Goal: Communication & Community: Participate in discussion

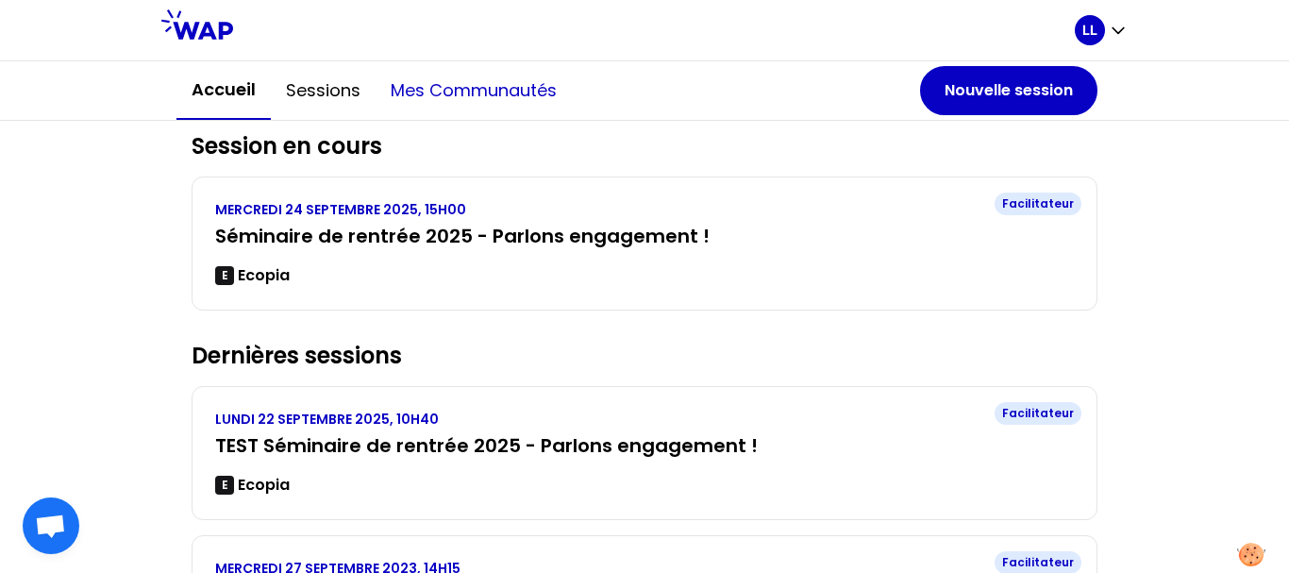
scroll to position [194, 0]
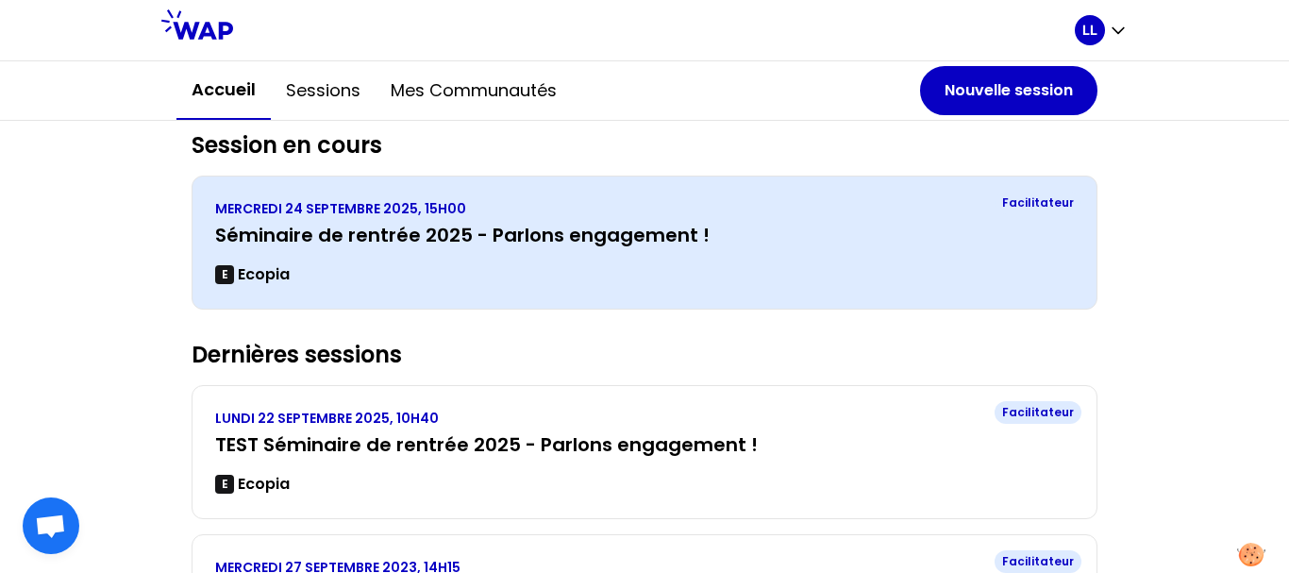
click at [388, 242] on h3 "Séminaire de rentrée 2025 - Parlons engagement !" at bounding box center [644, 235] width 859 height 26
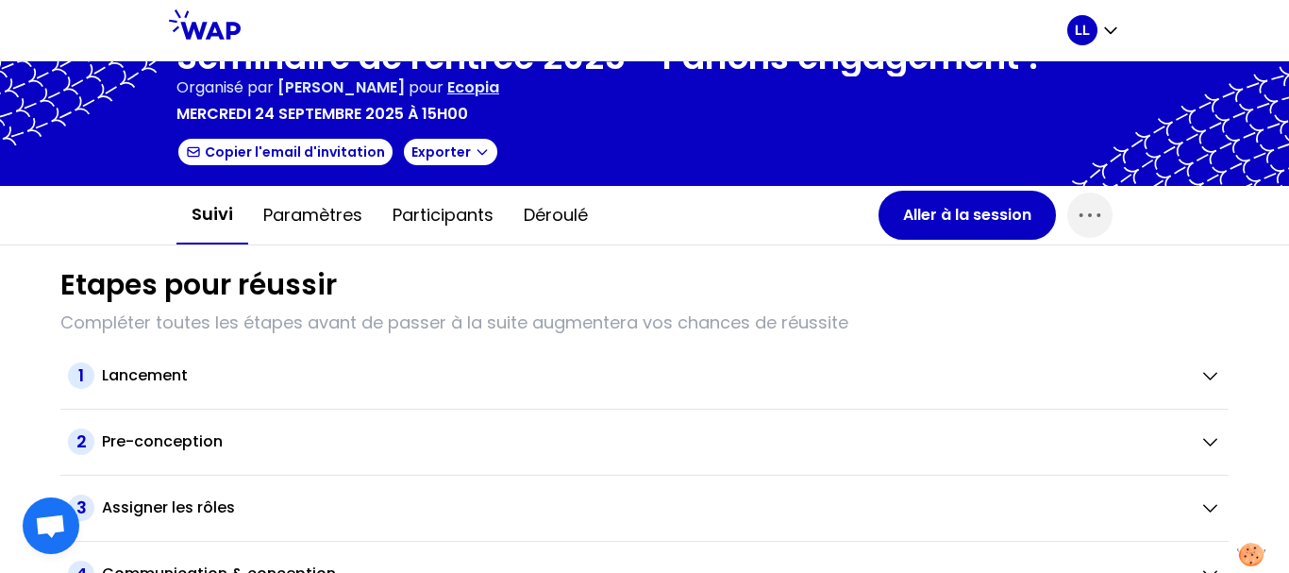
scroll to position [39, 0]
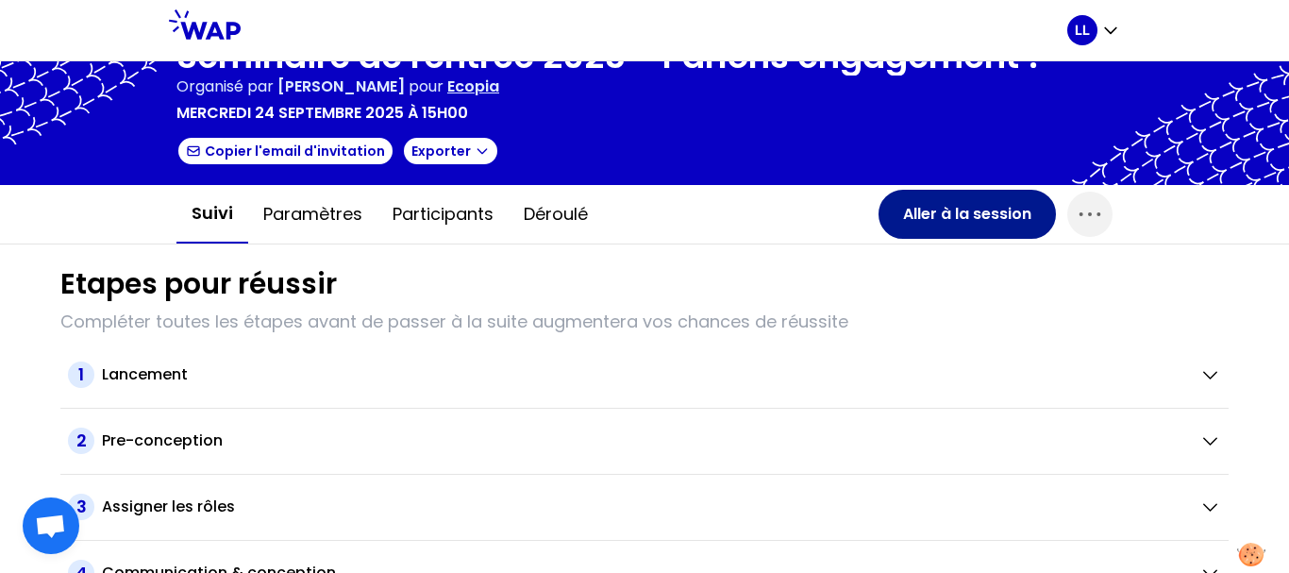
click at [939, 211] on button "Aller à la session" at bounding box center [967, 214] width 177 height 49
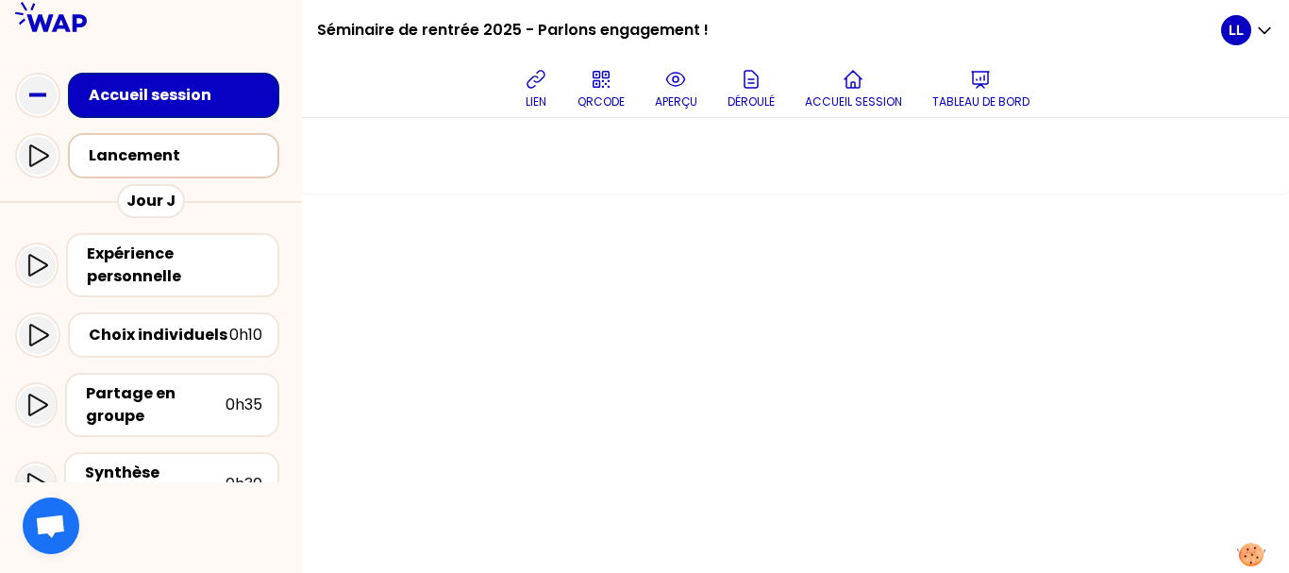
click at [171, 153] on div "Lancement" at bounding box center [179, 155] width 181 height 23
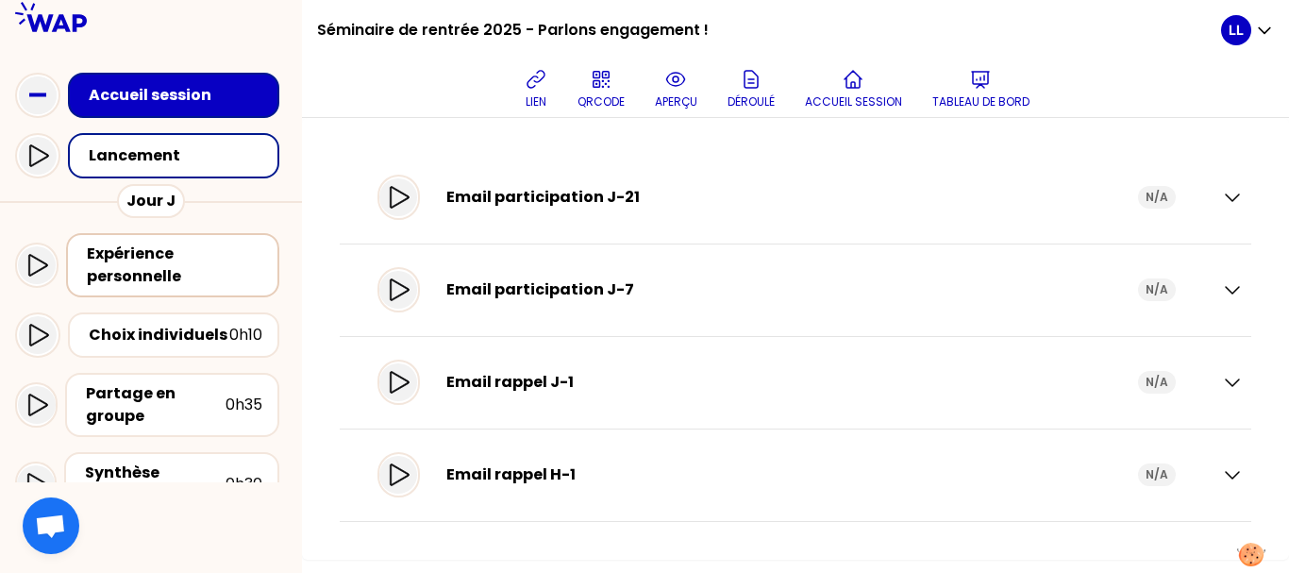
click at [176, 271] on div "Expérience personnelle" at bounding box center [175, 265] width 176 height 45
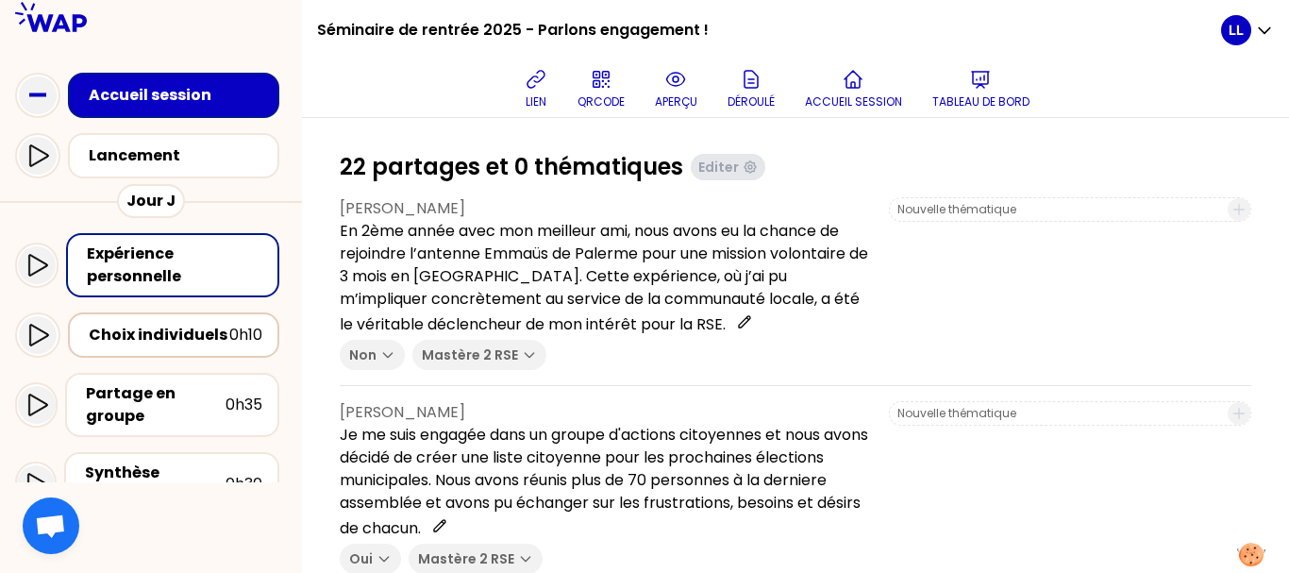
click at [201, 338] on div "Choix individuels" at bounding box center [159, 335] width 141 height 23
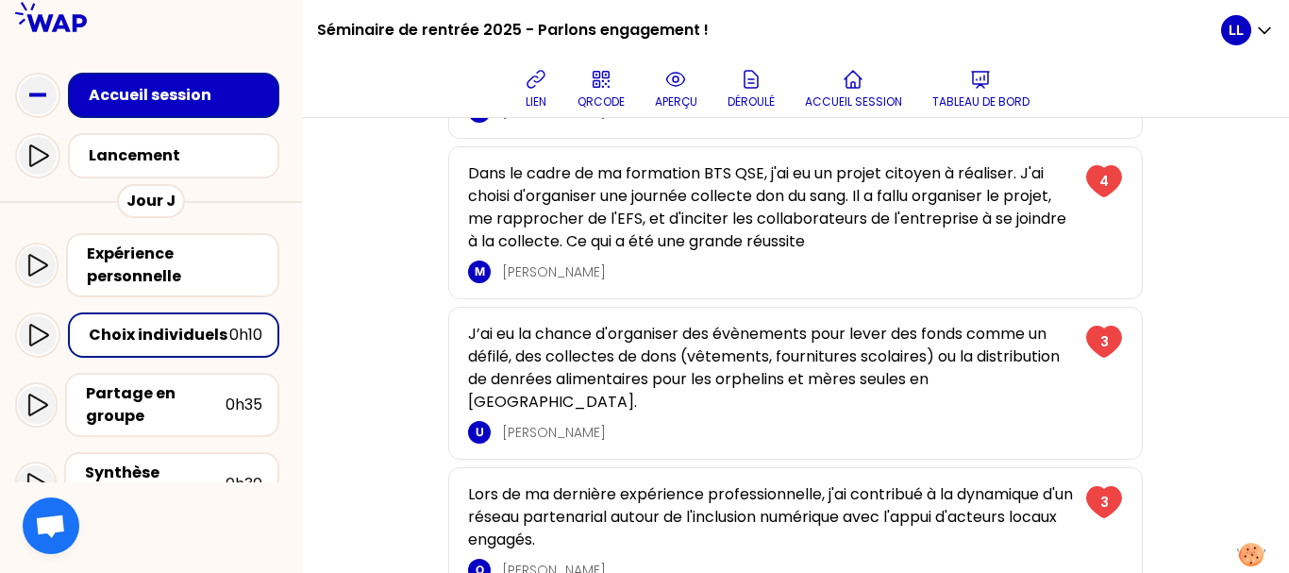
scroll to position [521, 0]
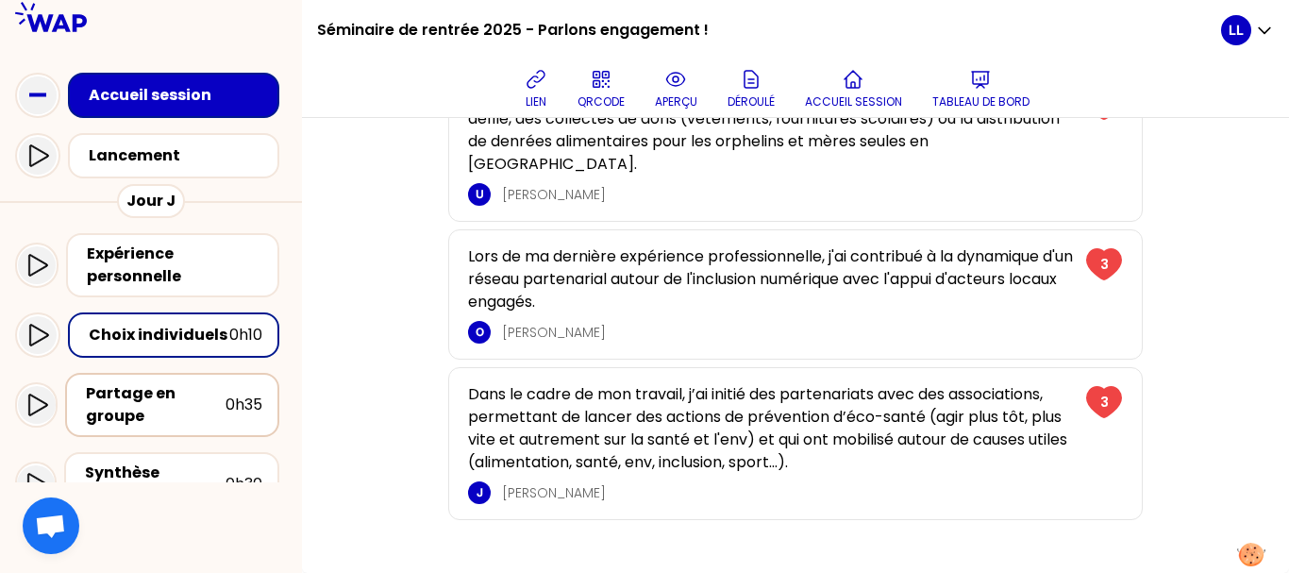
click at [219, 403] on div "Partage en groupe" at bounding box center [156, 404] width 140 height 45
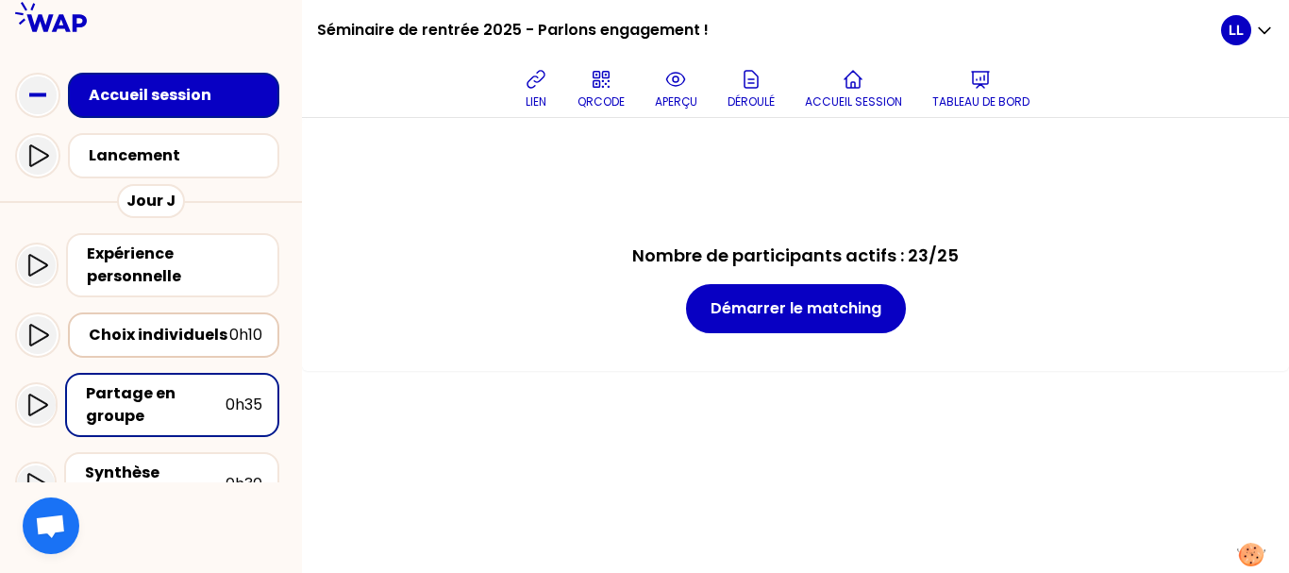
click at [204, 348] on div "Choix individuels 0h10" at bounding box center [173, 334] width 211 height 45
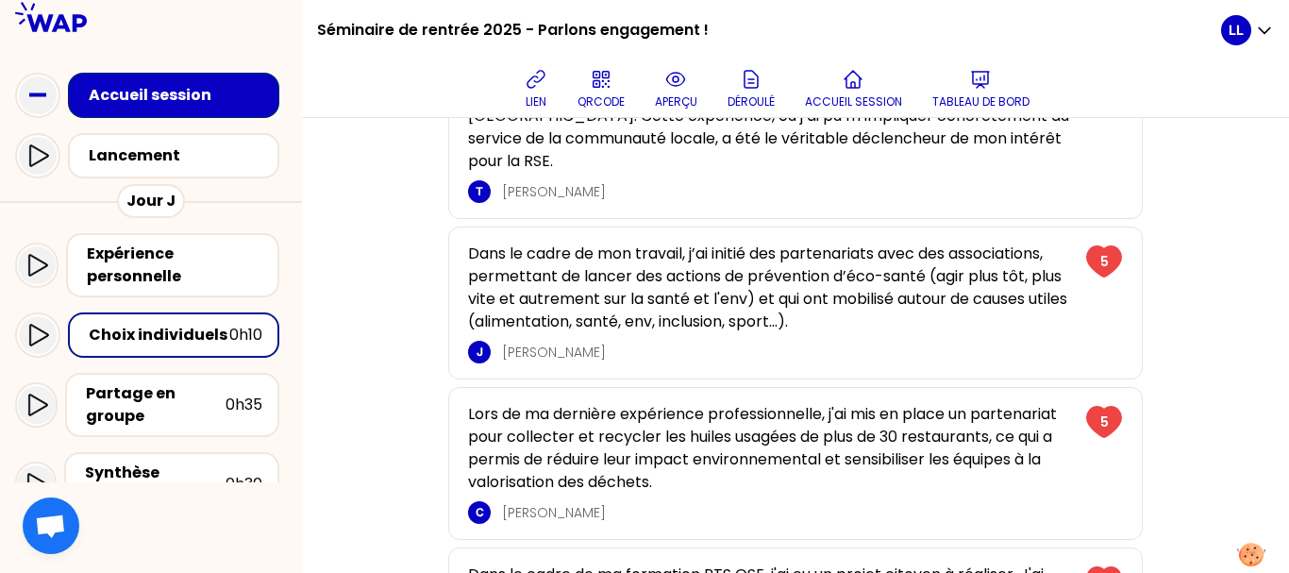
scroll to position [387, 0]
click at [570, 427] on p "Lors de ma dernière expérience professionnelle, j'ai mis en place un partenaria…" at bounding box center [771, 447] width 606 height 91
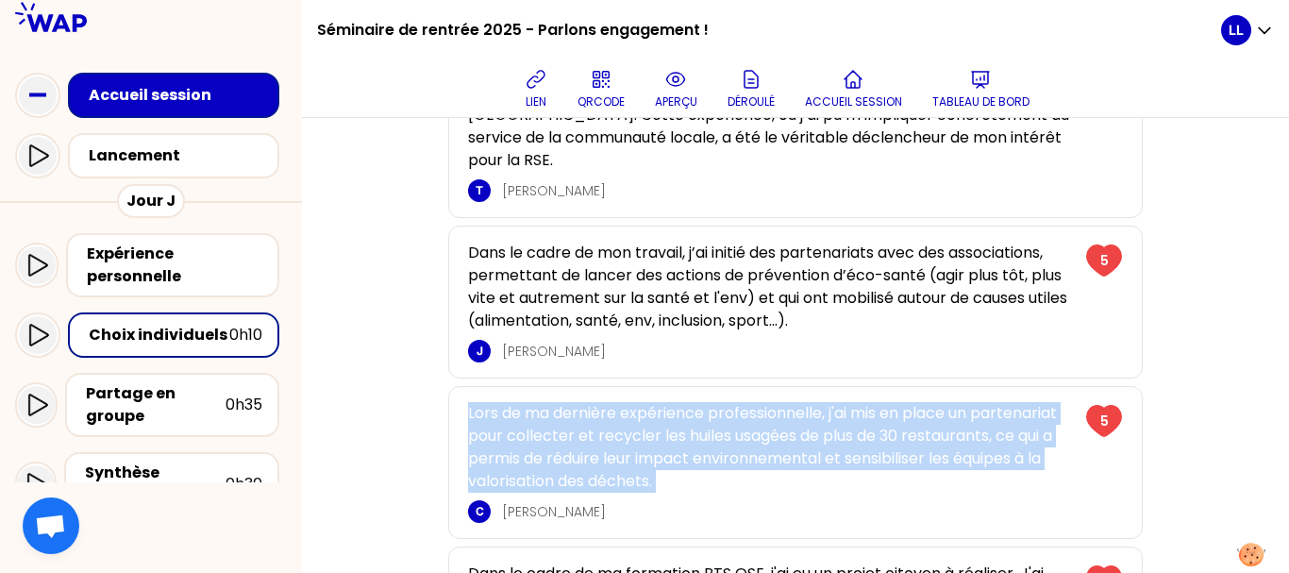
click at [570, 427] on p "Lors de ma dernière expérience professionnelle, j'ai mis en place un partenaria…" at bounding box center [771, 447] width 606 height 91
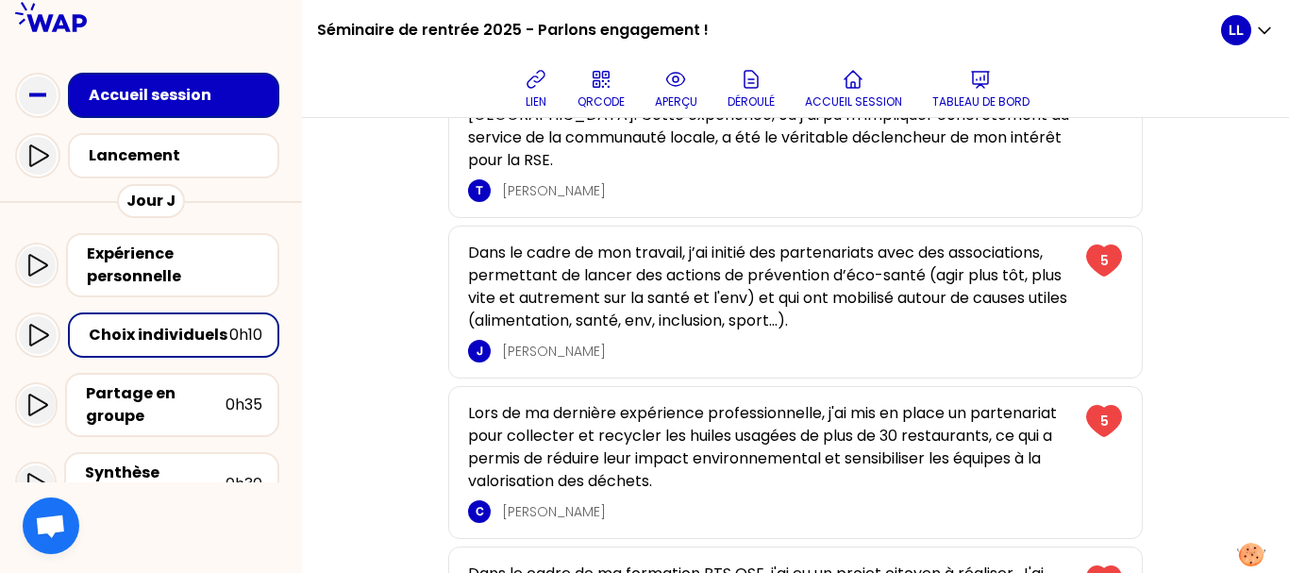
click at [570, 427] on p "Lors de ma dernière expérience professionnelle, j'ai mis en place un partenaria…" at bounding box center [771, 447] width 606 height 91
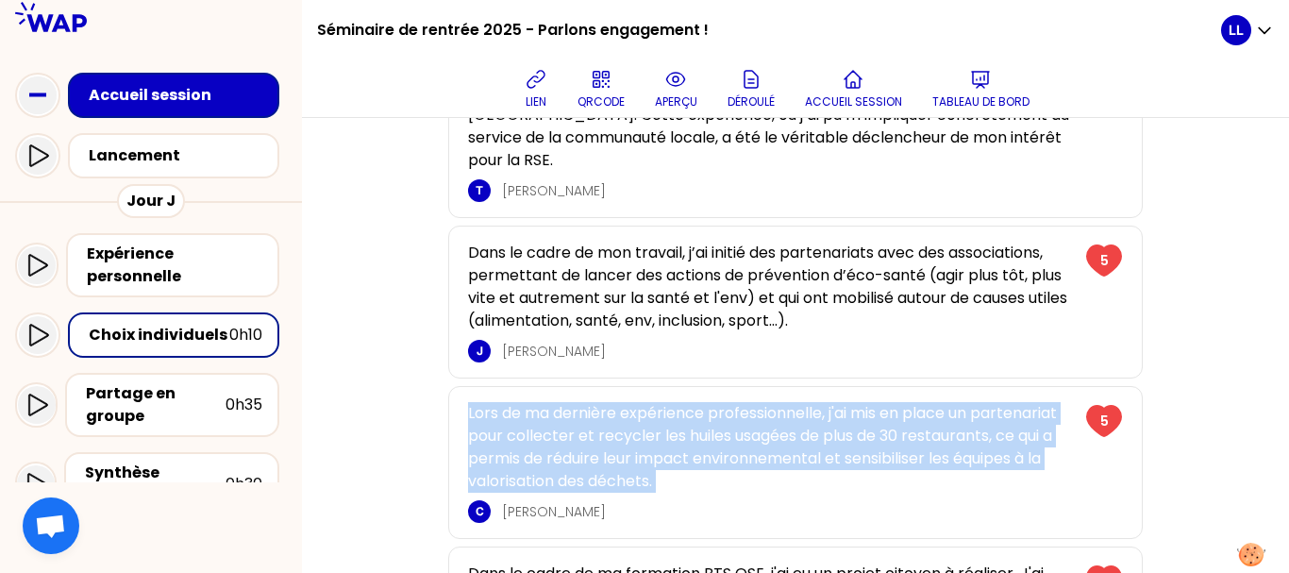
click at [570, 427] on p "Lors de ma dernière expérience professionnelle, j'ai mis en place un partenaria…" at bounding box center [771, 447] width 606 height 91
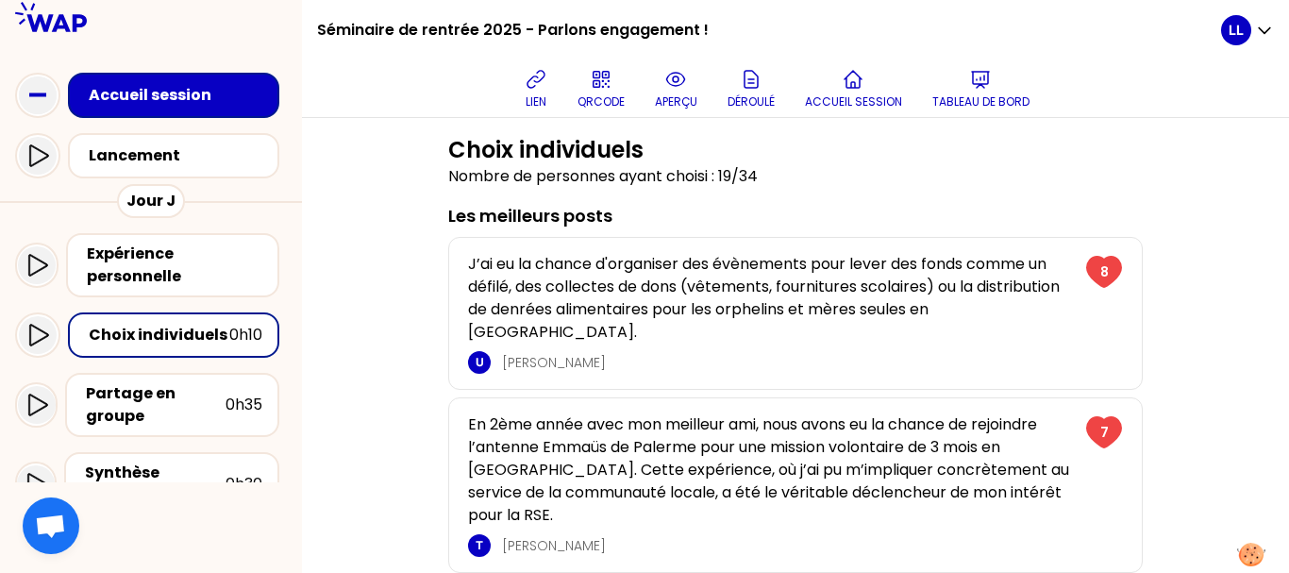
scroll to position [0, 0]
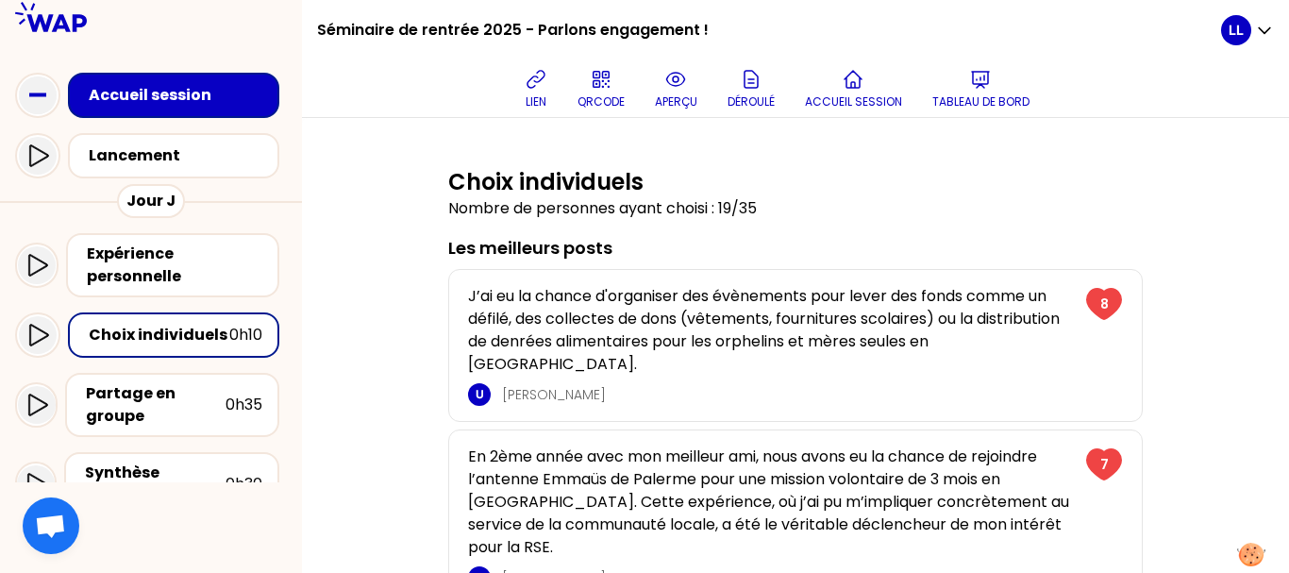
click at [538, 329] on p "J’ai eu la chance d'organiser des évènements pour lever des fonds comme un défi…" at bounding box center [771, 330] width 606 height 91
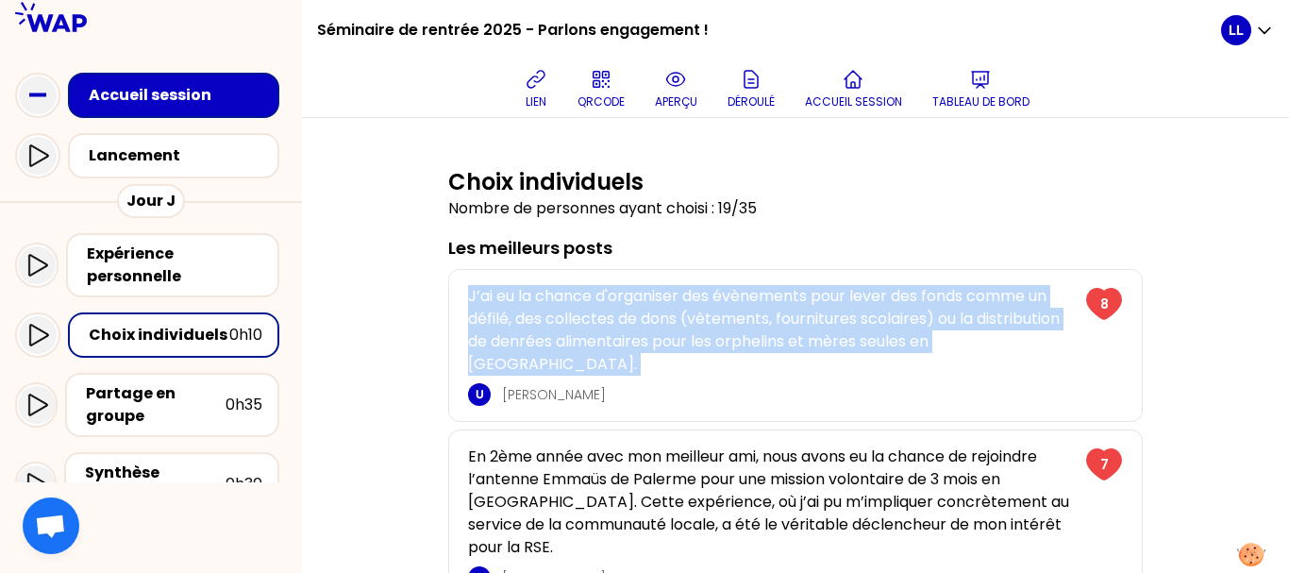
click at [538, 329] on p "J’ai eu la chance d'organiser des évènements pour lever des fonds comme un défi…" at bounding box center [771, 330] width 606 height 91
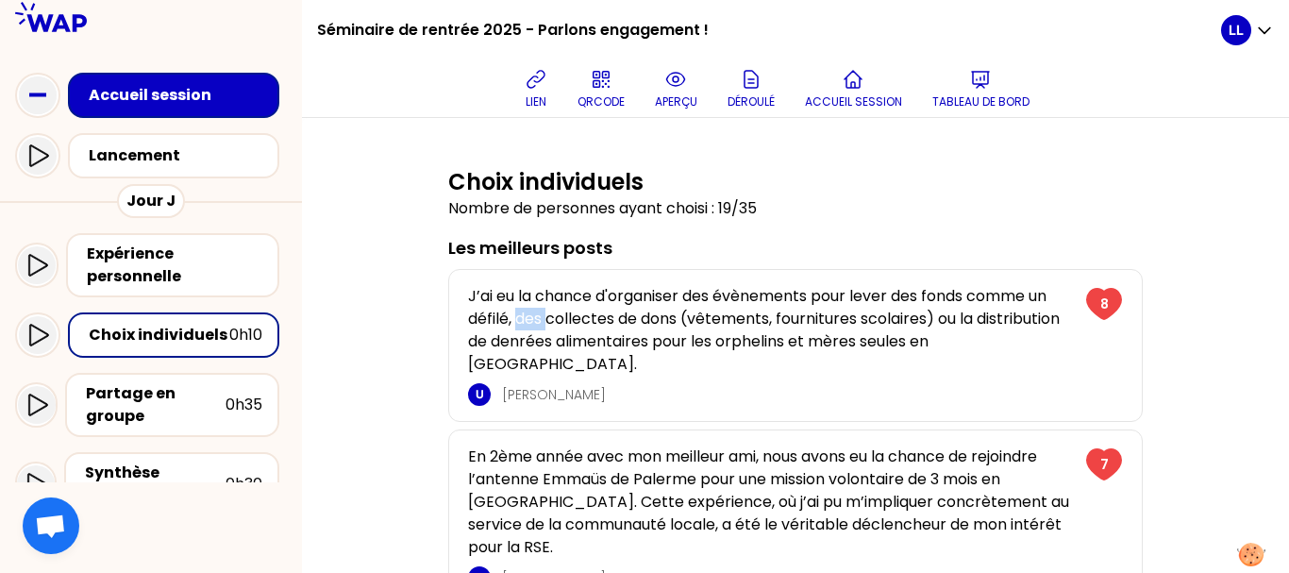
click at [538, 329] on p "J’ai eu la chance d'organiser des évènements pour lever des fonds comme un défi…" at bounding box center [771, 330] width 606 height 91
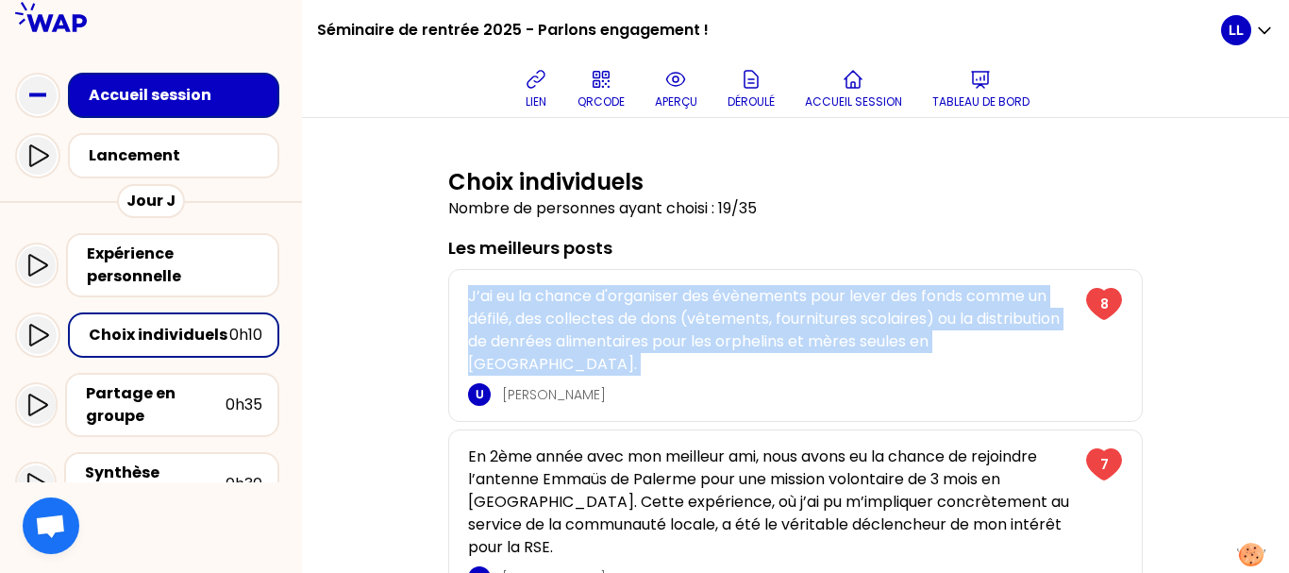
click at [538, 329] on p "J’ai eu la chance d'organiser des évènements pour lever des fonds comme un défi…" at bounding box center [771, 330] width 606 height 91
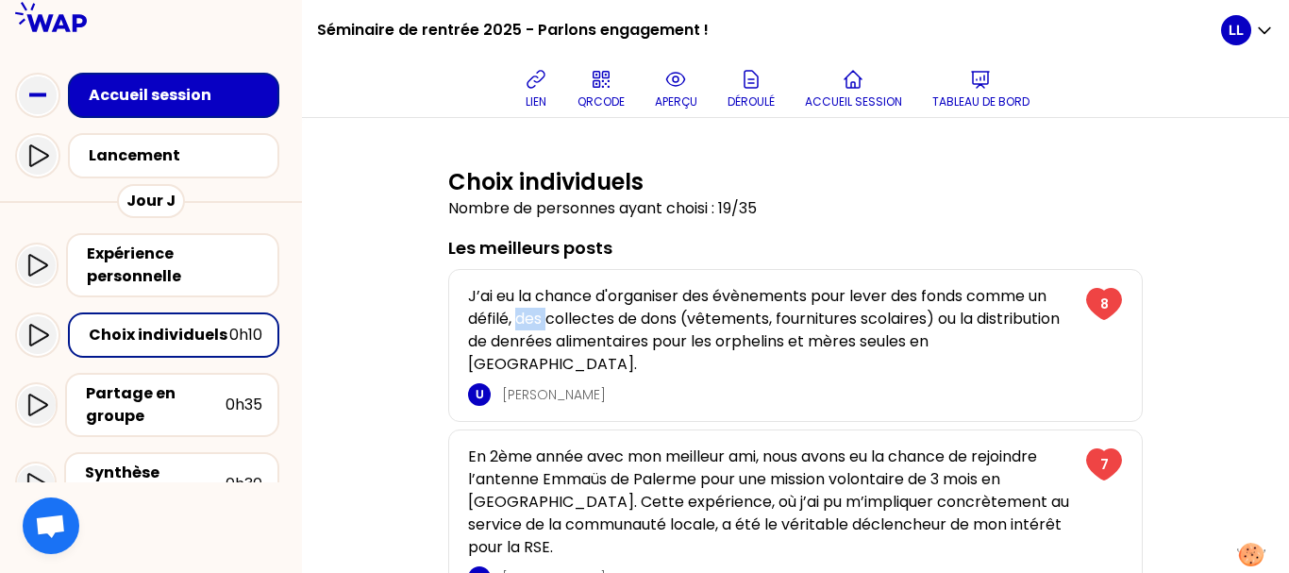
click at [538, 329] on p "J’ai eu la chance d'organiser des évènements pour lever des fonds comme un défi…" at bounding box center [771, 330] width 606 height 91
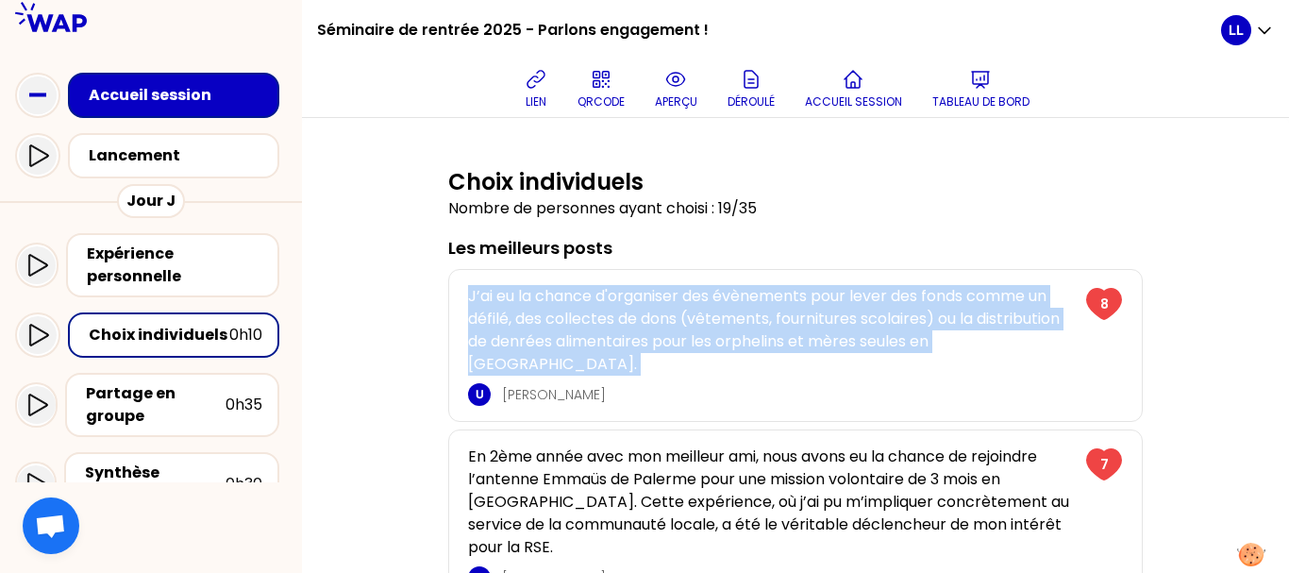
click at [538, 329] on p "J’ai eu la chance d'organiser des évènements pour lever des fonds comme un défi…" at bounding box center [771, 330] width 606 height 91
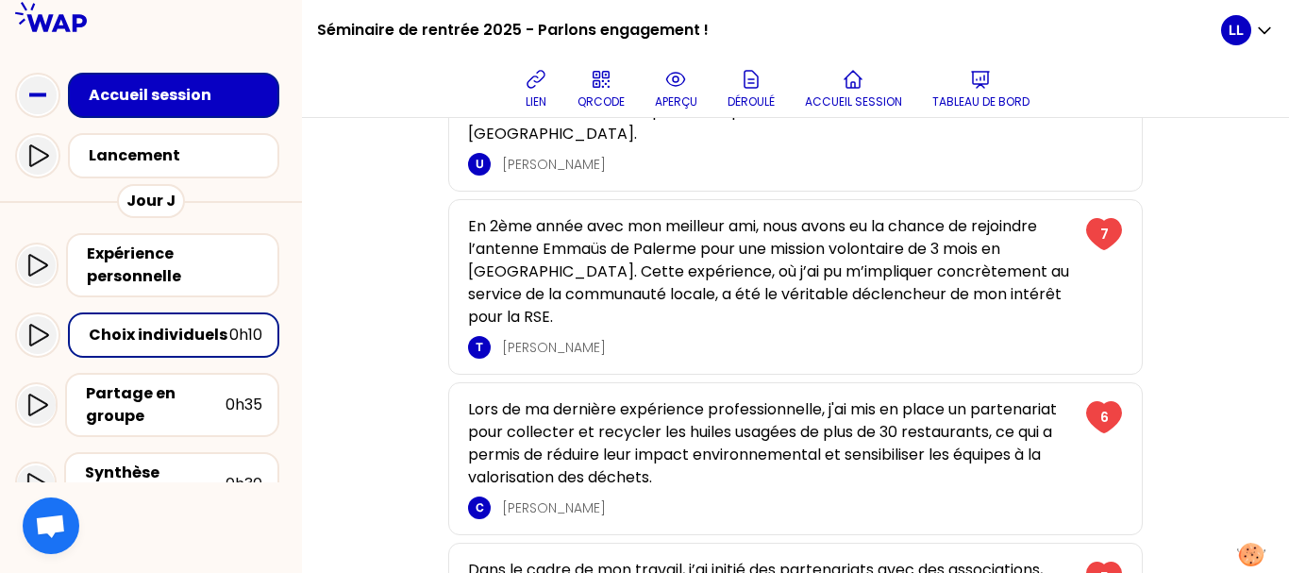
scroll to position [231, 0]
click at [527, 266] on p "En 2ème année avec mon meilleur ami, nous avons eu la chance de rejoindre l’ant…" at bounding box center [771, 270] width 606 height 113
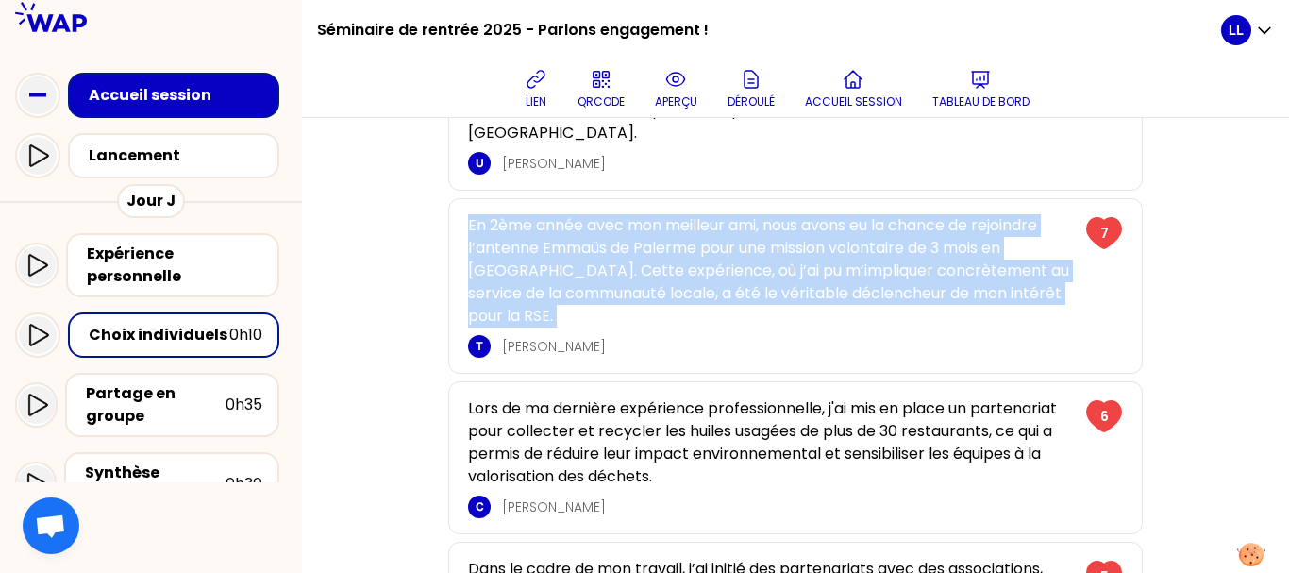
click at [527, 266] on p "En 2ème année avec mon meilleur ami, nous avons eu la chance de rejoindre l’ant…" at bounding box center [771, 270] width 606 height 113
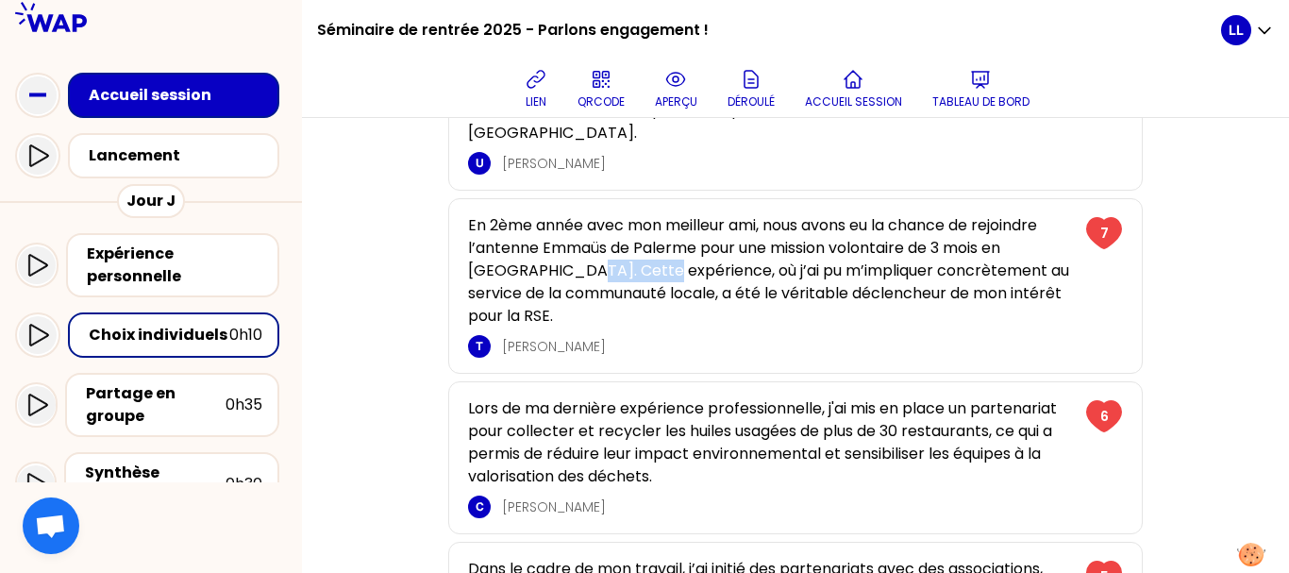
click at [527, 266] on p "En 2ème année avec mon meilleur ami, nous avons eu la chance de rejoindre l’ant…" at bounding box center [771, 270] width 606 height 113
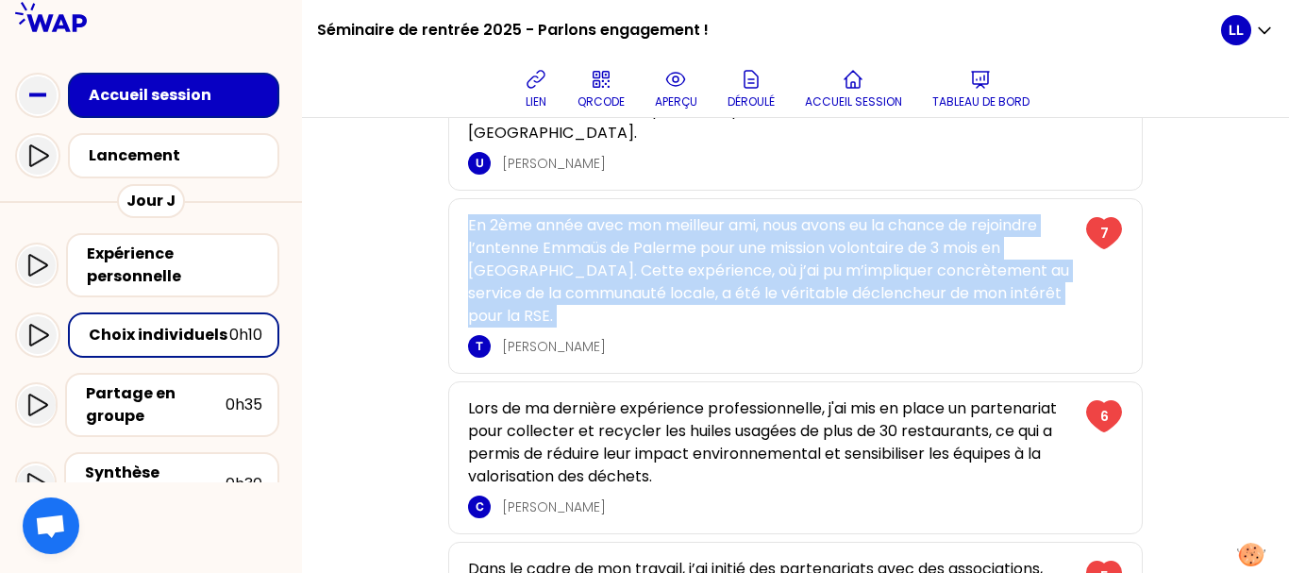
click at [527, 266] on p "En 2ème année avec mon meilleur ami, nous avons eu la chance de rejoindre l’ant…" at bounding box center [771, 270] width 606 height 113
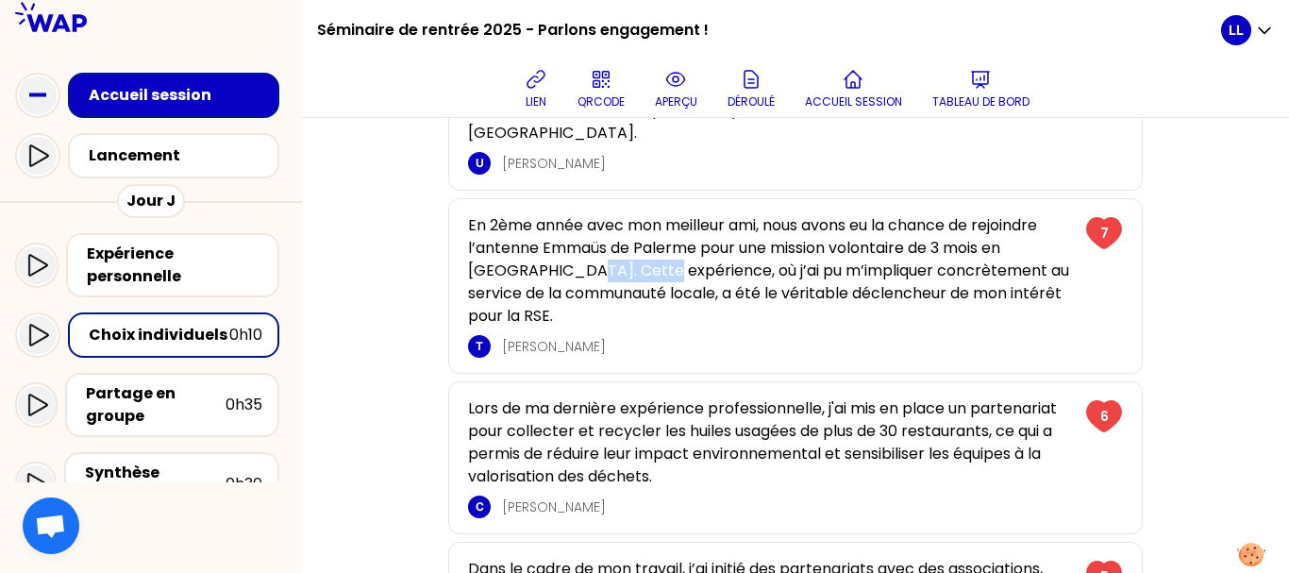
click at [527, 266] on p "En 2ème année avec mon meilleur ami, nous avons eu la chance de rejoindre l’ant…" at bounding box center [771, 270] width 606 height 113
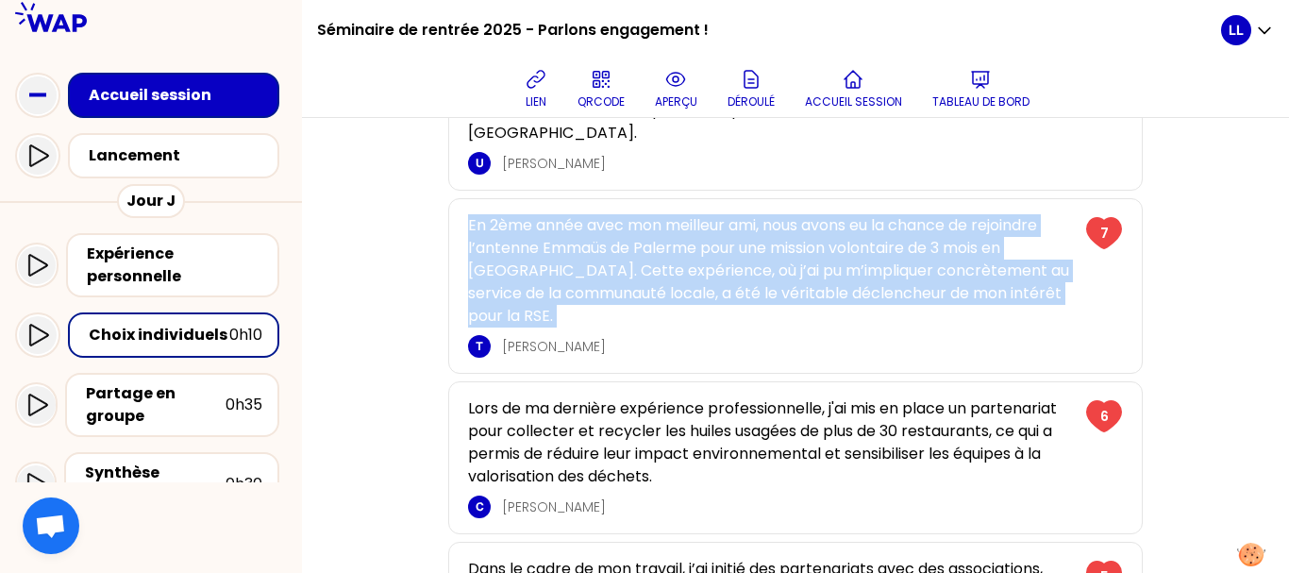
click at [527, 266] on p "En 2ème année avec mon meilleur ami, nous avons eu la chance de rejoindre l’ant…" at bounding box center [771, 270] width 606 height 113
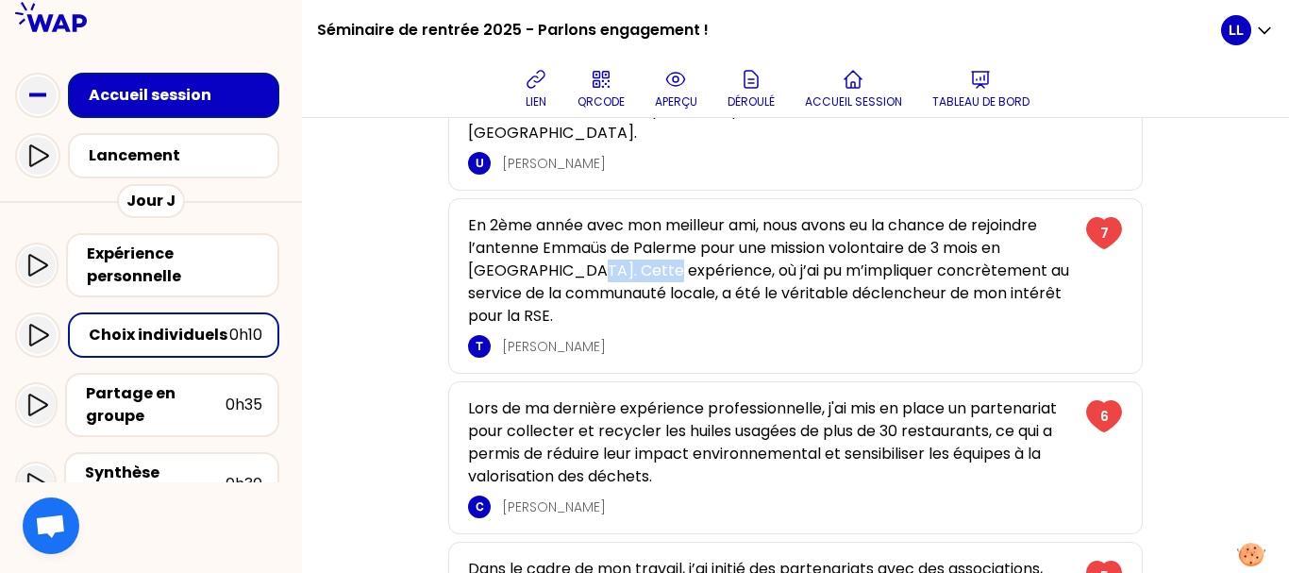
click at [527, 266] on p "En 2ème année avec mon meilleur ami, nous avons eu la chance de rejoindre l’ant…" at bounding box center [771, 270] width 606 height 113
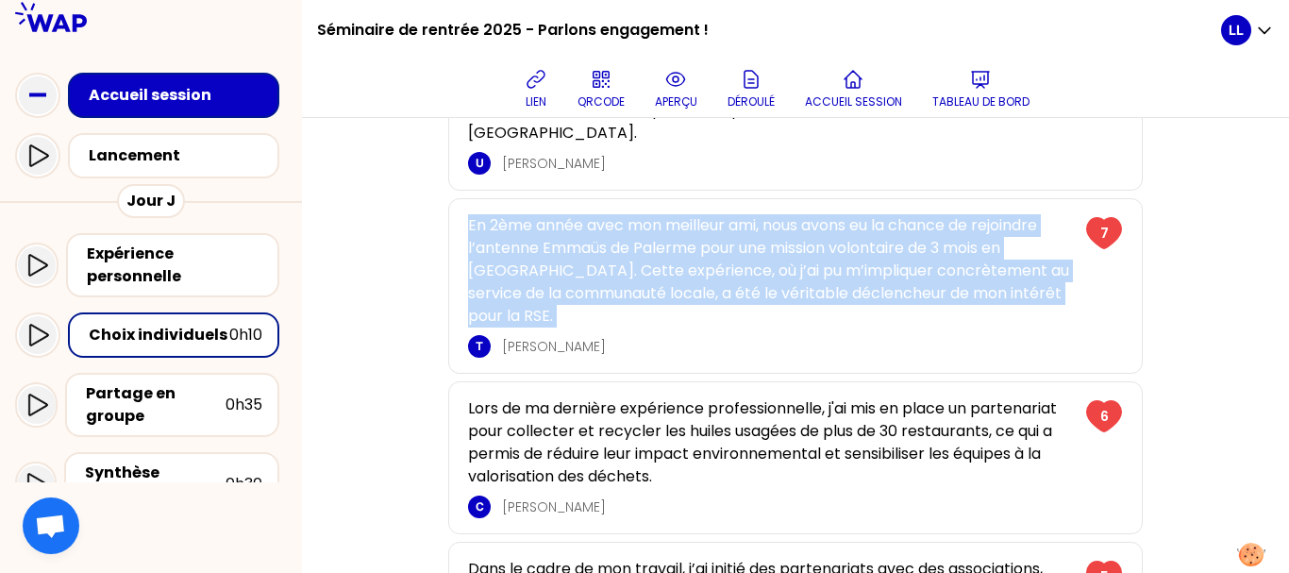
click at [527, 266] on p "En 2ème année avec mon meilleur ami, nous avons eu la chance de rejoindre l’ant…" at bounding box center [771, 270] width 606 height 113
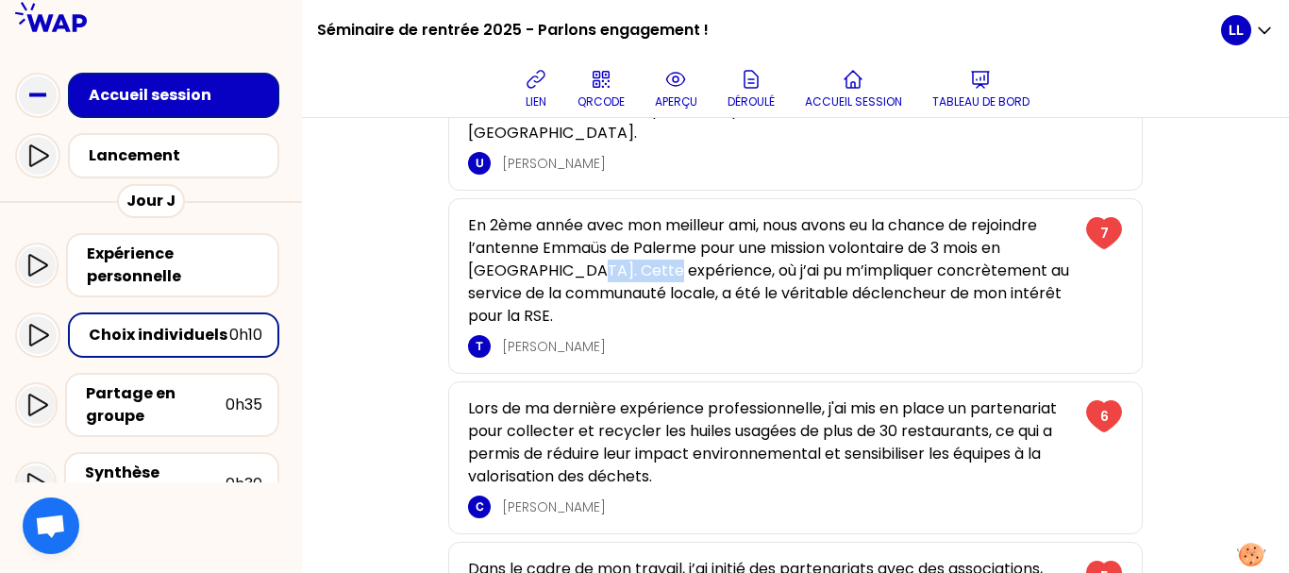
click at [527, 266] on p "En 2ème année avec mon meilleur ami, nous avons eu la chance de rejoindre l’ant…" at bounding box center [771, 270] width 606 height 113
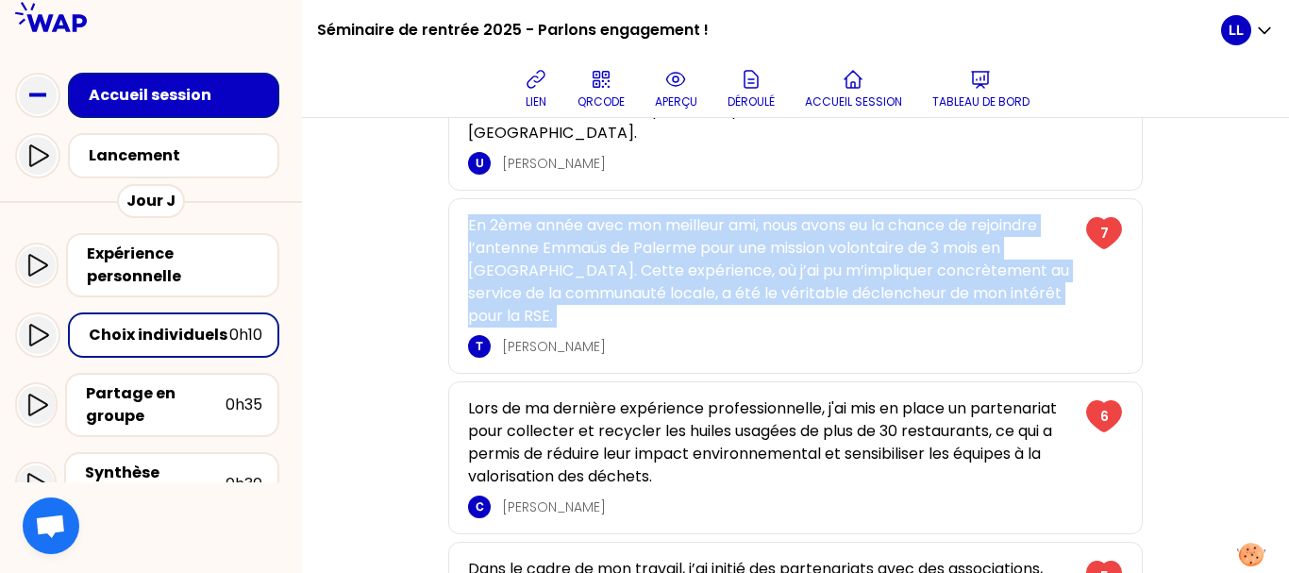
click at [527, 266] on p "En 2ème année avec mon meilleur ami, nous avons eu la chance de rejoindre l’ant…" at bounding box center [771, 270] width 606 height 113
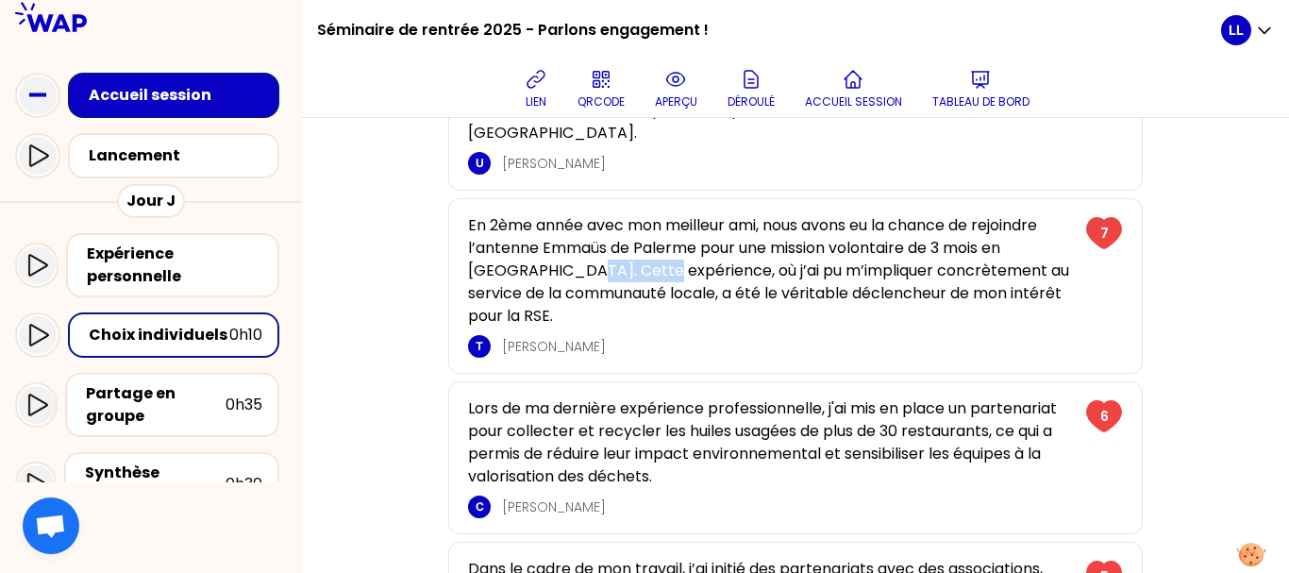
click at [527, 266] on p "En 2ème année avec mon meilleur ami, nous avons eu la chance de rejoindre l’ant…" at bounding box center [771, 270] width 606 height 113
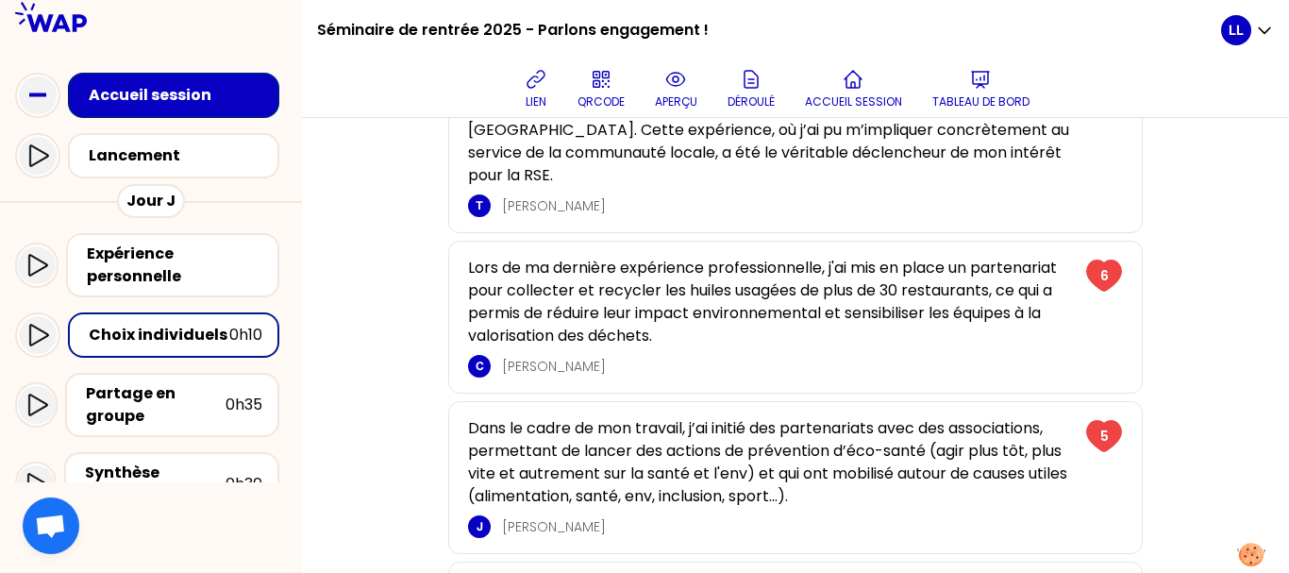
scroll to position [374, 0]
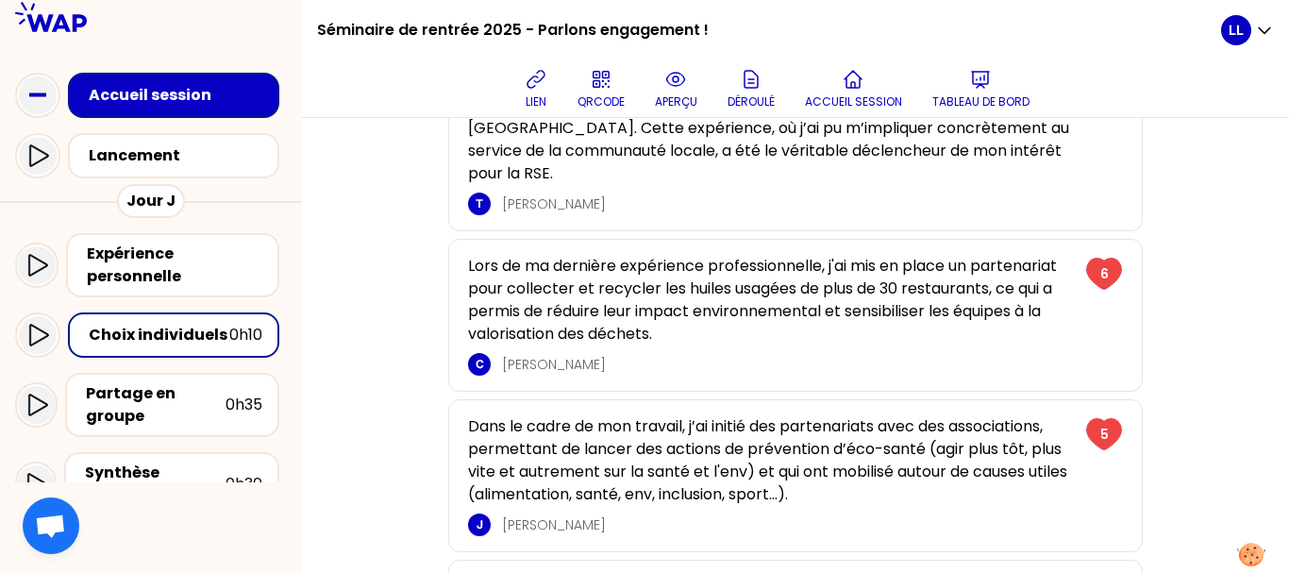
click at [527, 266] on p "Lors de ma dernière expérience professionnelle, j'ai mis en place un partenaria…" at bounding box center [771, 300] width 606 height 91
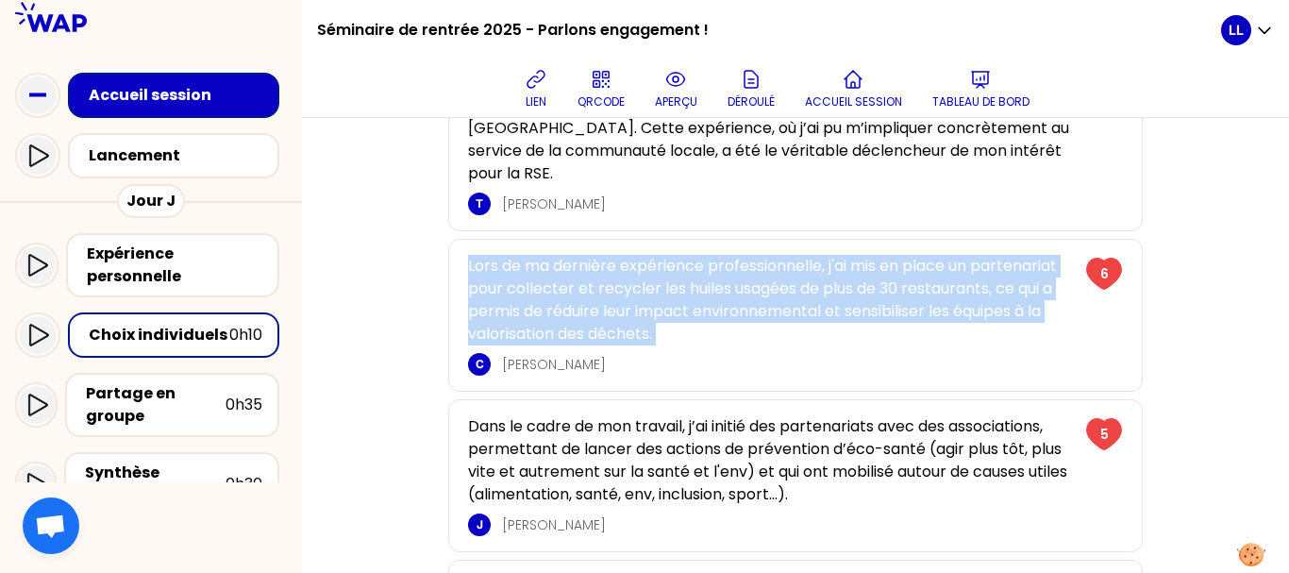
click at [527, 266] on p "Lors de ma dernière expérience professionnelle, j'ai mis en place un partenaria…" at bounding box center [771, 300] width 606 height 91
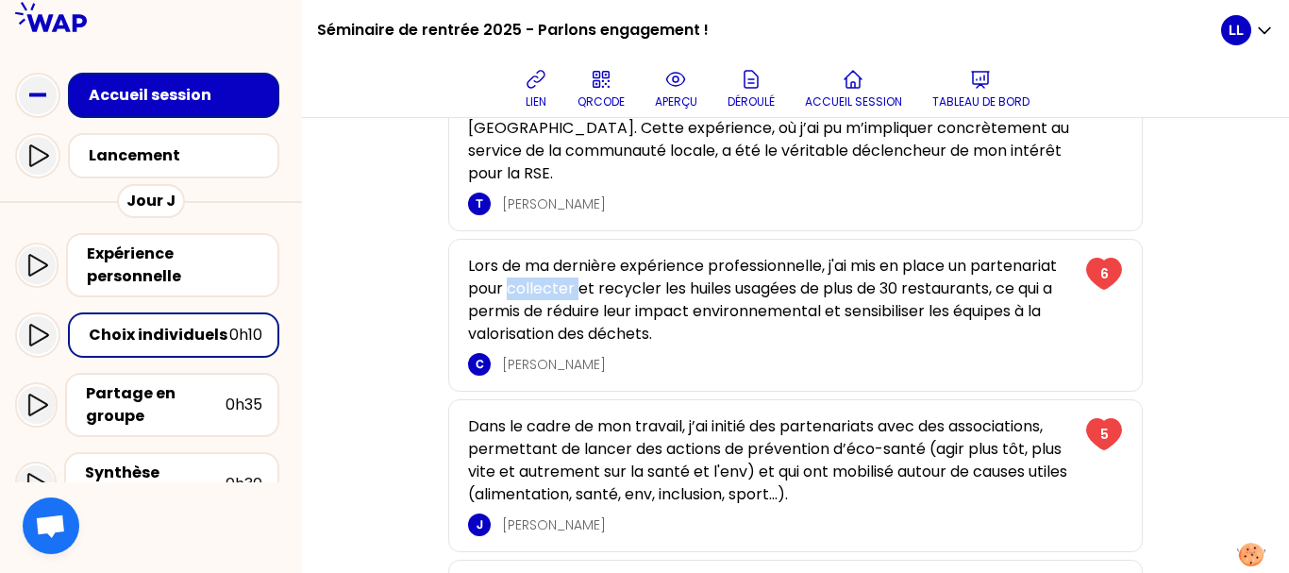
click at [527, 266] on p "Lors de ma dernière expérience professionnelle, j'ai mis en place un partenaria…" at bounding box center [771, 300] width 606 height 91
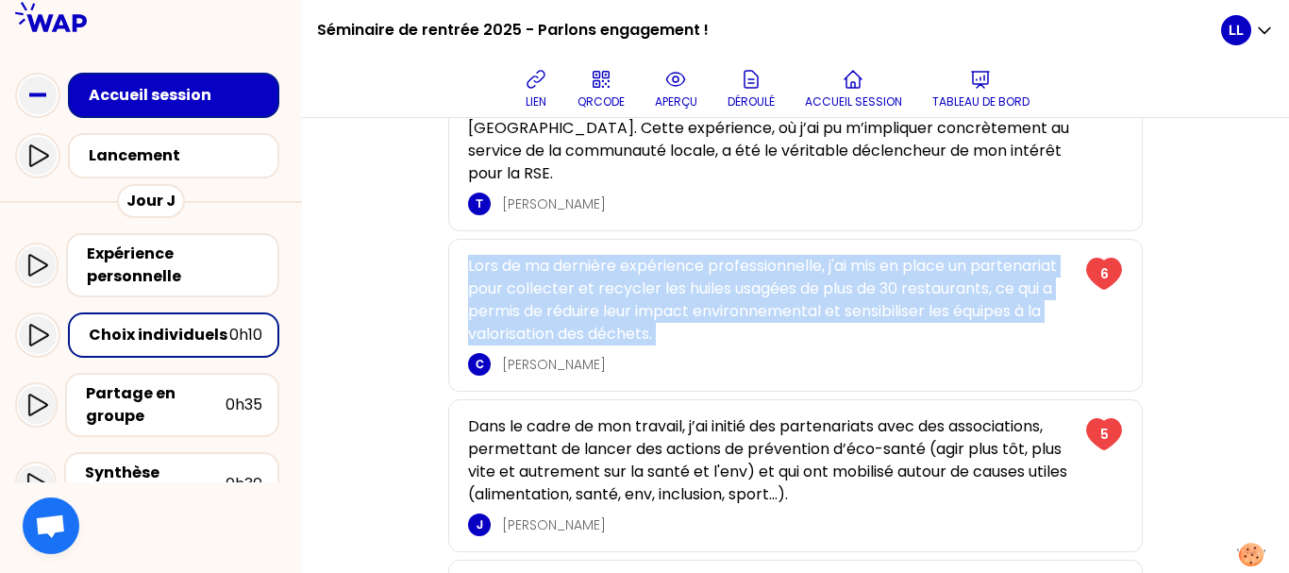
click at [527, 266] on p "Lors de ma dernière expérience professionnelle, j'ai mis en place un partenaria…" at bounding box center [771, 300] width 606 height 91
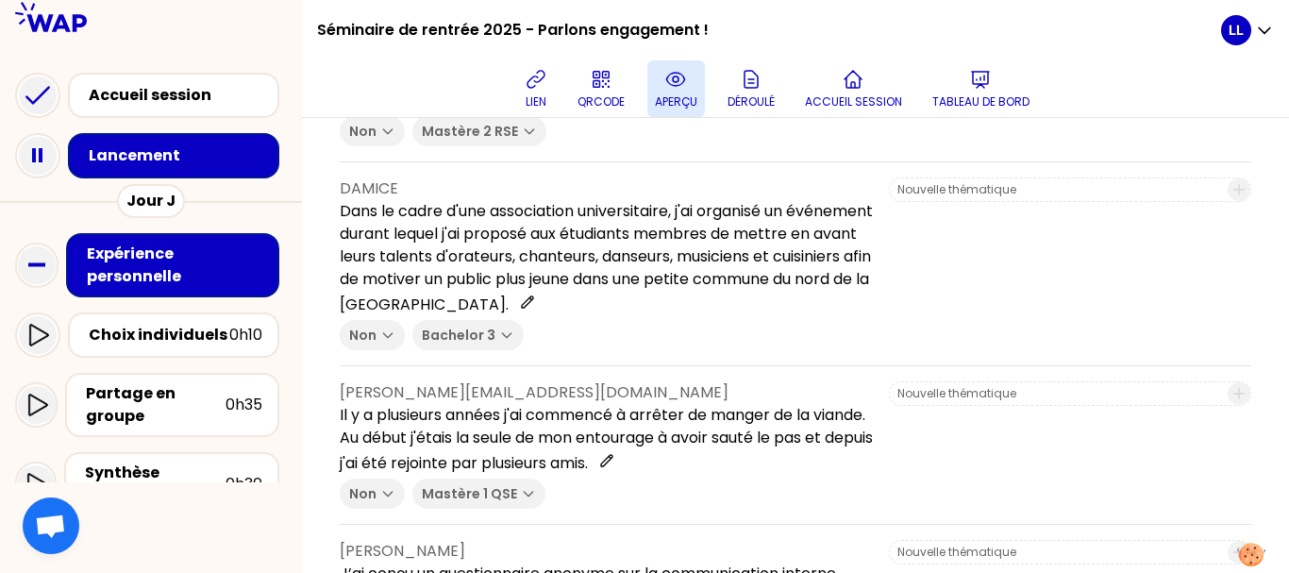
click at [686, 84] on icon at bounding box center [675, 79] width 23 height 23
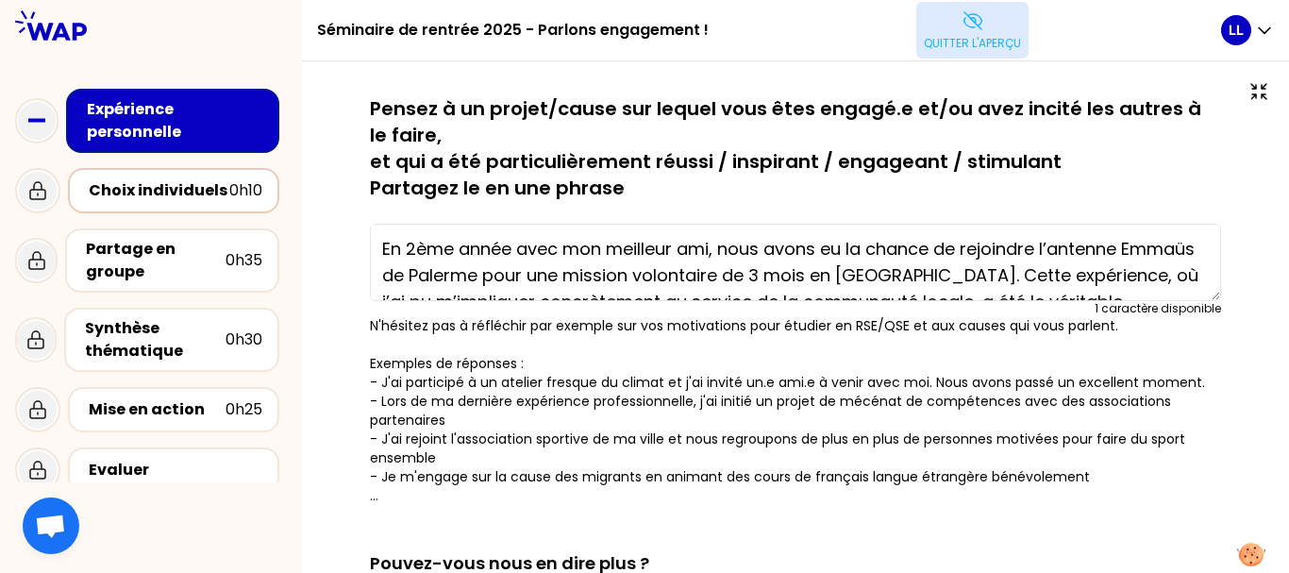
click at [212, 193] on div "Choix individuels" at bounding box center [159, 190] width 141 height 23
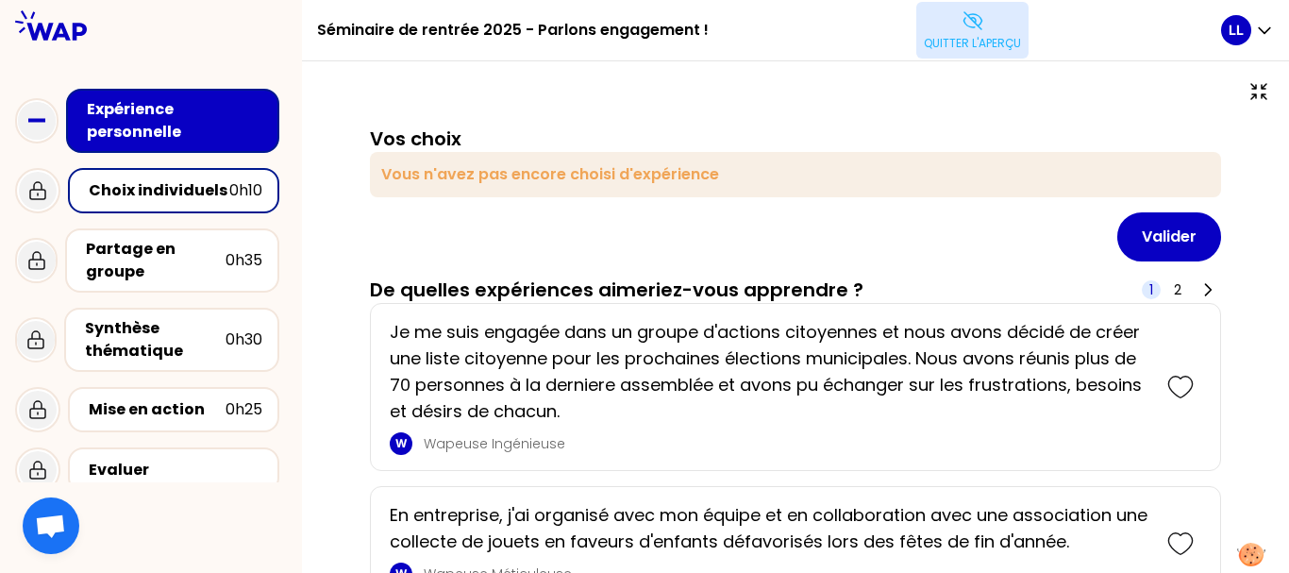
click at [202, 119] on div "Expérience personnelle" at bounding box center [175, 120] width 176 height 45
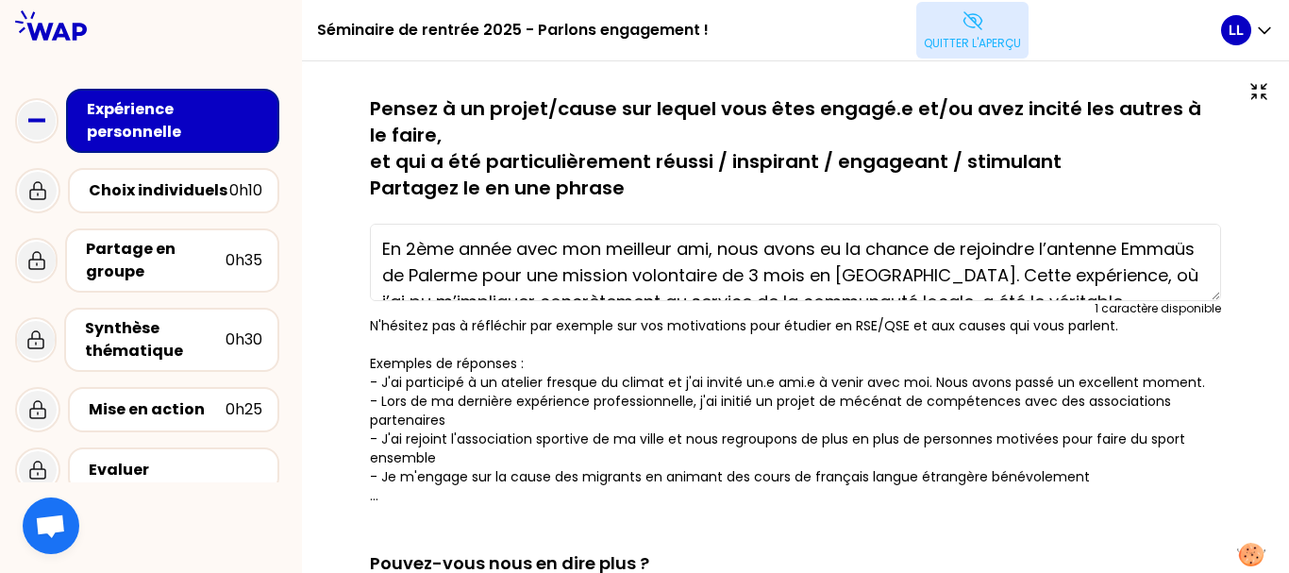
click at [997, 28] on button "Quitter l'aperçu" at bounding box center [972, 30] width 112 height 57
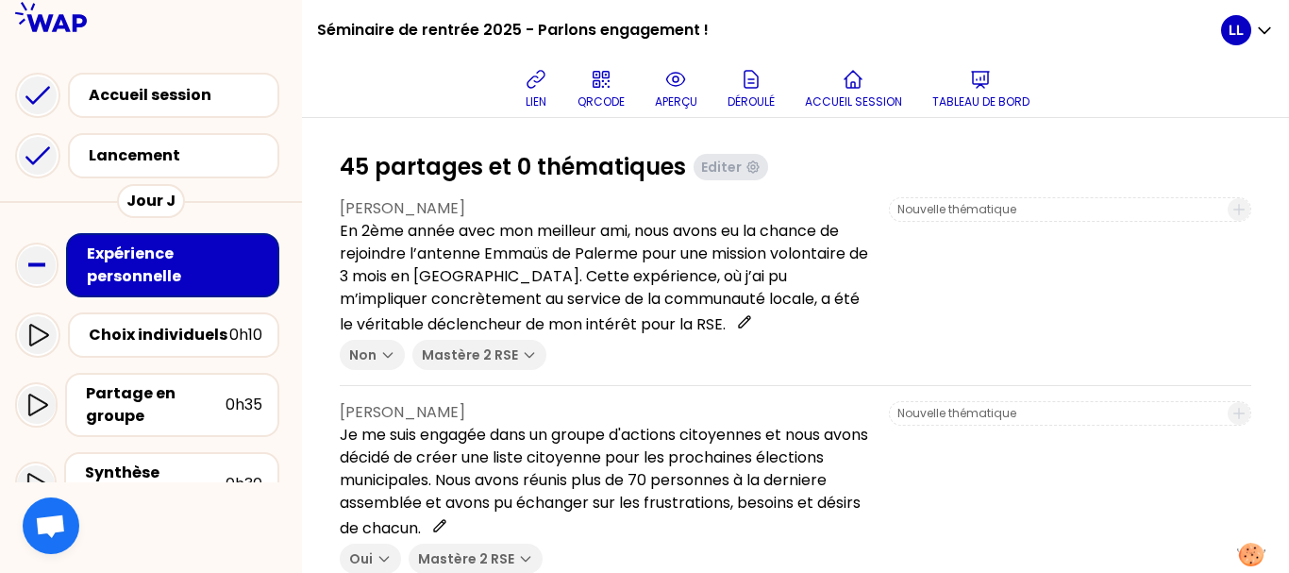
click at [379, 175] on h1 "45 partages et 0 thématiques" at bounding box center [513, 167] width 346 height 30
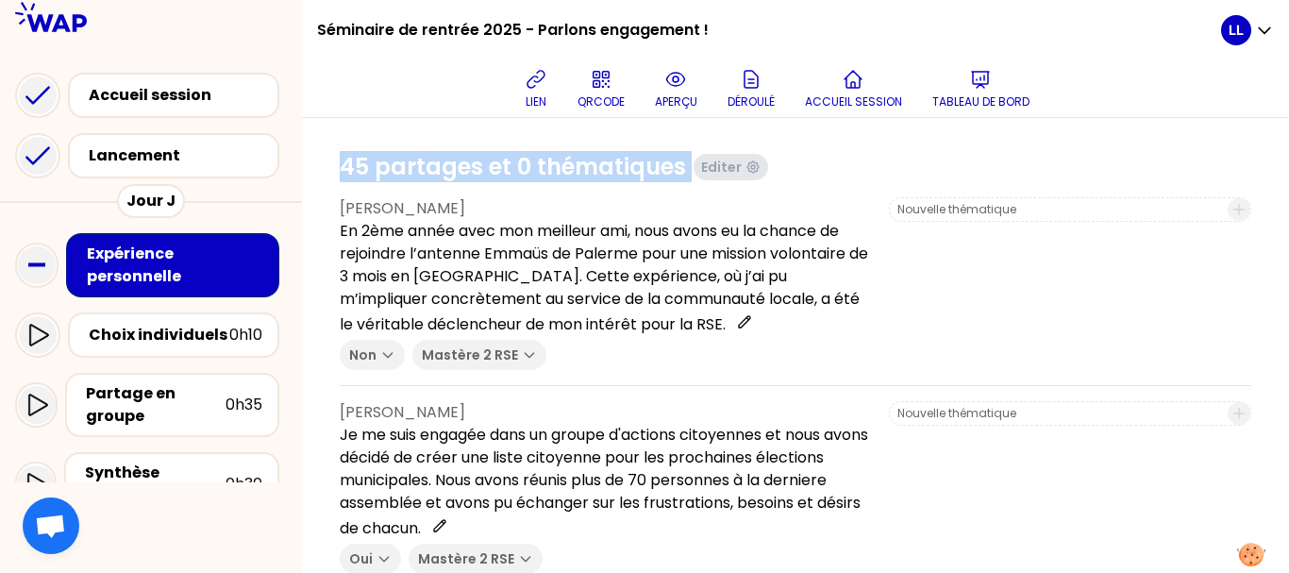
click at [379, 175] on h1 "45 partages et 0 thématiques" at bounding box center [513, 167] width 346 height 30
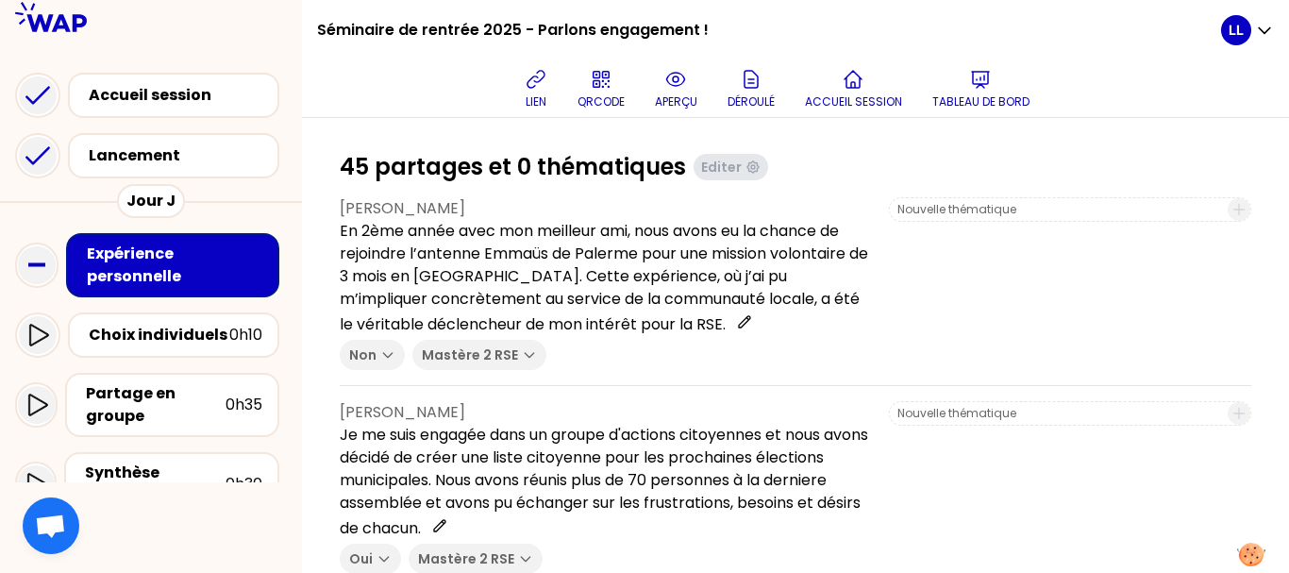
click at [379, 175] on h1 "45 partages et 0 thématiques" at bounding box center [513, 167] width 346 height 30
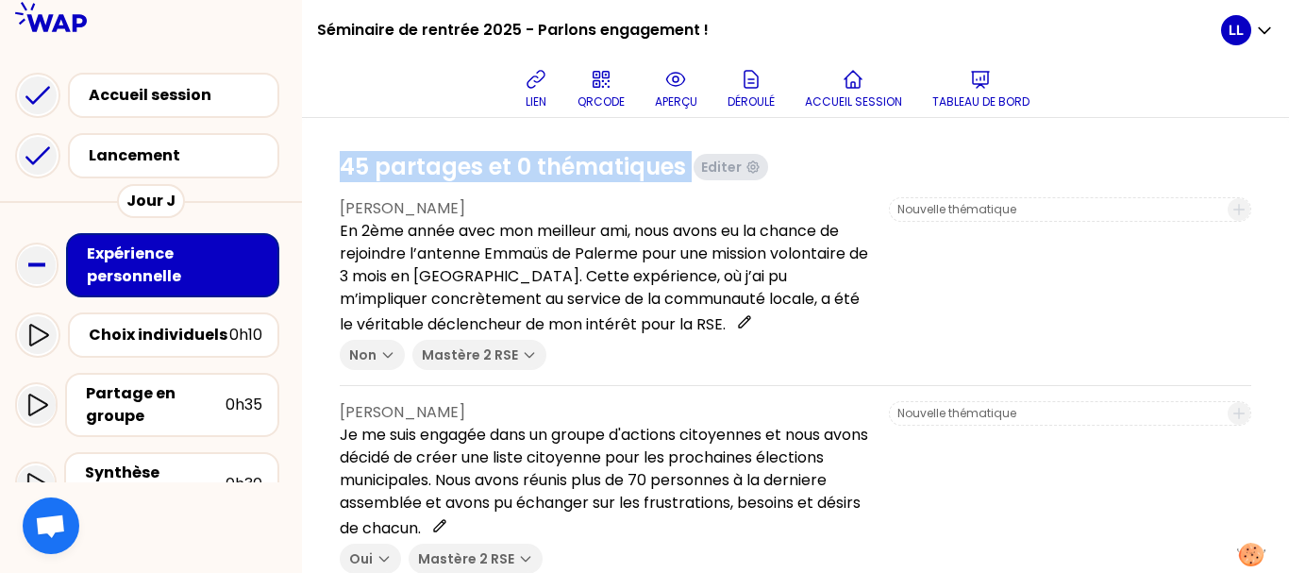
click at [379, 175] on h1 "45 partages et 0 thématiques" at bounding box center [513, 167] width 346 height 30
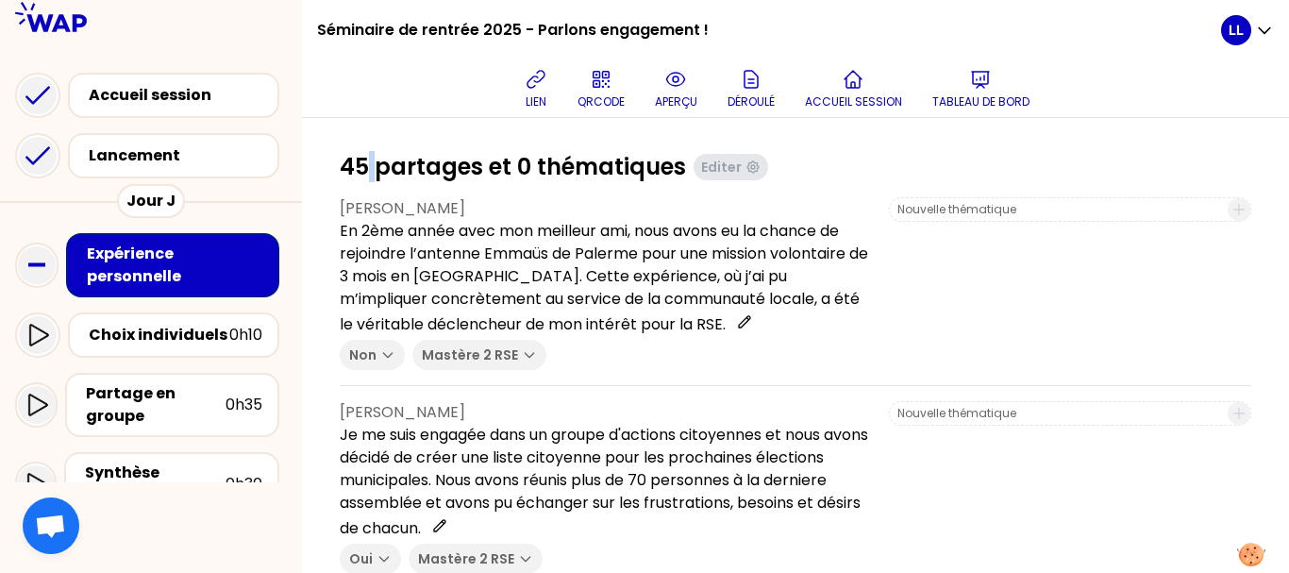
click at [379, 175] on h1 "45 partages et 0 thématiques" at bounding box center [513, 167] width 346 height 30
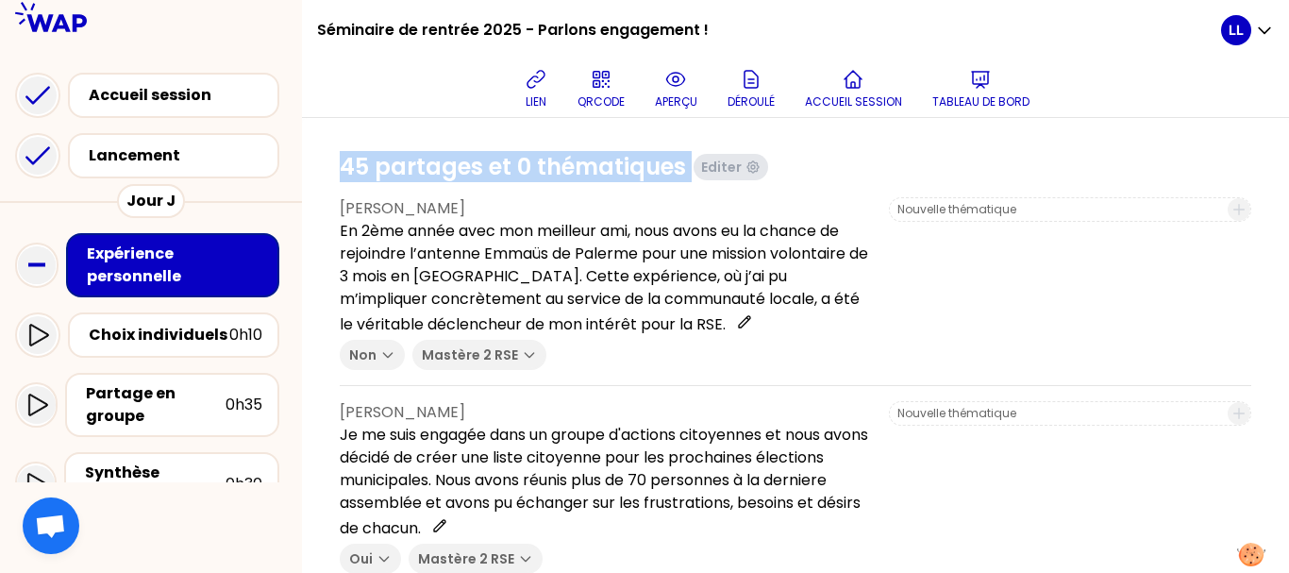
click at [379, 175] on h1 "45 partages et 0 thématiques" at bounding box center [513, 167] width 346 height 30
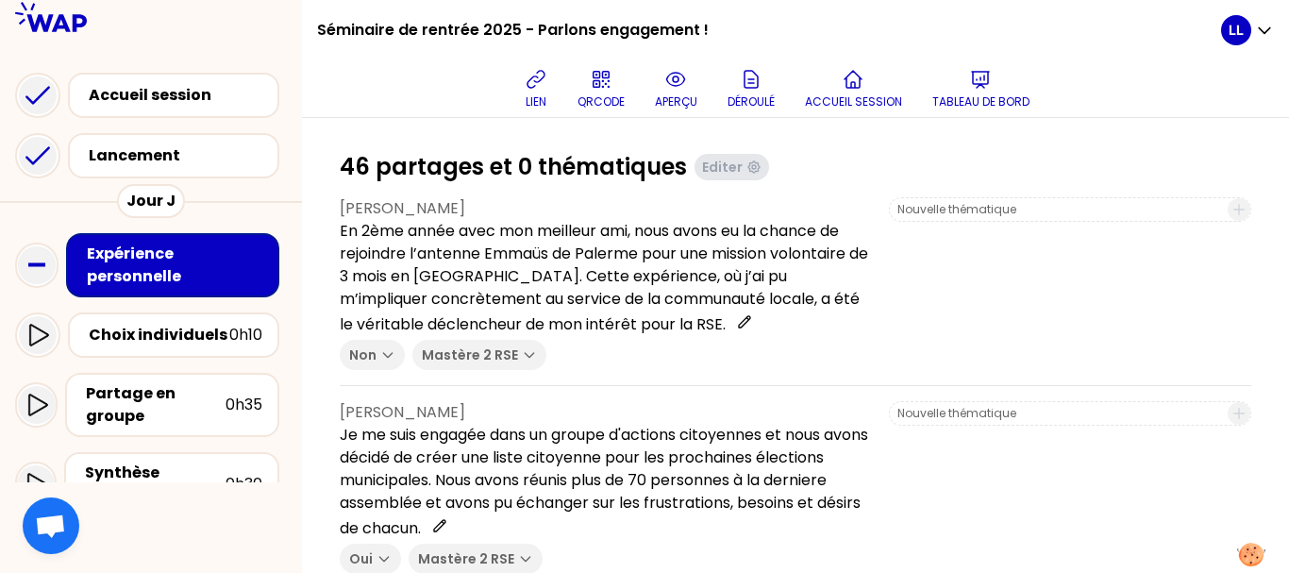
click at [932, 209] on input at bounding box center [1056, 209] width 319 height 15
click at [226, 333] on div "Choix individuels" at bounding box center [159, 335] width 141 height 23
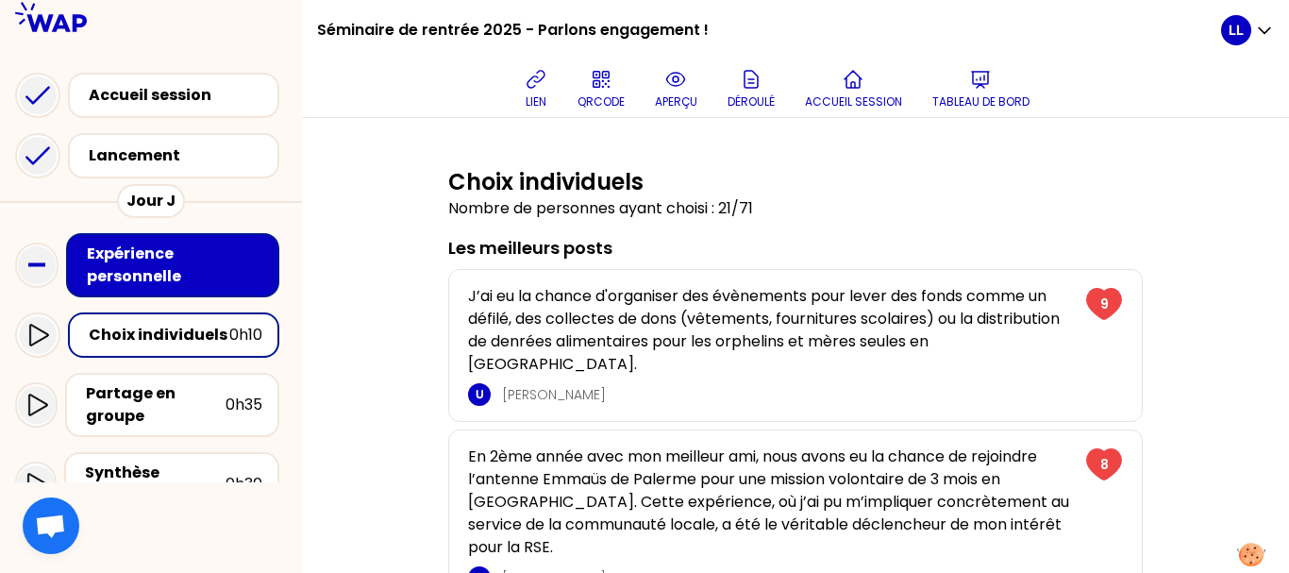
click at [221, 336] on div "Choix individuels" at bounding box center [159, 335] width 141 height 23
click at [208, 257] on div "Expérience personnelle" at bounding box center [175, 265] width 176 height 45
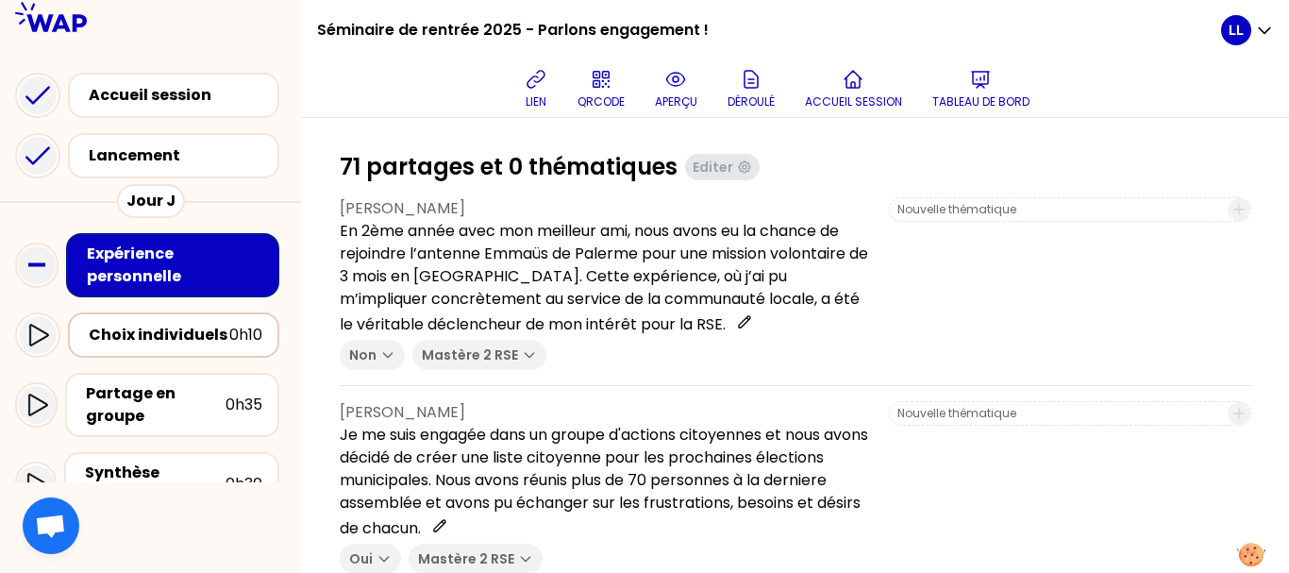
click at [204, 343] on div "Choix individuels" at bounding box center [159, 335] width 141 height 23
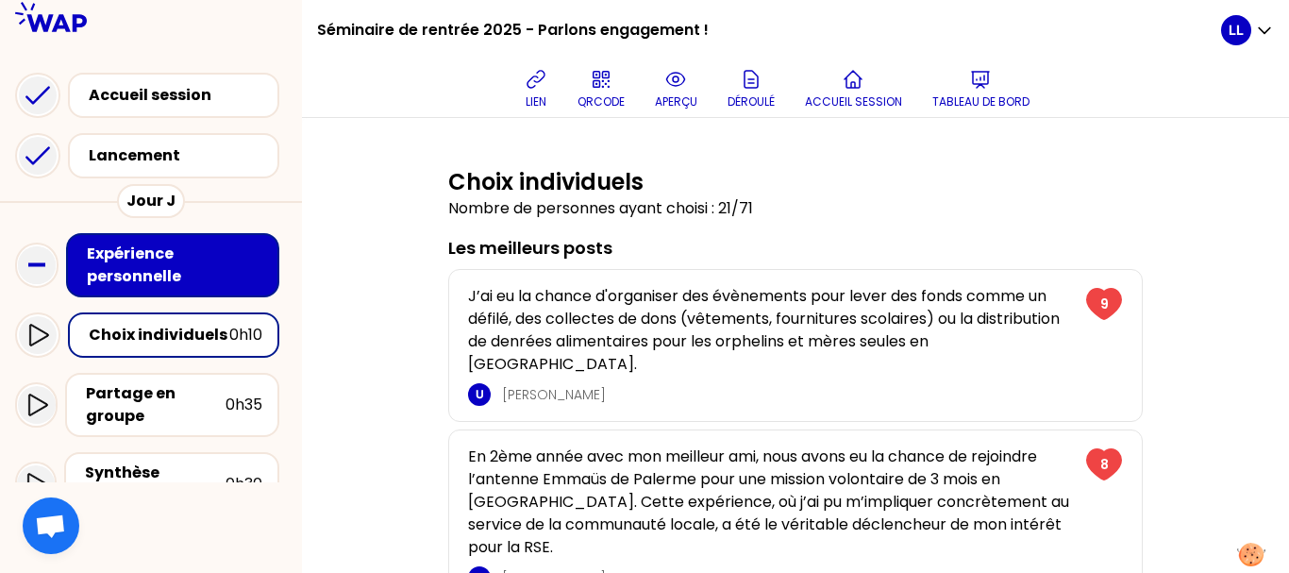
click at [208, 286] on div "Expérience personnelle" at bounding box center [175, 265] width 176 height 45
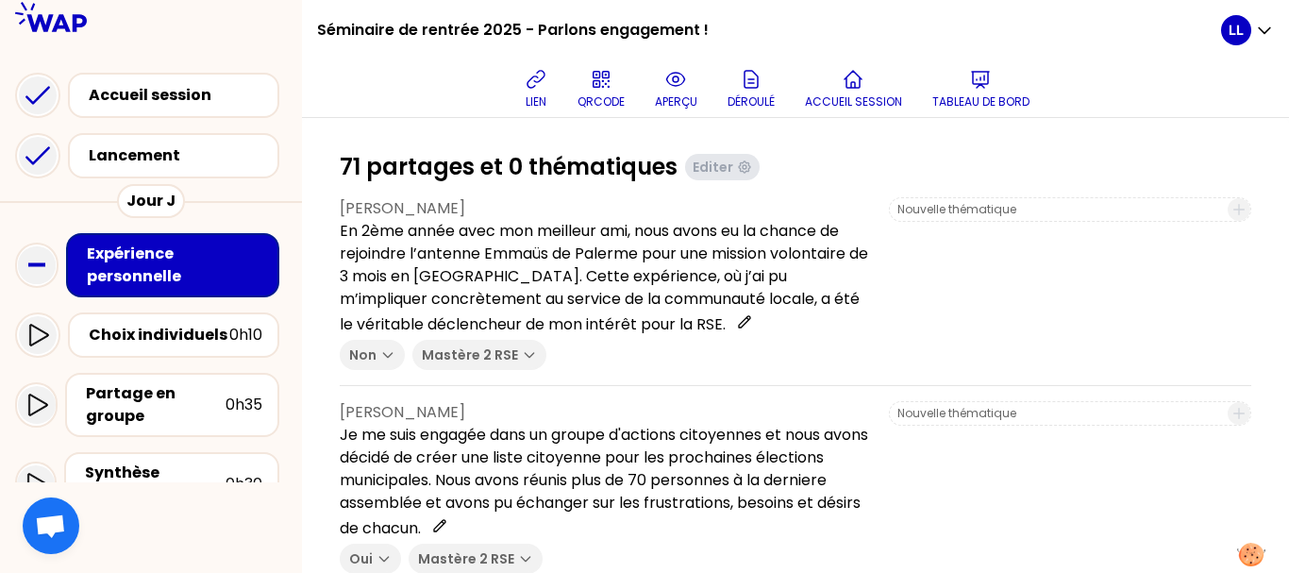
click at [208, 286] on div "Expérience personnelle" at bounding box center [175, 265] width 176 height 45
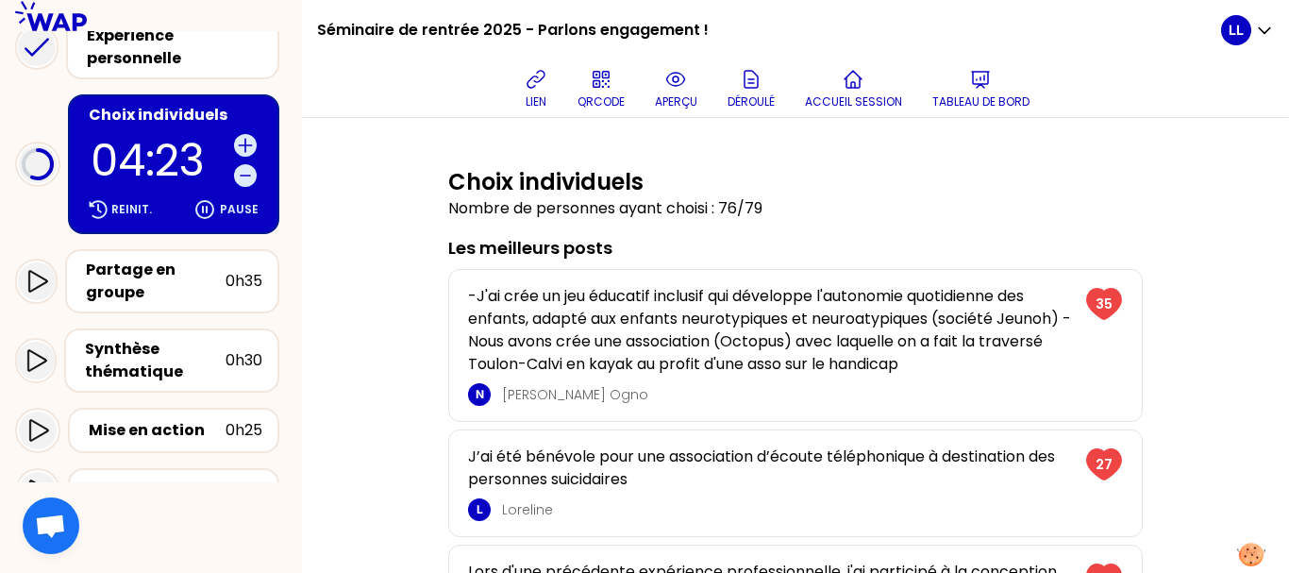
click at [671, 209] on p "Nombre de personnes ayant choisi : 76/79" at bounding box center [795, 208] width 695 height 23
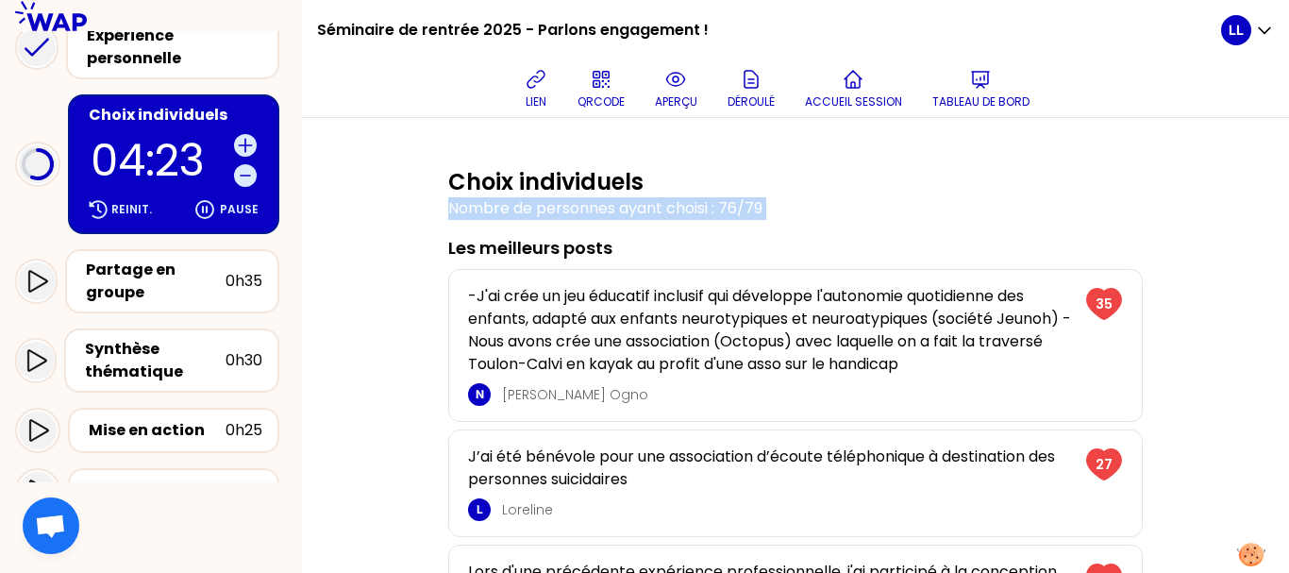
click at [671, 209] on p "Nombre de personnes ayant choisi : 76/79" at bounding box center [795, 208] width 695 height 23
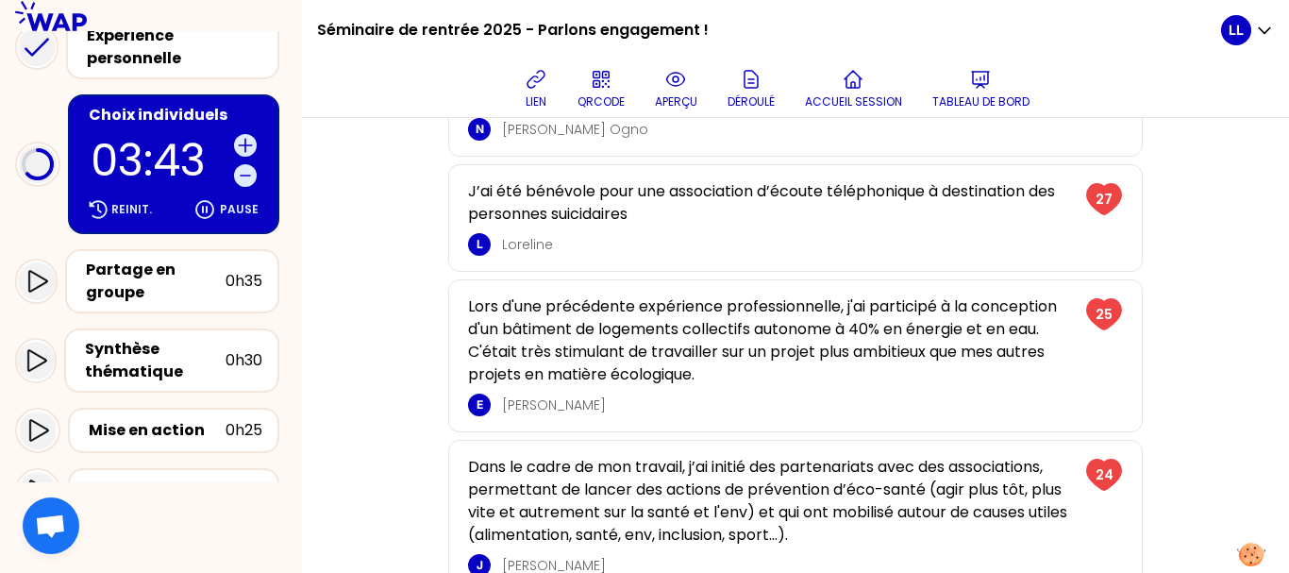
scroll to position [266, 0]
click at [516, 208] on p "J’ai été bénévole pour une association d’écoute téléphonique à destination des …" at bounding box center [771, 201] width 606 height 45
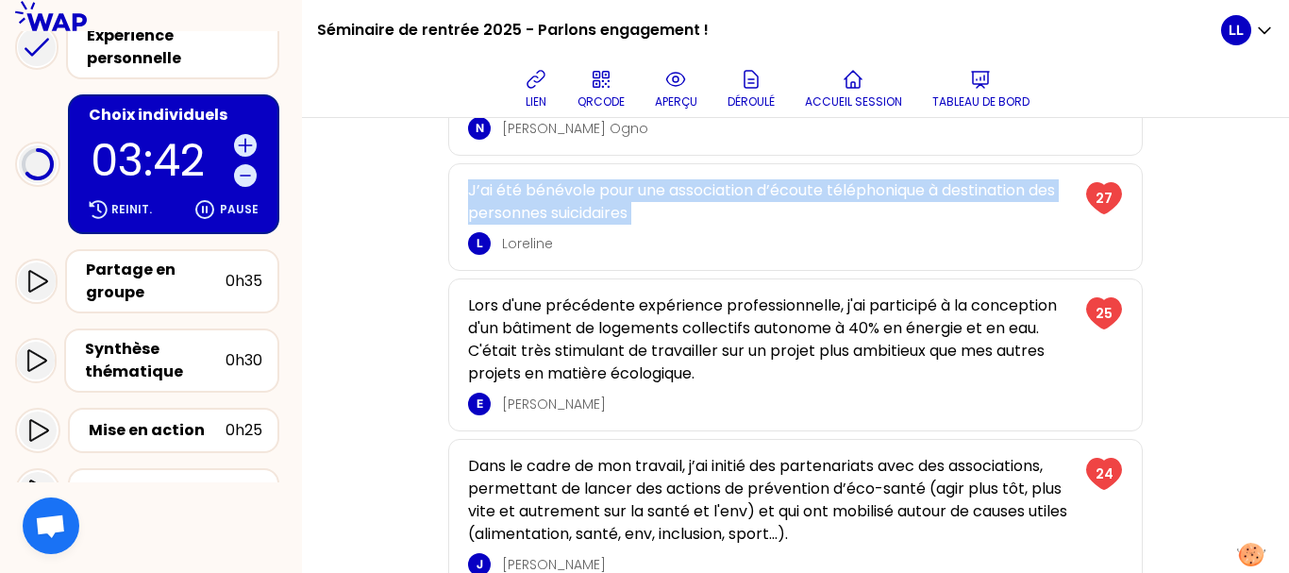
click at [516, 208] on p "J’ai été bénévole pour une association d’écoute téléphonique à destination des …" at bounding box center [771, 201] width 606 height 45
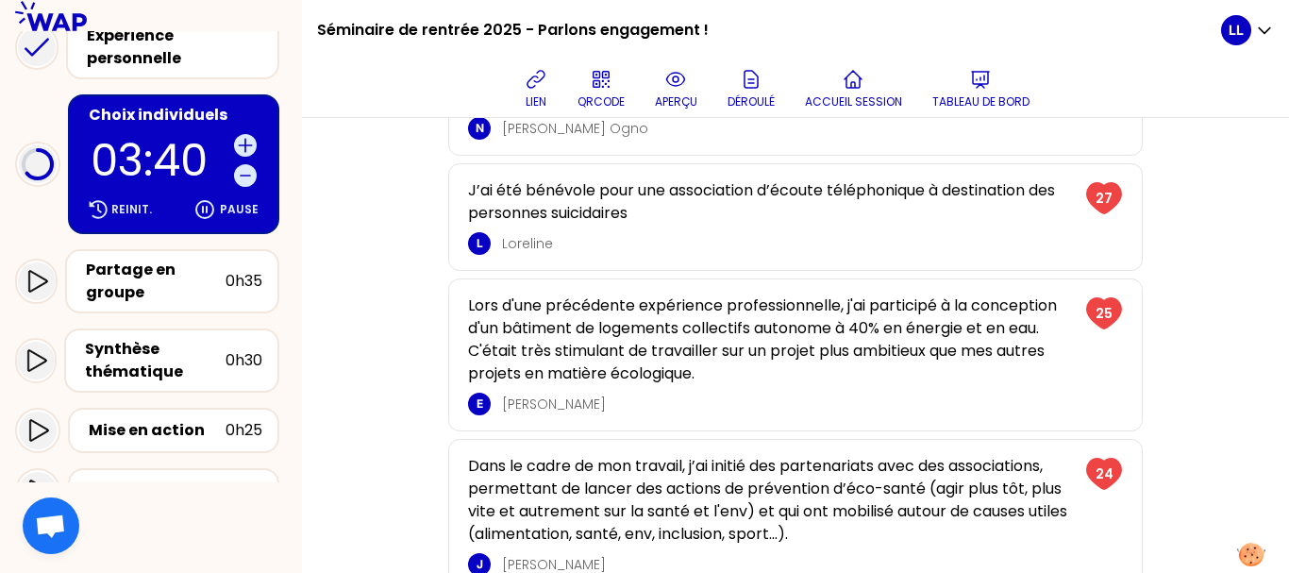
click at [423, 287] on div "Choix individuels Nombre de personnes ayant choisi : 76/79 Les meilleurs posts …" at bounding box center [796, 326] width 912 height 881
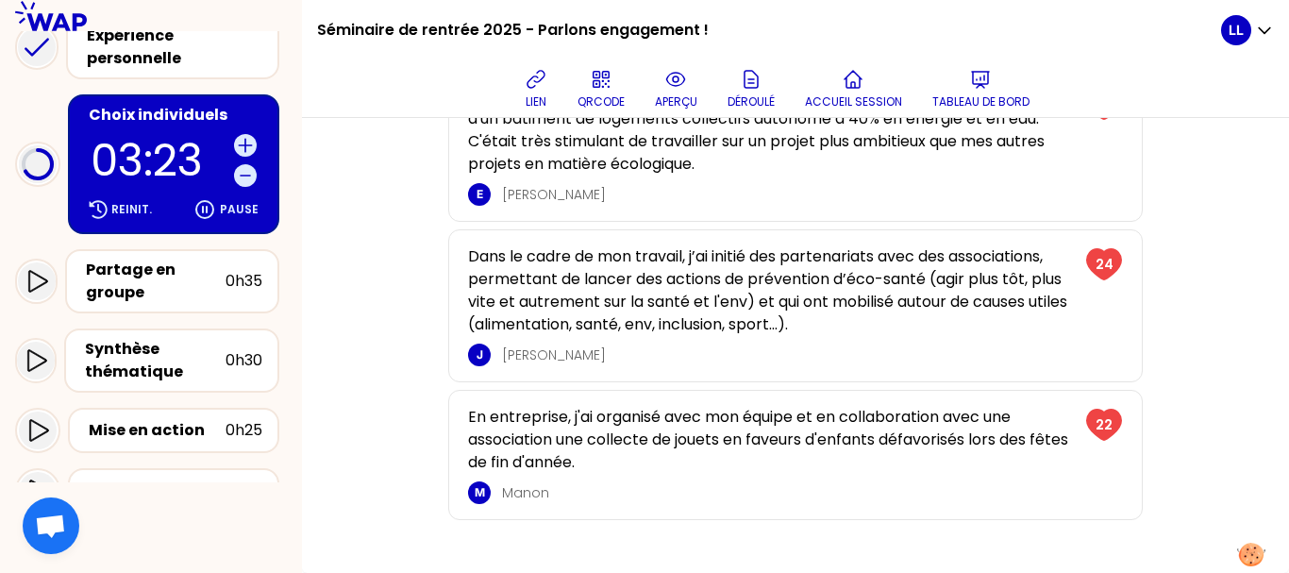
scroll to position [476, 0]
click at [455, 398] on div "En entreprise, j'ai organisé avec mon équipe et en collaboration avec une assoc…" at bounding box center [795, 455] width 695 height 130
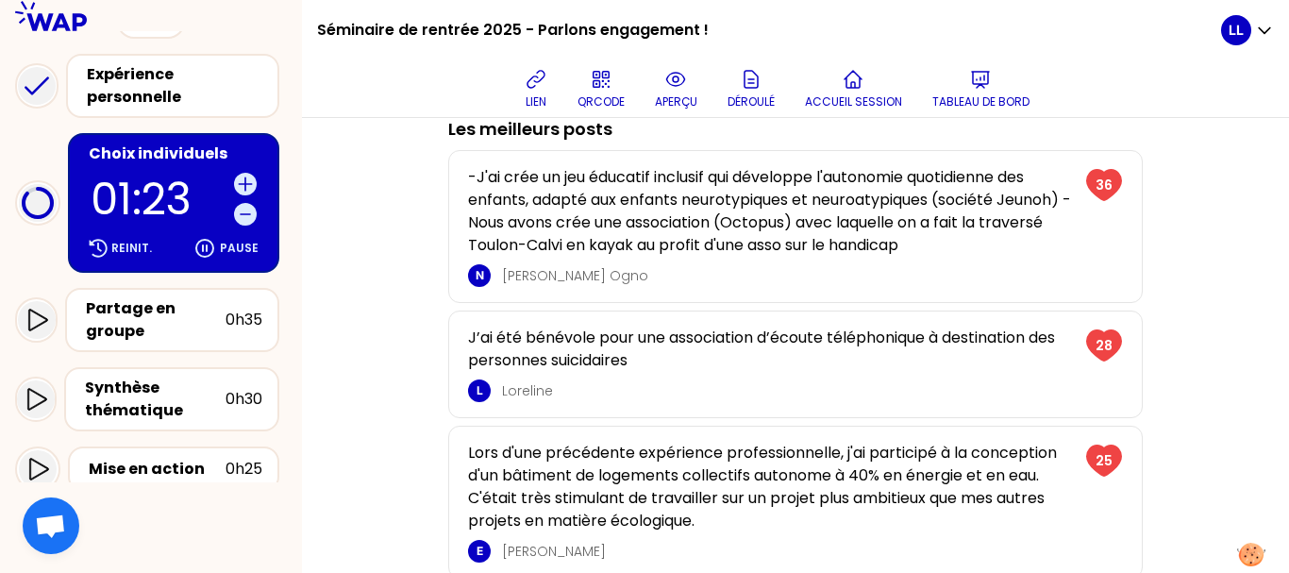
scroll to position [0, 0]
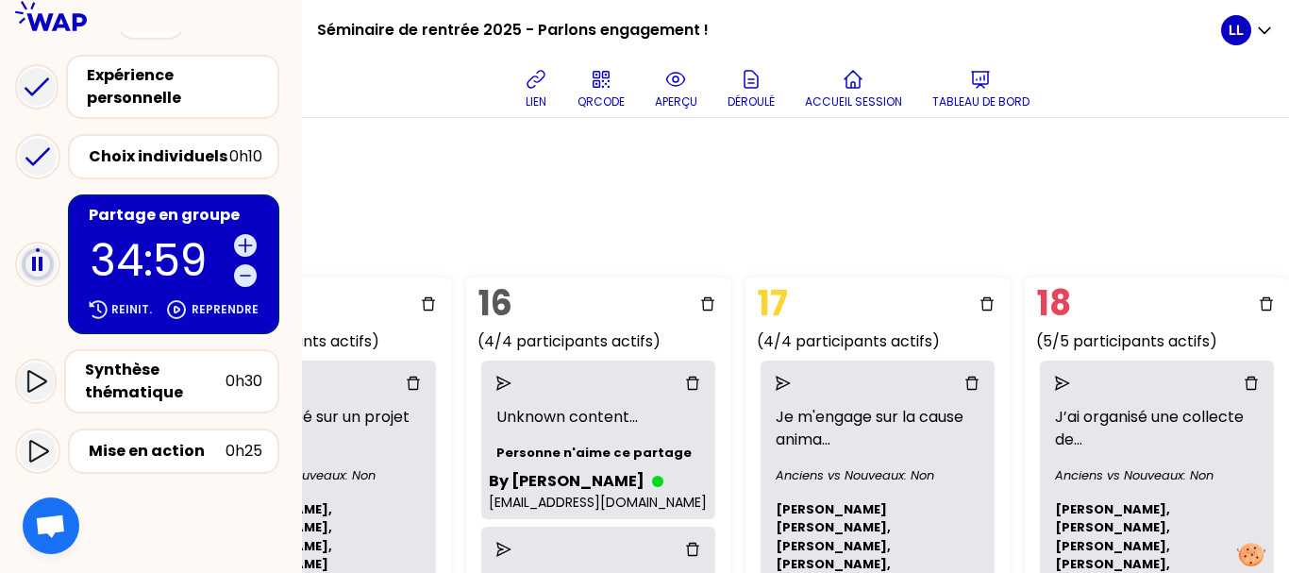
scroll to position [0, 4303]
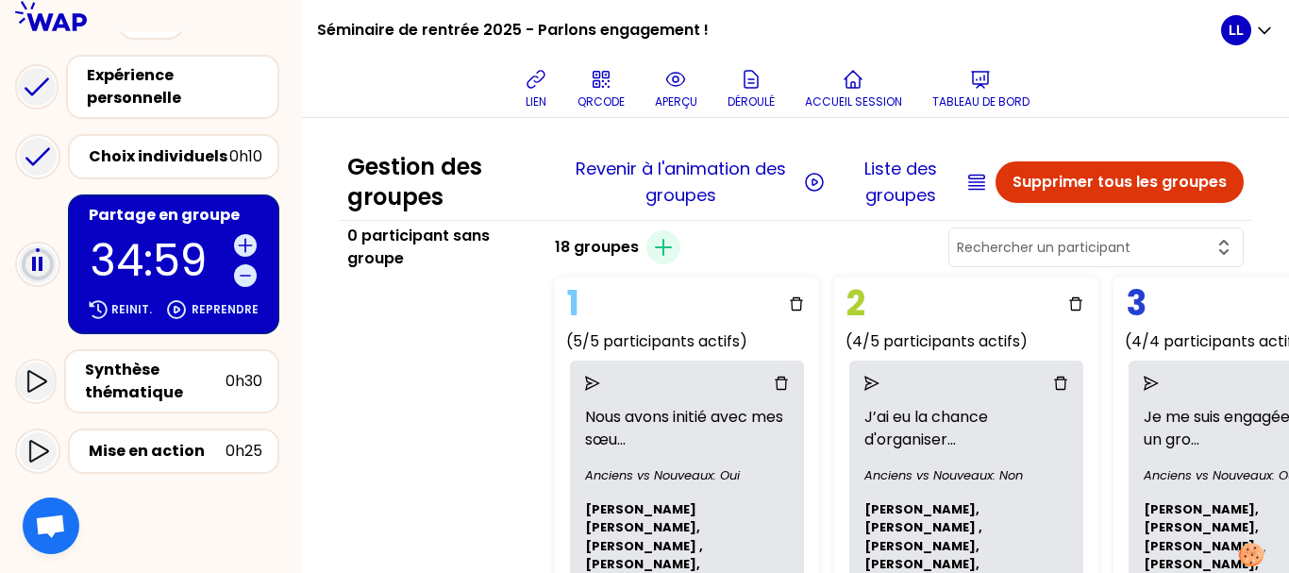
click at [357, 91] on div "lien QRCODE aperçu Déroulé Accueil session Tableau de bord" at bounding box center [776, 88] width 889 height 57
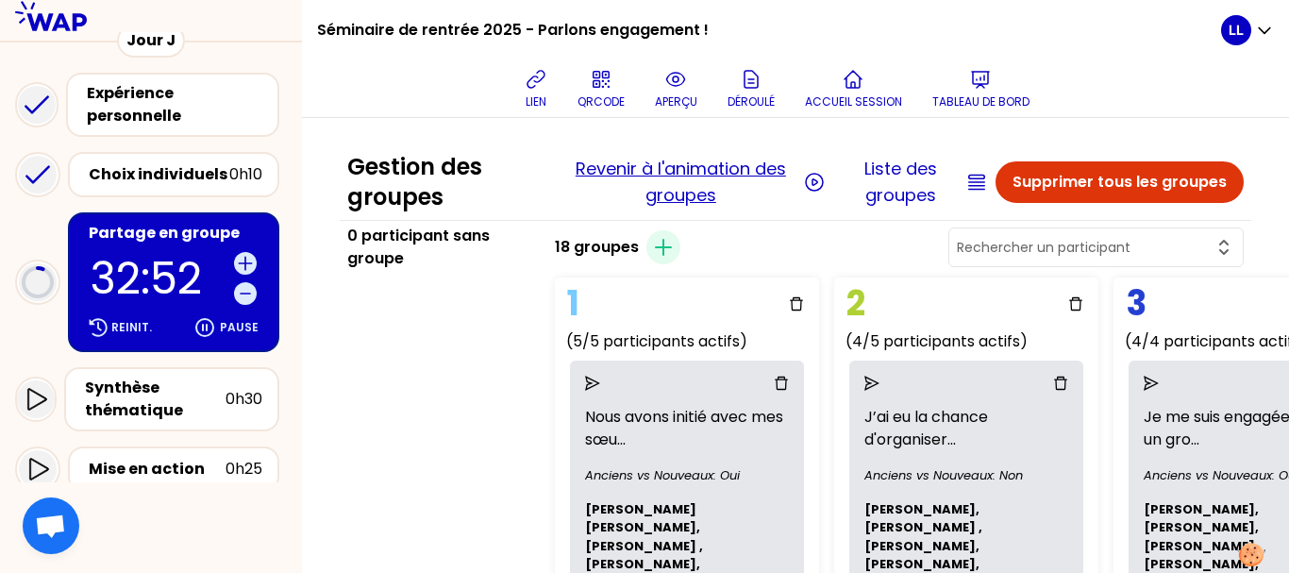
click at [689, 186] on button "Revenir à l'animation des groupes" at bounding box center [680, 182] width 237 height 53
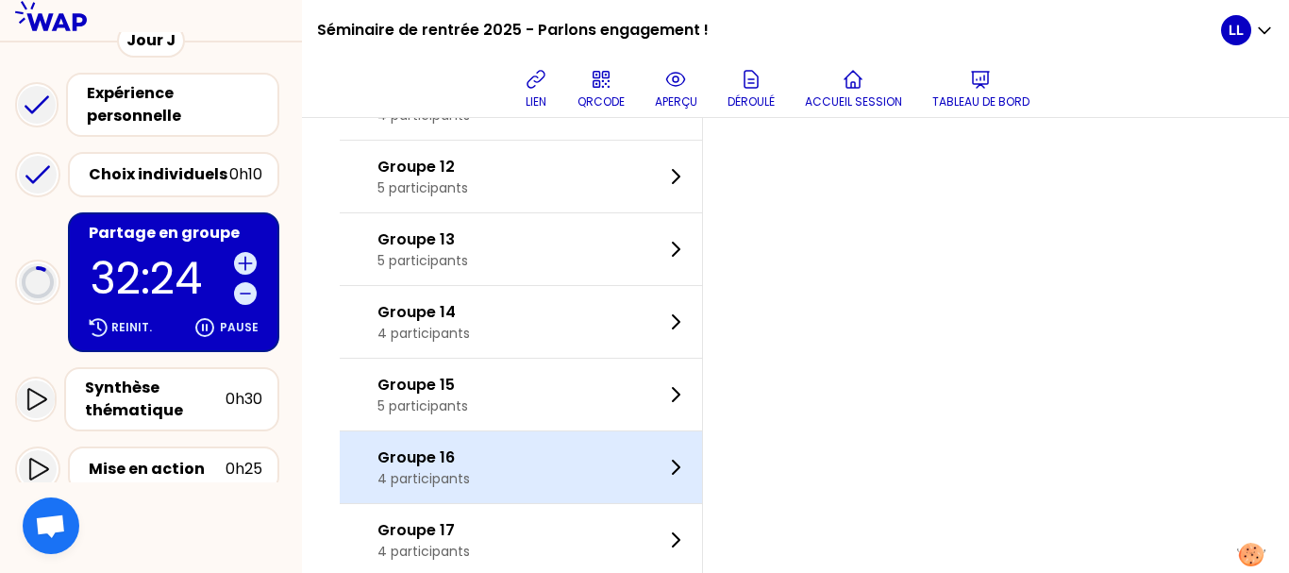
scroll to position [1026, 0]
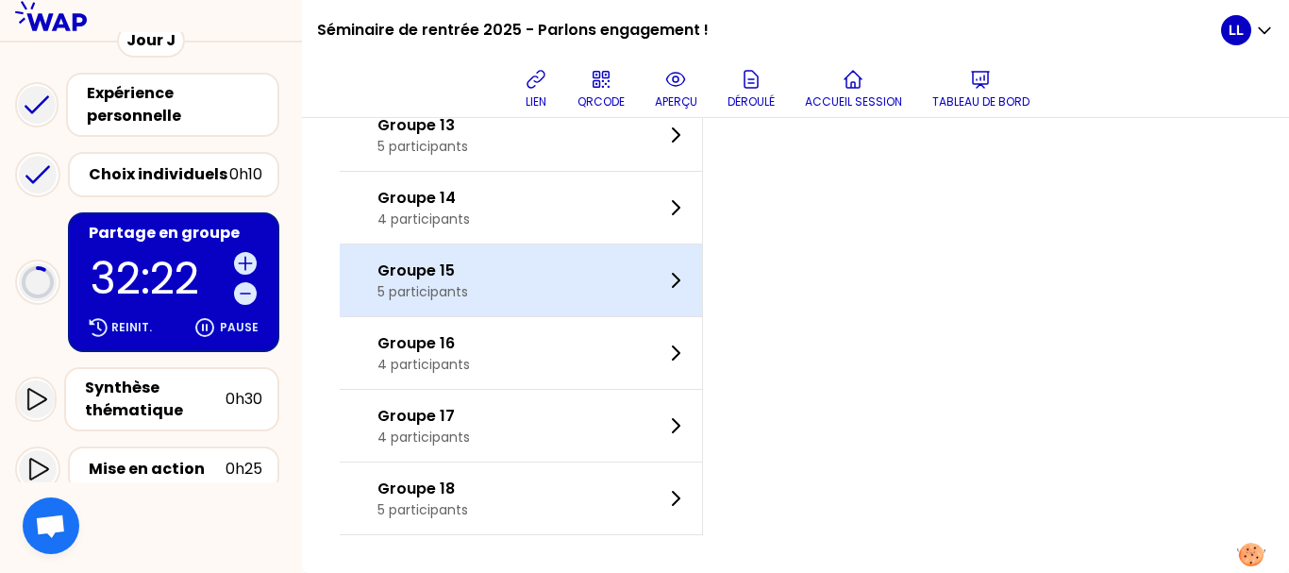
click at [586, 291] on div "Groupe 15 5 participants" at bounding box center [521, 280] width 362 height 72
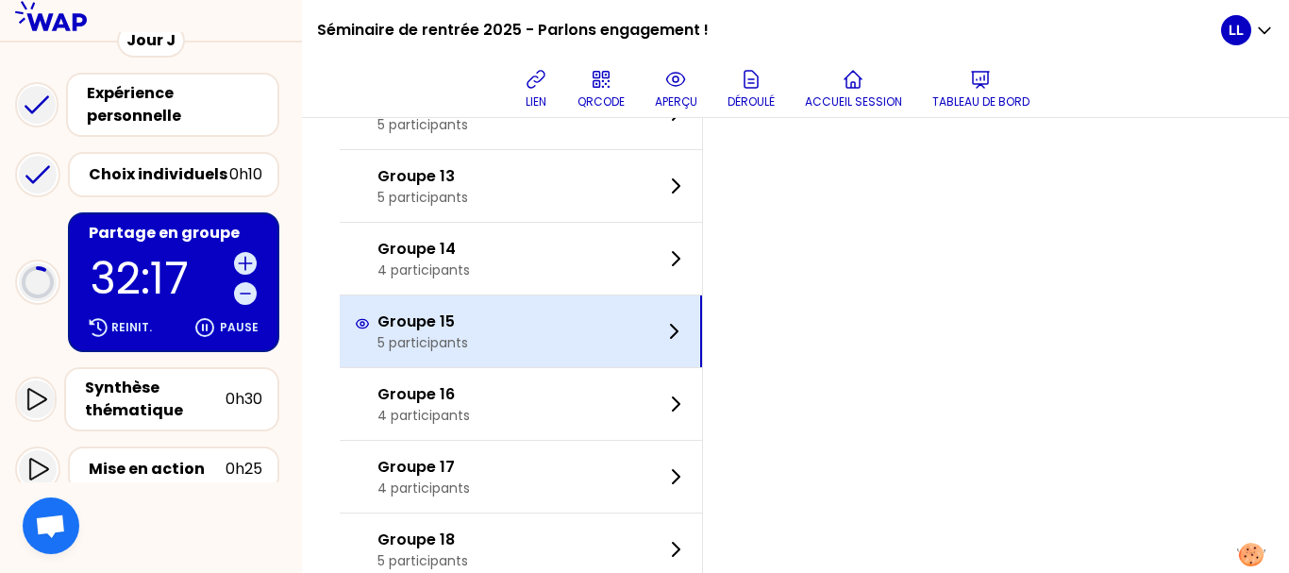
scroll to position [991, 0]
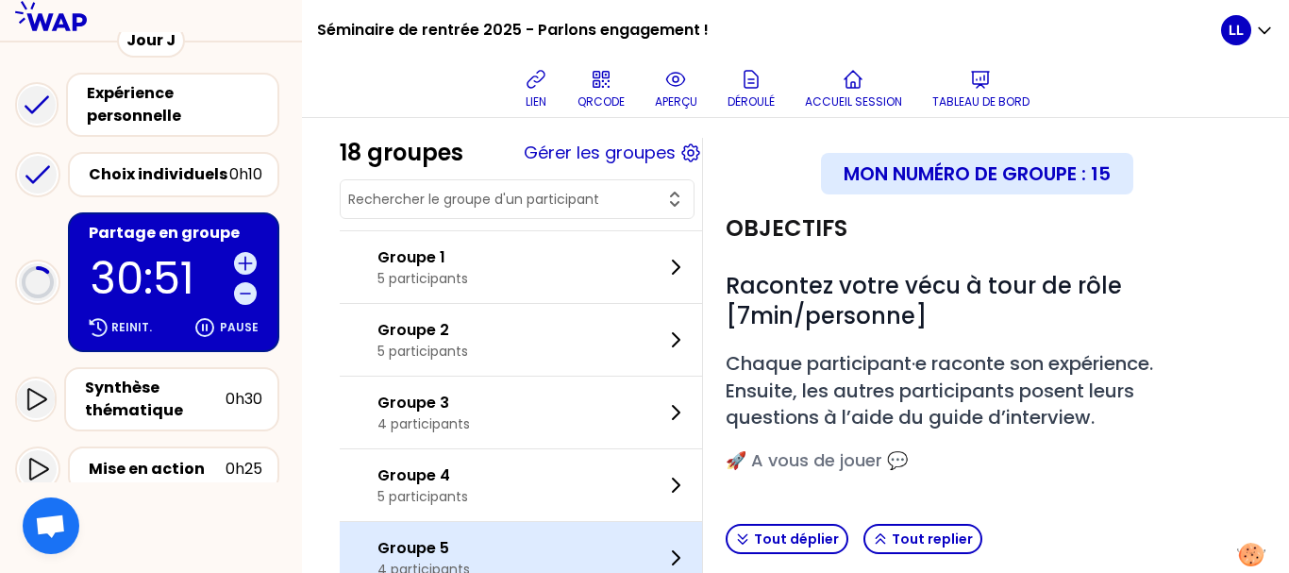
scroll to position [0, 0]
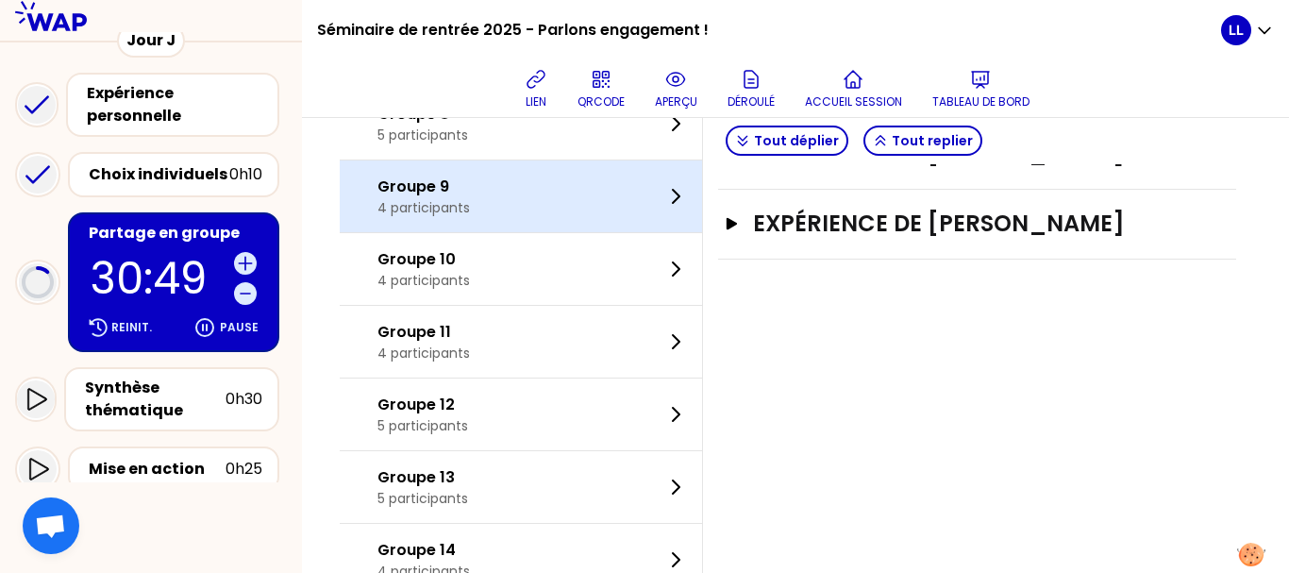
click at [494, 189] on div "Groupe 9 4 participants" at bounding box center [521, 196] width 362 height 72
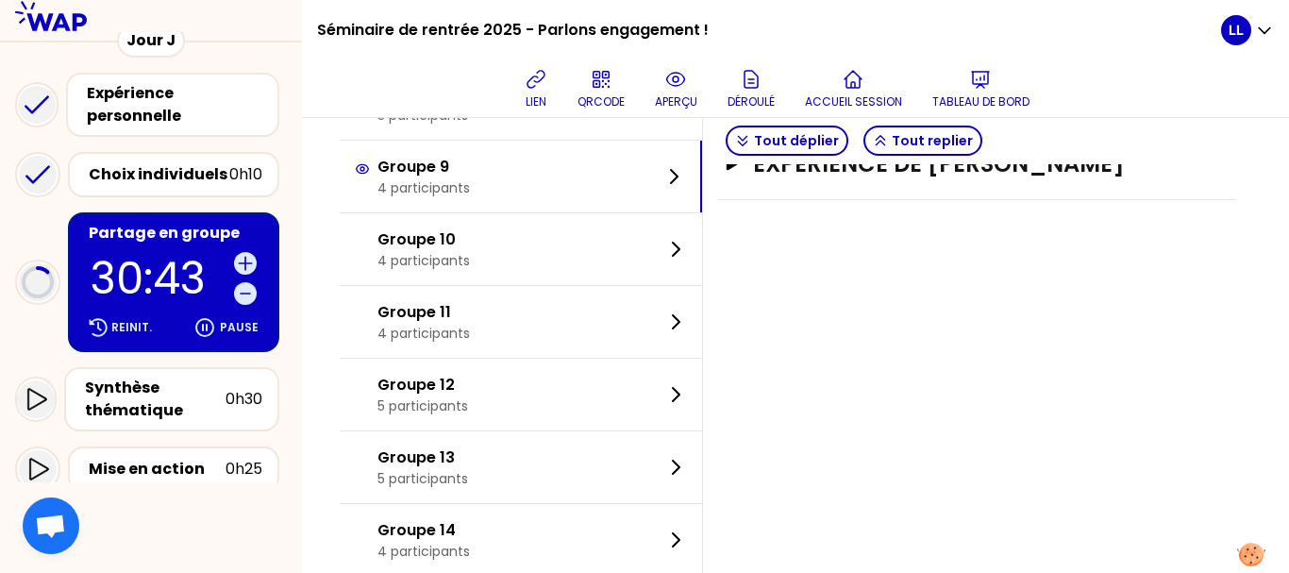
scroll to position [687, 0]
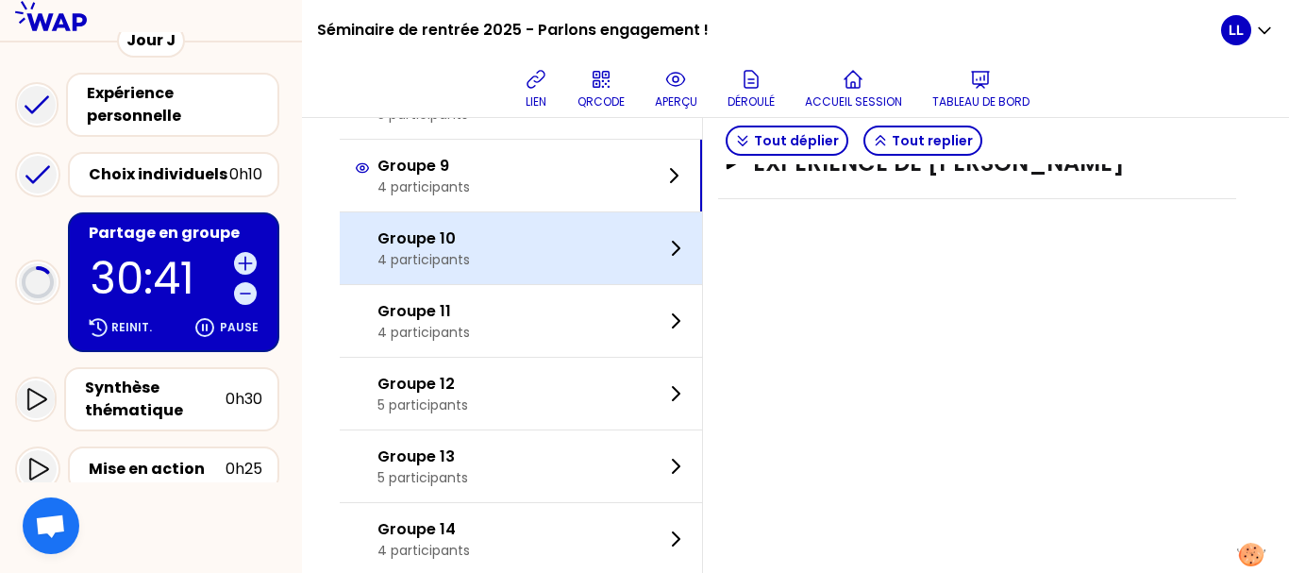
click at [535, 269] on div "Groupe 10 4 participants" at bounding box center [521, 248] width 362 height 72
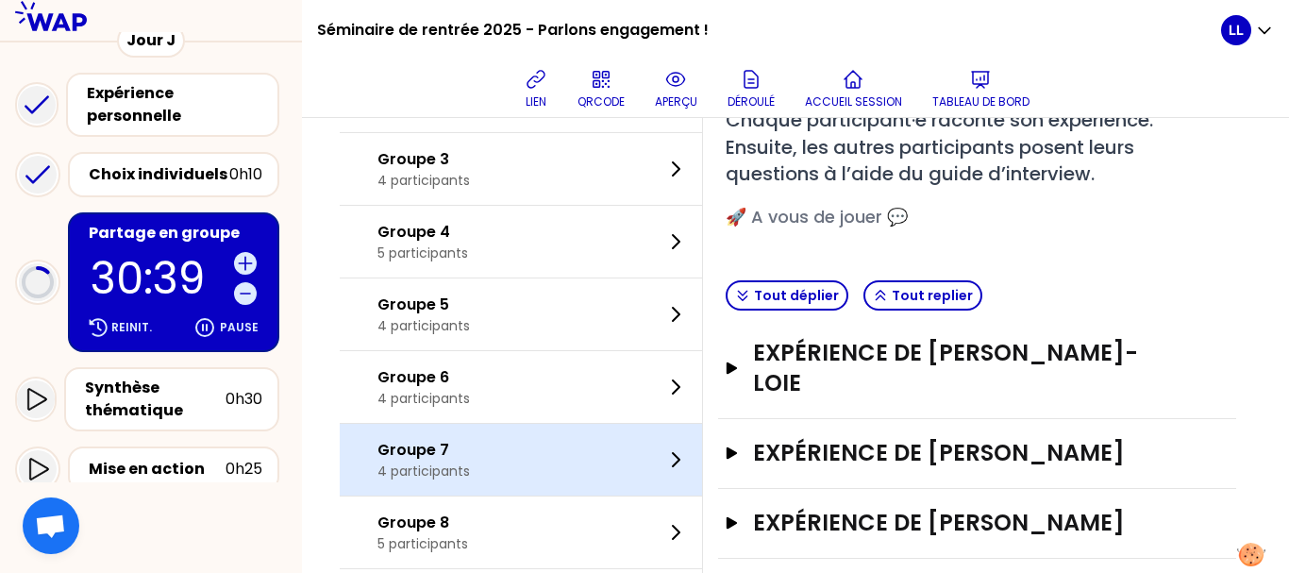
scroll to position [535, 0]
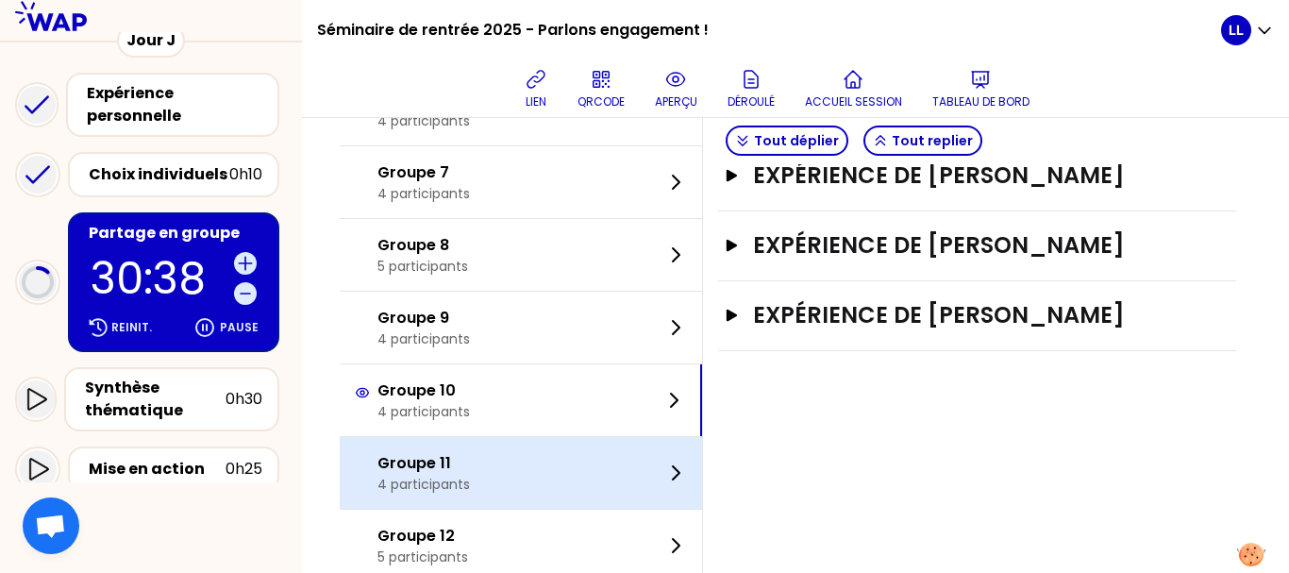
click at [527, 452] on div "Groupe 11 4 participants" at bounding box center [521, 473] width 362 height 72
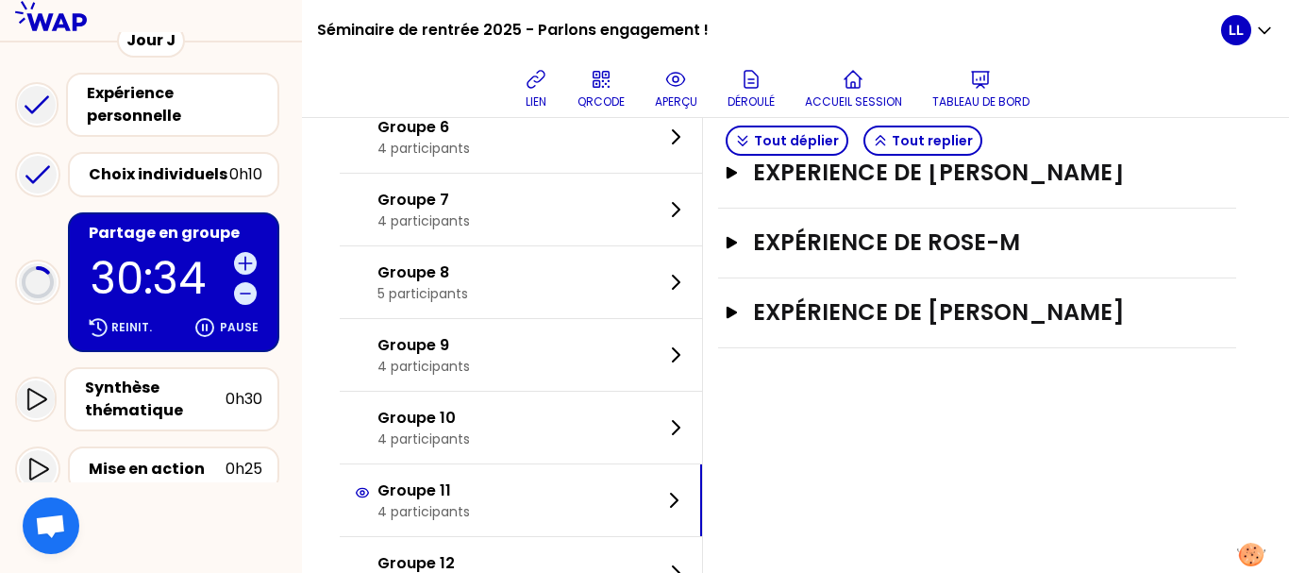
scroll to position [509, 0]
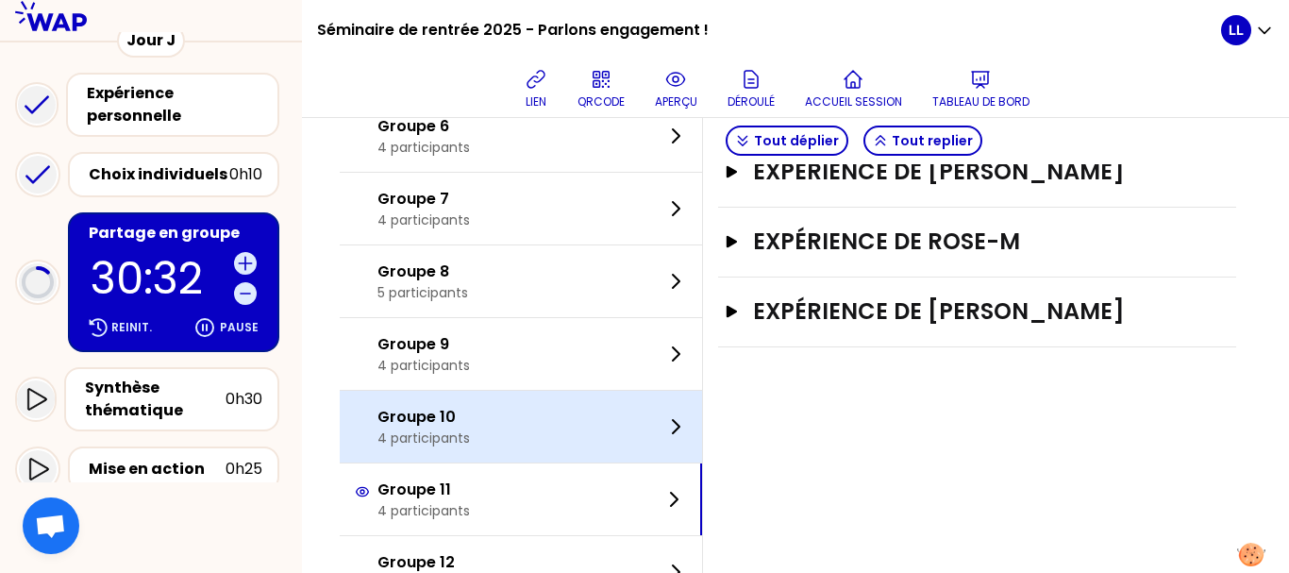
click at [537, 449] on div "Groupe 10 4 participants" at bounding box center [521, 427] width 362 height 72
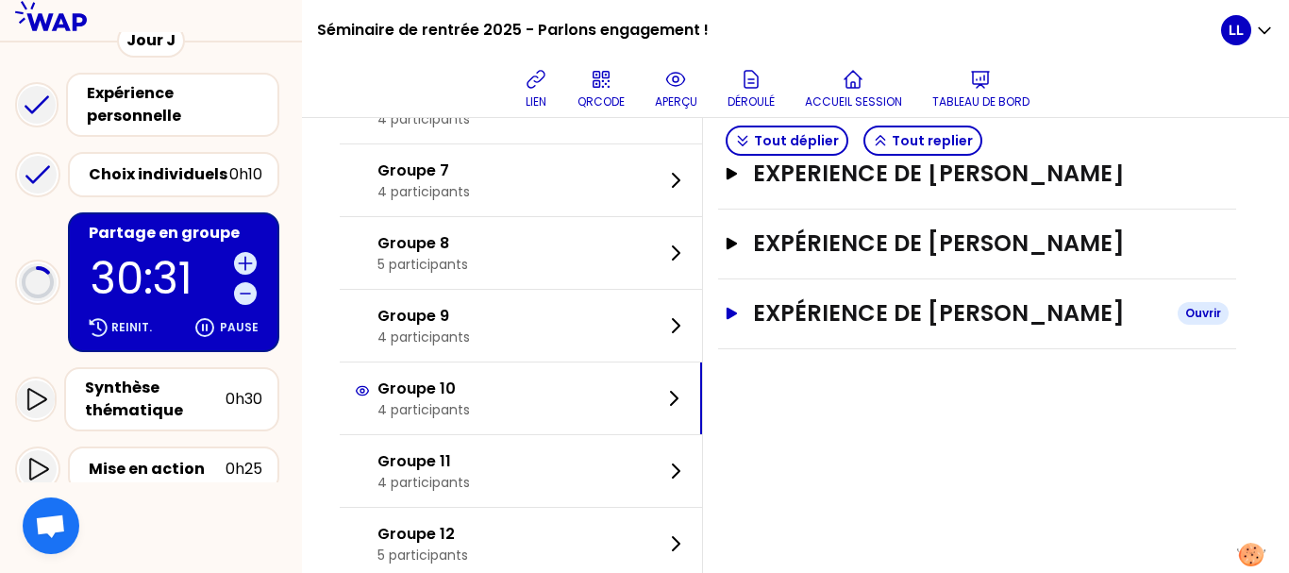
scroll to position [572, 0]
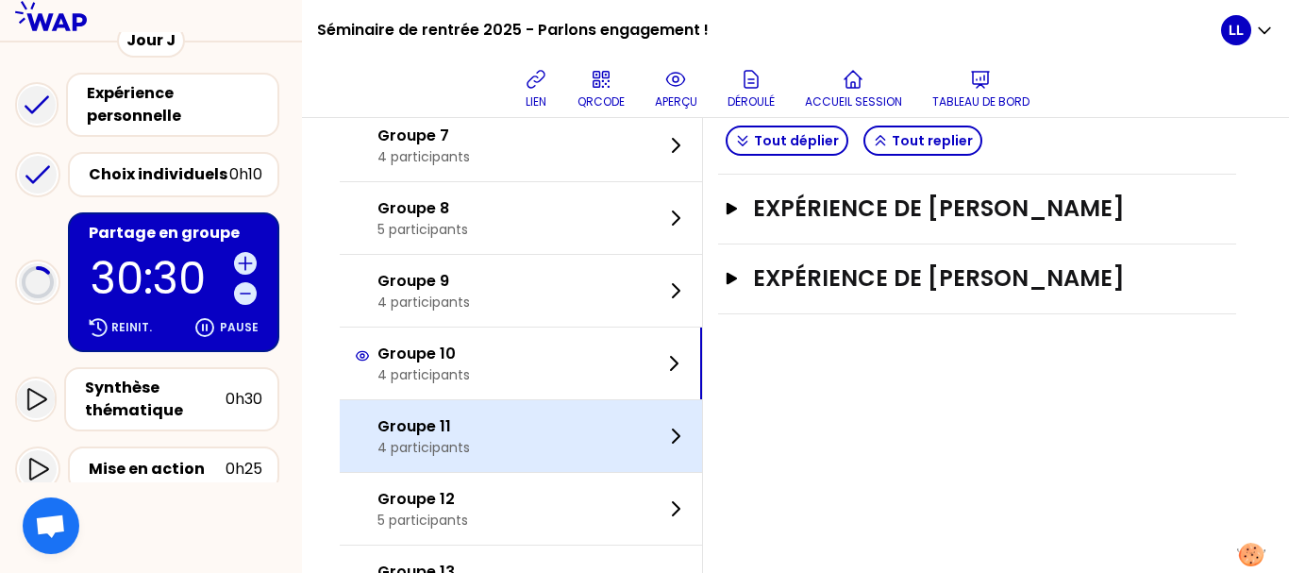
click at [594, 400] on div "Groupe 11 4 participants" at bounding box center [521, 436] width 362 height 72
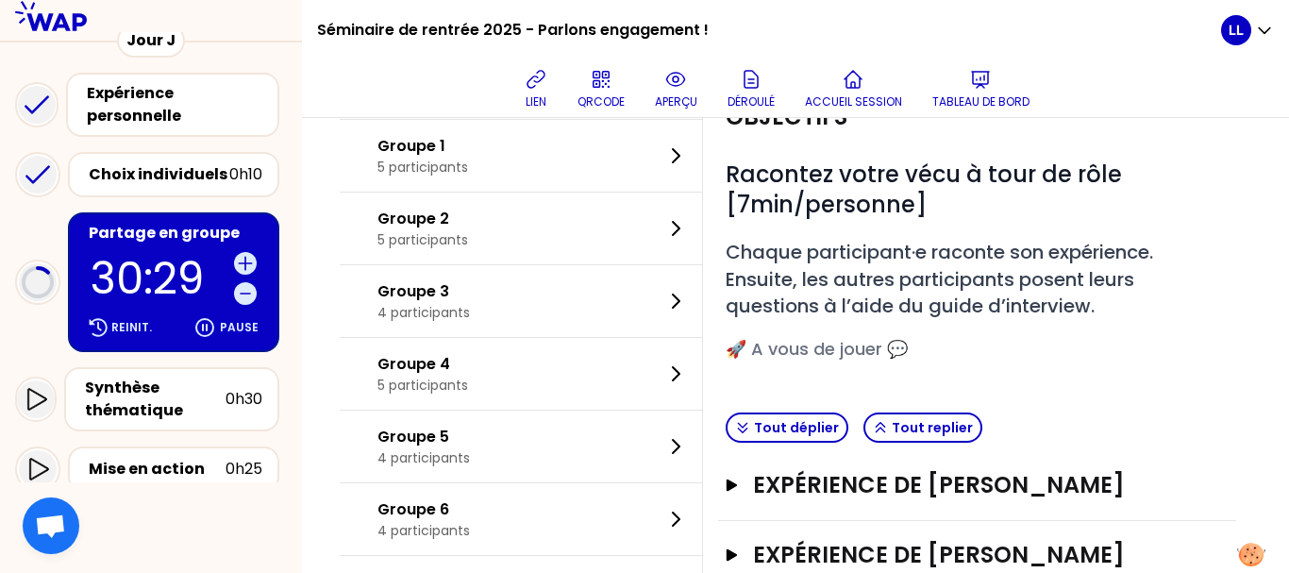
scroll to position [0, 0]
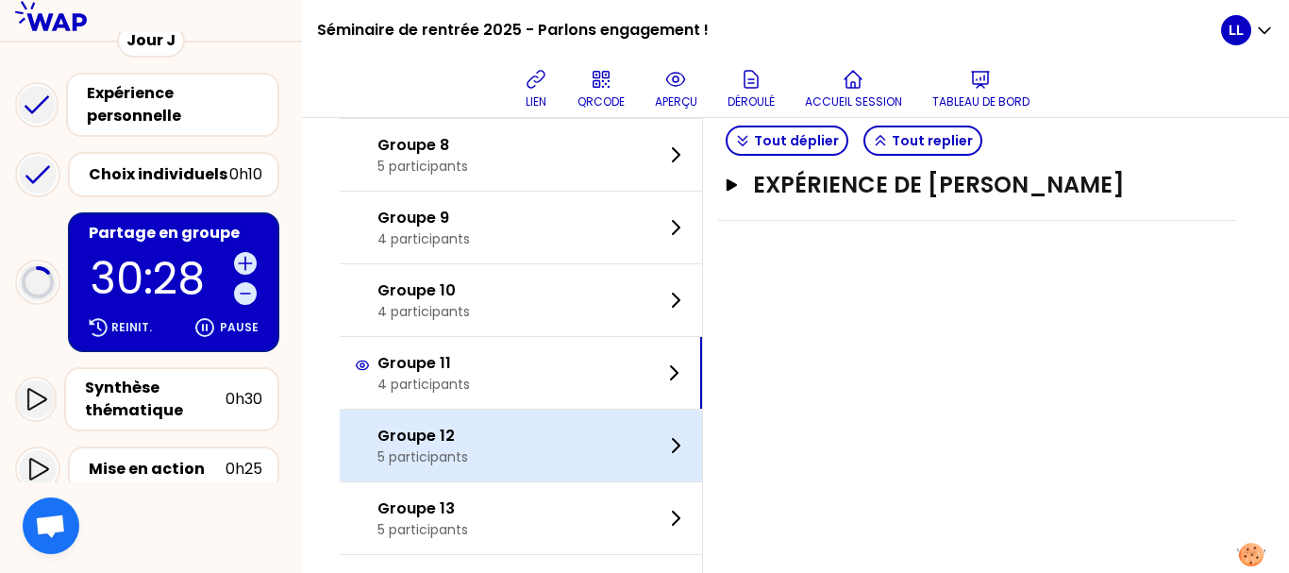
click at [571, 434] on div "Groupe 12 5 participants" at bounding box center [521, 446] width 362 height 72
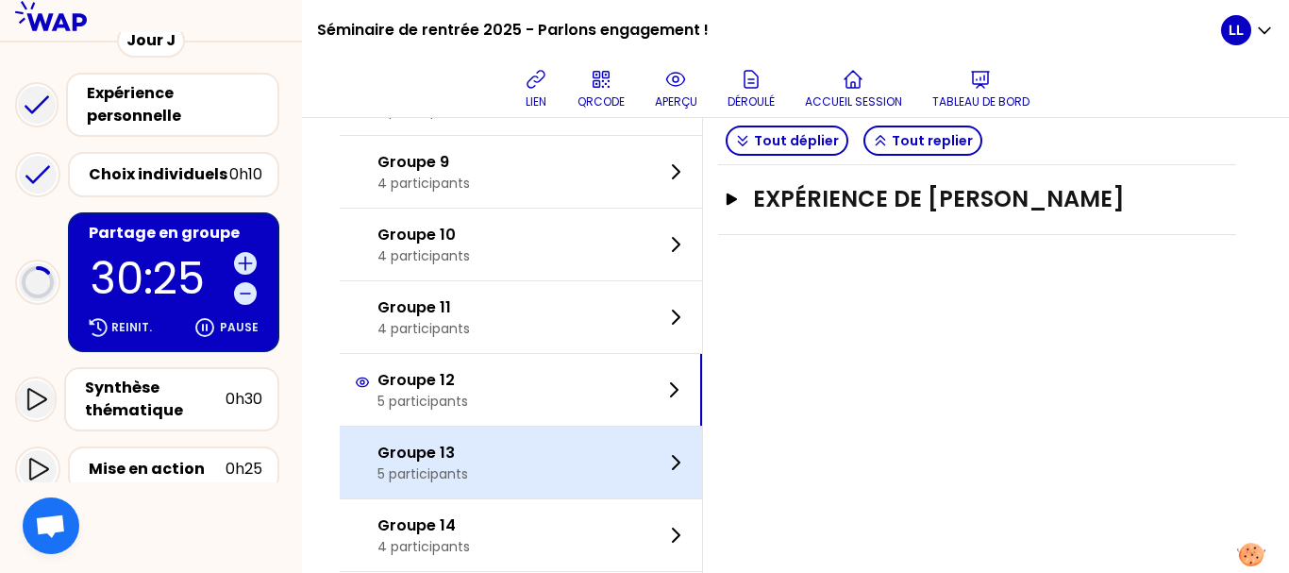
click at [604, 431] on div "Groupe 13 5 participants" at bounding box center [521, 463] width 362 height 72
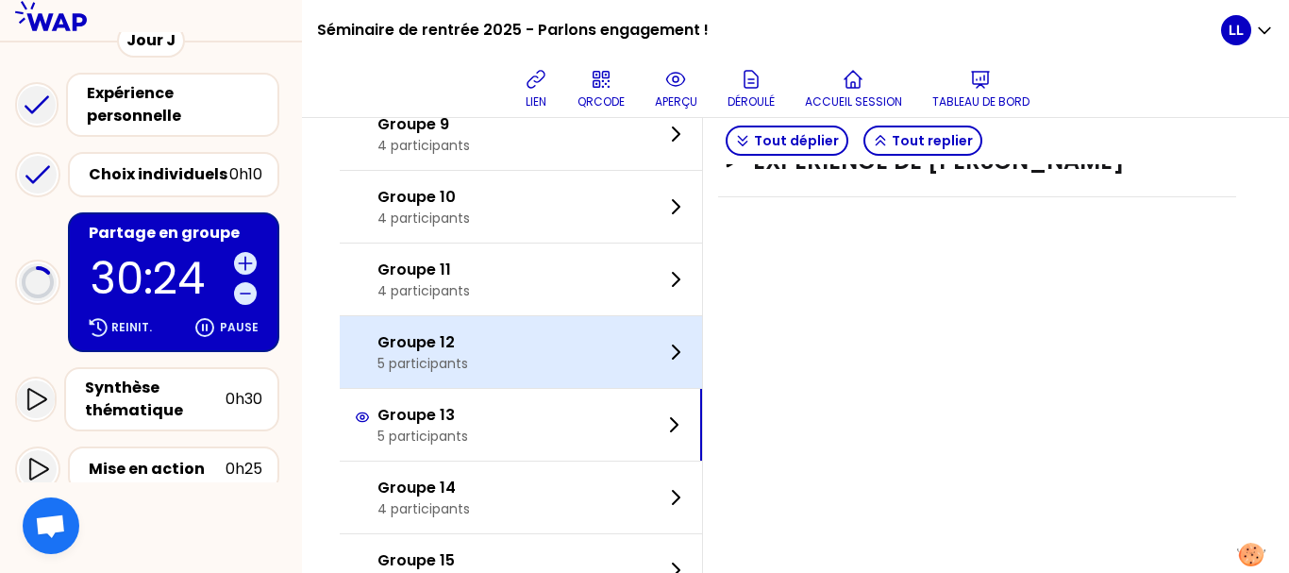
scroll to position [740, 0]
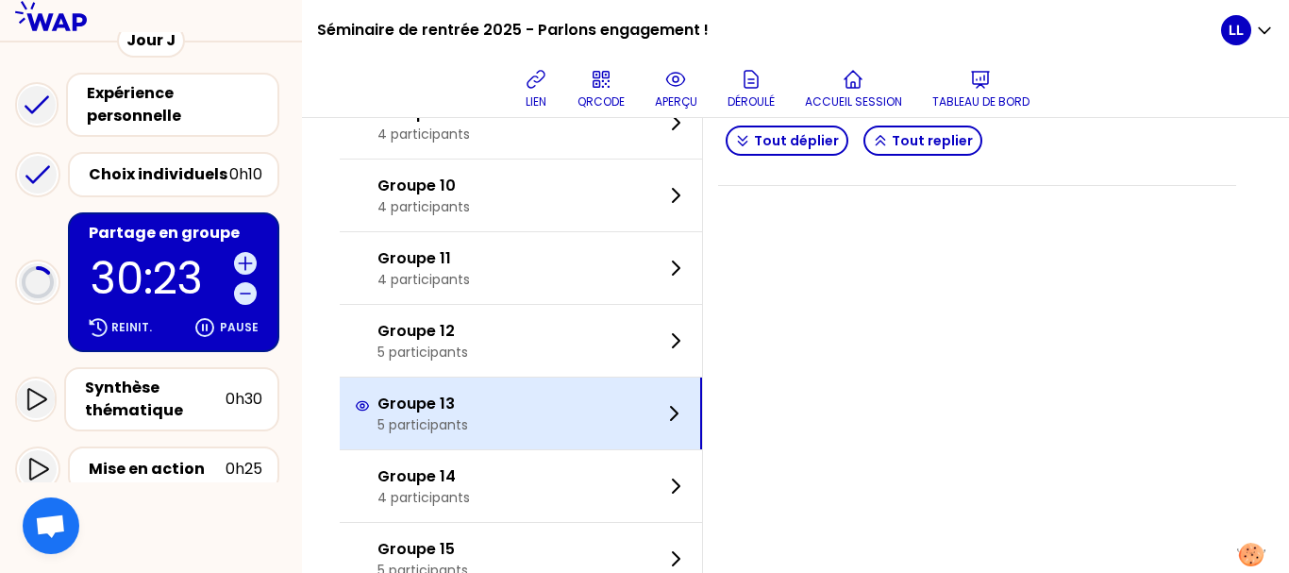
click at [582, 445] on div "Groupe 13 5 participants" at bounding box center [521, 413] width 362 height 72
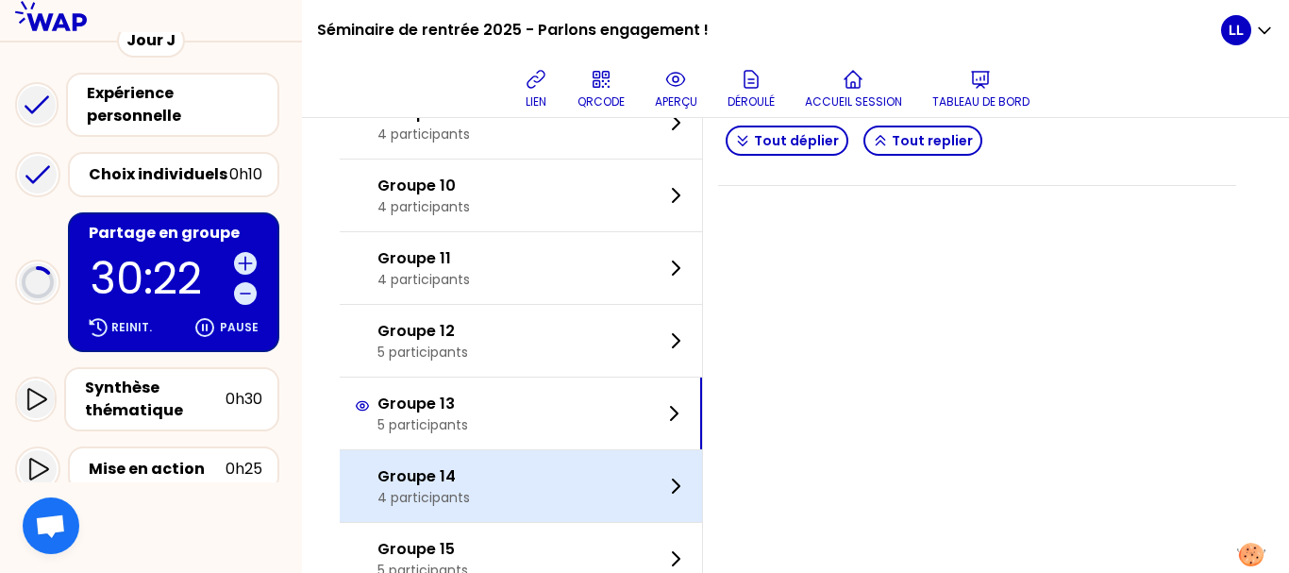
click at [590, 467] on div "Groupe 14 4 participants" at bounding box center [521, 486] width 362 height 72
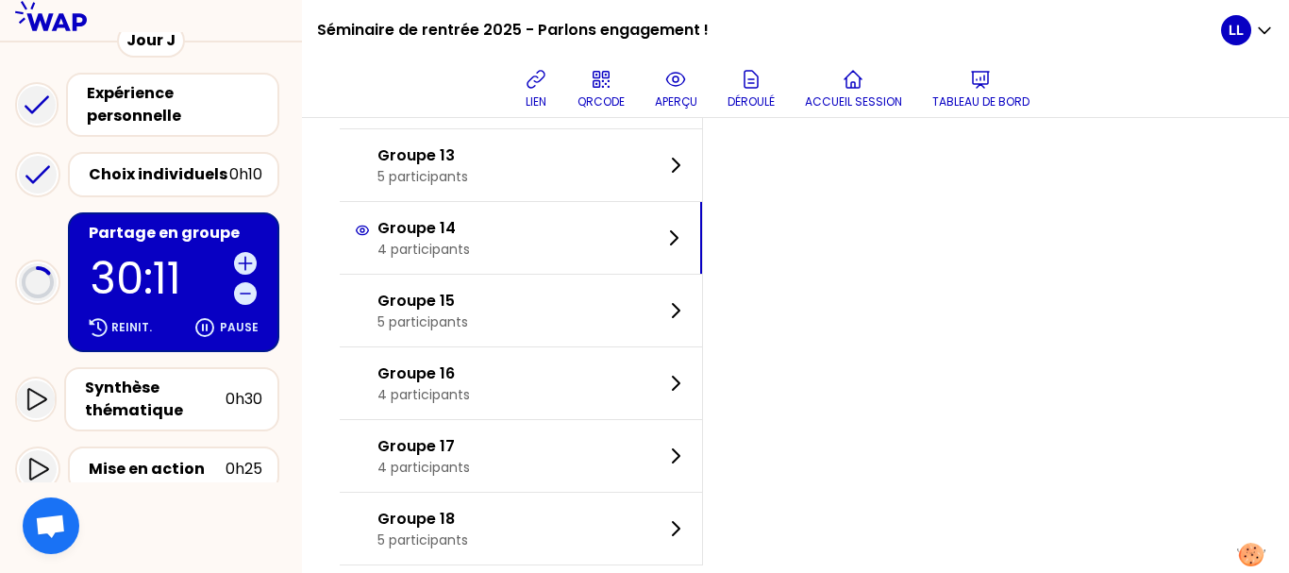
scroll to position [1018, 0]
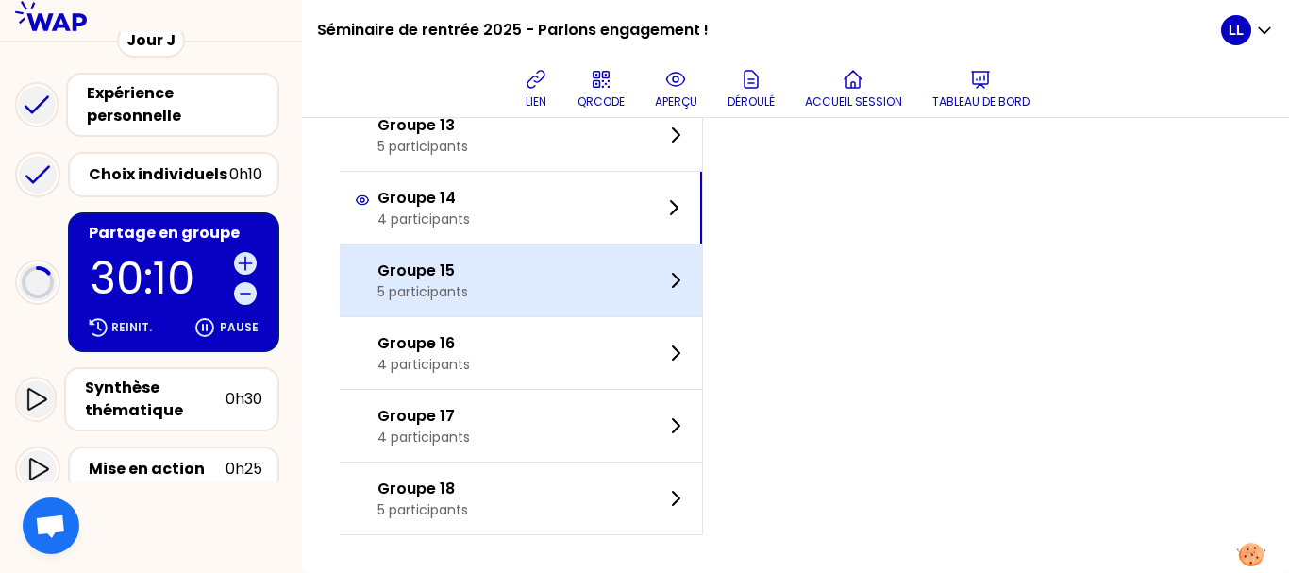
click at [577, 267] on div "Groupe 15 5 participants" at bounding box center [521, 280] width 362 height 72
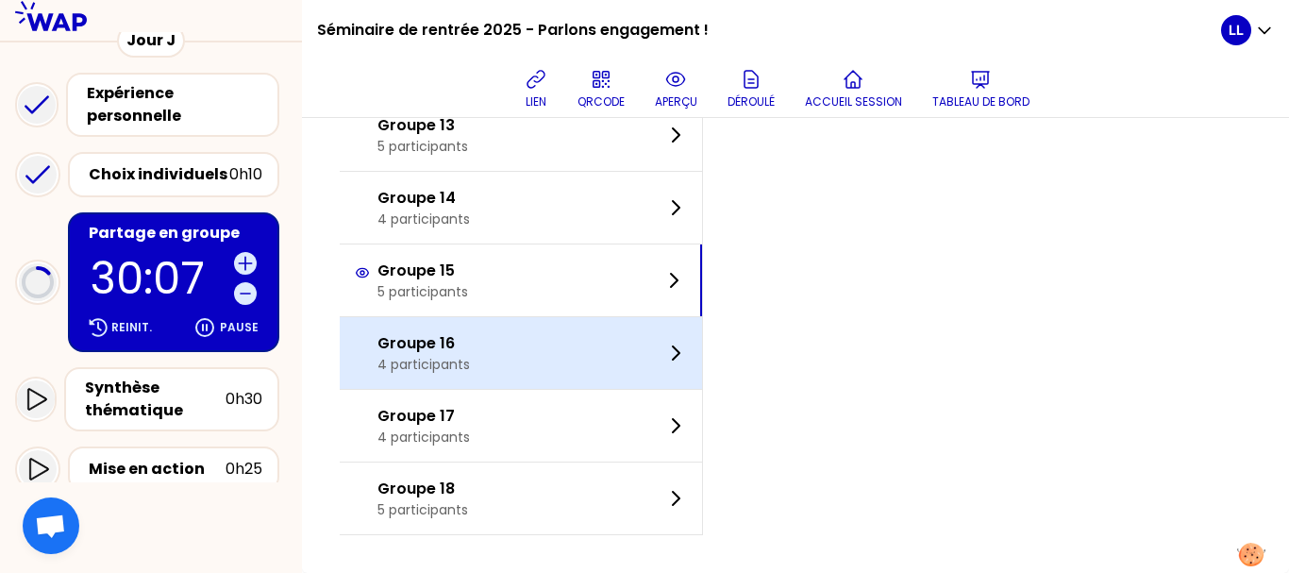
click at [565, 328] on div "Groupe 16 4 participants" at bounding box center [521, 353] width 362 height 72
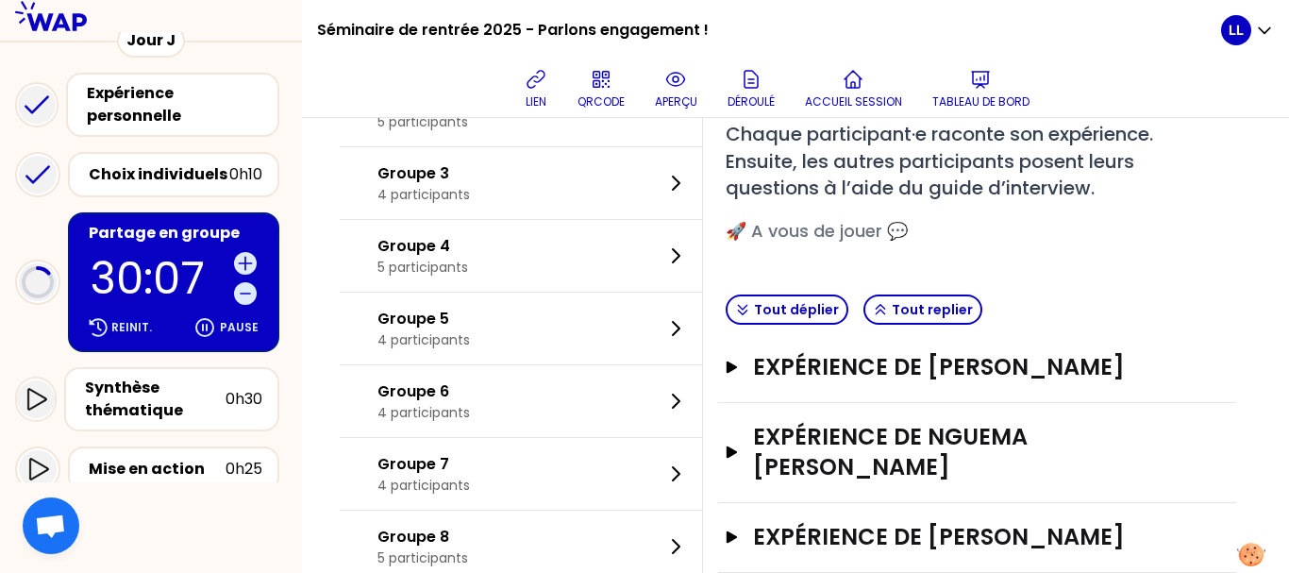
scroll to position [0, 0]
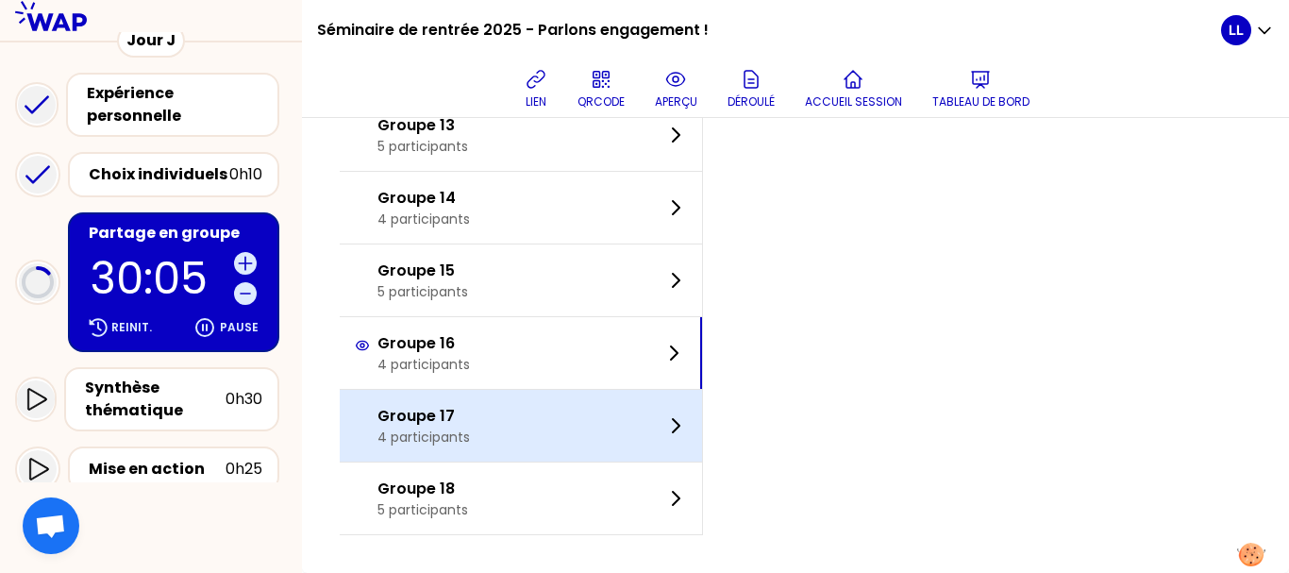
click at [580, 416] on div "Groupe 17 4 participants" at bounding box center [521, 426] width 362 height 72
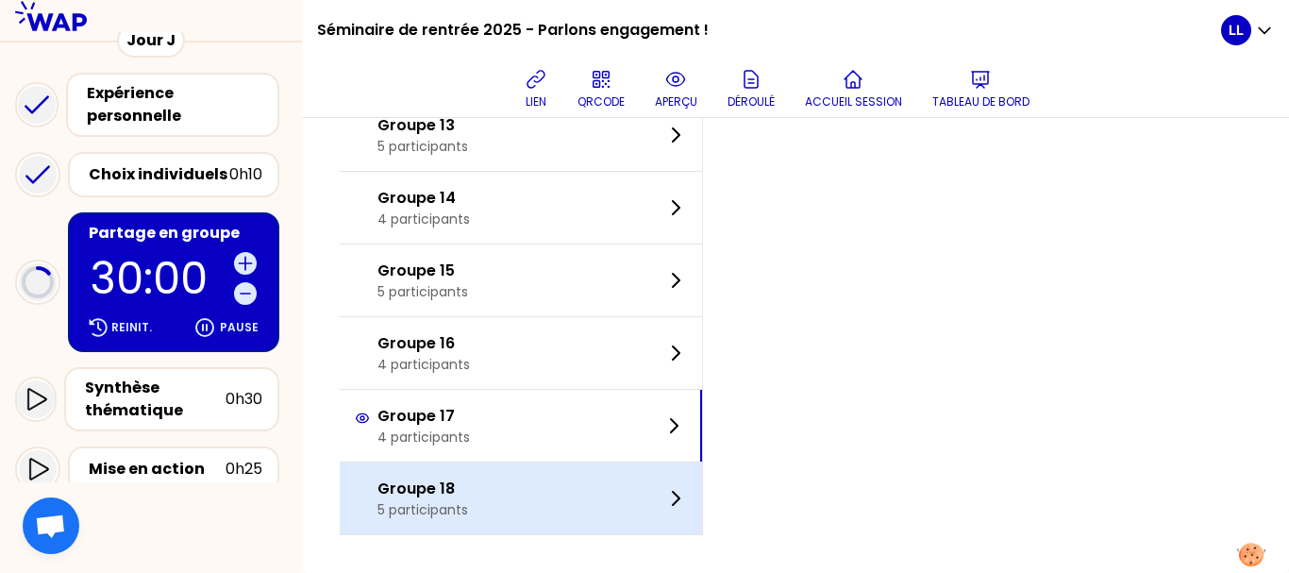
click at [637, 518] on div "Groupe 18 5 participants" at bounding box center [521, 498] width 362 height 72
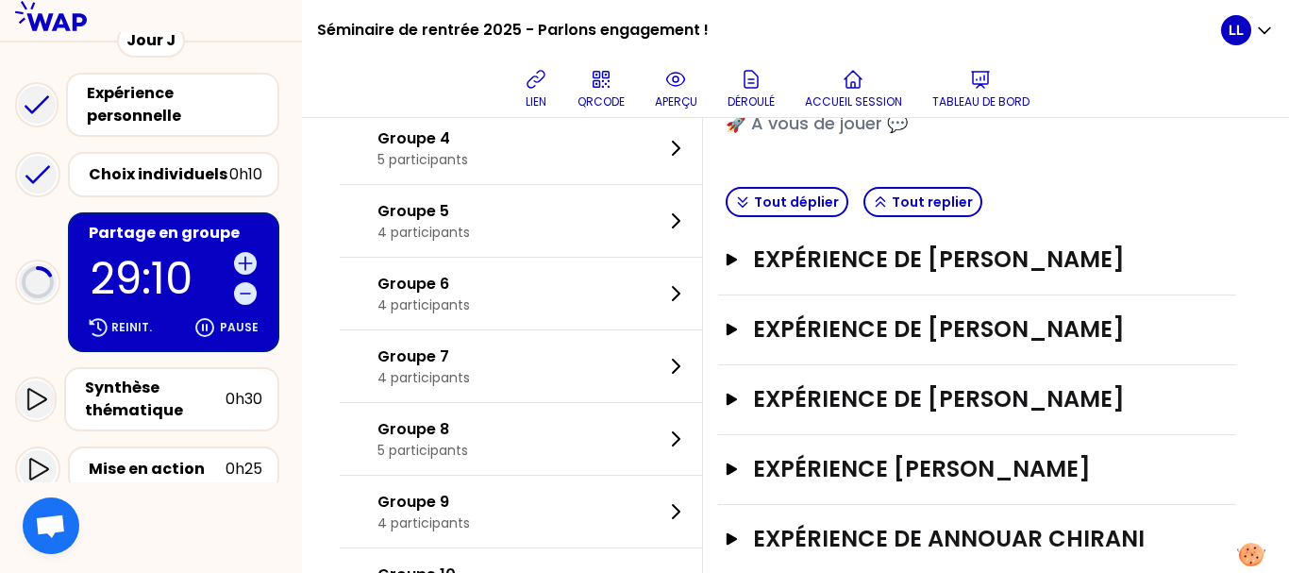
scroll to position [410, 0]
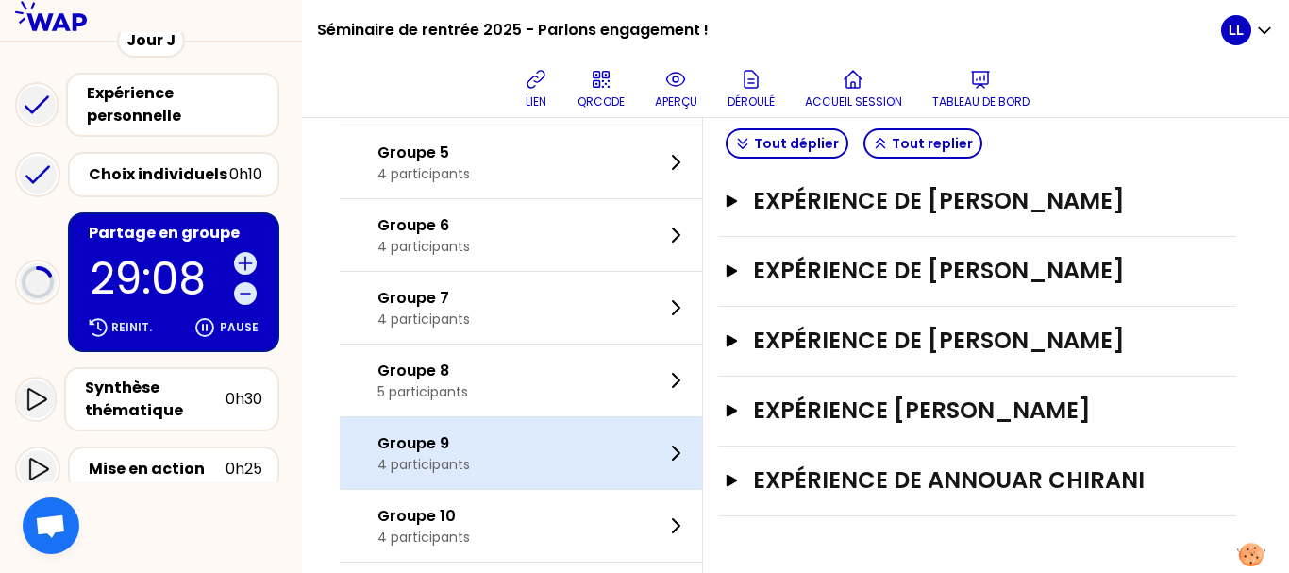
click at [535, 477] on div "Groupe 9 4 participants" at bounding box center [521, 453] width 362 height 72
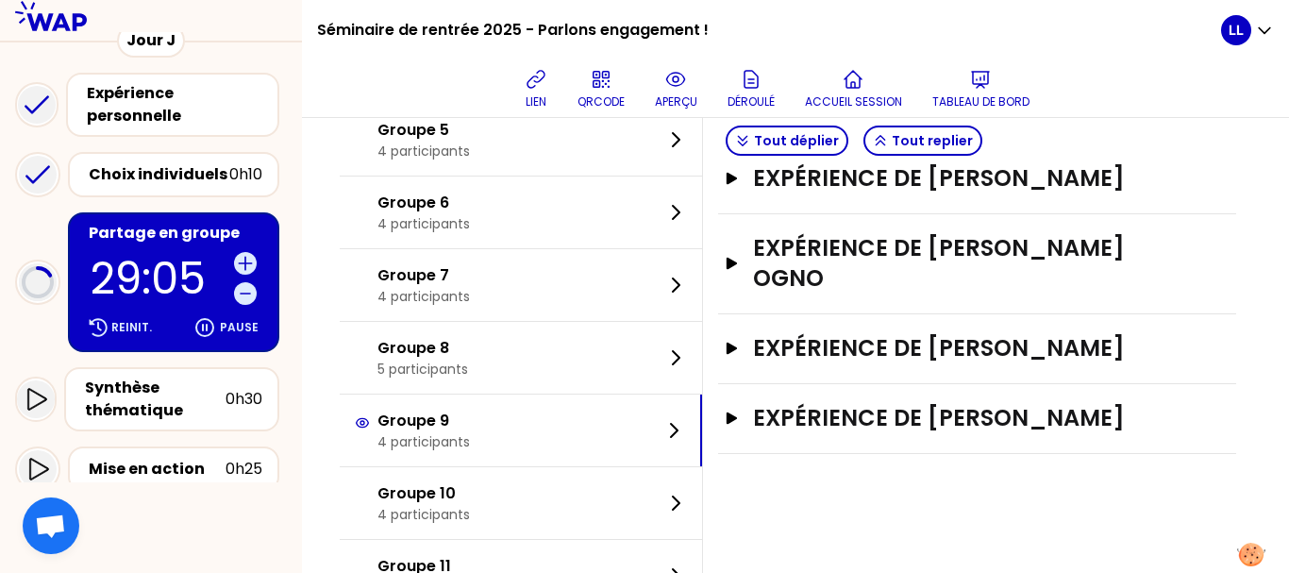
scroll to position [434, 0]
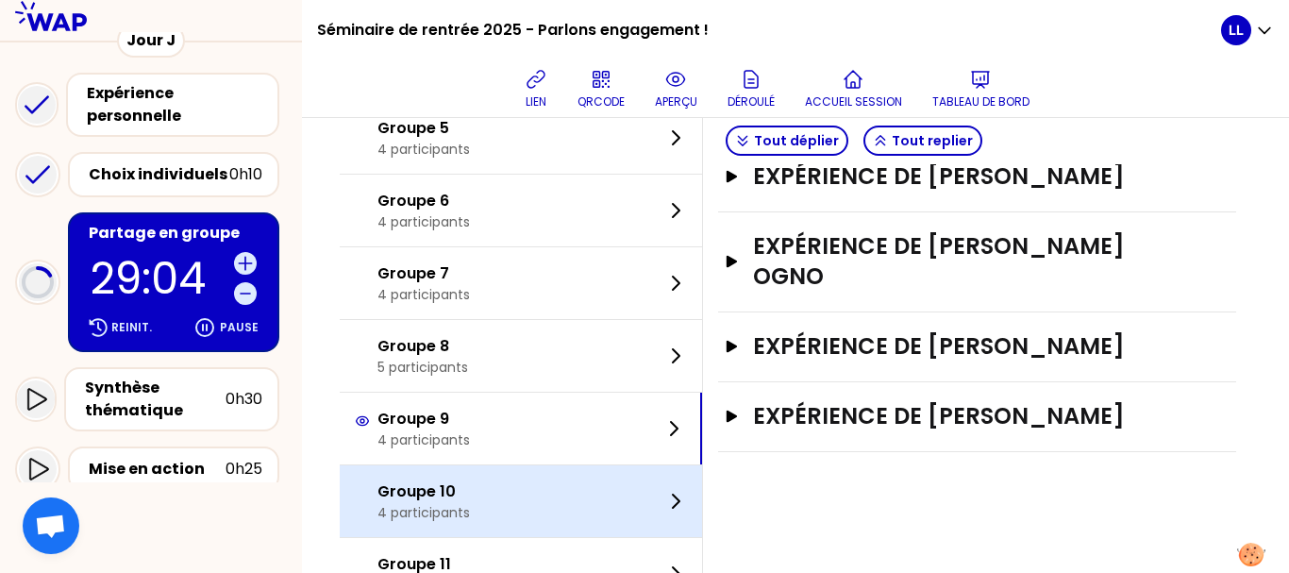
click at [537, 479] on div "Groupe 10 4 participants" at bounding box center [521, 501] width 362 height 72
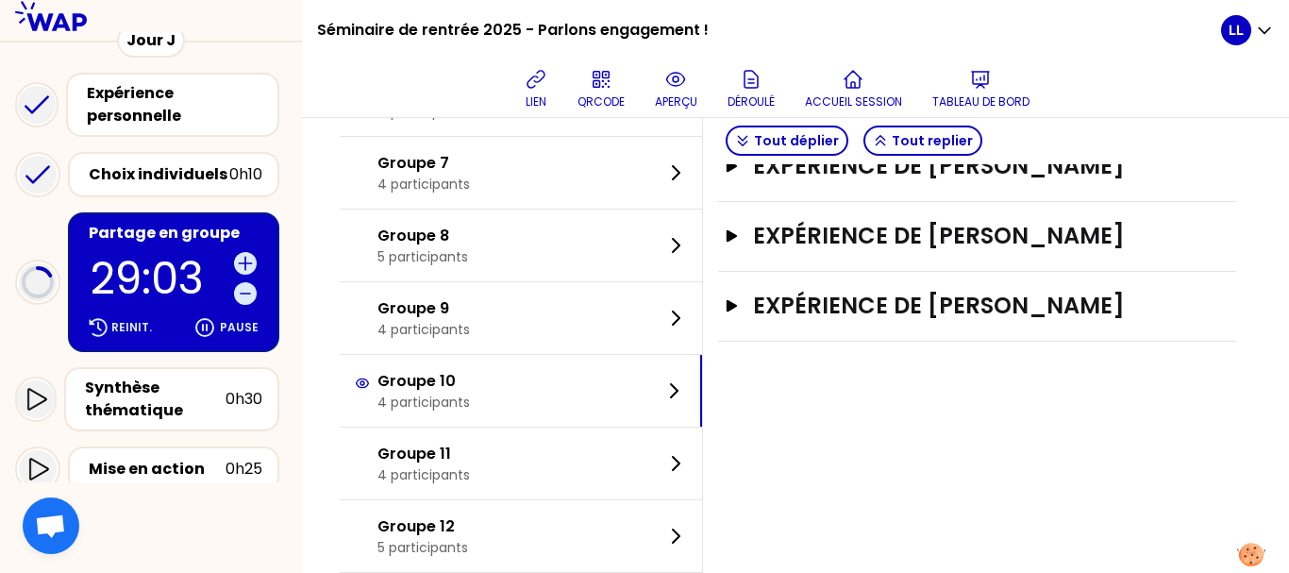
scroll to position [544, 0]
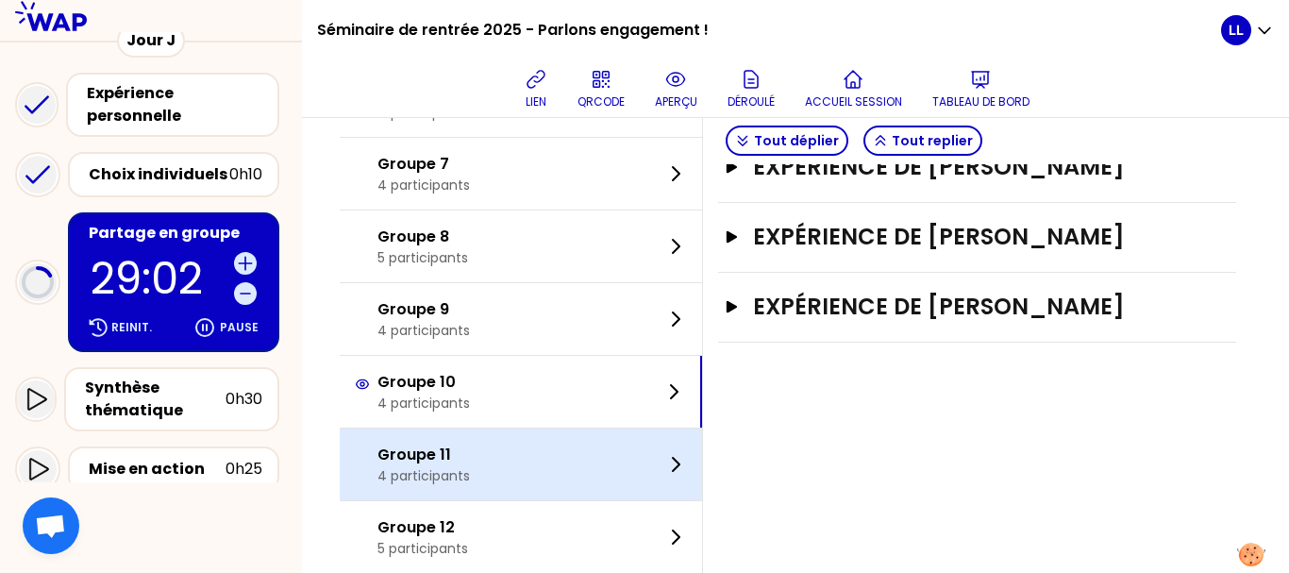
click at [604, 478] on div "Groupe 11 4 participants" at bounding box center [521, 464] width 362 height 72
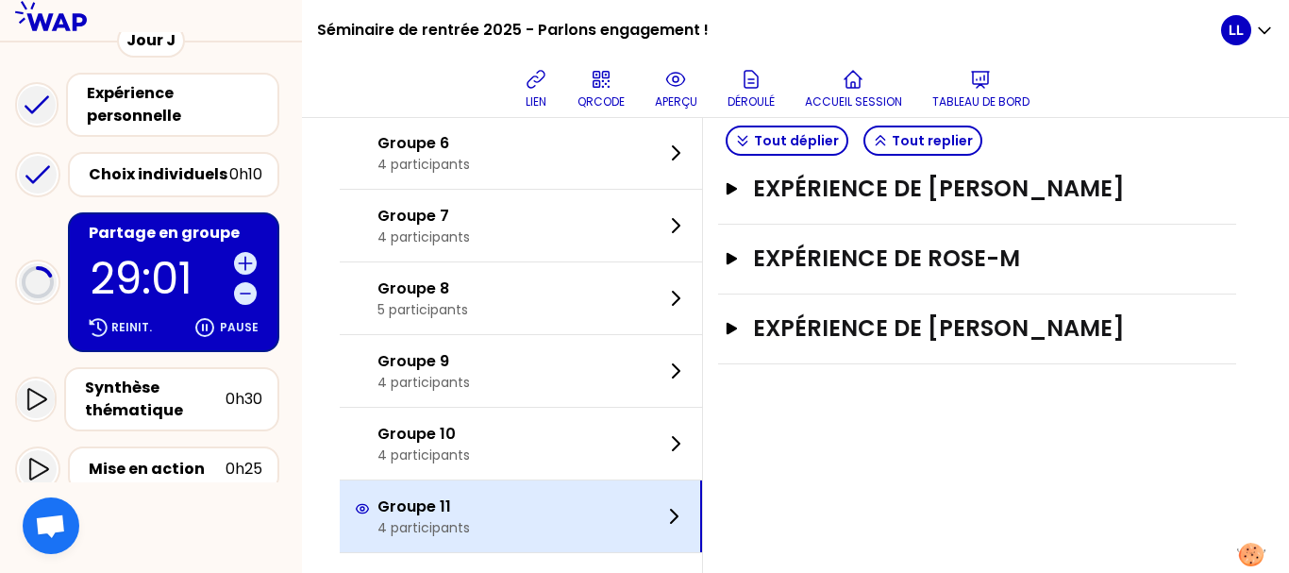
scroll to position [568, 0]
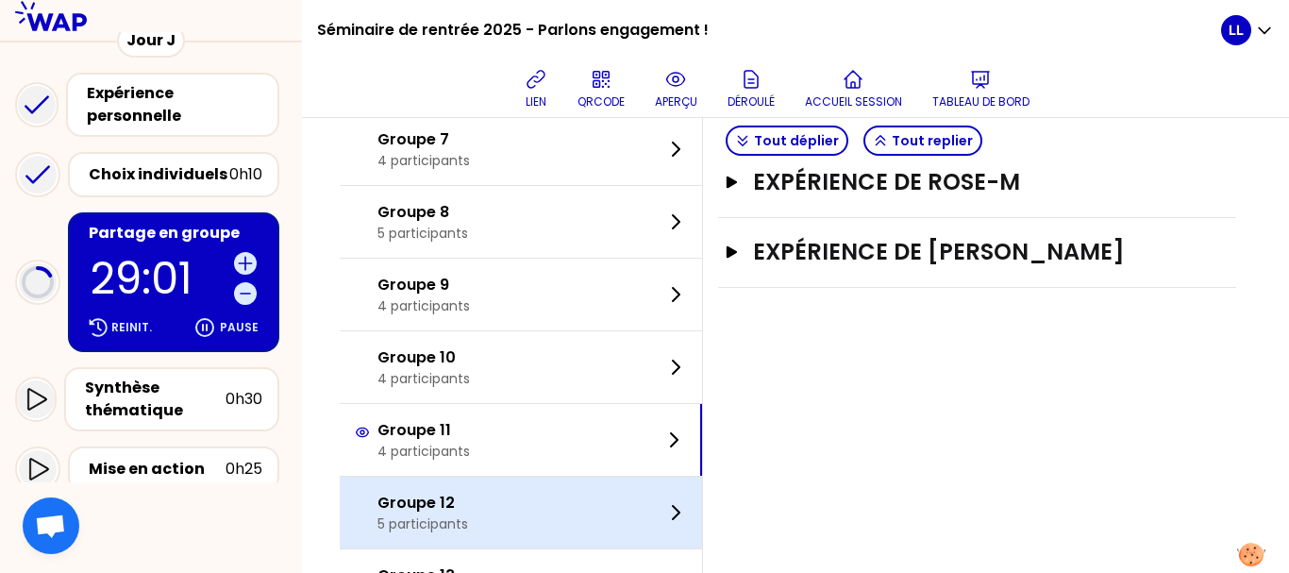
click at [551, 503] on div "Groupe 12 5 participants" at bounding box center [521, 513] width 362 height 72
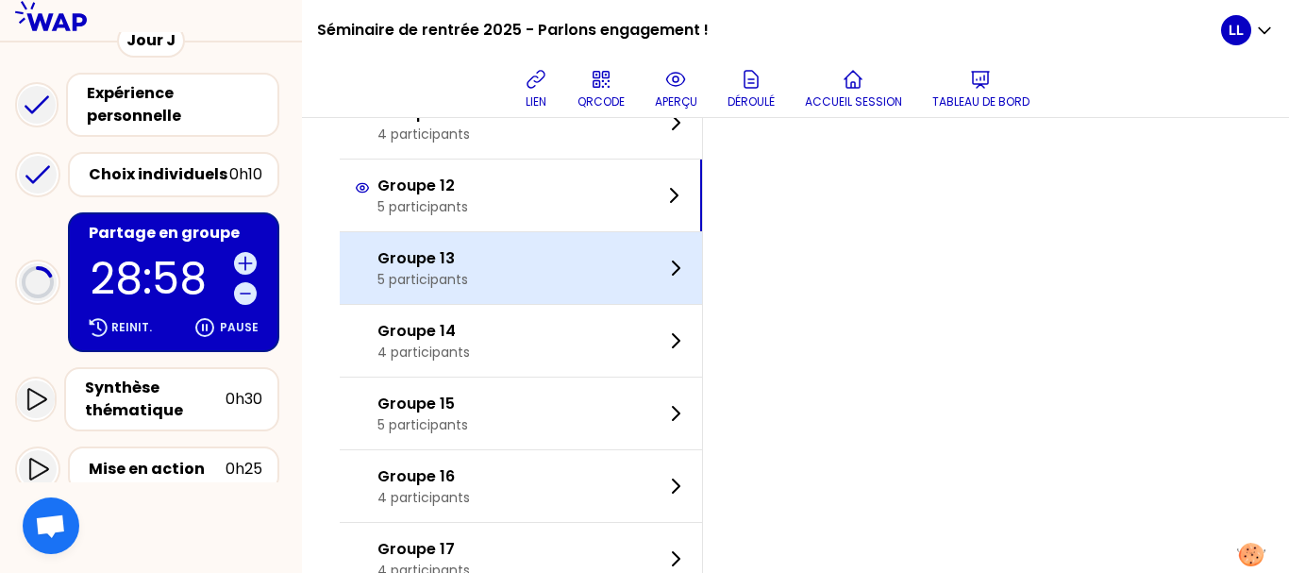
scroll to position [886, 0]
click at [506, 258] on div "Groupe 13 5 participants" at bounding box center [521, 267] width 362 height 72
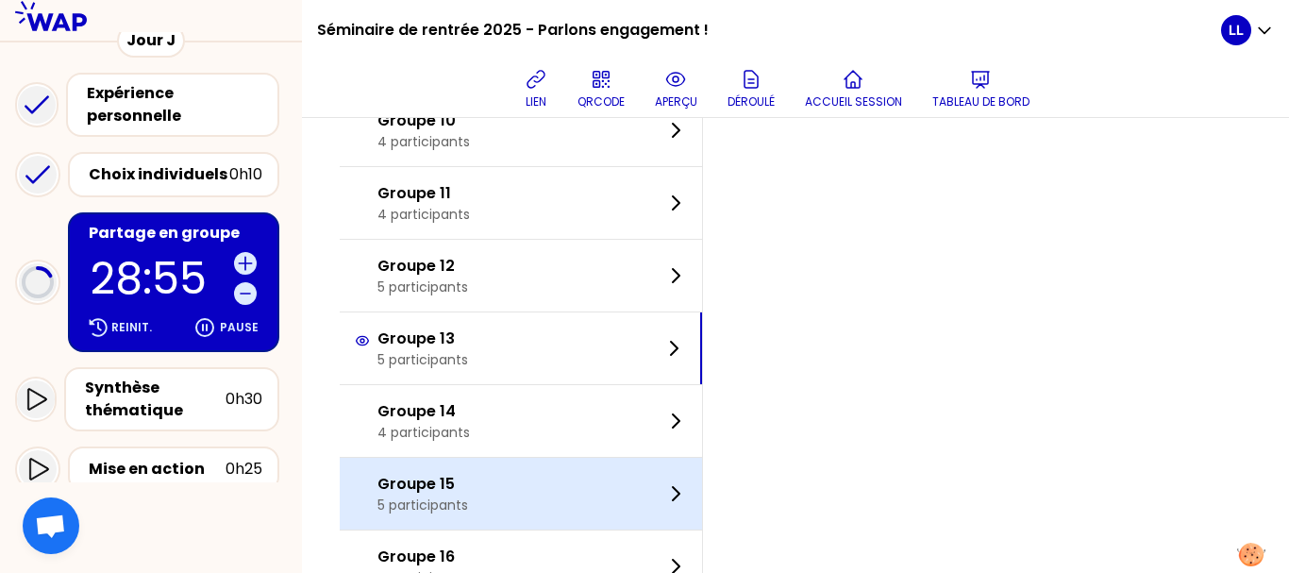
scroll to position [806, 0]
click at [581, 466] on div "Groupe 15 5 participants" at bounding box center [521, 493] width 362 height 72
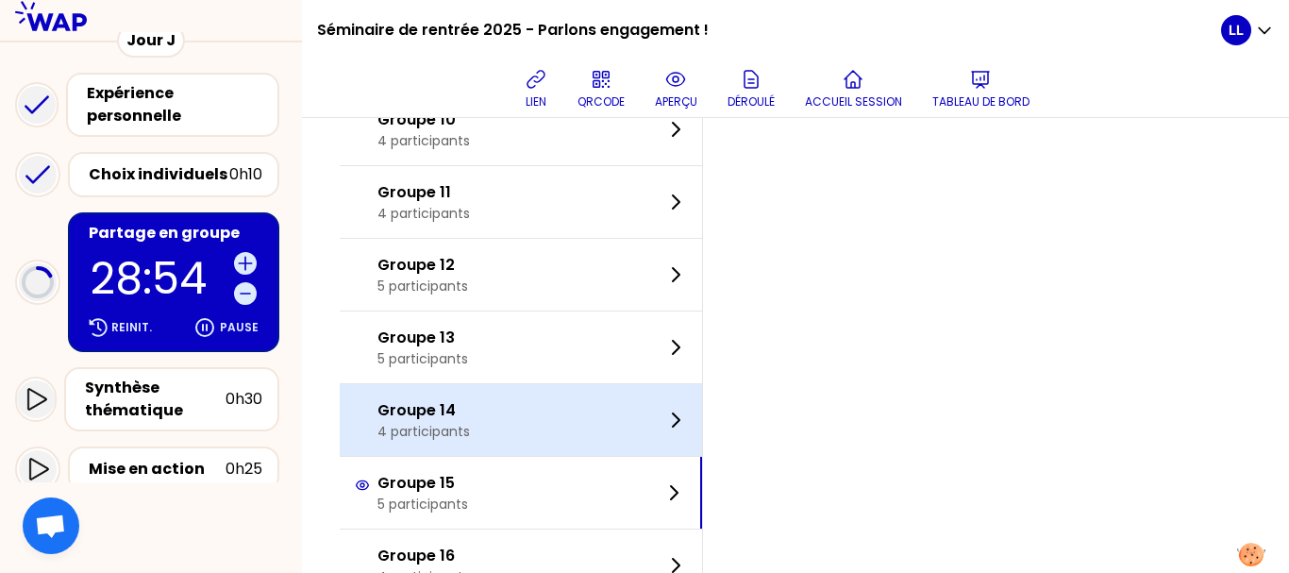
click at [583, 431] on div "Groupe 14 4 participants" at bounding box center [521, 420] width 362 height 72
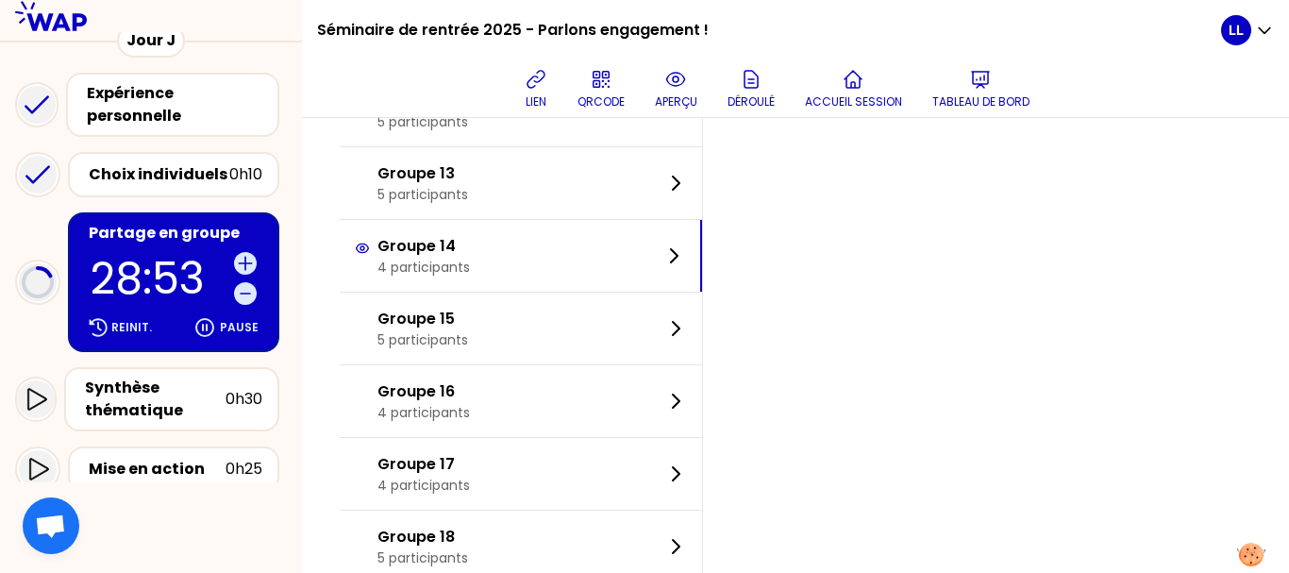
scroll to position [1018, 0]
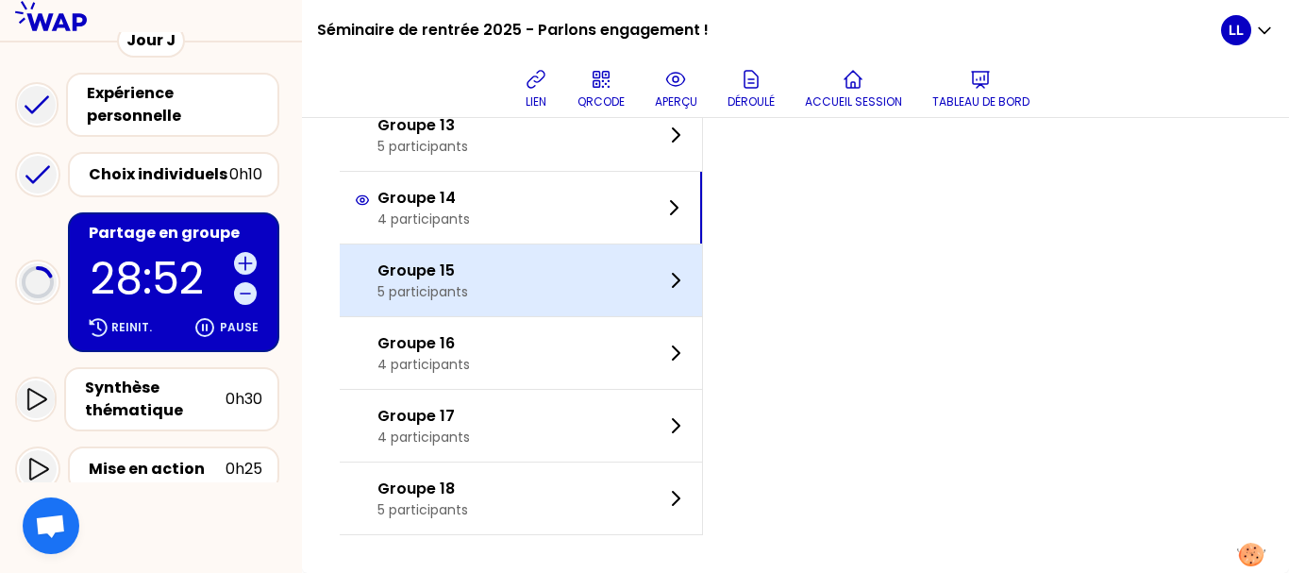
click at [620, 268] on div "Groupe 15 5 participants" at bounding box center [521, 280] width 362 height 72
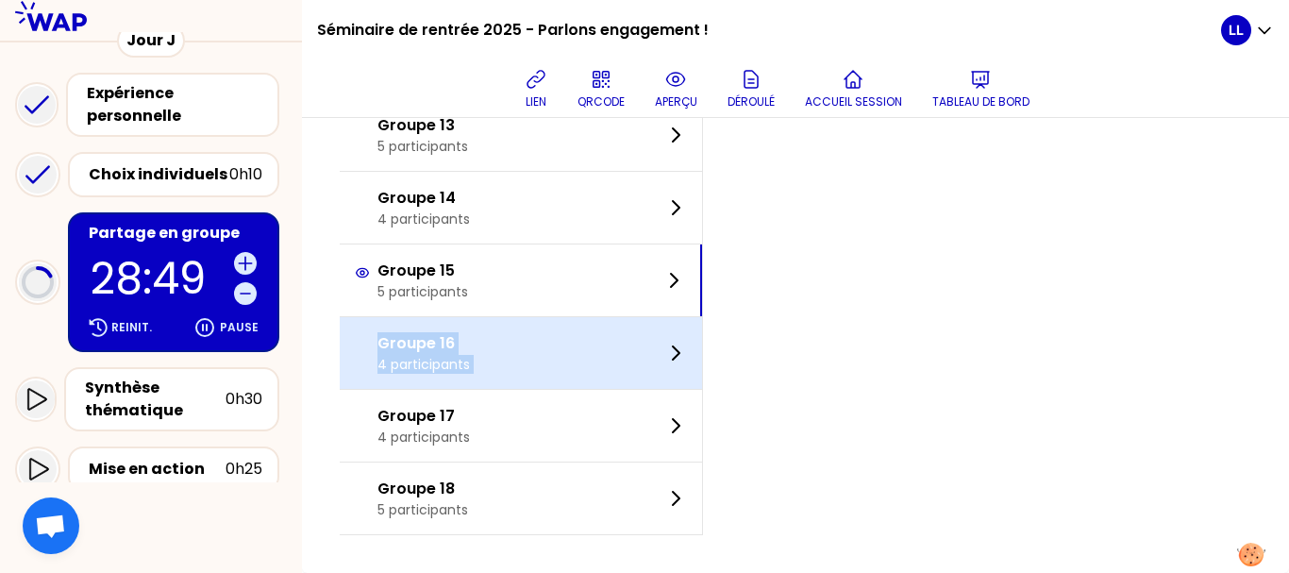
drag, startPoint x: 611, startPoint y: 310, endPoint x: 604, endPoint y: 331, distance: 22.7
click at [604, 331] on div "Groupe 16 4 participants" at bounding box center [521, 353] width 362 height 72
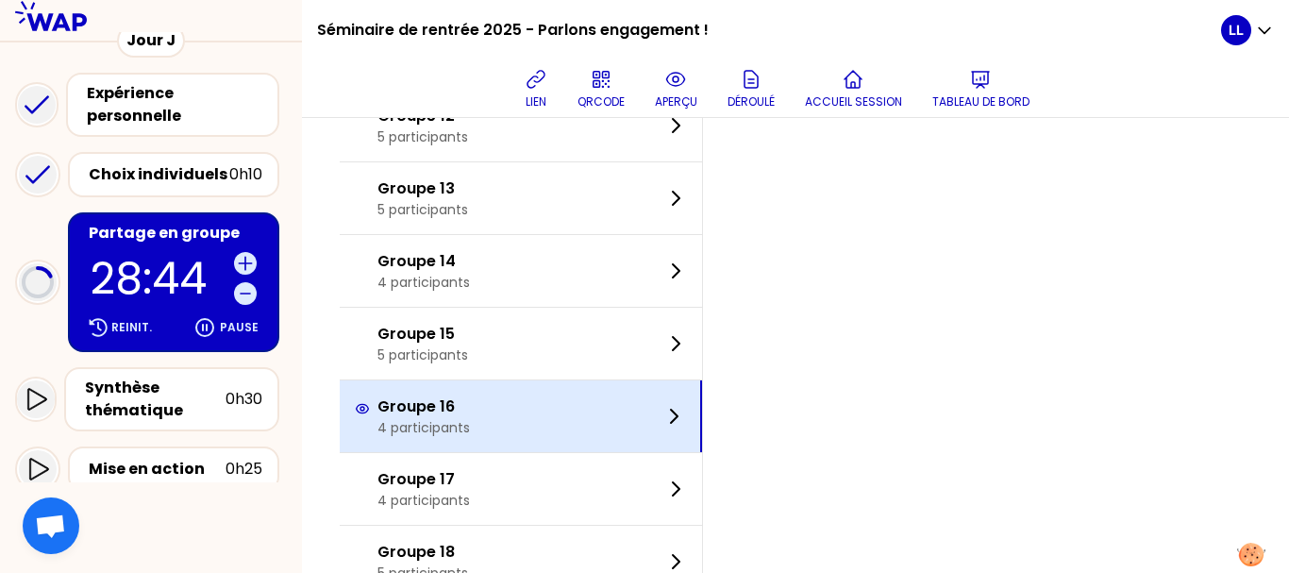
scroll to position [960, 0]
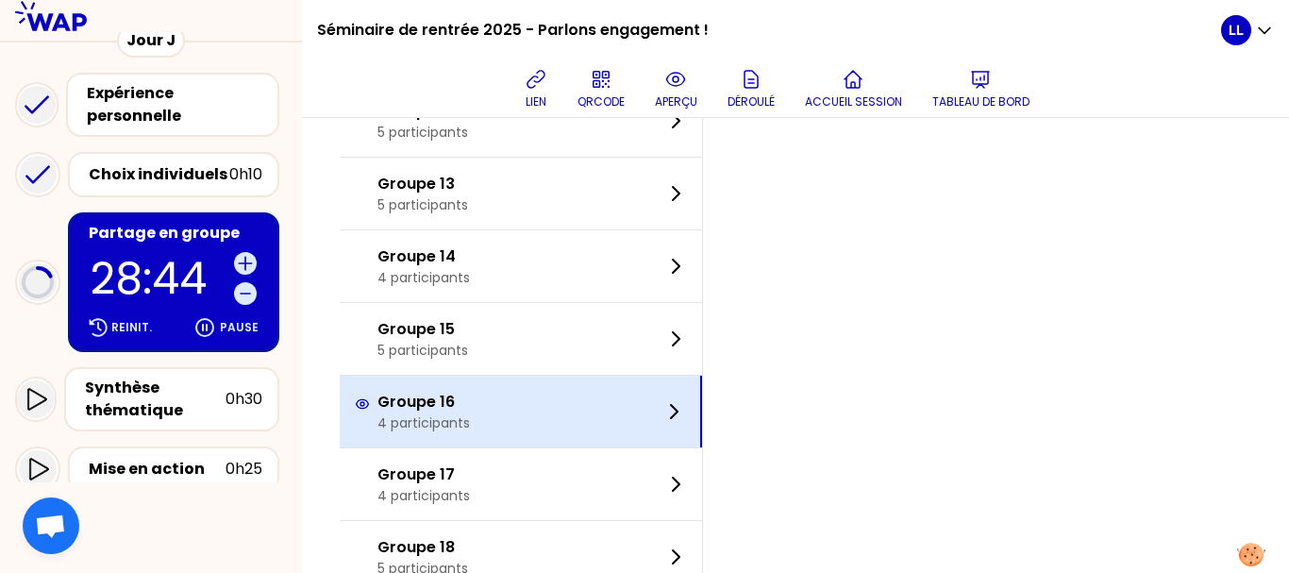
click at [578, 484] on div "Groupe 17 4 participants" at bounding box center [521, 484] width 362 height 72
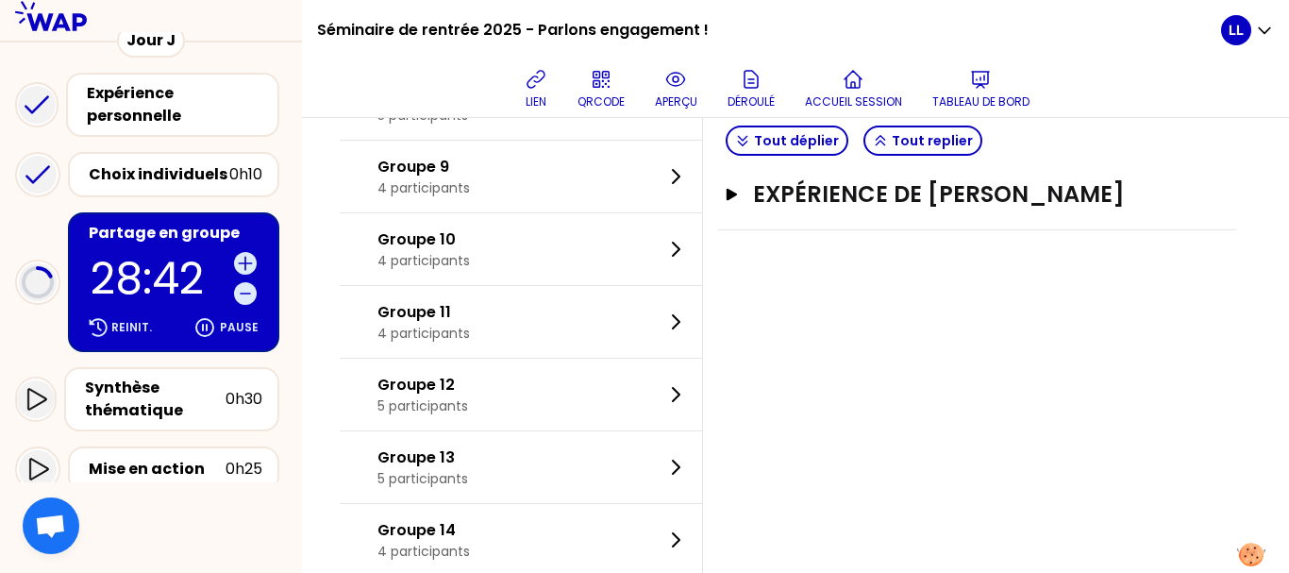
scroll to position [1018, 0]
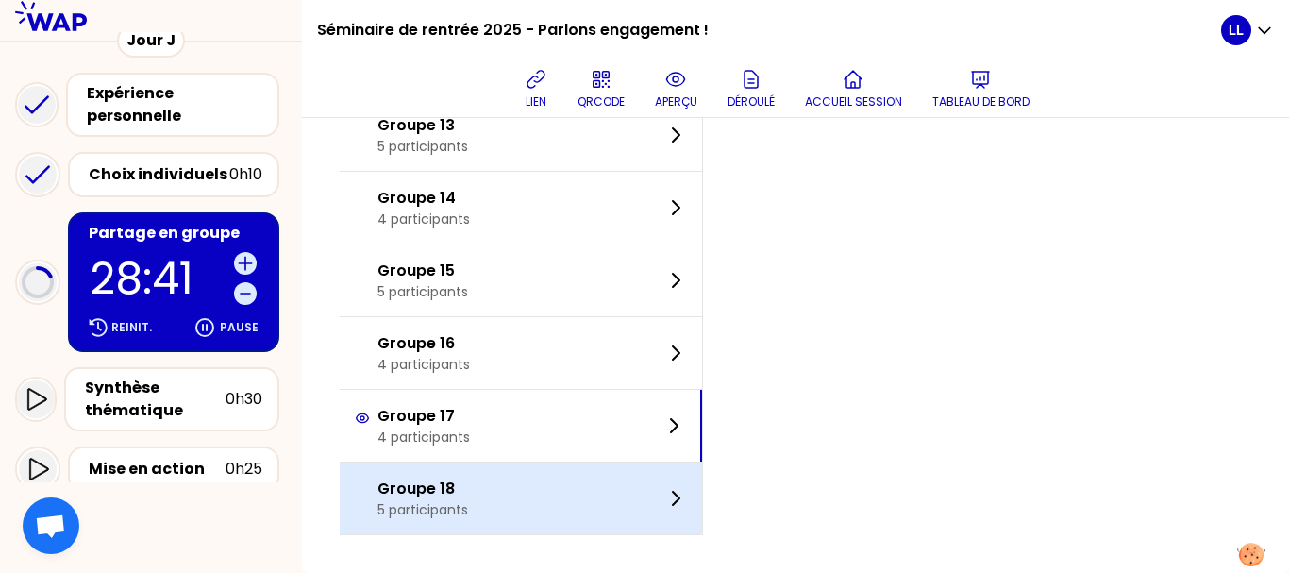
click at [573, 494] on div "Groupe 18 5 participants" at bounding box center [521, 498] width 362 height 72
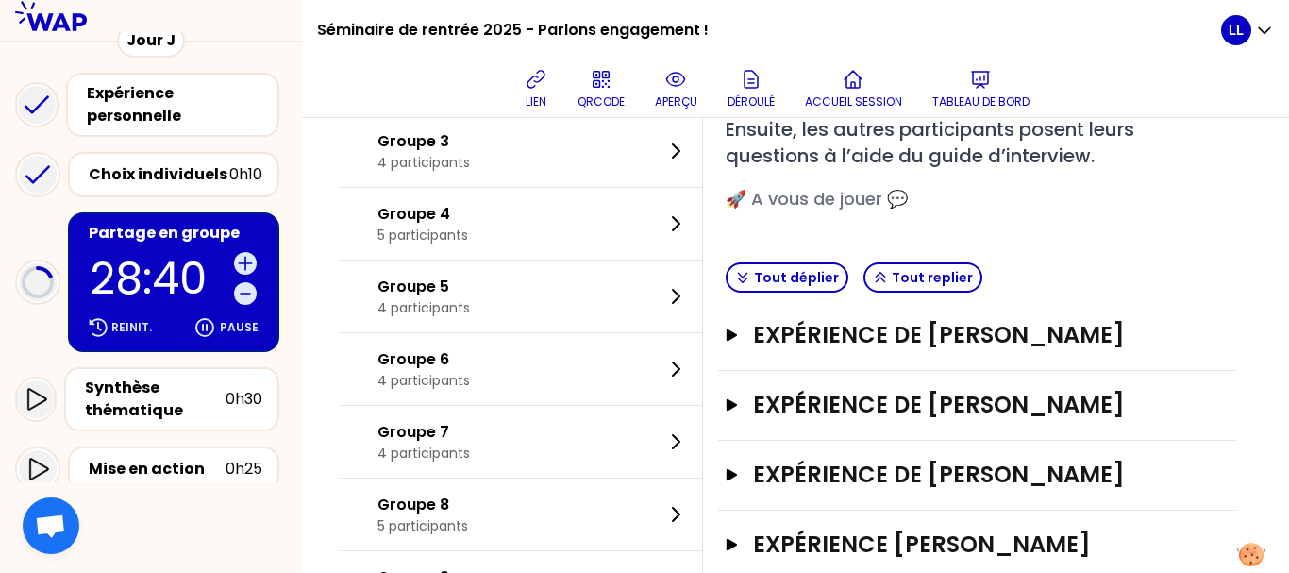
scroll to position [0, 0]
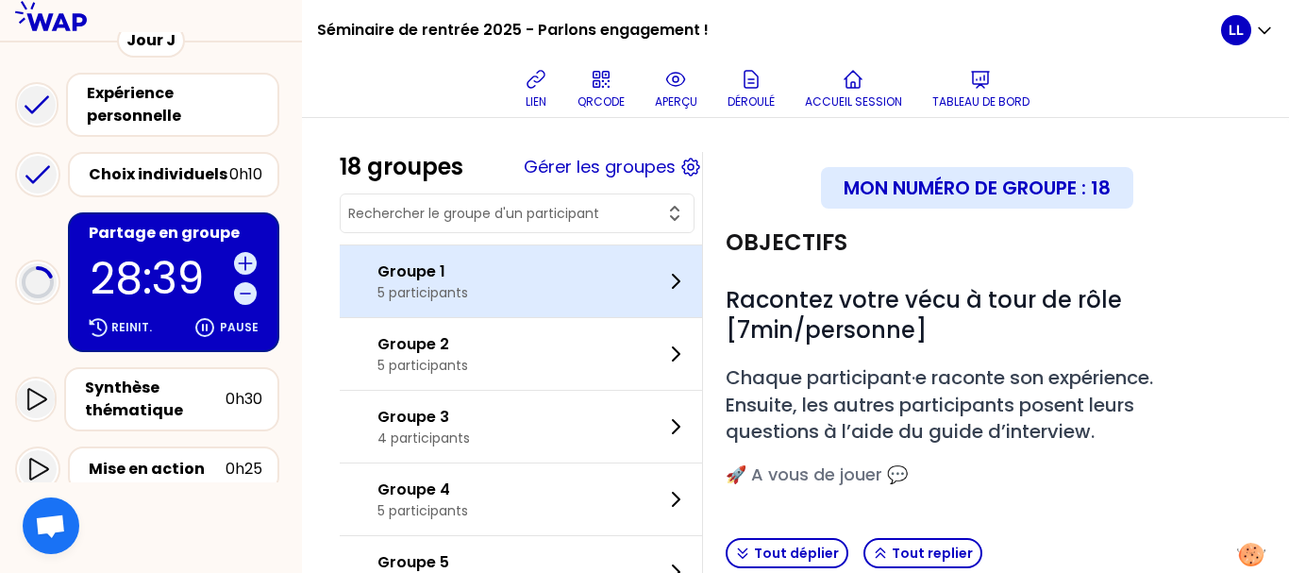
click at [596, 300] on div "Groupe 1 5 participants" at bounding box center [521, 281] width 362 height 72
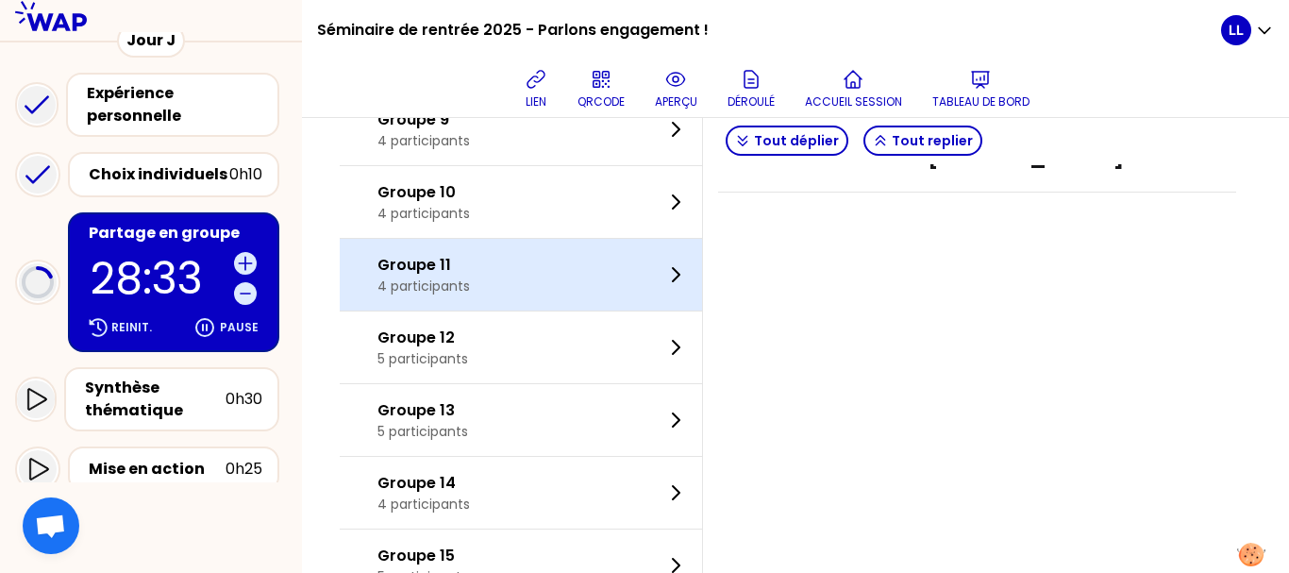
scroll to position [738, 0]
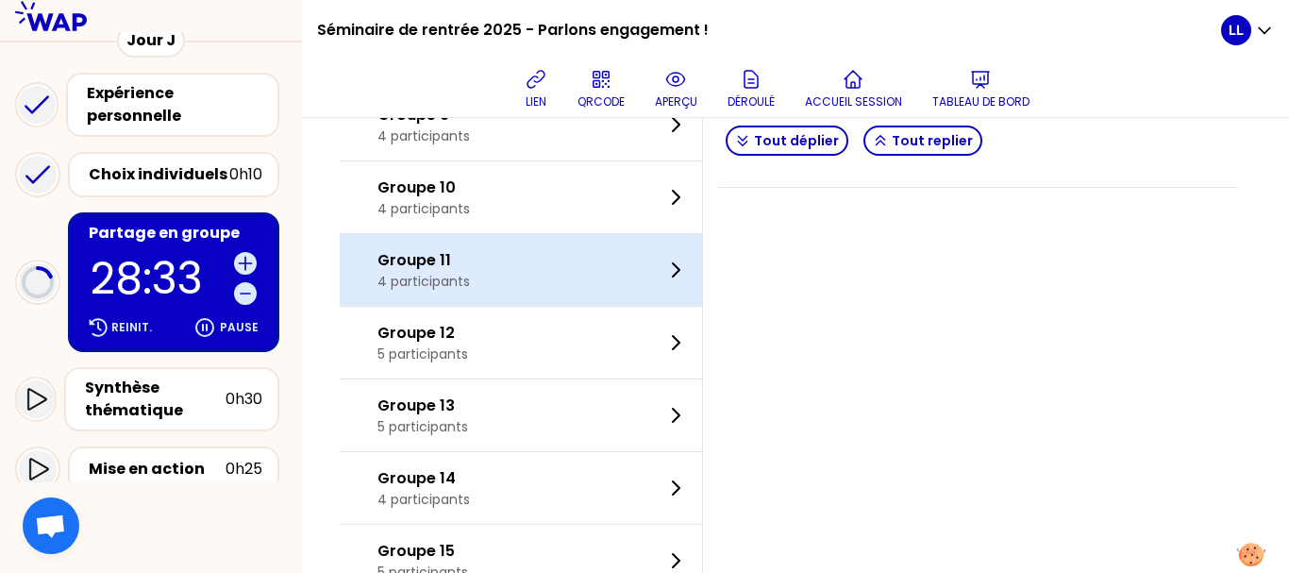
click at [575, 353] on div "Groupe 12 5 participants" at bounding box center [521, 343] width 362 height 72
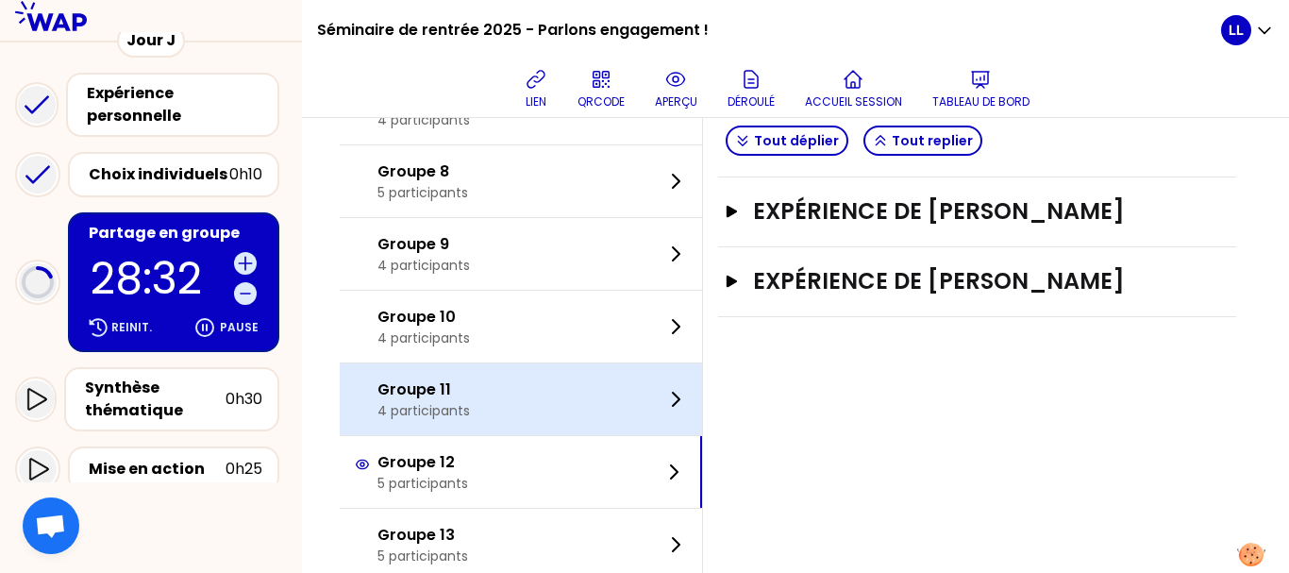
scroll to position [608, 0]
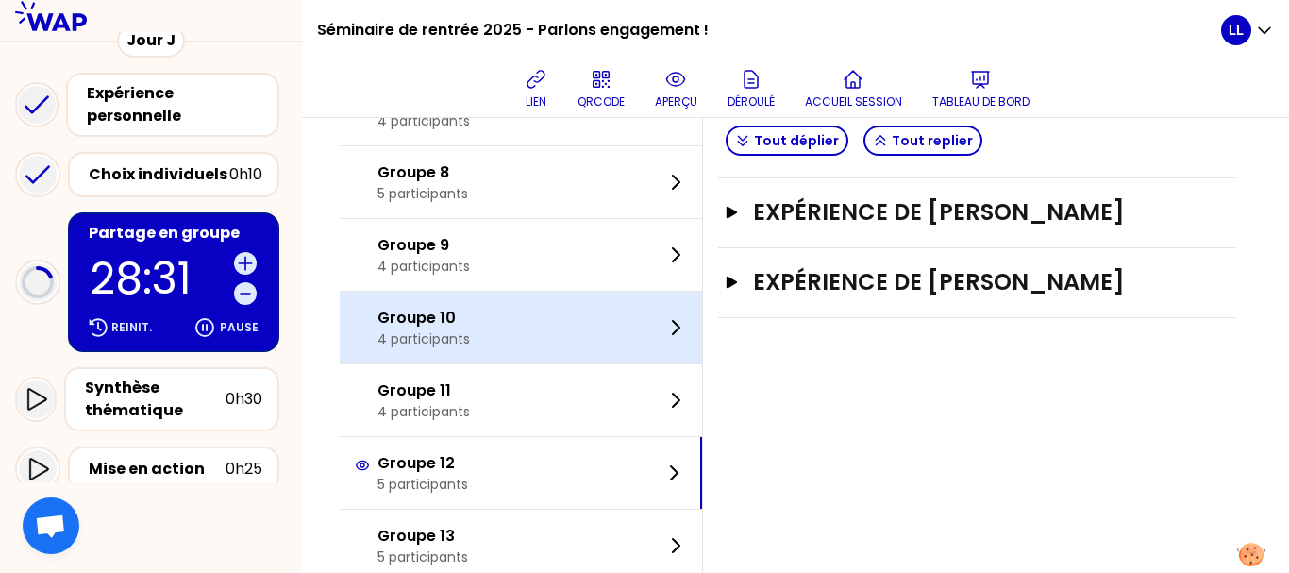
click at [533, 295] on div "Groupe 10 4 participants" at bounding box center [521, 328] width 362 height 72
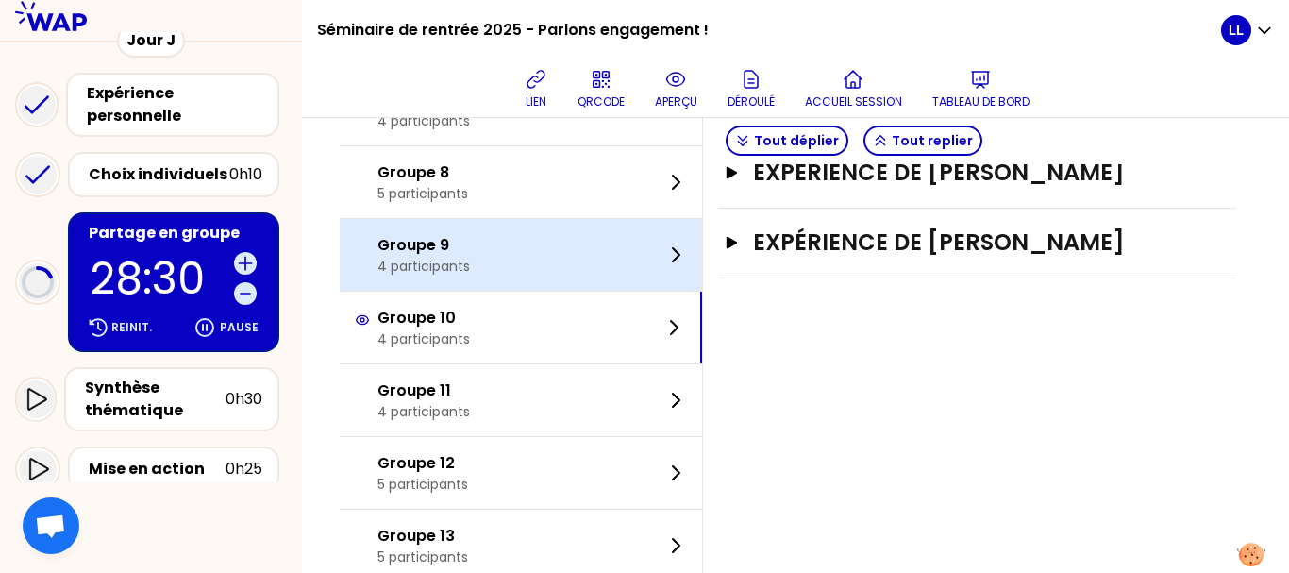
click at [542, 282] on div "Groupe 9 4 participants" at bounding box center [521, 255] width 362 height 72
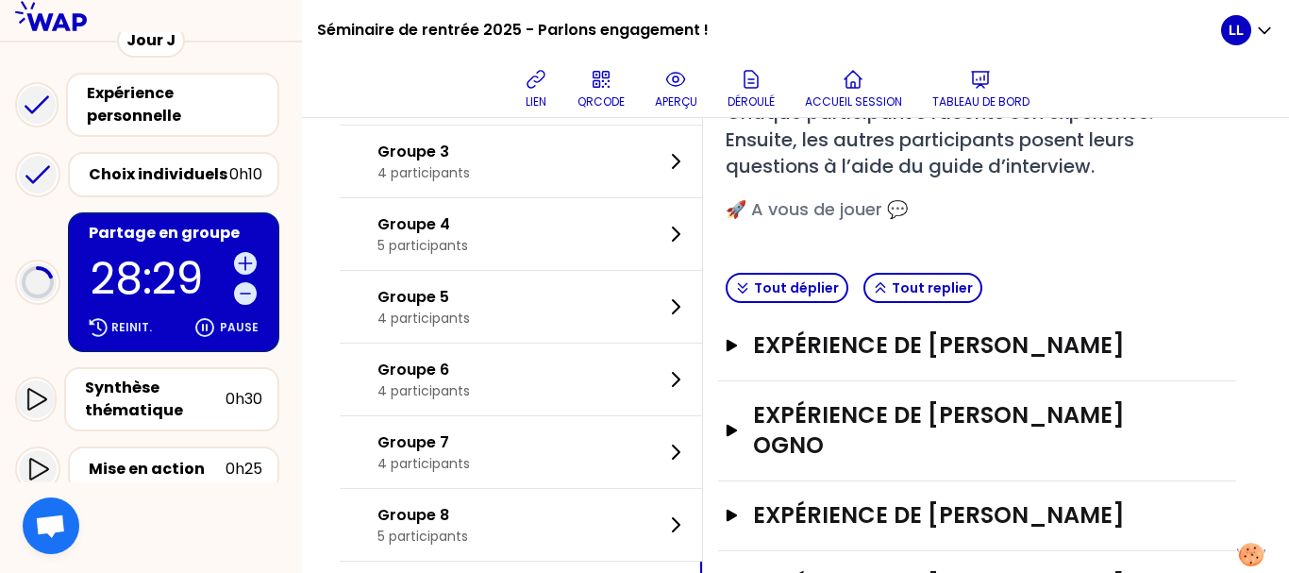
scroll to position [250, 0]
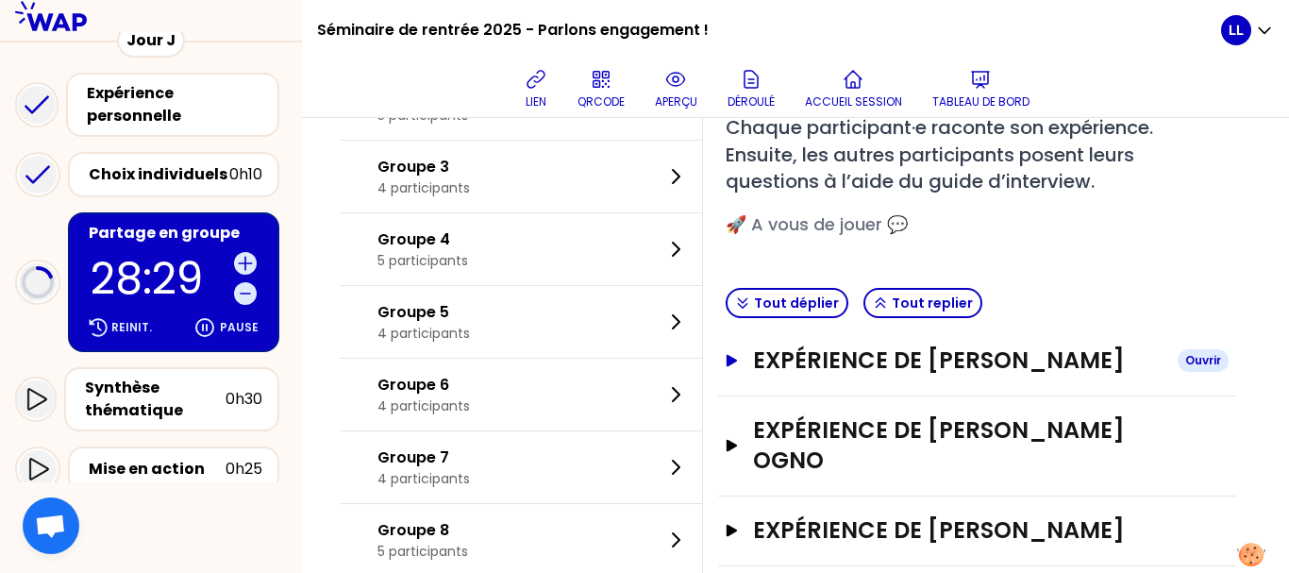
click at [752, 350] on button "Expérience de [PERSON_NAME]" at bounding box center [977, 360] width 503 height 30
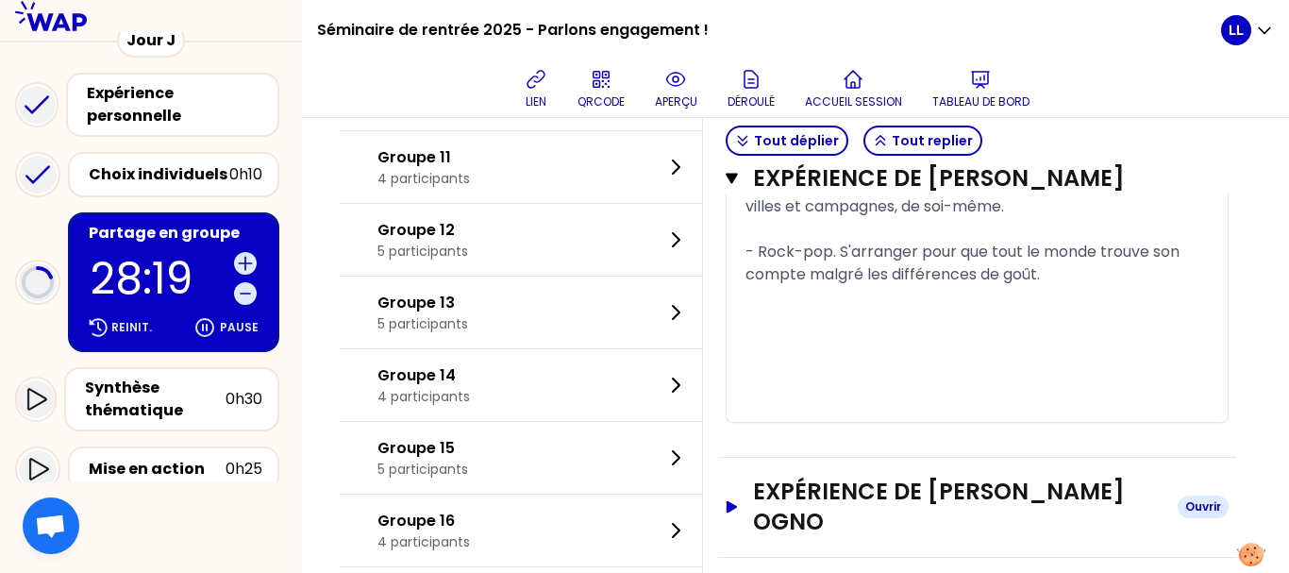
click at [754, 527] on button "Expérience de [PERSON_NAME] [PERSON_NAME]" at bounding box center [977, 507] width 503 height 60
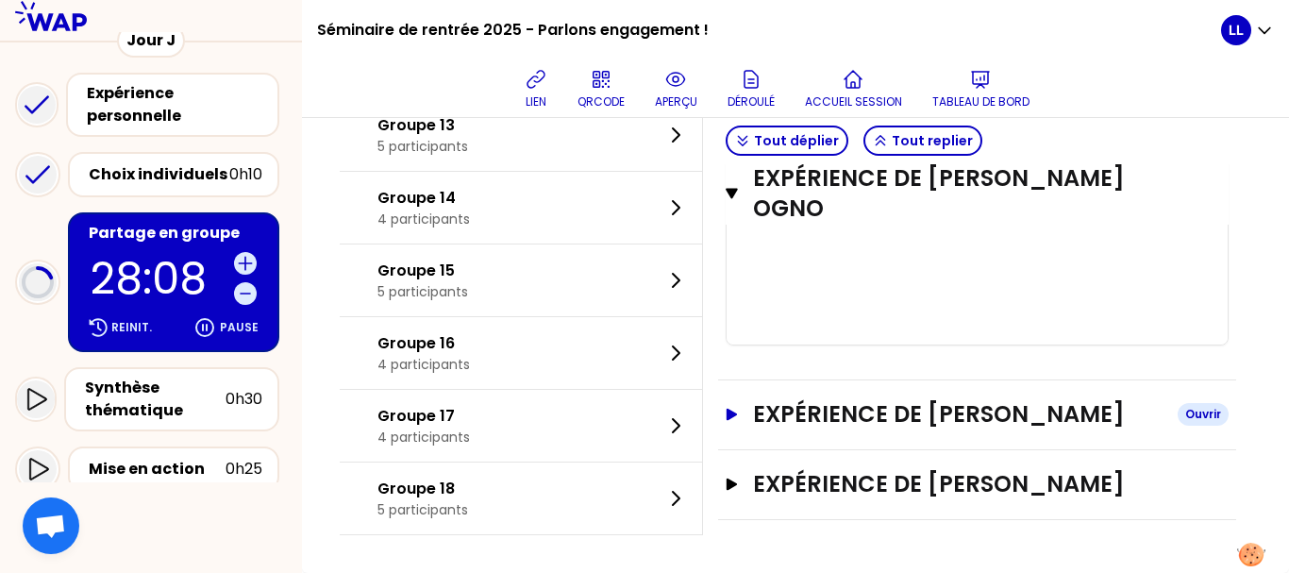
click at [837, 406] on h3 "Expérience de [PERSON_NAME]" at bounding box center [958, 414] width 410 height 30
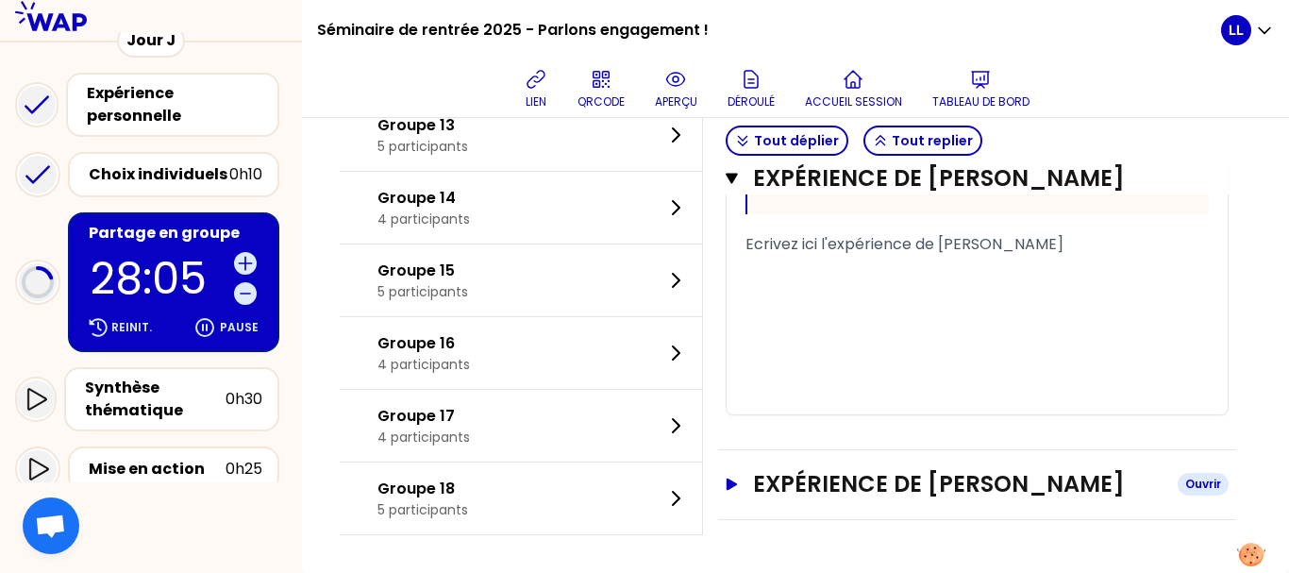
click at [821, 472] on h3 "Expérience de [PERSON_NAME]" at bounding box center [958, 484] width 410 height 30
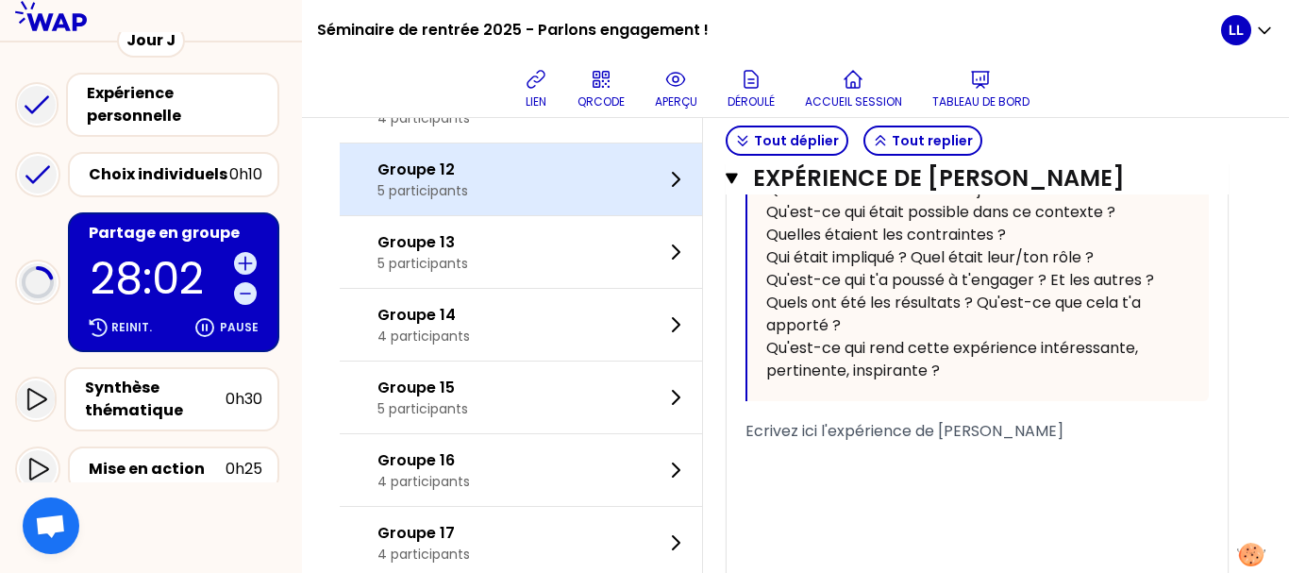
scroll to position [4416, 0]
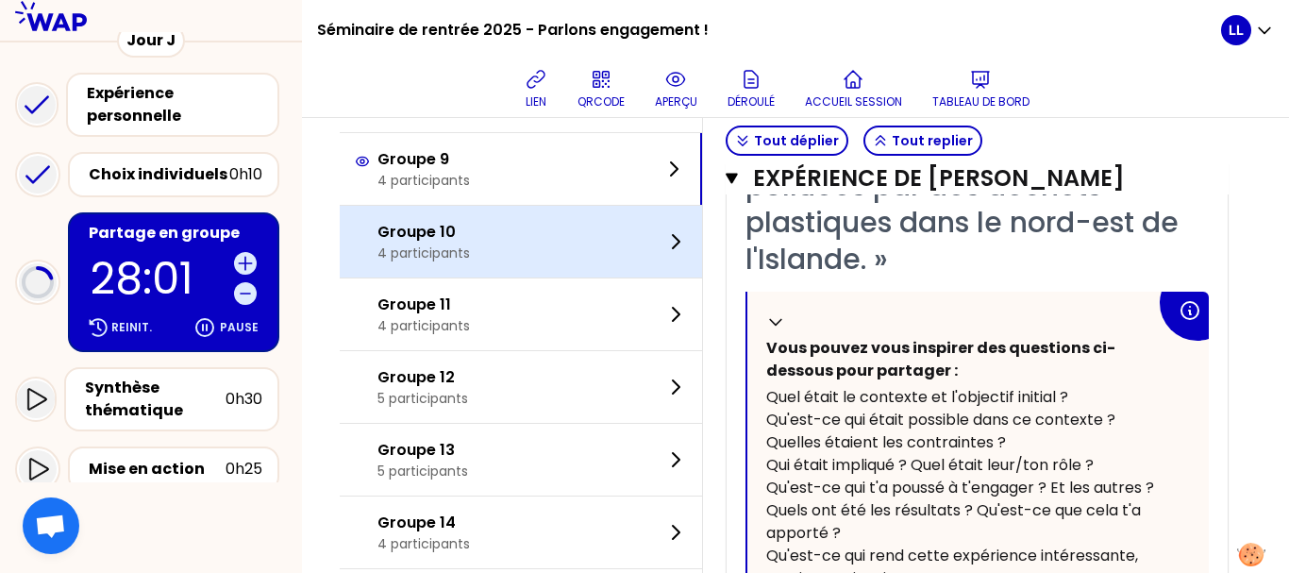
click at [527, 277] on div "Groupe 10 4 participants" at bounding box center [521, 242] width 362 height 72
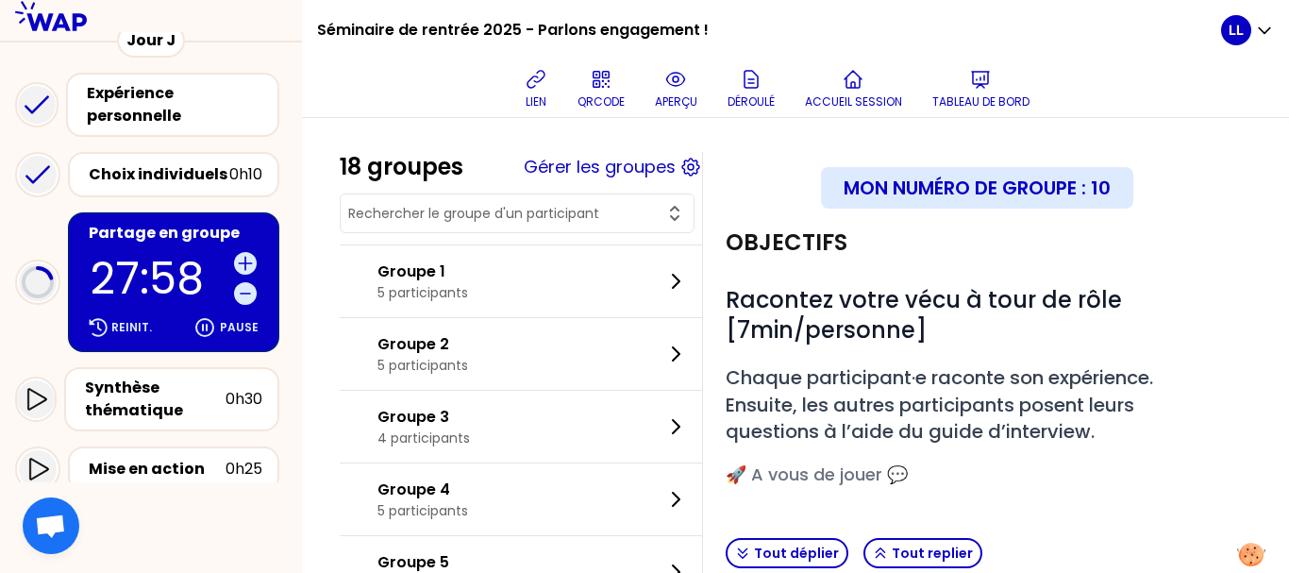
scroll to position [339, 0]
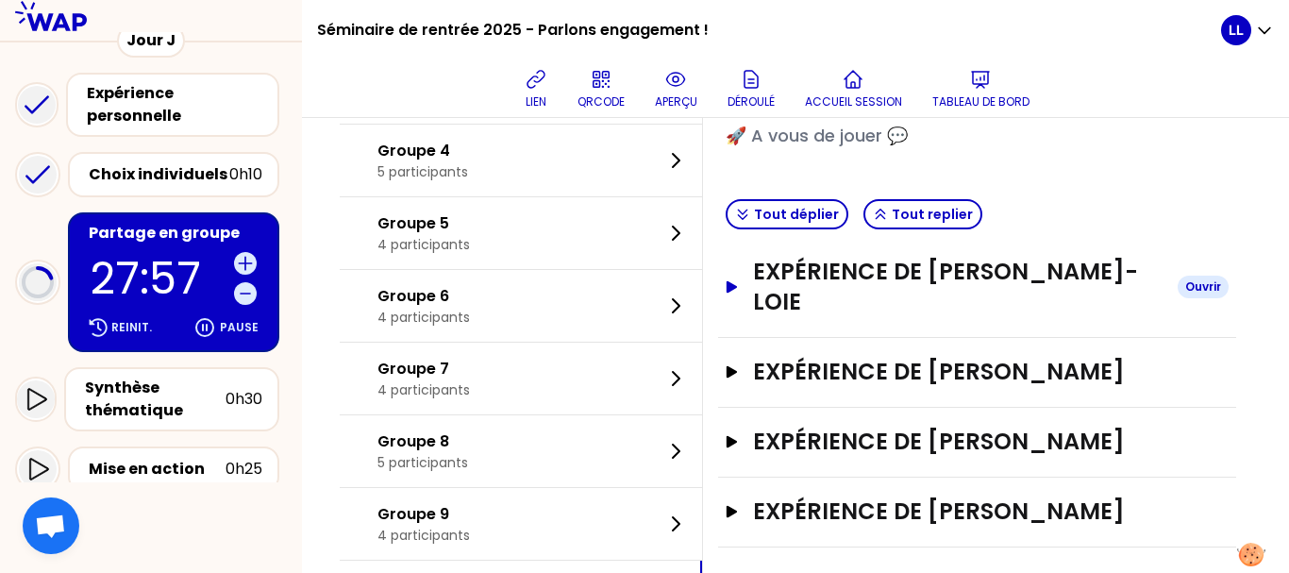
click at [766, 282] on h3 "Expérience de [PERSON_NAME]-LOIE" at bounding box center [958, 287] width 410 height 60
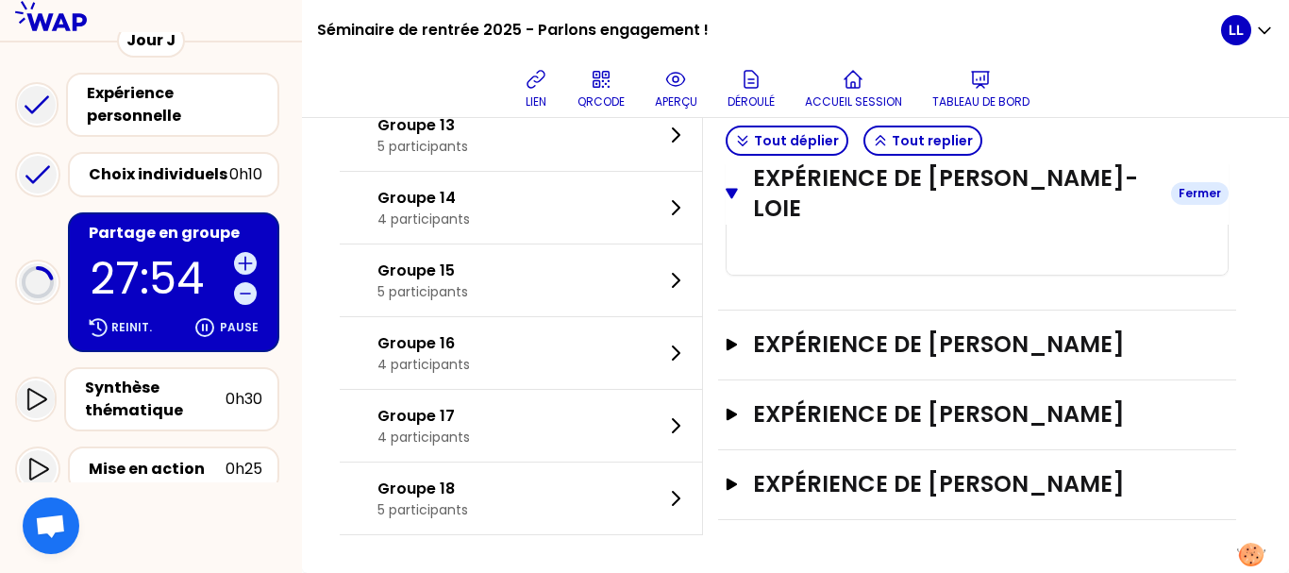
scroll to position [1143, 0]
click at [775, 329] on h3 "Expérience de [PERSON_NAME]" at bounding box center [958, 344] width 410 height 30
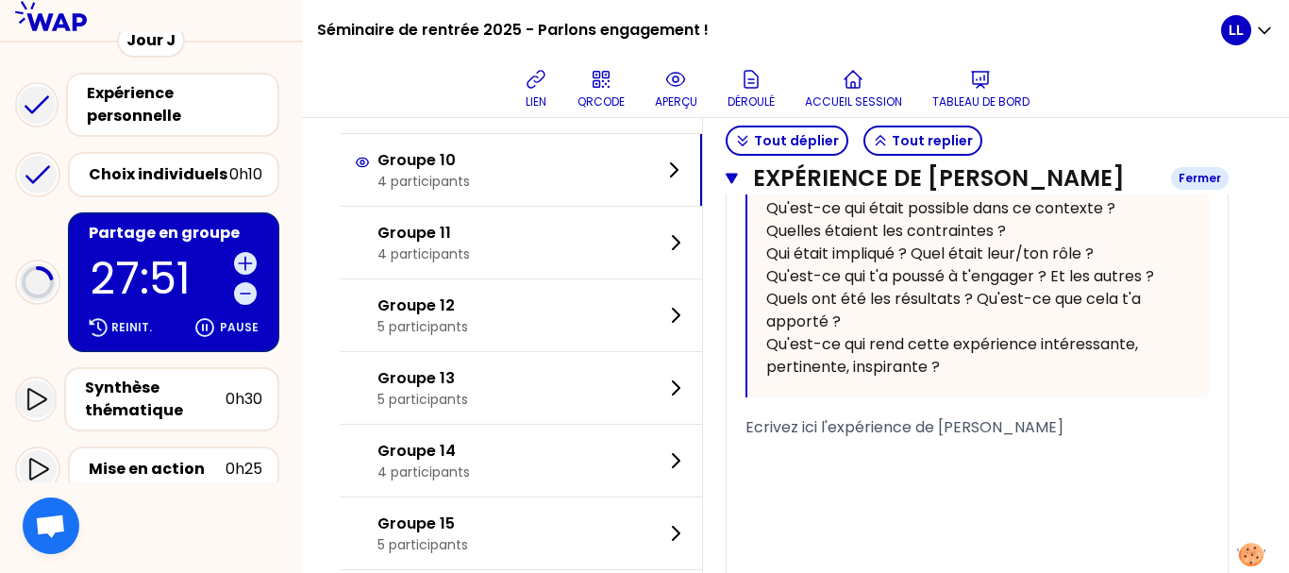
scroll to position [1945, 0]
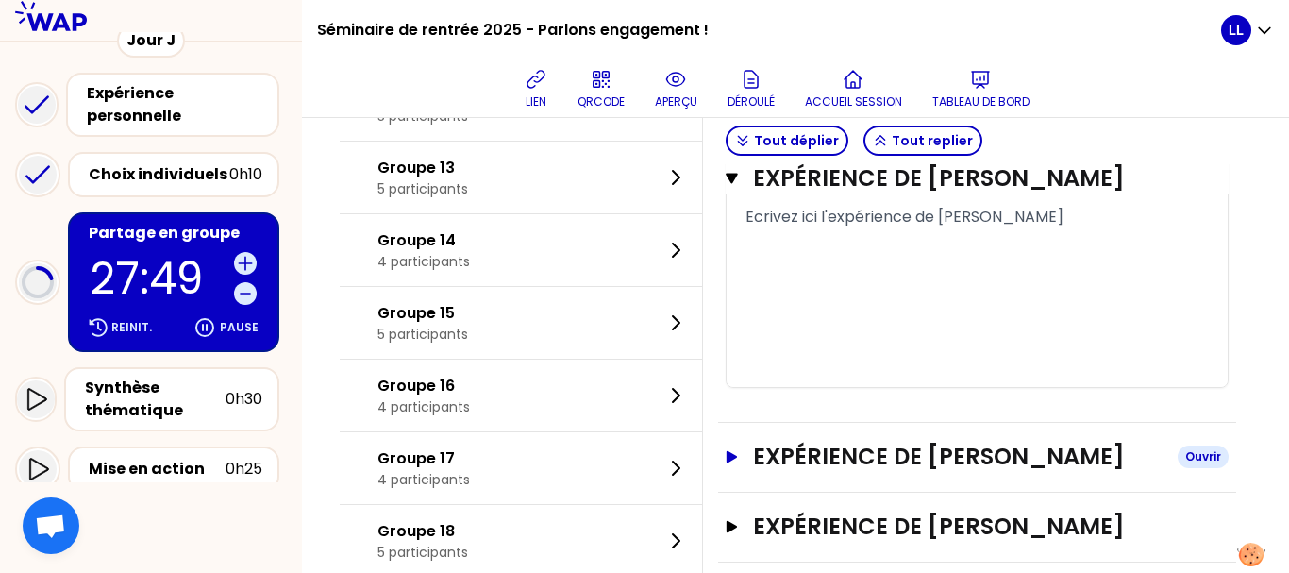
click at [812, 472] on h3 "Expérience de [PERSON_NAME]" at bounding box center [958, 457] width 410 height 30
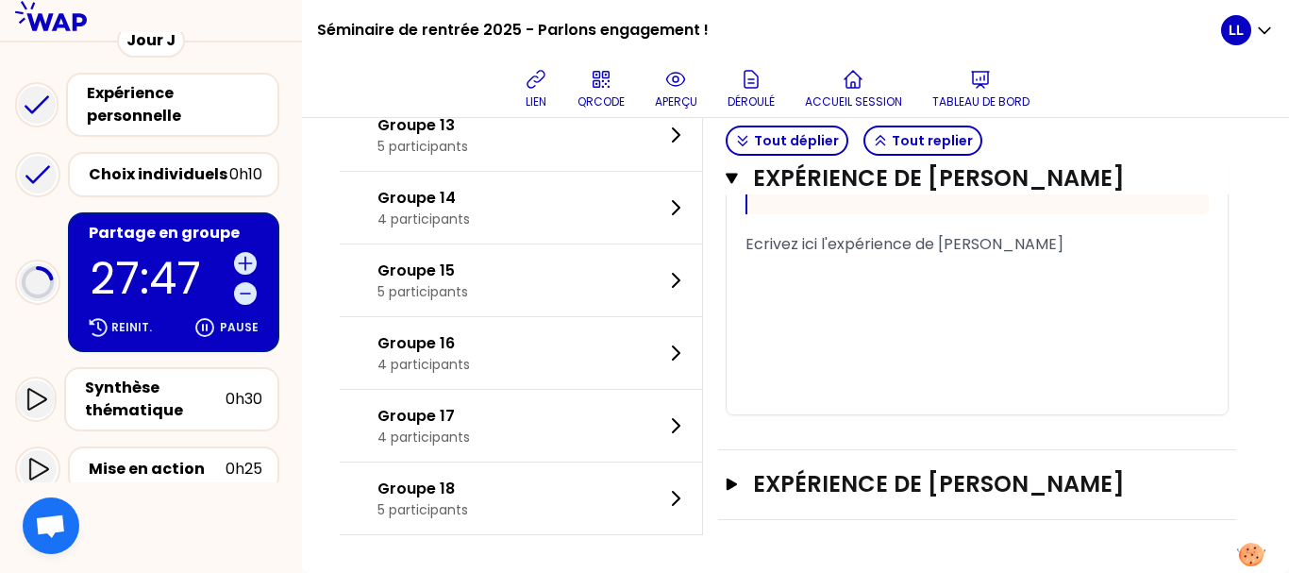
scroll to position [2903, 0]
click at [839, 470] on h3 "Expérience de [PERSON_NAME]" at bounding box center [958, 484] width 410 height 30
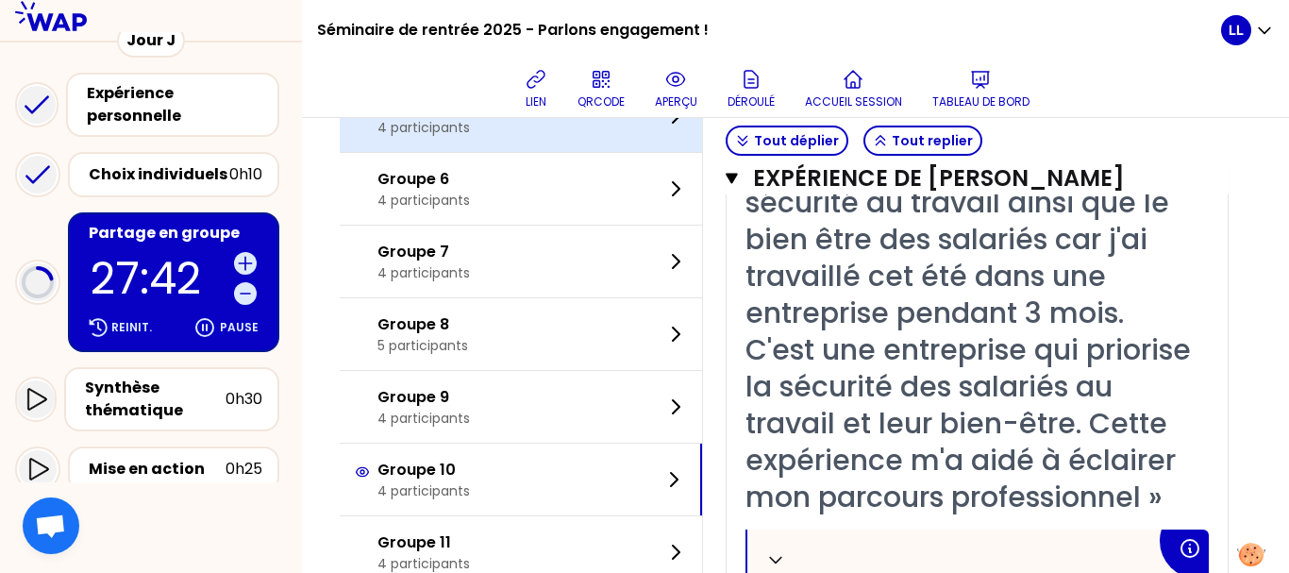
click at [569, 152] on div "Groupe 5 4 participants" at bounding box center [521, 116] width 362 height 72
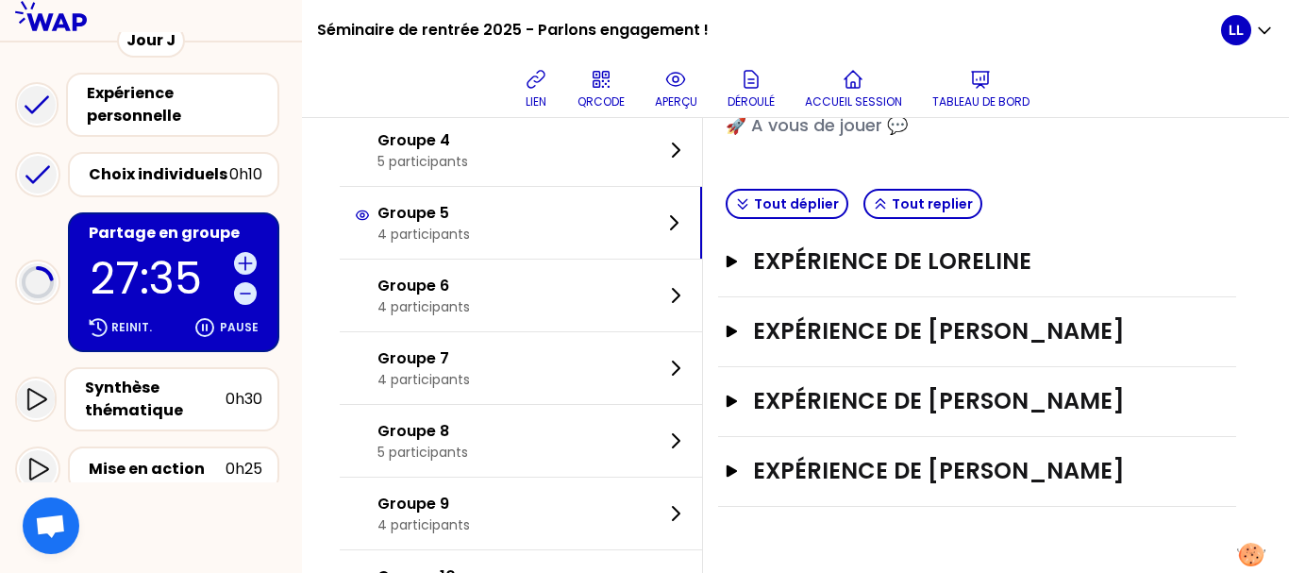
scroll to position [327, 0]
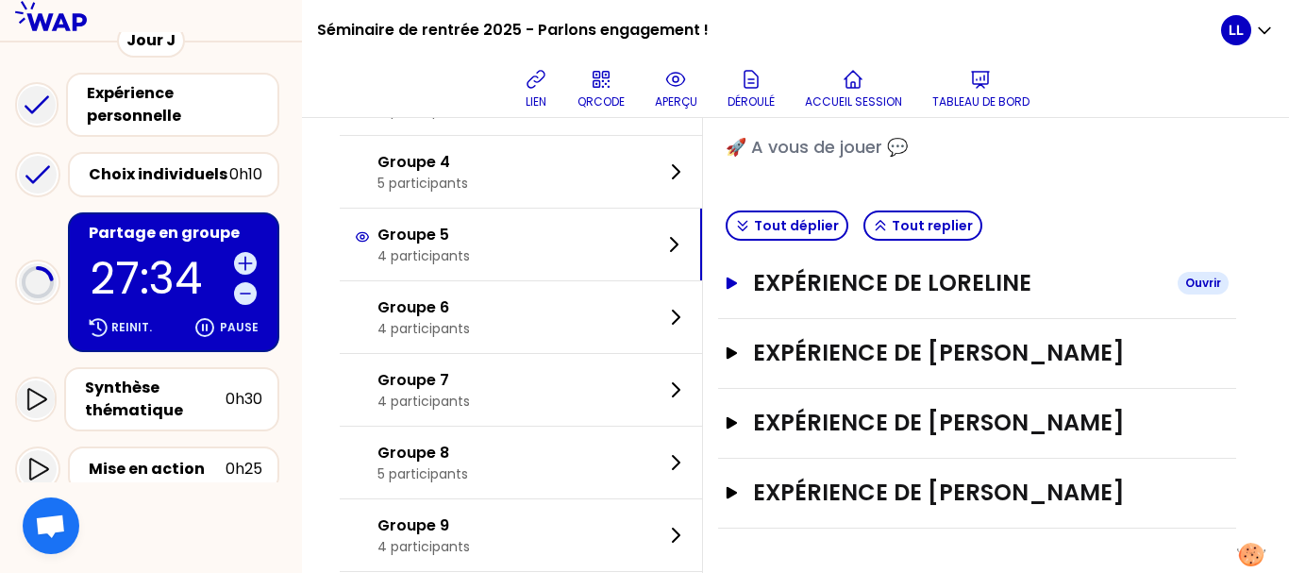
click at [752, 290] on button "Expérience de [PERSON_NAME]" at bounding box center [977, 283] width 503 height 30
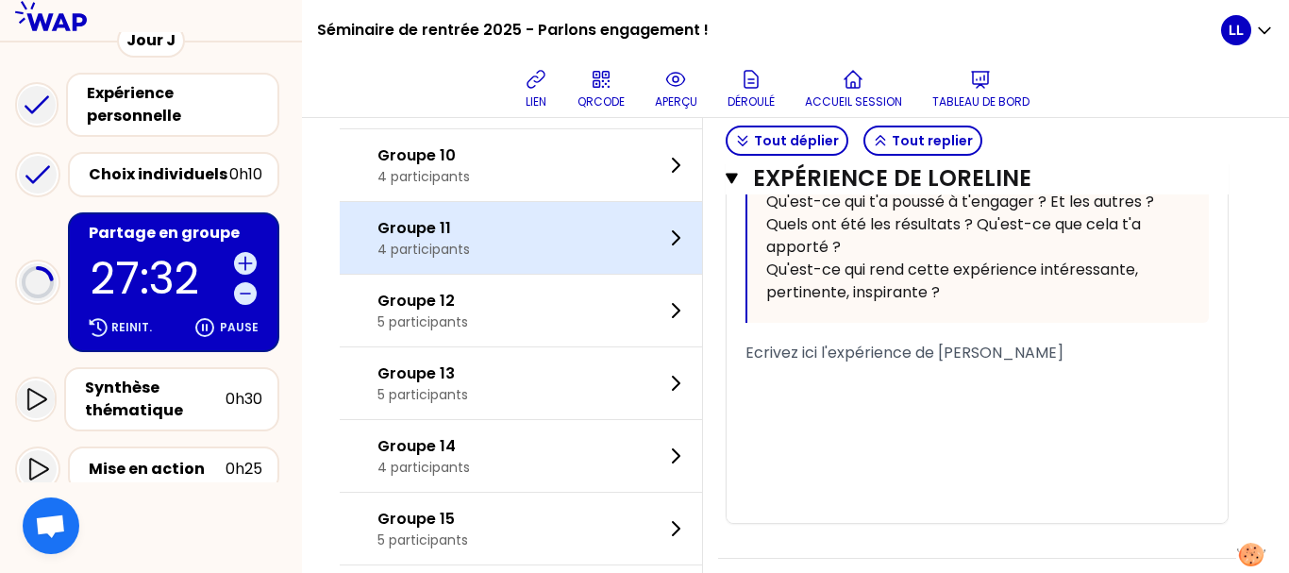
click at [496, 274] on div "Groupe 11 4 participants" at bounding box center [521, 238] width 362 height 72
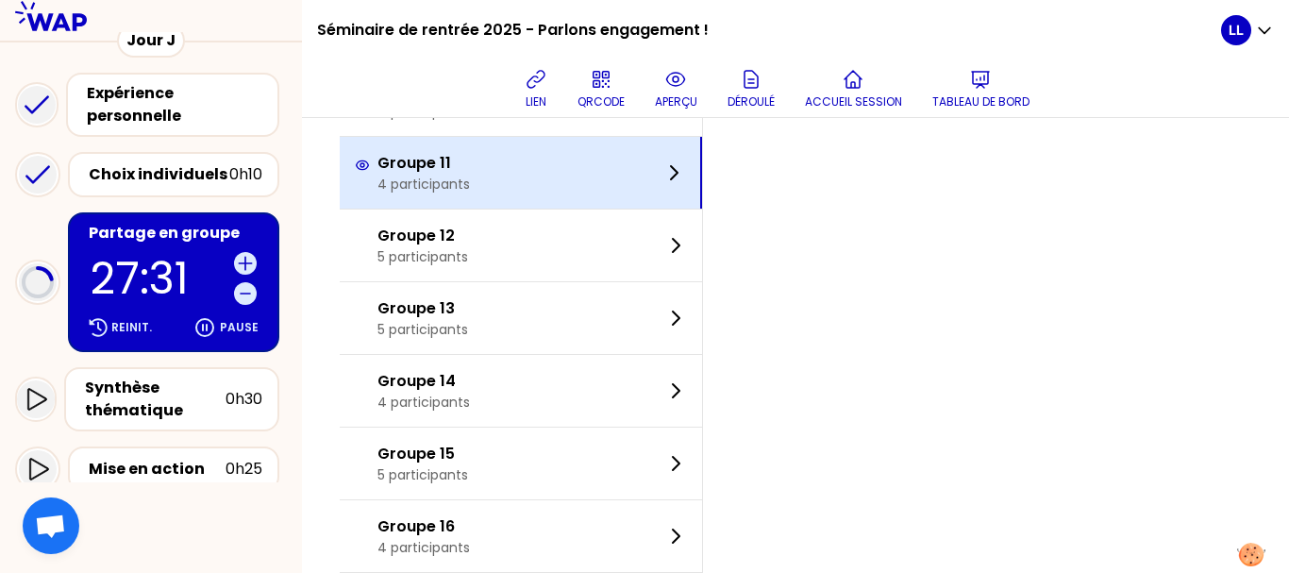
scroll to position [822, 0]
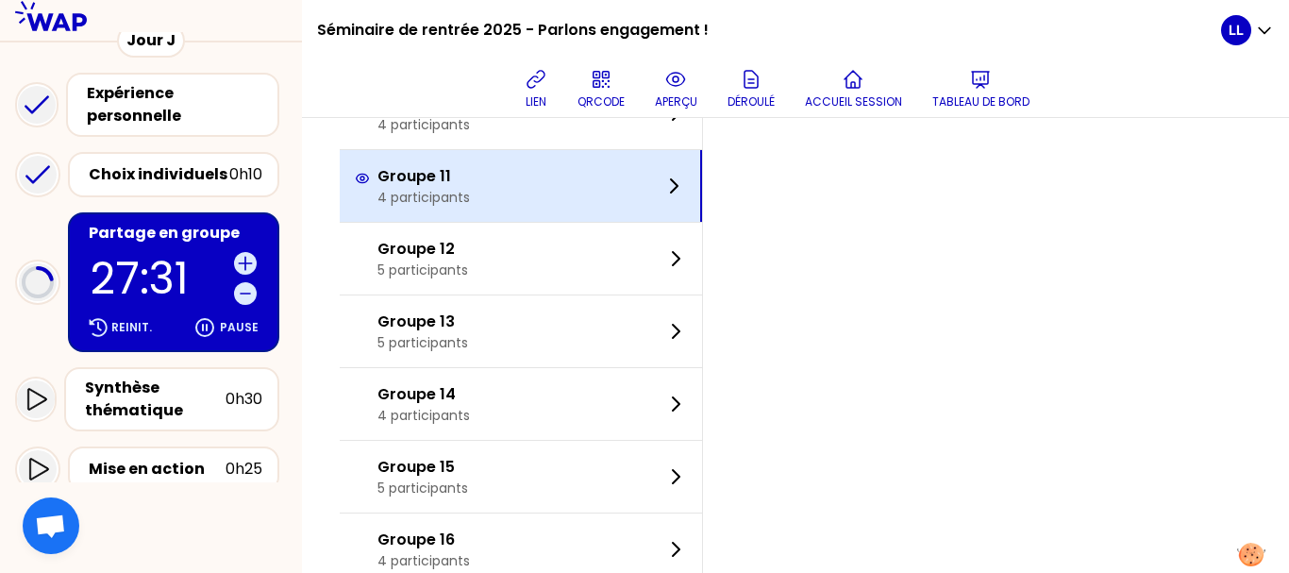
click at [507, 207] on div "Groupe 11 4 participants" at bounding box center [521, 186] width 362 height 72
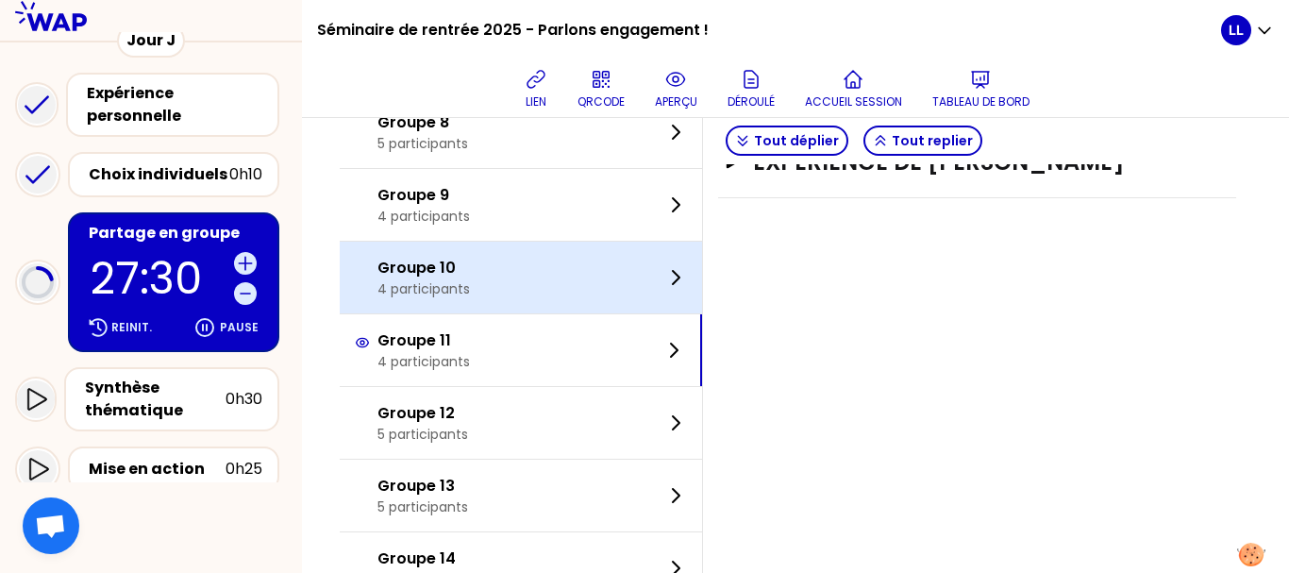
scroll to position [657, 0]
click at [533, 283] on div "Groupe 10 4 participants" at bounding box center [521, 279] width 362 height 72
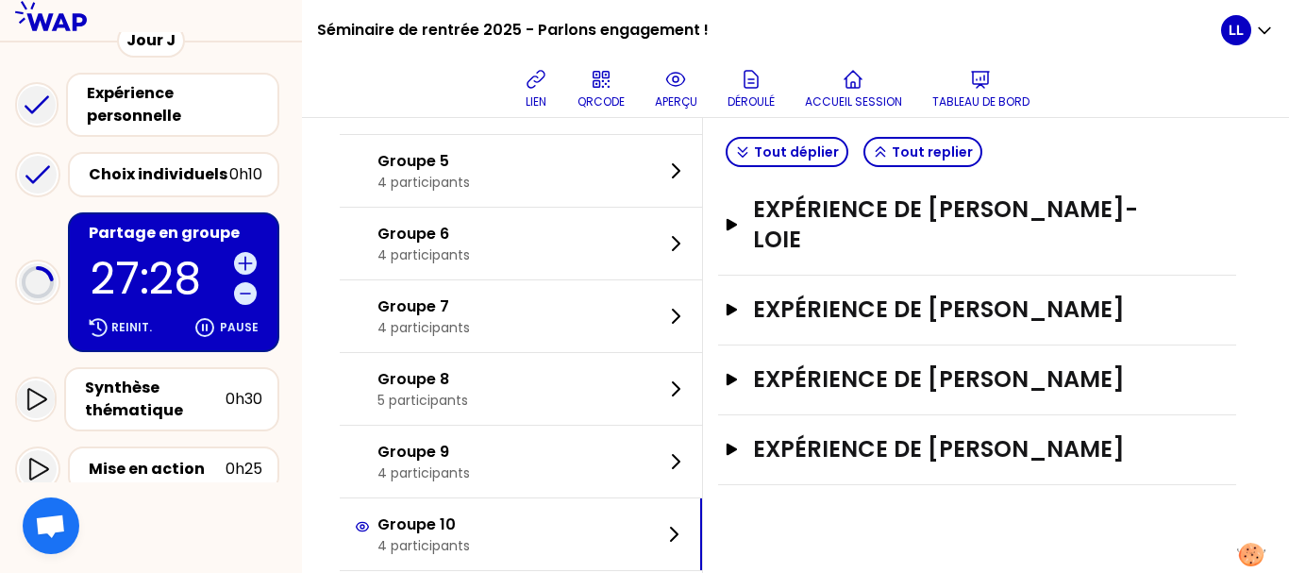
scroll to position [400, 0]
click at [737, 375] on icon "button" at bounding box center [732, 381] width 10 height 12
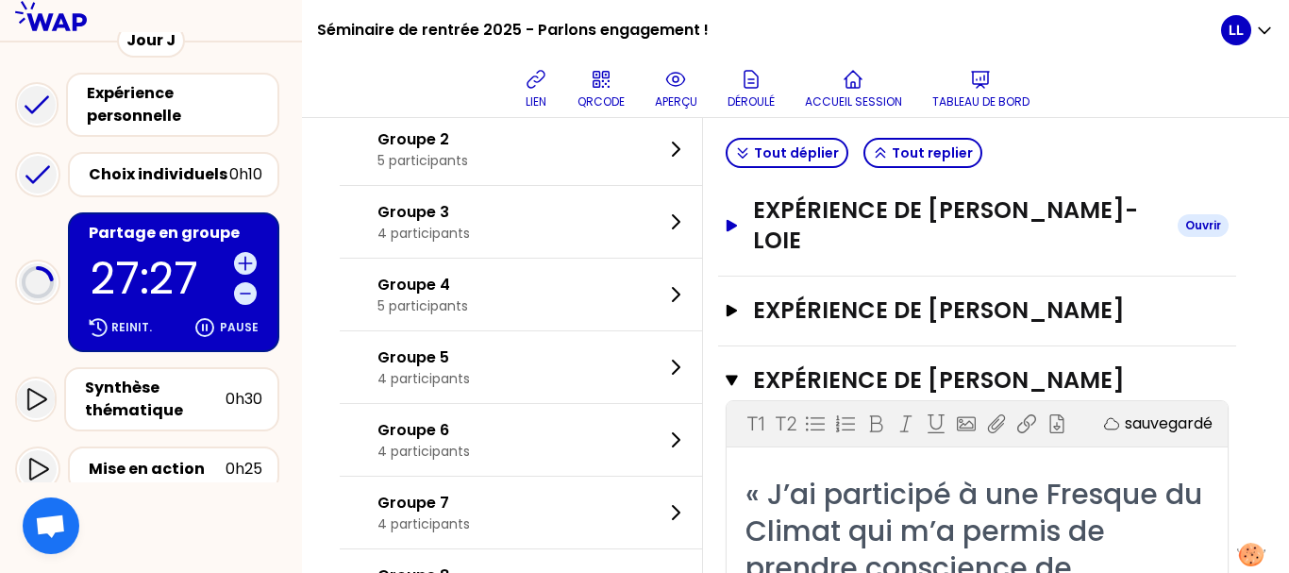
click at [764, 216] on button "Expérience de [PERSON_NAME]" at bounding box center [977, 225] width 503 height 60
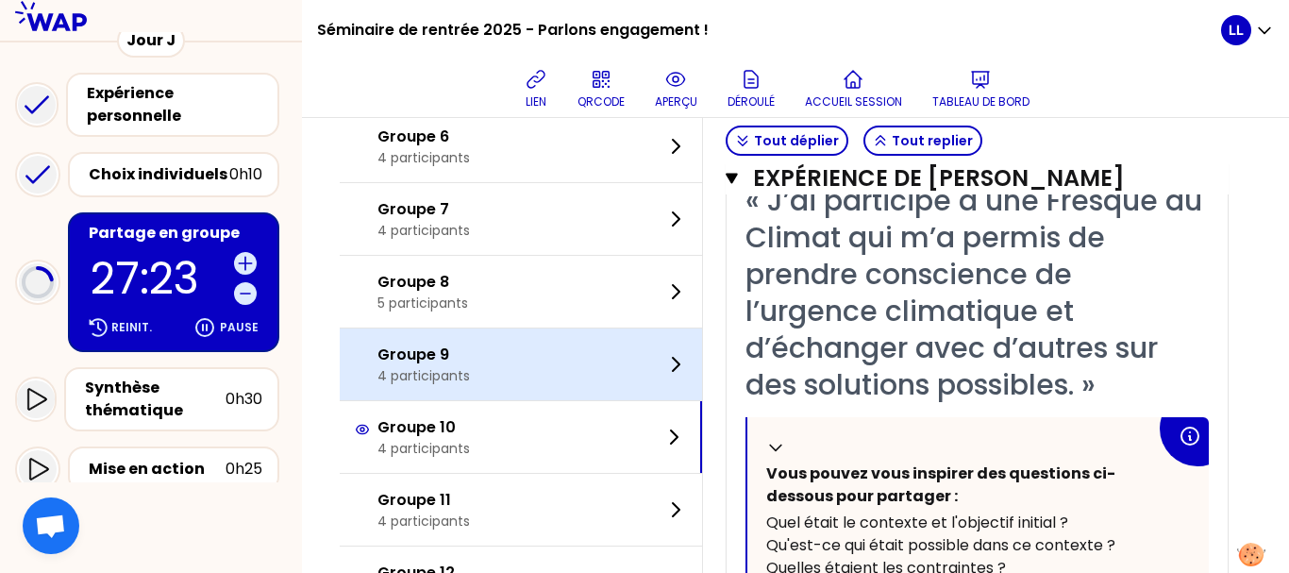
click at [560, 398] on div "Groupe 9 4 participants" at bounding box center [521, 364] width 362 height 72
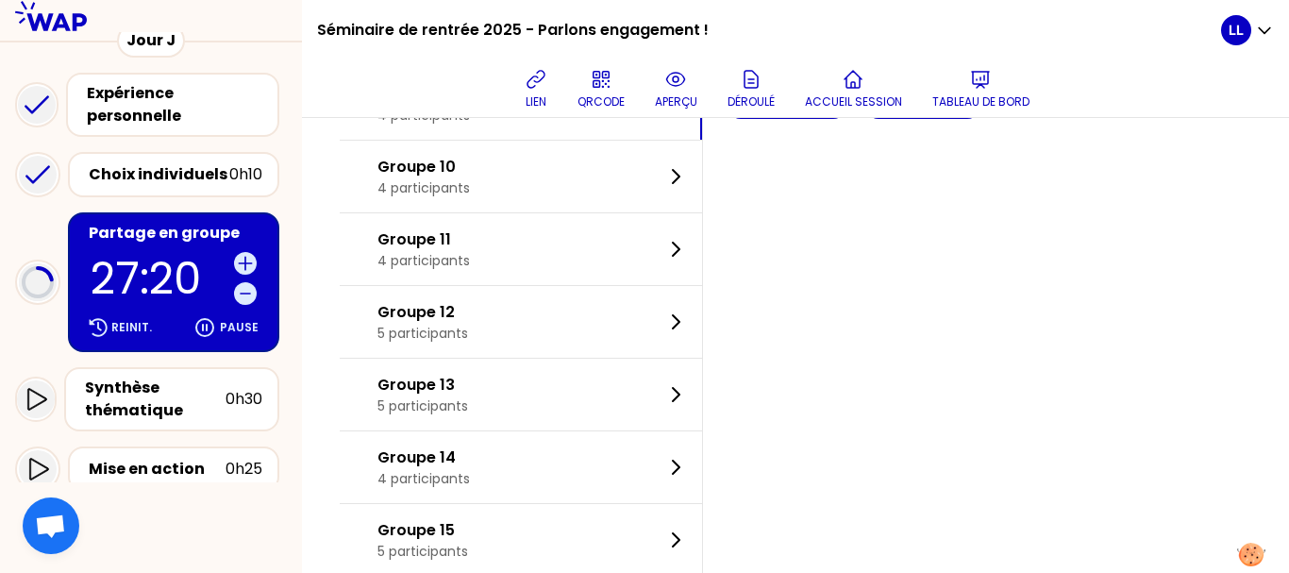
scroll to position [751, 0]
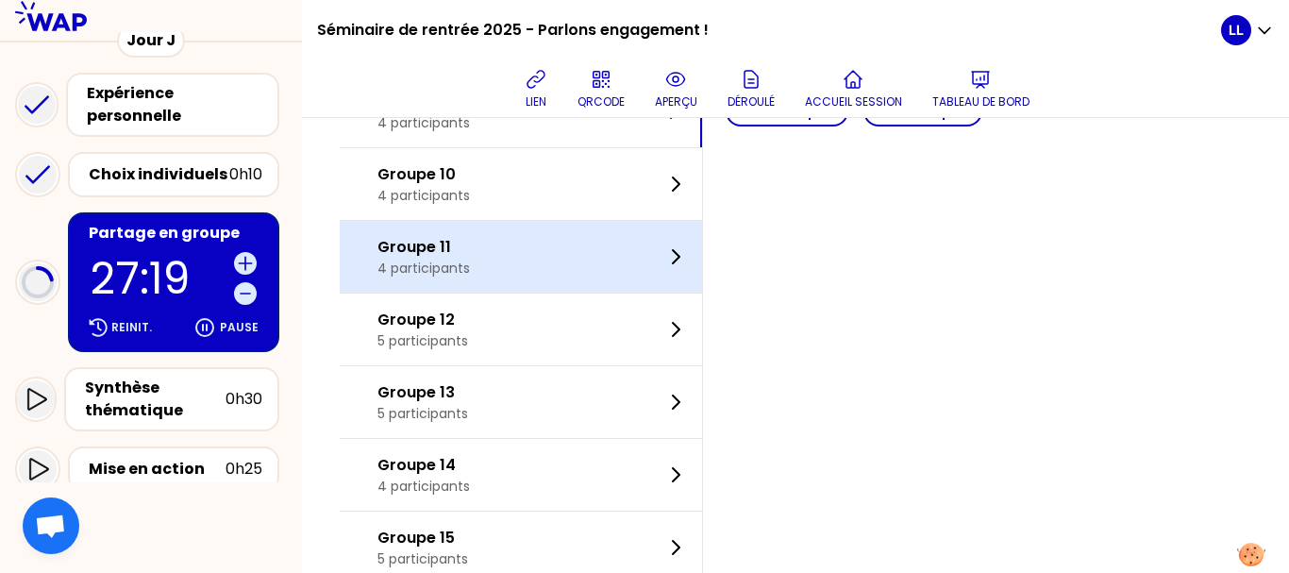
click at [518, 255] on div "Groupe 11 4 participants" at bounding box center [521, 257] width 362 height 72
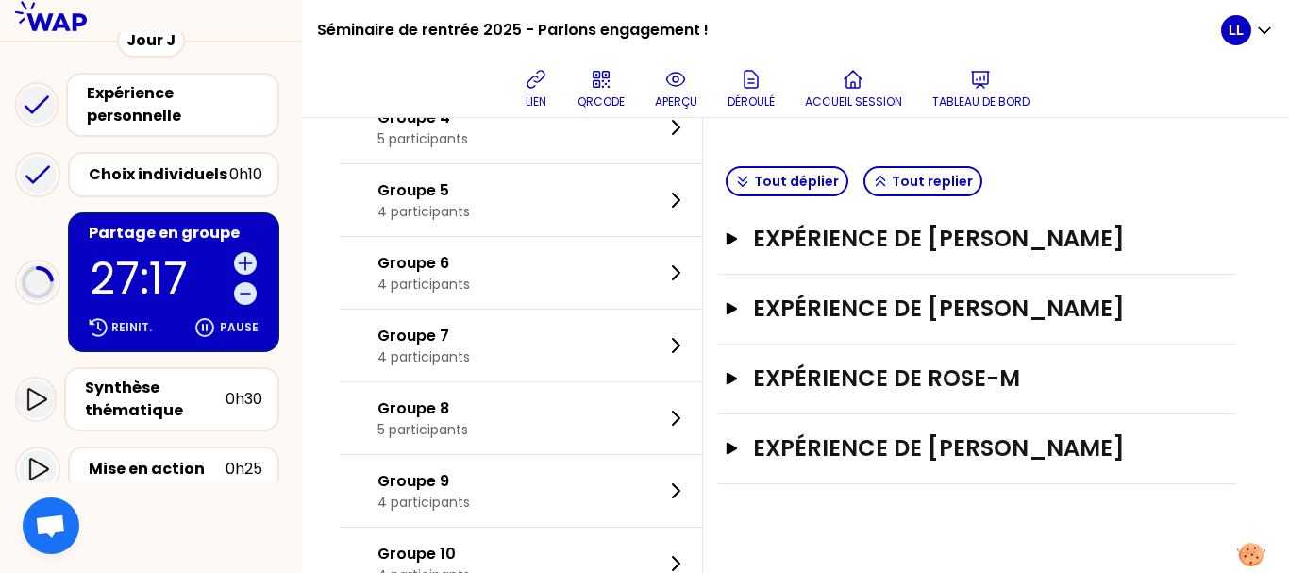
scroll to position [369, 0]
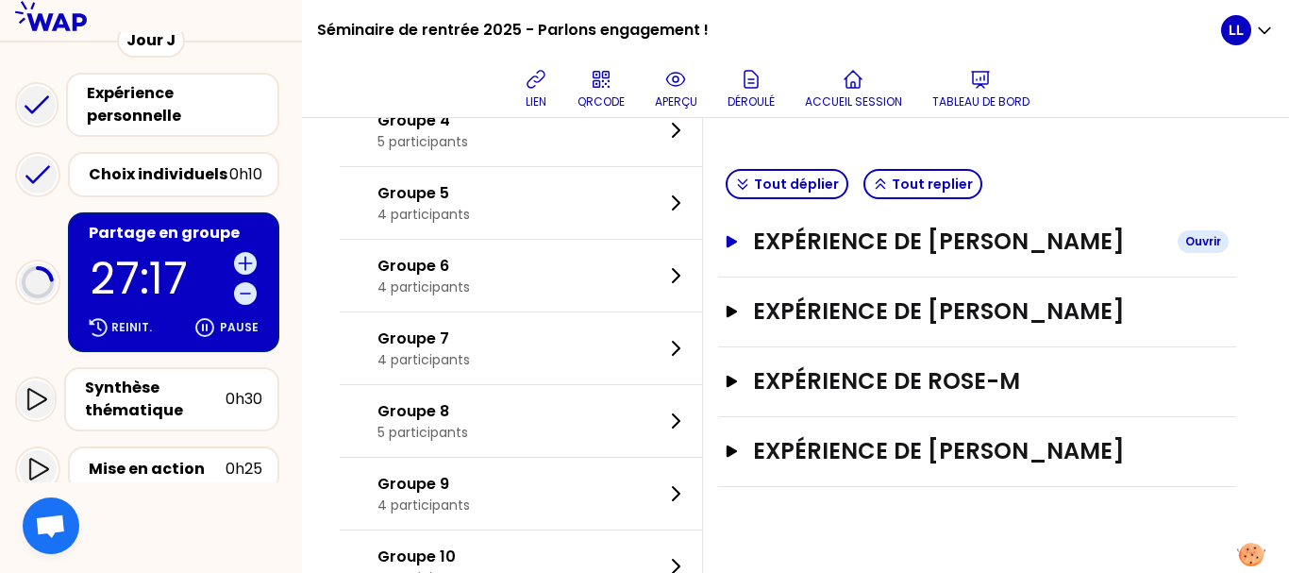
click at [758, 230] on button "Expérience de [PERSON_NAME]" at bounding box center [977, 241] width 503 height 30
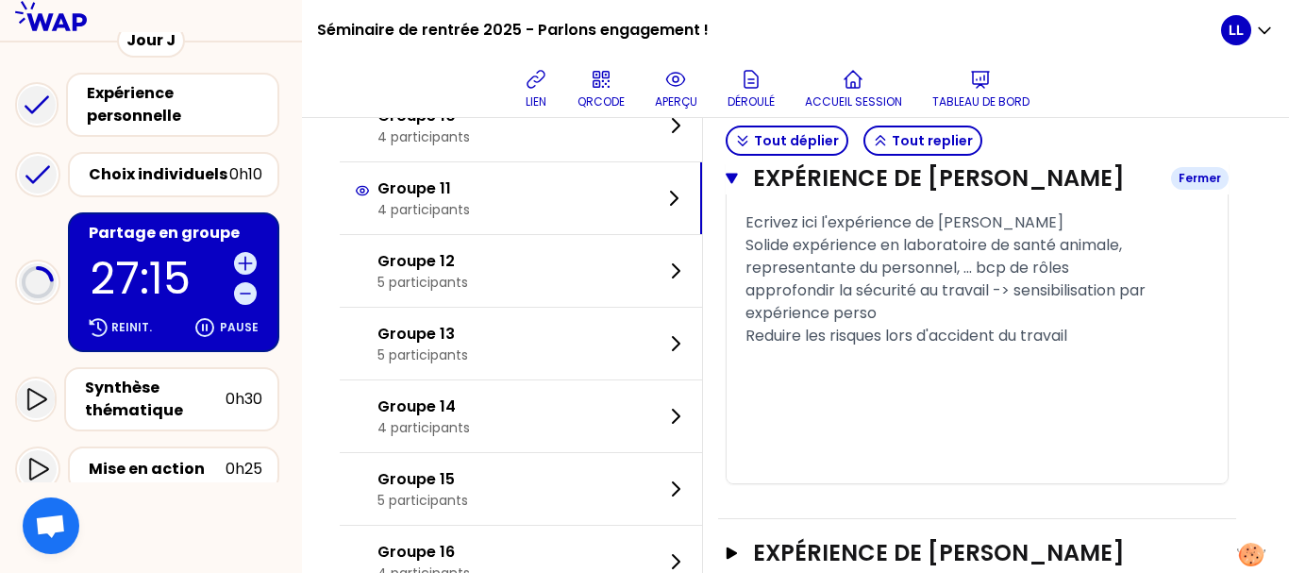
scroll to position [1177, 0]
click at [832, 232] on span "Ecrivez ici l'expérience de [PERSON_NAME]" at bounding box center [904, 221] width 318 height 22
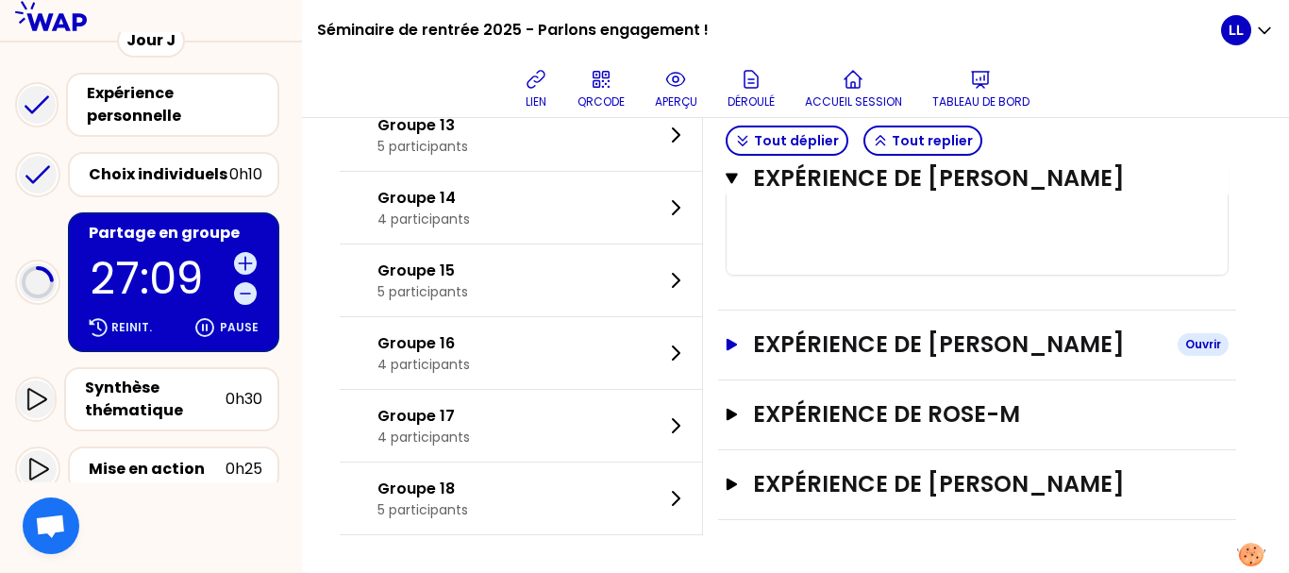
click at [737, 343] on icon "button" at bounding box center [732, 345] width 10 height 12
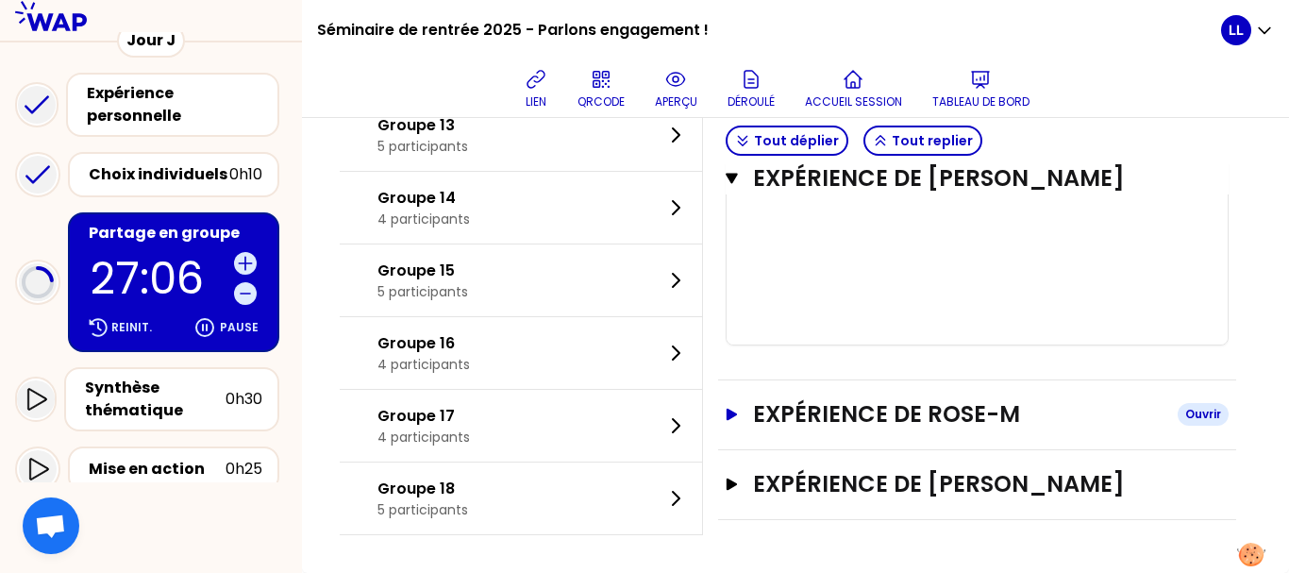
click at [758, 417] on button "Expérience de [PERSON_NAME]" at bounding box center [977, 414] width 503 height 30
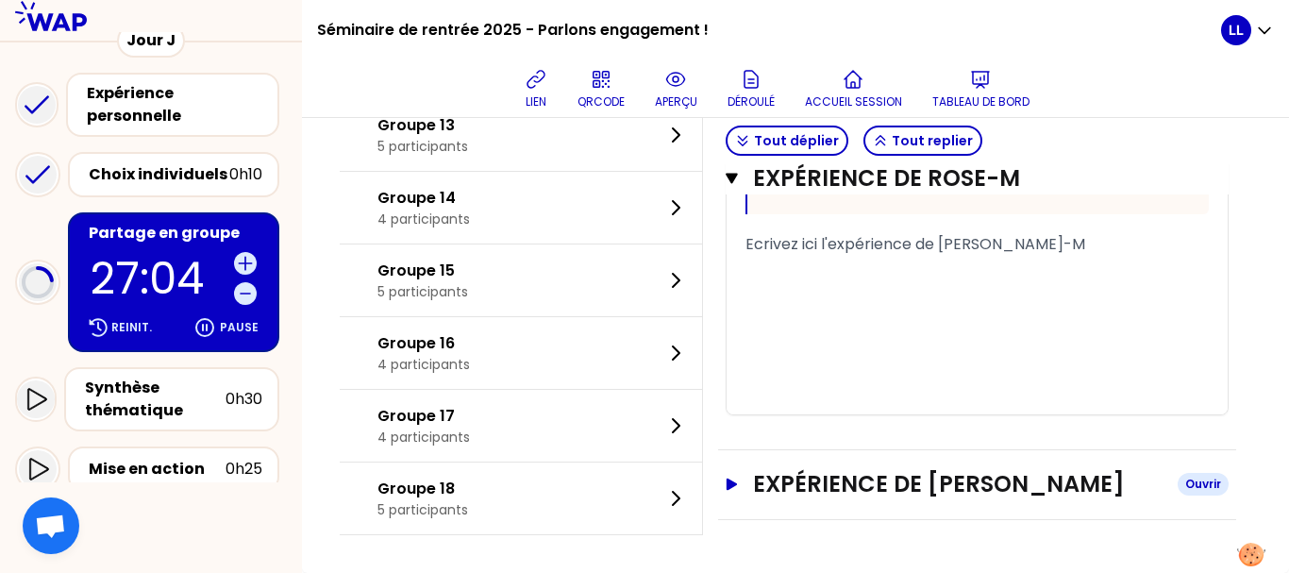
click at [757, 474] on button "Expérience de [PERSON_NAME]" at bounding box center [977, 484] width 503 height 30
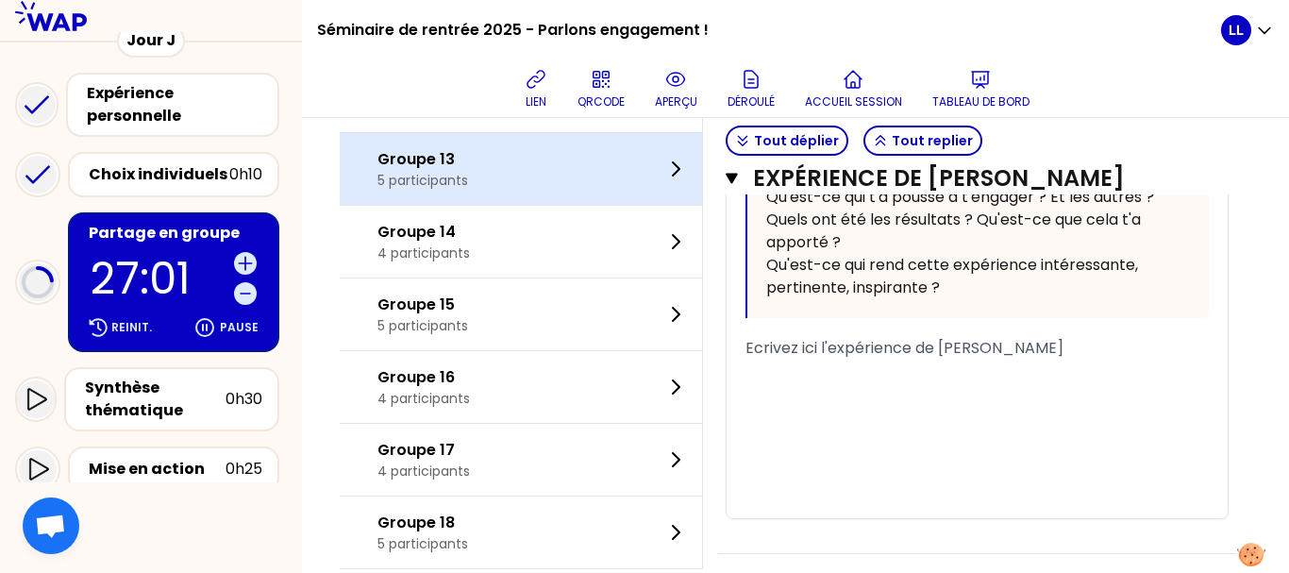
scroll to position [4274, 0]
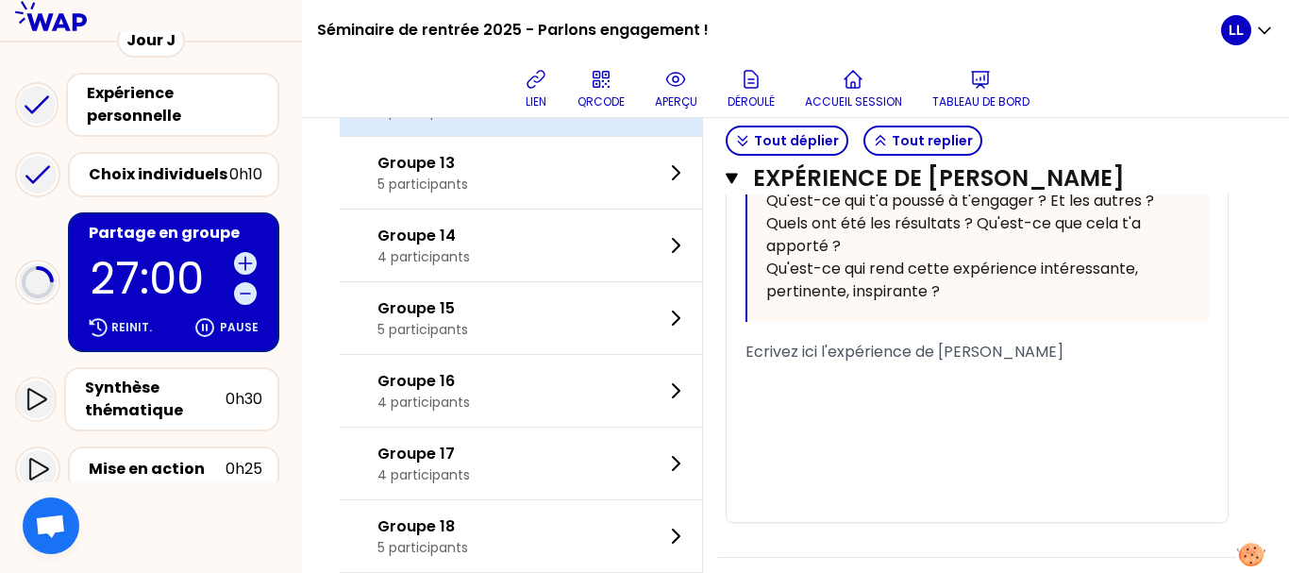
click at [641, 136] on div "Groupe 12 5 participants" at bounding box center [521, 100] width 362 height 72
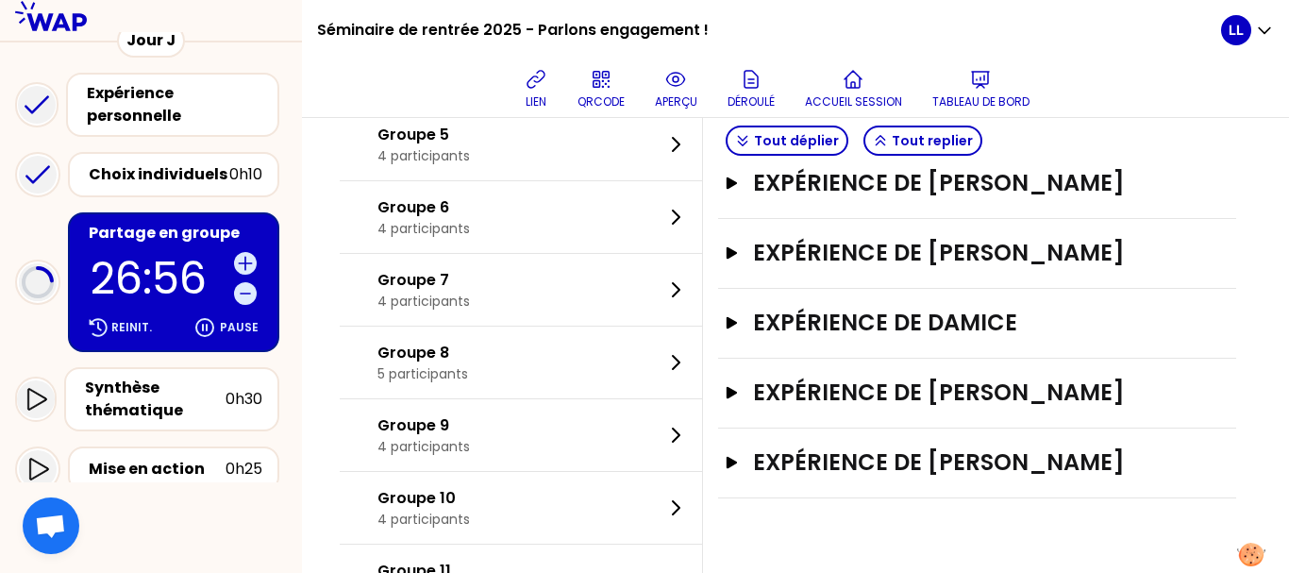
scroll to position [427, 0]
click at [762, 198] on button "Expérience de [PERSON_NAME]" at bounding box center [977, 183] width 503 height 30
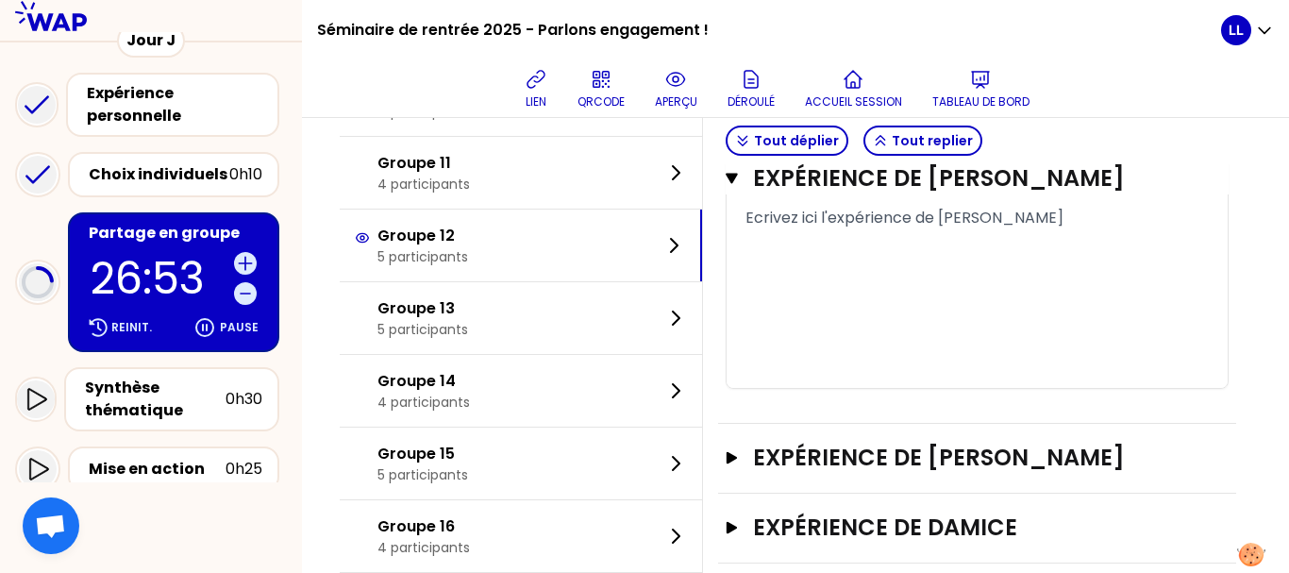
scroll to position [1218, 0]
click at [796, 473] on div "Expérience de [PERSON_NAME]" at bounding box center [977, 457] width 503 height 31
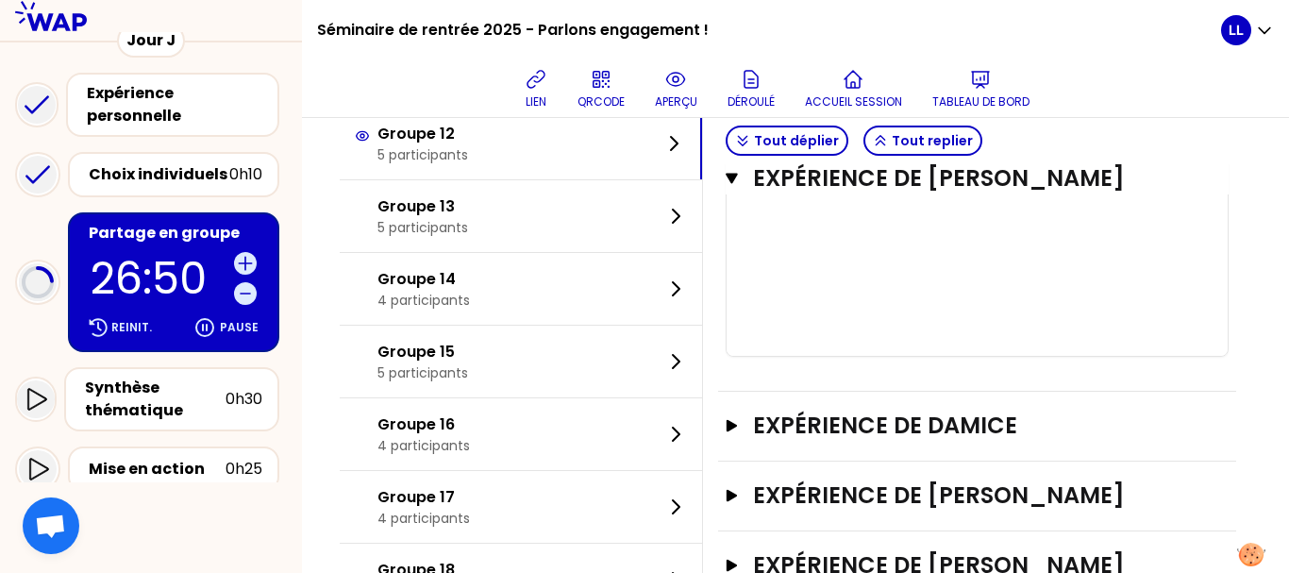
scroll to position [2464, 0]
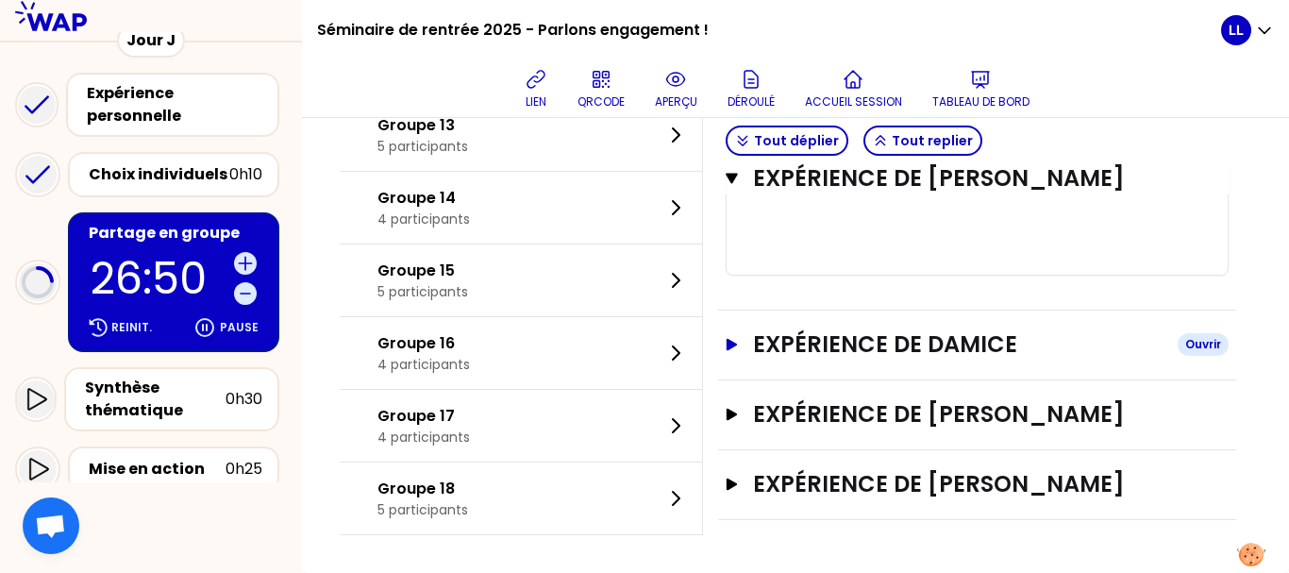
click at [837, 329] on h3 "Expérience de DAMICE" at bounding box center [958, 344] width 410 height 30
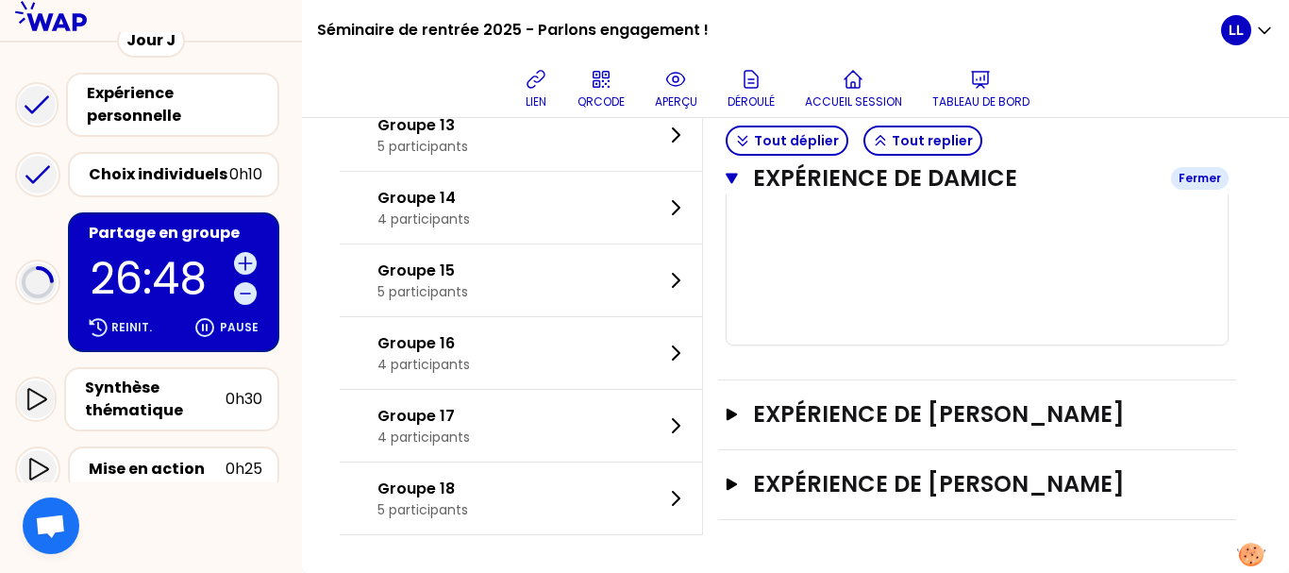
scroll to position [3555, 0]
click at [841, 399] on h3 "Expérience de [PERSON_NAME]" at bounding box center [958, 414] width 410 height 30
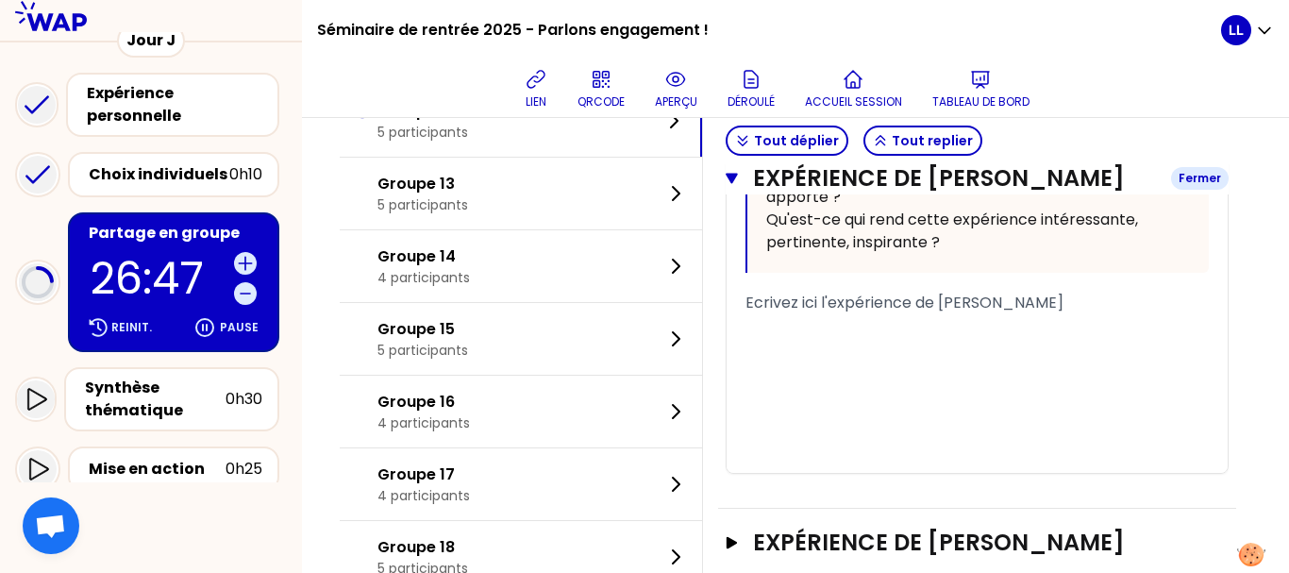
scroll to position [4535, 0]
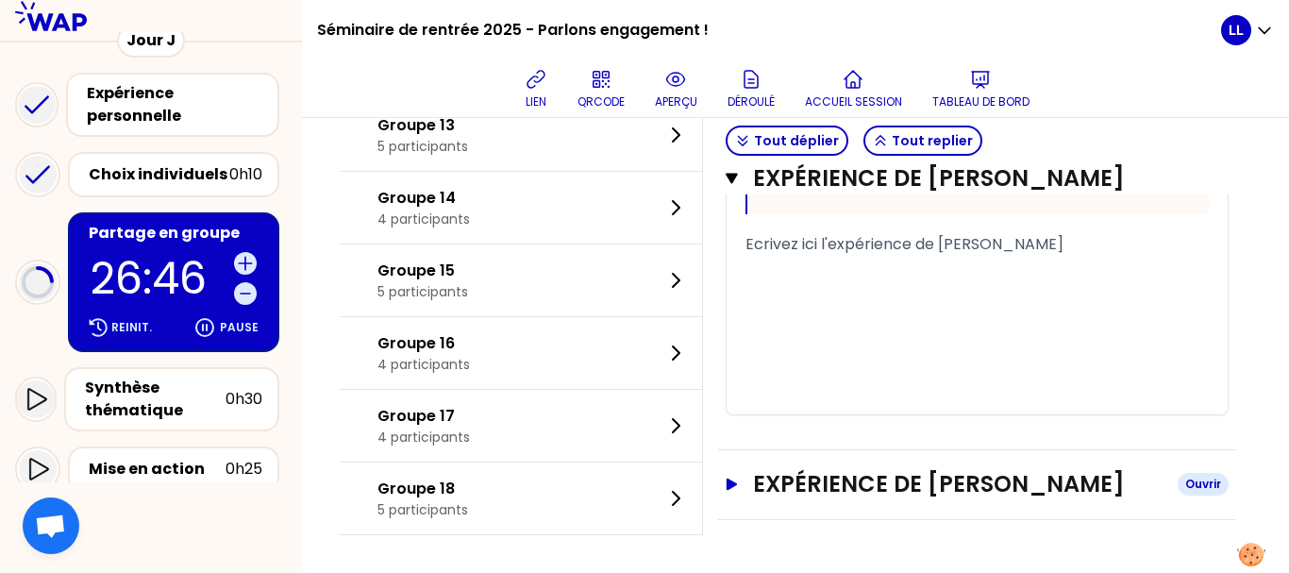
click at [847, 496] on h3 "Expérience de [PERSON_NAME]" at bounding box center [958, 484] width 410 height 30
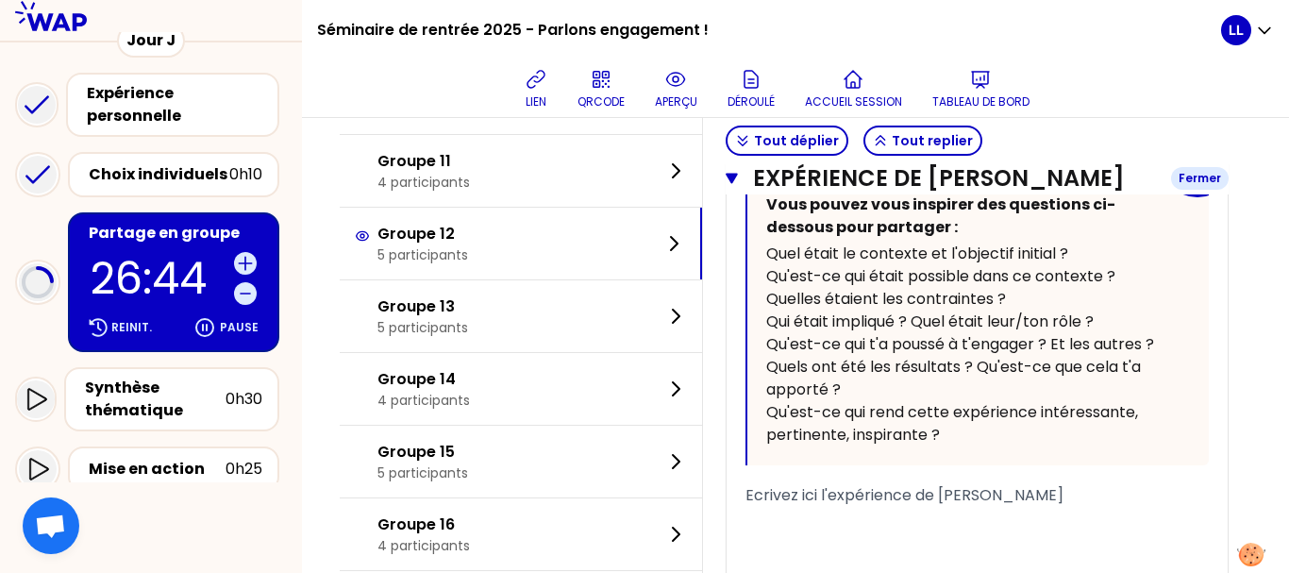
scroll to position [5123, 0]
click at [919, 137] on button "Tout replier" at bounding box center [922, 141] width 119 height 30
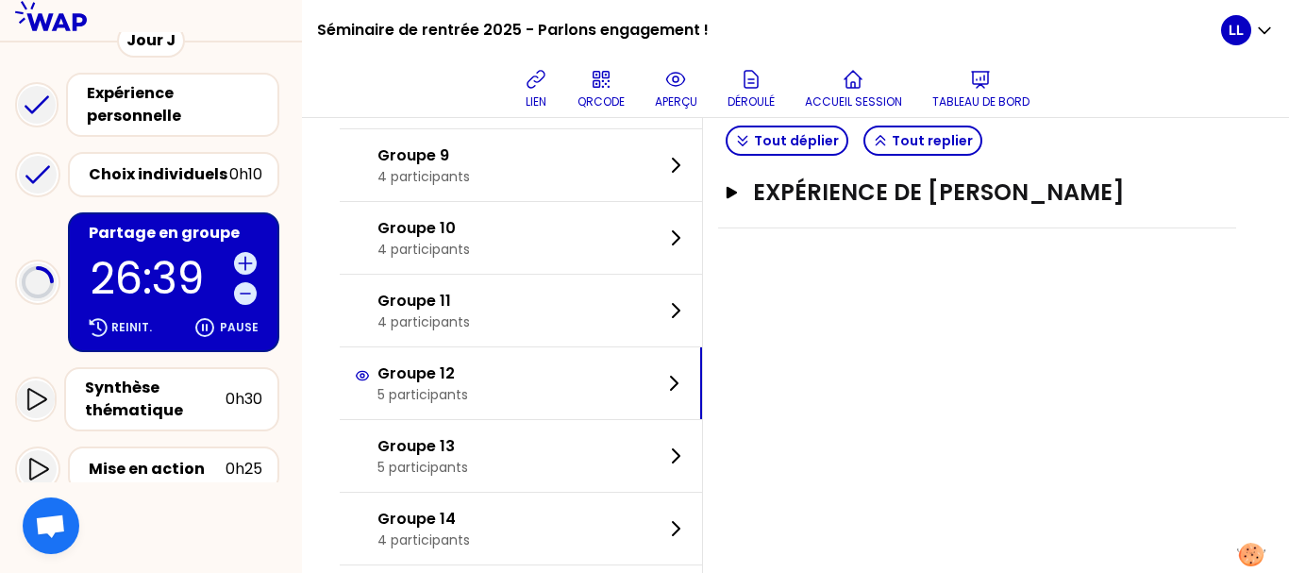
scroll to position [701, 0]
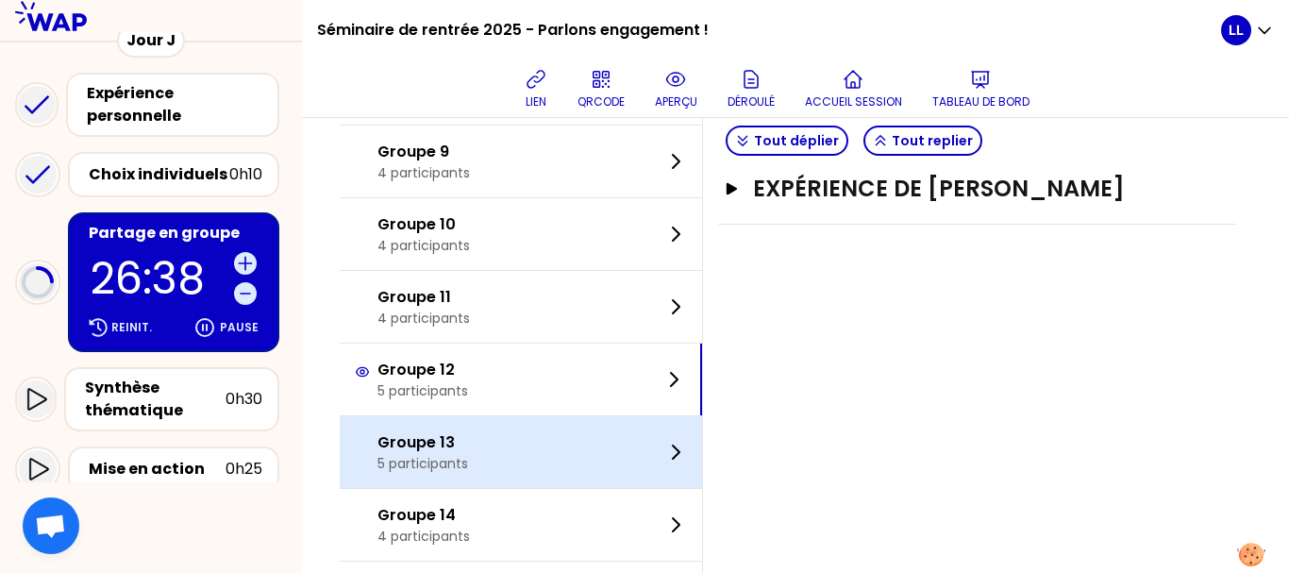
click at [541, 435] on div "Groupe 13 5 participants" at bounding box center [521, 452] width 362 height 72
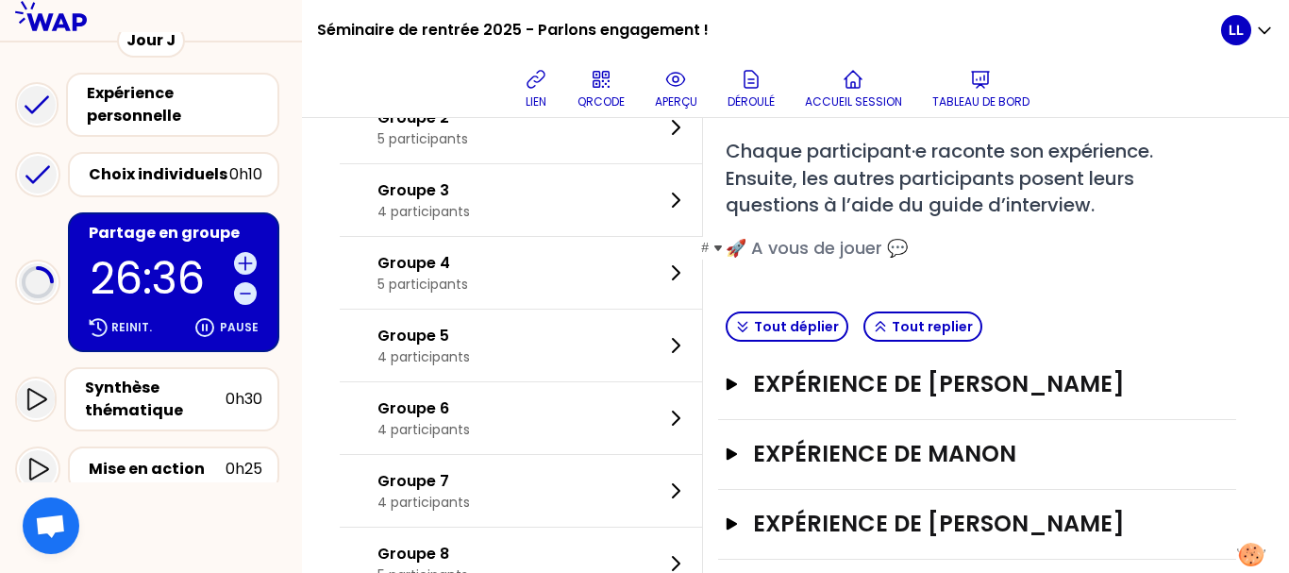
scroll to position [190, 0]
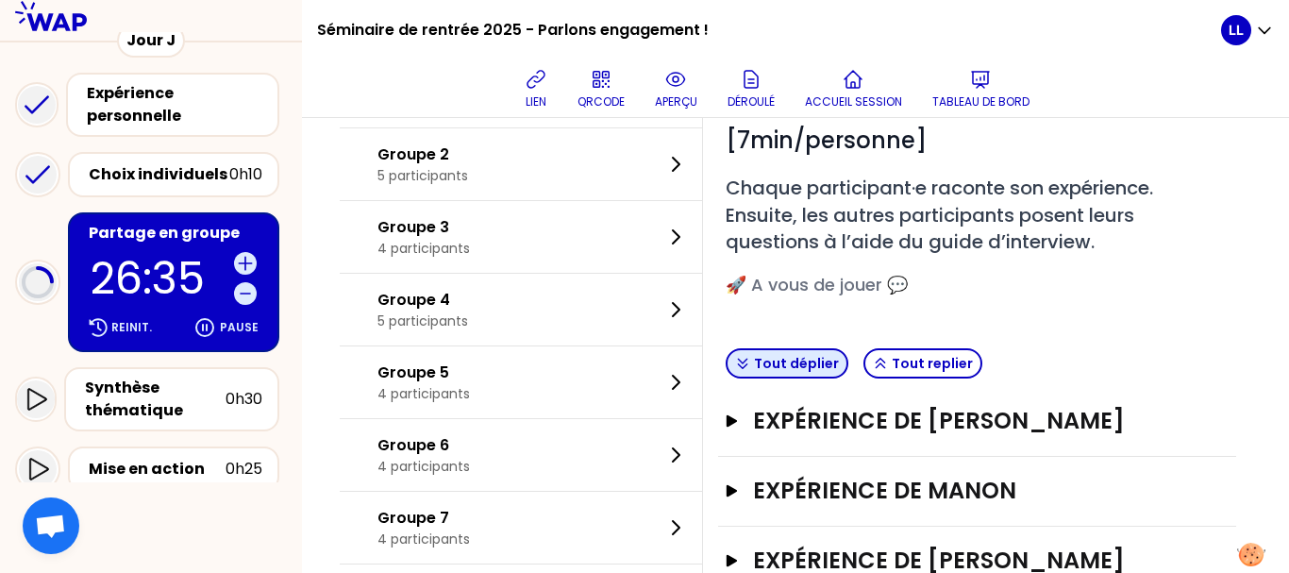
click at [811, 366] on button "Tout déplier" at bounding box center [787, 363] width 123 height 30
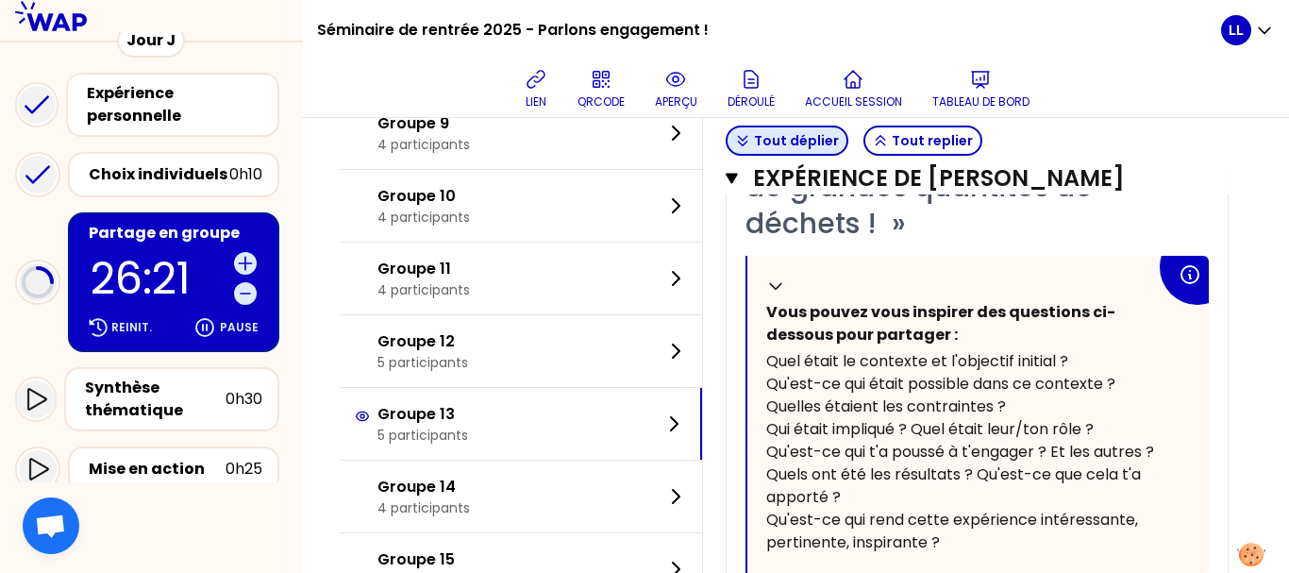
scroll to position [5356, 0]
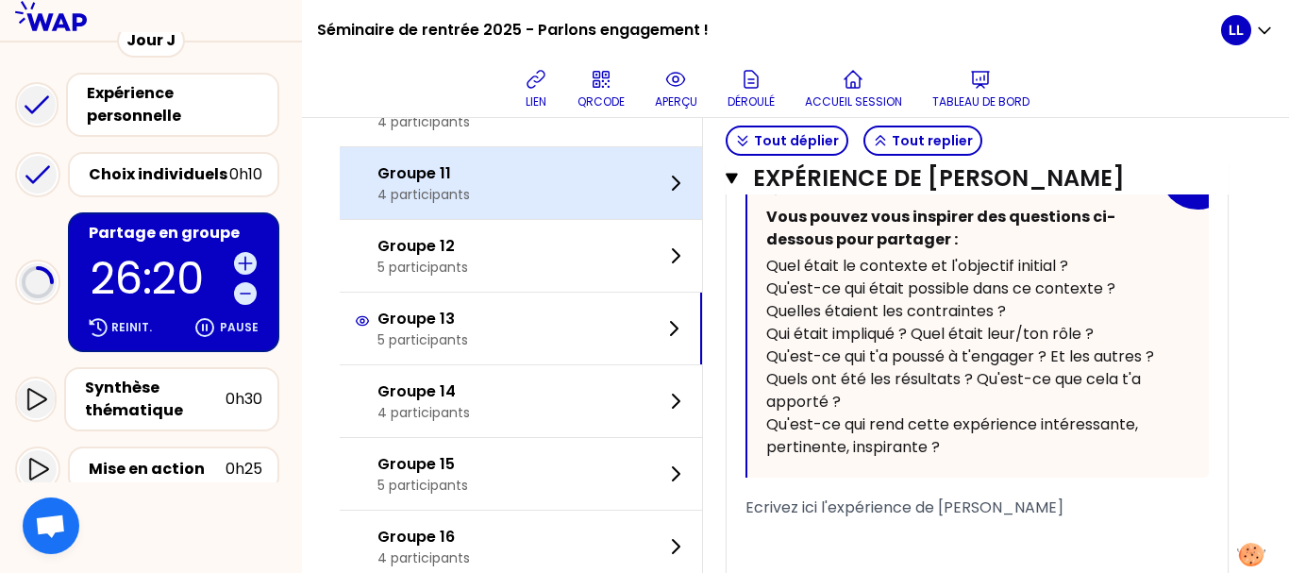
click at [669, 219] on div "Groupe 11 4 participants" at bounding box center [521, 183] width 362 height 72
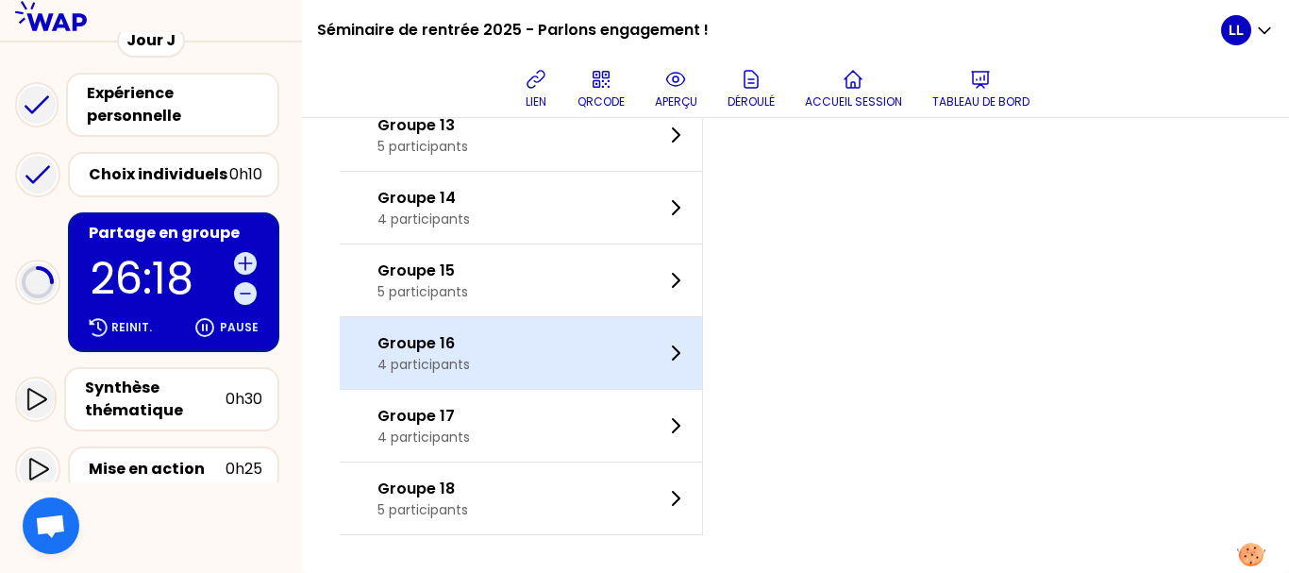
scroll to position [740, 0]
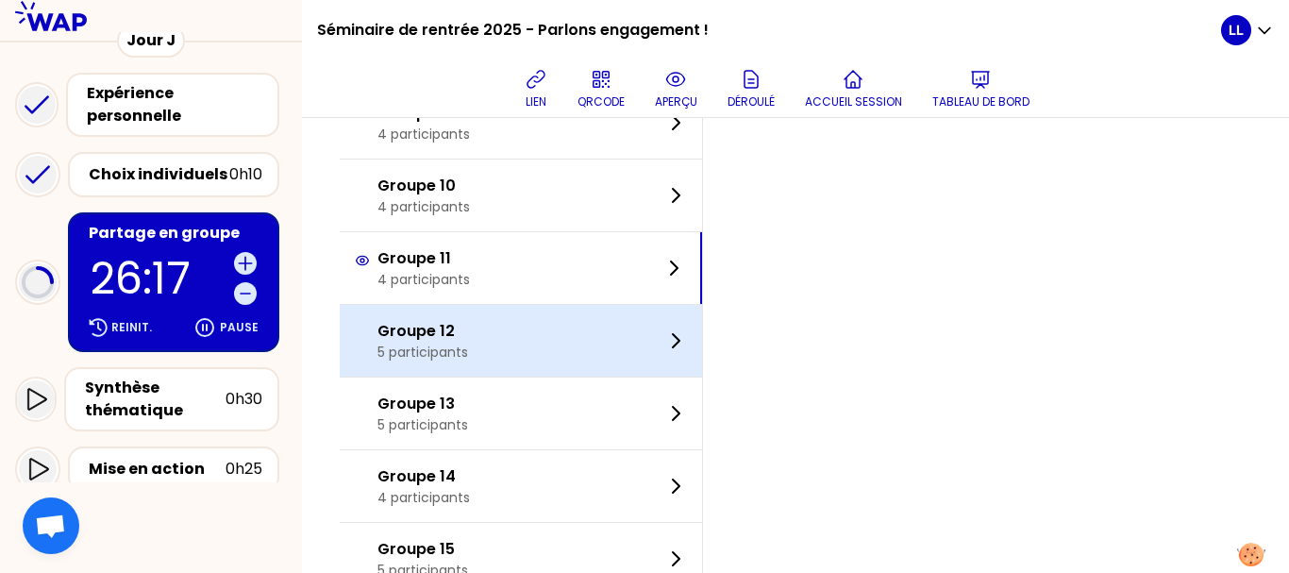
click at [687, 348] on icon at bounding box center [675, 340] width 23 height 23
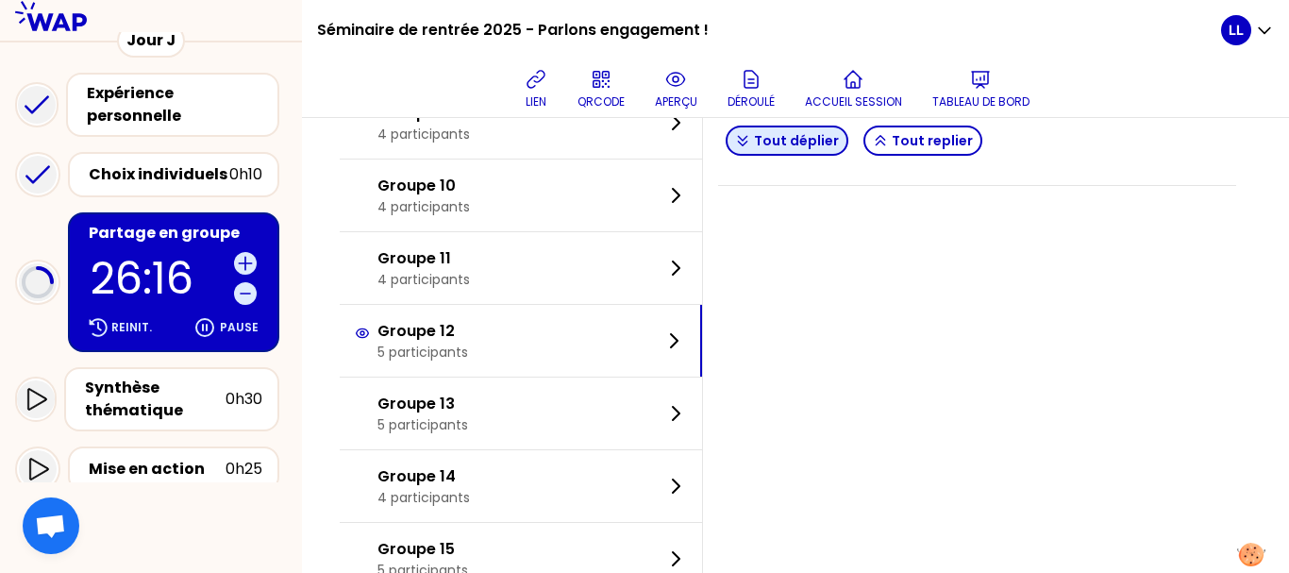
click at [786, 138] on button "Tout déplier" at bounding box center [787, 141] width 123 height 30
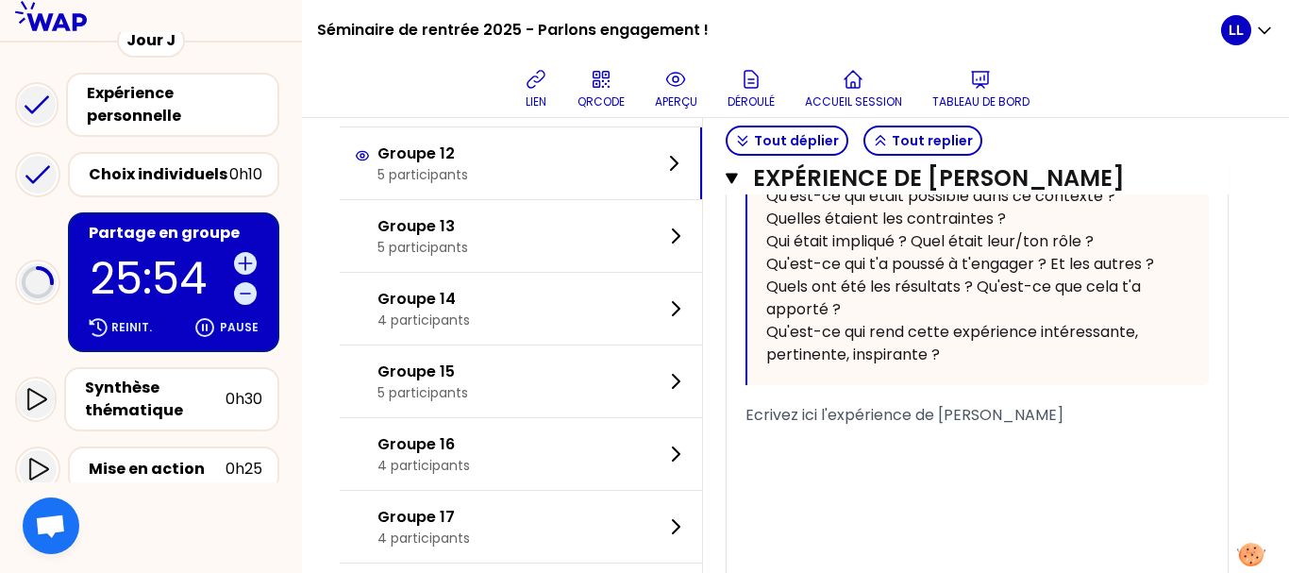
scroll to position [5212, 0]
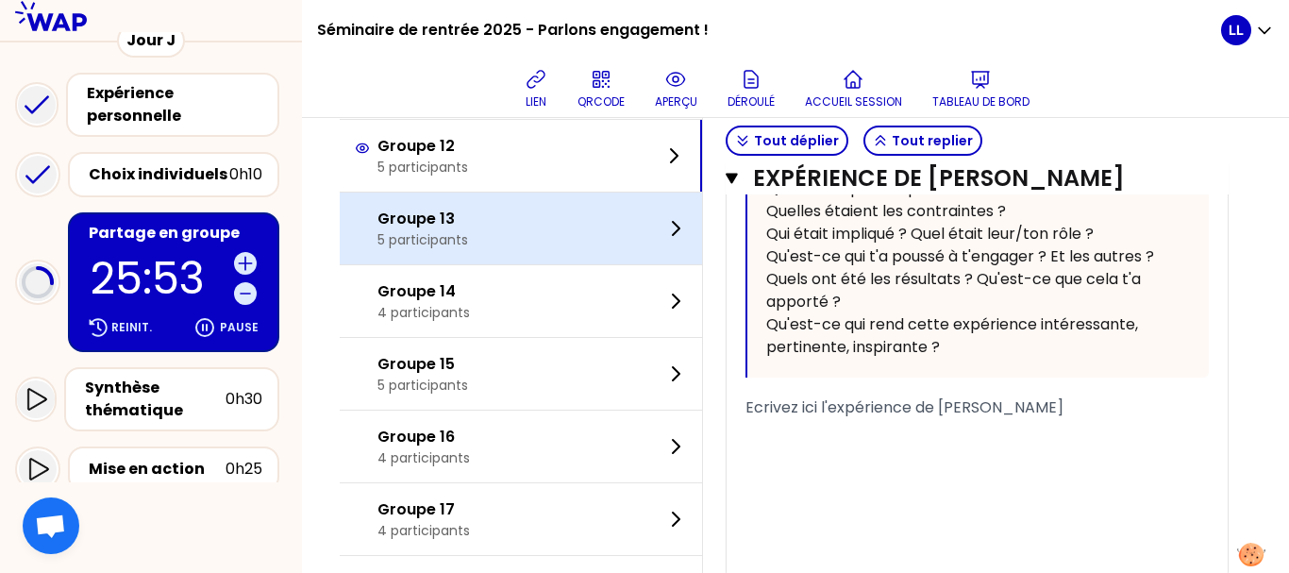
click at [575, 264] on div "Groupe 13 5 participants" at bounding box center [521, 229] width 362 height 72
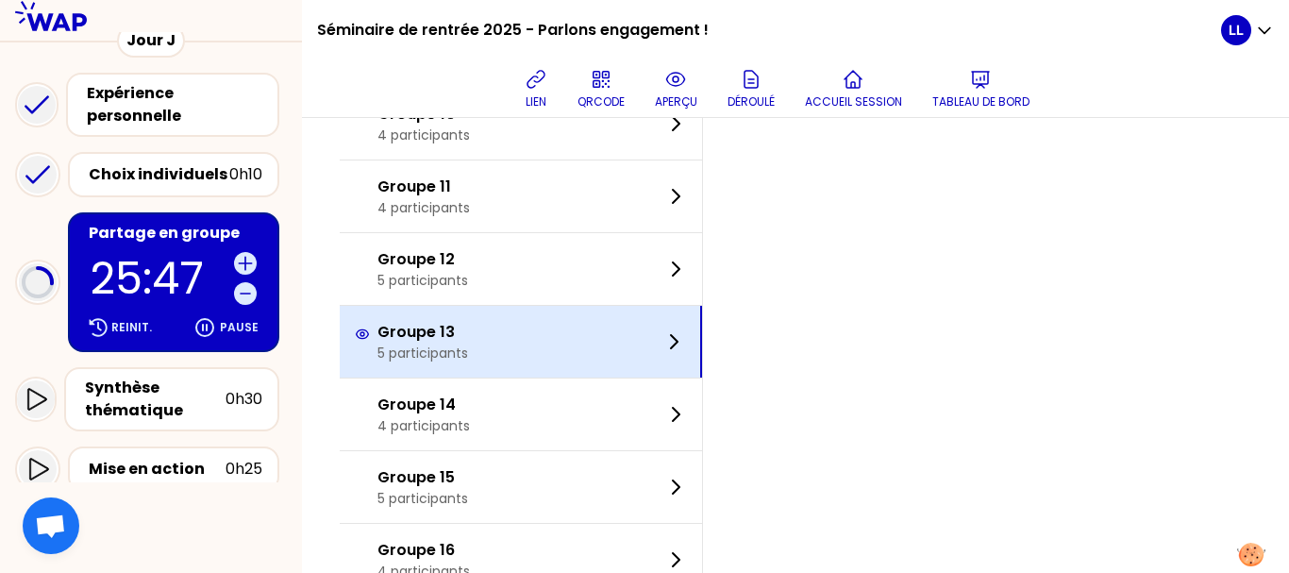
scroll to position [817, 0]
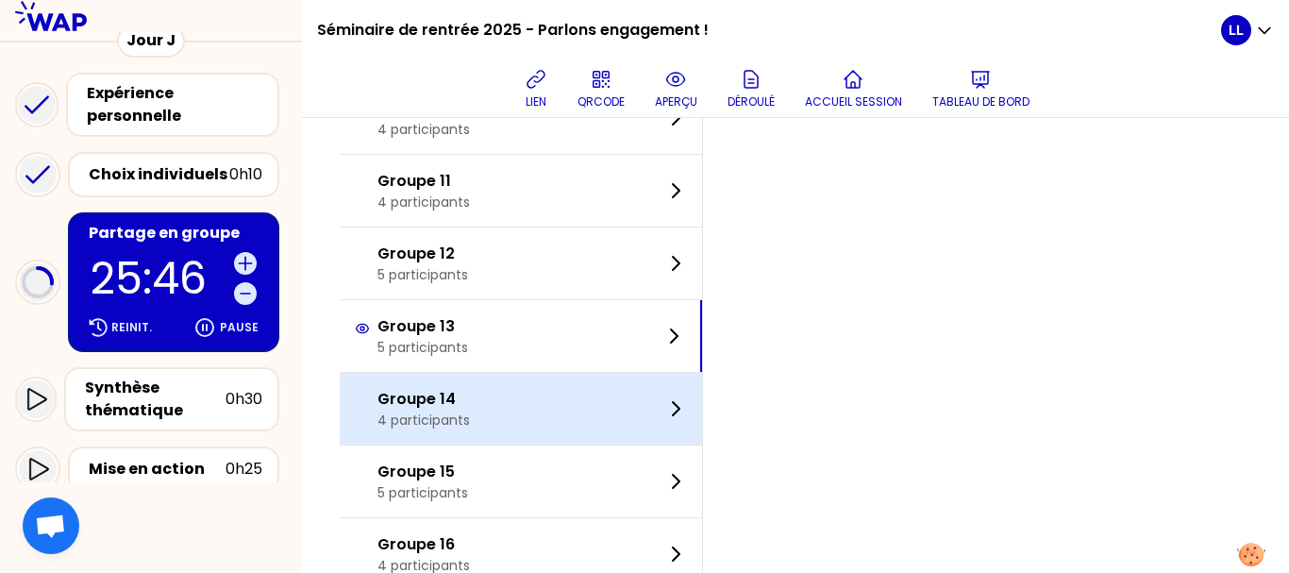
click at [581, 395] on div "Groupe 14 4 participants" at bounding box center [521, 409] width 362 height 72
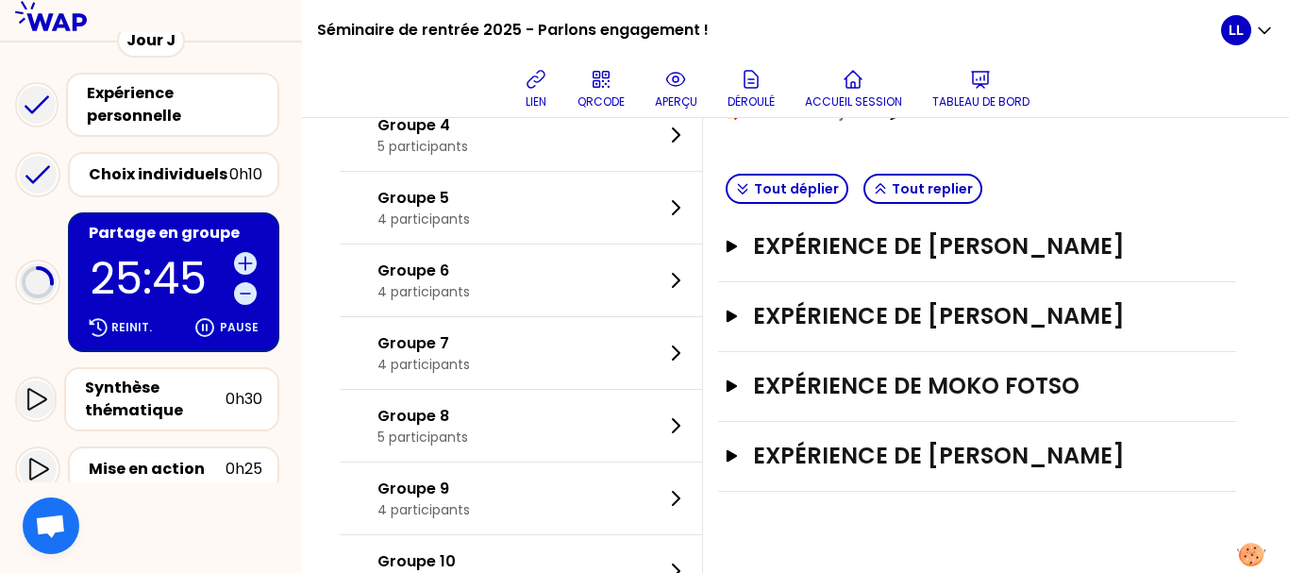
scroll to position [363, 0]
click at [811, 186] on button "Tout déplier" at bounding box center [787, 190] width 123 height 30
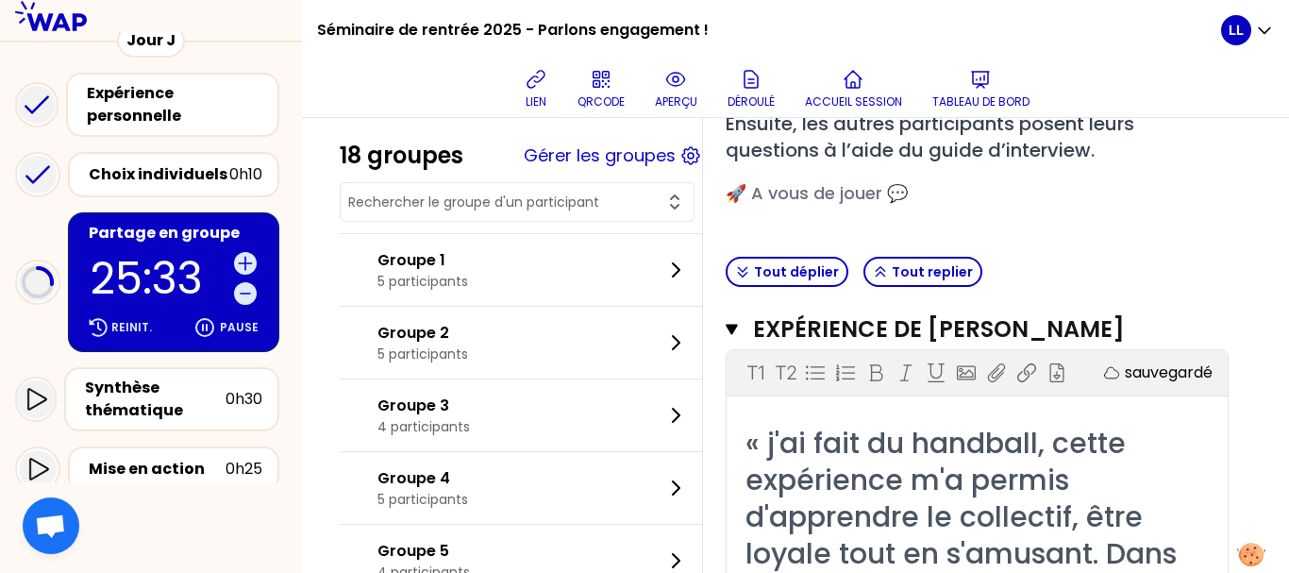
scroll to position [0, 0]
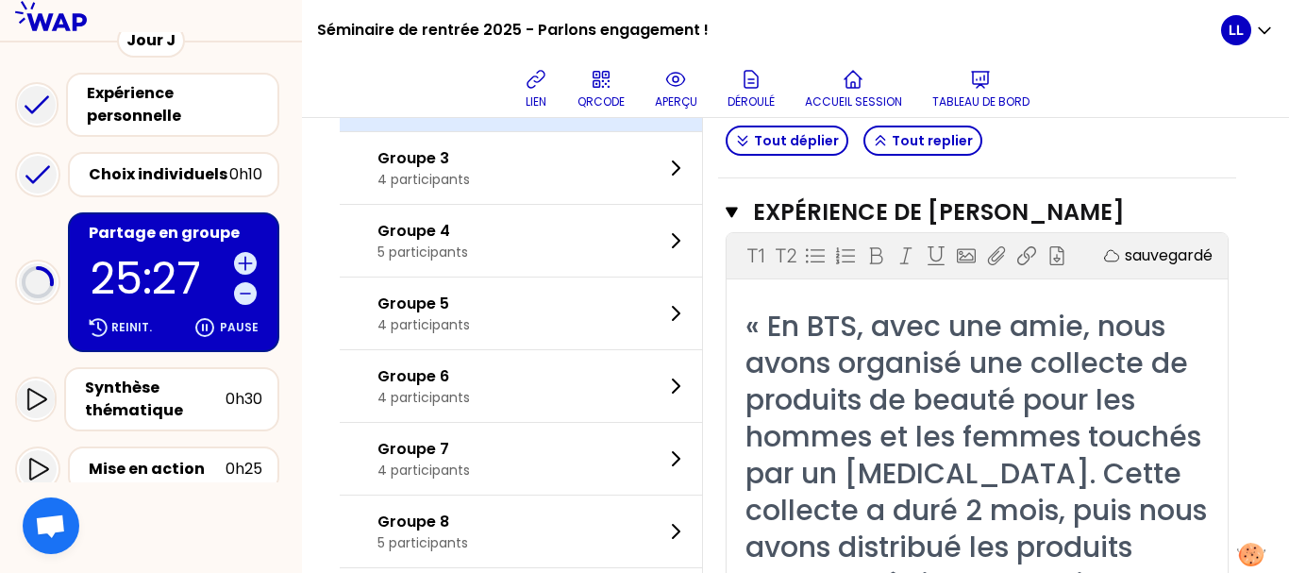
click at [530, 204] on div "Groupe 3 4 participants" at bounding box center [521, 168] width 362 height 72
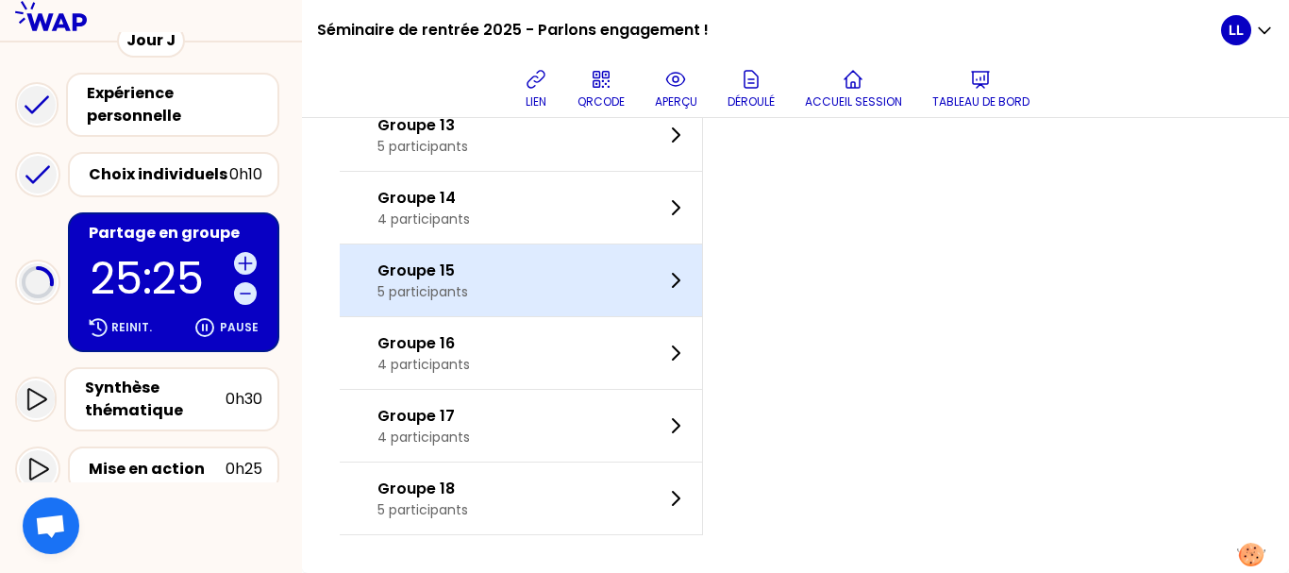
click at [533, 289] on div "Groupe 15 5 participants" at bounding box center [521, 280] width 362 height 72
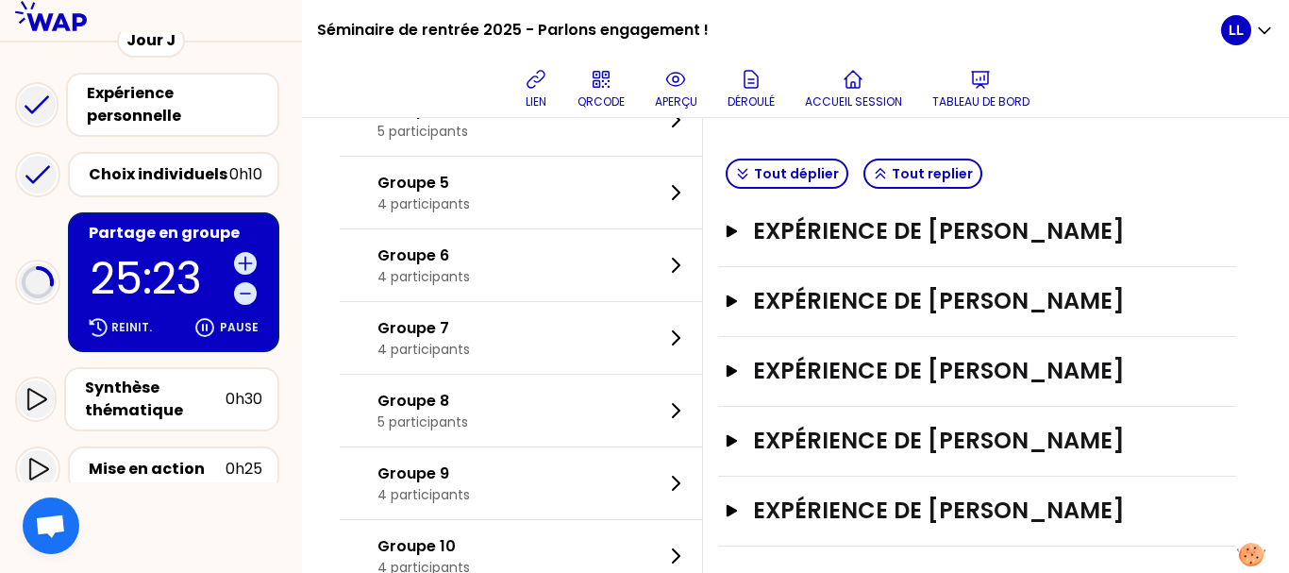
scroll to position [376, 0]
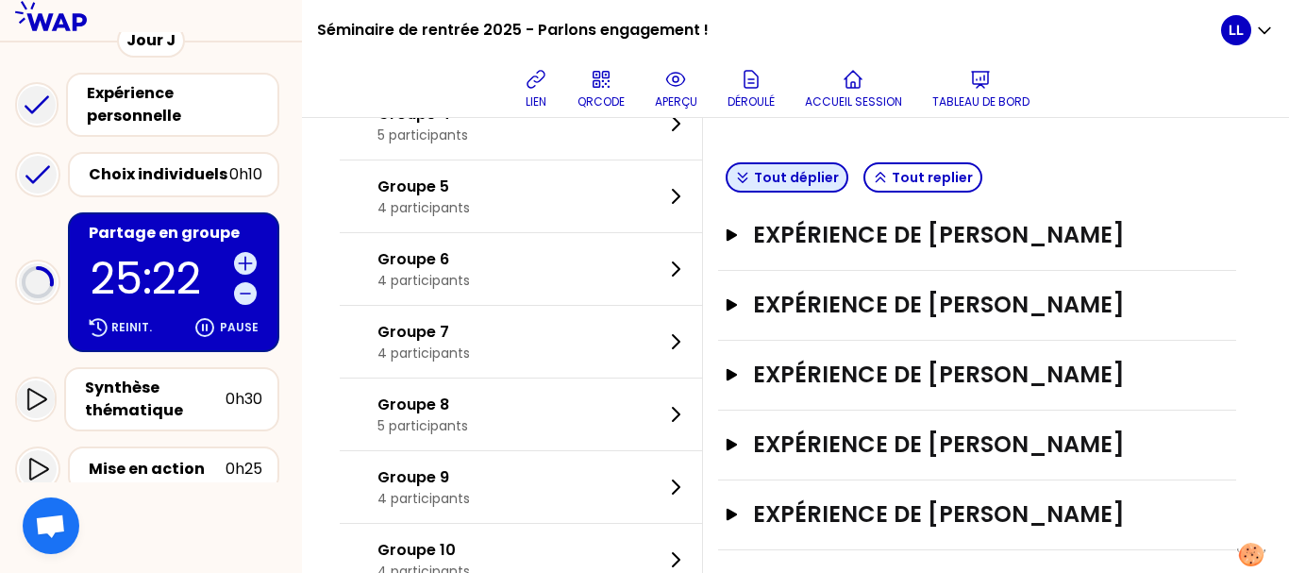
click at [818, 164] on button "Tout déplier" at bounding box center [787, 177] width 123 height 30
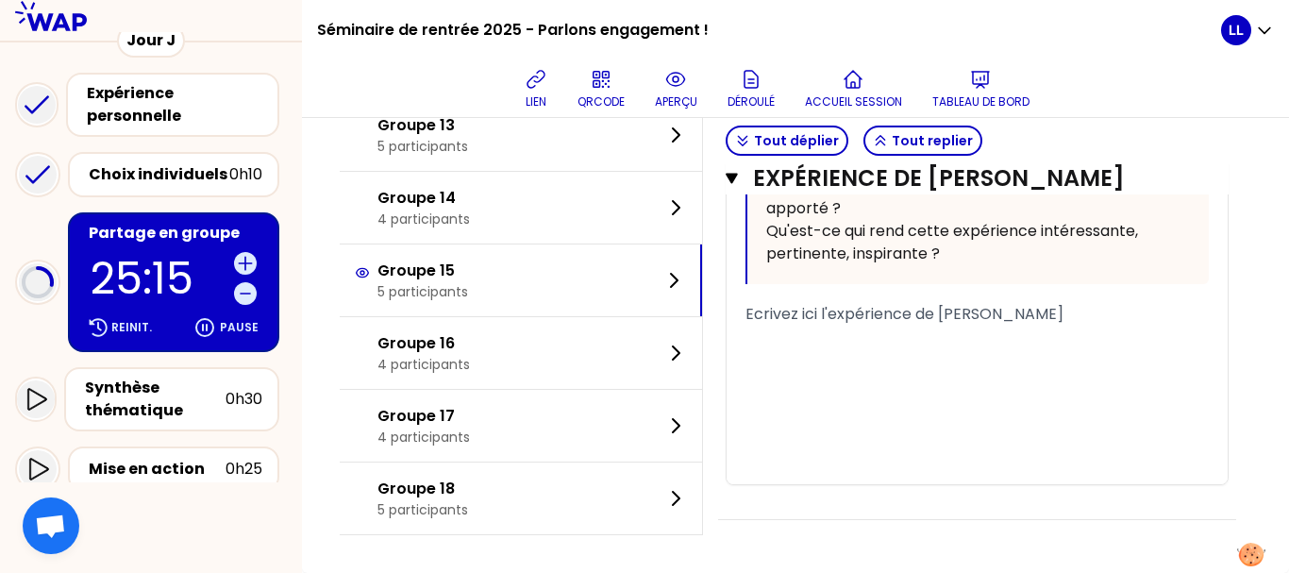
scroll to position [4347, 0]
click at [904, 138] on button "Tout replier" at bounding box center [922, 141] width 119 height 30
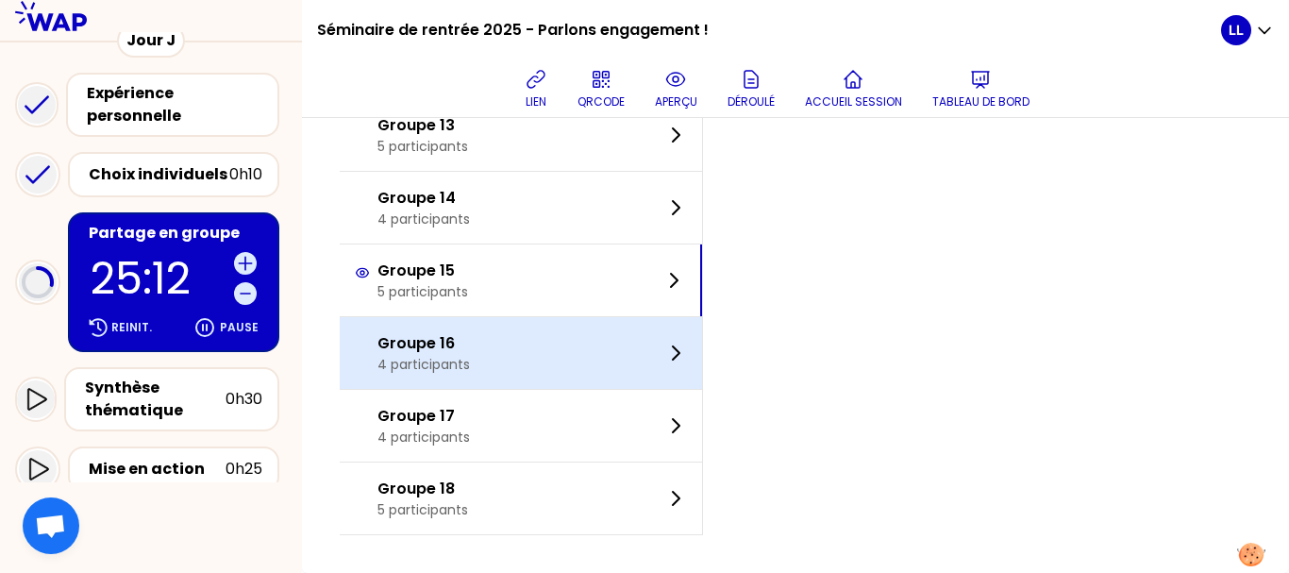
click at [581, 344] on div "Groupe 16 4 participants" at bounding box center [521, 353] width 362 height 72
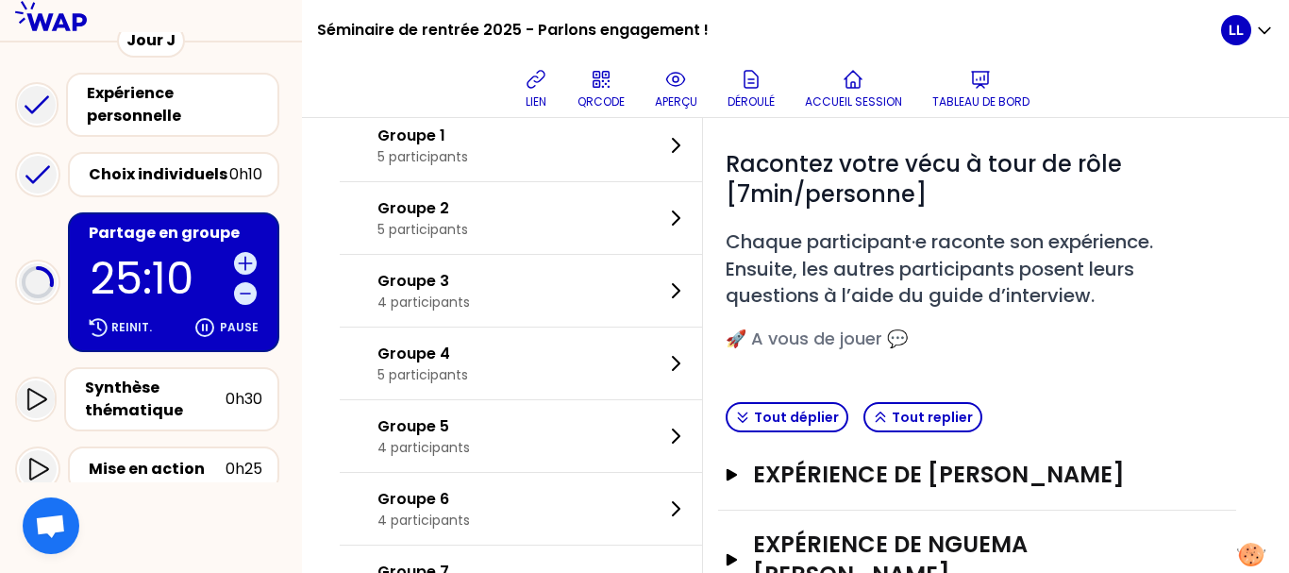
scroll to position [73, 0]
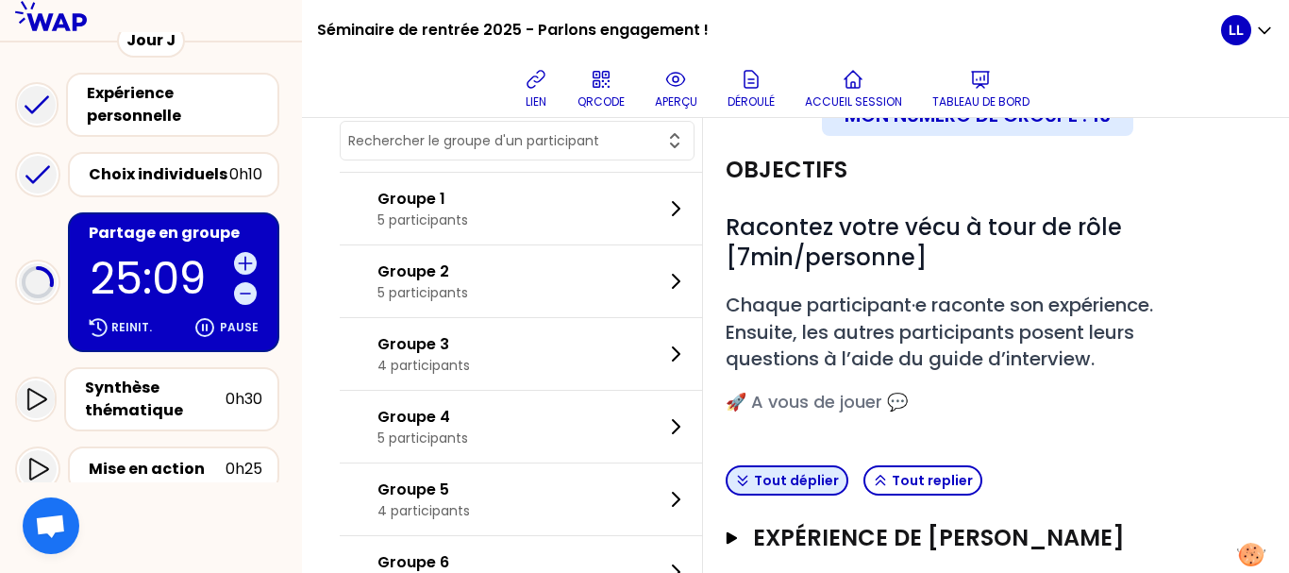
click at [812, 476] on button "Tout déplier" at bounding box center [787, 480] width 123 height 30
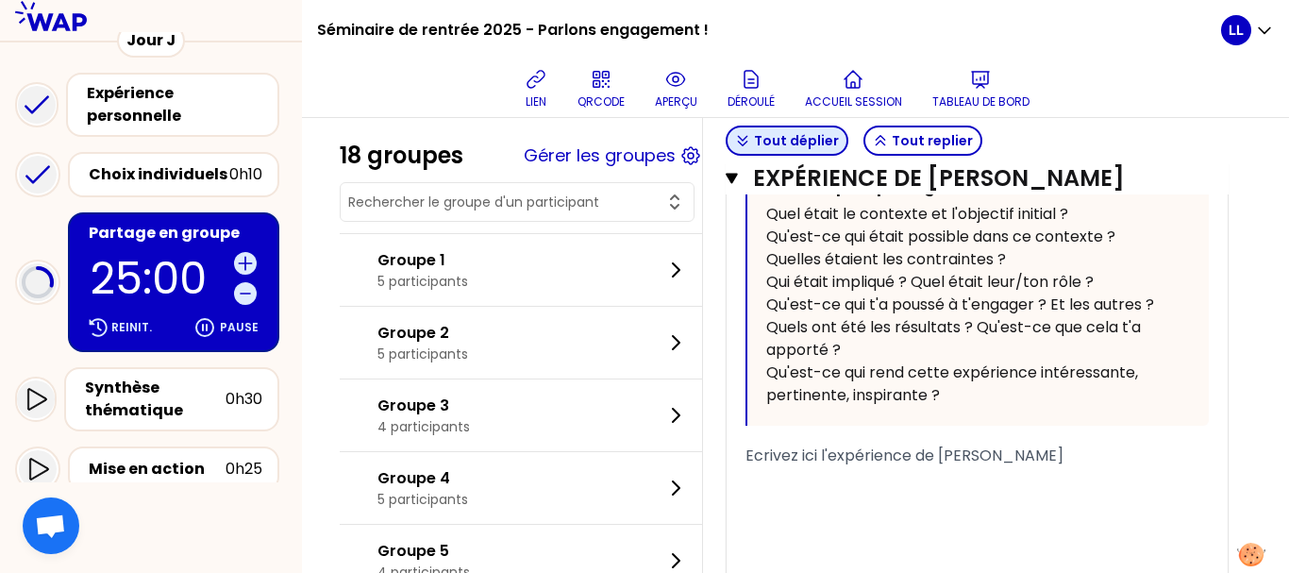
scroll to position [642, 0]
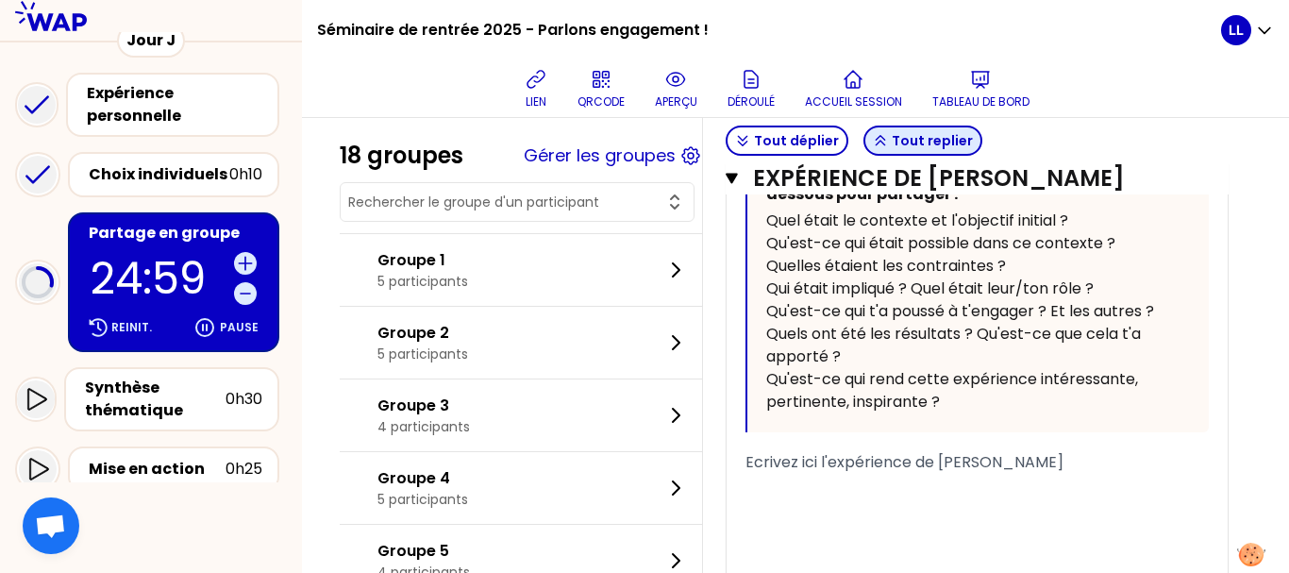
click at [902, 140] on button "Tout replier" at bounding box center [922, 141] width 119 height 30
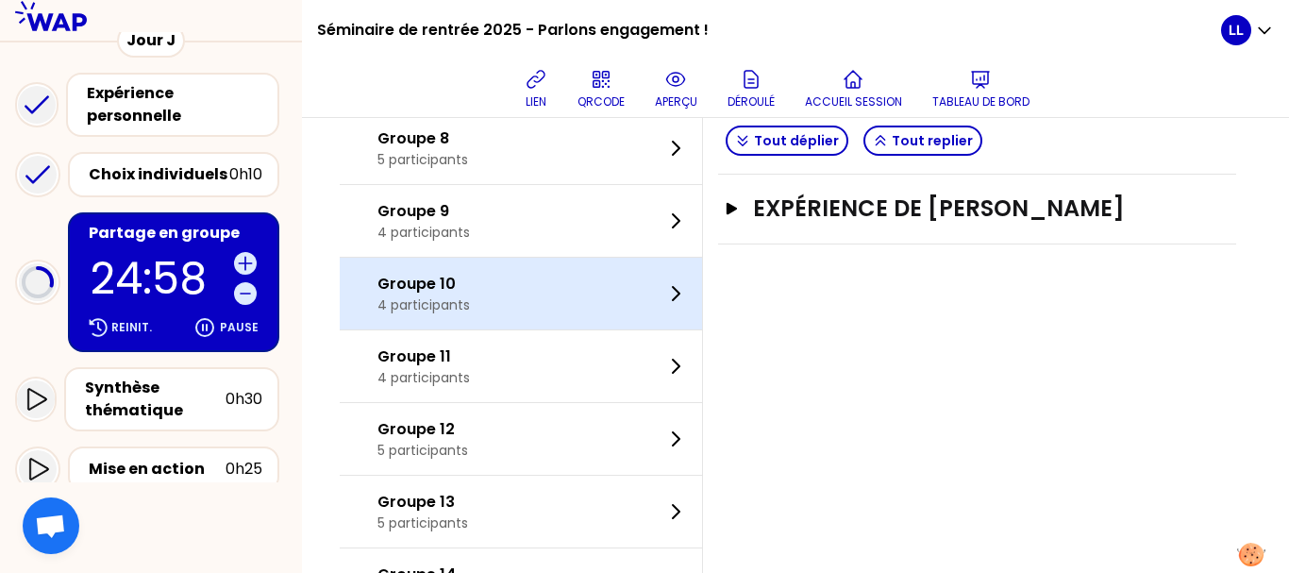
scroll to position [1018, 0]
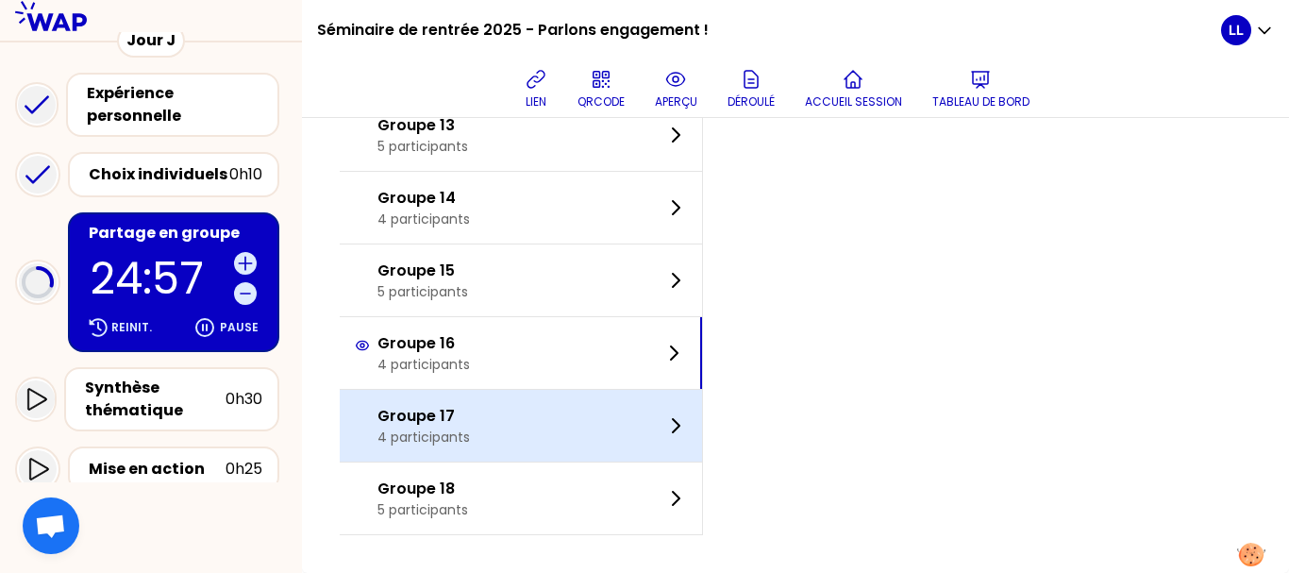
click at [555, 399] on div "Groupe 17 4 participants" at bounding box center [521, 426] width 362 height 72
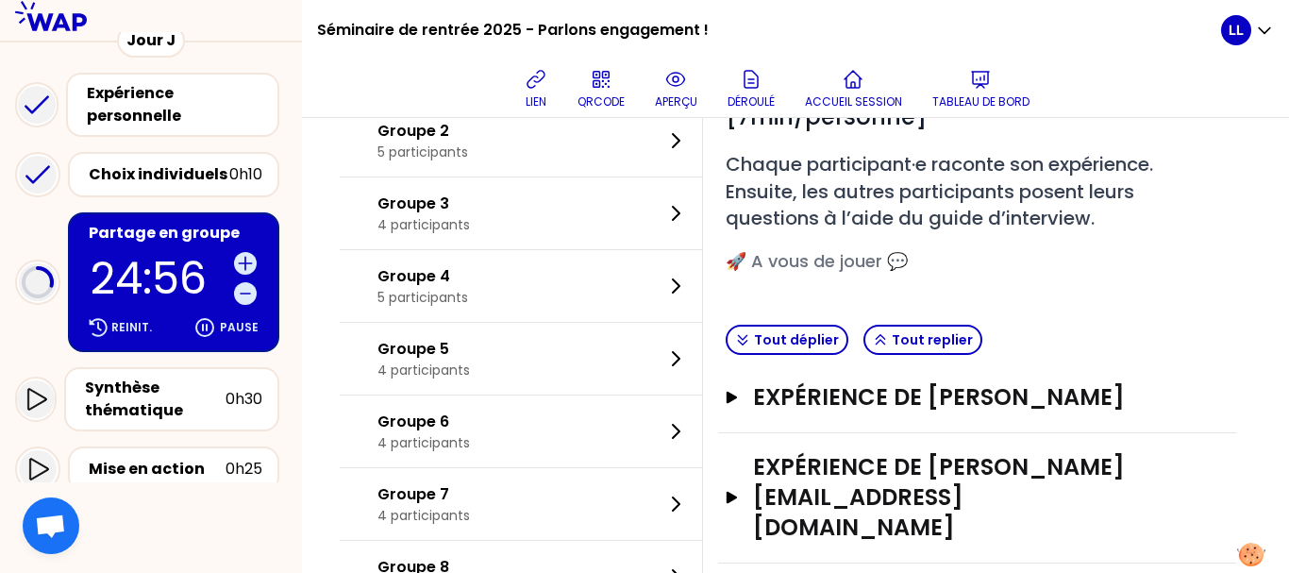
scroll to position [164, 0]
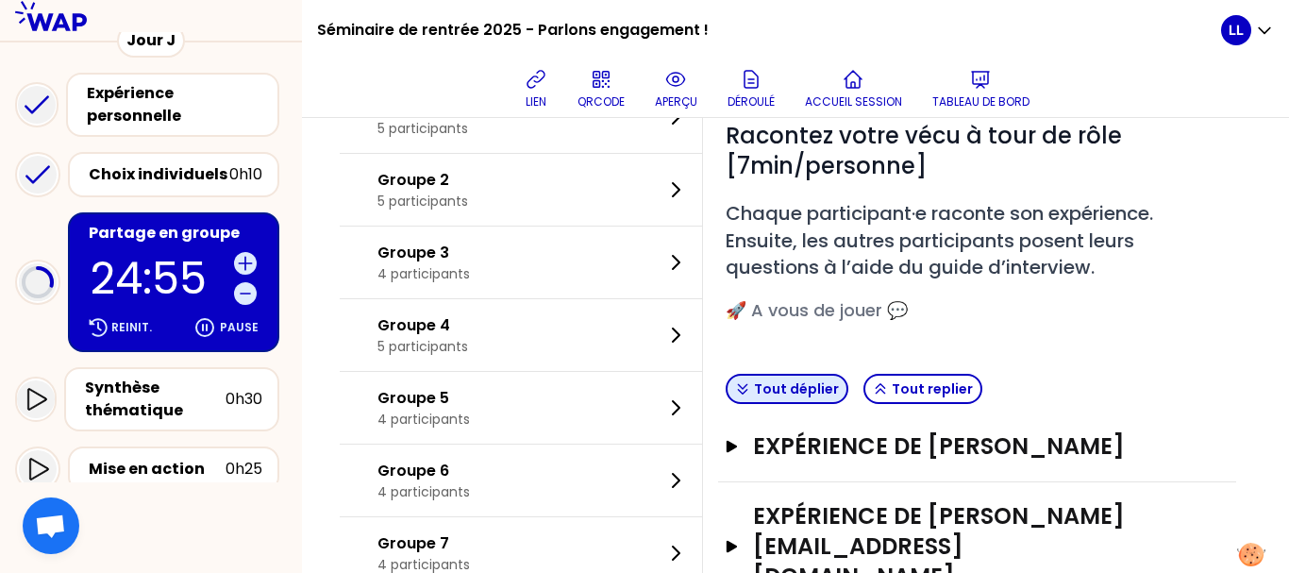
click at [830, 384] on button "Tout déplier" at bounding box center [787, 389] width 123 height 30
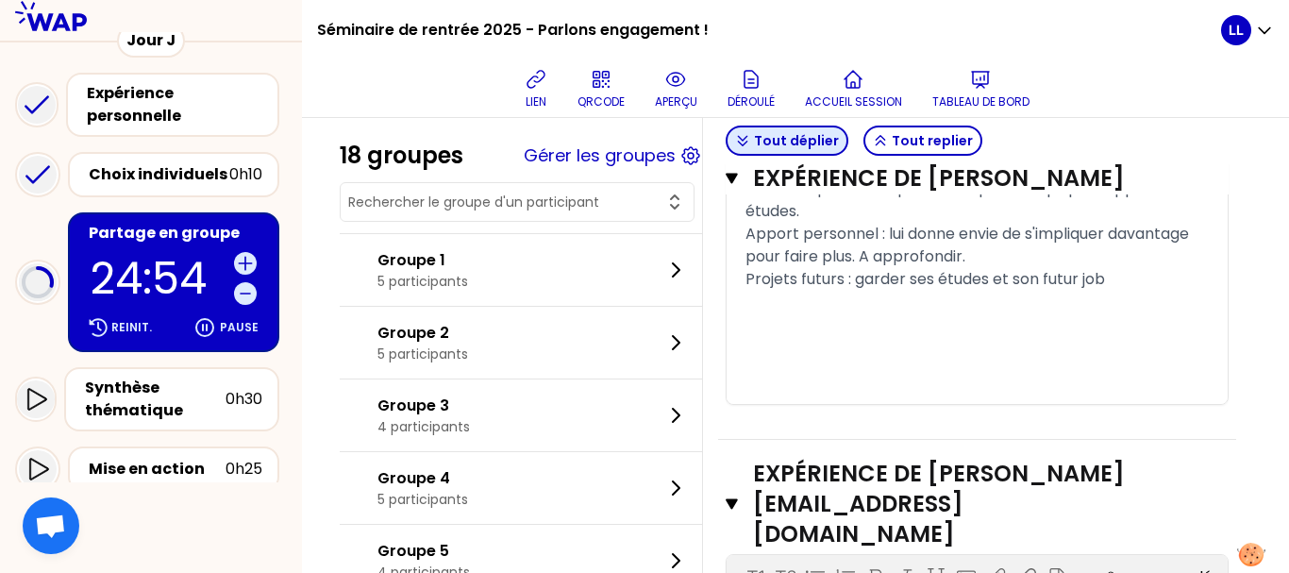
scroll to position [1406, 0]
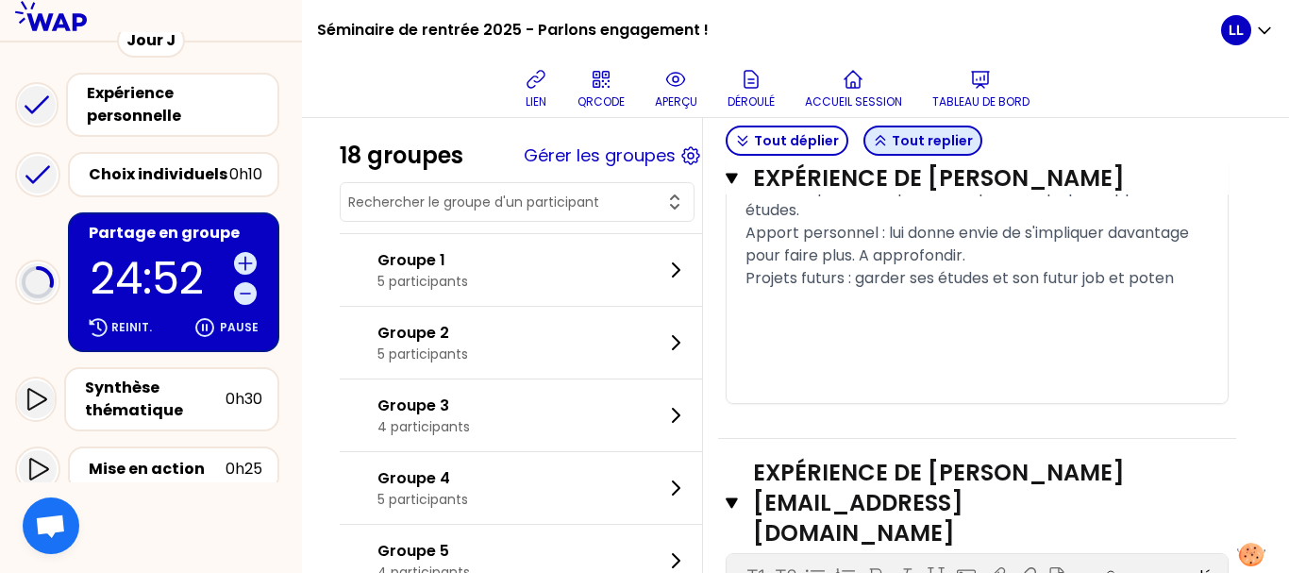
click at [935, 126] on button "Tout replier" at bounding box center [922, 141] width 119 height 30
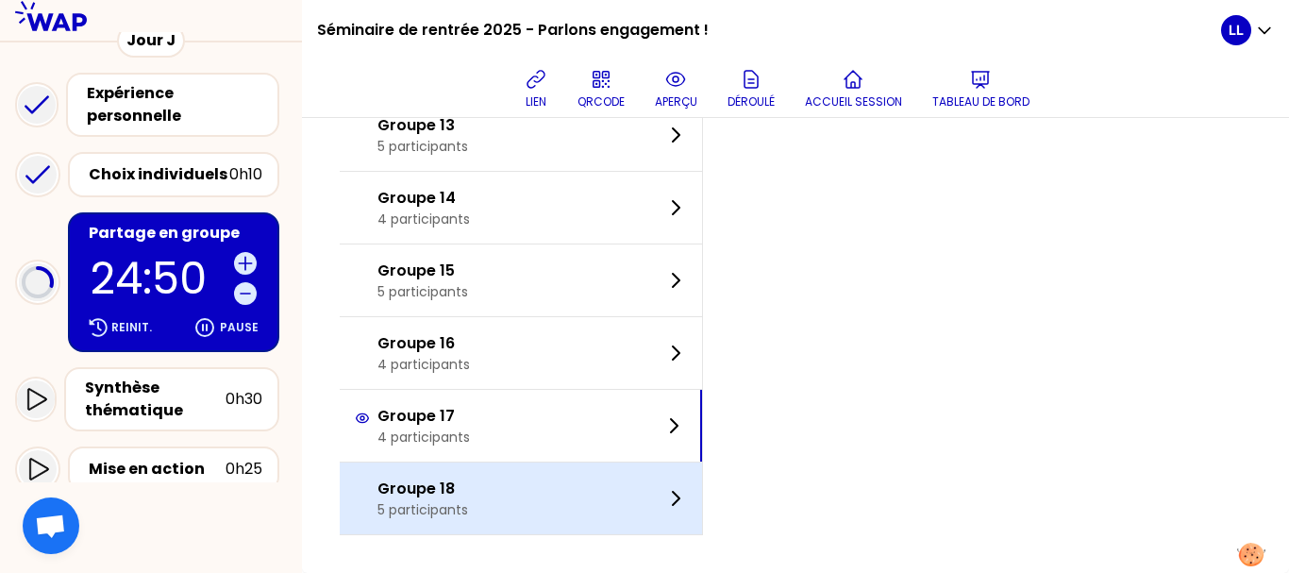
click at [575, 482] on div "Groupe 18 5 participants" at bounding box center [521, 498] width 362 height 72
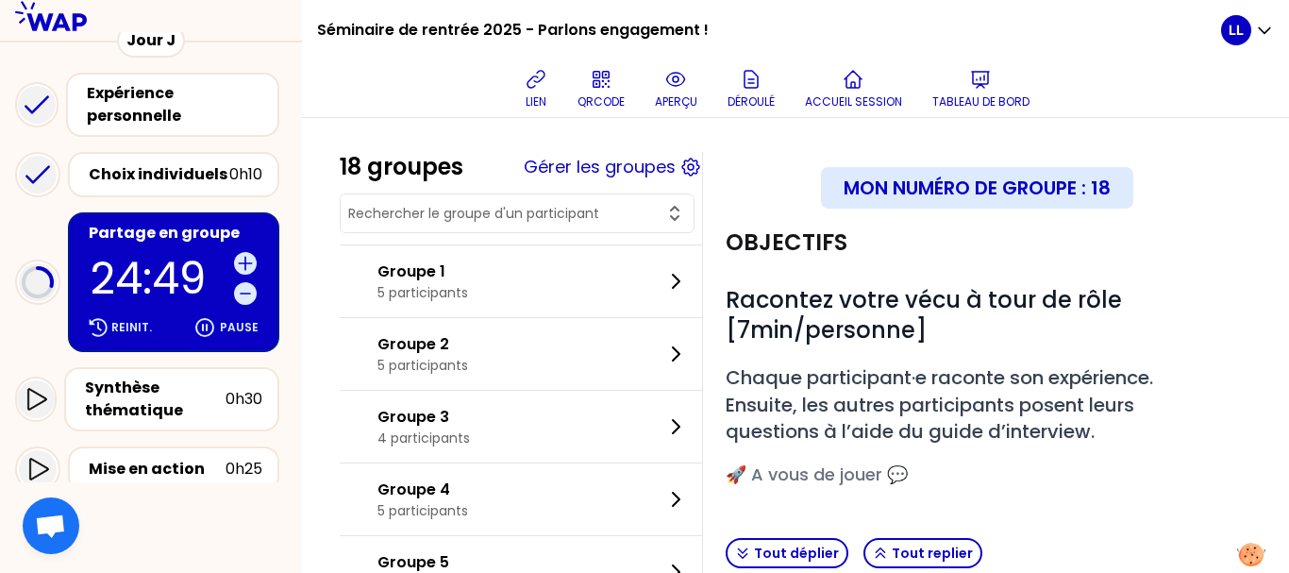
scroll to position [265, 0]
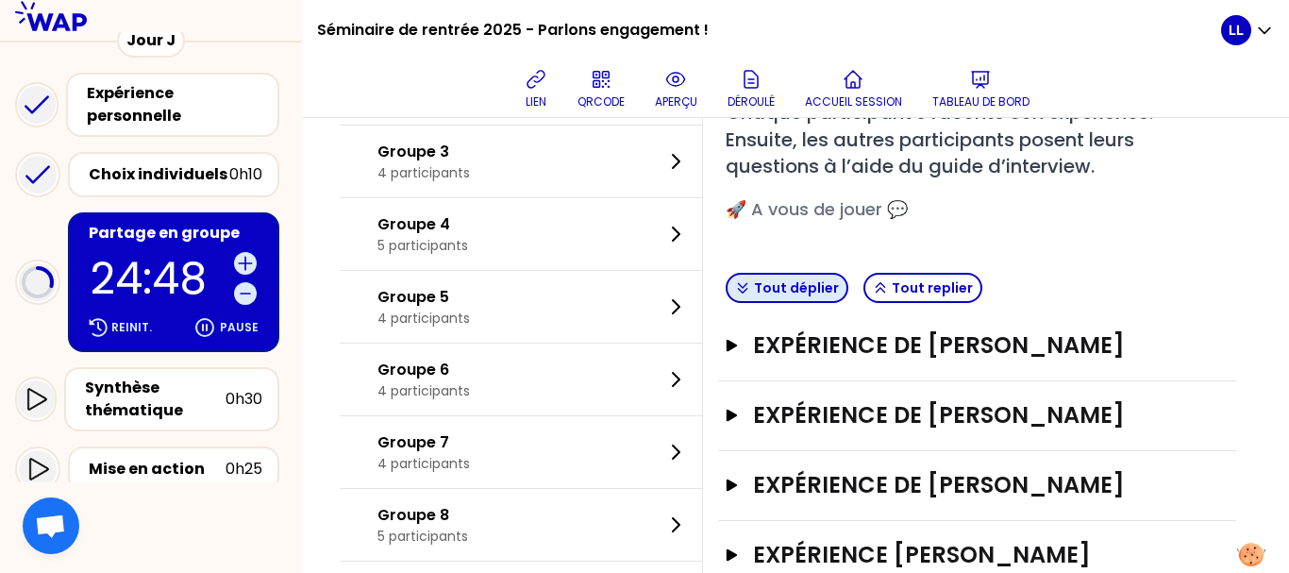
click at [811, 298] on button "Tout déplier" at bounding box center [787, 288] width 123 height 30
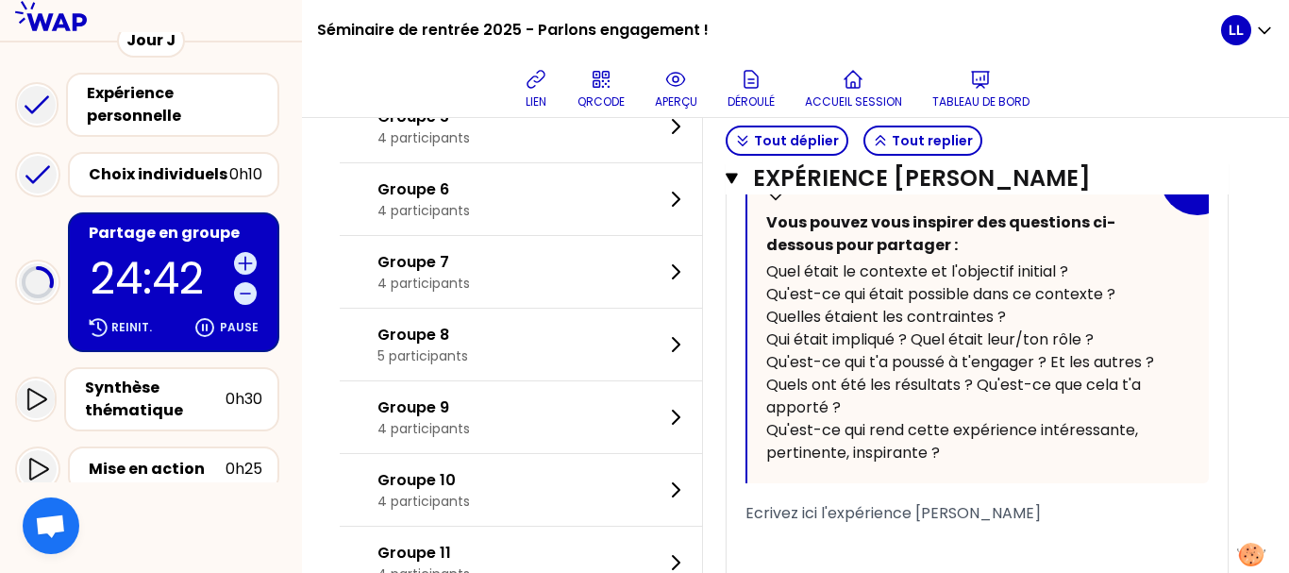
scroll to position [4135, 0]
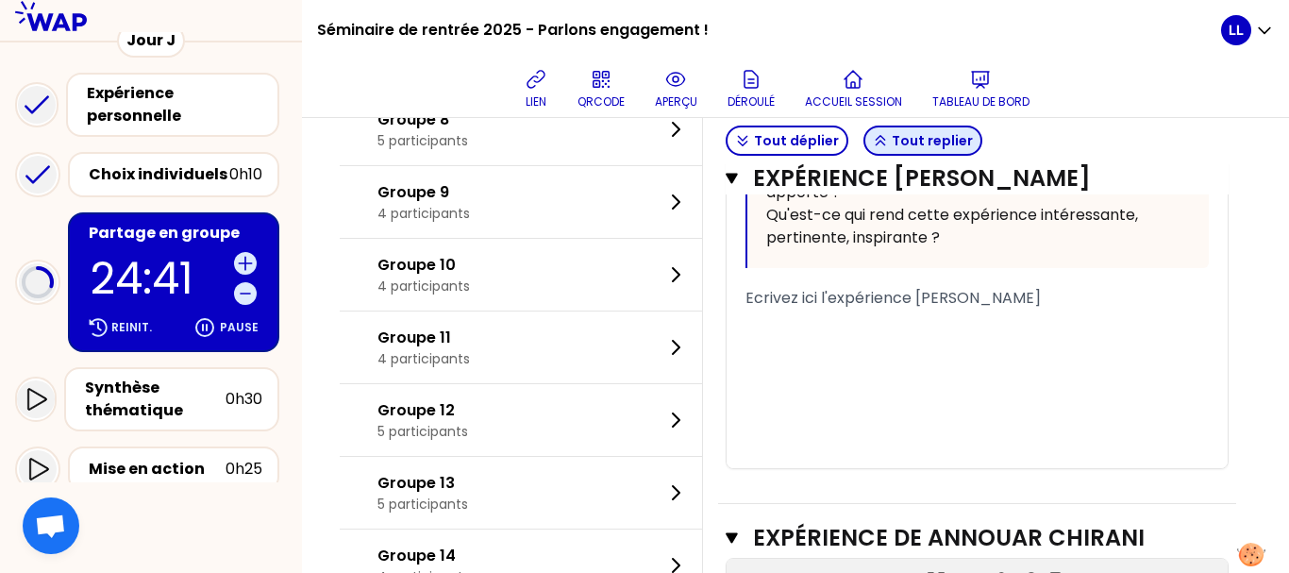
click at [924, 142] on button "Tout replier" at bounding box center [922, 141] width 119 height 30
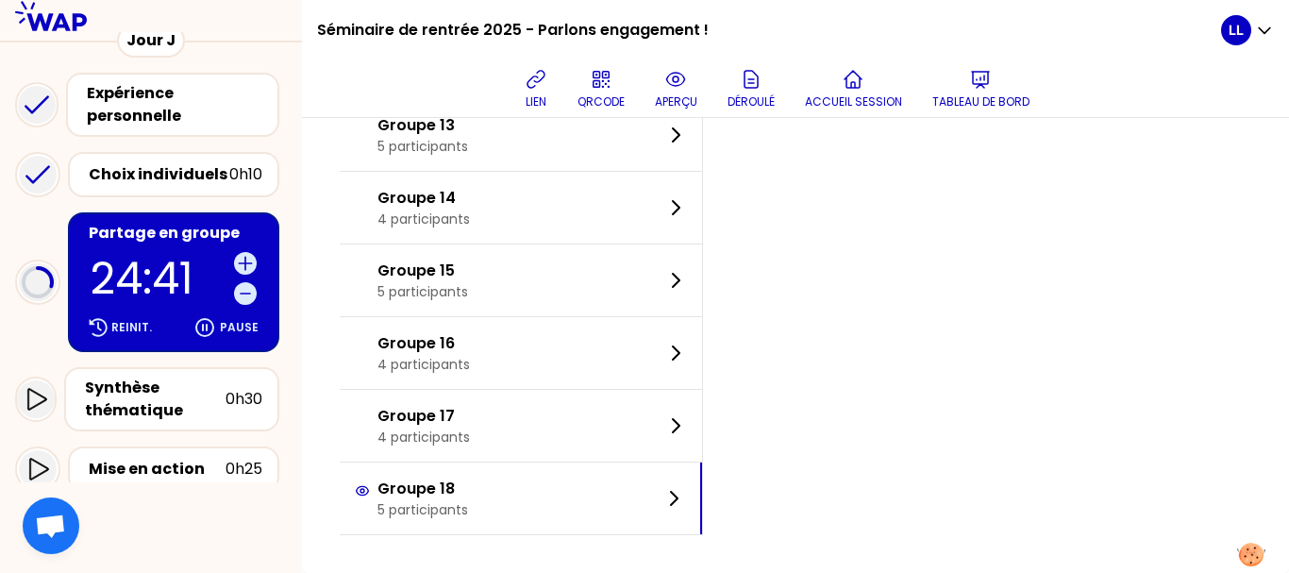
scroll to position [1018, 0]
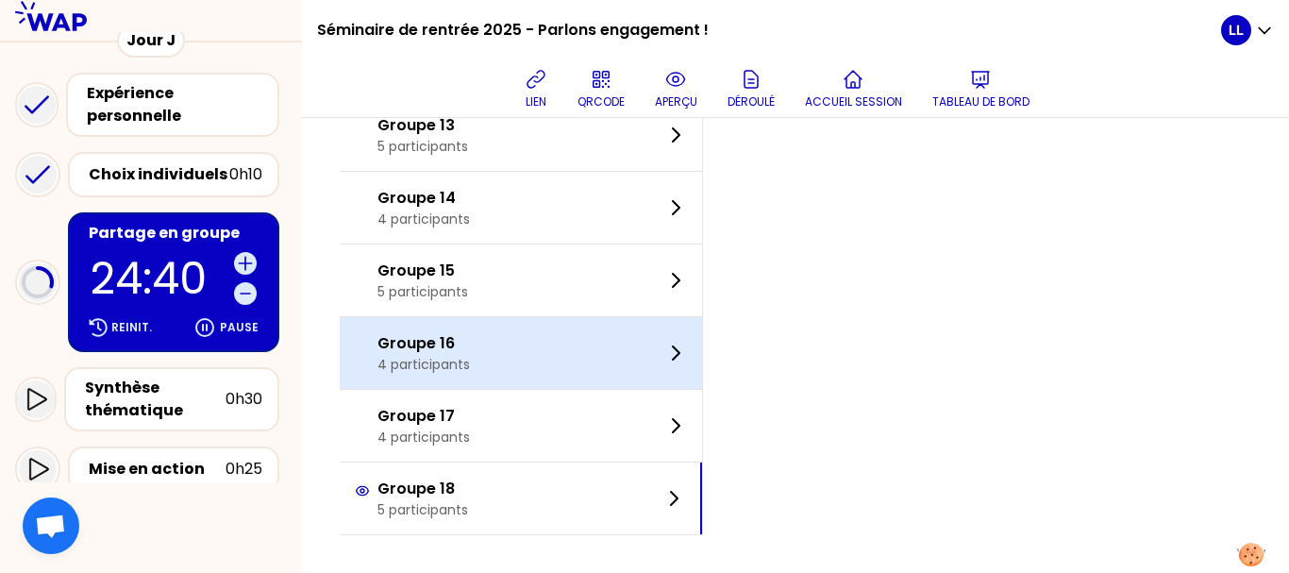
drag, startPoint x: 563, startPoint y: 369, endPoint x: 574, endPoint y: 369, distance: 10.4
click at [574, 369] on div "Groupe 16 4 participants" at bounding box center [521, 353] width 362 height 72
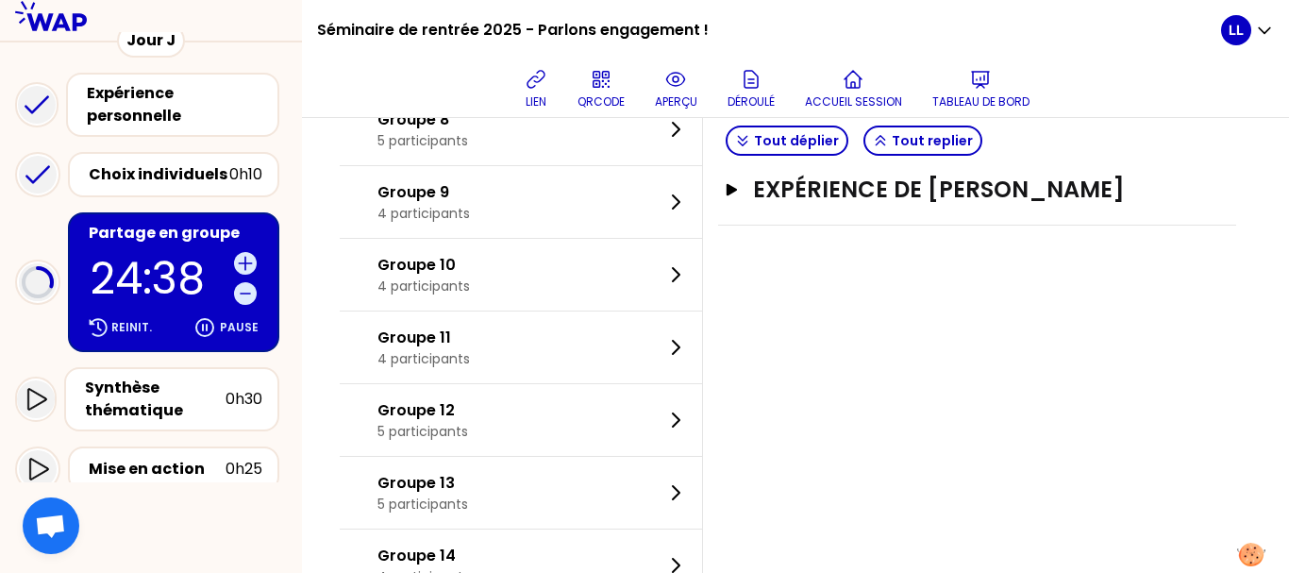
scroll to position [662, 0]
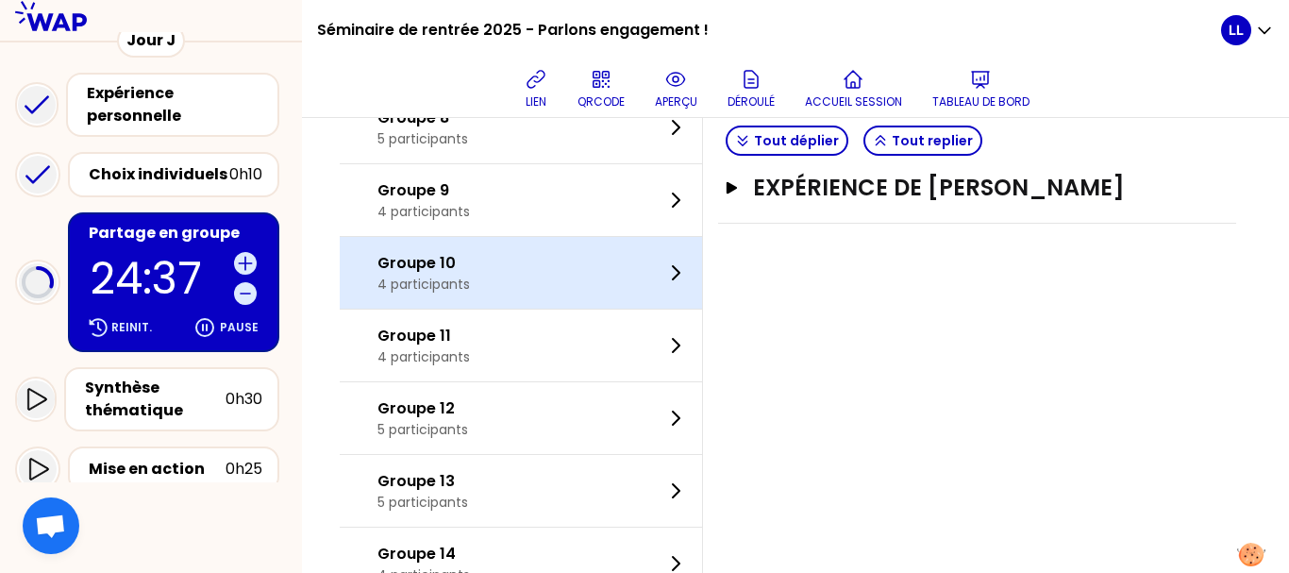
click at [531, 254] on div "Groupe 10 4 participants" at bounding box center [521, 273] width 362 height 72
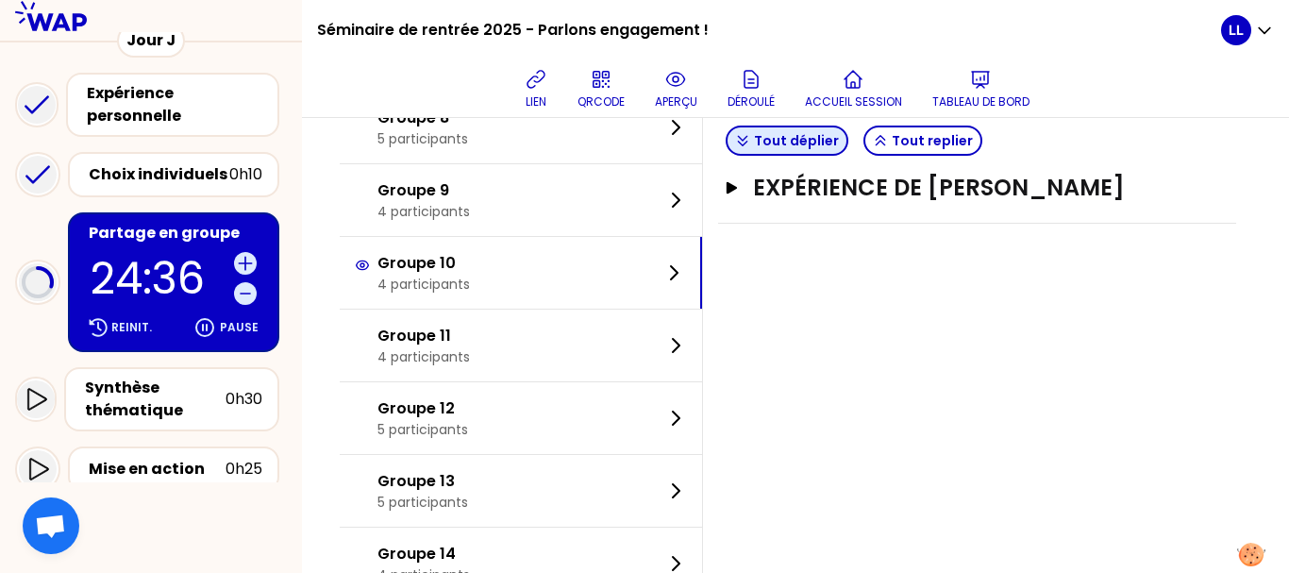
click at [808, 137] on button "Tout déplier" at bounding box center [787, 141] width 123 height 30
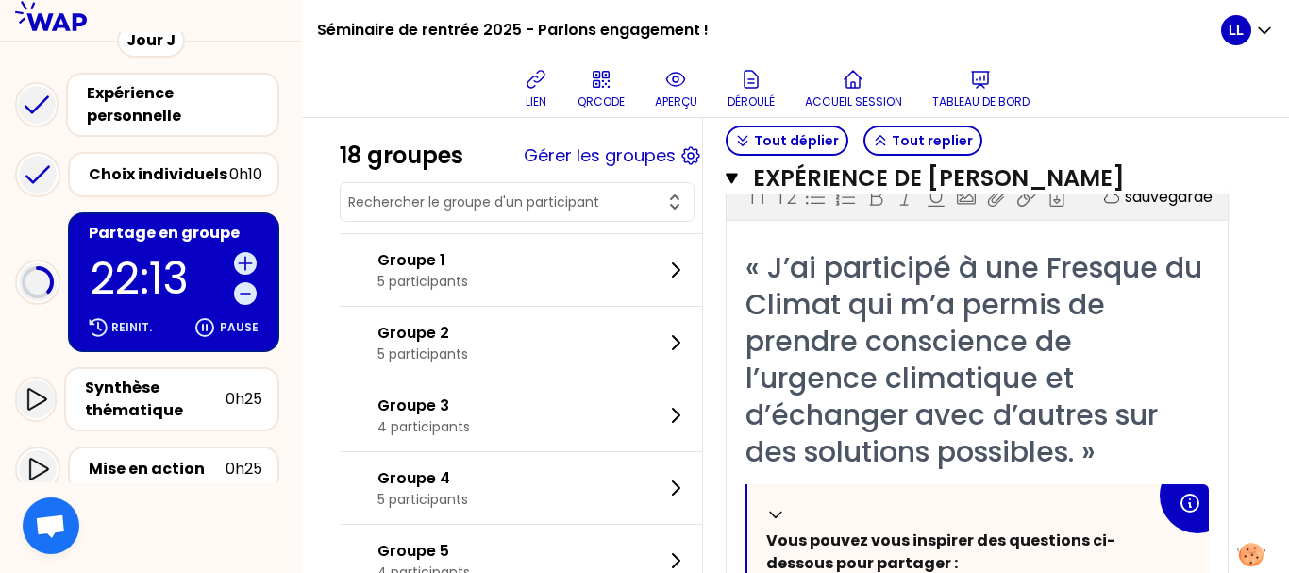
scroll to position [2245, 0]
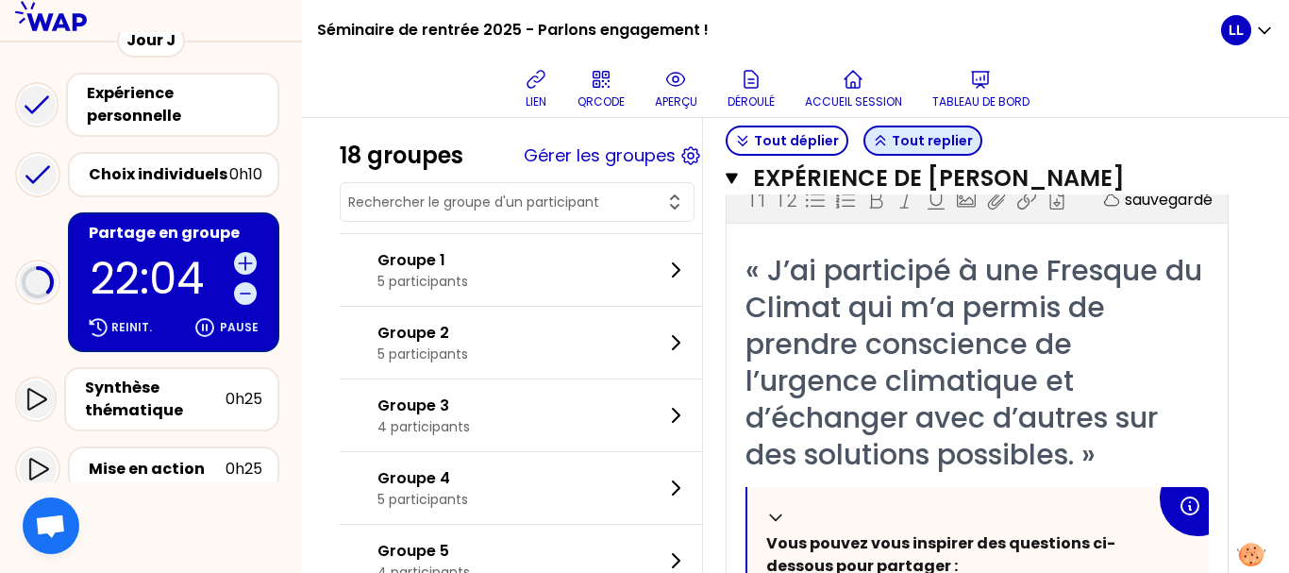
click at [906, 134] on button "Tout replier" at bounding box center [922, 141] width 119 height 30
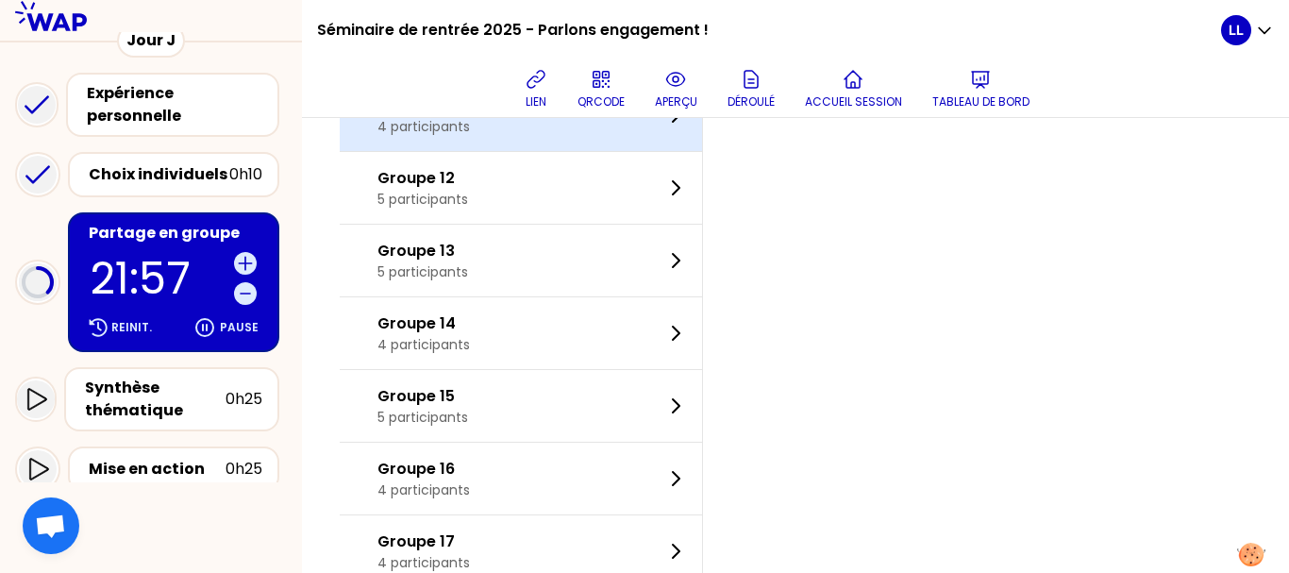
scroll to position [576, 0]
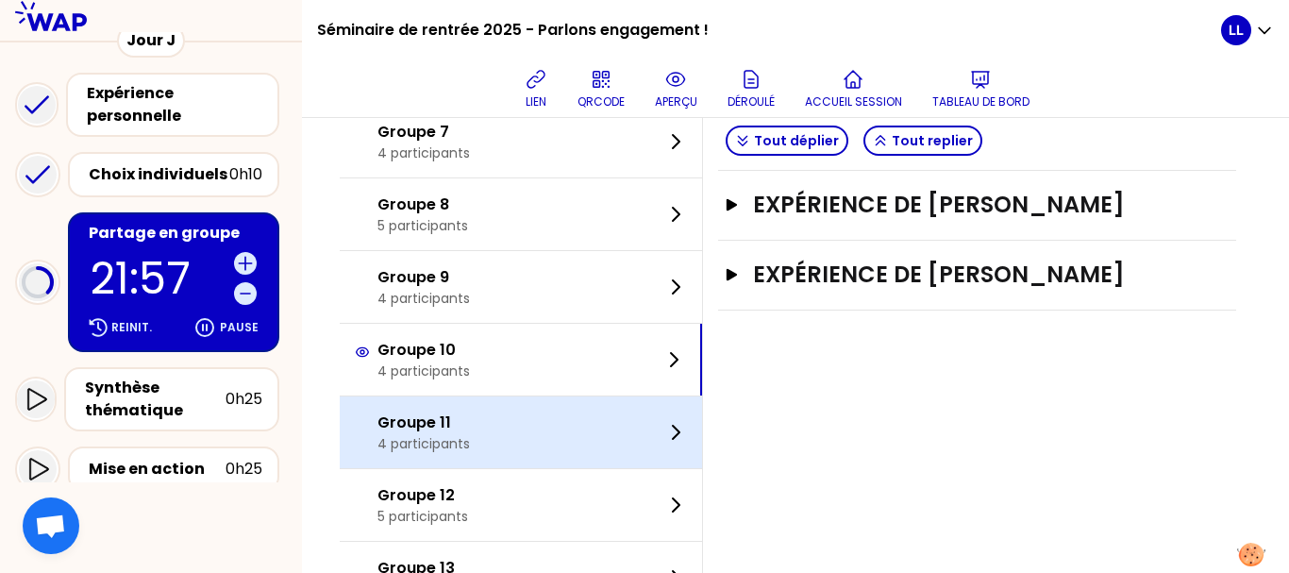
click at [554, 431] on div "Groupe 11 4 participants" at bounding box center [521, 432] width 362 height 72
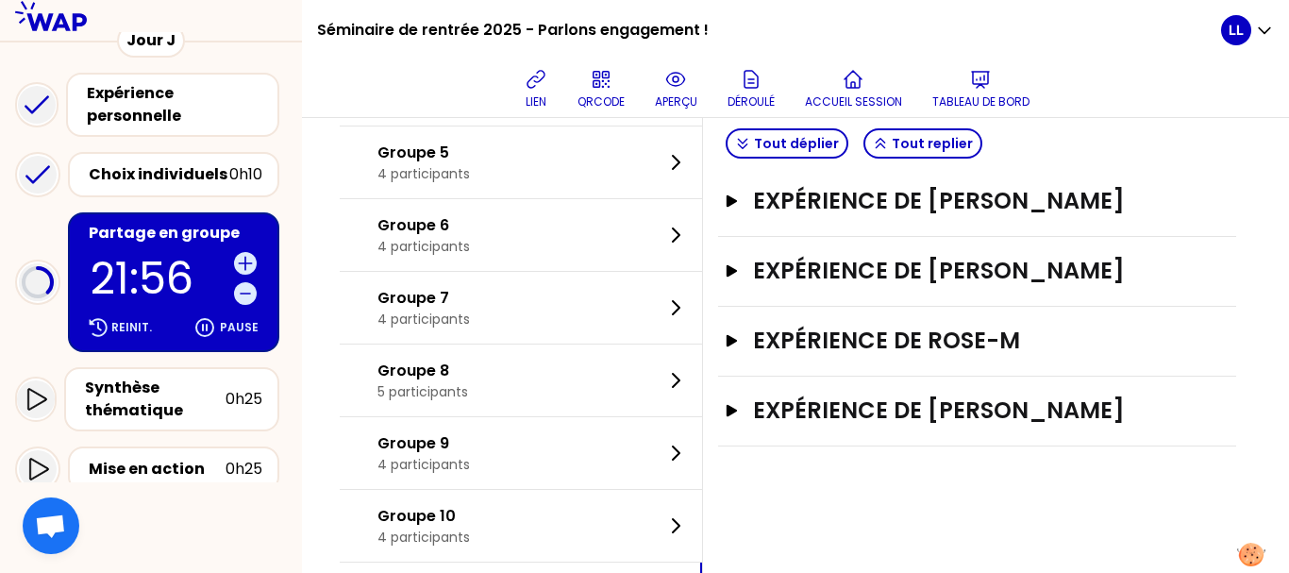
scroll to position [408, 0]
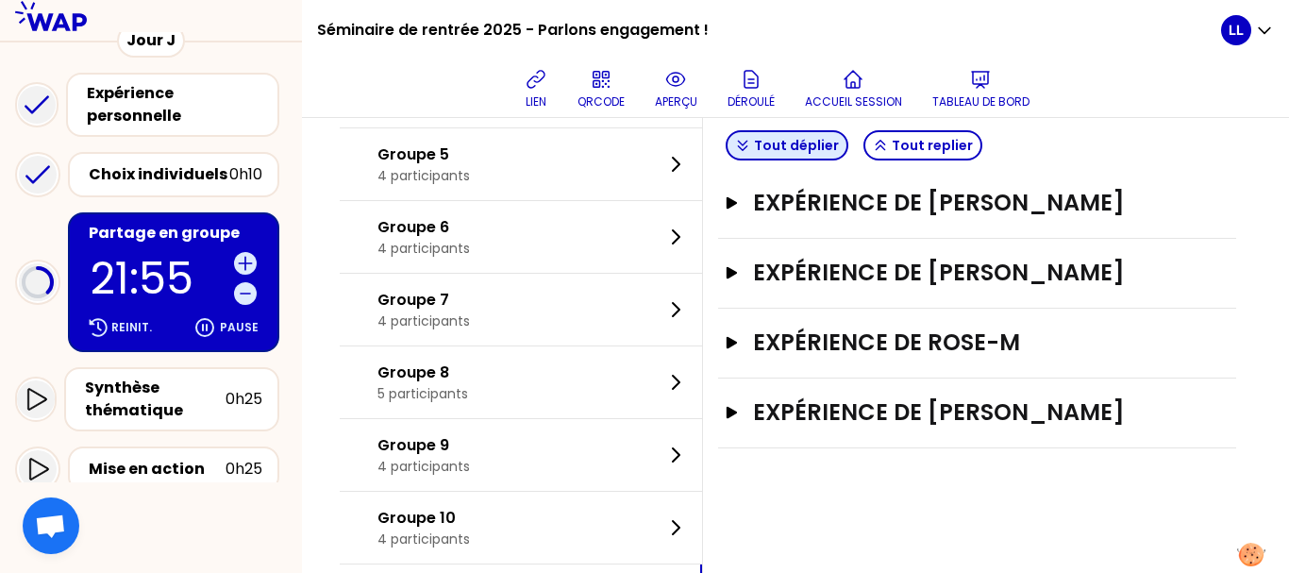
click at [823, 149] on button "Tout déplier" at bounding box center [787, 145] width 123 height 30
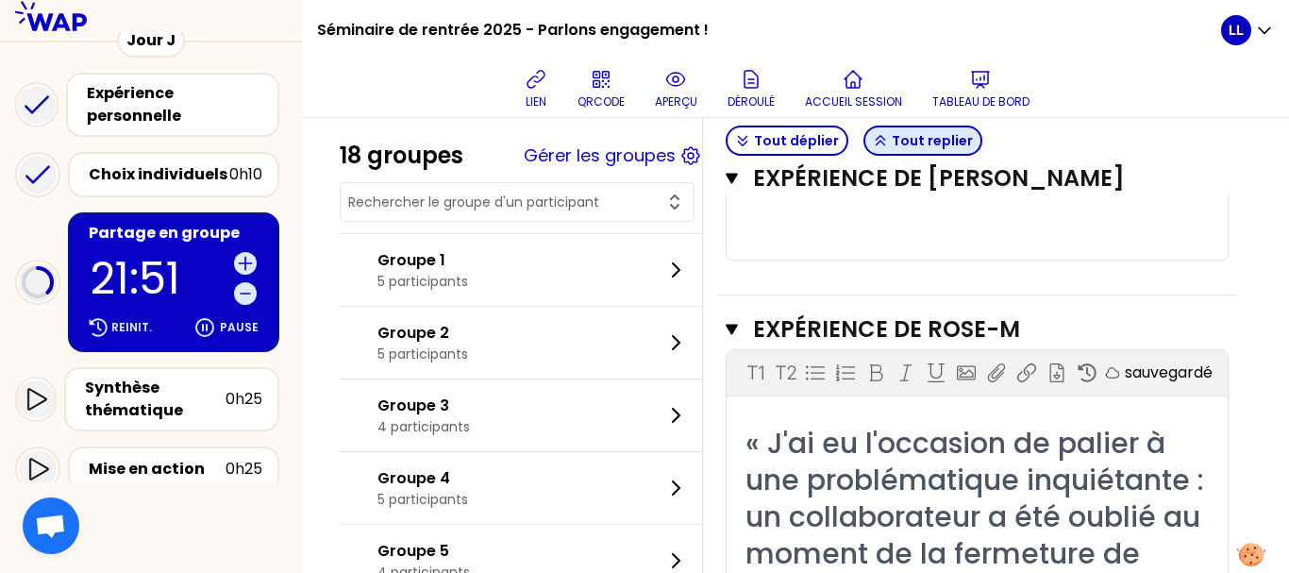
click at [934, 140] on button "Tout replier" at bounding box center [922, 141] width 119 height 30
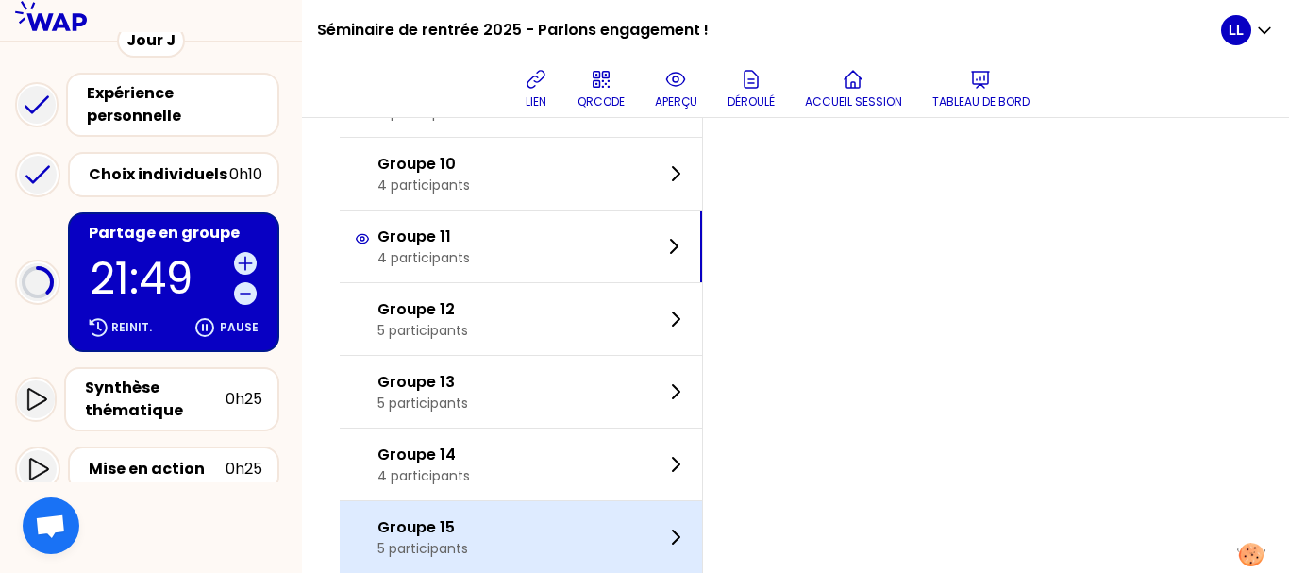
scroll to position [761, 0]
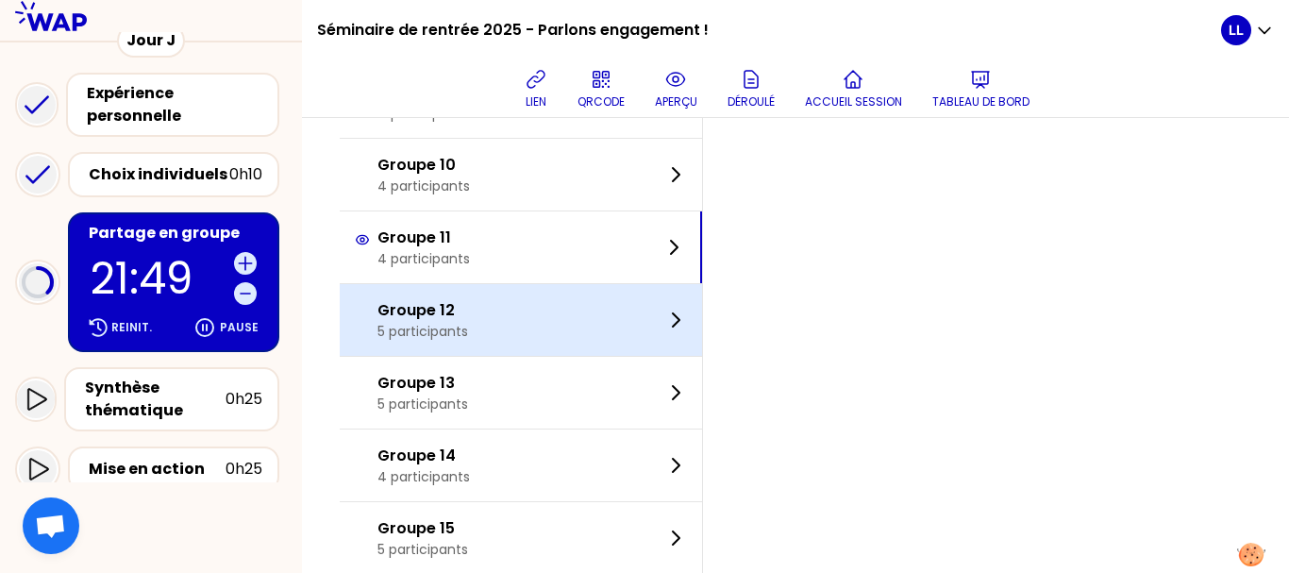
click at [543, 311] on div "Groupe 12 5 participants" at bounding box center [521, 320] width 362 height 72
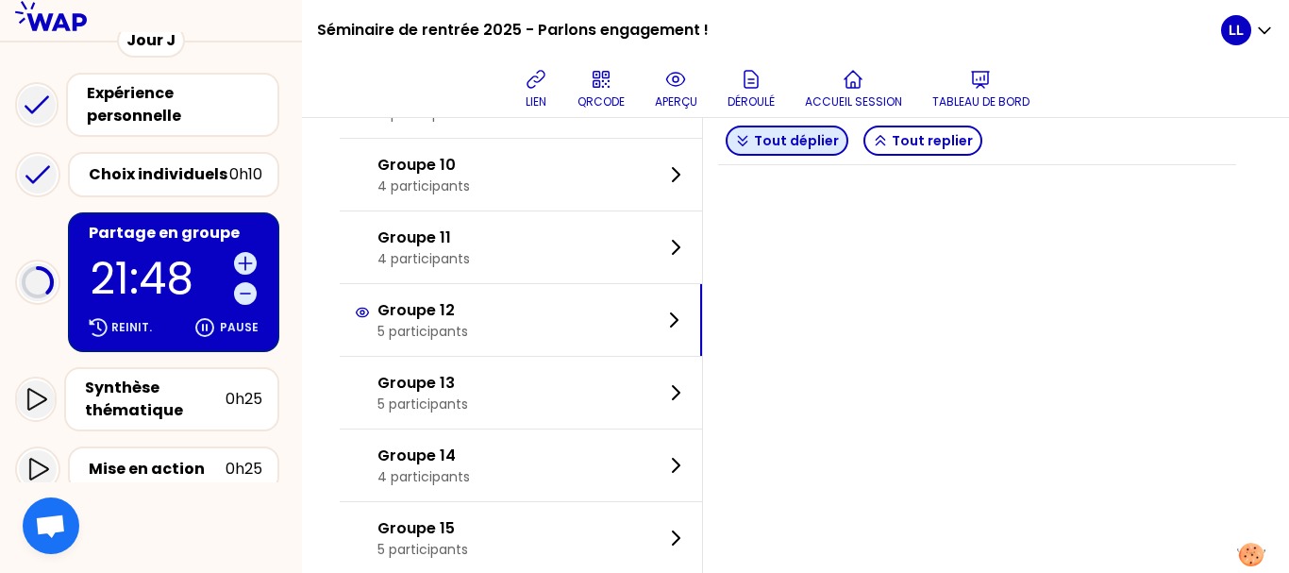
click at [838, 141] on button "Tout déplier" at bounding box center [787, 141] width 123 height 30
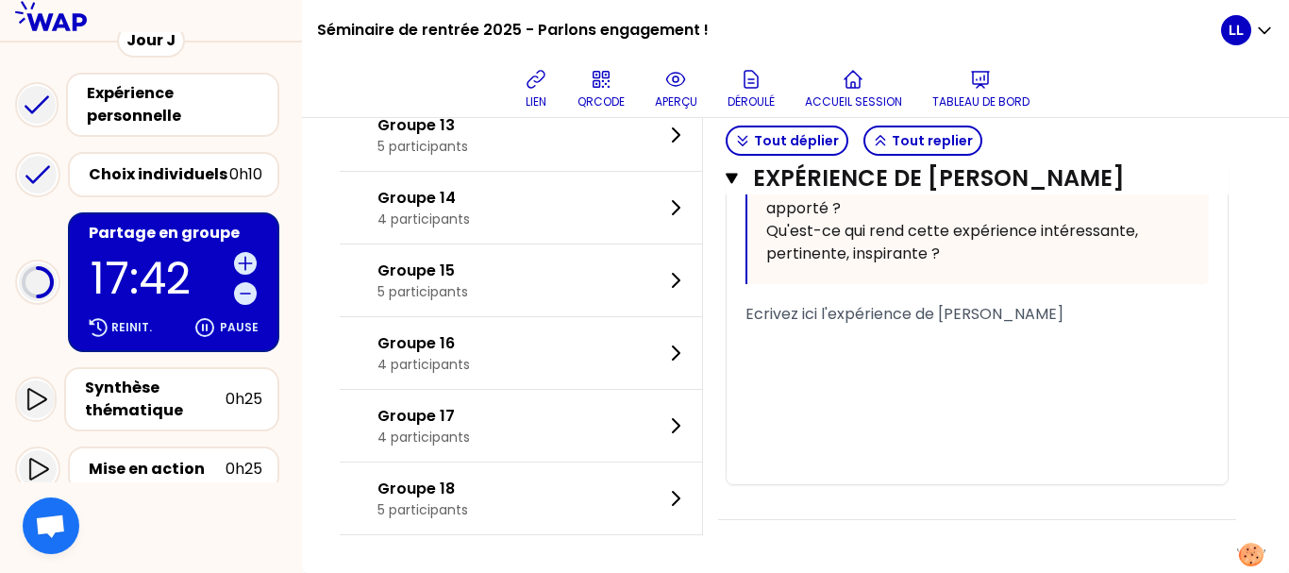
scroll to position [5315, 0]
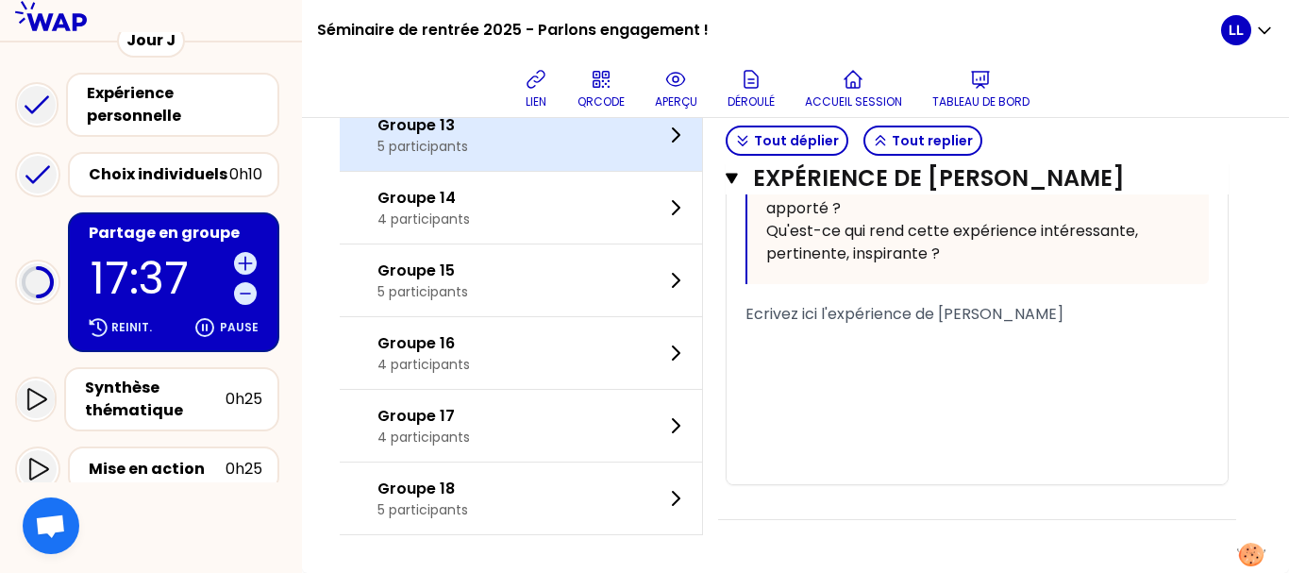
click at [556, 171] on div "Groupe 13 5 participants" at bounding box center [521, 135] width 362 height 72
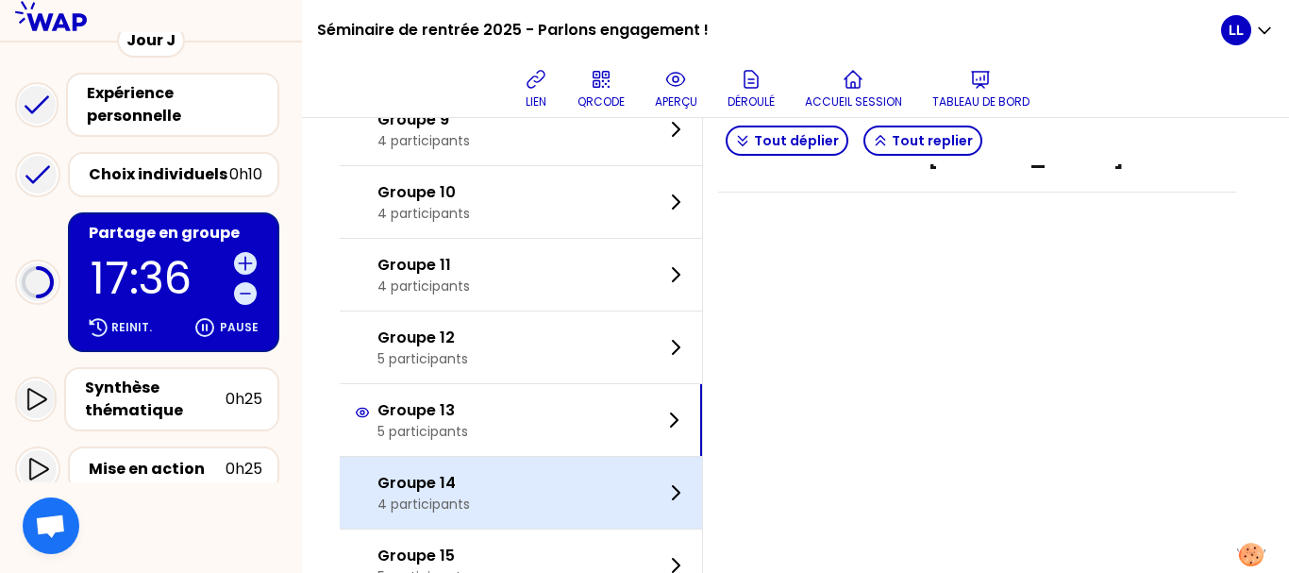
scroll to position [731, 0]
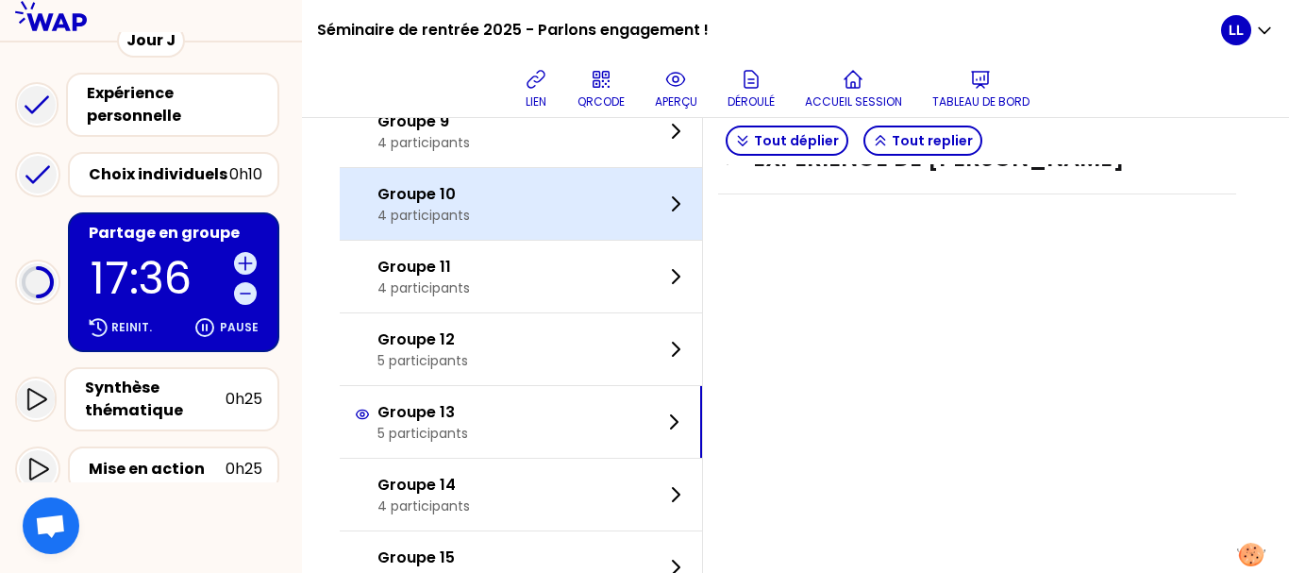
click at [554, 199] on div "Groupe 10 4 participants" at bounding box center [521, 204] width 362 height 72
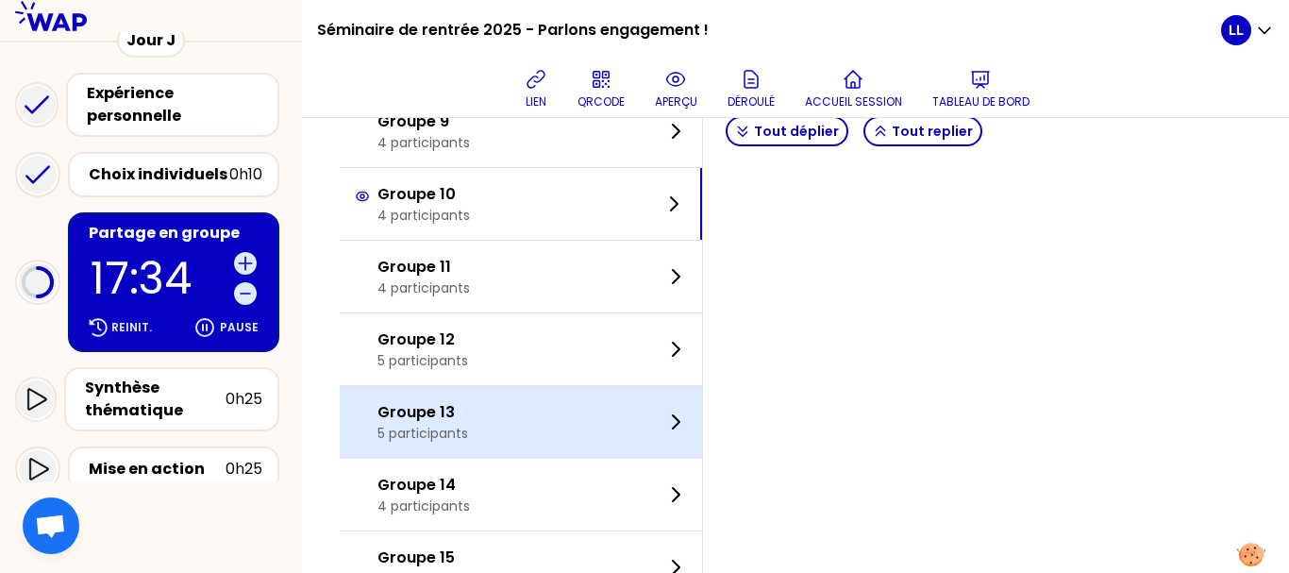
click at [542, 409] on div "Groupe 13 5 participants" at bounding box center [521, 422] width 362 height 72
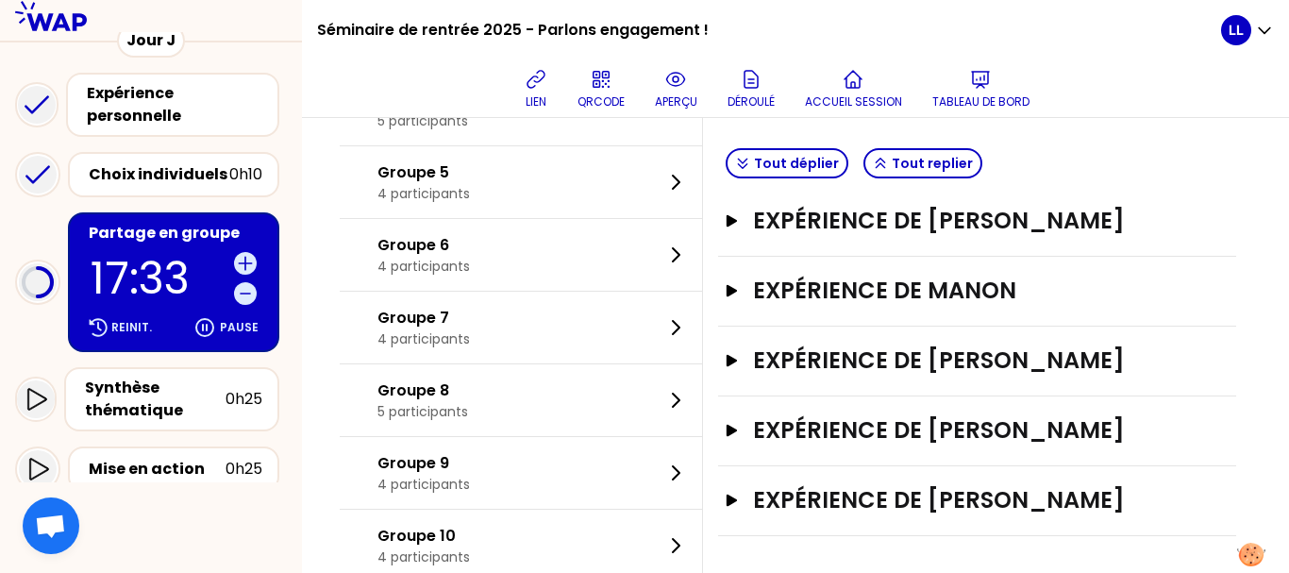
scroll to position [360, 0]
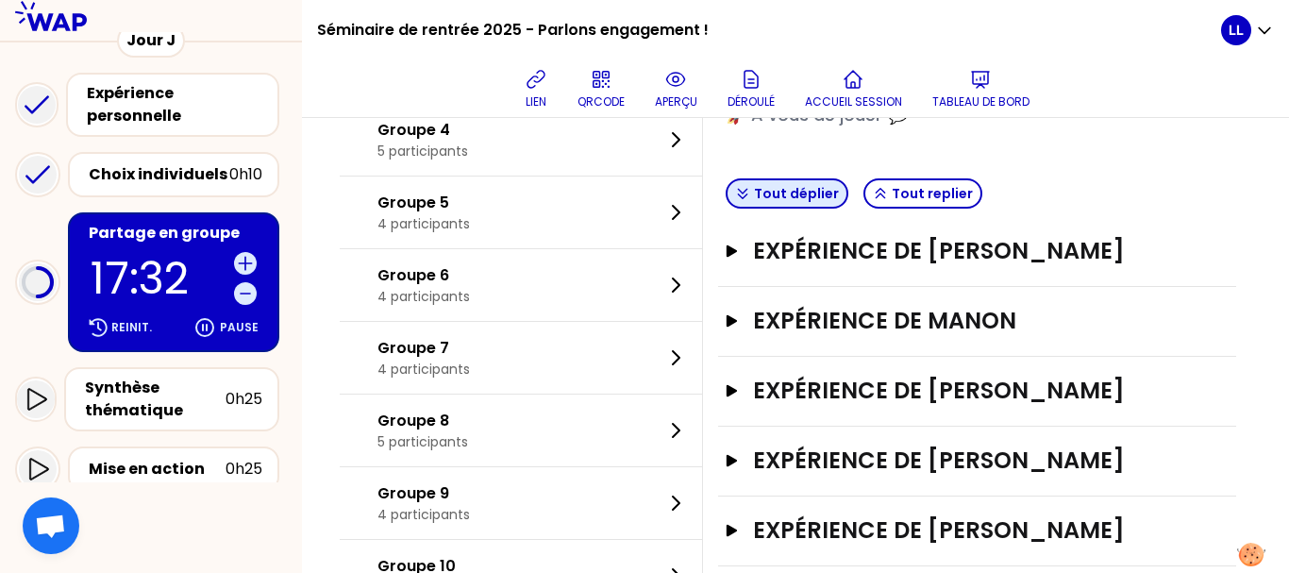
click at [815, 193] on button "Tout déplier" at bounding box center [787, 193] width 123 height 30
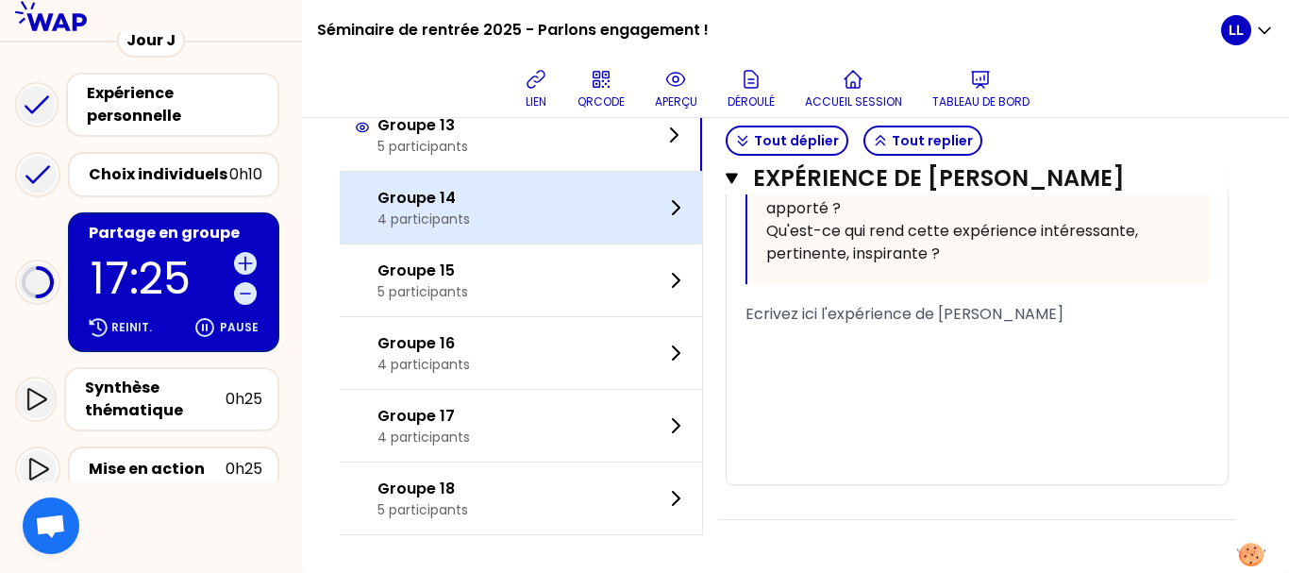
scroll to position [6374, 0]
click at [511, 243] on div "Groupe 14 4 participants" at bounding box center [521, 208] width 362 height 72
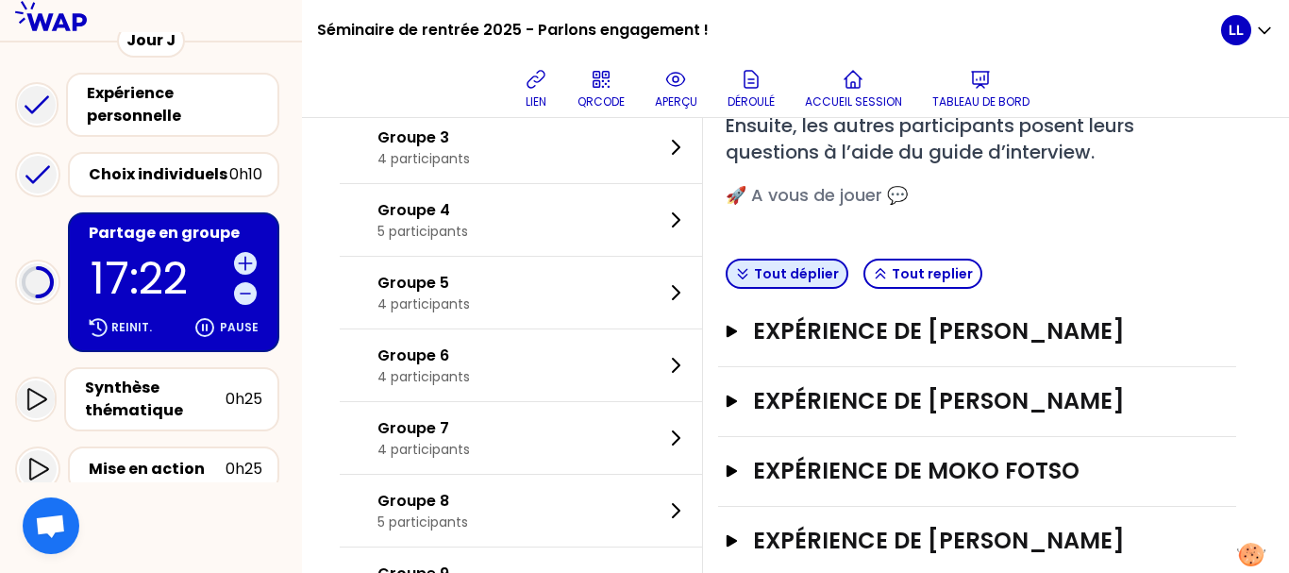
scroll to position [280, 0]
click at [808, 278] on button "Tout déplier" at bounding box center [787, 273] width 123 height 30
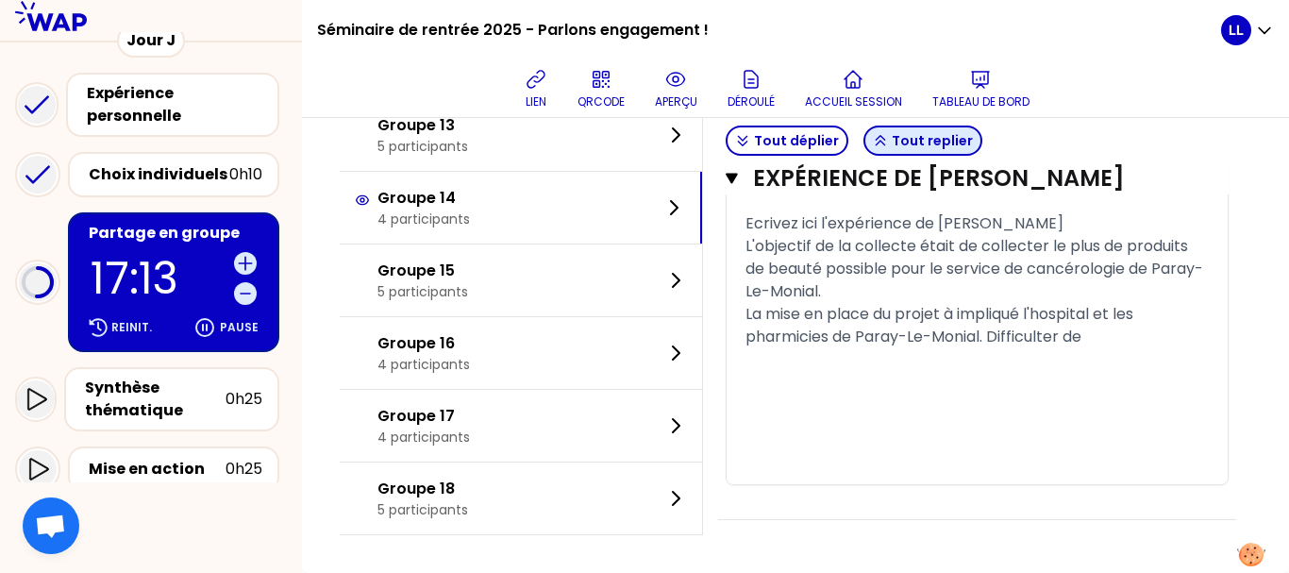
scroll to position [4399, 0]
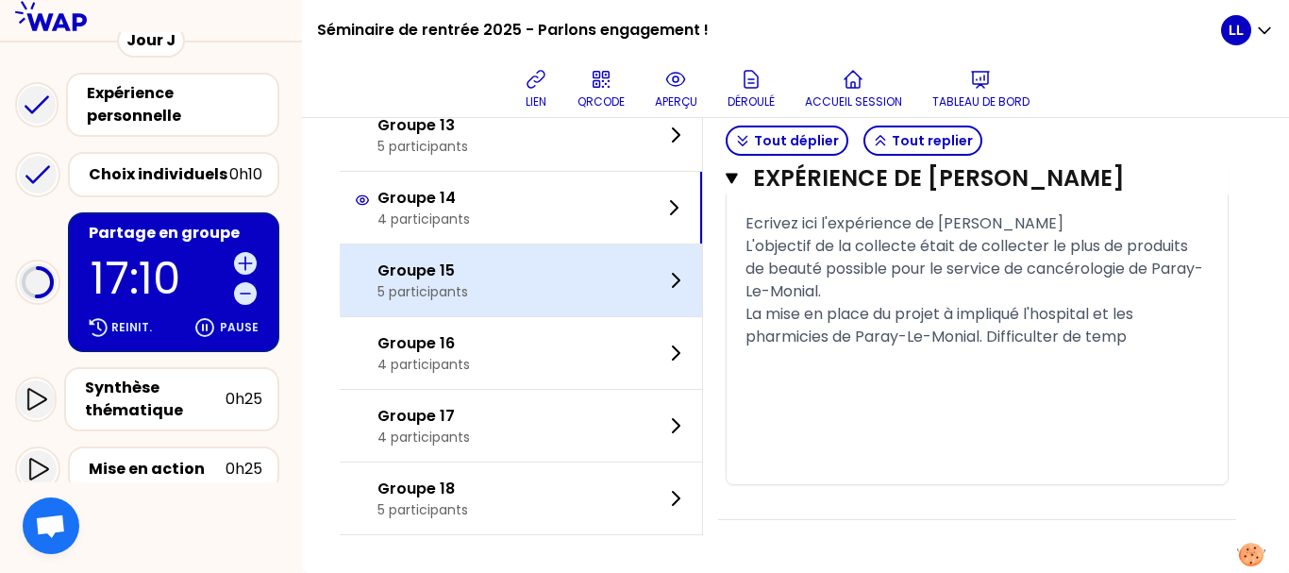
click at [558, 316] on div "Groupe 15 5 participants" at bounding box center [521, 280] width 362 height 72
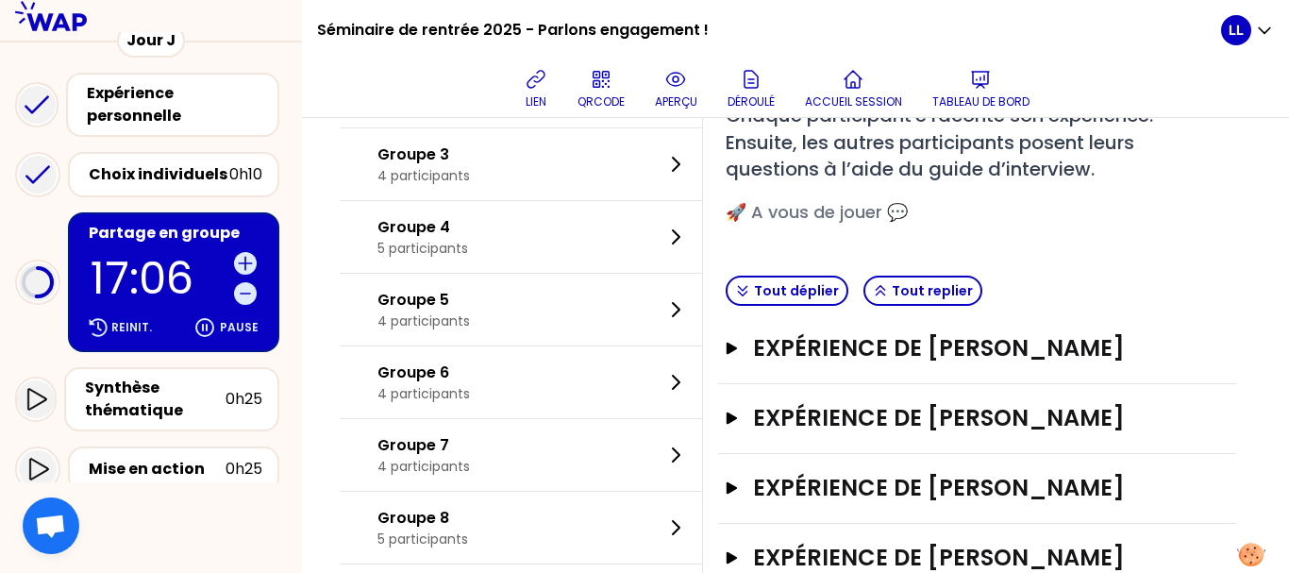
scroll to position [263, 0]
click at [803, 285] on button "Tout déplier" at bounding box center [787, 290] width 123 height 30
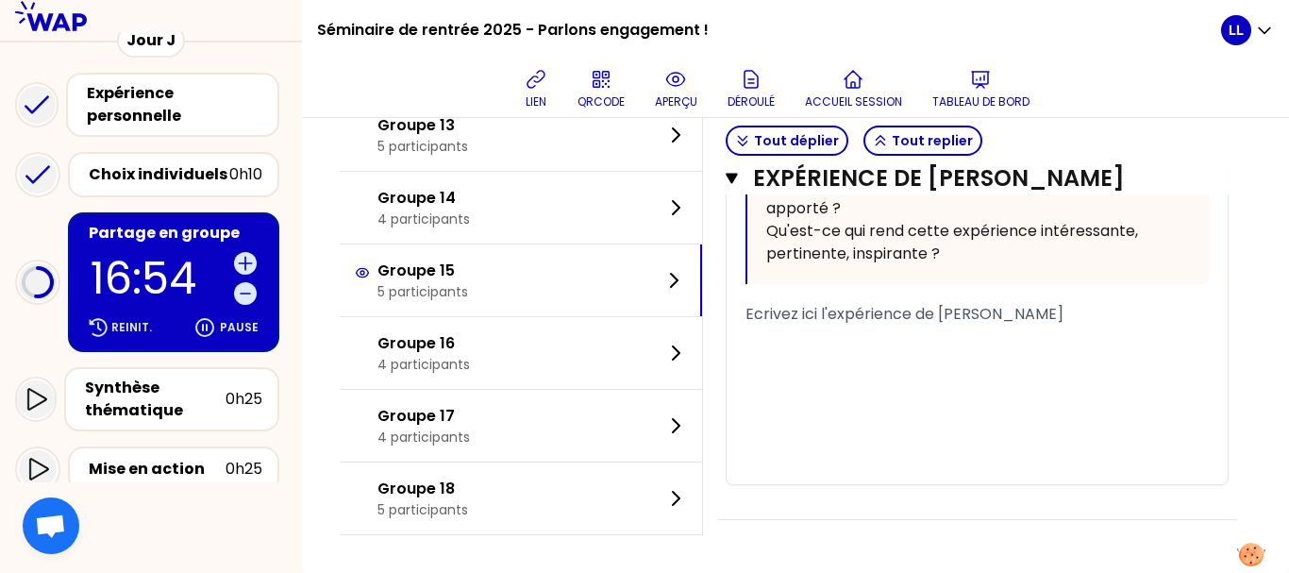
scroll to position [4494, 0]
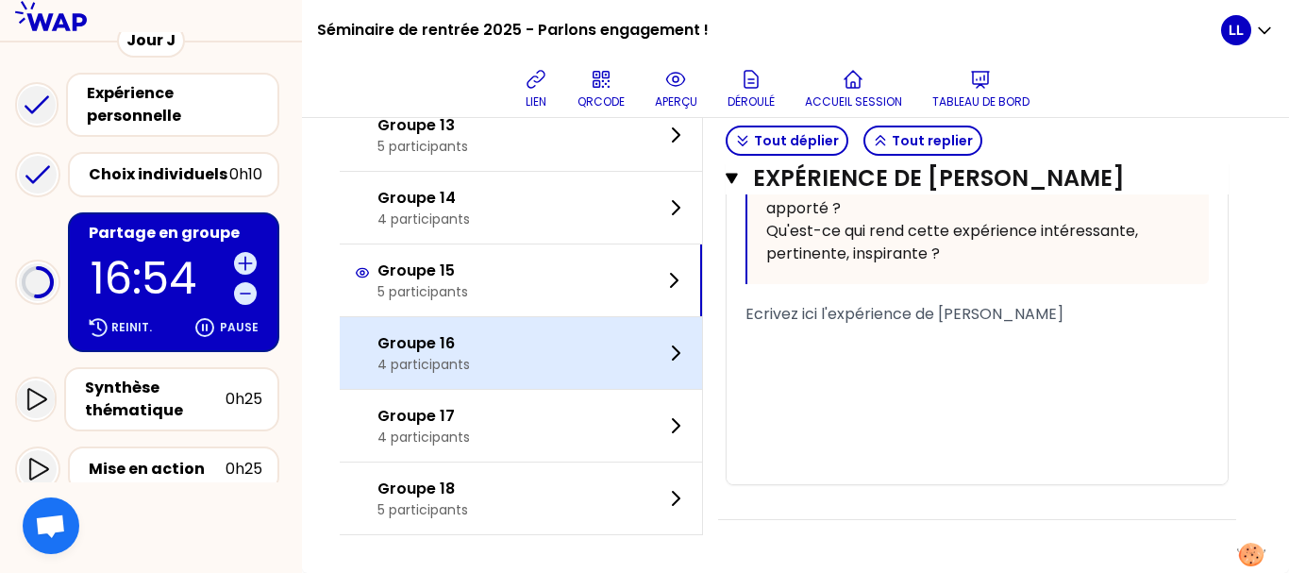
click at [478, 329] on div "Groupe 16 4 participants" at bounding box center [521, 353] width 362 height 72
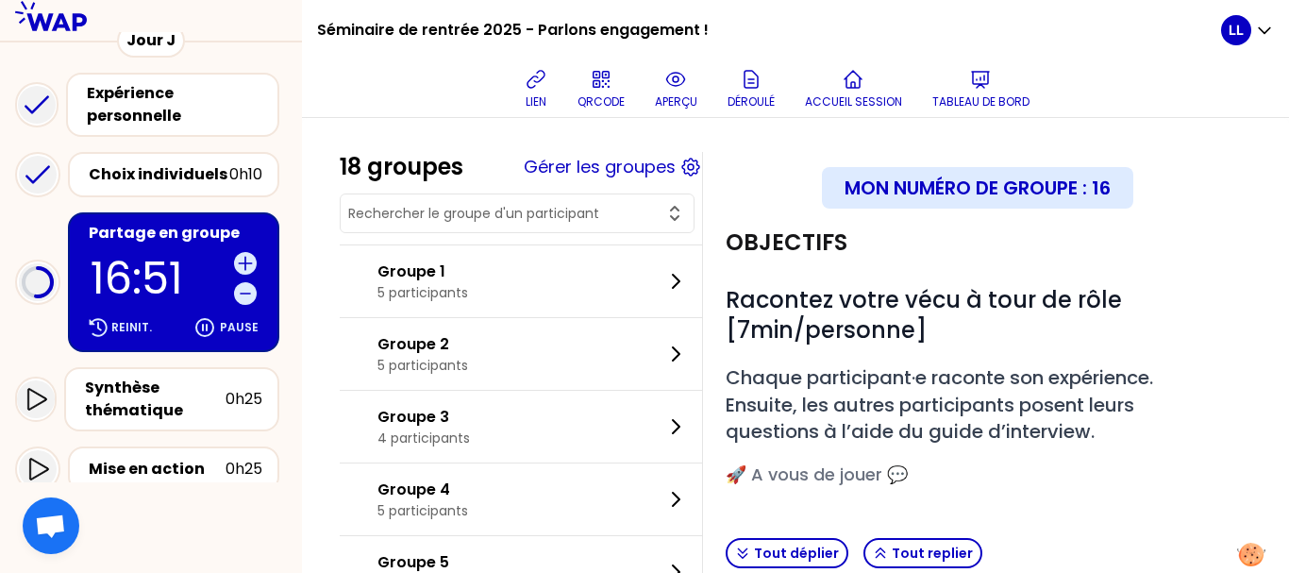
scroll to position [385, 0]
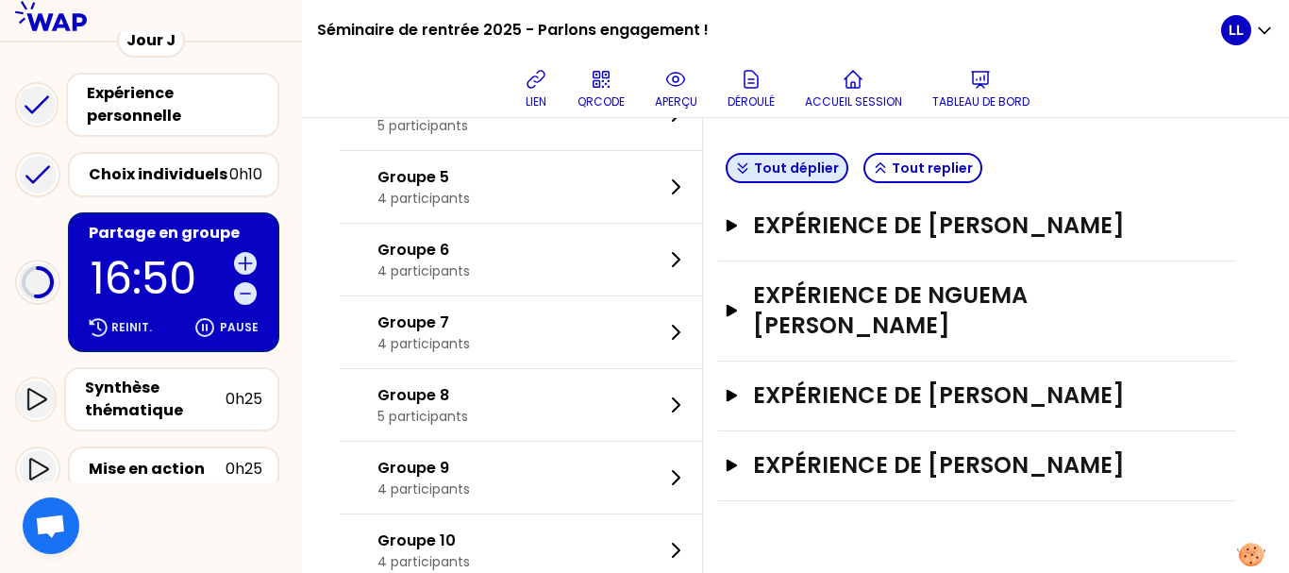
click at [805, 177] on button "Tout déplier" at bounding box center [787, 168] width 123 height 30
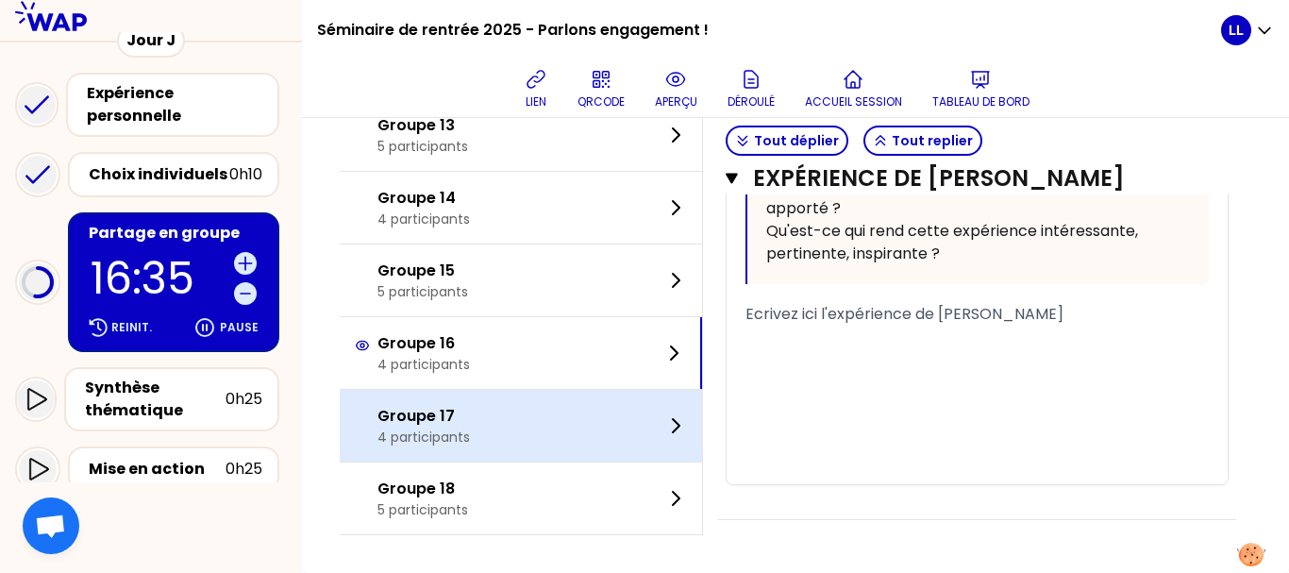
click at [524, 459] on div "Groupe 17 4 participants" at bounding box center [521, 426] width 362 height 72
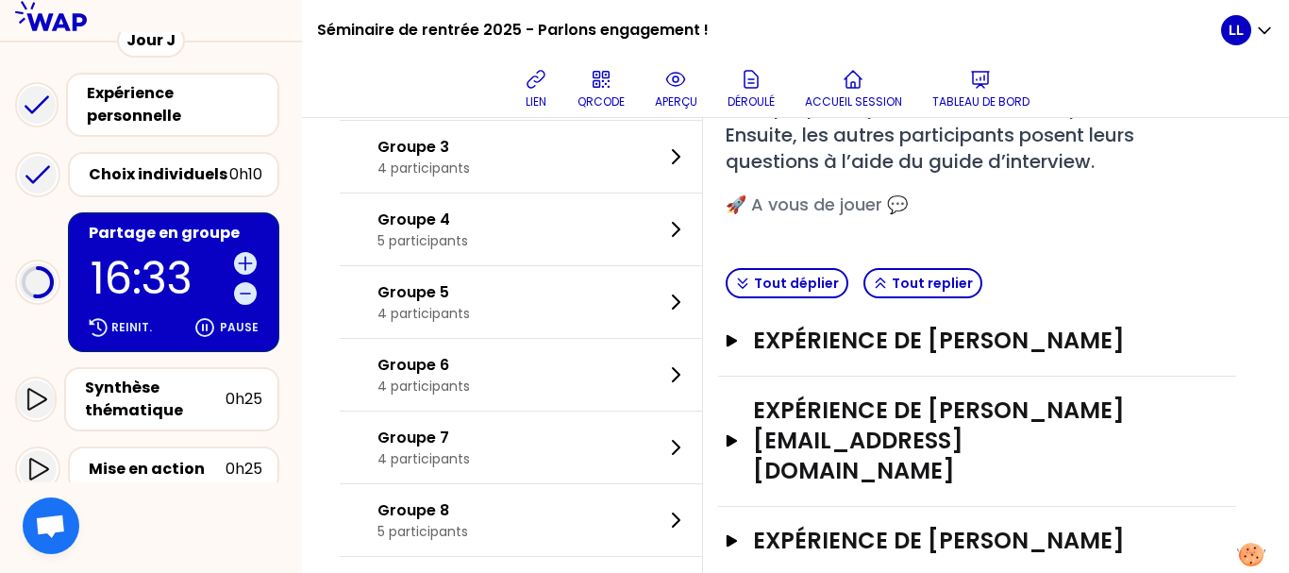
scroll to position [269, 0]
click at [807, 284] on button "Tout déplier" at bounding box center [787, 284] width 123 height 30
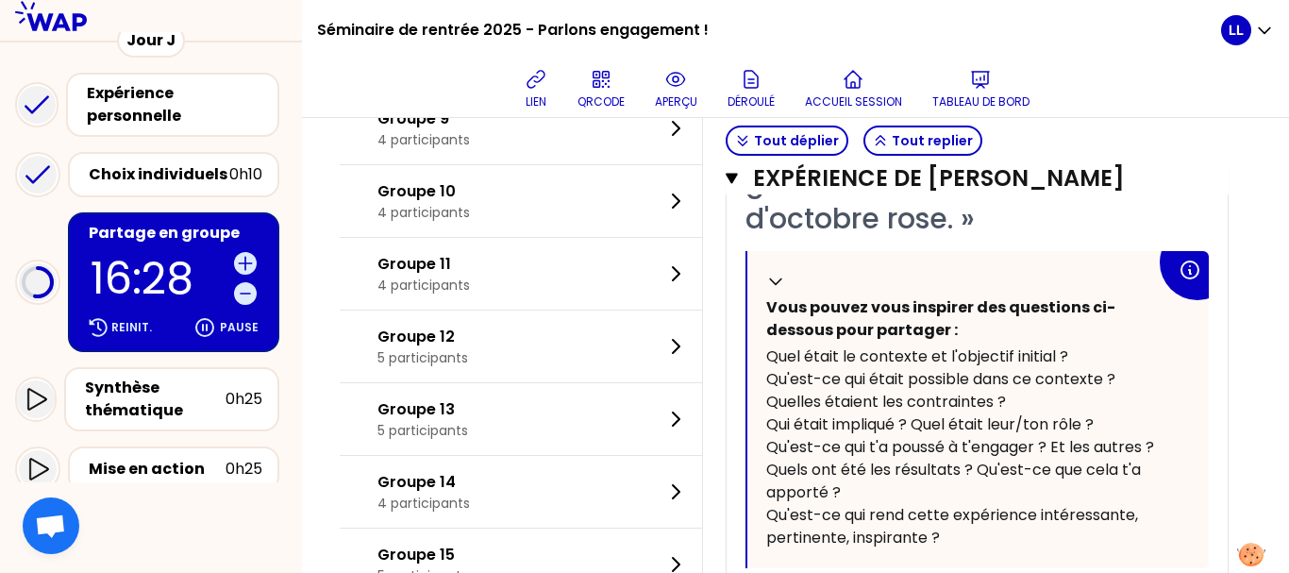
scroll to position [5049, 0]
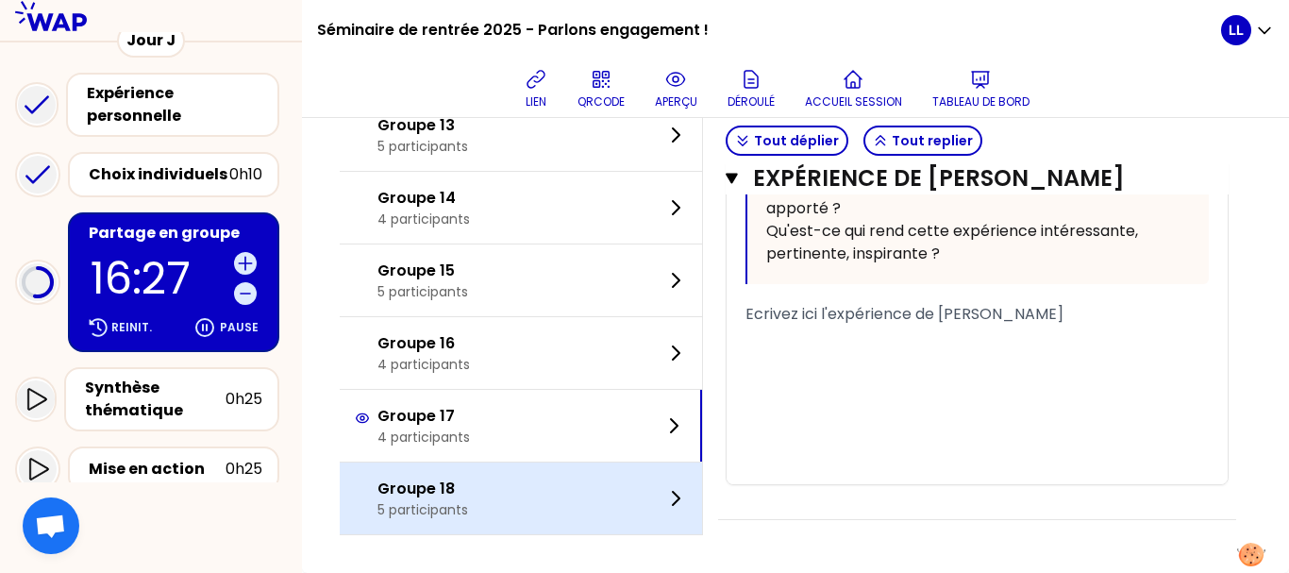
click at [468, 485] on p "Groupe 18" at bounding box center [422, 488] width 91 height 23
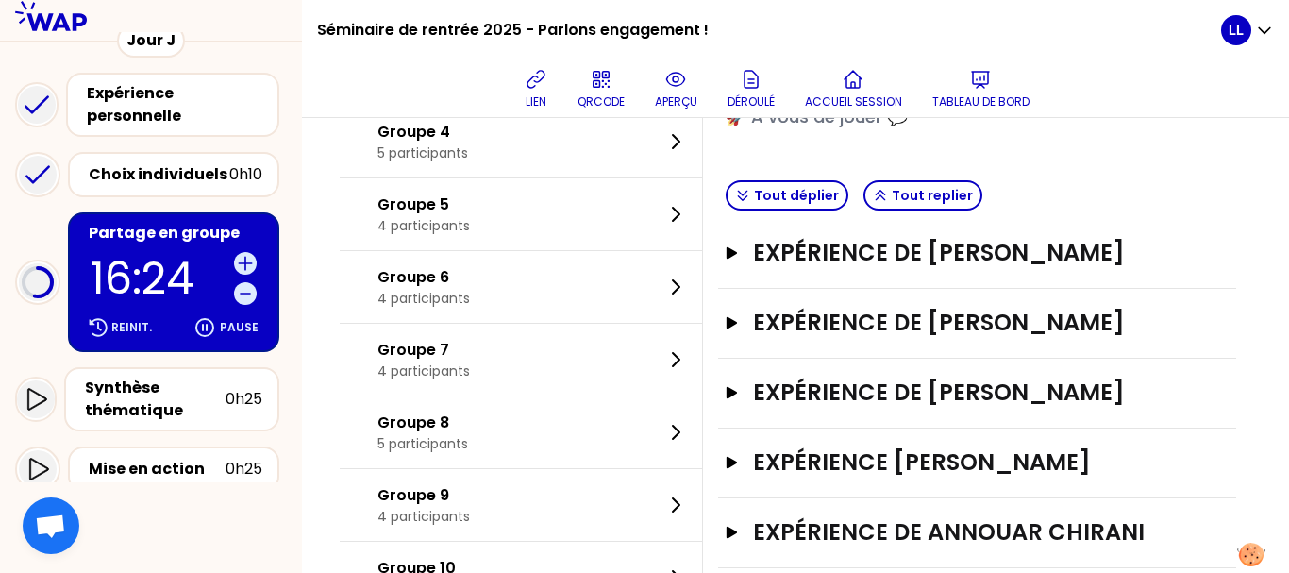
scroll to position [359, 0]
click at [806, 202] on button "Tout déplier" at bounding box center [787, 194] width 123 height 30
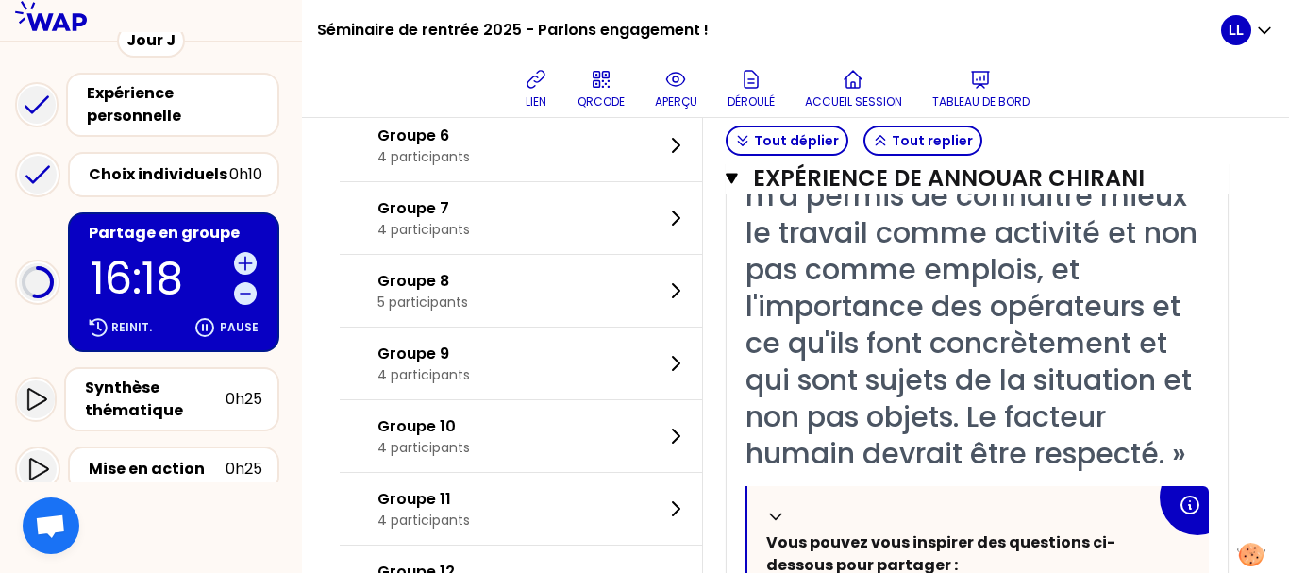
scroll to position [5560, 0]
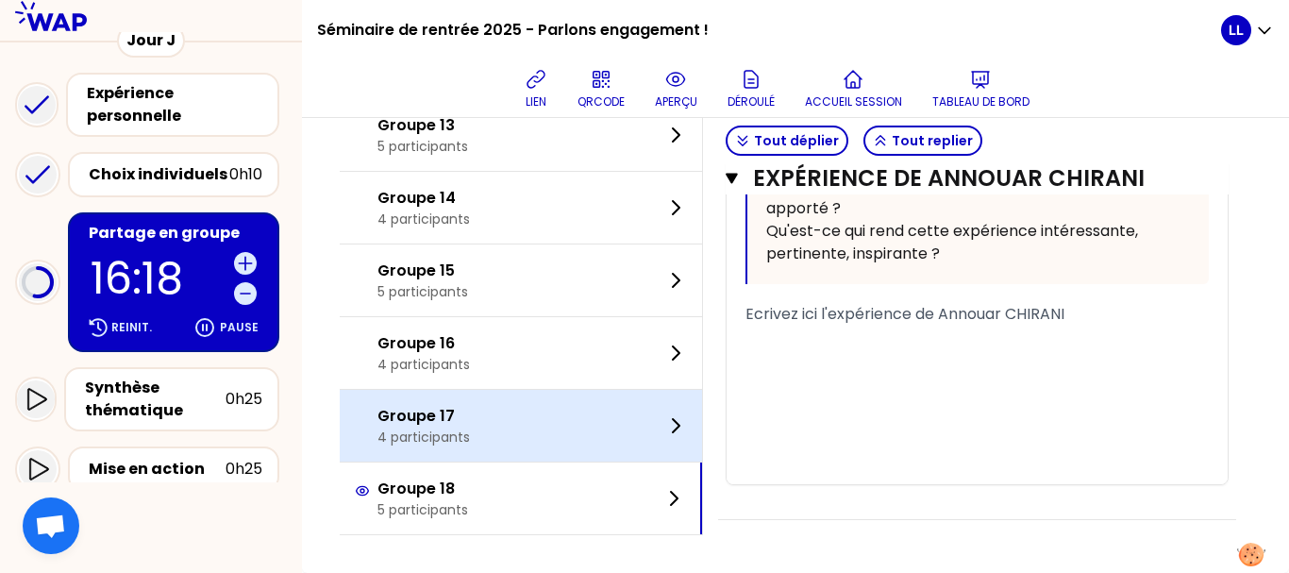
click at [551, 406] on div "Groupe 17 4 participants" at bounding box center [521, 426] width 362 height 72
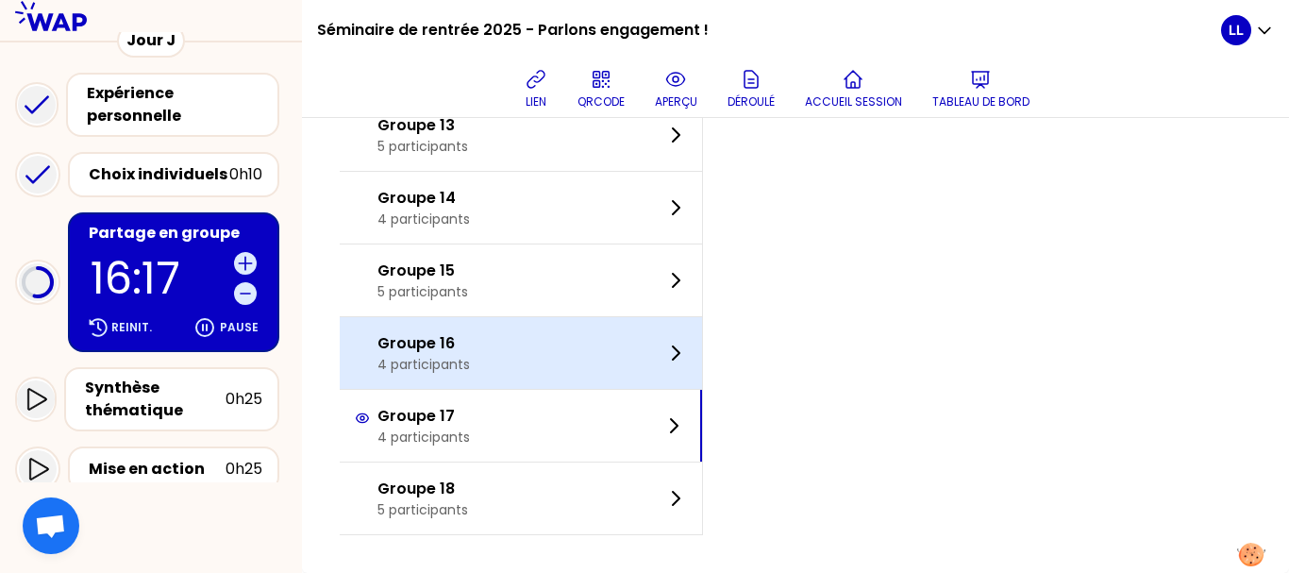
scroll to position [1018, 0]
click at [536, 373] on div "Groupe 16 4 participants" at bounding box center [521, 353] width 362 height 72
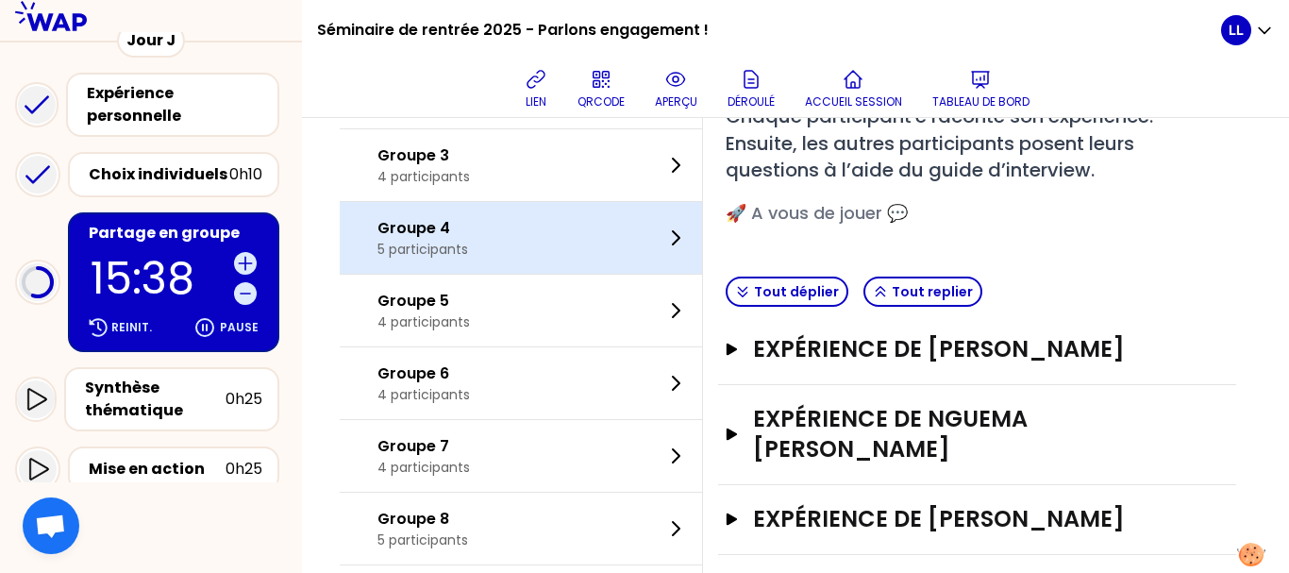
scroll to position [0, 0]
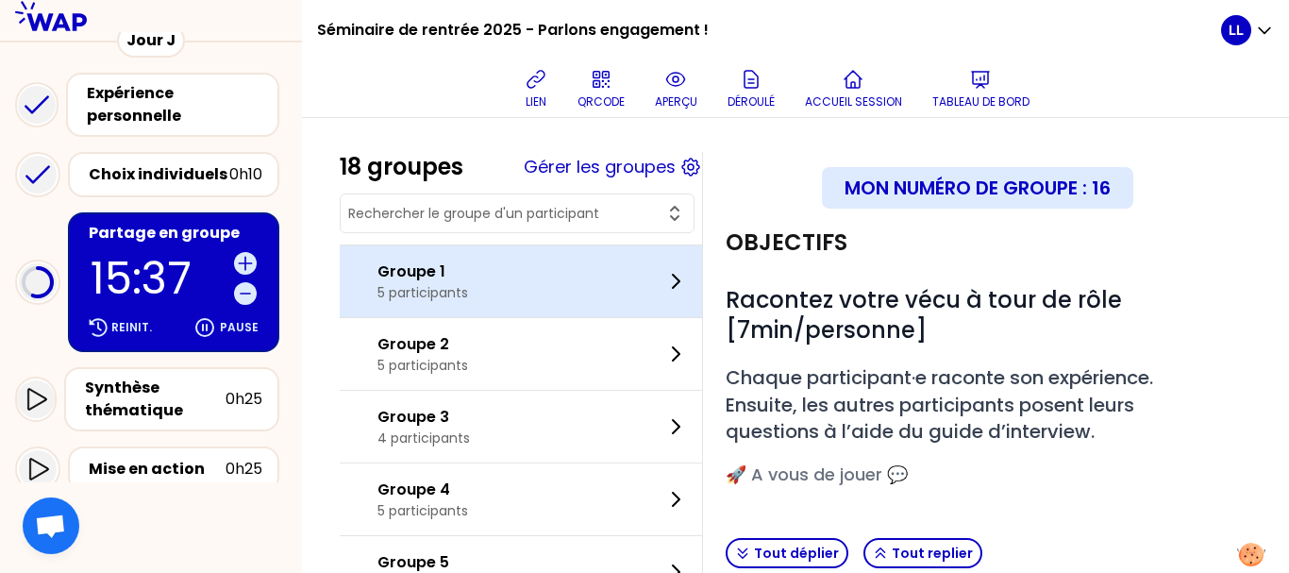
click at [583, 283] on div "Groupe 1 5 participants" at bounding box center [521, 281] width 362 height 72
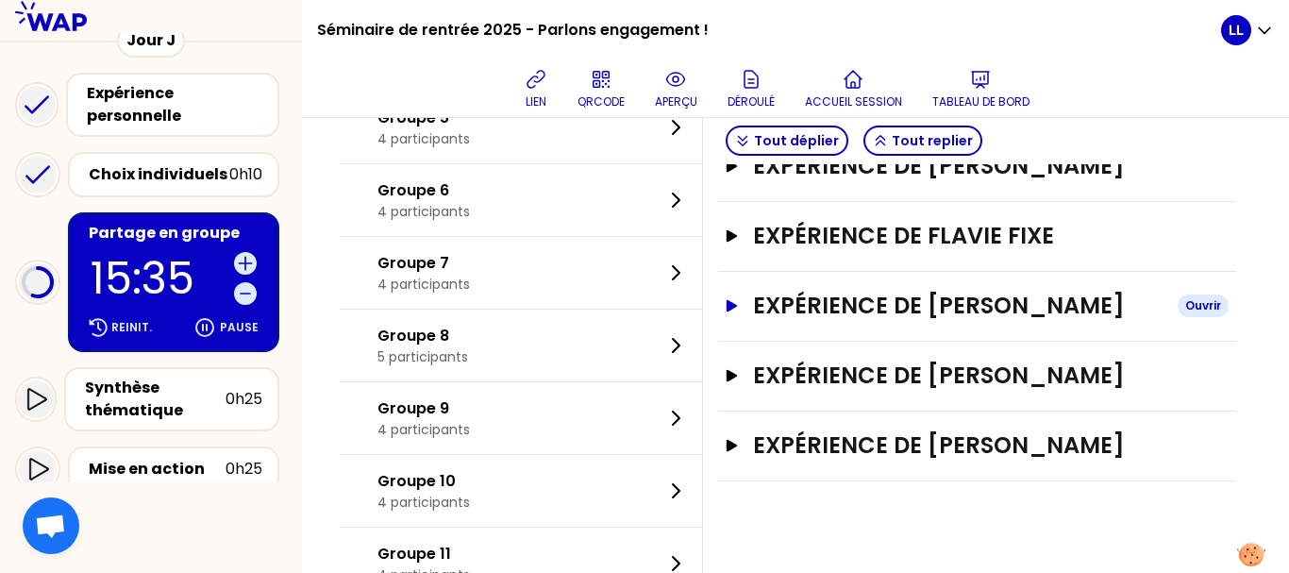
scroll to position [445, 0]
click at [758, 303] on button "Expérience de [PERSON_NAME]" at bounding box center [977, 305] width 503 height 30
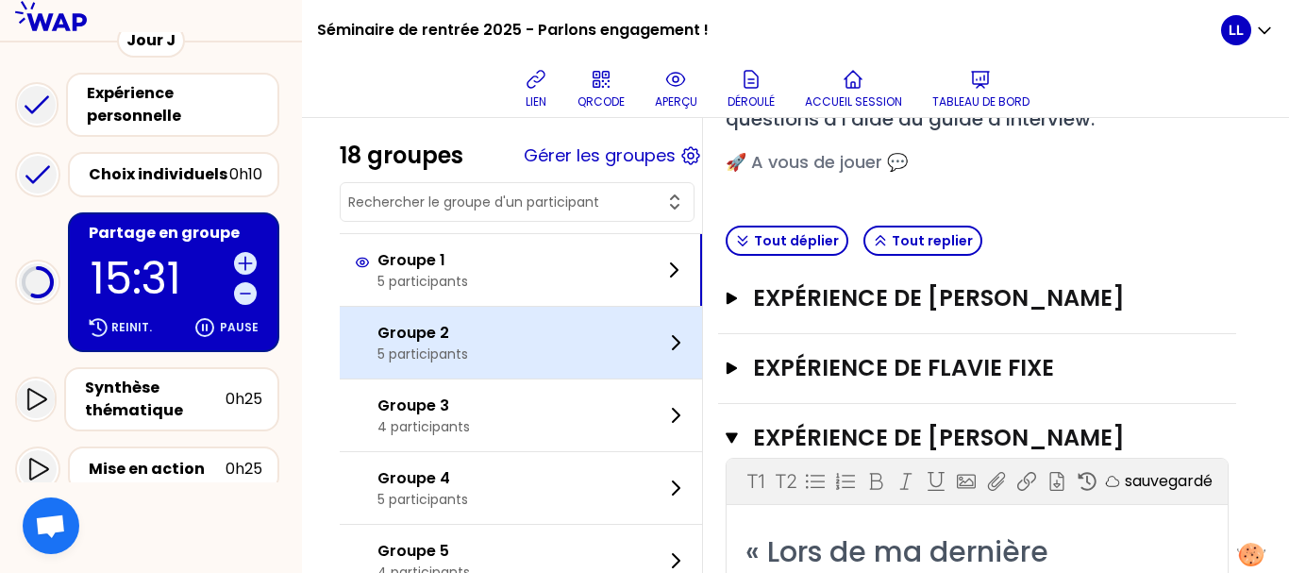
click at [521, 375] on div "Groupe 2 5 participants" at bounding box center [521, 343] width 362 height 72
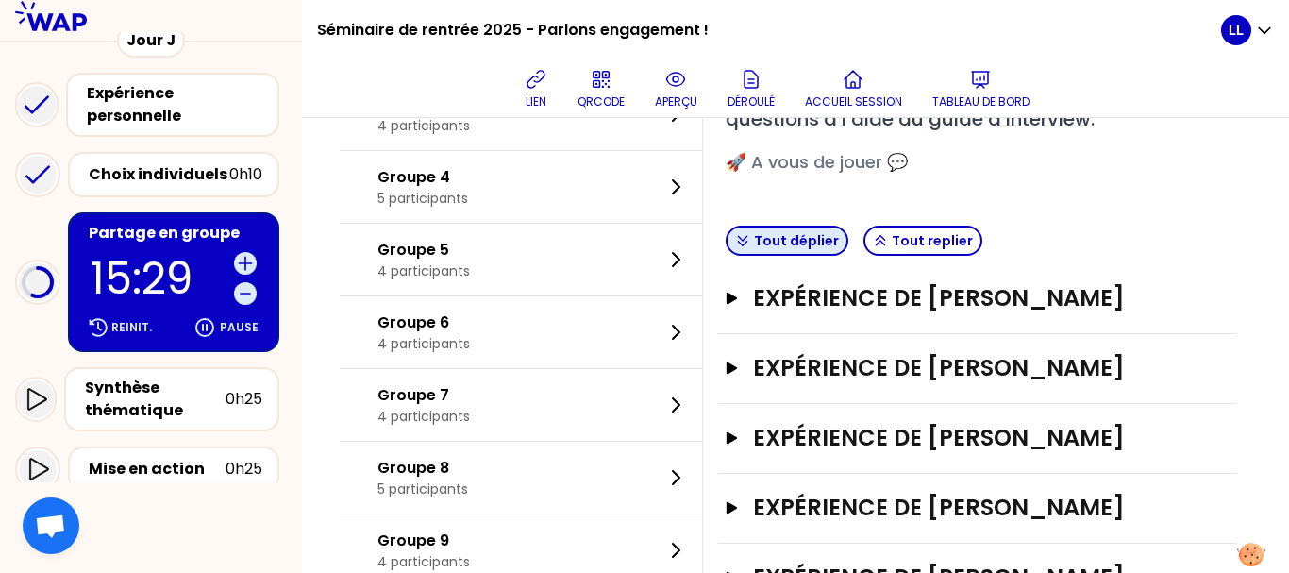
click at [808, 242] on button "Tout déplier" at bounding box center [787, 241] width 123 height 30
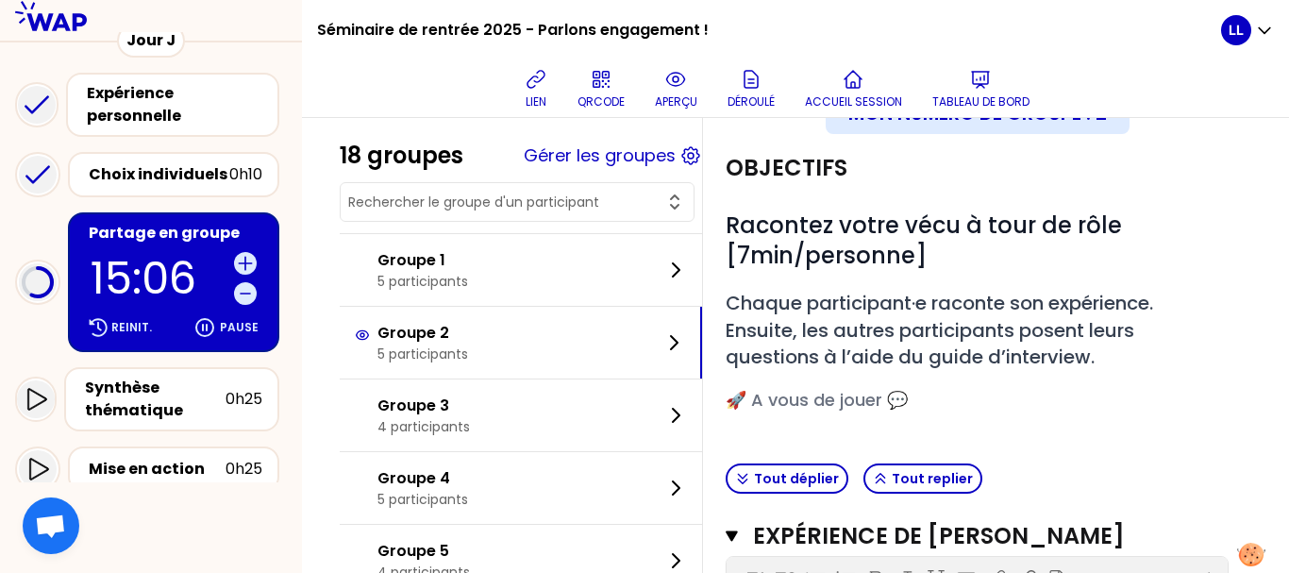
scroll to position [0, 0]
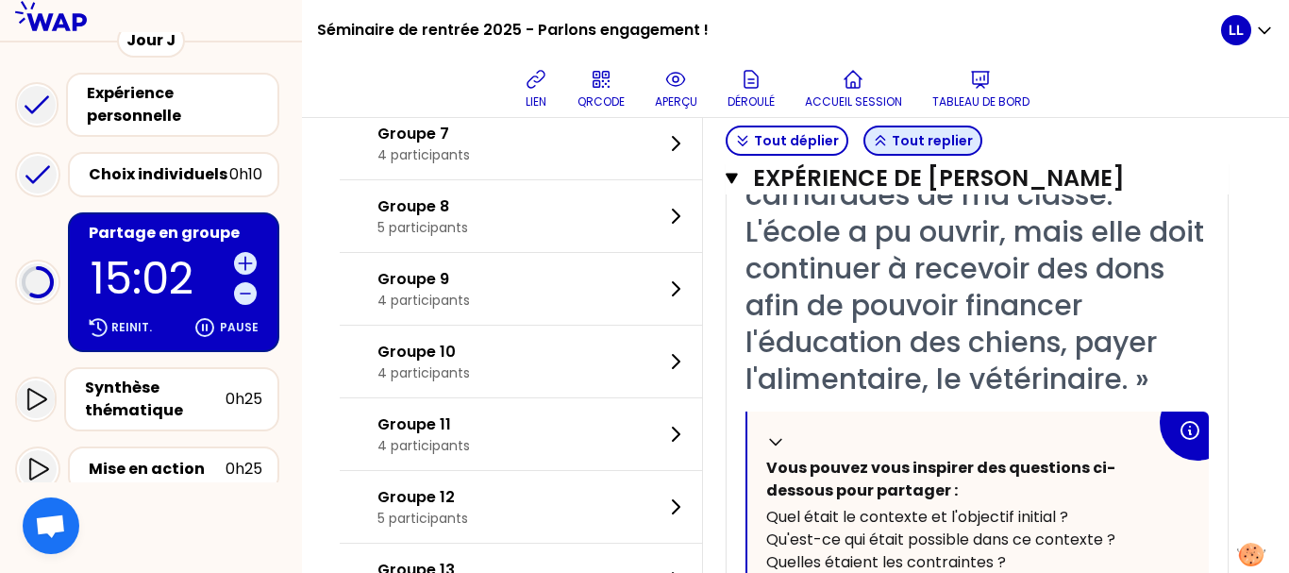
click at [915, 145] on button "Tout replier" at bounding box center [922, 141] width 119 height 30
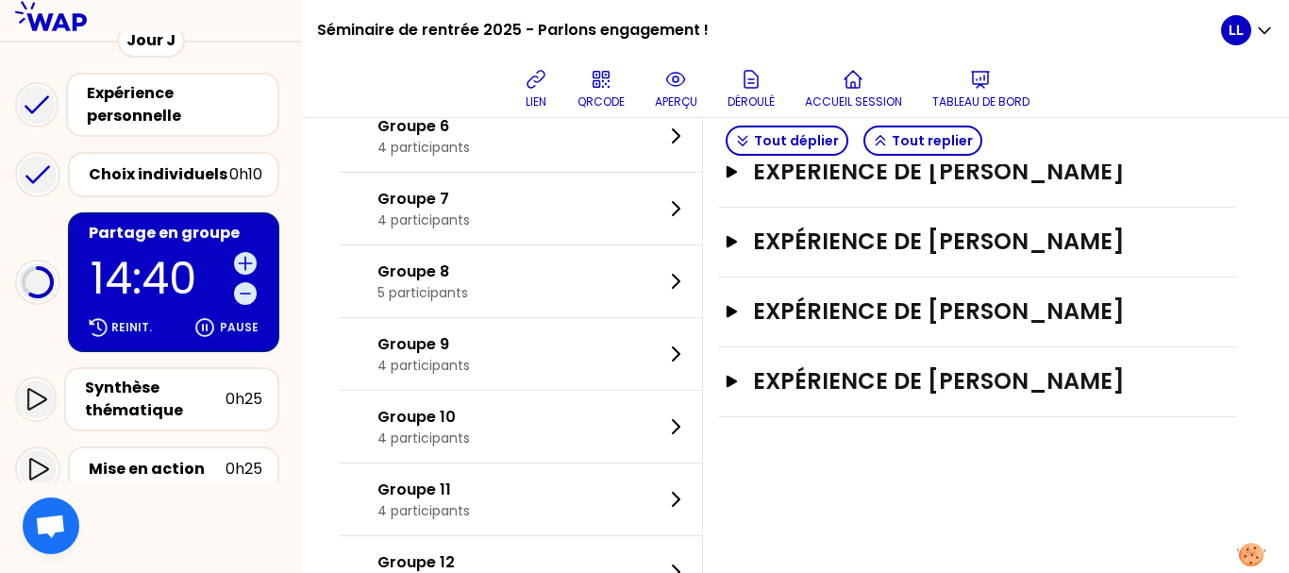
scroll to position [506, 0]
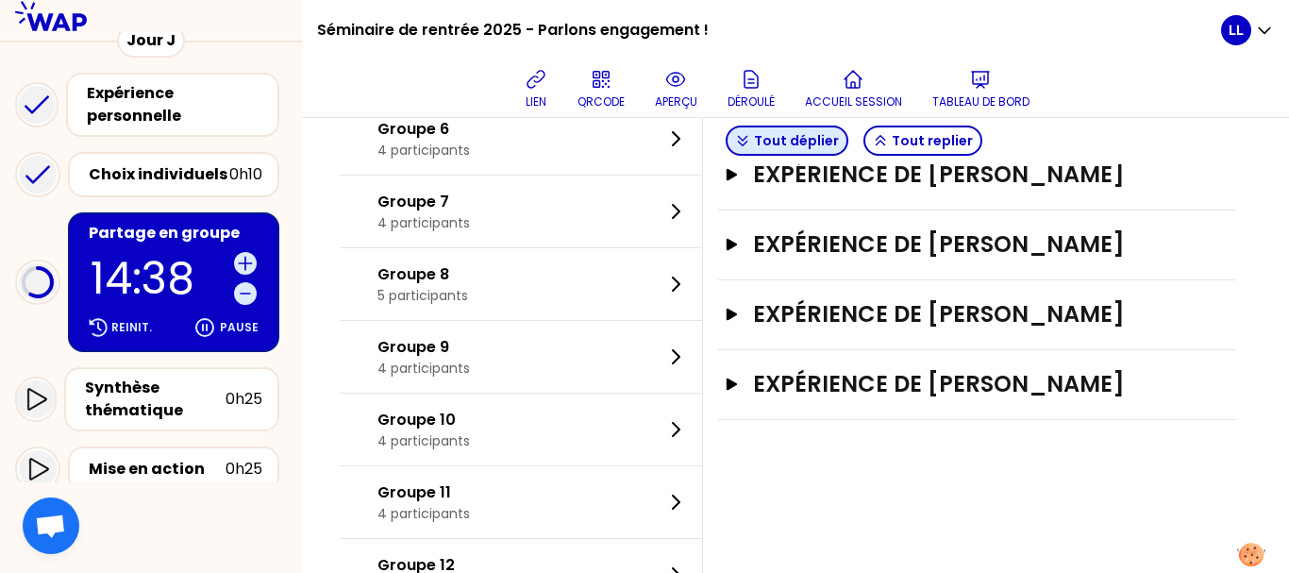
click at [817, 146] on button "Tout déplier" at bounding box center [787, 141] width 123 height 30
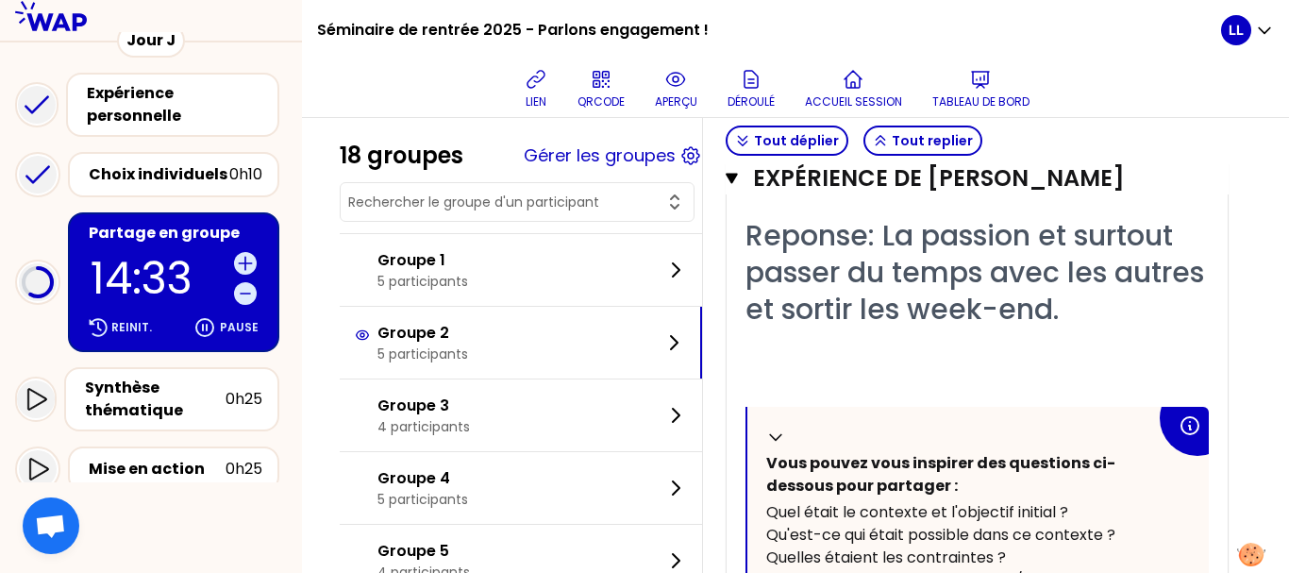
scroll to position [3286, 0]
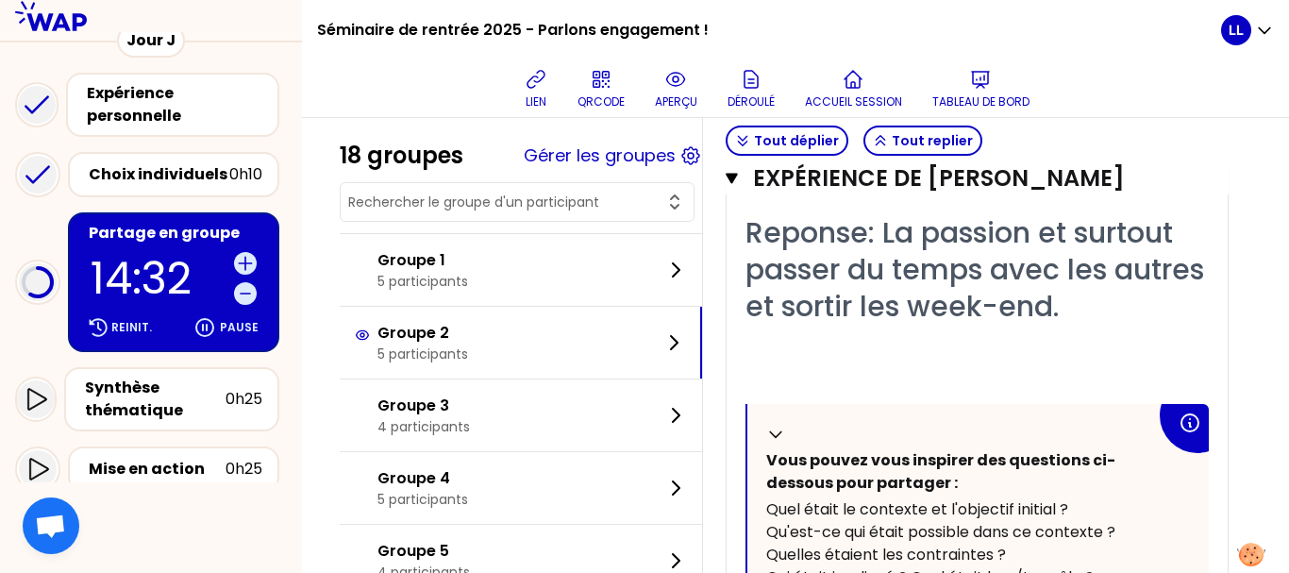
click at [907, 188] on span "﻿Question: Qu’est-ce qui t’a poussé à pousser tes collègues à courir?" at bounding box center [969, 131] width 448 height 114
click at [1074, 186] on div "﻿Question: Qu’est-ce qui t’a poussé à pousser tes collègues à courir?" at bounding box center [976, 130] width 463 height 110
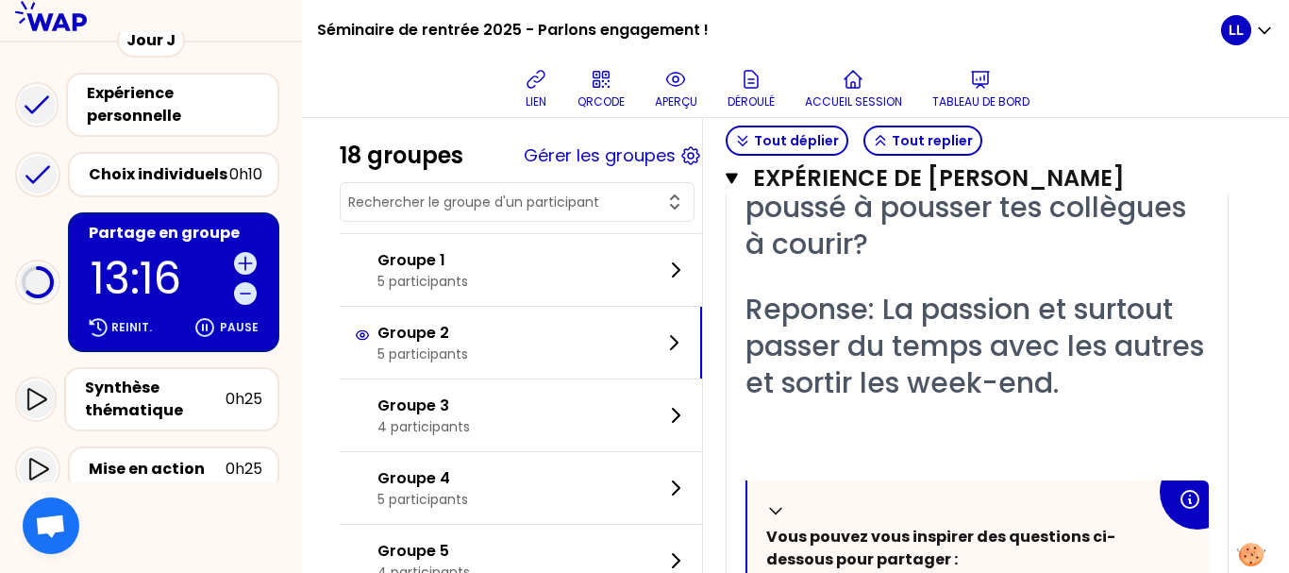
scroll to position [3278, 0]
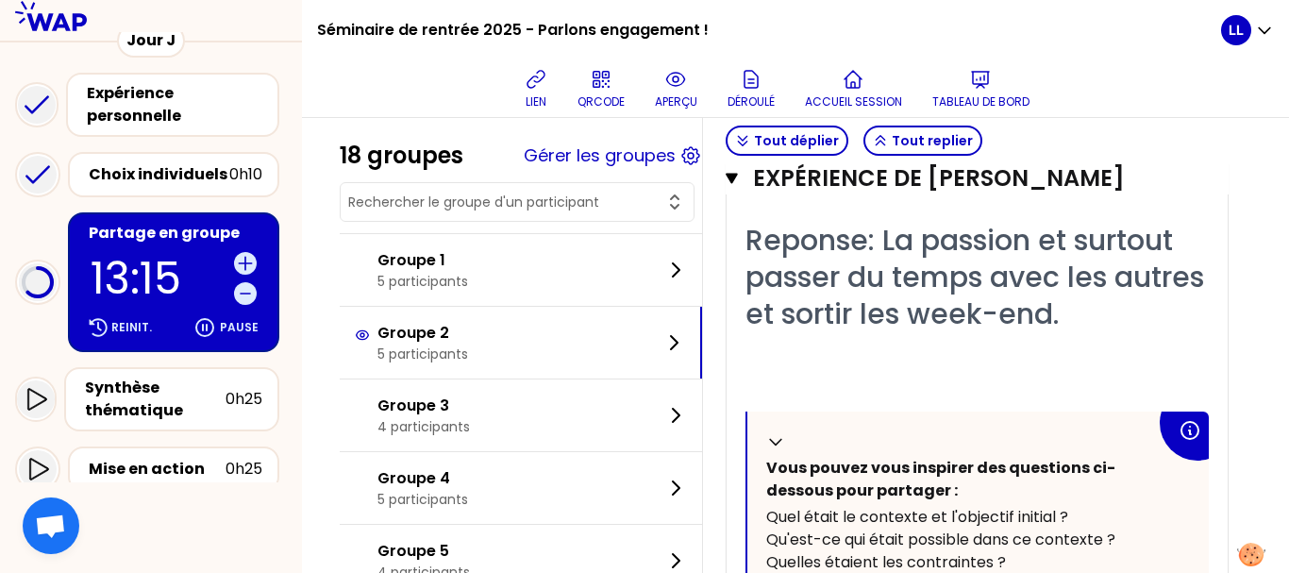
click at [942, 123] on div "Tout déplier Tout replier" at bounding box center [977, 141] width 518 height 46
click at [945, 144] on button "Tout replier" at bounding box center [922, 141] width 119 height 30
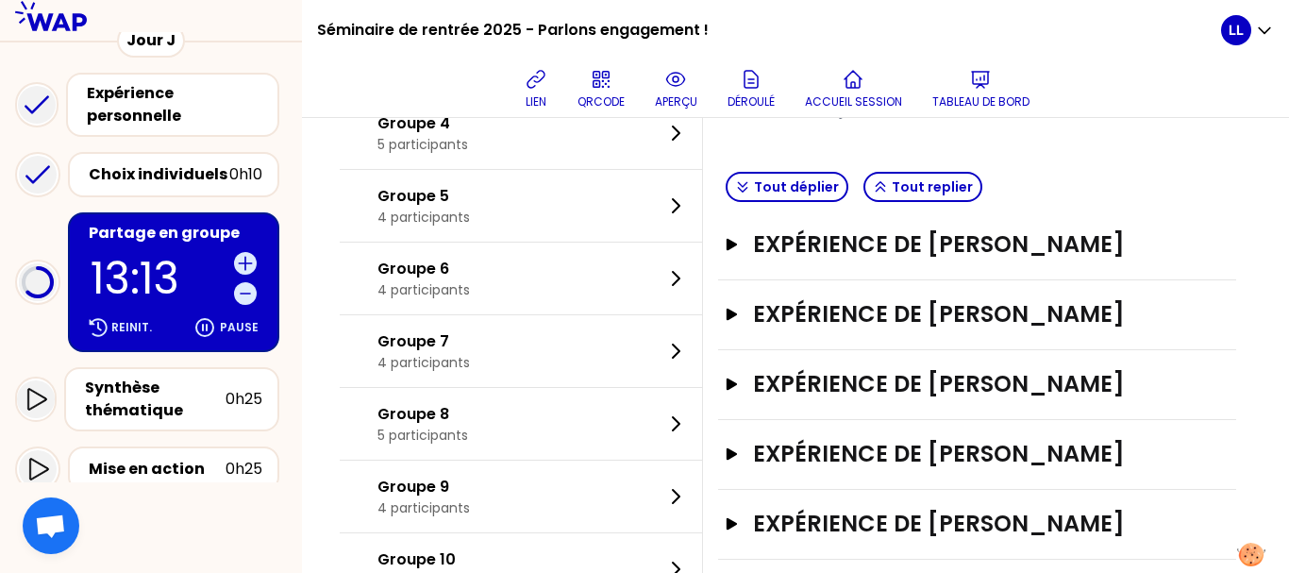
scroll to position [0, 0]
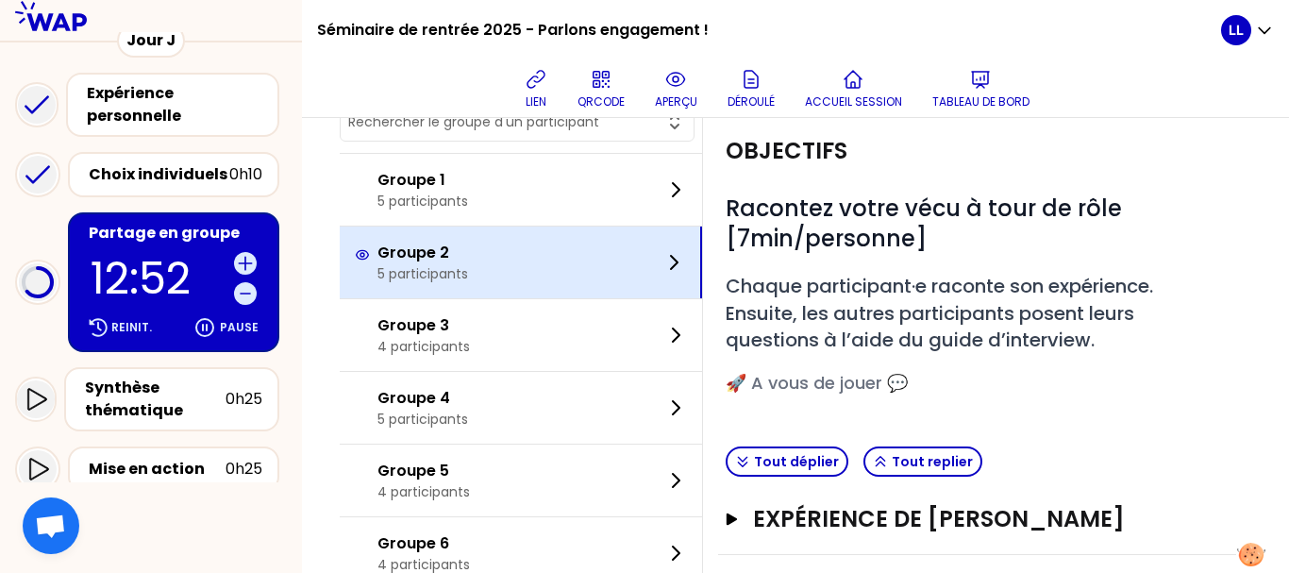
click at [624, 387] on div "Groupe 4 5 participants" at bounding box center [521, 408] width 362 height 72
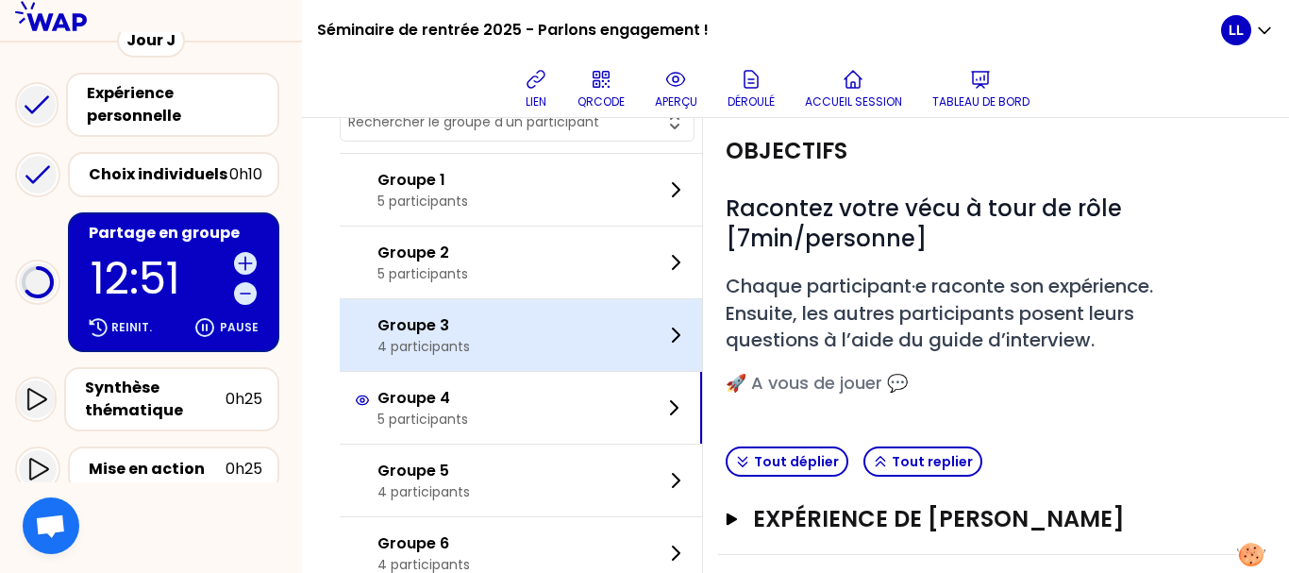
click at [600, 350] on div "Groupe 3 4 participants" at bounding box center [521, 335] width 362 height 72
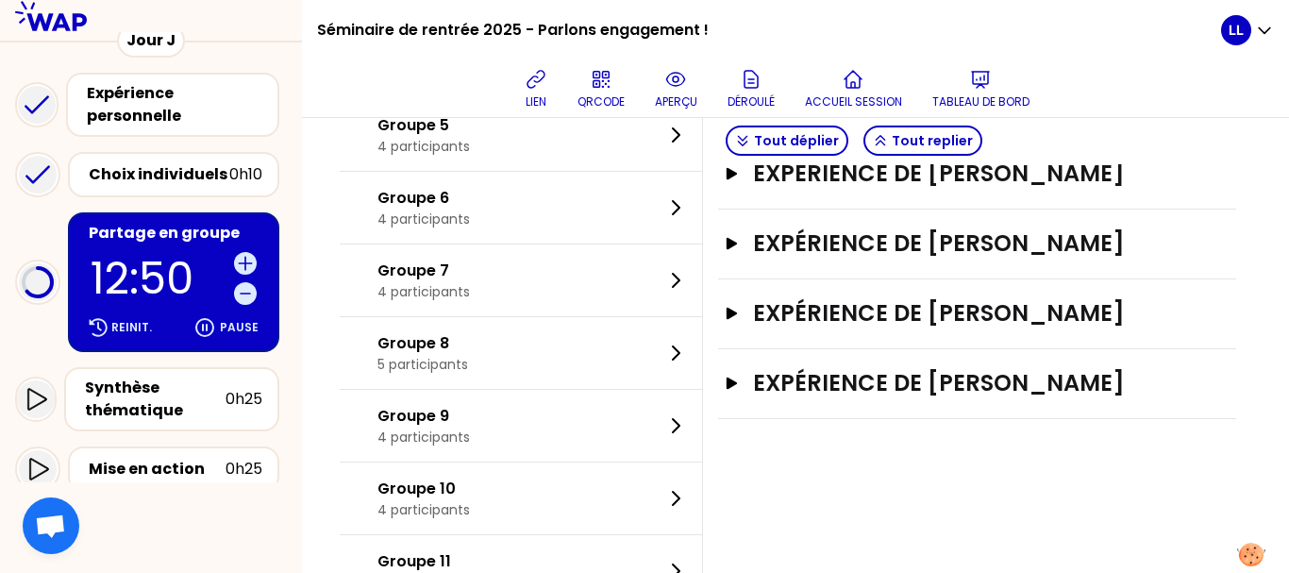
scroll to position [442, 0]
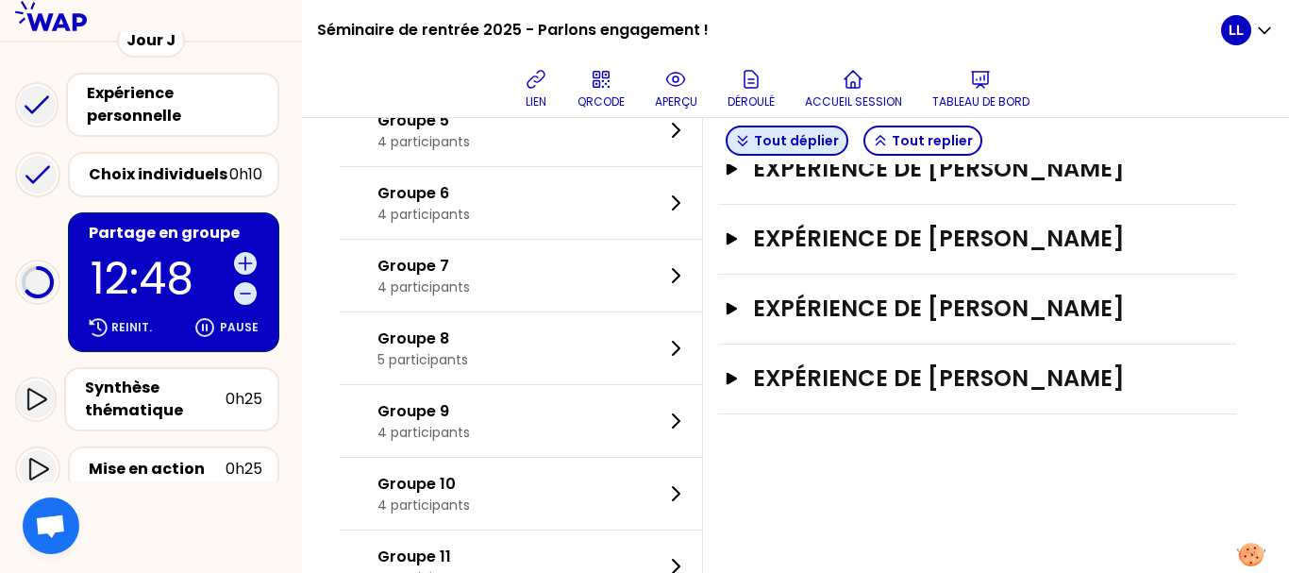
click at [827, 142] on button "Tout déplier" at bounding box center [787, 141] width 123 height 30
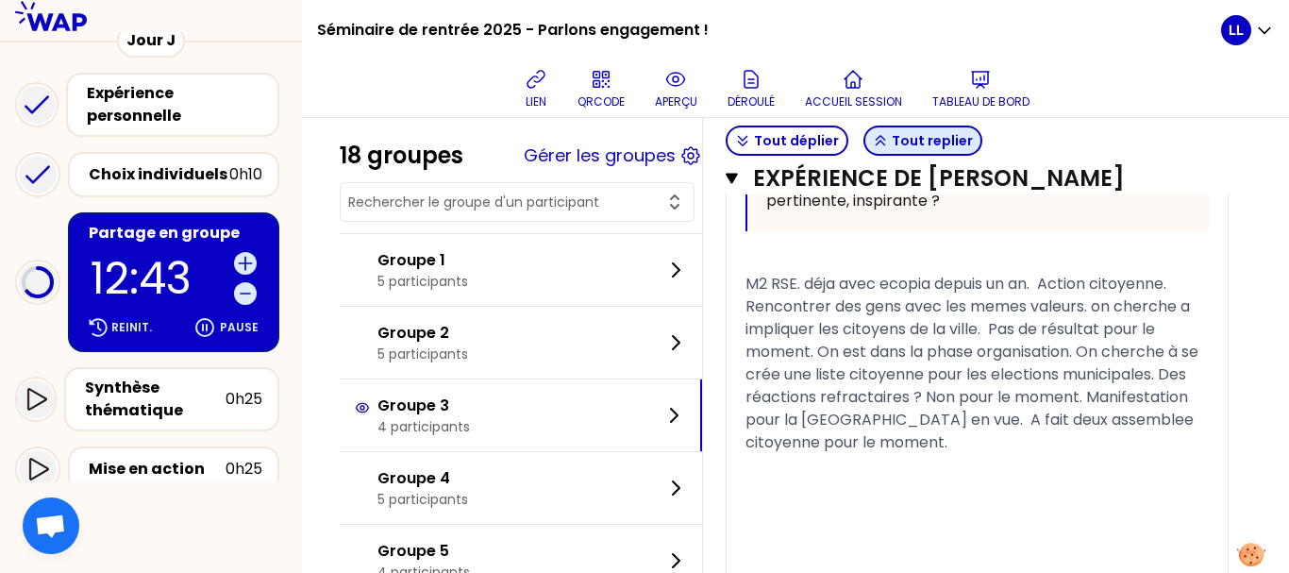
click at [907, 136] on button "Tout replier" at bounding box center [922, 141] width 119 height 30
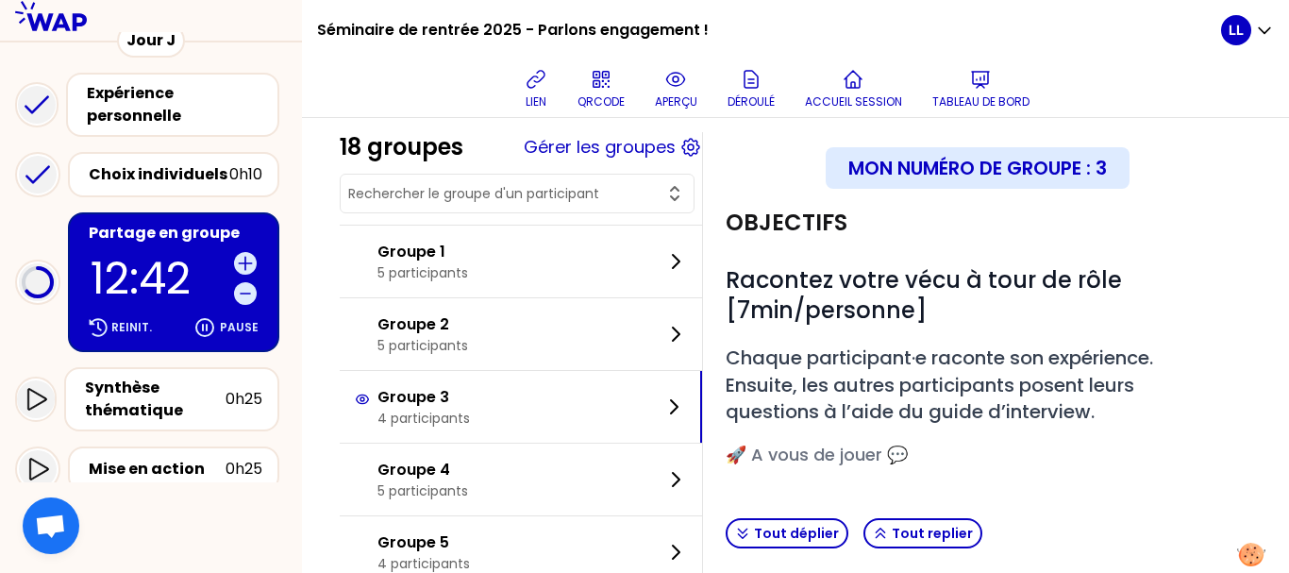
scroll to position [0, 0]
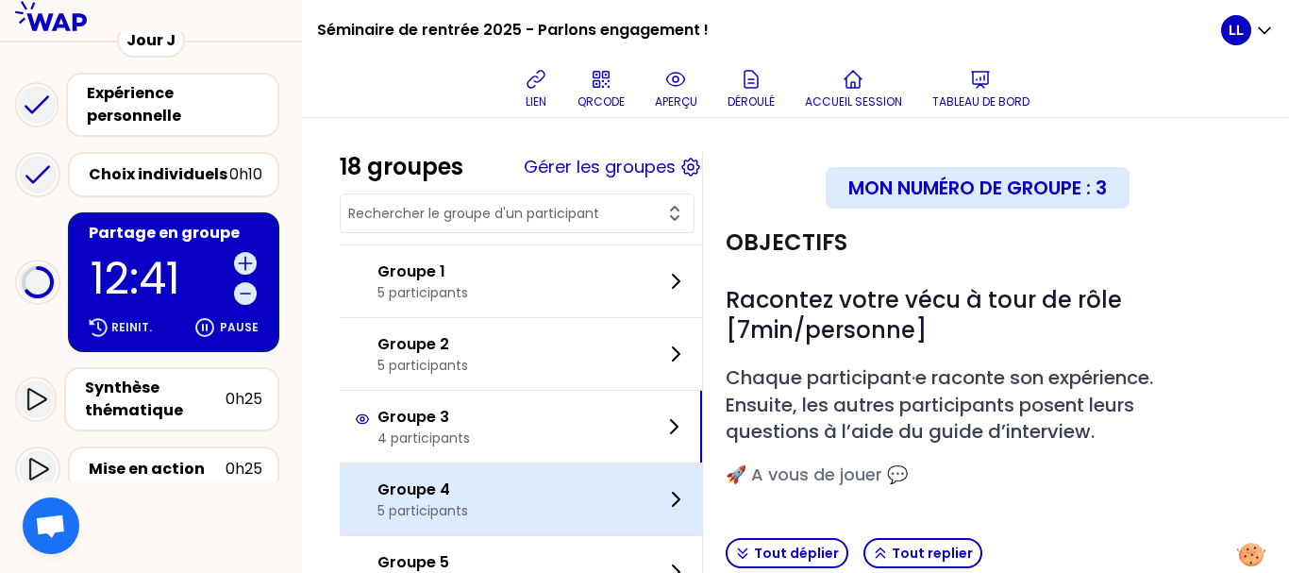
click at [488, 517] on div "Groupe 4 5 participants" at bounding box center [521, 499] width 362 height 72
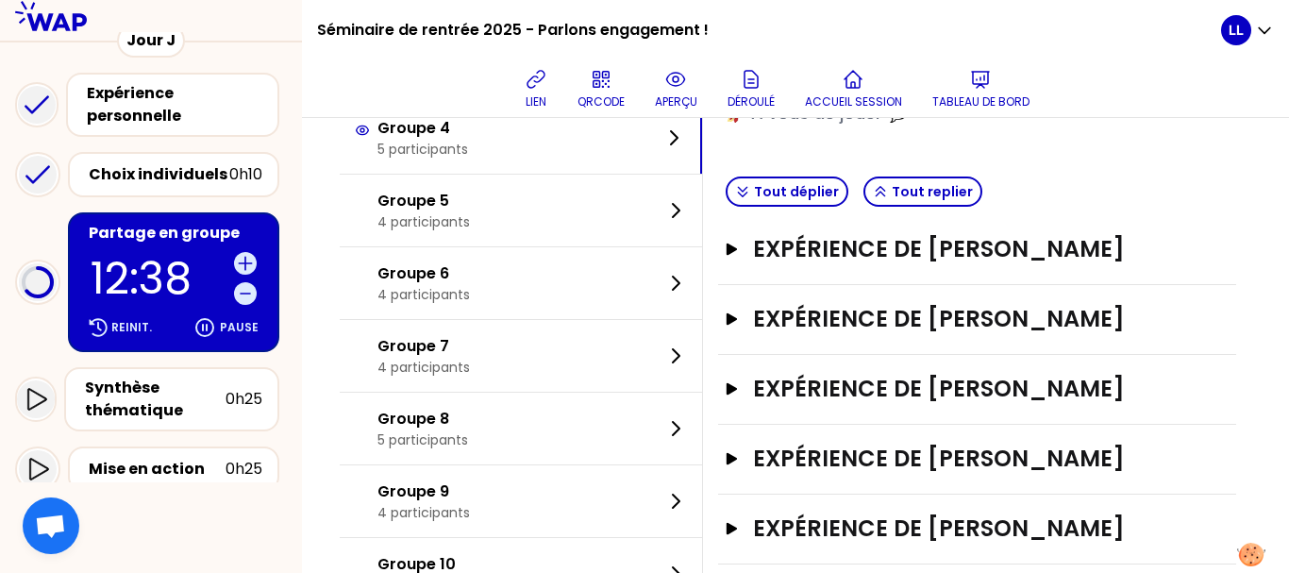
scroll to position [362, 0]
click at [823, 197] on button "Tout déplier" at bounding box center [787, 191] width 123 height 30
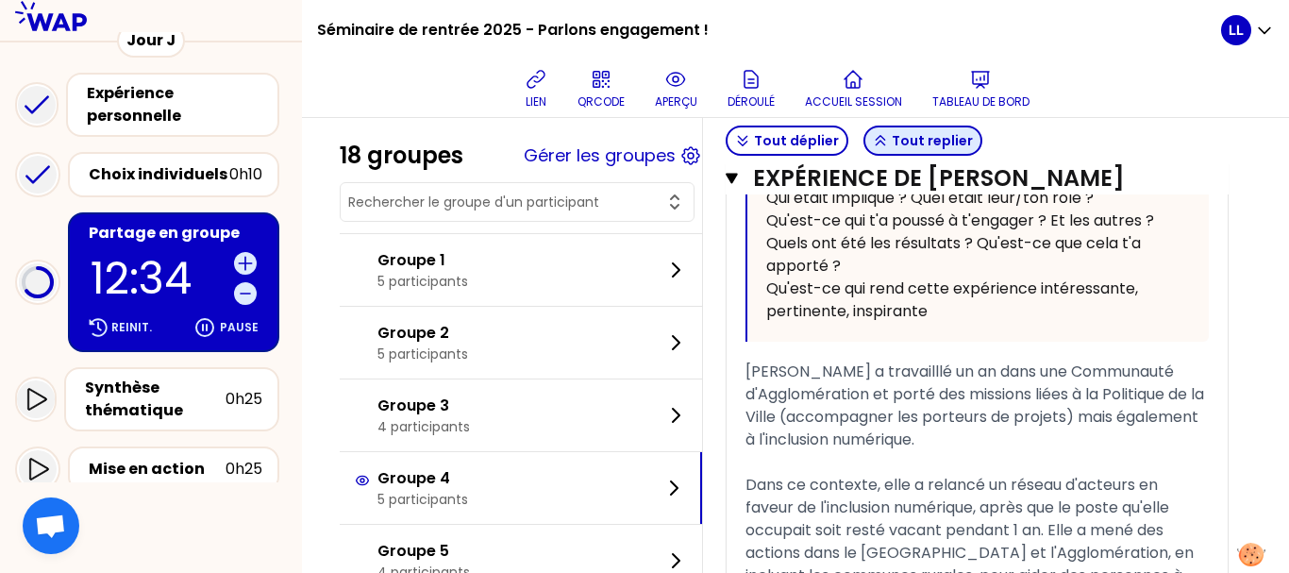
click at [924, 142] on button "Tout replier" at bounding box center [922, 141] width 119 height 30
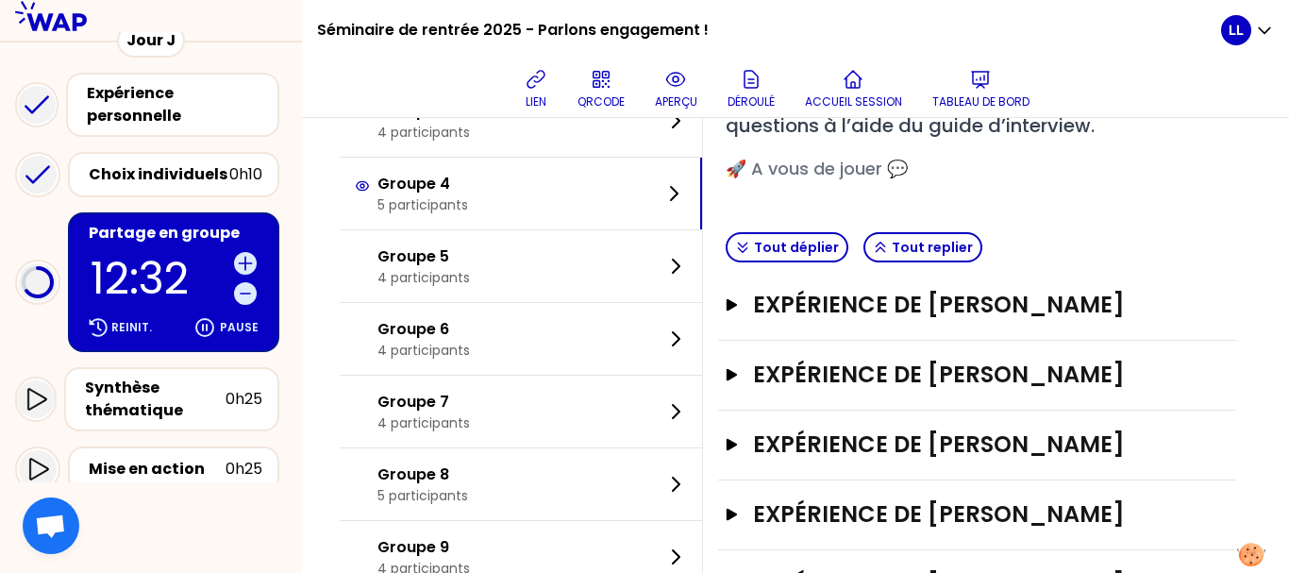
scroll to position [247, 0]
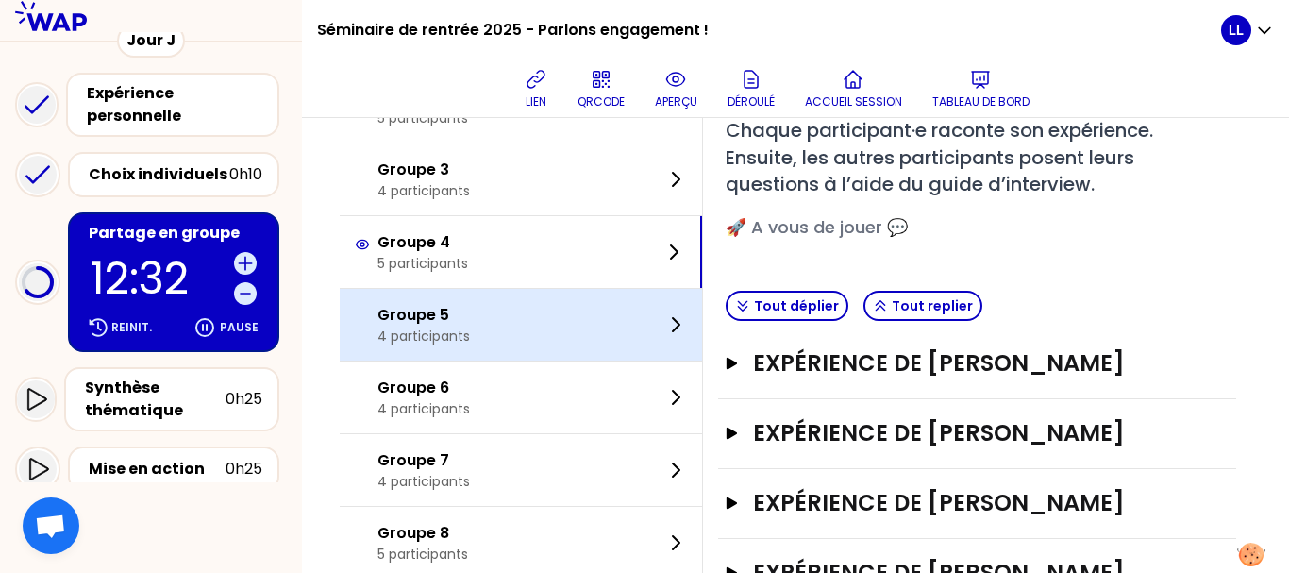
click at [657, 322] on div "Groupe 5 4 participants" at bounding box center [521, 325] width 362 height 72
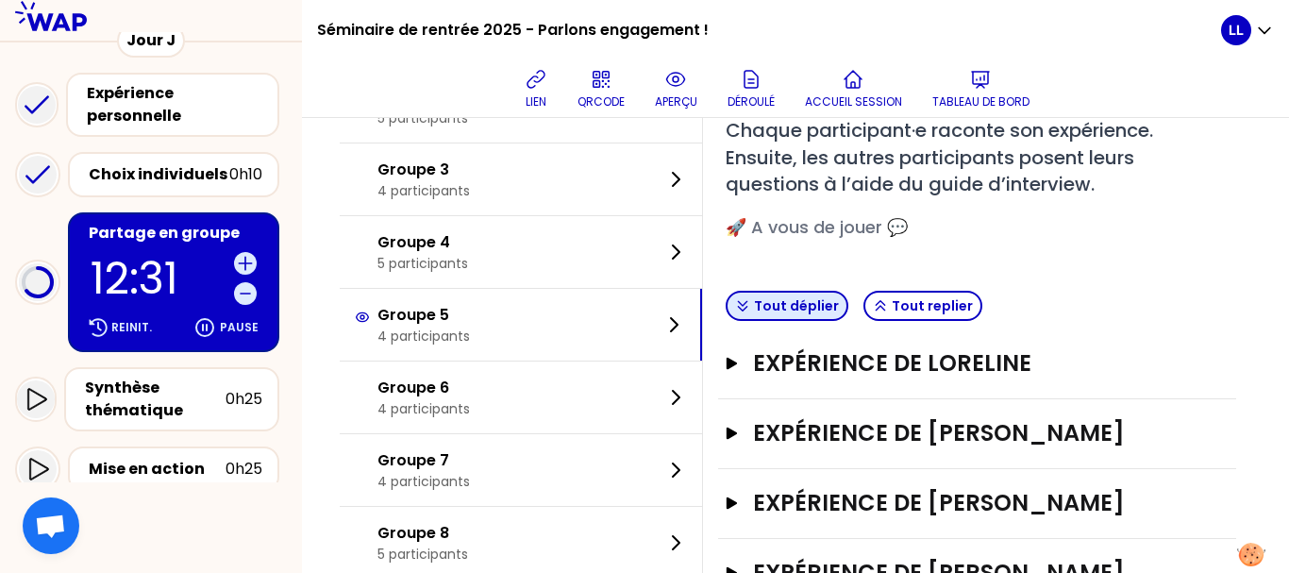
click at [792, 302] on button "Tout déplier" at bounding box center [787, 306] width 123 height 30
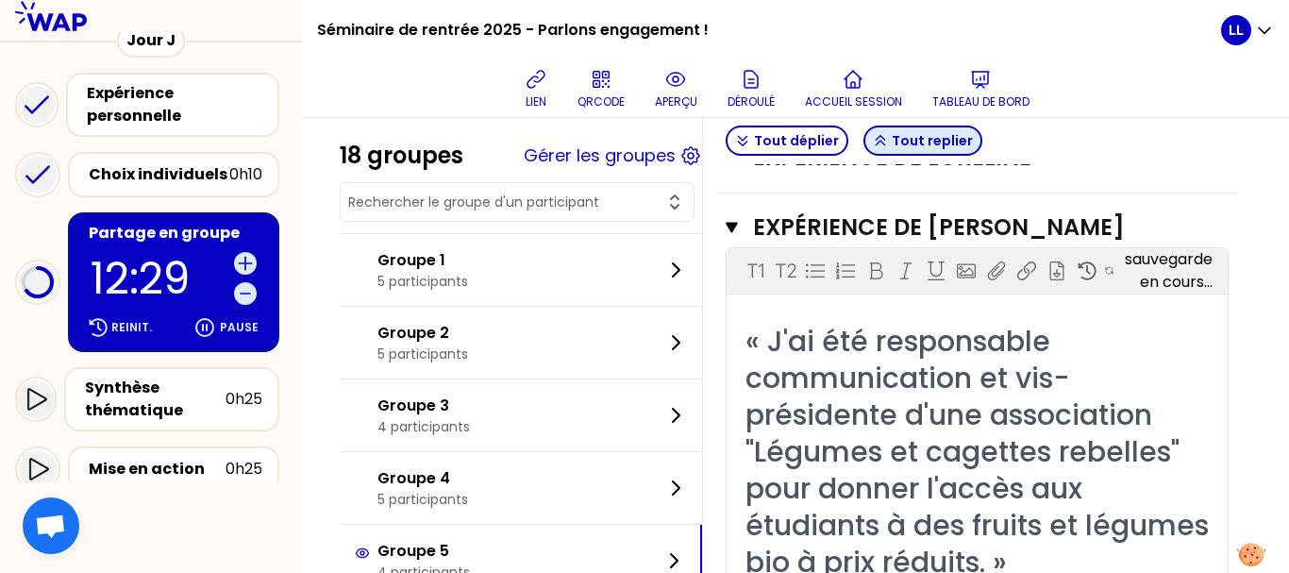
click at [923, 130] on button "Tout replier" at bounding box center [922, 141] width 119 height 30
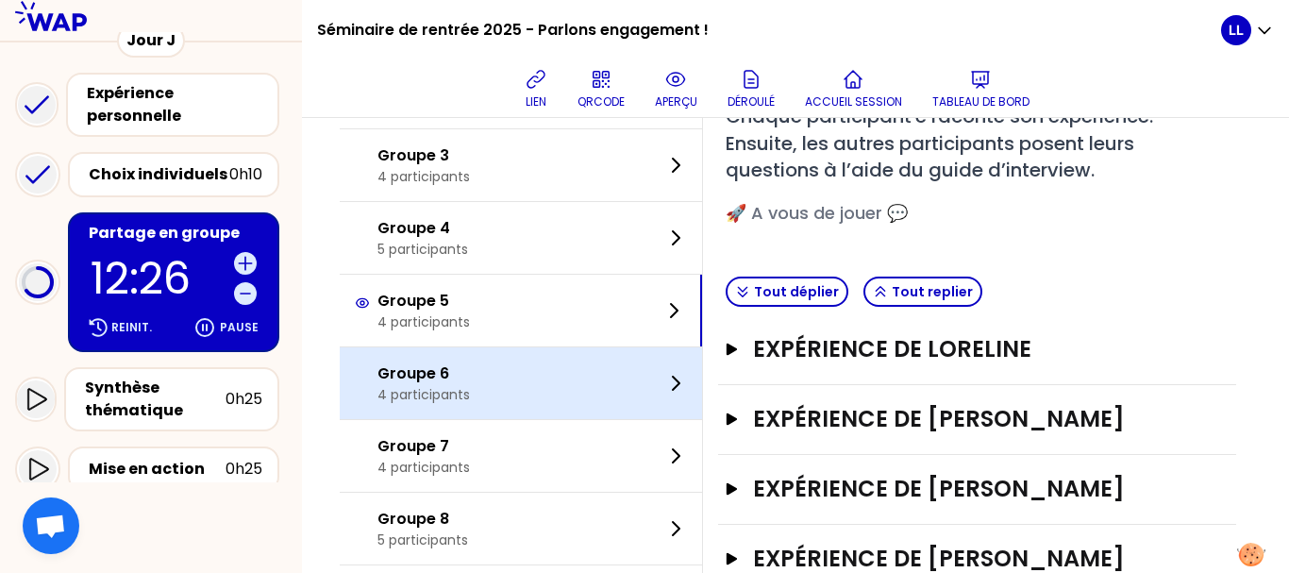
click at [470, 360] on div "Groupe 6 4 participants" at bounding box center [521, 383] width 362 height 72
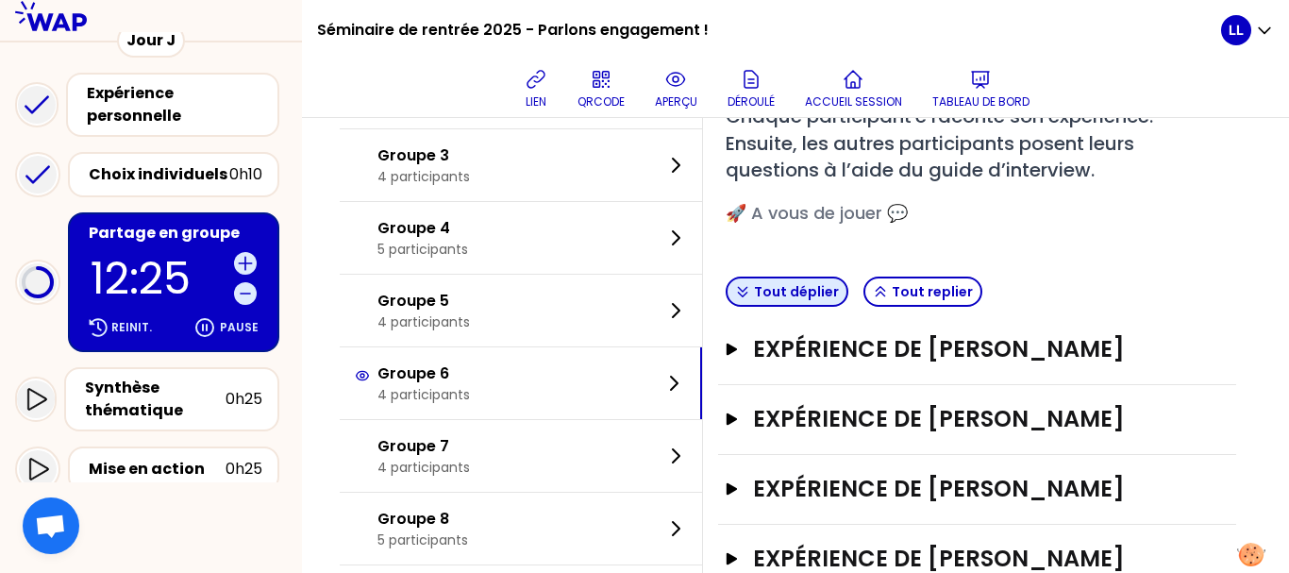
click at [797, 281] on button "Tout déplier" at bounding box center [787, 291] width 123 height 30
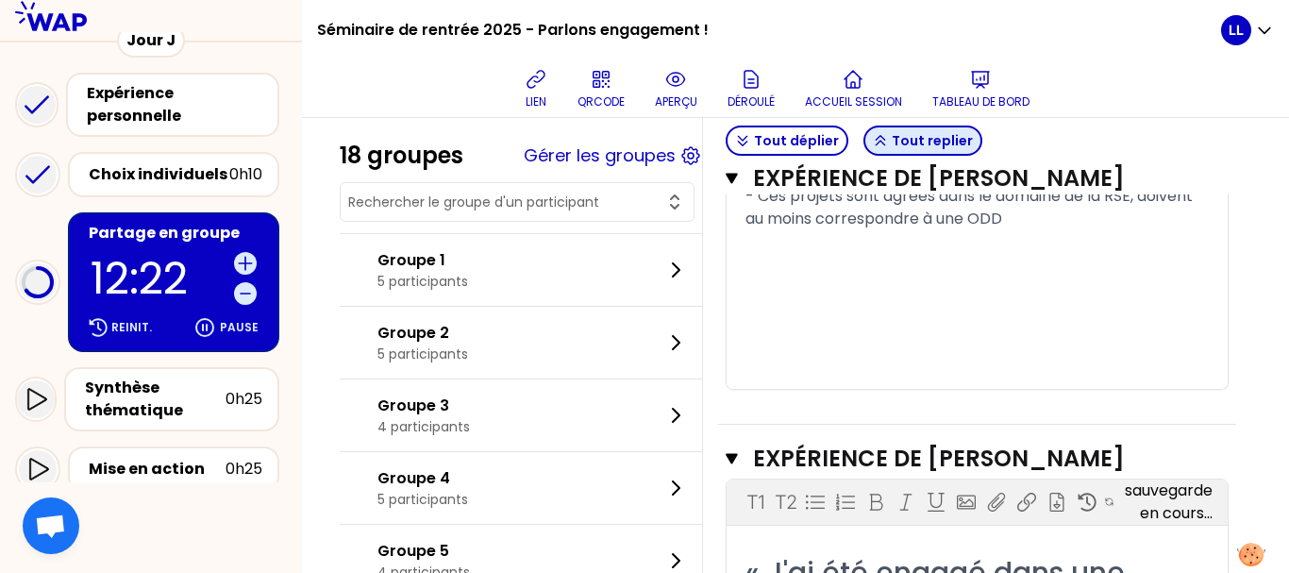
click at [919, 129] on button "Tout replier" at bounding box center [922, 141] width 119 height 30
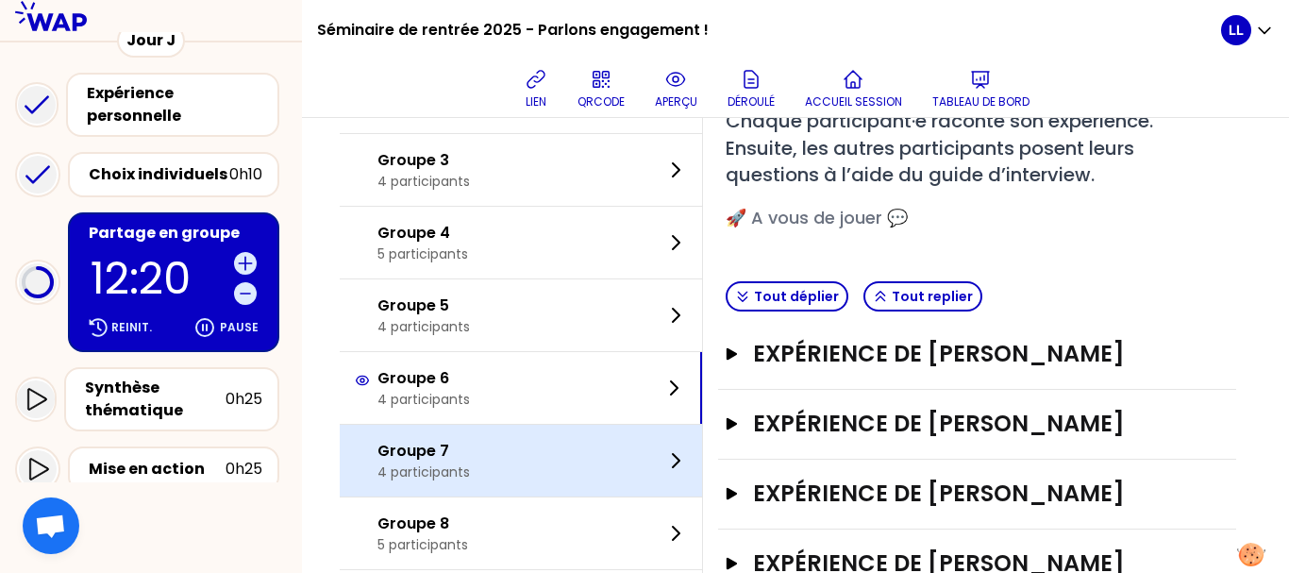
click at [543, 445] on div "Groupe 7 4 participants" at bounding box center [521, 461] width 362 height 72
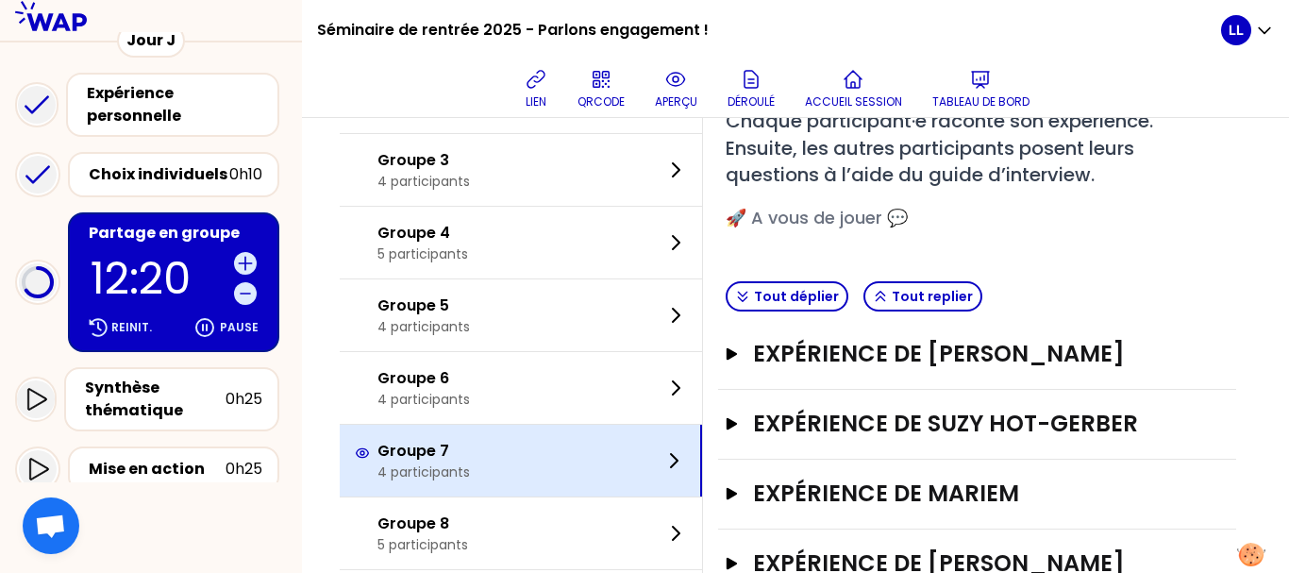
scroll to position [257, 0]
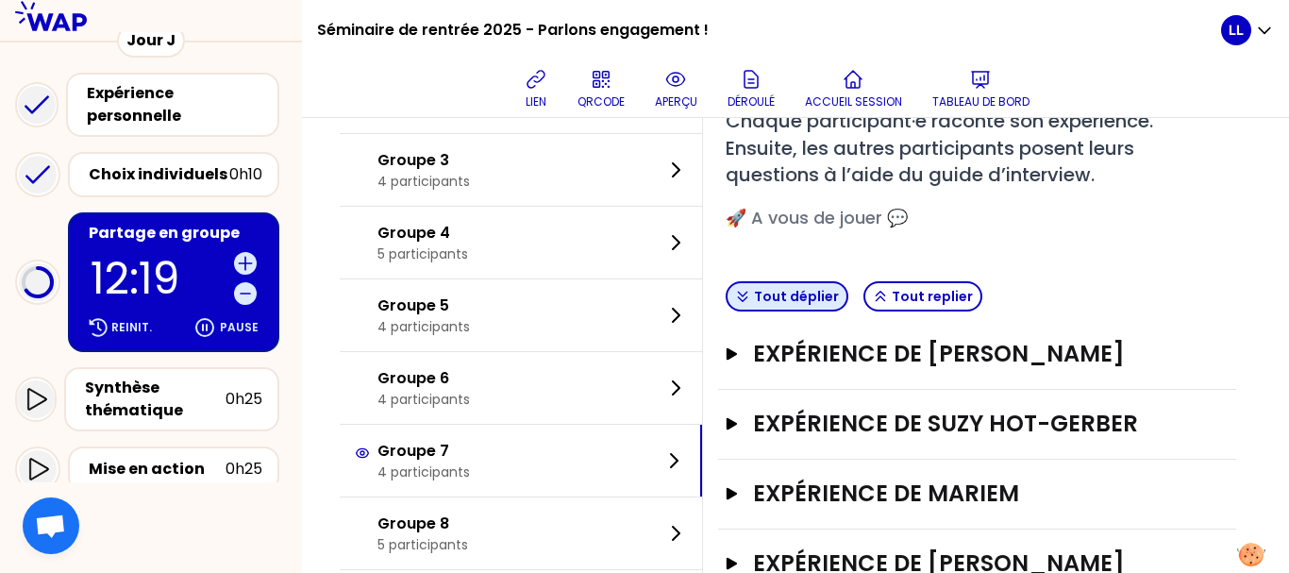
click at [827, 287] on button "Tout déplier" at bounding box center [787, 296] width 123 height 30
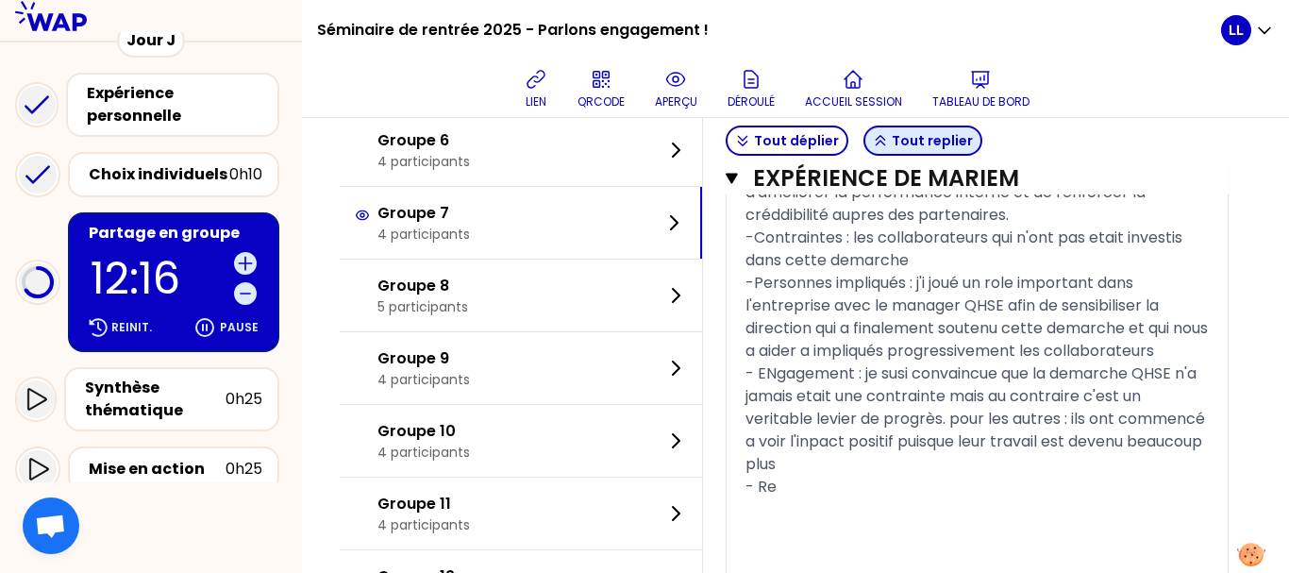
click at [923, 145] on button "Tout replier" at bounding box center [922, 141] width 119 height 30
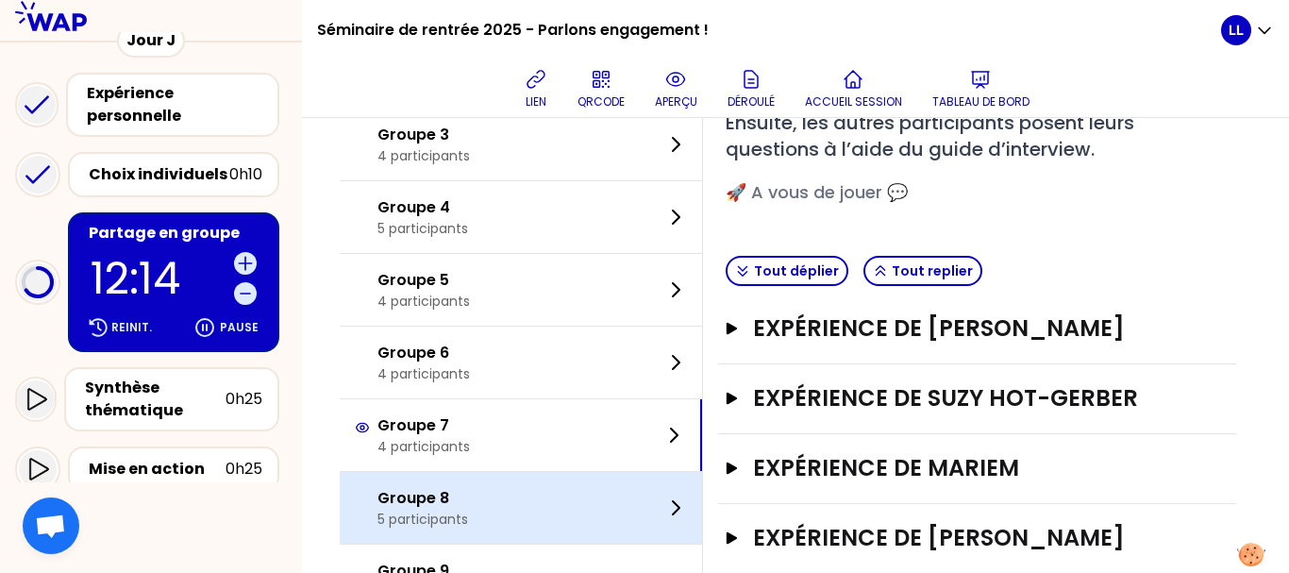
click at [494, 511] on div "Groupe 8 5 participants" at bounding box center [521, 508] width 362 height 72
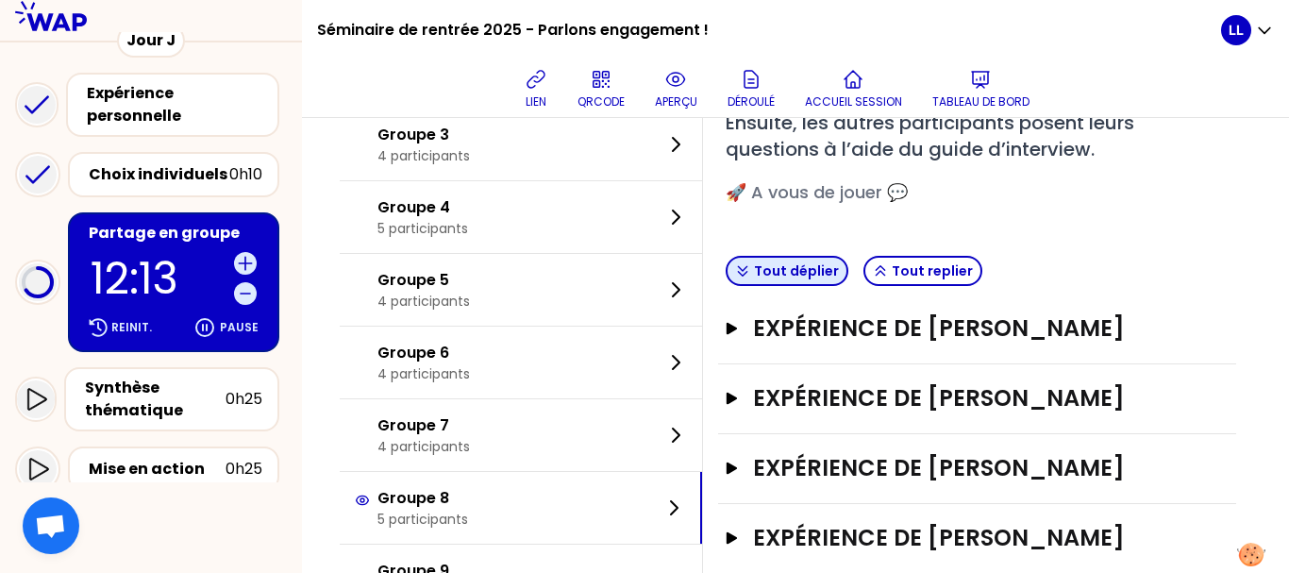
click at [802, 268] on button "Tout déplier" at bounding box center [787, 271] width 123 height 30
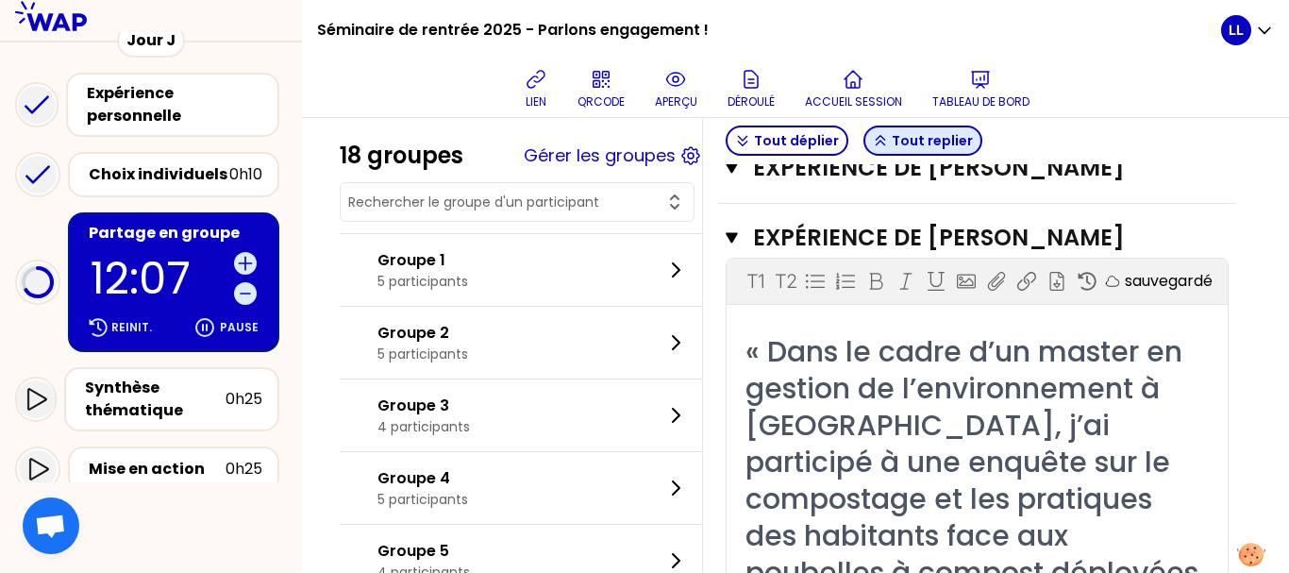
click at [911, 140] on button "Tout replier" at bounding box center [922, 141] width 119 height 30
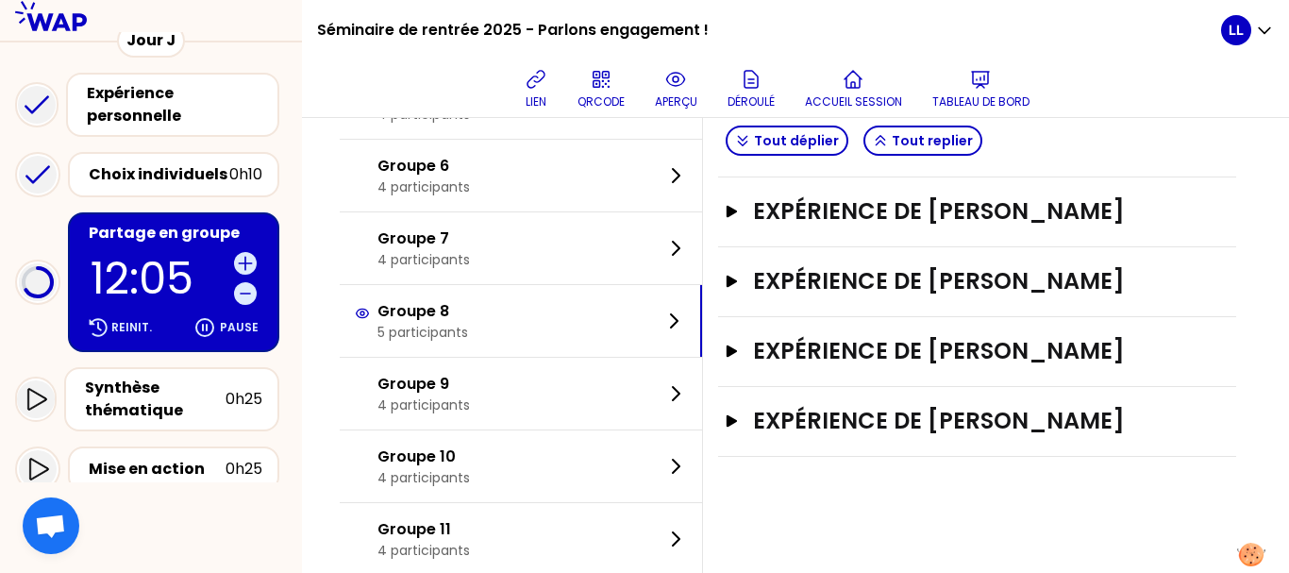
scroll to position [0, 0]
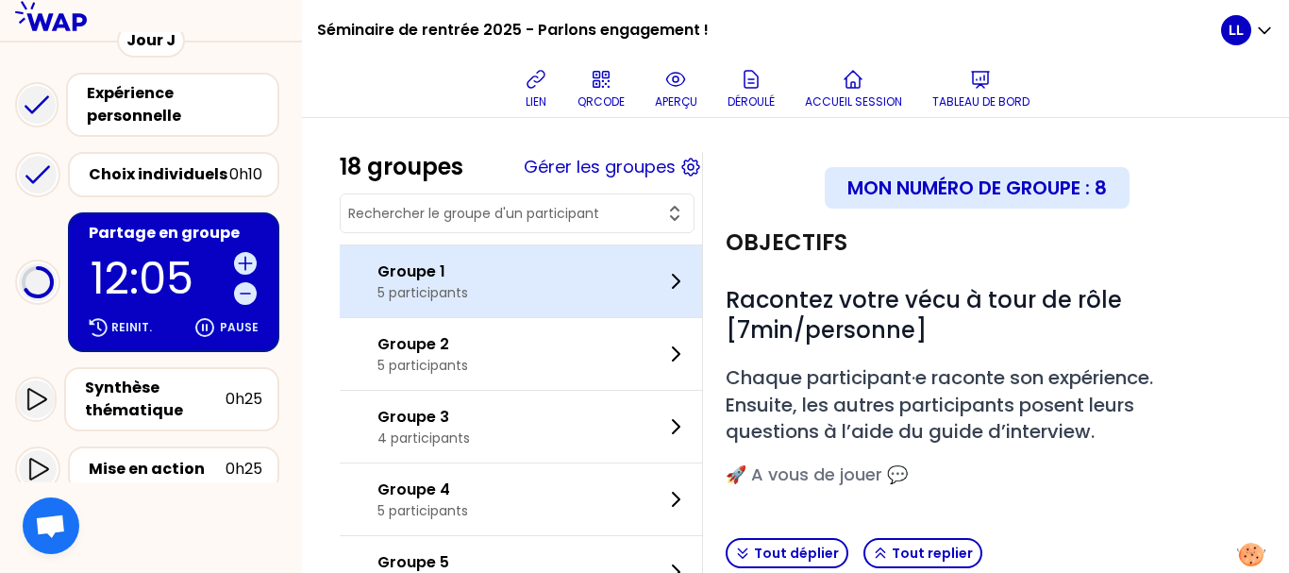
click at [519, 307] on div "Groupe 1 5 participants" at bounding box center [521, 281] width 362 height 72
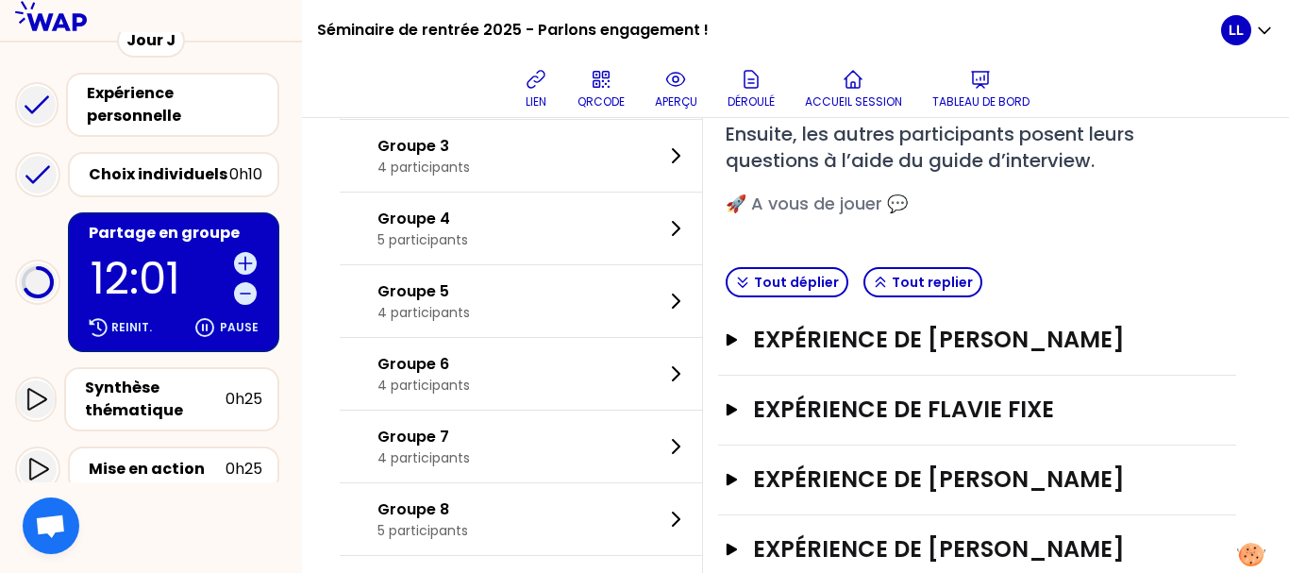
scroll to position [267, 0]
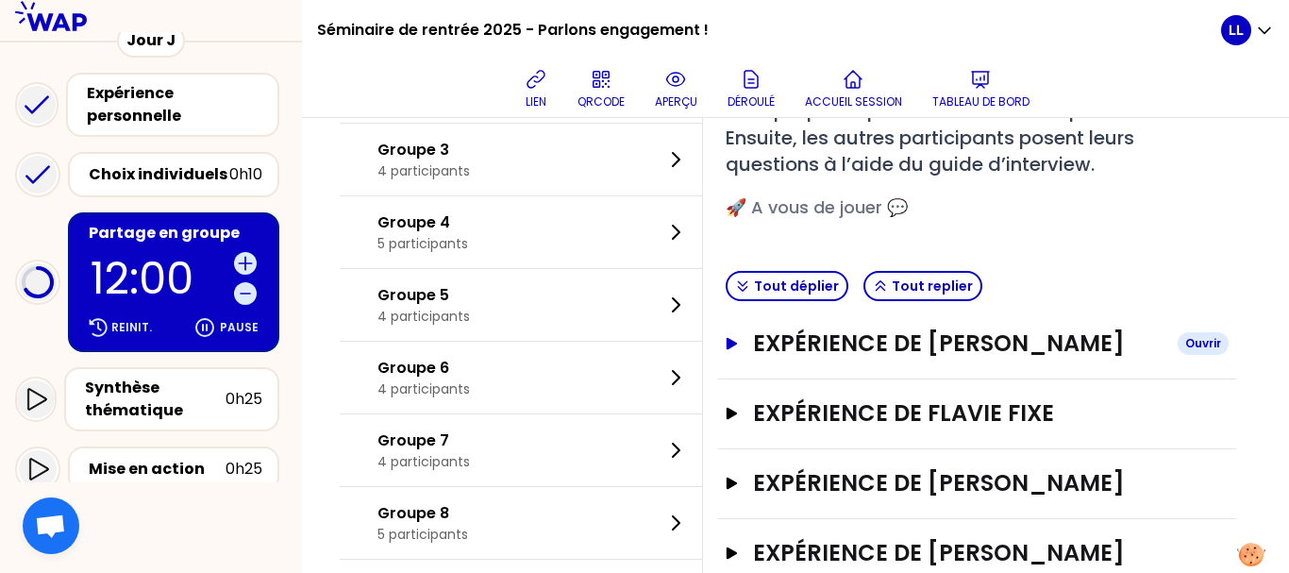
click at [855, 342] on h3 "Expérience de [PERSON_NAME]" at bounding box center [958, 343] width 410 height 30
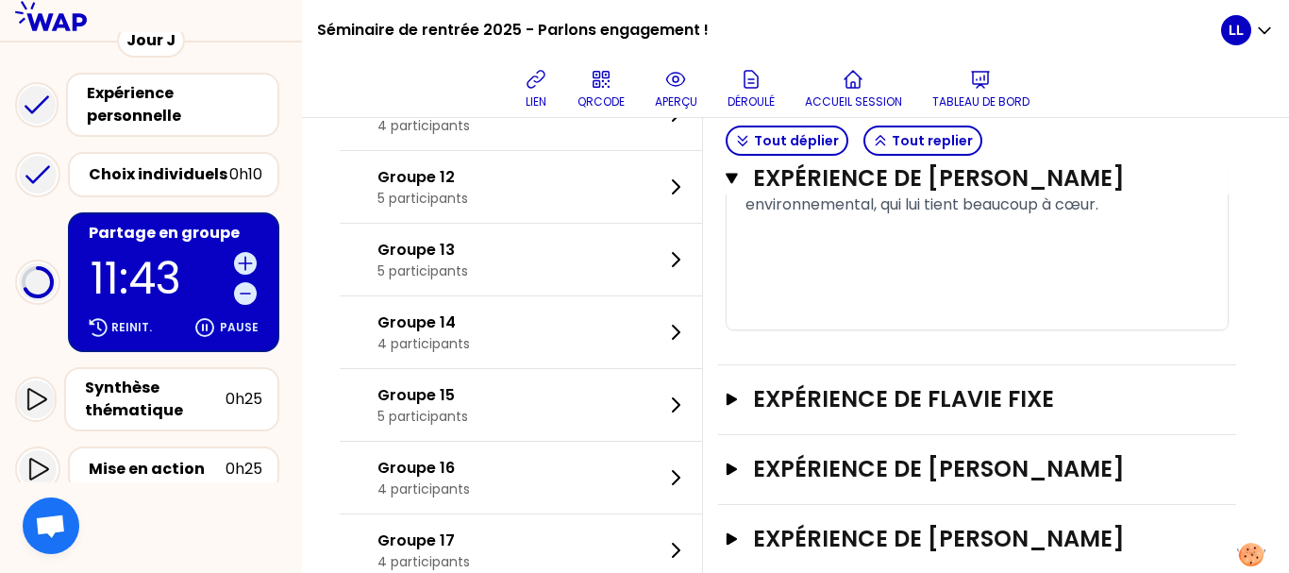
scroll to position [1475, 0]
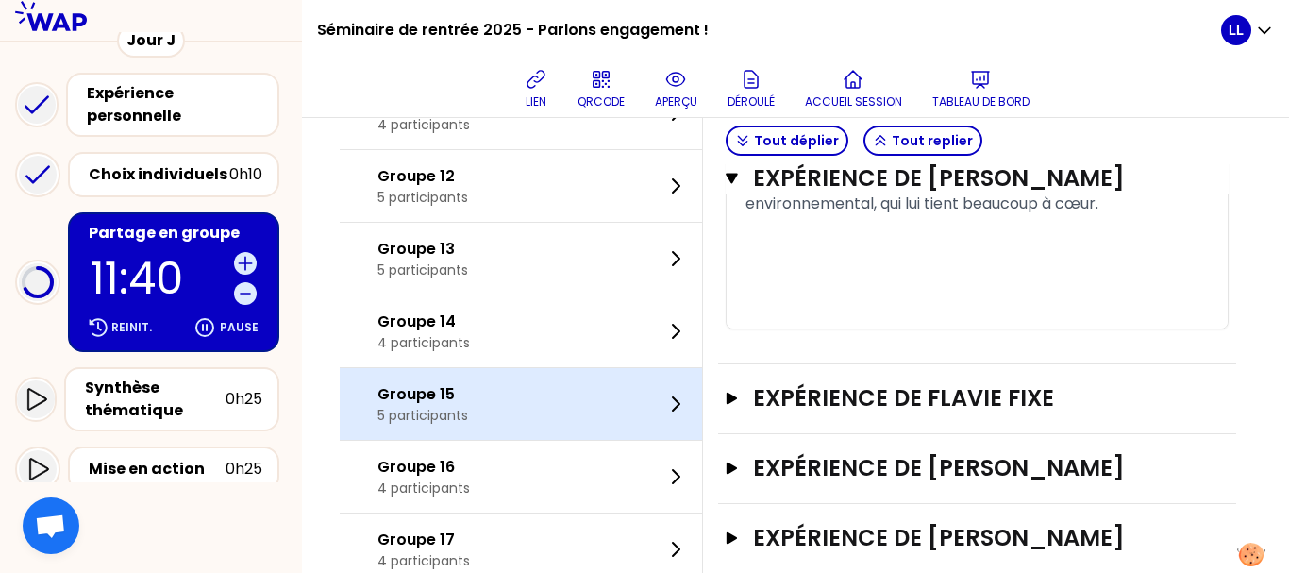
click at [545, 417] on div "Groupe 15 5 participants" at bounding box center [521, 404] width 362 height 72
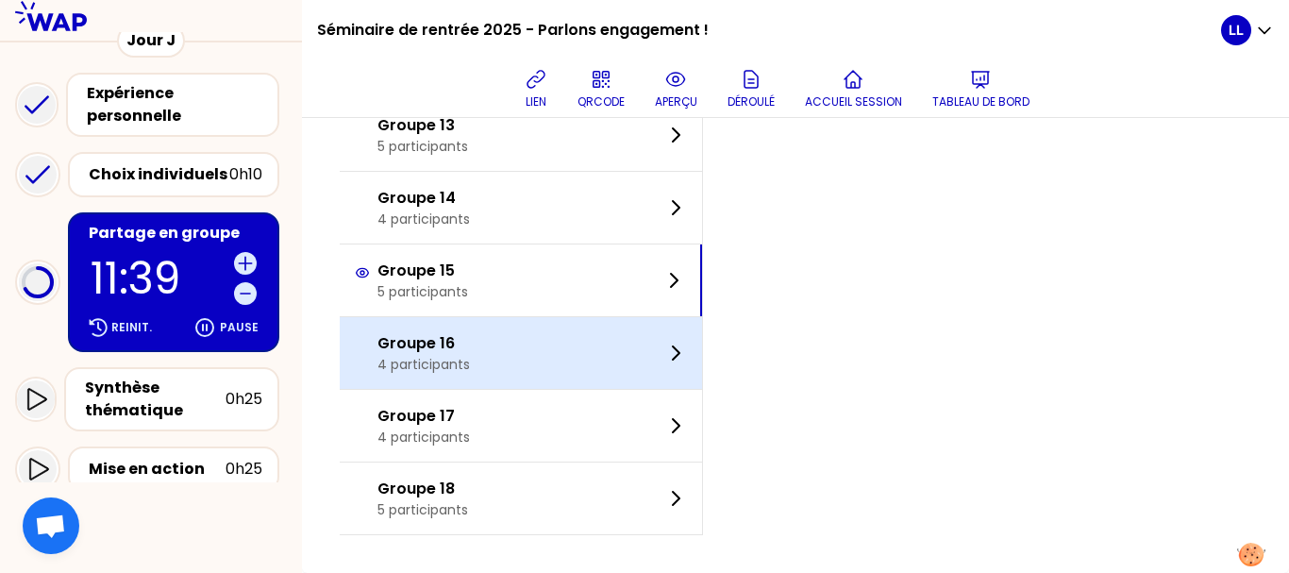
scroll to position [1018, 0]
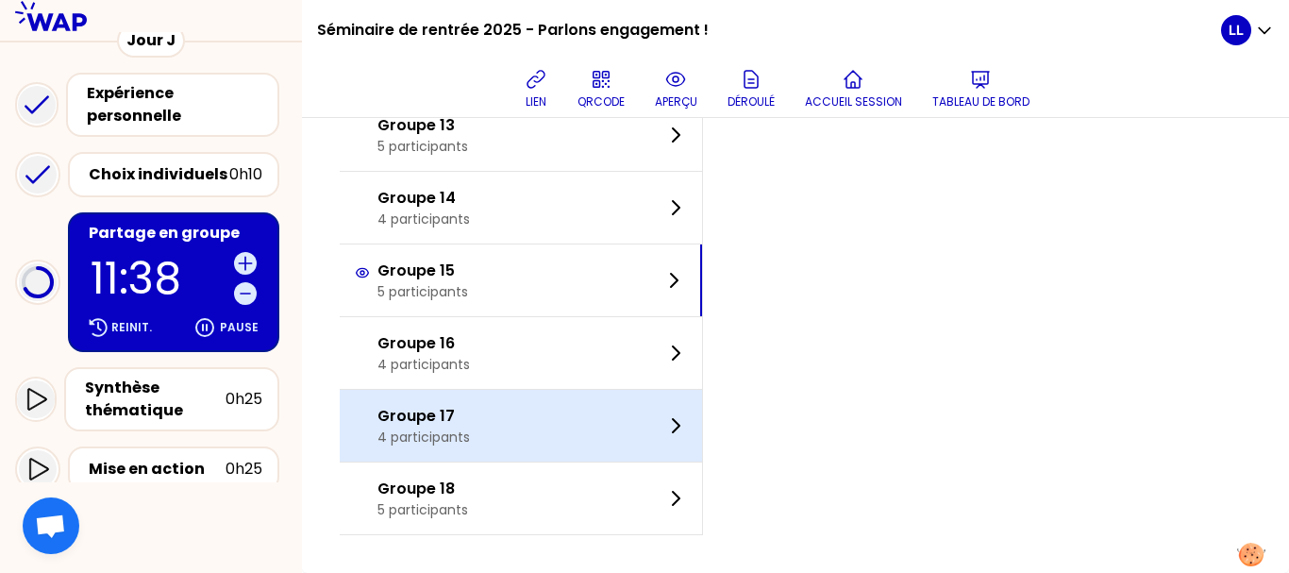
click at [558, 432] on div "Groupe 17 4 participants" at bounding box center [521, 426] width 362 height 72
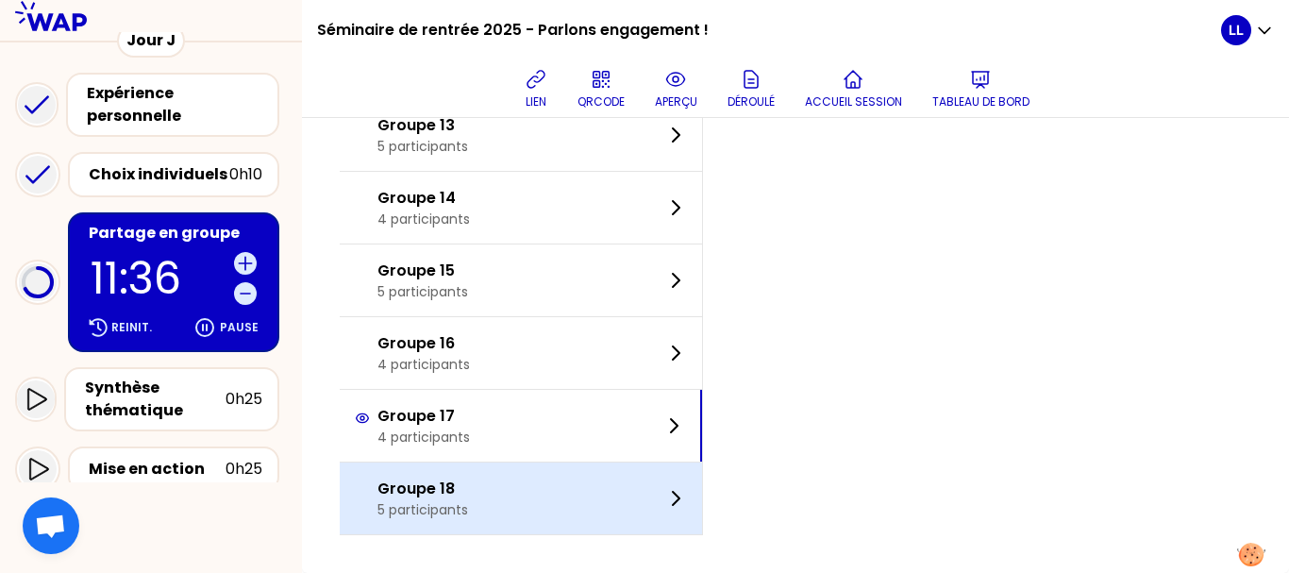
click at [576, 482] on div "Groupe 18 5 participants" at bounding box center [521, 498] width 362 height 72
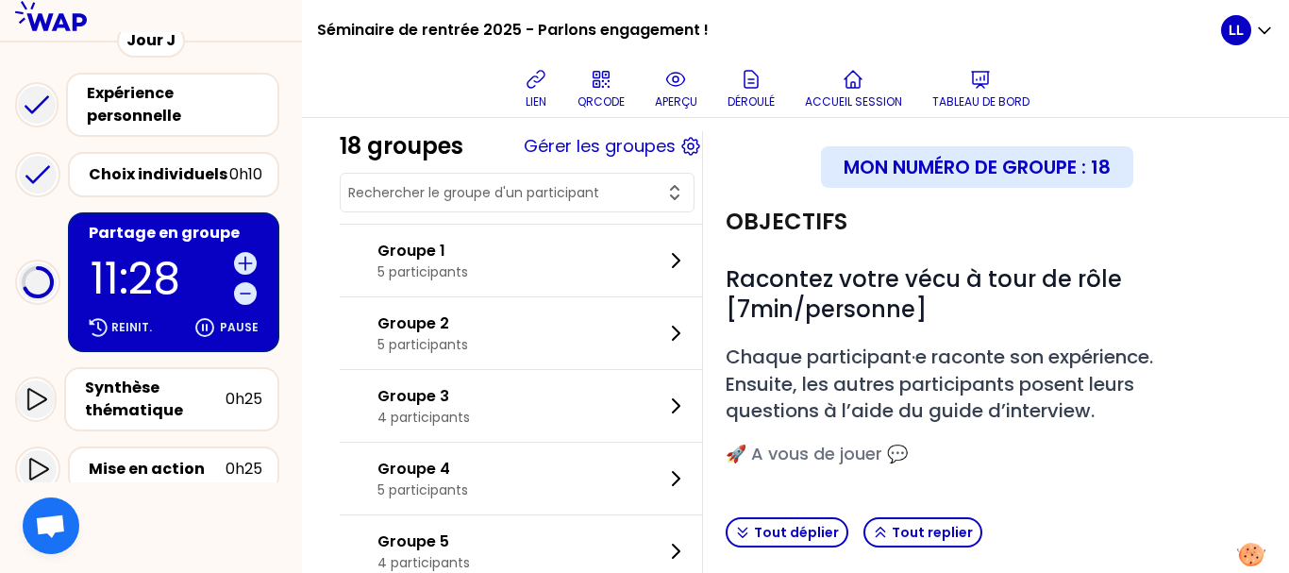
scroll to position [0, 0]
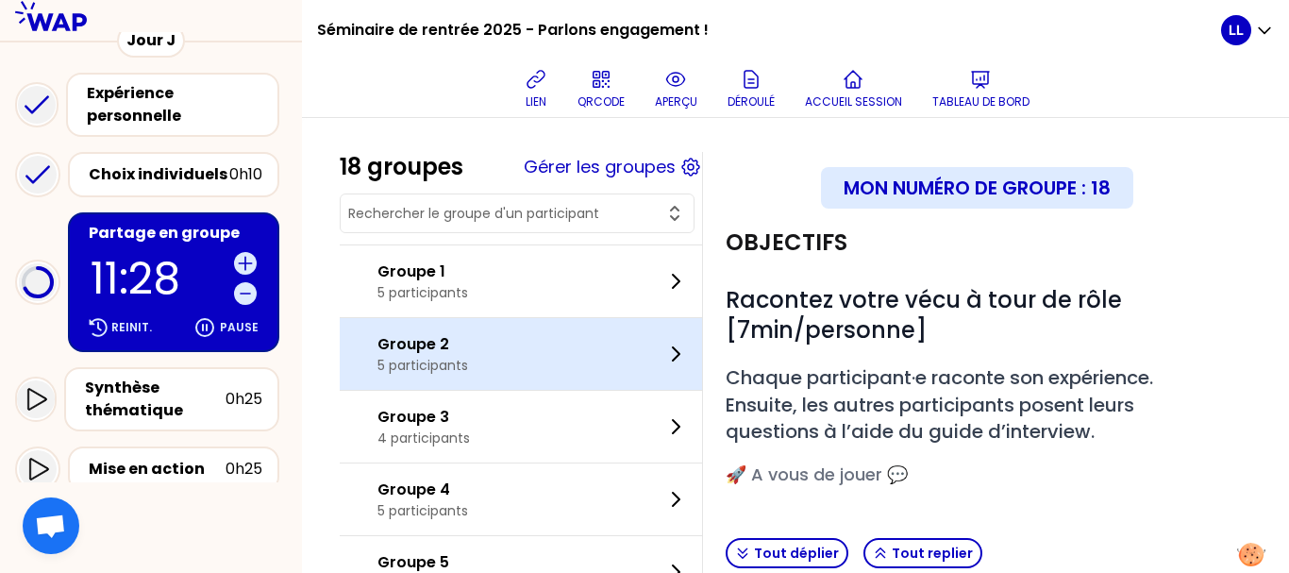
click at [598, 361] on div "Groupe 2 5 participants" at bounding box center [521, 354] width 362 height 72
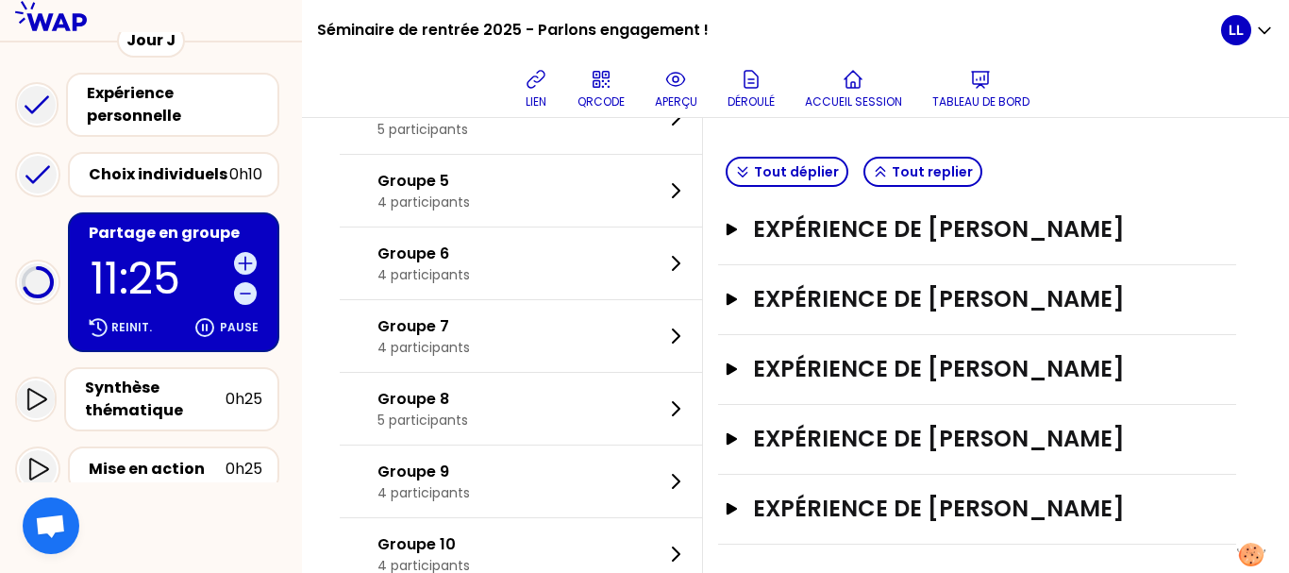
scroll to position [435, 0]
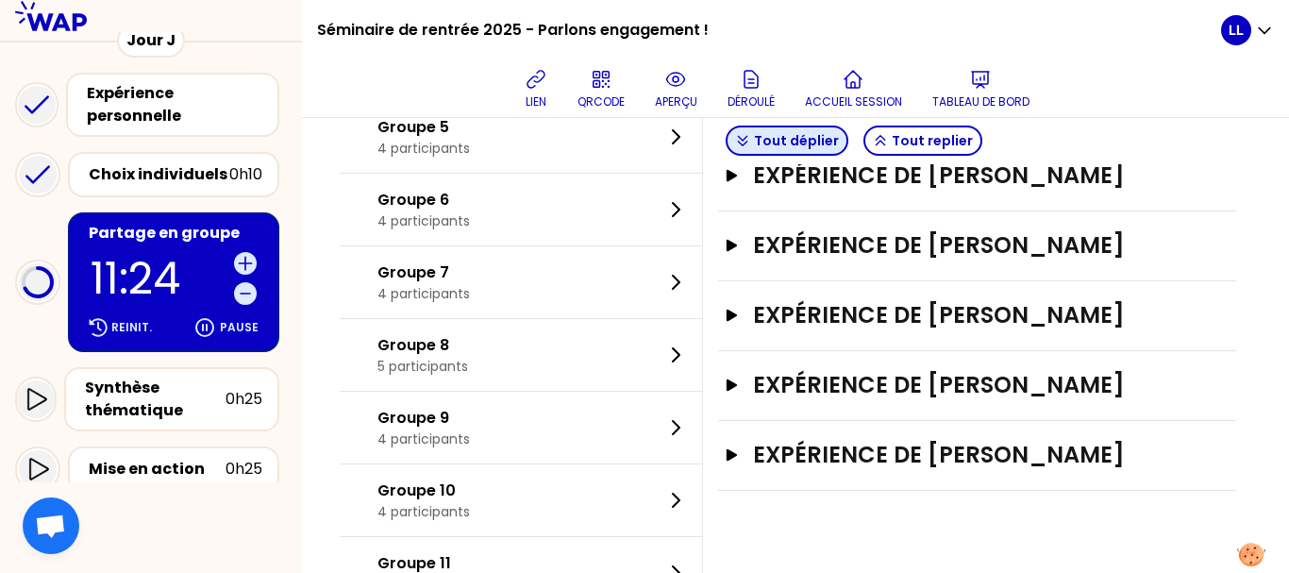
click at [822, 136] on button "Tout déplier" at bounding box center [787, 141] width 123 height 30
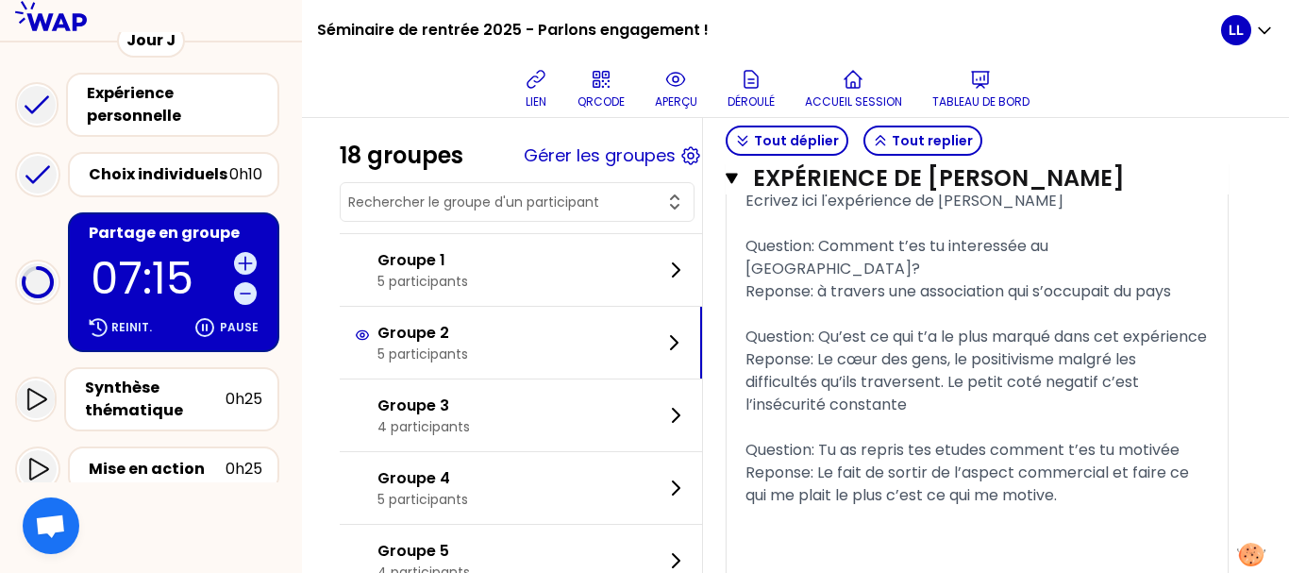
scroll to position [4936, 0]
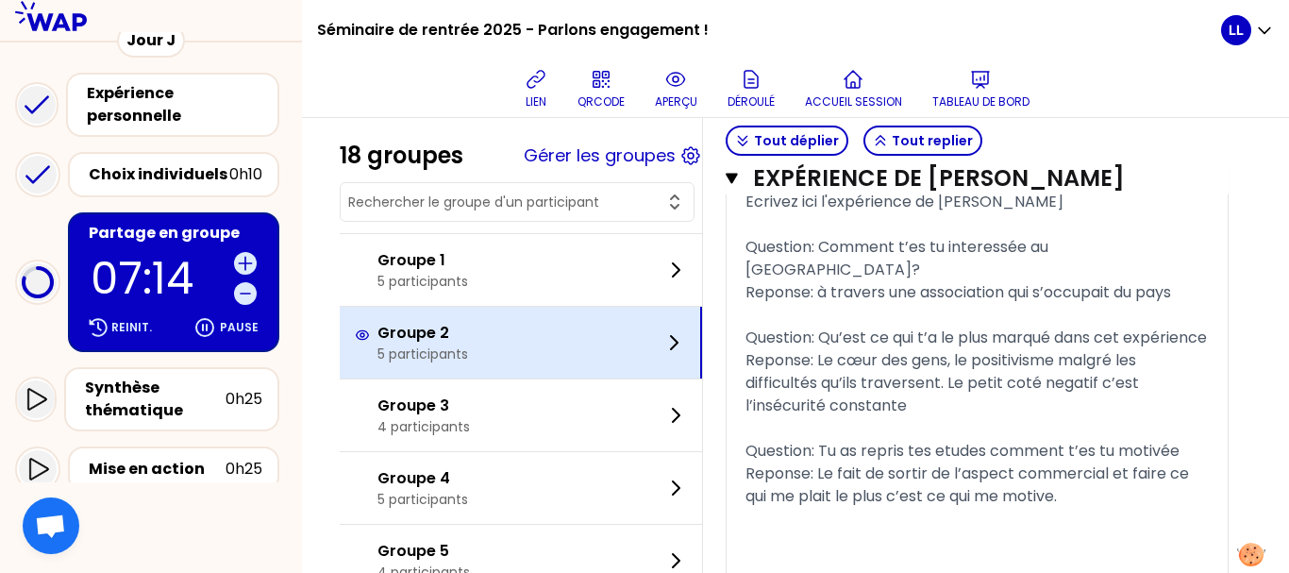
click at [568, 357] on div "Groupe 2 5 participants" at bounding box center [521, 343] width 362 height 72
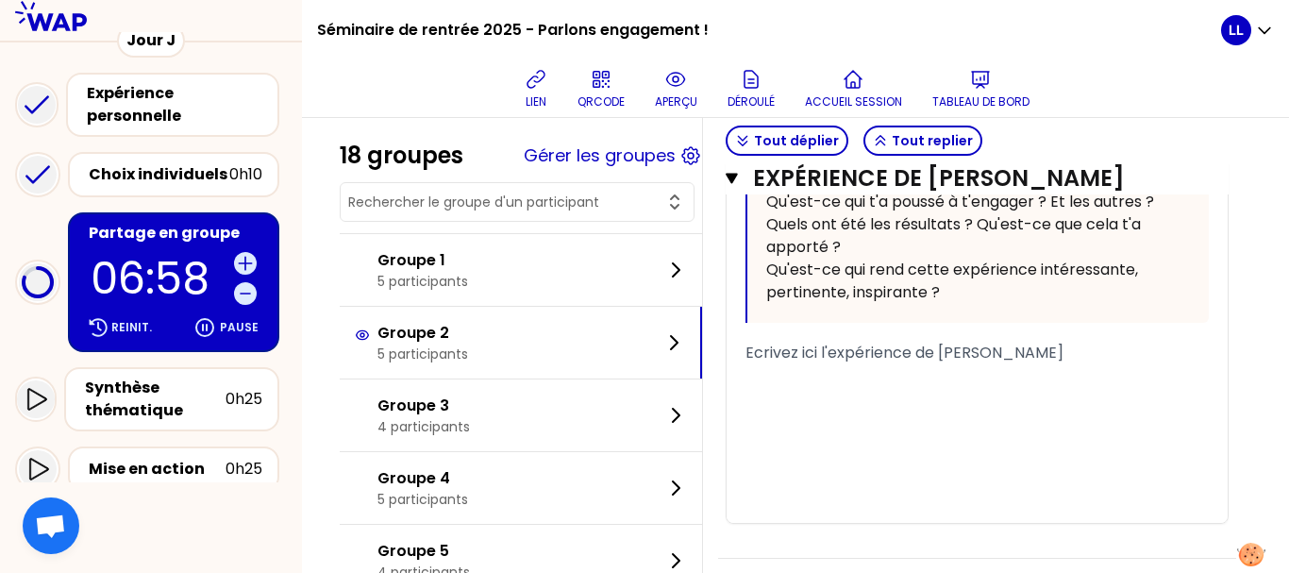
scroll to position [2037, 0]
click at [881, 386] on div "﻿" at bounding box center [976, 374] width 463 height 23
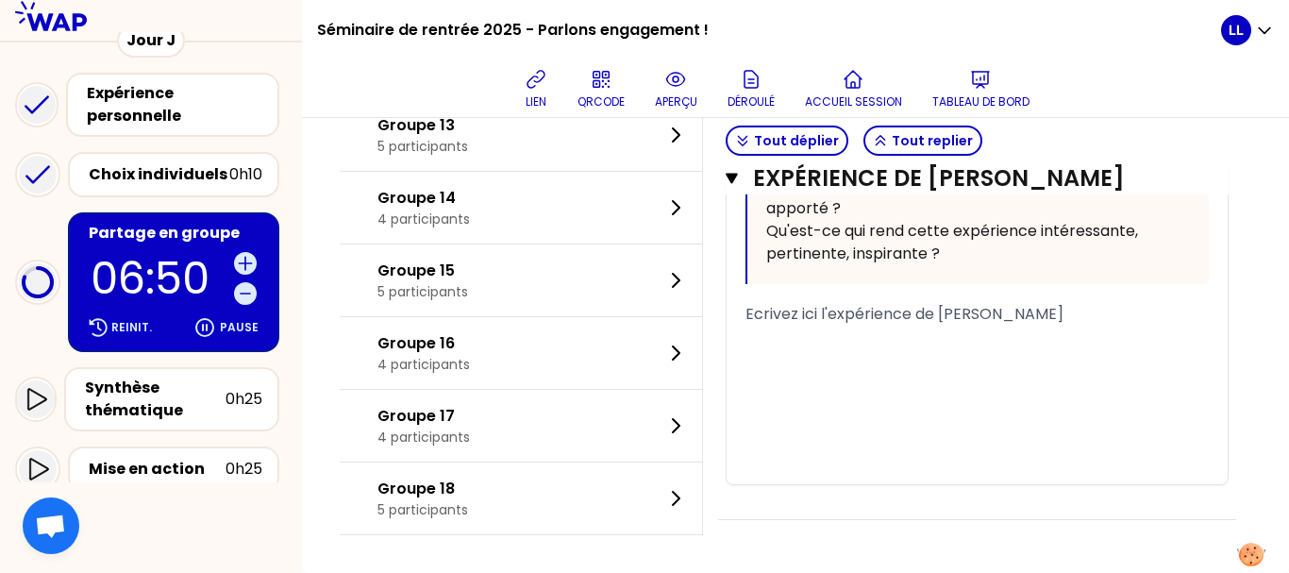
scroll to position [7223, 0]
click at [848, 360] on div "﻿" at bounding box center [976, 359] width 463 height 23
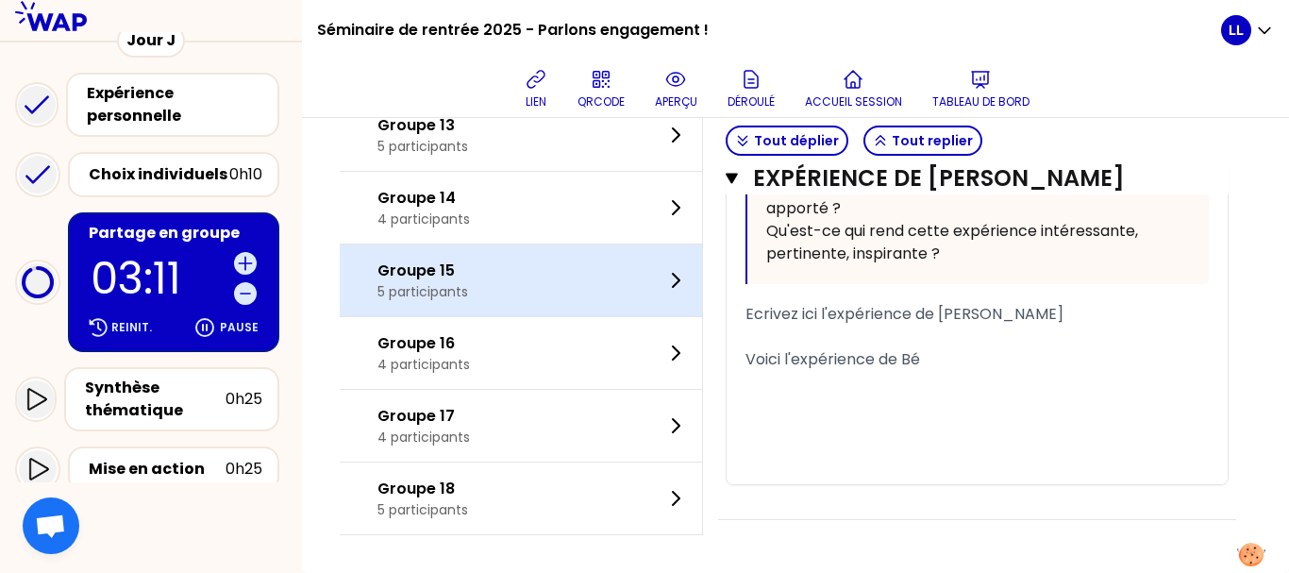
click at [637, 256] on div "Groupe 15 5 participants" at bounding box center [521, 280] width 362 height 72
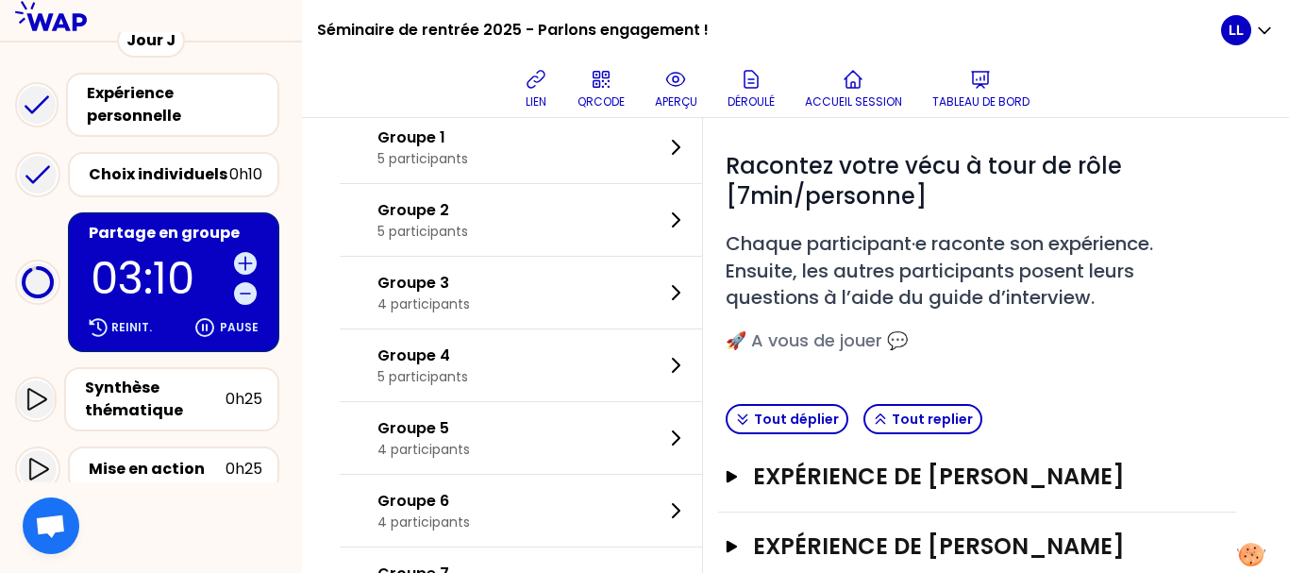
scroll to position [0, 0]
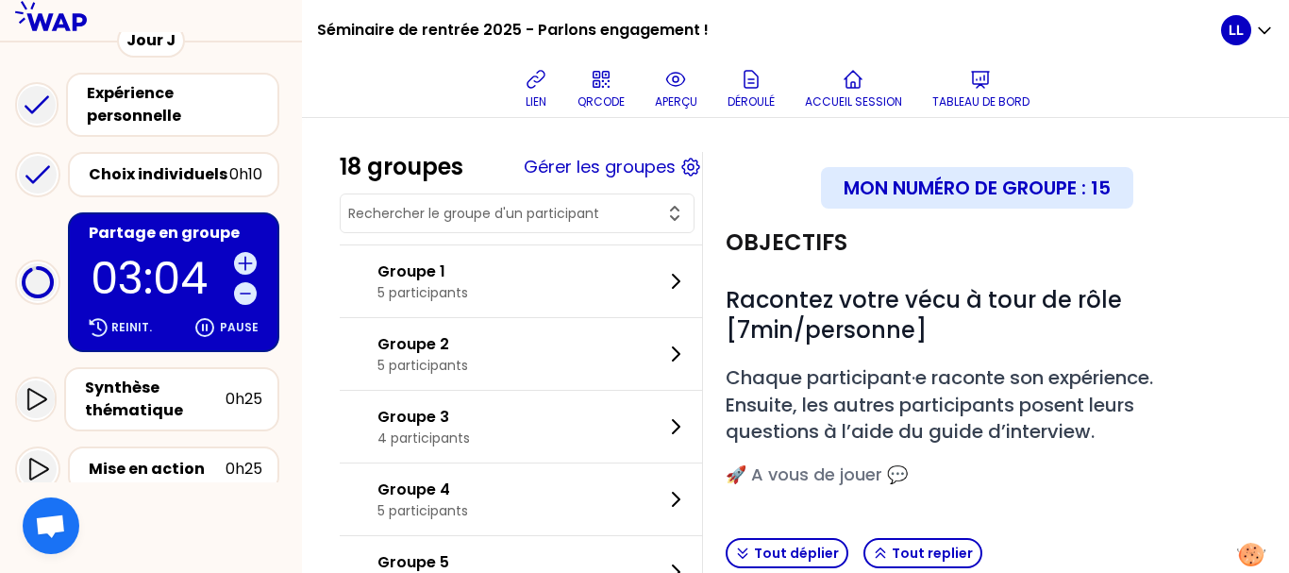
click at [572, 166] on button "Gérer les groupes" at bounding box center [600, 167] width 152 height 26
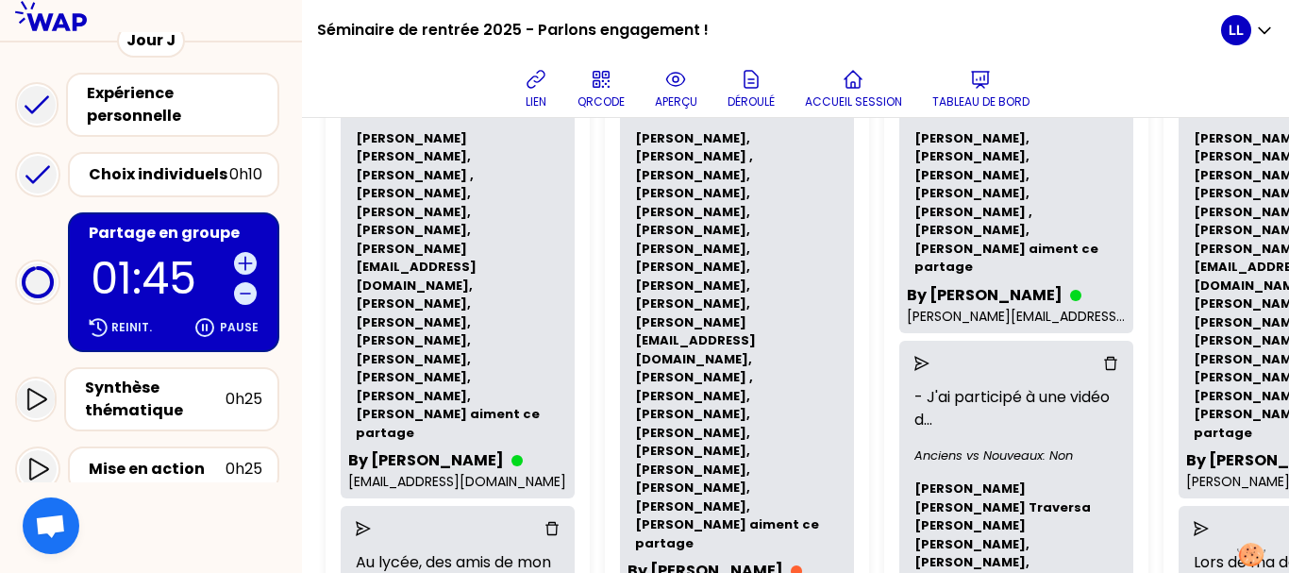
scroll to position [0, 229]
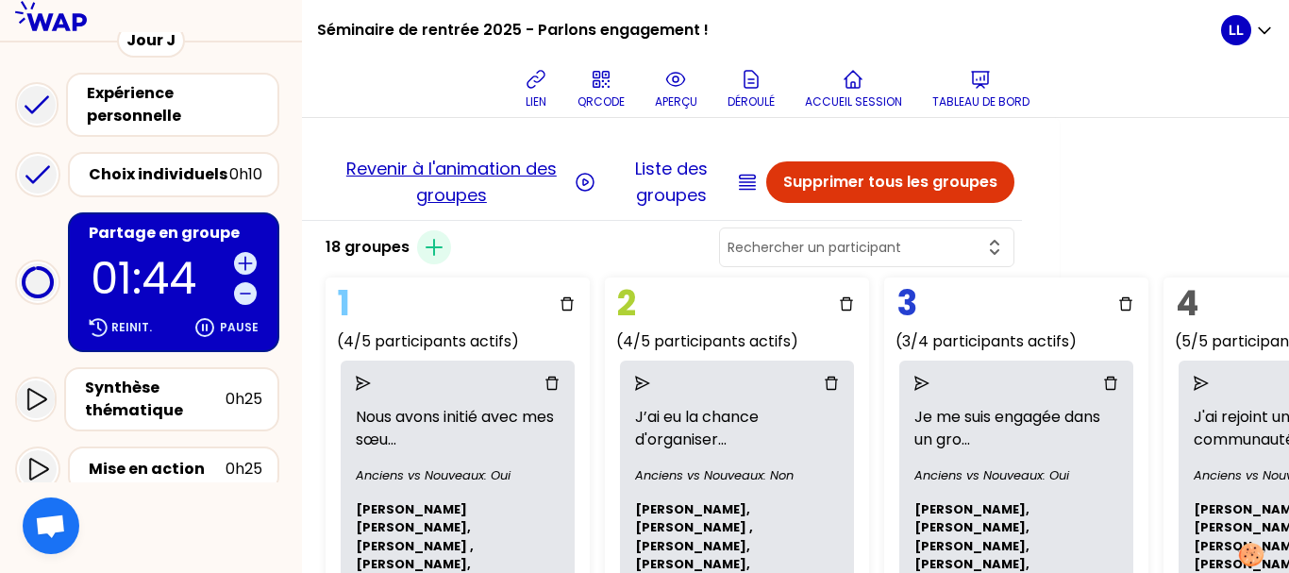
click at [461, 170] on button "Revenir à l'animation des groupes" at bounding box center [451, 182] width 237 height 53
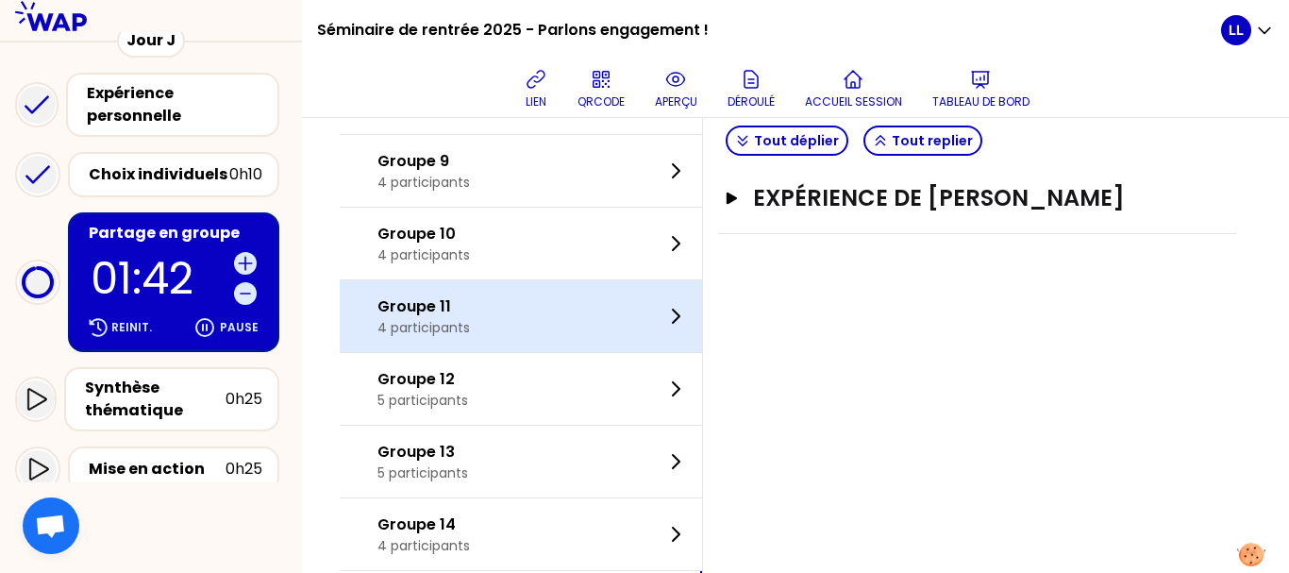
scroll to position [693, 0]
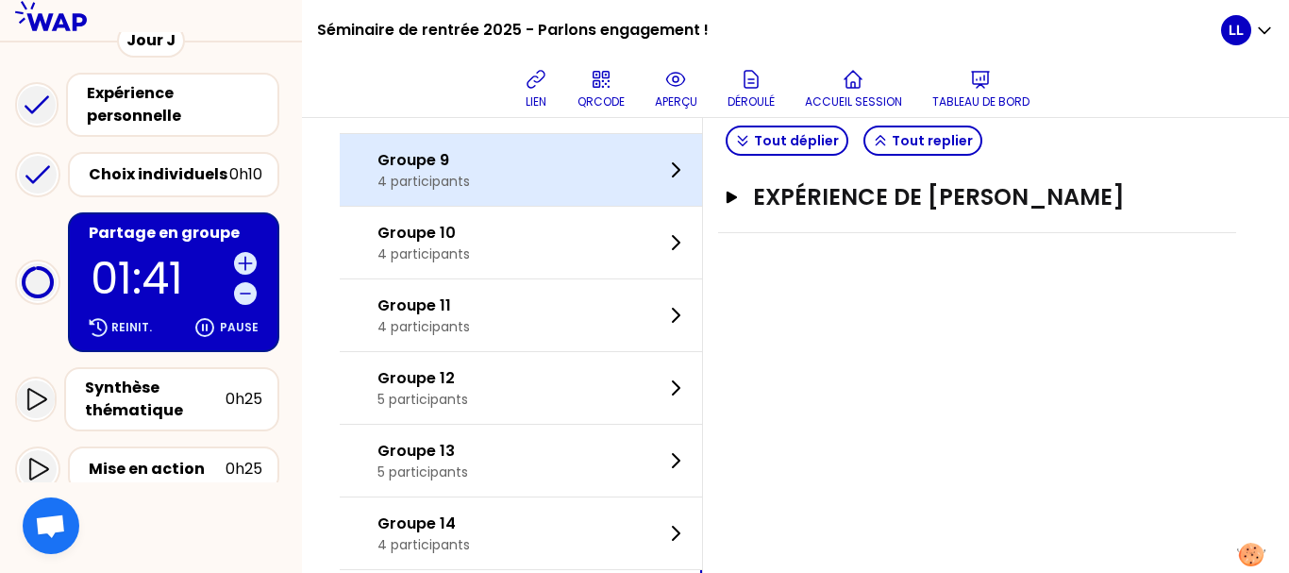
click at [505, 187] on div "Groupe 9 4 participants" at bounding box center [521, 170] width 362 height 72
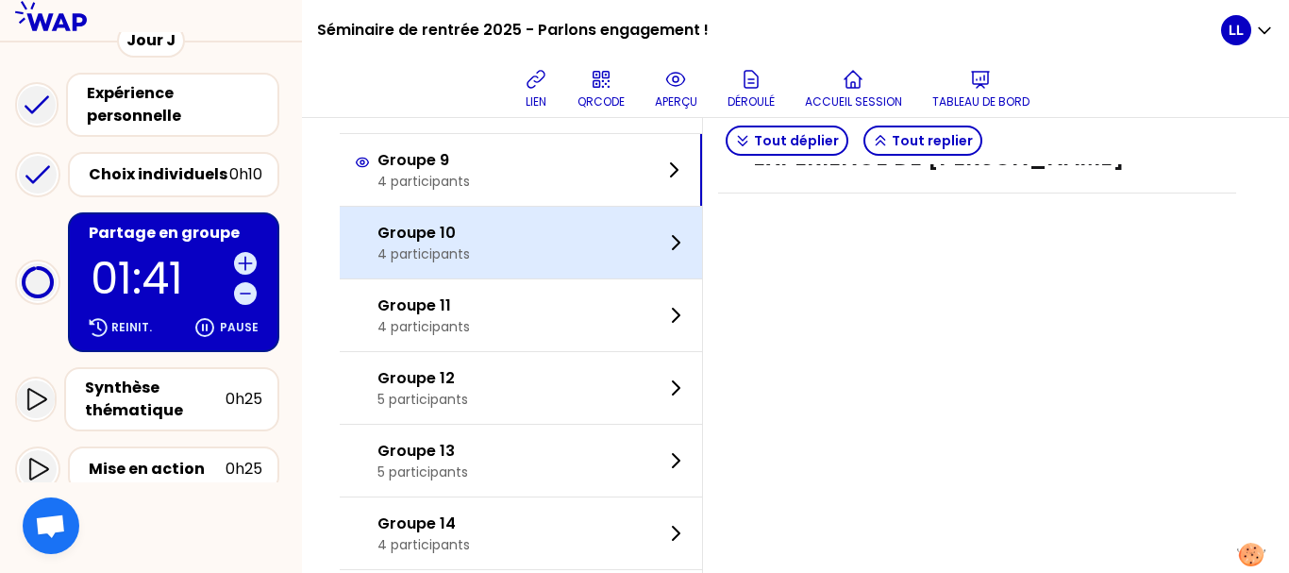
click at [518, 226] on div "Groupe 10 4 participants" at bounding box center [521, 243] width 362 height 72
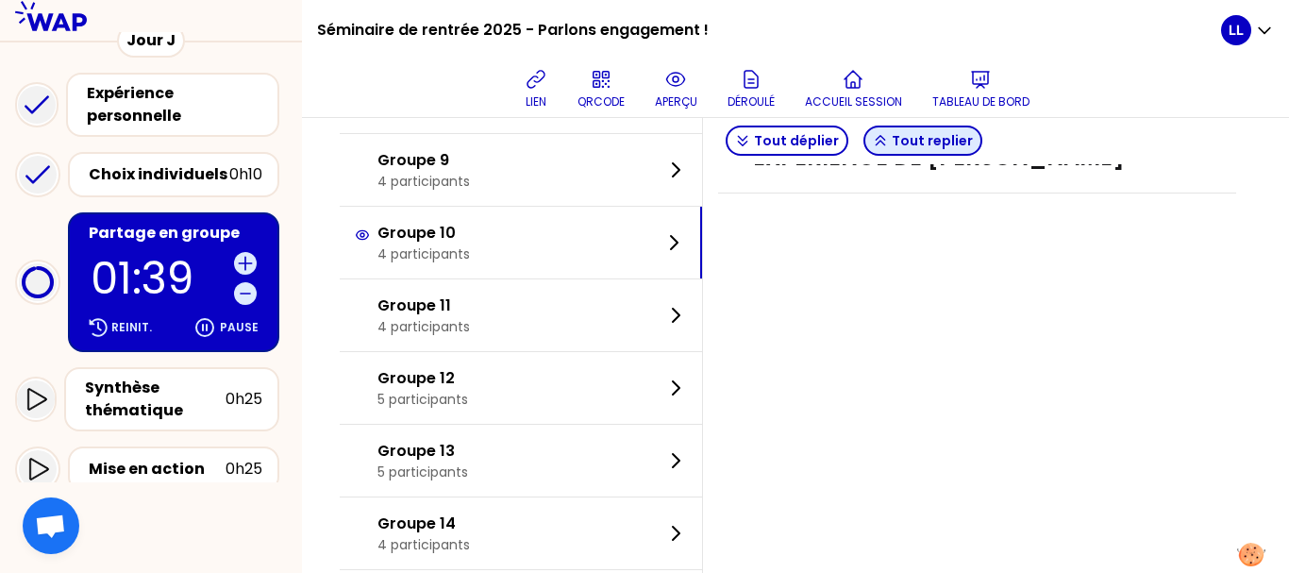
click at [916, 137] on button "Tout replier" at bounding box center [922, 141] width 119 height 30
click at [775, 143] on button "Tout déplier" at bounding box center [787, 141] width 123 height 30
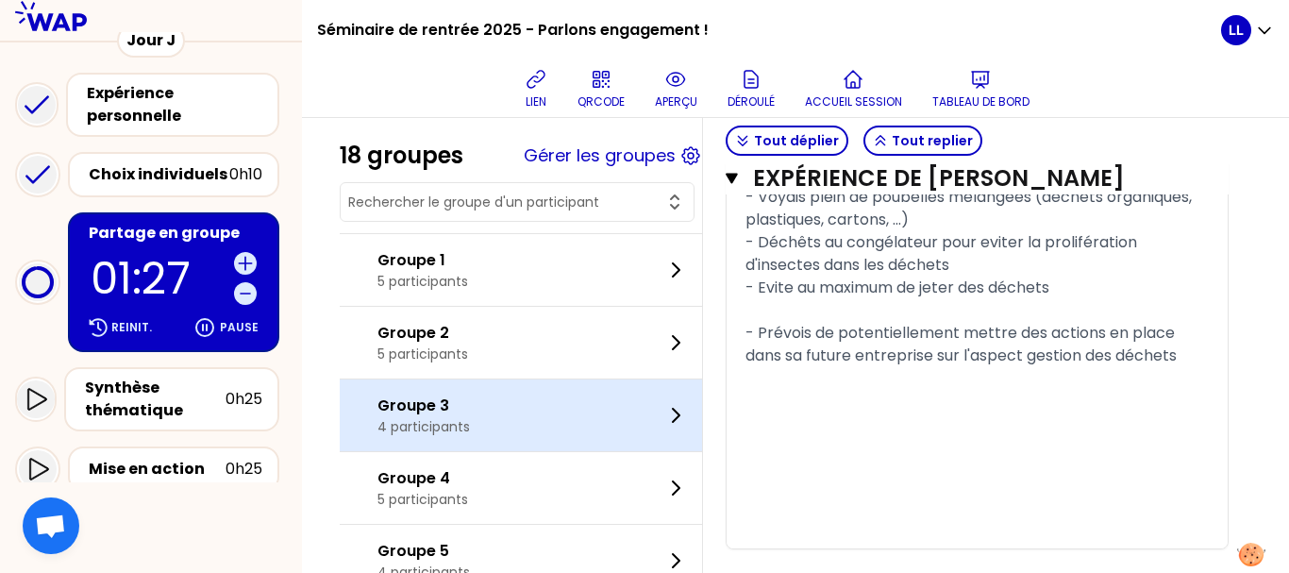
scroll to position [2255, 0]
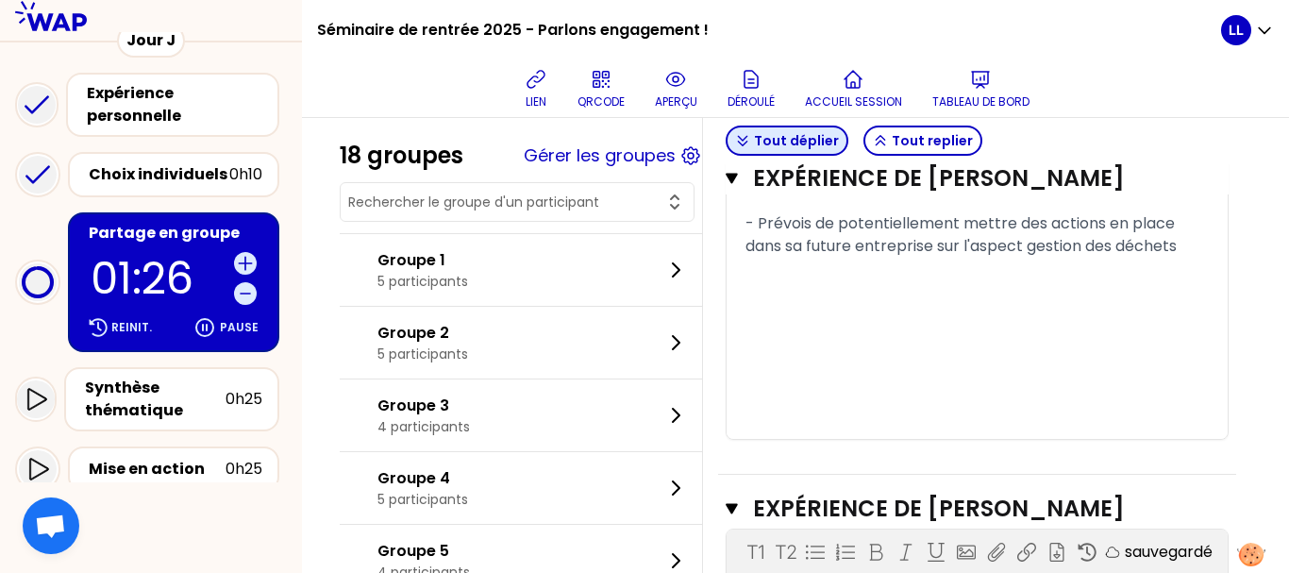
click at [812, 151] on button "Tout déplier" at bounding box center [787, 141] width 123 height 30
click at [912, 130] on button "Tout replier" at bounding box center [922, 141] width 119 height 30
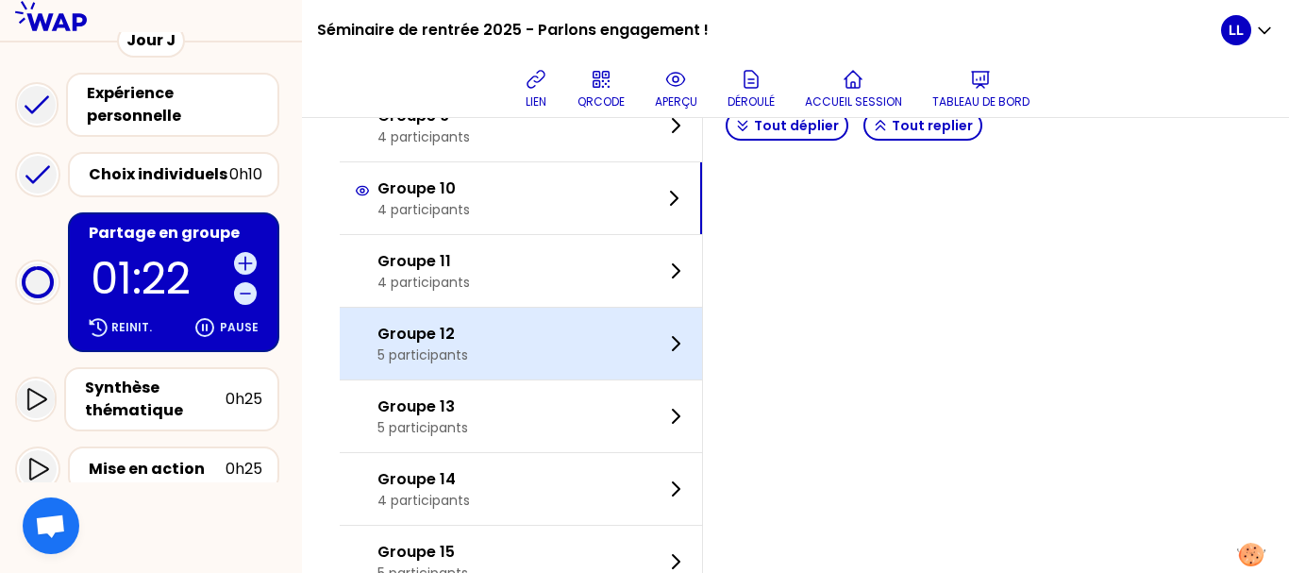
scroll to position [735, 0]
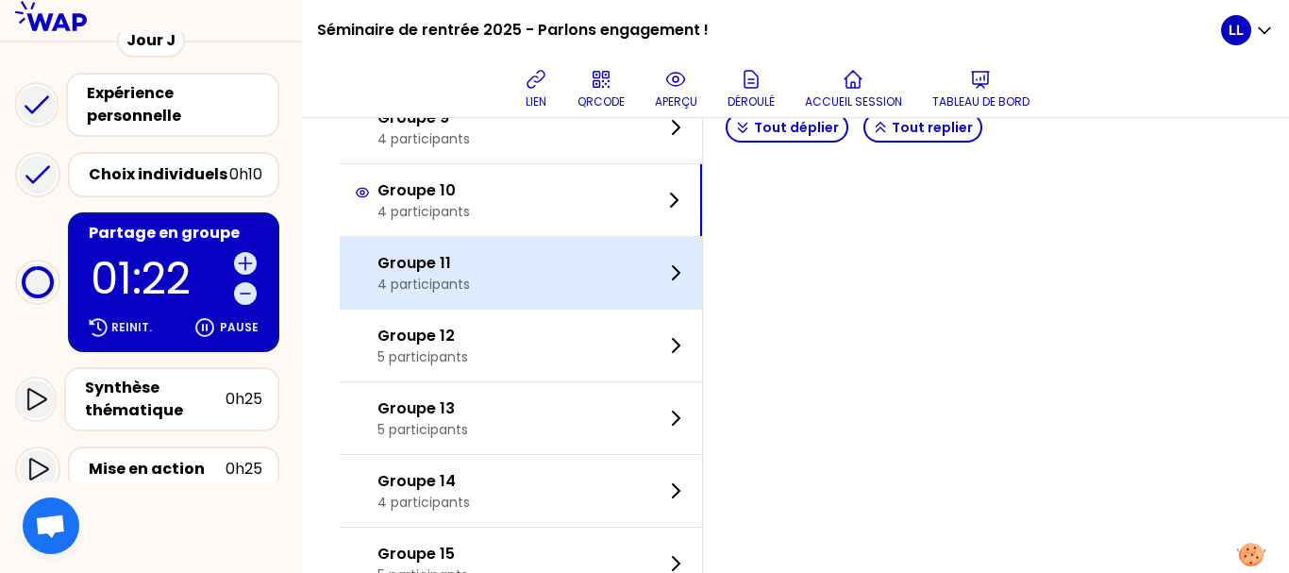
click at [561, 276] on div "Groupe 11 4 participants" at bounding box center [521, 273] width 362 height 72
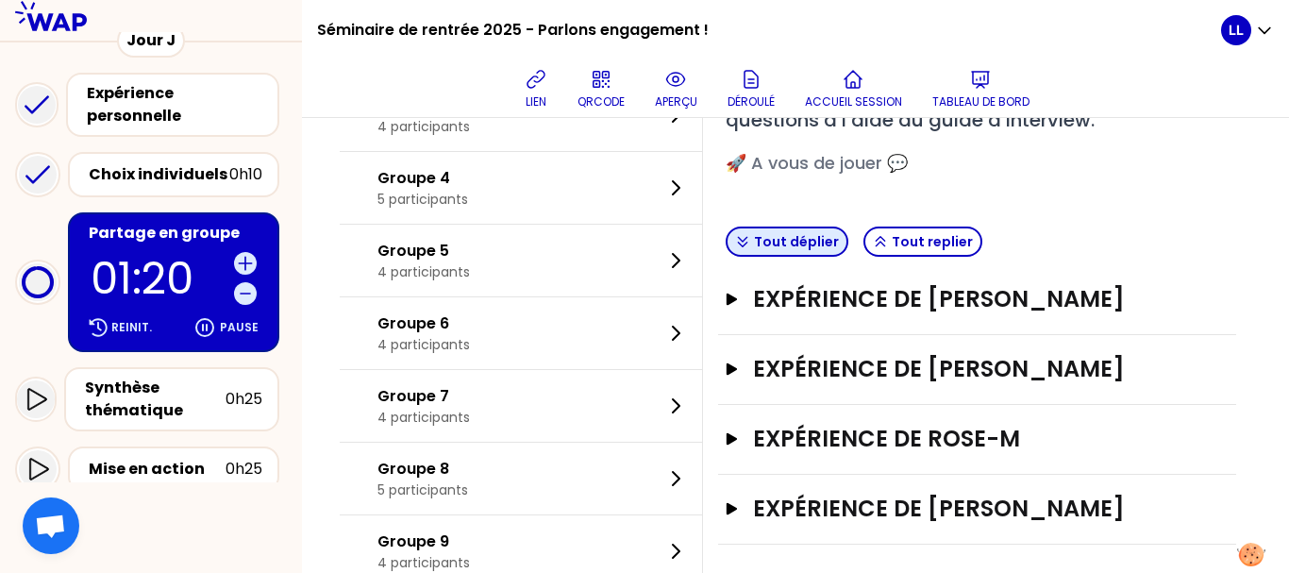
click at [813, 235] on button "Tout déplier" at bounding box center [787, 241] width 123 height 30
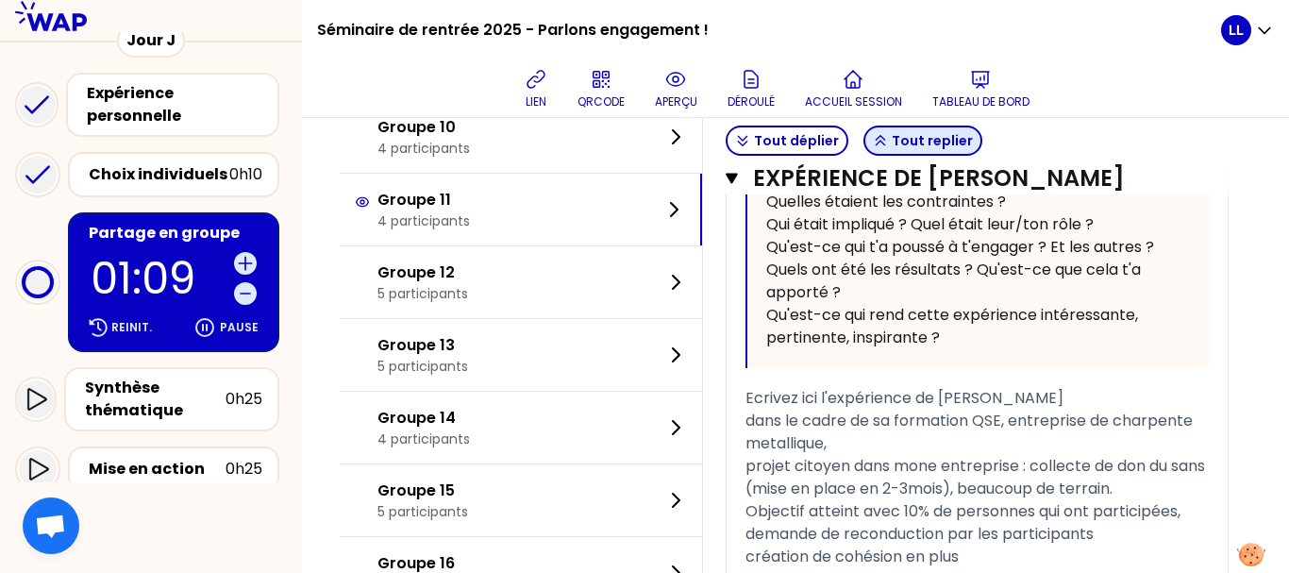
click at [916, 131] on button "Tout replier" at bounding box center [922, 141] width 119 height 30
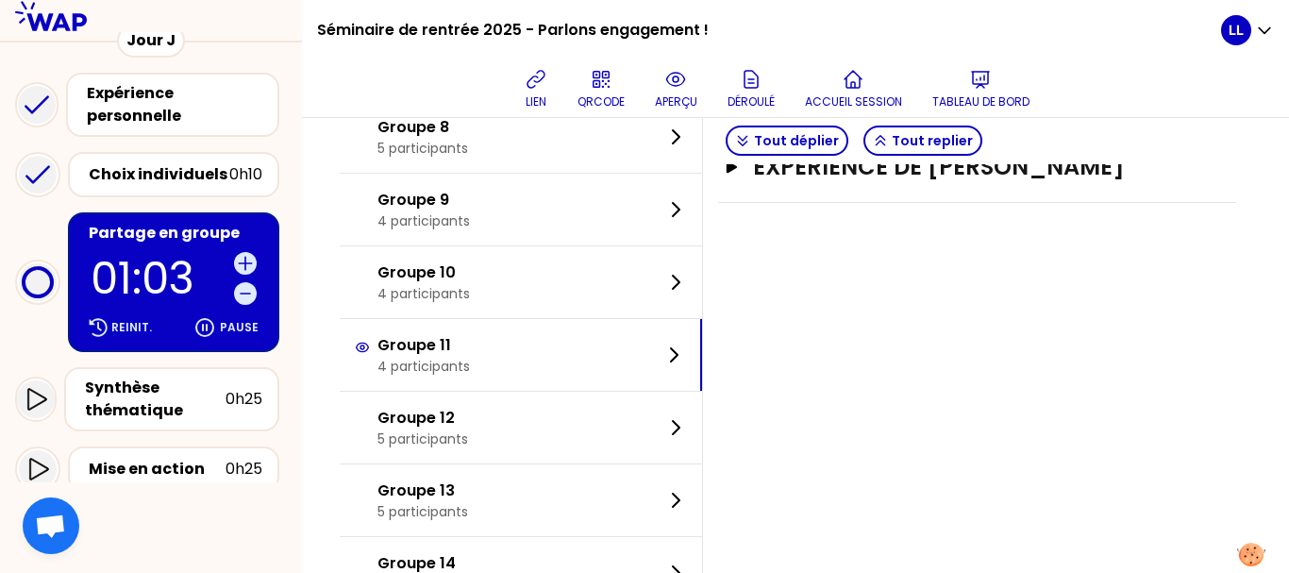
scroll to position [663, 0]
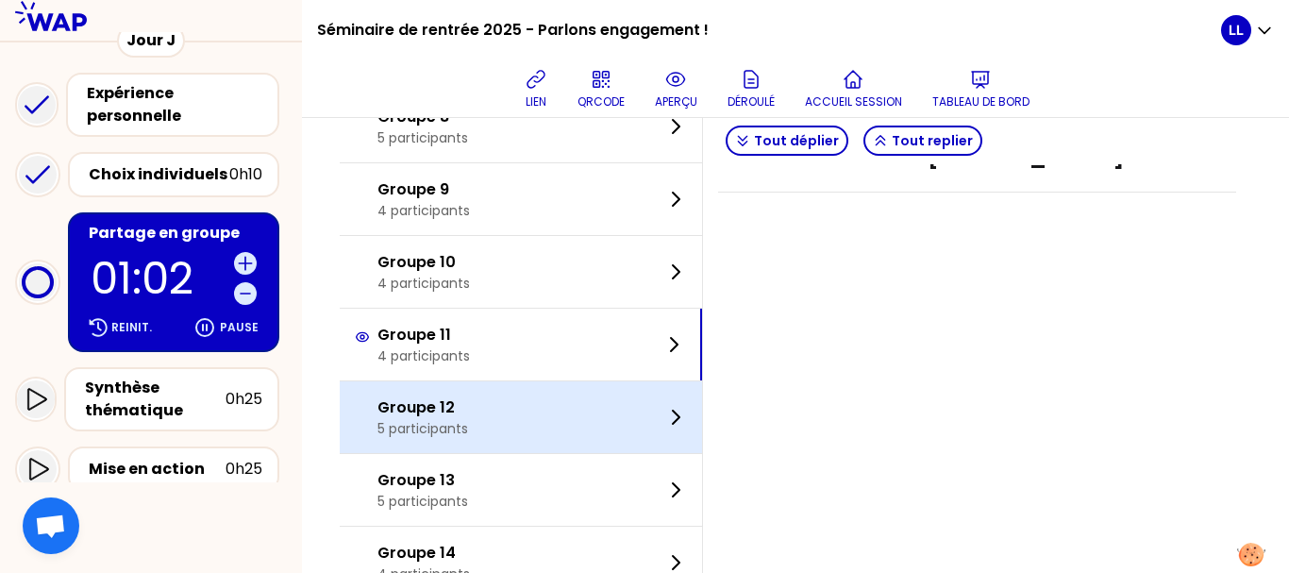
click at [519, 400] on div "Groupe 12 5 participants" at bounding box center [521, 417] width 362 height 72
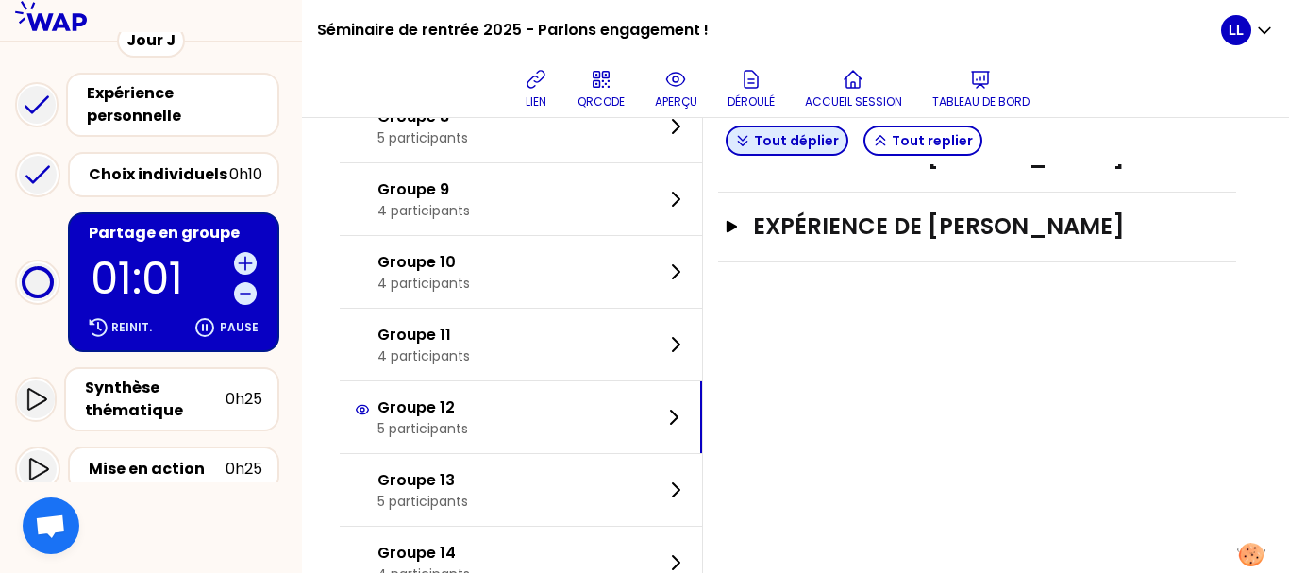
click at [806, 140] on button "Tout déplier" at bounding box center [787, 141] width 123 height 30
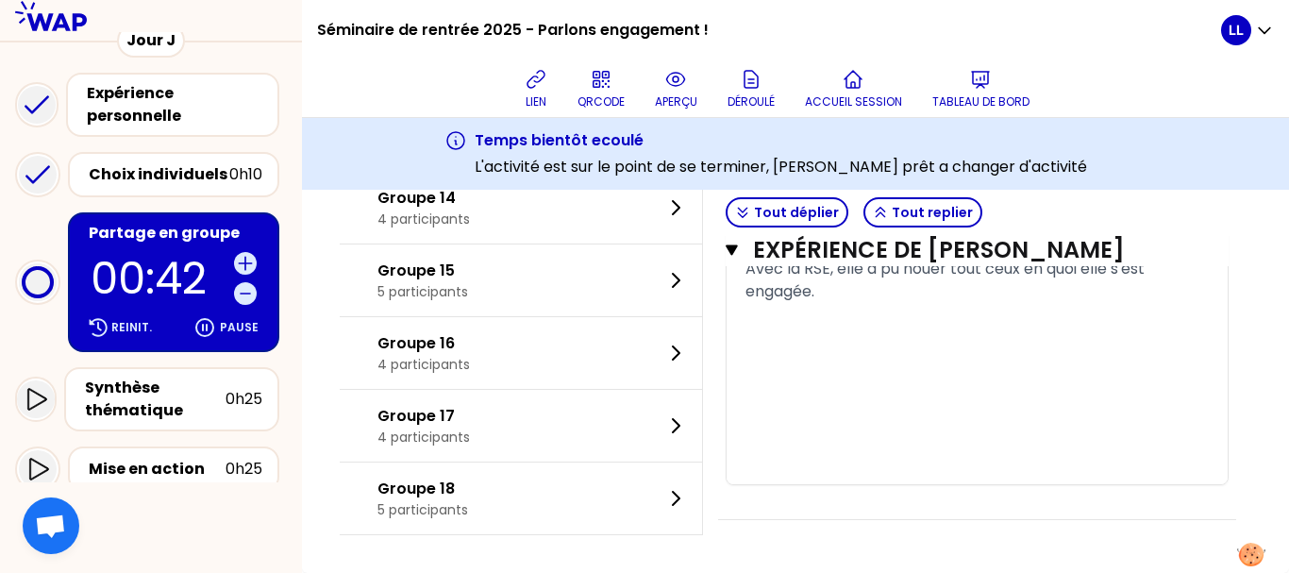
scroll to position [6802, 0]
click at [918, 199] on button "Tout replier" at bounding box center [922, 212] width 119 height 30
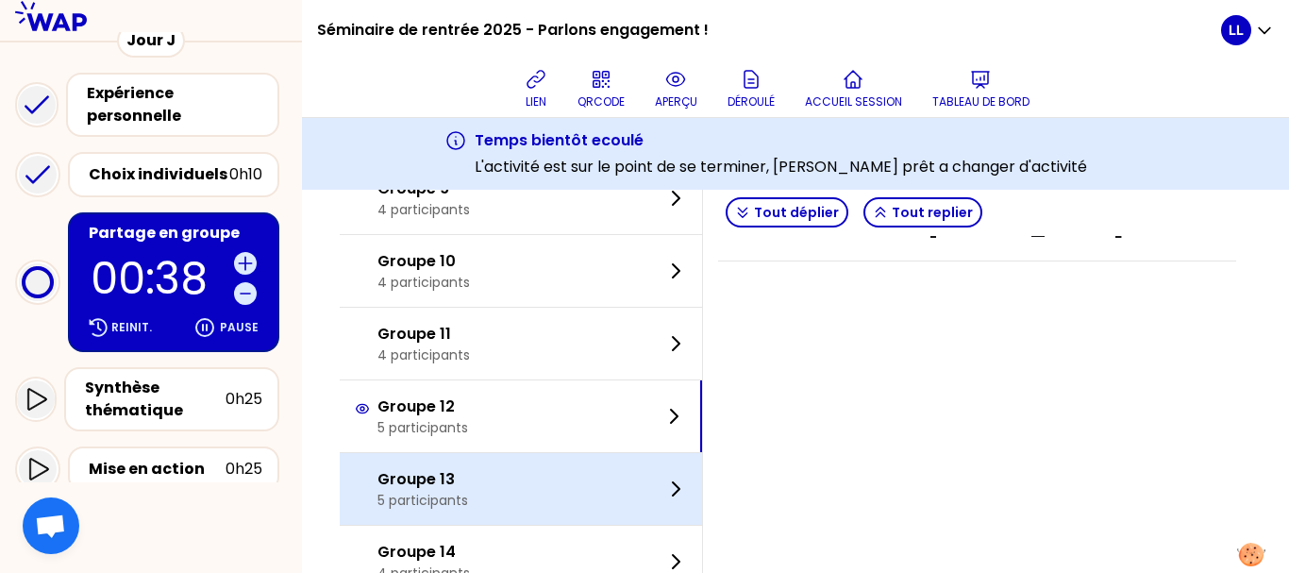
scroll to position [735, 0]
click at [514, 483] on div "Groupe 13 5 participants" at bounding box center [521, 490] width 362 height 72
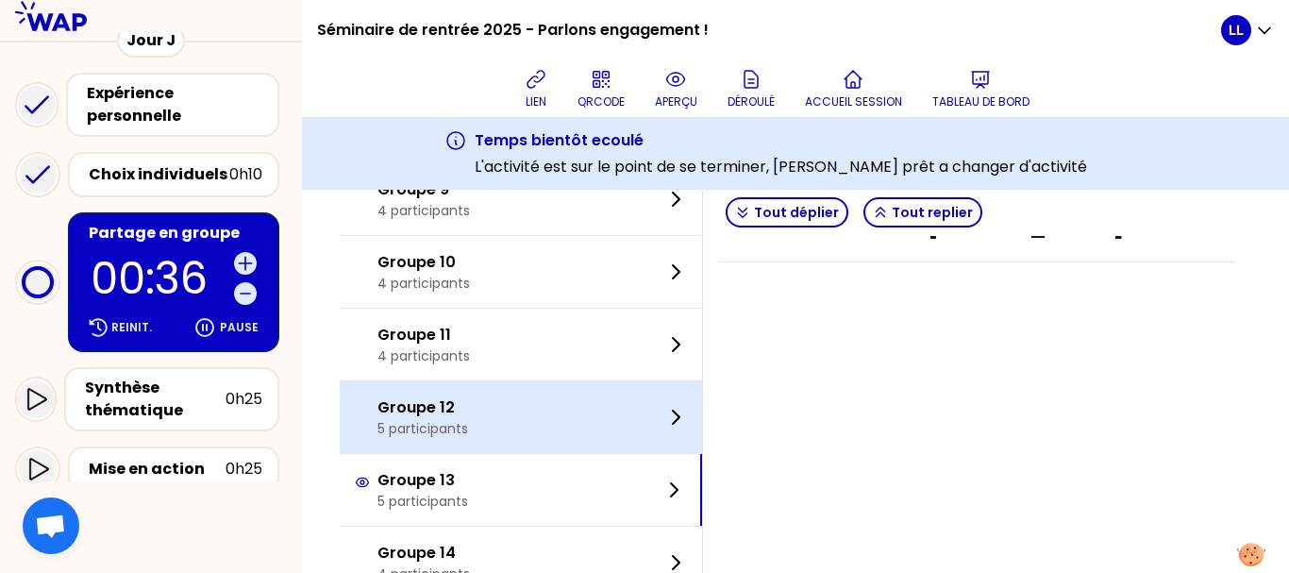
scroll to position [0, 0]
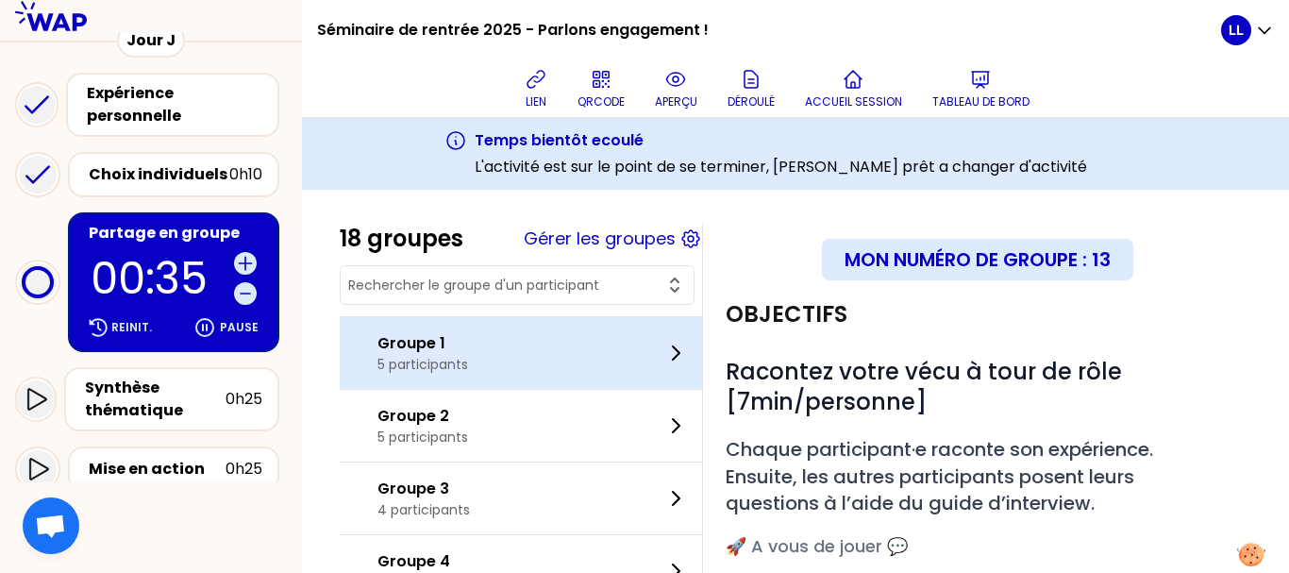
click at [468, 348] on p "Groupe 1" at bounding box center [422, 343] width 91 height 23
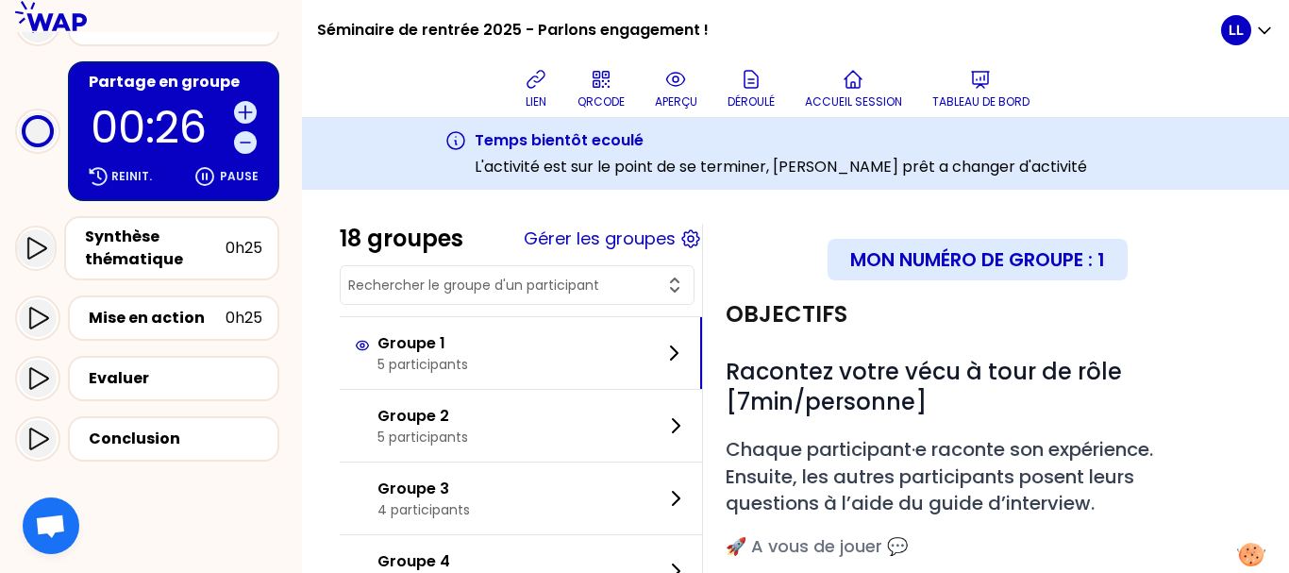
scroll to position [310, 0]
click at [194, 519] on div at bounding box center [151, 527] width 302 height 91
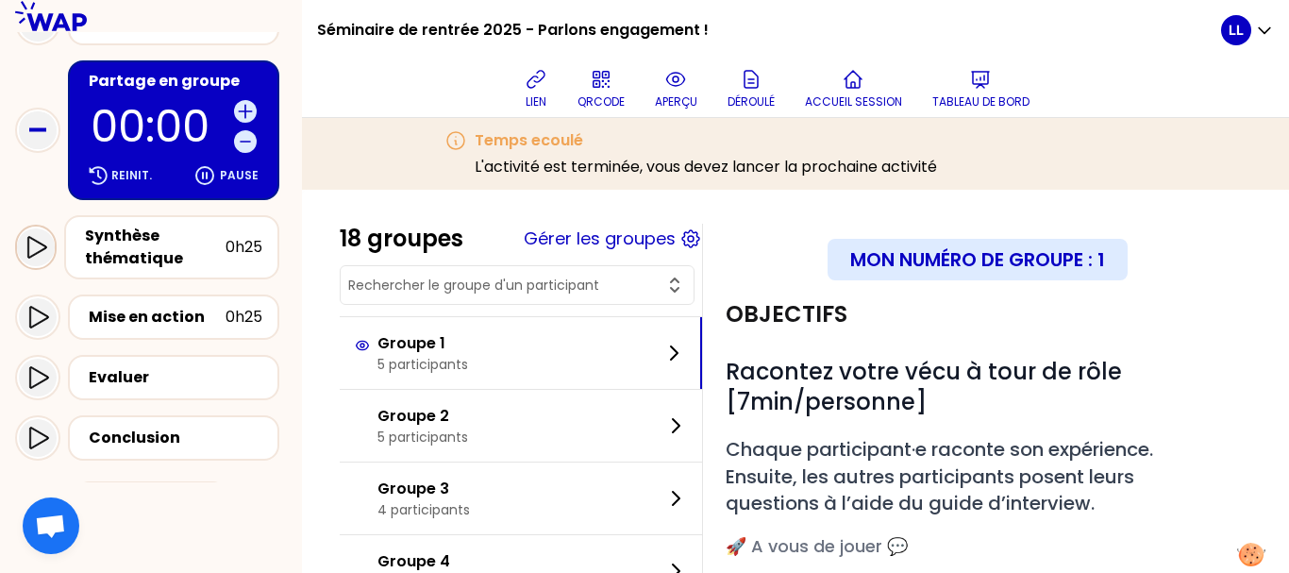
click at [34, 236] on icon at bounding box center [36, 247] width 23 height 23
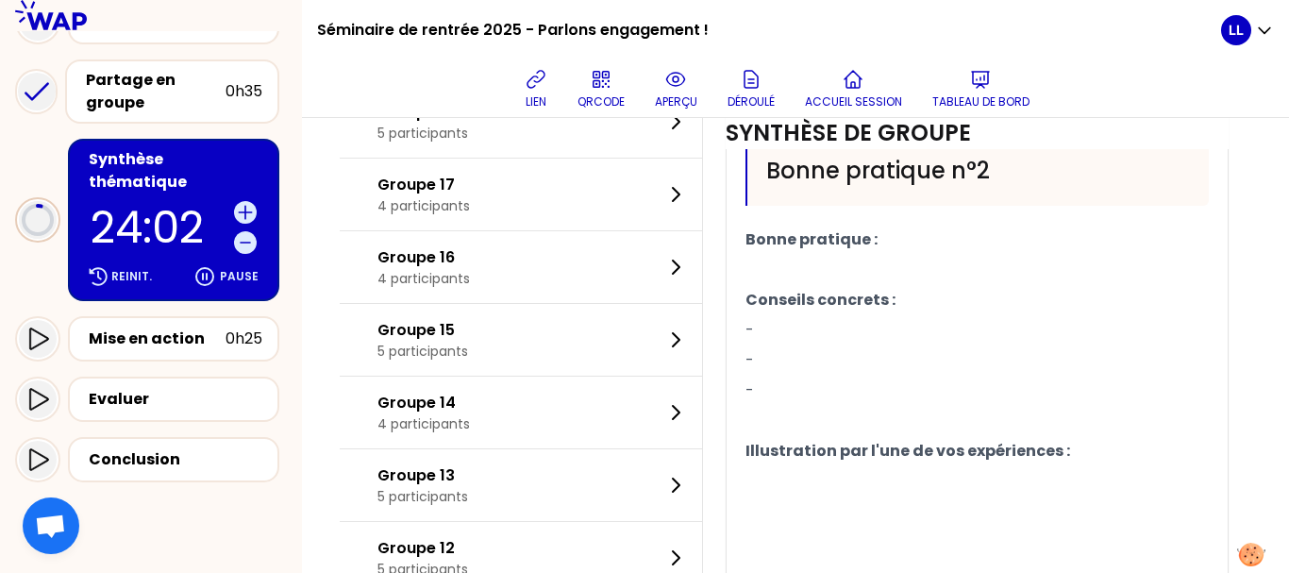
scroll to position [1340, 0]
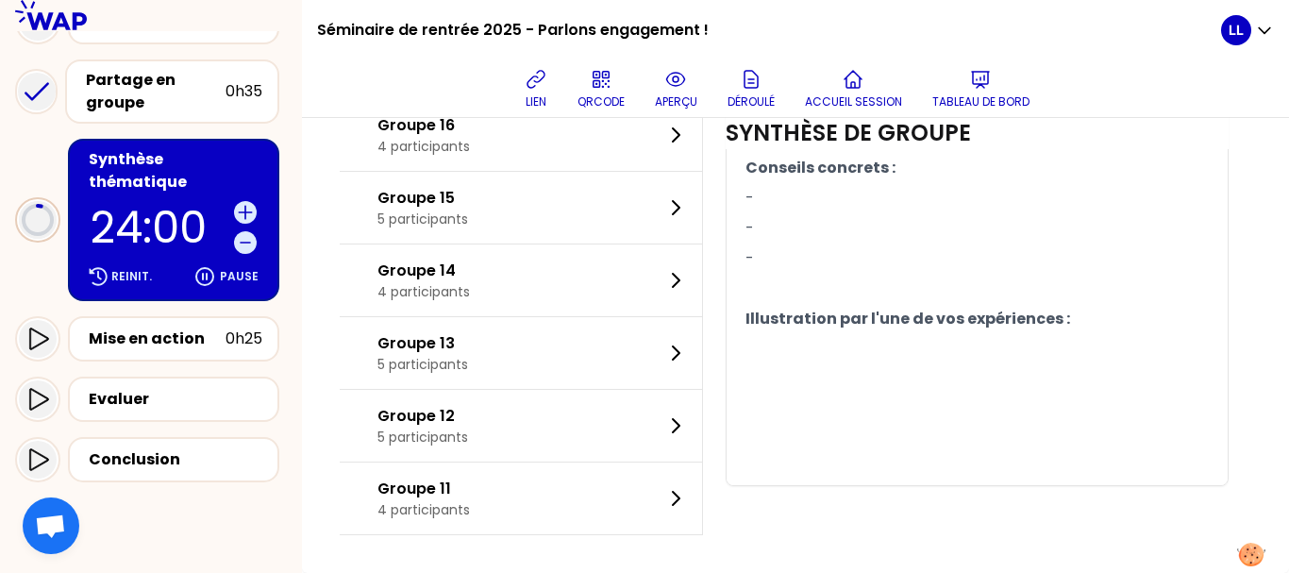
click at [513, 353] on div "Groupe 13 5 participants" at bounding box center [521, 353] width 362 height 72
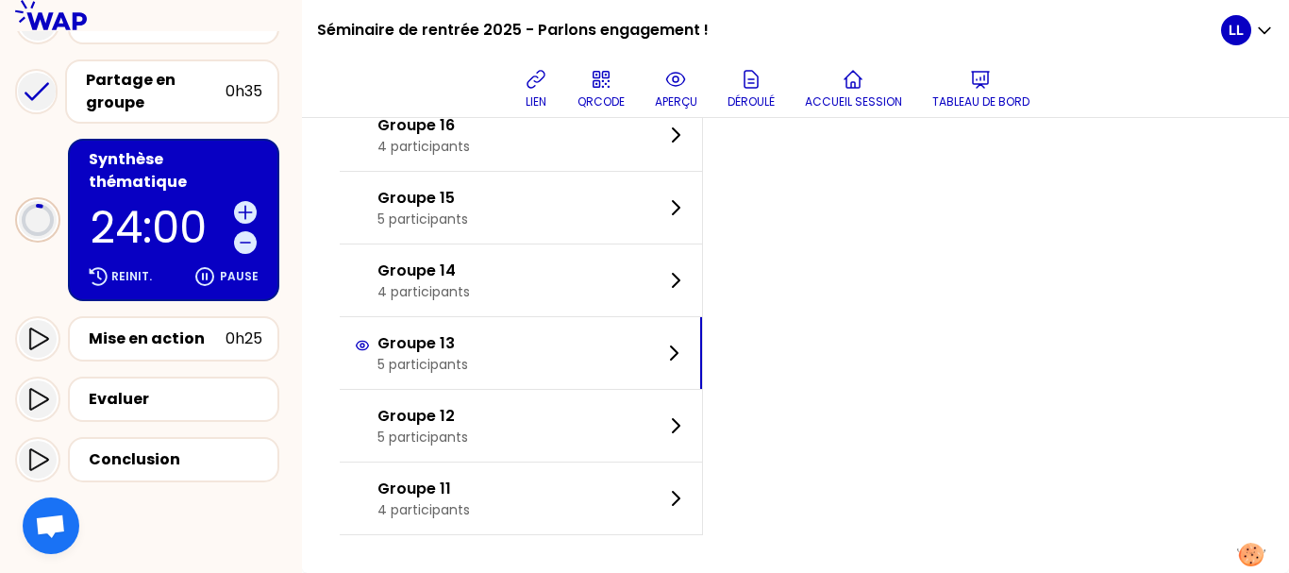
scroll to position [1018, 0]
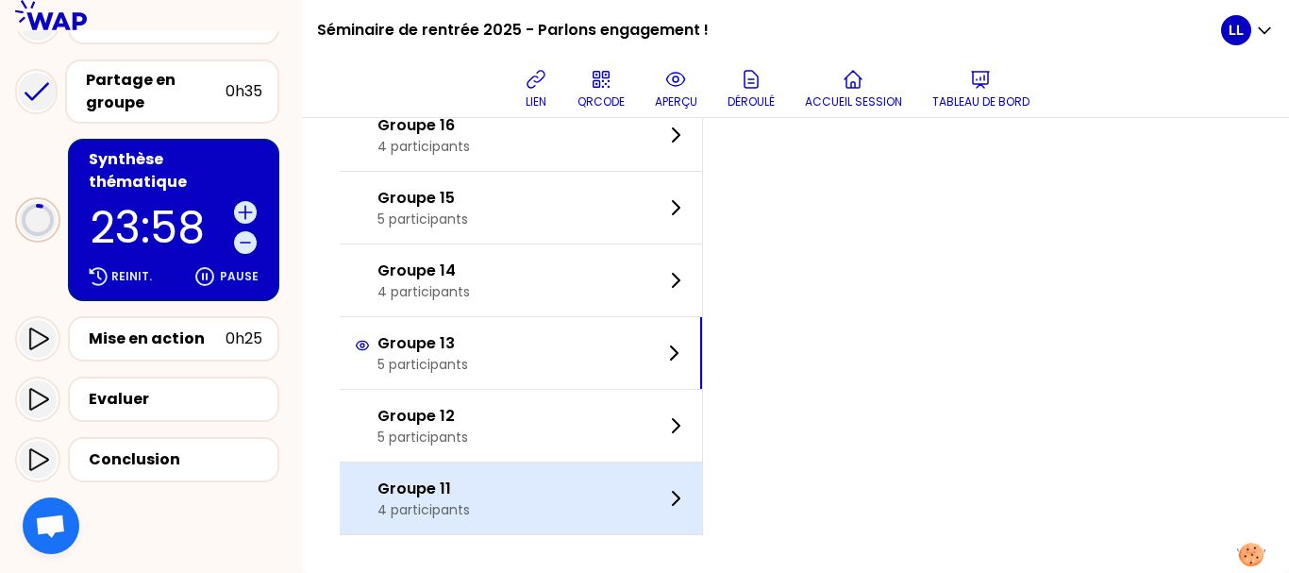
click at [504, 485] on div "Groupe 11 4 participants" at bounding box center [521, 498] width 362 height 72
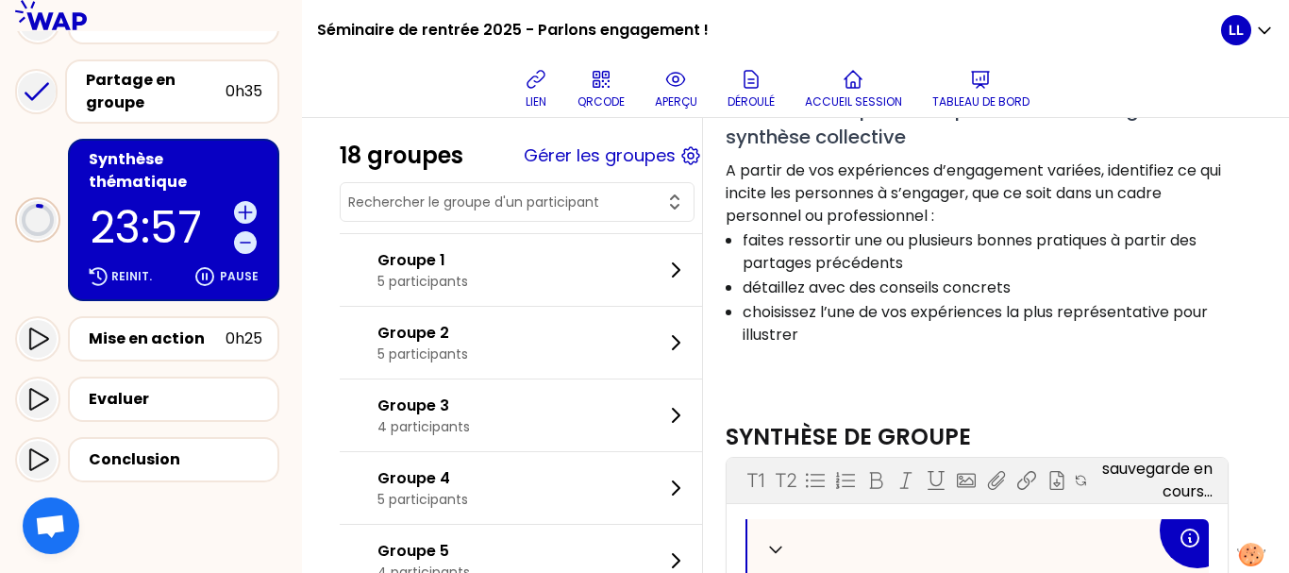
scroll to position [0, 0]
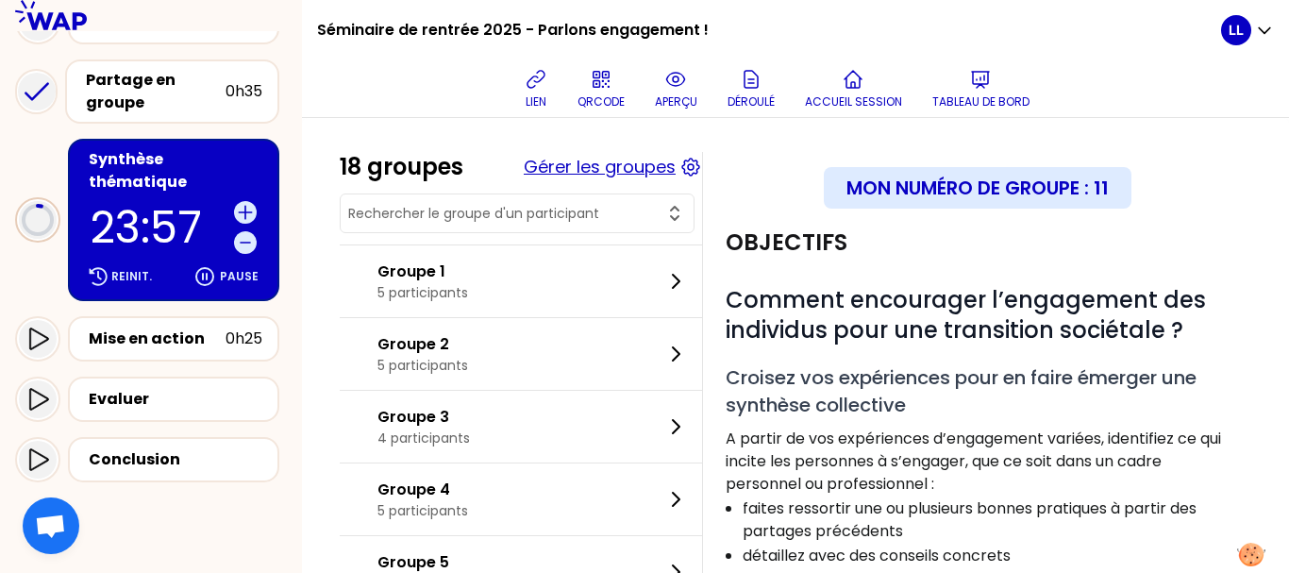
click at [580, 162] on button "Gérer les groupes" at bounding box center [600, 167] width 152 height 26
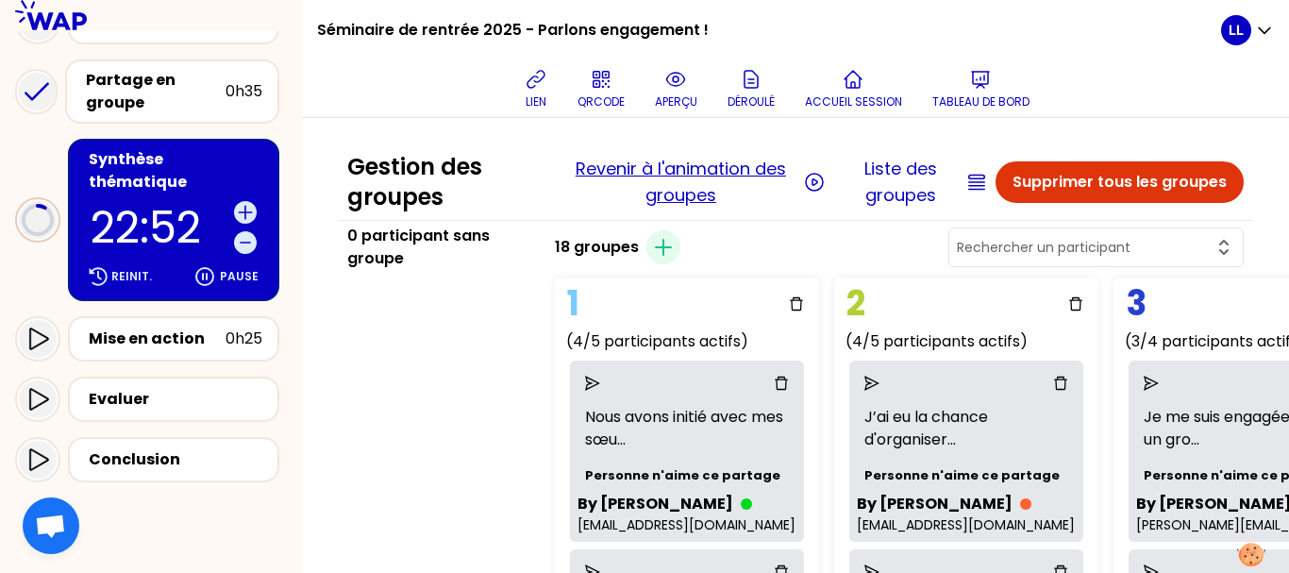
click at [673, 184] on button "Revenir à l'animation des groupes" at bounding box center [680, 182] width 237 height 53
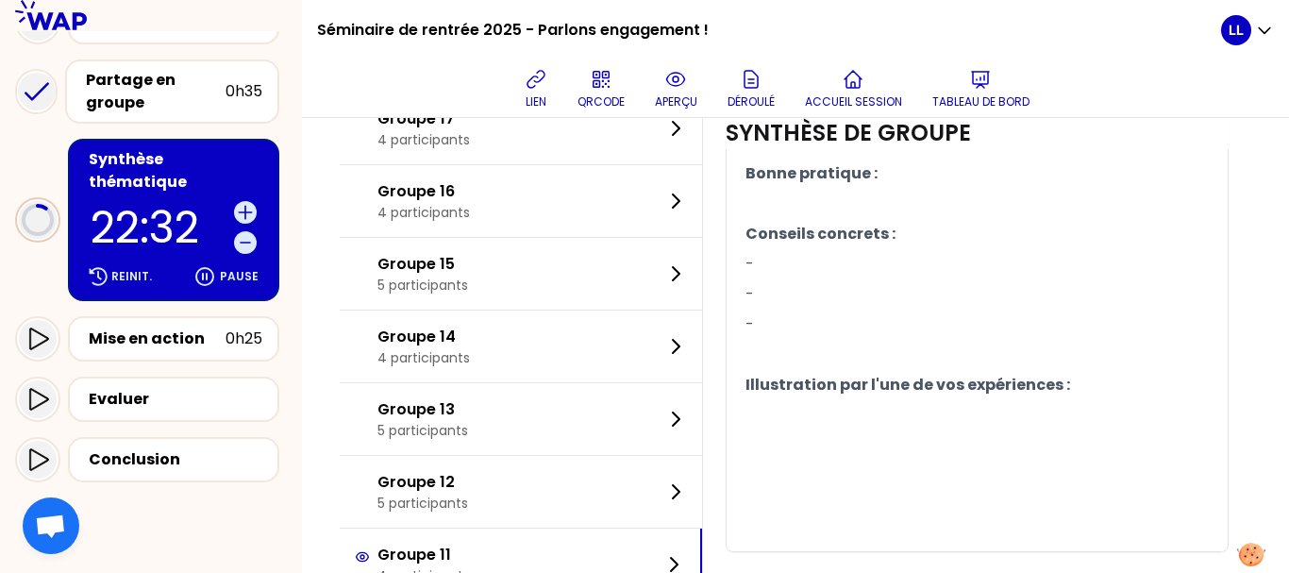
scroll to position [1340, 0]
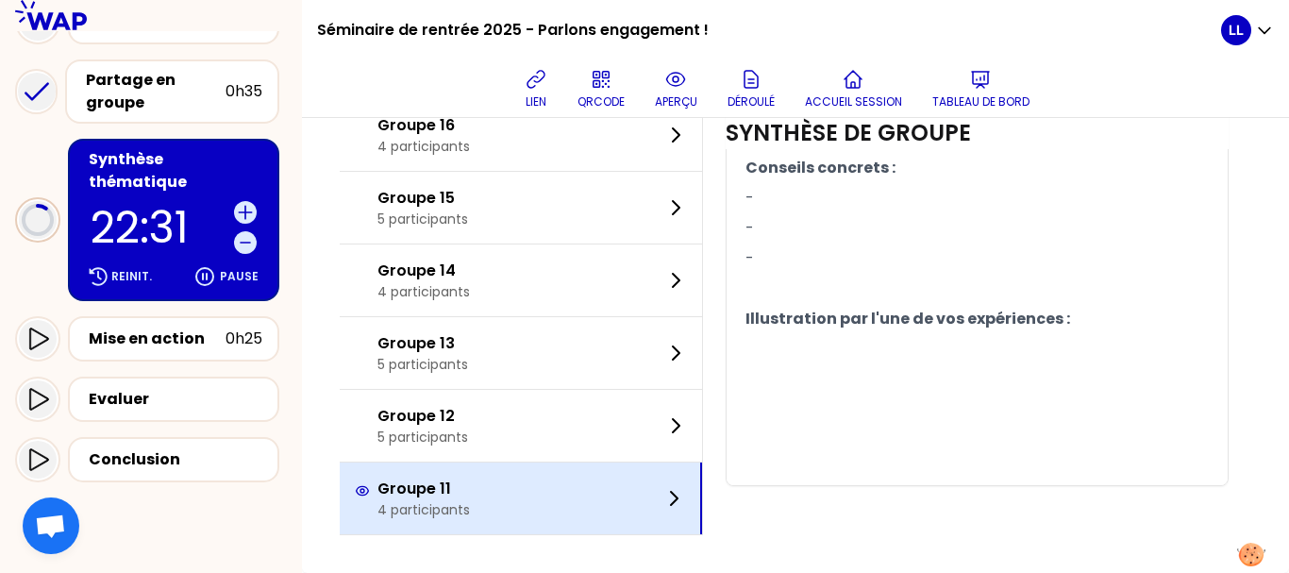
click at [528, 508] on div "Groupe 11 4 participants" at bounding box center [521, 498] width 362 height 72
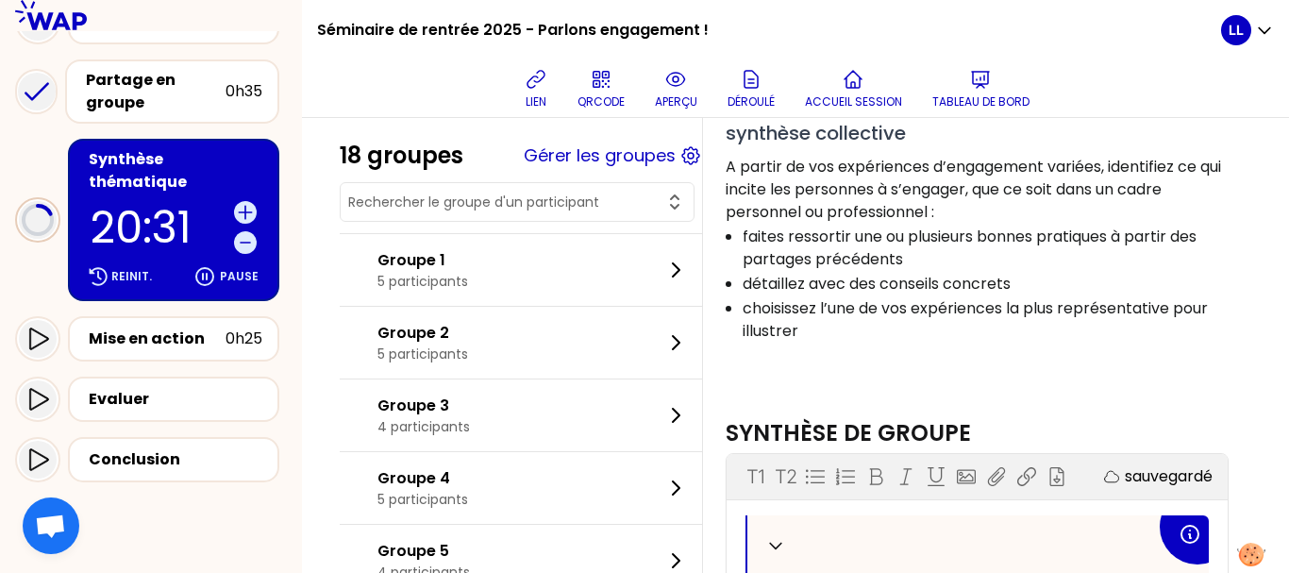
scroll to position [246, 0]
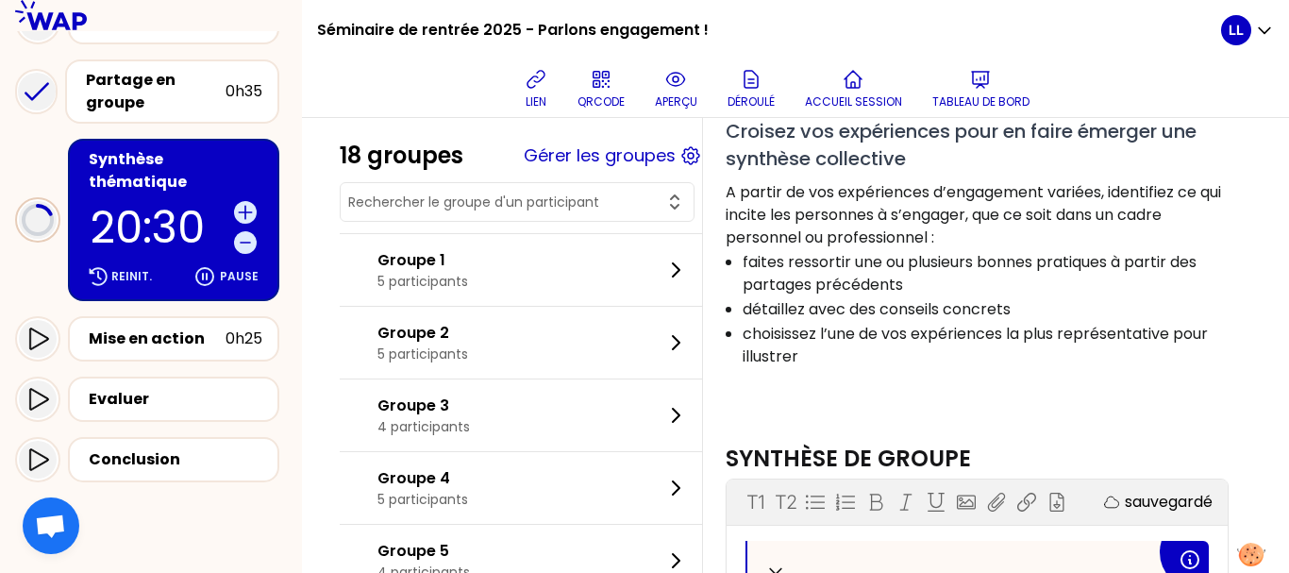
click at [500, 283] on div "Groupe 1 5 participants" at bounding box center [521, 270] width 362 height 72
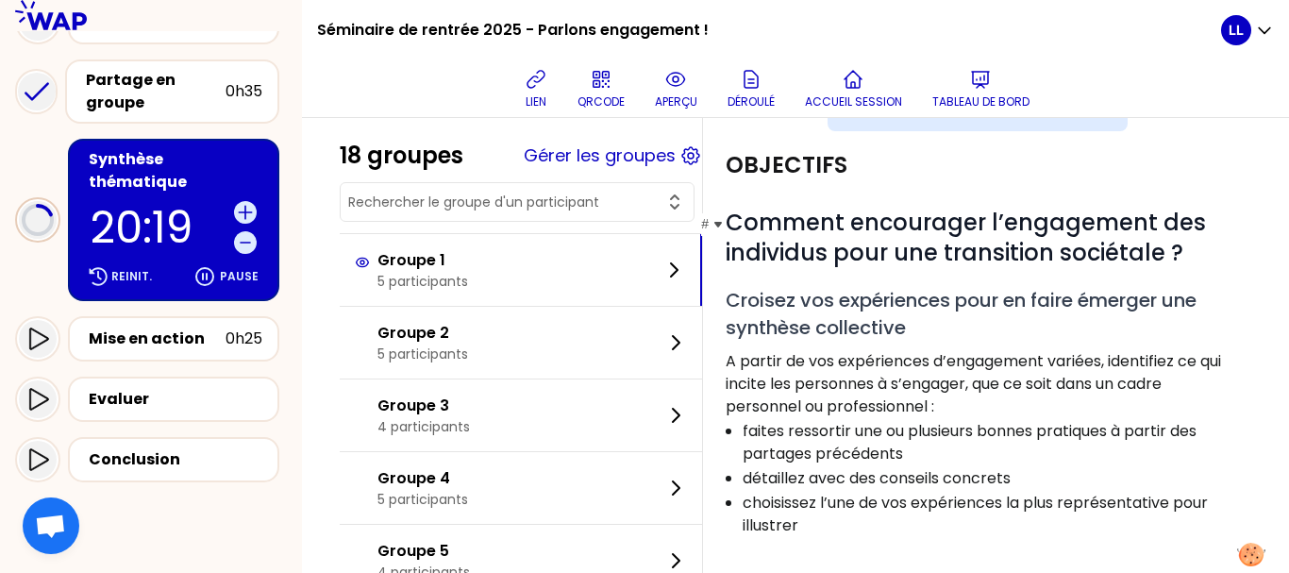
scroll to position [81, 0]
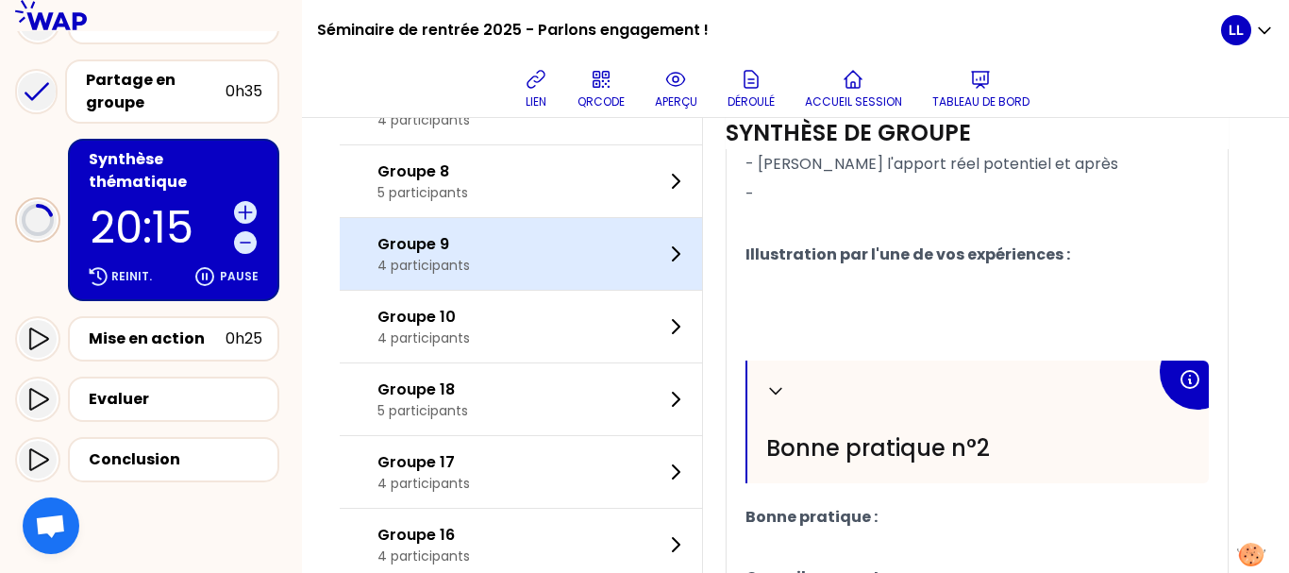
click at [444, 290] on div "Groupe 9 4 participants" at bounding box center [521, 254] width 362 height 72
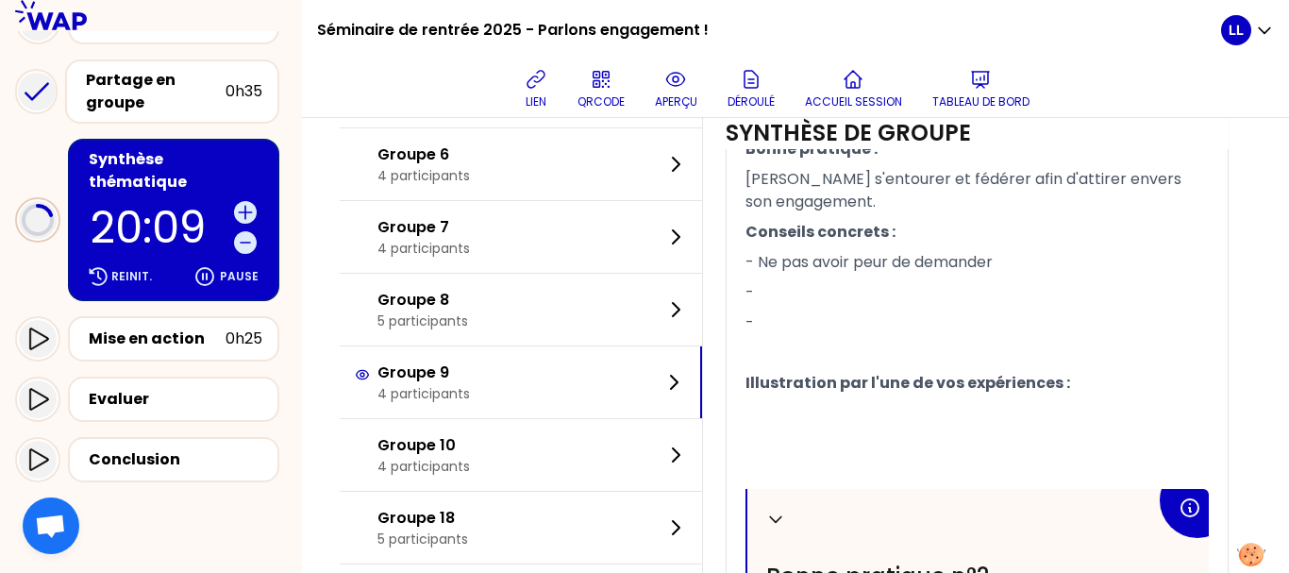
scroll to position [795, 0]
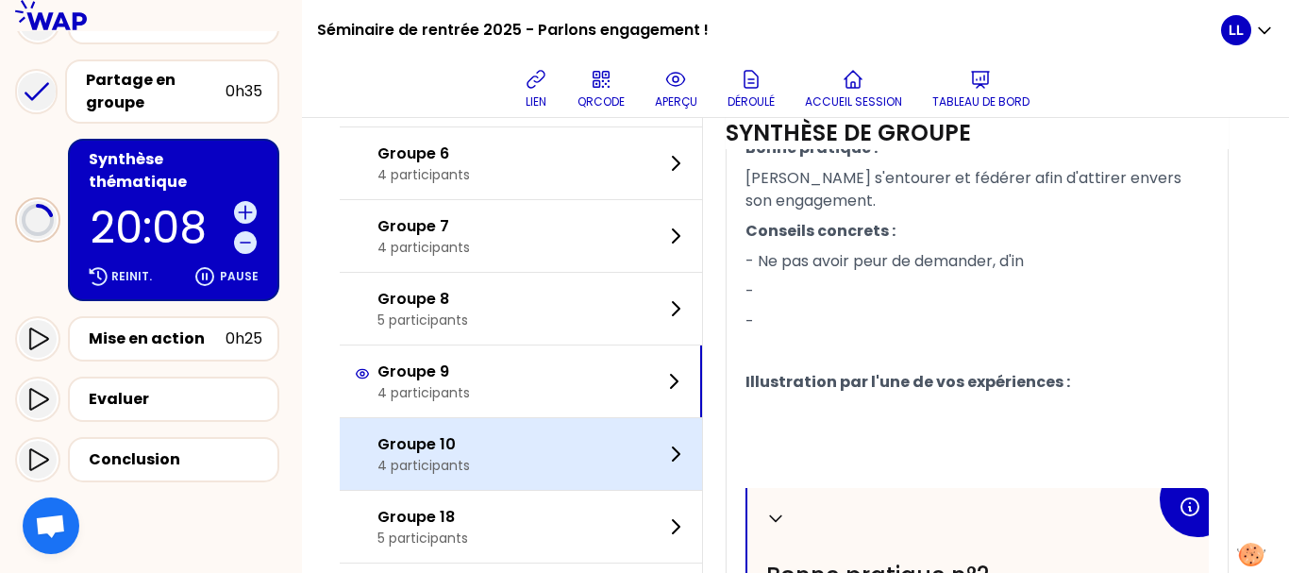
click at [587, 460] on div "Groupe 10 4 participants" at bounding box center [521, 454] width 362 height 72
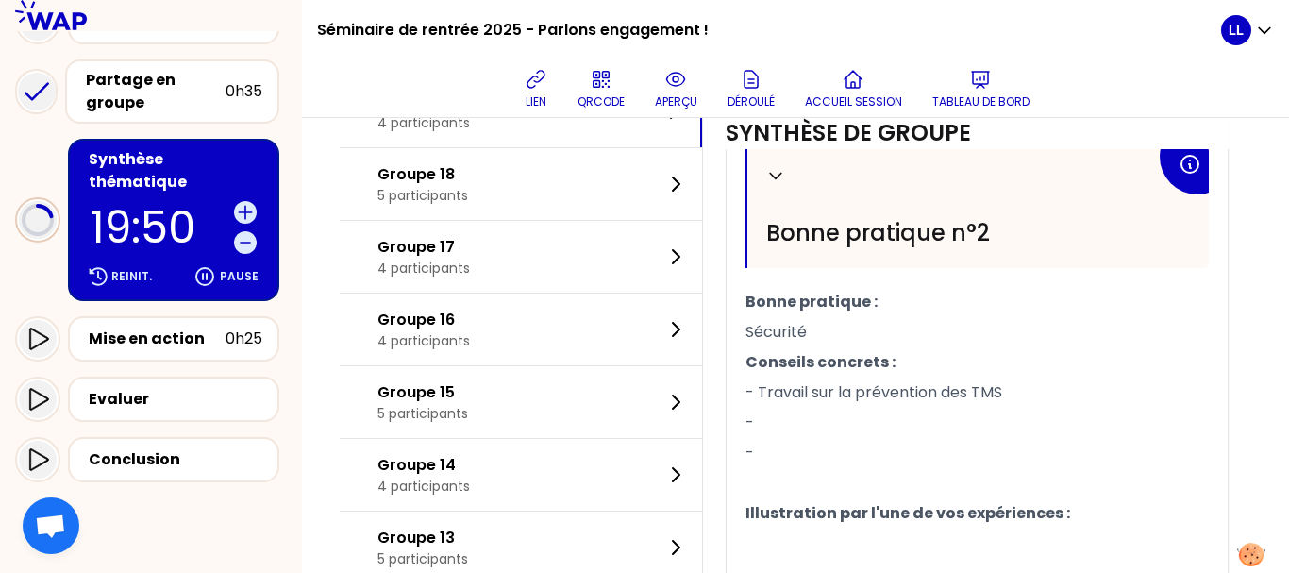
scroll to position [1133, 0]
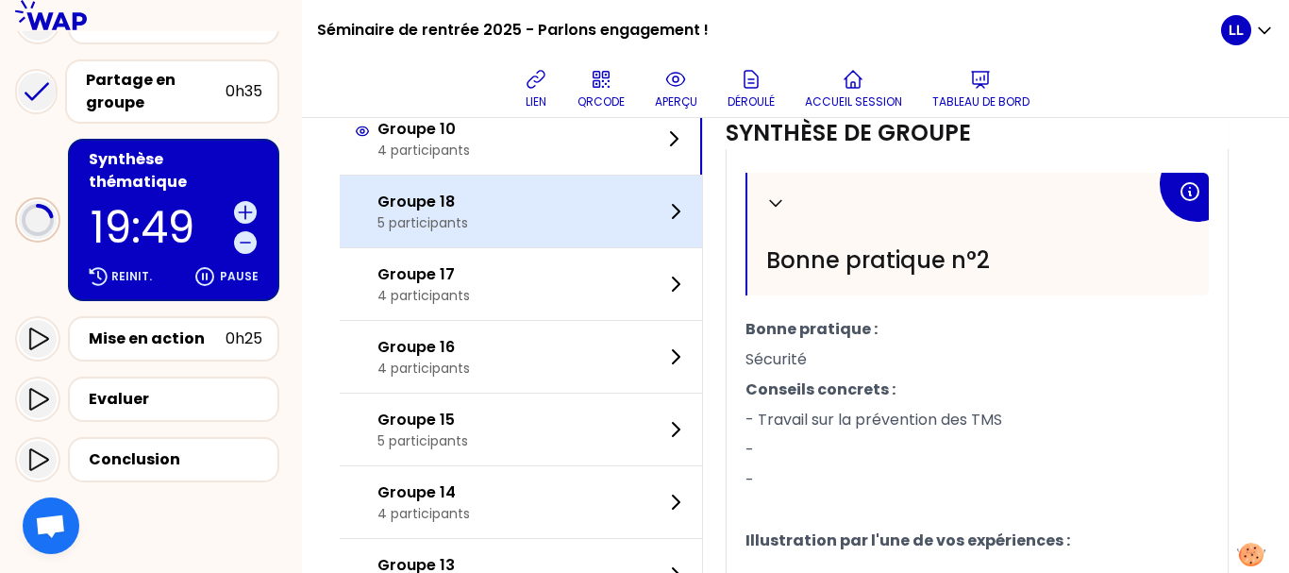
click at [546, 247] on div "Groupe 18 5 participants" at bounding box center [521, 212] width 362 height 72
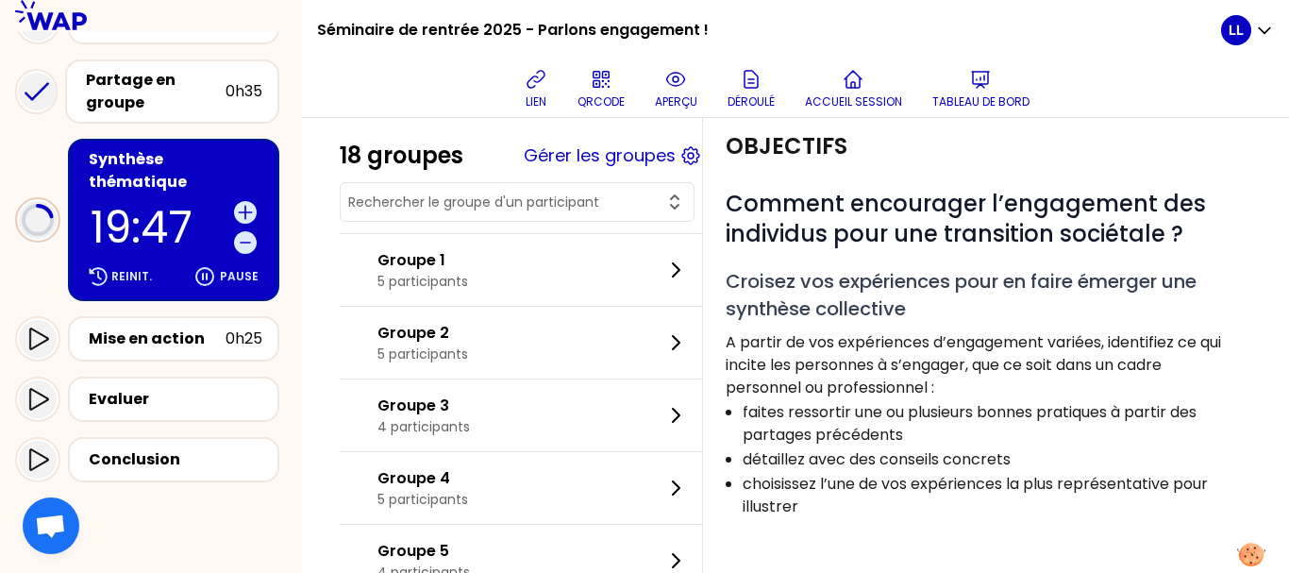
scroll to position [0, 0]
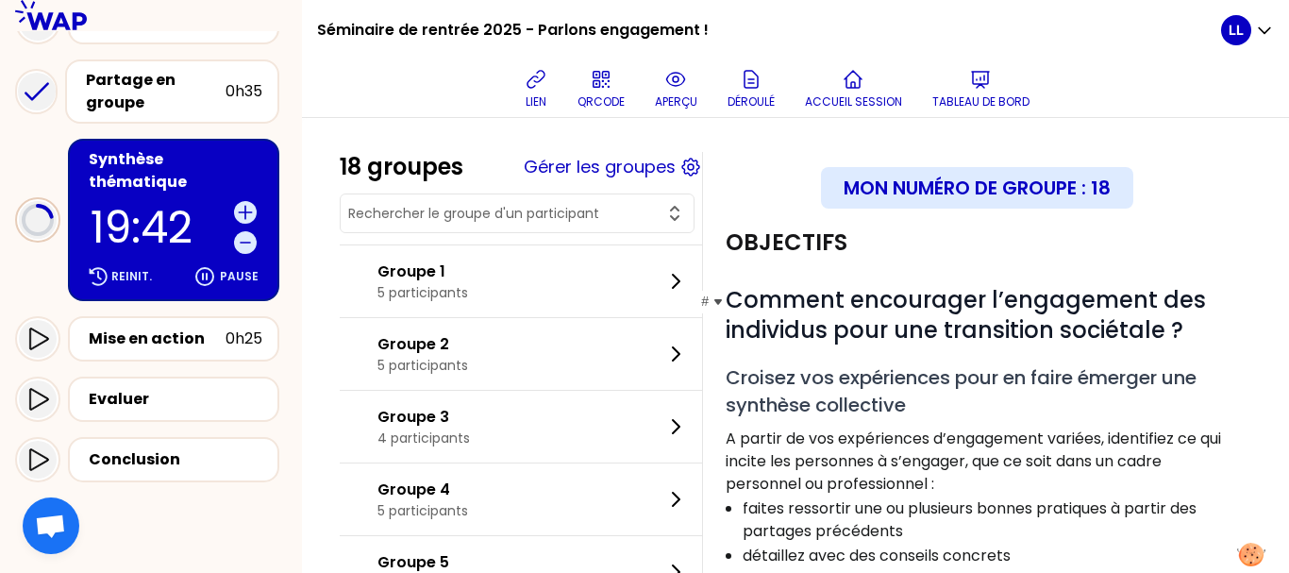
click at [880, 345] on h1 "# Comment encourager l’engagement des individus pour une transition sociétale ?" at bounding box center [977, 315] width 503 height 60
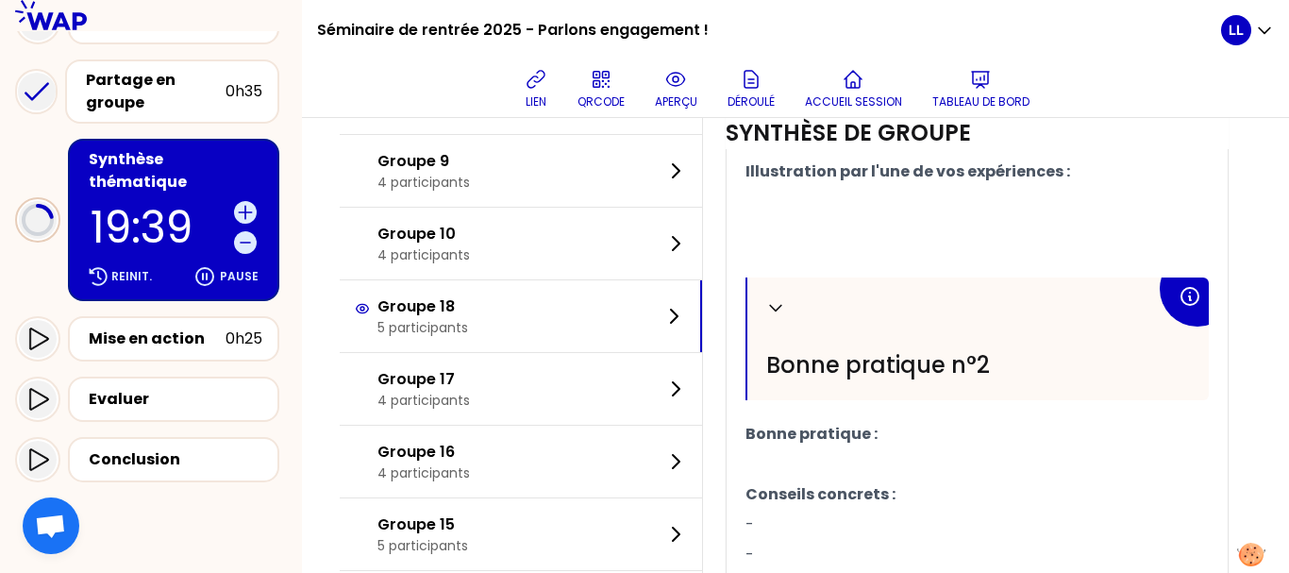
scroll to position [984, 0]
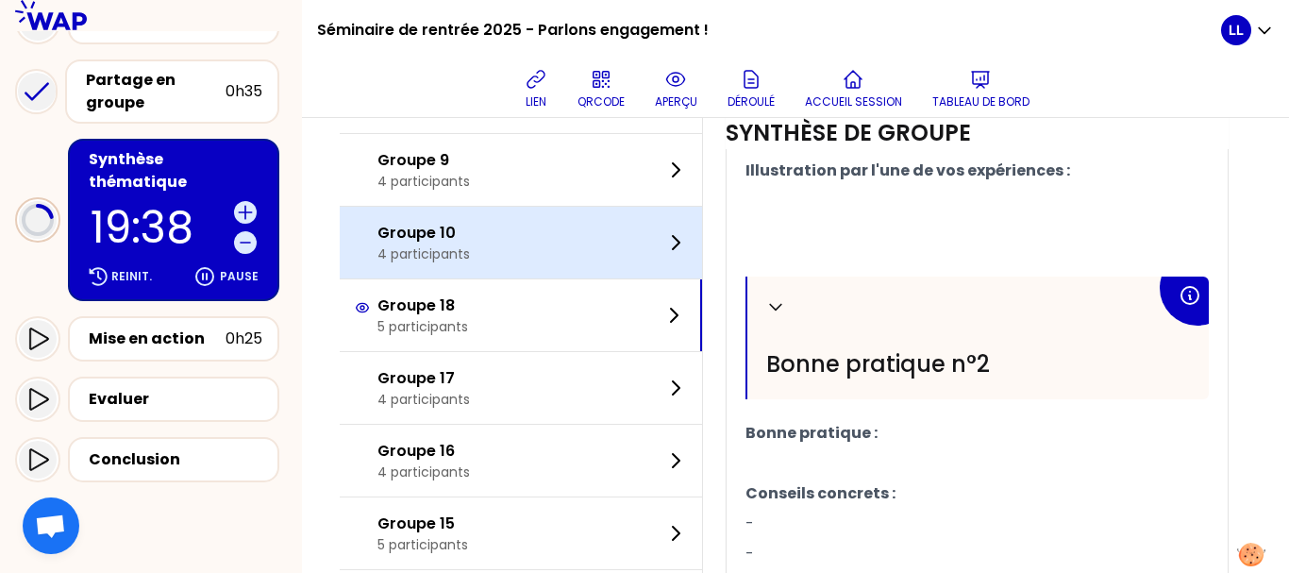
click at [586, 256] on div "Groupe 10 4 participants" at bounding box center [521, 243] width 362 height 72
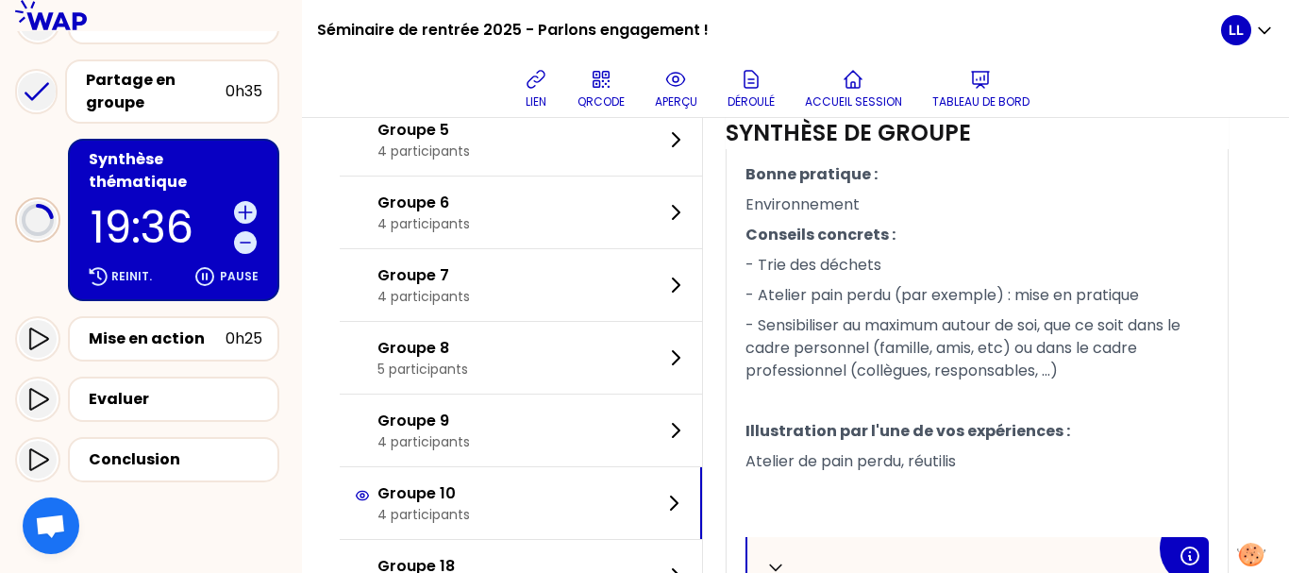
scroll to position [768, 0]
click at [828, 307] on span "- Atelier pain perdu (par exemple) : mise en pratique" at bounding box center [941, 296] width 393 height 22
click at [829, 251] on p "Conseils concrets :" at bounding box center [976, 236] width 463 height 30
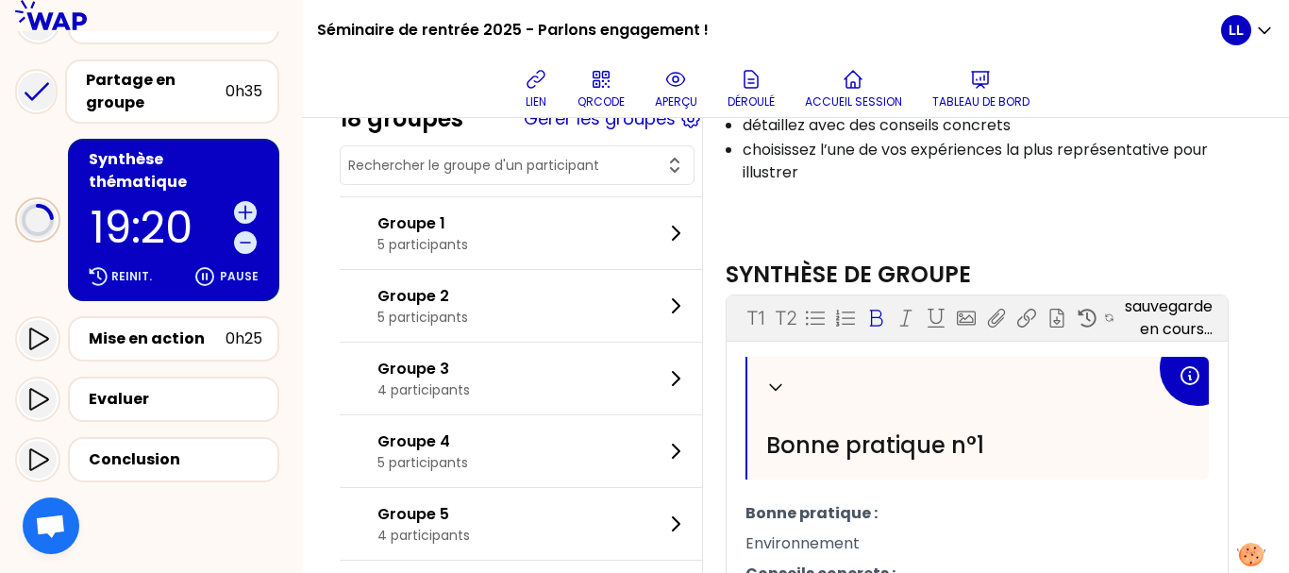
scroll to position [427, 0]
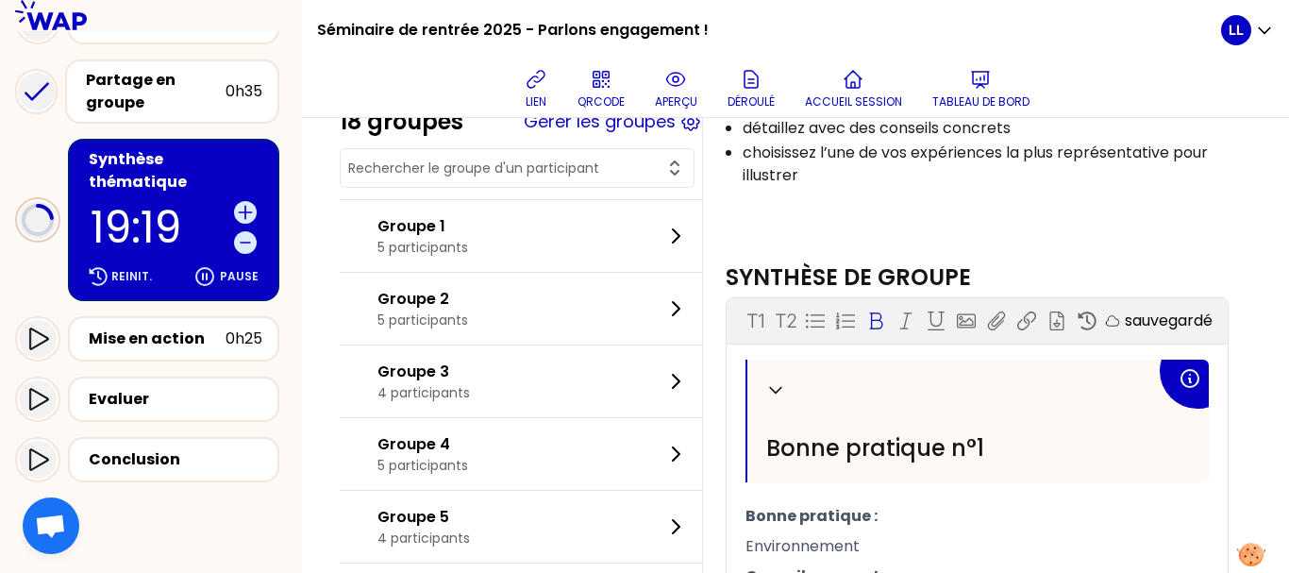
click at [819, 243] on div "Objectifs # Comment encourager l’engagement des individus pour une transition s…" at bounding box center [977, 12] width 518 height 462
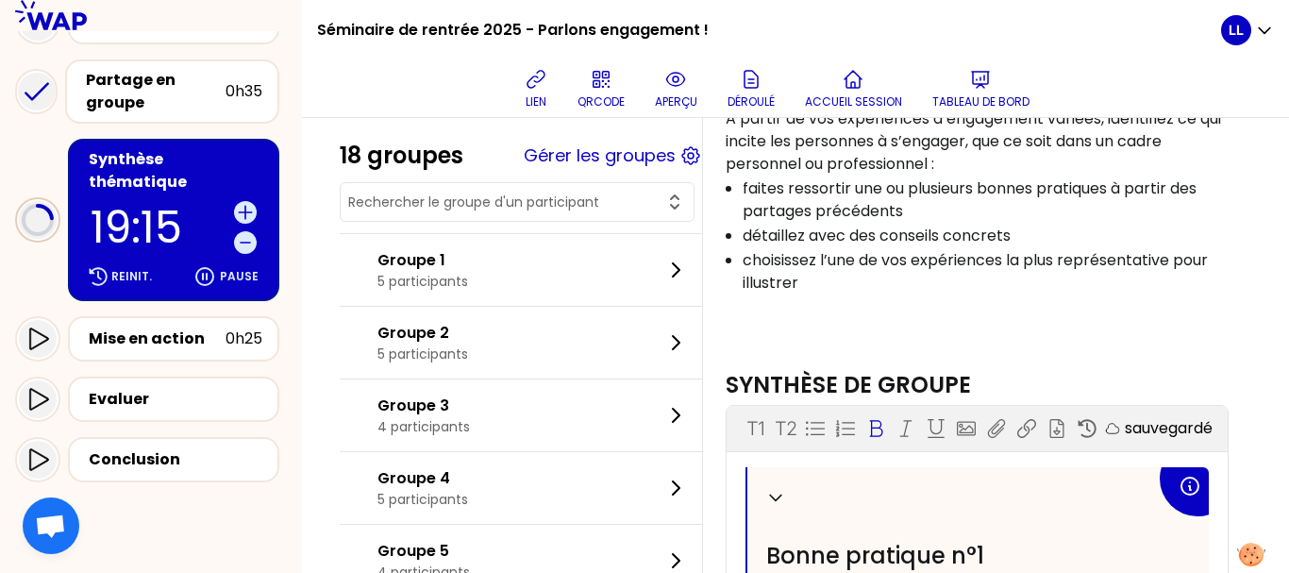
scroll to position [318, 0]
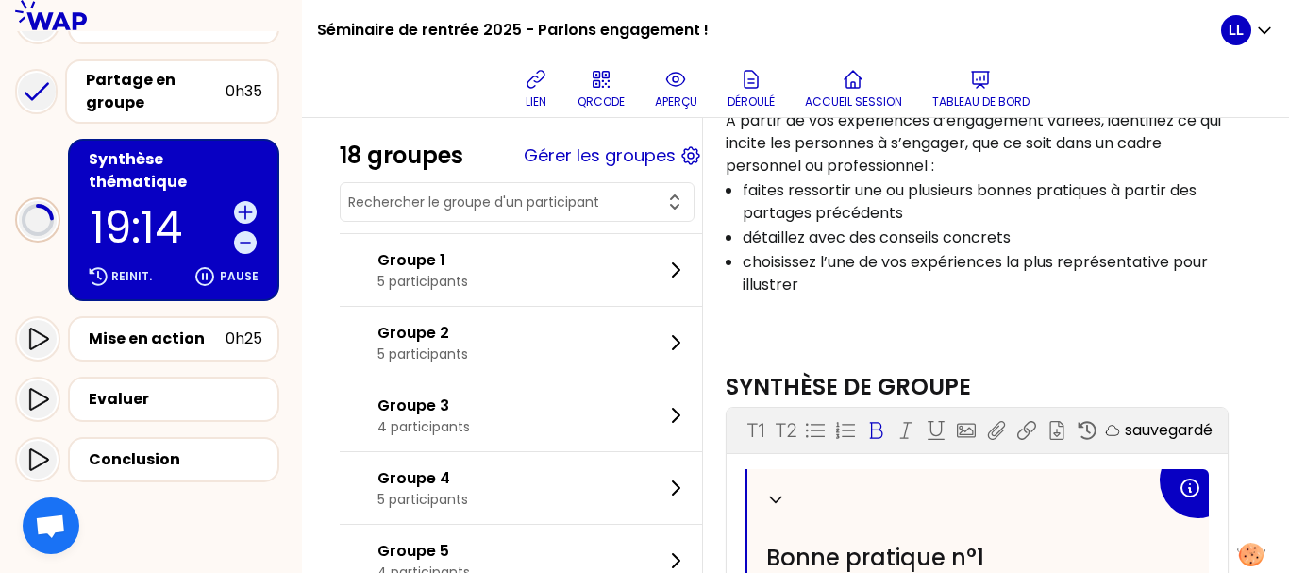
click at [818, 249] on p "détaillez avec des conseils concrets" at bounding box center [985, 237] width 484 height 23
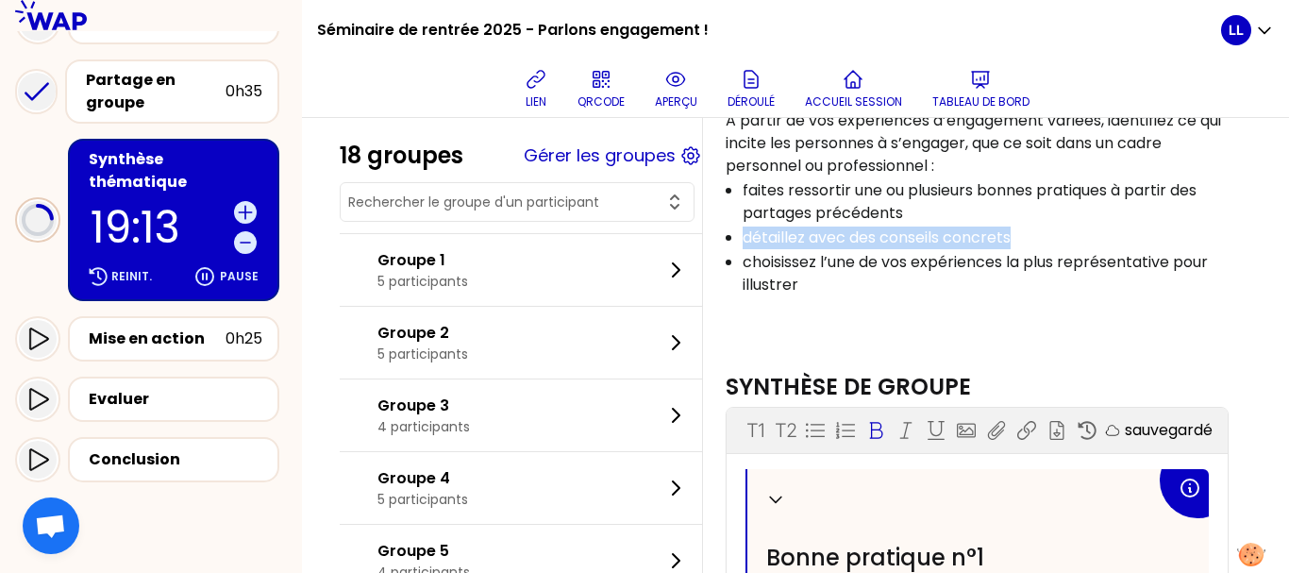
click at [818, 249] on p "détaillez avec des conseils concrets" at bounding box center [985, 237] width 484 height 23
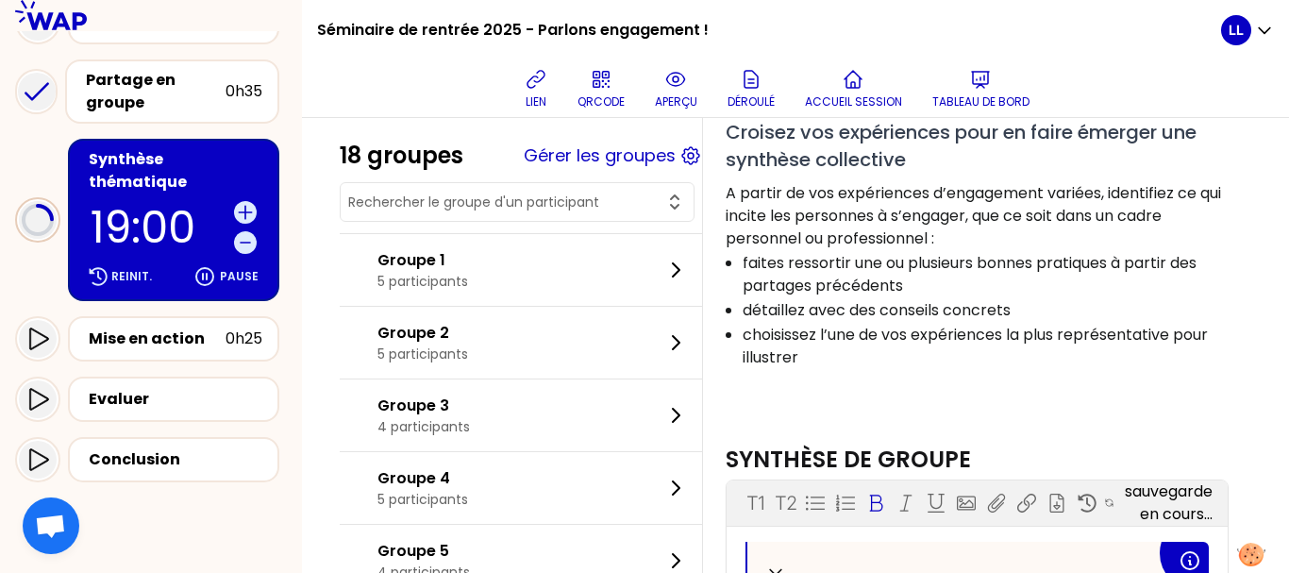
scroll to position [0, 0]
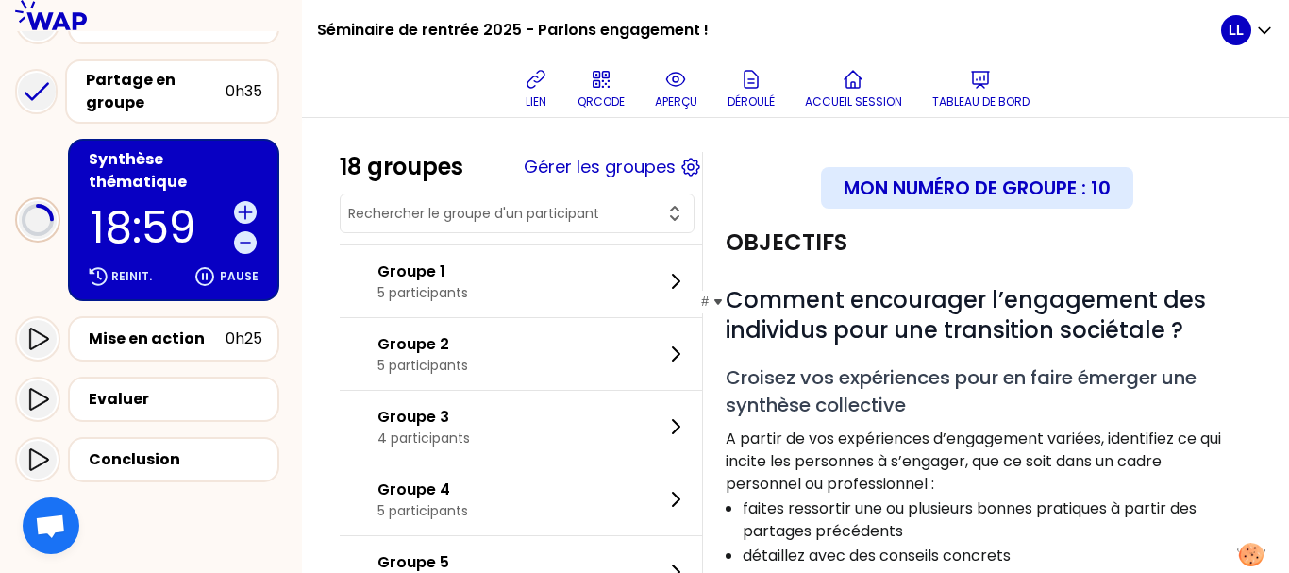
click at [833, 345] on span "Comment encourager l’engagement des individus pour une transition sociétale ?" at bounding box center [969, 314] width 486 height 61
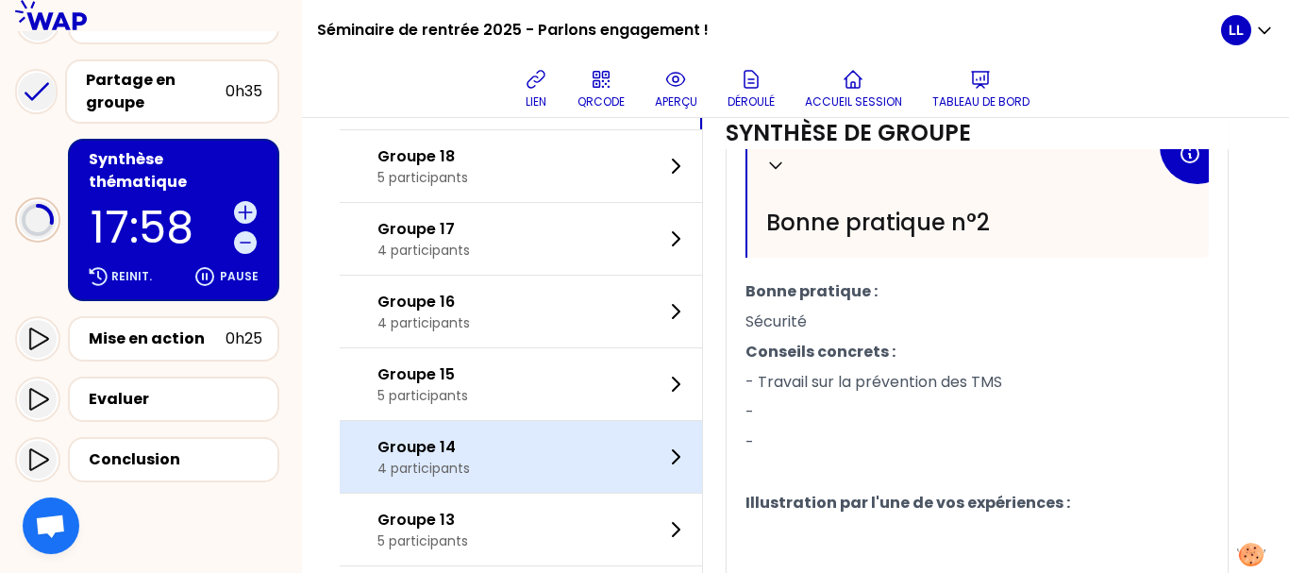
scroll to position [1453, 0]
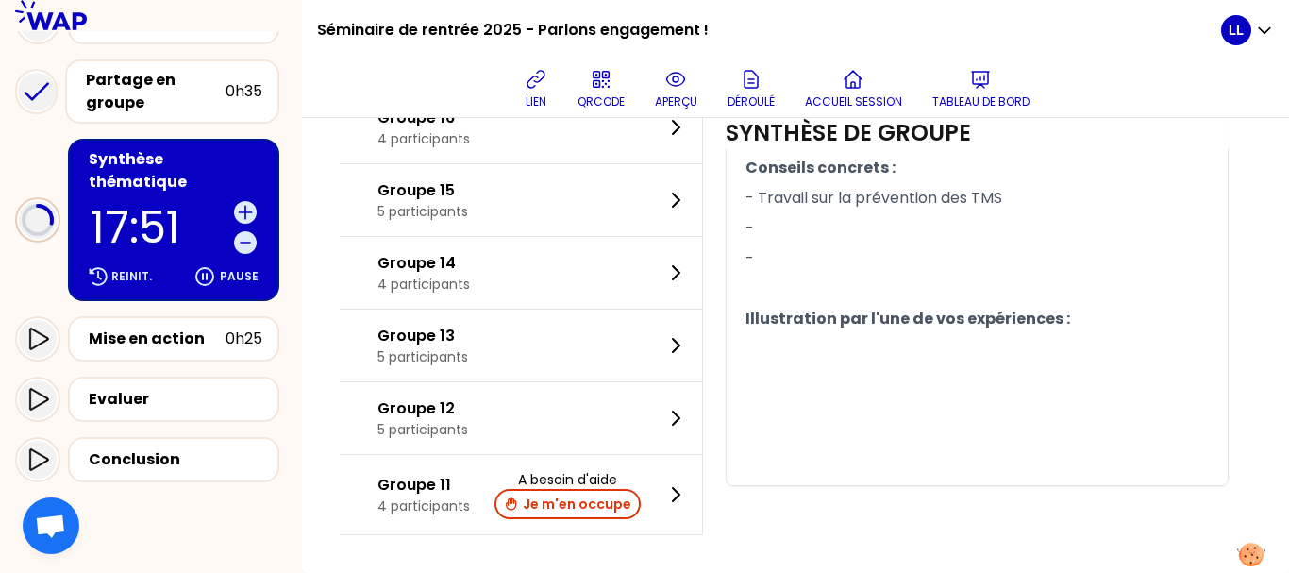
click at [1153, 171] on p "Conseils concrets :" at bounding box center [976, 168] width 463 height 30
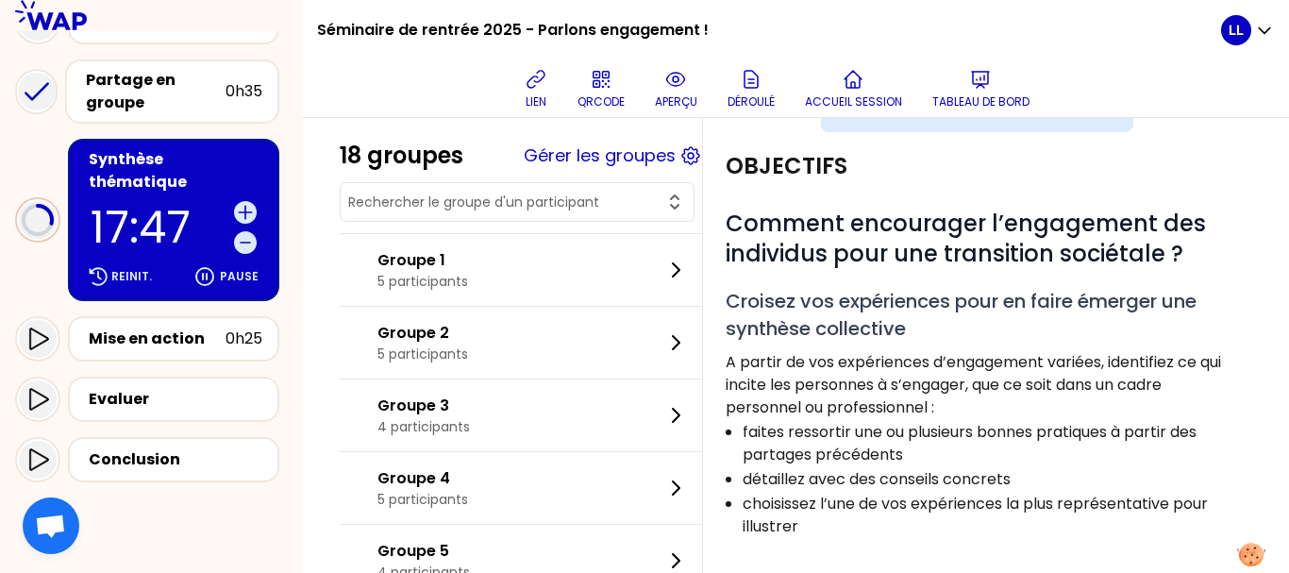
scroll to position [70, 0]
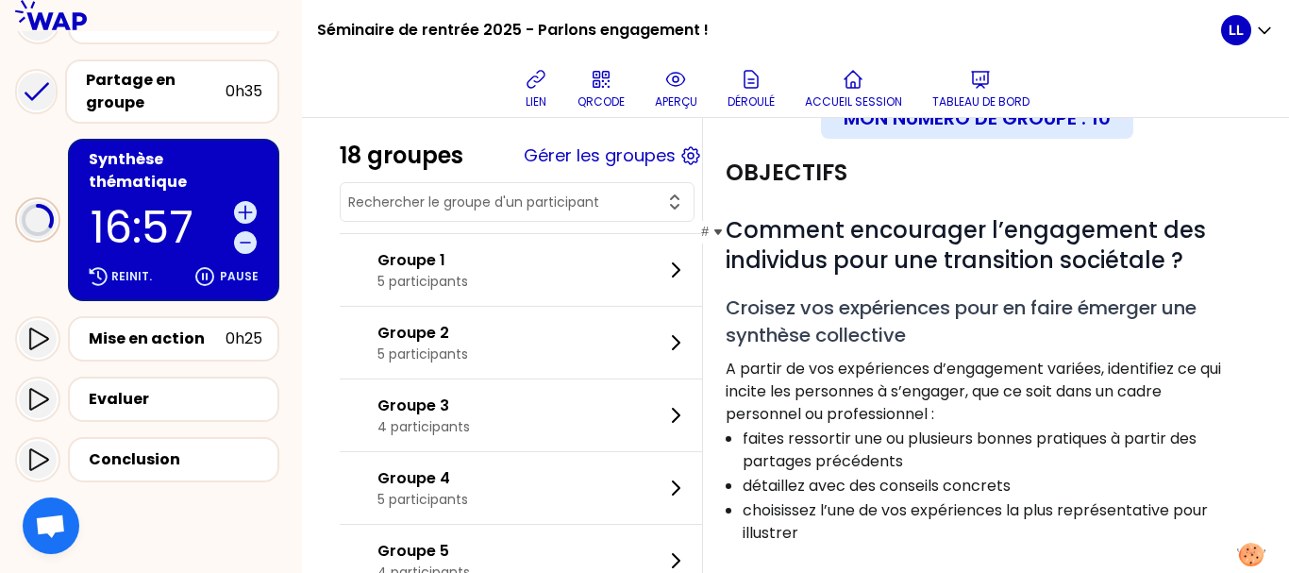
click at [745, 229] on span "Comment encourager l’engagement des individus pour une transition sociétale ?" at bounding box center [969, 244] width 486 height 61
click at [795, 276] on span "Comment encourager l’engagement des individus pour une transition sociétale ?" at bounding box center [969, 244] width 486 height 61
click at [982, 389] on p "A partir de vos expériences d’engagement variées, identifiez ce qui incite les …" at bounding box center [977, 392] width 503 height 68
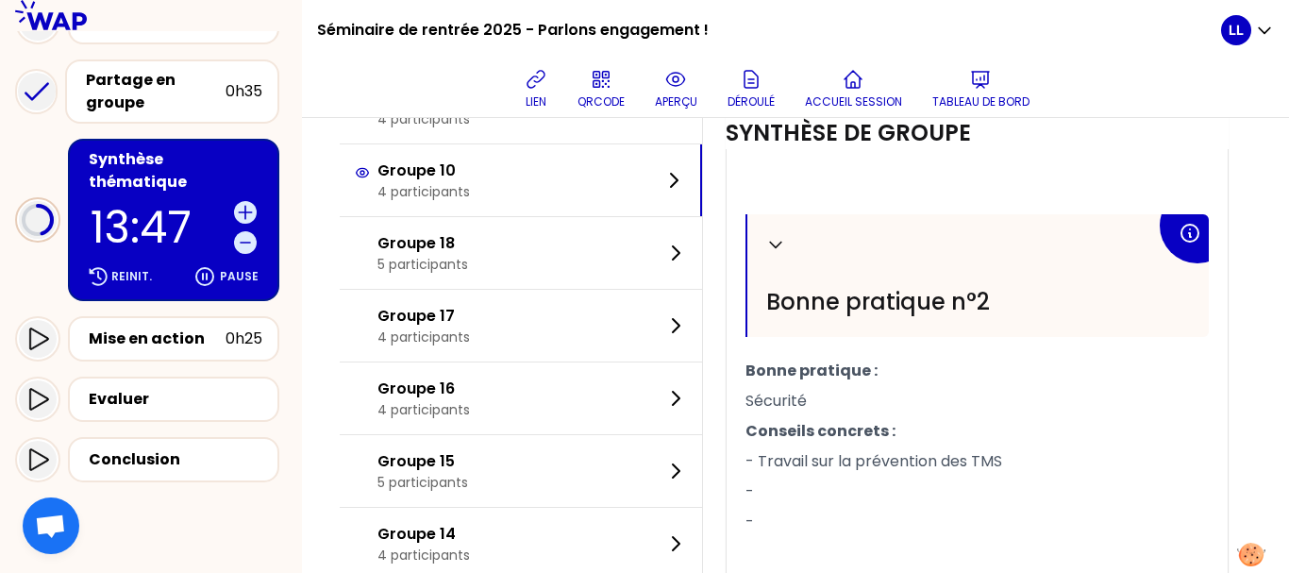
scroll to position [1181, 0]
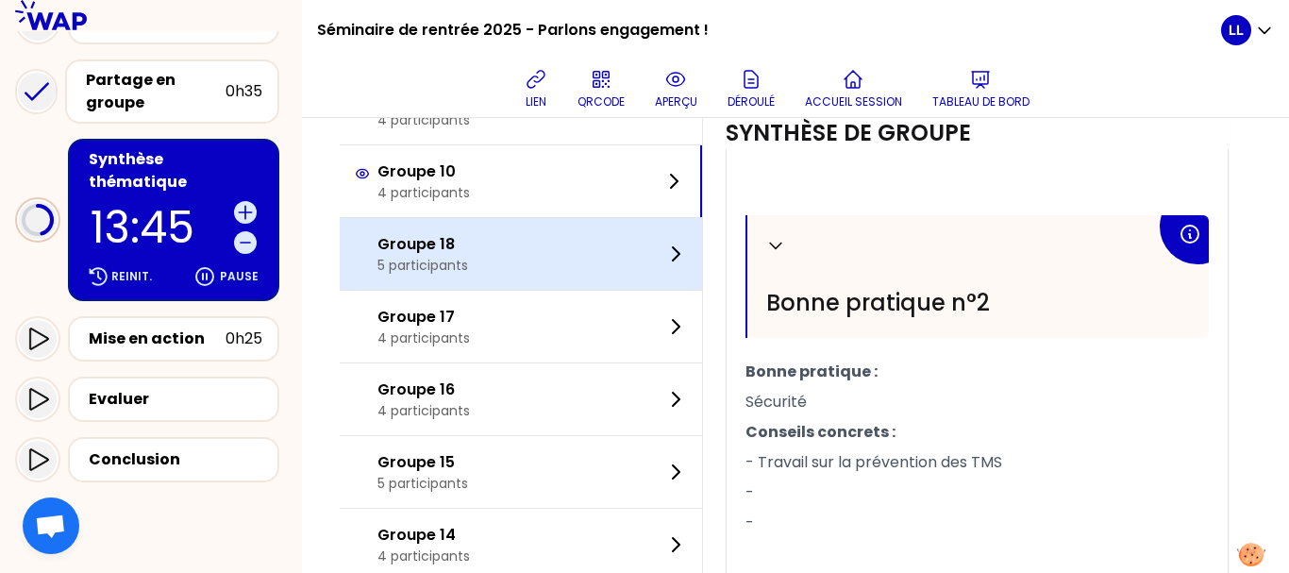
click at [563, 276] on div "Groupe 18 5 participants" at bounding box center [521, 254] width 362 height 72
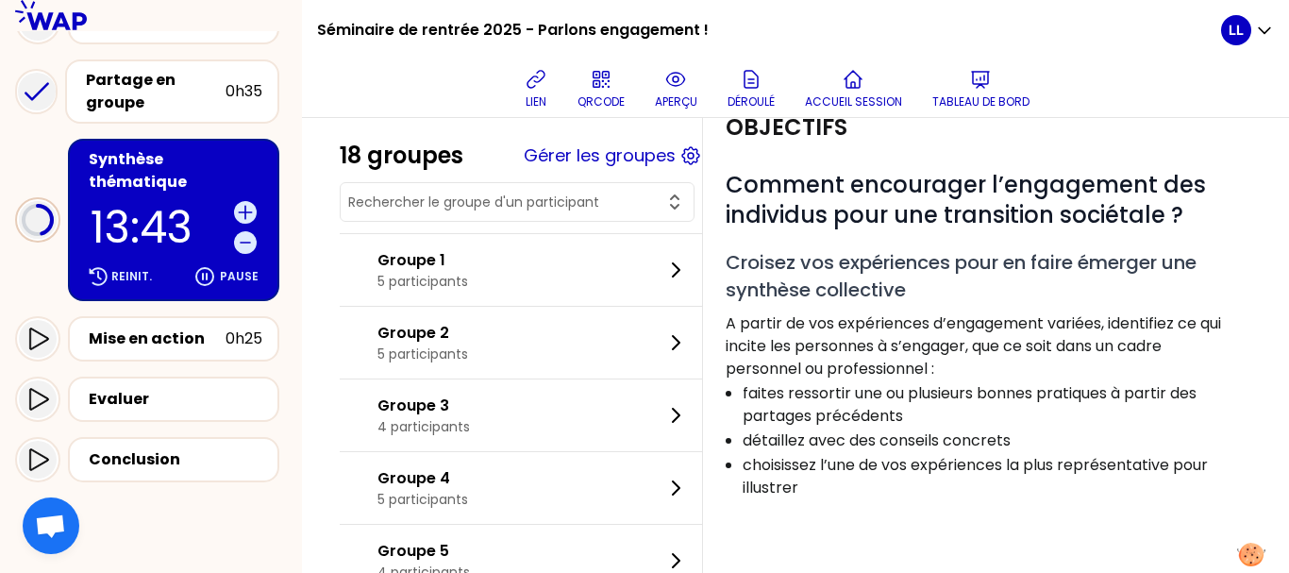
scroll to position [0, 0]
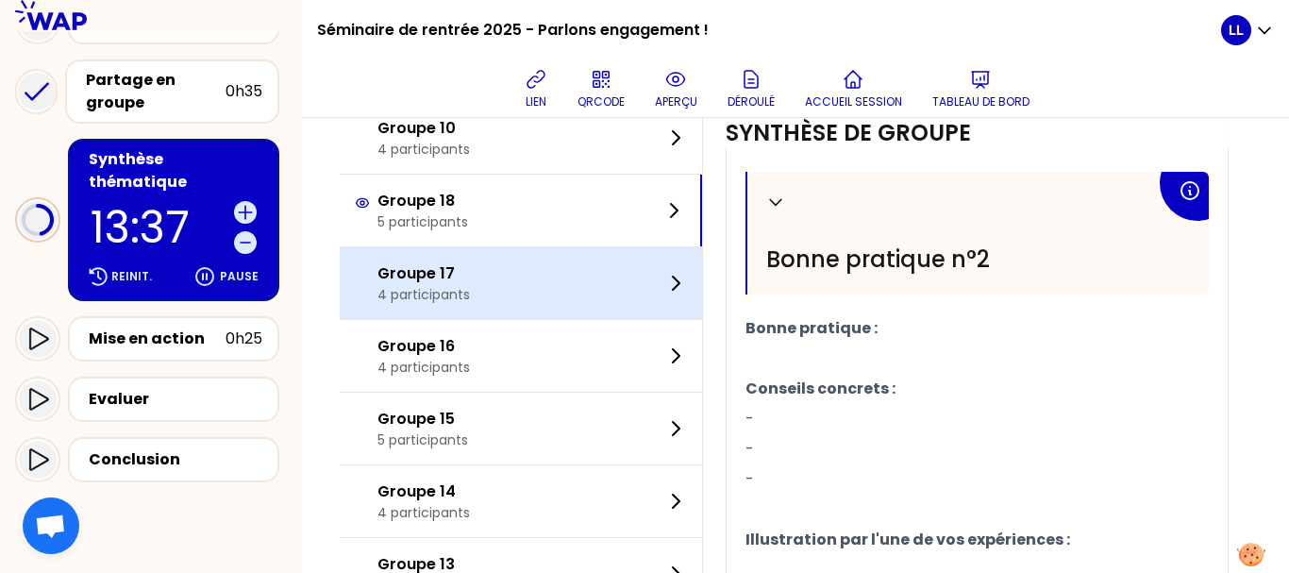
click at [594, 319] on div "Groupe 17 4 participants" at bounding box center [521, 283] width 362 height 72
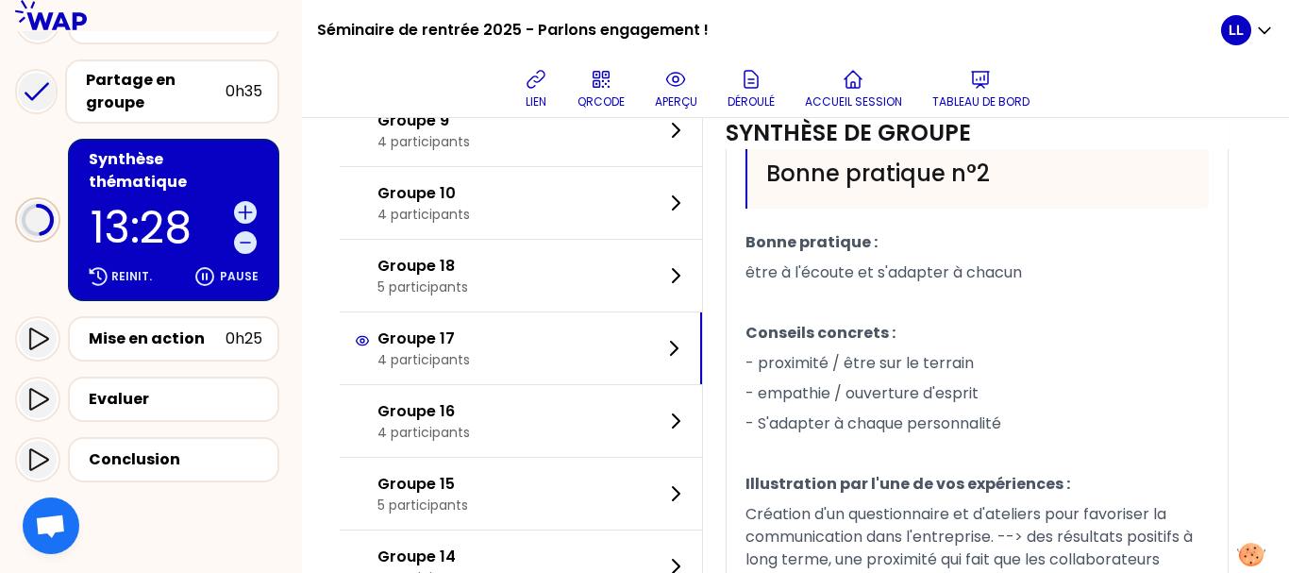
scroll to position [1209, 0]
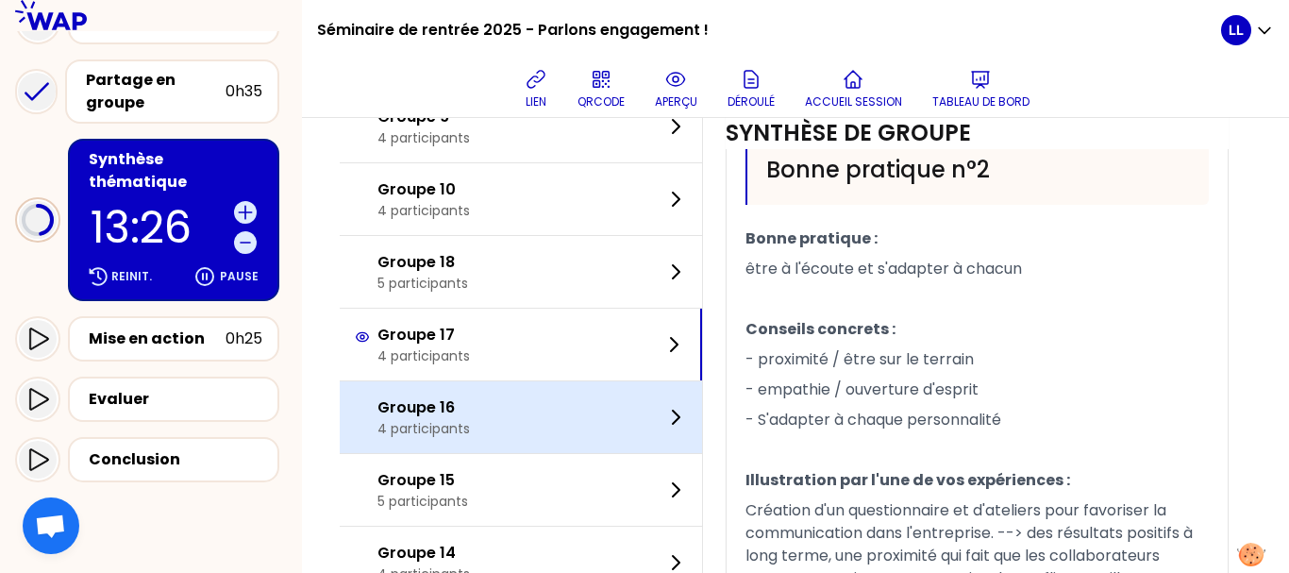
drag, startPoint x: 597, startPoint y: 507, endPoint x: 619, endPoint y: 502, distance: 22.2
click at [619, 453] on div "Groupe 16 4 participants" at bounding box center [521, 417] width 362 height 72
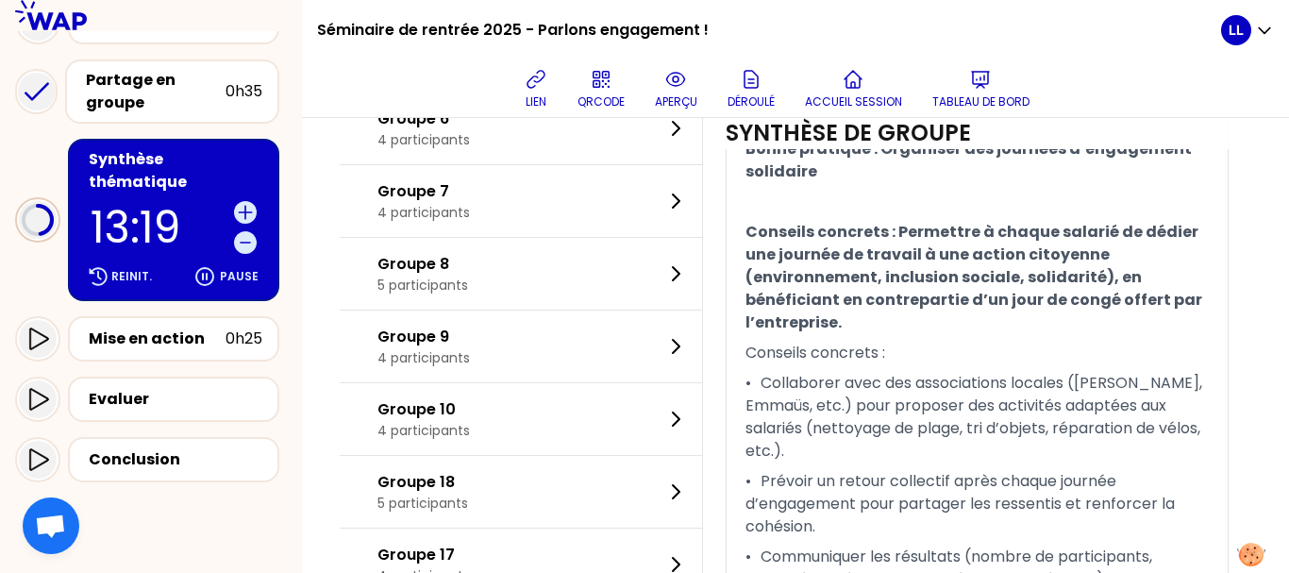
scroll to position [1546, 0]
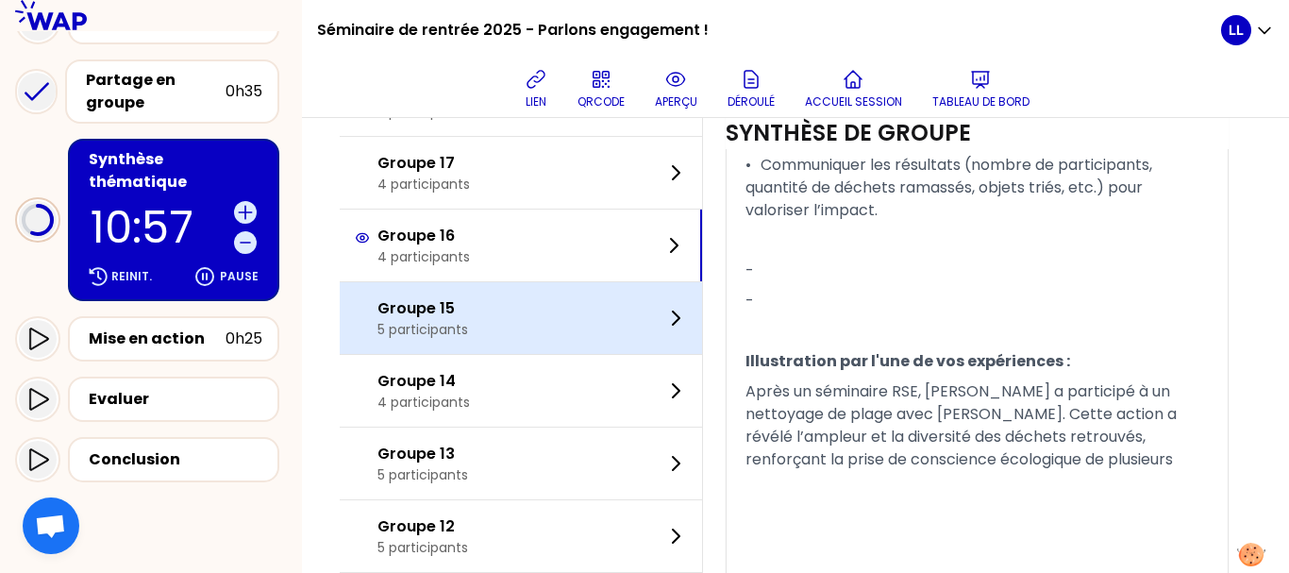
click at [546, 354] on div "Groupe 15 5 participants" at bounding box center [521, 318] width 362 height 72
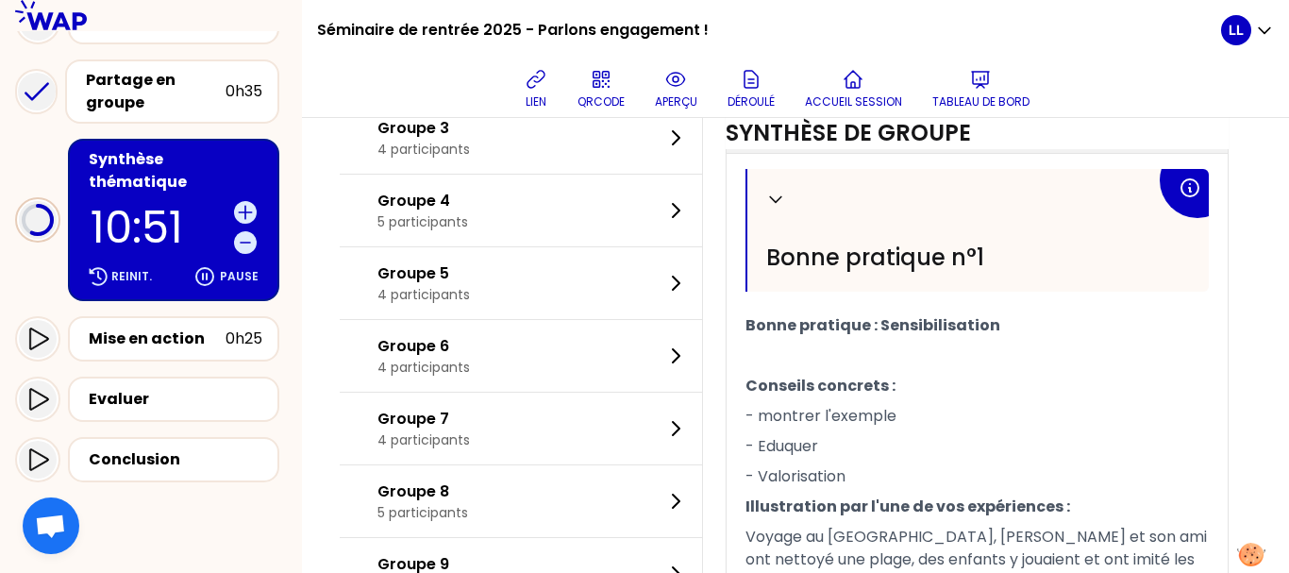
scroll to position [689, 0]
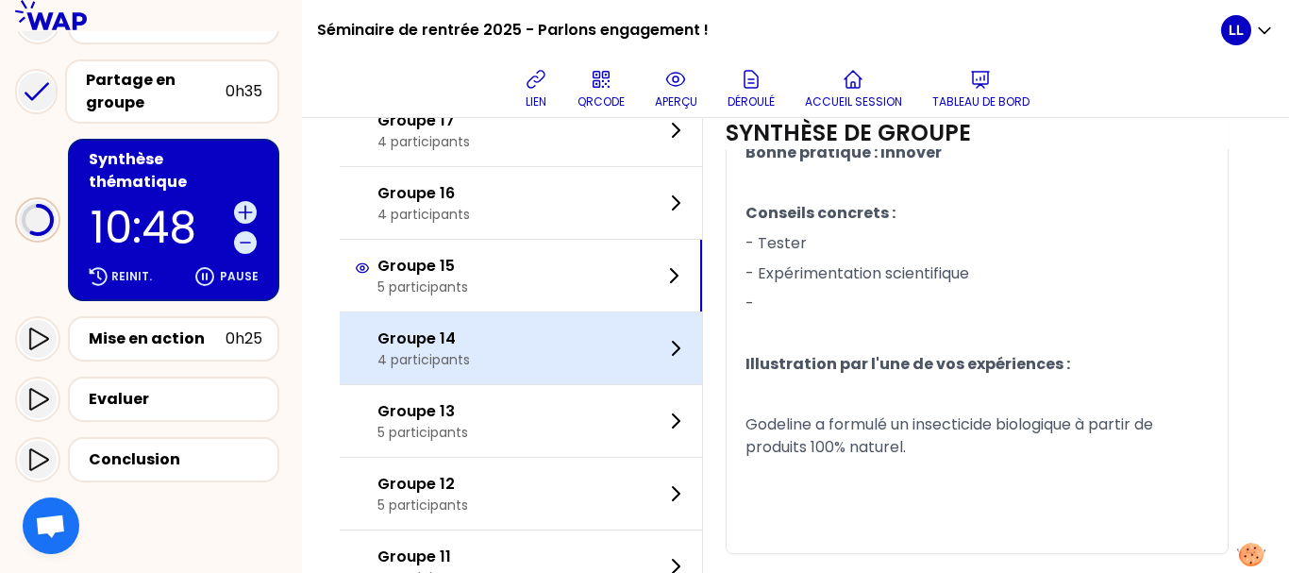
click at [618, 384] on div "Groupe 14 4 participants" at bounding box center [521, 348] width 362 height 72
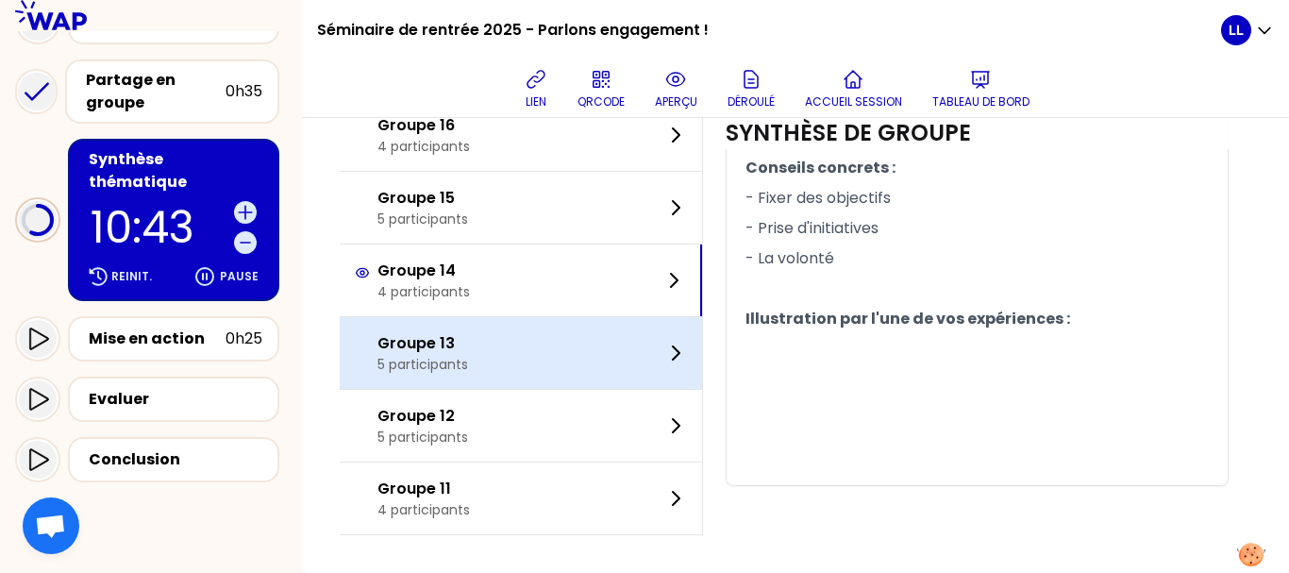
click at [661, 376] on div "Groupe 13 5 participants" at bounding box center [521, 353] width 362 height 72
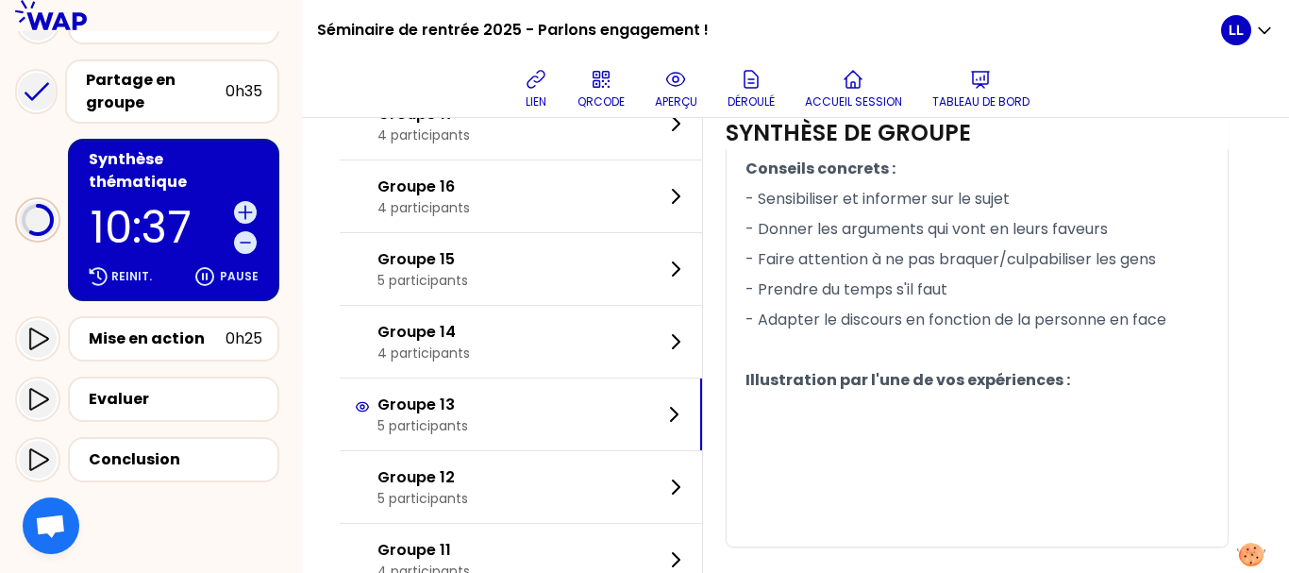
scroll to position [1431, 0]
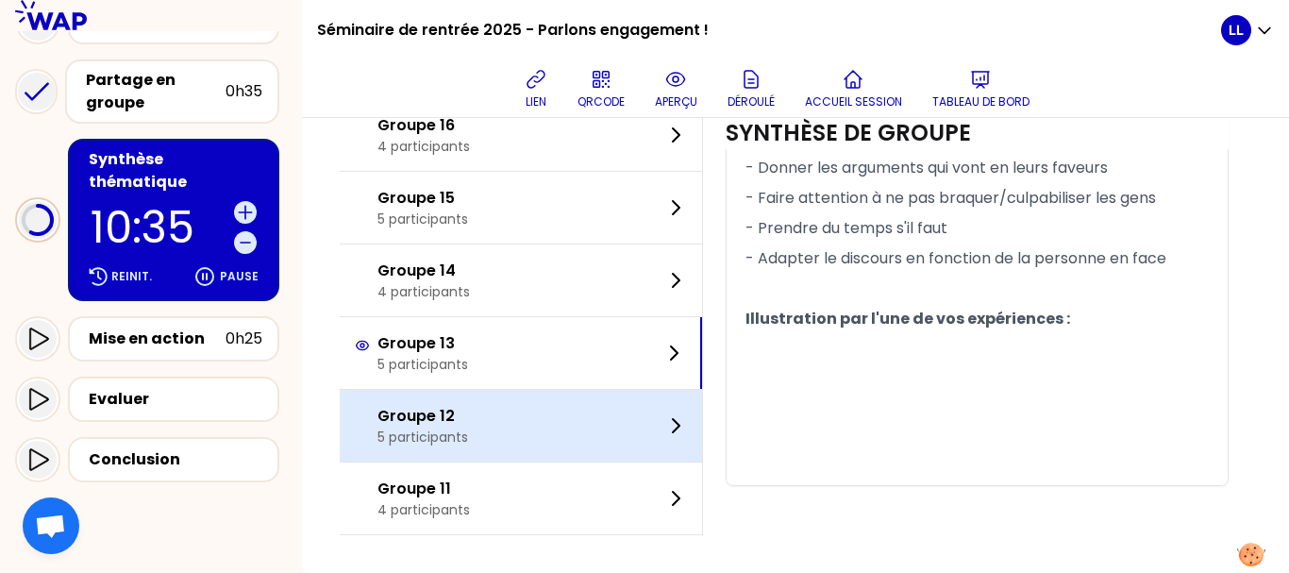
click at [605, 442] on div "Groupe 12 5 participants" at bounding box center [521, 426] width 362 height 72
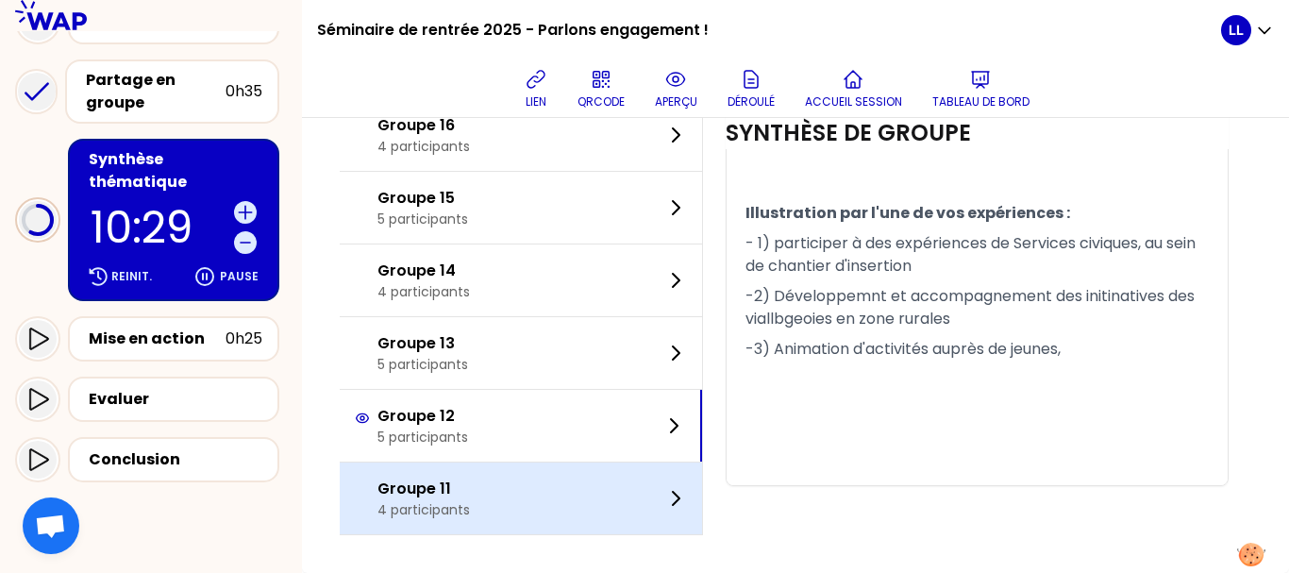
click at [569, 493] on div "Groupe 11 4 participants" at bounding box center [521, 498] width 362 height 72
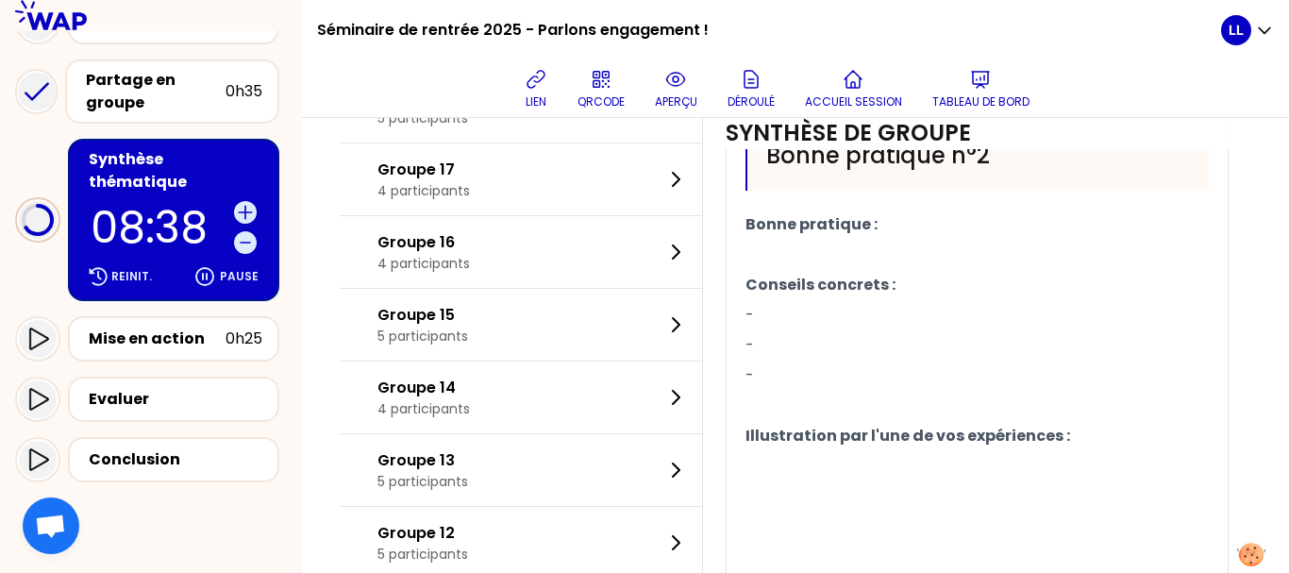
scroll to position [1431, 0]
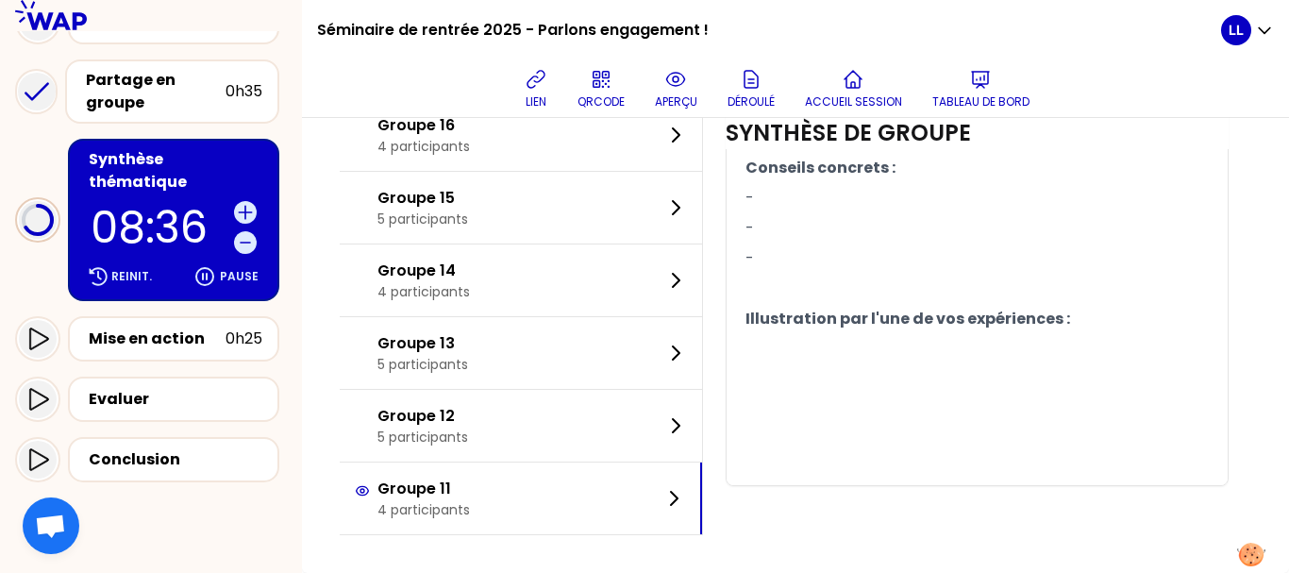
click at [588, 357] on div "Groupe 13 5 participants" at bounding box center [521, 353] width 362 height 72
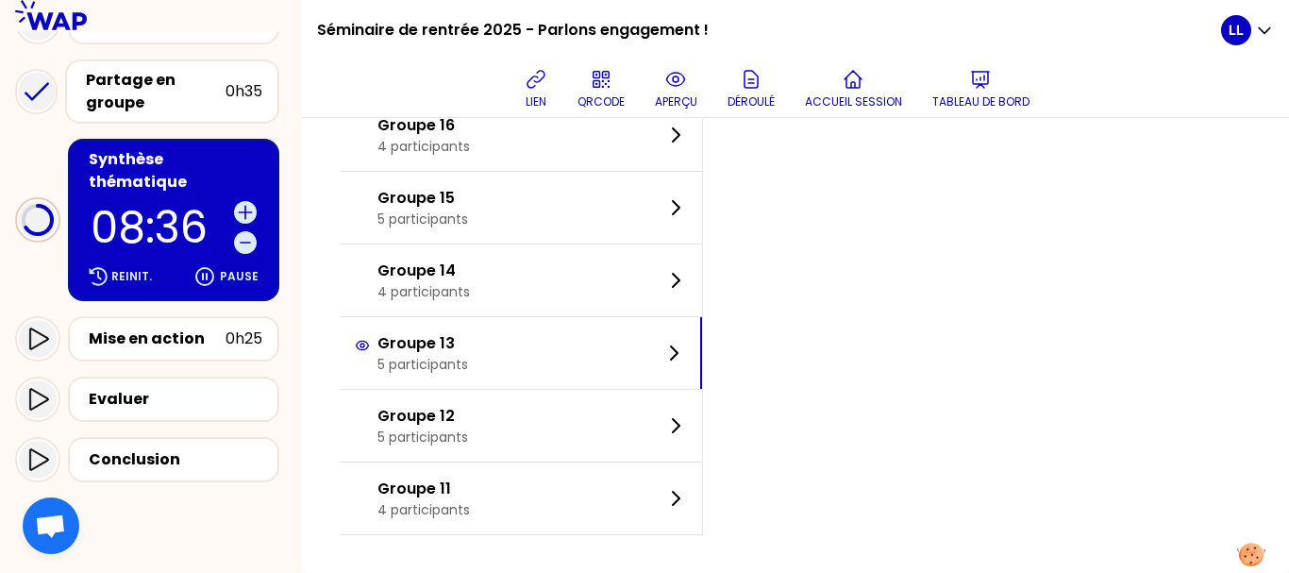
scroll to position [1018, 0]
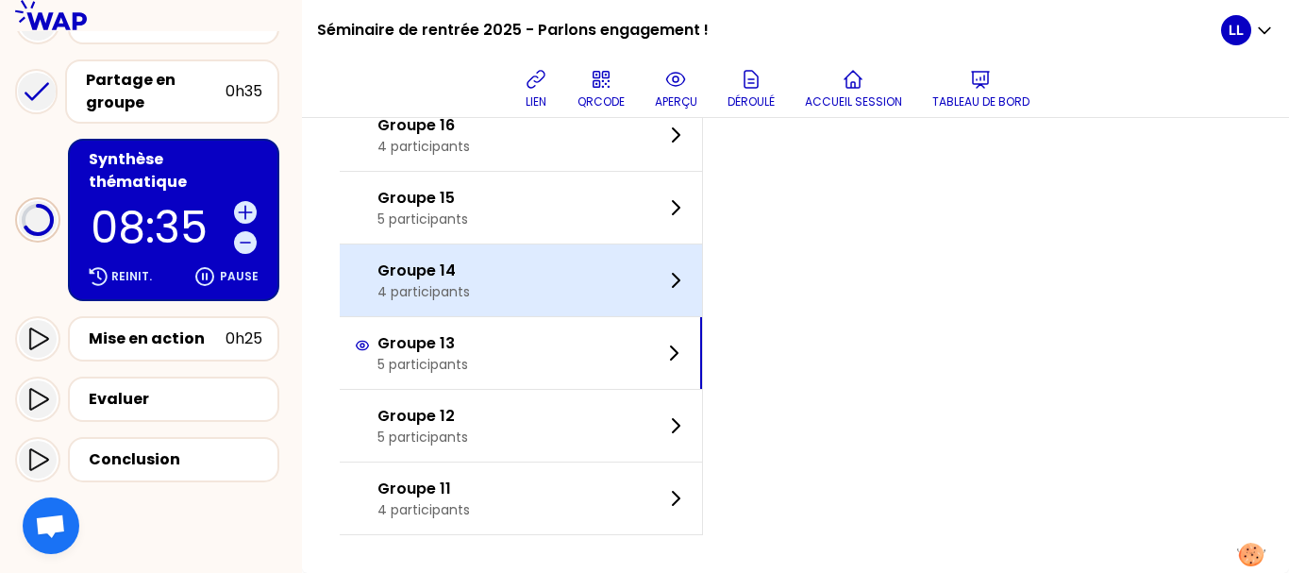
click at [591, 289] on div "Groupe 14 4 participants" at bounding box center [521, 280] width 362 height 72
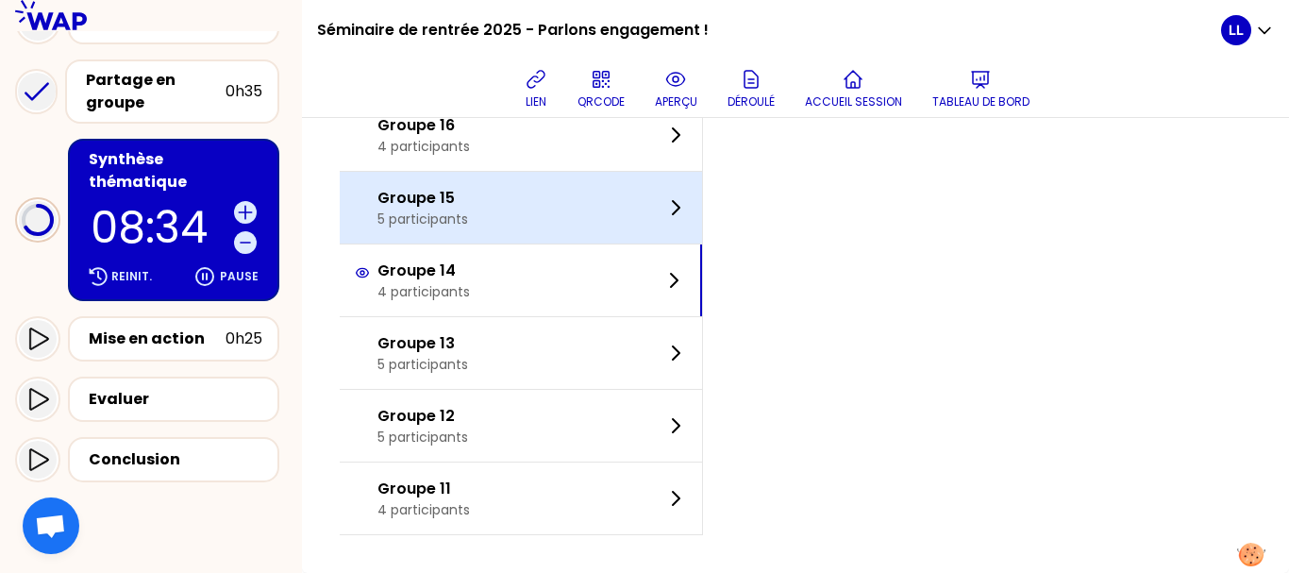
click at [583, 219] on div "Groupe 15 5 participants" at bounding box center [521, 208] width 362 height 72
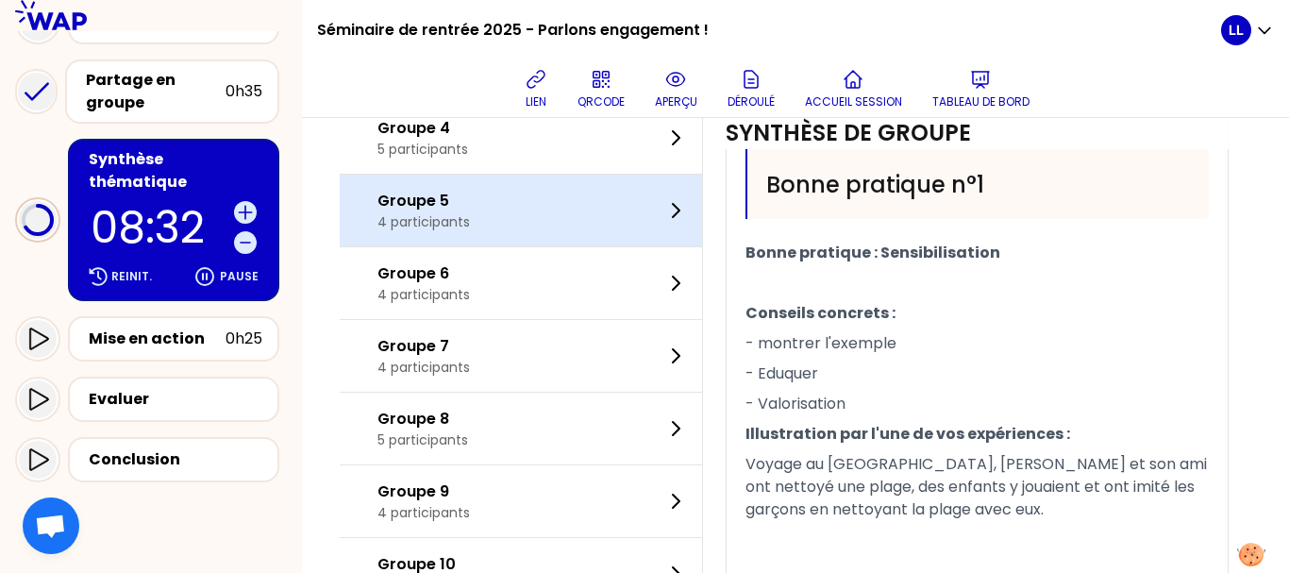
click at [583, 219] on div "Groupe 5 4 participants" at bounding box center [521, 211] width 362 height 72
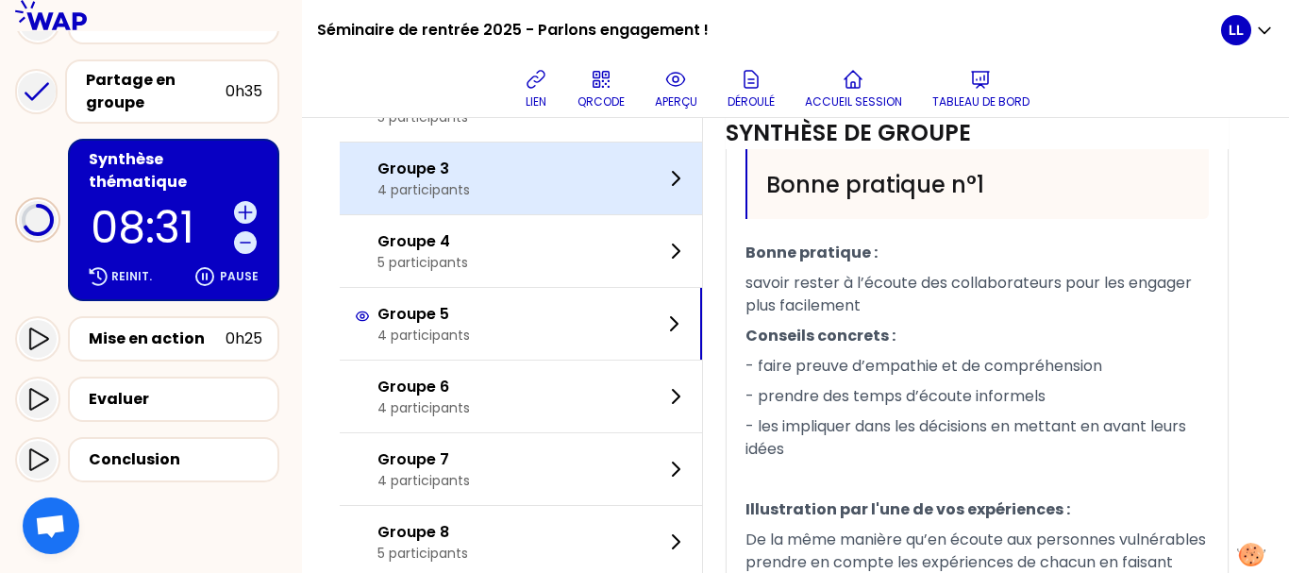
click at [596, 204] on div "Groupe 3 4 participants" at bounding box center [521, 178] width 362 height 72
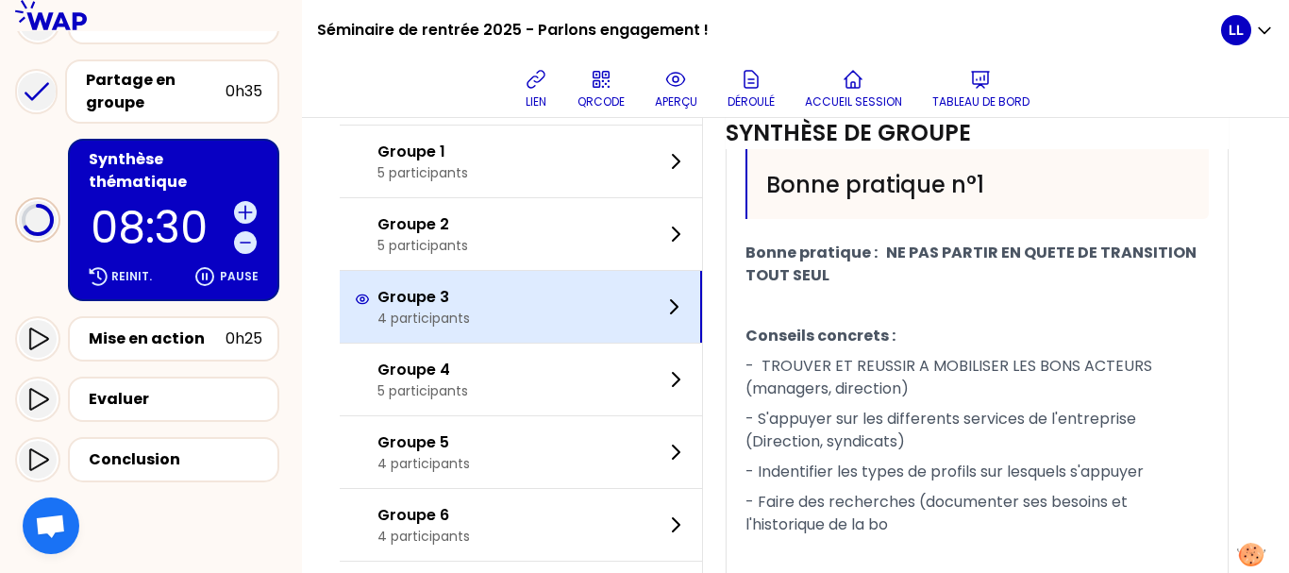
click at [596, 197] on div "Groupe 1 5 participants" at bounding box center [521, 162] width 362 height 72
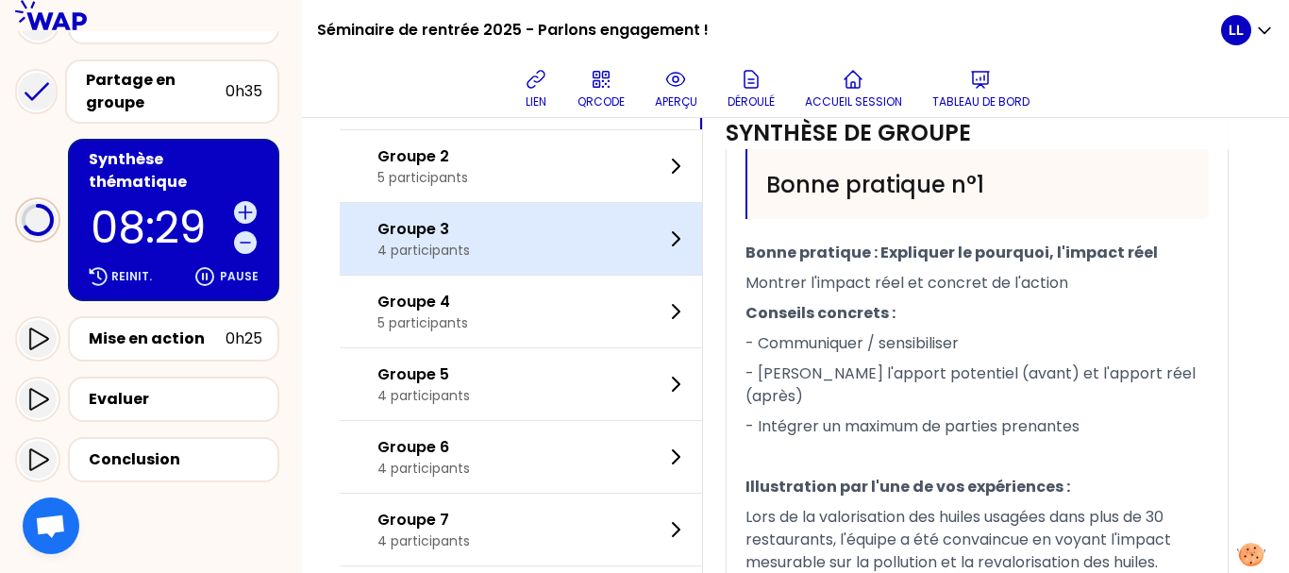
click at [596, 202] on div "Groupe 2 5 participants" at bounding box center [521, 166] width 362 height 72
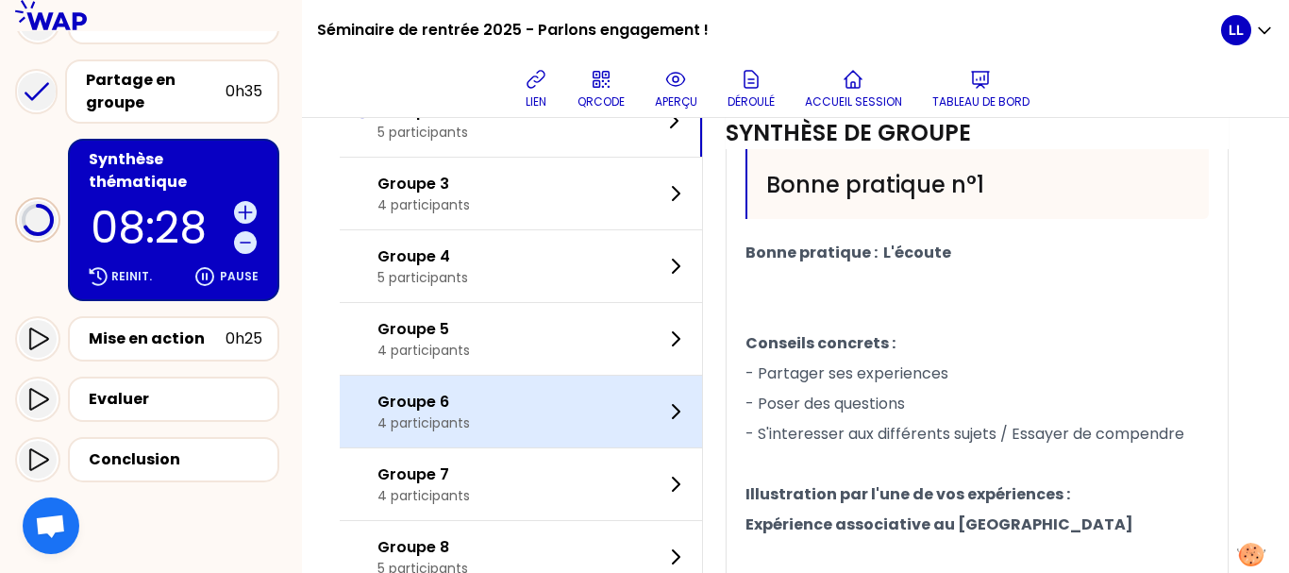
click at [600, 444] on div "Groupe 6 4 participants" at bounding box center [521, 412] width 362 height 72
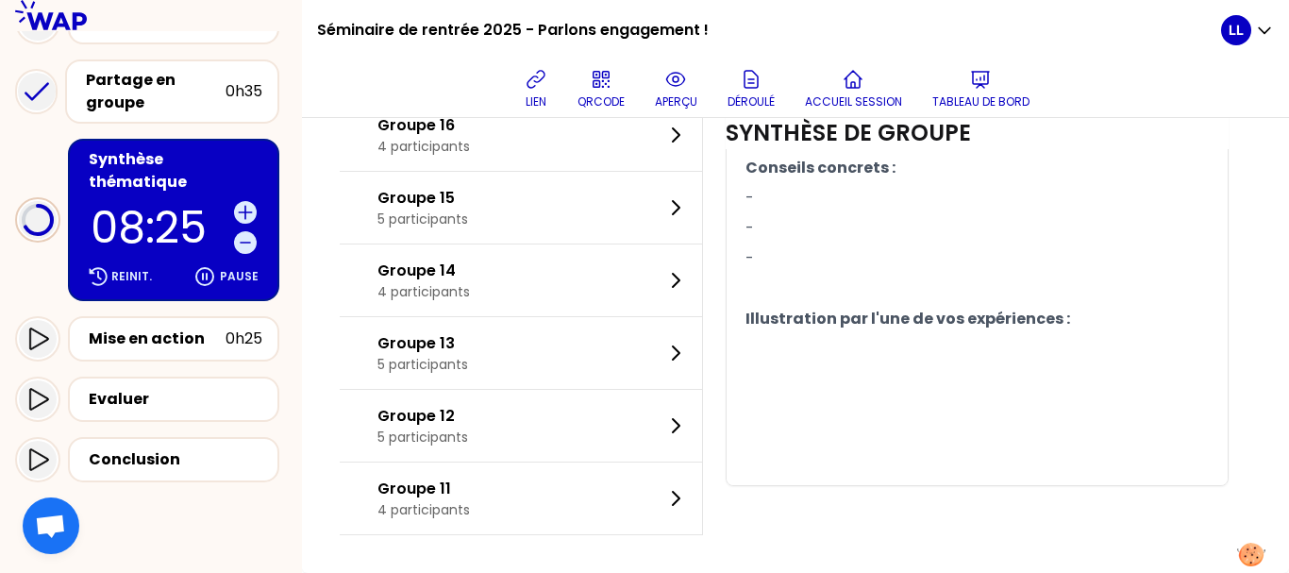
click at [600, 444] on div "Groupe 12 5 participants" at bounding box center [521, 426] width 362 height 72
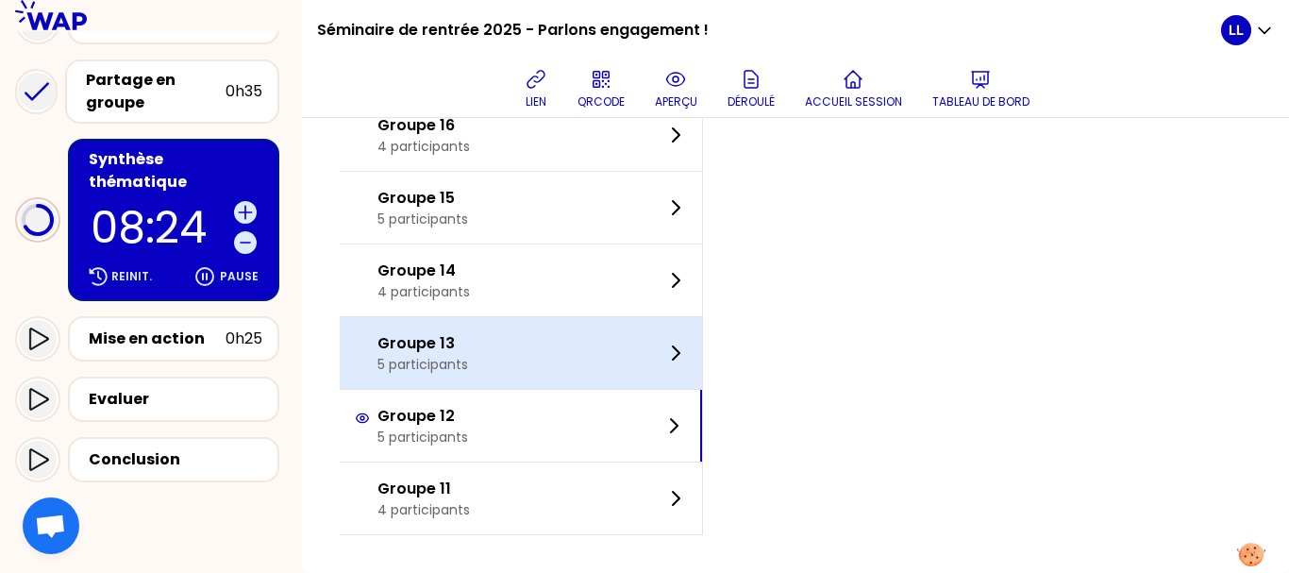
click at [600, 338] on div "Groupe 13 5 participants" at bounding box center [521, 353] width 362 height 72
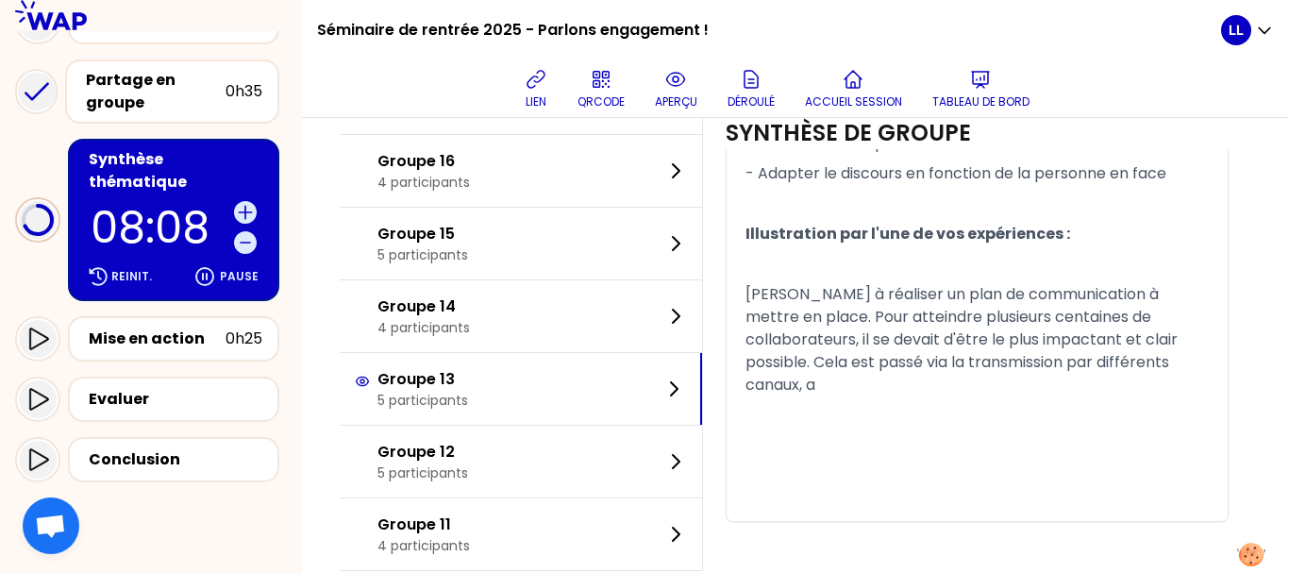
scroll to position [1559, 0]
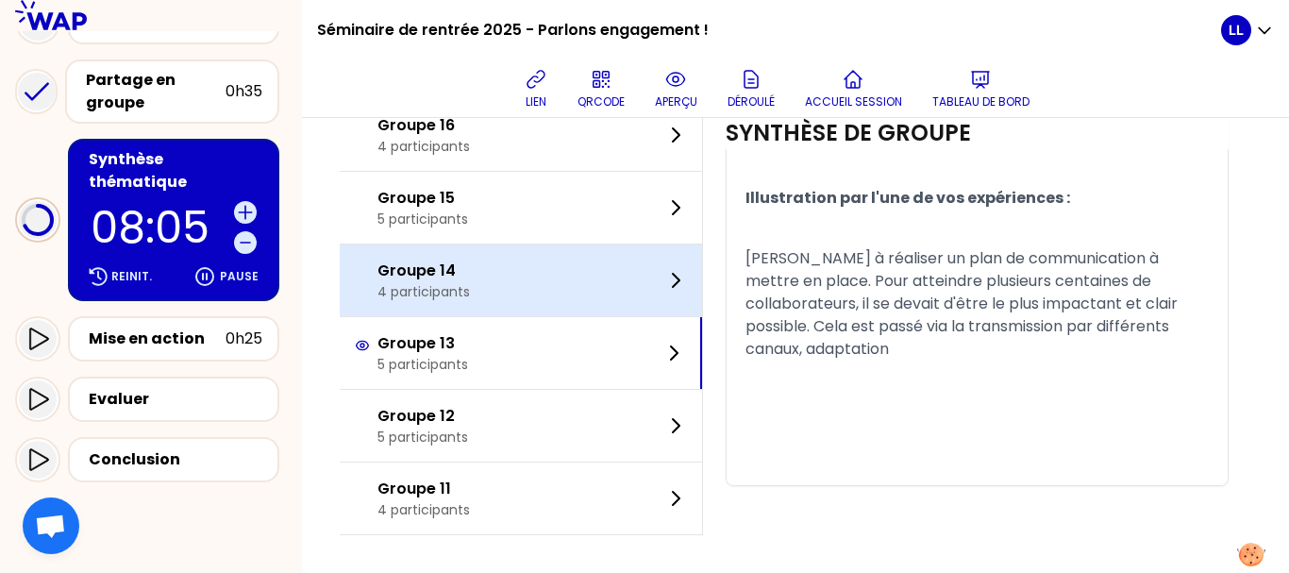
click at [564, 272] on div "Groupe 14 4 participants" at bounding box center [521, 280] width 362 height 72
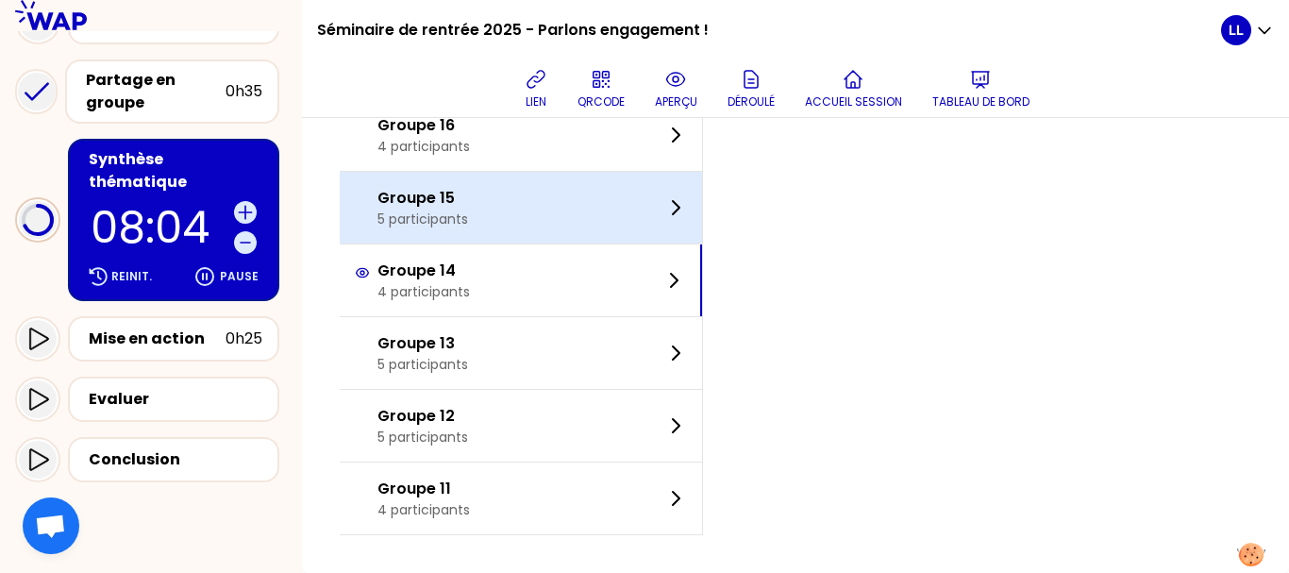
click at [572, 214] on div "Groupe 15 5 participants" at bounding box center [521, 208] width 362 height 72
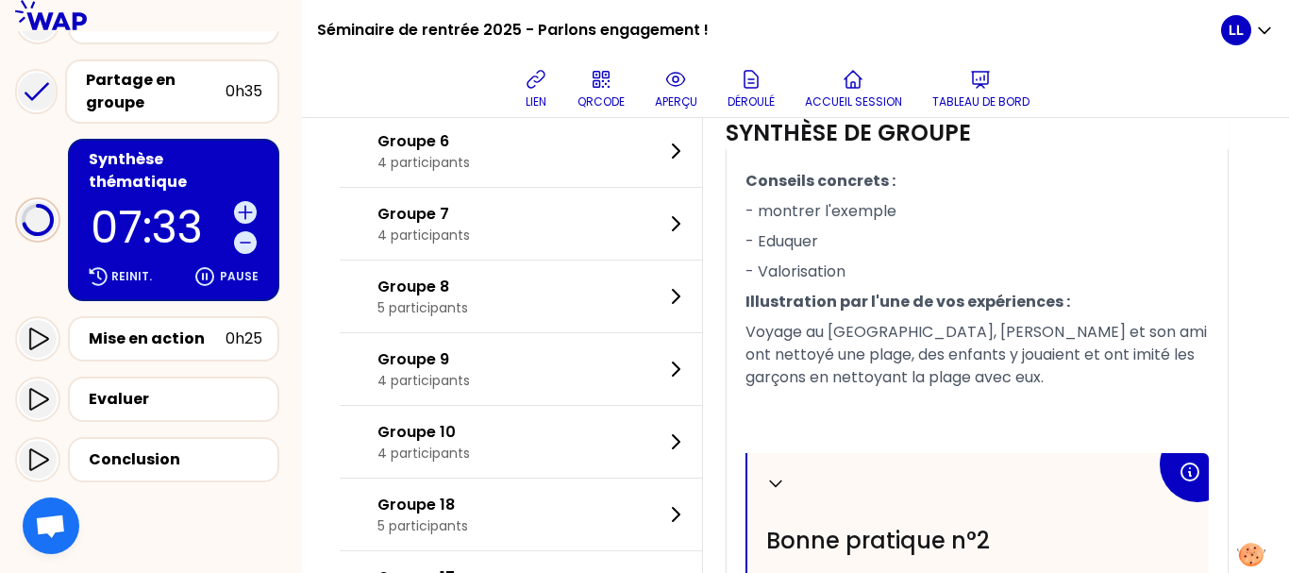
scroll to position [1378, 0]
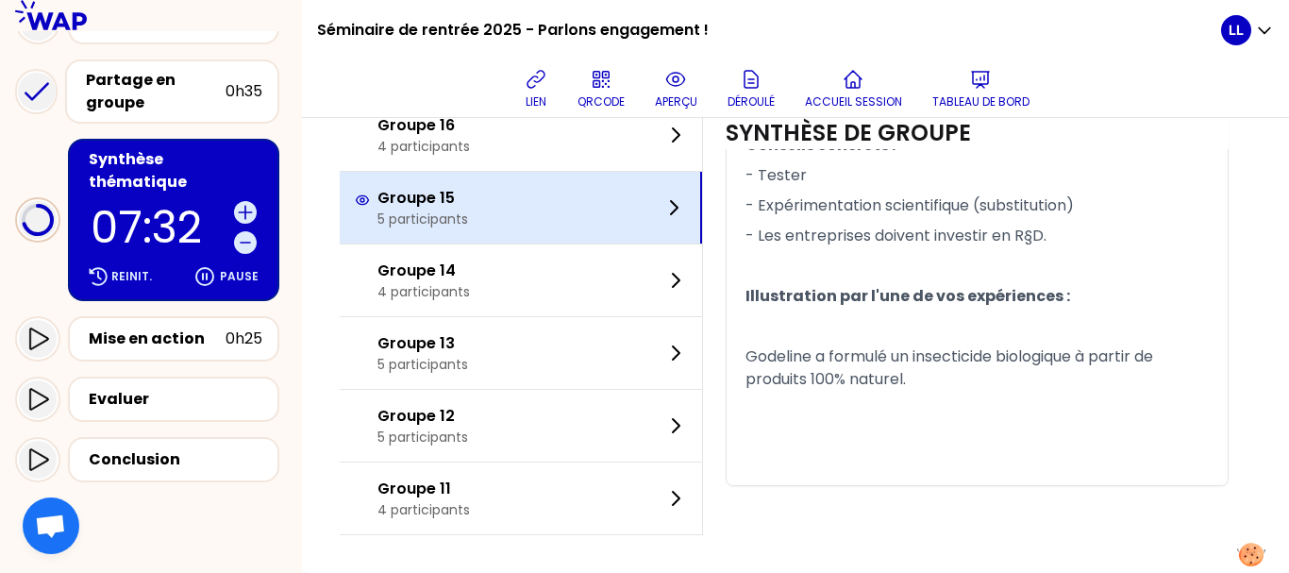
click at [588, 230] on div "Groupe 15 5 participants" at bounding box center [521, 208] width 362 height 72
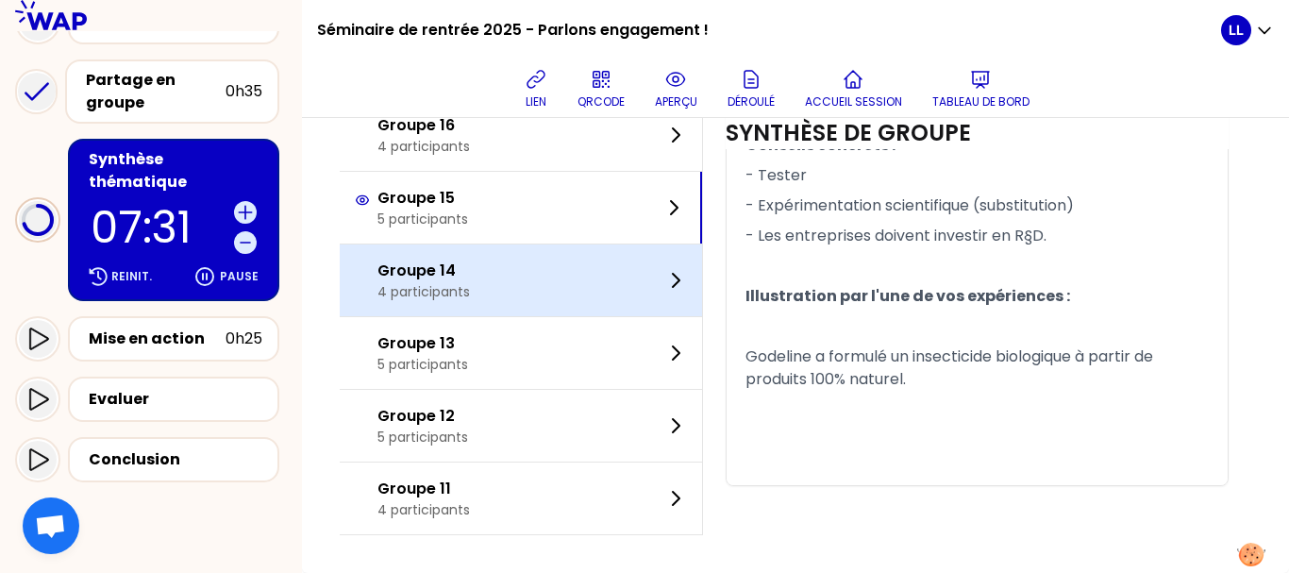
click at [590, 267] on div "Groupe 14 4 participants" at bounding box center [521, 280] width 362 height 72
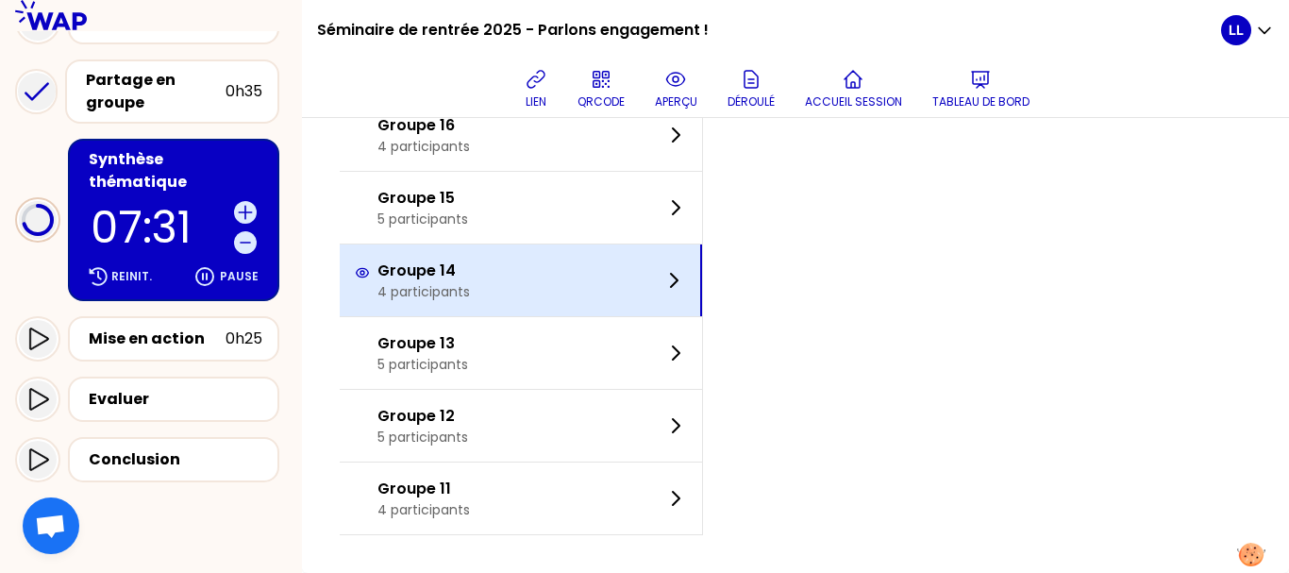
scroll to position [1018, 0]
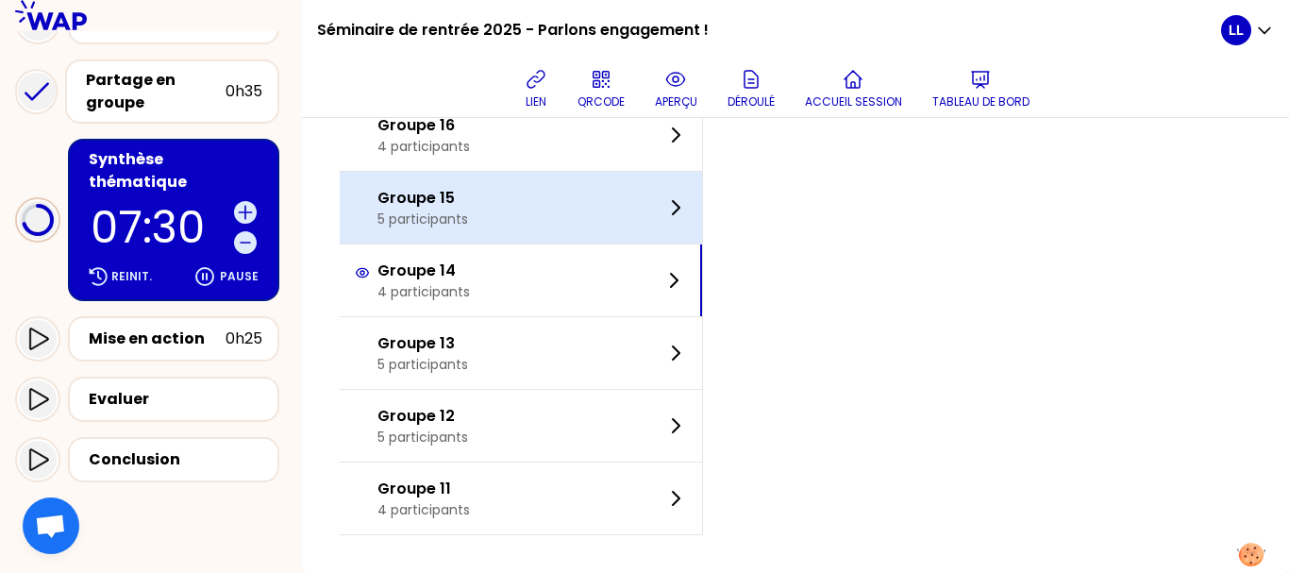
click at [598, 191] on div "Groupe 15 5 participants" at bounding box center [521, 208] width 362 height 72
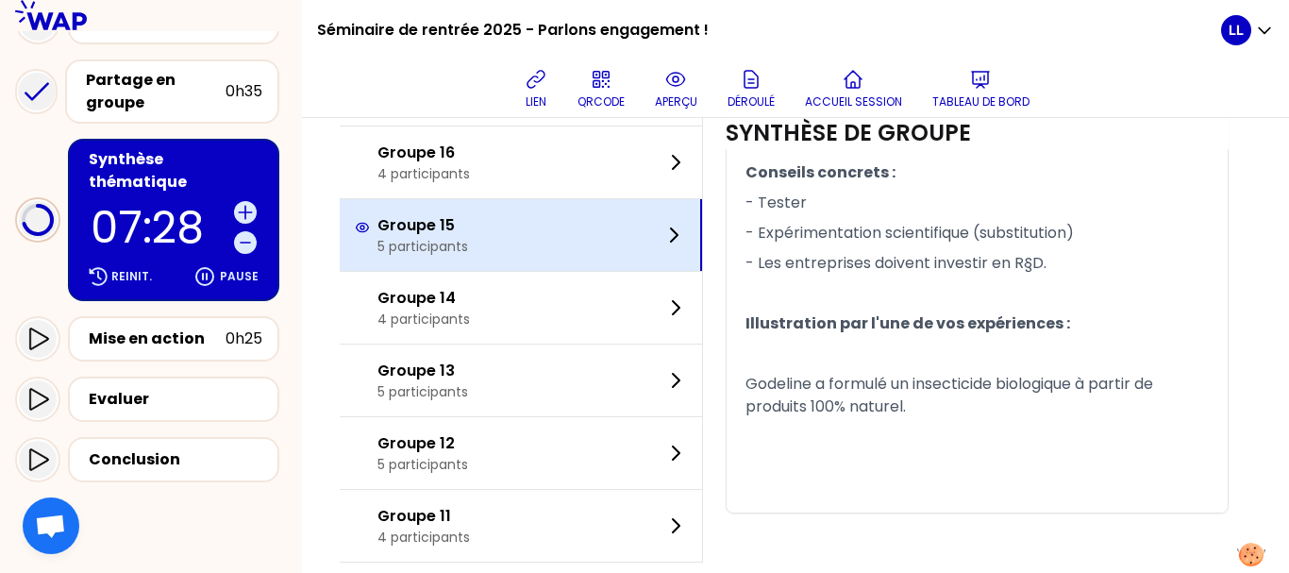
scroll to position [1378, 0]
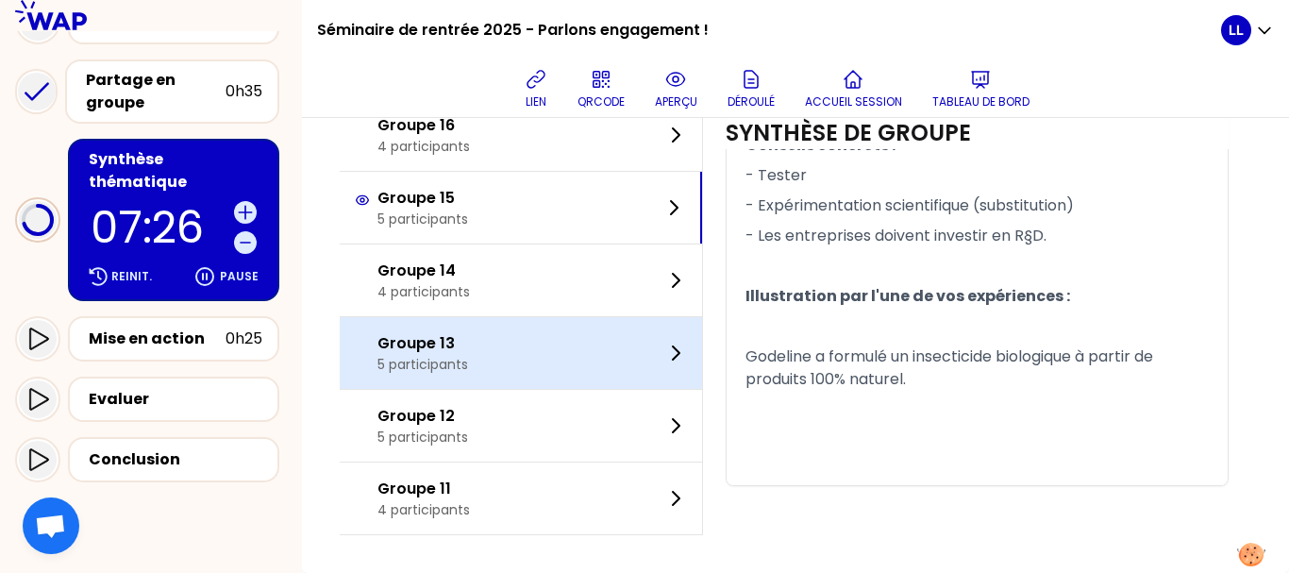
click at [585, 350] on div "Groupe 13 5 participants" at bounding box center [521, 353] width 362 height 72
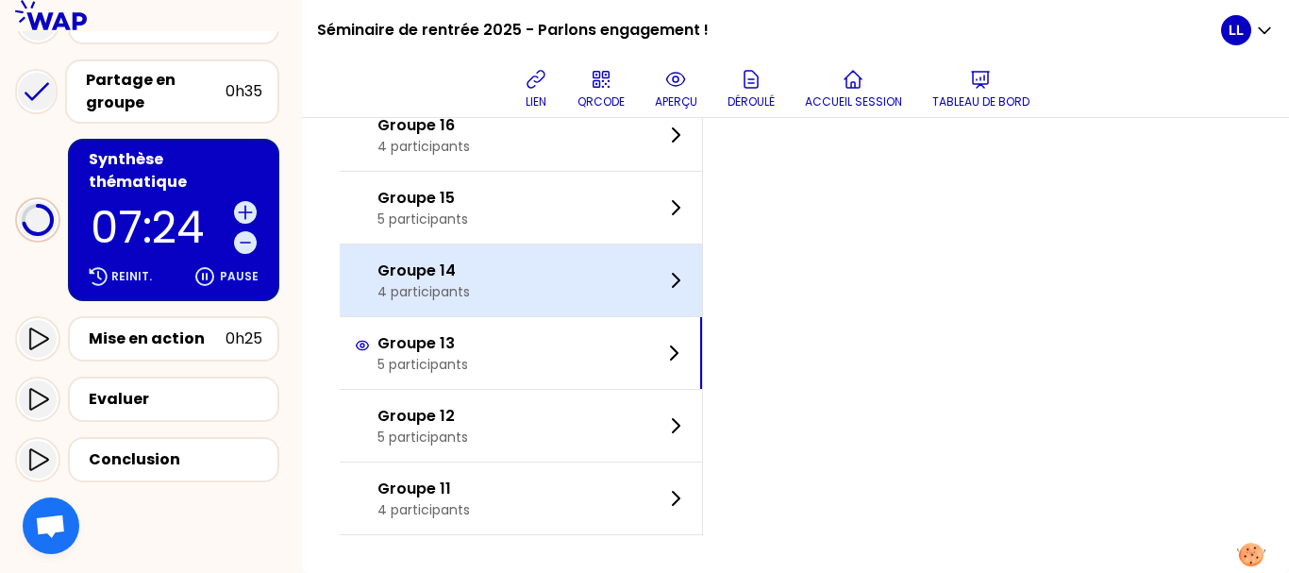
click at [588, 302] on div "Groupe 14 4 participants" at bounding box center [521, 280] width 362 height 72
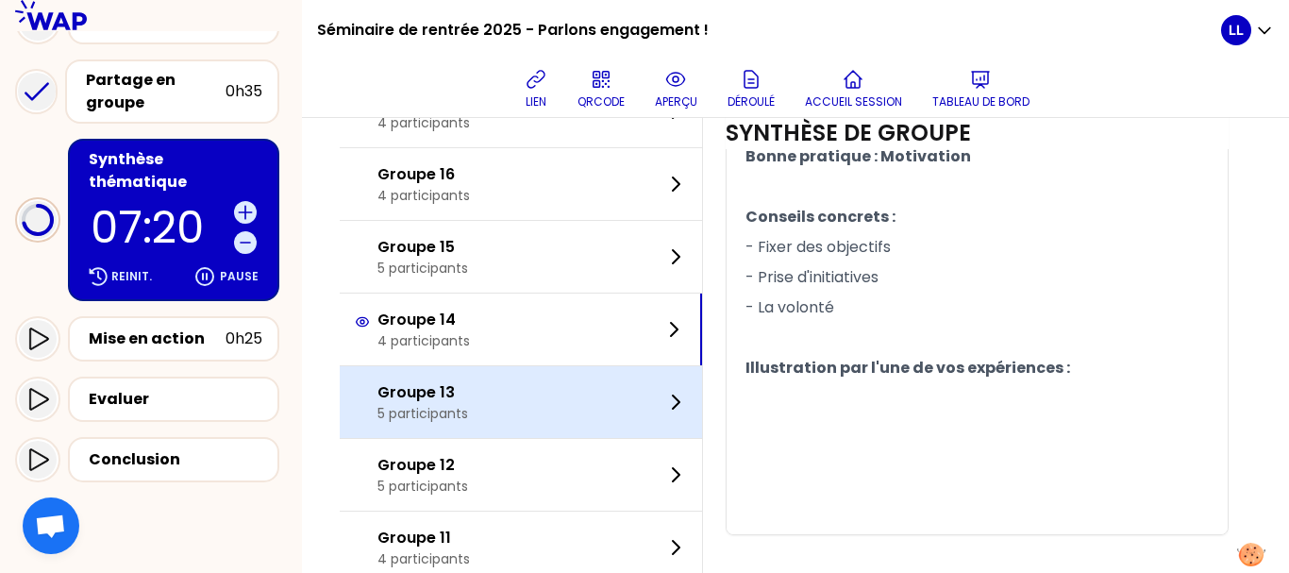
click at [632, 419] on div "Groupe 13 5 participants" at bounding box center [521, 402] width 362 height 72
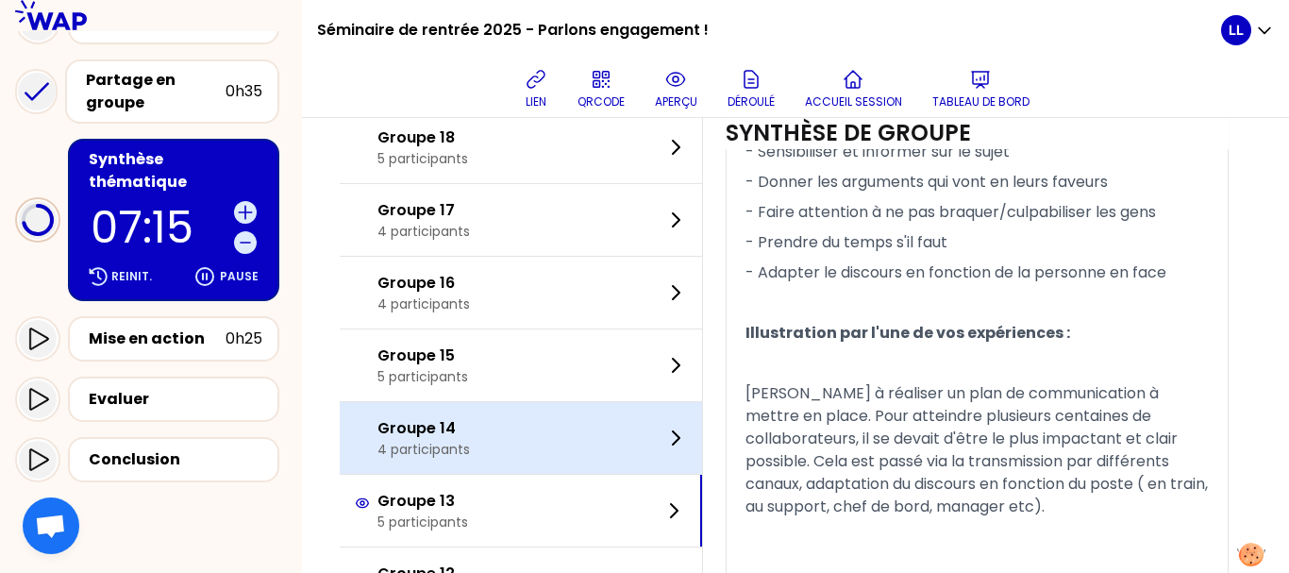
scroll to position [1582, 0]
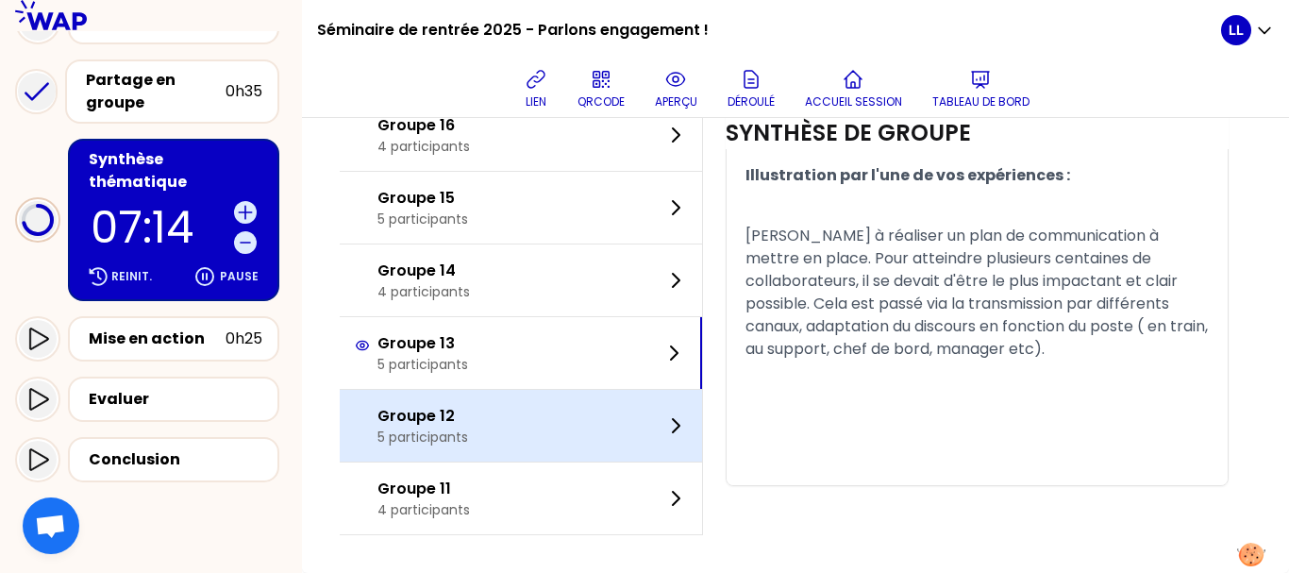
click at [605, 438] on div "Groupe 12 5 participants" at bounding box center [521, 426] width 362 height 72
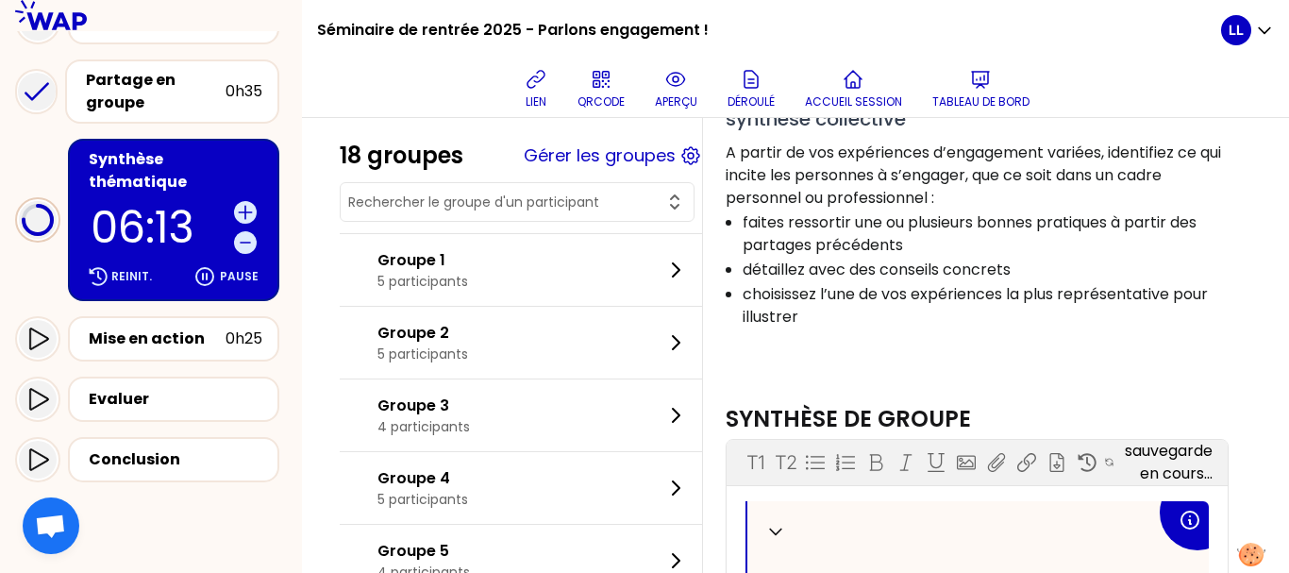
scroll to position [0, 0]
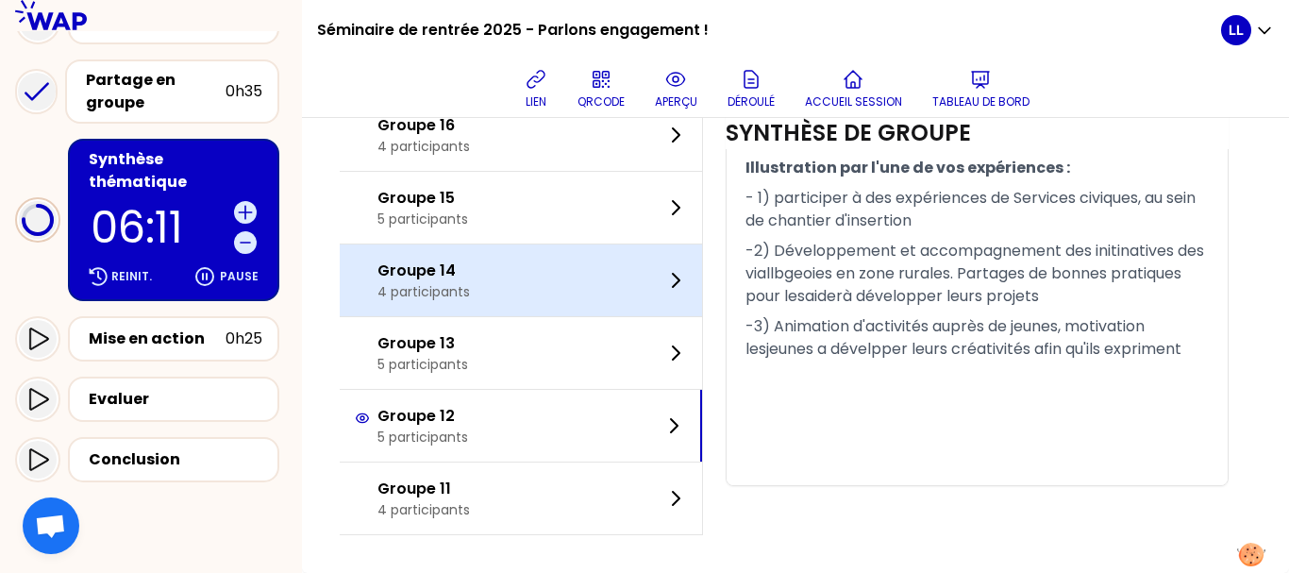
click at [580, 304] on div "Groupe 14 4 participants" at bounding box center [521, 280] width 362 height 72
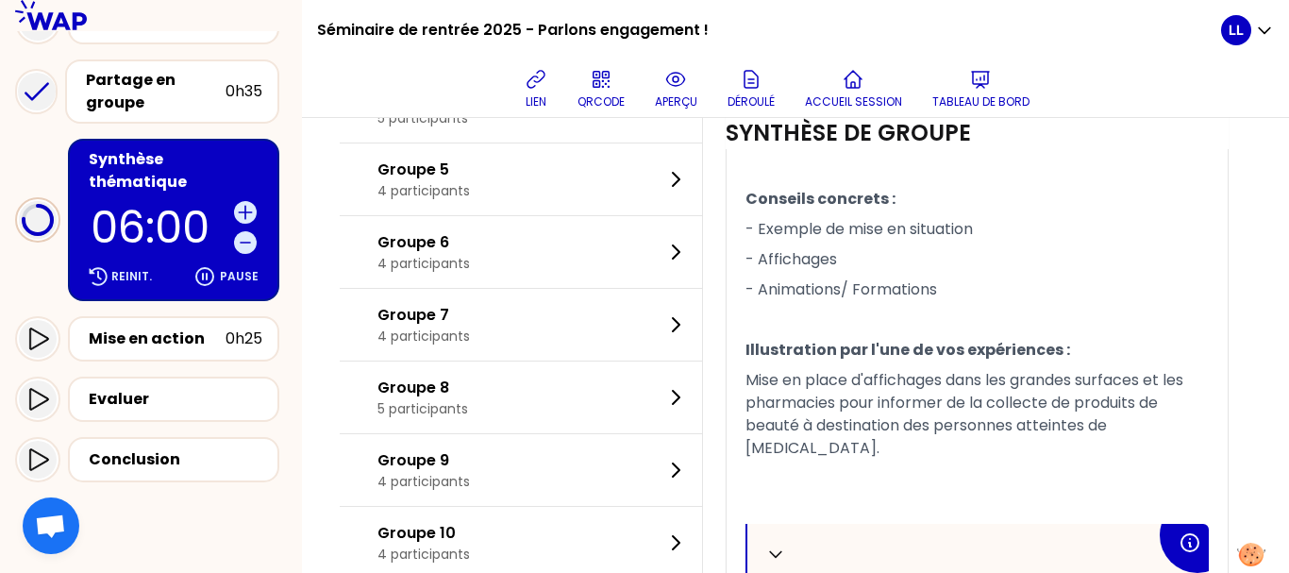
scroll to position [800, 0]
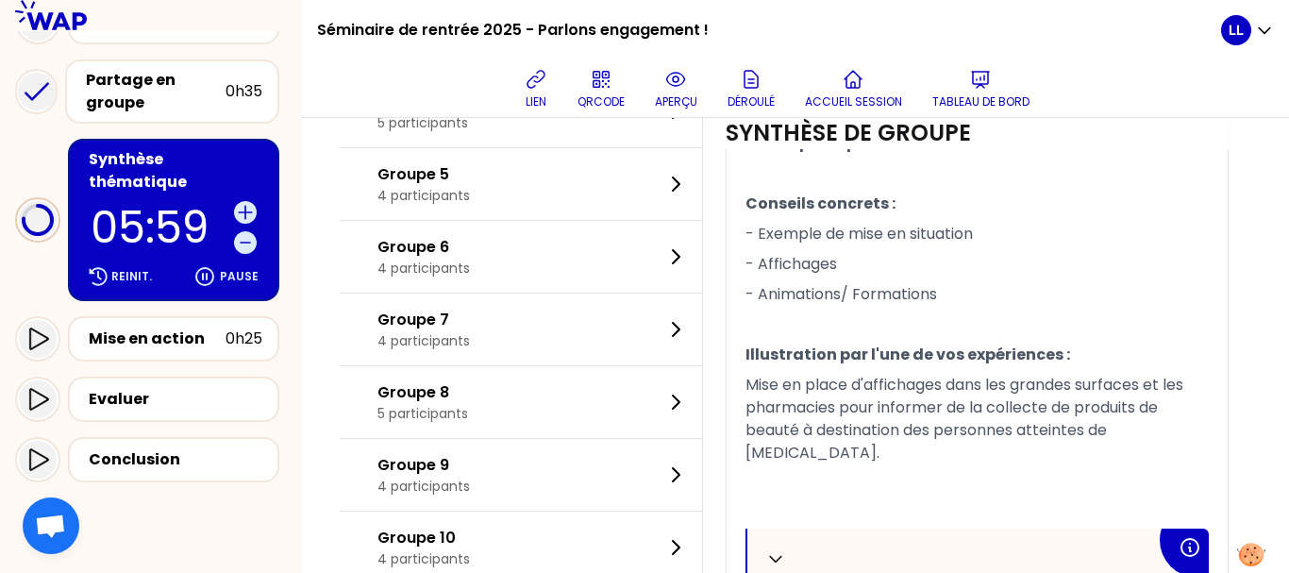
click at [584, 364] on div "Groupe 7 4 participants" at bounding box center [521, 329] width 362 height 72
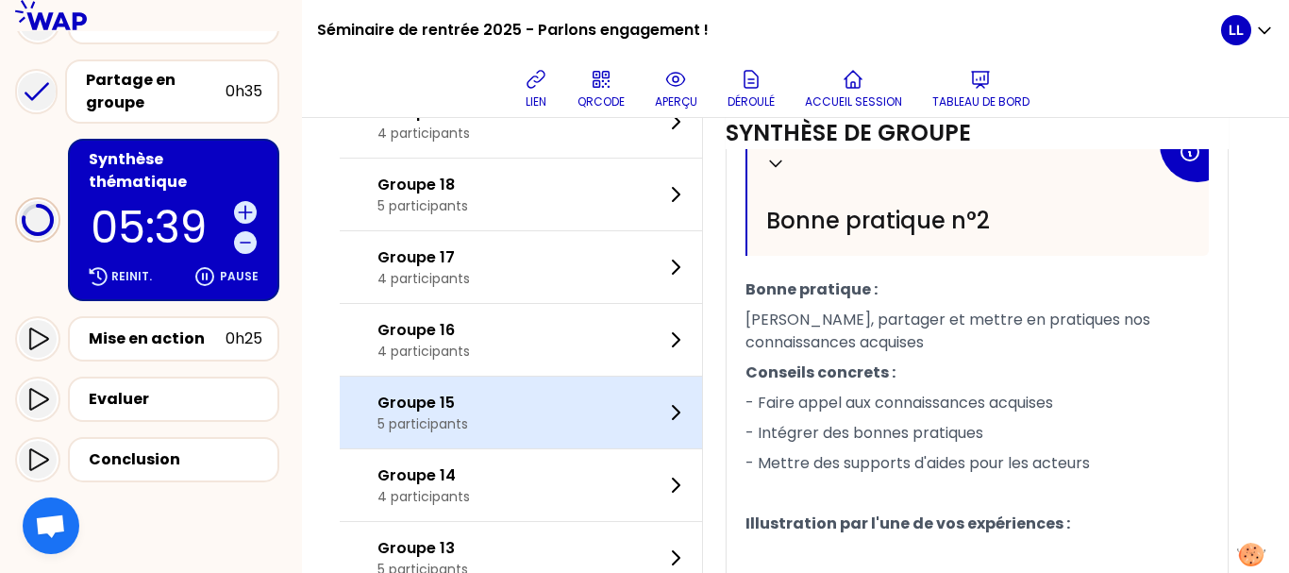
scroll to position [1408, 0]
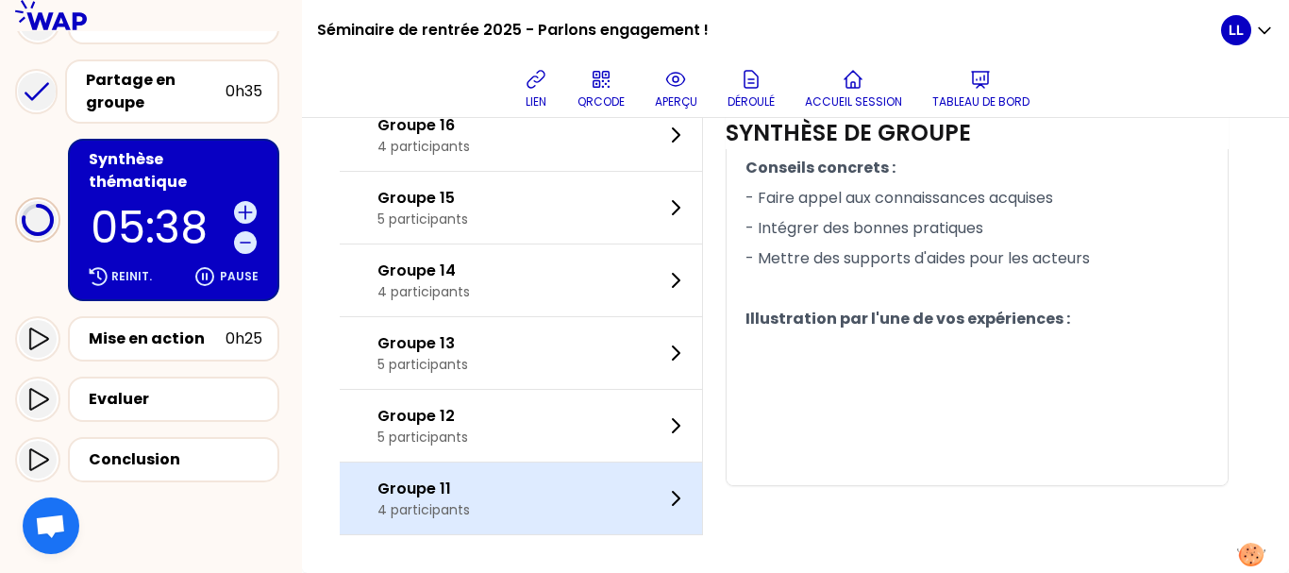
click at [548, 472] on div "Groupe 11 4 participants" at bounding box center [521, 498] width 362 height 72
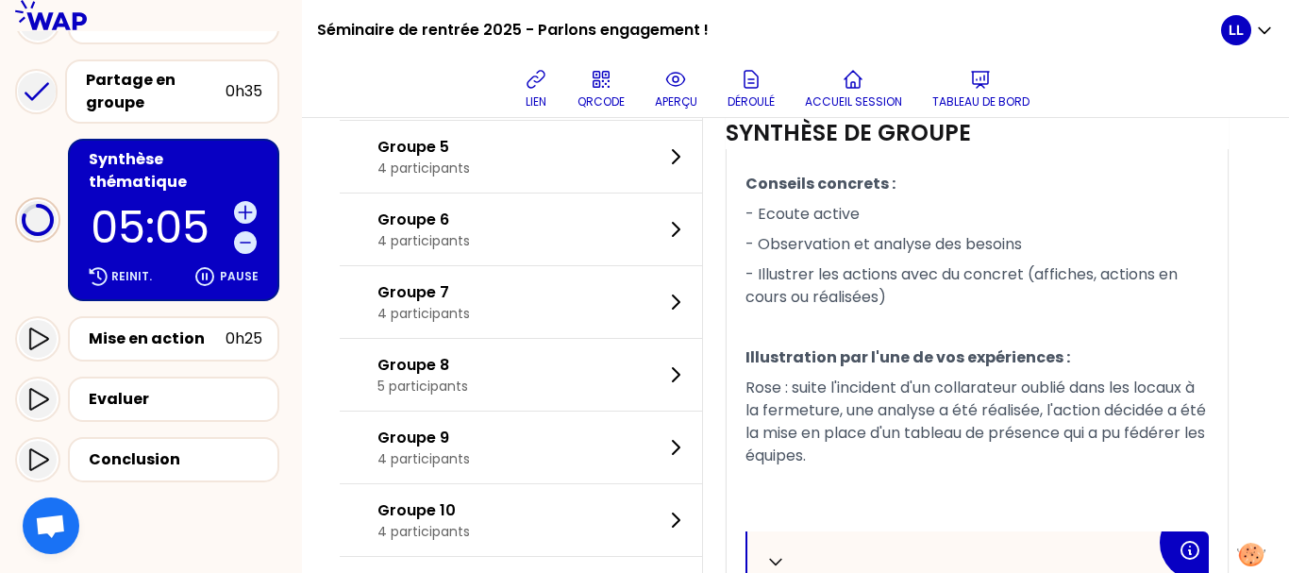
scroll to position [818, 0]
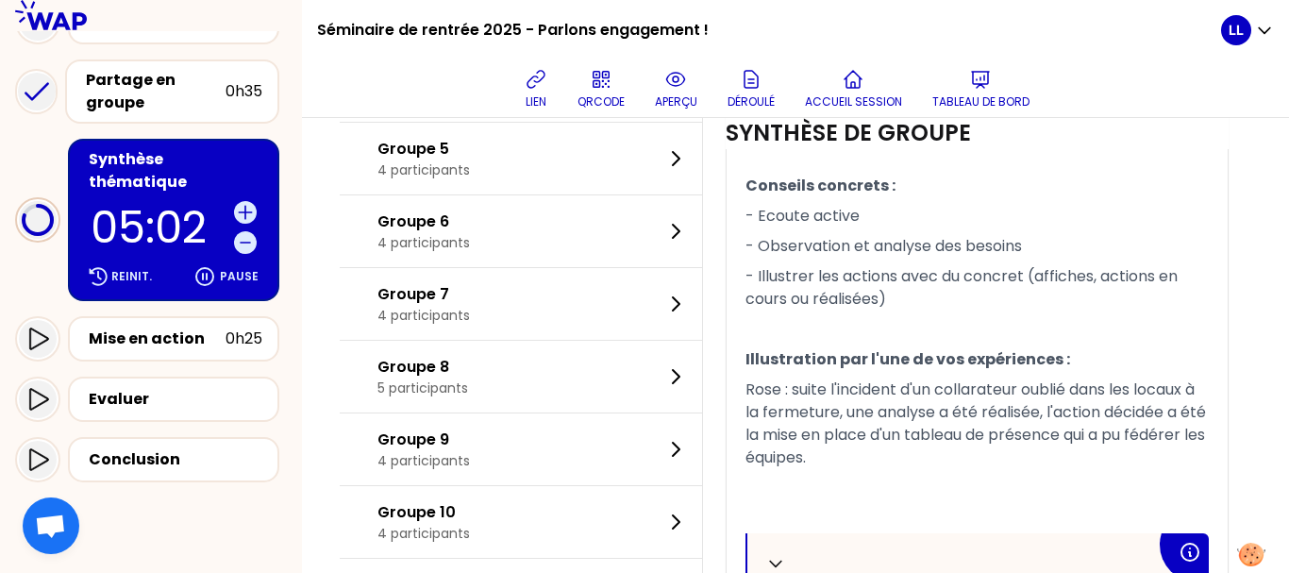
click at [996, 473] on p "Rose : suite l'incident d'un collarateur oublié dans les locaux à la fermeture,…" at bounding box center [976, 424] width 463 height 98
click at [1031, 314] on p "- Illustrer les actions avec du concret (affiches, actions en cours ou réalisée…" at bounding box center [976, 287] width 463 height 53
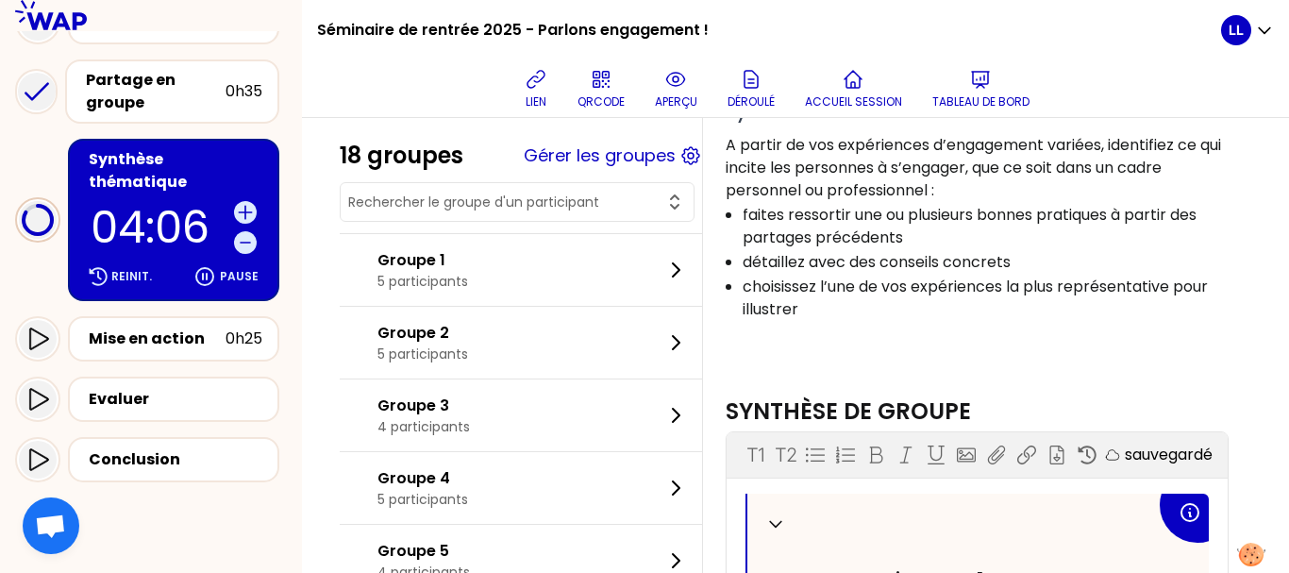
scroll to position [260, 0]
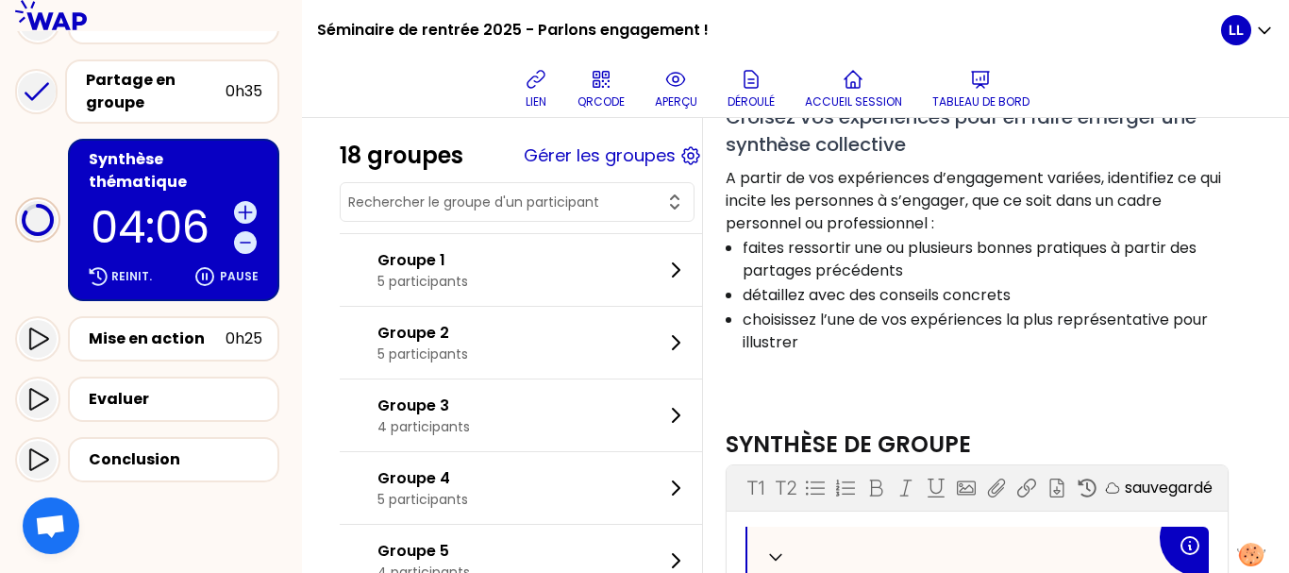
click at [612, 362] on div "Groupe 2 5 participants" at bounding box center [521, 343] width 362 height 72
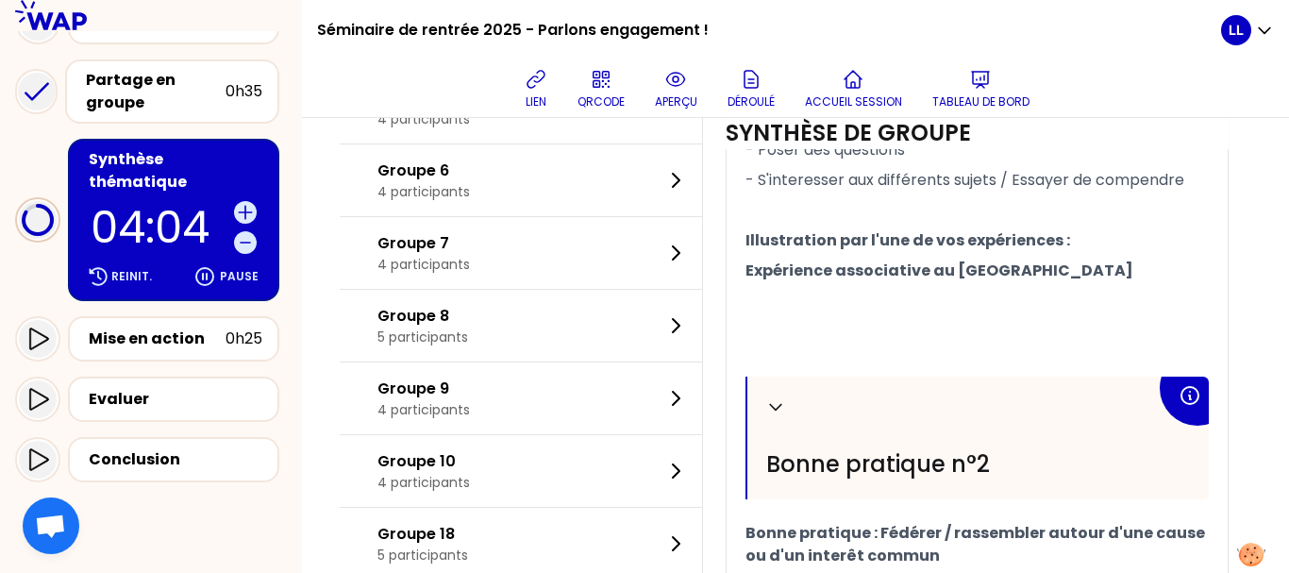
scroll to position [1551, 0]
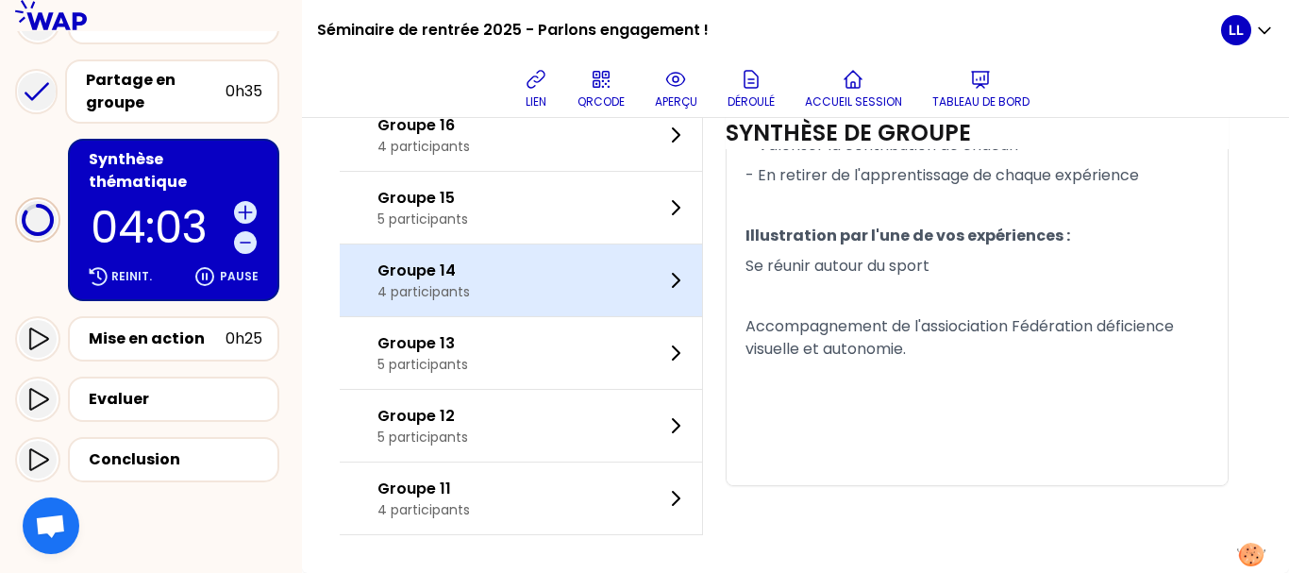
click at [634, 291] on div "Groupe 14 4 participants" at bounding box center [521, 280] width 362 height 72
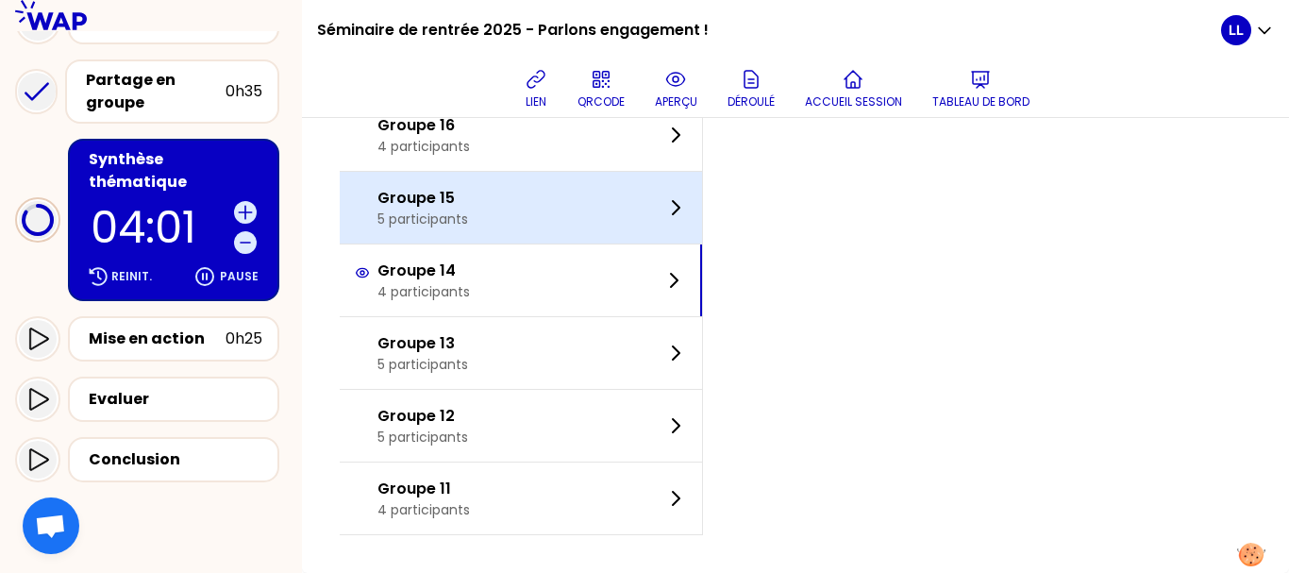
click at [569, 189] on div "Groupe 15 5 participants" at bounding box center [521, 208] width 362 height 72
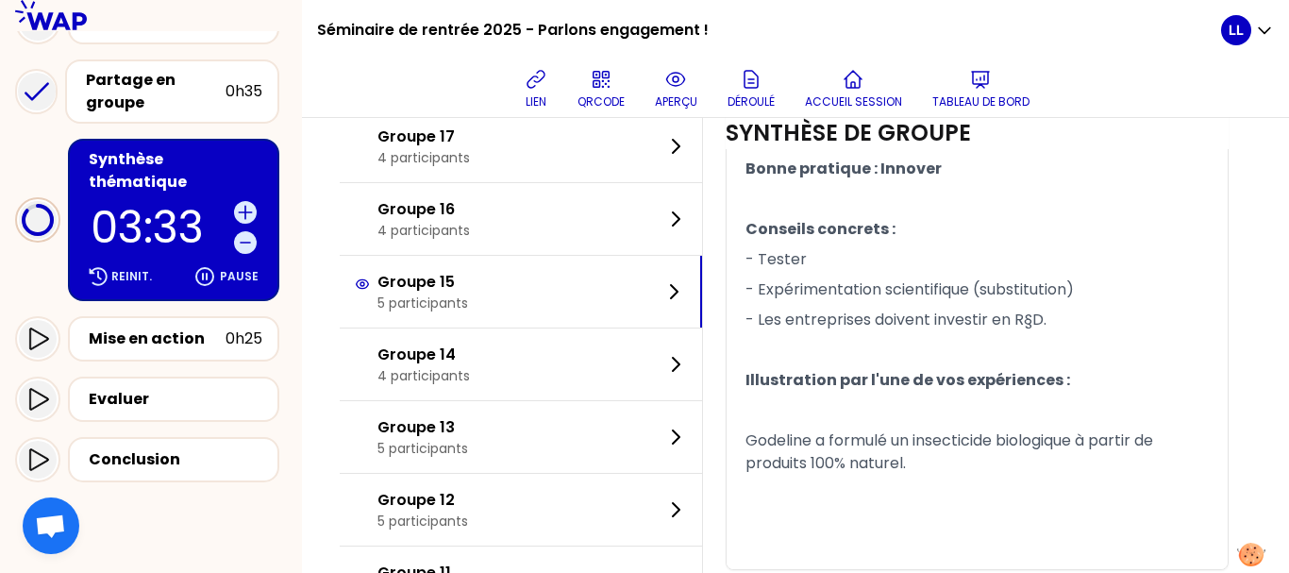
scroll to position [1264, 0]
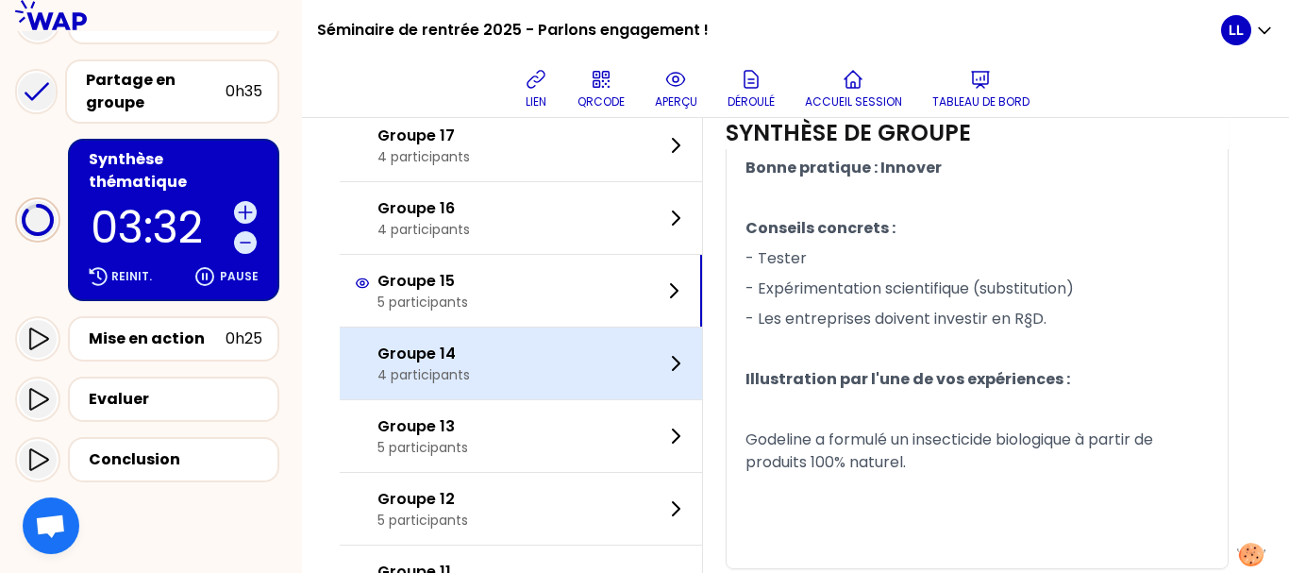
click at [559, 399] on div "Groupe 14 4 participants" at bounding box center [521, 363] width 362 height 72
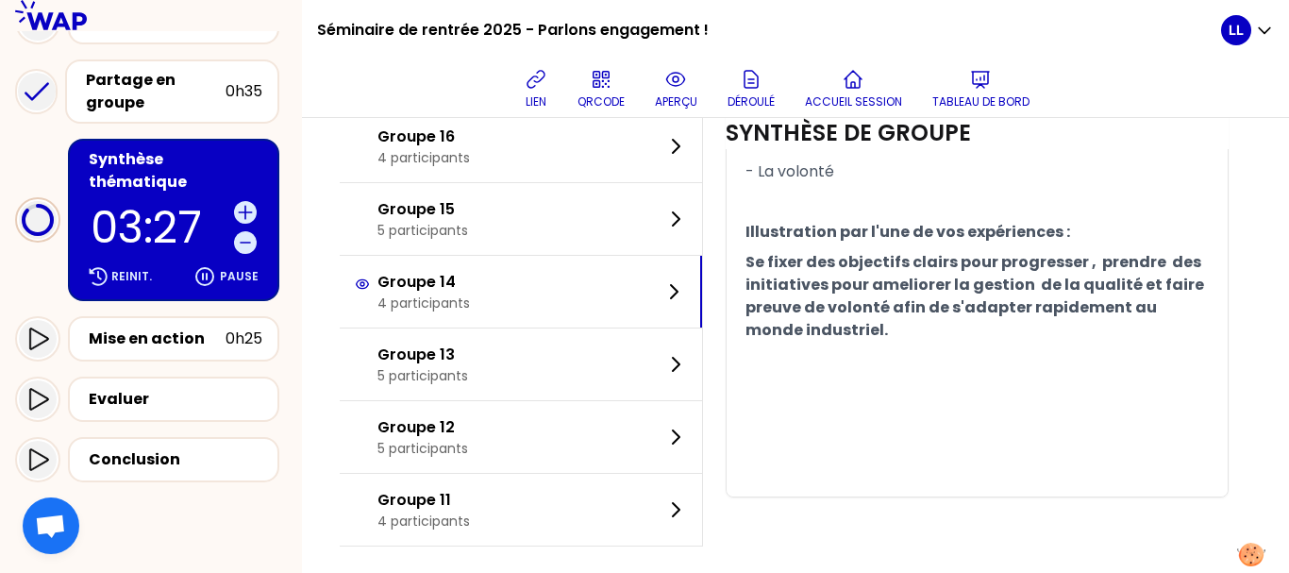
scroll to position [1506, 0]
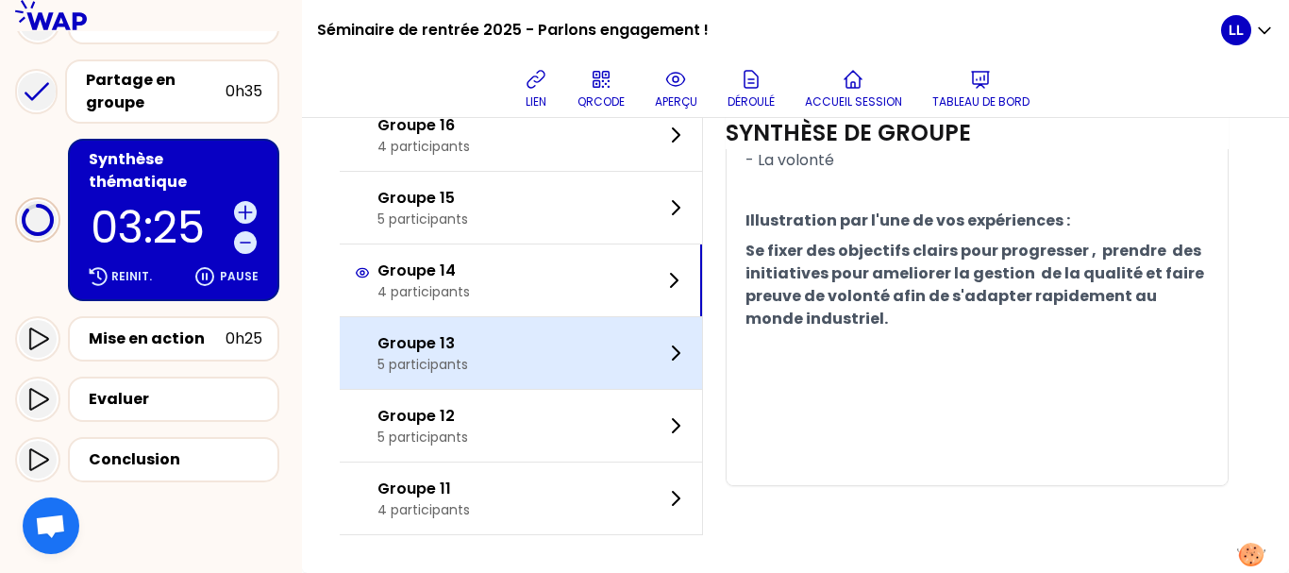
click at [561, 337] on div "Groupe 13 5 participants" at bounding box center [521, 353] width 362 height 72
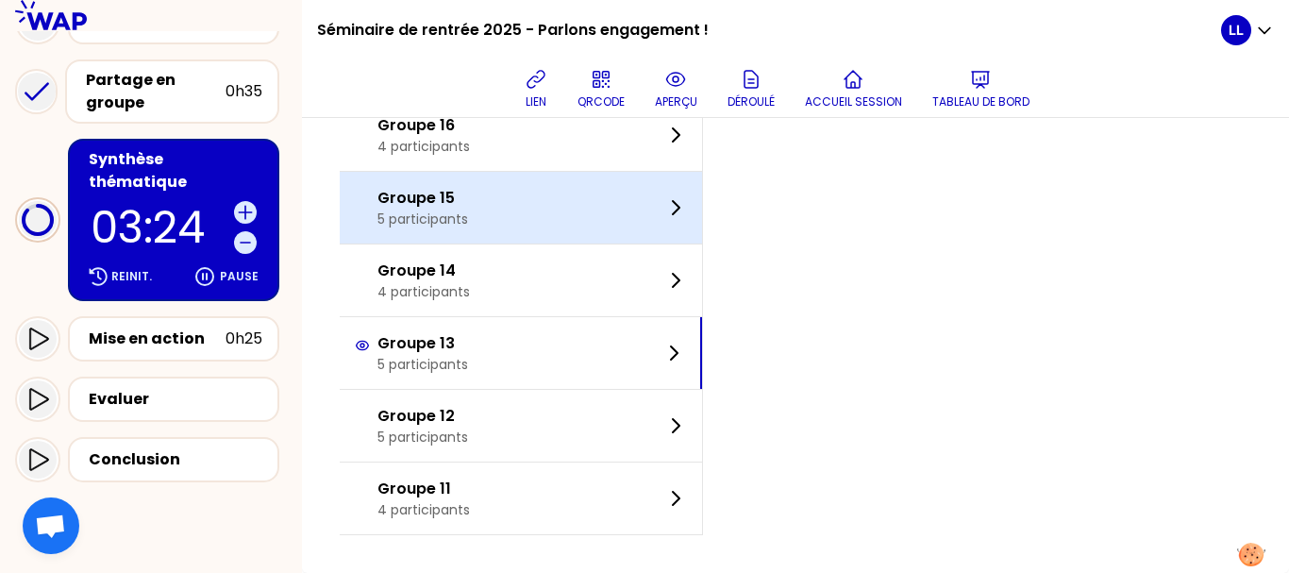
click at [537, 208] on div "Groupe 15 5 participants" at bounding box center [521, 208] width 362 height 72
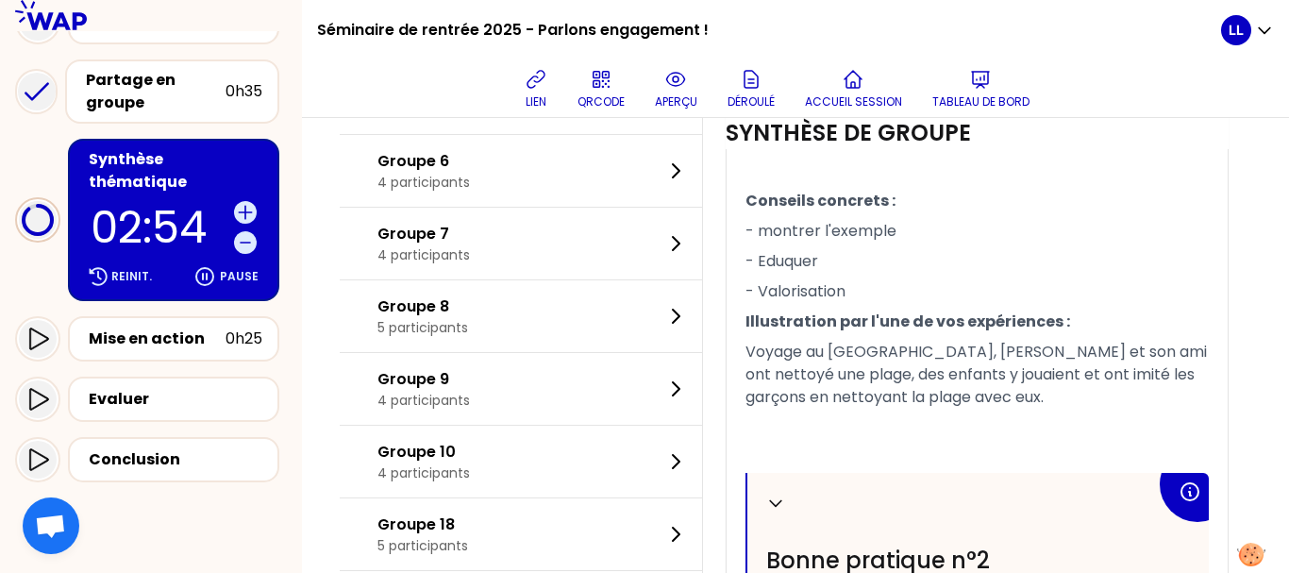
scroll to position [811, 0]
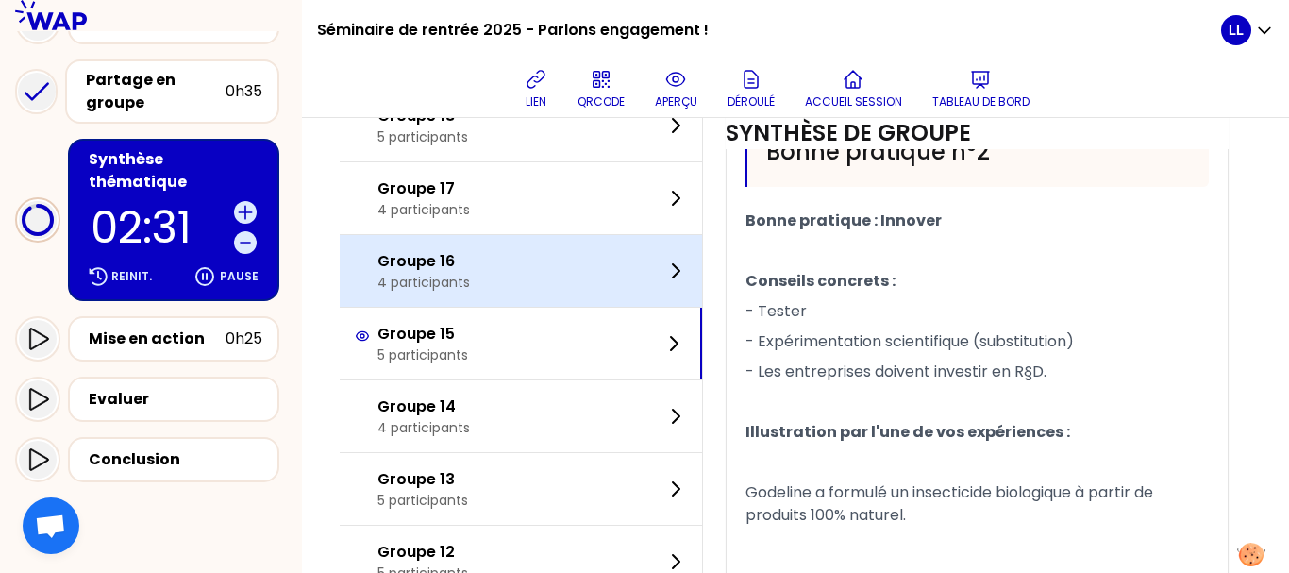
click at [595, 307] on div "Groupe 16 4 participants" at bounding box center [521, 271] width 362 height 72
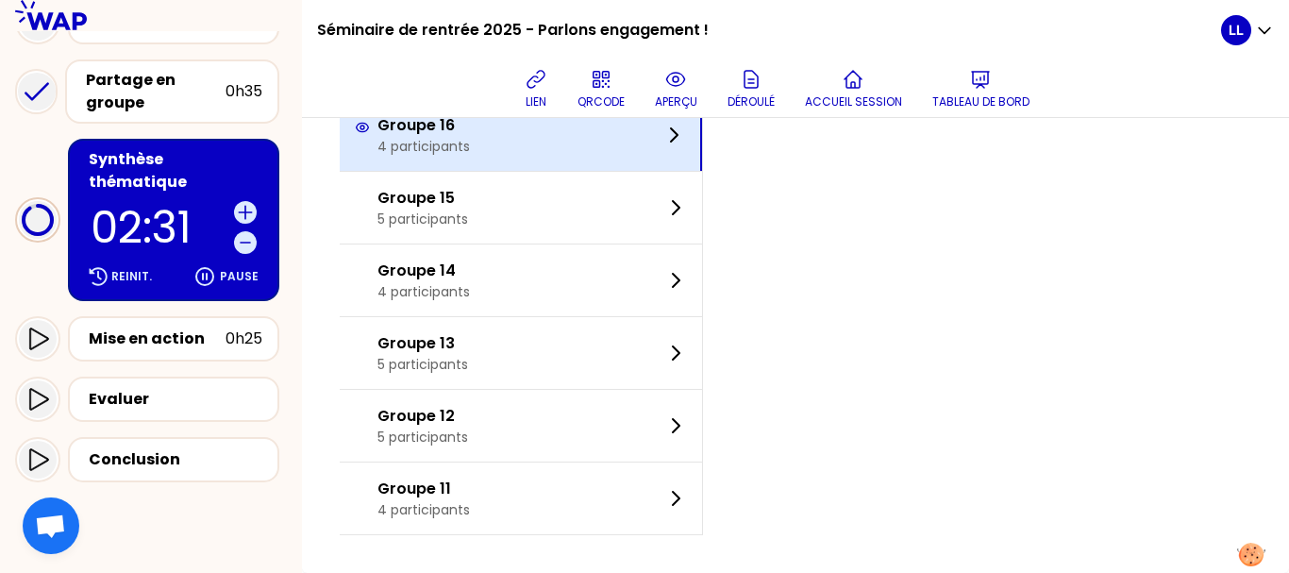
scroll to position [1018, 0]
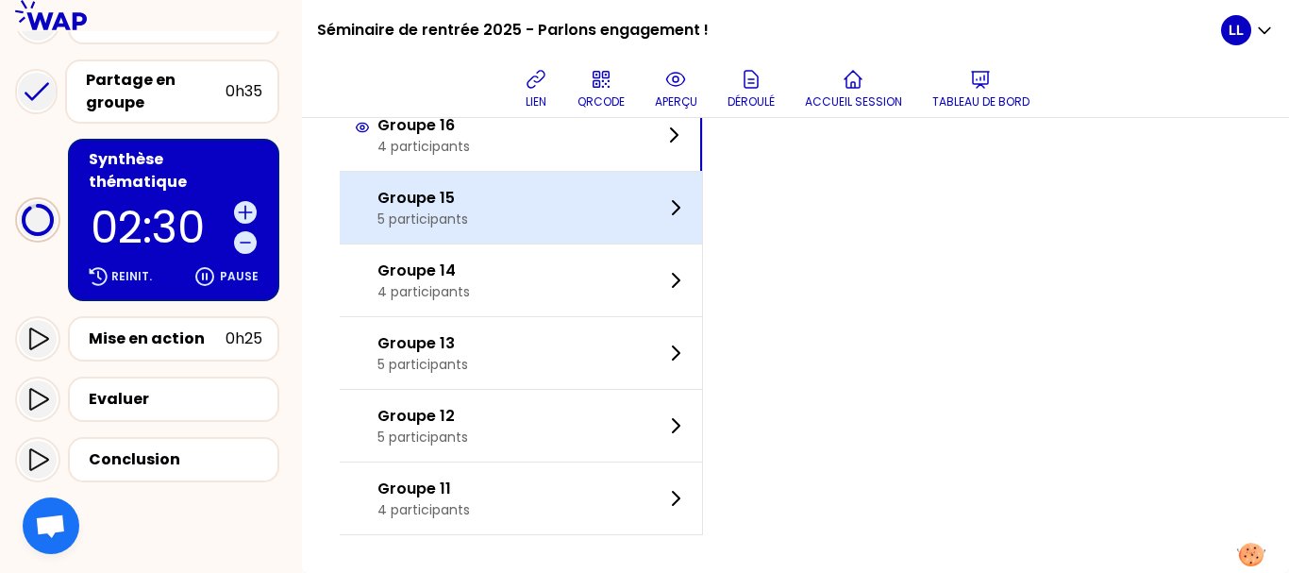
click at [468, 226] on p "5 participants" at bounding box center [422, 218] width 91 height 19
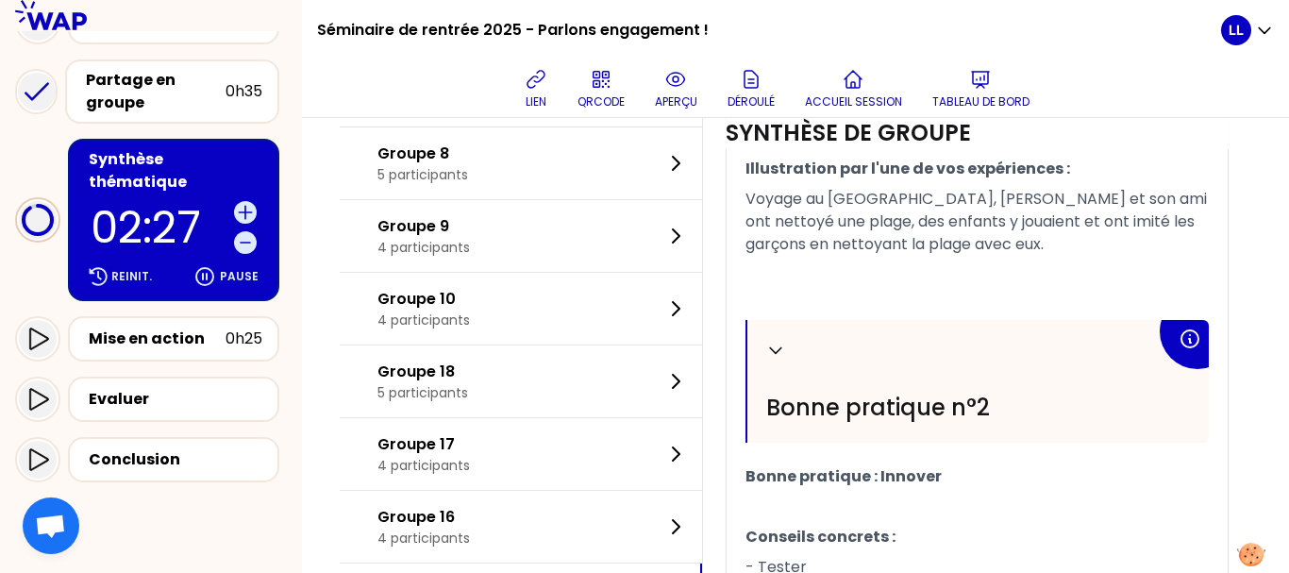
scroll to position [957, 0]
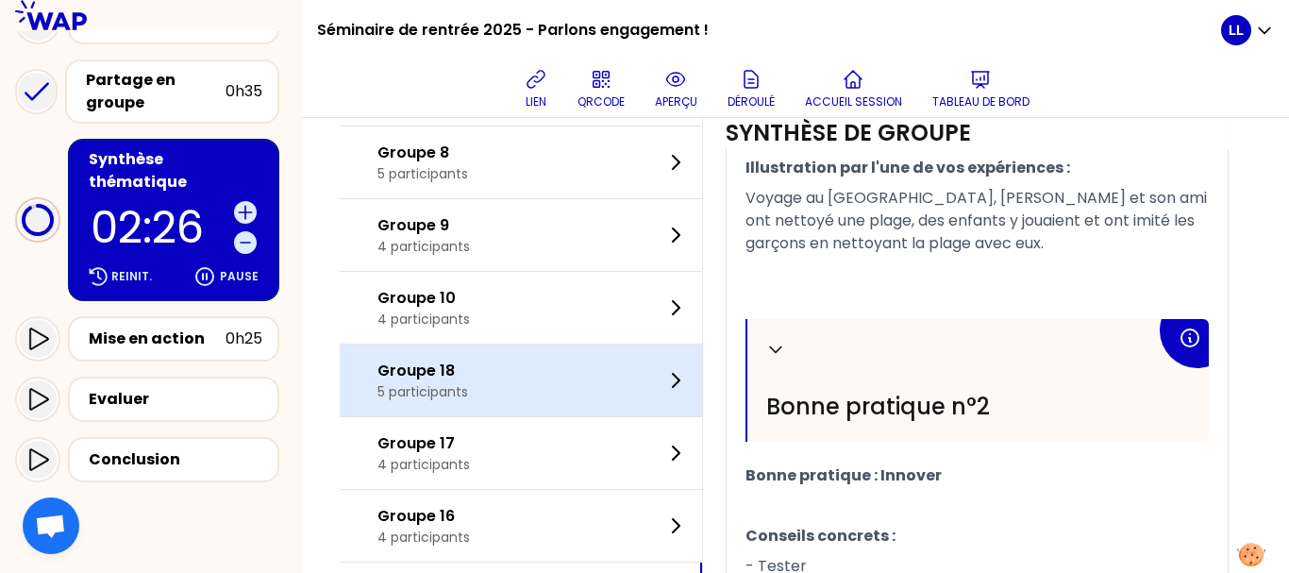
click at [524, 376] on div "Groupe 18 5 participants" at bounding box center [521, 380] width 362 height 72
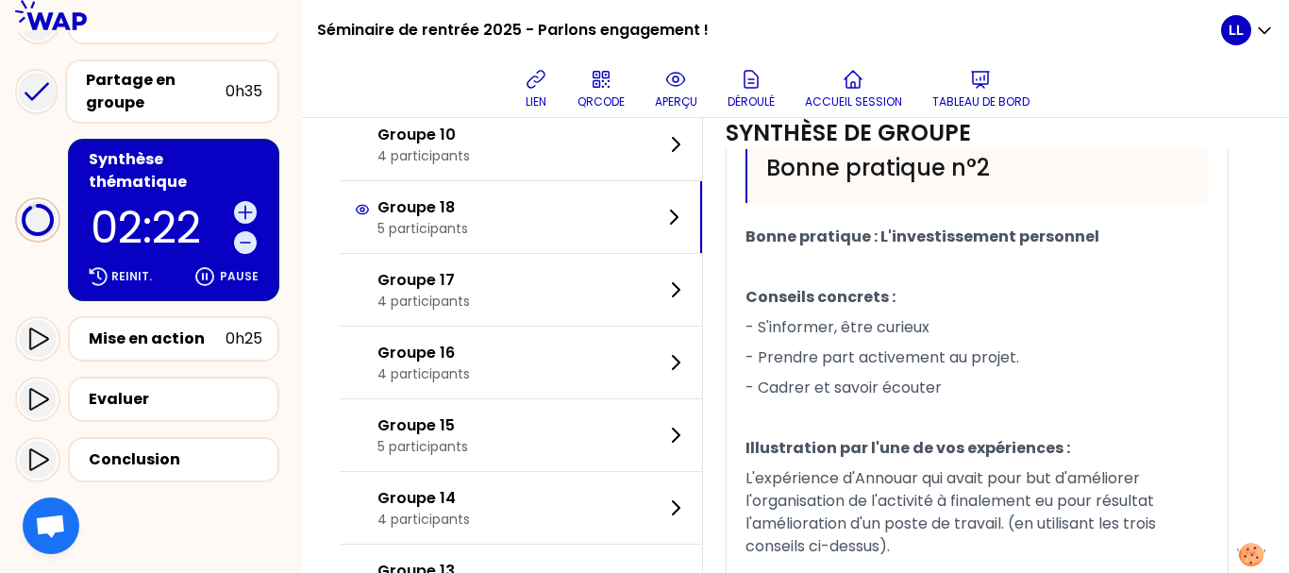
click at [572, 326] on div "Groupe 17 4 participants" at bounding box center [521, 290] width 362 height 72
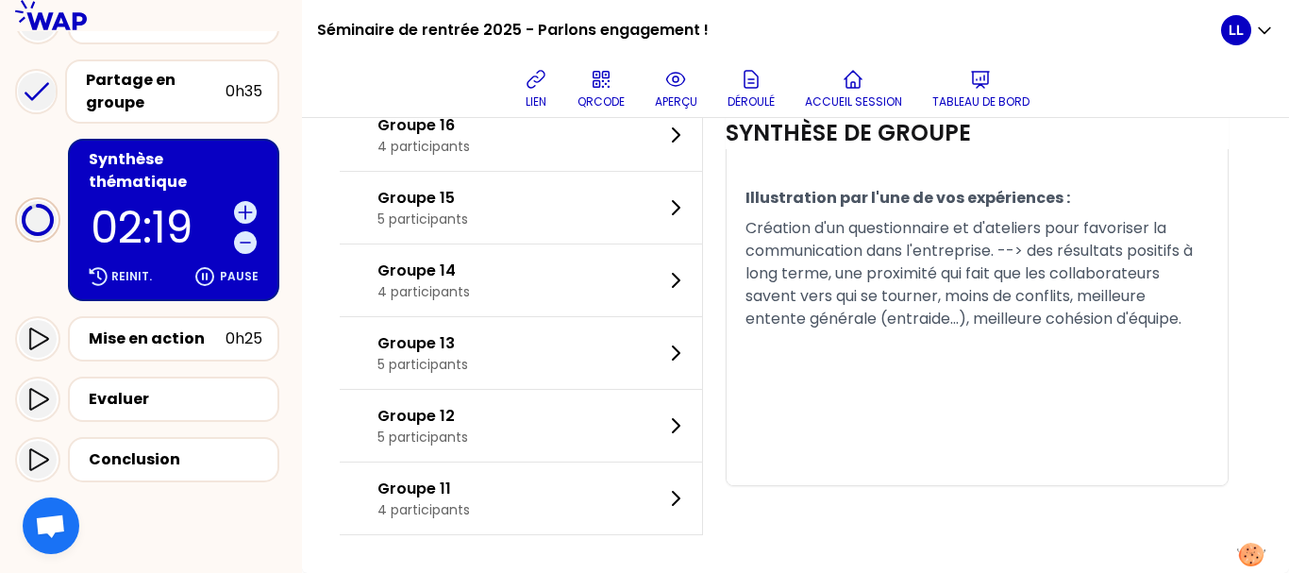
scroll to position [1763, 0]
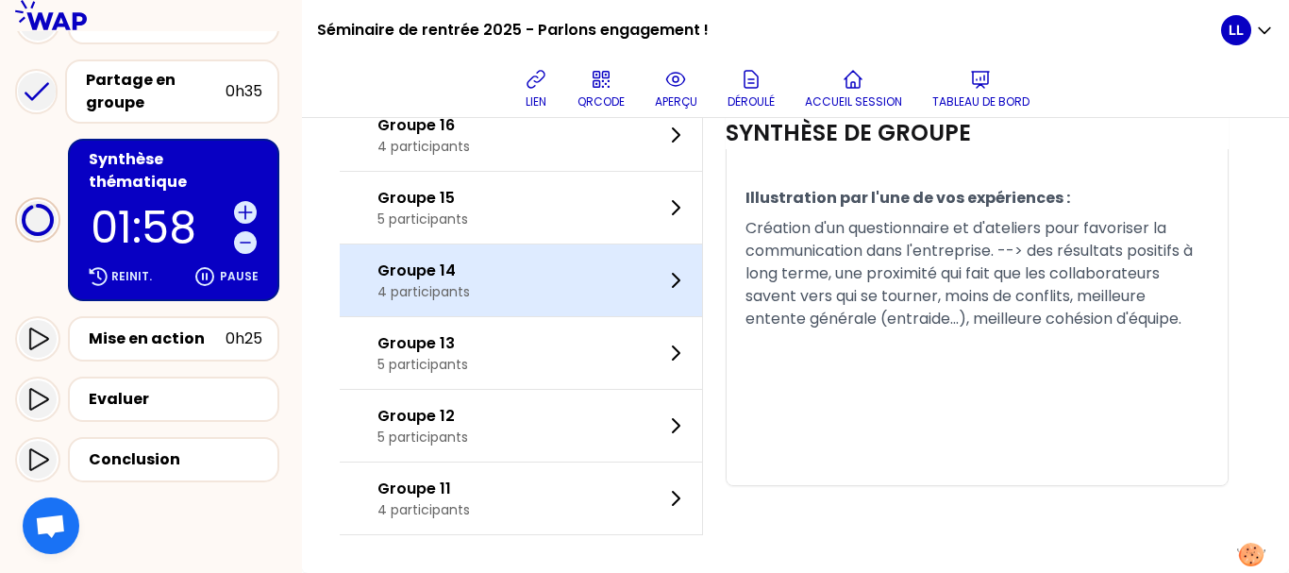
click at [561, 310] on div "Groupe 14 4 participants" at bounding box center [521, 280] width 362 height 72
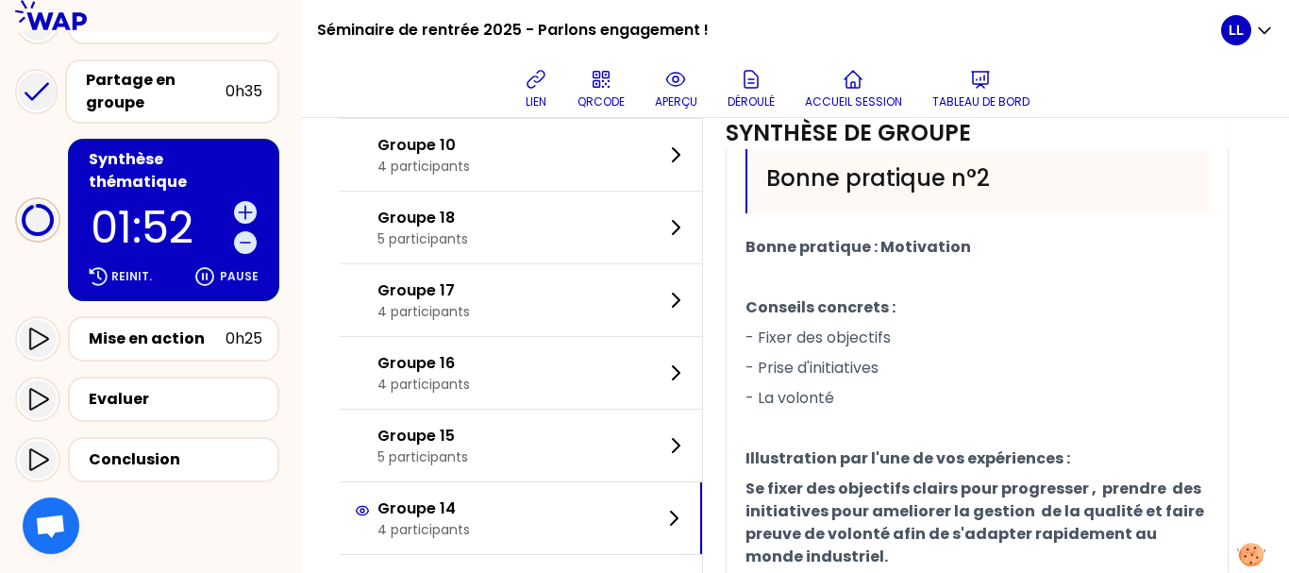
scroll to position [1277, 0]
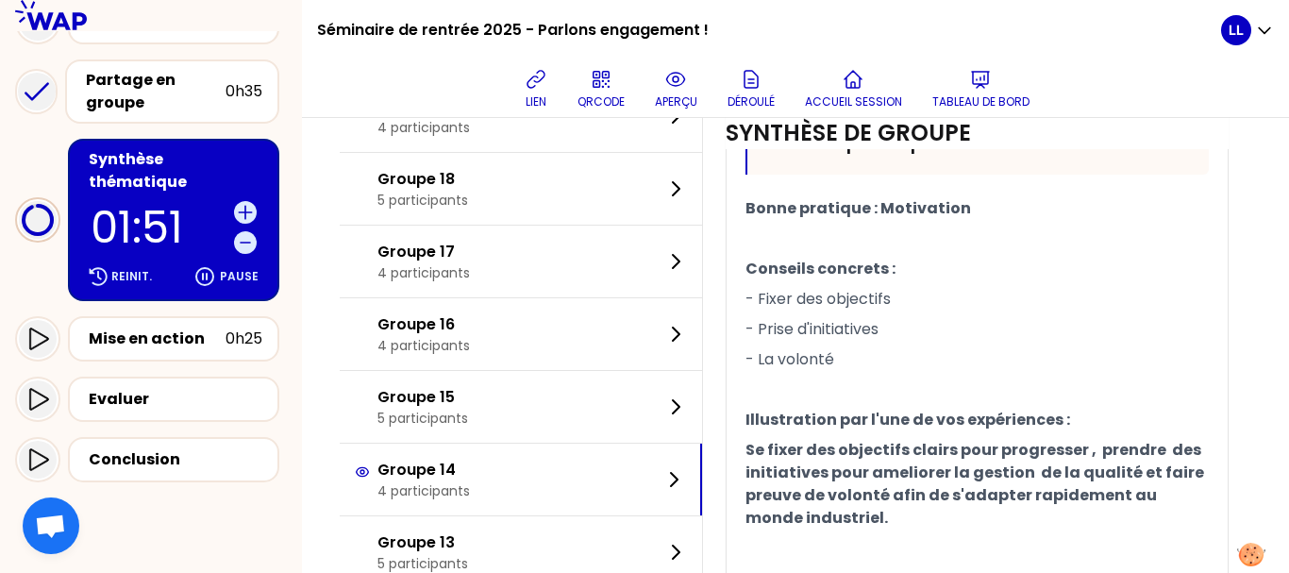
click at [603, 407] on div "Groupe 15 5 participants" at bounding box center [521, 407] width 362 height 72
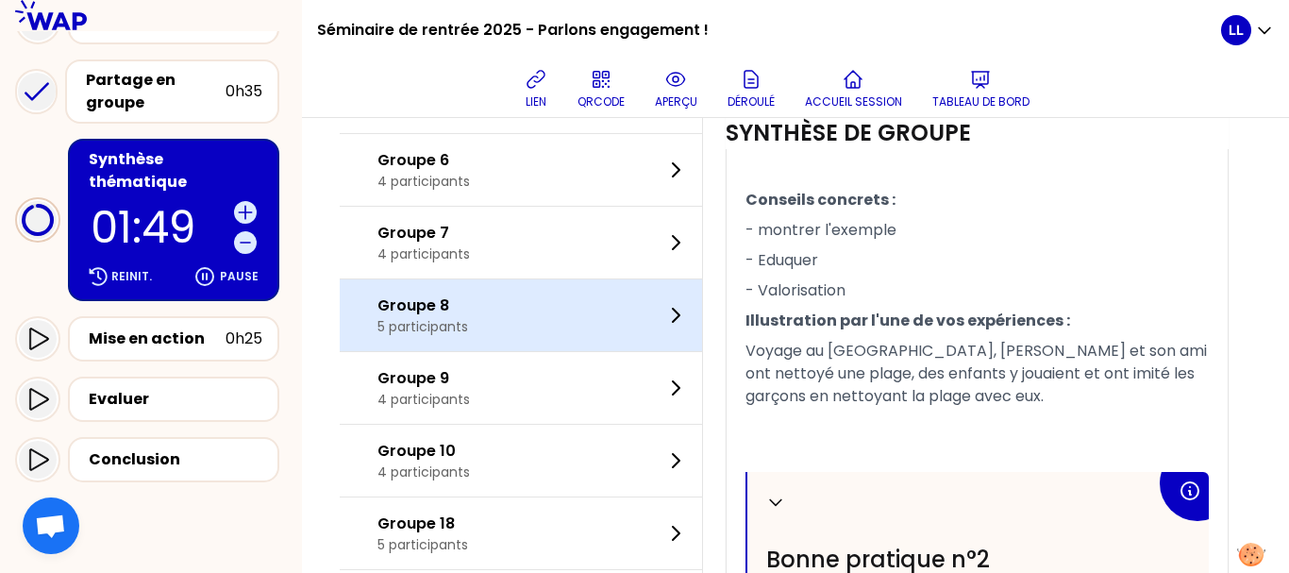
scroll to position [803, 0]
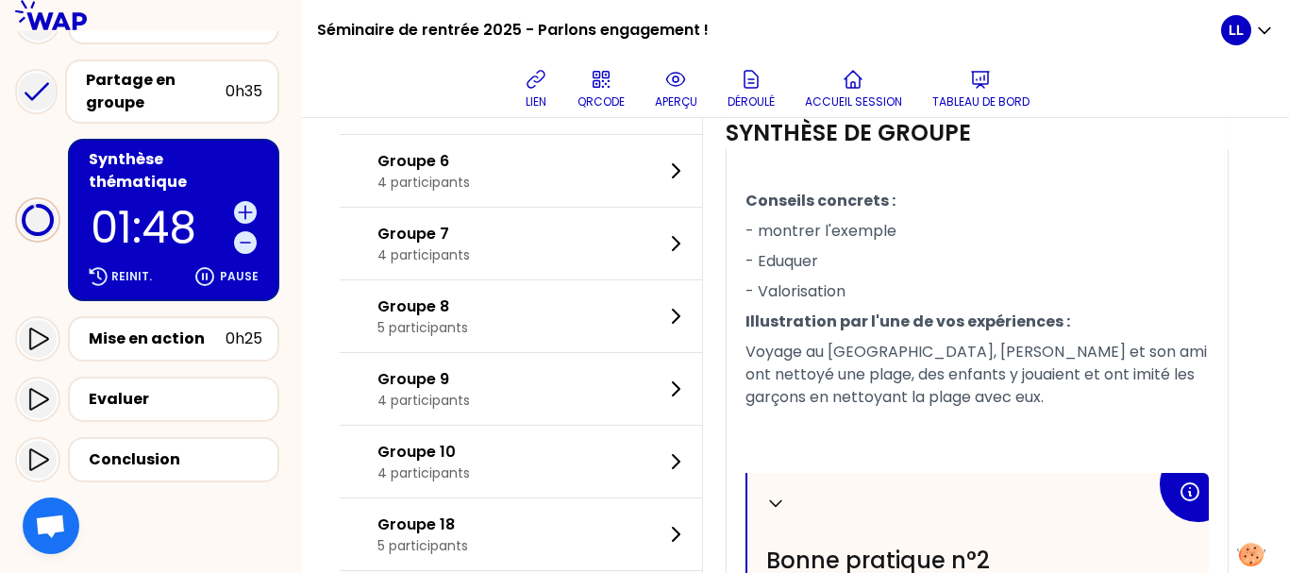
click at [779, 302] on span "- Valorisation" at bounding box center [795, 291] width 100 height 22
click at [910, 332] on span "Illustration par l'une de vos expériences :" at bounding box center [907, 321] width 325 height 22
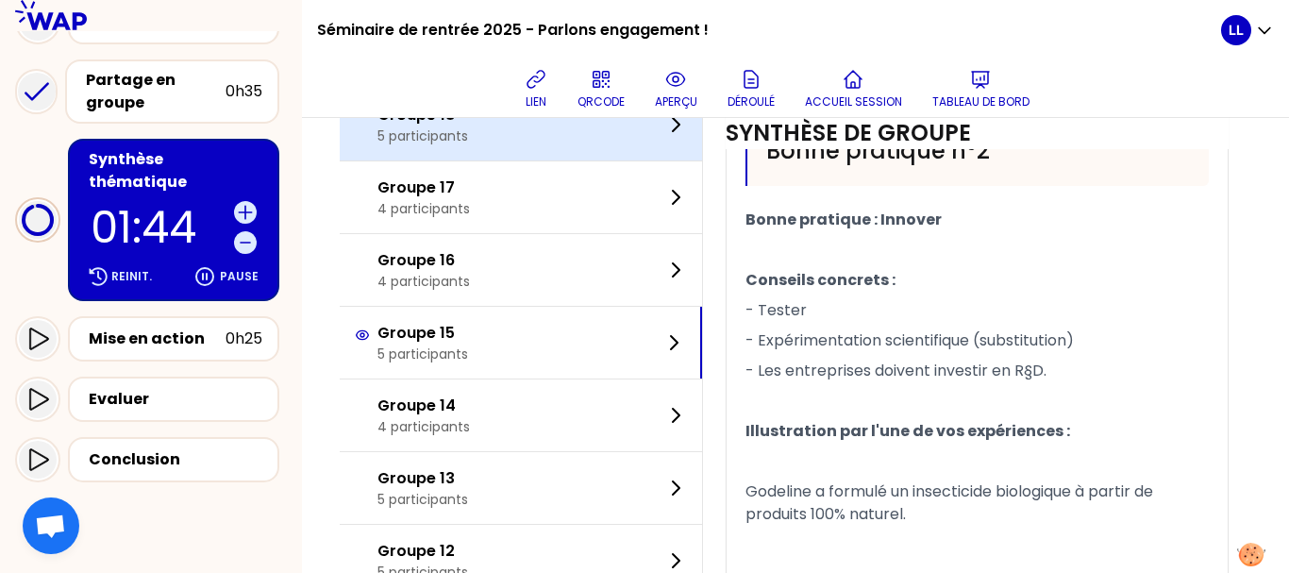
click at [540, 160] on div "Groupe 18 5 participants" at bounding box center [521, 125] width 362 height 72
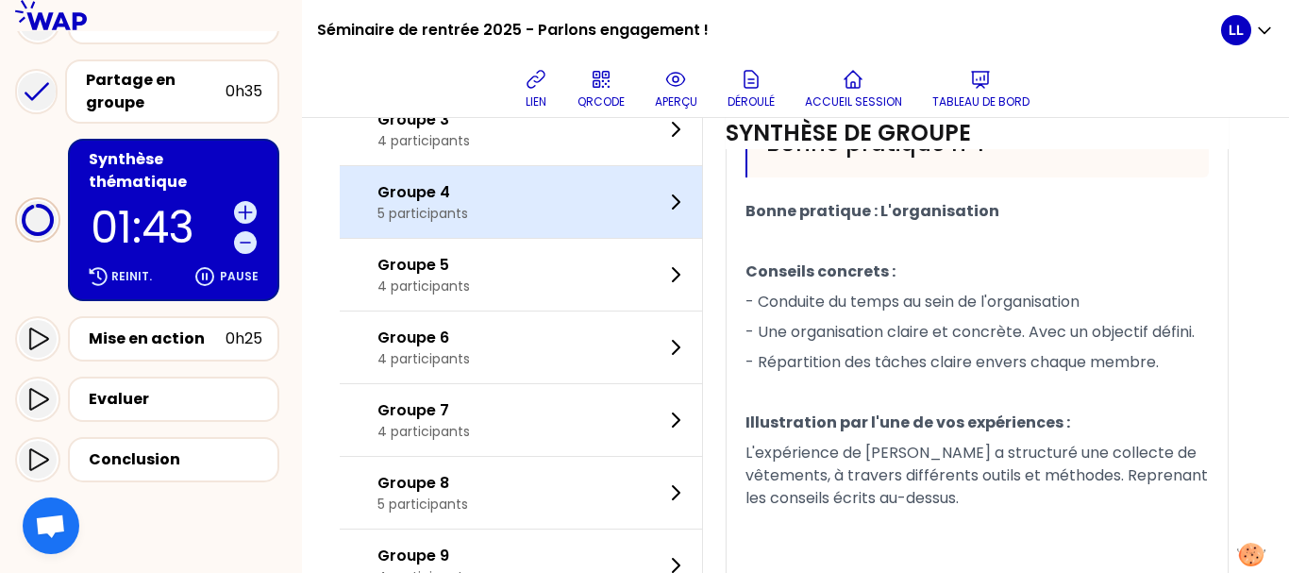
click at [579, 238] on div "Groupe 4 5 participants" at bounding box center [521, 202] width 362 height 72
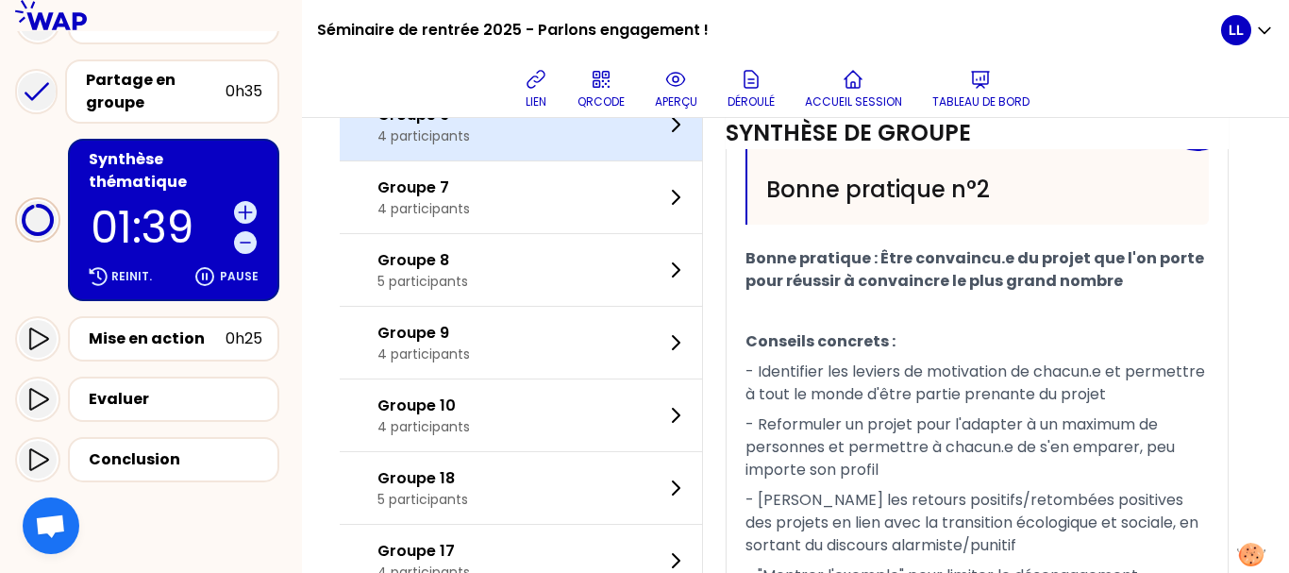
click at [567, 160] on div "Groupe 6 4 participants" at bounding box center [521, 125] width 362 height 72
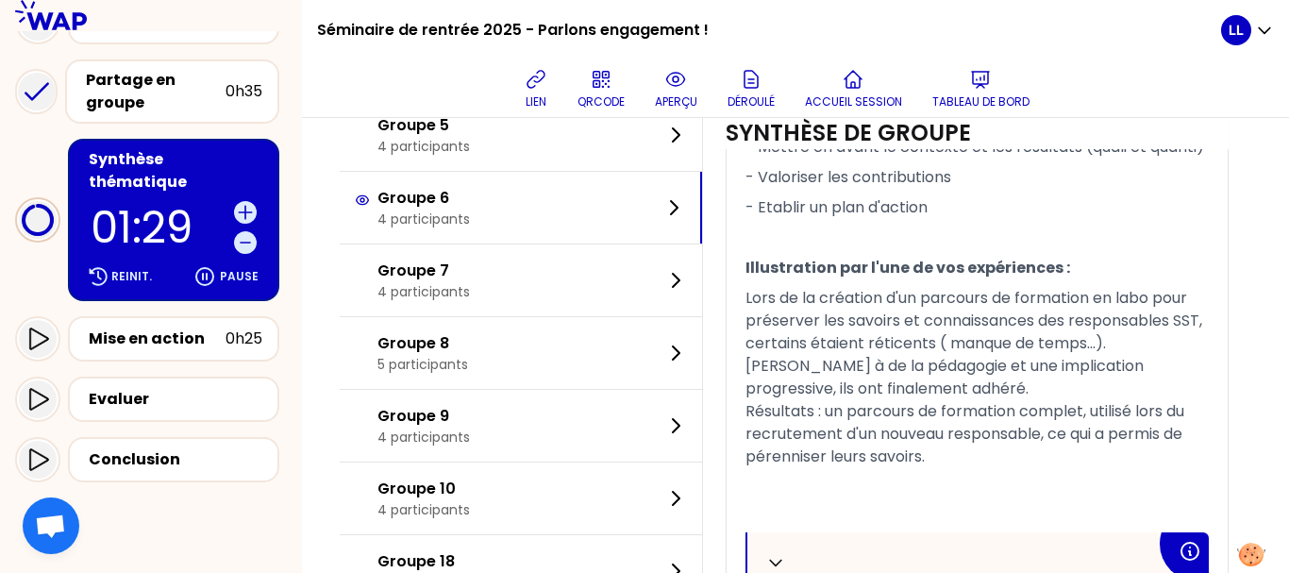
scroll to position [886, 0]
click at [697, 317] on div "Groupe 7 4 participants" at bounding box center [521, 281] width 362 height 72
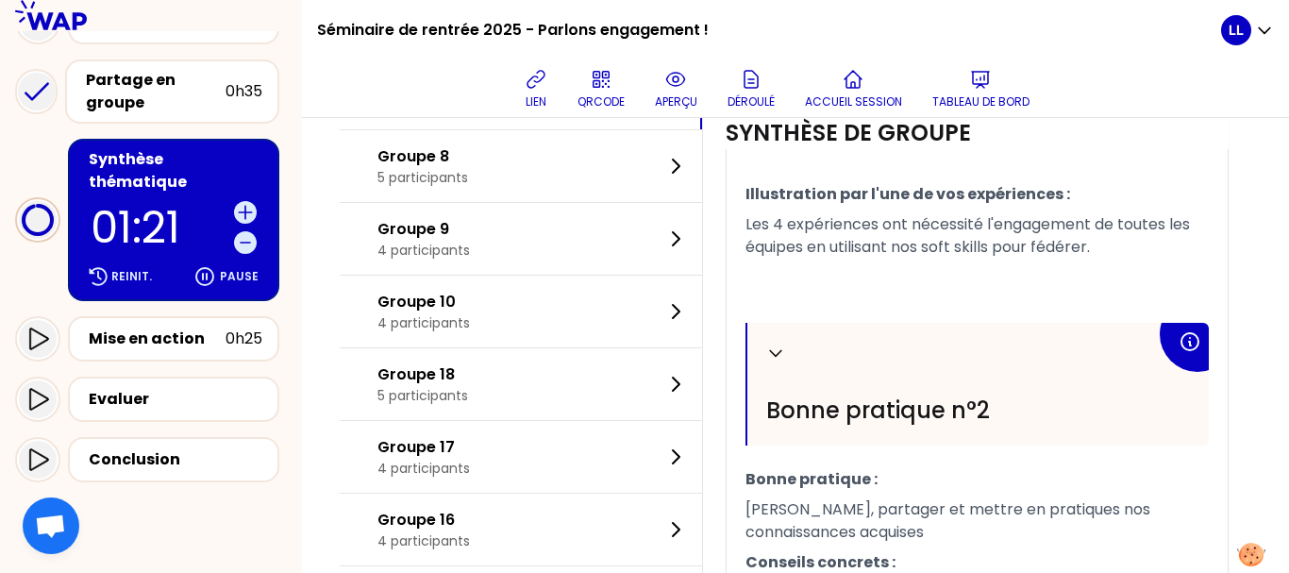
scroll to position [984, 0]
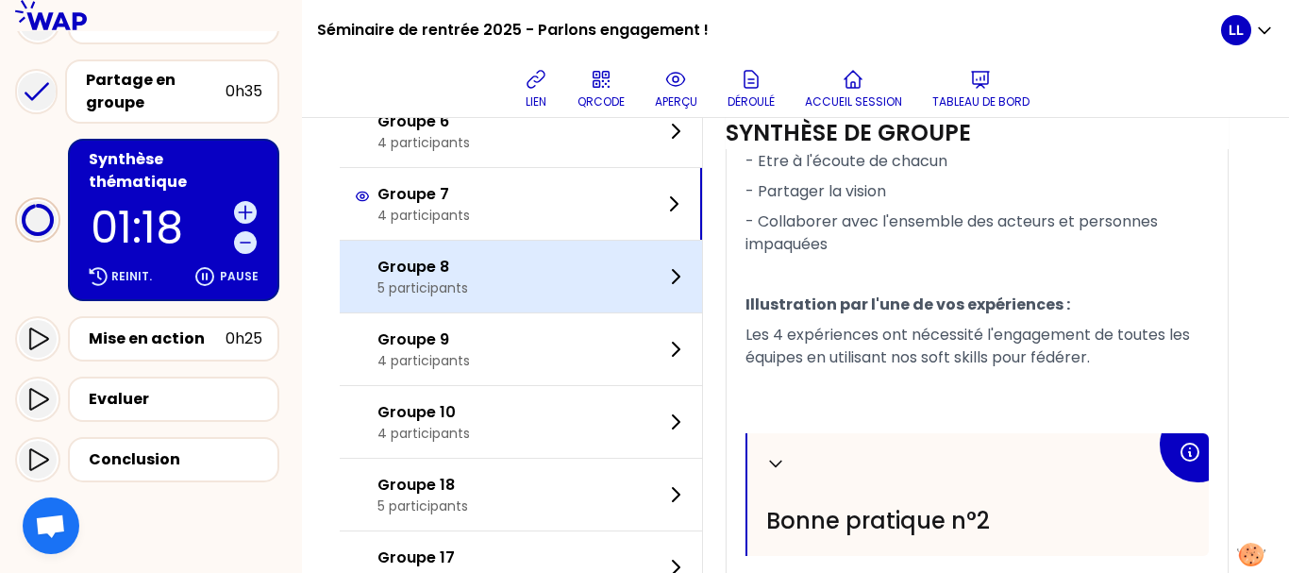
click at [604, 305] on div "Groupe 8 5 participants" at bounding box center [521, 277] width 362 height 72
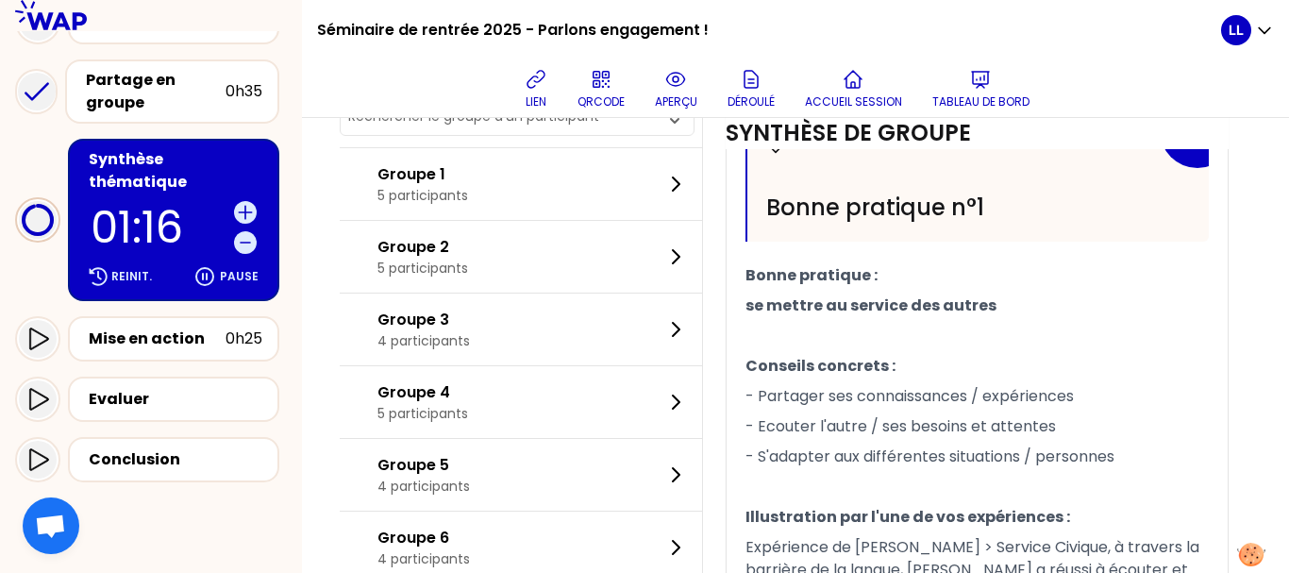
scroll to position [661, 0]
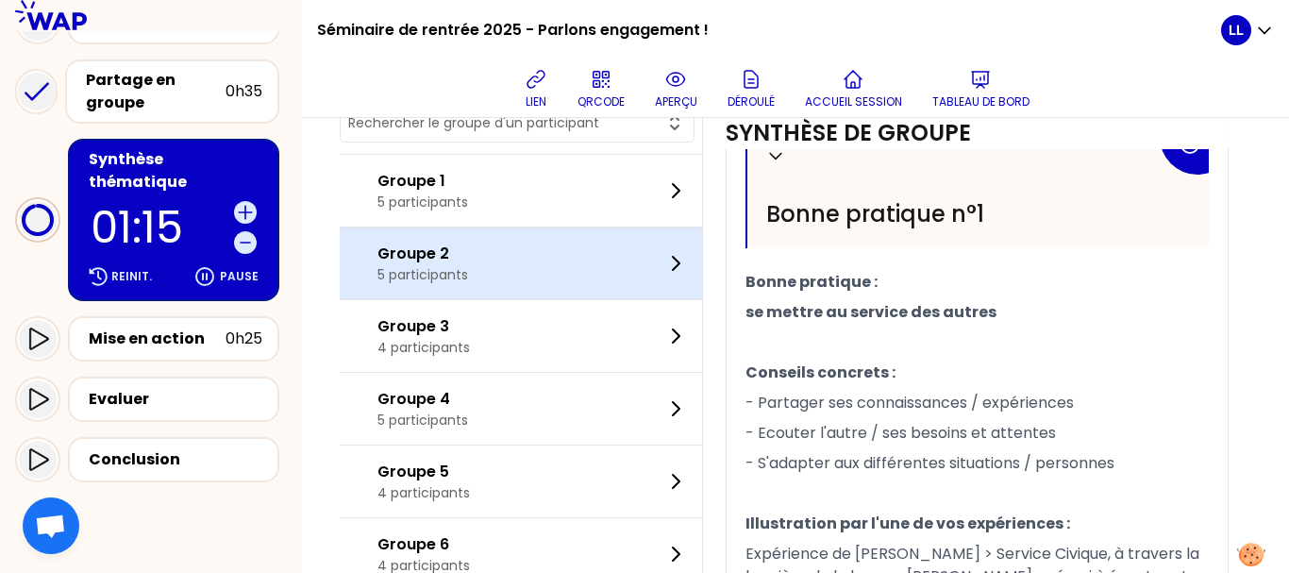
click at [516, 299] on div "Groupe 2 5 participants" at bounding box center [521, 263] width 362 height 72
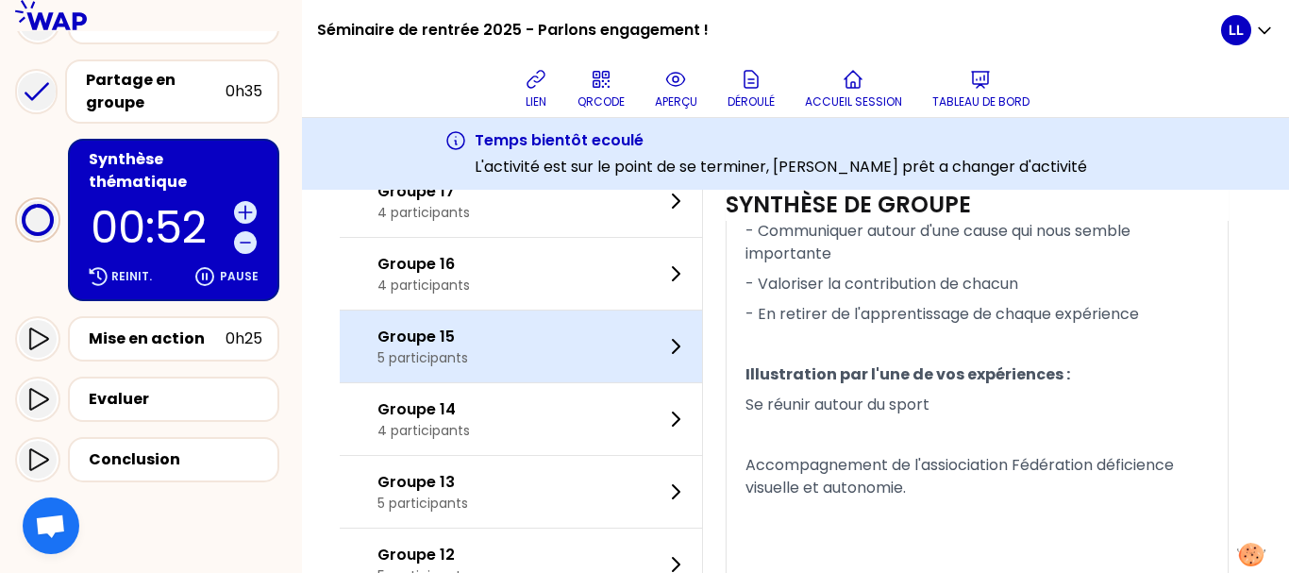
scroll to position [1623, 0]
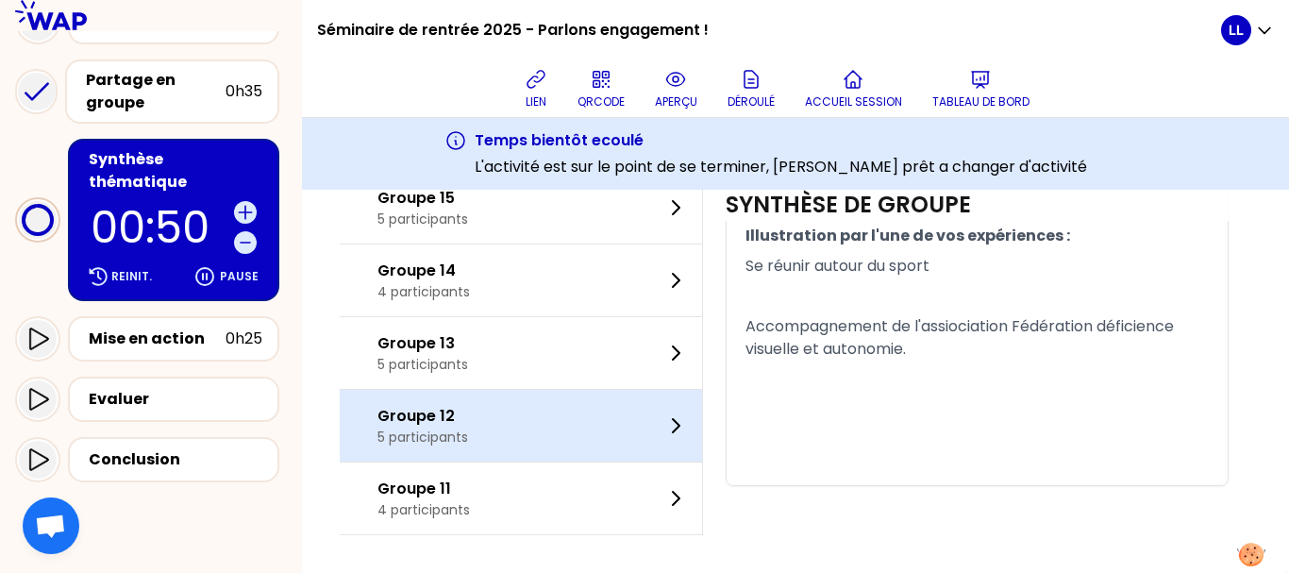
click at [563, 433] on div "Groupe 12 5 participants" at bounding box center [521, 426] width 362 height 72
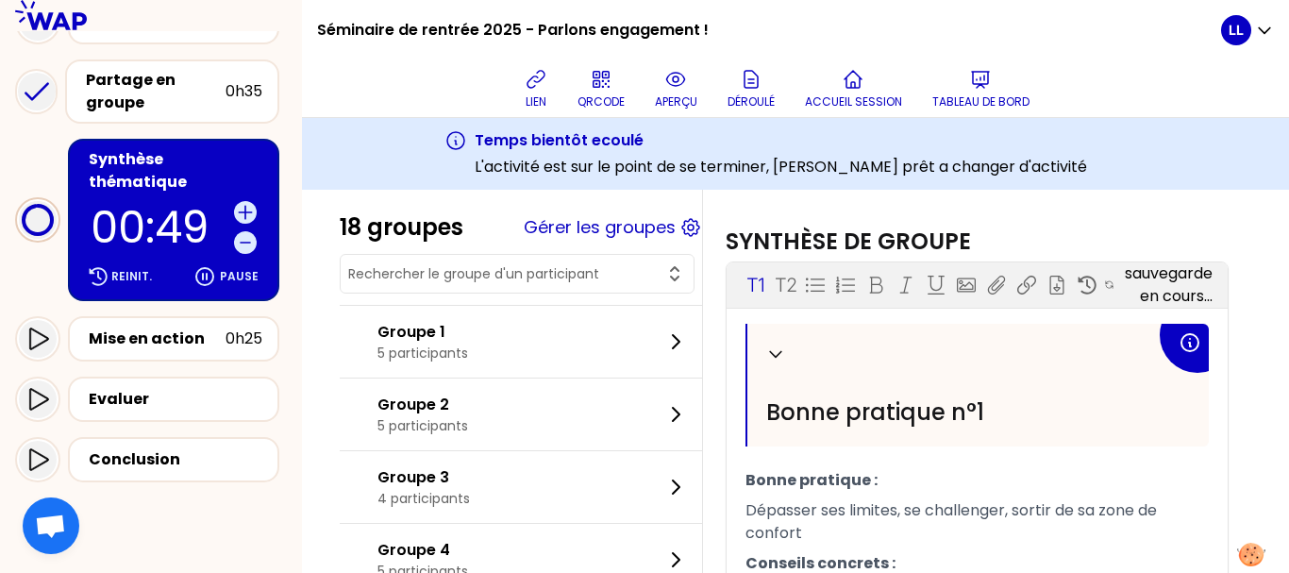
scroll to position [486, 0]
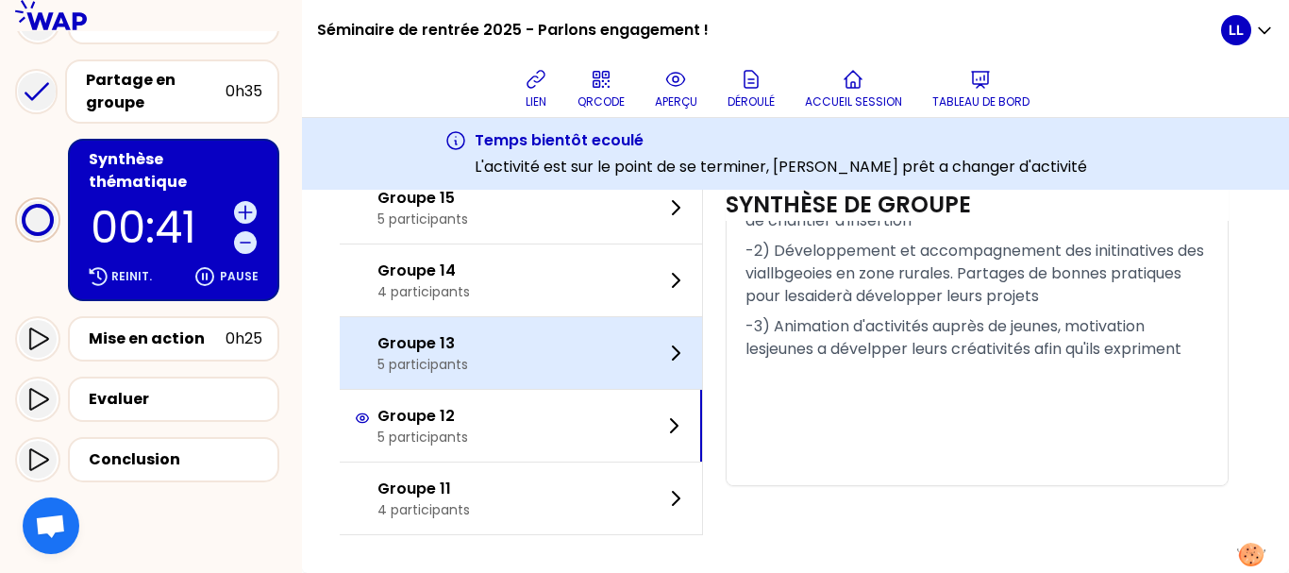
click at [497, 328] on div "Groupe 13 5 participants" at bounding box center [521, 353] width 362 height 72
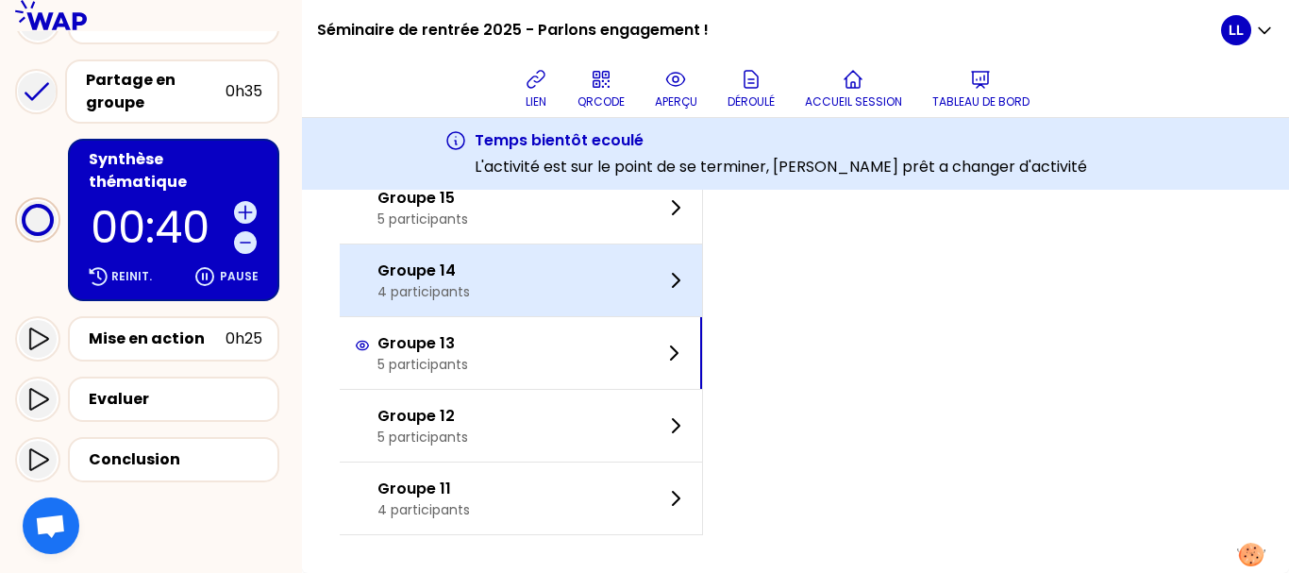
click at [517, 273] on div "Groupe 14 4 participants" at bounding box center [521, 280] width 362 height 72
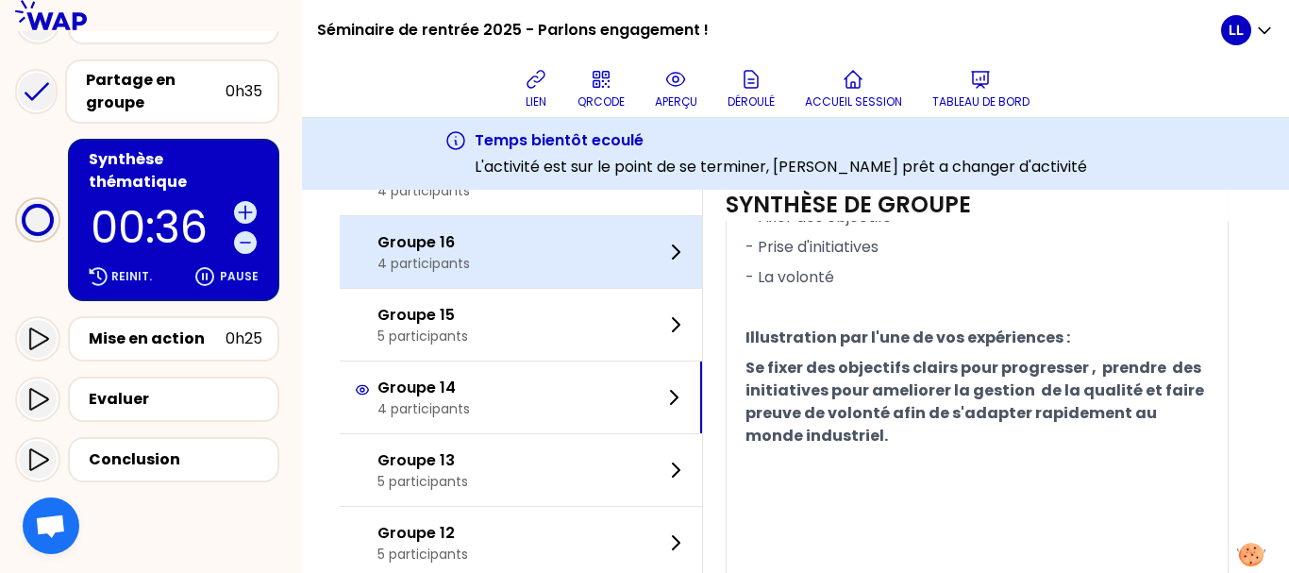
click at [637, 288] on div "Groupe 16 4 participants" at bounding box center [521, 252] width 362 height 72
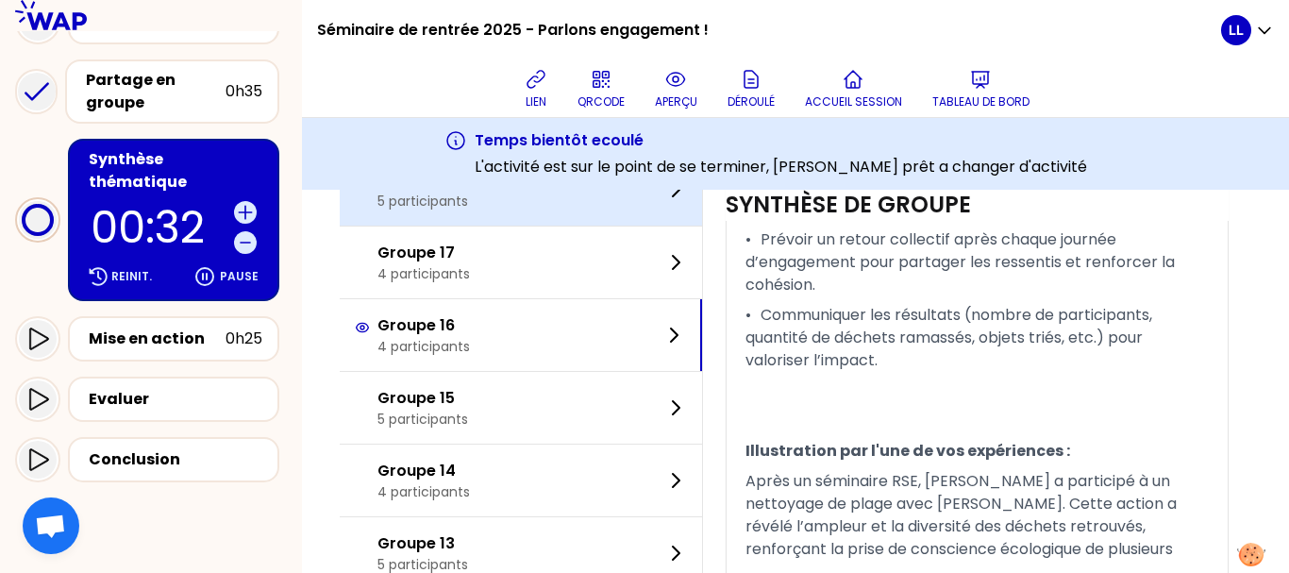
click at [536, 226] on div "Groupe 18 5 participants" at bounding box center [521, 190] width 362 height 72
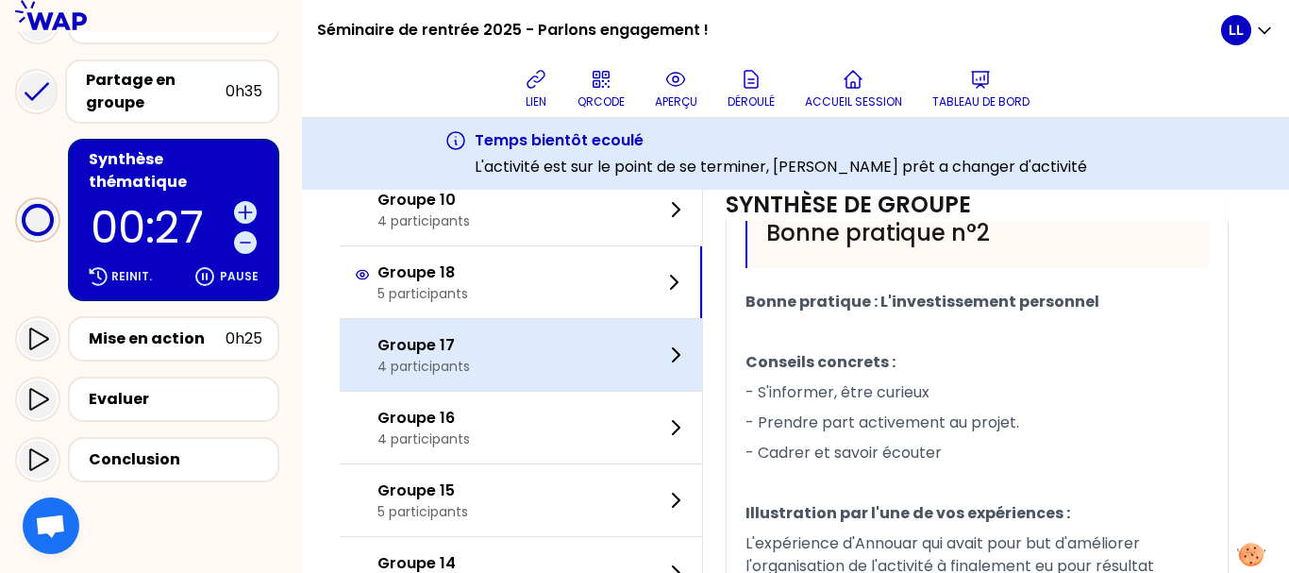
click at [597, 391] on div "Groupe 17 4 participants" at bounding box center [521, 355] width 362 height 72
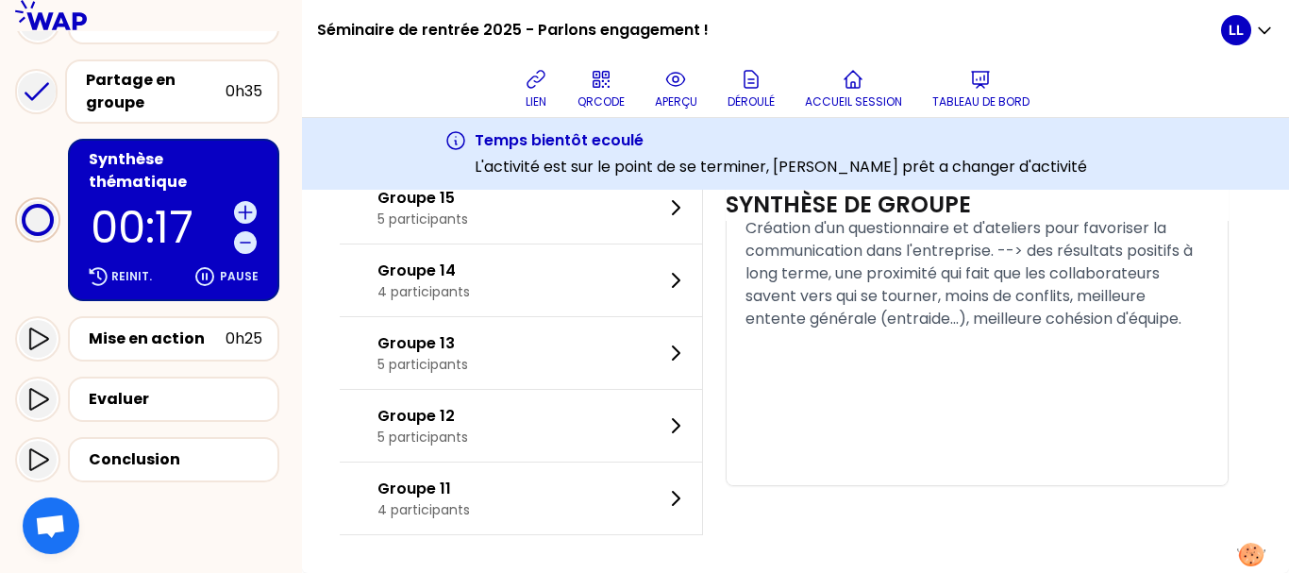
scroll to position [1791, 0]
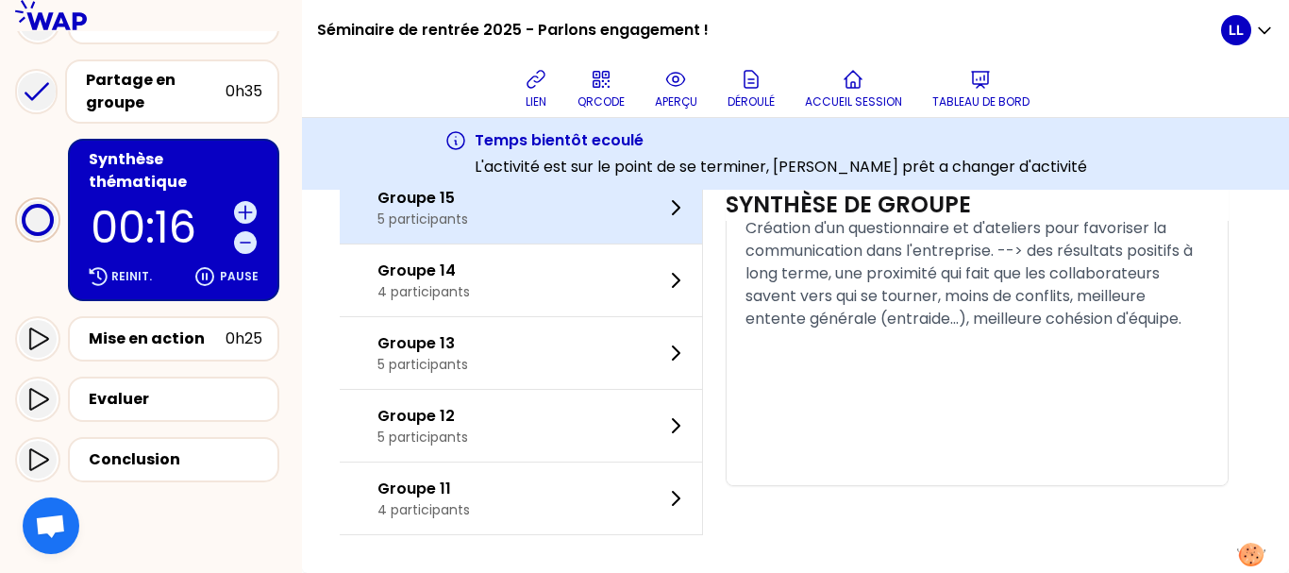
click at [531, 243] on div "Groupe 15 5 participants" at bounding box center [521, 208] width 362 height 72
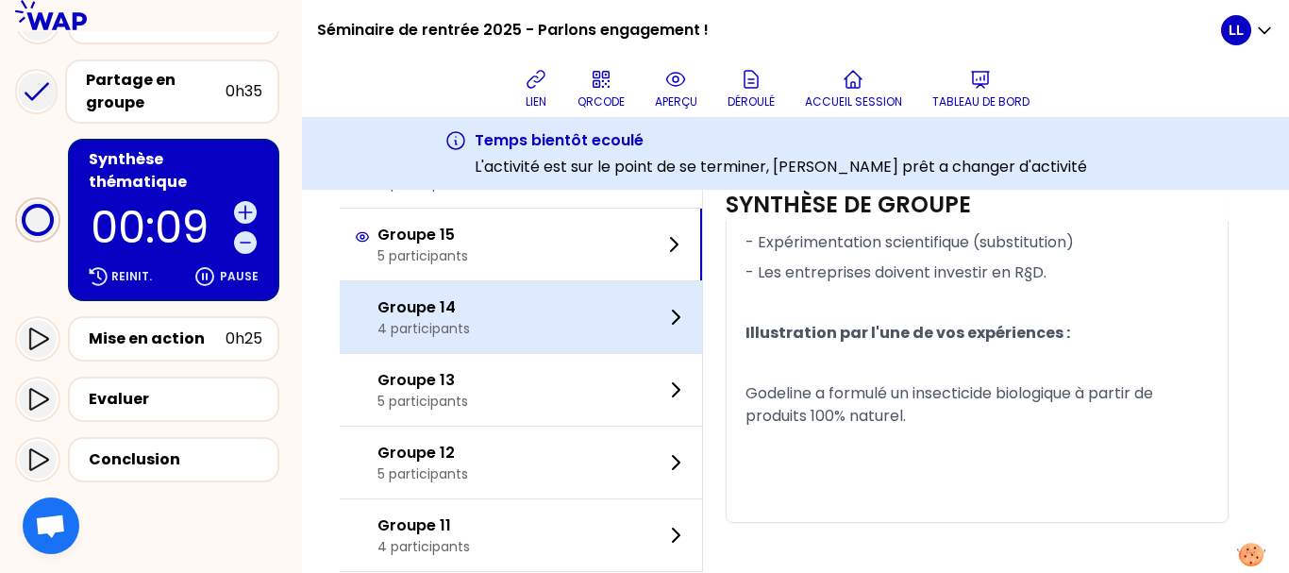
click at [589, 321] on div "Groupe 14 4 participants" at bounding box center [521, 317] width 362 height 72
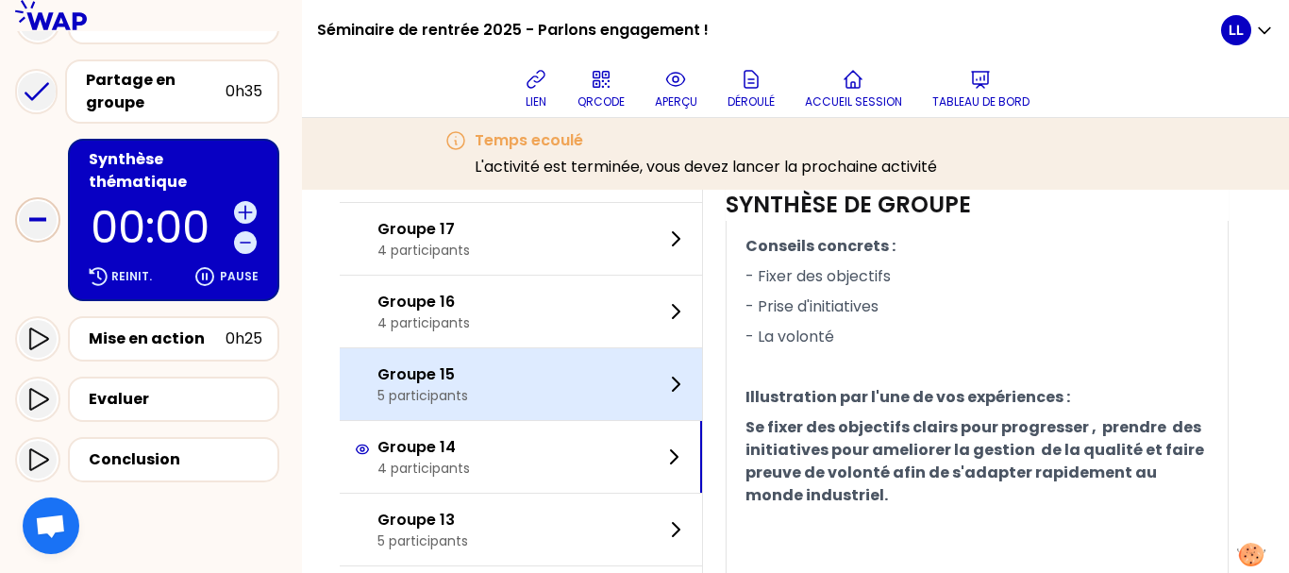
scroll to position [1578, 0]
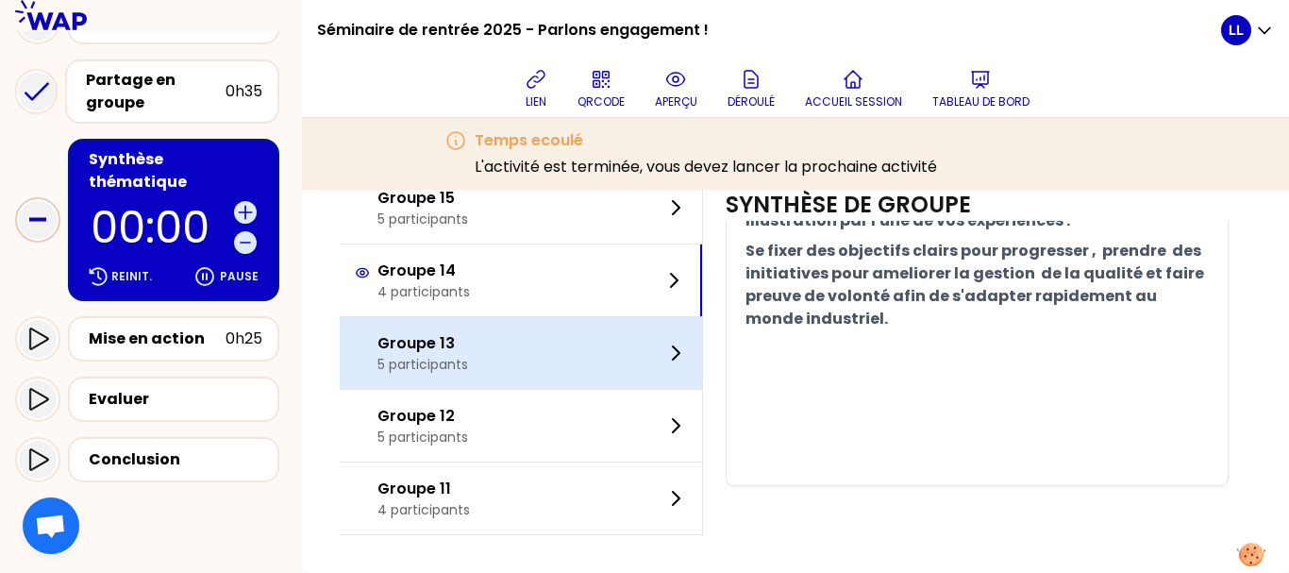
click at [540, 380] on div "Groupe 13 5 participants" at bounding box center [521, 353] width 362 height 72
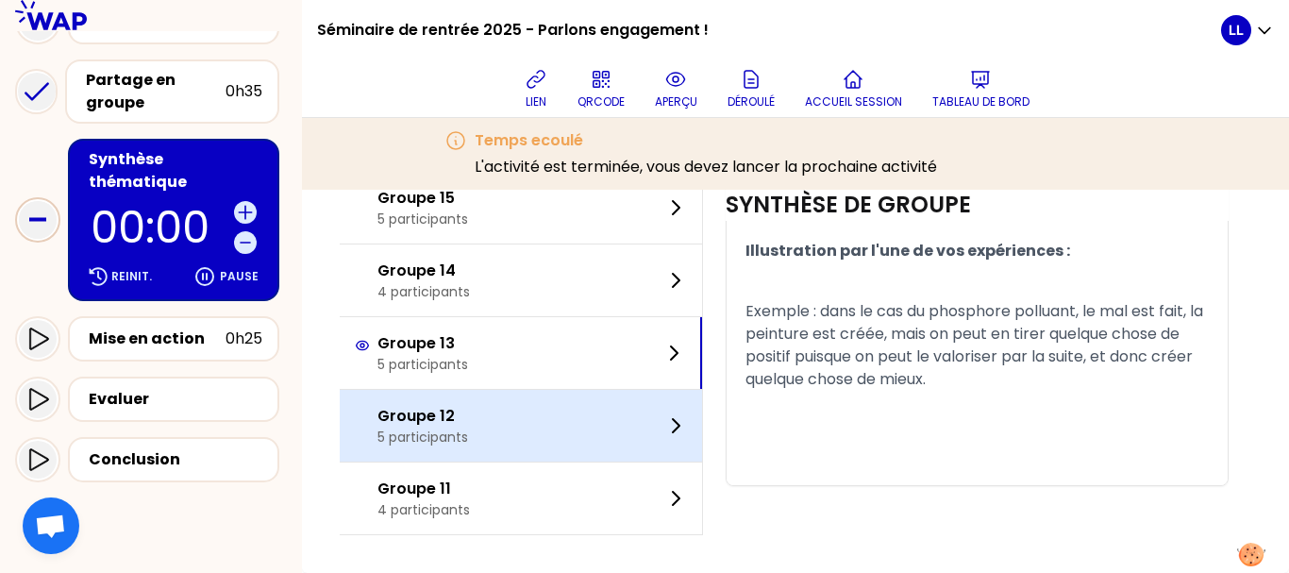
click at [621, 393] on div "Groupe 12 5 participants" at bounding box center [521, 426] width 362 height 72
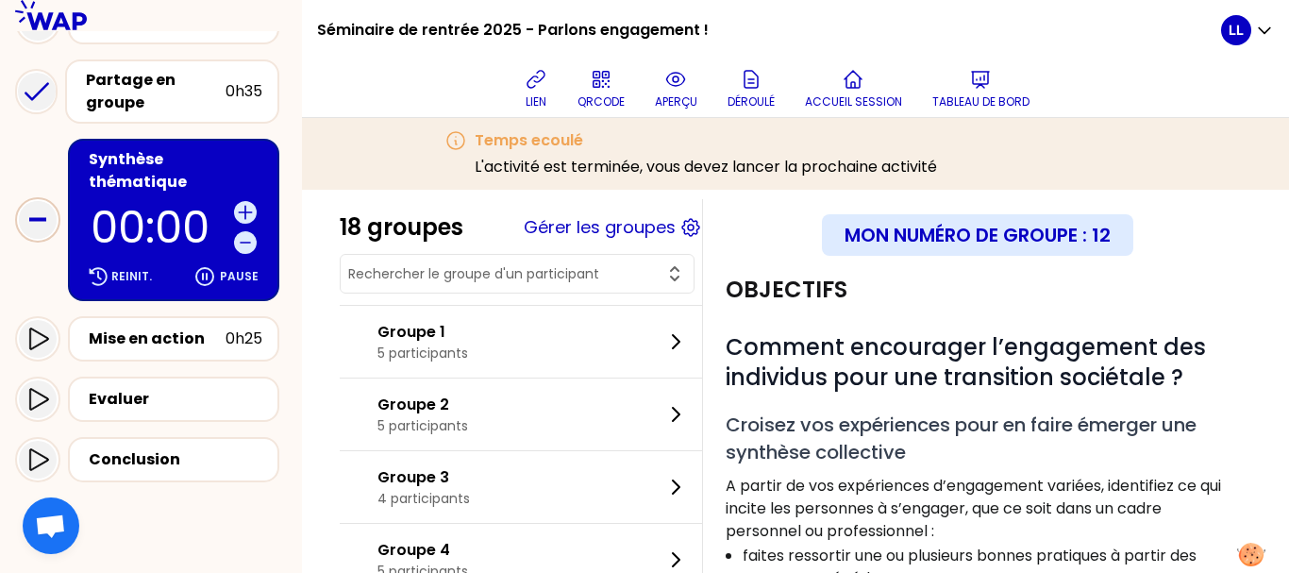
scroll to position [0, 0]
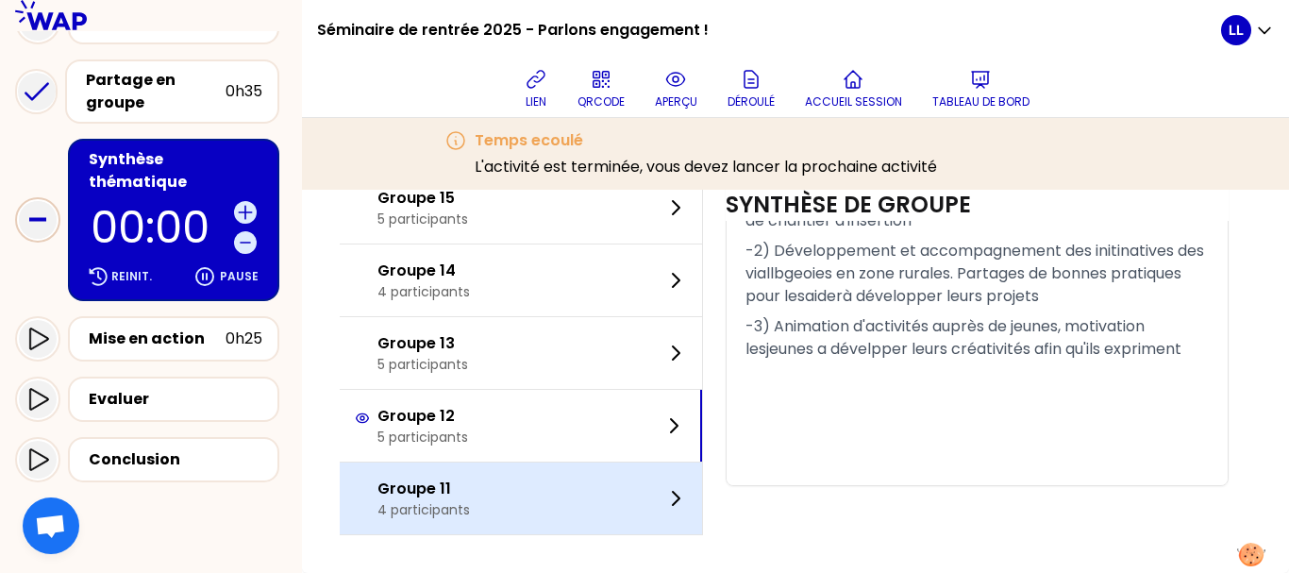
click at [504, 504] on div "Groupe 11 4 participants" at bounding box center [521, 498] width 362 height 72
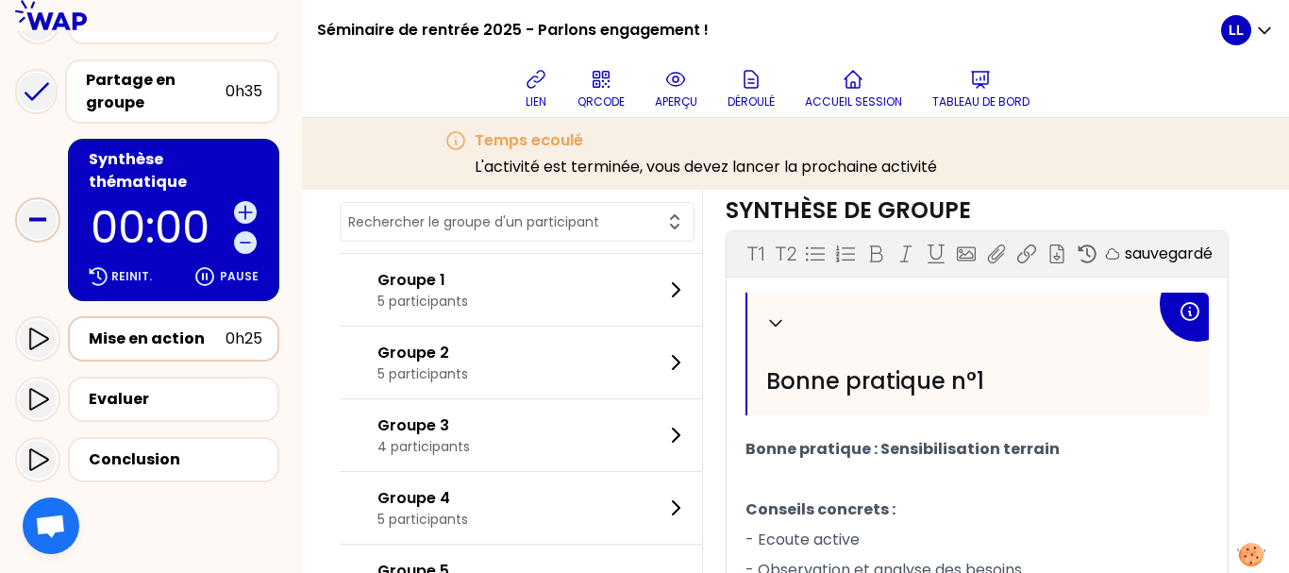
scroll to position [565, 0]
click at [162, 327] on div "Mise en action" at bounding box center [157, 338] width 137 height 23
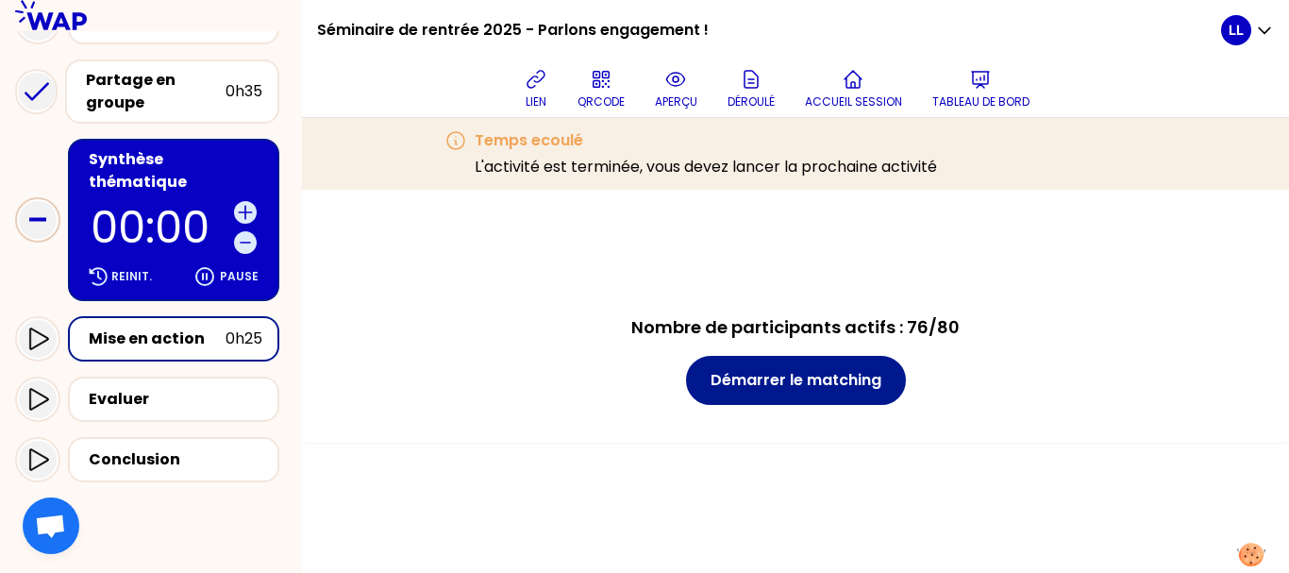
click at [842, 388] on button "Démarrer le matching" at bounding box center [796, 380] width 220 height 49
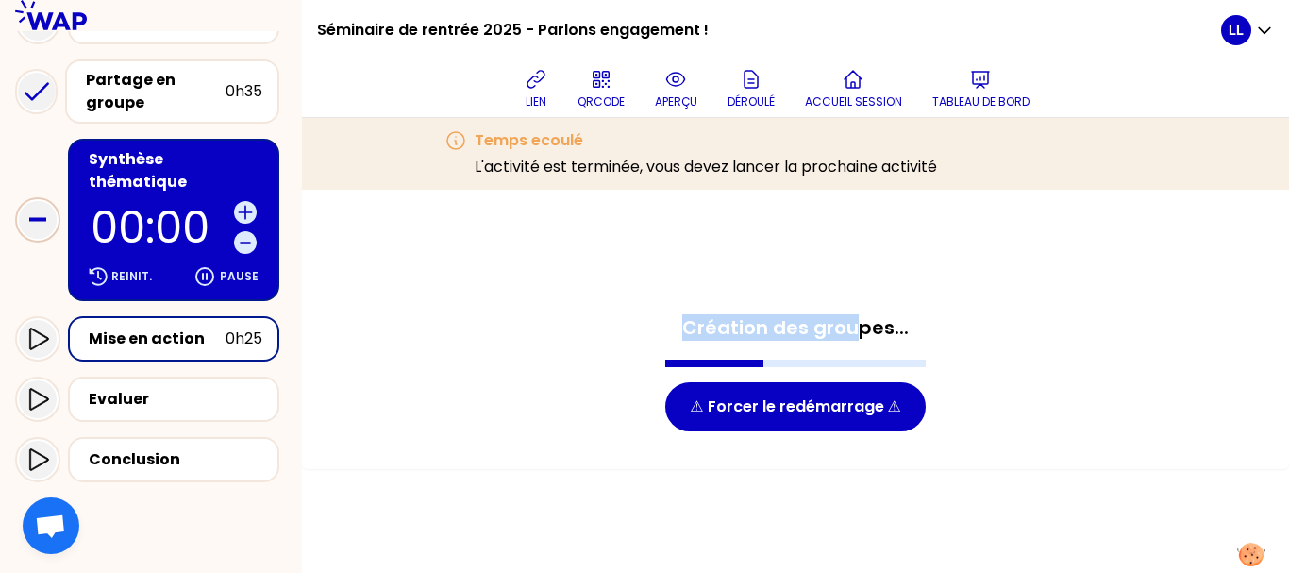
drag, startPoint x: 695, startPoint y: 329, endPoint x: 870, endPoint y: 321, distance: 174.8
click at [870, 321] on h4 "Création des groupes..." at bounding box center [795, 327] width 260 height 26
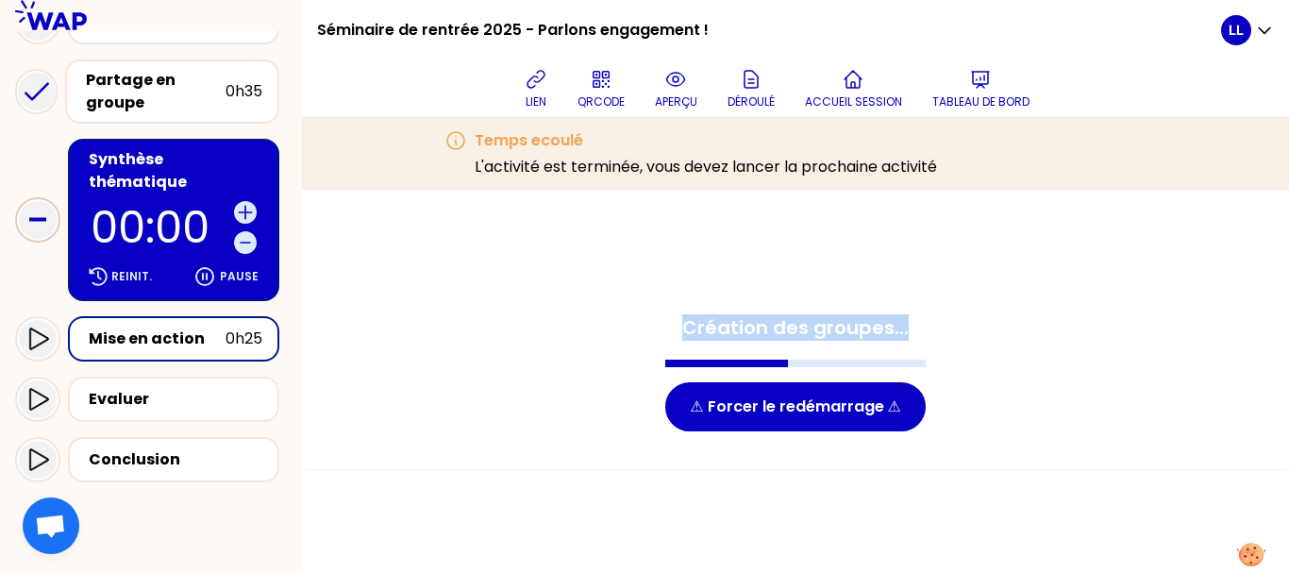
click at [870, 321] on h4 "Création des groupes..." at bounding box center [795, 327] width 260 height 26
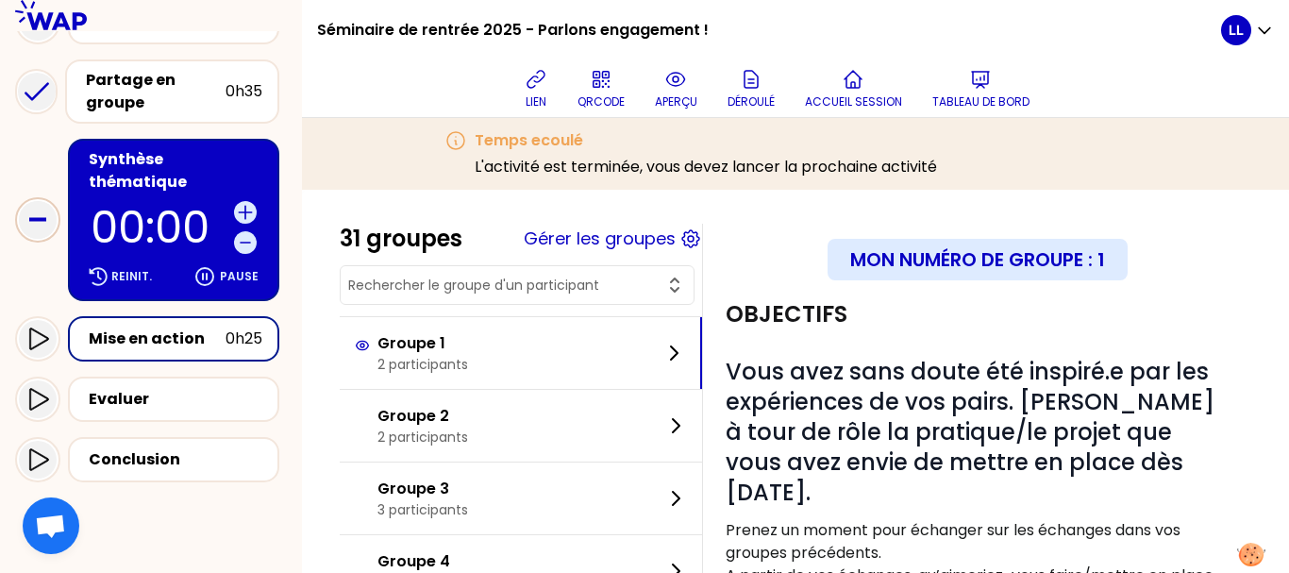
click at [200, 327] on div "Mise en action" at bounding box center [157, 338] width 137 height 23
click at [92, 327] on div "Mise en action" at bounding box center [157, 338] width 137 height 23
click at [619, 236] on button "Gérer les groupes" at bounding box center [600, 239] width 152 height 26
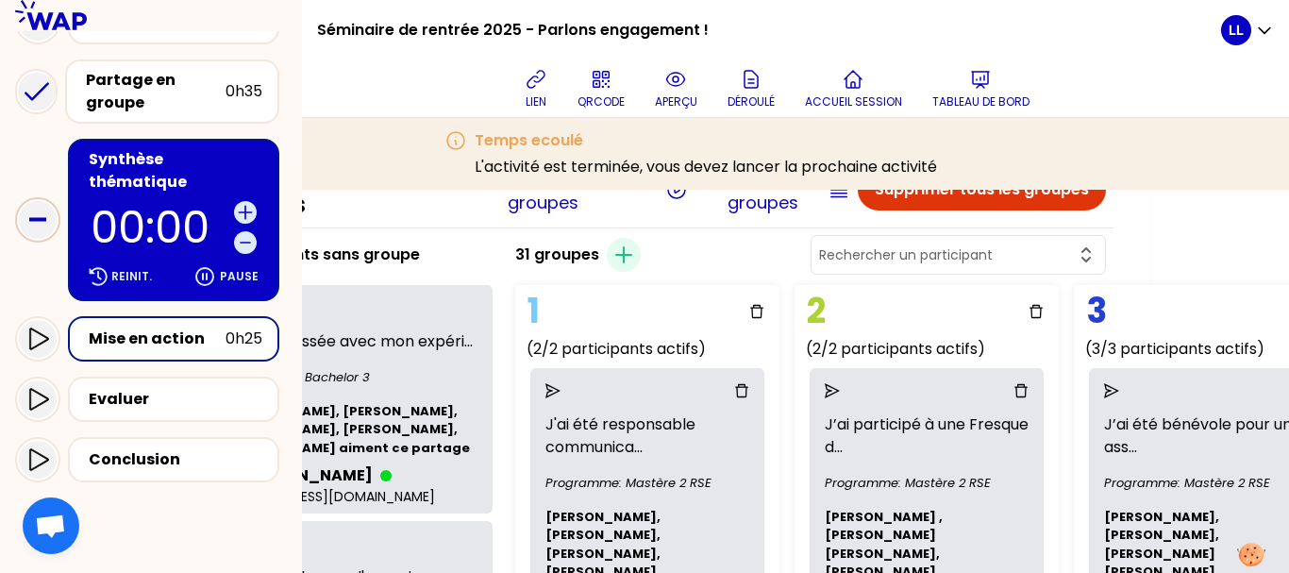
scroll to position [52, 138]
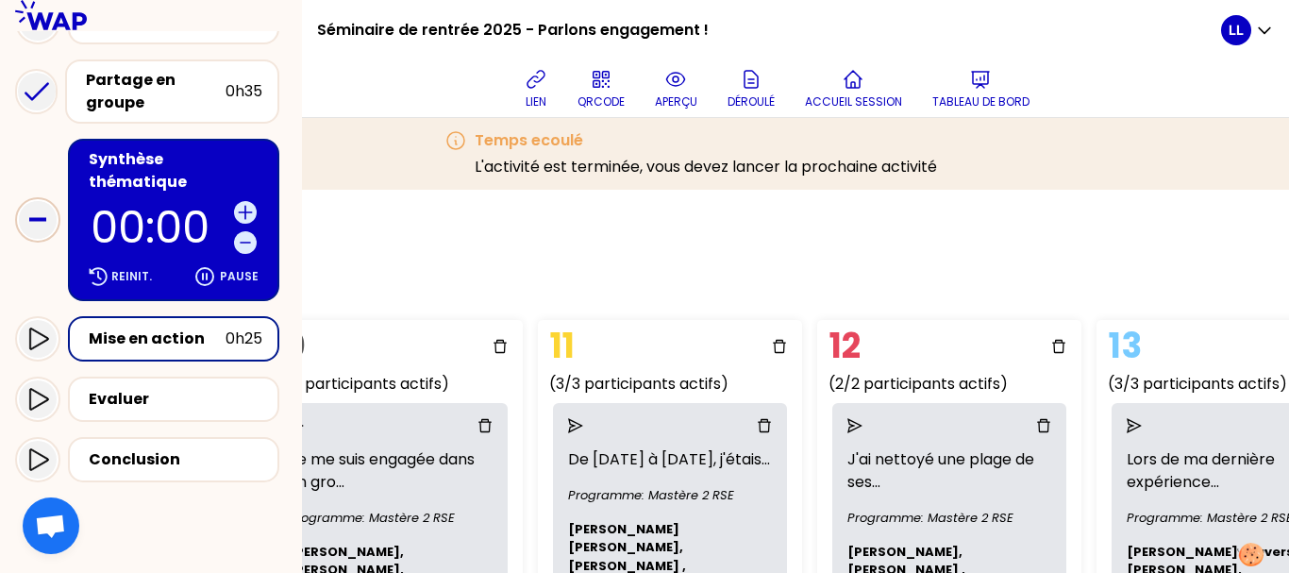
click at [713, 285] on div "Gestion des groupes Revenir à l'animation des groupes Liste des groupes Supprim…" at bounding box center [795, 381] width 987 height 383
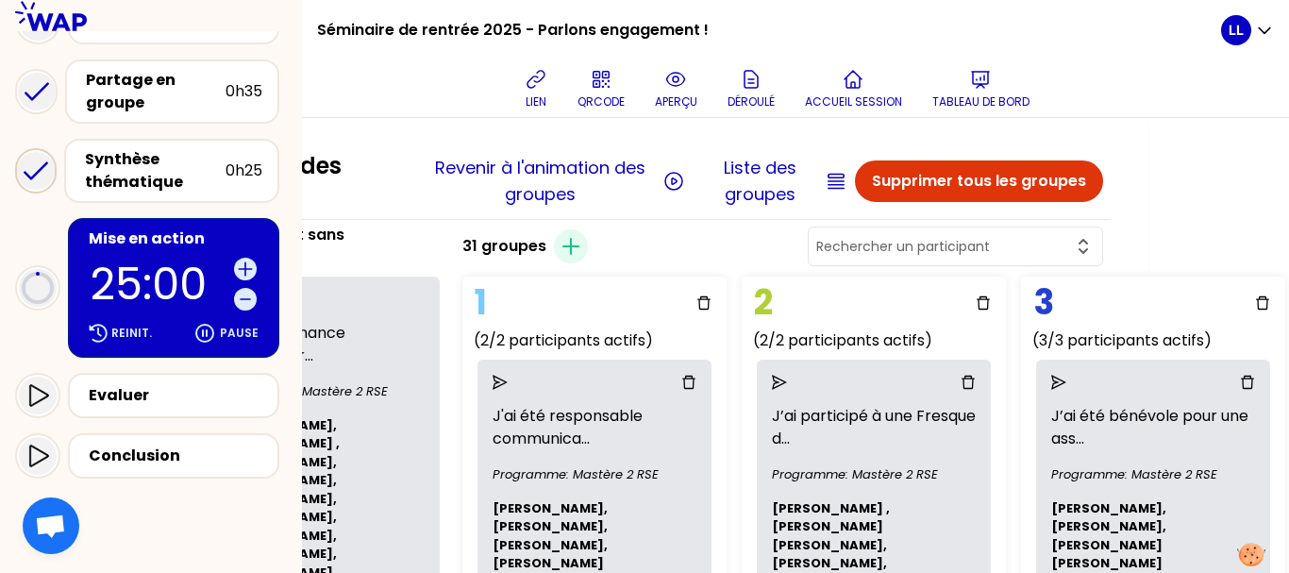
scroll to position [1, 0]
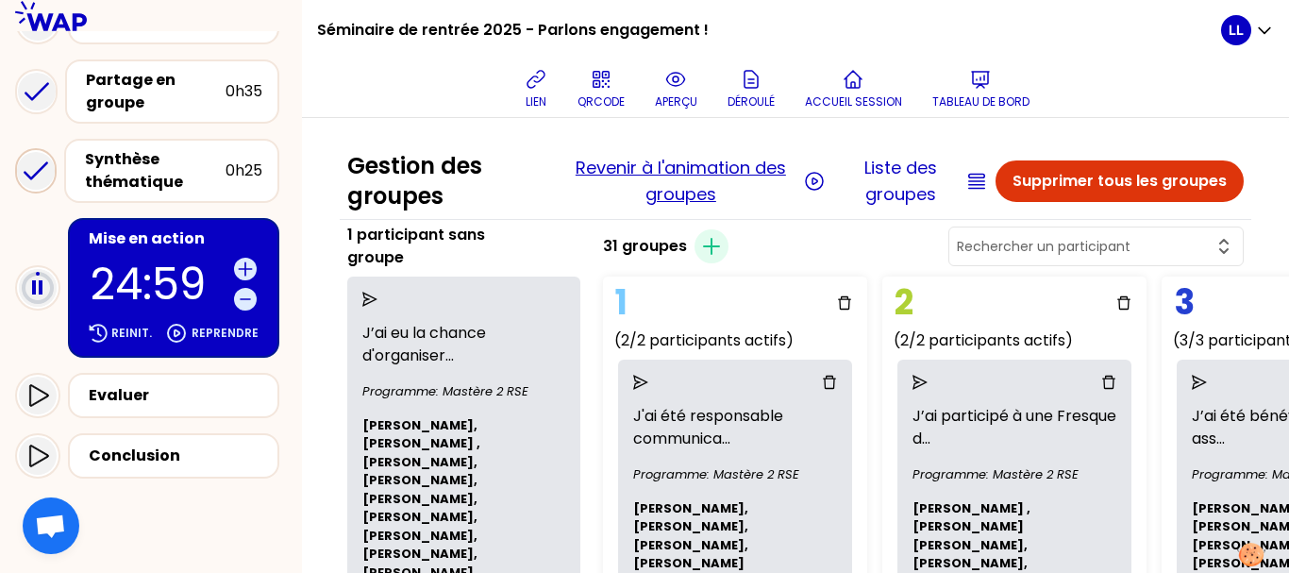
click at [641, 178] on button "Revenir à l'animation des groupes" at bounding box center [680, 181] width 237 height 53
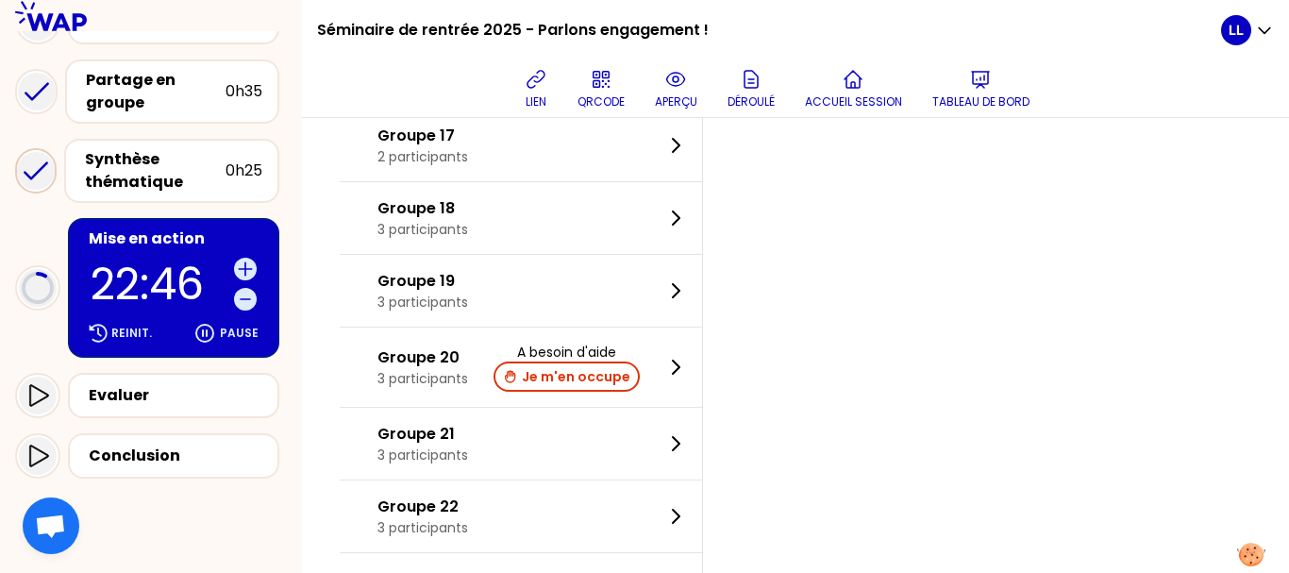
scroll to position [1293, 0]
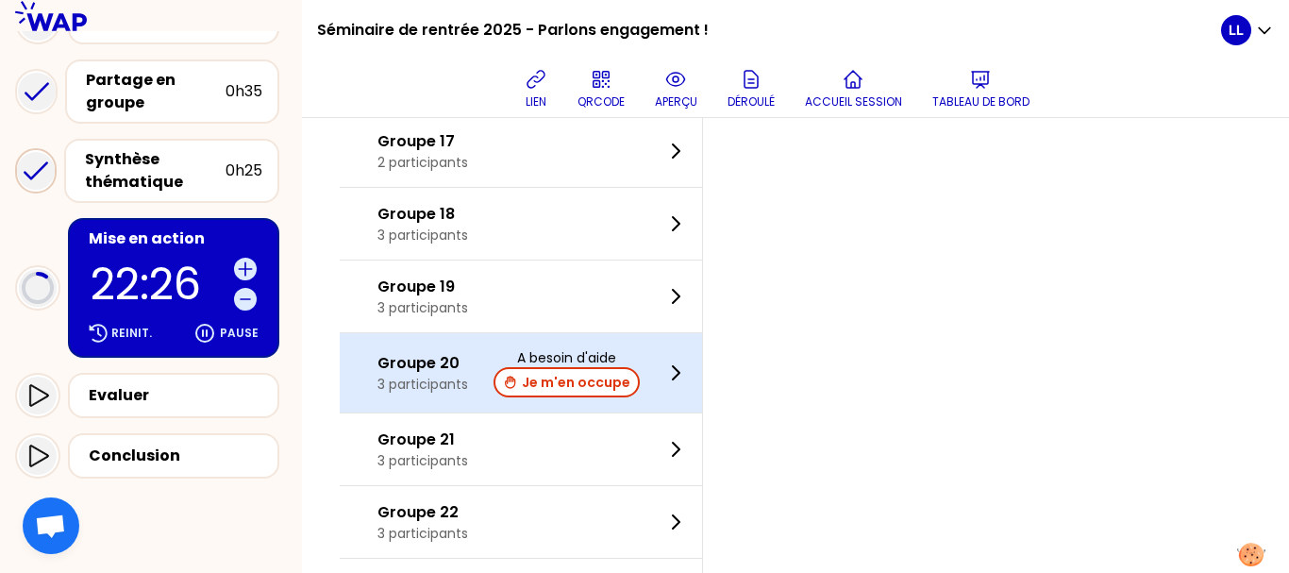
click at [689, 354] on div "Groupe 20 3 participants A besoin d'aide Je m'en occupe" at bounding box center [521, 372] width 362 height 79
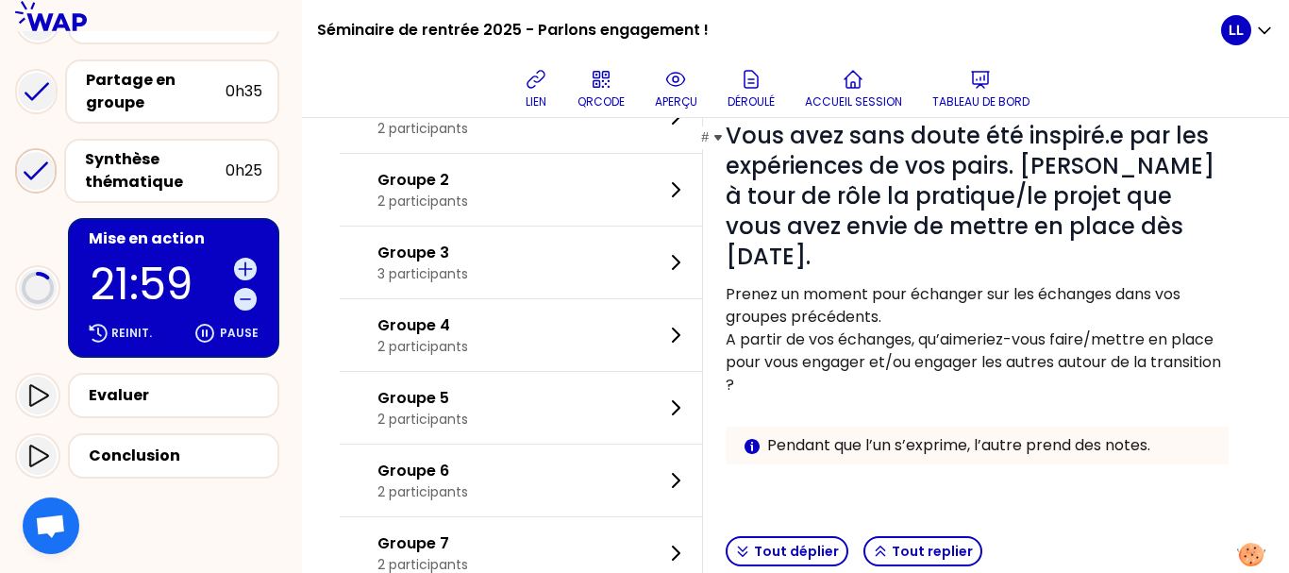
scroll to position [110, 0]
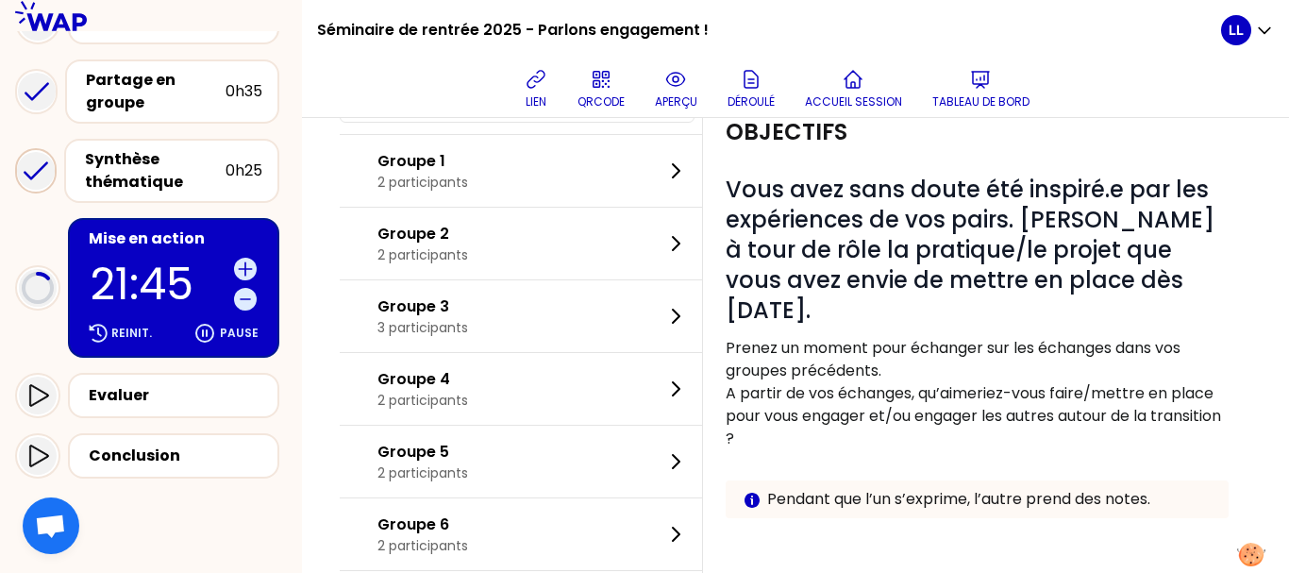
click at [894, 367] on p "Prenez un moment pour échanger sur les échanges dans vos groupes précédents." at bounding box center [977, 359] width 503 height 45
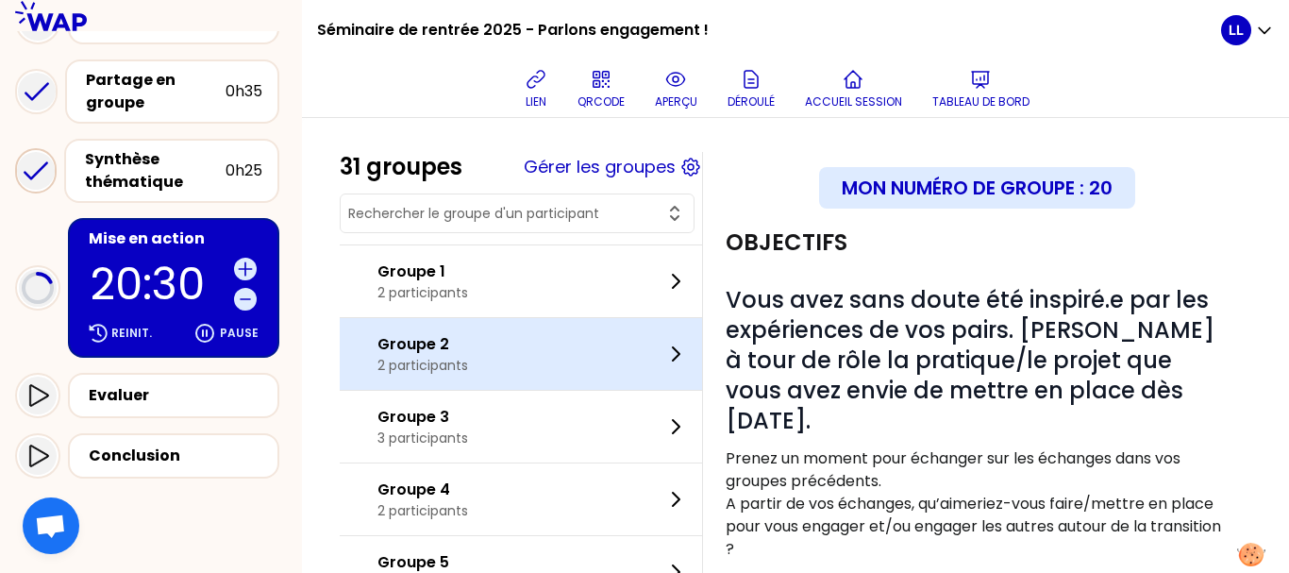
scroll to position [1, 0]
click at [595, 372] on div "Groupe 2 2 participants" at bounding box center [521, 353] width 362 height 72
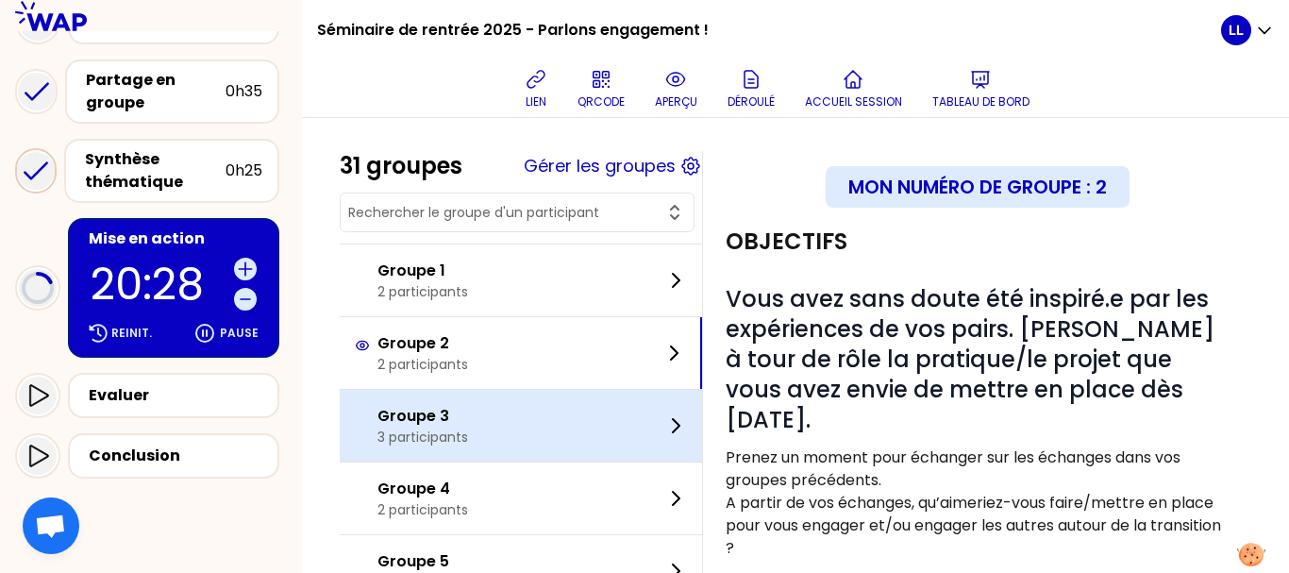
click at [598, 437] on div "Groupe 3 3 participants" at bounding box center [521, 426] width 362 height 72
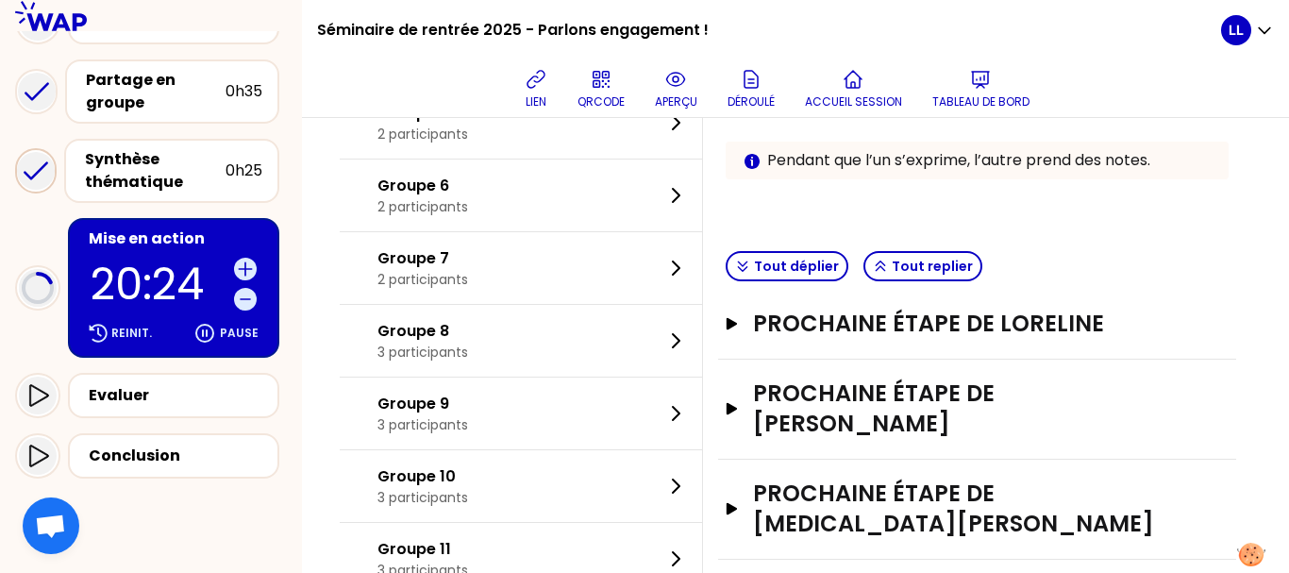
click at [634, 437] on div "Groupe 9 3 participants" at bounding box center [521, 413] width 362 height 72
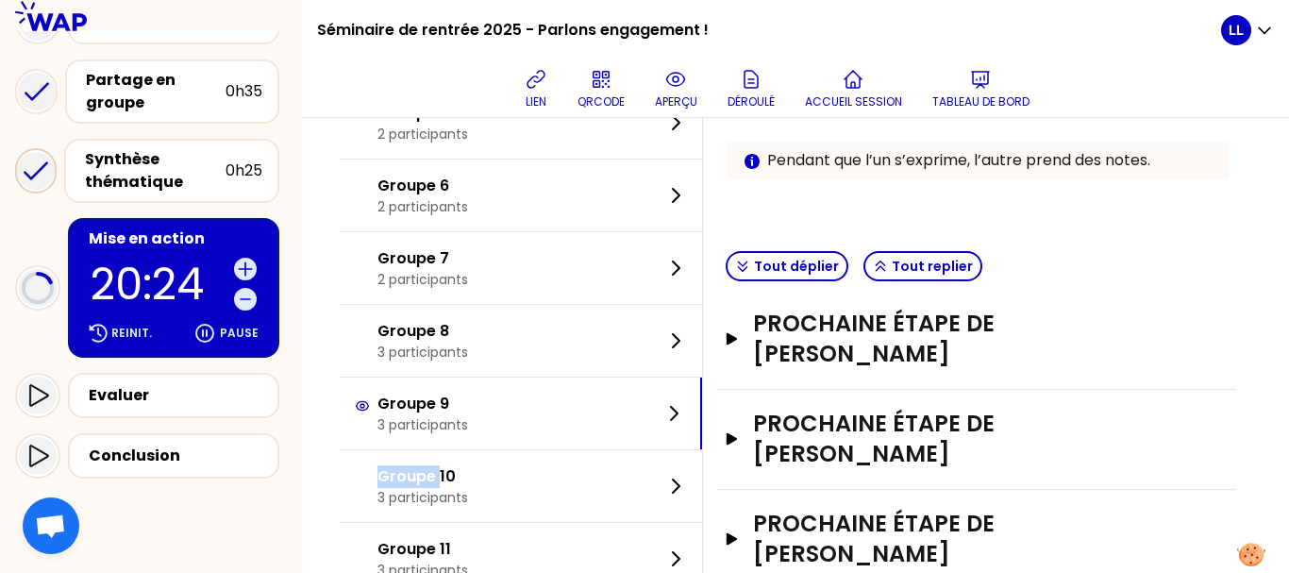
click at [634, 437] on div "Groupe 9 3 participants" at bounding box center [521, 413] width 362 height 72
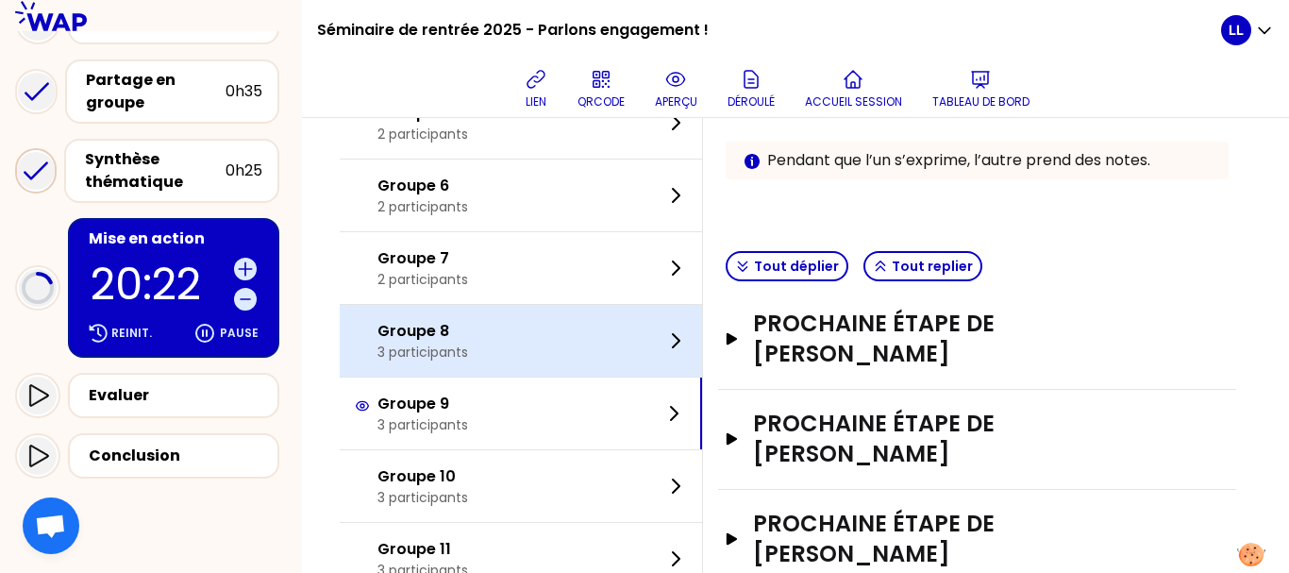
click at [595, 328] on div "Groupe 8 3 participants" at bounding box center [521, 341] width 362 height 72
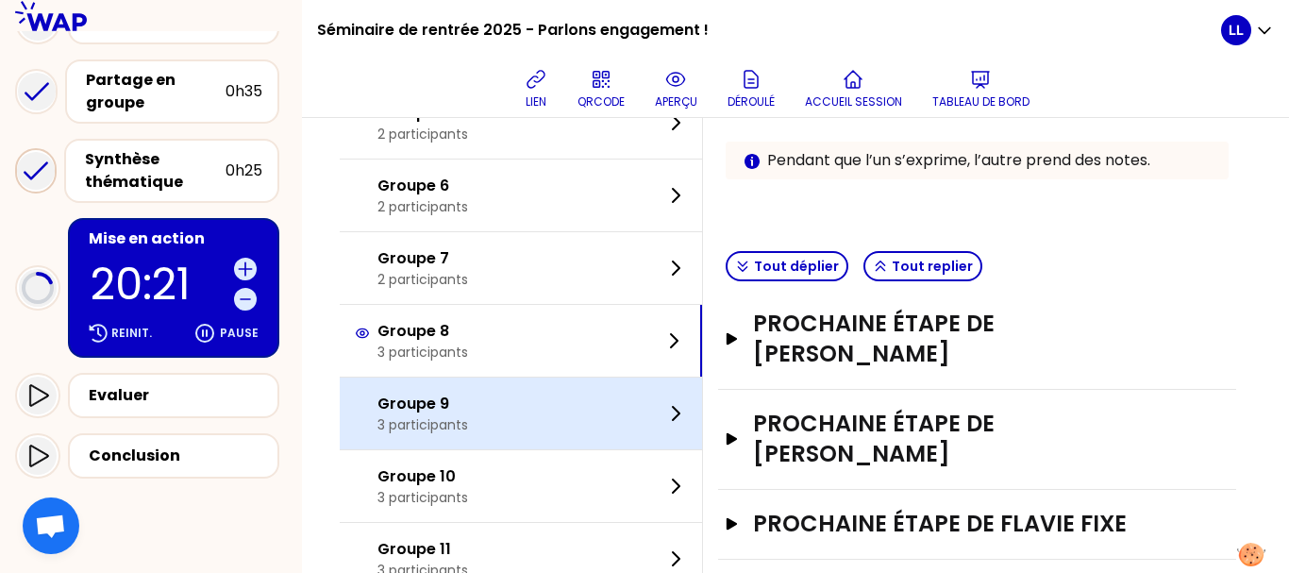
click at [581, 407] on div "Groupe 9 3 participants" at bounding box center [521, 413] width 362 height 72
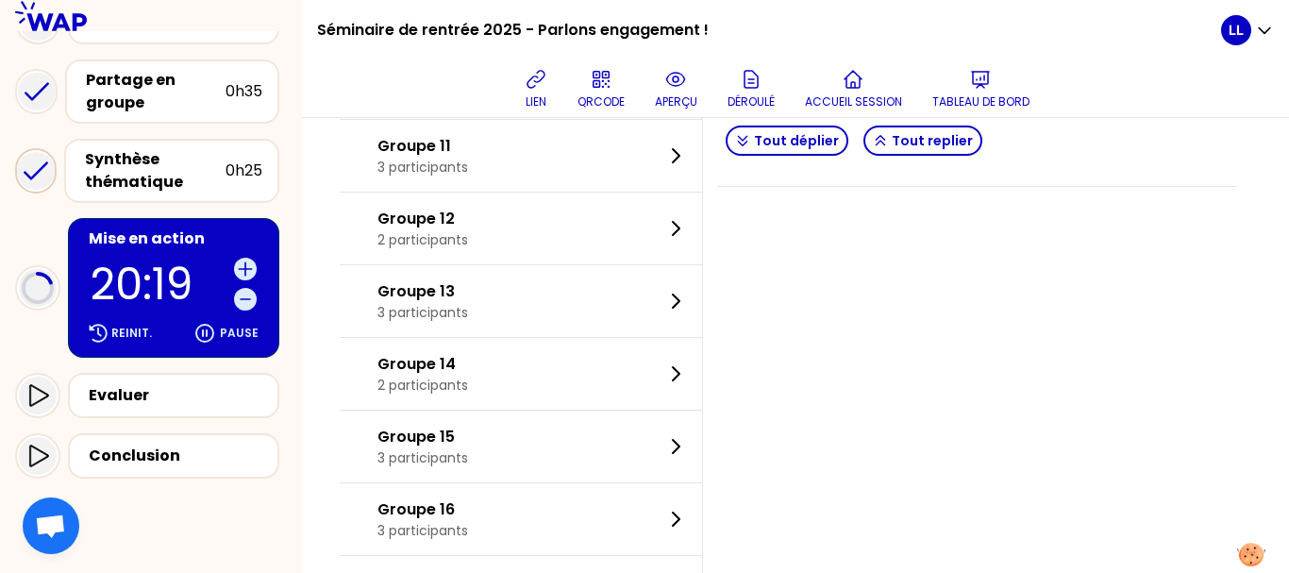
click at [575, 321] on div "Groupe 13 3 participants" at bounding box center [521, 301] width 362 height 72
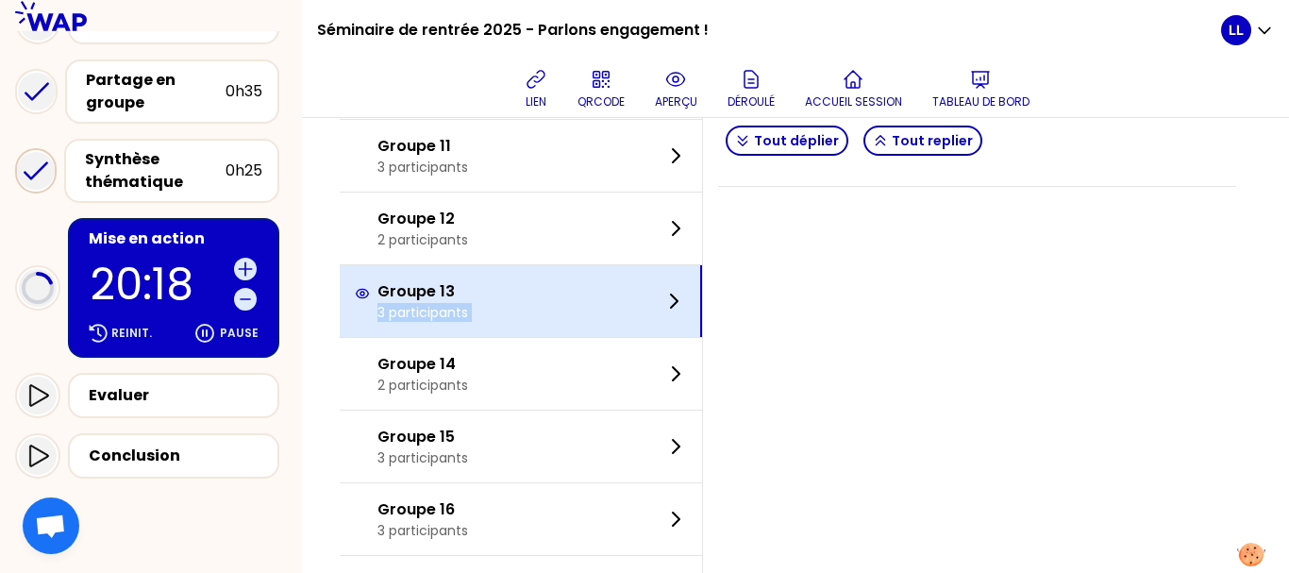
click at [575, 321] on div "Groupe 13 3 participants" at bounding box center [521, 301] width 362 height 72
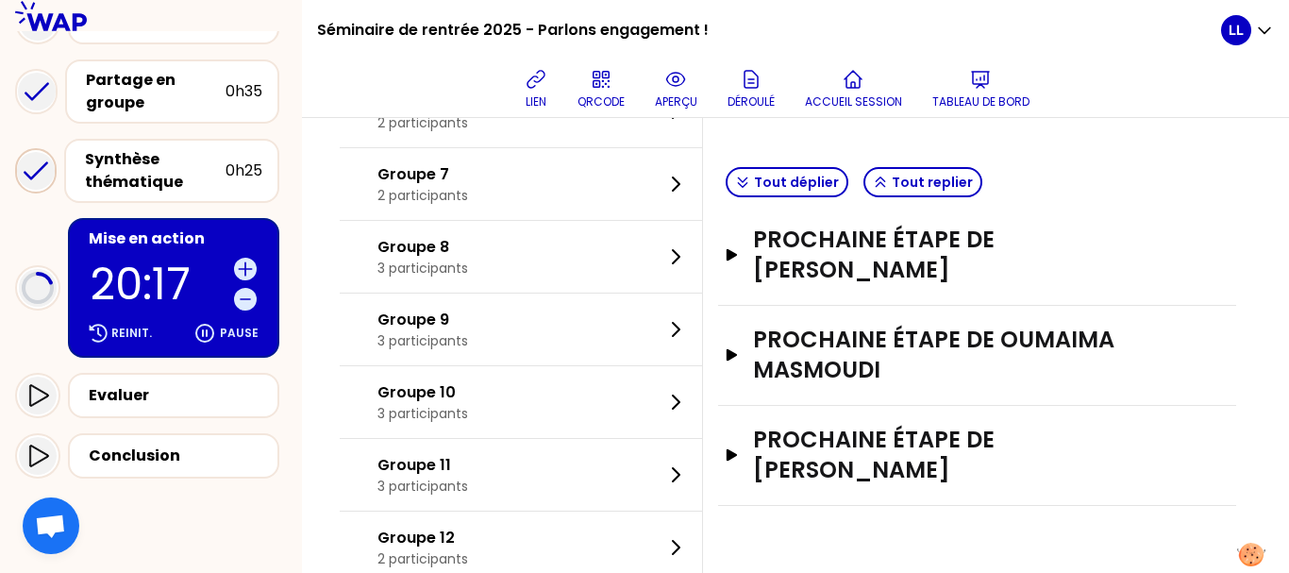
scroll to position [532, 0]
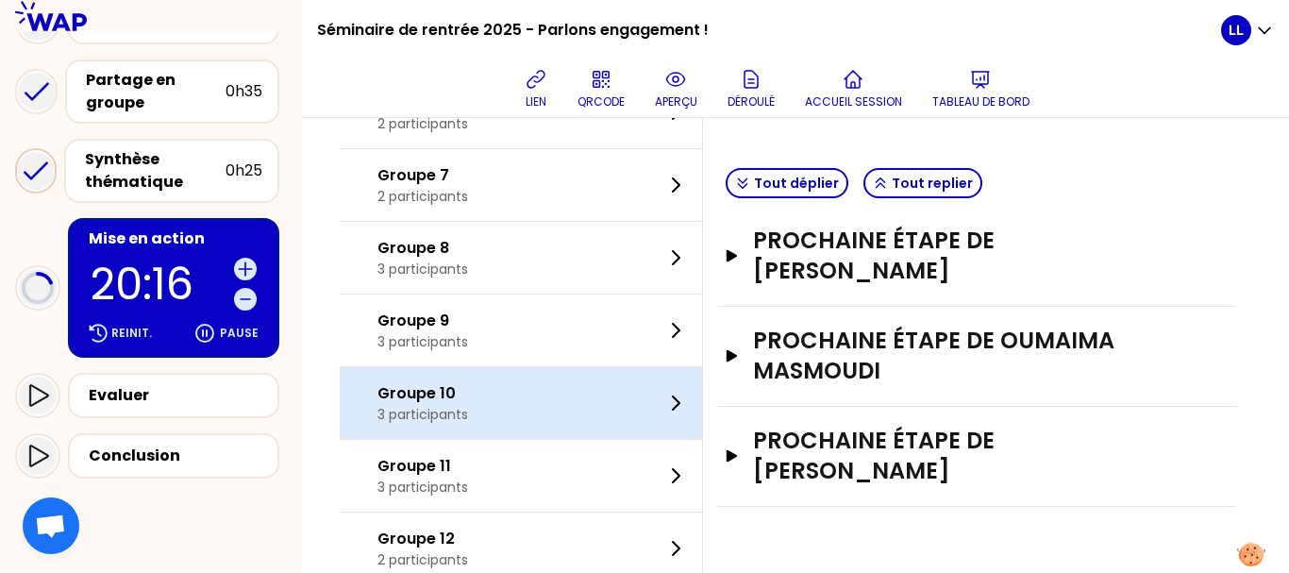
click at [623, 395] on div "Groupe 10 3 participants" at bounding box center [521, 403] width 362 height 72
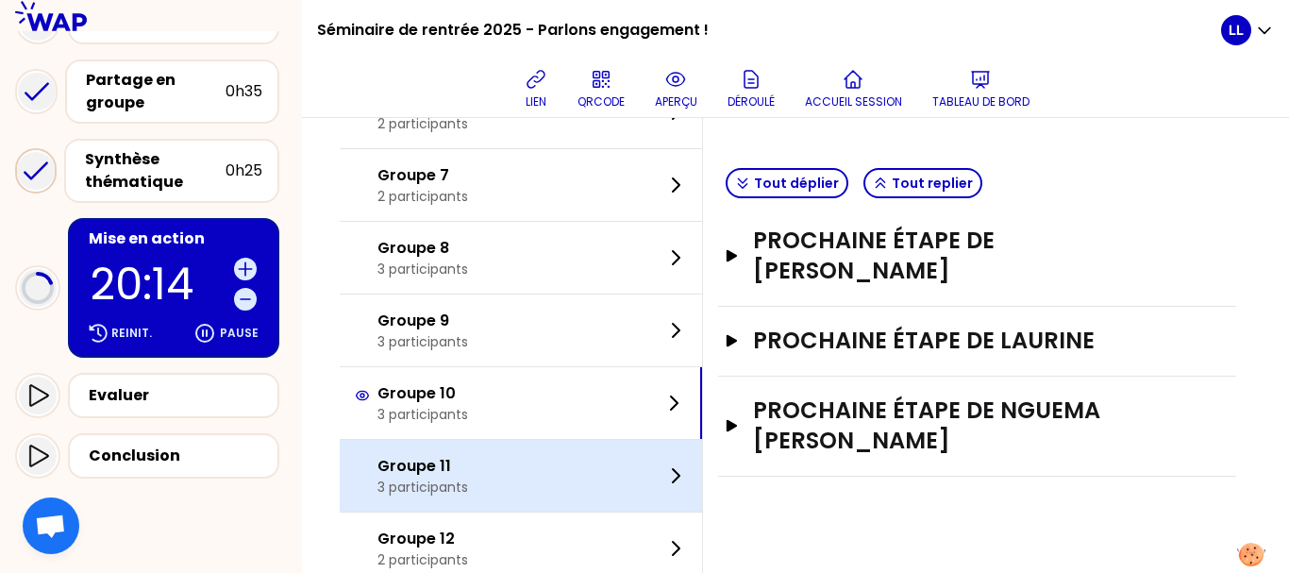
click at [620, 492] on div "Groupe 11 3 participants" at bounding box center [521, 476] width 362 height 72
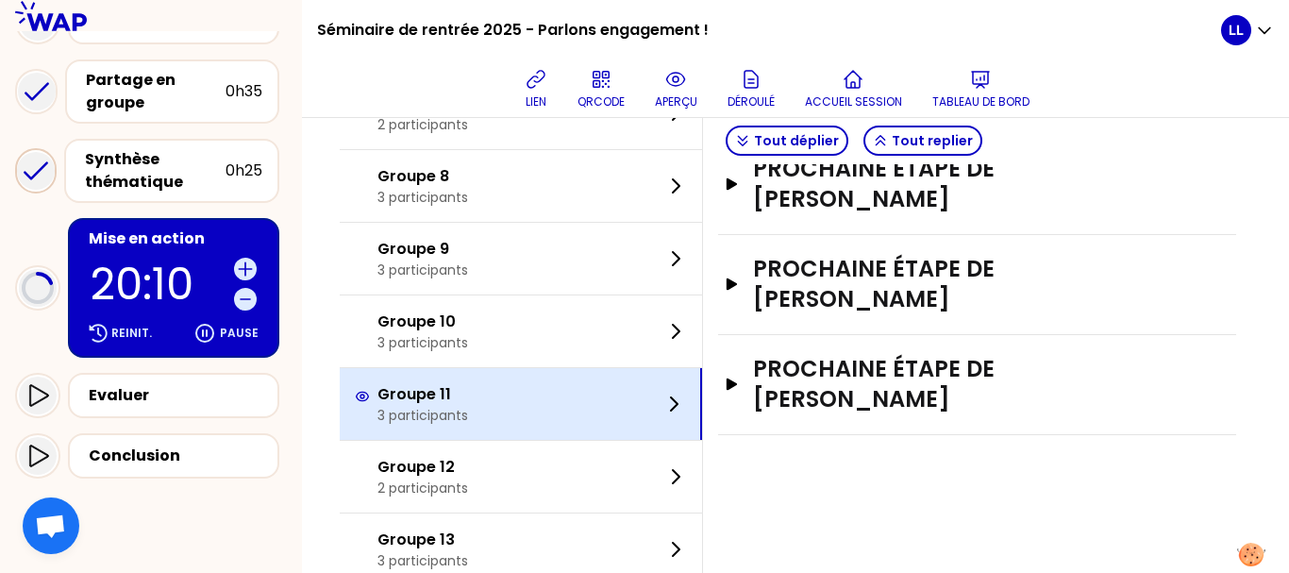
scroll to position [606, 0]
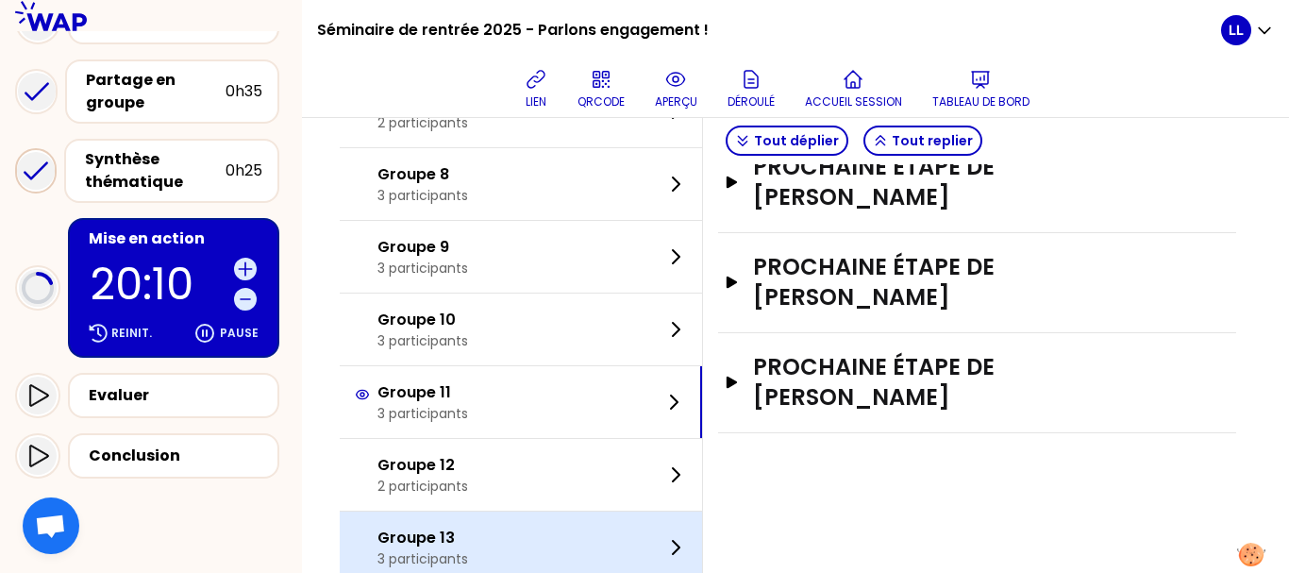
click at [621, 524] on div "Groupe 13 3 participants" at bounding box center [521, 547] width 362 height 72
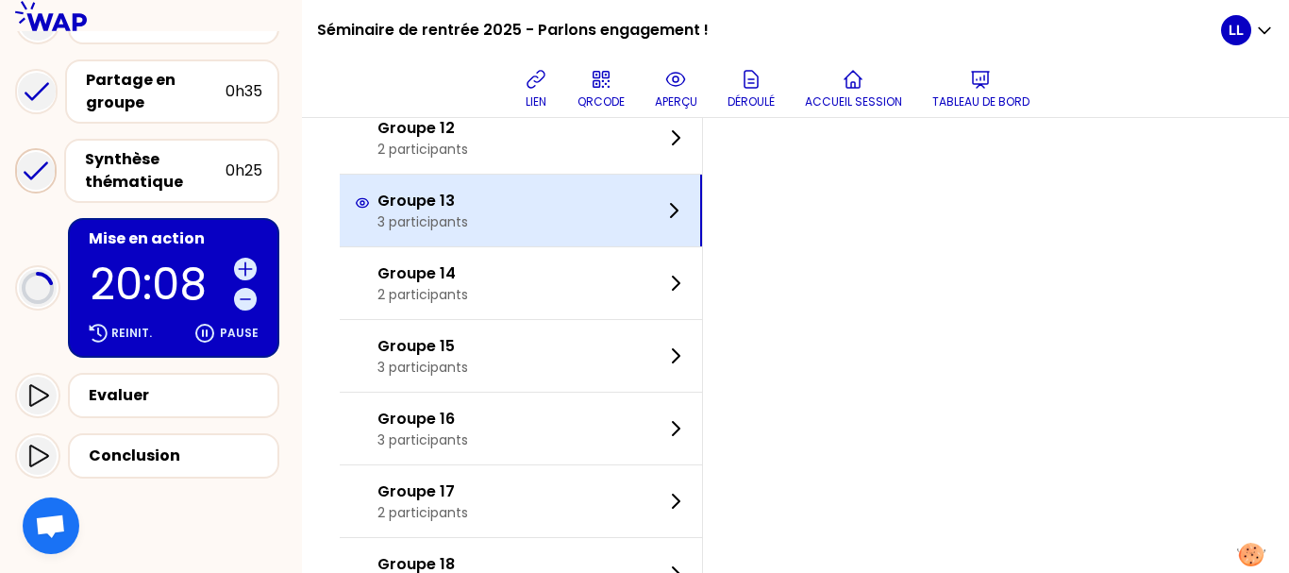
click at [621, 524] on div "Groupe 17 2 participants" at bounding box center [521, 501] width 362 height 72
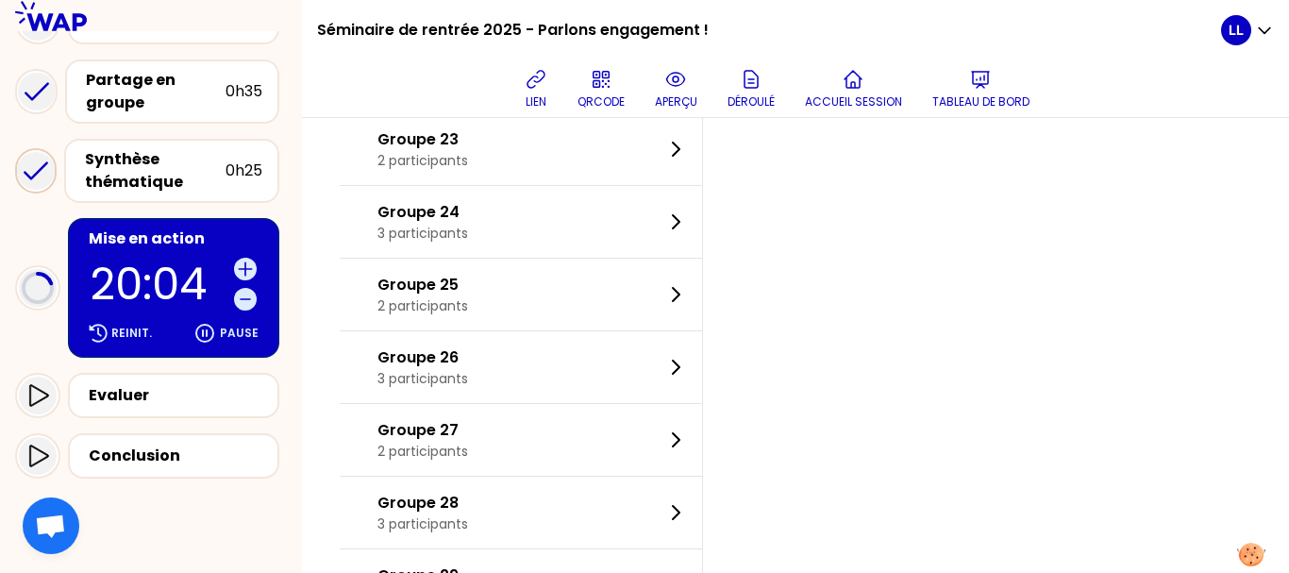
scroll to position [1963, 0]
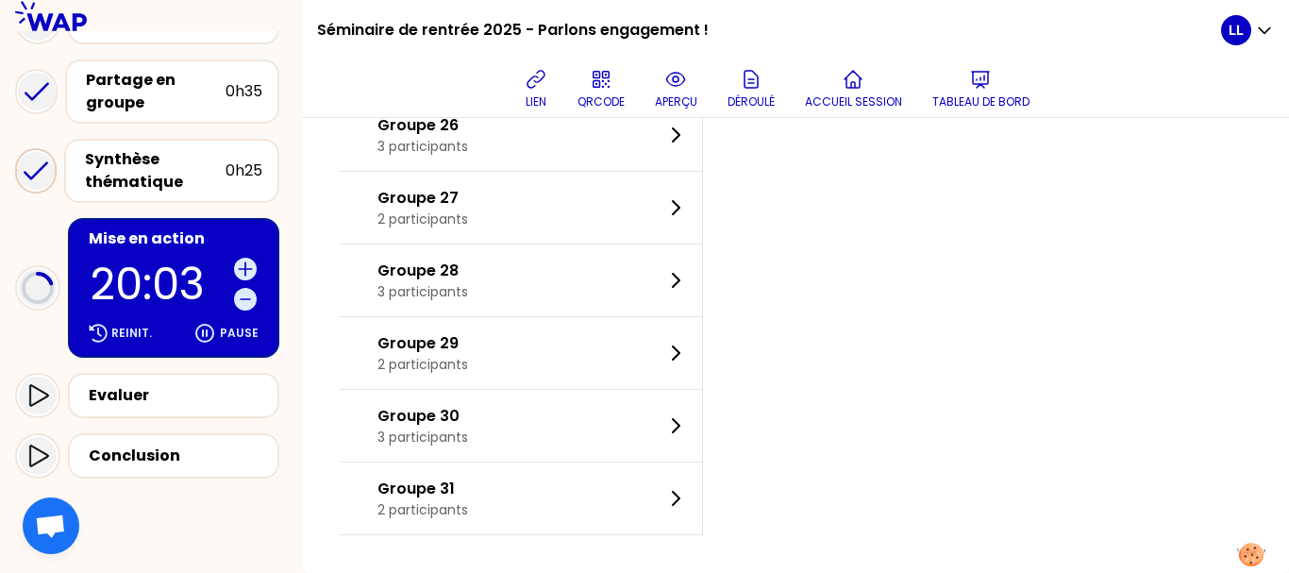
click at [587, 241] on div "Groupe 27 2 participants" at bounding box center [521, 208] width 362 height 72
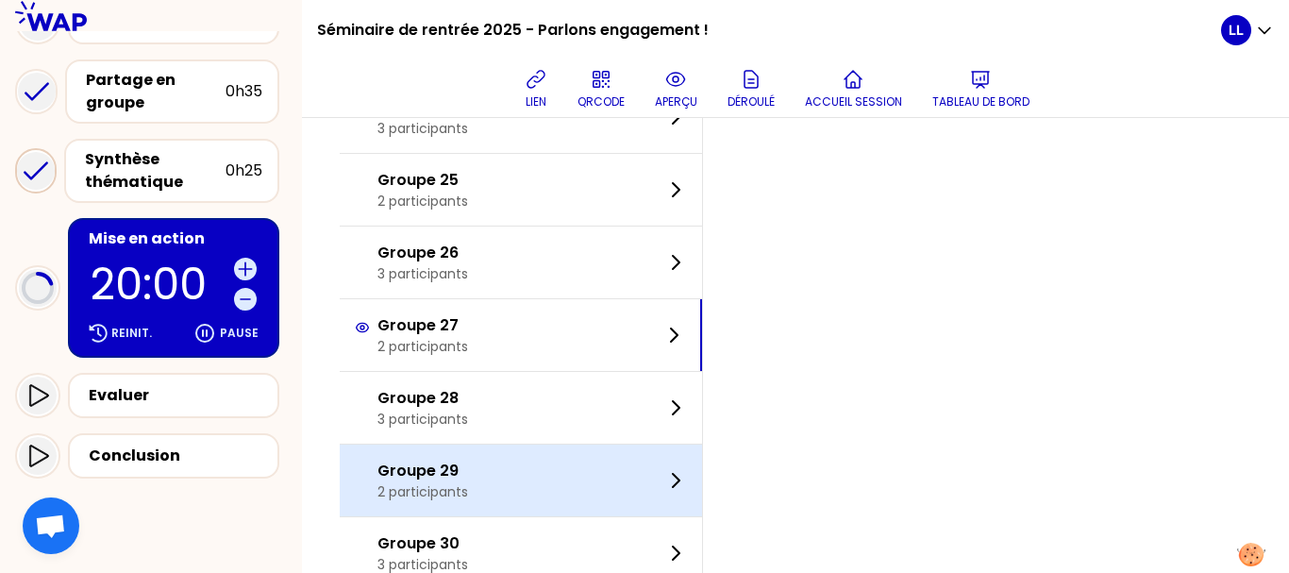
scroll to position [1887, 0]
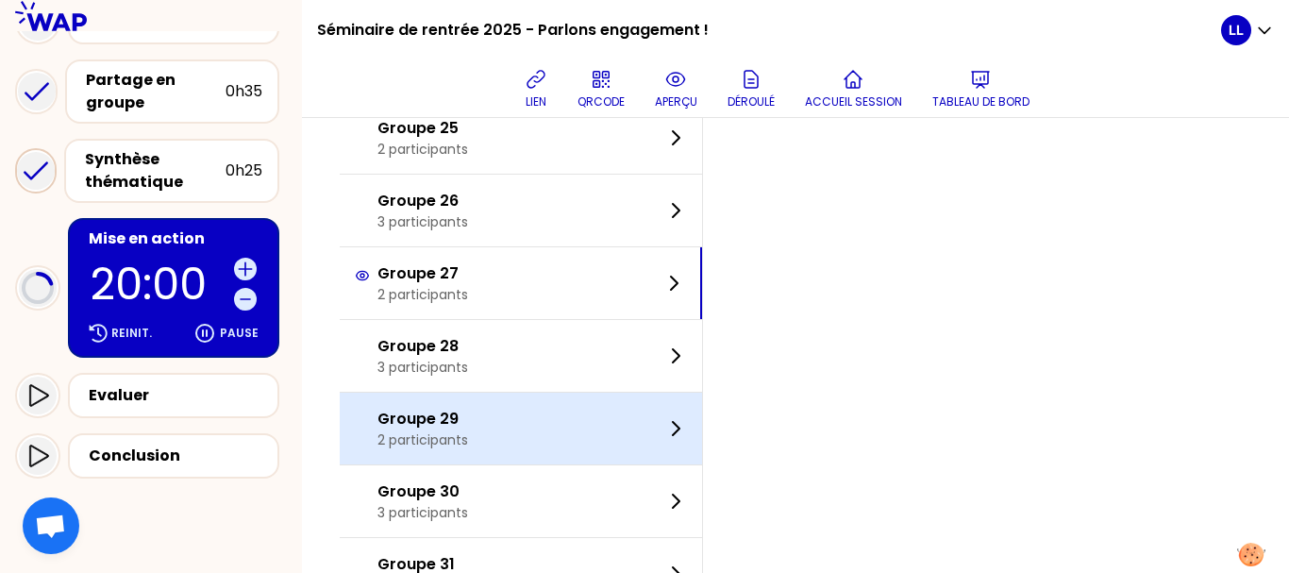
click at [644, 343] on div "Groupe 28 3 participants" at bounding box center [521, 356] width 362 height 72
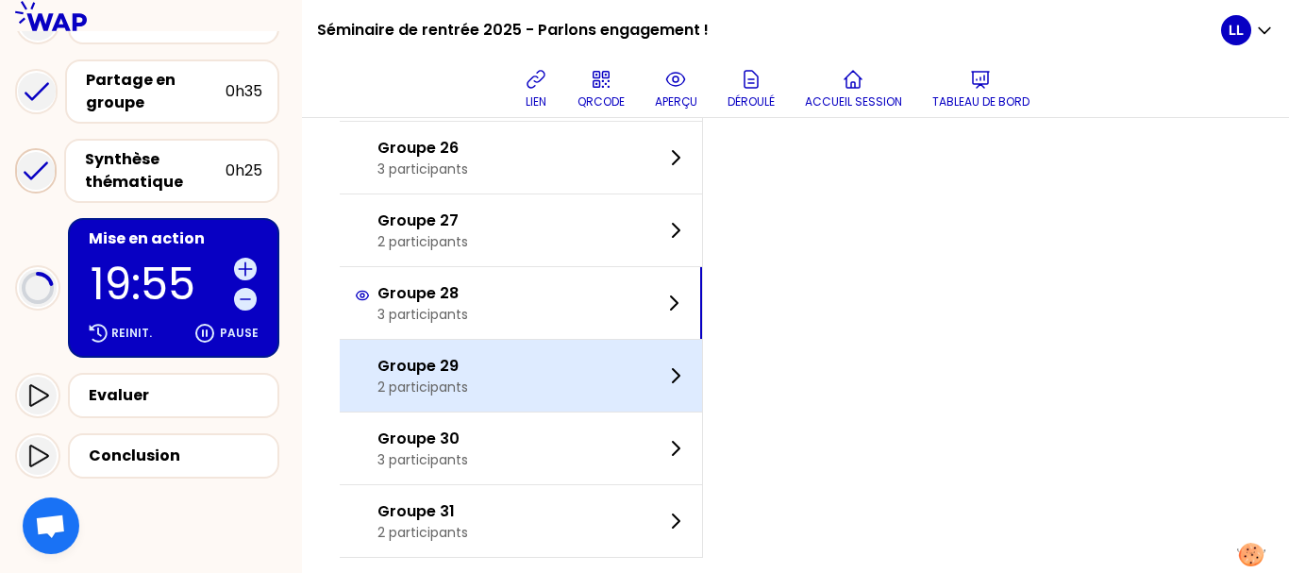
scroll to position [1963, 0]
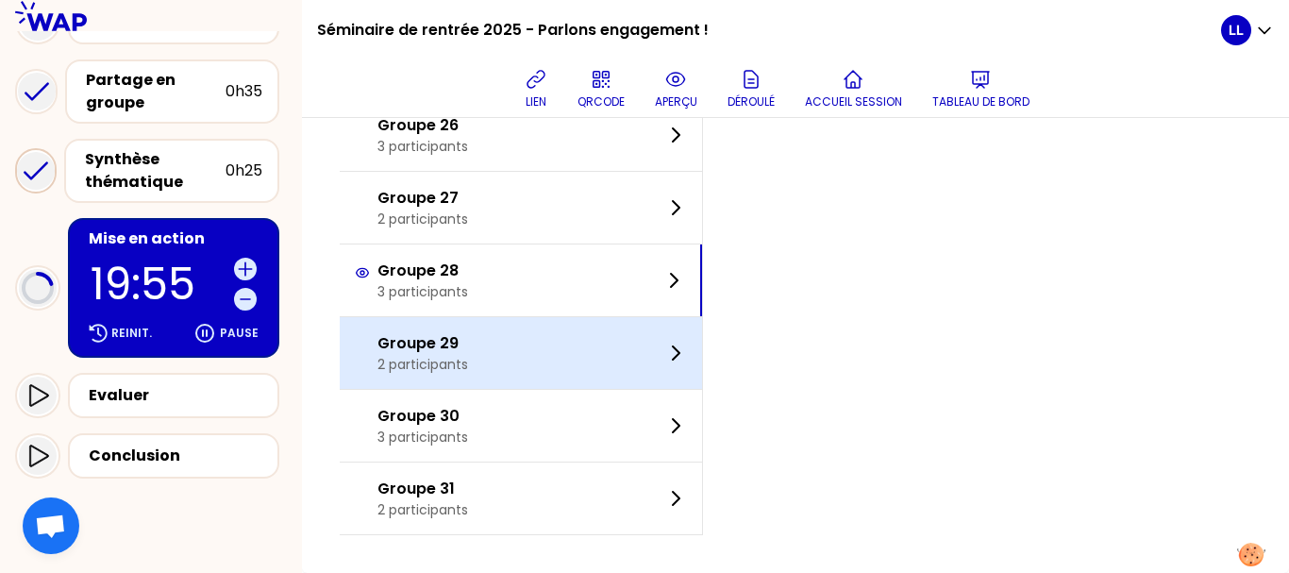
click at [581, 352] on div "Groupe 29 2 participants" at bounding box center [521, 353] width 362 height 72
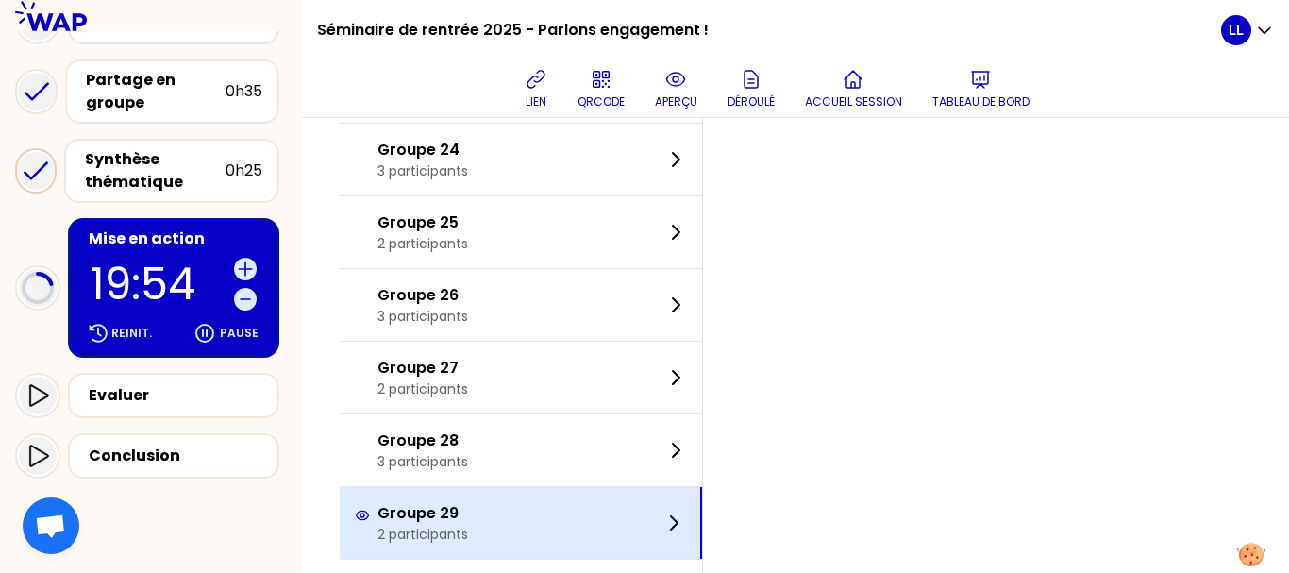
scroll to position [1787, 0]
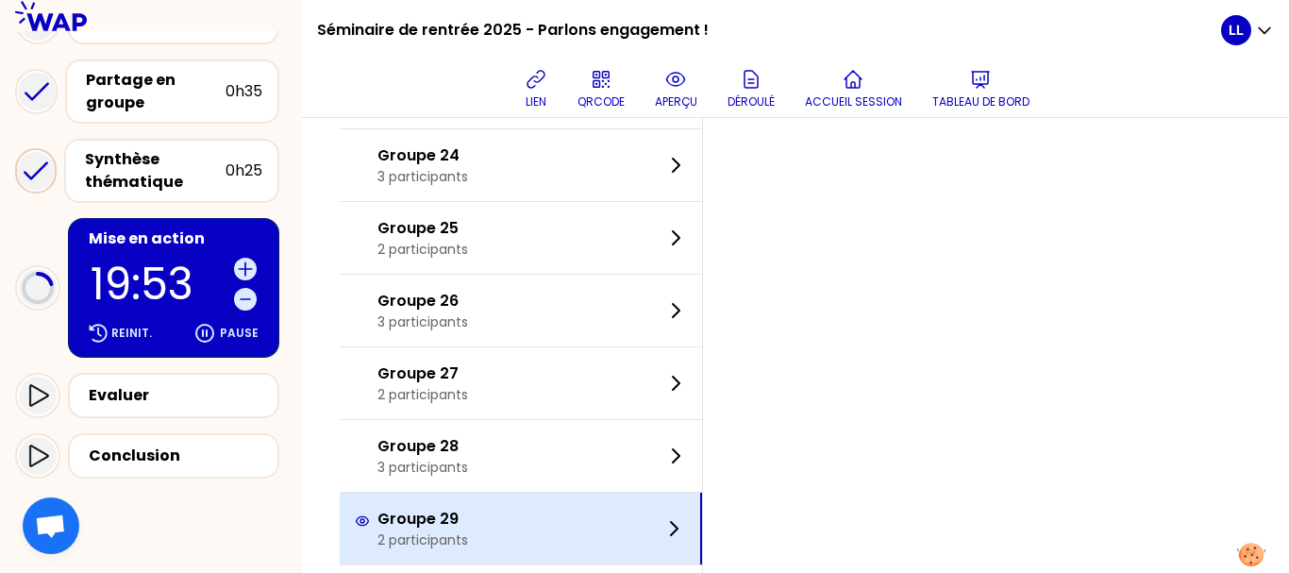
click at [581, 352] on div "Groupe 27 2 participants" at bounding box center [521, 383] width 362 height 72
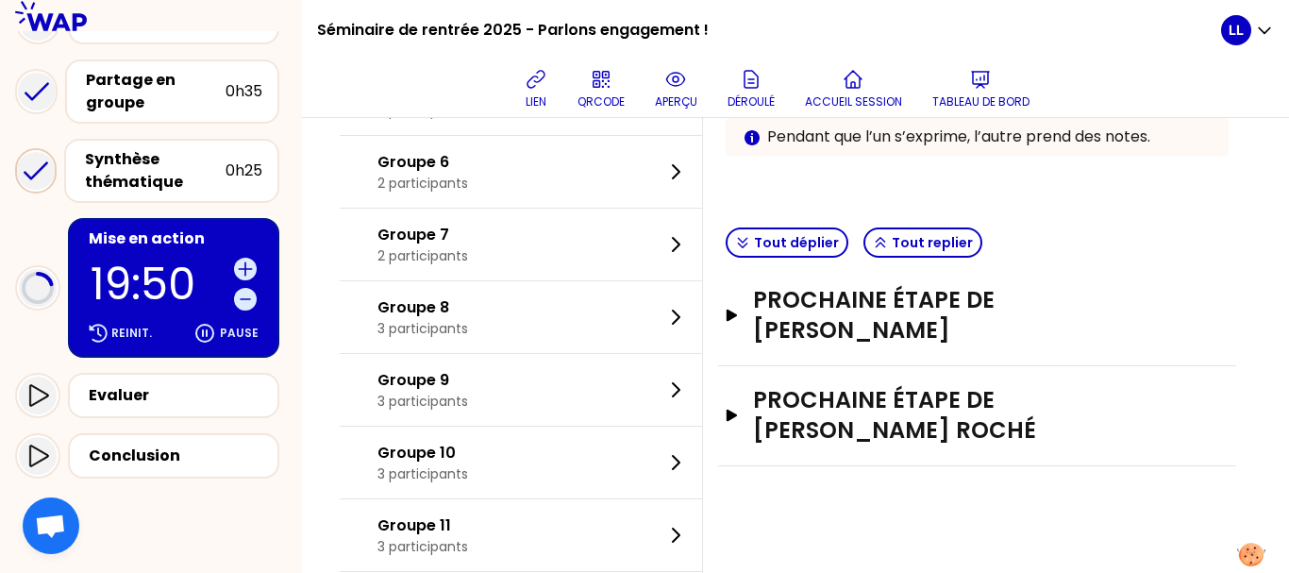
scroll to position [480, 0]
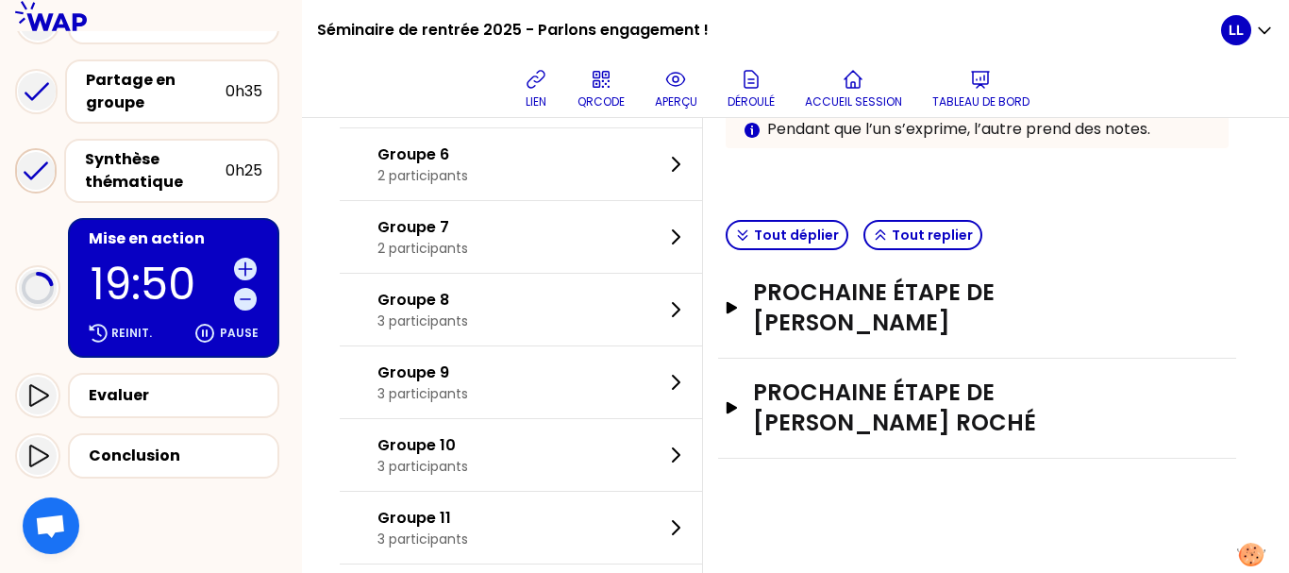
click at [581, 352] on div "Groupe 9 3 participants" at bounding box center [521, 382] width 362 height 72
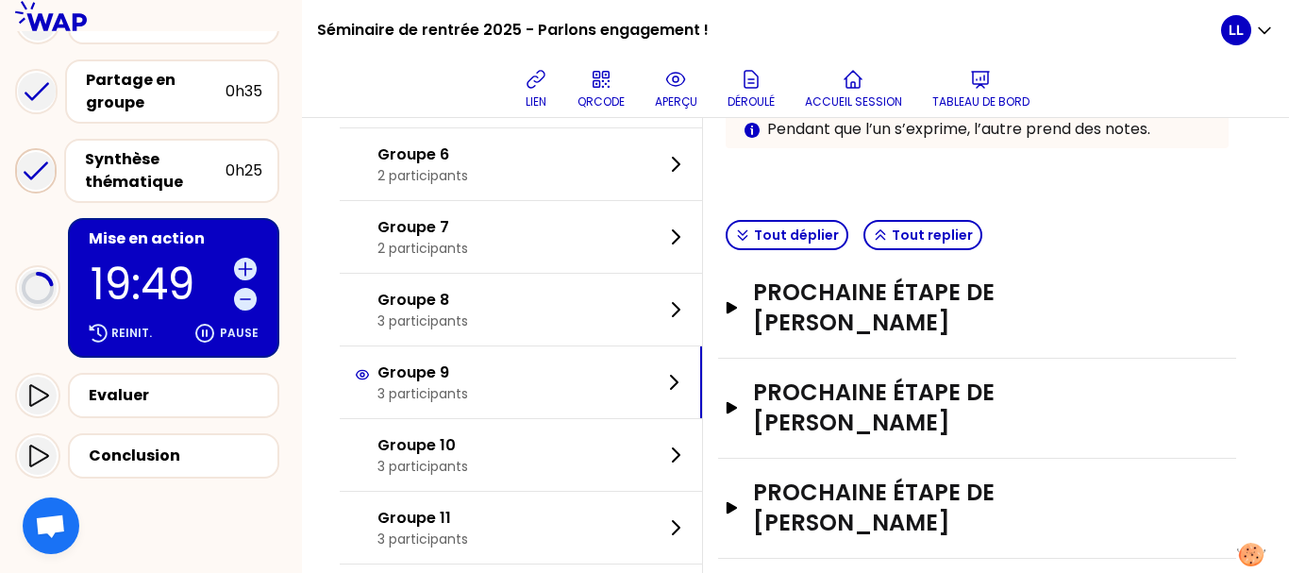
click at [581, 352] on div "Groupe 9 3 participants" at bounding box center [521, 382] width 362 height 72
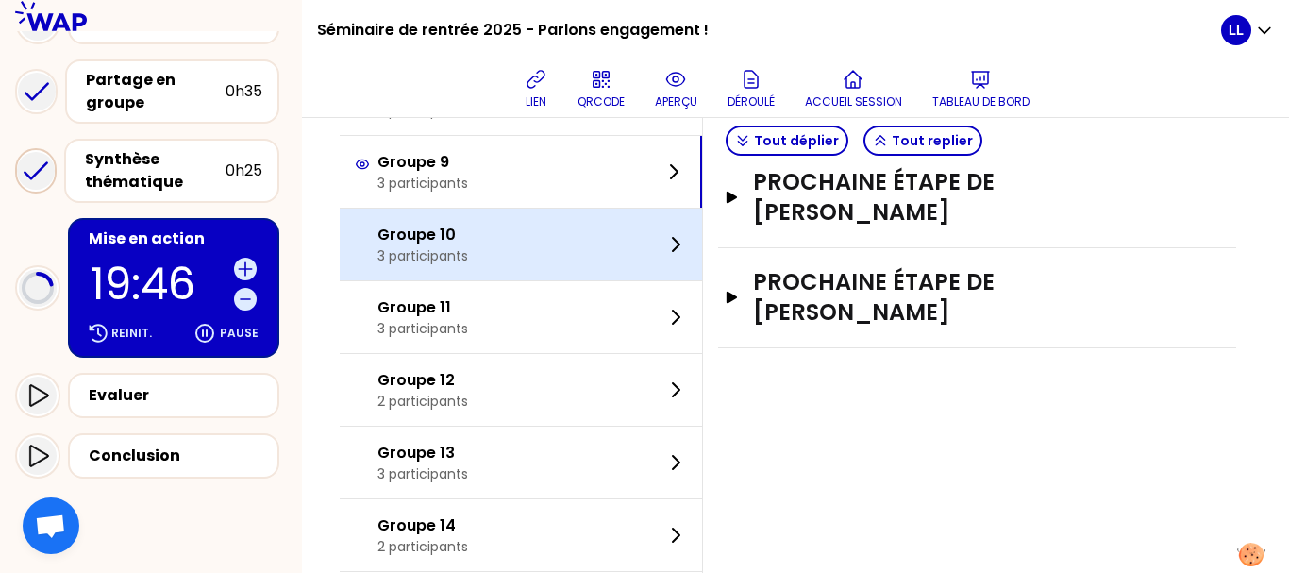
scroll to position [697, 0]
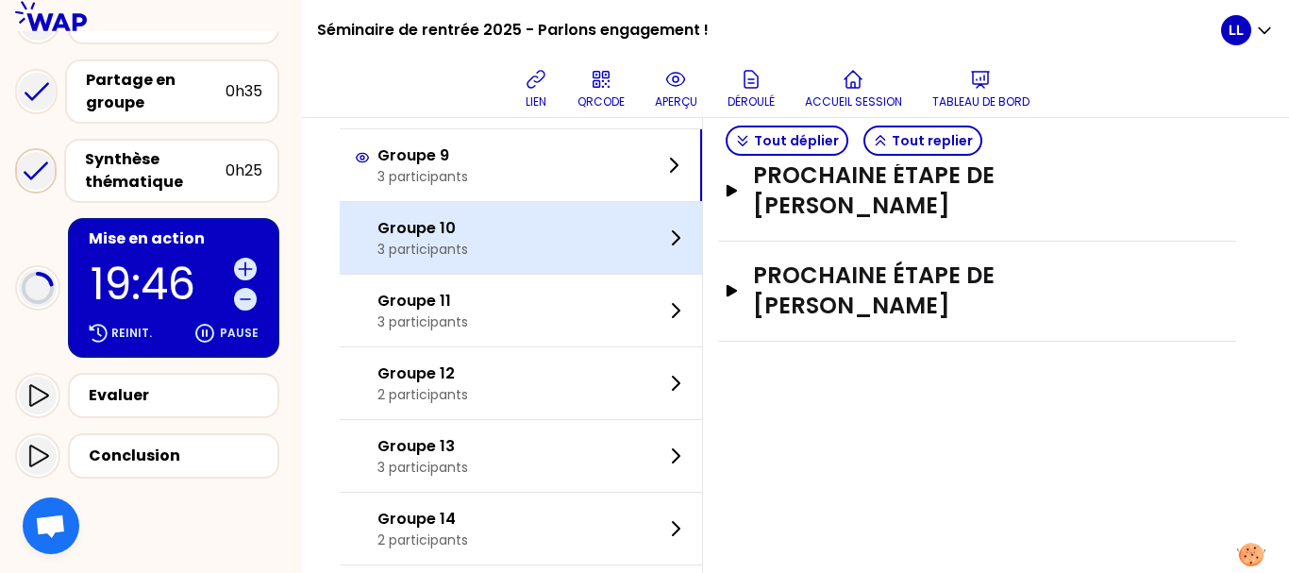
click at [610, 426] on div "Groupe 13 3 participants" at bounding box center [521, 456] width 362 height 72
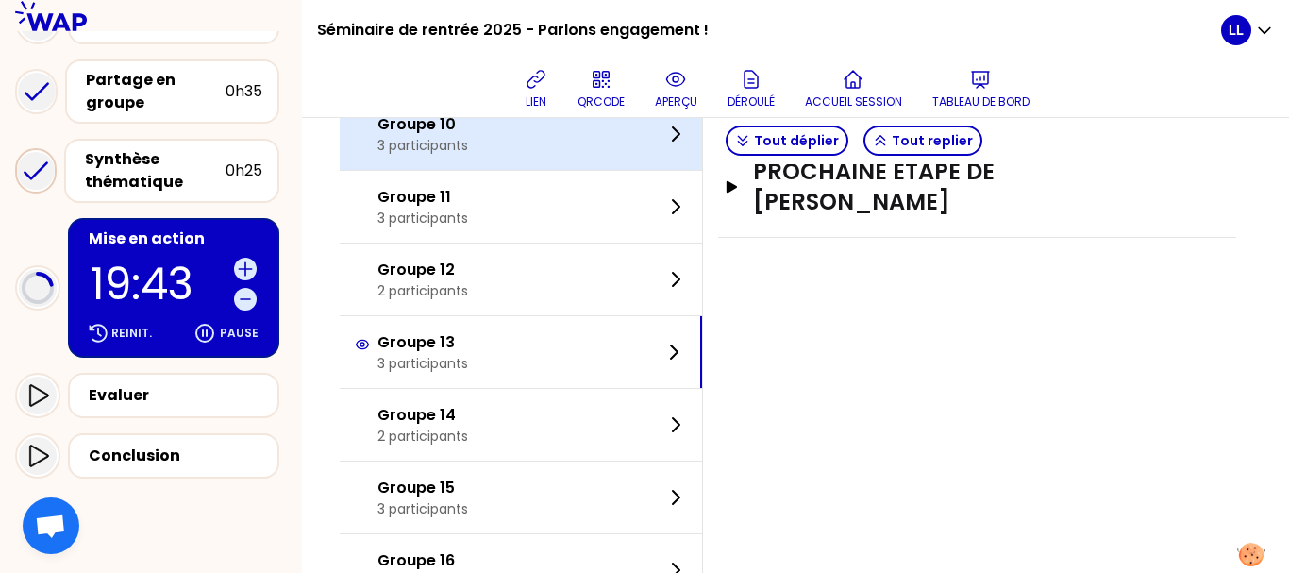
click at [610, 426] on div "Groupe 14 2 participants" at bounding box center [521, 425] width 362 height 72
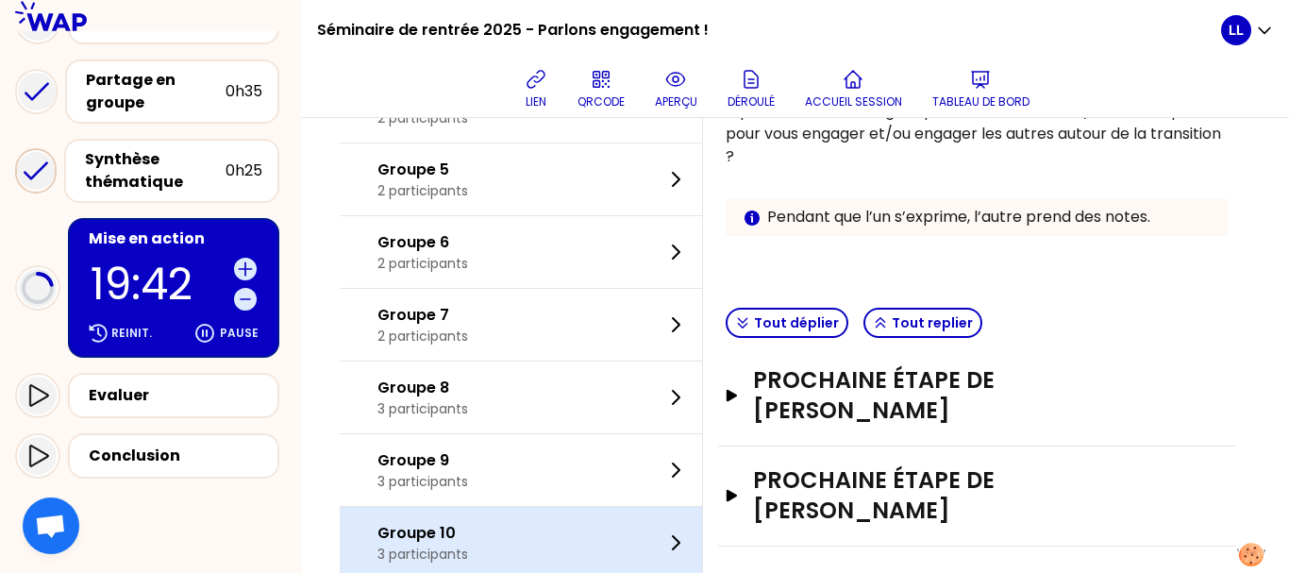
scroll to position [549, 0]
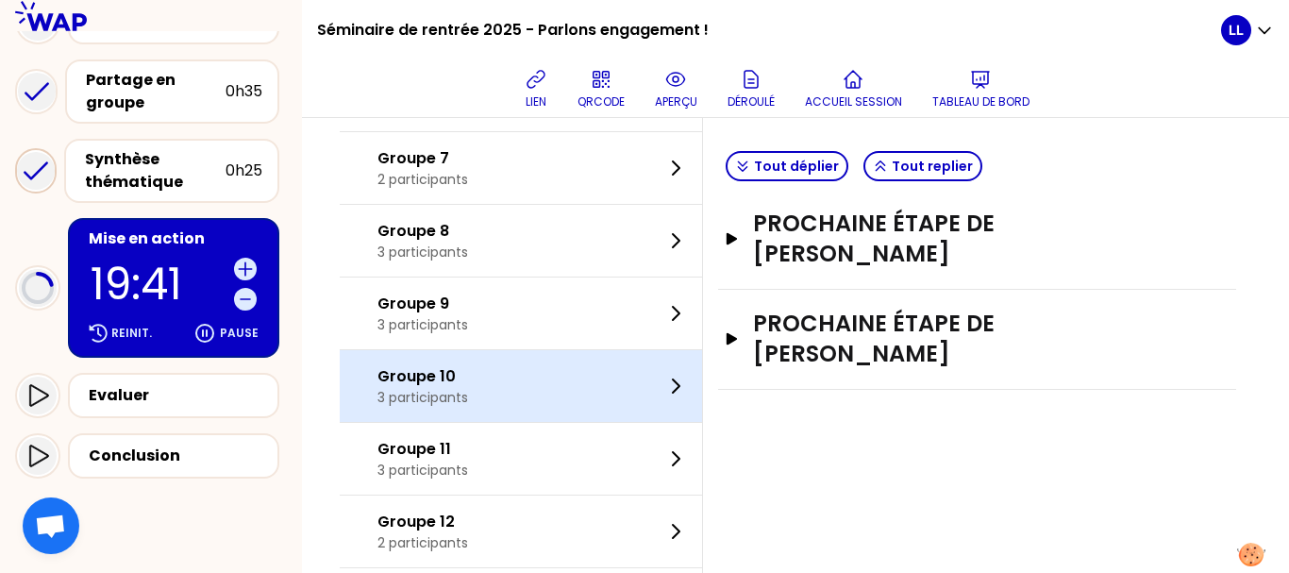
click at [610, 426] on div "Groupe 11 3 participants" at bounding box center [521, 459] width 362 height 72
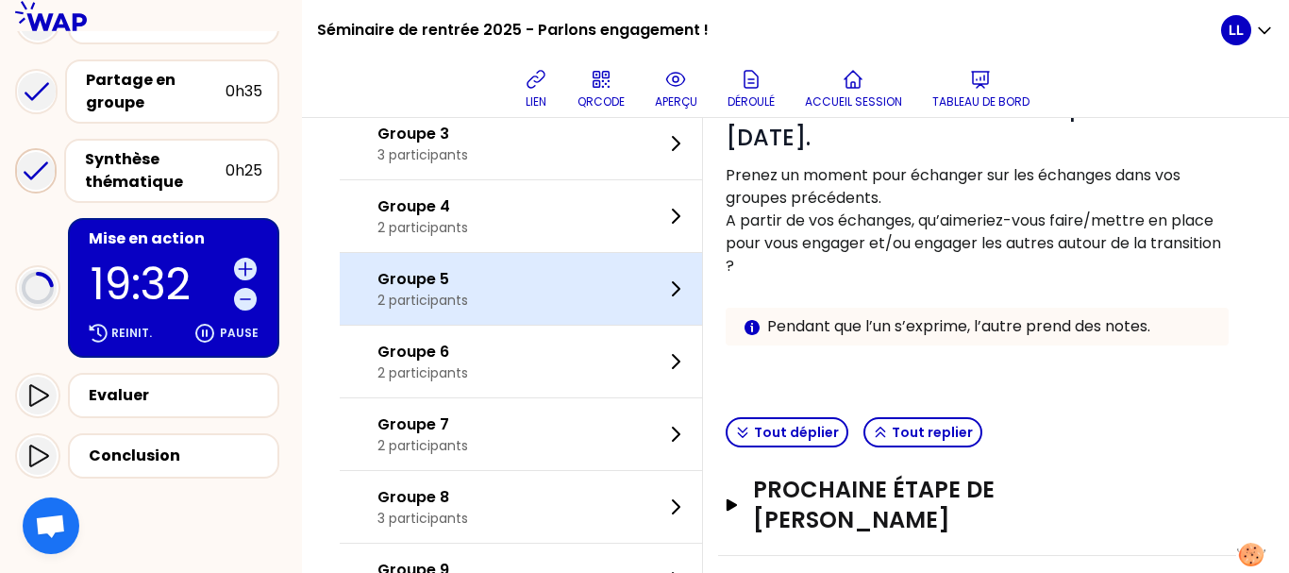
click at [553, 285] on div "Groupe 5 2 participants" at bounding box center [521, 289] width 362 height 72
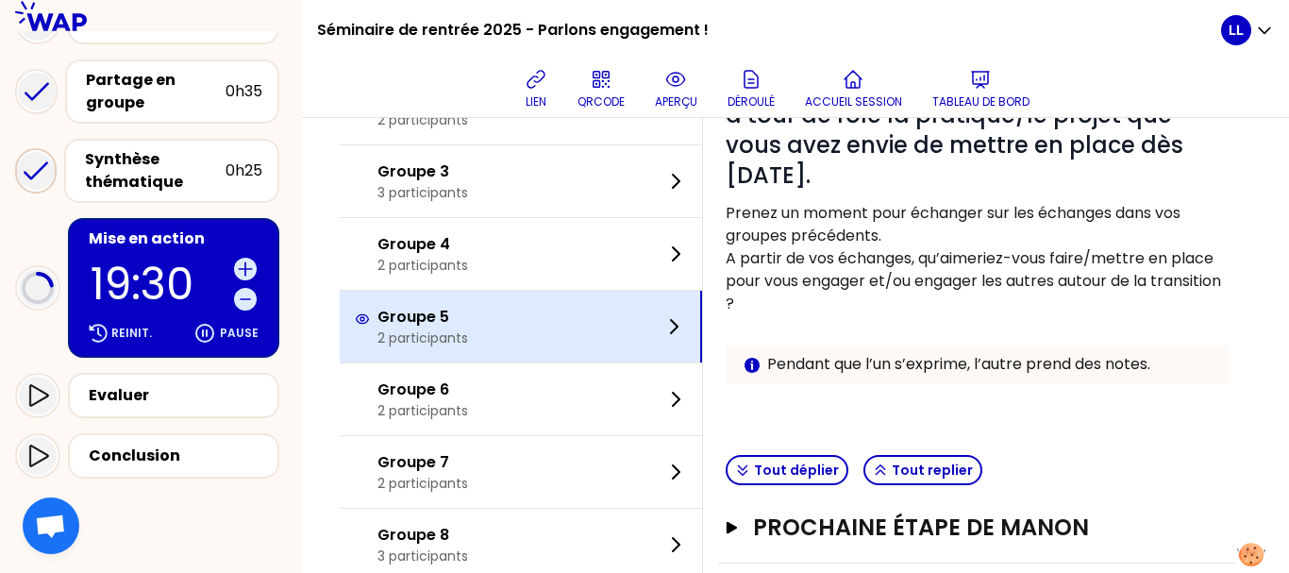
click at [553, 285] on div "Groupe 4 2 participants" at bounding box center [521, 254] width 362 height 72
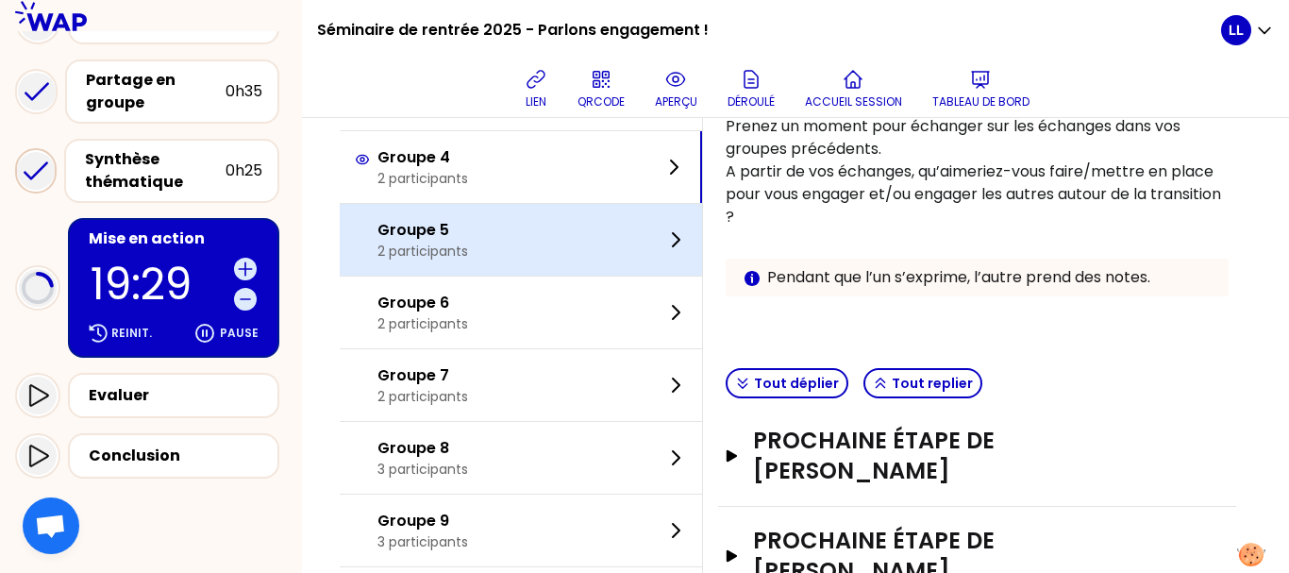
scroll to position [333, 0]
click at [540, 240] on div "Groupe 5 2 participants" at bounding box center [521, 239] width 362 height 72
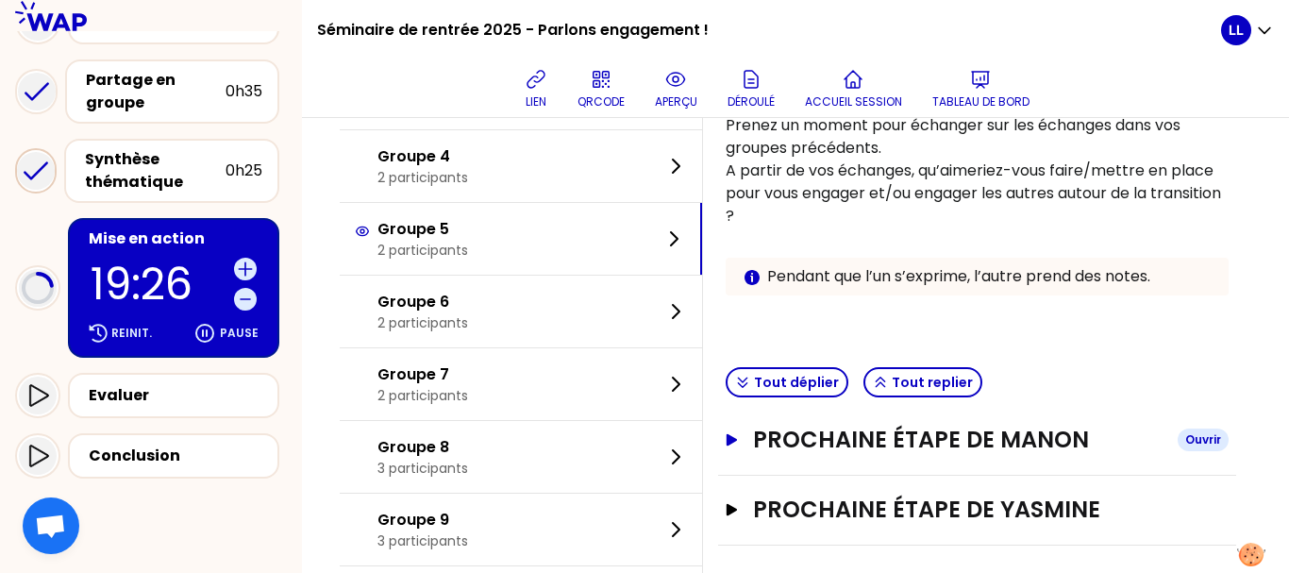
click at [763, 431] on button "Prochaine étape de [PERSON_NAME]" at bounding box center [977, 440] width 503 height 30
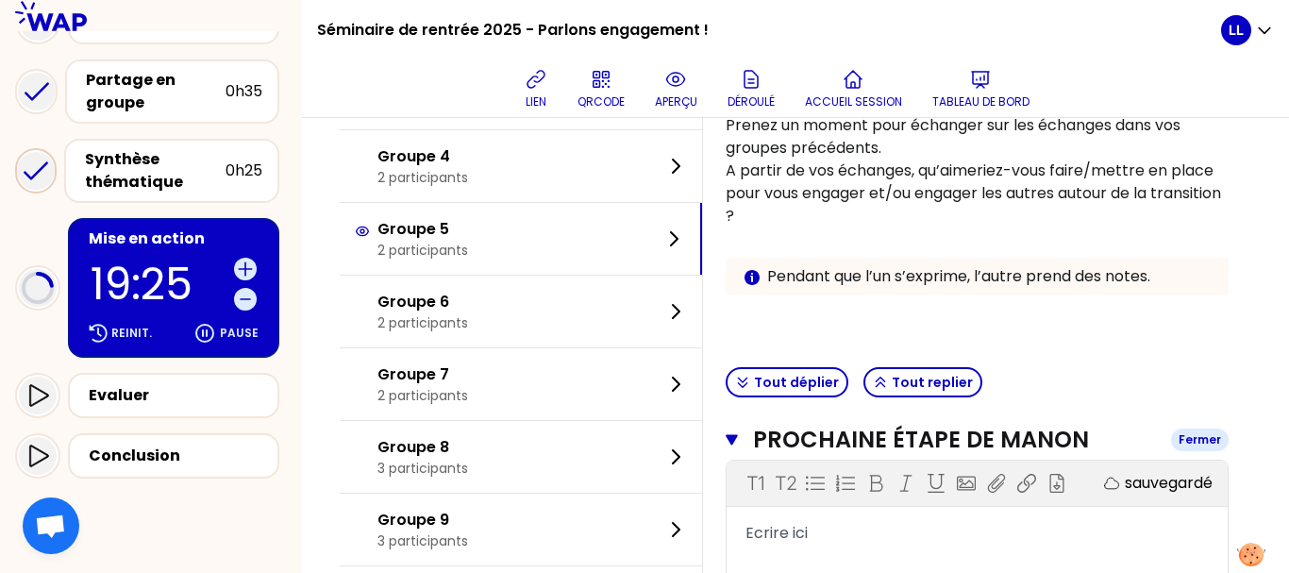
click at [738, 438] on icon "button" at bounding box center [732, 439] width 12 height 15
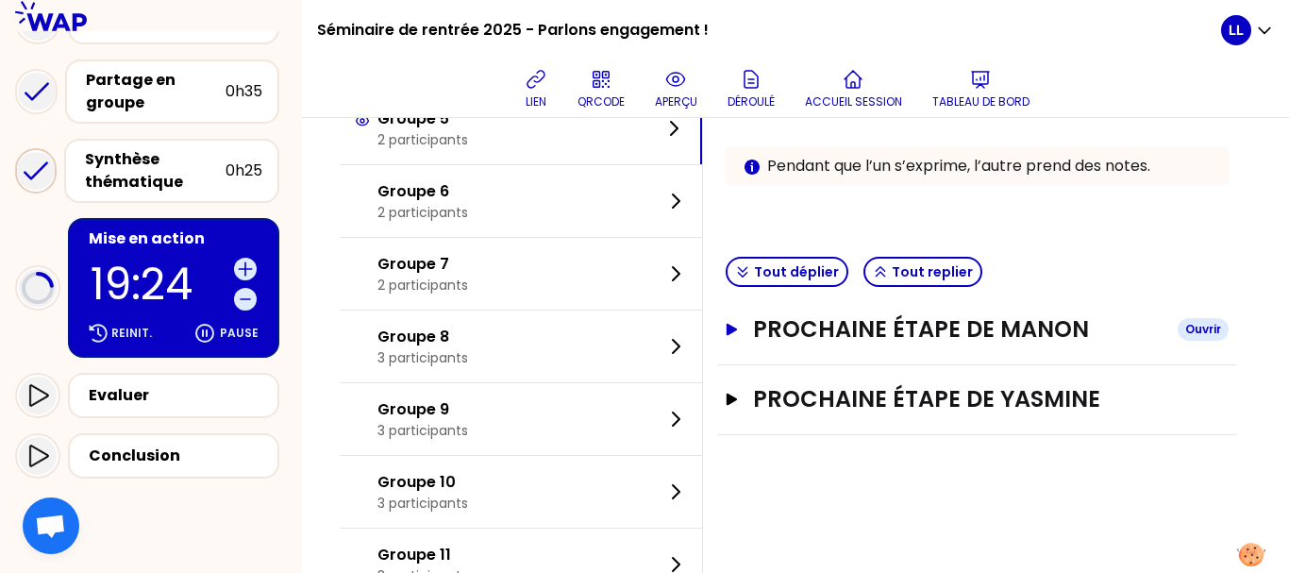
scroll to position [444, 0]
click at [754, 406] on button "Prochaine étape de [PERSON_NAME]" at bounding box center [977, 398] width 503 height 30
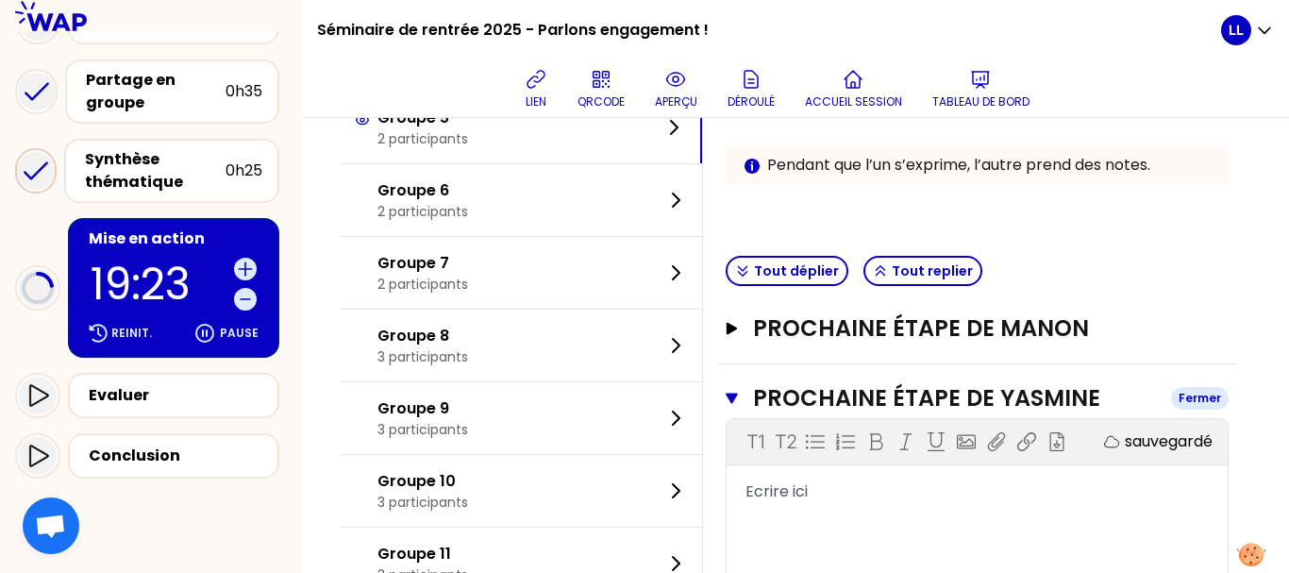
click at [754, 406] on button "Prochaine étape de [PERSON_NAME]" at bounding box center [977, 398] width 503 height 30
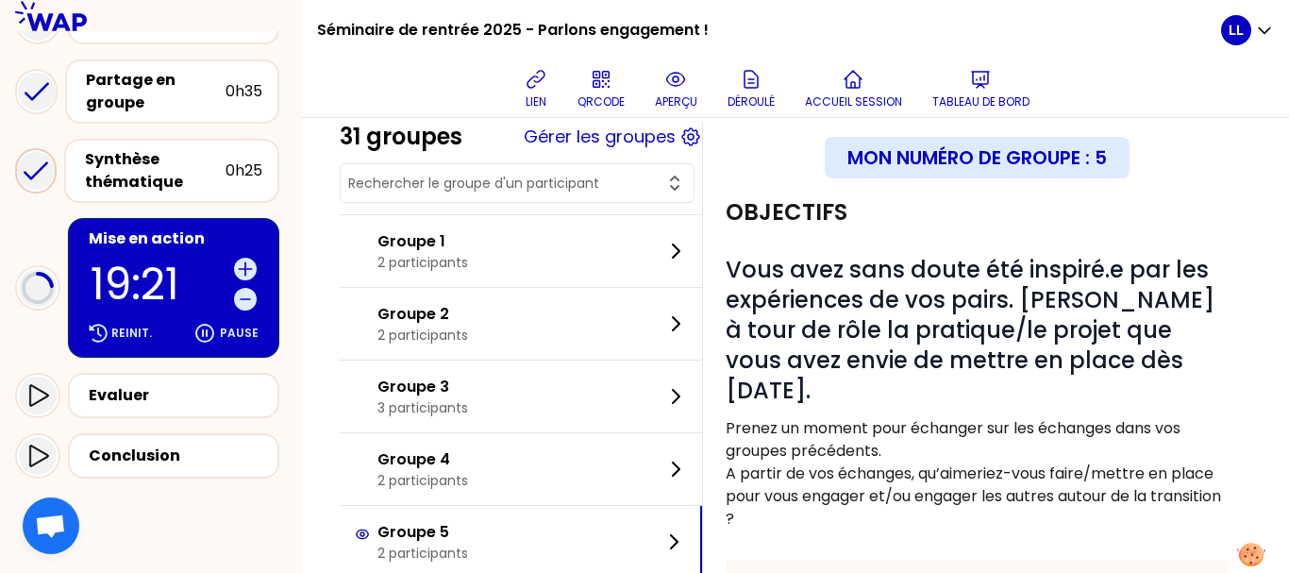
scroll to position [0, 0]
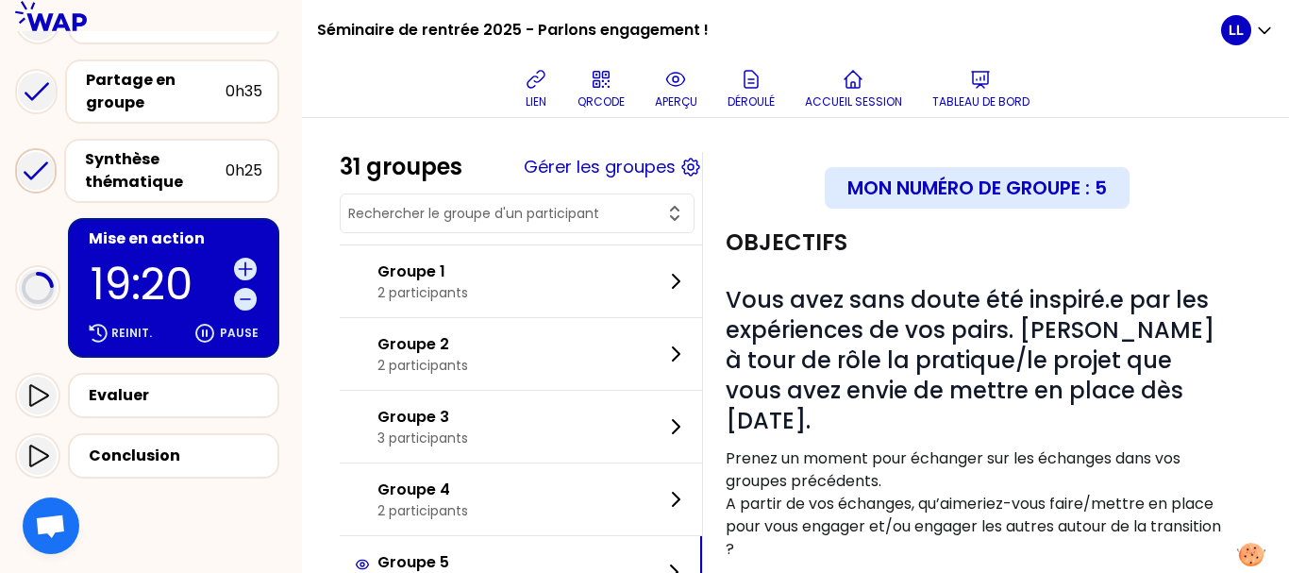
click at [612, 293] on div "Groupe 1 2 participants" at bounding box center [521, 281] width 362 height 72
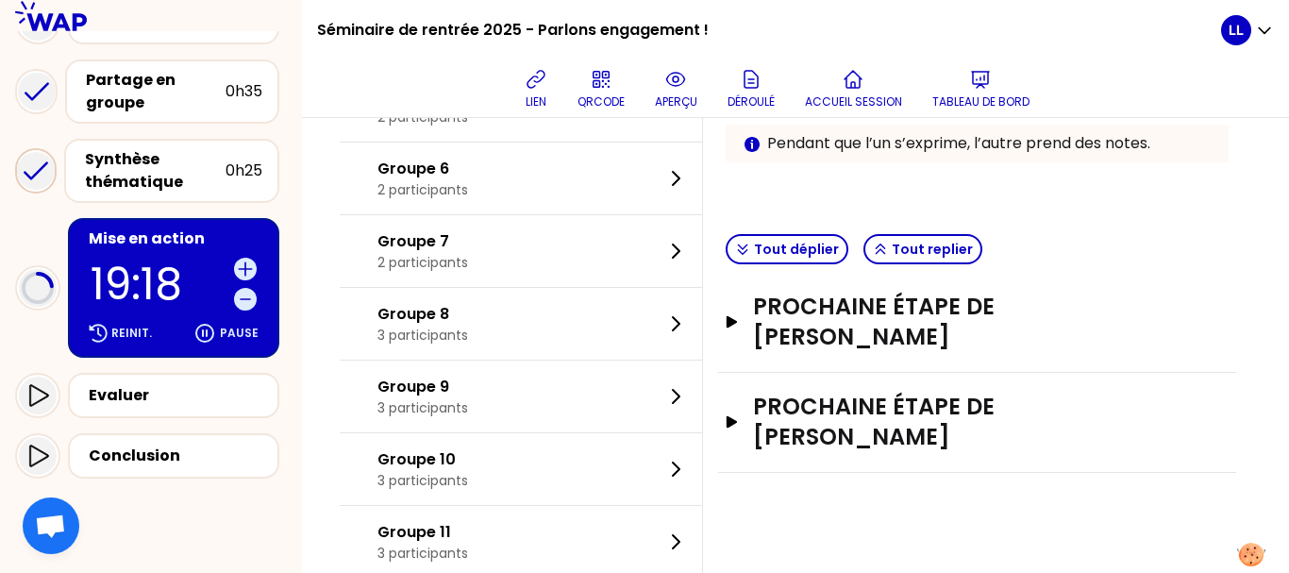
scroll to position [464, 0]
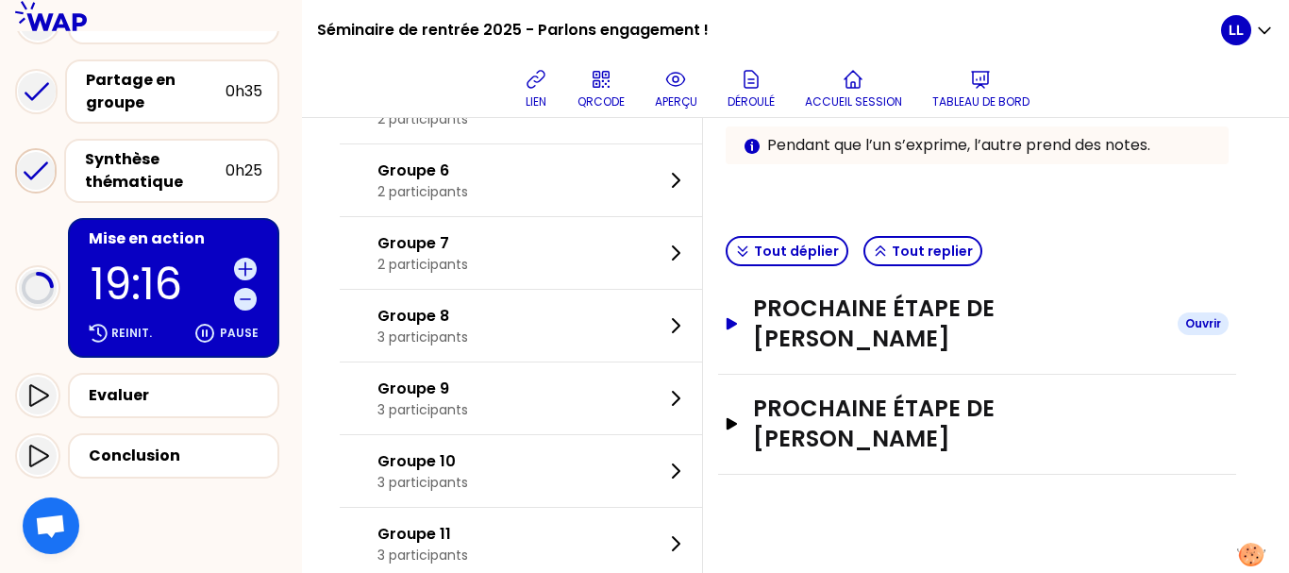
click at [744, 334] on button "Prochaine étape de [PERSON_NAME]" at bounding box center [977, 323] width 503 height 60
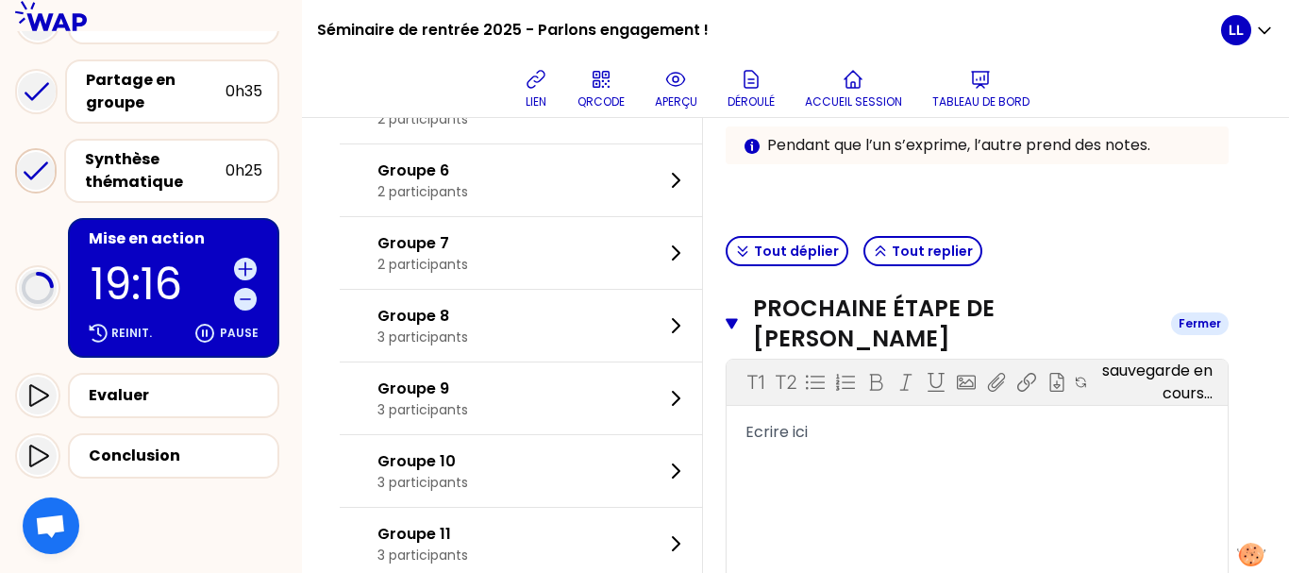
click at [744, 334] on button "Prochaine étape de [PERSON_NAME]" at bounding box center [977, 323] width 503 height 60
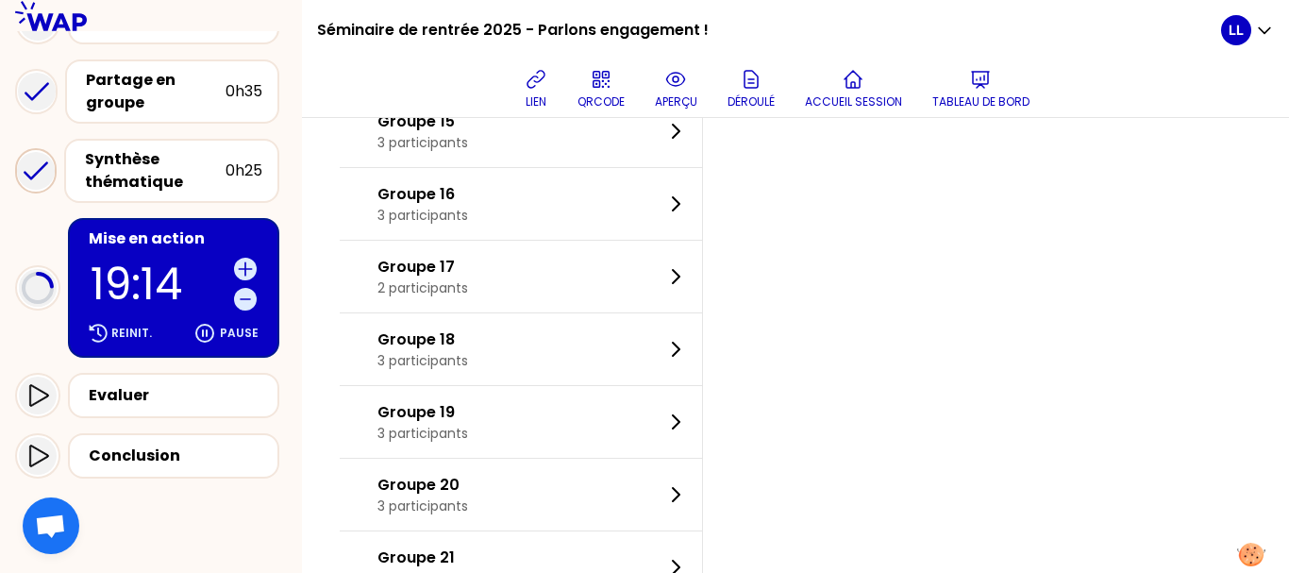
scroll to position [1124, 0]
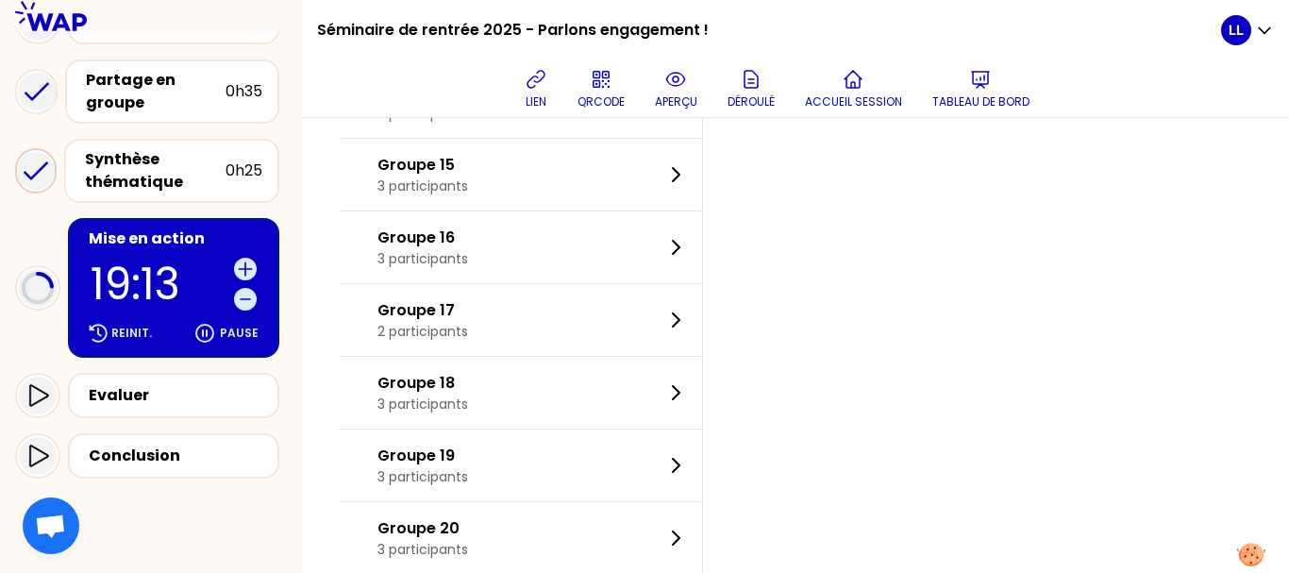
click at [571, 367] on div "Groupe 18 3 participants" at bounding box center [521, 393] width 362 height 72
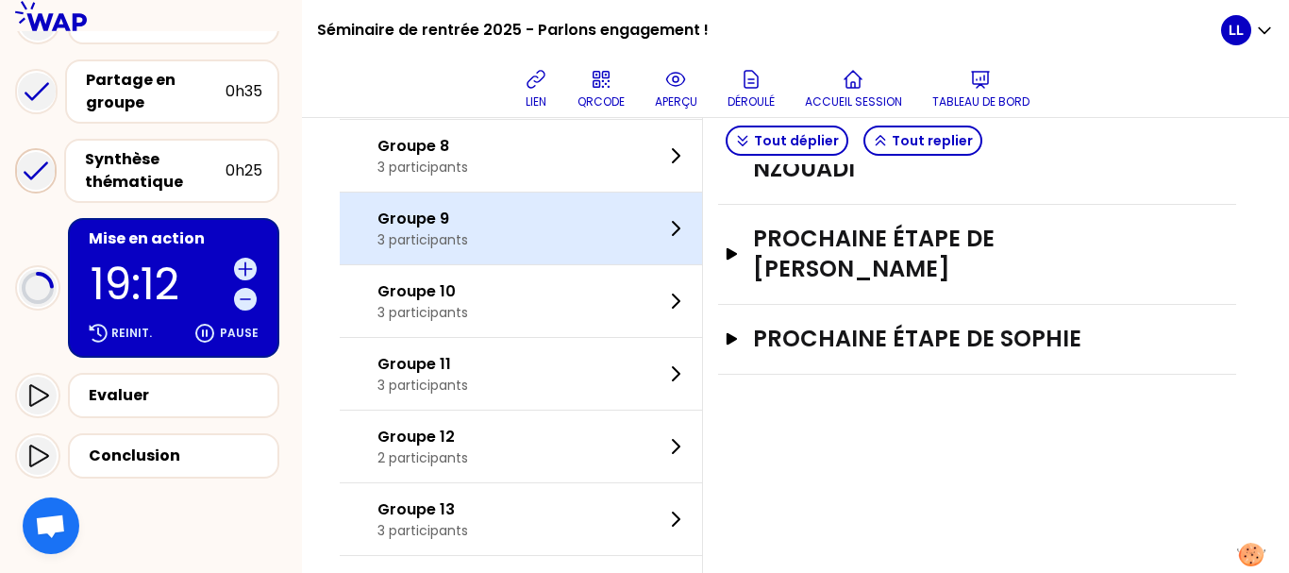
scroll to position [557, 0]
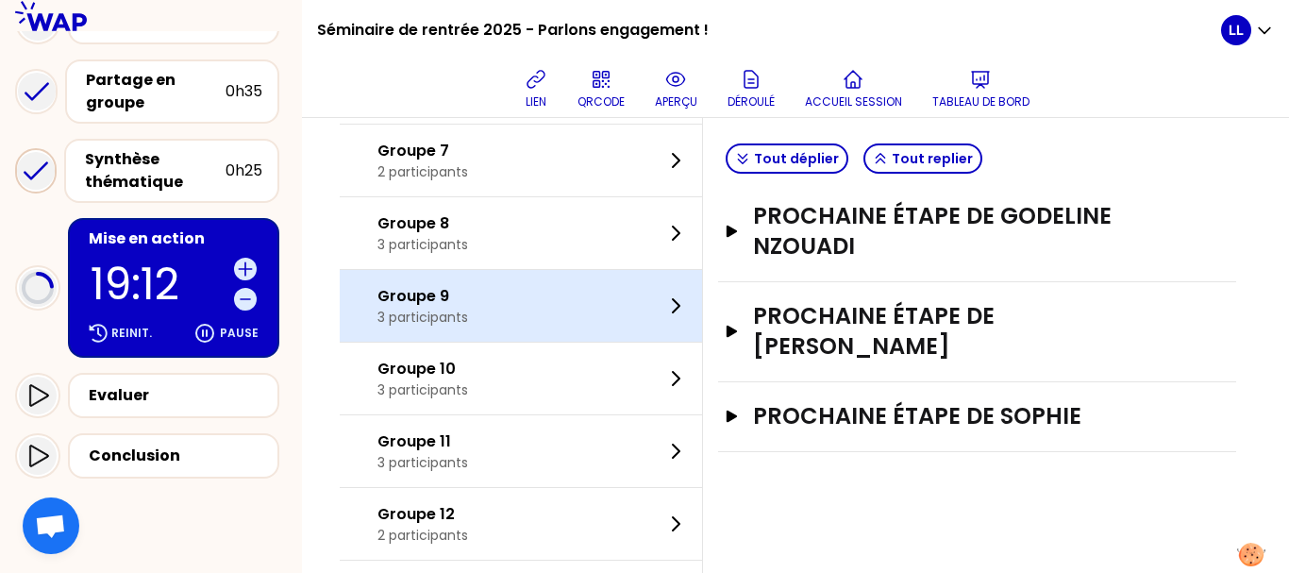
click at [571, 367] on div "Groupe 10 3 participants" at bounding box center [521, 379] width 362 height 72
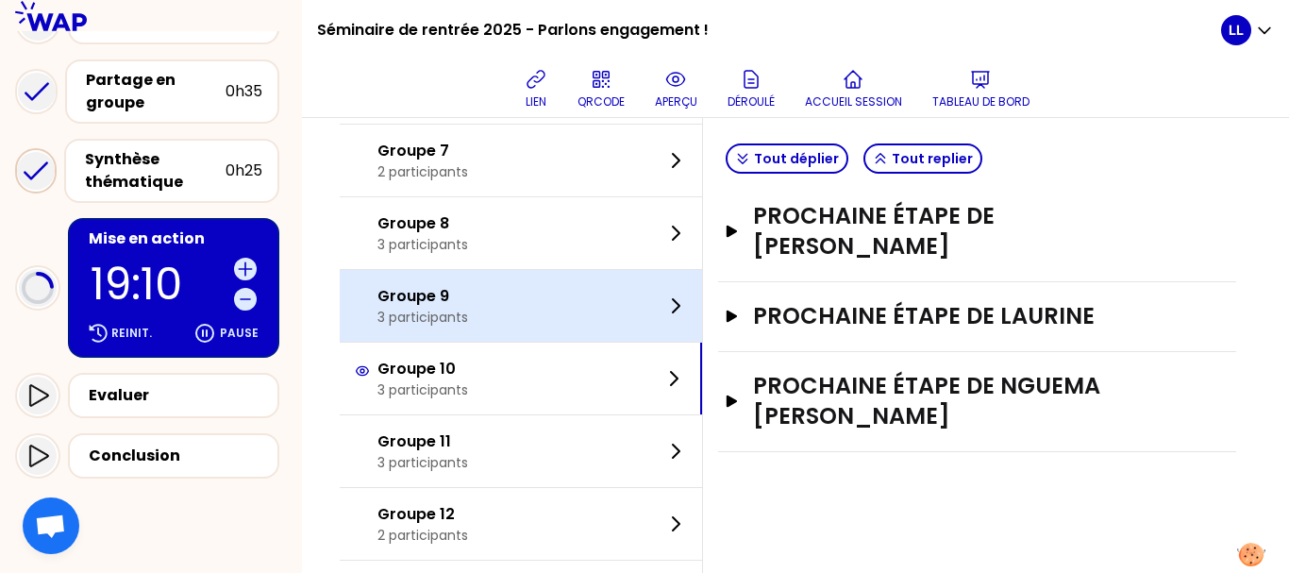
click at [524, 306] on div "Groupe 9 3 participants" at bounding box center [521, 306] width 362 height 72
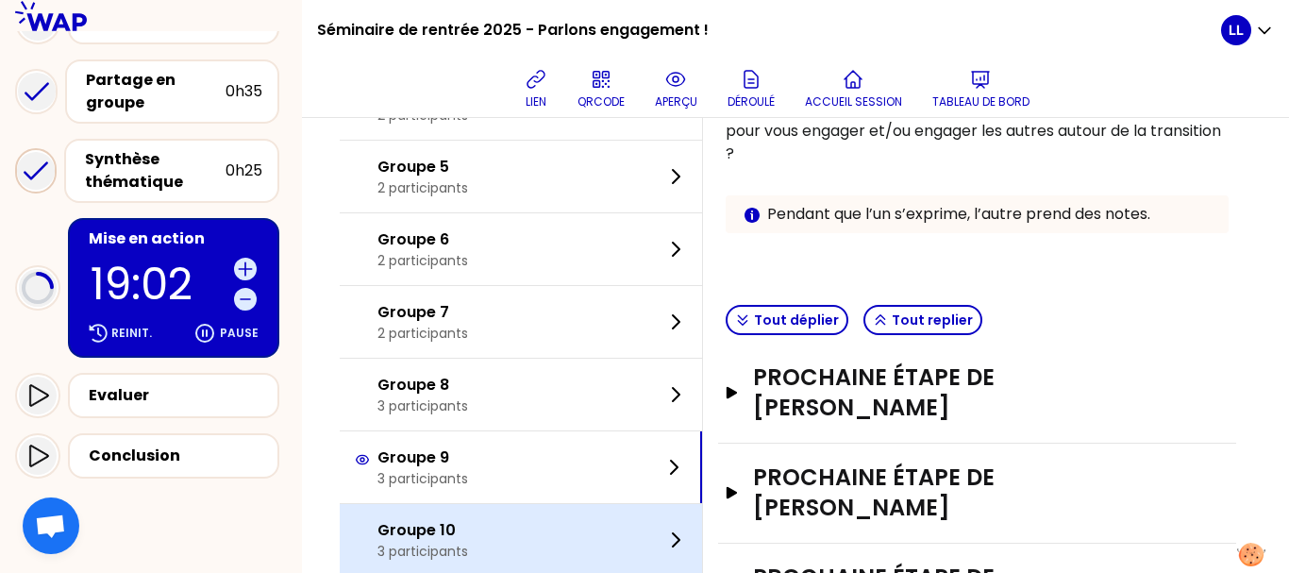
scroll to position [394, 0]
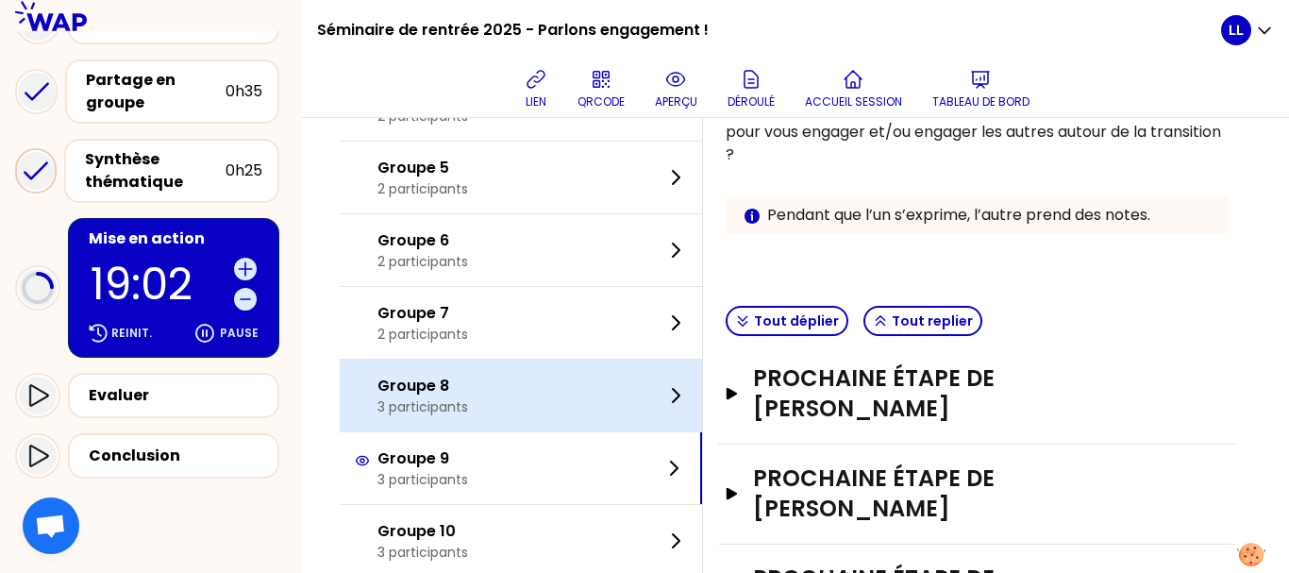
click at [655, 399] on div "Groupe 8 3 participants" at bounding box center [521, 396] width 362 height 72
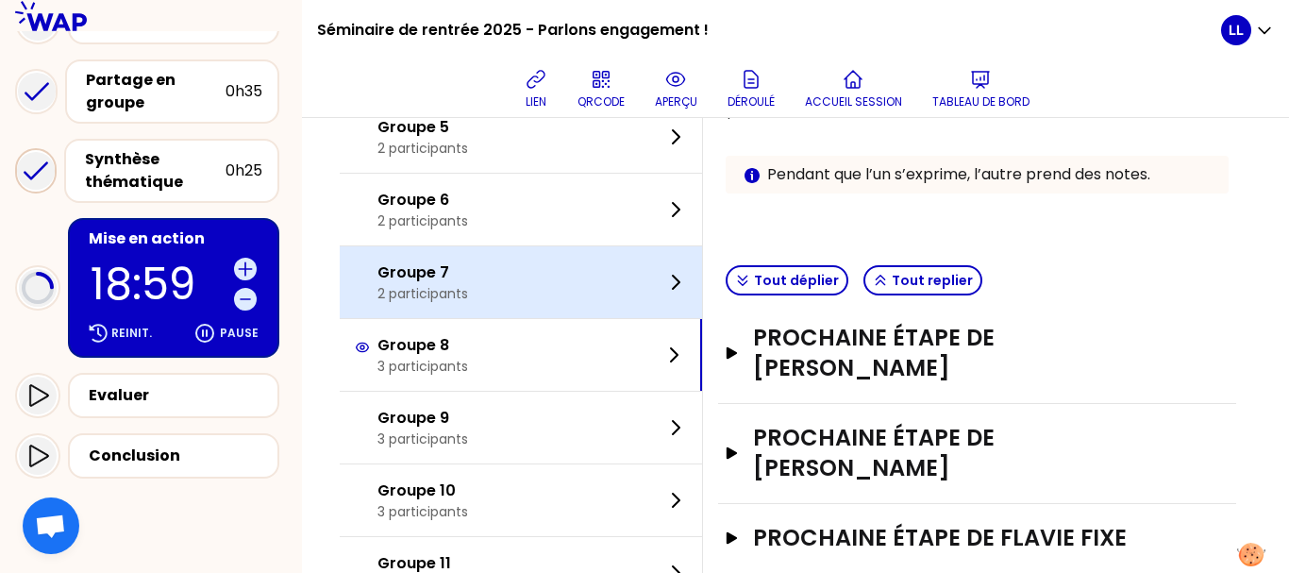
click at [618, 266] on div "Groupe 7 2 participants" at bounding box center [521, 282] width 362 height 72
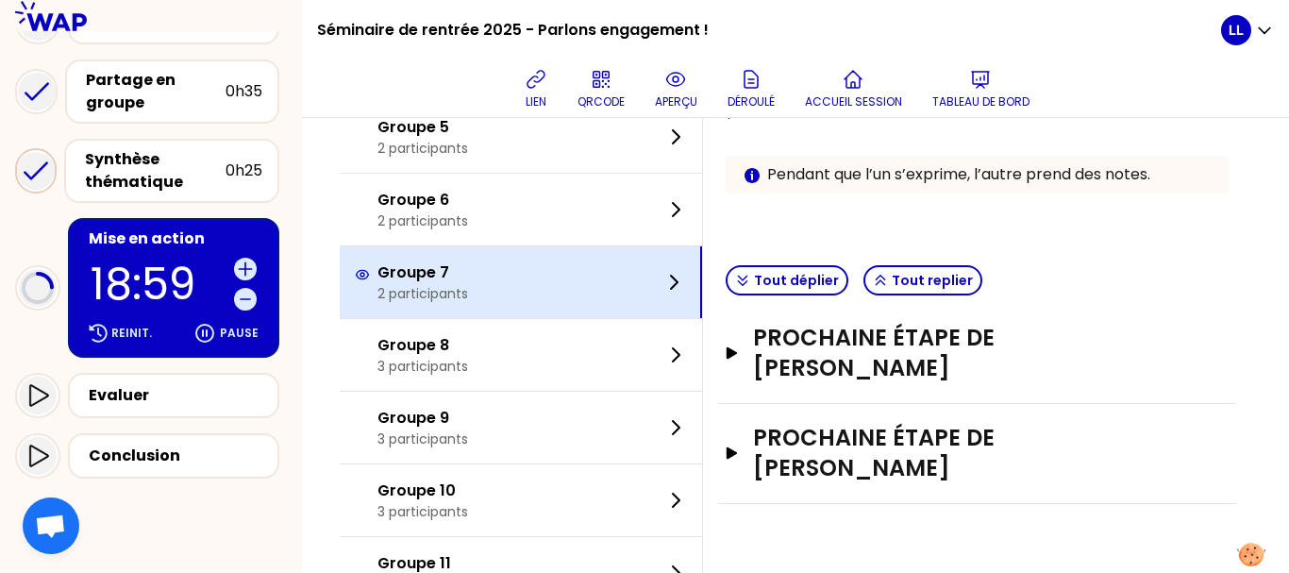
scroll to position [435, 0]
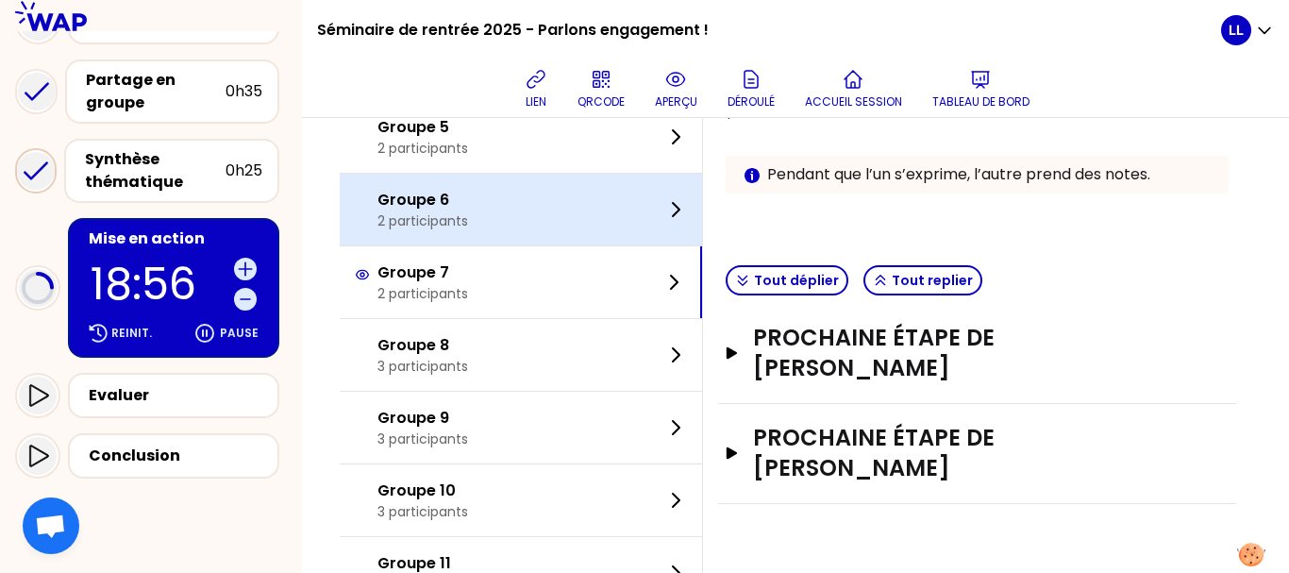
click at [617, 179] on div "Groupe 6 2 participants" at bounding box center [521, 210] width 362 height 72
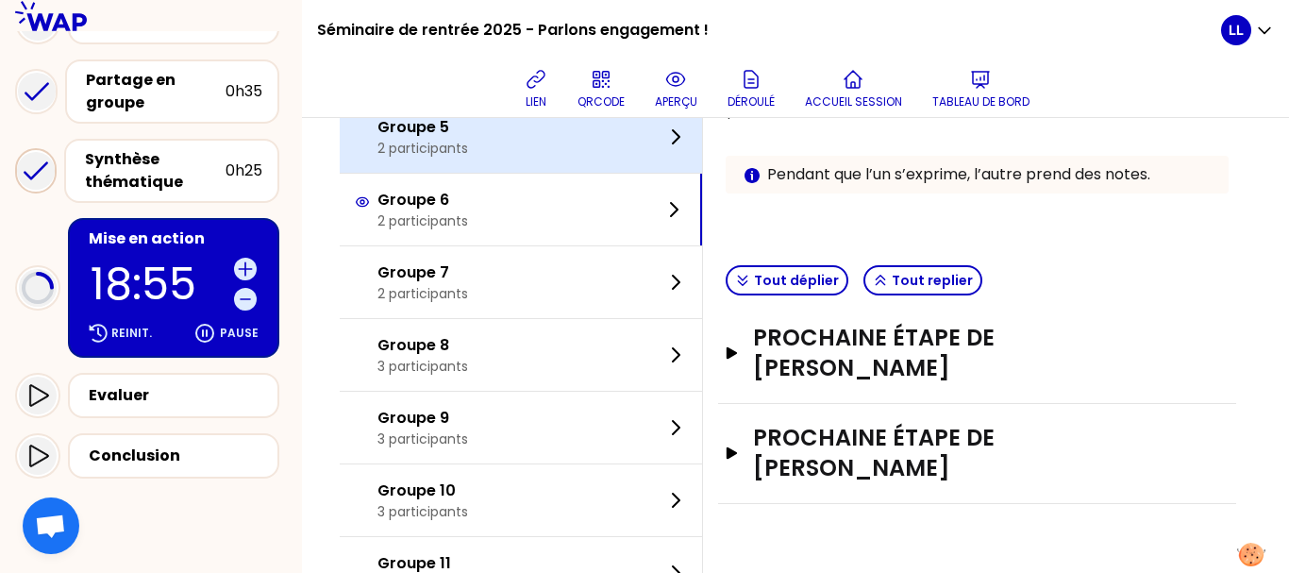
click at [611, 158] on div "Groupe 5 2 participants" at bounding box center [521, 137] width 362 height 72
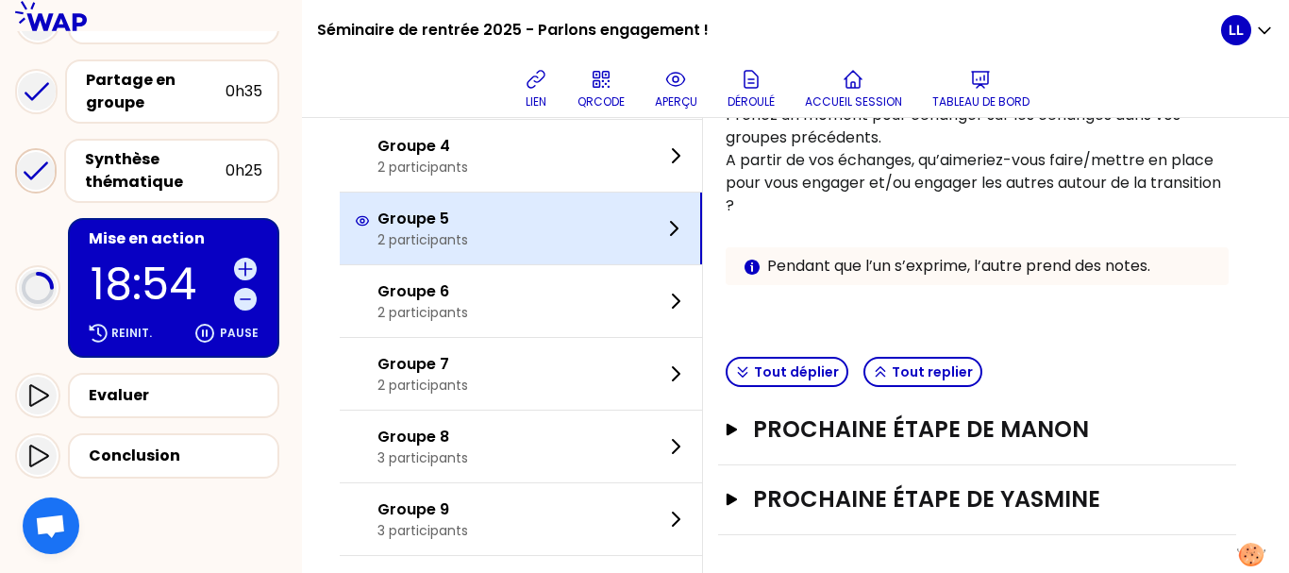
click at [611, 158] on div "Groupe 4 2 participants" at bounding box center [521, 156] width 362 height 72
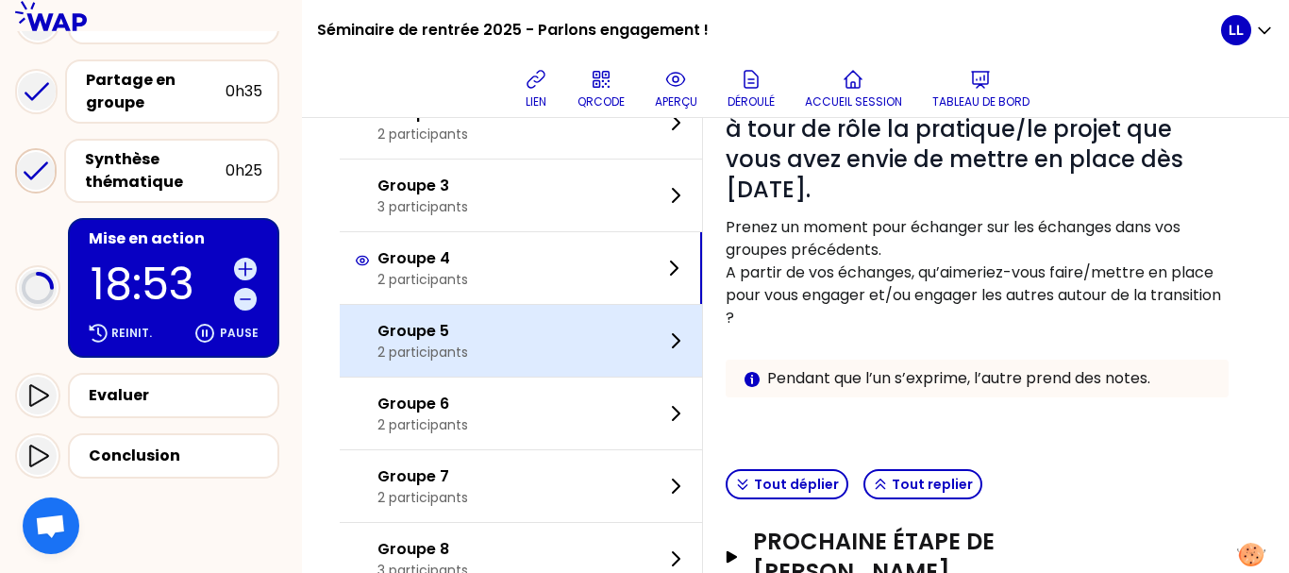
scroll to position [230, 0]
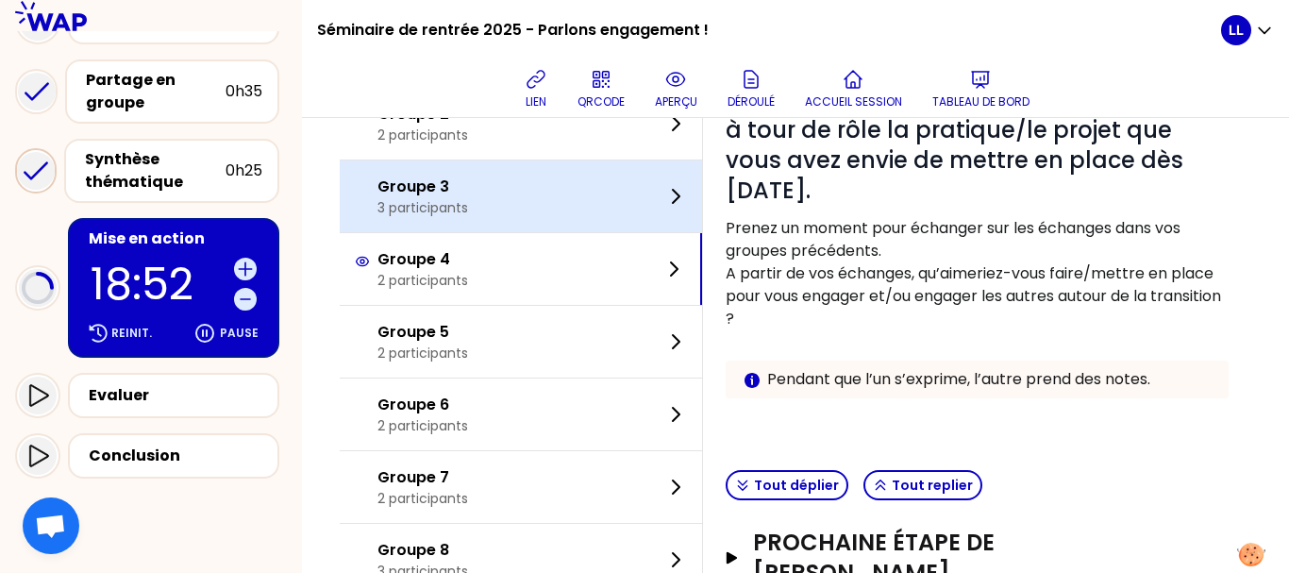
click at [629, 209] on div "Groupe 3 3 participants" at bounding box center [521, 196] width 362 height 72
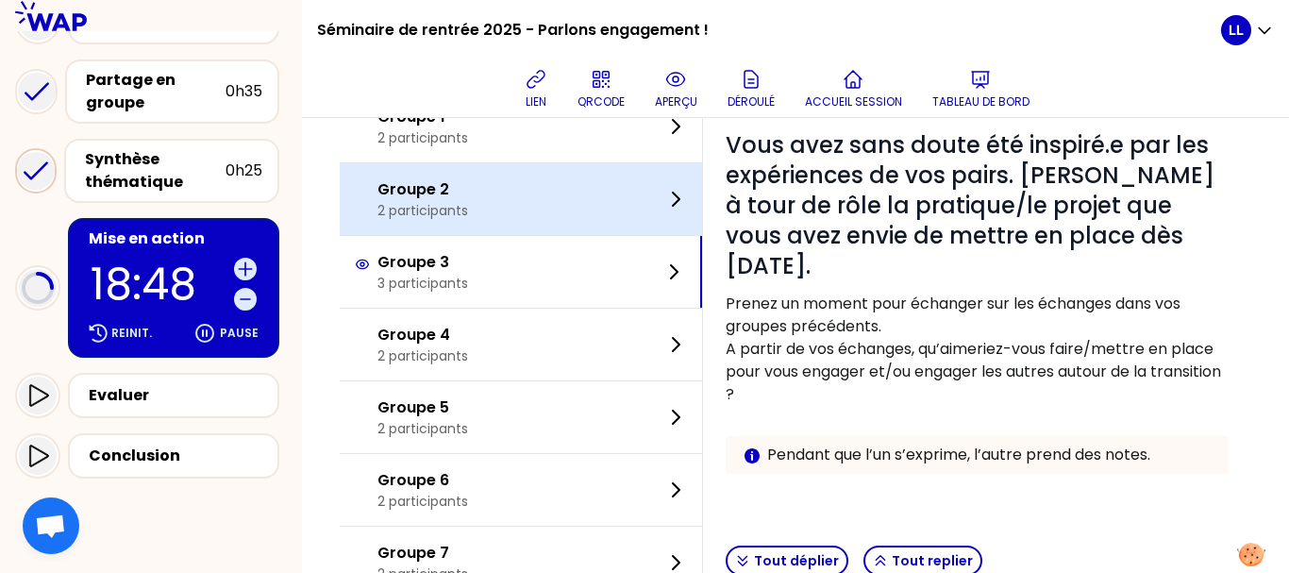
scroll to position [154, 0]
click at [579, 215] on div "Groupe 2 2 participants" at bounding box center [521, 200] width 362 height 72
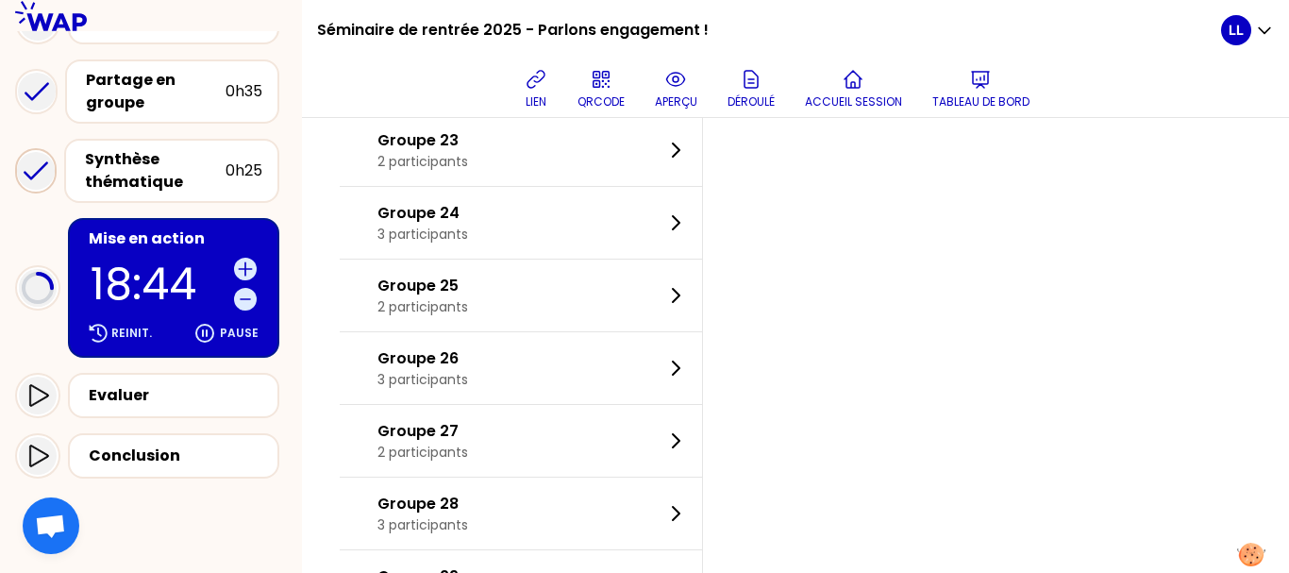
scroll to position [1731, 0]
click at [639, 401] on div "Groupe 26 3 participants" at bounding box center [521, 367] width 362 height 72
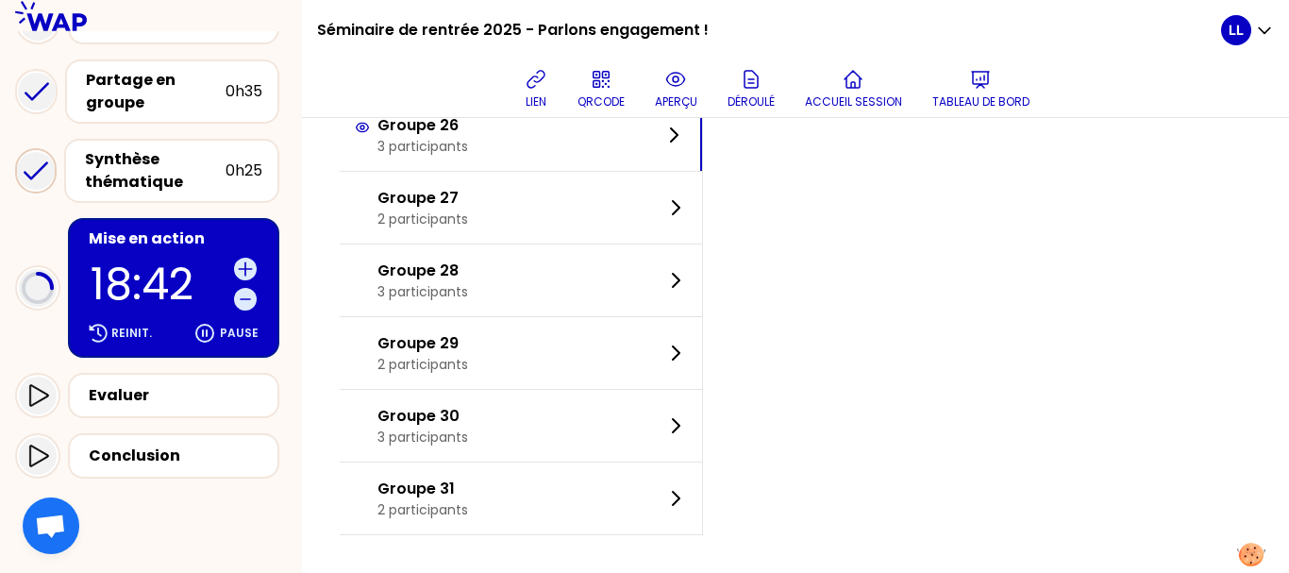
click at [639, 401] on div "Groupe 30 3 participants" at bounding box center [521, 426] width 362 height 72
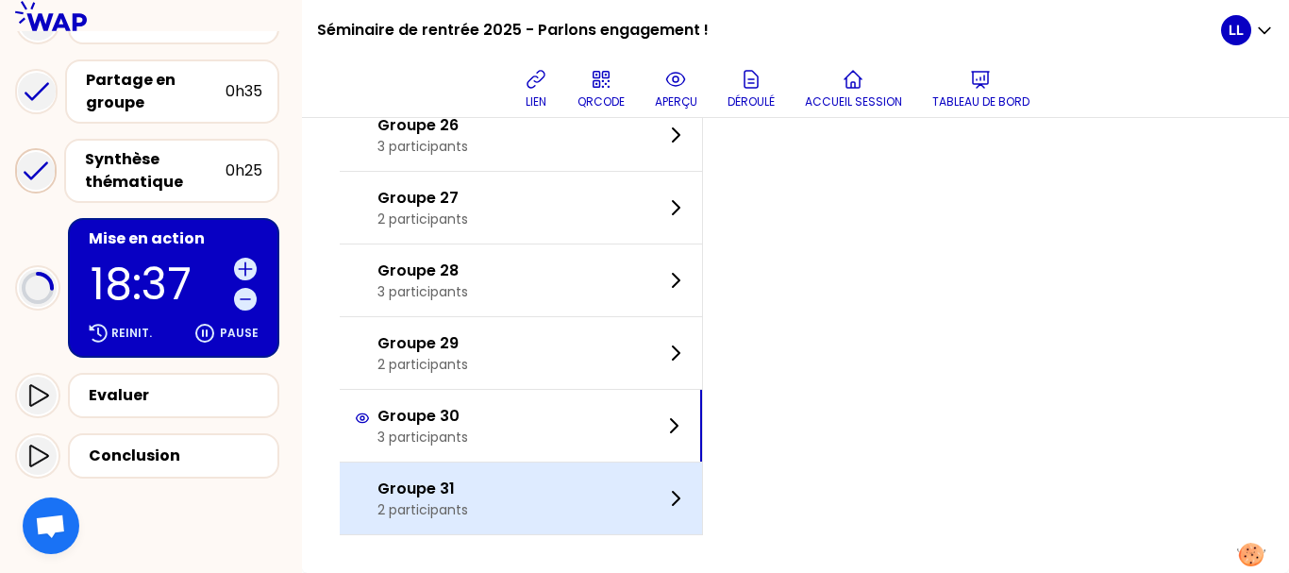
click at [600, 473] on div "Groupe 31 2 participants" at bounding box center [521, 498] width 362 height 72
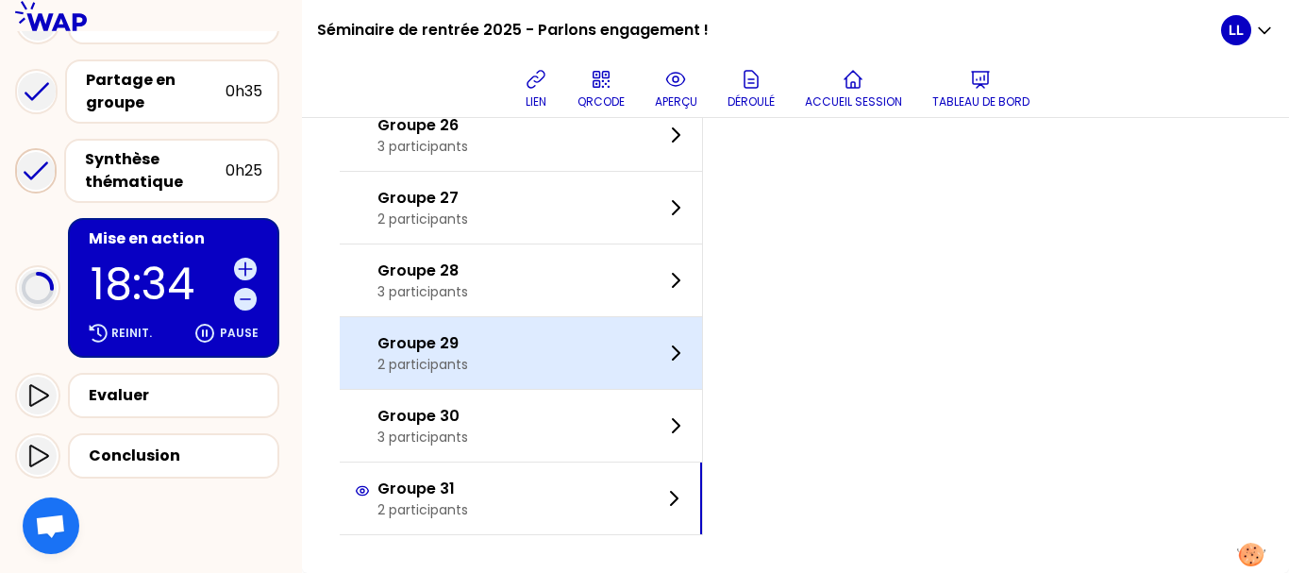
click at [536, 328] on div "Groupe 29 2 participants" at bounding box center [521, 353] width 362 height 72
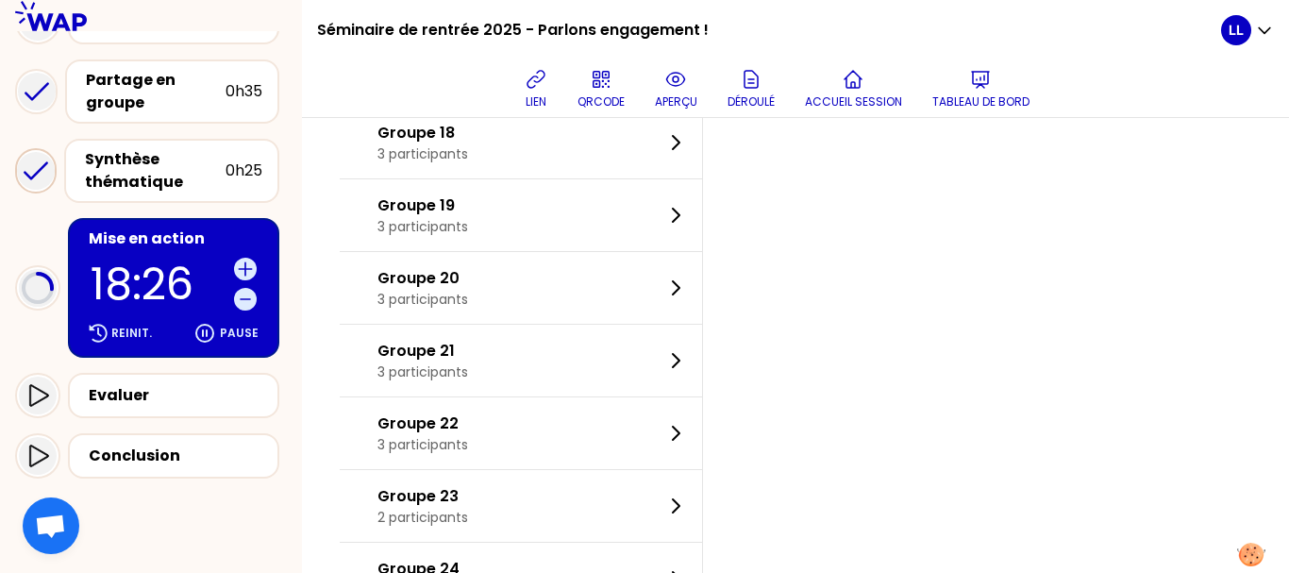
scroll to position [1402, 0]
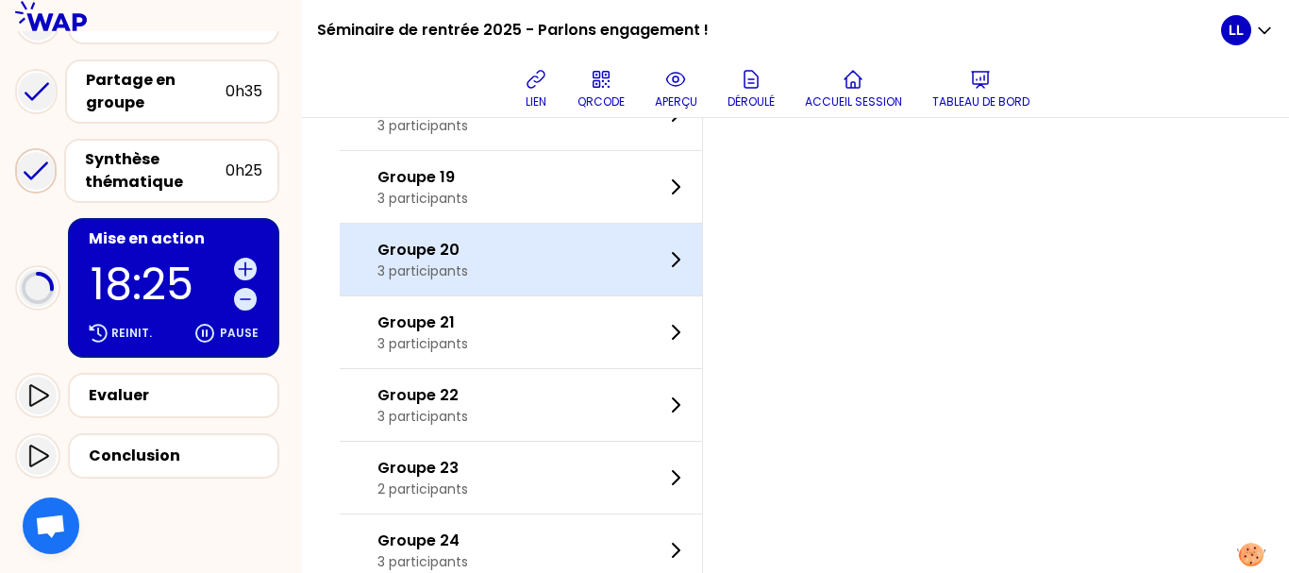
click at [527, 271] on div "Groupe 20 3 participants" at bounding box center [521, 260] width 362 height 72
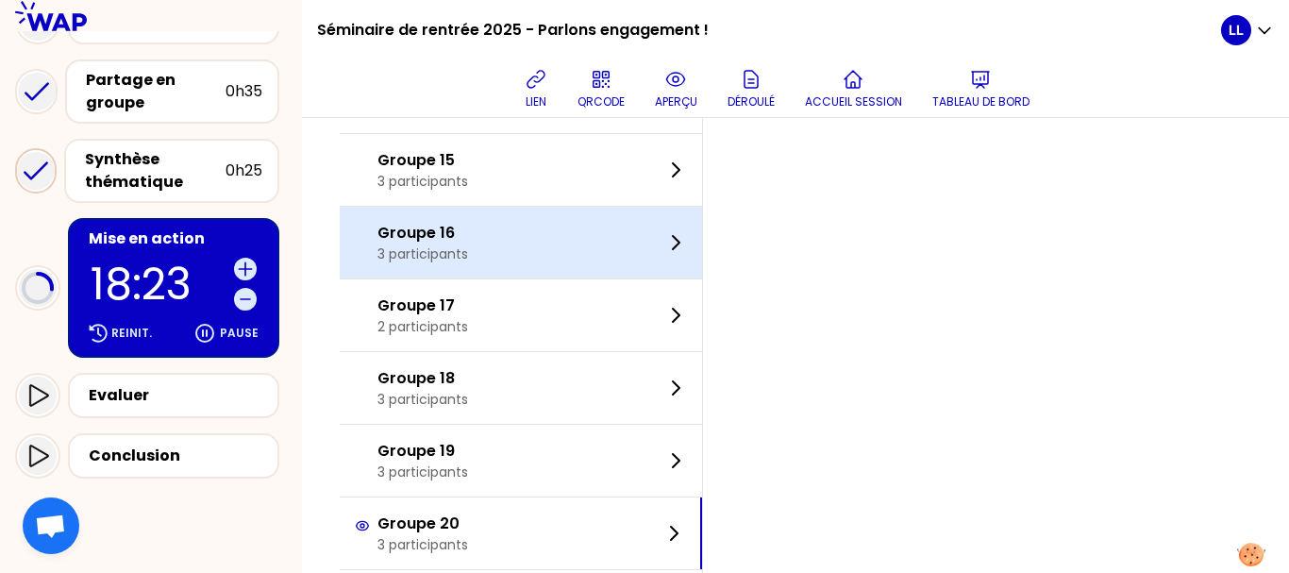
scroll to position [1088, 0]
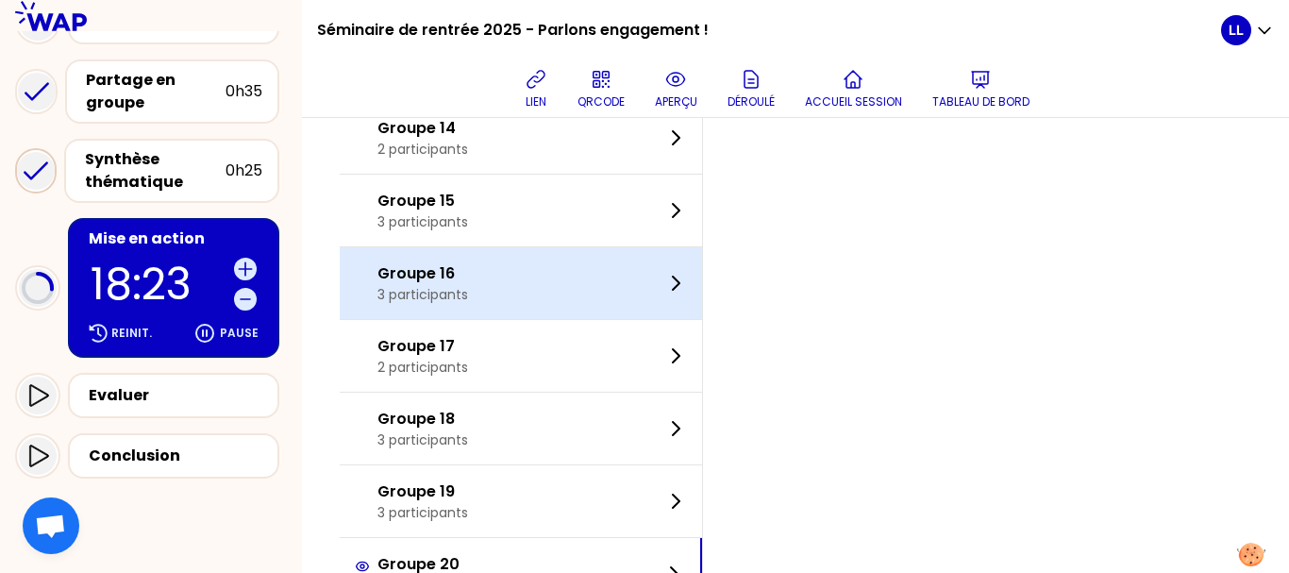
click at [545, 278] on div "Groupe 16 3 participants" at bounding box center [521, 283] width 362 height 72
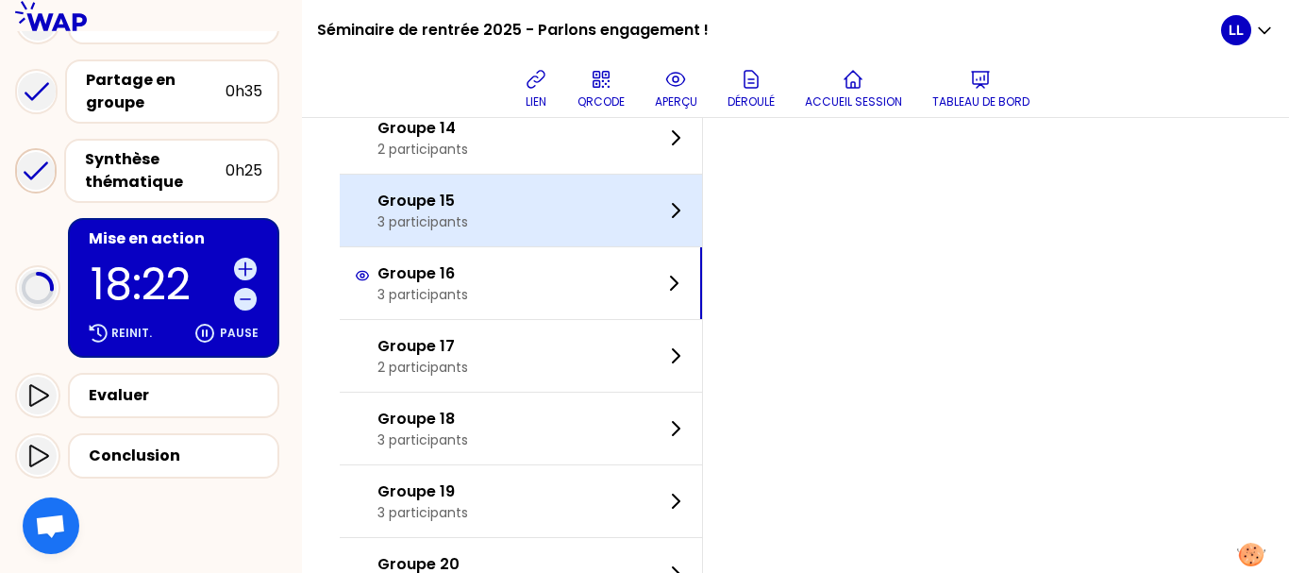
click at [530, 246] on div "Groupe 15 3 participants" at bounding box center [521, 211] width 362 height 73
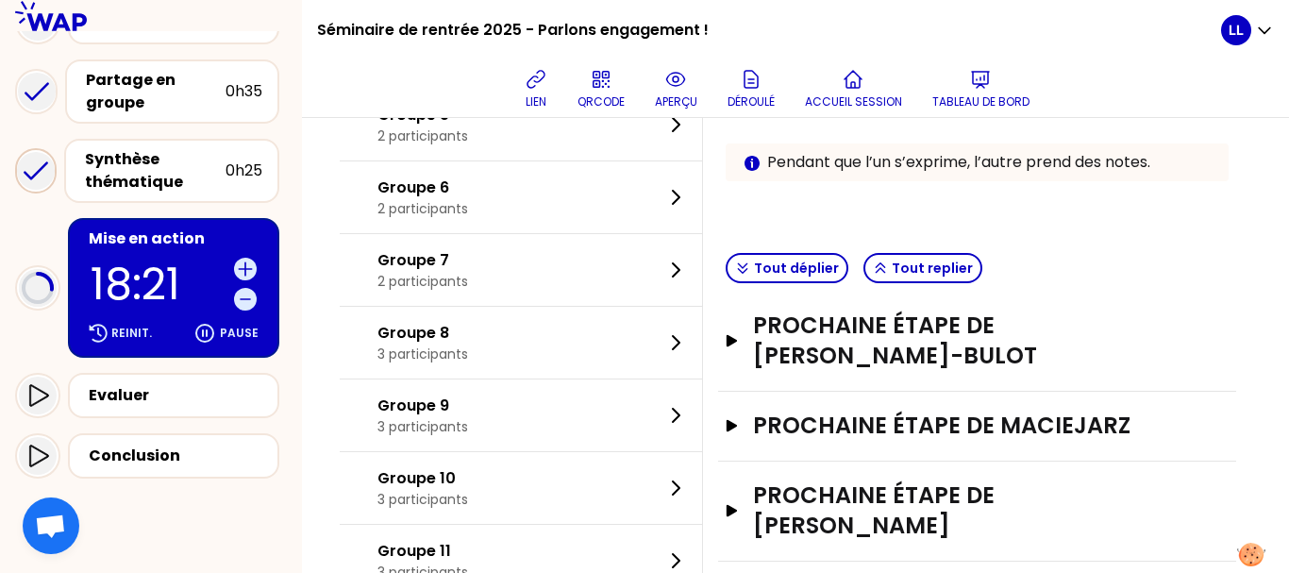
scroll to position [446, 0]
click at [780, 269] on button "Tout déplier" at bounding box center [787, 269] width 123 height 30
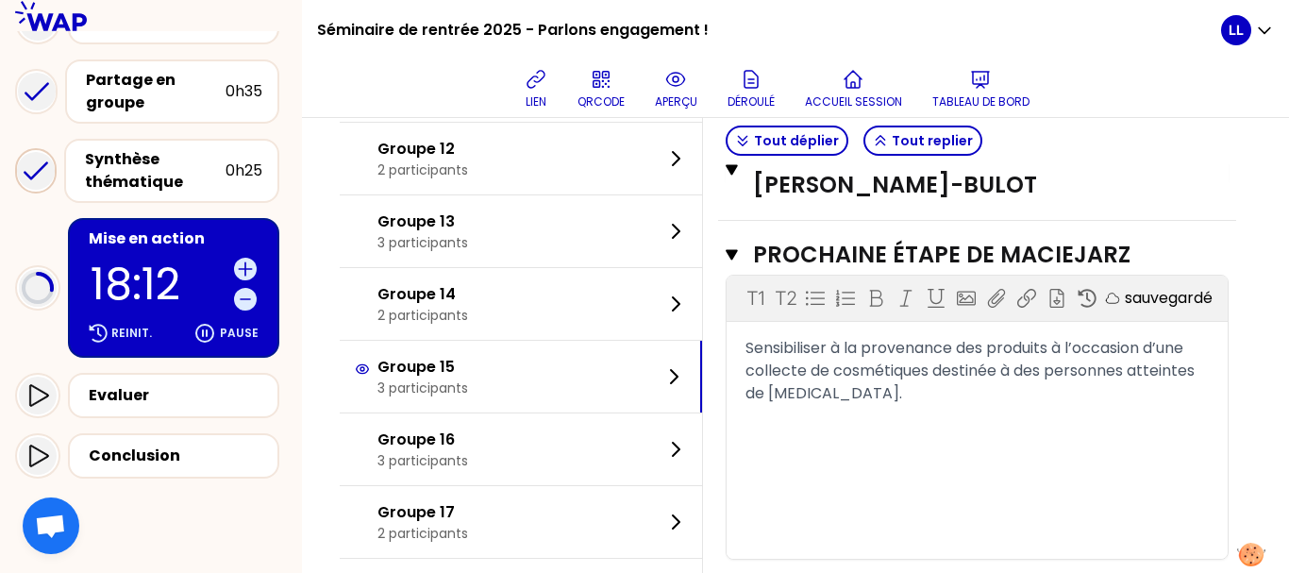
scroll to position [921, 0]
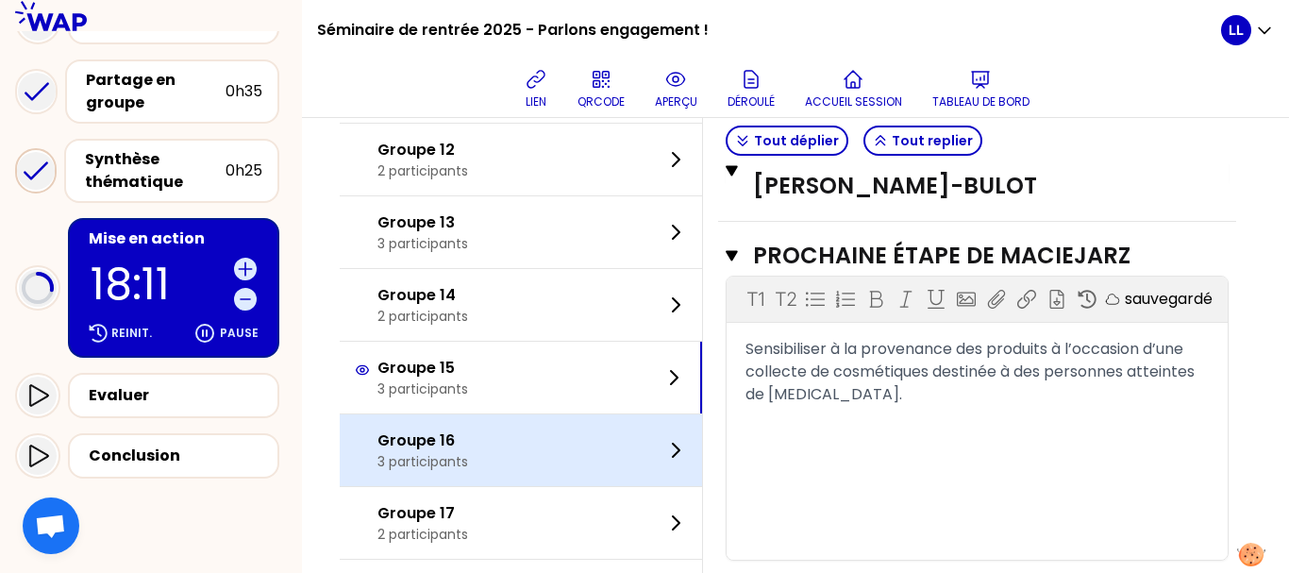
click at [569, 432] on div "Groupe 16 3 participants" at bounding box center [521, 450] width 362 height 72
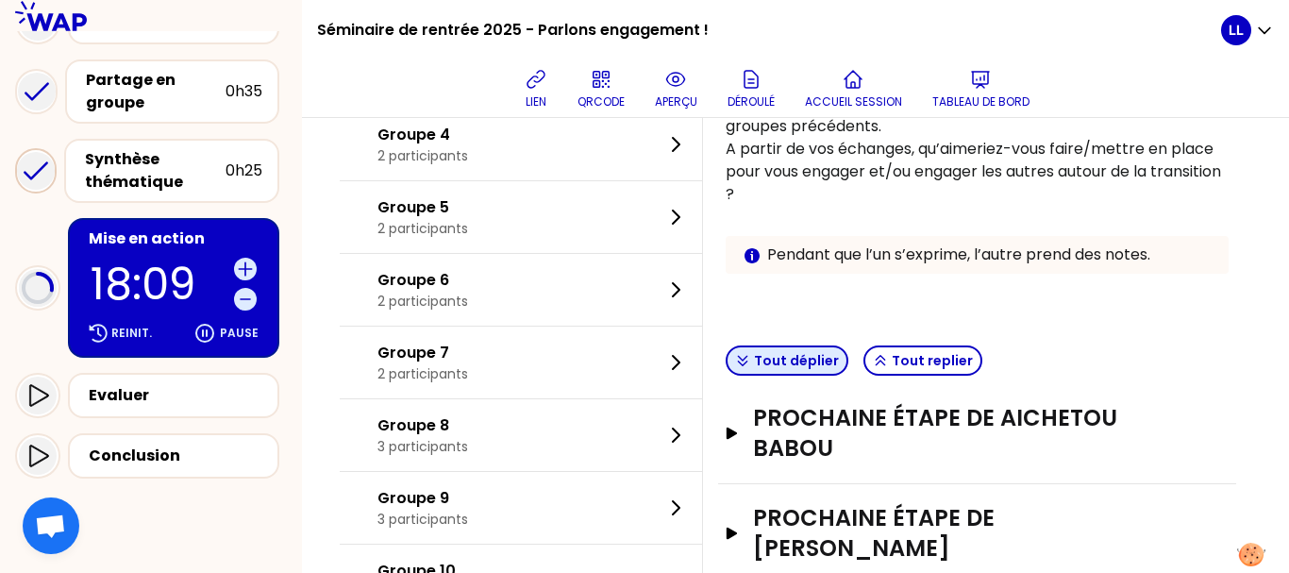
click at [789, 357] on button "Tout déplier" at bounding box center [787, 360] width 123 height 30
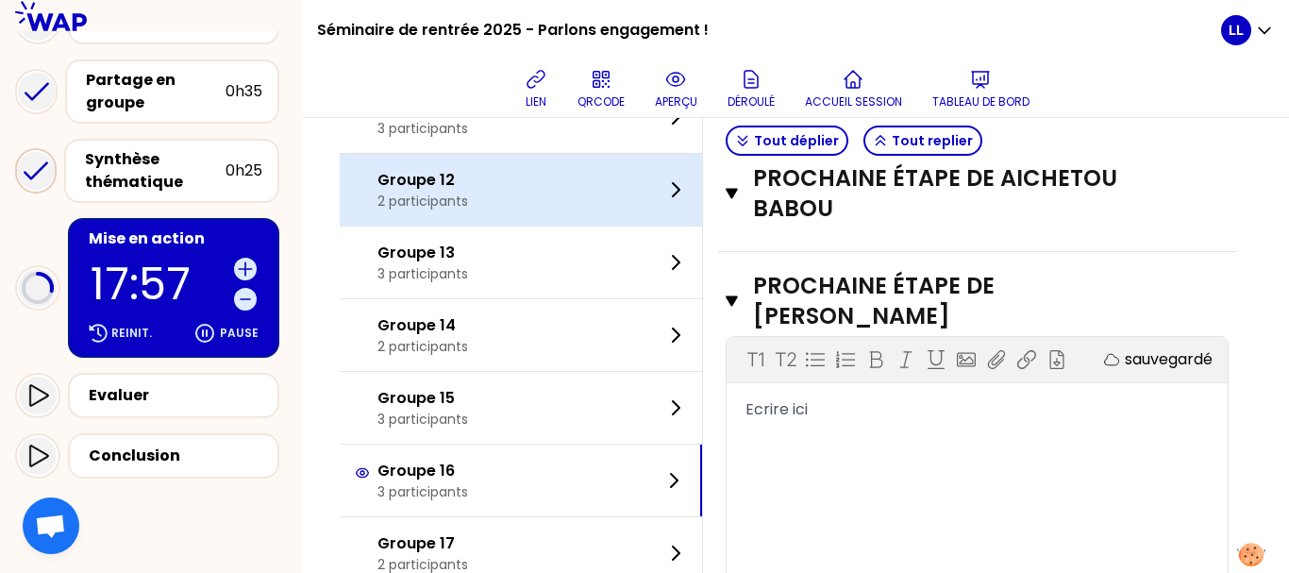
scroll to position [896, 0]
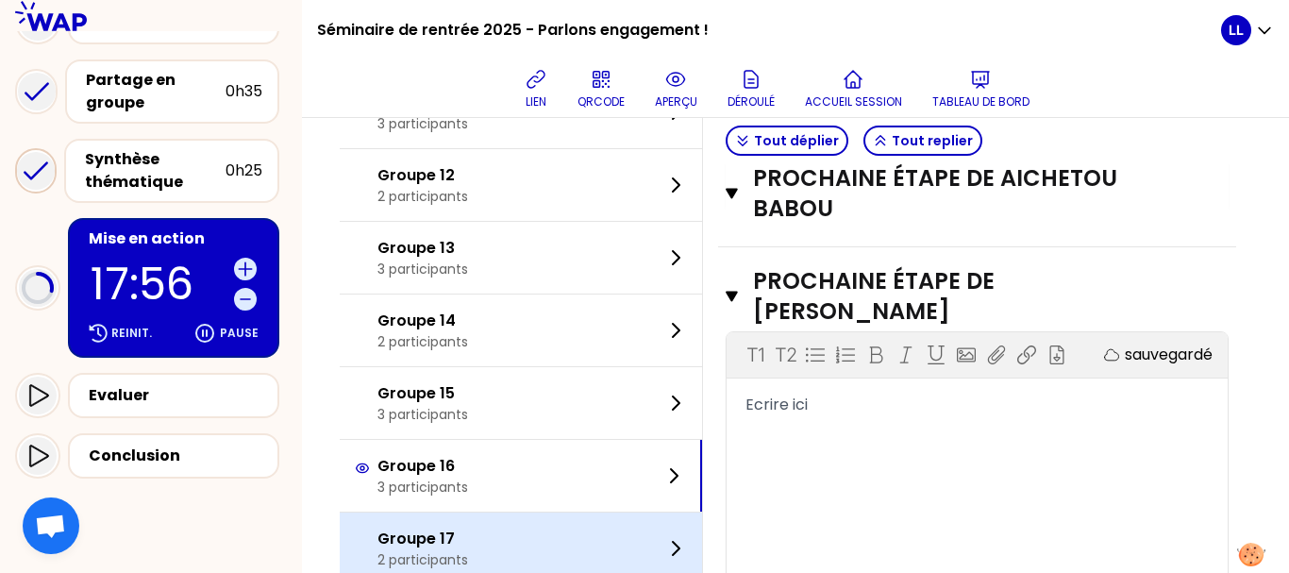
click at [559, 561] on div "Groupe 17 2 participants" at bounding box center [521, 548] width 362 height 72
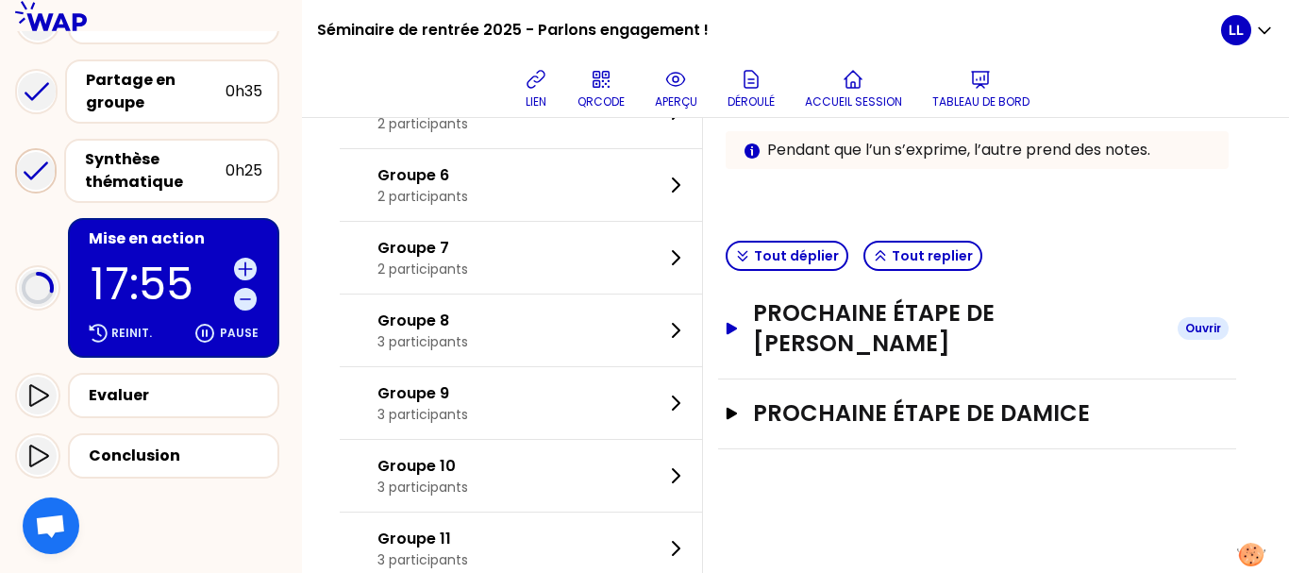
scroll to position [457, 0]
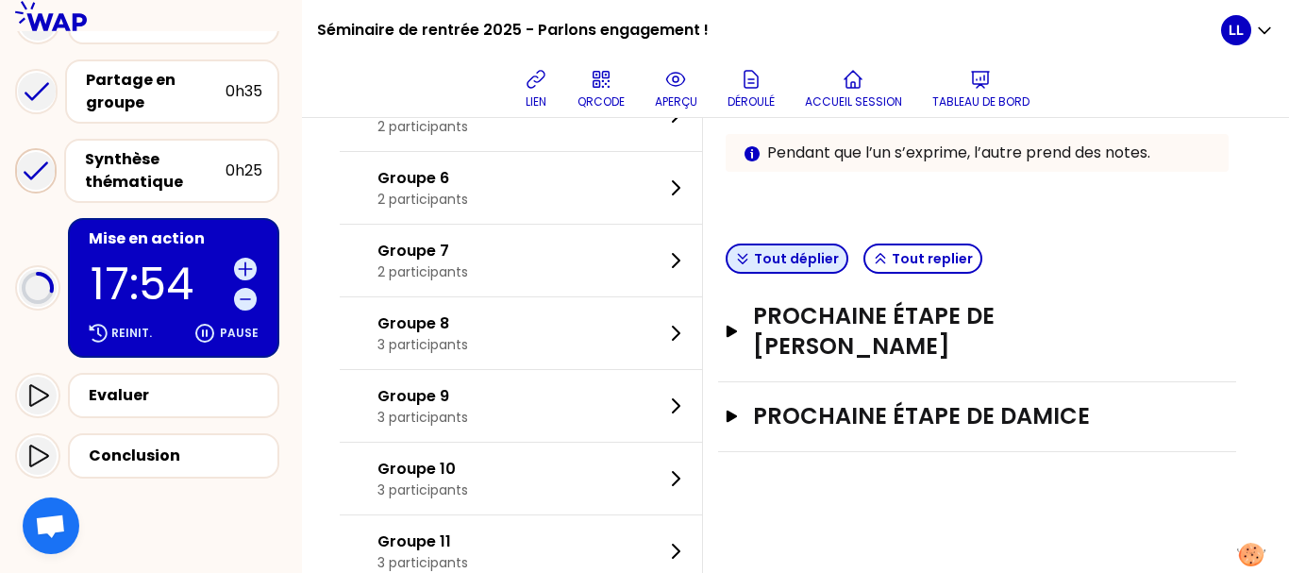
click at [798, 255] on button "Tout déplier" at bounding box center [787, 258] width 123 height 30
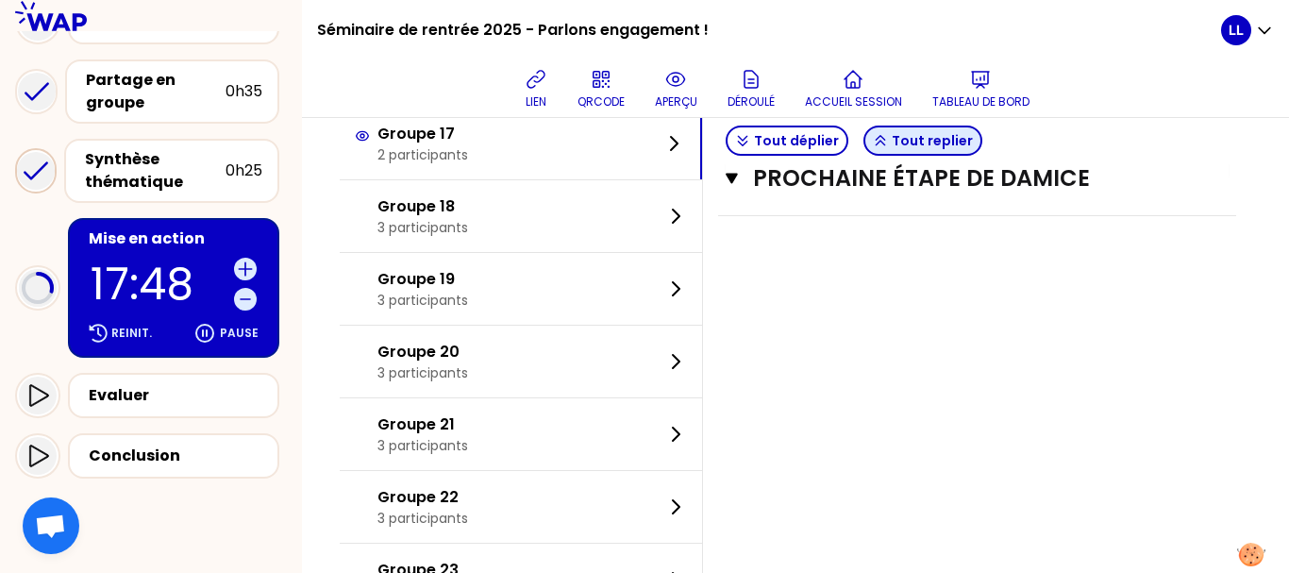
scroll to position [1301, 0]
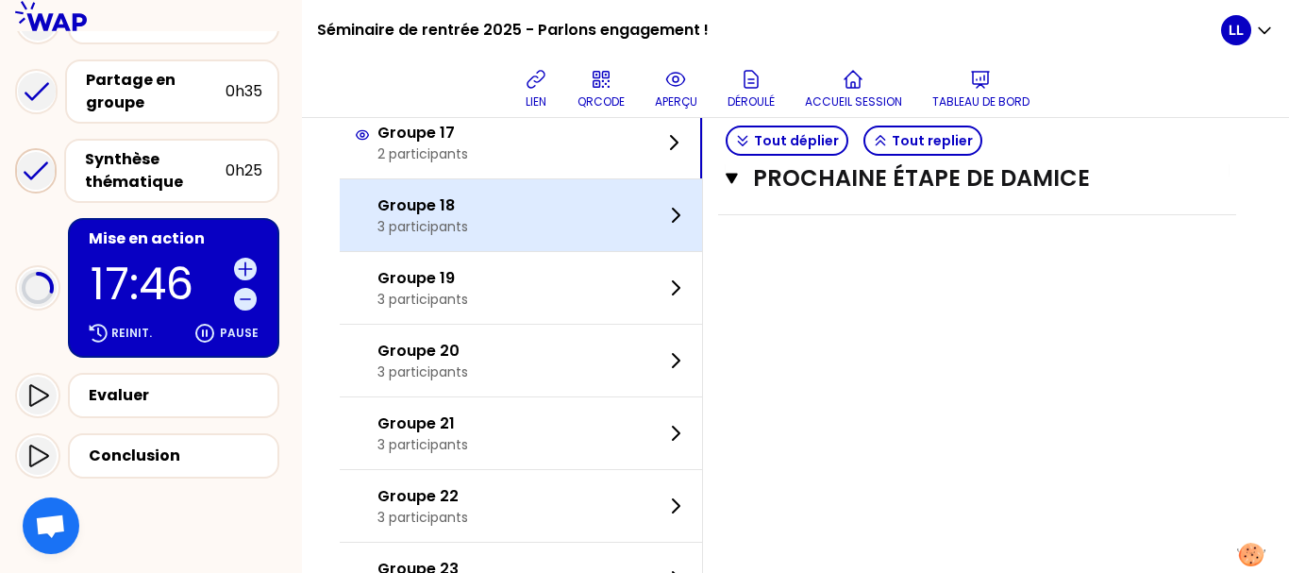
click at [640, 235] on div "Groupe 18 3 participants" at bounding box center [521, 215] width 362 height 72
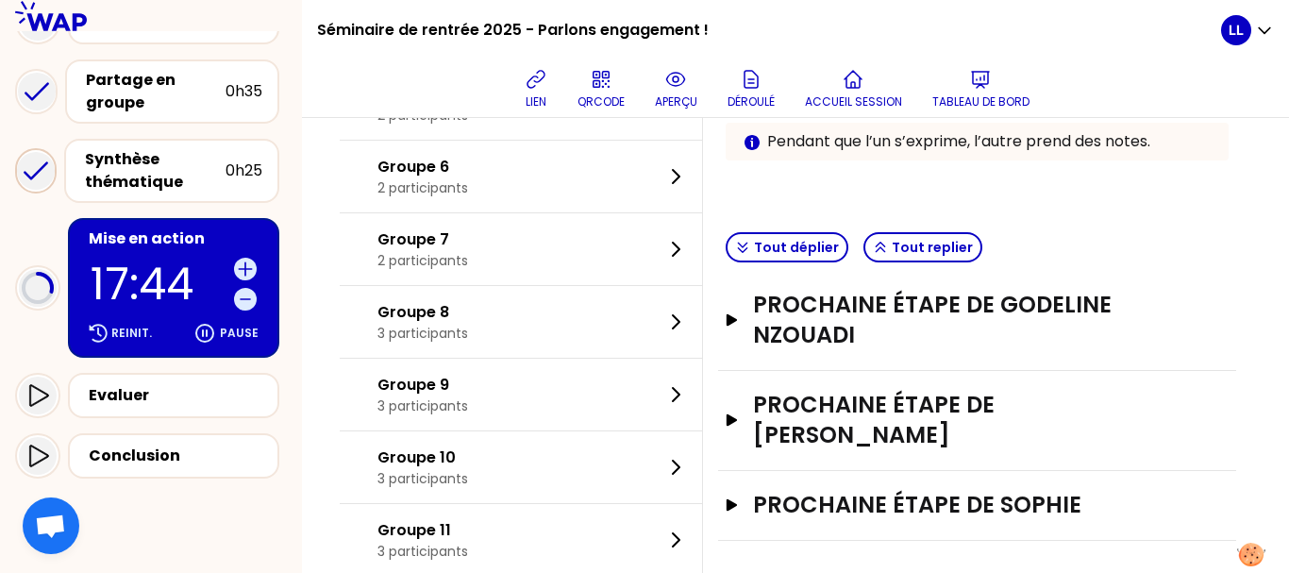
scroll to position [467, 0]
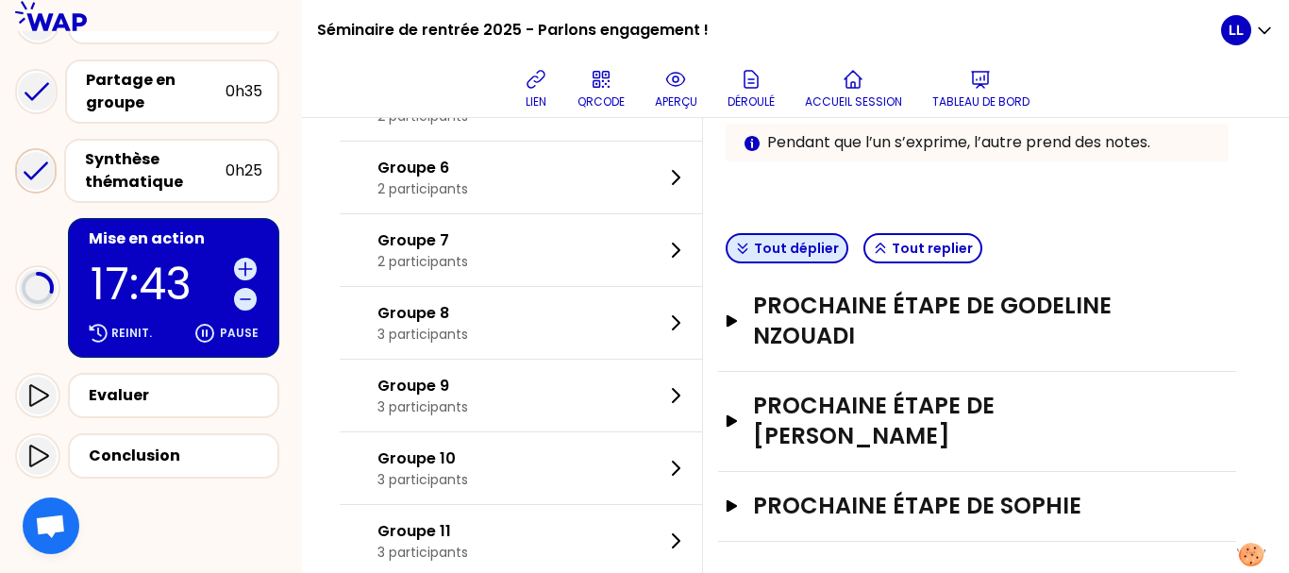
click at [782, 255] on button "Tout déplier" at bounding box center [787, 248] width 123 height 30
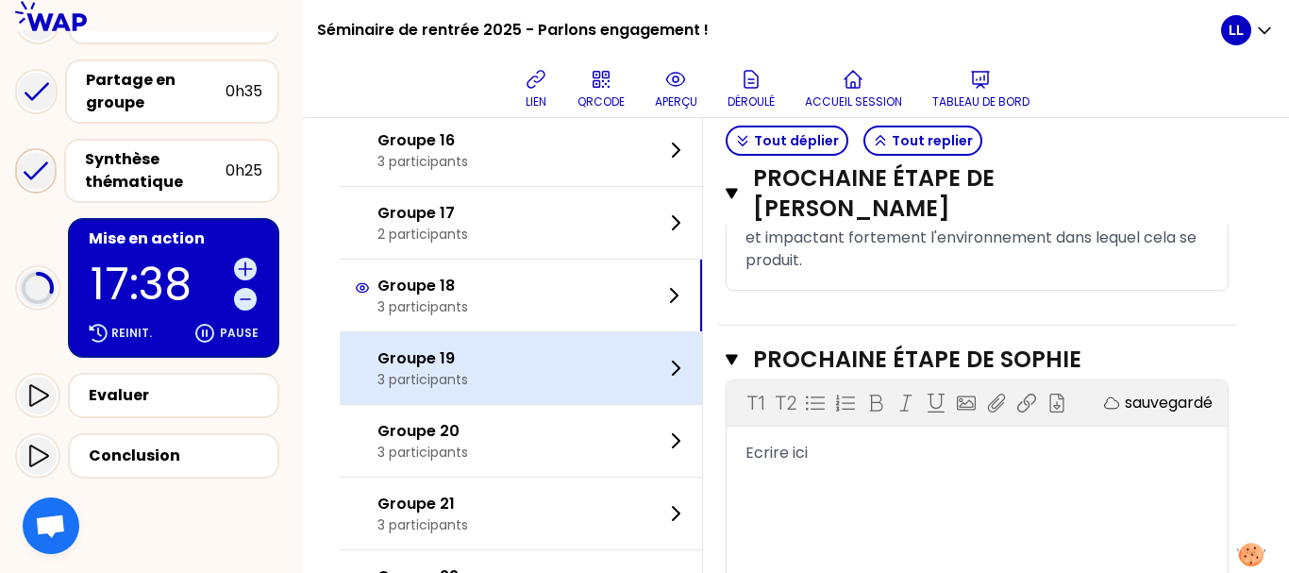
click at [613, 357] on div "Groupe 19 3 participants" at bounding box center [521, 368] width 362 height 72
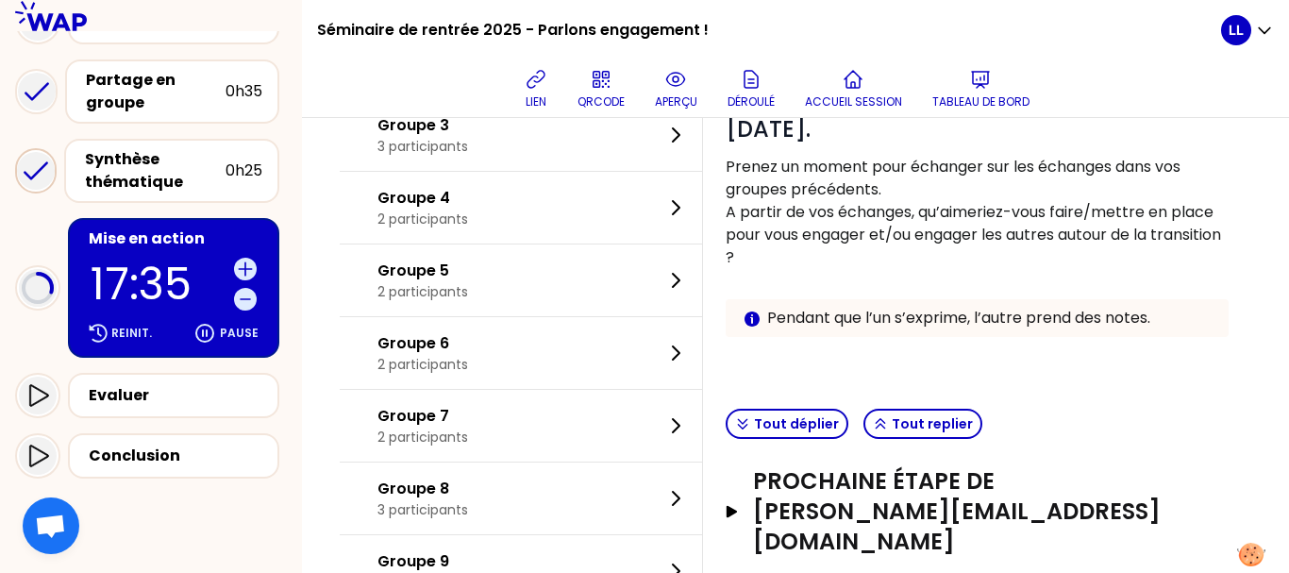
scroll to position [494, 0]
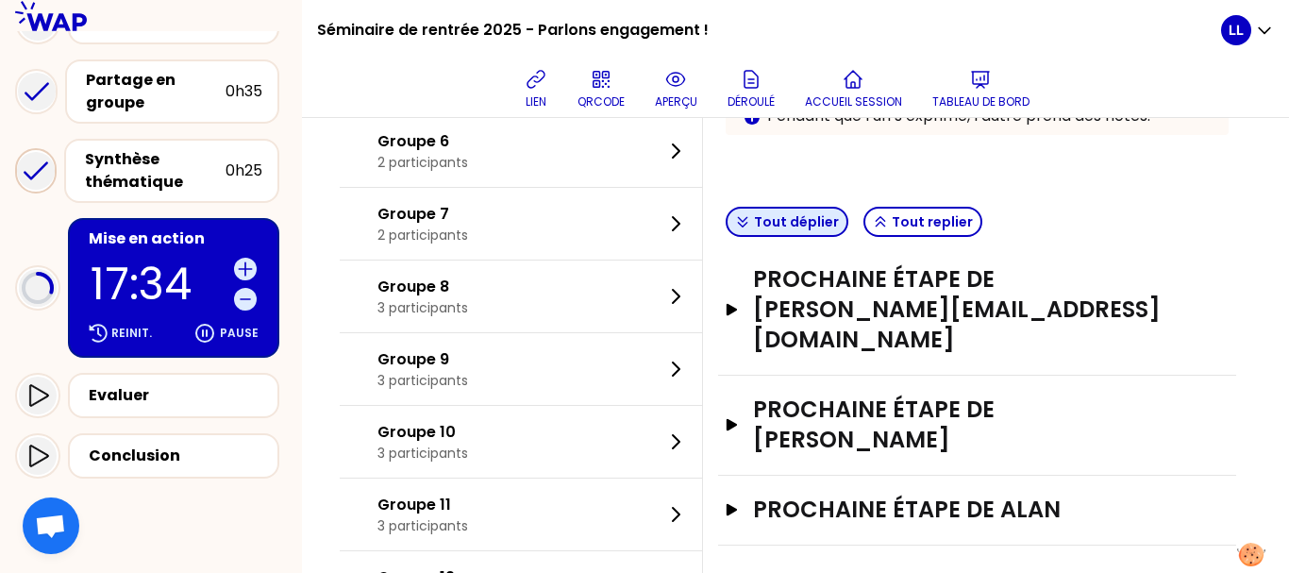
click at [779, 227] on button "Tout déplier" at bounding box center [787, 222] width 123 height 30
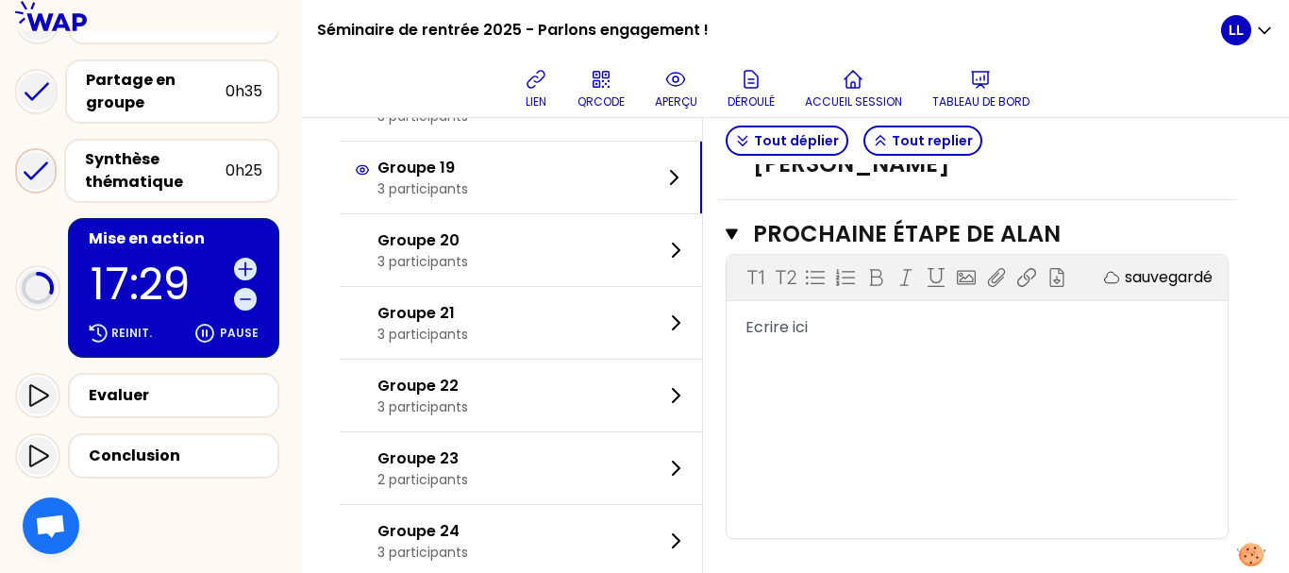
scroll to position [1411, 0]
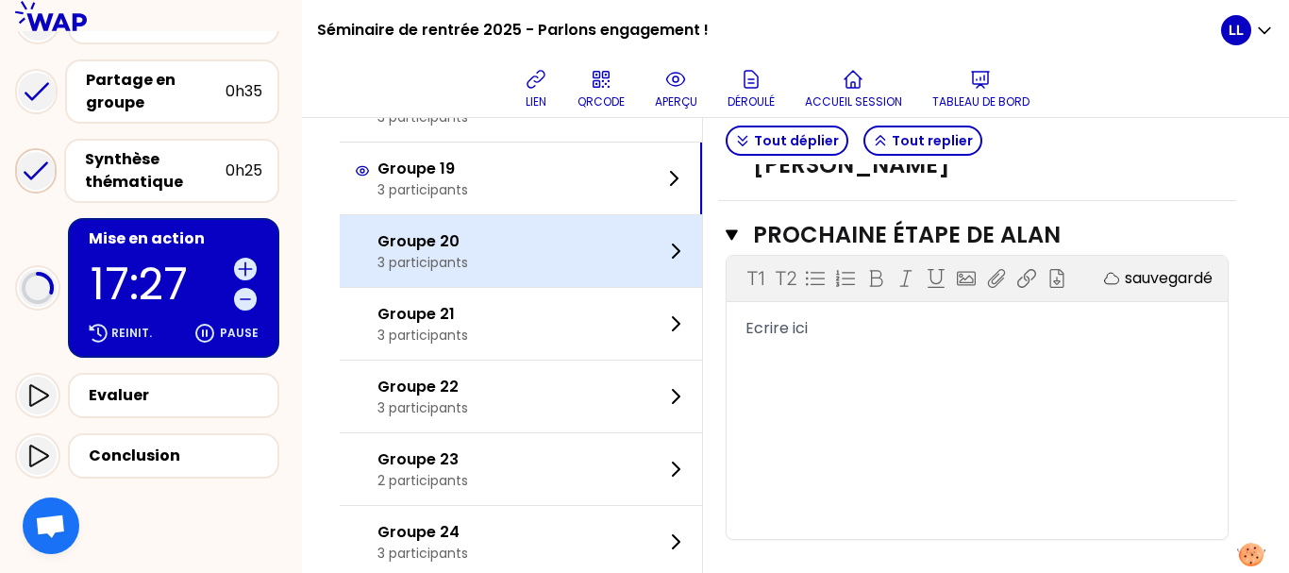
click at [605, 259] on div "Groupe 20 3 participants" at bounding box center [521, 251] width 362 height 72
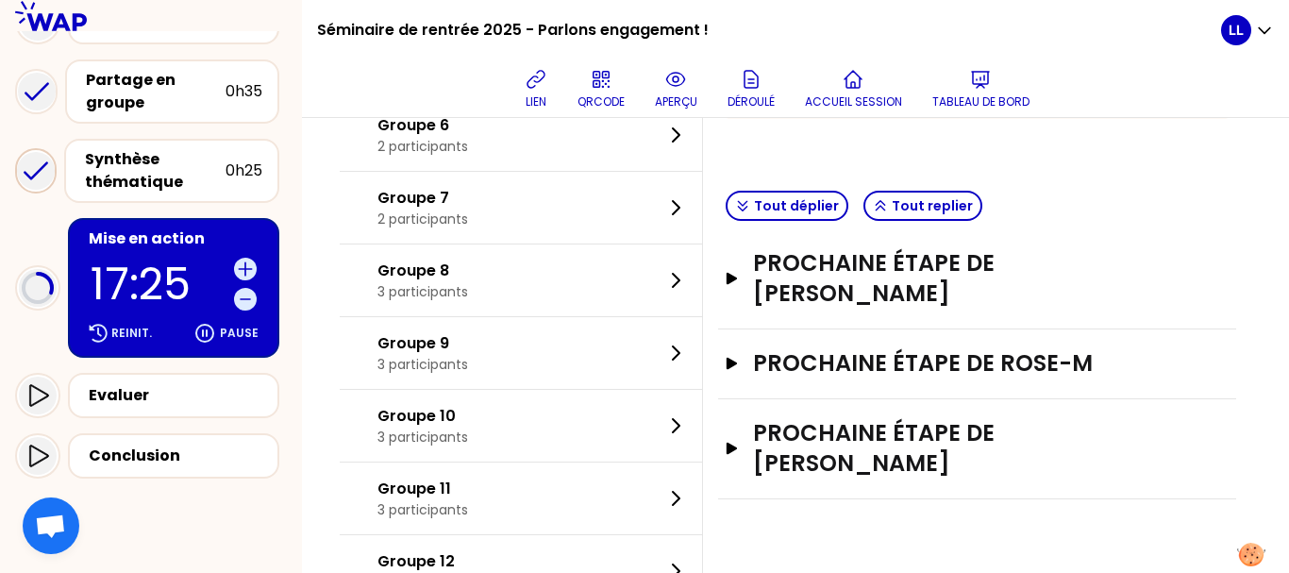
scroll to position [505, 0]
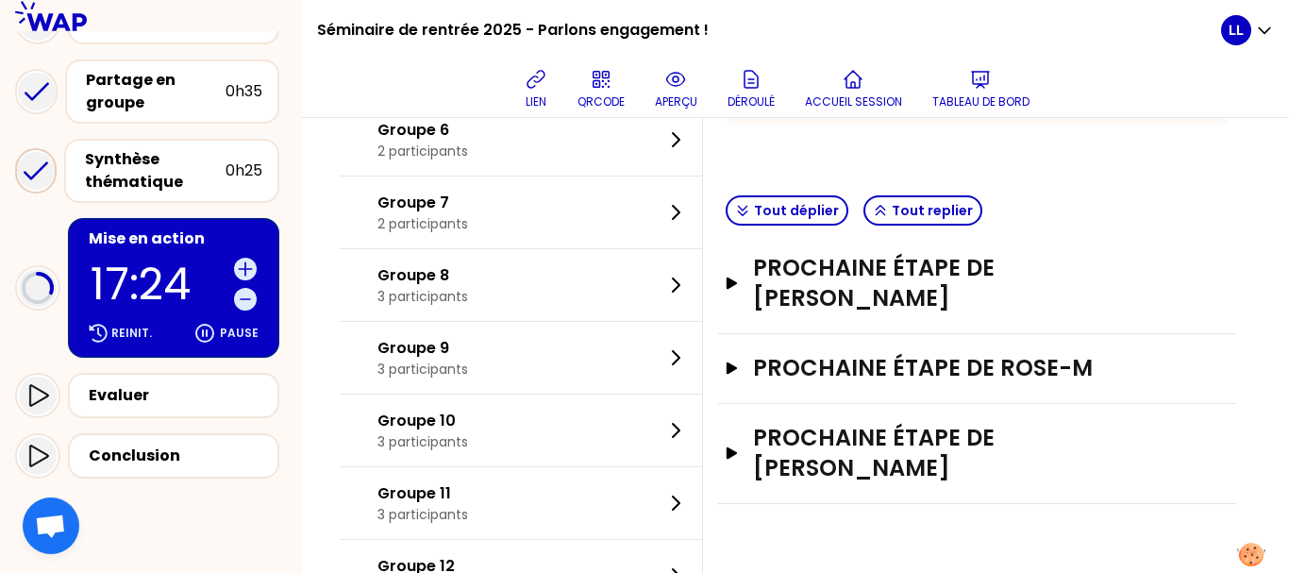
click at [799, 203] on button "Tout déplier" at bounding box center [787, 210] width 123 height 30
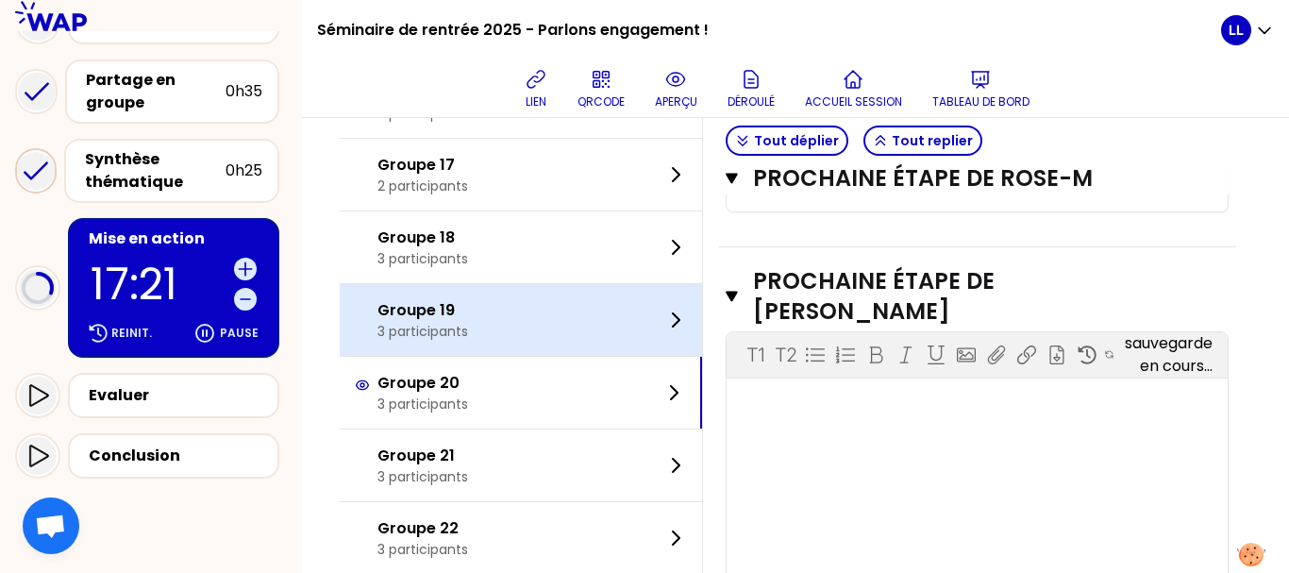
scroll to position [1270, 0]
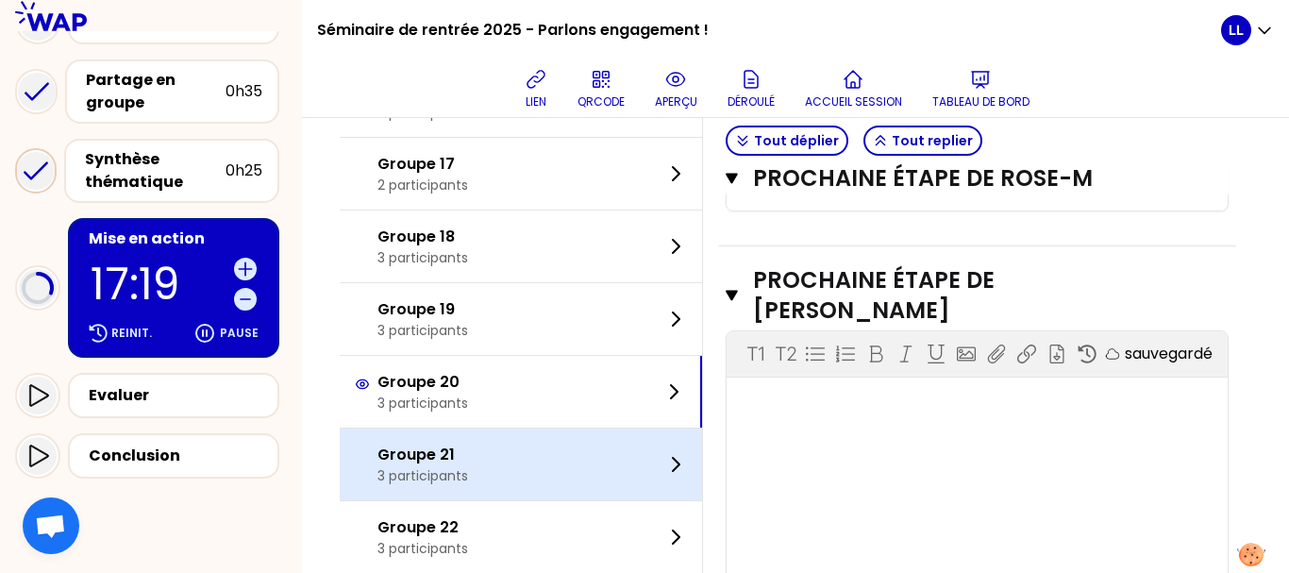
click at [632, 440] on div "Groupe 21 3 participants" at bounding box center [521, 464] width 362 height 72
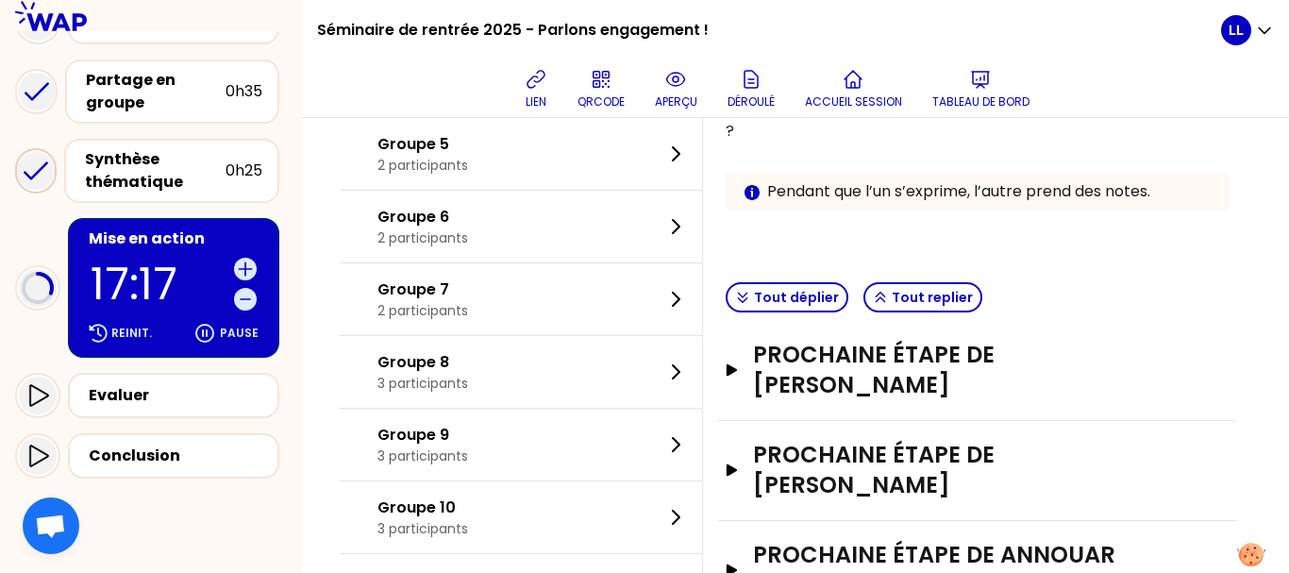
scroll to position [419, 0]
click at [793, 295] on button "Tout déplier" at bounding box center [787, 296] width 123 height 30
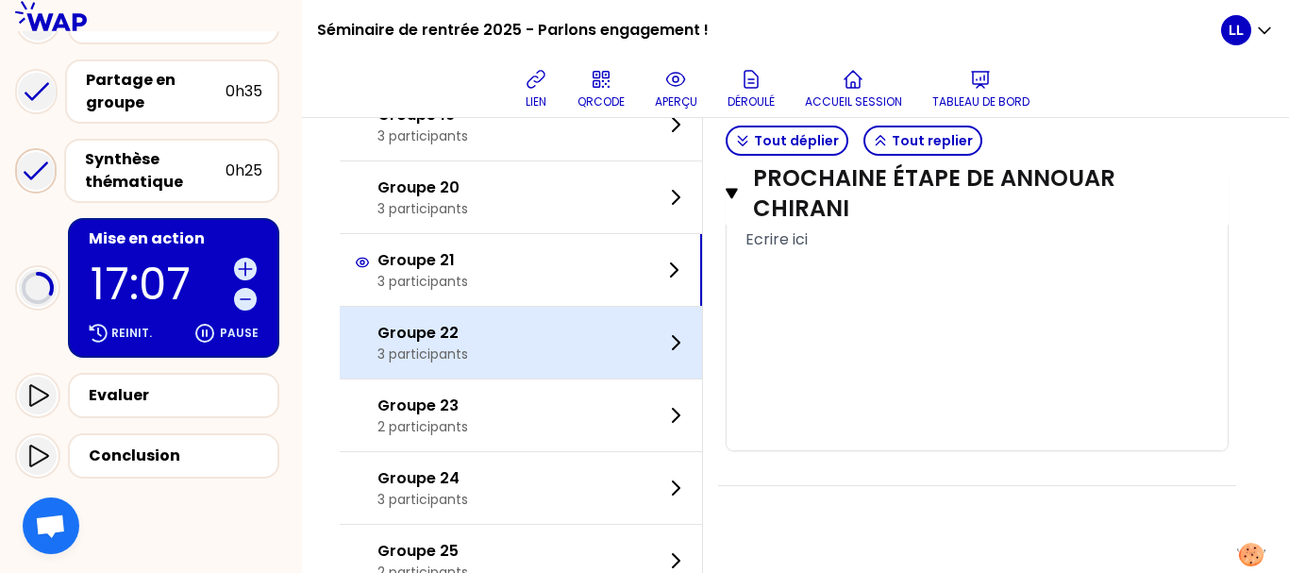
click at [589, 344] on div "Groupe 22 3 participants" at bounding box center [521, 343] width 362 height 72
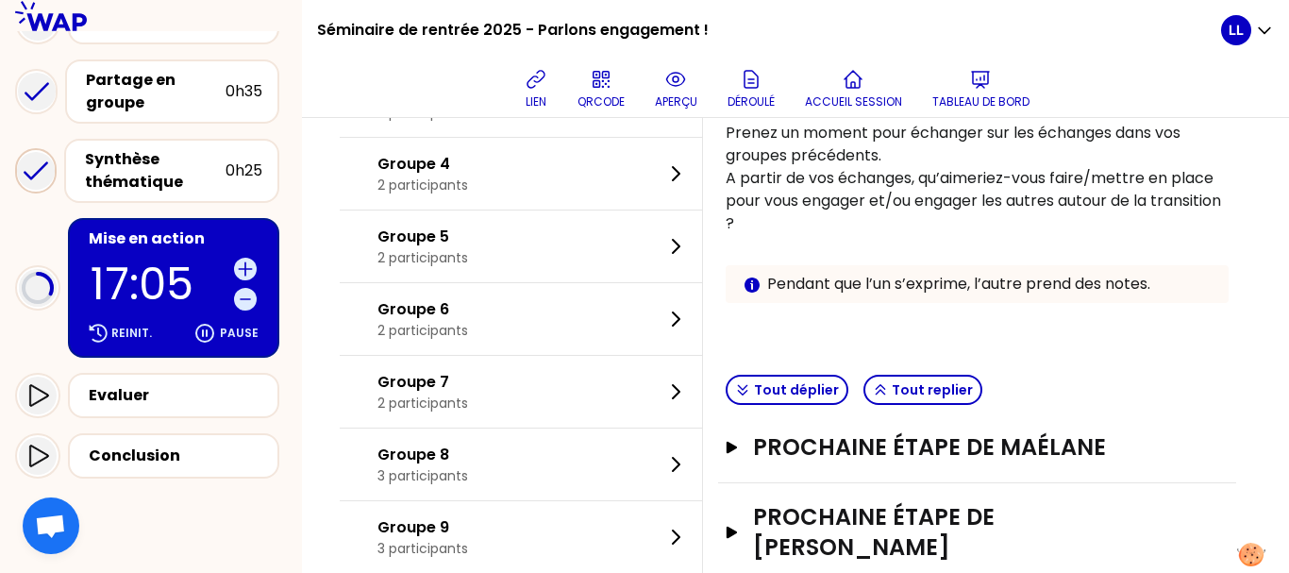
scroll to position [478, 0]
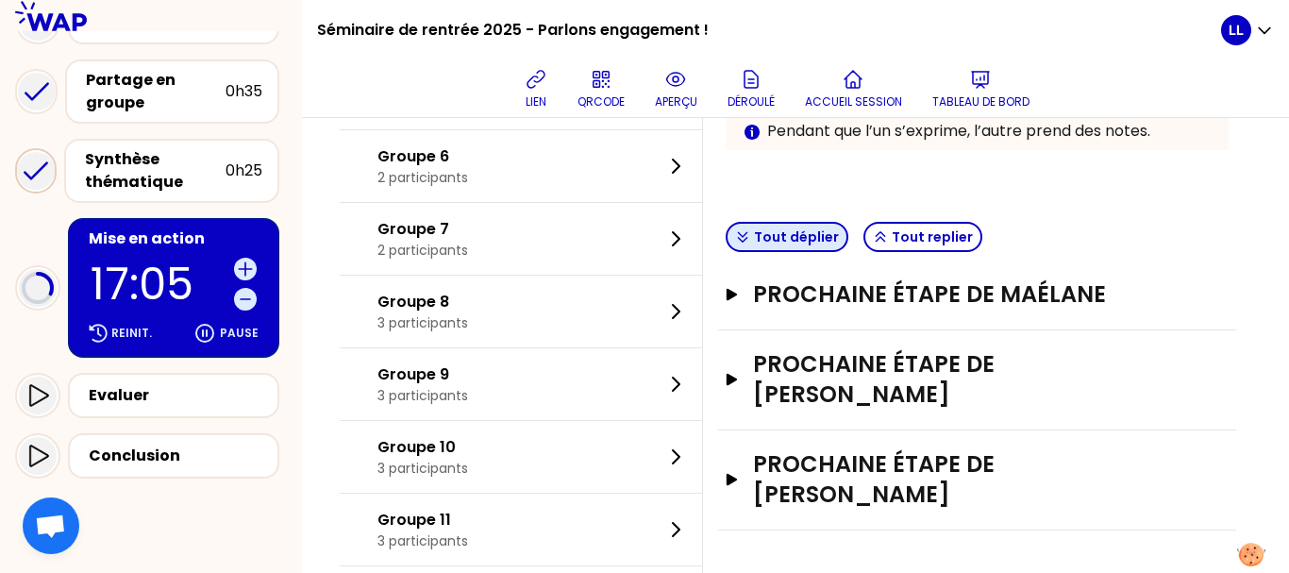
click at [763, 244] on button "Tout déplier" at bounding box center [787, 237] width 123 height 30
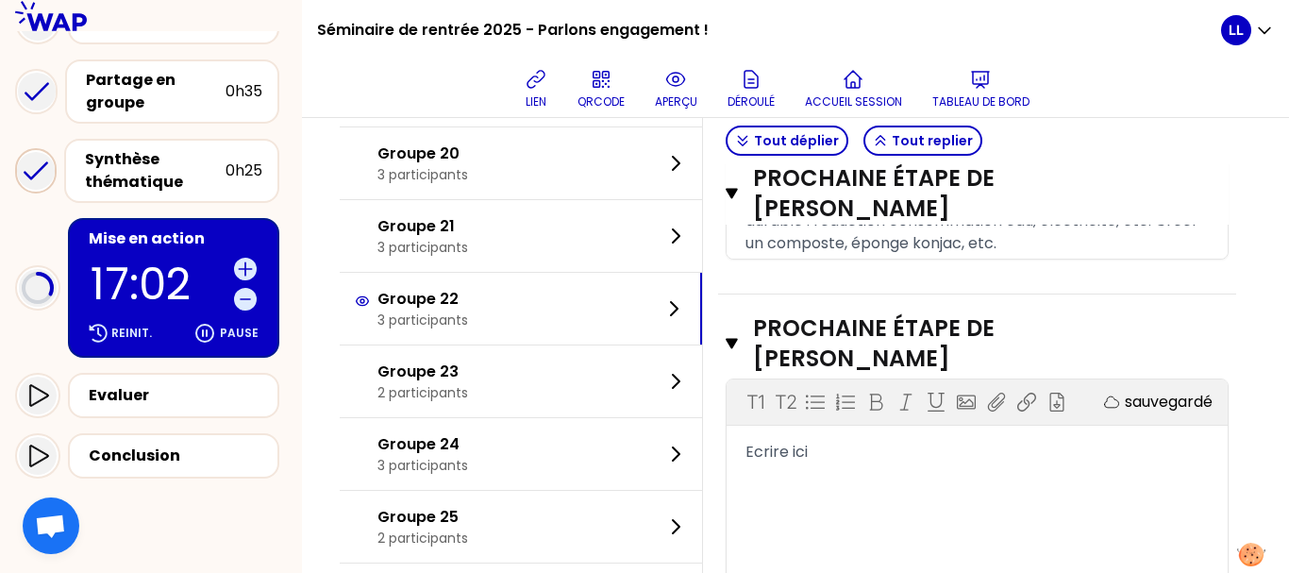
scroll to position [1522, 0]
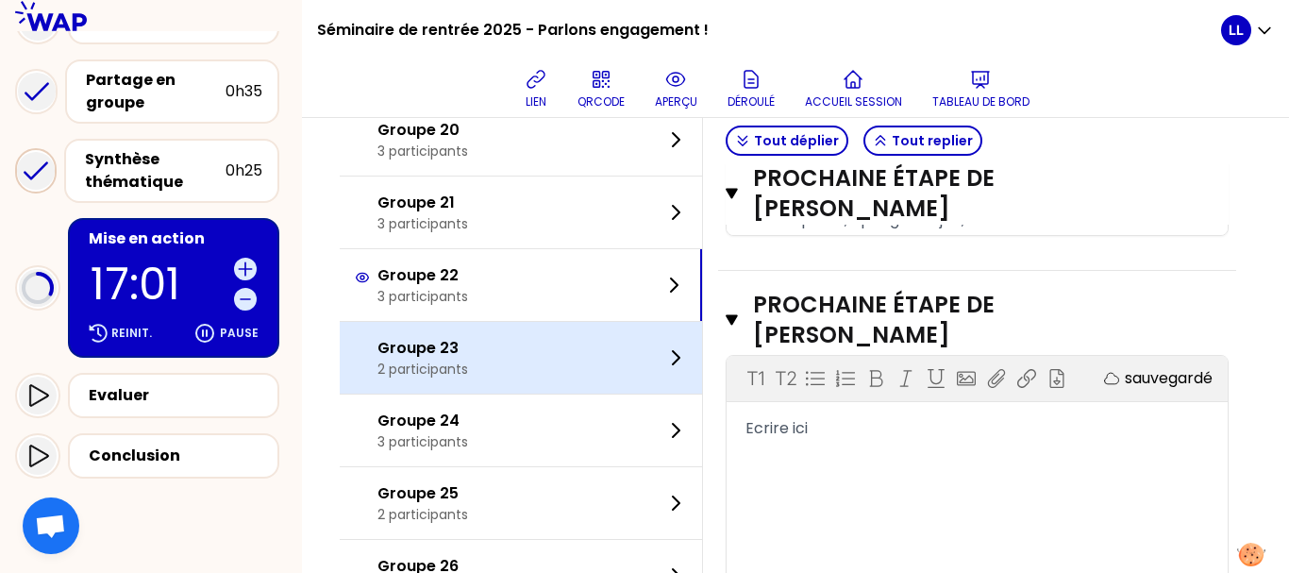
click at [444, 333] on div "Groupe 23 2 participants" at bounding box center [521, 358] width 362 height 72
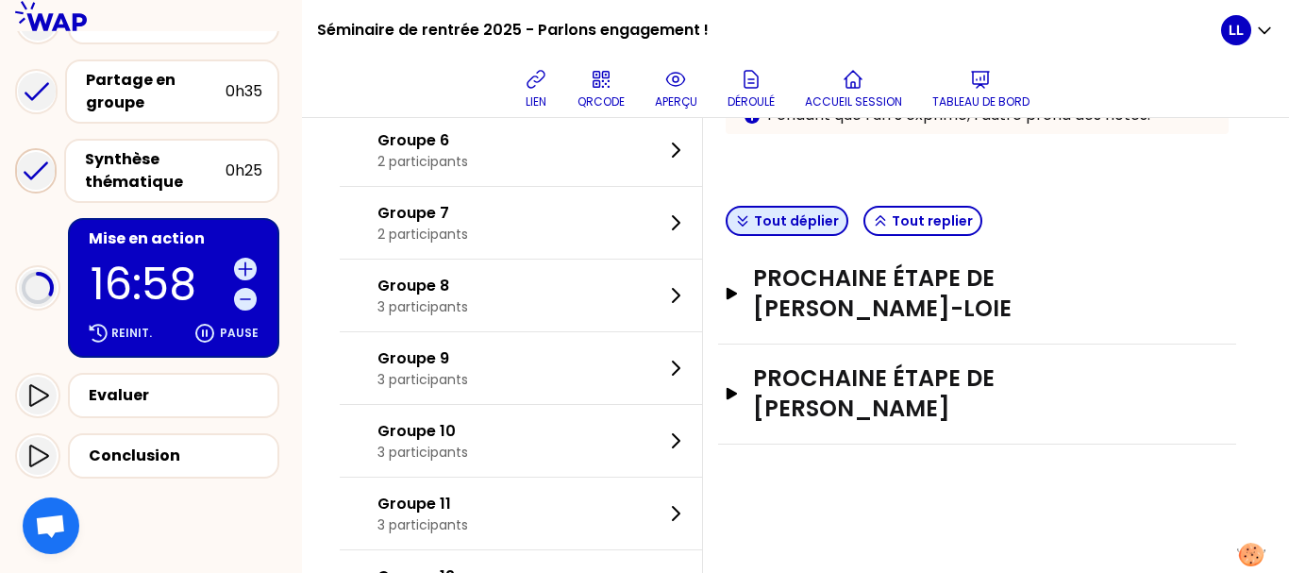
click at [819, 214] on button "Tout déplier" at bounding box center [787, 221] width 123 height 30
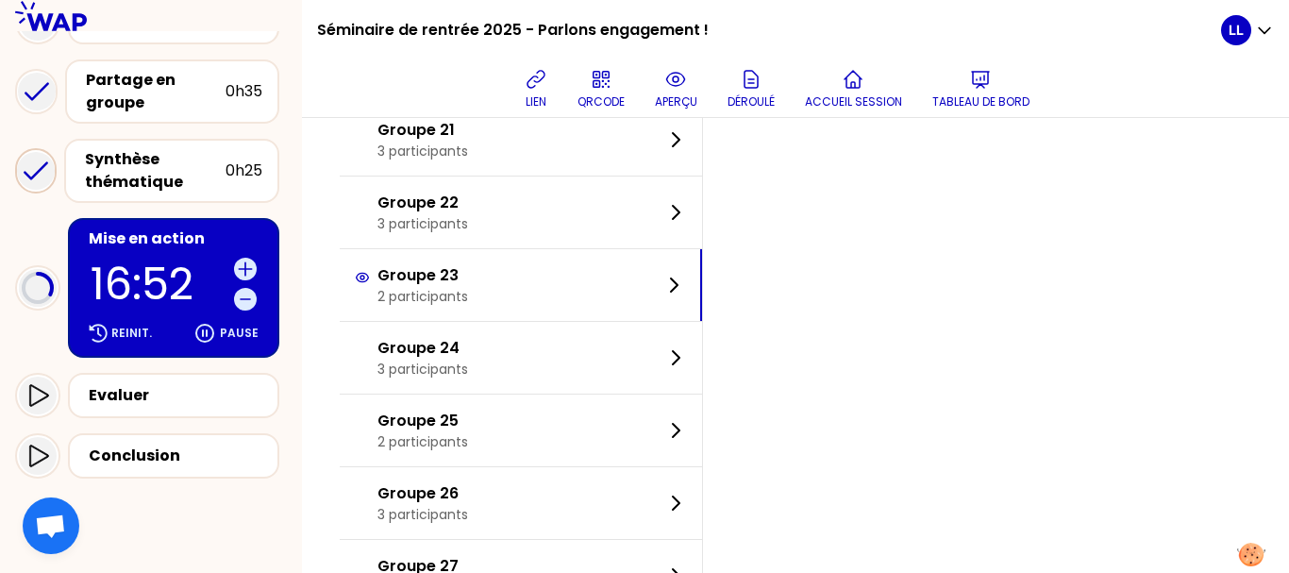
scroll to position [1601, 0]
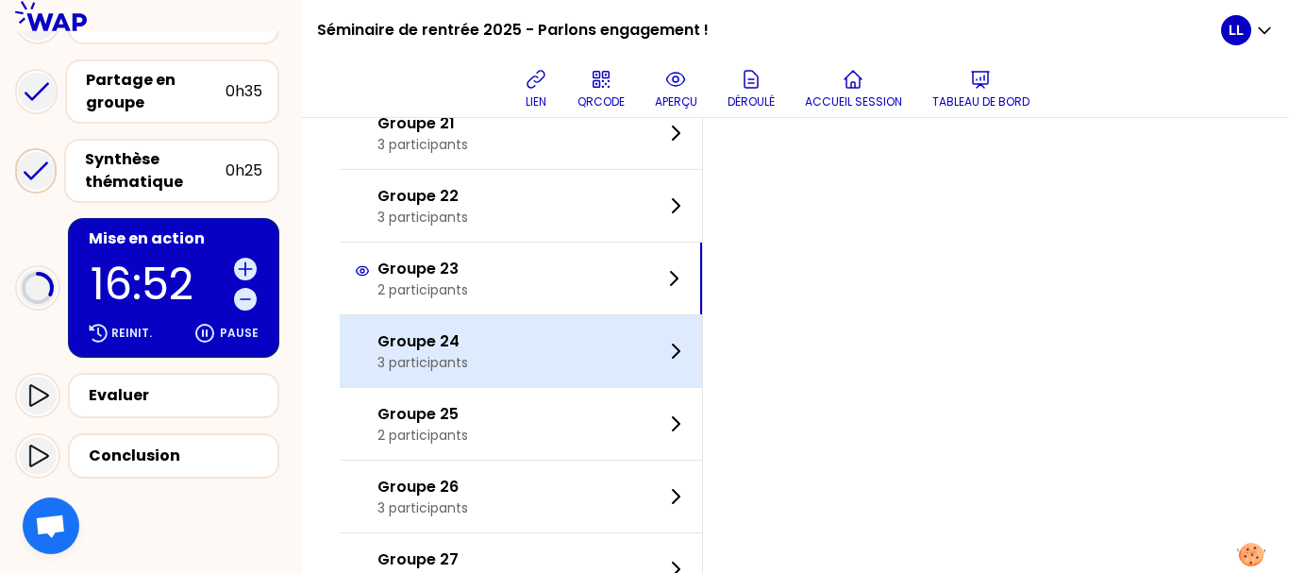
click at [531, 364] on div "Groupe 24 3 participants" at bounding box center [521, 351] width 362 height 72
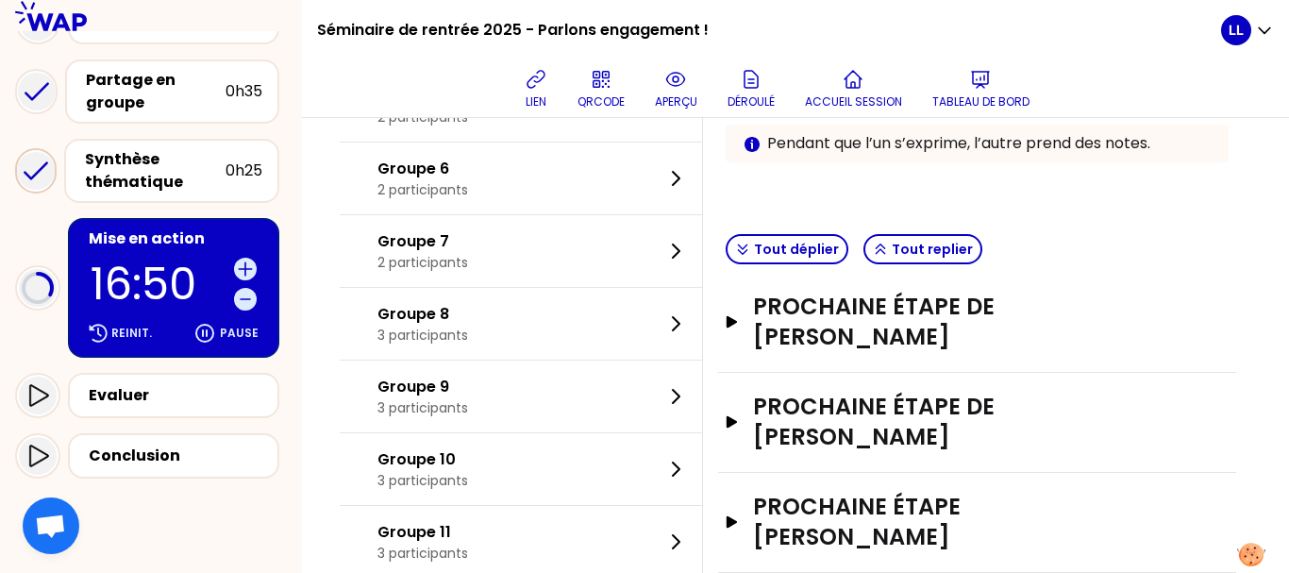
scroll to position [465, 0]
click at [802, 249] on button "Tout déplier" at bounding box center [787, 250] width 123 height 30
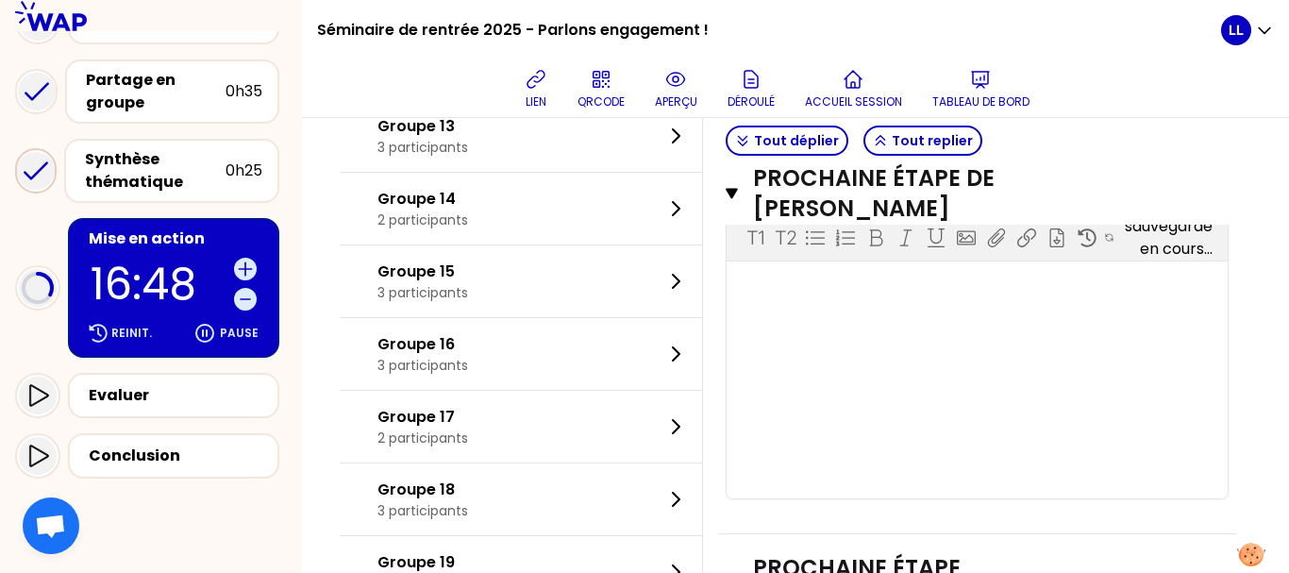
scroll to position [1026, 0]
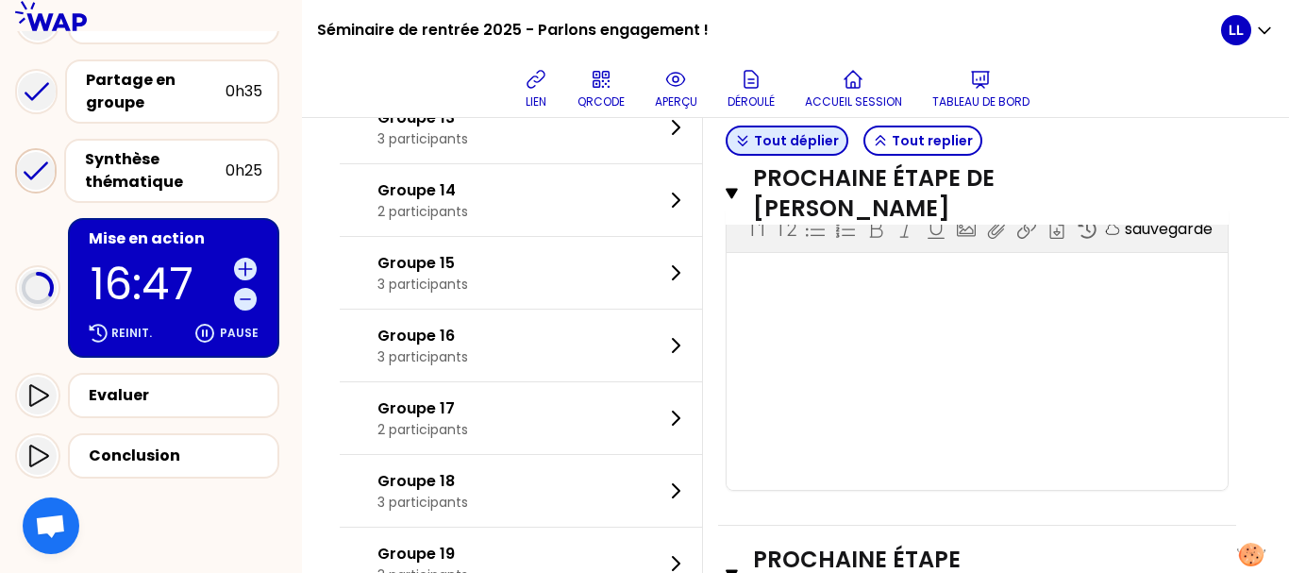
click at [775, 146] on button "Tout déplier" at bounding box center [787, 141] width 123 height 30
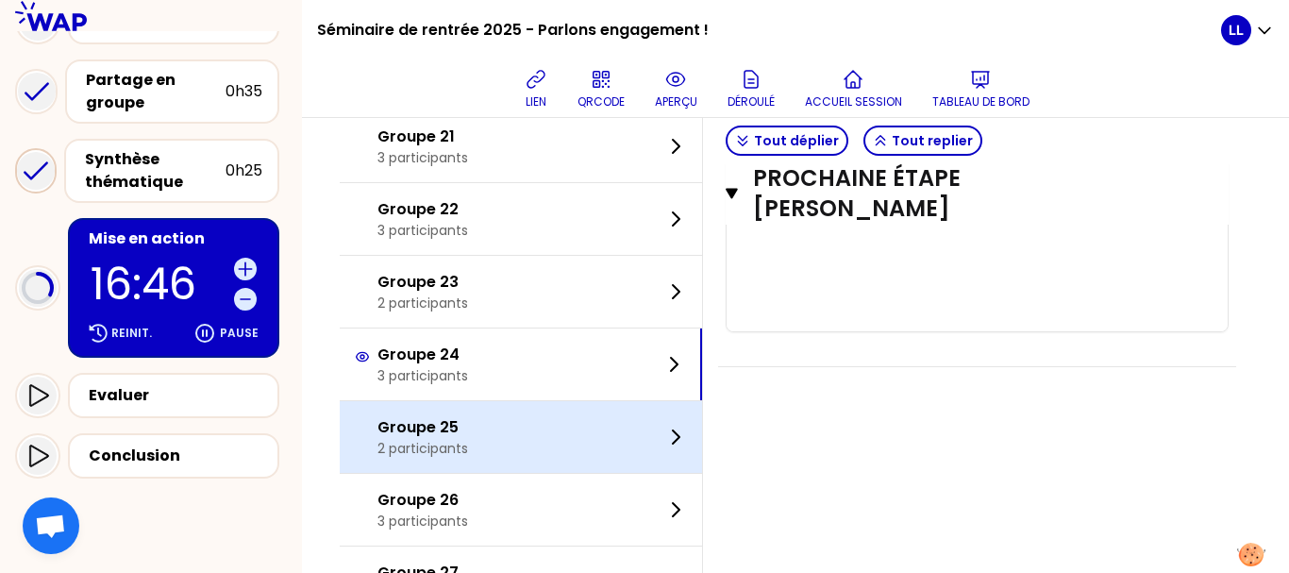
click at [487, 415] on div "Groupe 25 2 participants" at bounding box center [521, 437] width 362 height 72
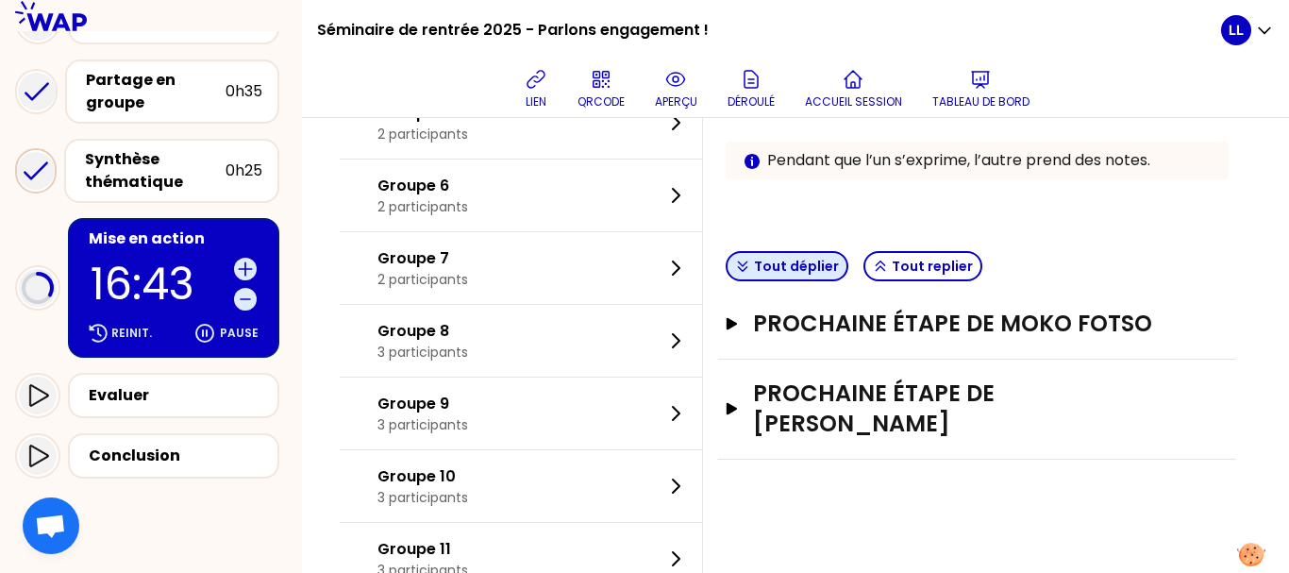
click at [810, 276] on button "Tout déplier" at bounding box center [787, 266] width 123 height 30
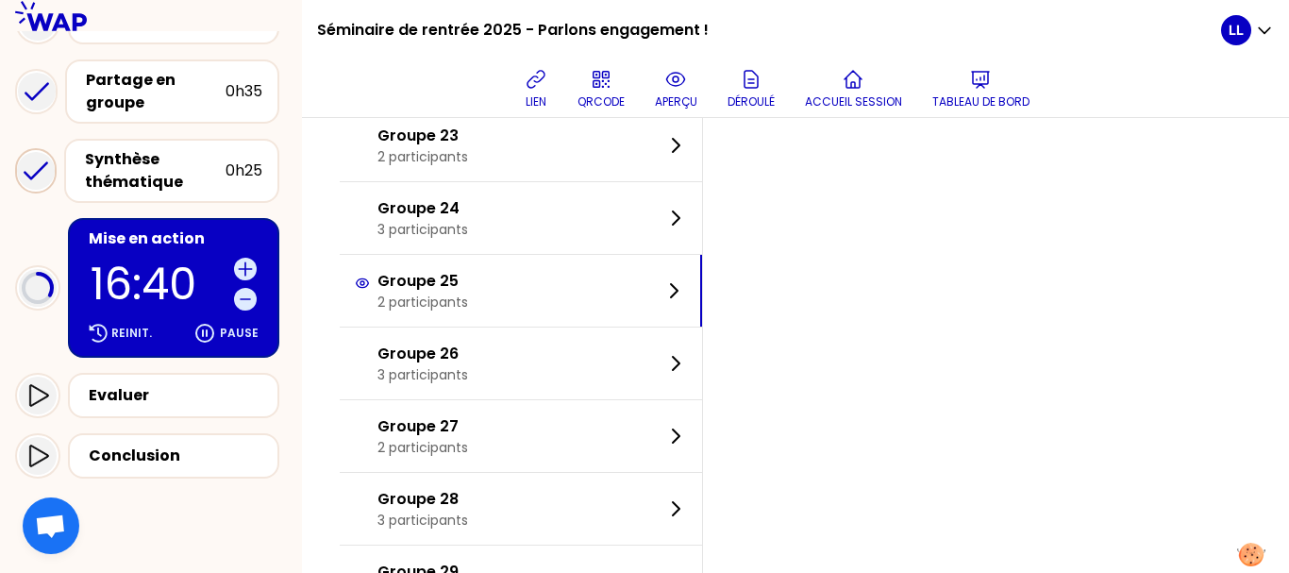
scroll to position [1743, 0]
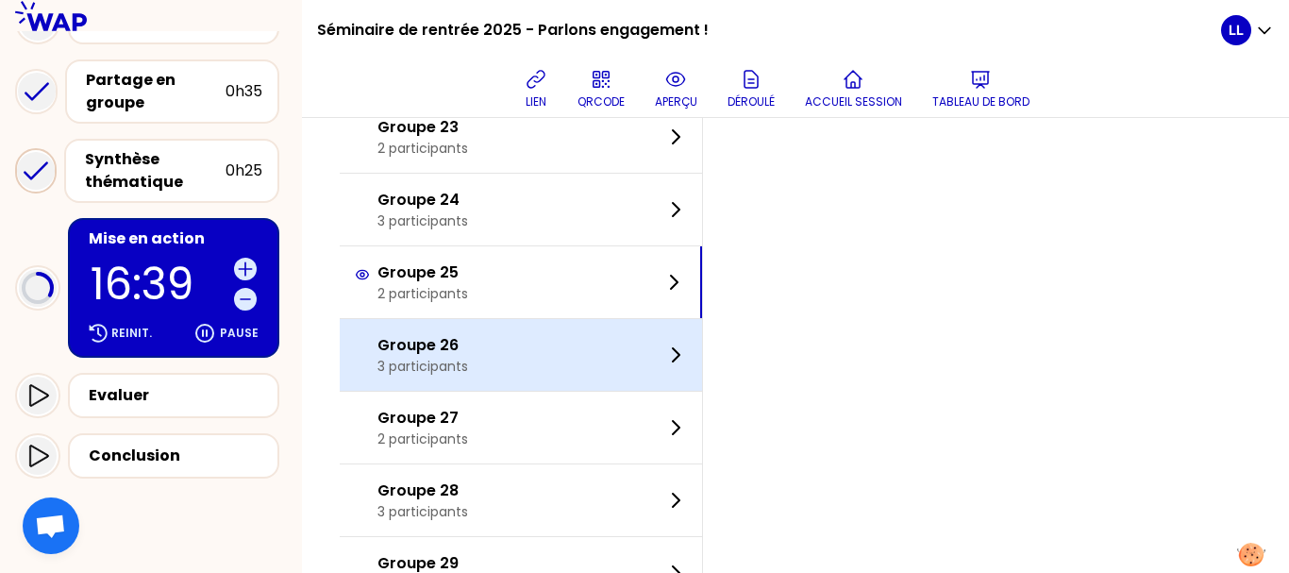
click at [506, 342] on div "Groupe 26 3 participants" at bounding box center [521, 355] width 362 height 72
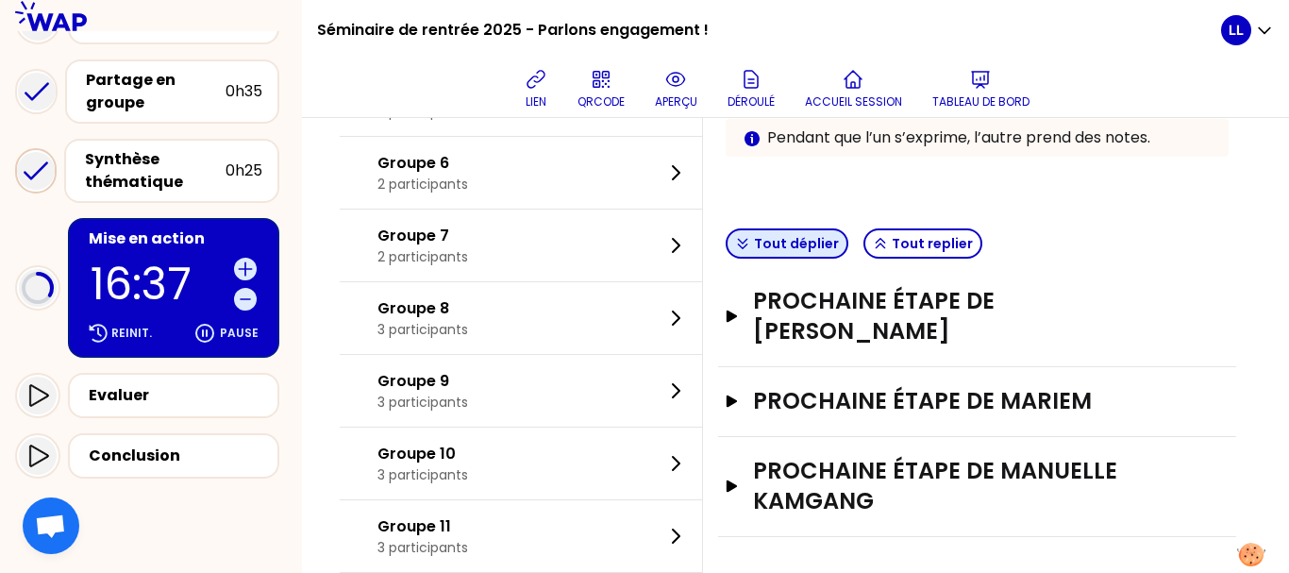
click at [793, 248] on button "Tout déplier" at bounding box center [787, 243] width 123 height 30
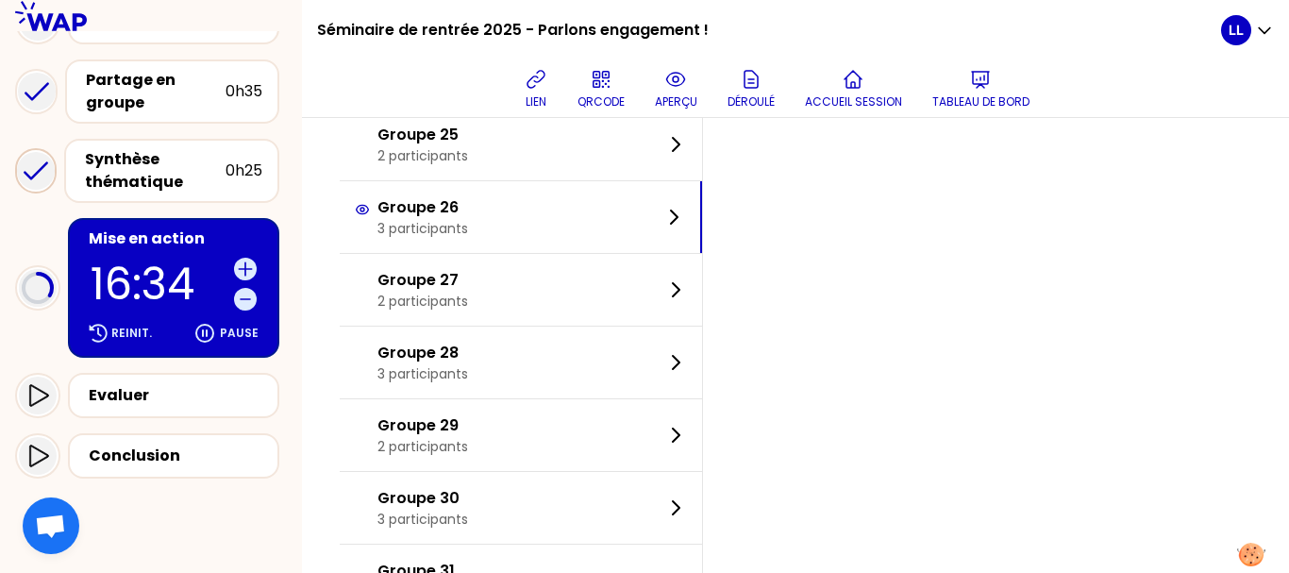
scroll to position [1880, 0]
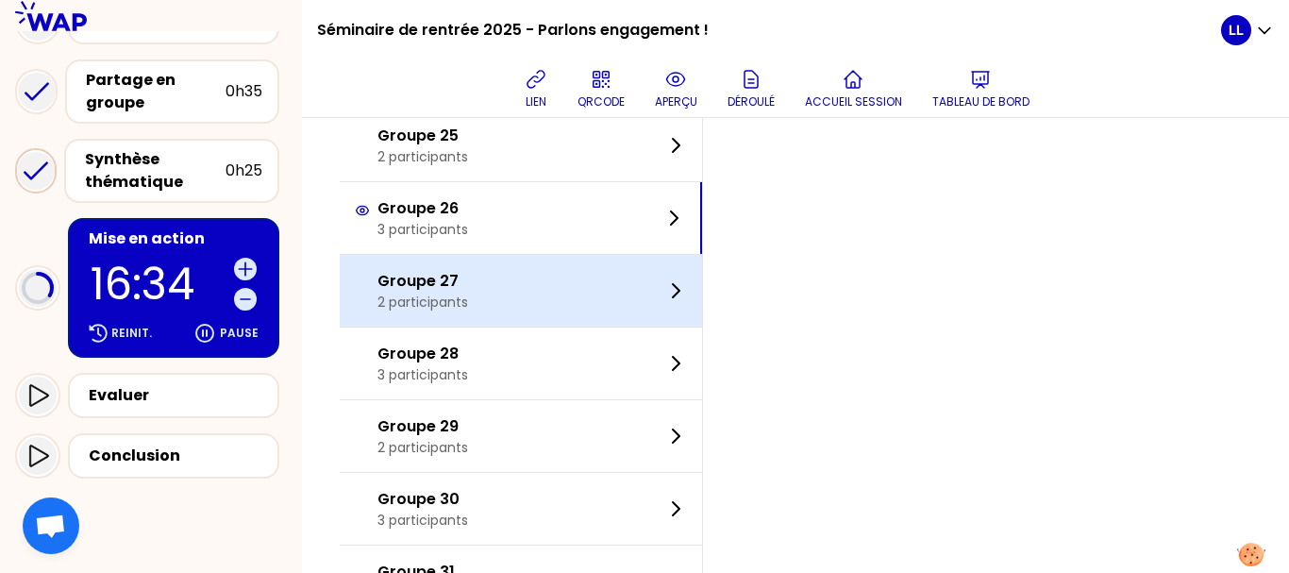
click at [510, 306] on div "Groupe 27 2 participants" at bounding box center [521, 291] width 362 height 72
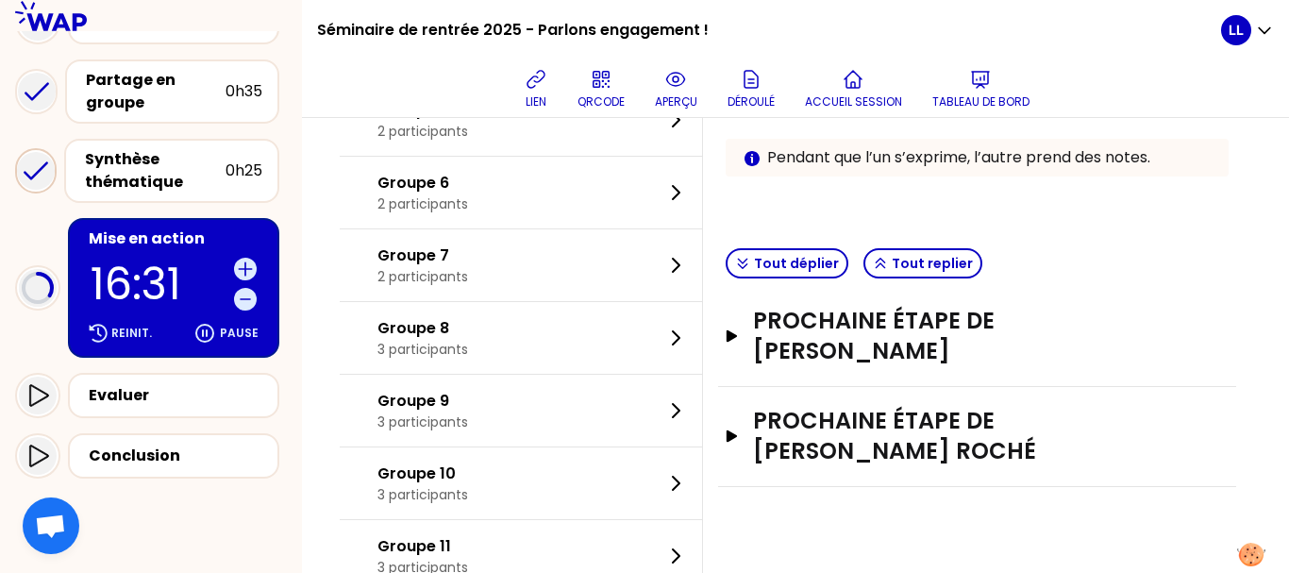
scroll to position [444, 0]
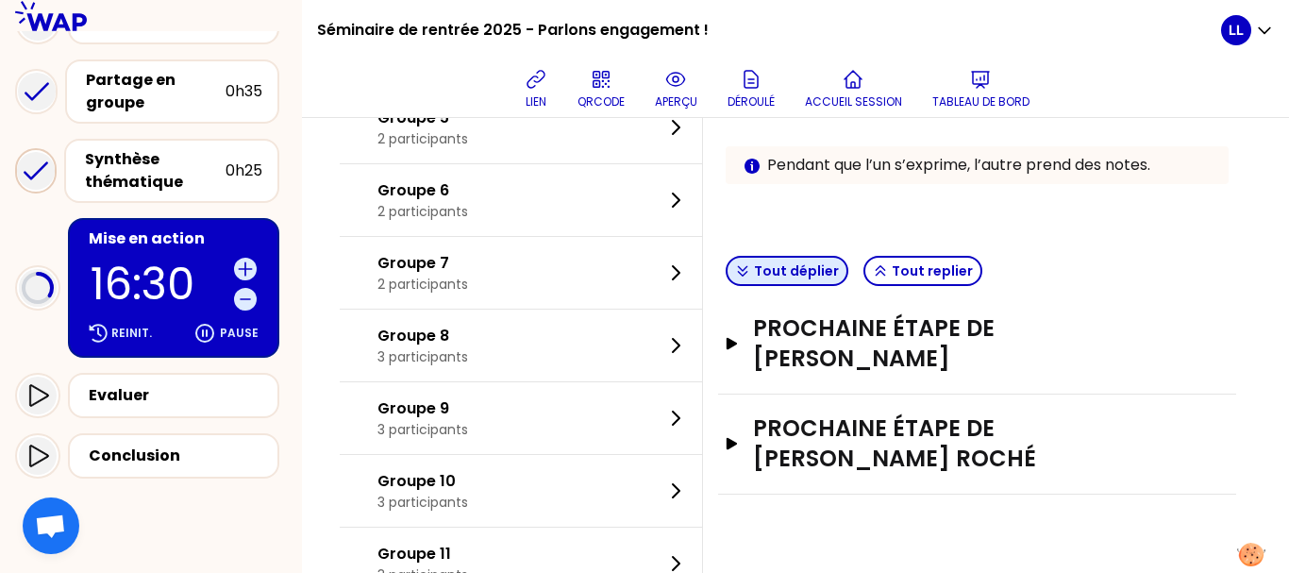
click at [813, 270] on button "Tout déplier" at bounding box center [787, 271] width 123 height 30
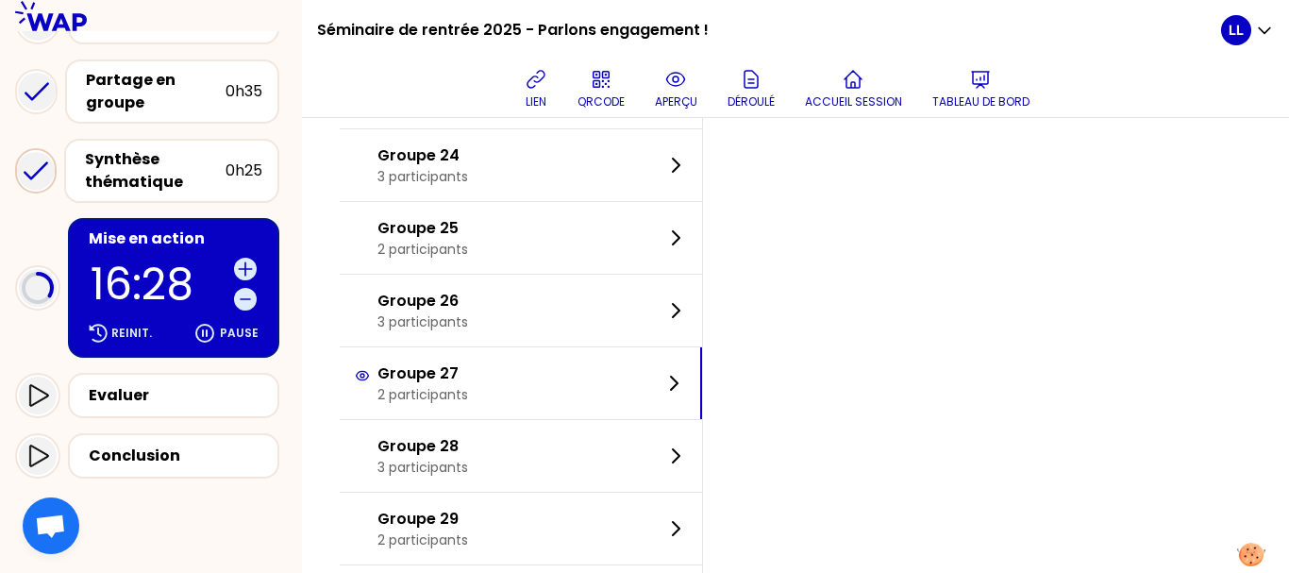
scroll to position [1963, 0]
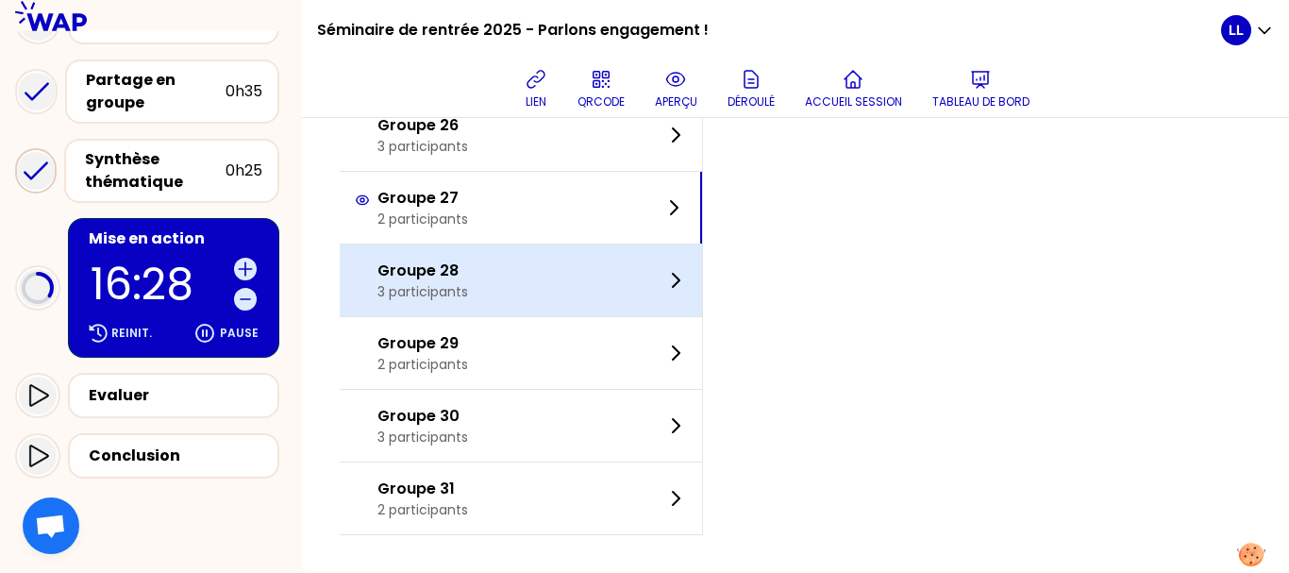
click at [491, 277] on div "Groupe 28 3 participants" at bounding box center [521, 280] width 362 height 72
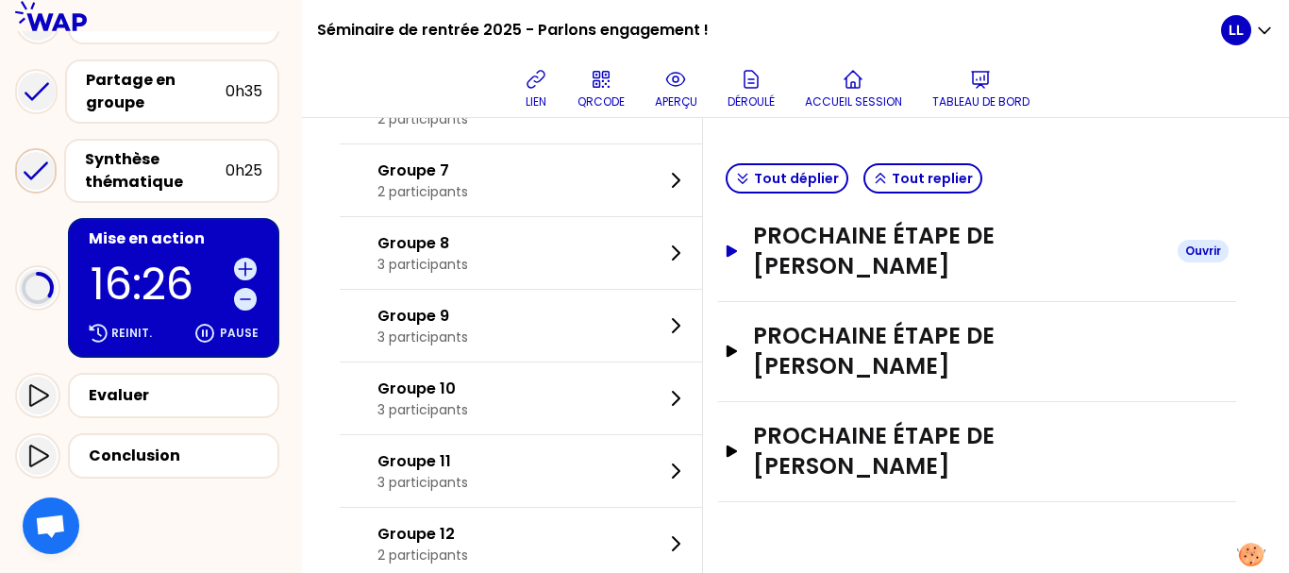
scroll to position [529, 0]
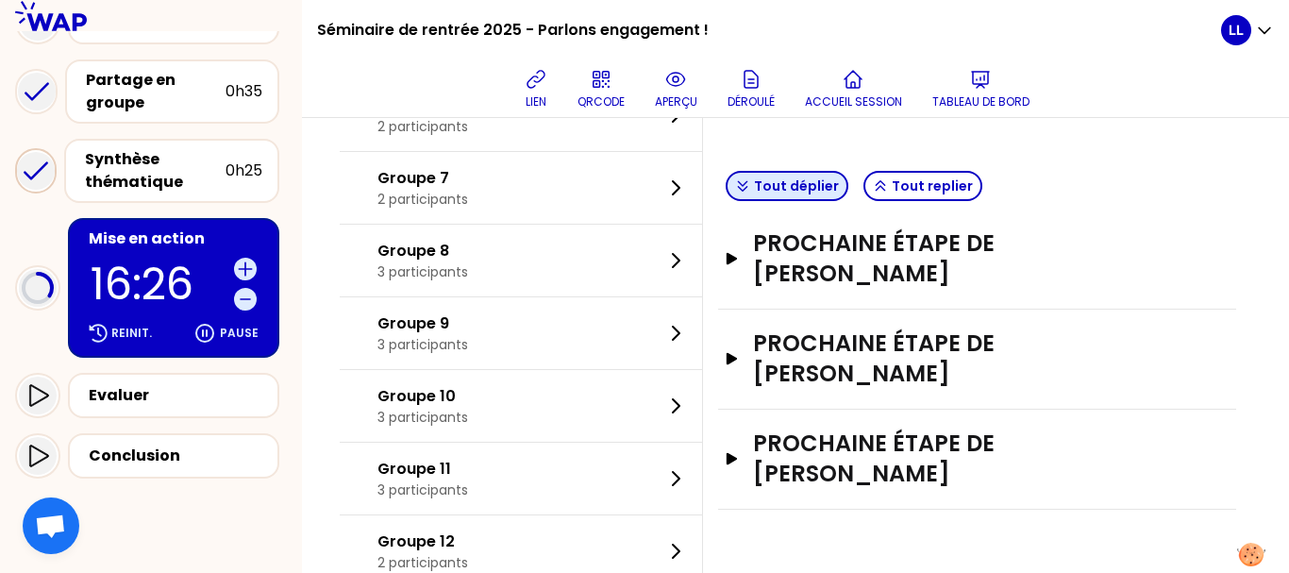
click at [806, 193] on button "Tout déplier" at bounding box center [787, 186] width 123 height 30
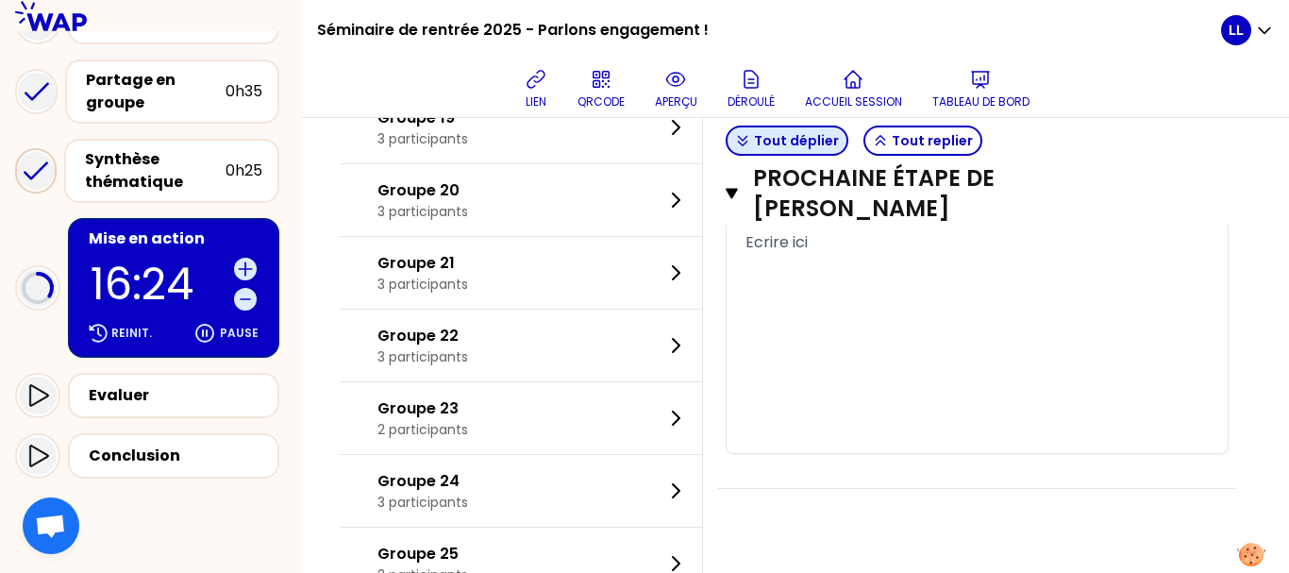
scroll to position [1963, 0]
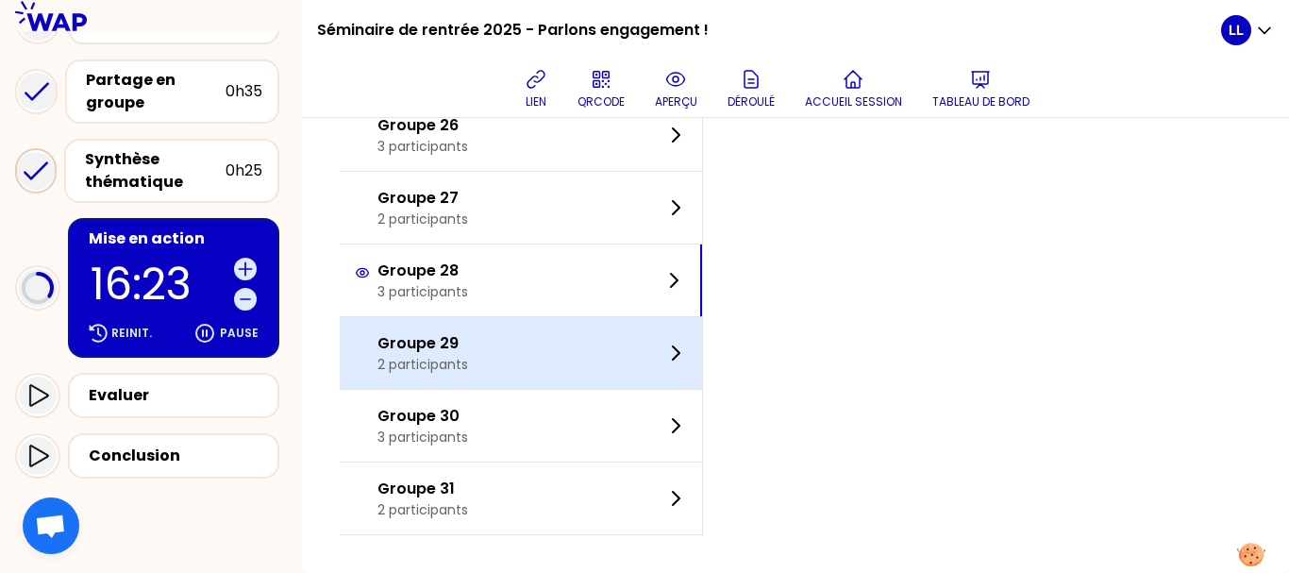
click at [532, 348] on div "Groupe 29 2 participants" at bounding box center [521, 353] width 362 height 72
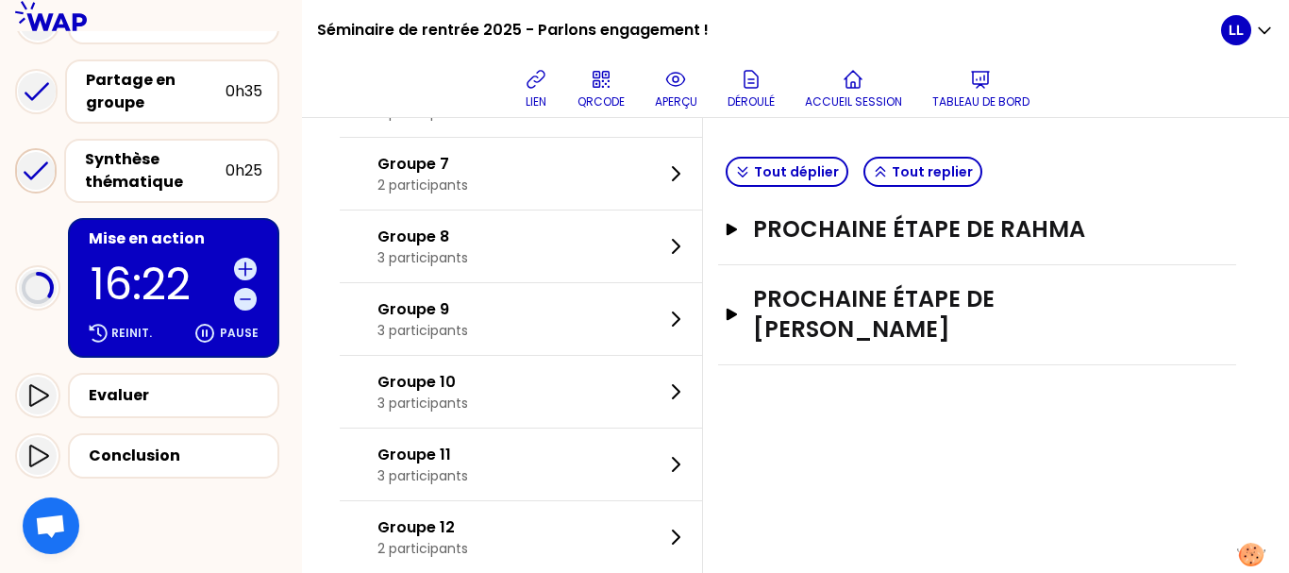
scroll to position [574, 0]
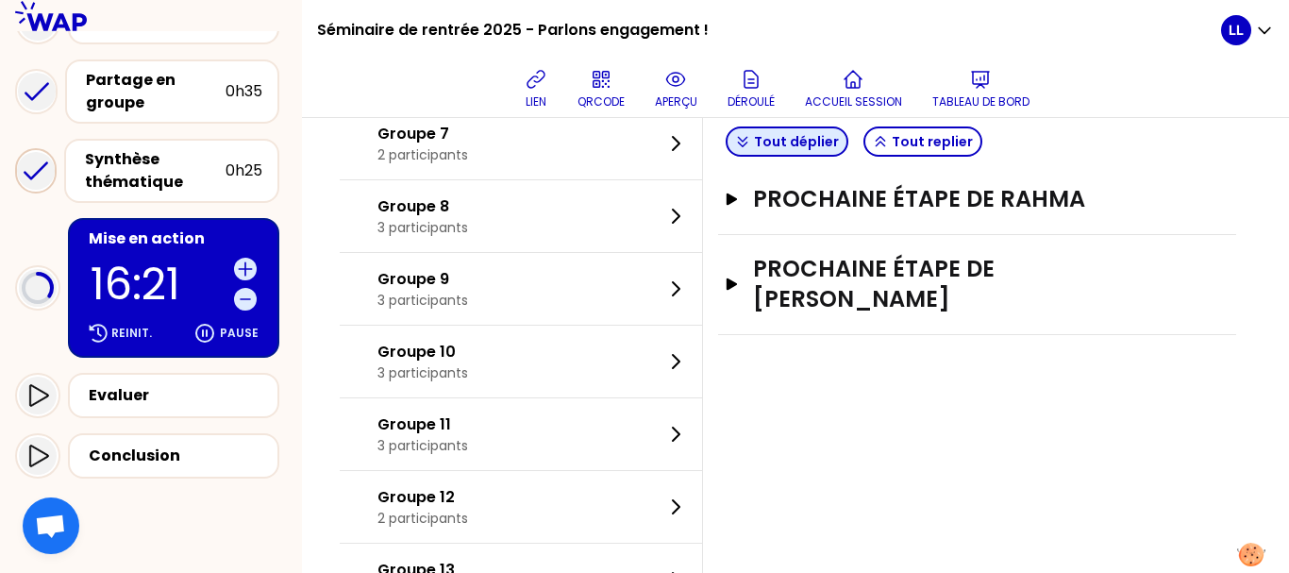
click at [798, 140] on button "Tout déplier" at bounding box center [787, 141] width 123 height 30
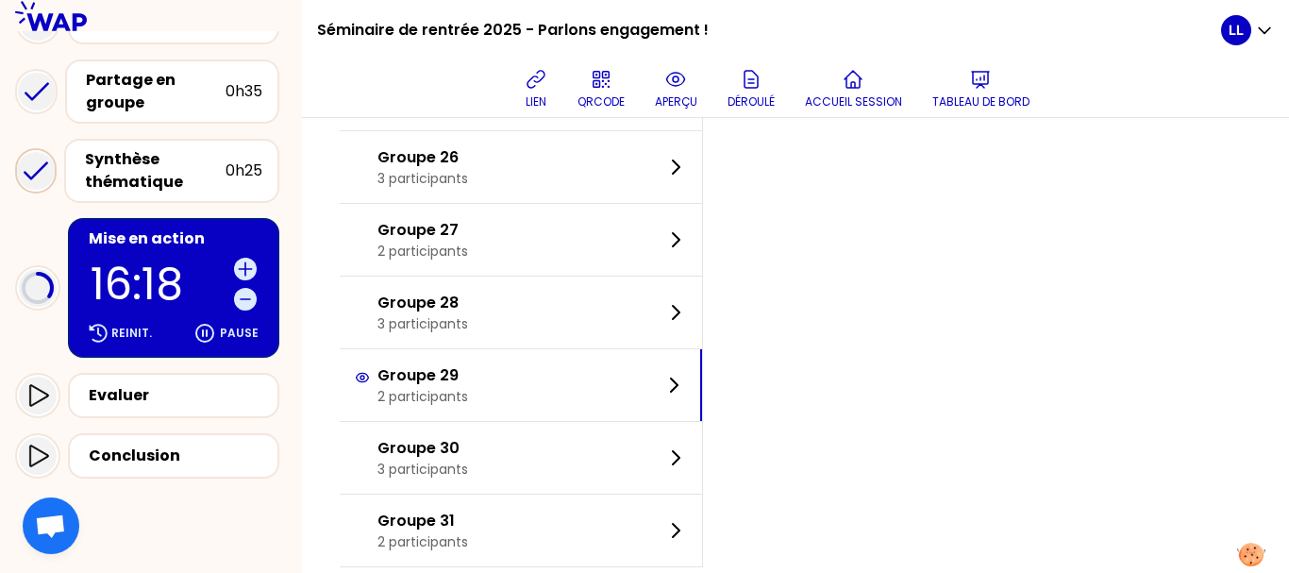
scroll to position [1932, 0]
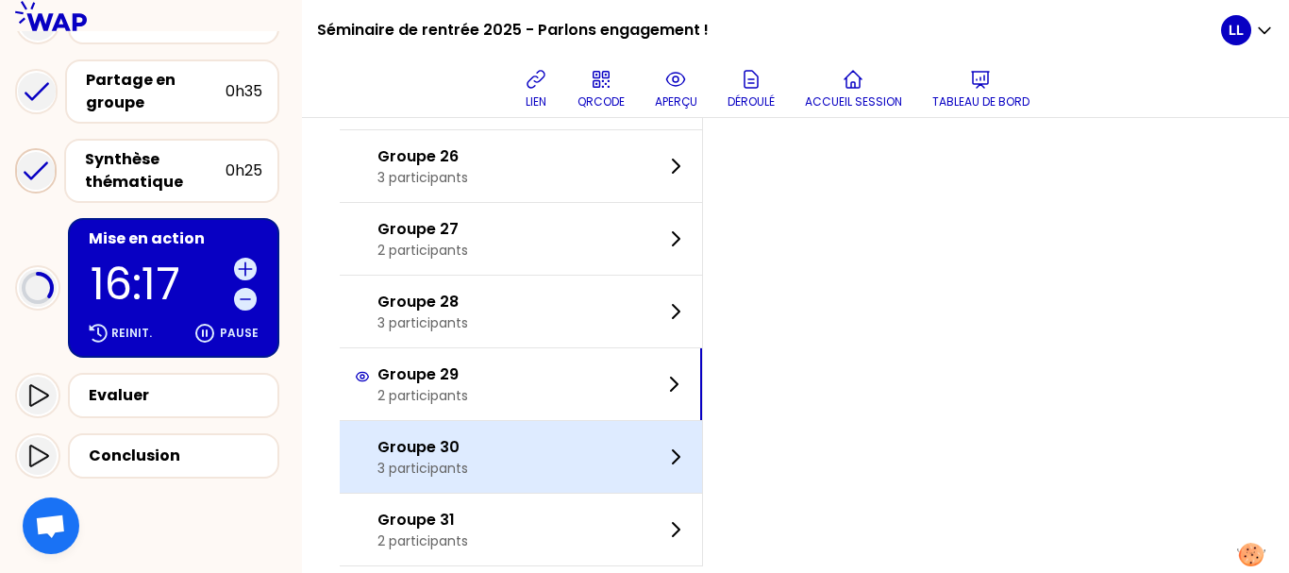
click at [530, 436] on div "Groupe 30 3 participants" at bounding box center [521, 457] width 362 height 72
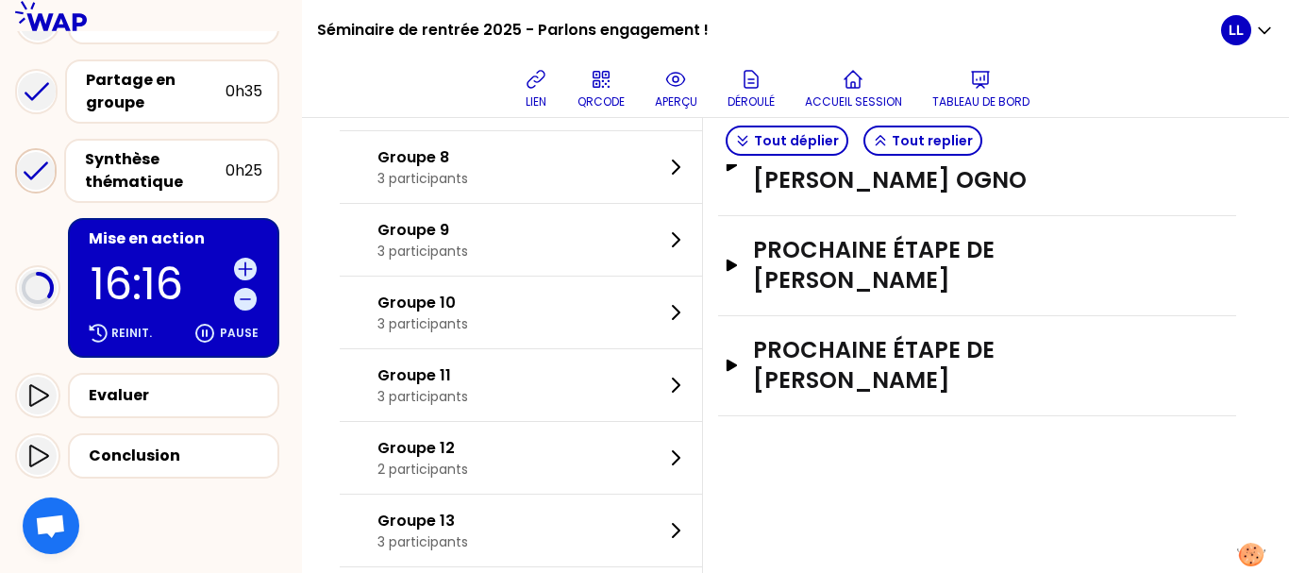
scroll to position [622, 0]
click at [786, 149] on button "Tout déplier" at bounding box center [787, 141] width 123 height 30
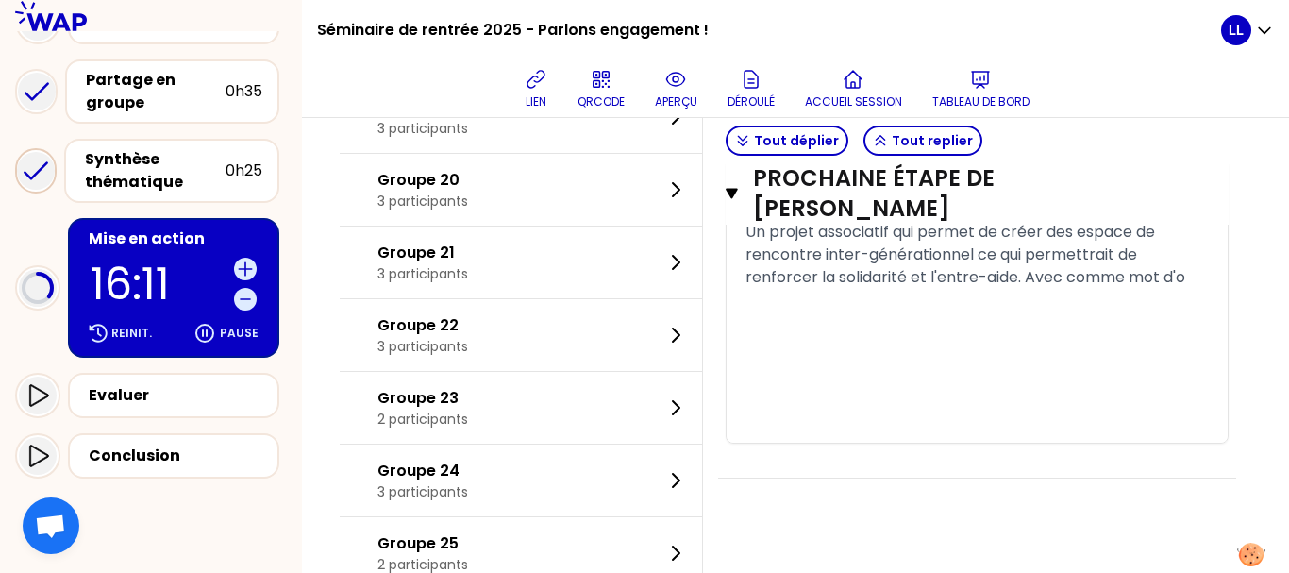
scroll to position [1963, 0]
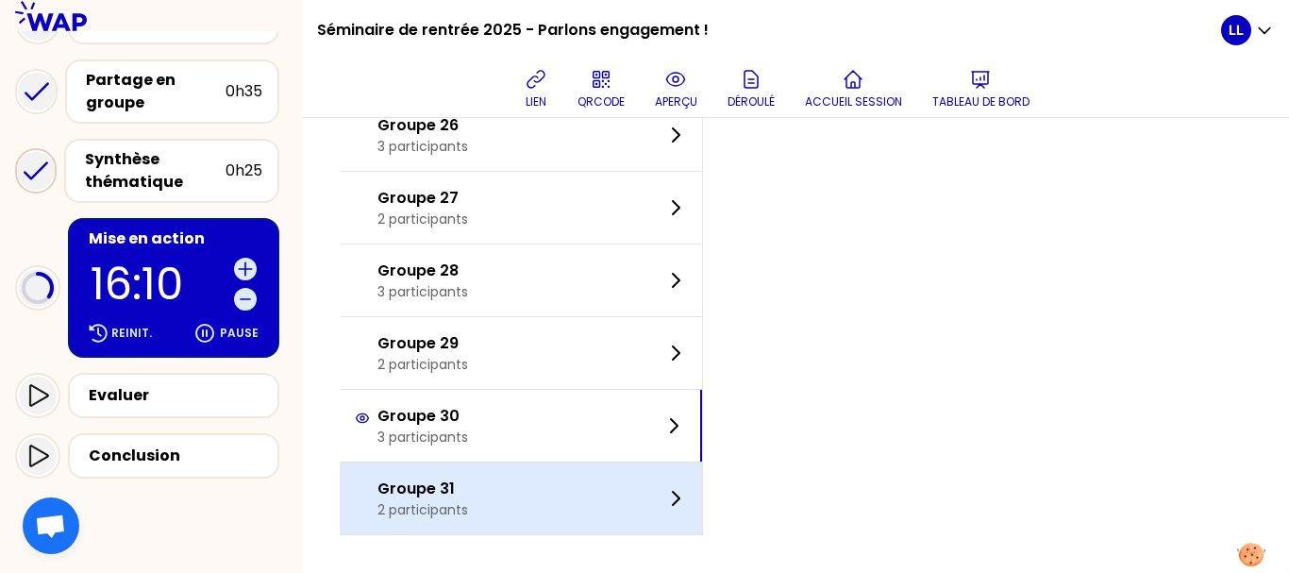
click at [553, 508] on div "Groupe 31 2 participants" at bounding box center [521, 498] width 362 height 72
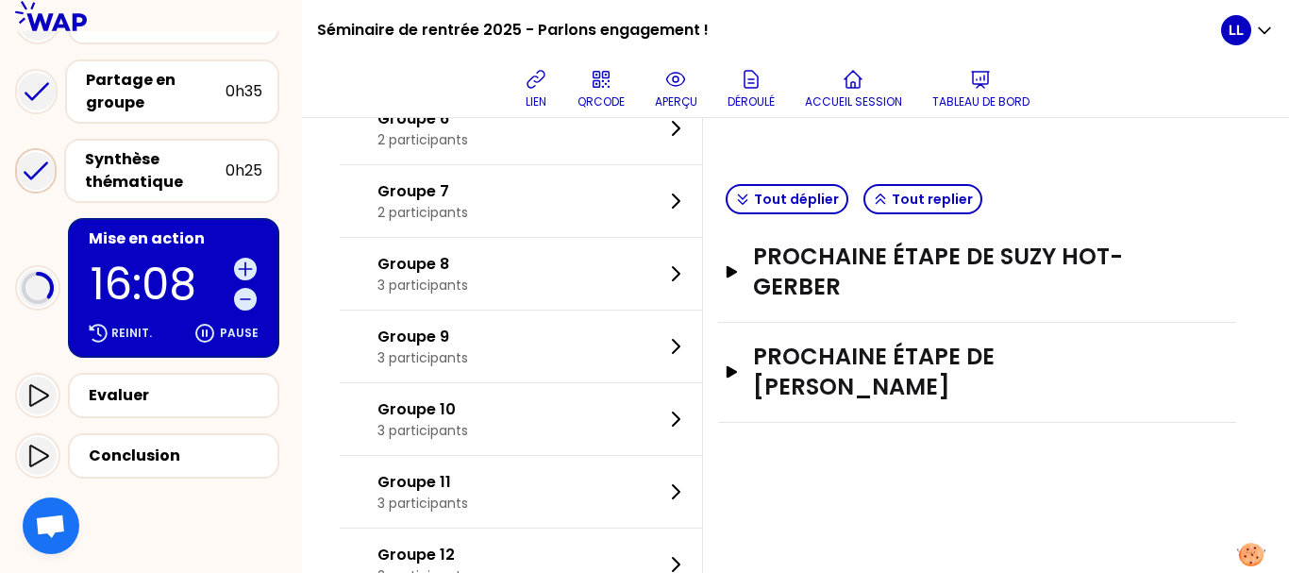
scroll to position [514, 0]
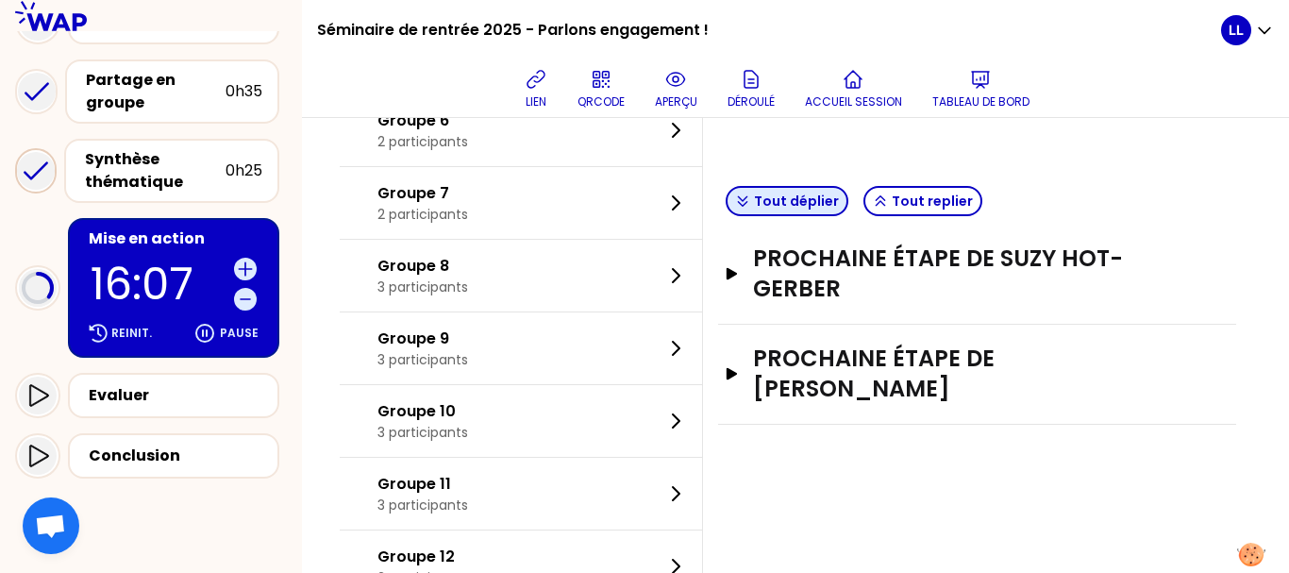
click at [802, 211] on button "Tout déplier" at bounding box center [787, 201] width 123 height 30
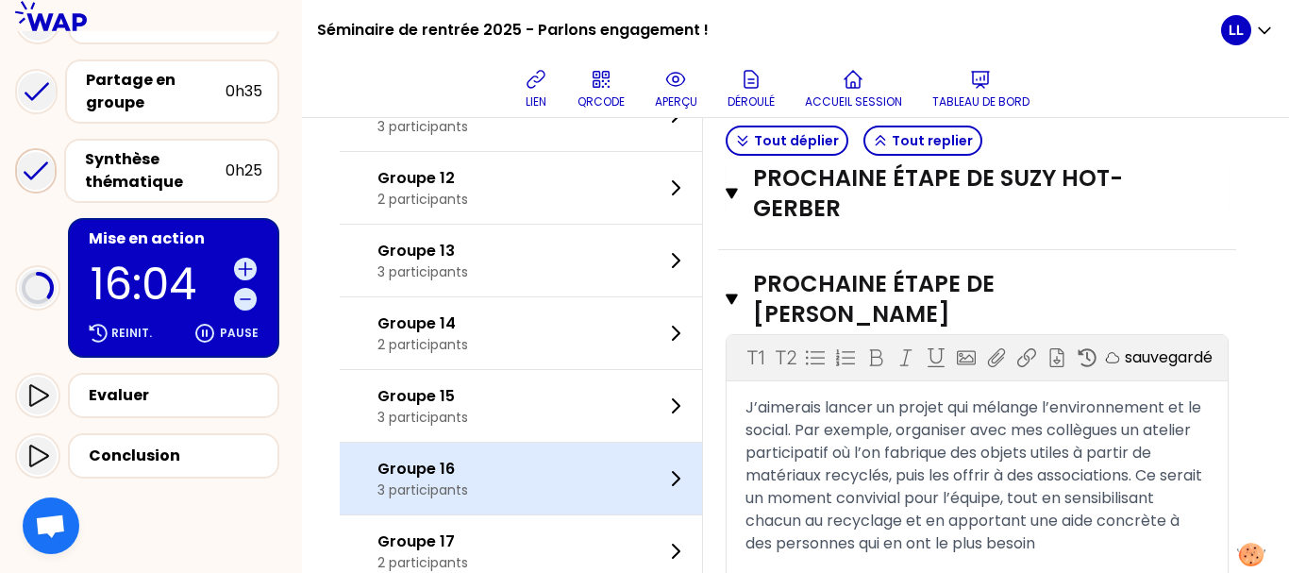
scroll to position [891, 0]
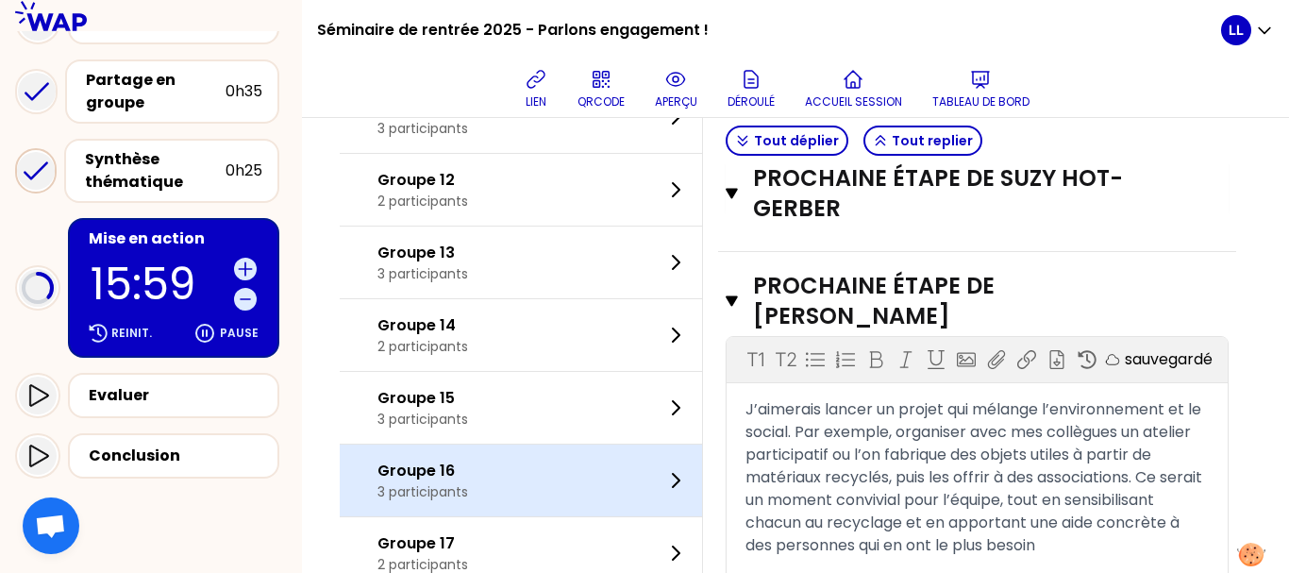
click at [416, 480] on p "Groupe 16" at bounding box center [422, 471] width 91 height 23
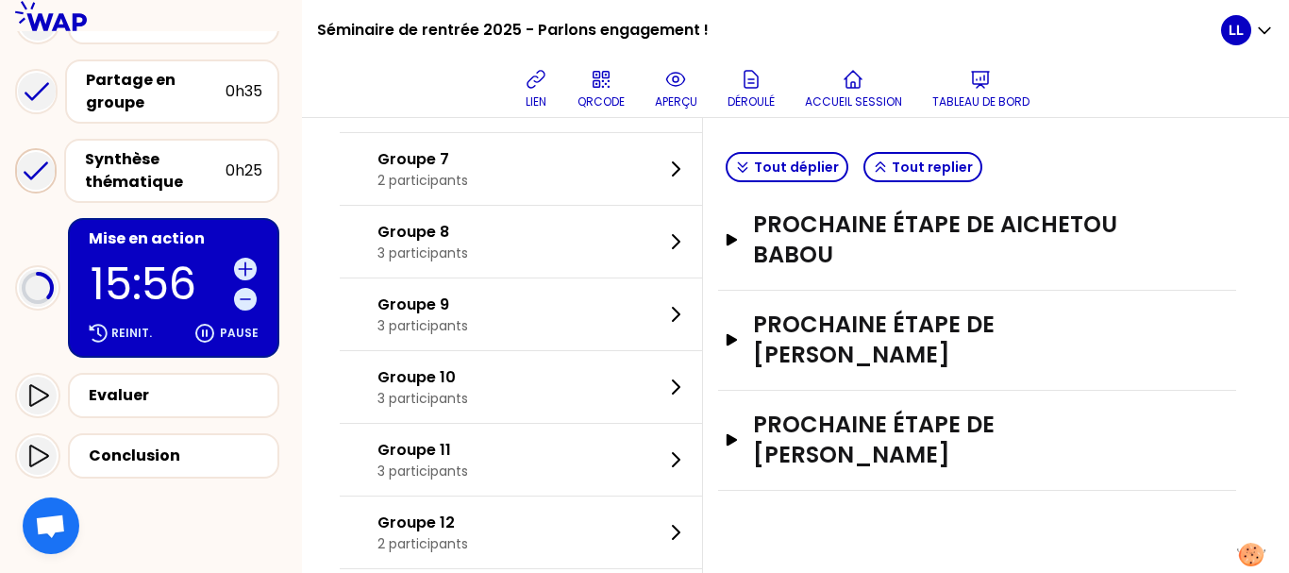
scroll to position [544, 0]
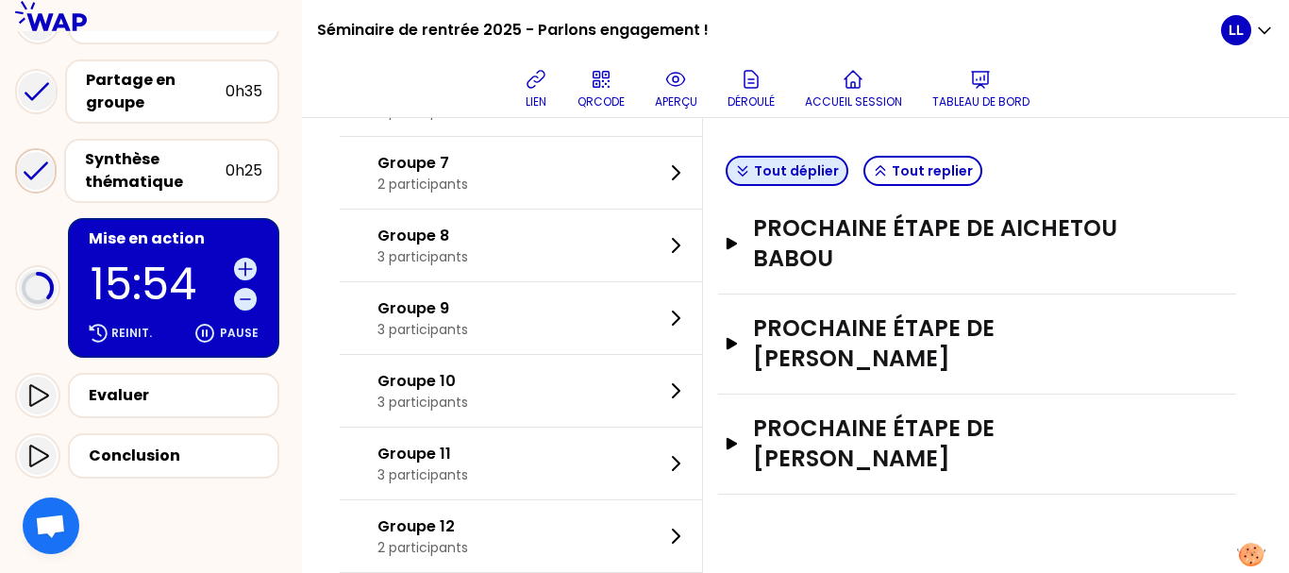
click at [791, 179] on button "Tout déplier" at bounding box center [787, 171] width 123 height 30
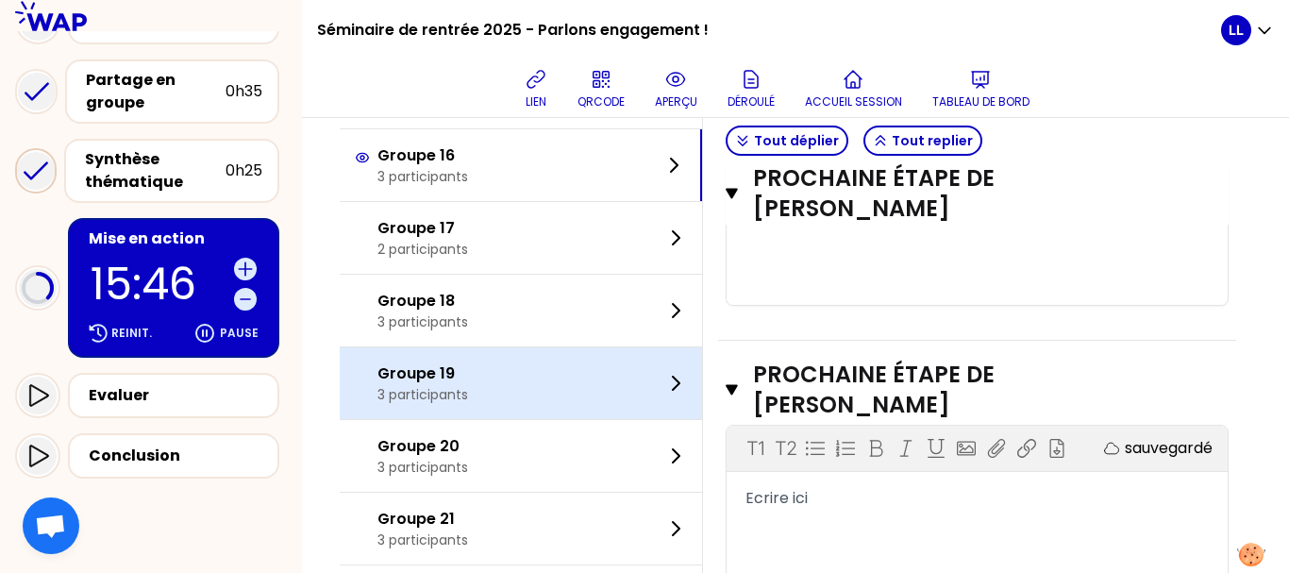
scroll to position [1963, 0]
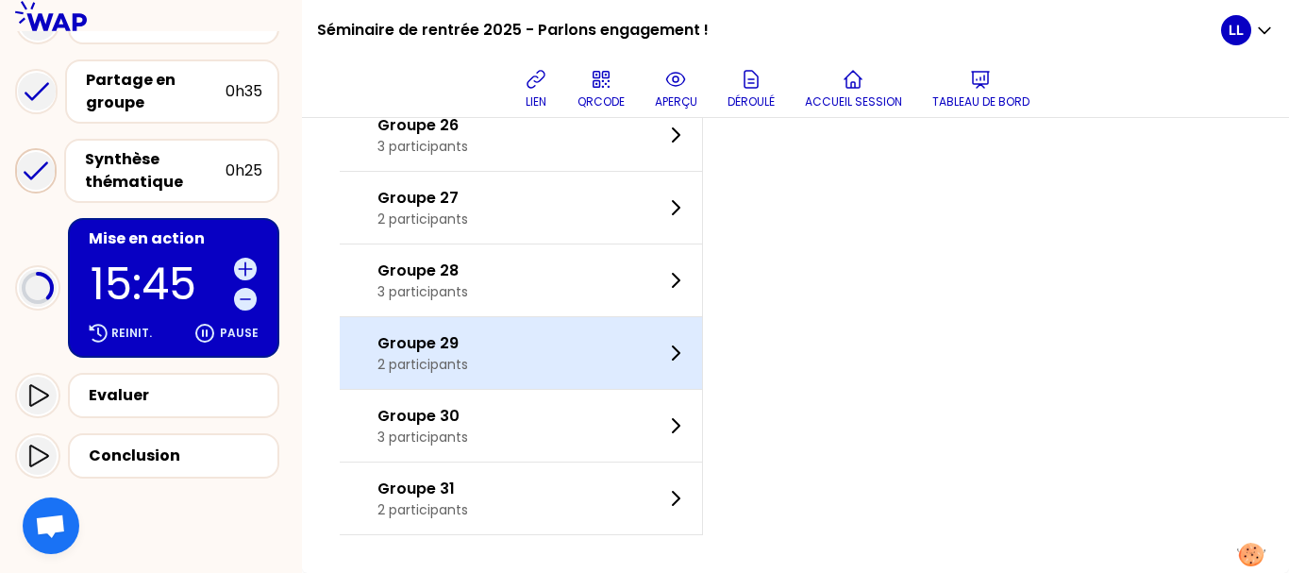
click at [527, 370] on div "Groupe 29 2 participants" at bounding box center [521, 353] width 362 height 72
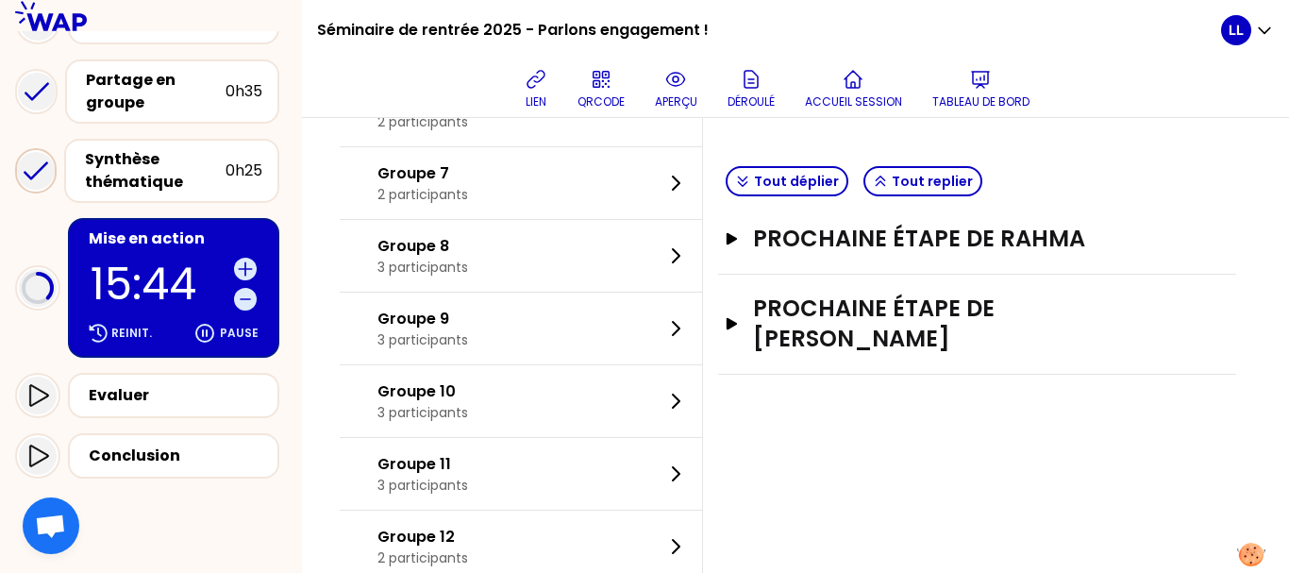
scroll to position [533, 0]
click at [789, 185] on button "Tout déplier" at bounding box center [787, 182] width 123 height 30
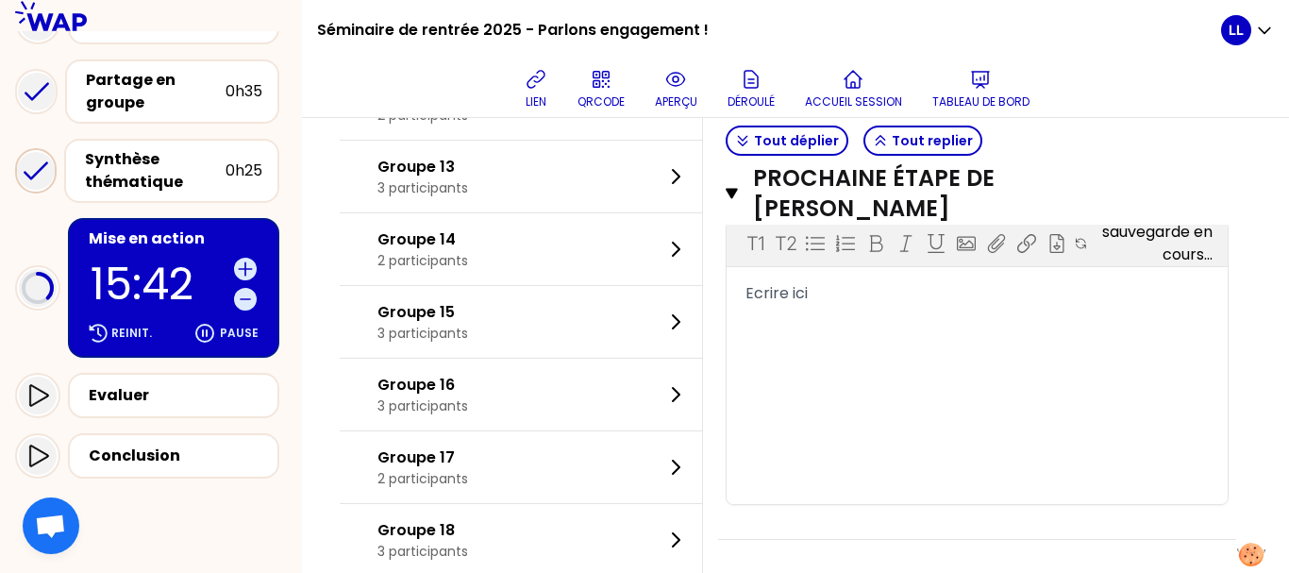
scroll to position [978, 0]
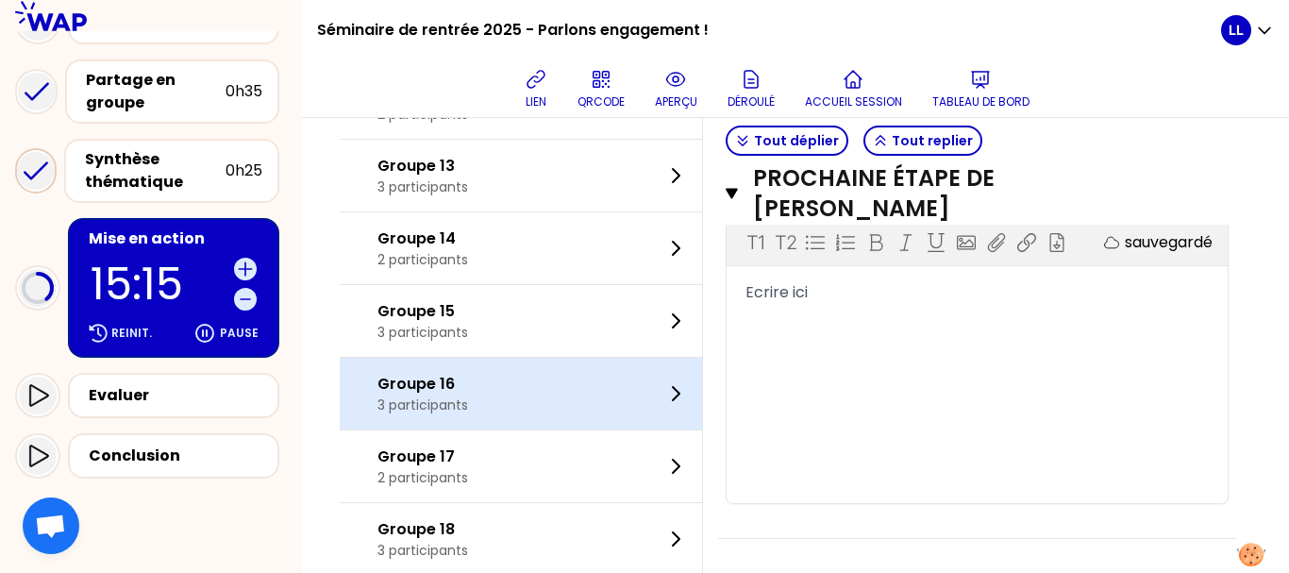
click at [634, 392] on div "Groupe 16 3 participants" at bounding box center [521, 394] width 362 height 72
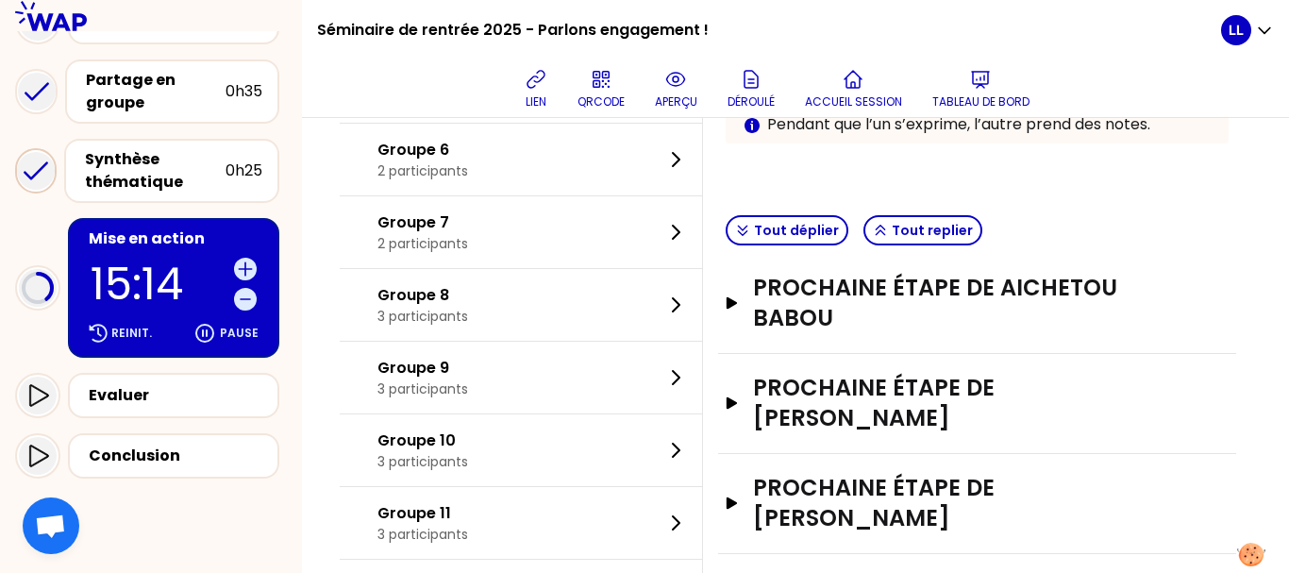
scroll to position [477, 0]
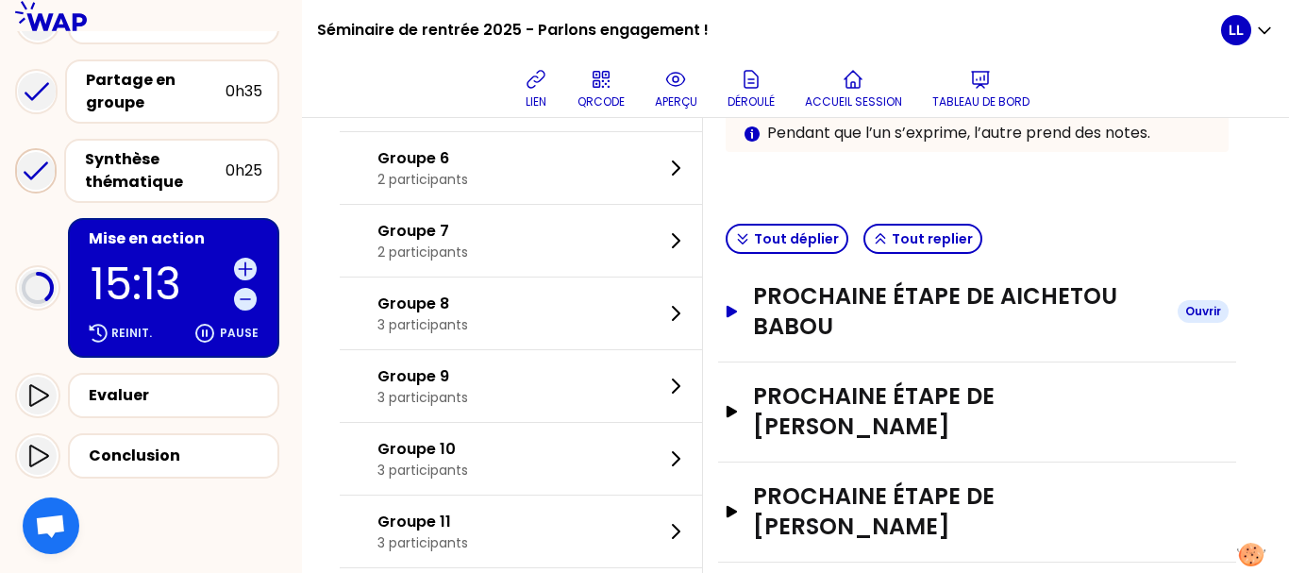
click at [912, 310] on h3 "Prochaine étape de Aichetou Babou" at bounding box center [958, 311] width 410 height 60
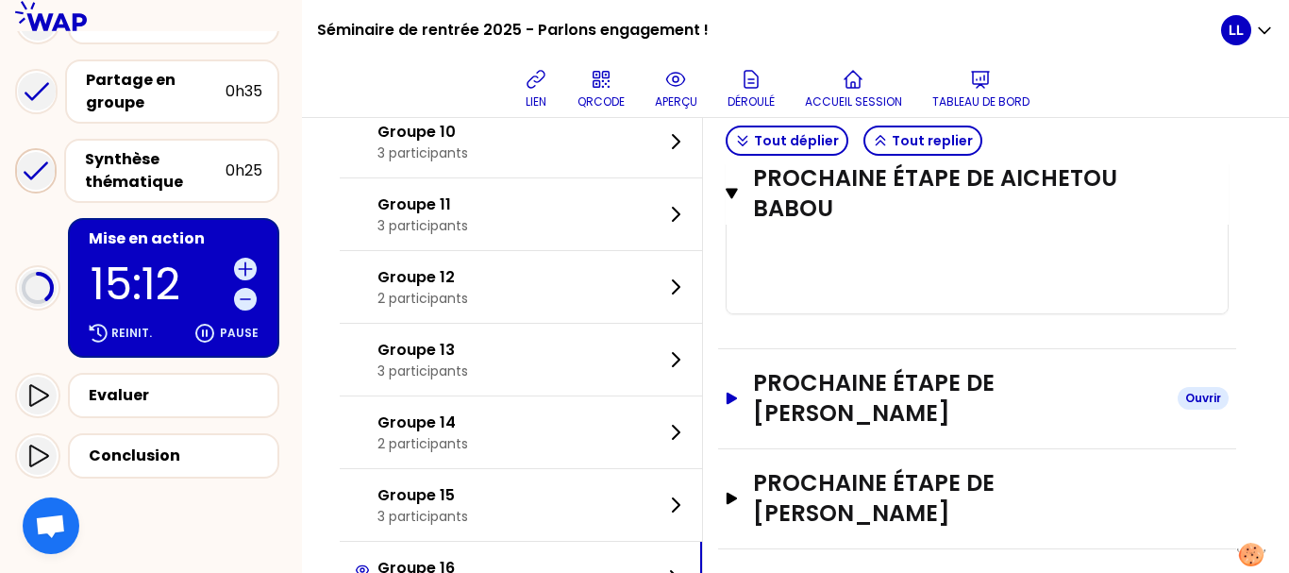
click at [832, 393] on h3 "Prochaine étape de [PERSON_NAME]" at bounding box center [958, 398] width 410 height 60
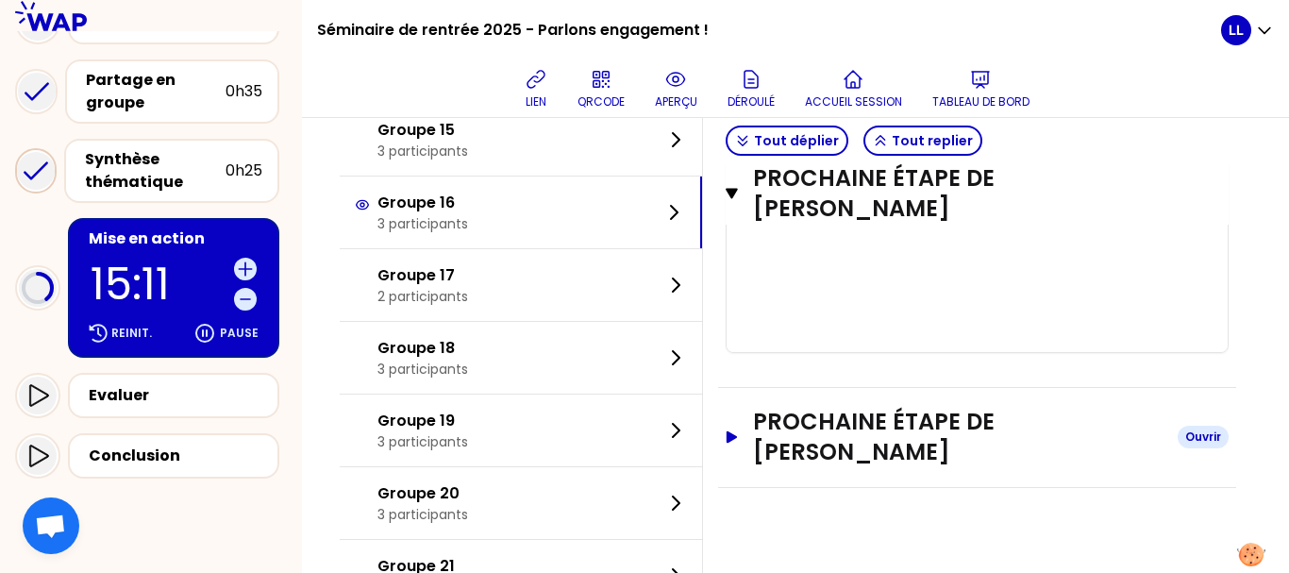
click at [823, 435] on h3 "Prochaine étape de [PERSON_NAME]" at bounding box center [958, 437] width 410 height 60
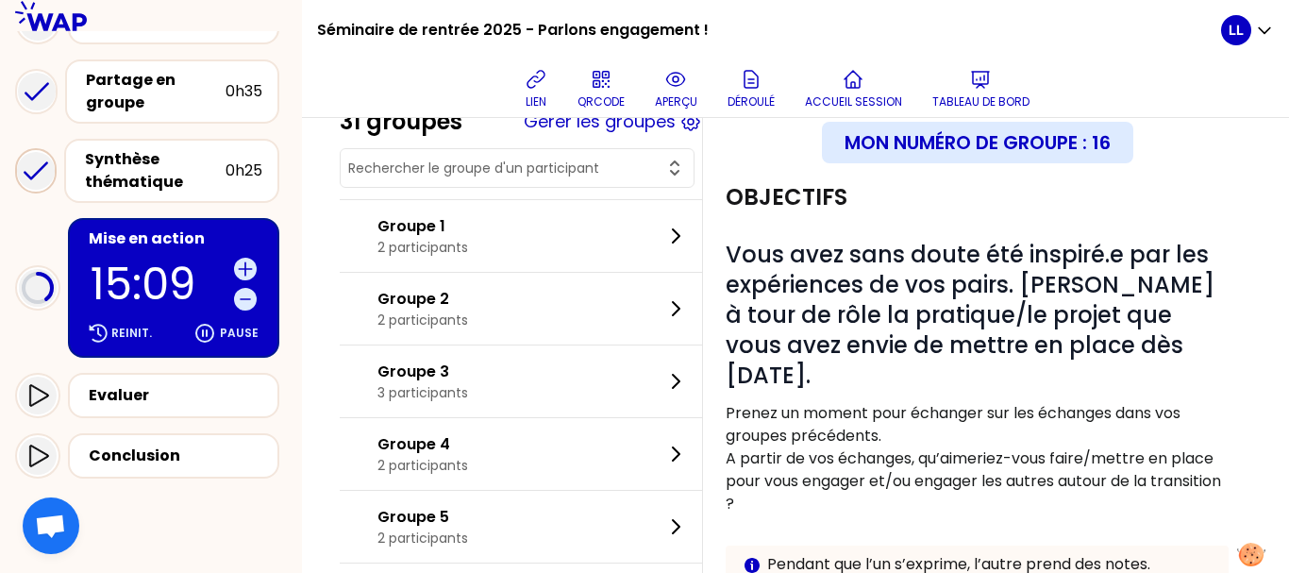
scroll to position [40, 0]
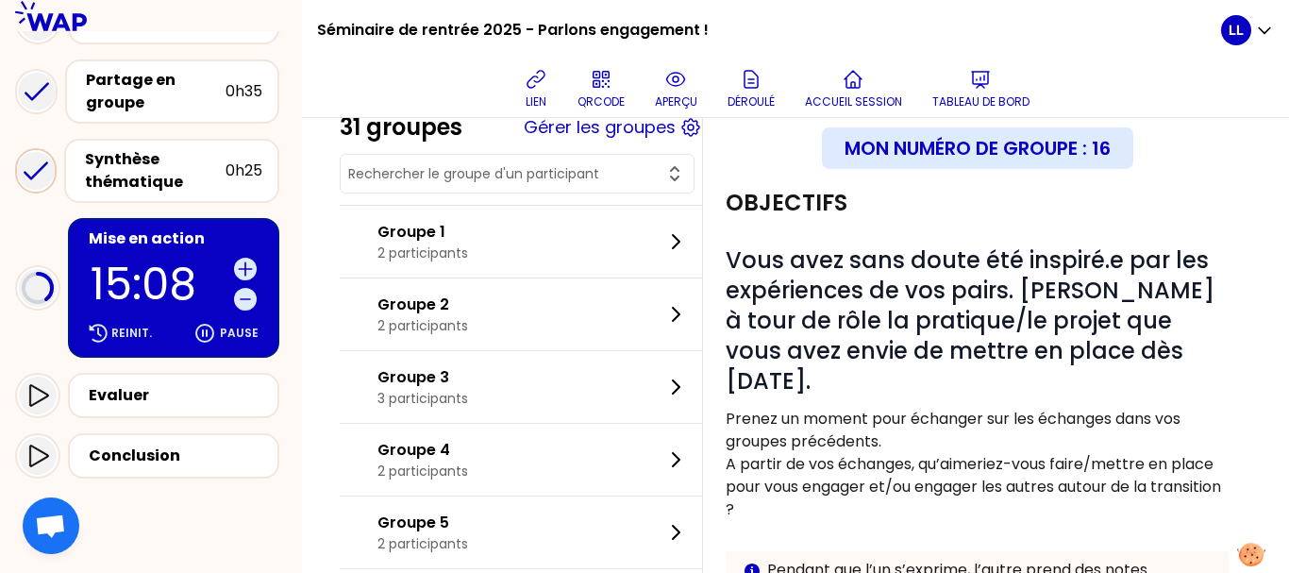
click at [823, 435] on p "Prenez un moment pour échanger sur les échanges dans vos groupes précédents." at bounding box center [977, 430] width 503 height 45
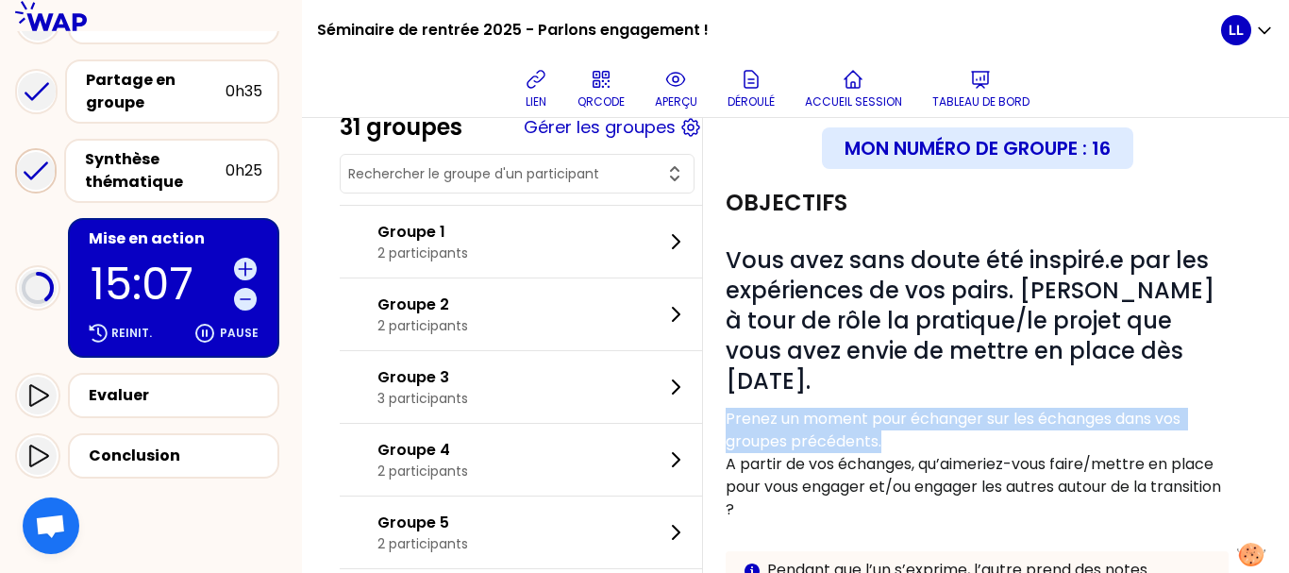
click at [823, 435] on p "Prenez un moment pour échanger sur les échanges dans vos groupes précédents." at bounding box center [977, 430] width 503 height 45
click at [797, 449] on p "Prenez un moment pour échanger sur les échanges dans vos groupes précédents." at bounding box center [977, 430] width 503 height 45
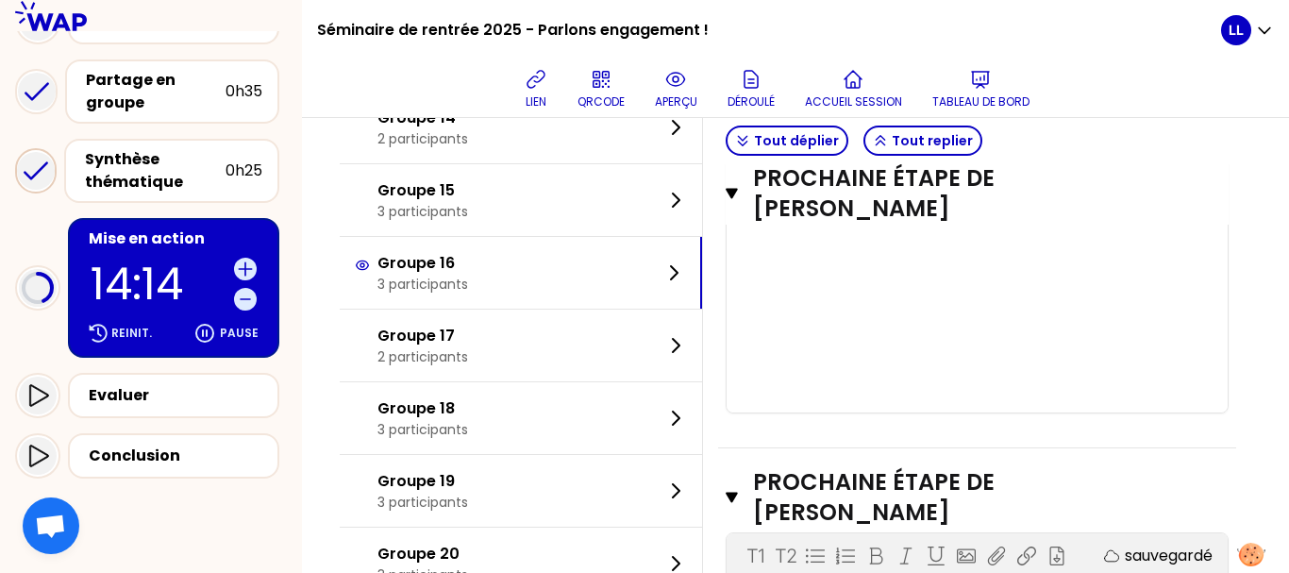
scroll to position [1099, 0]
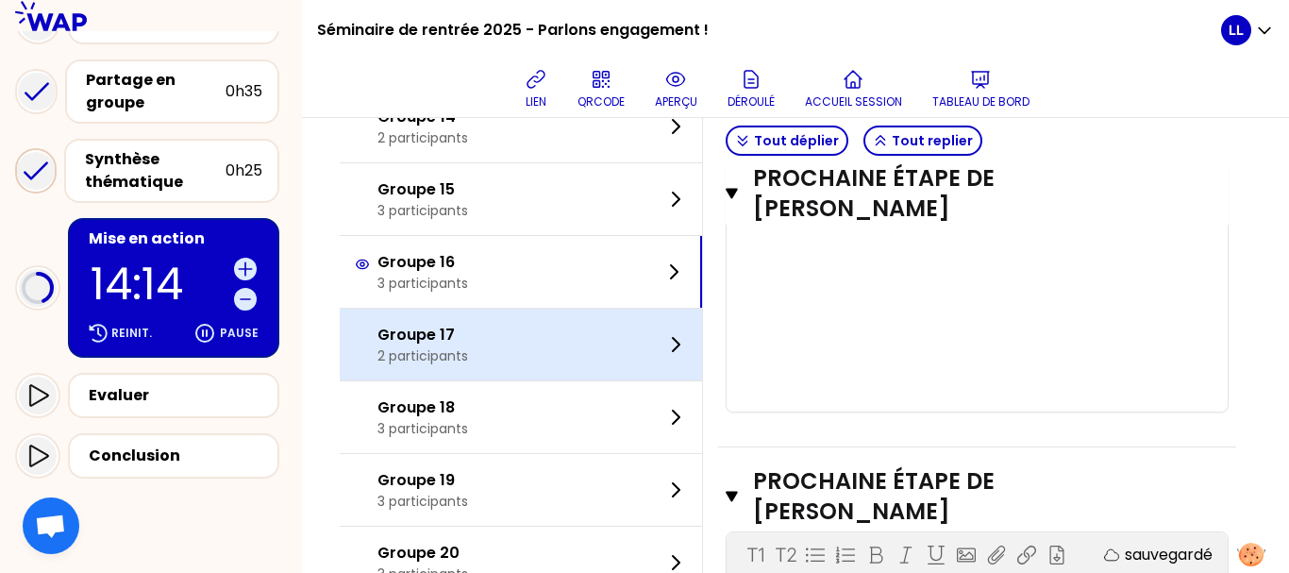
click at [506, 362] on div "Groupe 17 2 participants" at bounding box center [521, 345] width 362 height 72
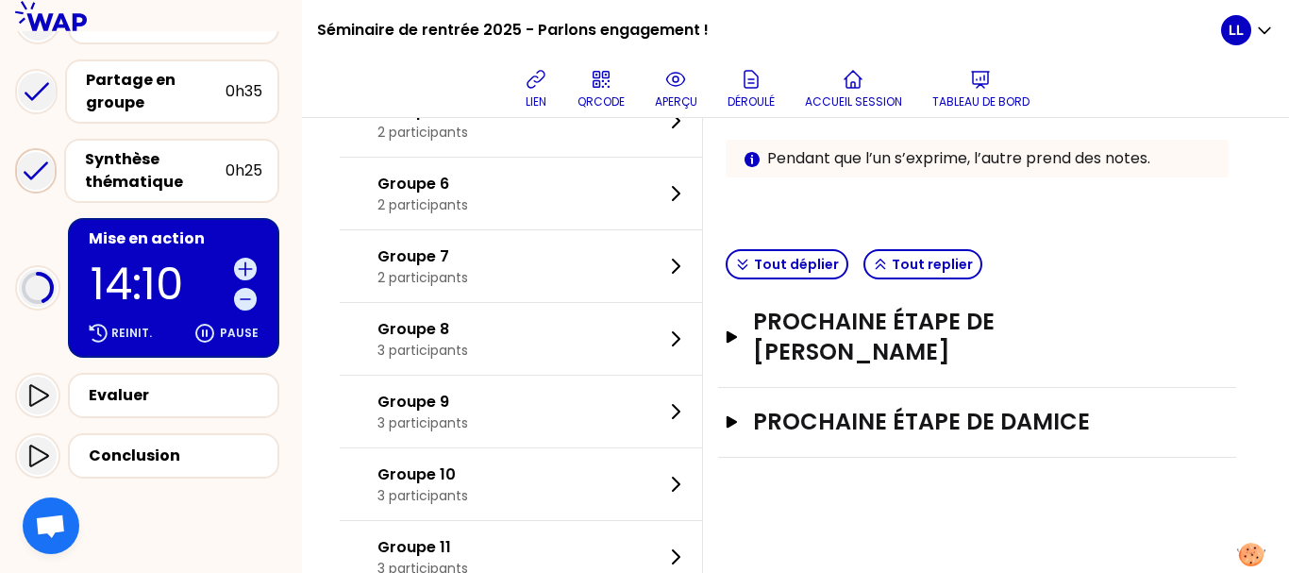
scroll to position [450, 0]
click at [783, 267] on button "Tout déplier" at bounding box center [787, 265] width 123 height 30
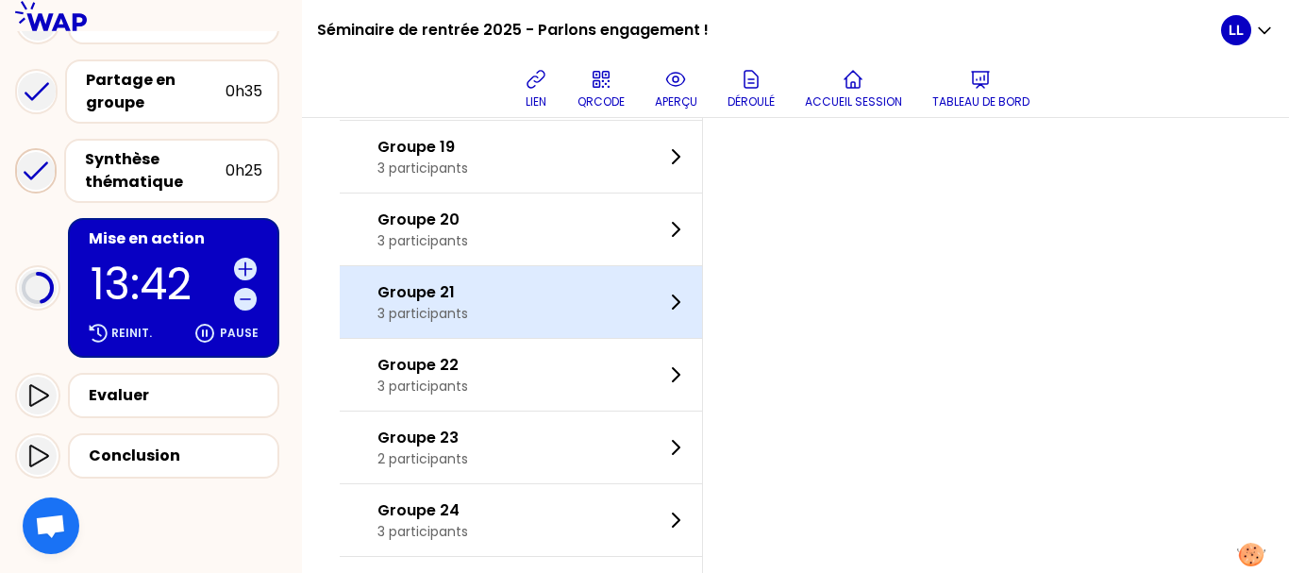
scroll to position [1433, 0]
click at [511, 278] on div "Groupe 21 3 participants" at bounding box center [521, 301] width 362 height 72
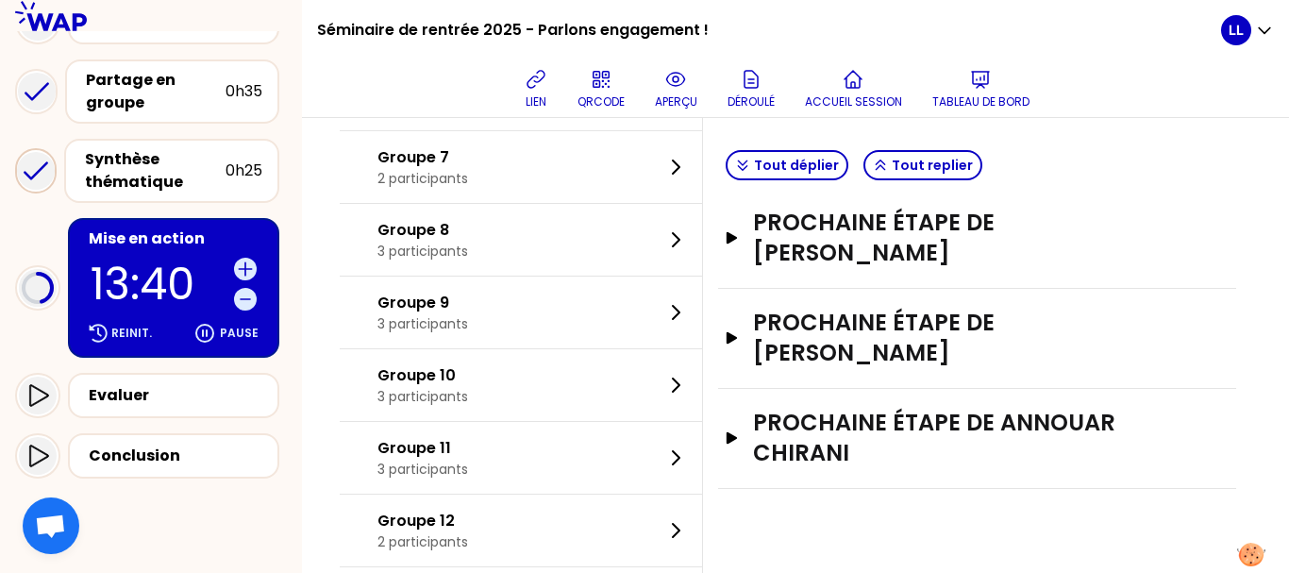
scroll to position [532, 0]
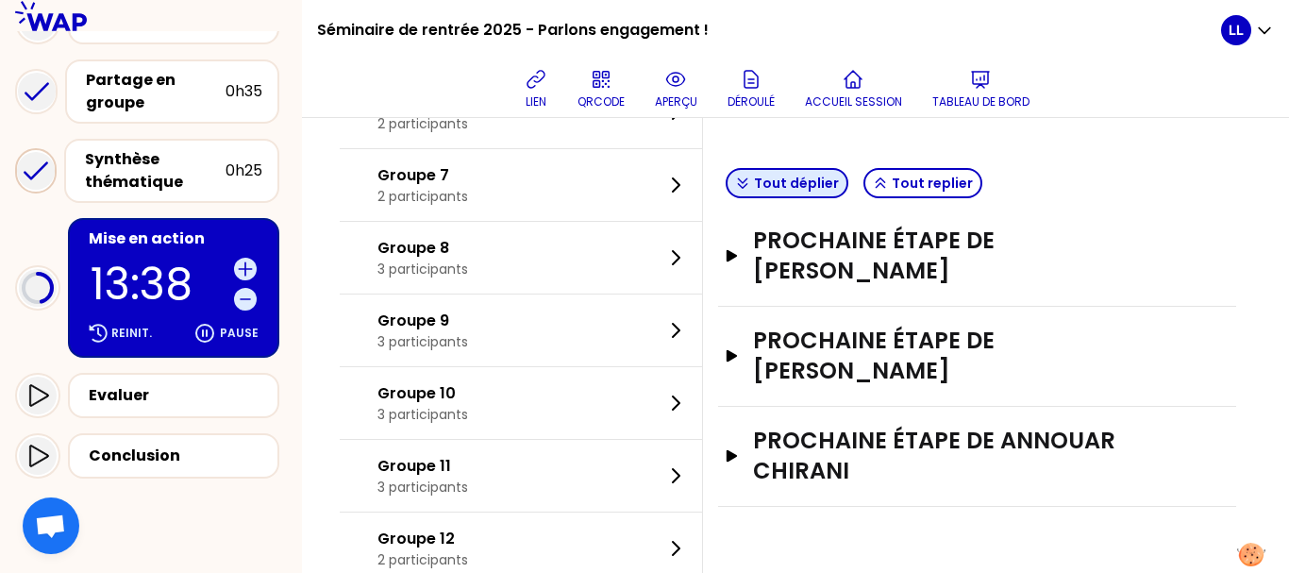
click at [820, 189] on button "Tout déplier" at bounding box center [787, 183] width 123 height 30
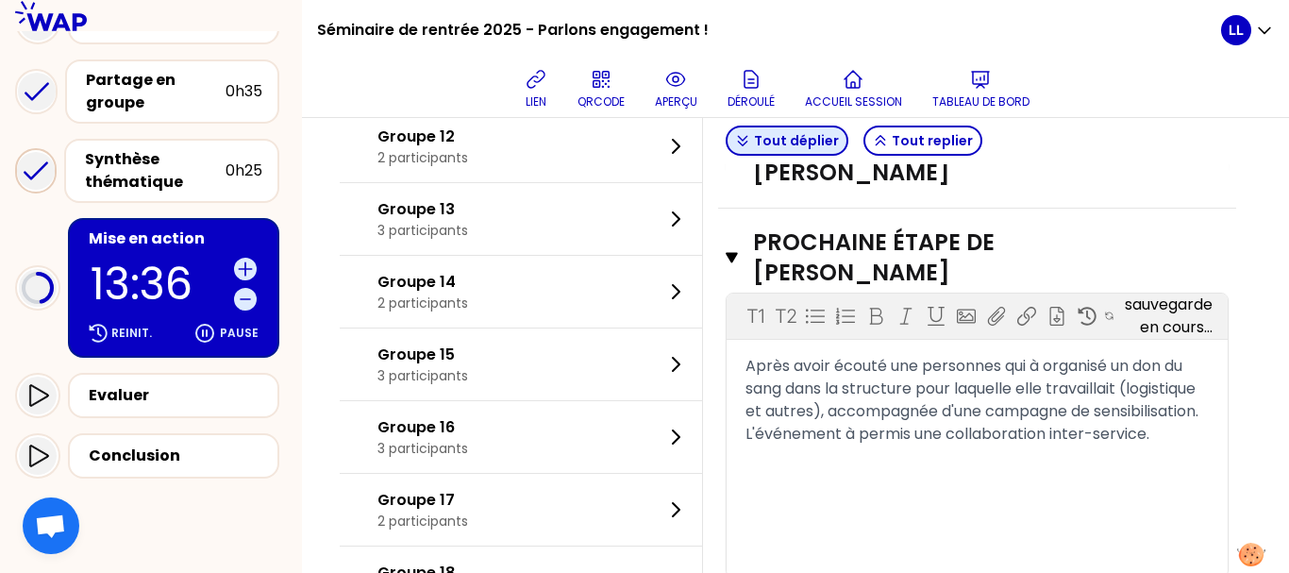
scroll to position [935, 0]
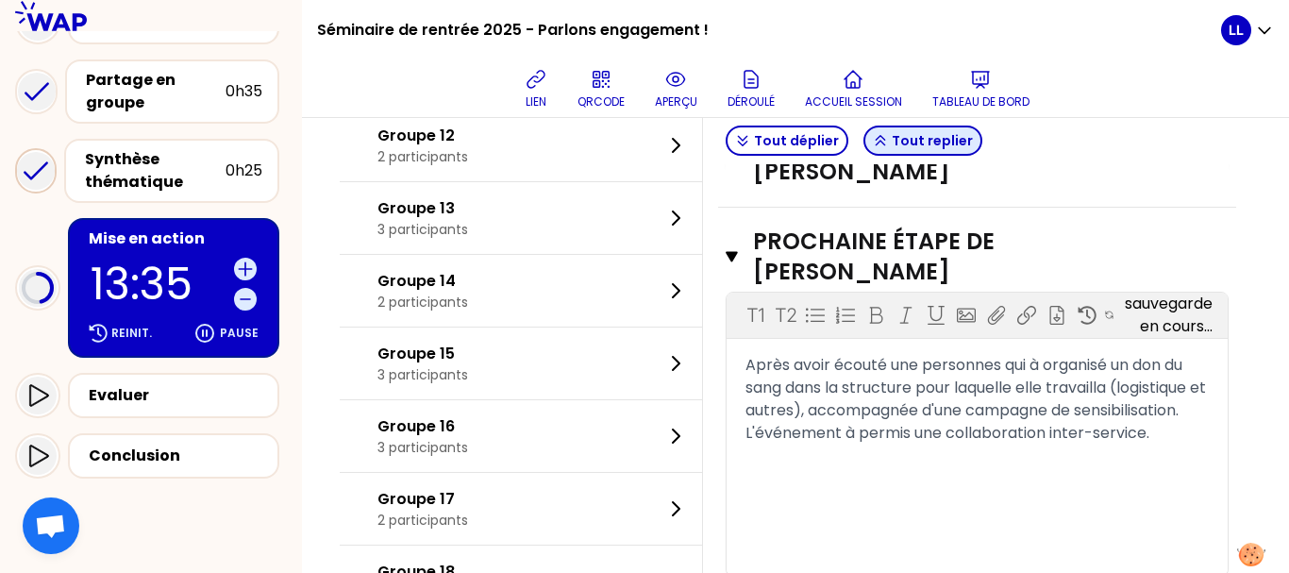
click at [943, 143] on button "Tout replier" at bounding box center [922, 141] width 119 height 30
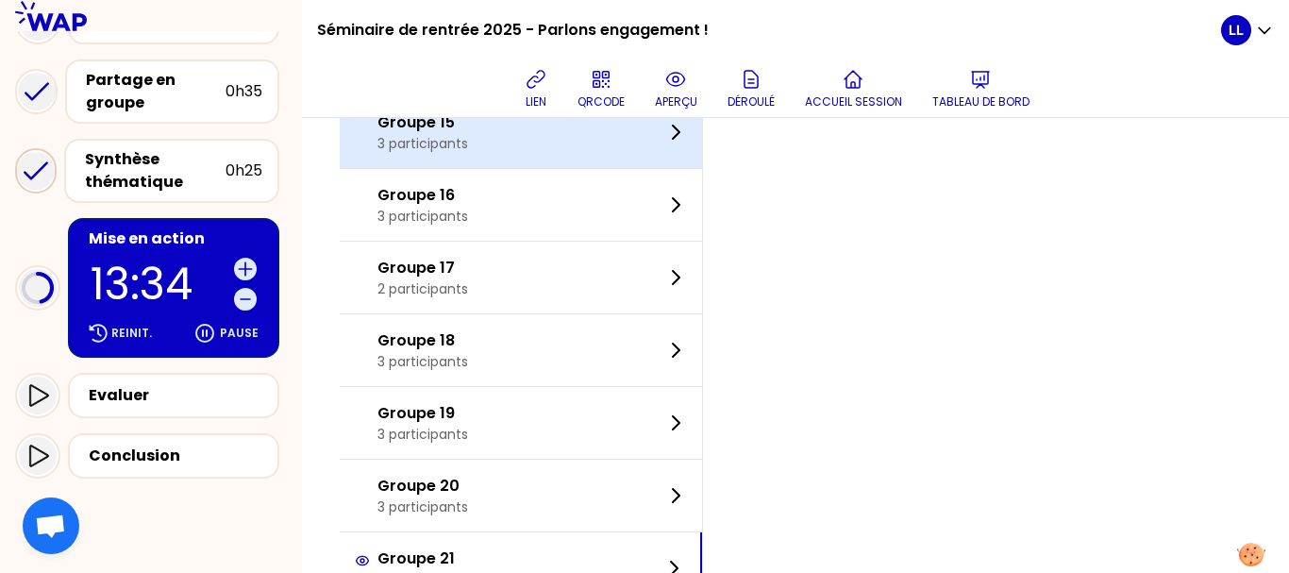
scroll to position [1262, 0]
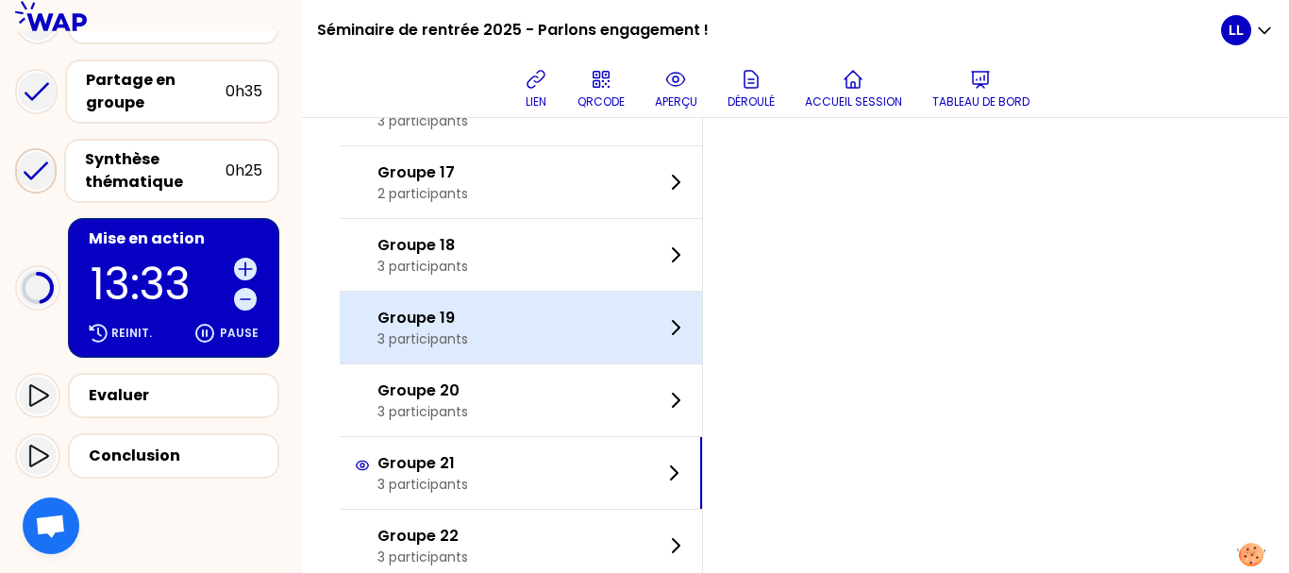
click at [514, 353] on div "Groupe 19 3 participants" at bounding box center [521, 328] width 362 height 72
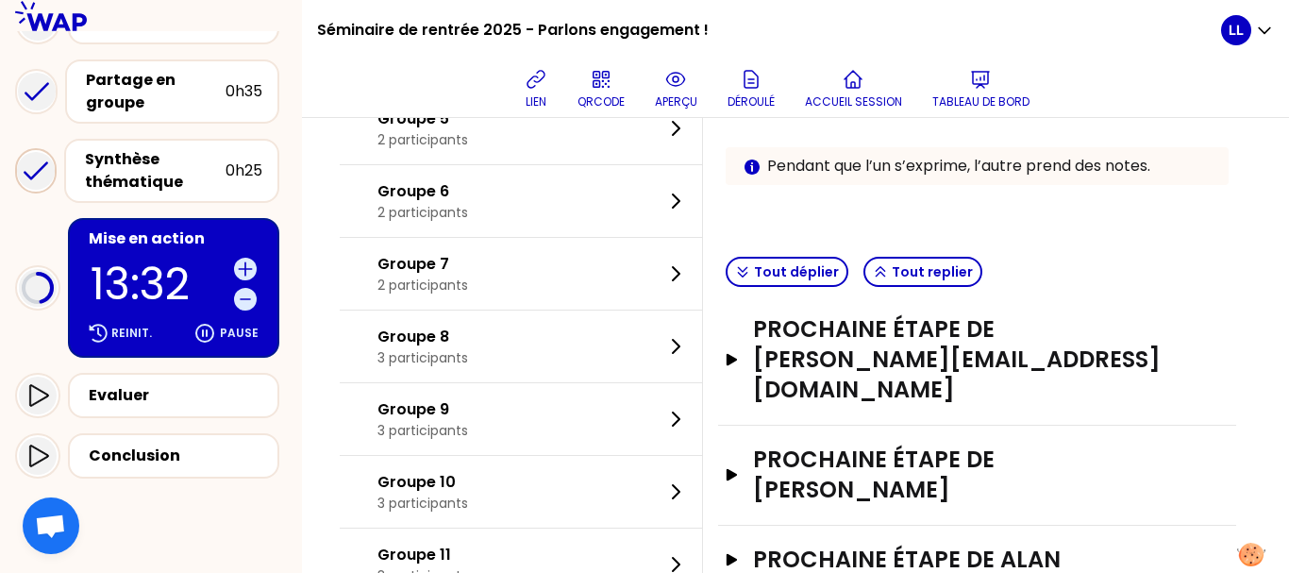
click at [827, 277] on button "Tout déplier" at bounding box center [787, 272] width 123 height 30
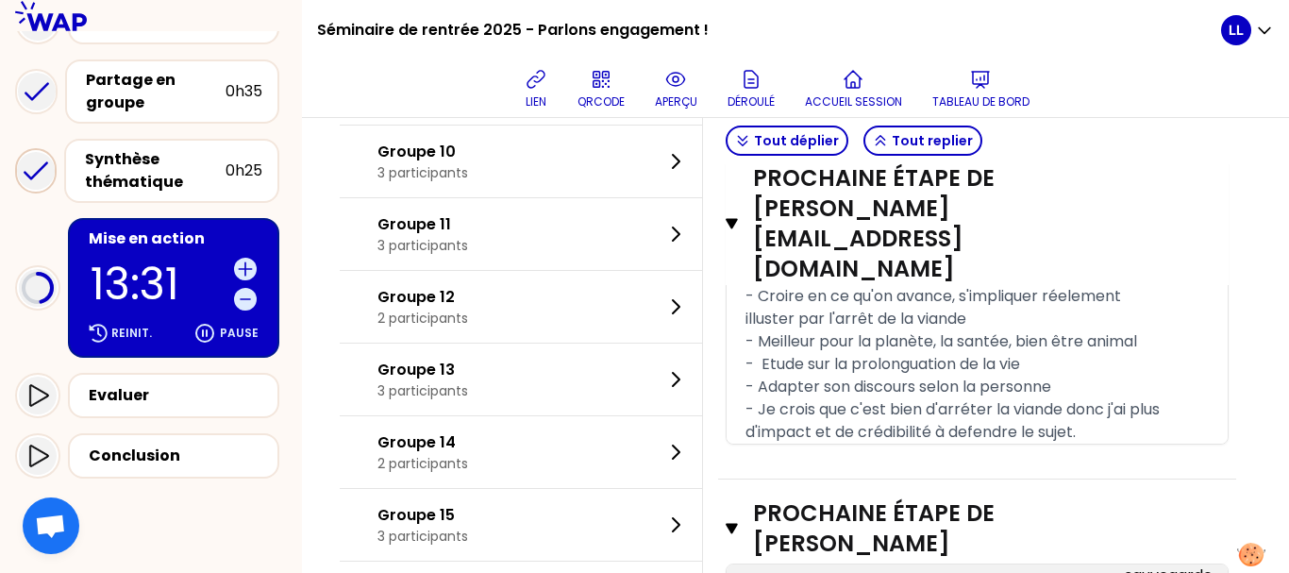
scroll to position [775, 0]
click at [918, 137] on button "Tout replier" at bounding box center [922, 141] width 119 height 30
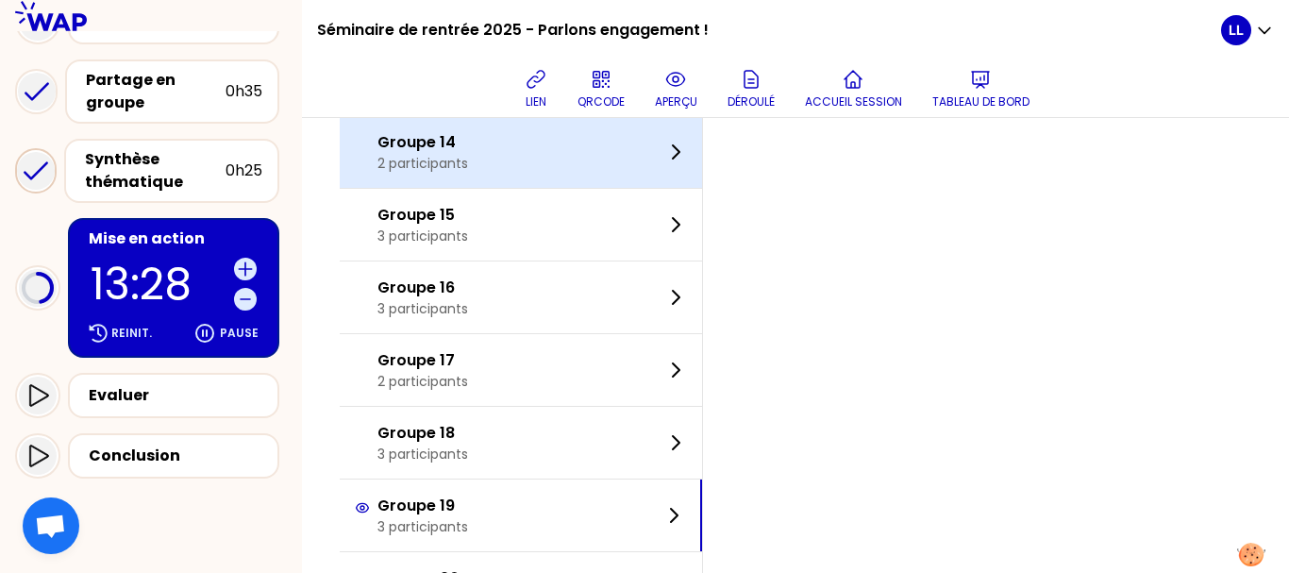
scroll to position [1075, 0]
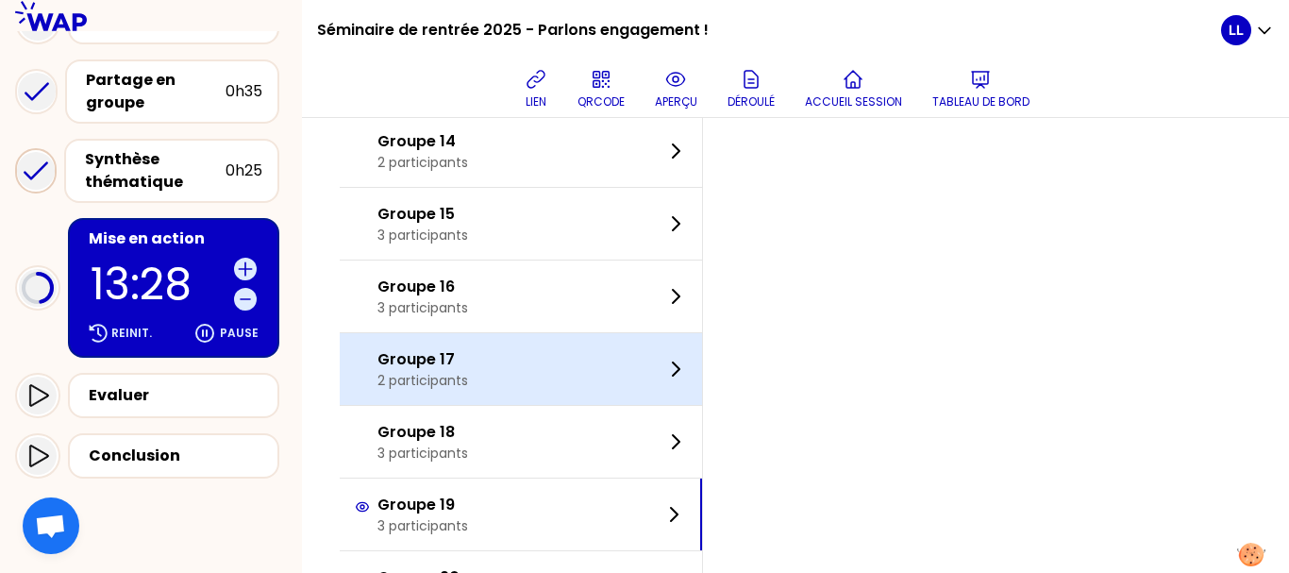
click at [510, 383] on div "Groupe 17 2 participants" at bounding box center [521, 369] width 362 height 72
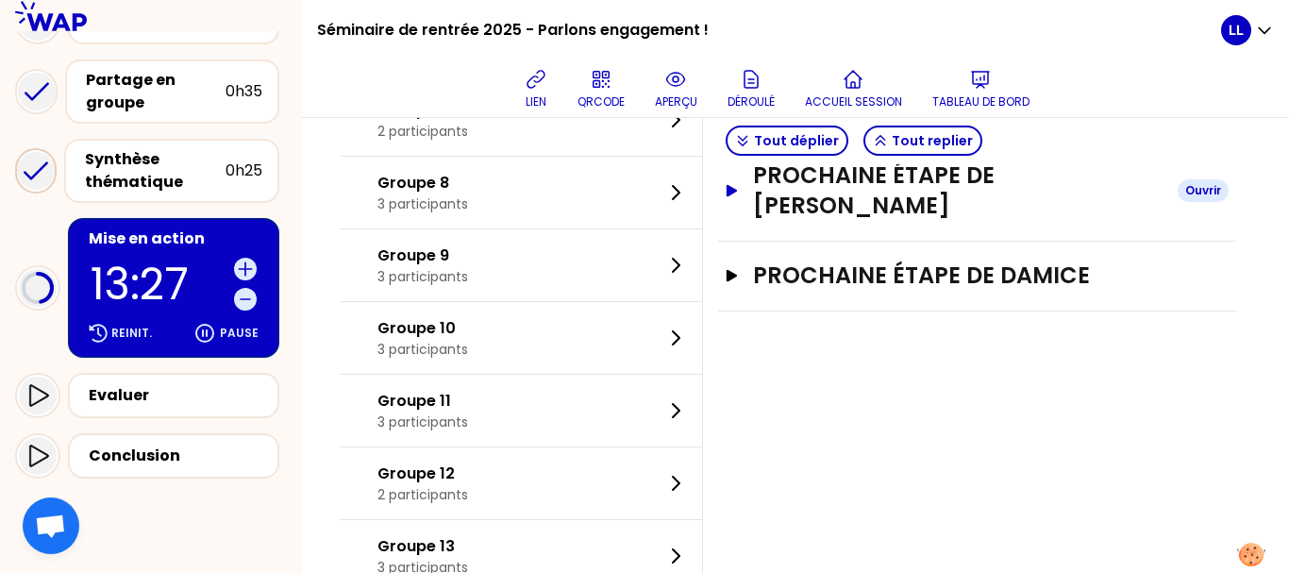
scroll to position [594, 0]
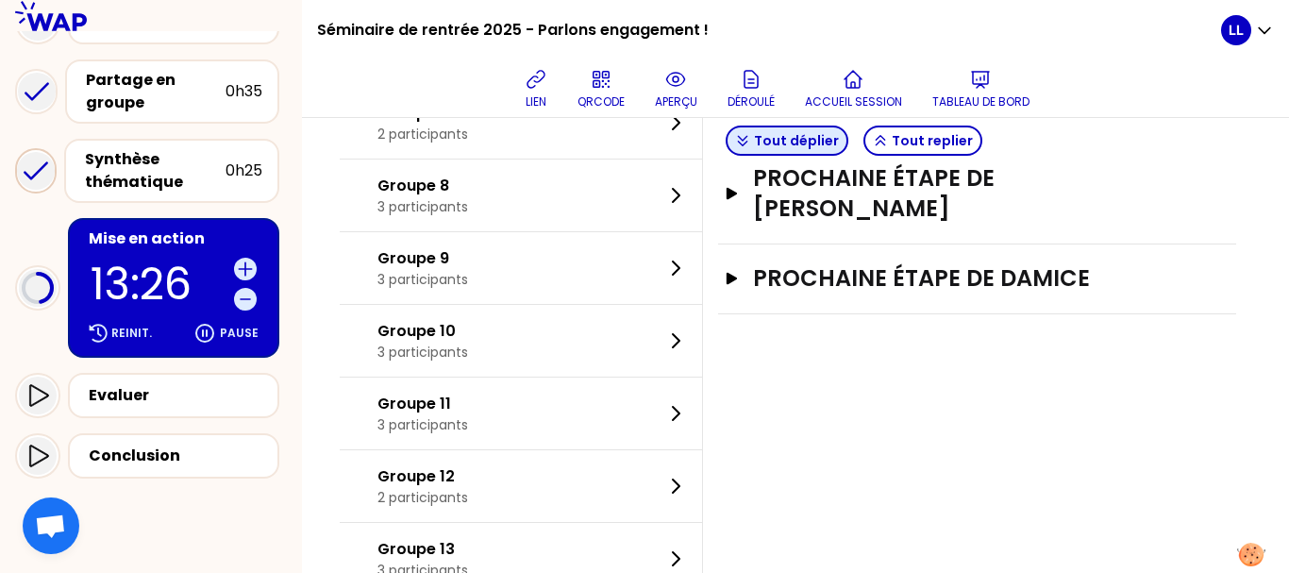
click at [802, 145] on button "Tout déplier" at bounding box center [787, 141] width 123 height 30
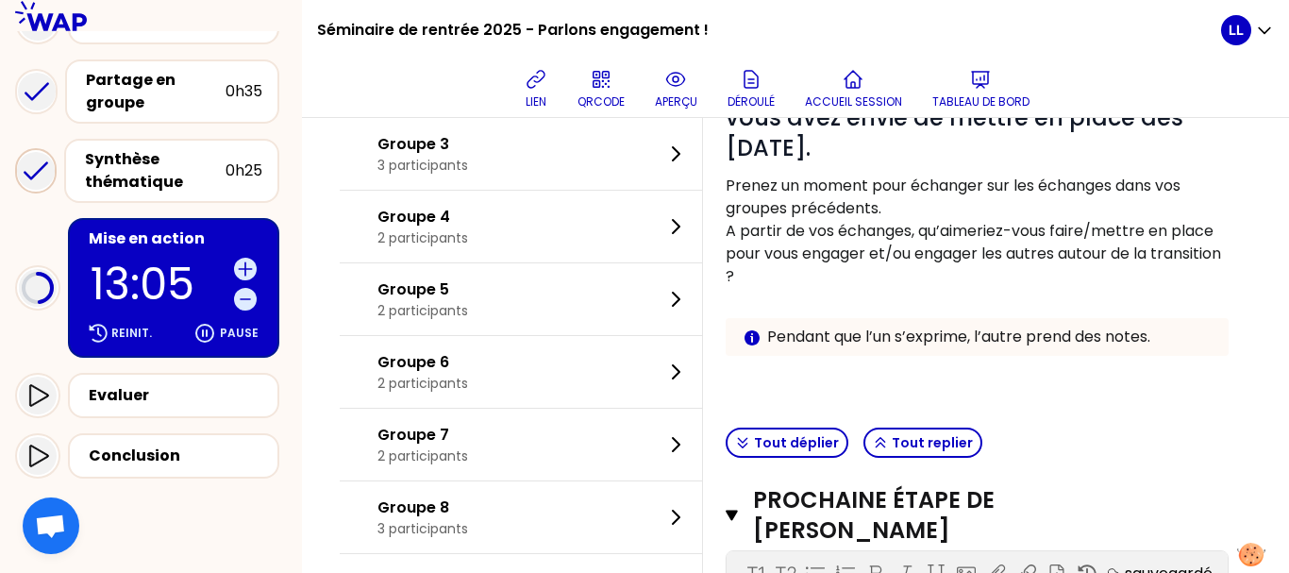
scroll to position [274, 0]
click at [760, 337] on icon at bounding box center [752, 336] width 15 height 15
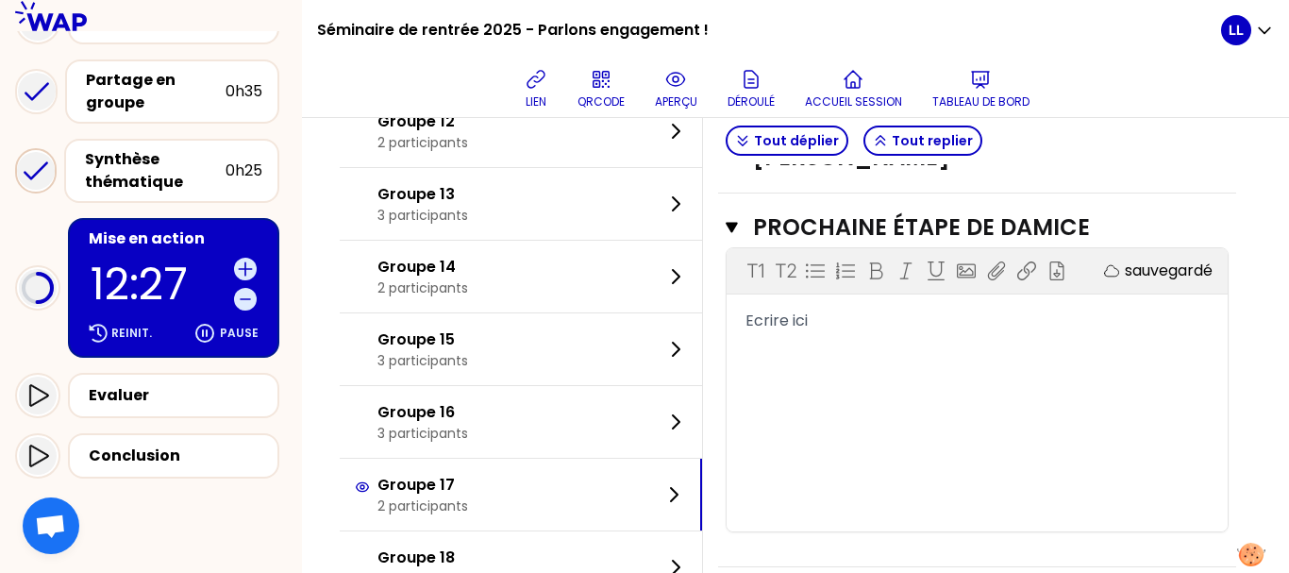
scroll to position [948, 0]
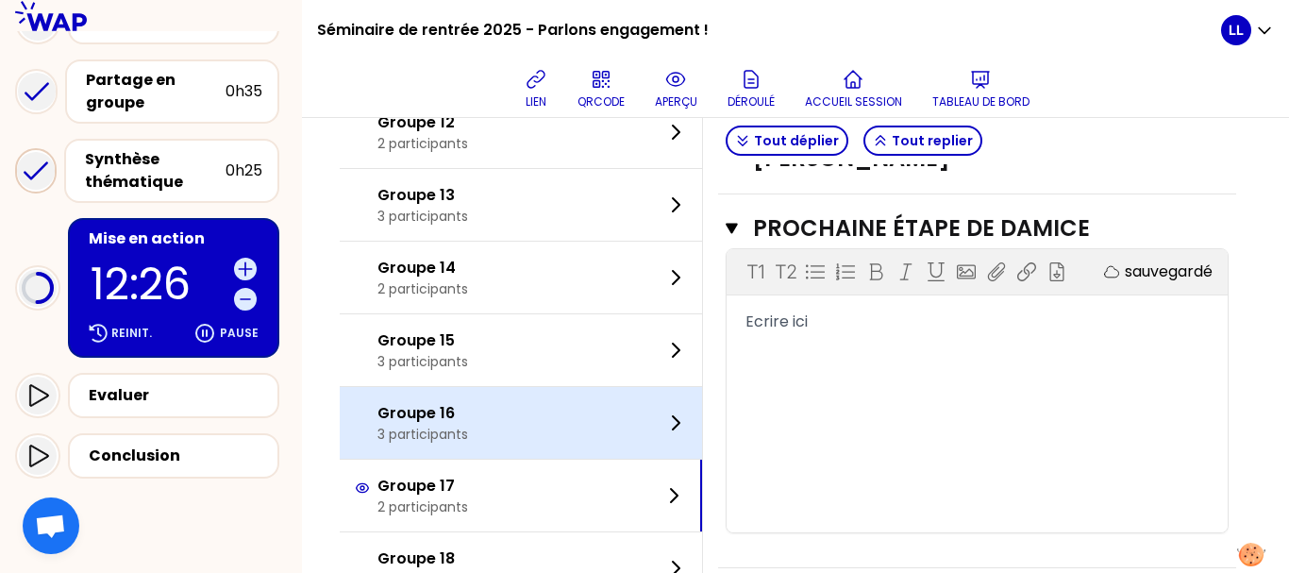
click at [468, 440] on p "3 participants" at bounding box center [422, 434] width 91 height 19
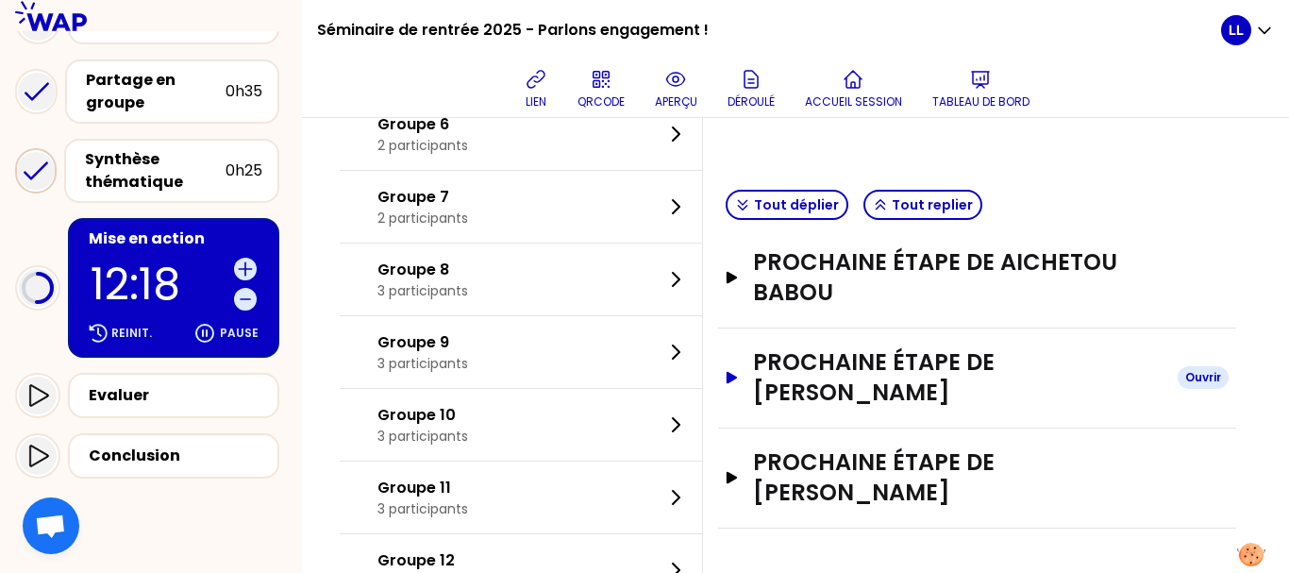
scroll to position [510, 0]
click at [821, 199] on button "Tout déplier" at bounding box center [787, 206] width 123 height 30
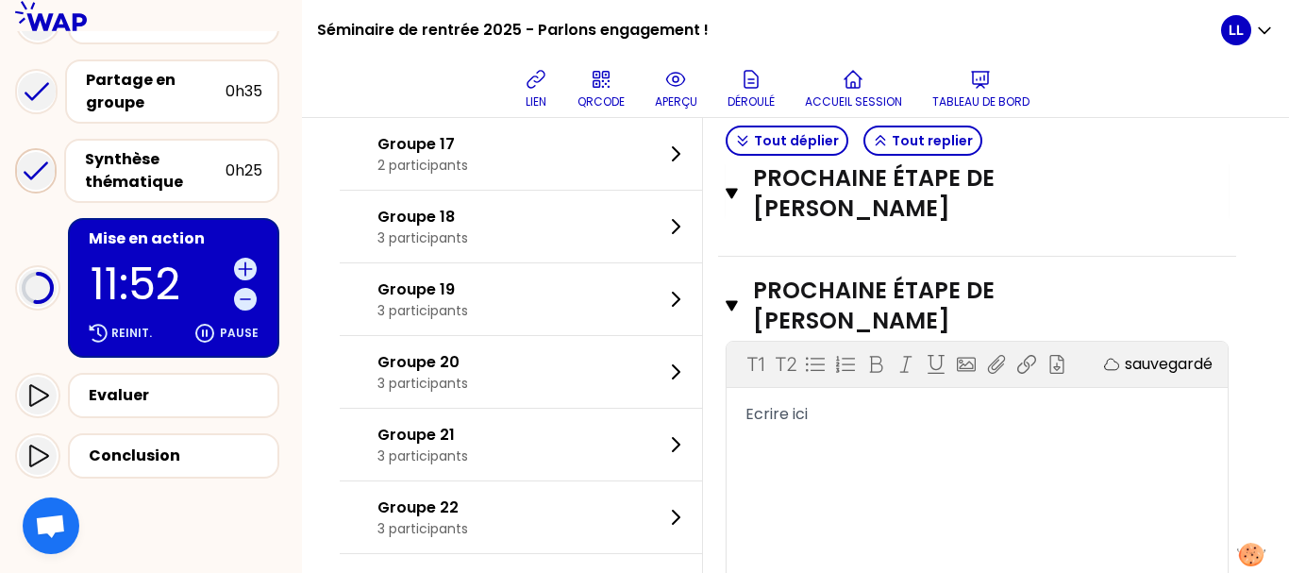
scroll to position [1289, 0]
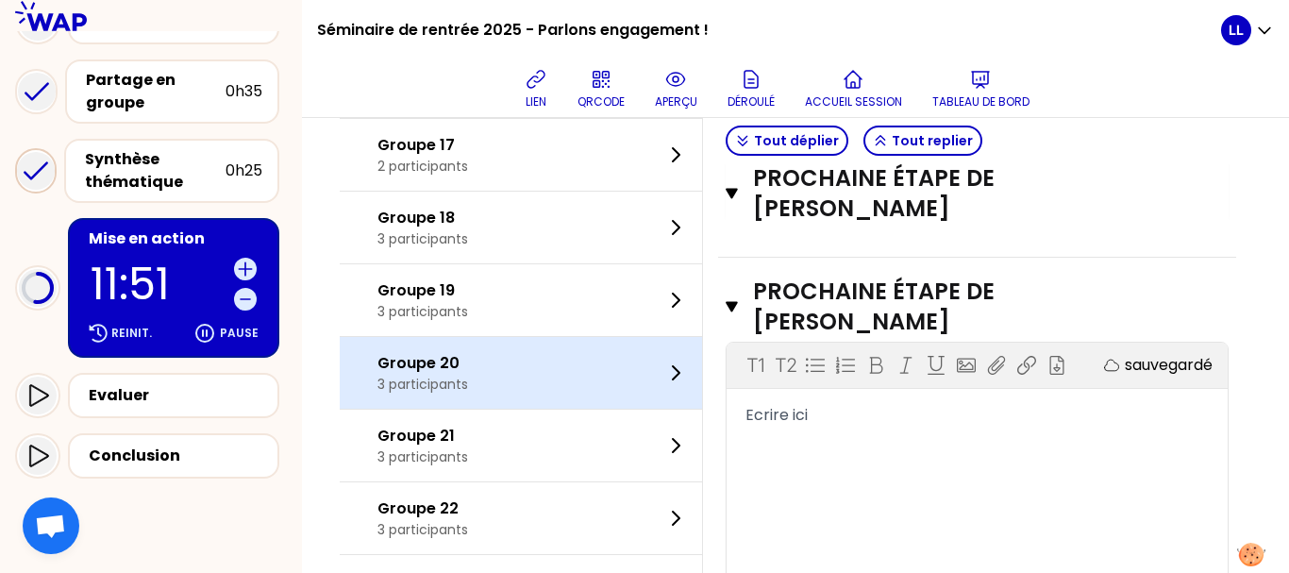
click at [583, 366] on div "Groupe 20 3 participants" at bounding box center [521, 373] width 362 height 72
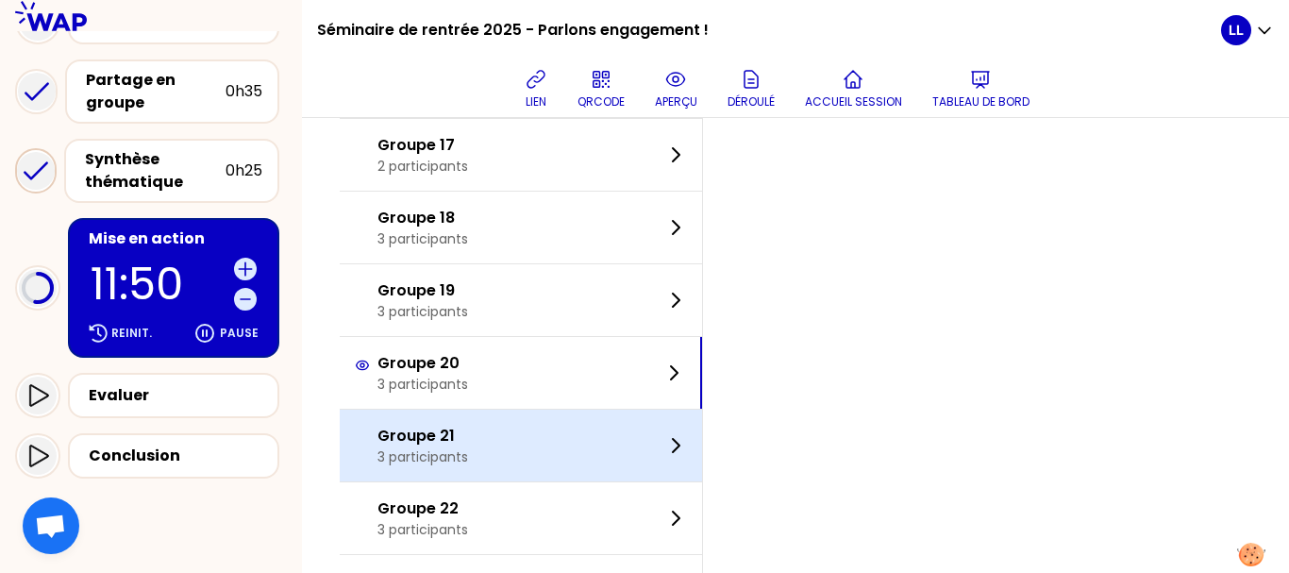
click at [564, 421] on div "Groupe 21 3 participants" at bounding box center [521, 446] width 362 height 72
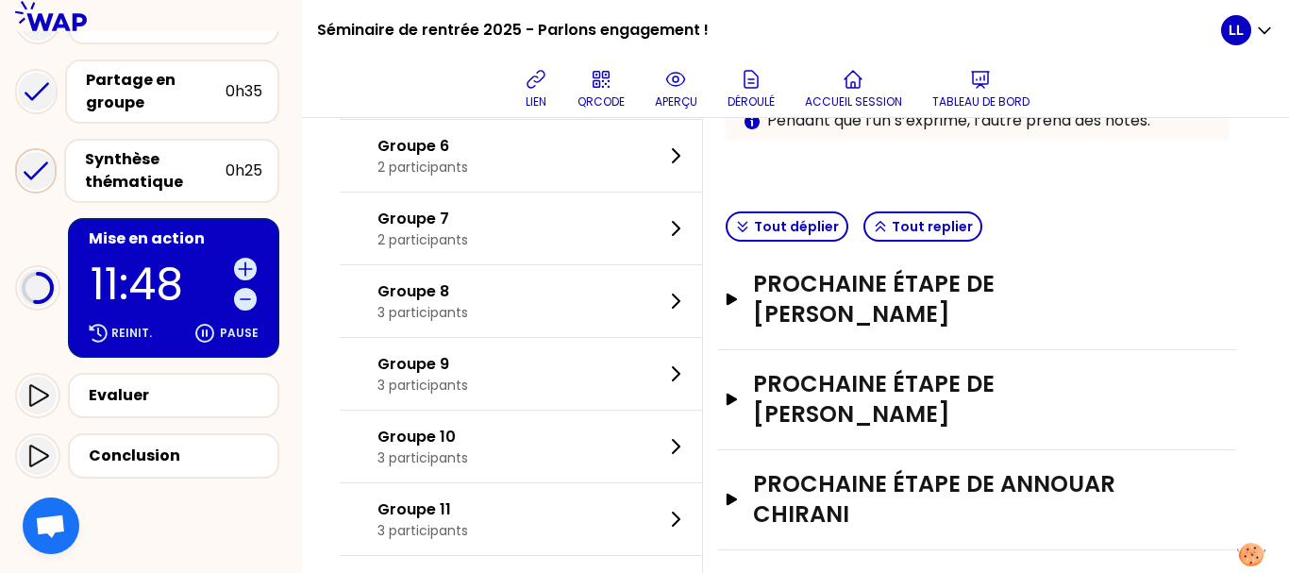
scroll to position [566, 0]
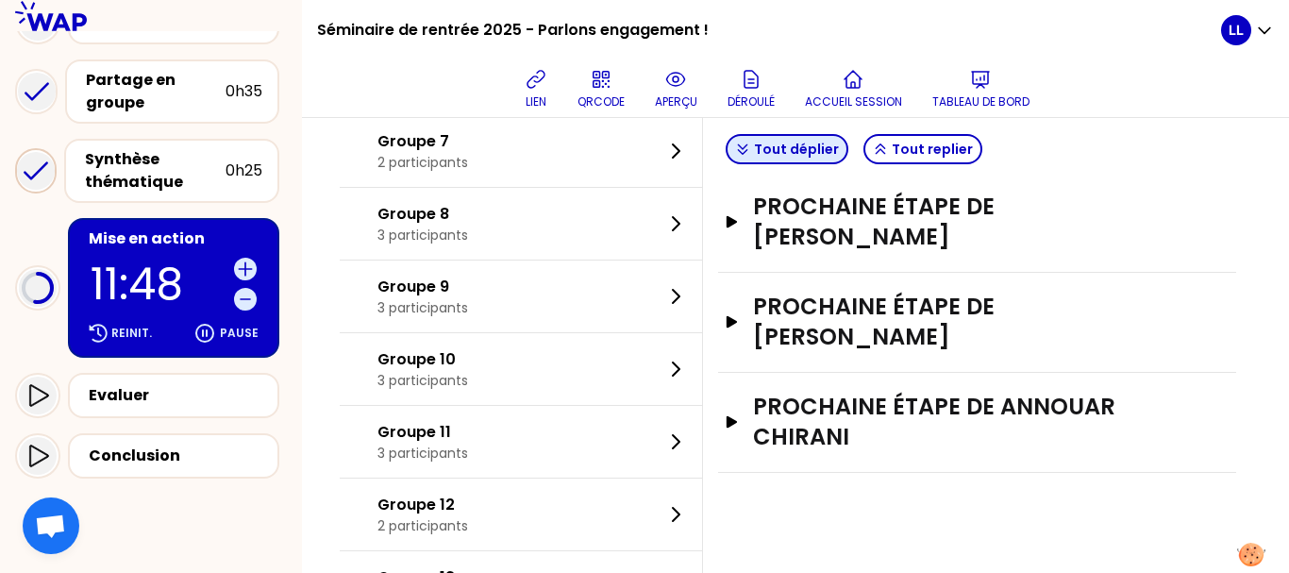
click at [829, 152] on button "Tout déplier" at bounding box center [787, 149] width 123 height 30
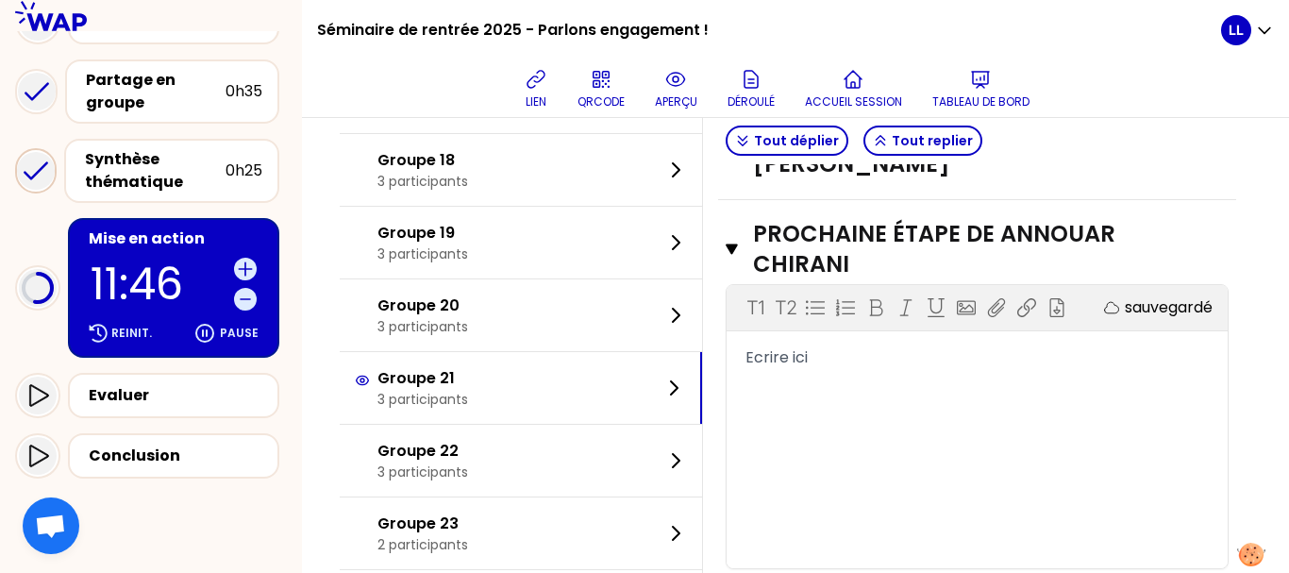
scroll to position [1348, 0]
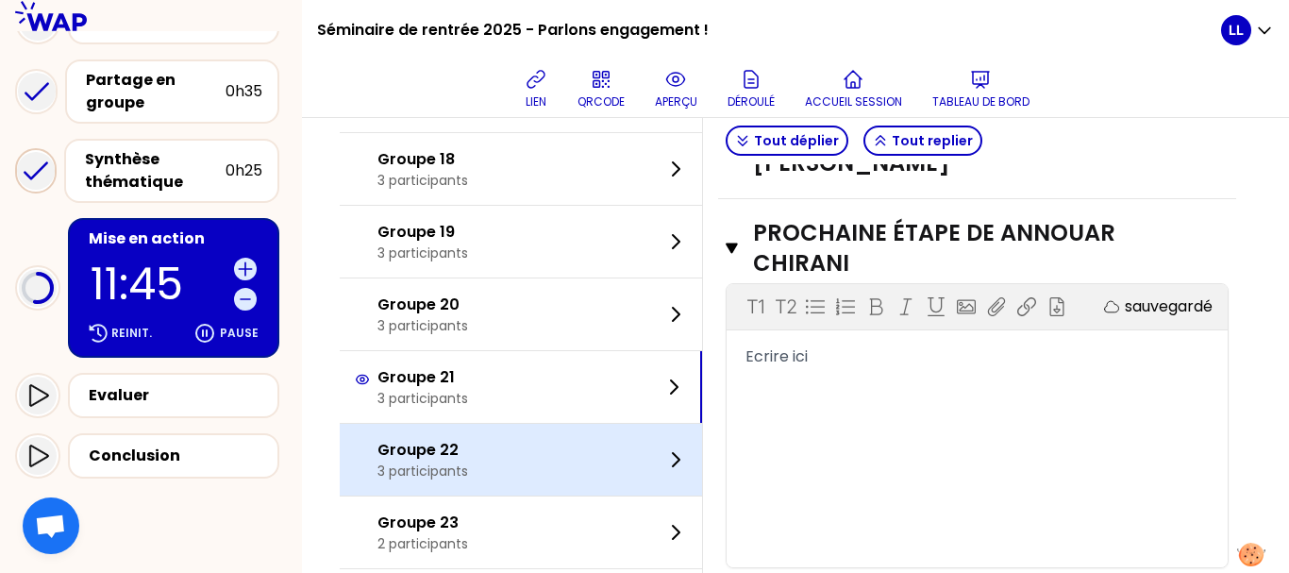
click at [588, 453] on div "Groupe 22 3 participants" at bounding box center [521, 460] width 362 height 72
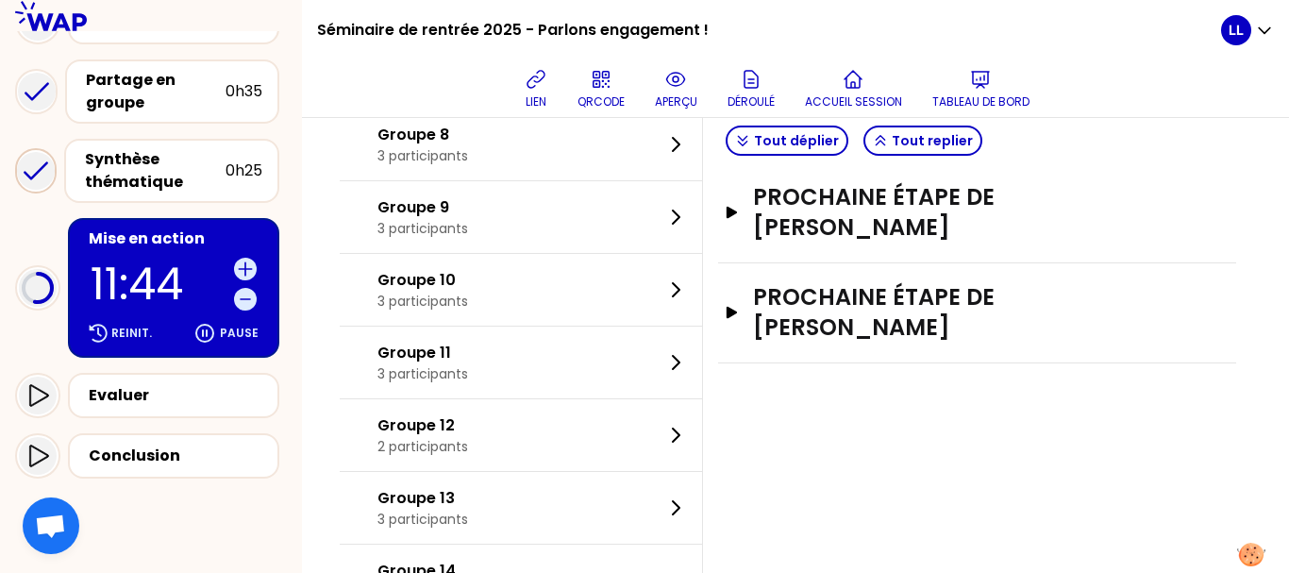
scroll to position [645, 0]
click at [817, 148] on button "Tout déplier" at bounding box center [787, 141] width 123 height 30
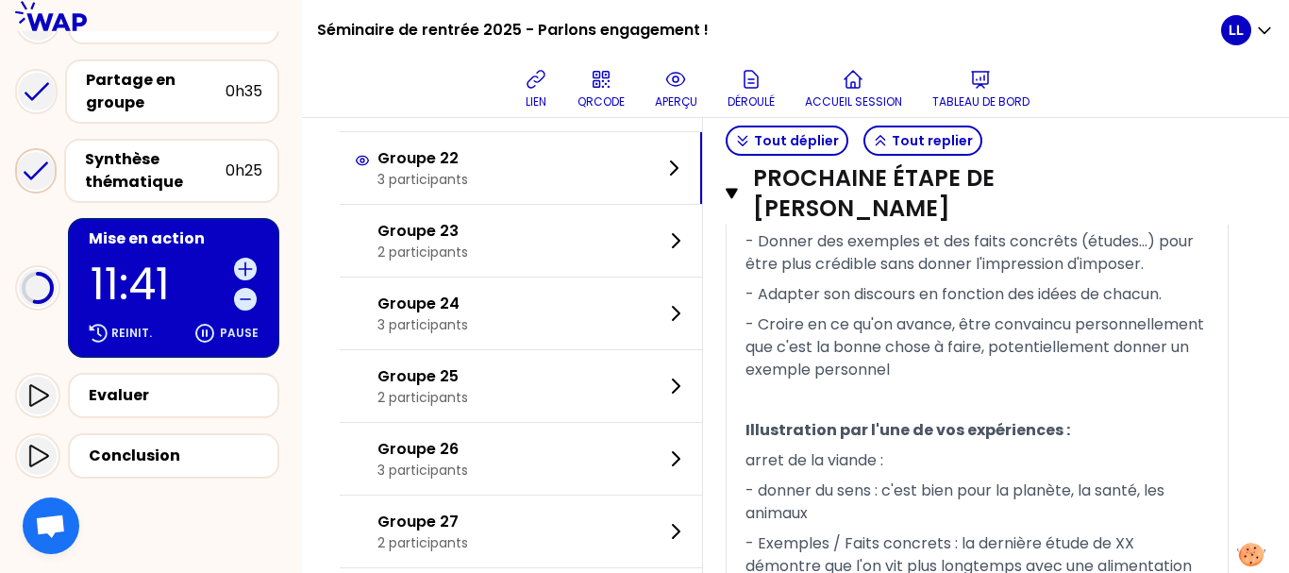
scroll to position [1649, 0]
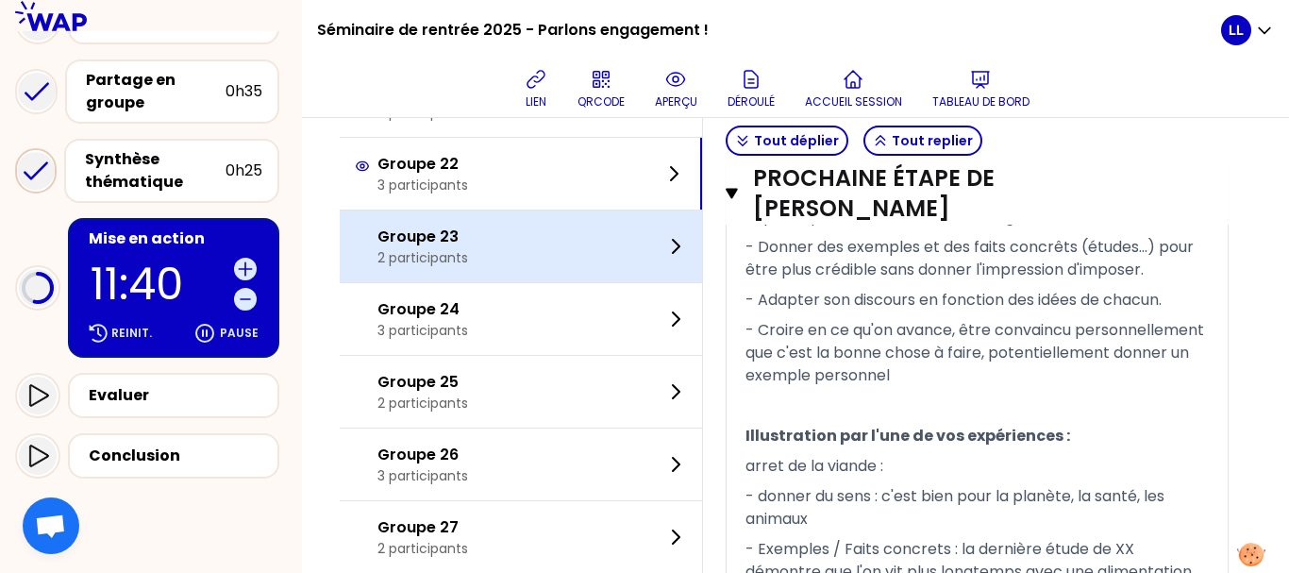
click at [578, 282] on div "Groupe 23 2 participants" at bounding box center [521, 246] width 362 height 72
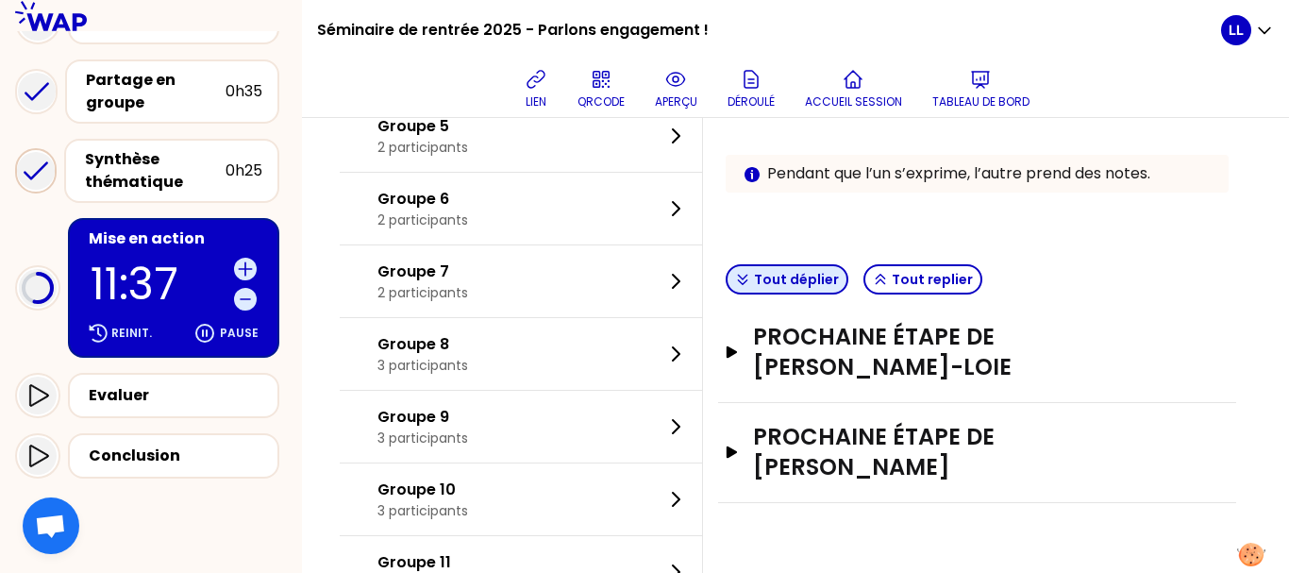
click at [819, 279] on button "Tout déplier" at bounding box center [787, 279] width 123 height 30
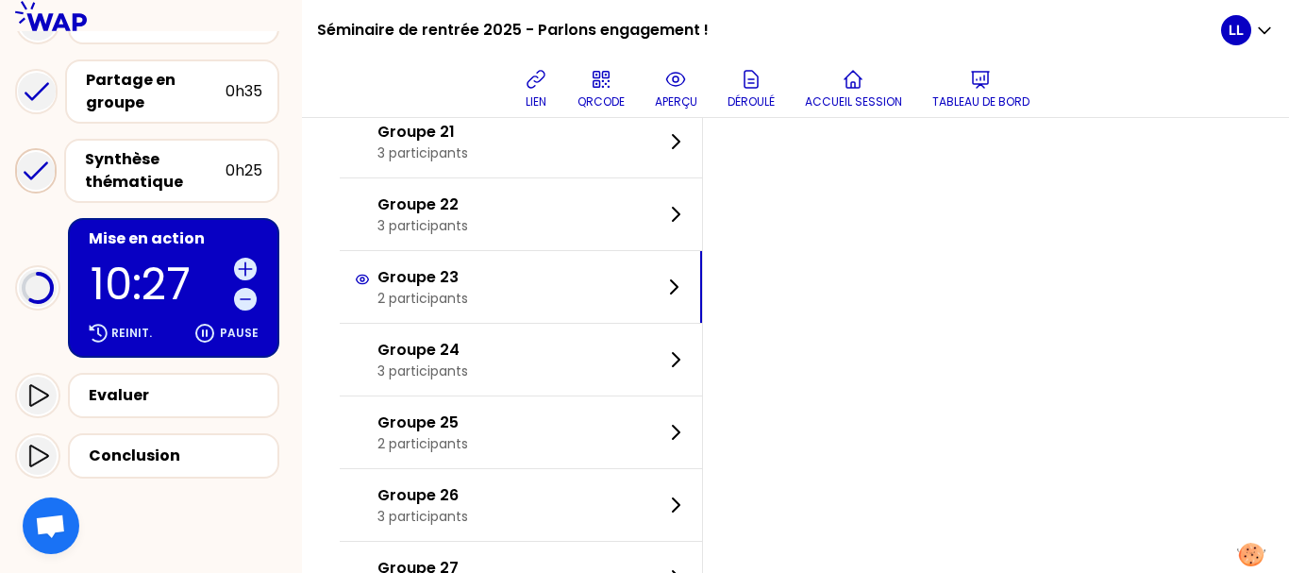
scroll to position [1599, 0]
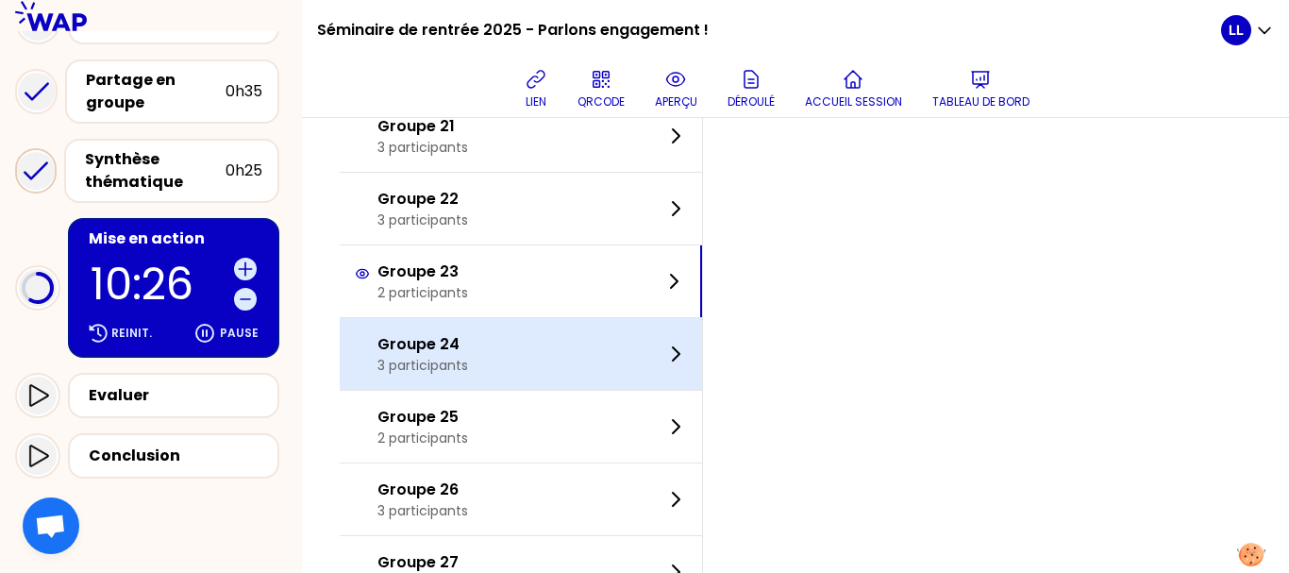
click at [617, 334] on div "Groupe 24 3 participants" at bounding box center [521, 354] width 362 height 72
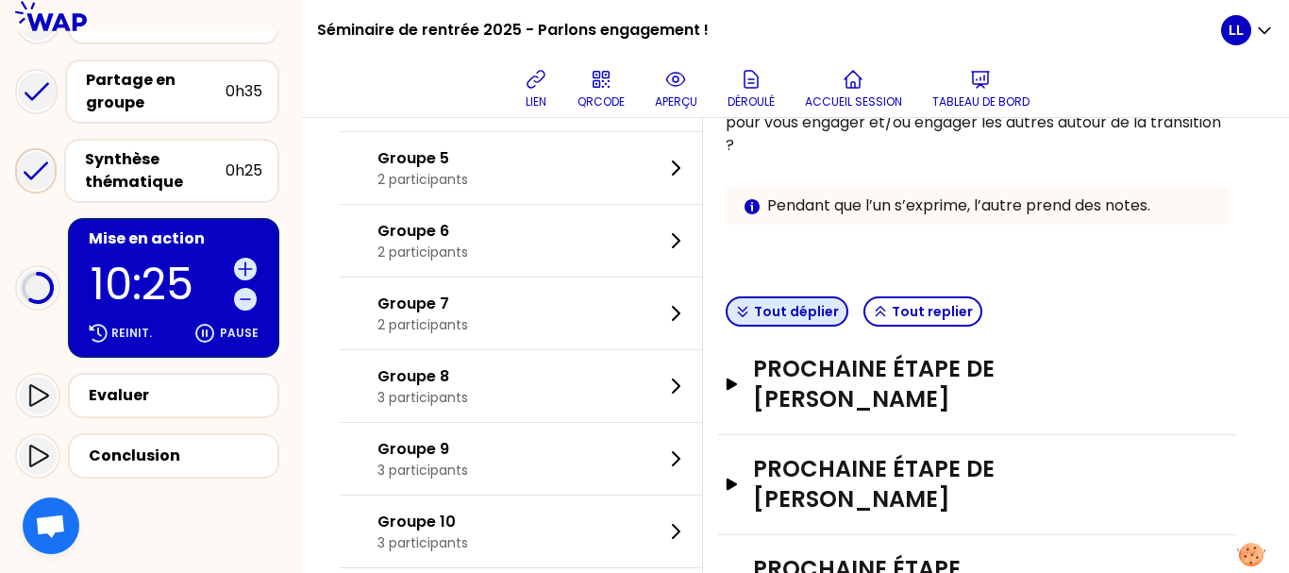
click at [806, 311] on button "Tout déplier" at bounding box center [787, 311] width 123 height 30
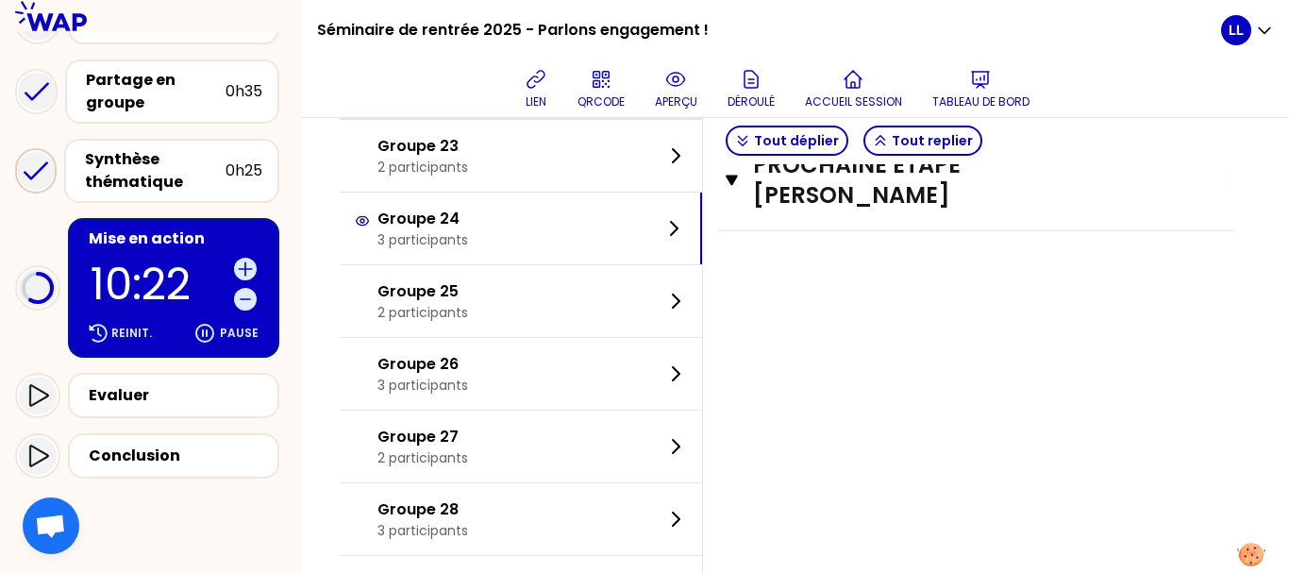
scroll to position [1730, 0]
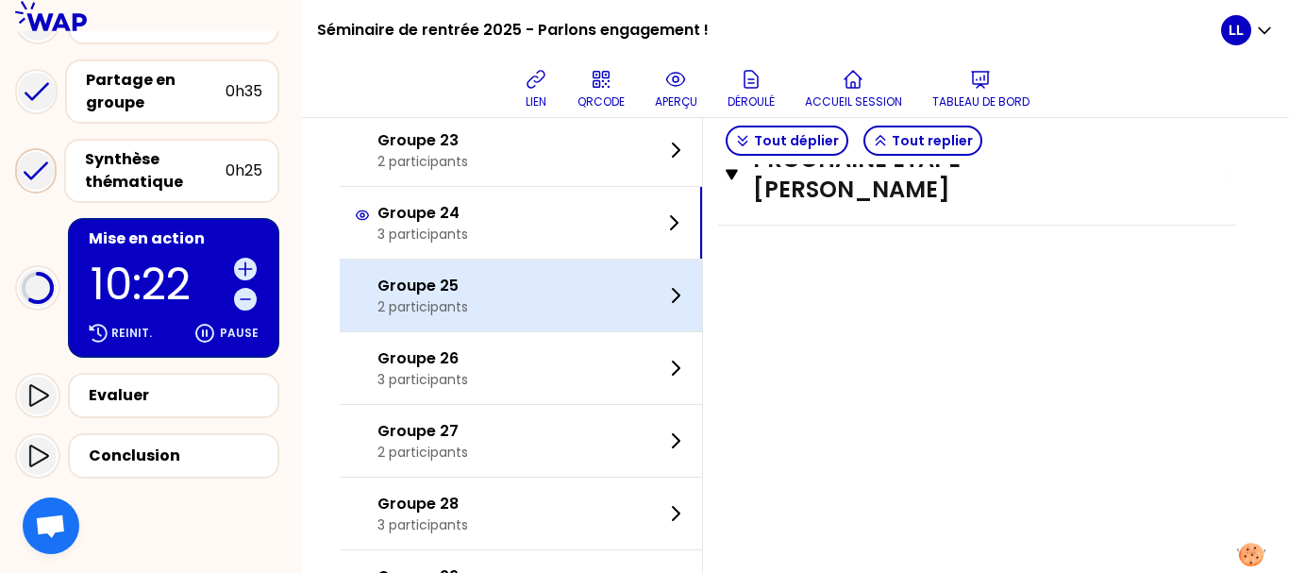
click at [560, 286] on div "Groupe 25 2 participants" at bounding box center [521, 295] width 362 height 72
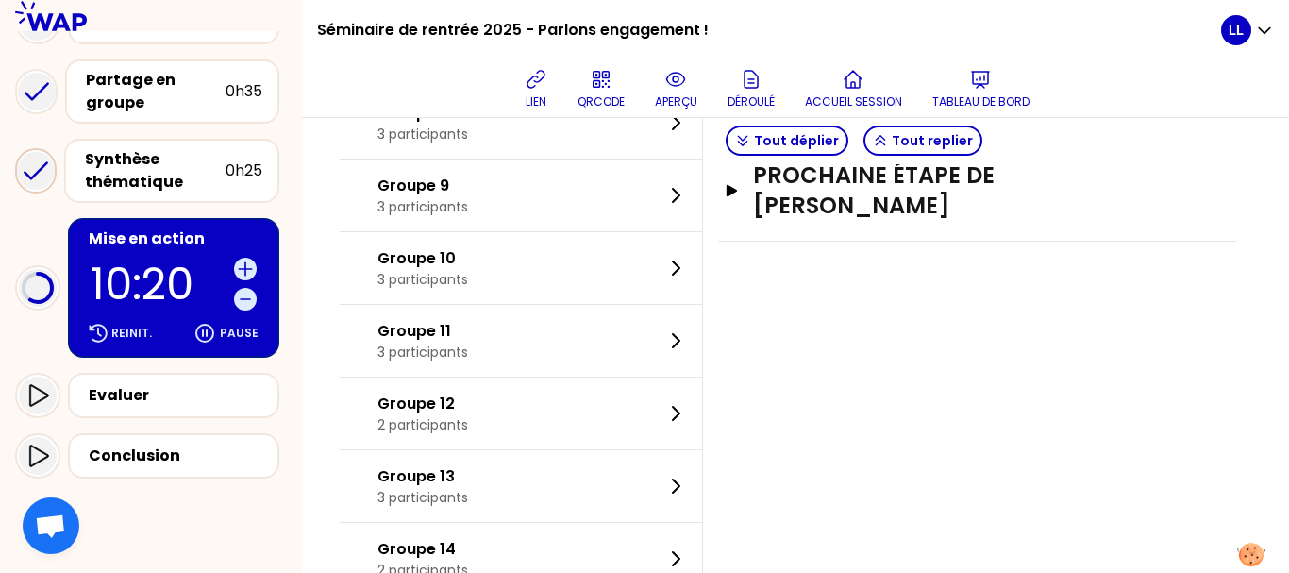
scroll to position [601, 0]
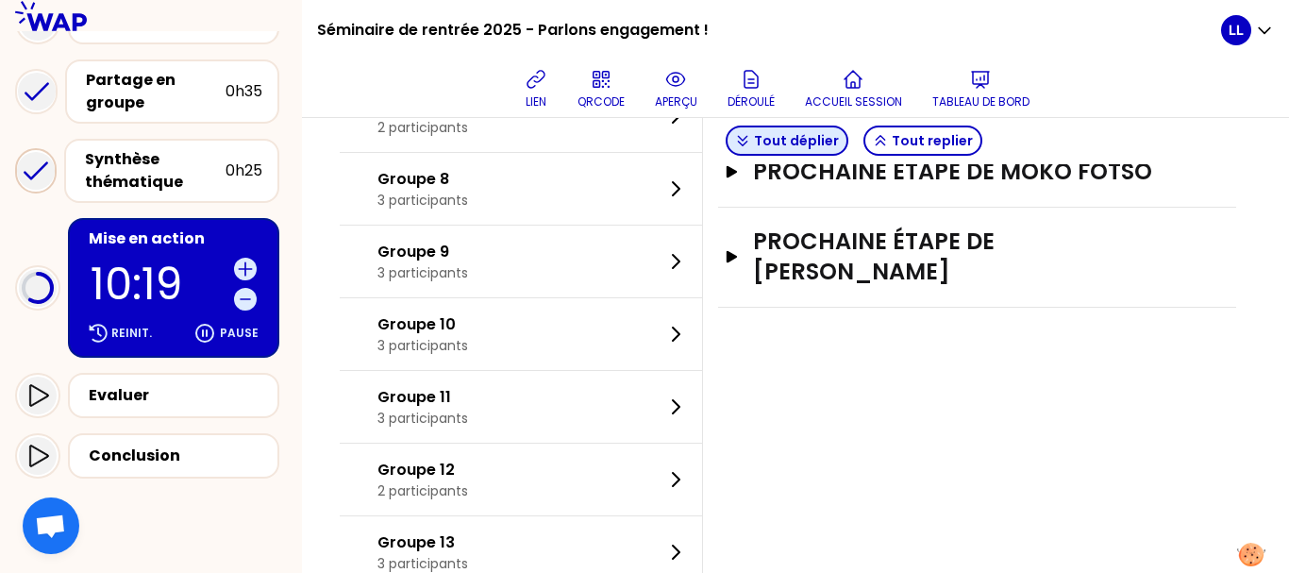
click at [812, 146] on button "Tout déplier" at bounding box center [787, 141] width 123 height 30
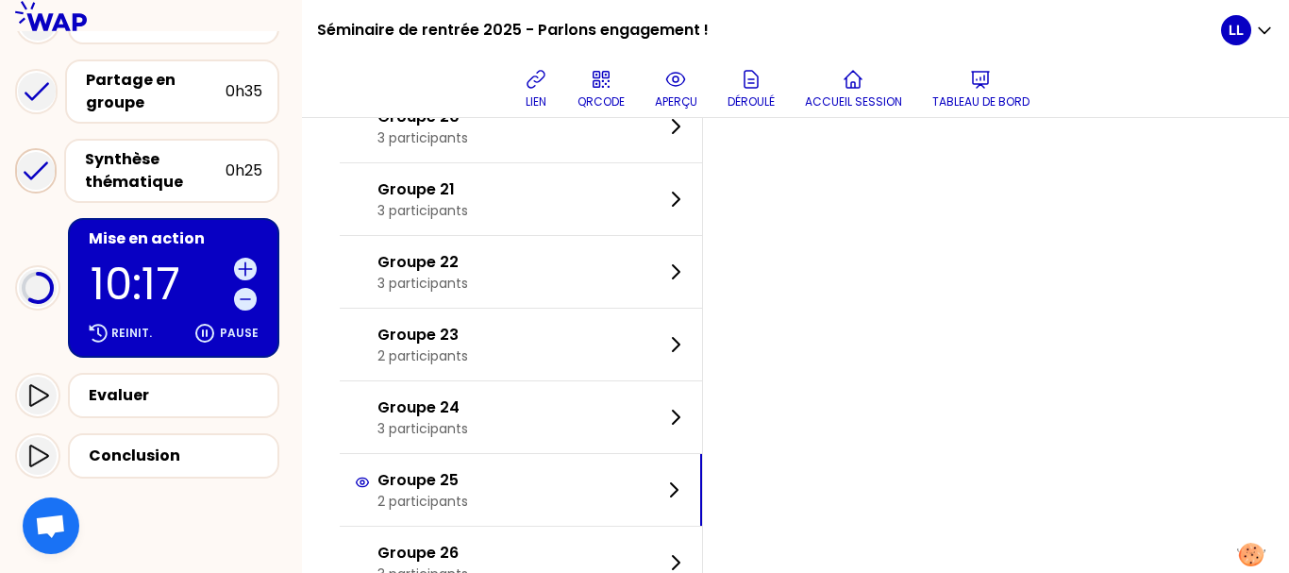
scroll to position [1532, 0]
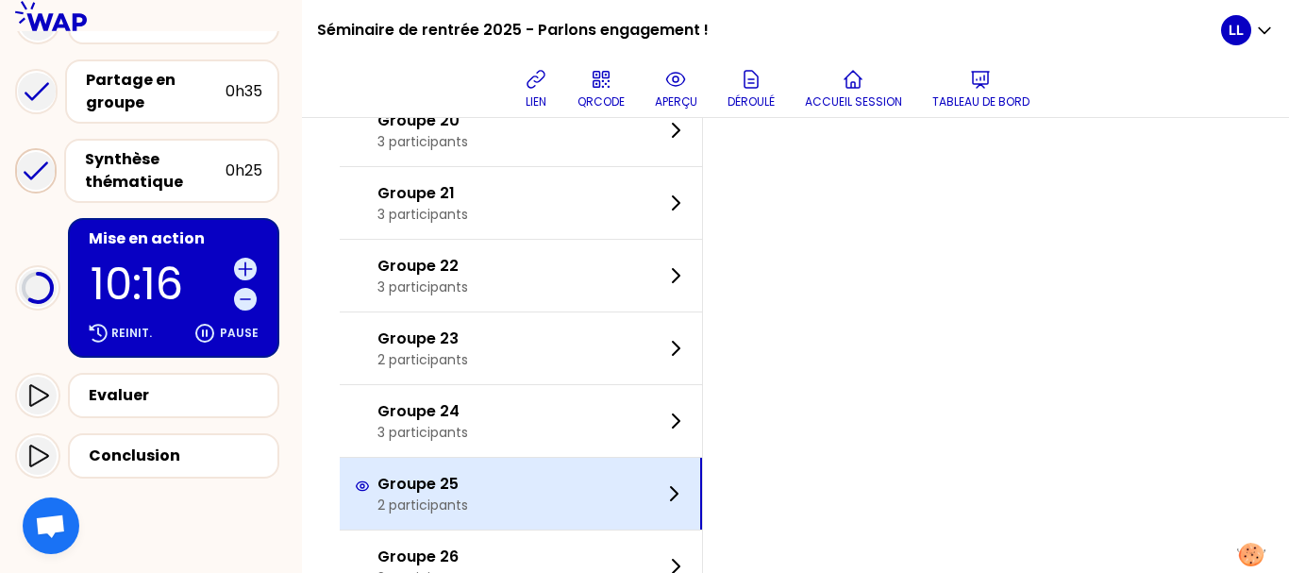
click at [625, 525] on div "Groupe 25 2 participants" at bounding box center [521, 494] width 362 height 72
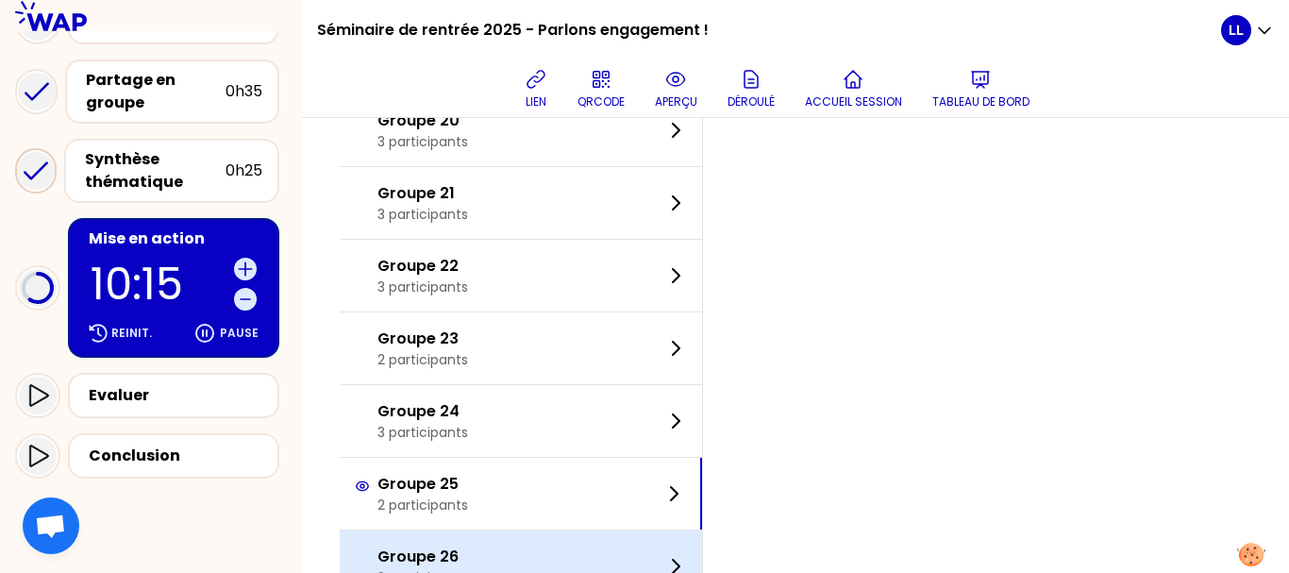
click at [618, 536] on div "Groupe 26 3 participants" at bounding box center [521, 566] width 362 height 72
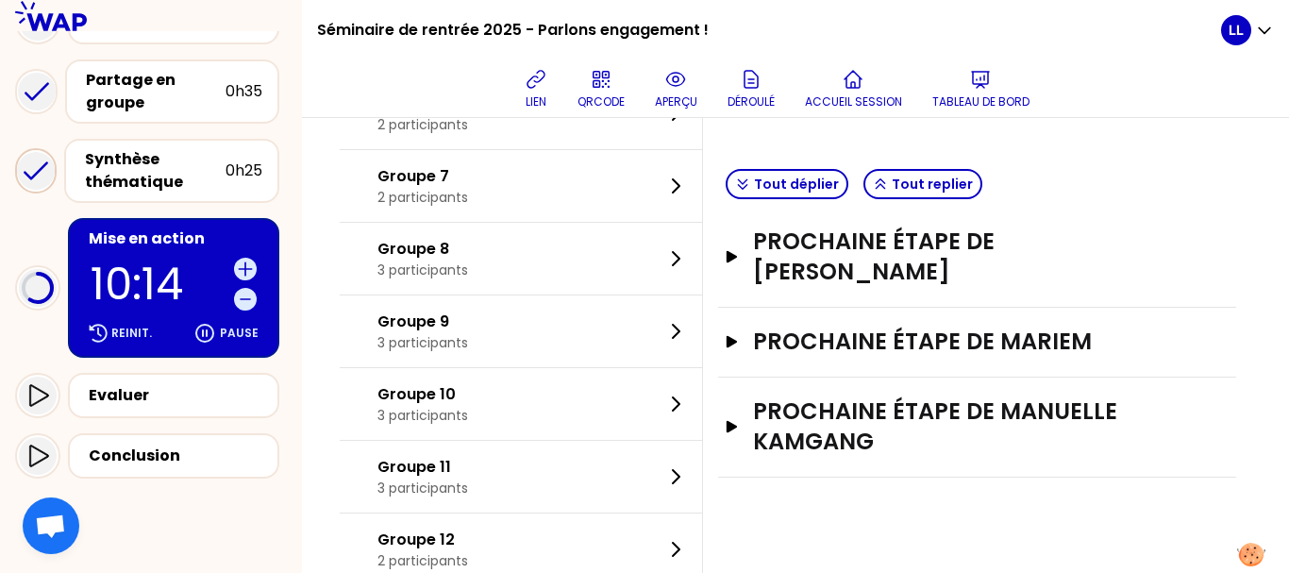
scroll to position [530, 0]
click at [819, 188] on button "Tout déplier" at bounding box center [787, 185] width 123 height 30
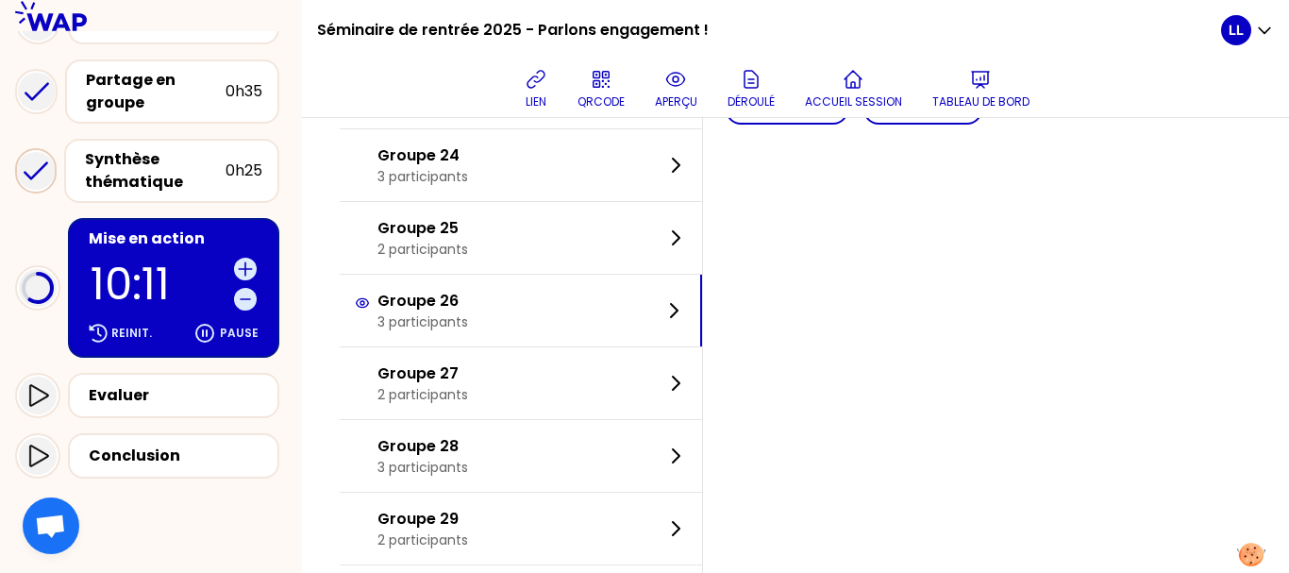
scroll to position [1963, 0]
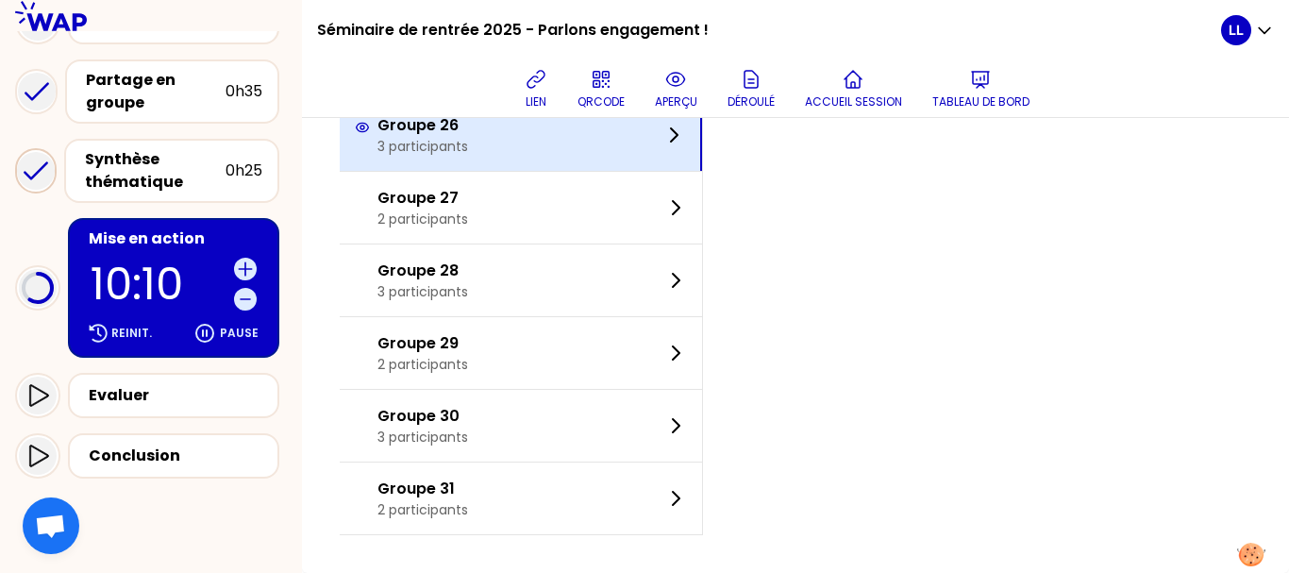
click at [631, 155] on div "Groupe 26 3 participants" at bounding box center [521, 135] width 362 height 72
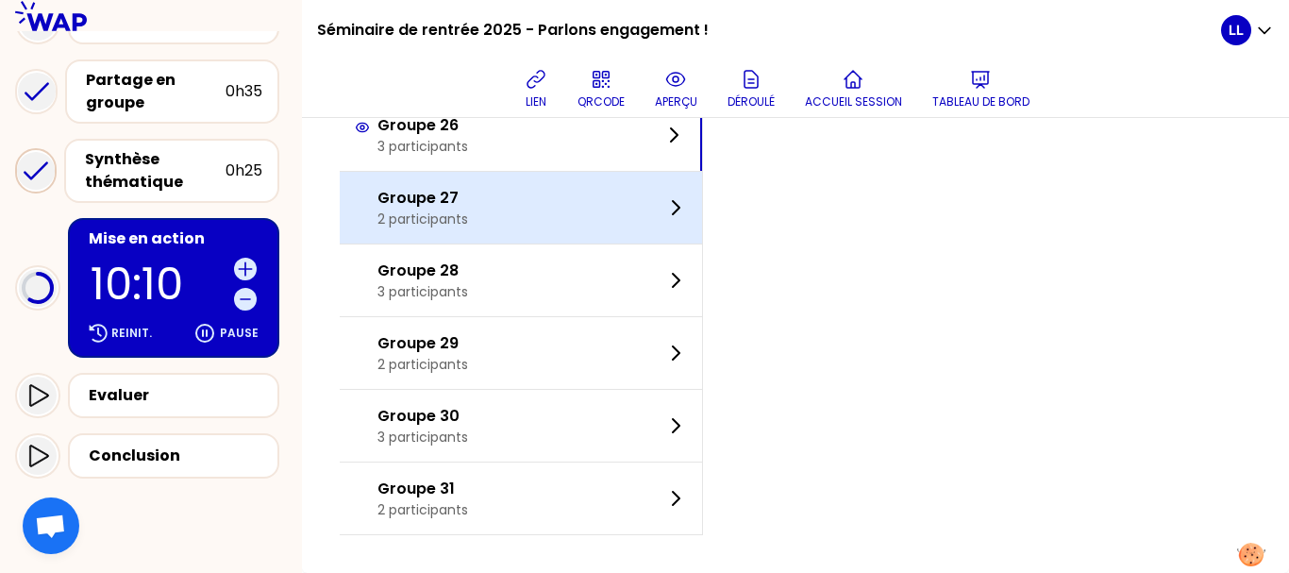
click at [654, 193] on div "Groupe 27 2 participants" at bounding box center [521, 208] width 362 height 72
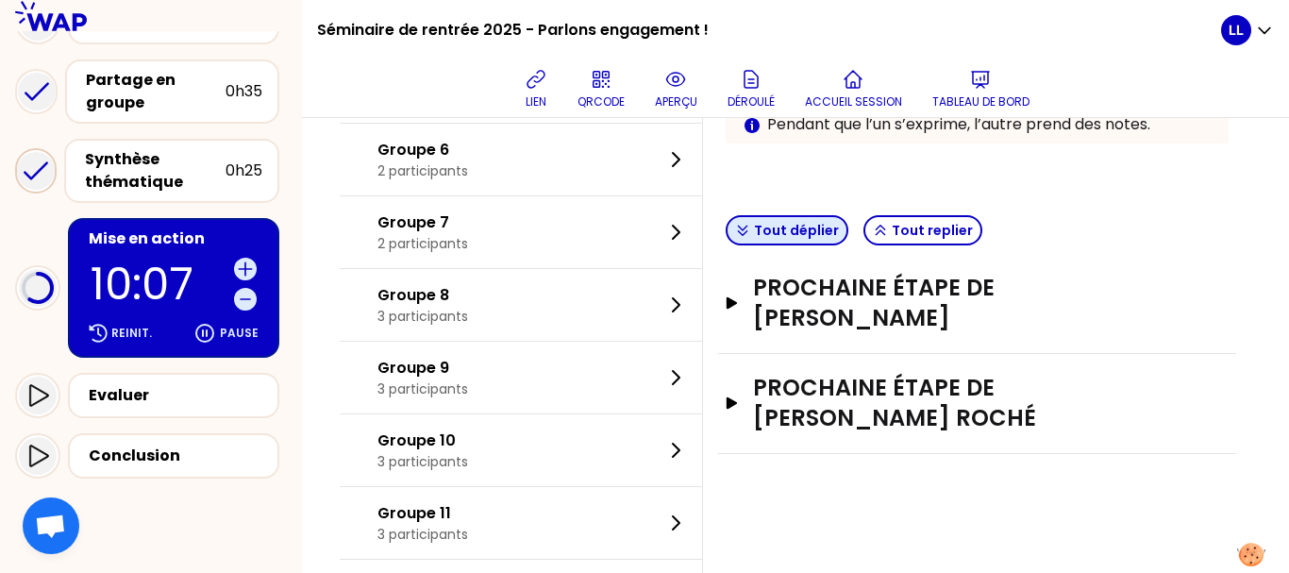
click at [828, 235] on button "Tout déplier" at bounding box center [787, 230] width 123 height 30
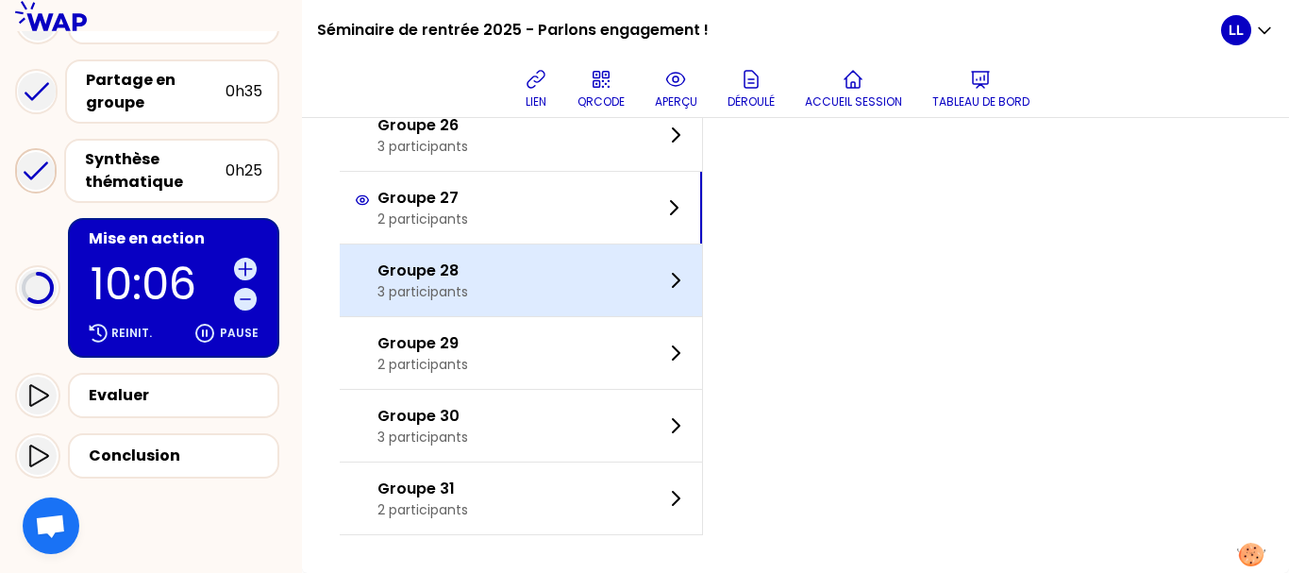
click at [566, 258] on div "Groupe 28 3 participants" at bounding box center [521, 280] width 362 height 72
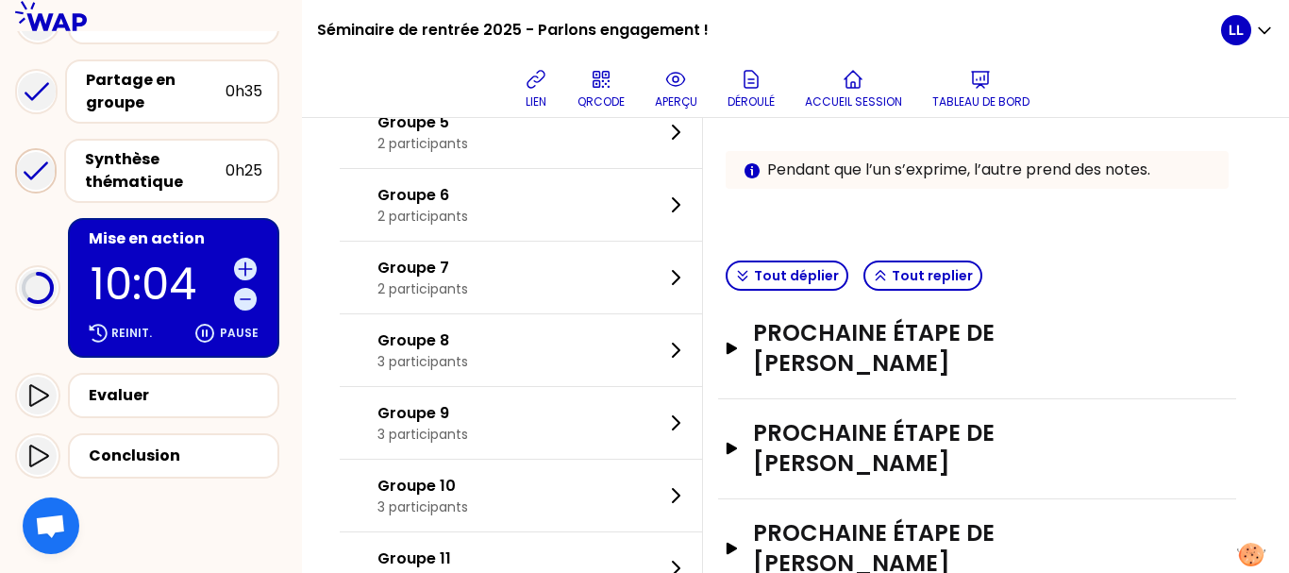
scroll to position [593, 0]
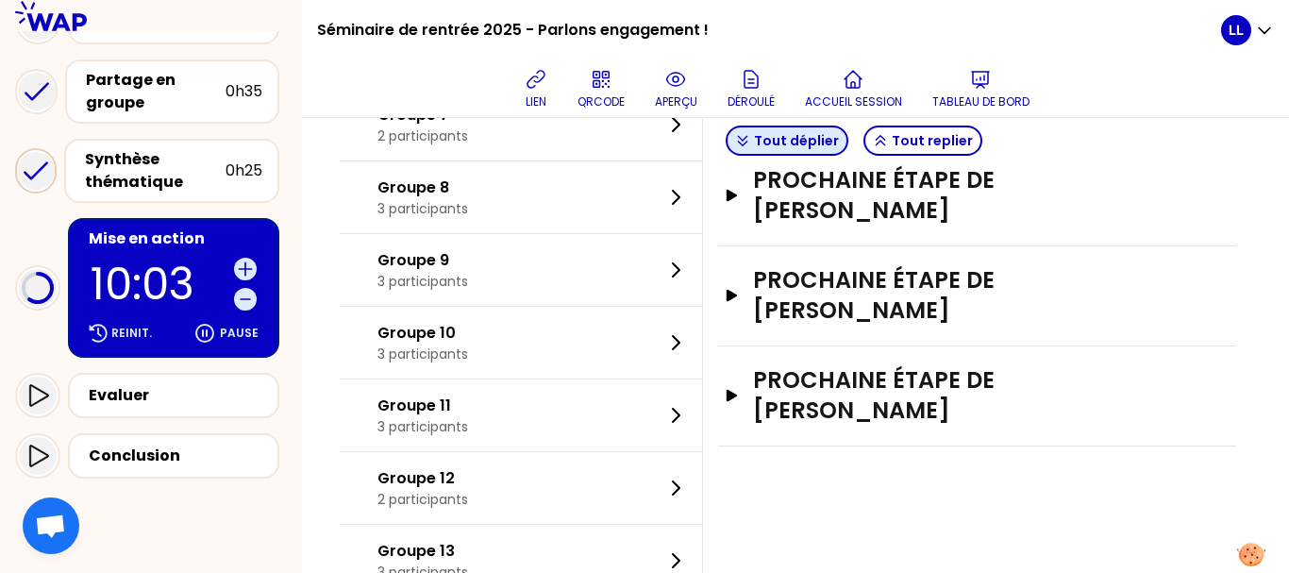
click at [799, 135] on button "Tout déplier" at bounding box center [787, 141] width 123 height 30
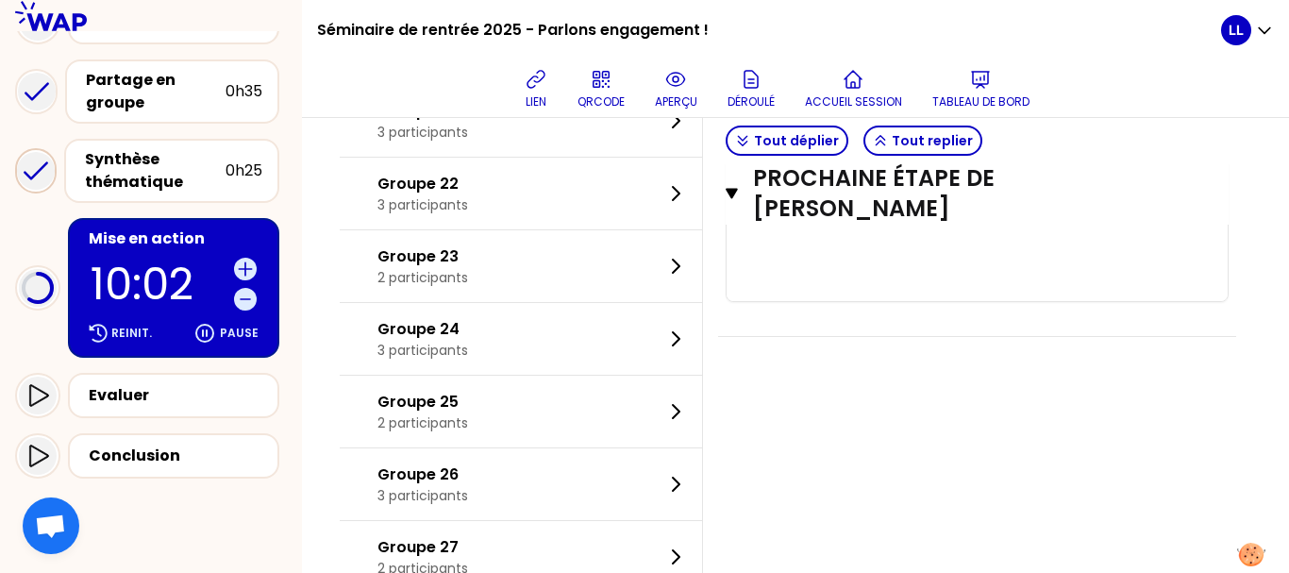
scroll to position [1963, 0]
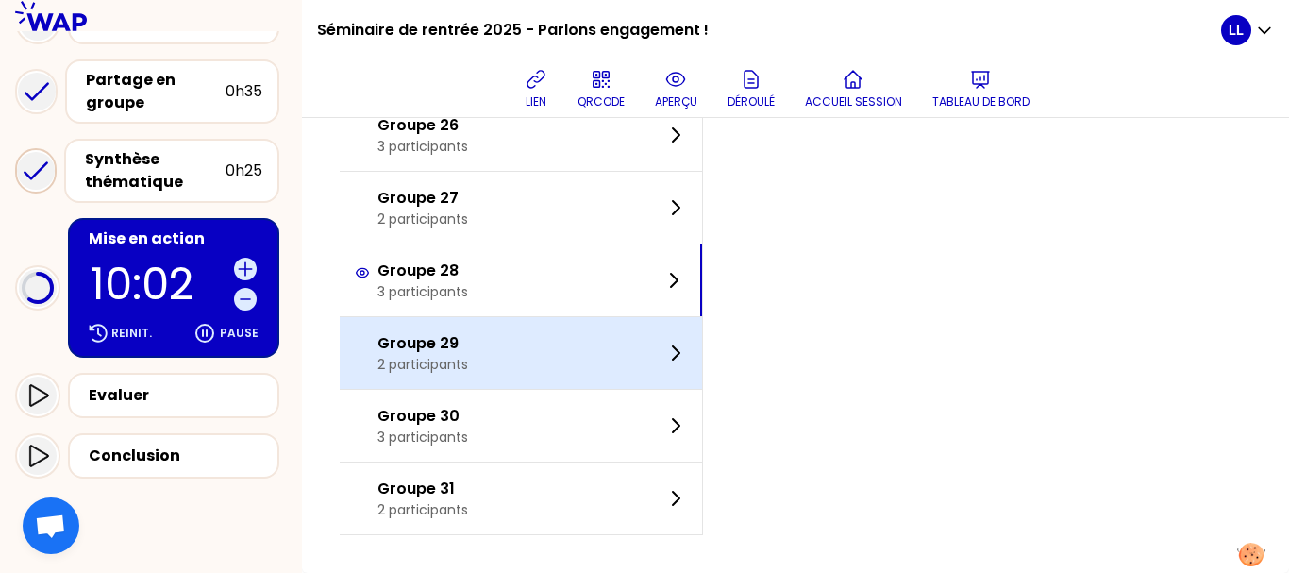
click at [661, 352] on div "Groupe 29 2 participants" at bounding box center [521, 353] width 362 height 72
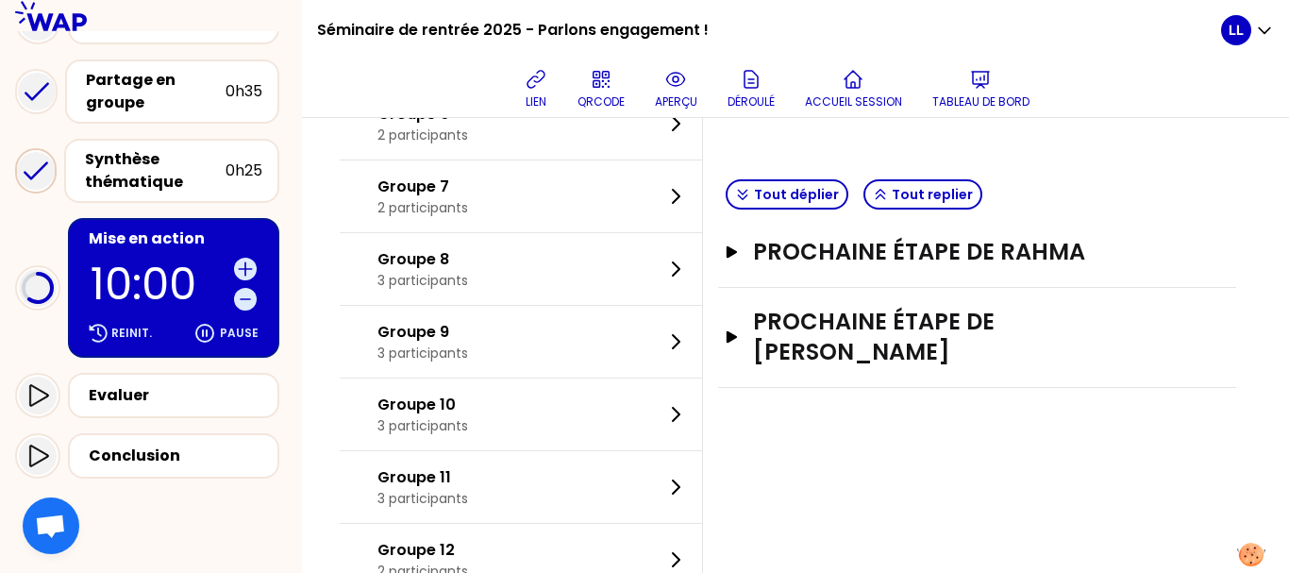
scroll to position [542, 0]
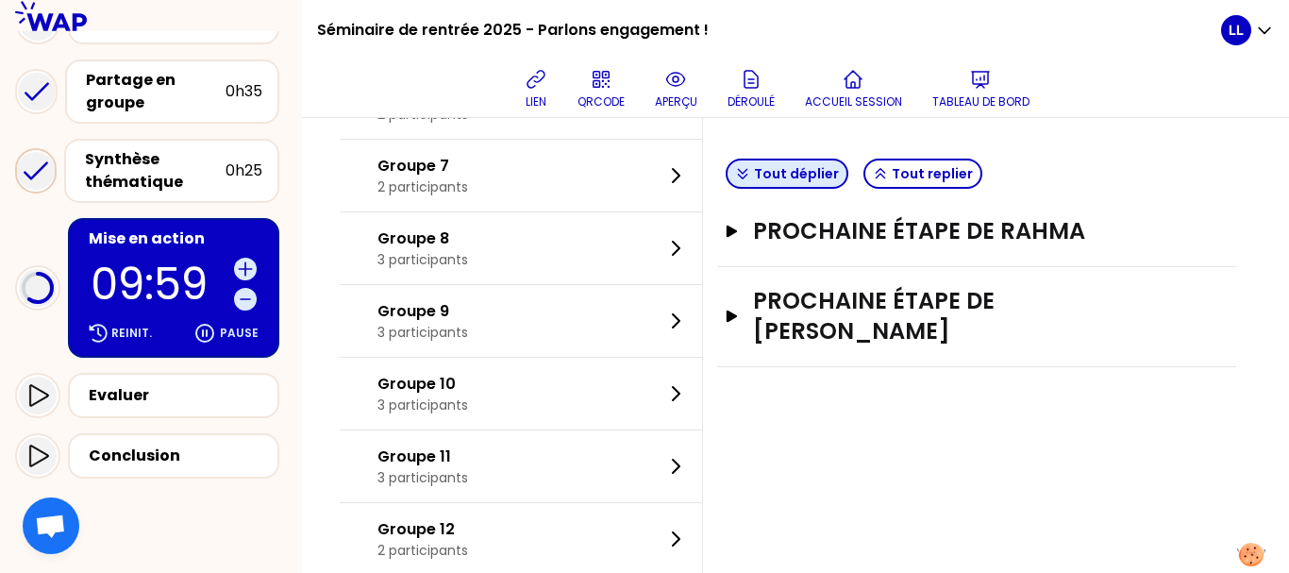
click at [819, 172] on button "Tout déplier" at bounding box center [787, 174] width 123 height 30
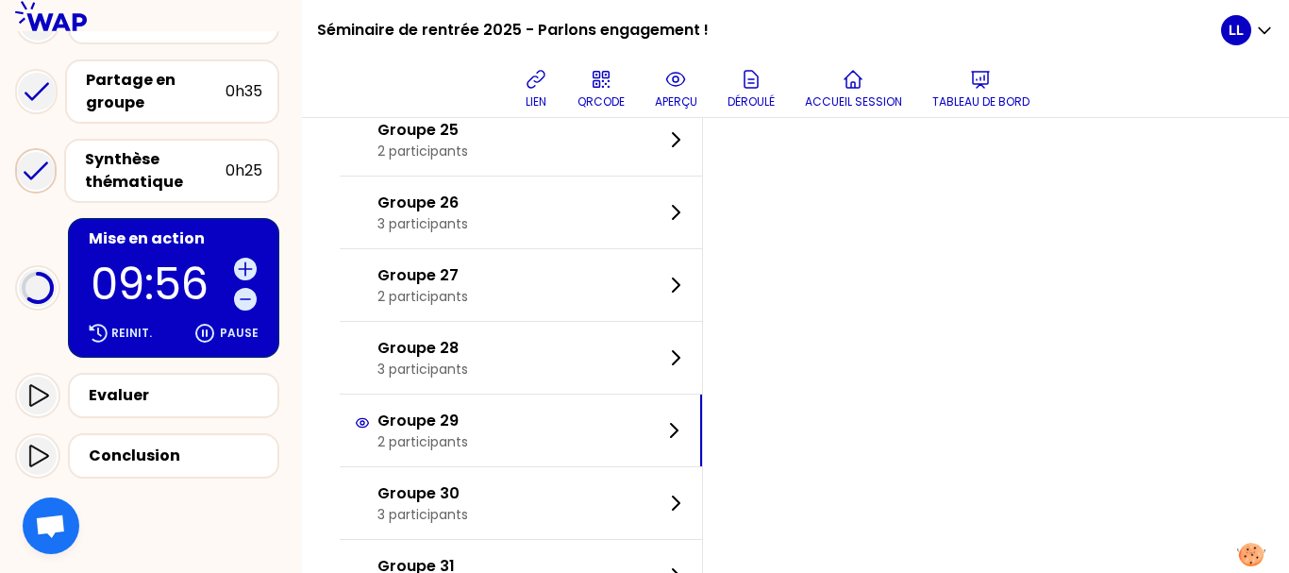
scroll to position [1963, 0]
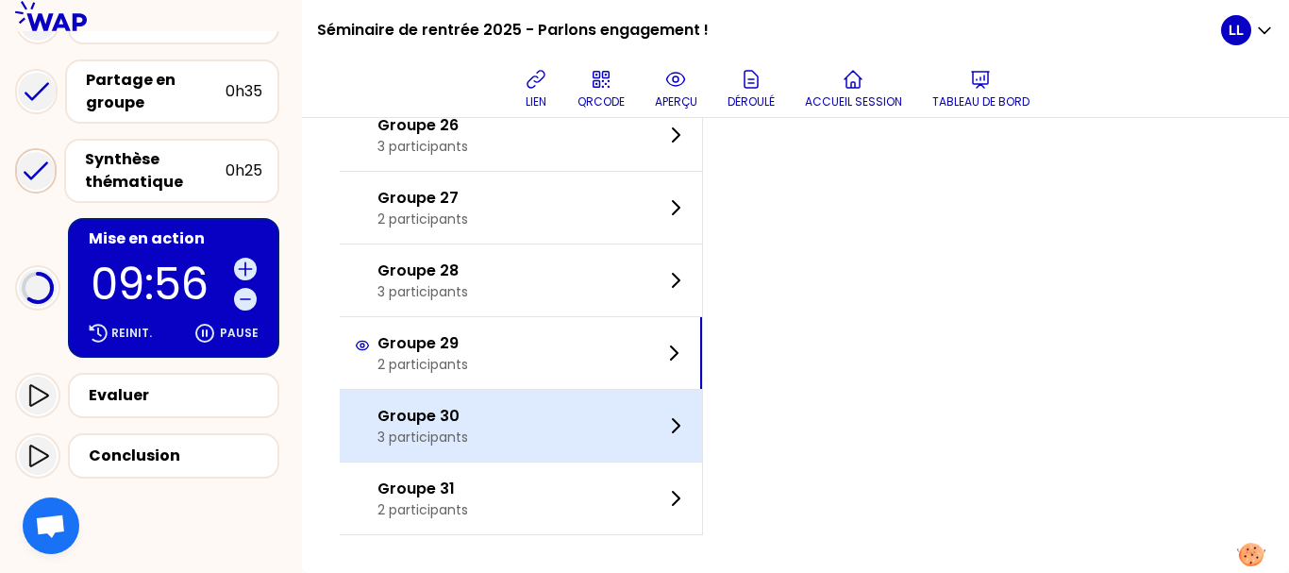
click at [561, 417] on div "Groupe 30 3 participants" at bounding box center [521, 426] width 362 height 72
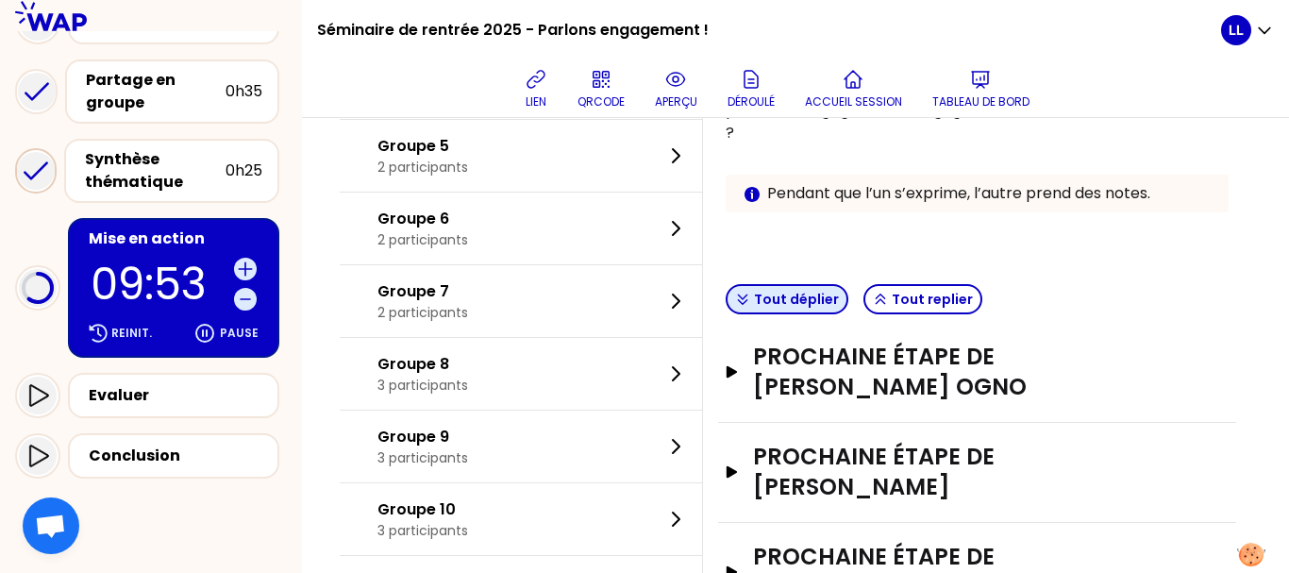
click at [815, 307] on button "Tout déplier" at bounding box center [787, 299] width 123 height 30
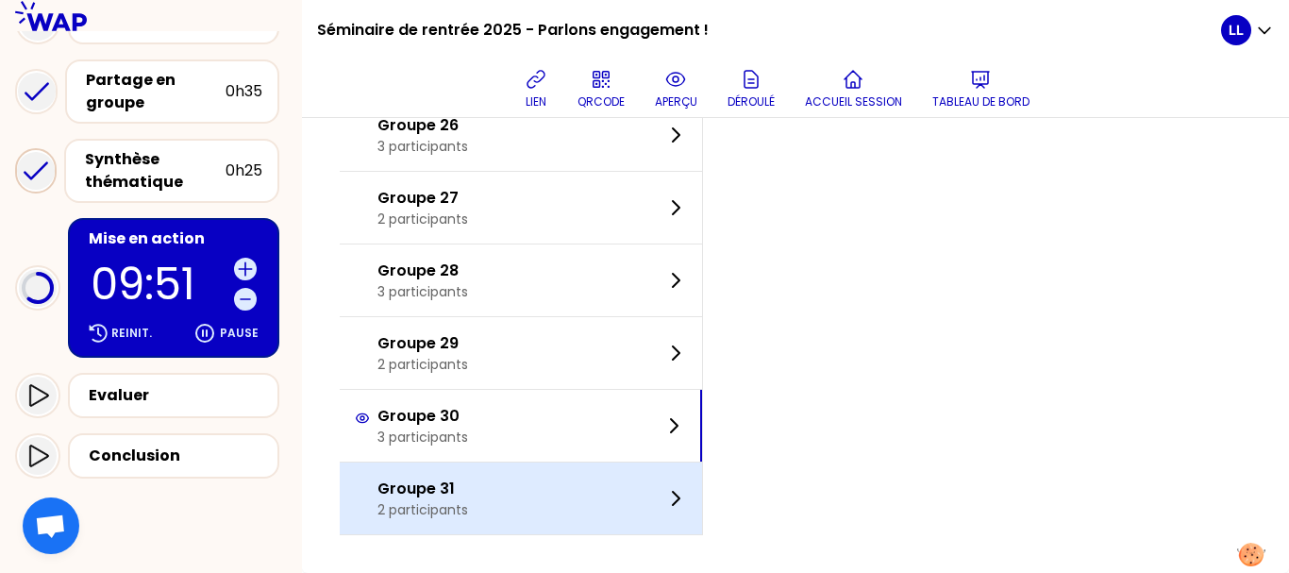
click at [597, 499] on div "Groupe 31 2 participants" at bounding box center [521, 498] width 362 height 72
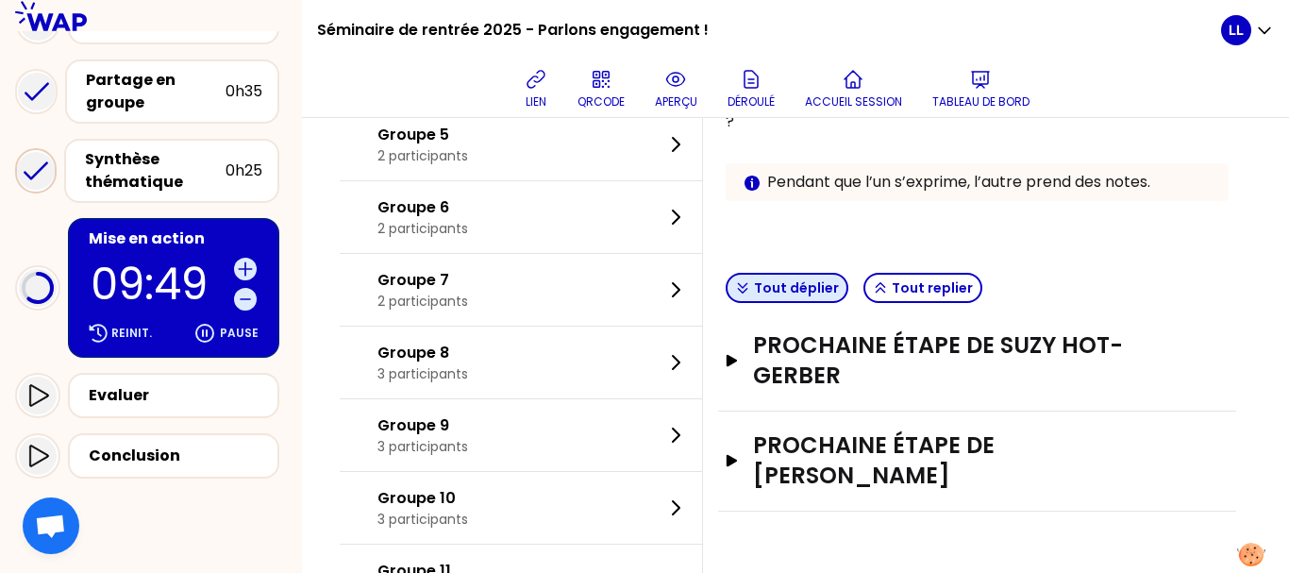
click at [818, 295] on button "Tout déplier" at bounding box center [787, 288] width 123 height 30
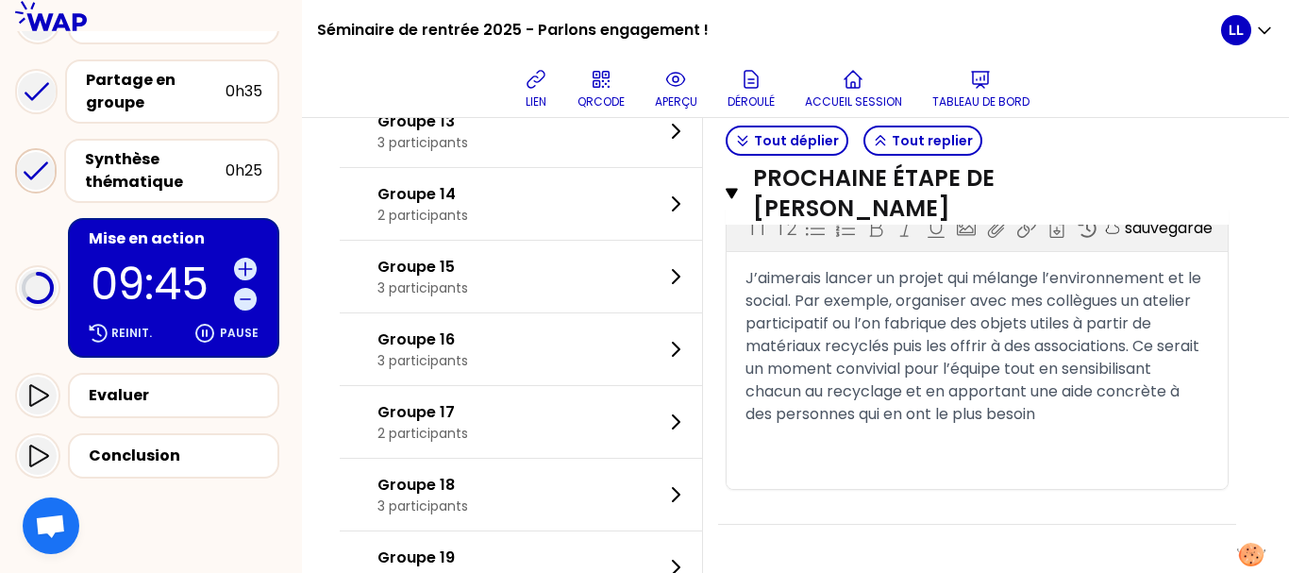
scroll to position [1080, 0]
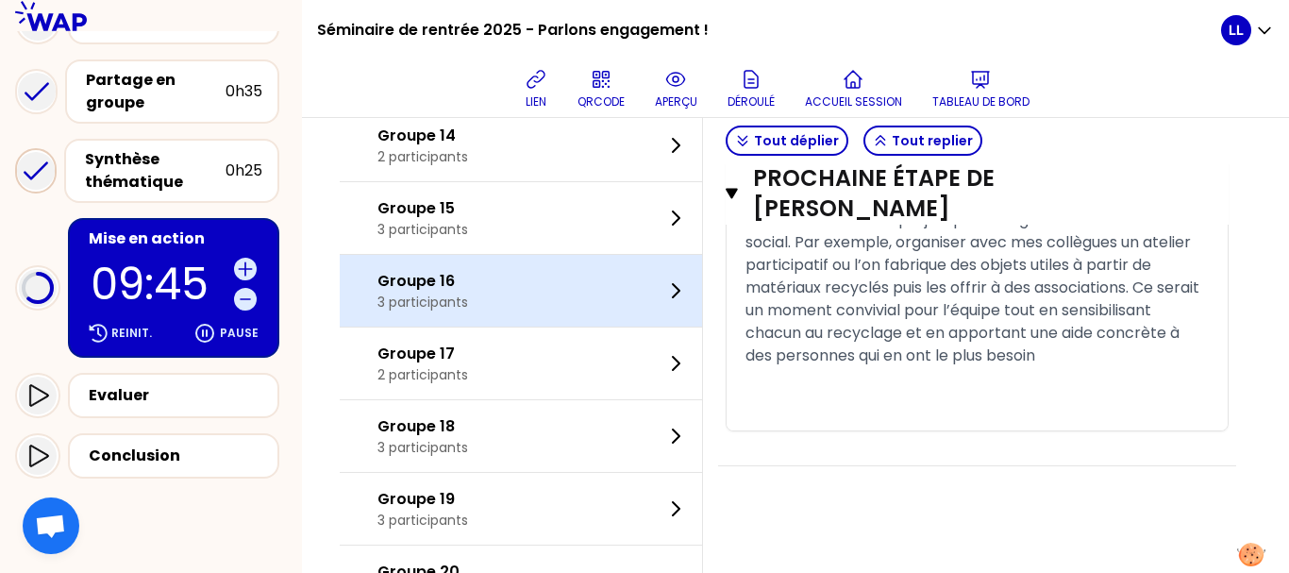
click at [528, 318] on div "Groupe 16 3 participants" at bounding box center [521, 291] width 362 height 72
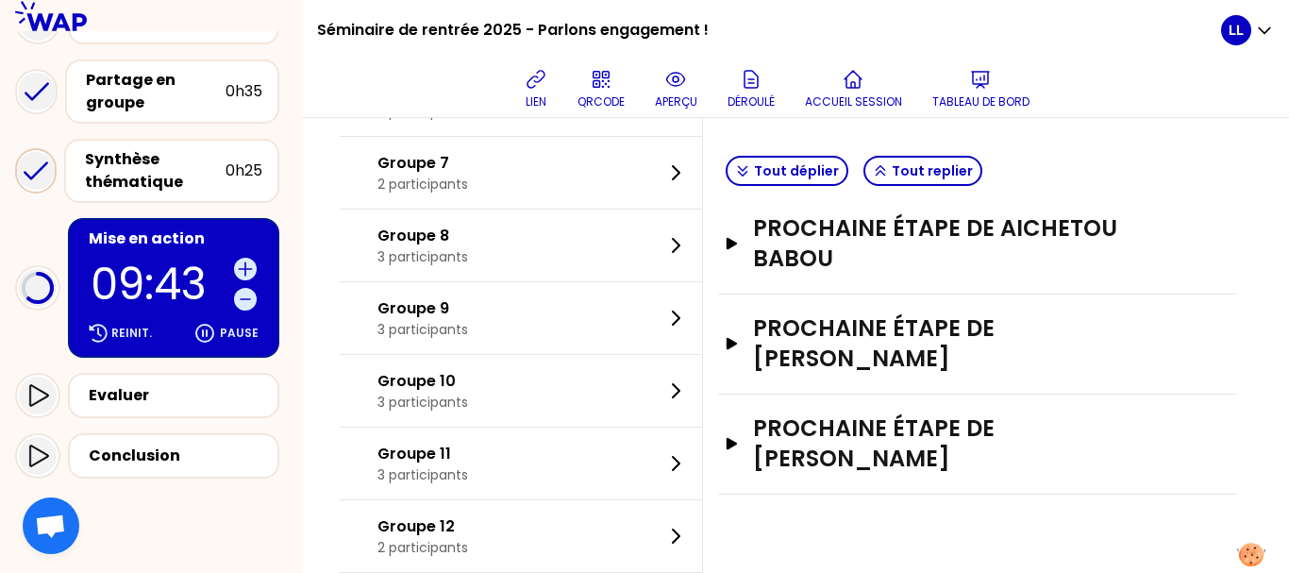
scroll to position [511, 0]
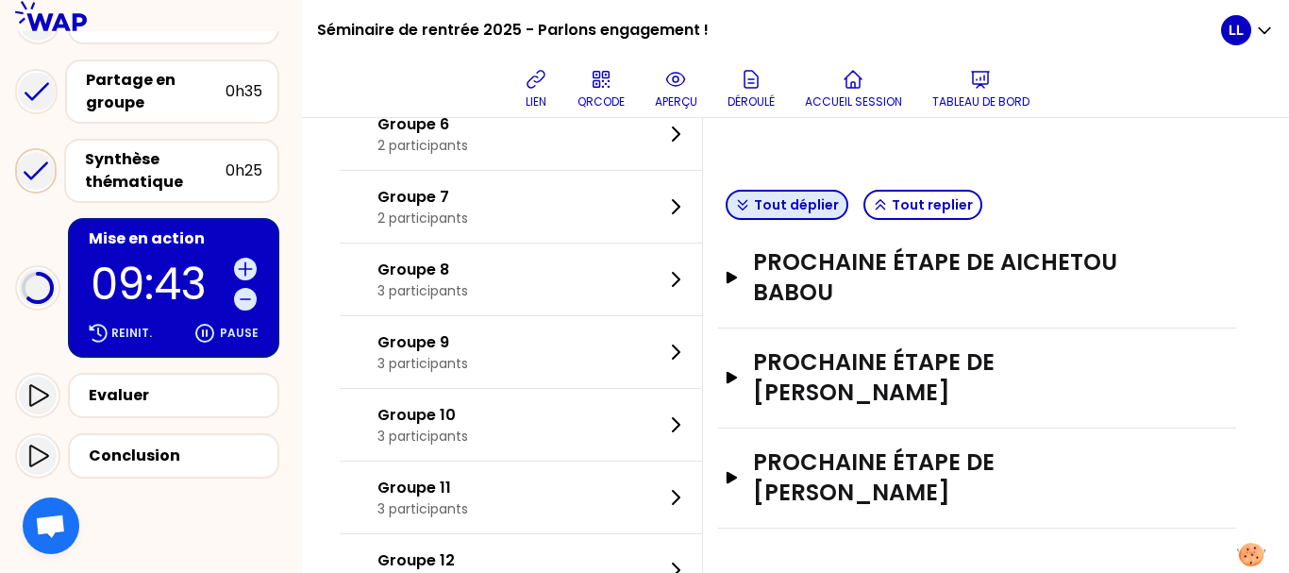
click at [823, 190] on button "Tout déplier" at bounding box center [787, 205] width 123 height 30
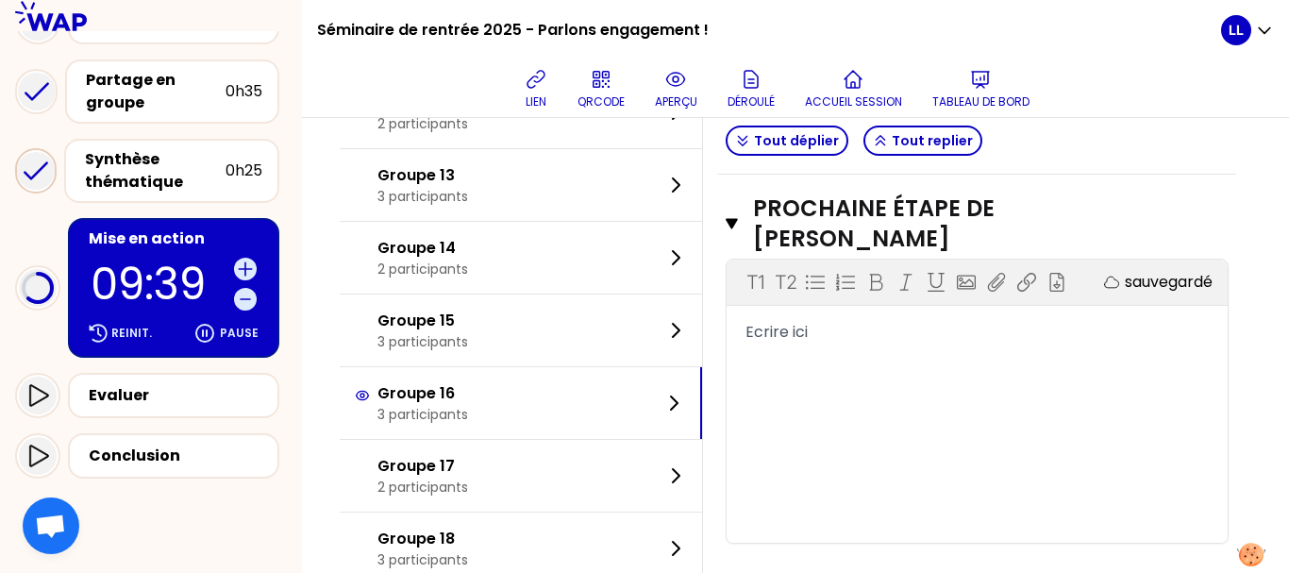
scroll to position [969, 0]
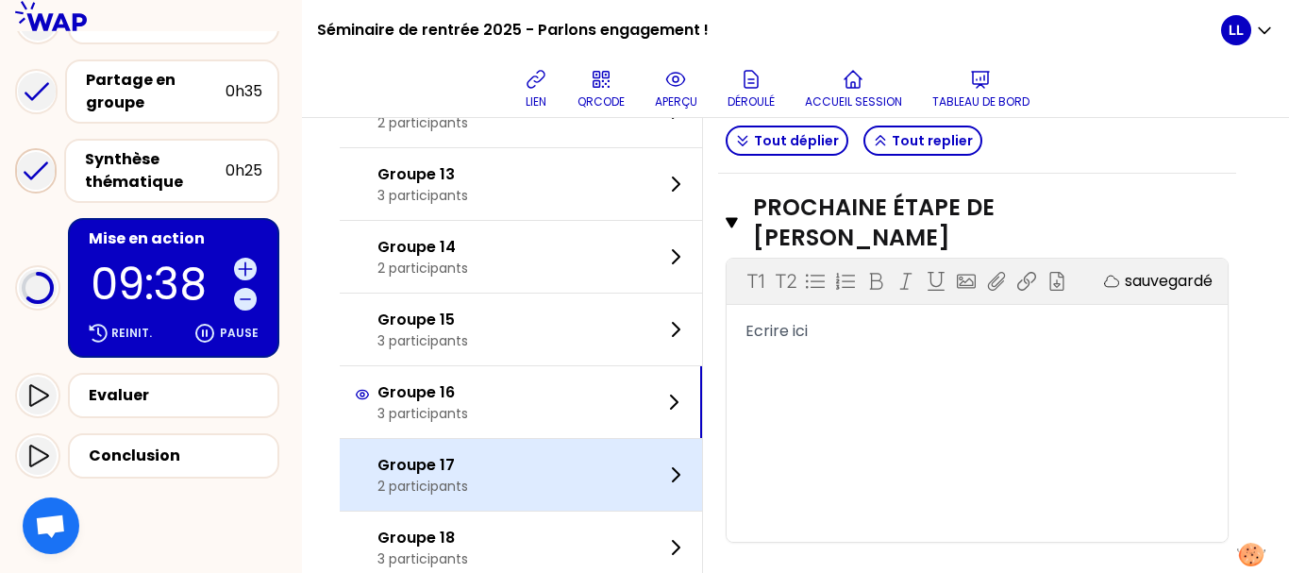
click at [598, 456] on div "Groupe 17 2 participants" at bounding box center [521, 475] width 362 height 72
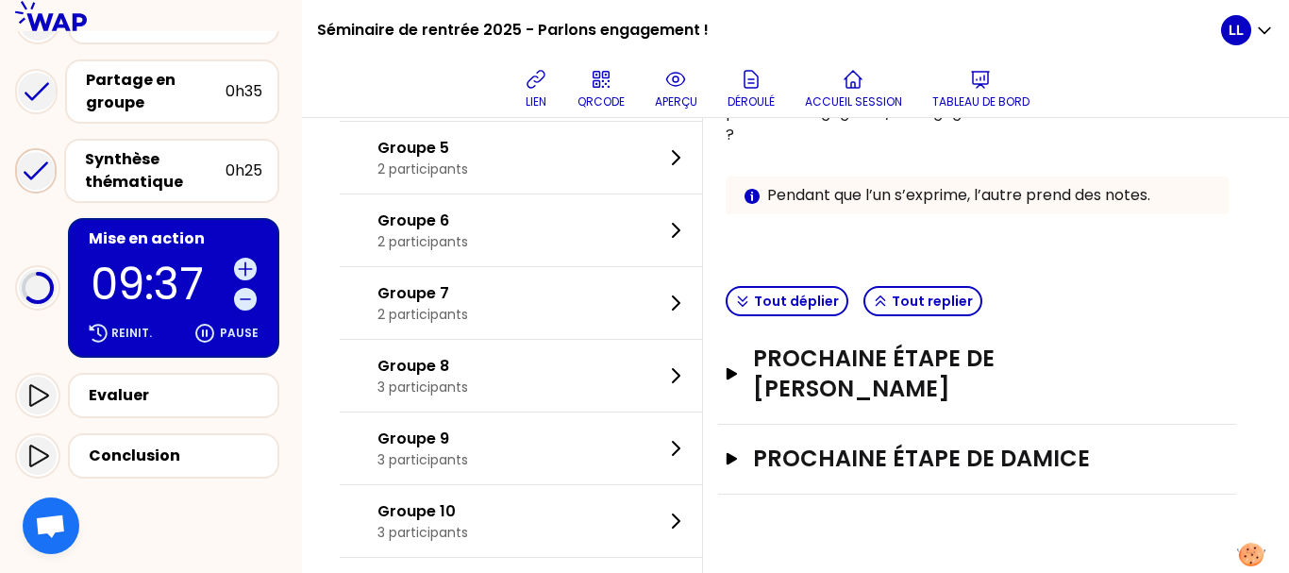
scroll to position [405, 0]
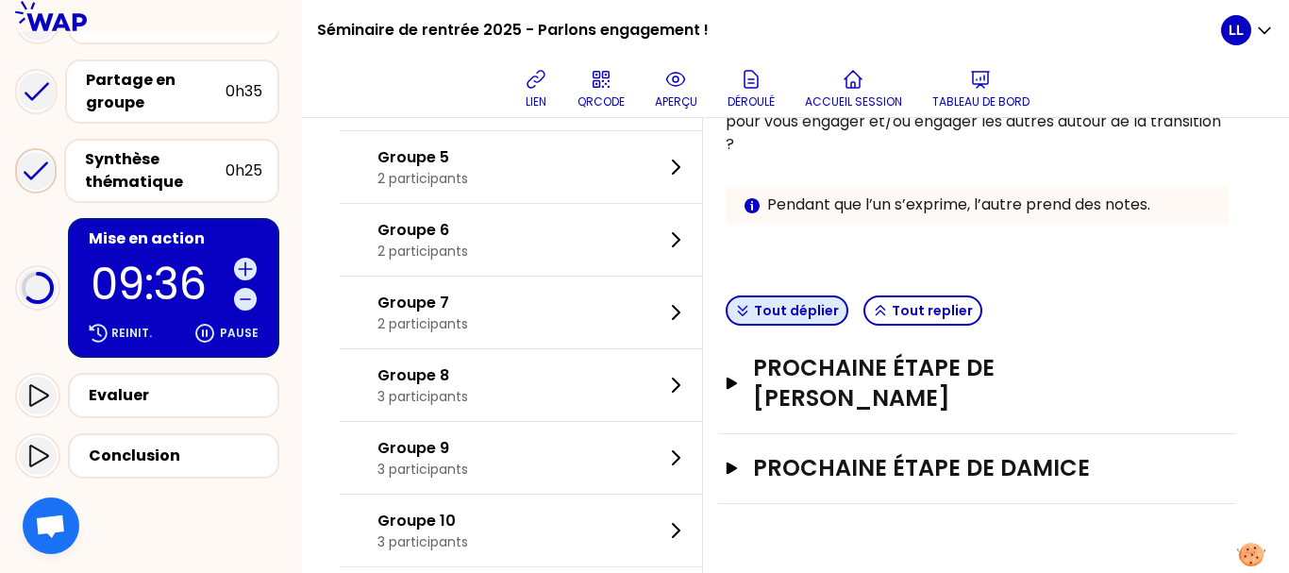
click at [792, 309] on button "Tout déplier" at bounding box center [787, 310] width 123 height 30
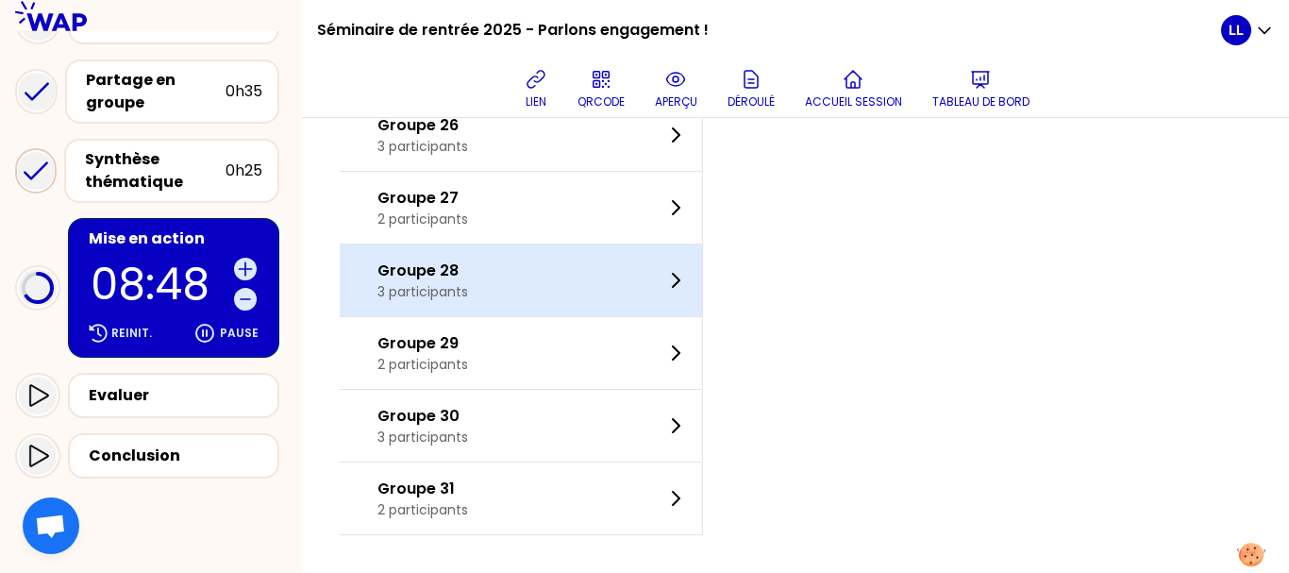
scroll to position [1672, 0]
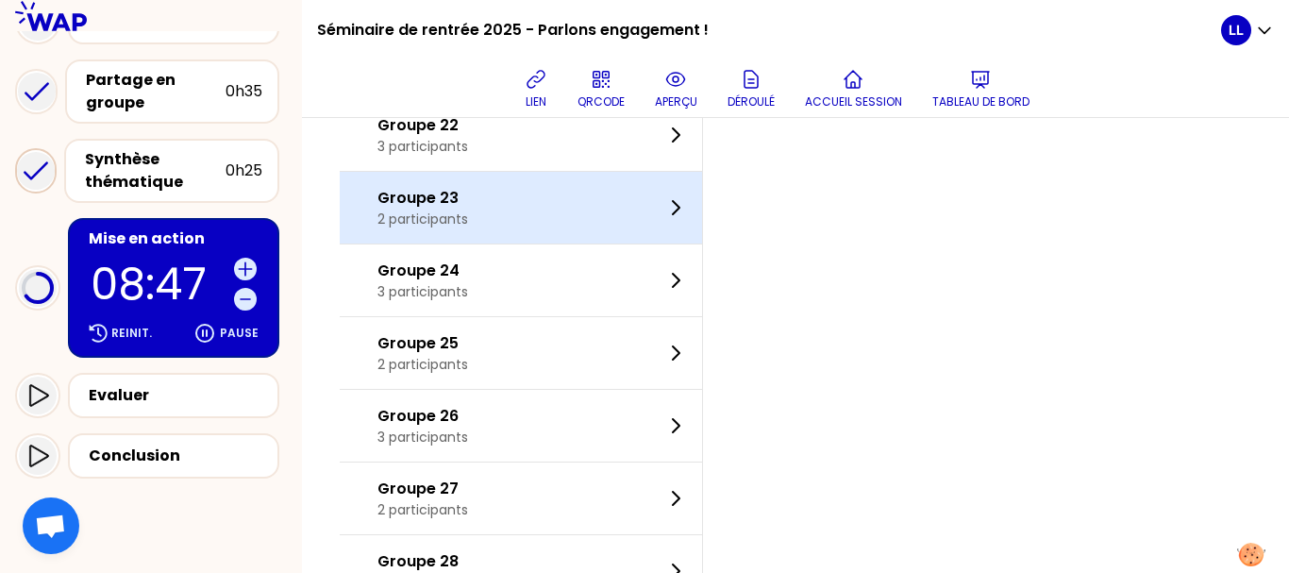
click at [499, 230] on div "Groupe 23 2 participants" at bounding box center [521, 208] width 362 height 72
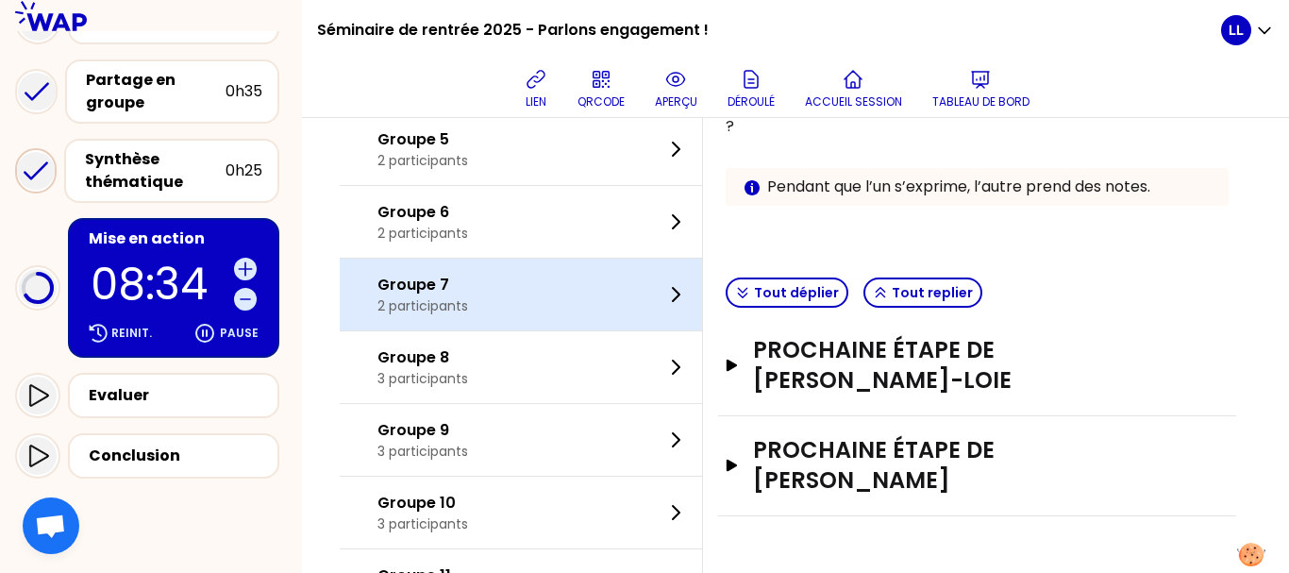
scroll to position [92, 0]
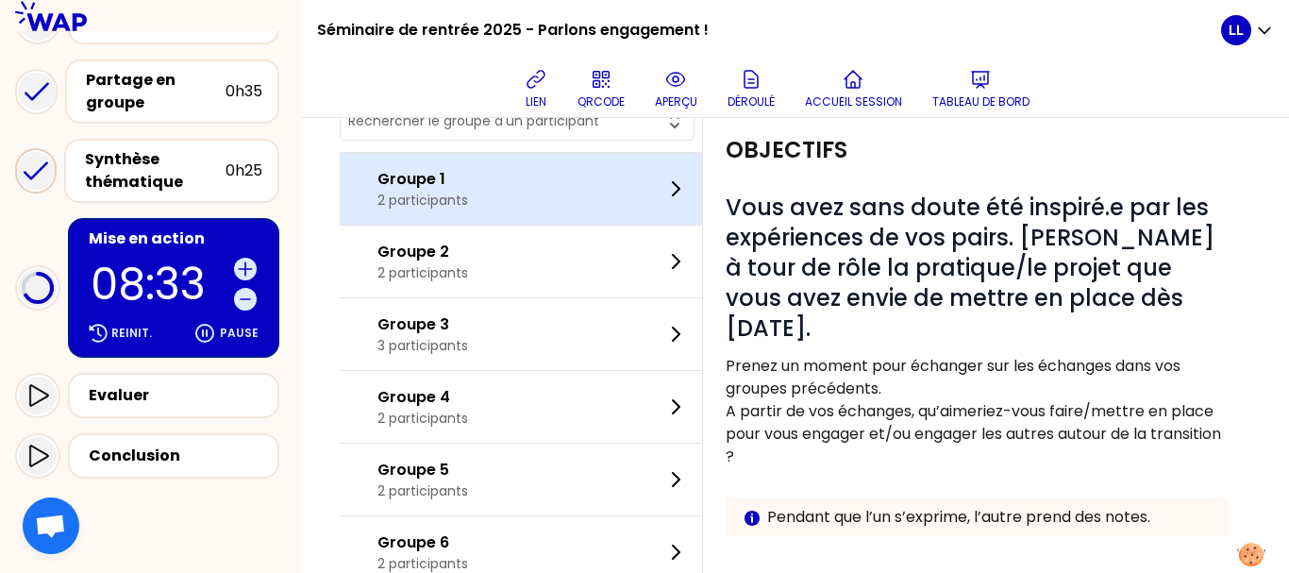
click at [495, 206] on div "Groupe 1 2 participants" at bounding box center [521, 189] width 362 height 72
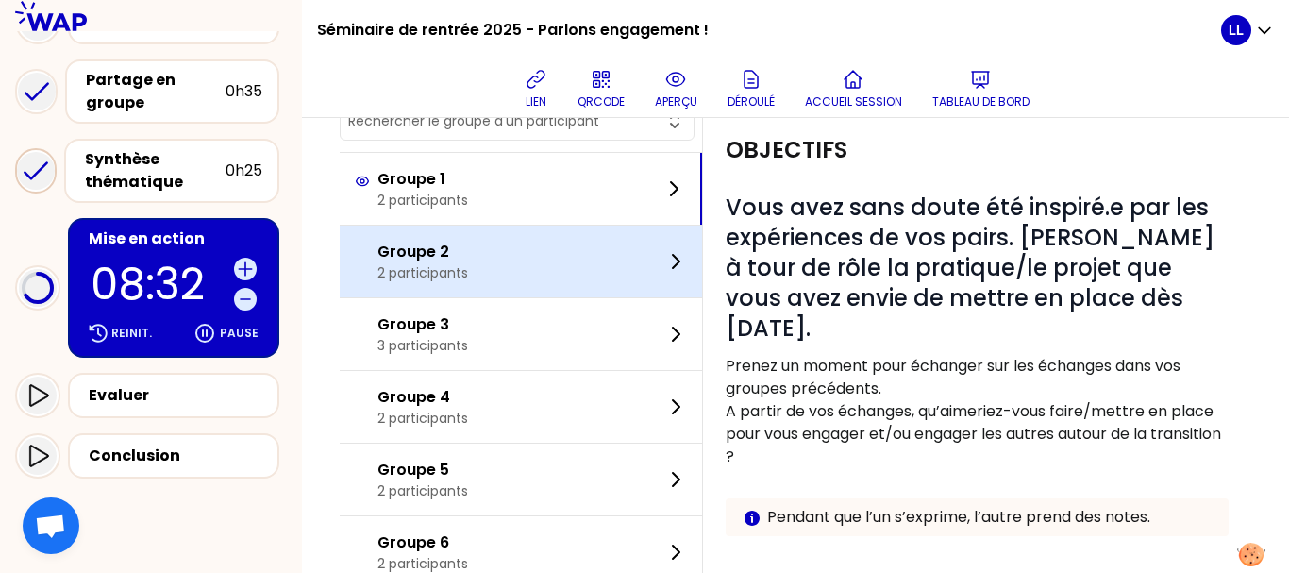
click at [498, 245] on div "Groupe 2 2 participants" at bounding box center [521, 262] width 362 height 72
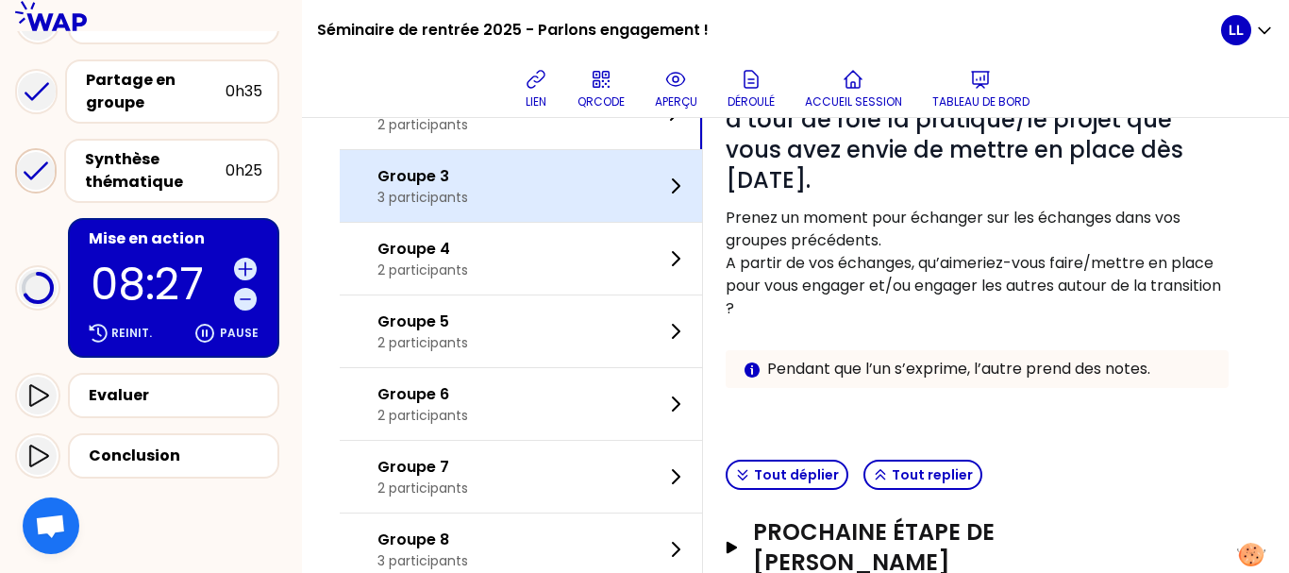
click at [558, 203] on div "Groupe 3 3 participants" at bounding box center [521, 186] width 362 height 72
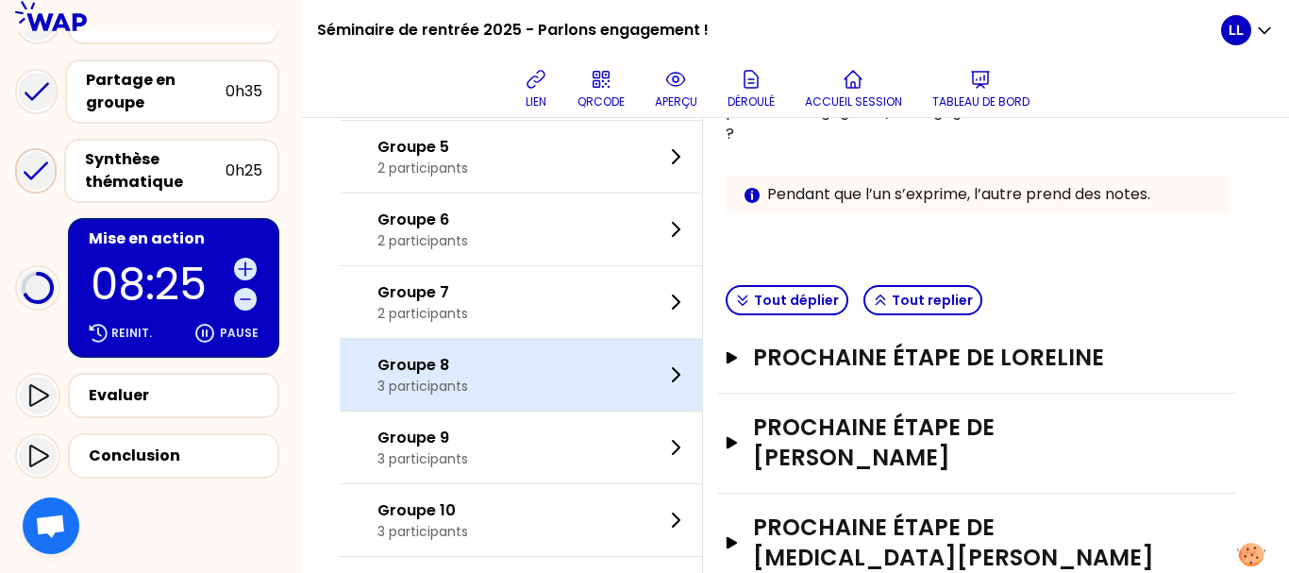
scroll to position [380, 0]
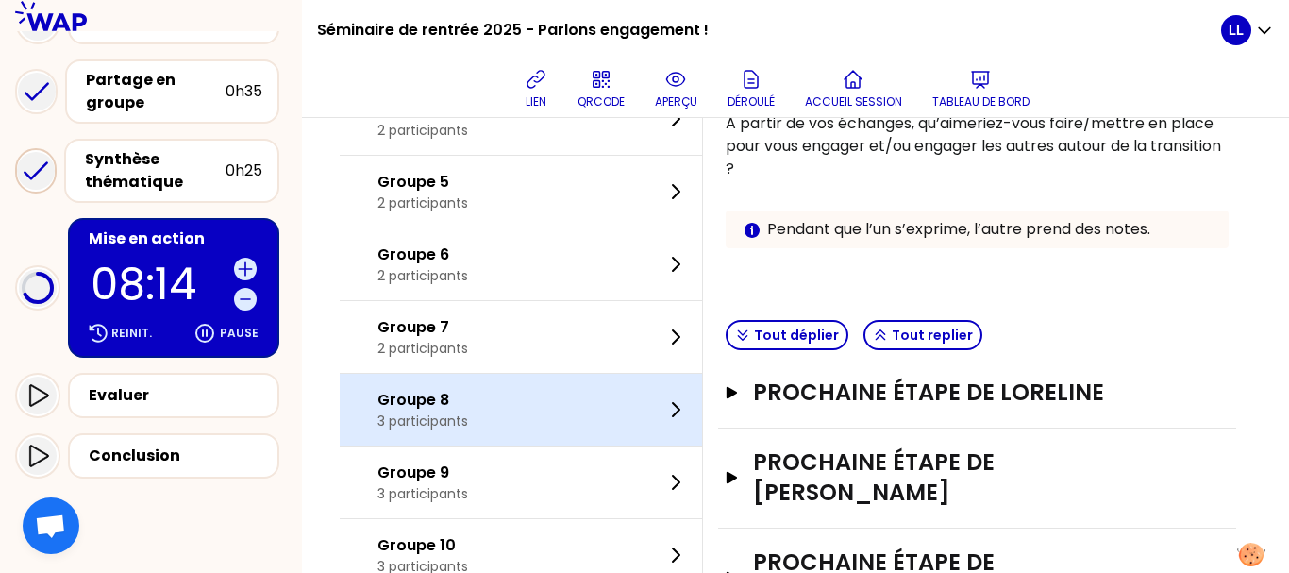
click at [581, 391] on div "Groupe 8 3 participants" at bounding box center [521, 410] width 362 height 72
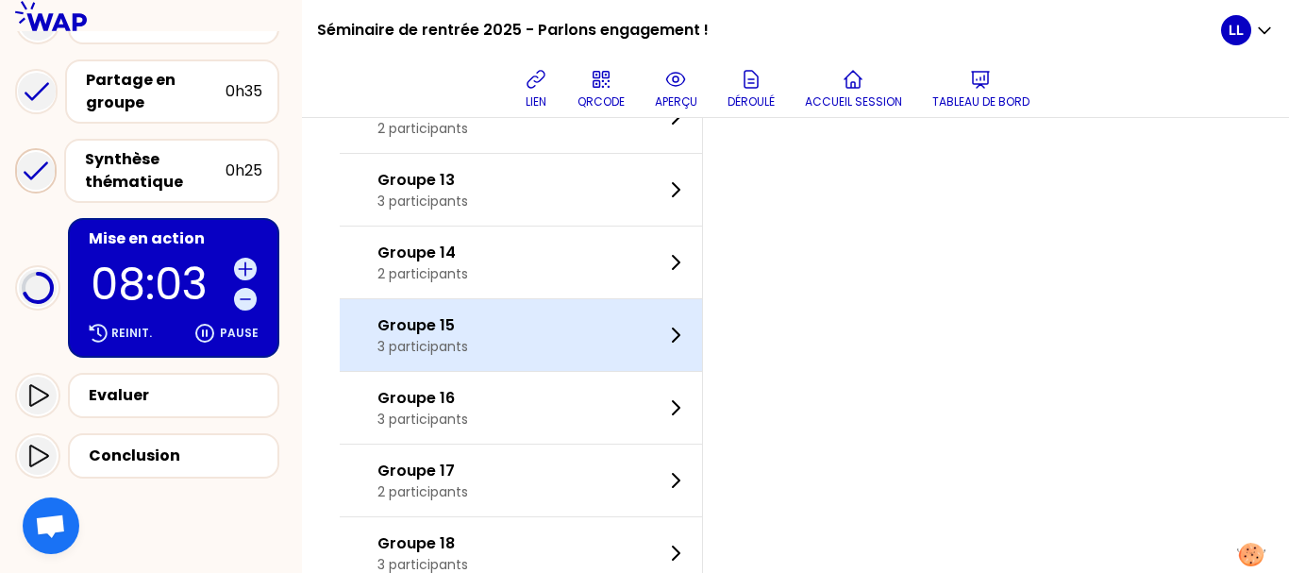
scroll to position [964, 0]
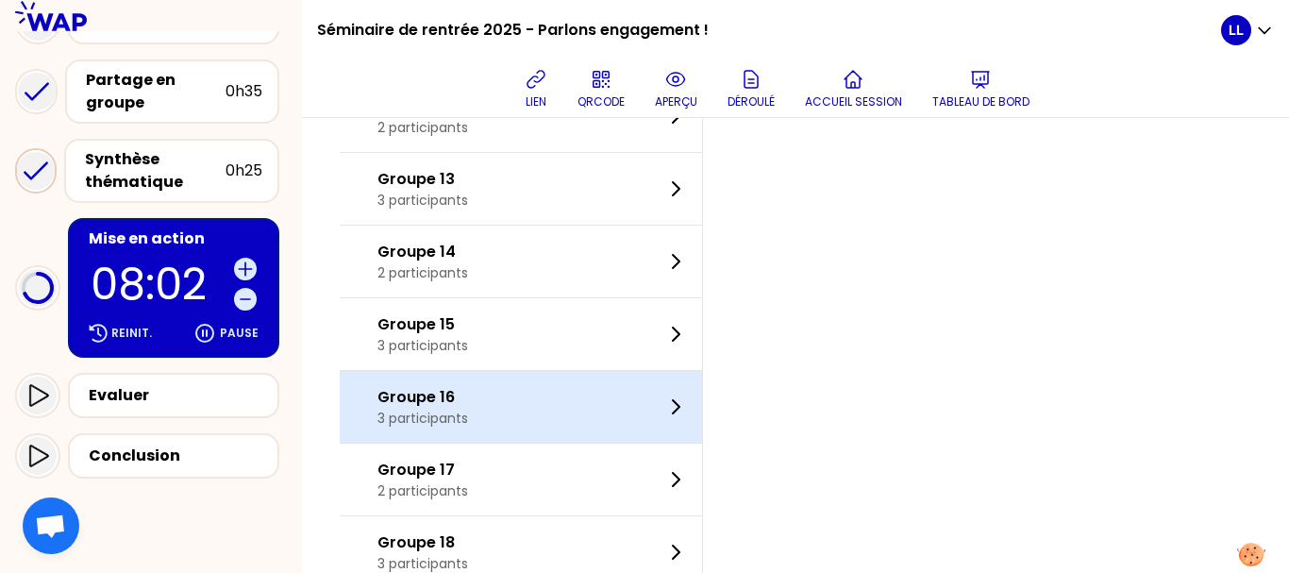
click at [544, 410] on div "Groupe 16 3 participants" at bounding box center [521, 407] width 362 height 72
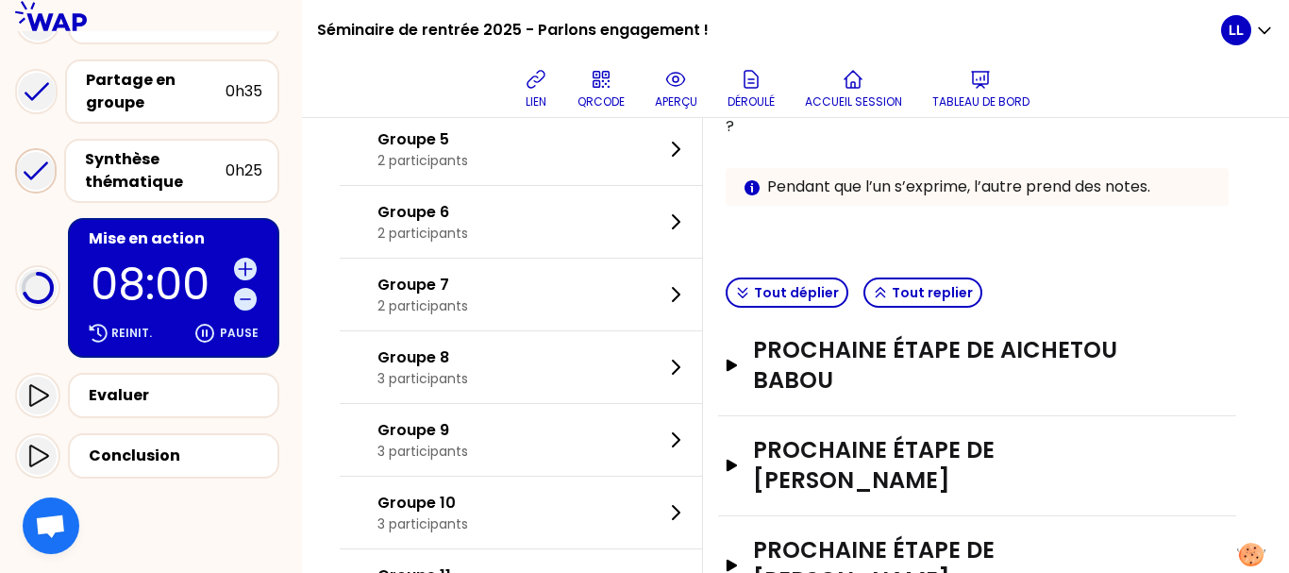
scroll to position [429, 0]
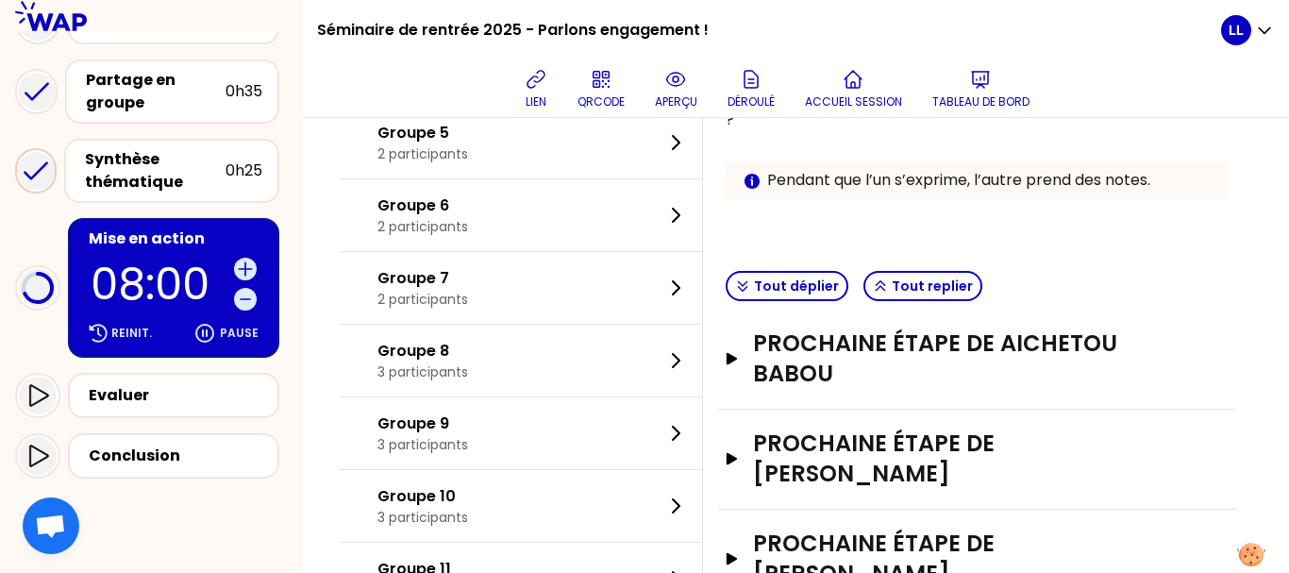
click at [770, 261] on div "Objectifs # Vous avez sans doute été inspiré.e par les expériences de vos pairs…" at bounding box center [977, 21] width 518 height 484
click at [772, 287] on button "Tout déplier" at bounding box center [787, 286] width 123 height 30
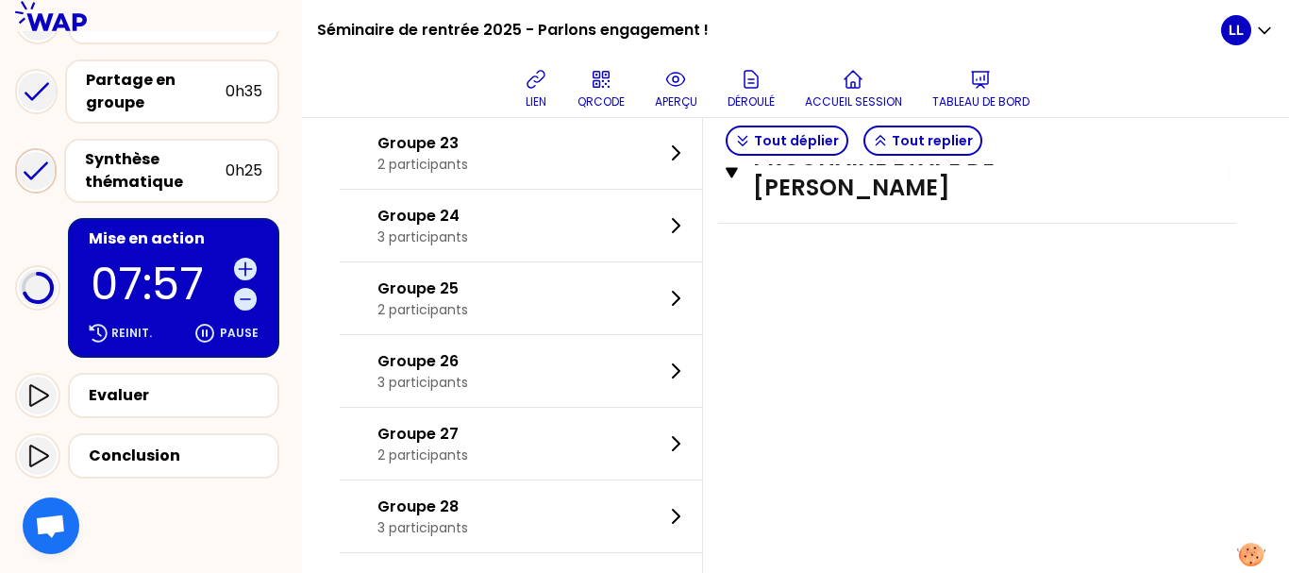
scroll to position [1963, 0]
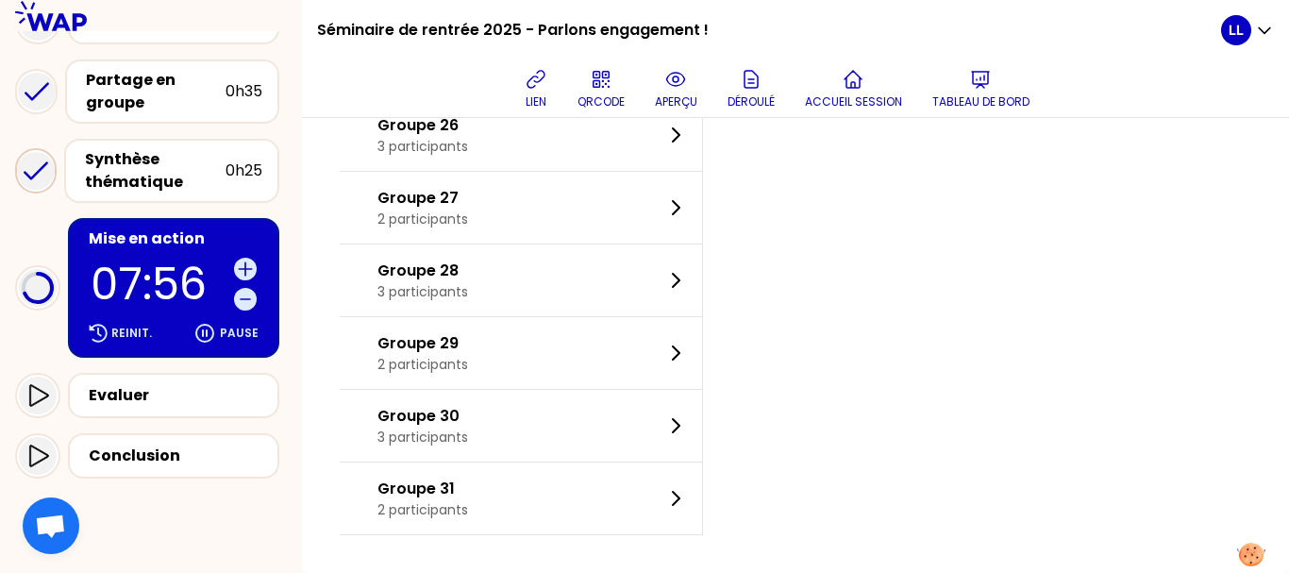
click at [490, 383] on div "Groupe 29 2 participants" at bounding box center [521, 353] width 362 height 72
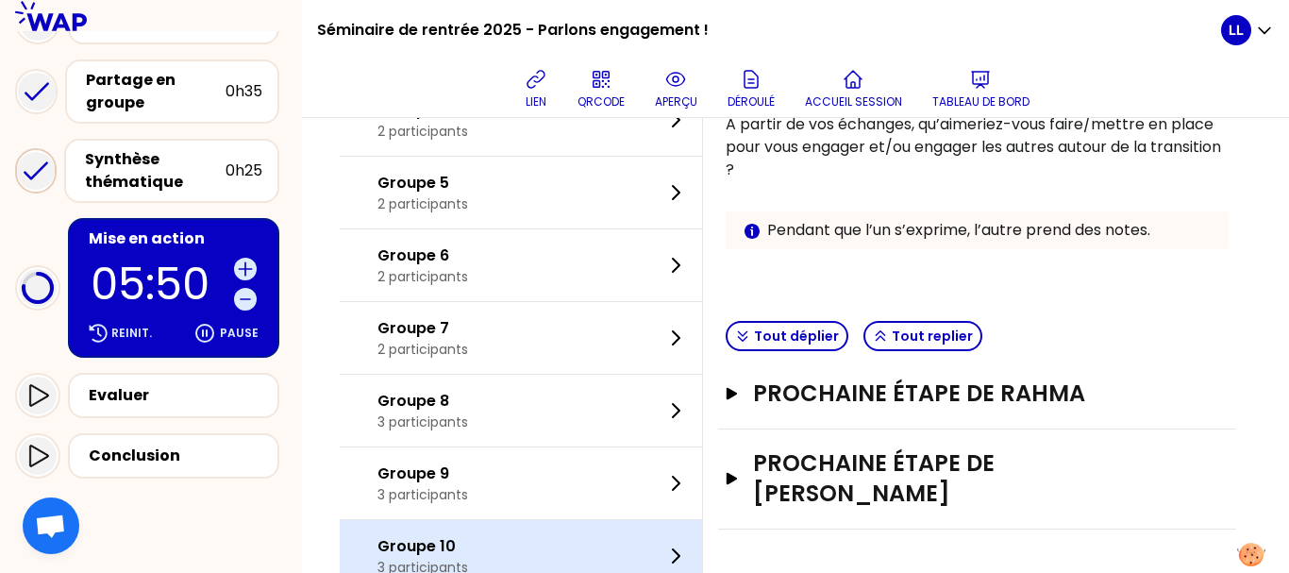
scroll to position [378, 0]
click at [535, 392] on div "Groupe 8 3 participants" at bounding box center [521, 412] width 362 height 72
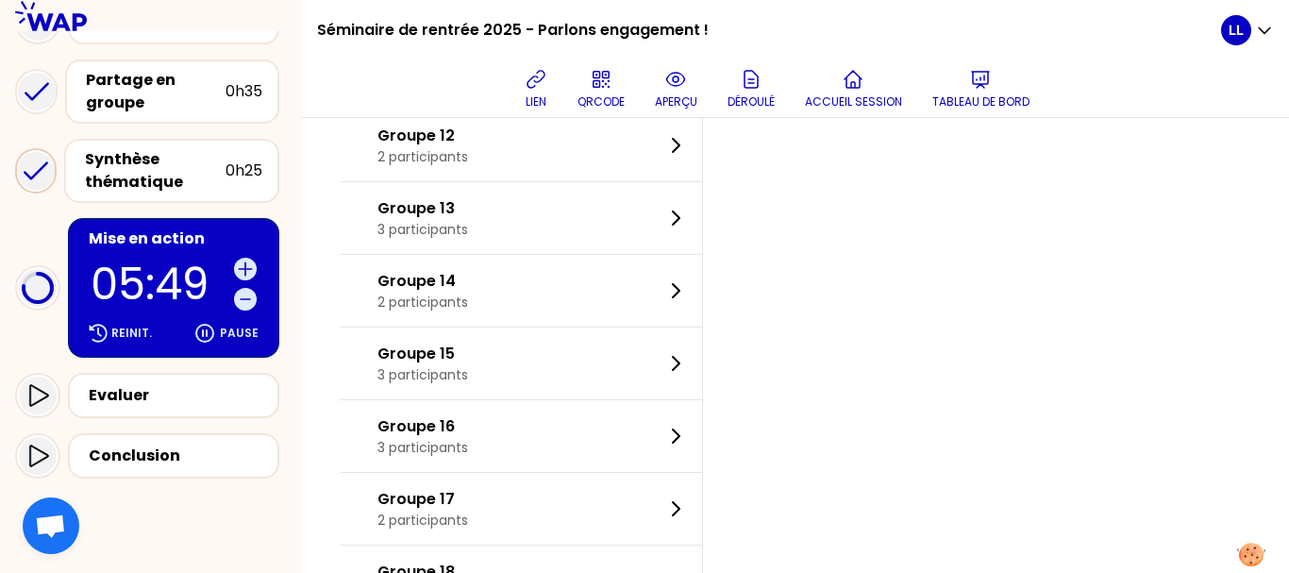
scroll to position [998, 0]
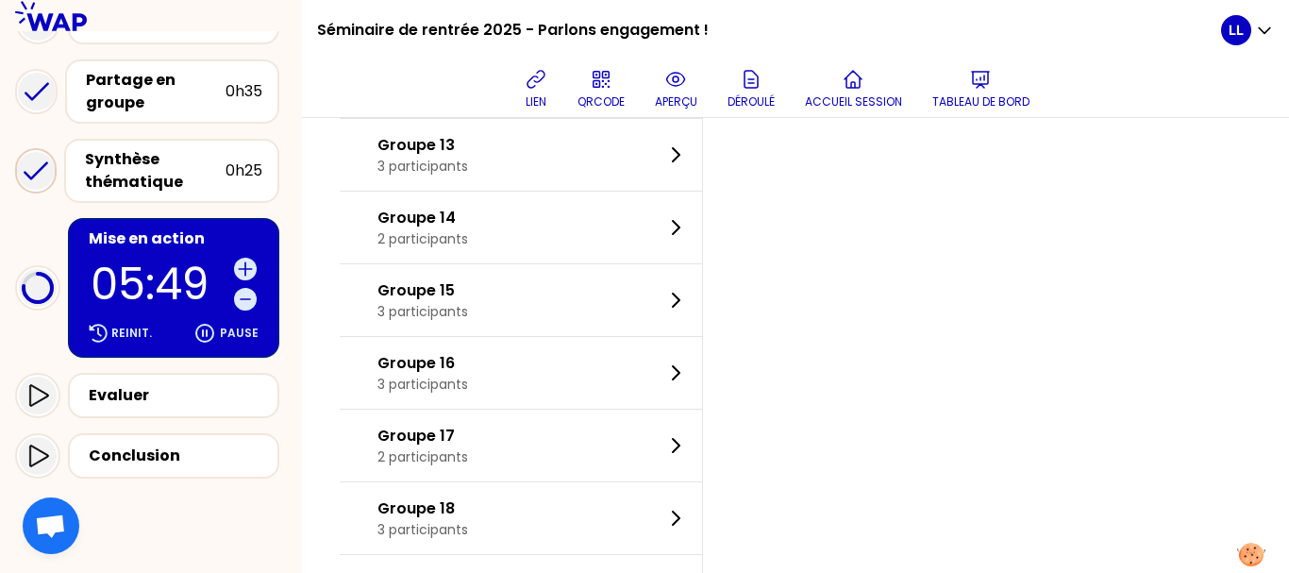
click at [535, 392] on div "Groupe 16 3 participants" at bounding box center [521, 373] width 362 height 72
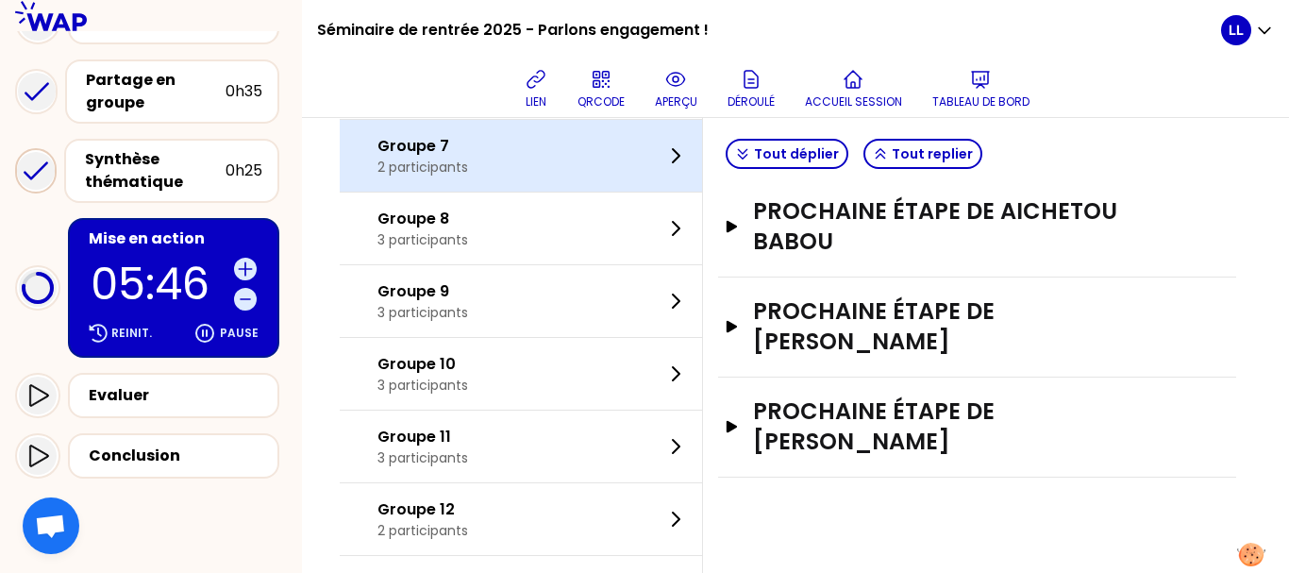
scroll to position [0, 0]
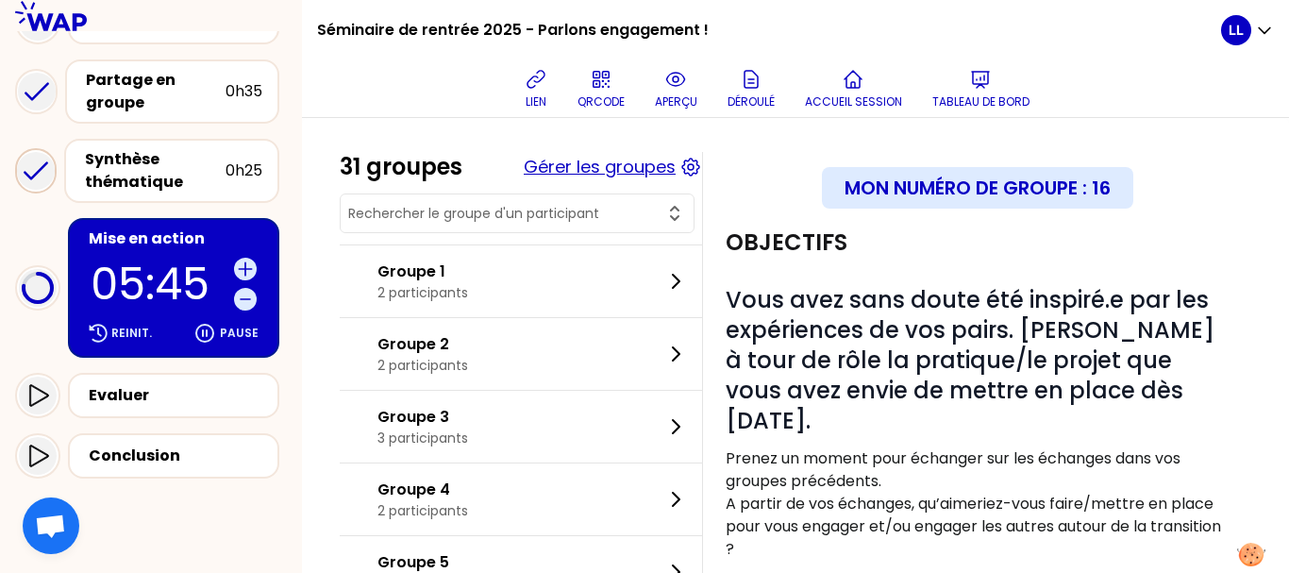
click at [605, 160] on button "Gérer les groupes" at bounding box center [600, 167] width 152 height 26
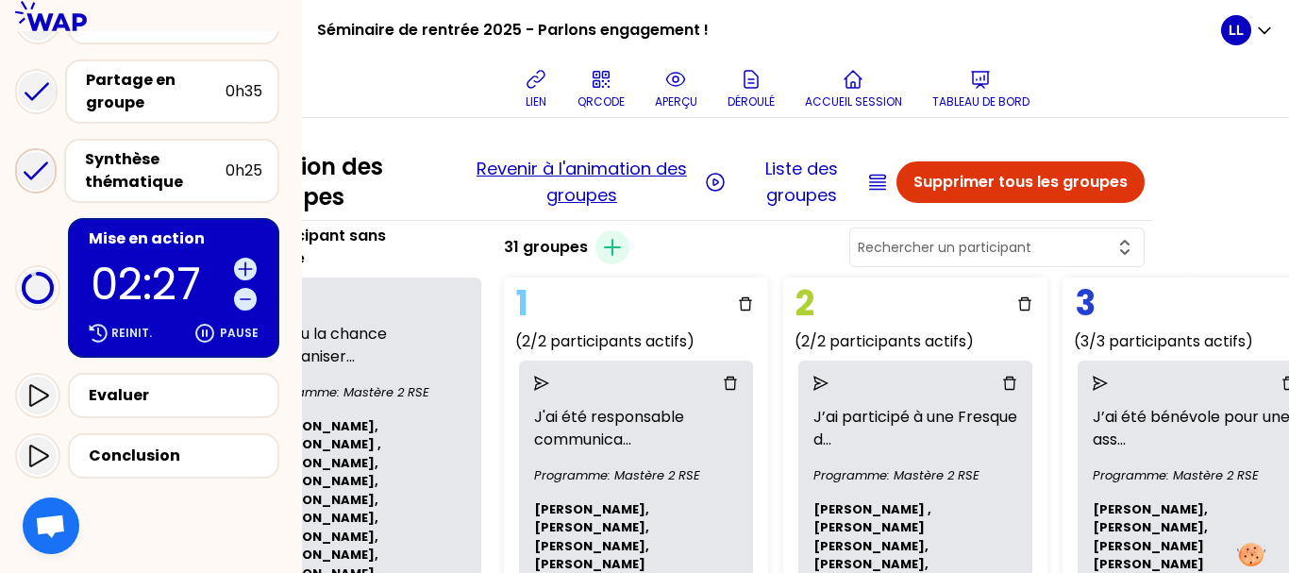
scroll to position [0, 98]
click at [567, 179] on button "Revenir à l'animation des groupes" at bounding box center [582, 182] width 237 height 53
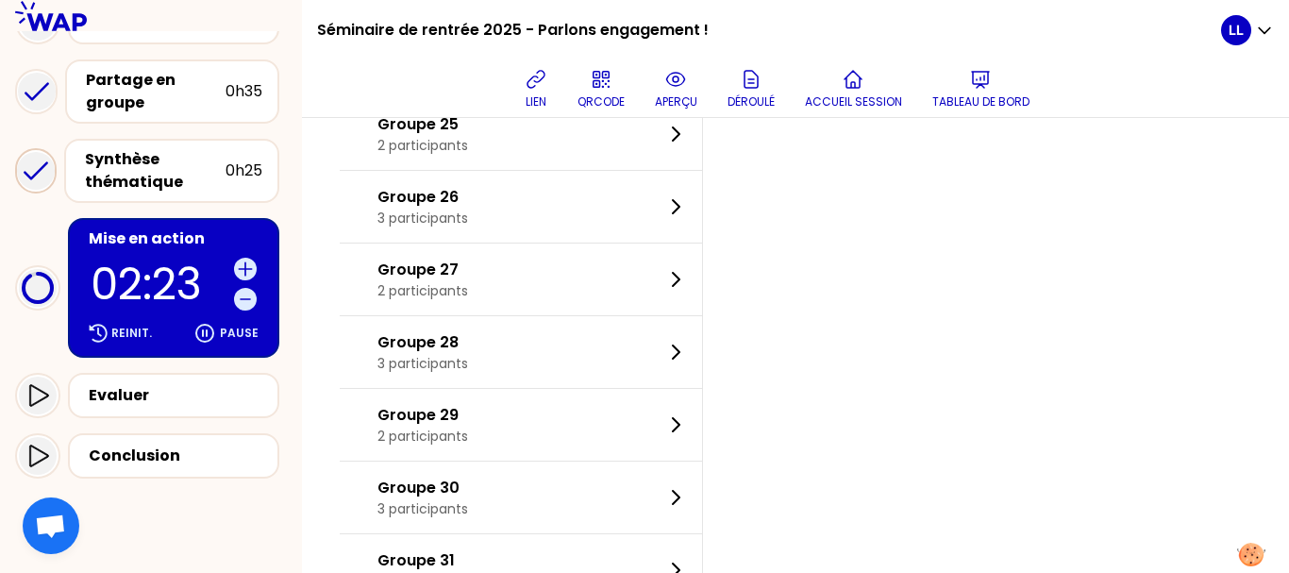
scroll to position [1963, 0]
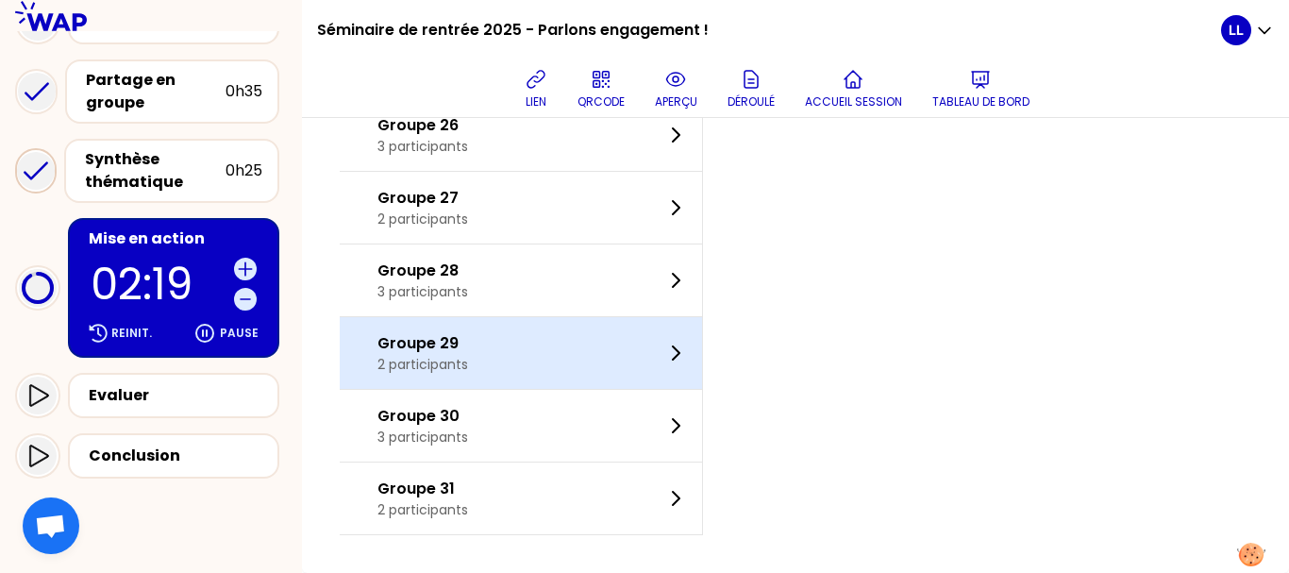
click at [651, 368] on div "Groupe 29 2 participants" at bounding box center [521, 353] width 362 height 72
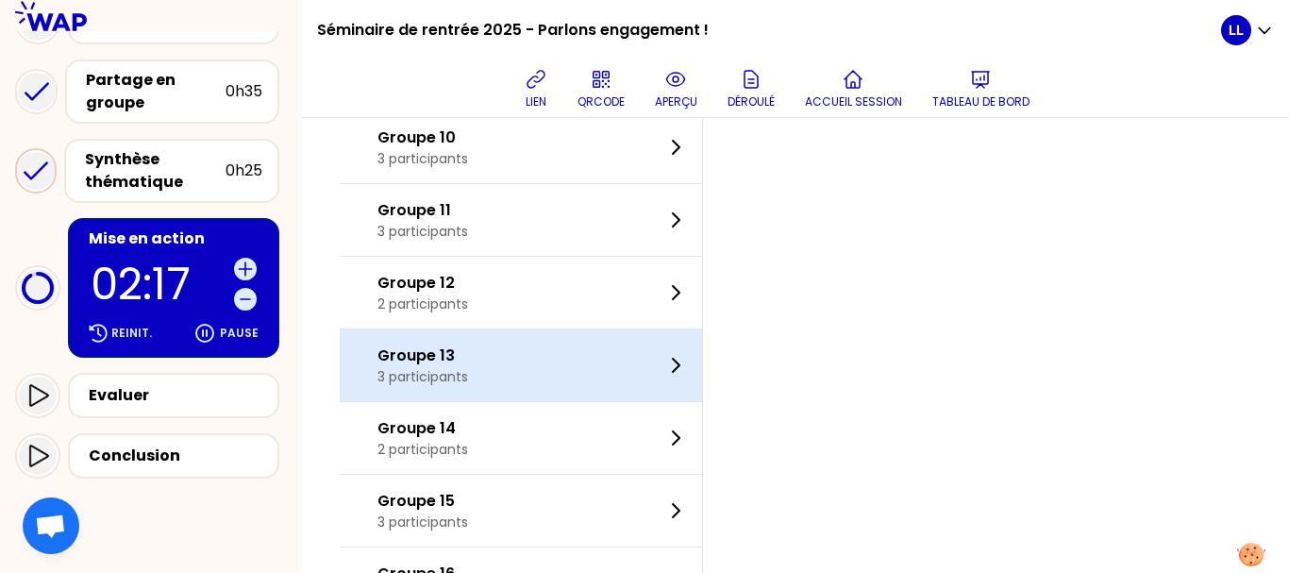
scroll to position [1009, 0]
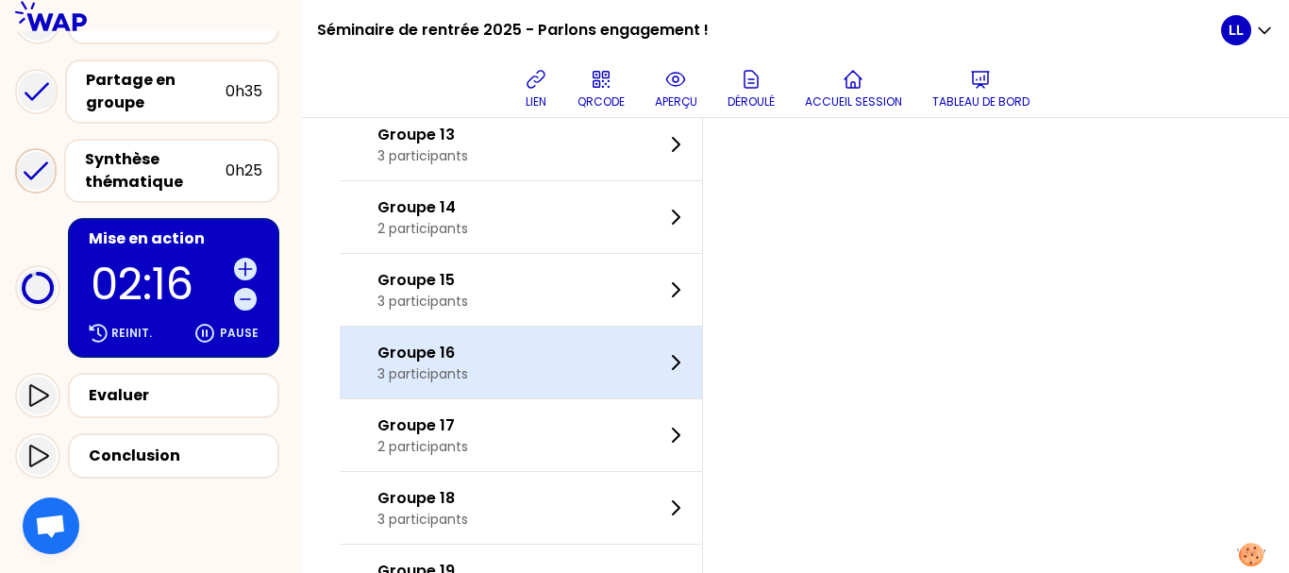
click at [594, 335] on div "Groupe 16 3 participants" at bounding box center [521, 362] width 362 height 72
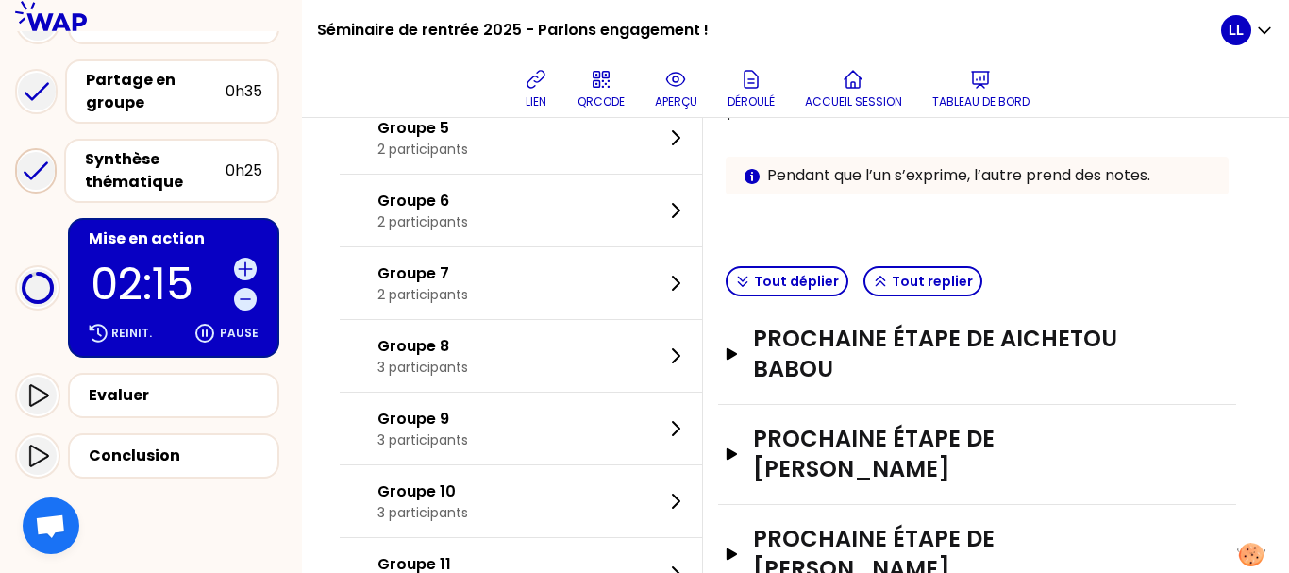
scroll to position [435, 0]
click at [823, 281] on button "Tout déplier" at bounding box center [787, 280] width 123 height 30
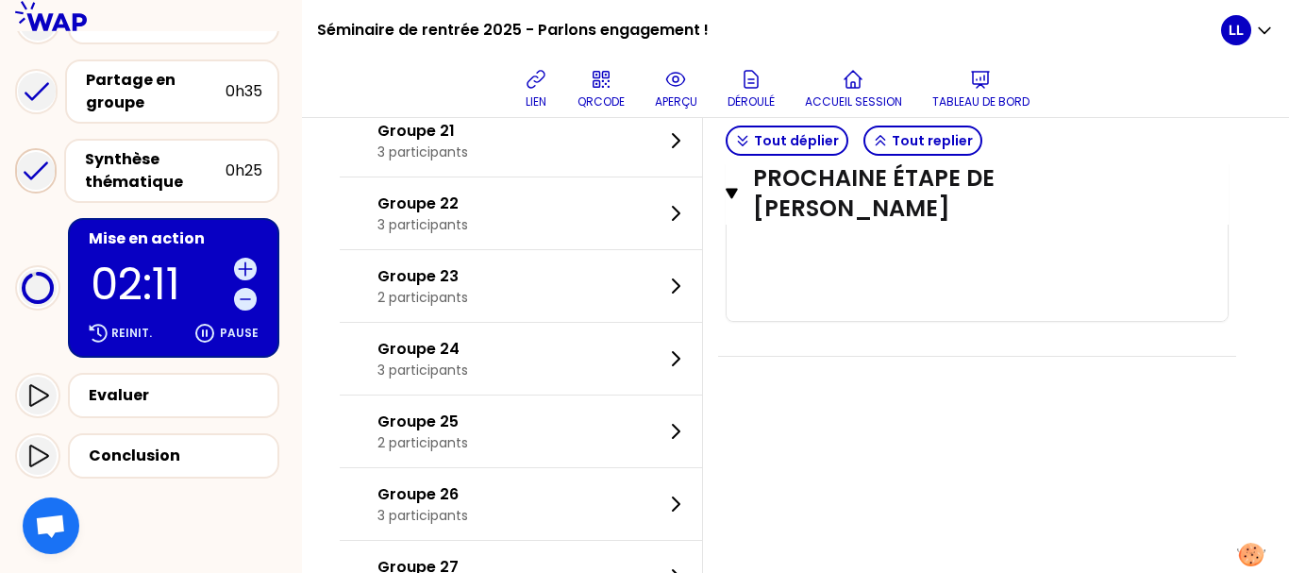
scroll to position [1240, 0]
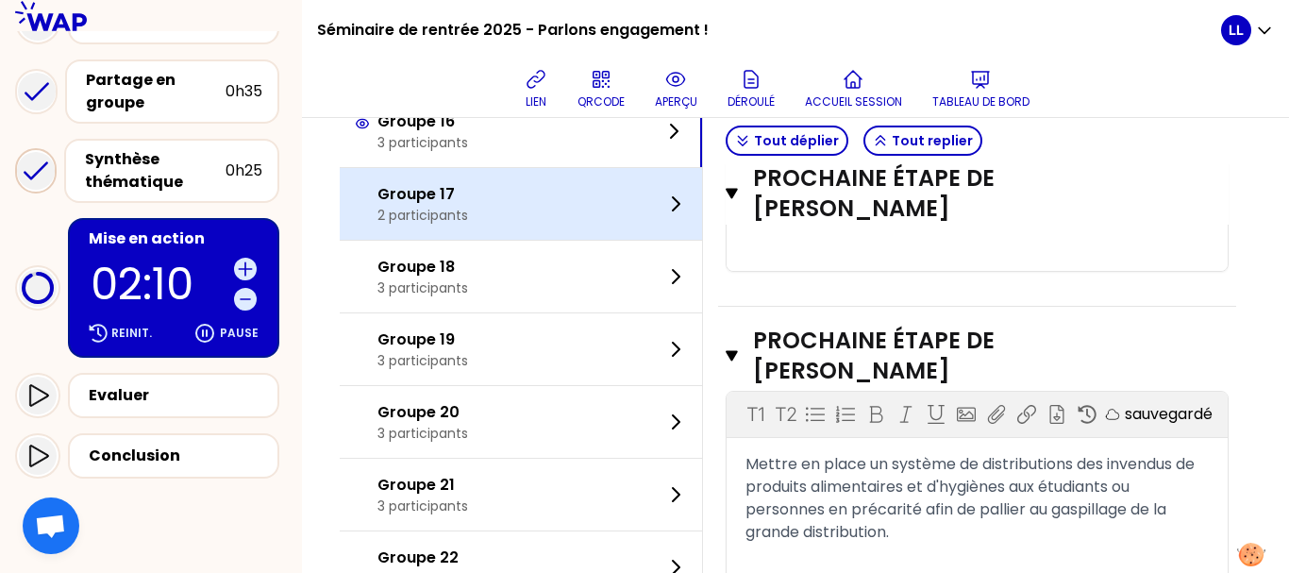
click at [468, 201] on p "Groupe 17" at bounding box center [422, 194] width 91 height 23
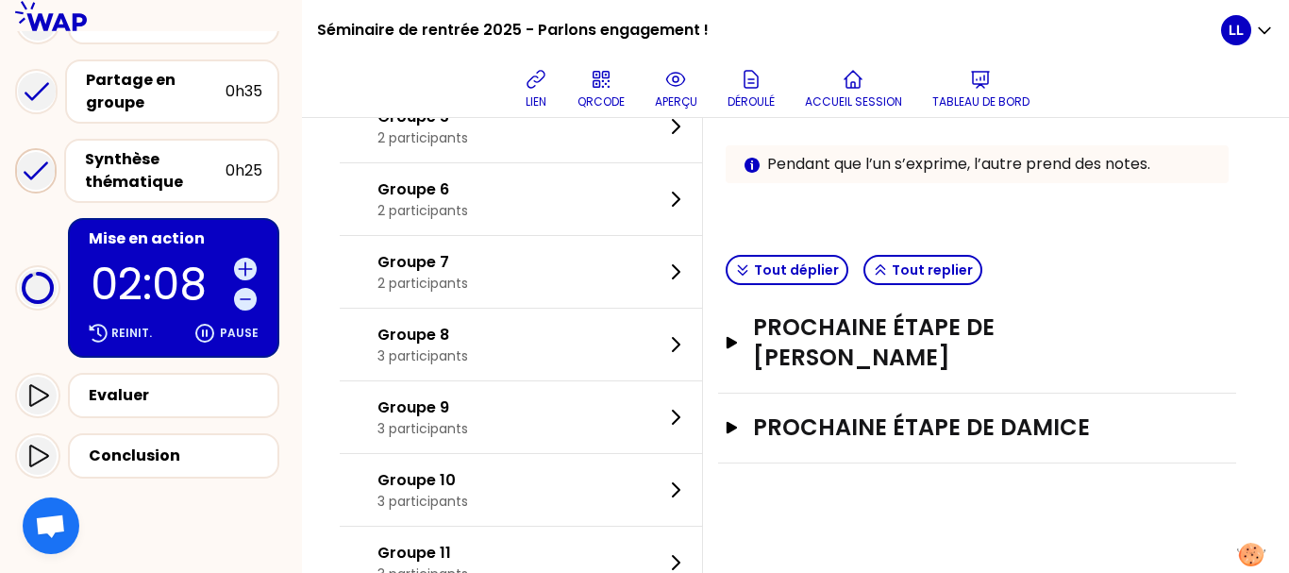
scroll to position [428, 0]
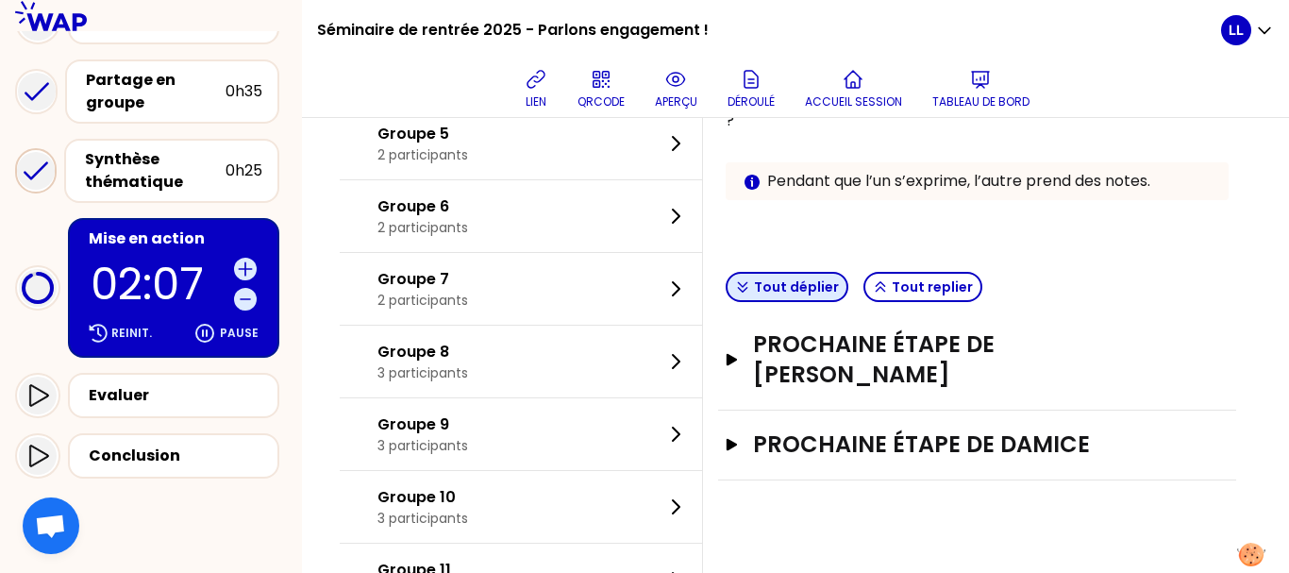
drag, startPoint x: 889, startPoint y: 174, endPoint x: 815, endPoint y: 287, distance: 135.1
click at [815, 287] on button "Tout déplier" at bounding box center [787, 287] width 123 height 30
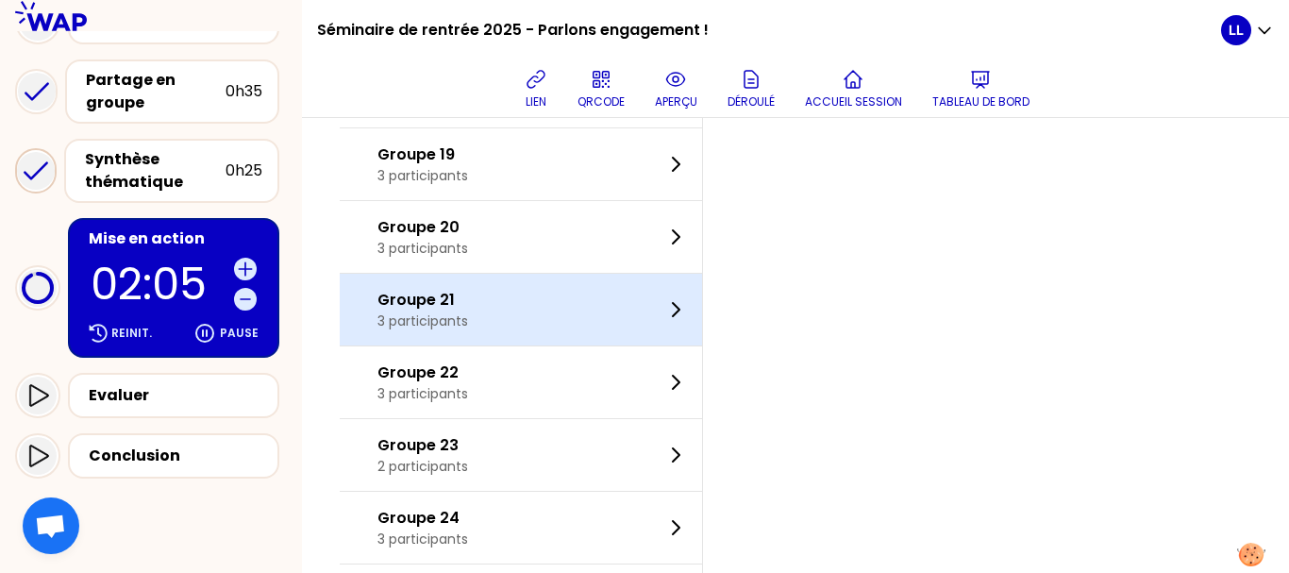
scroll to position [1426, 0]
click at [468, 297] on p "Groupe 21" at bounding box center [422, 299] width 91 height 23
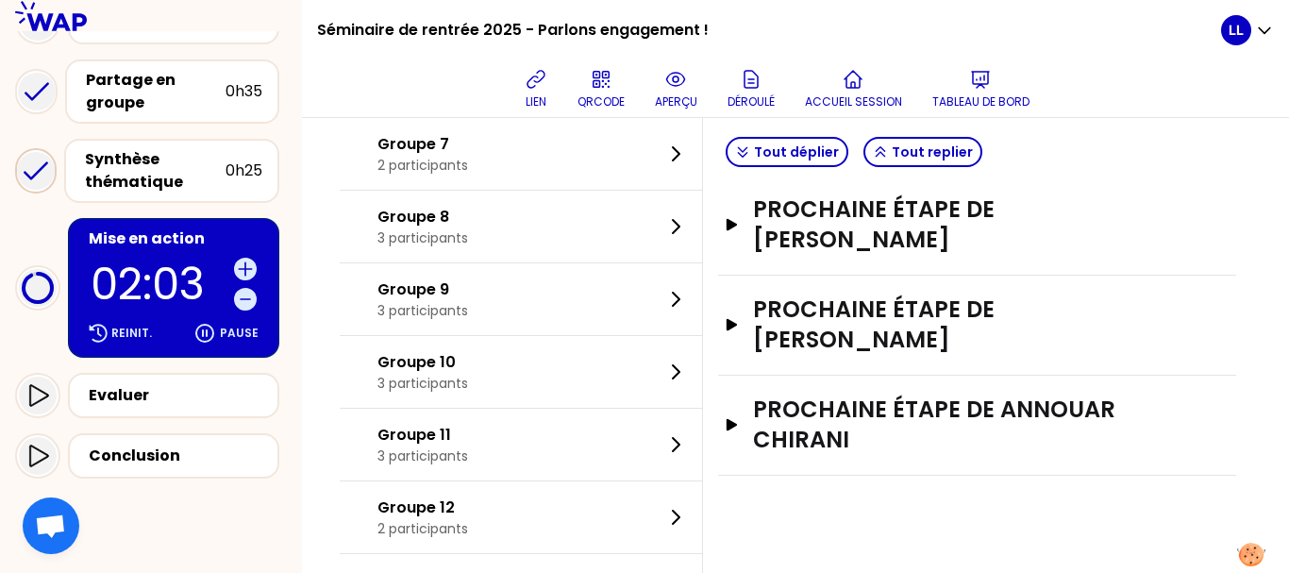
scroll to position [533, 0]
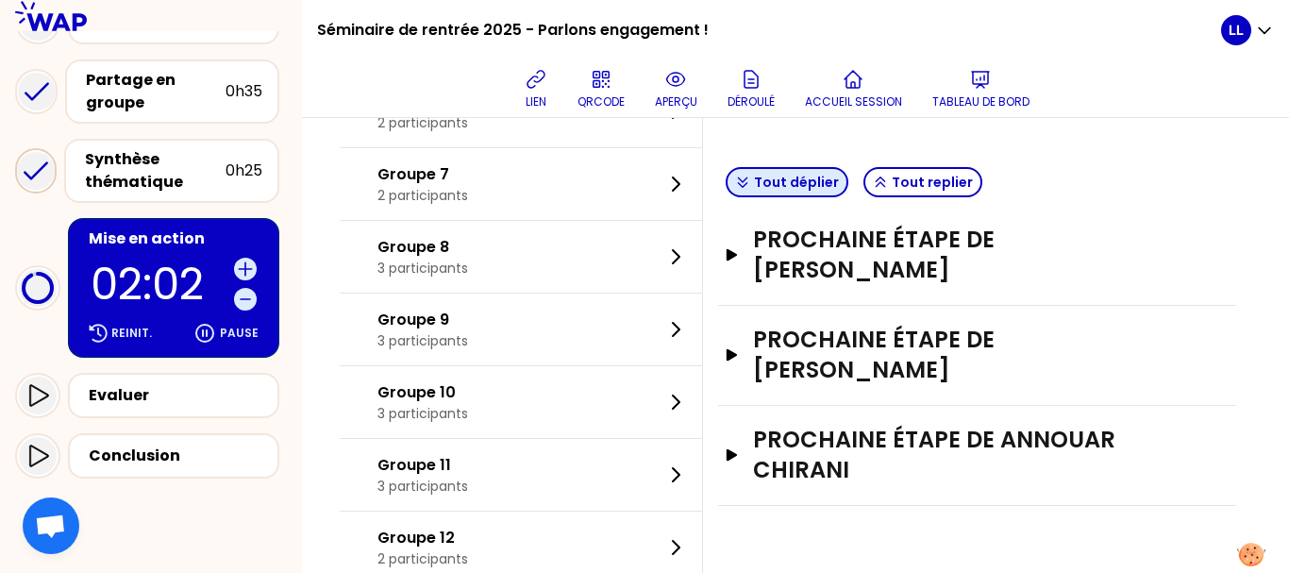
click at [796, 183] on button "Tout déplier" at bounding box center [787, 182] width 123 height 30
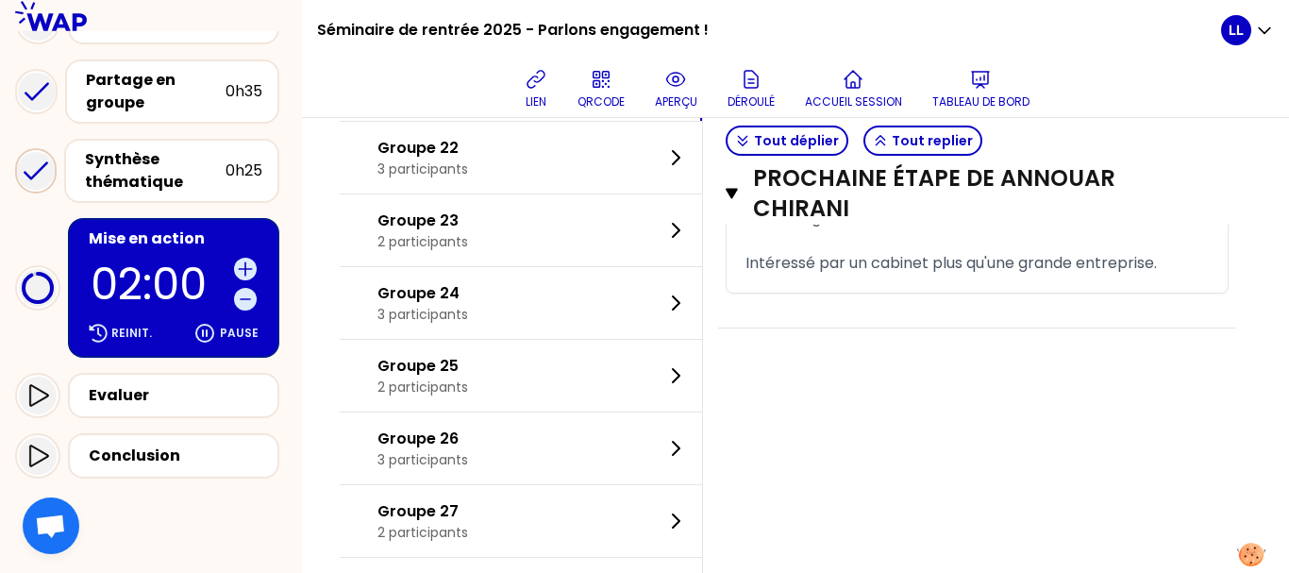
scroll to position [1649, 0]
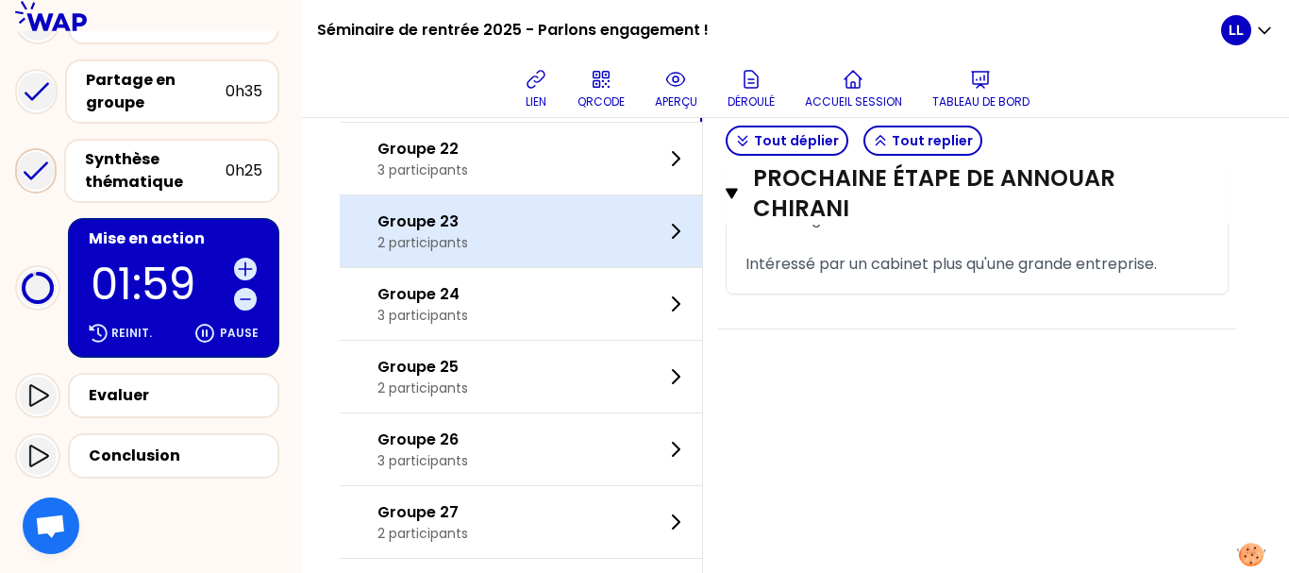
click at [483, 244] on div "Groupe 23 2 participants" at bounding box center [521, 231] width 362 height 72
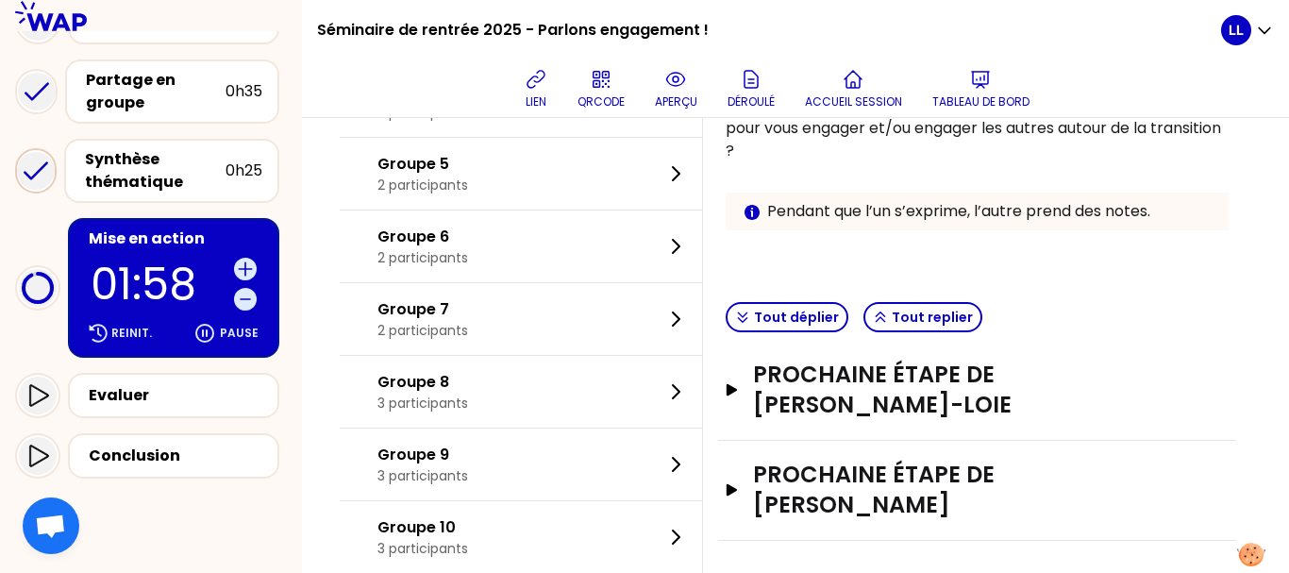
scroll to position [334, 0]
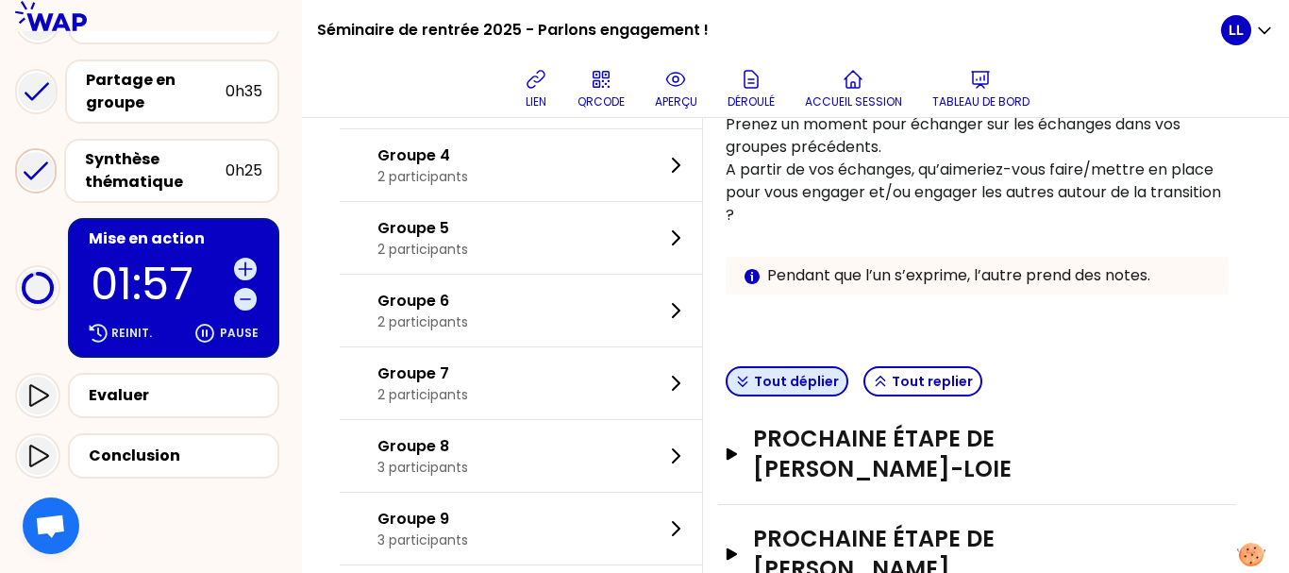
click at [785, 388] on button "Tout déplier" at bounding box center [787, 381] width 123 height 30
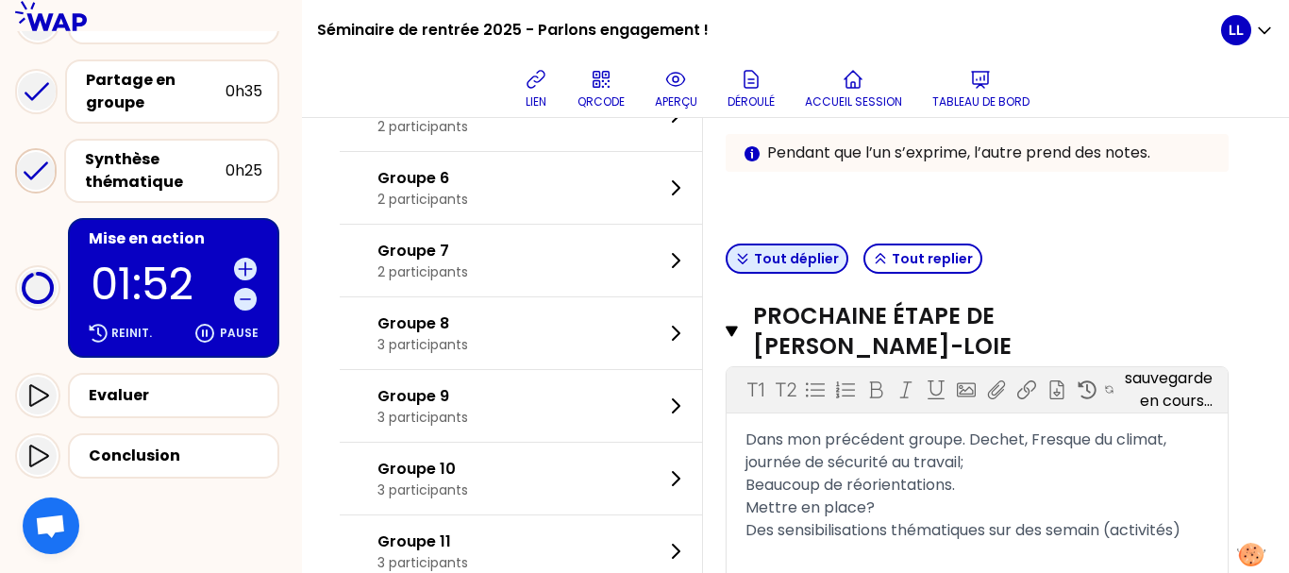
scroll to position [459, 0]
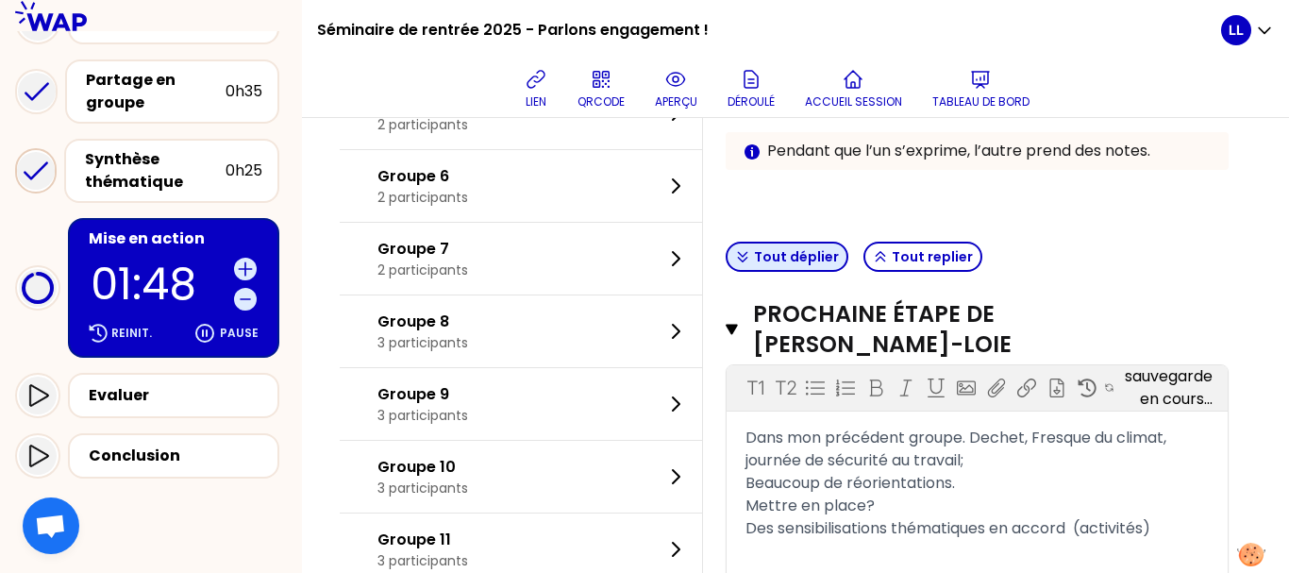
click at [780, 256] on button "Tout déplier" at bounding box center [787, 257] width 123 height 30
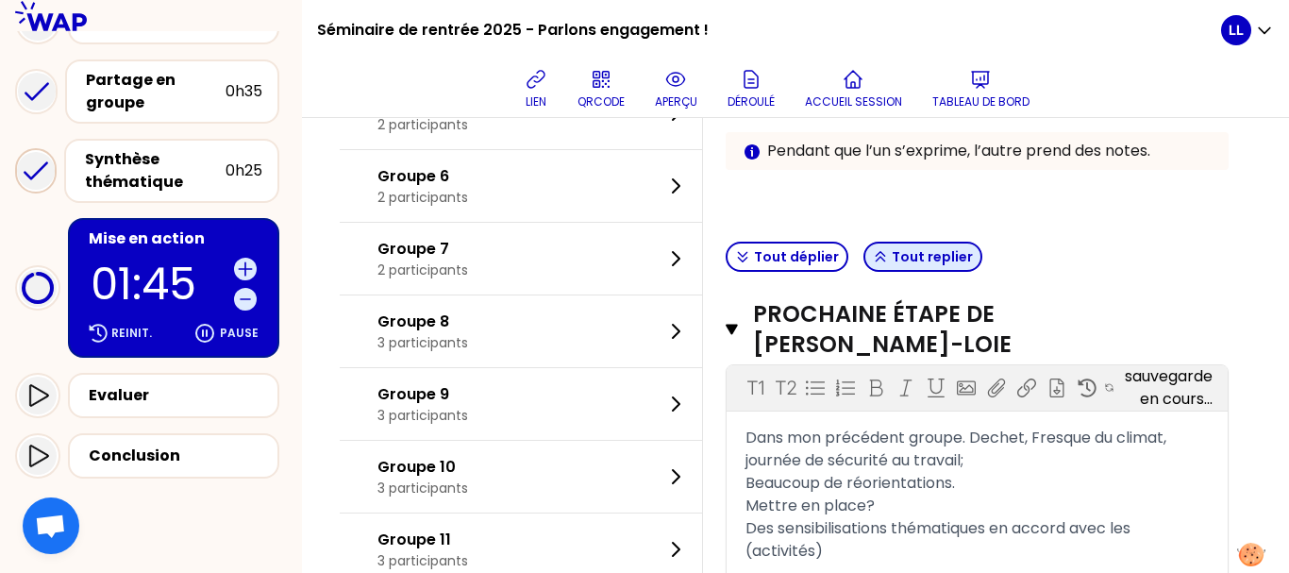
click at [922, 246] on button "Tout replier" at bounding box center [922, 257] width 119 height 30
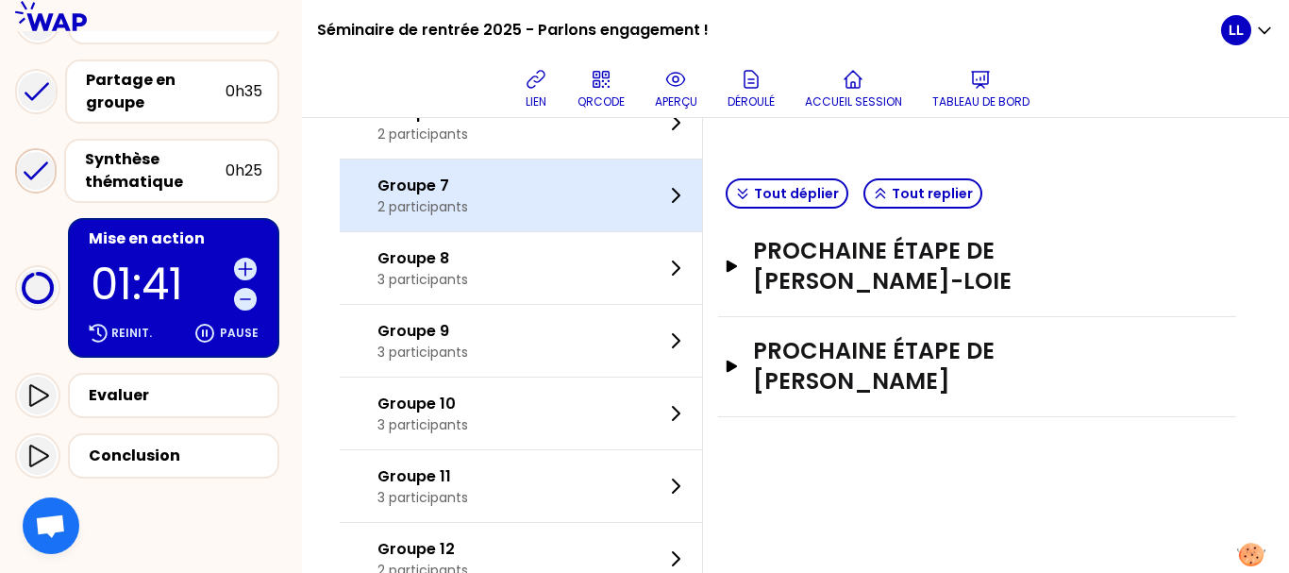
scroll to position [523, 0]
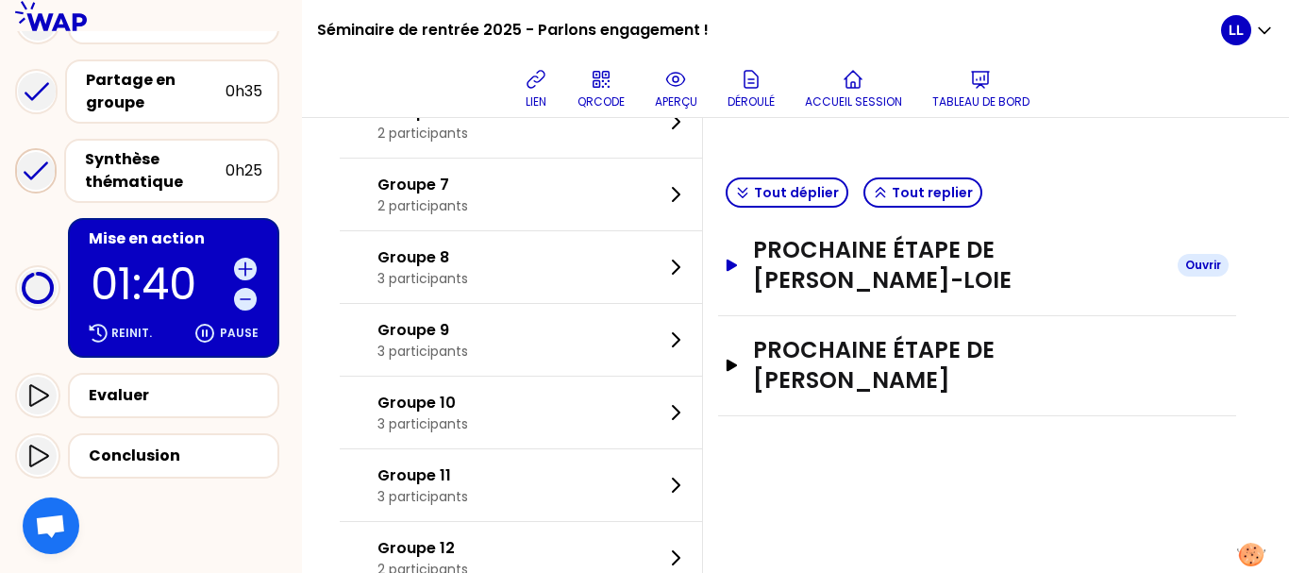
click at [841, 252] on h3 "Prochaine étape de [PERSON_NAME]-LOIE" at bounding box center [958, 265] width 410 height 60
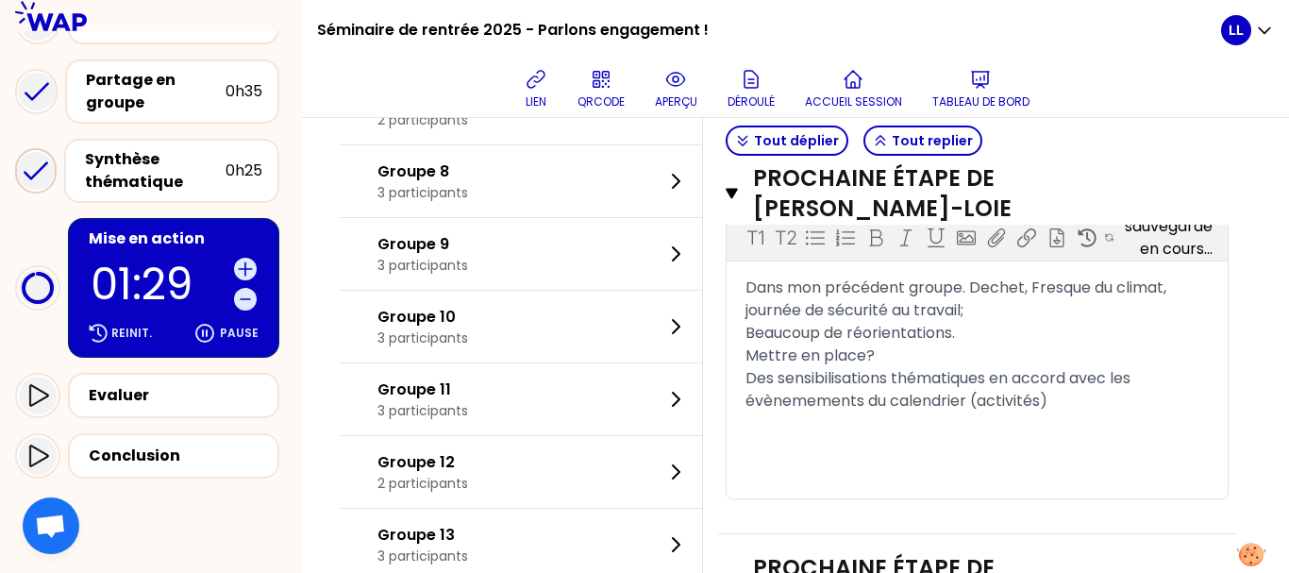
scroll to position [610, 0]
click at [901, 134] on button "Tout replier" at bounding box center [922, 141] width 119 height 30
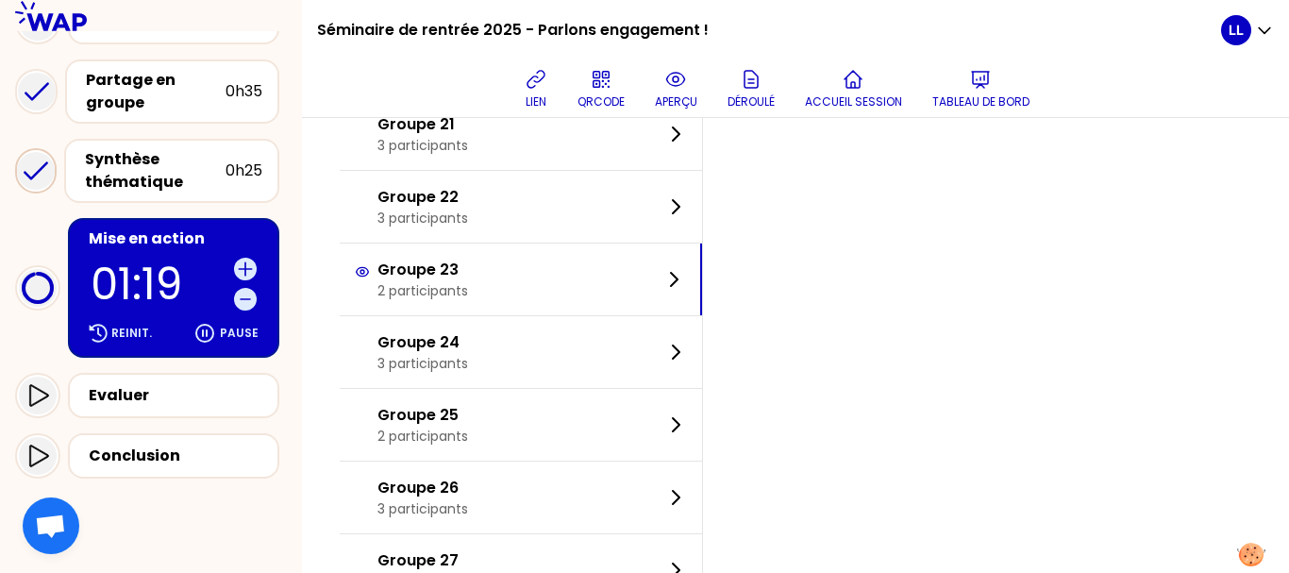
scroll to position [1772, 0]
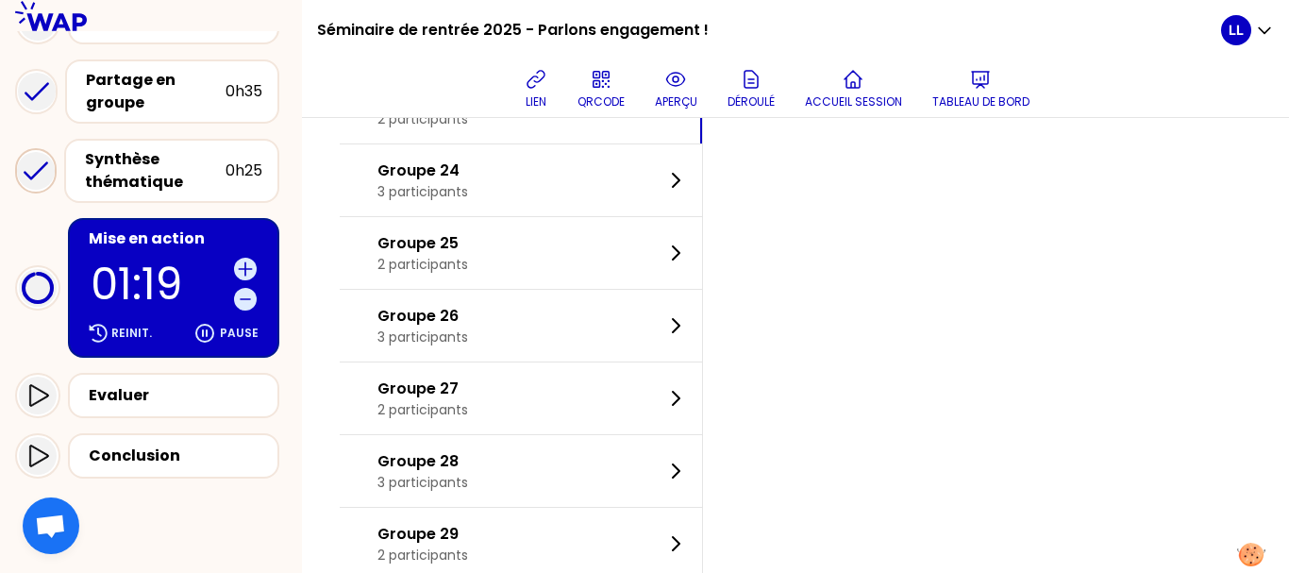
click at [538, 403] on div "Groupe 27 2 participants" at bounding box center [521, 398] width 362 height 72
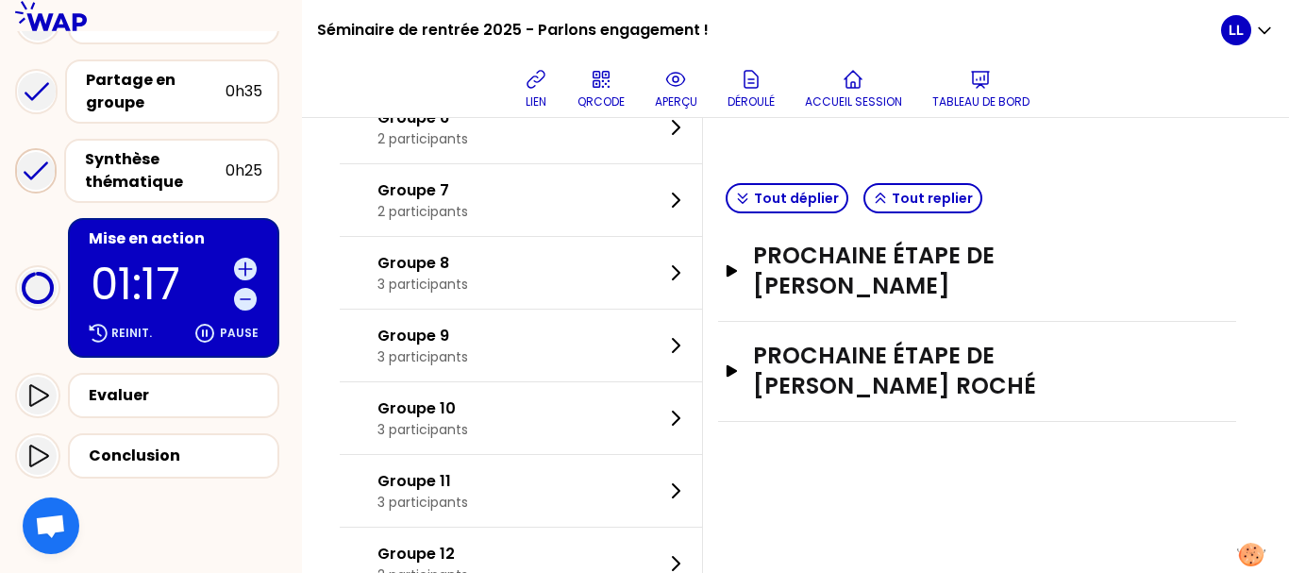
scroll to position [515, 0]
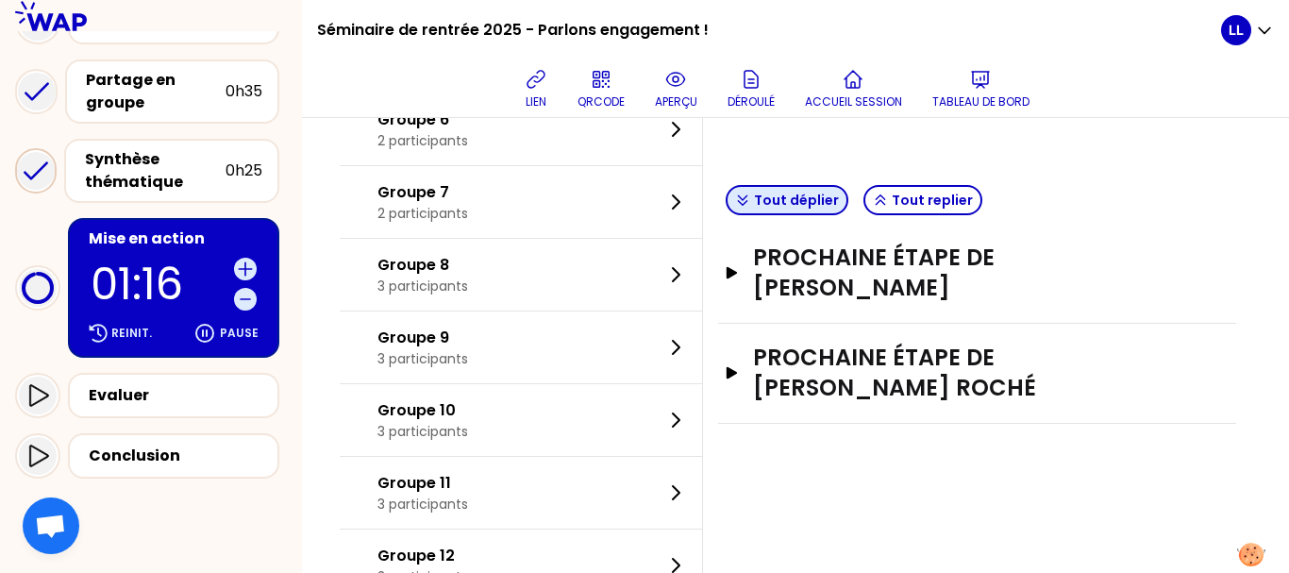
click at [797, 185] on button "Tout déplier" at bounding box center [787, 200] width 123 height 30
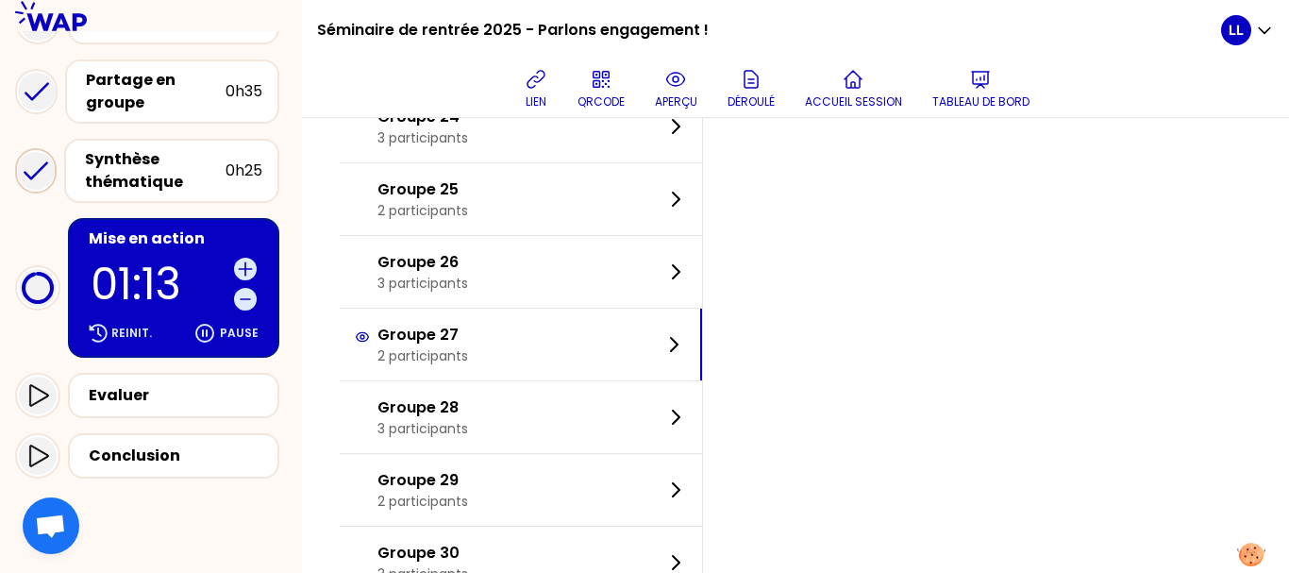
scroll to position [1827, 0]
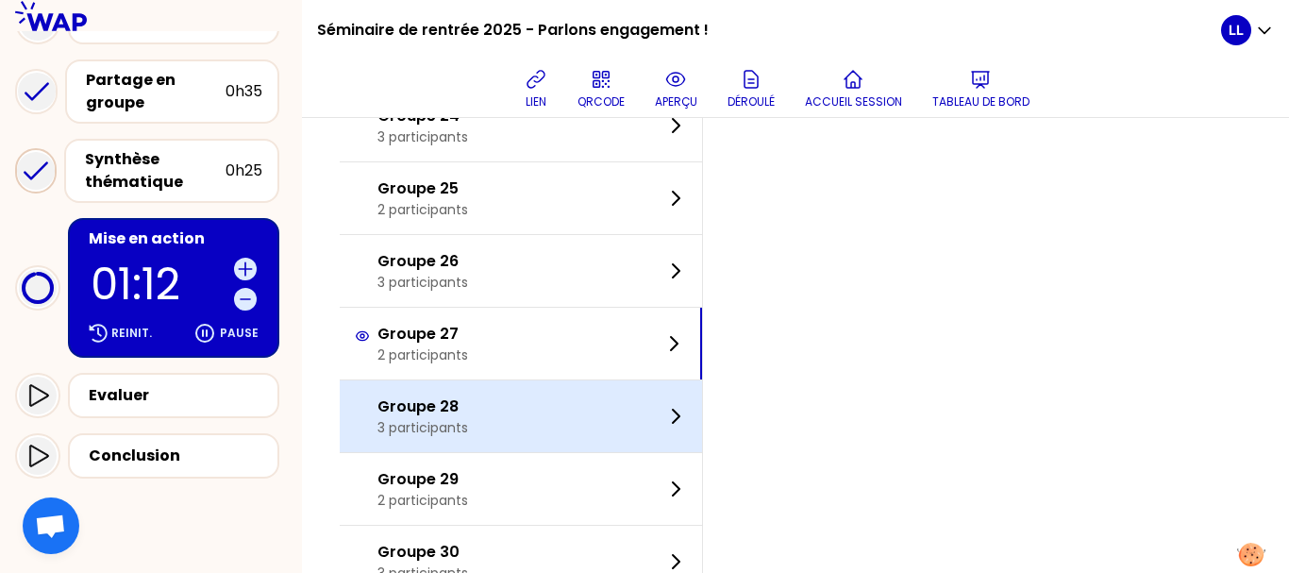
click at [581, 403] on div "Groupe 28 3 participants" at bounding box center [521, 416] width 362 height 72
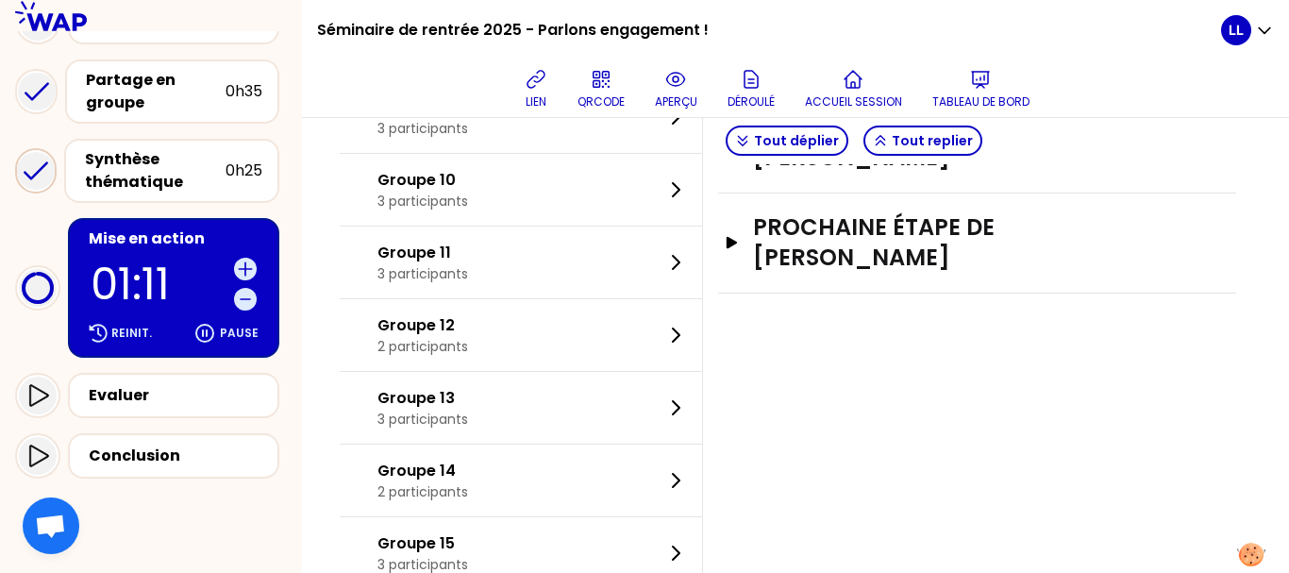
scroll to position [737, 0]
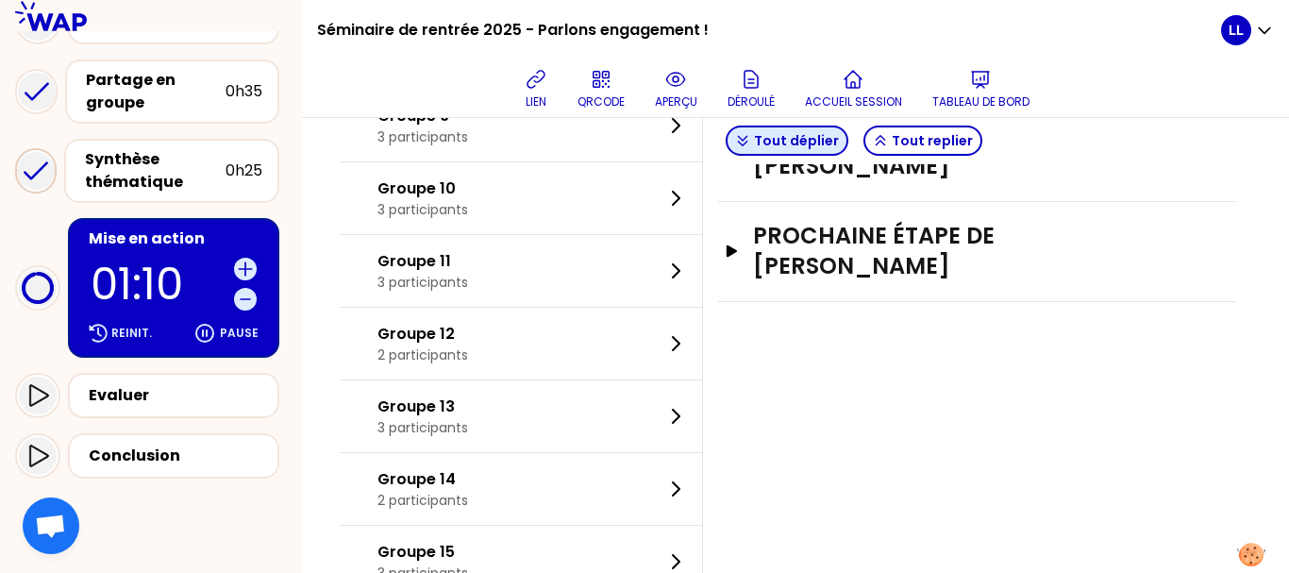
click at [789, 132] on button "Tout déplier" at bounding box center [787, 141] width 123 height 30
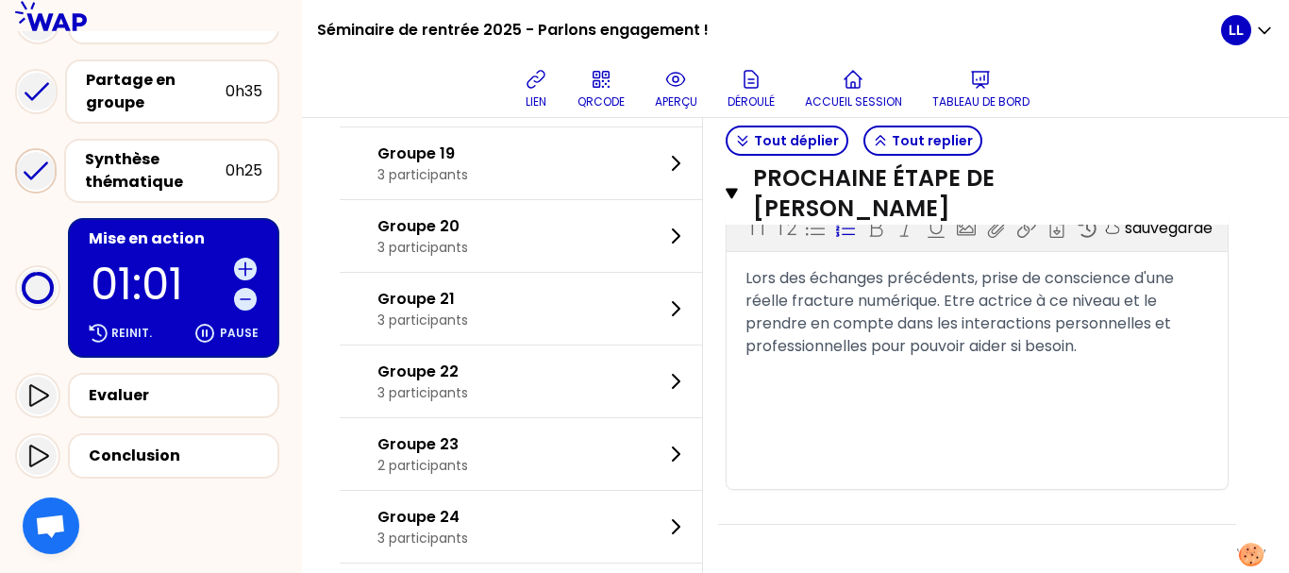
scroll to position [1425, 0]
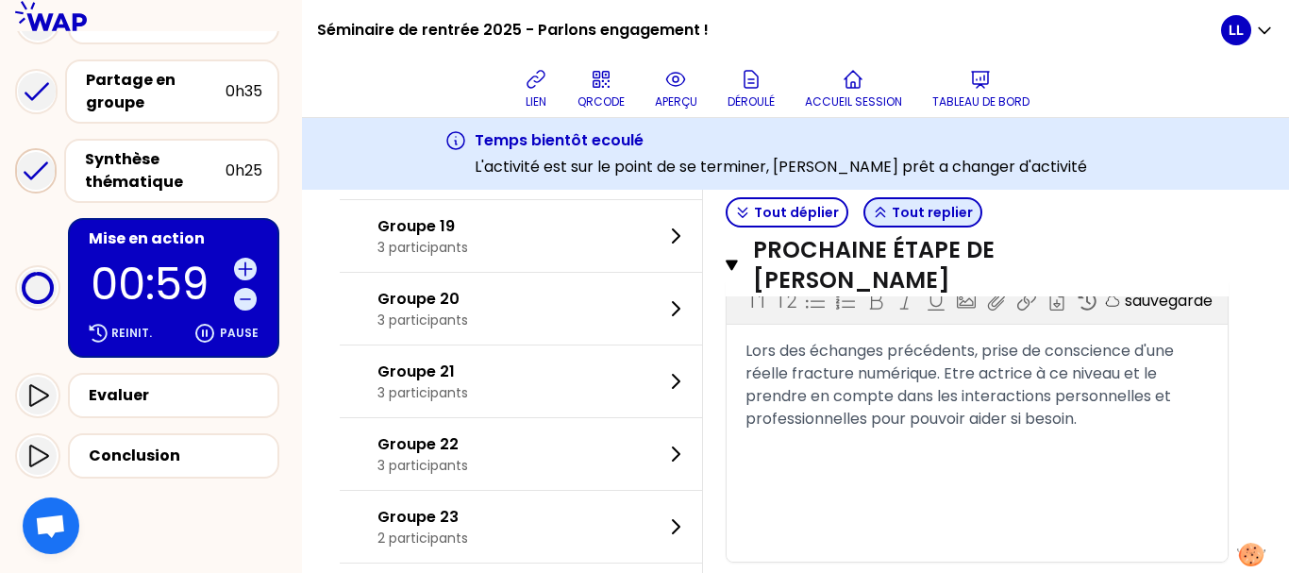
click at [920, 205] on button "Tout replier" at bounding box center [922, 212] width 119 height 30
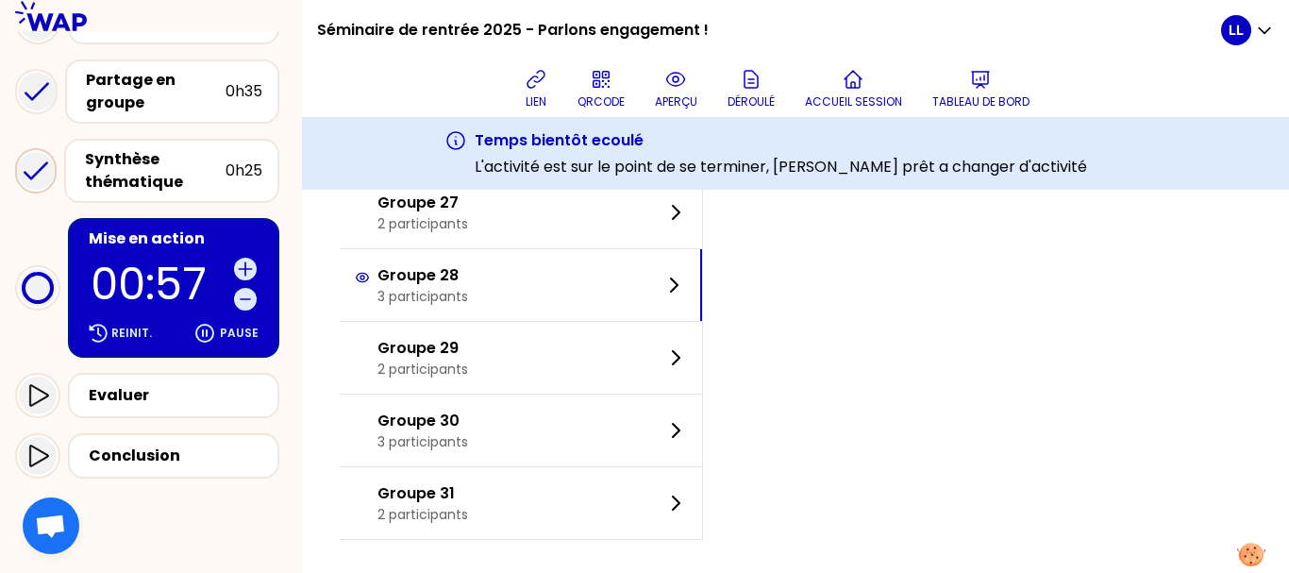
scroll to position [2034, 0]
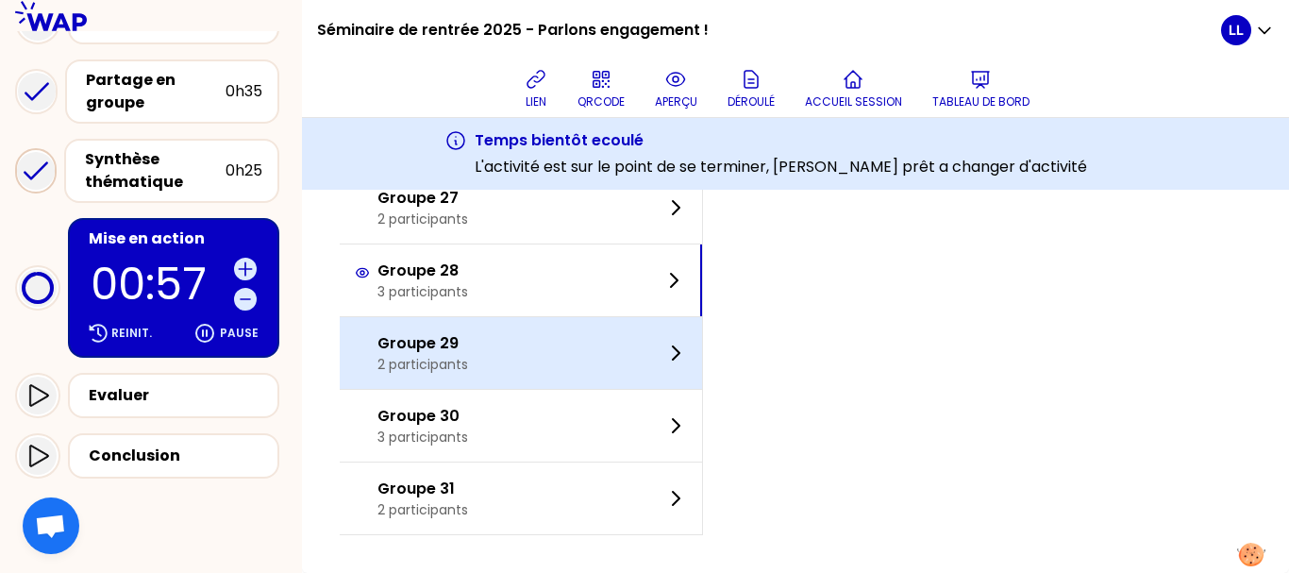
click at [518, 360] on div "Groupe 29 2 participants" at bounding box center [521, 353] width 362 height 72
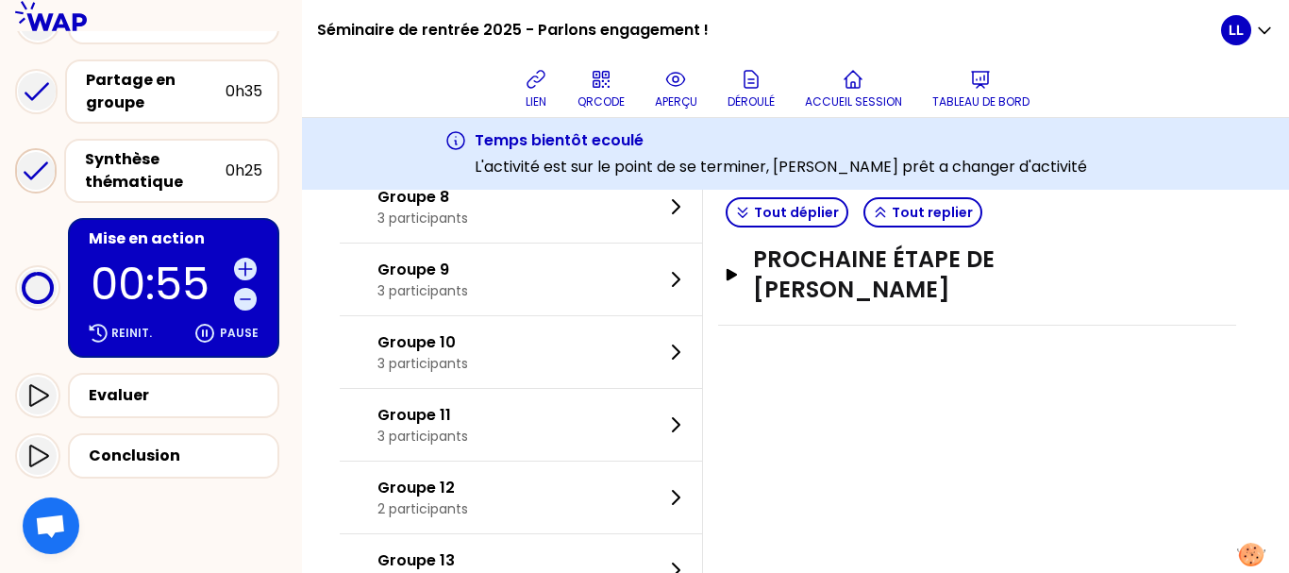
scroll to position [657, 0]
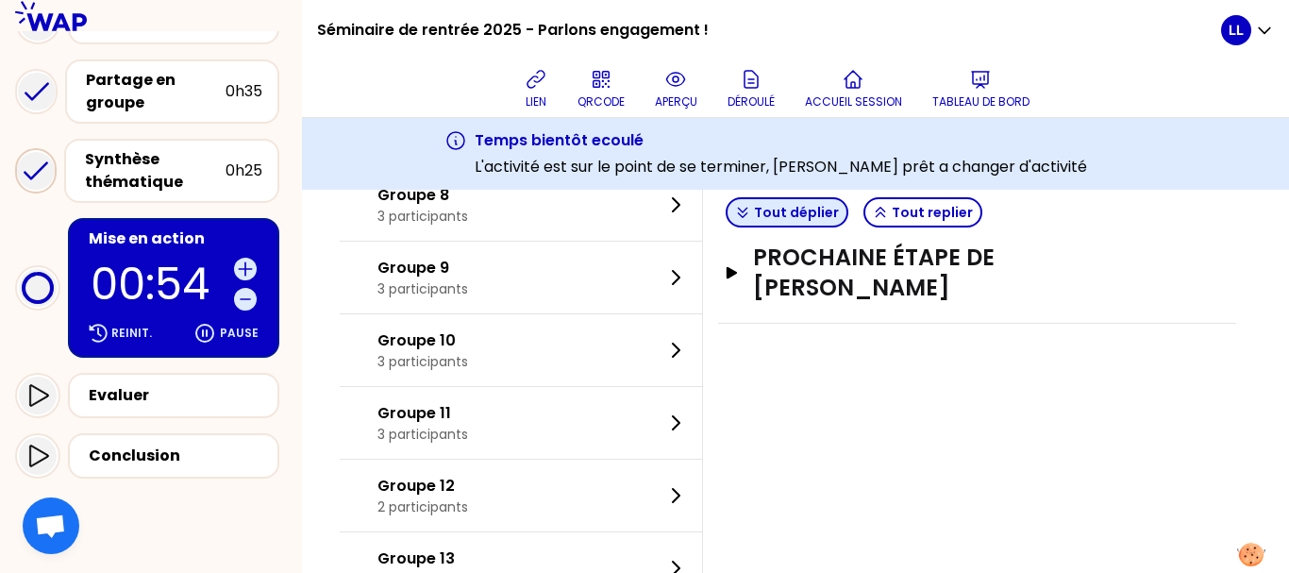
click at [775, 212] on button "Tout déplier" at bounding box center [787, 212] width 123 height 30
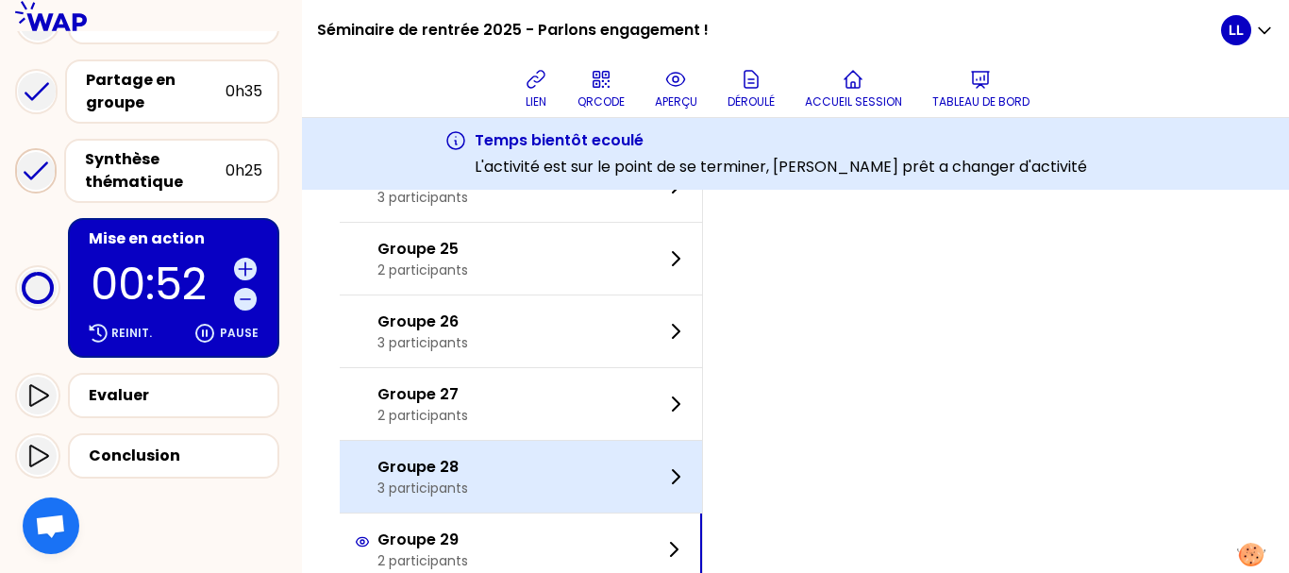
scroll to position [2034, 0]
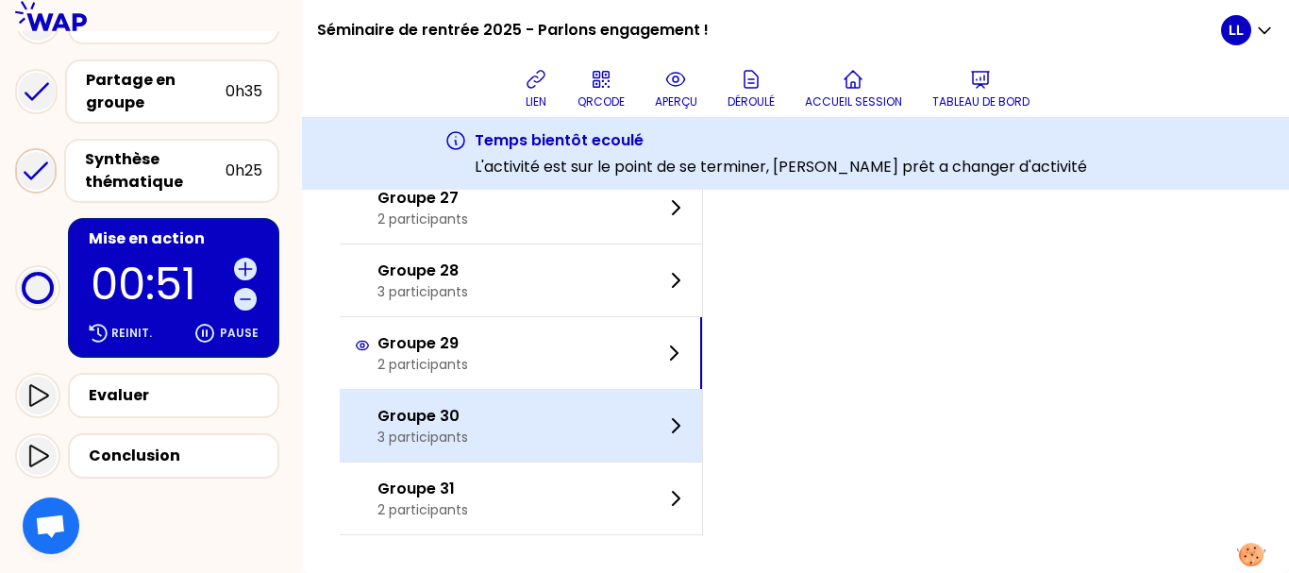
click at [539, 407] on div "Groupe 30 3 participants" at bounding box center [521, 426] width 362 height 72
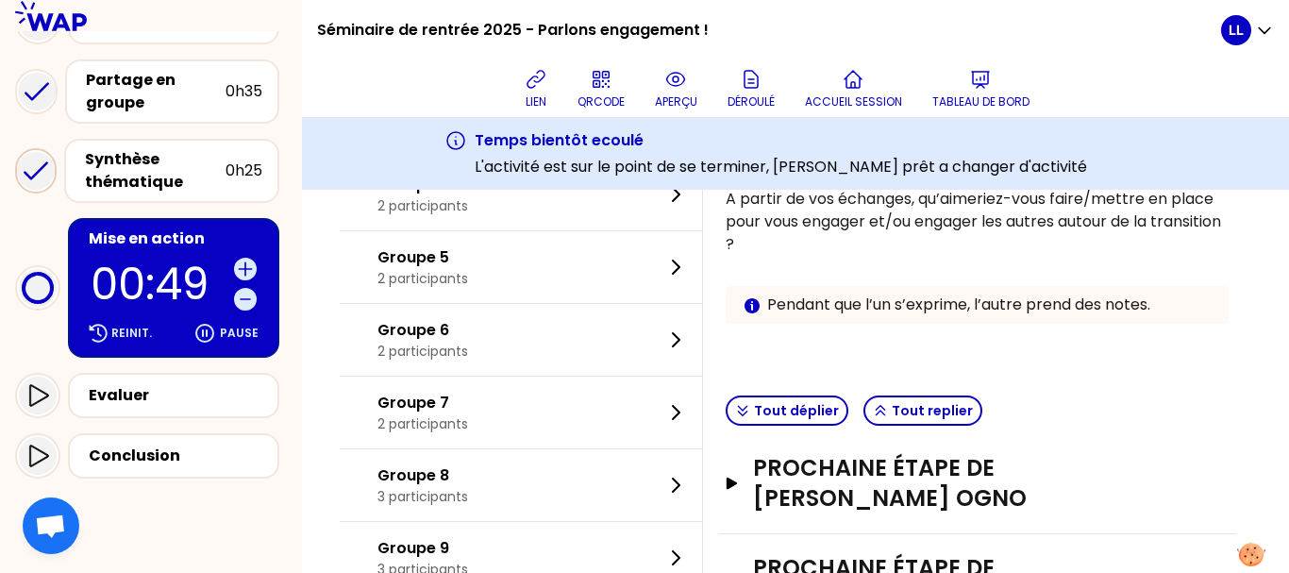
scroll to position [379, 0]
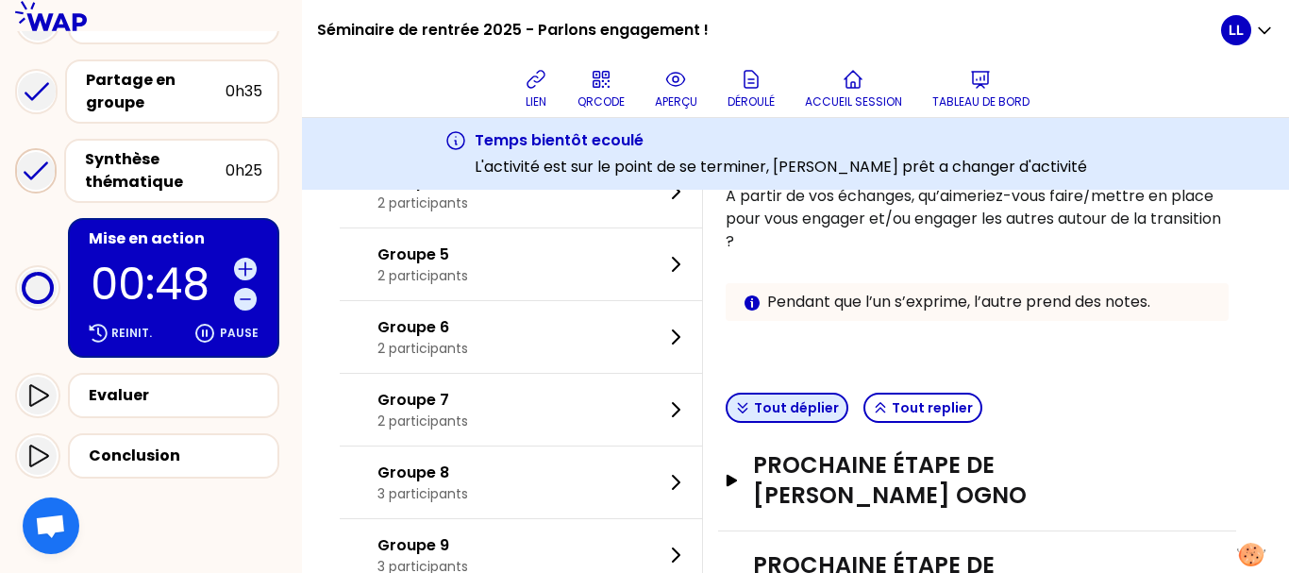
click at [793, 396] on button "Tout déplier" at bounding box center [787, 408] width 123 height 30
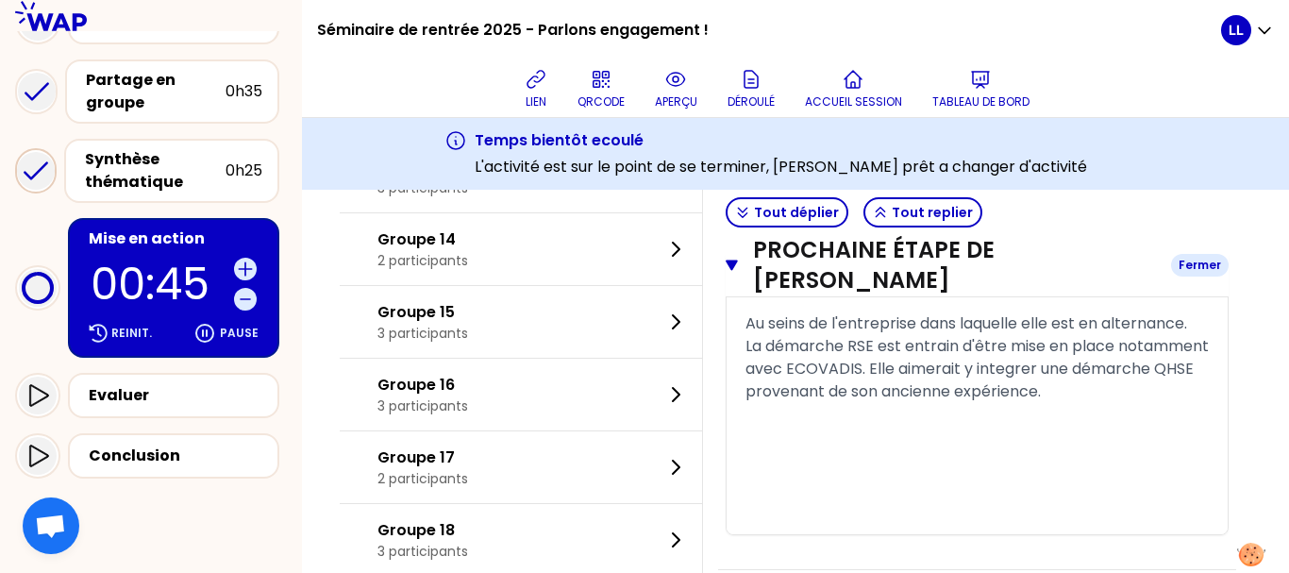
scroll to position [1047, 0]
click at [761, 221] on button "Tout déplier" at bounding box center [787, 212] width 123 height 30
click at [903, 216] on button "Tout replier" at bounding box center [922, 212] width 119 height 30
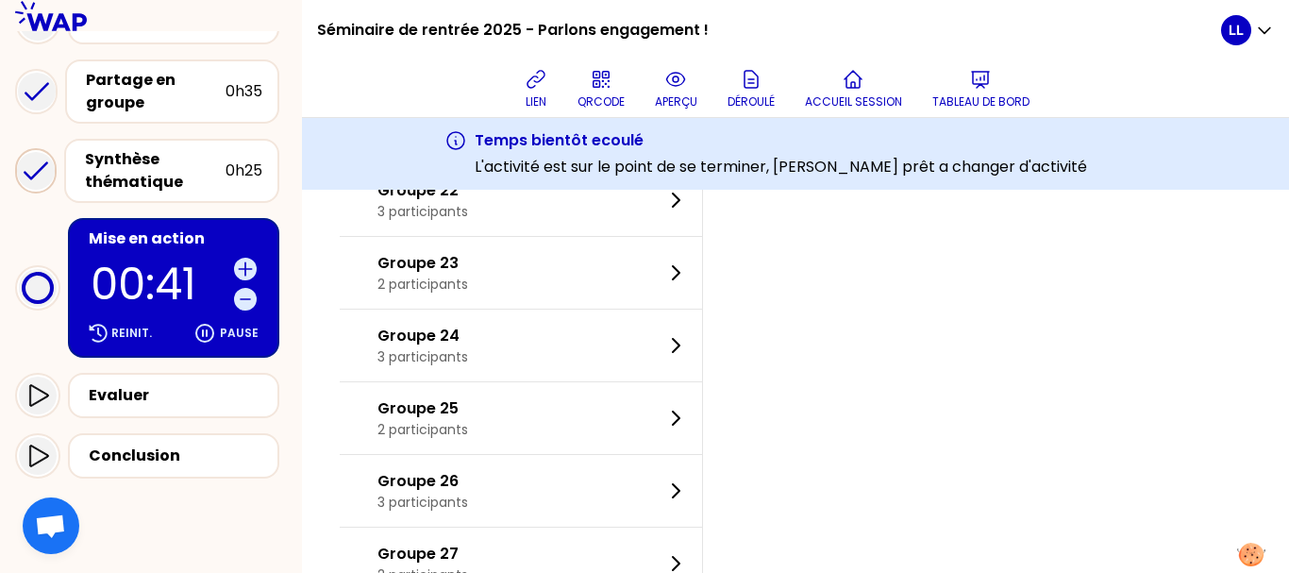
scroll to position [2034, 0]
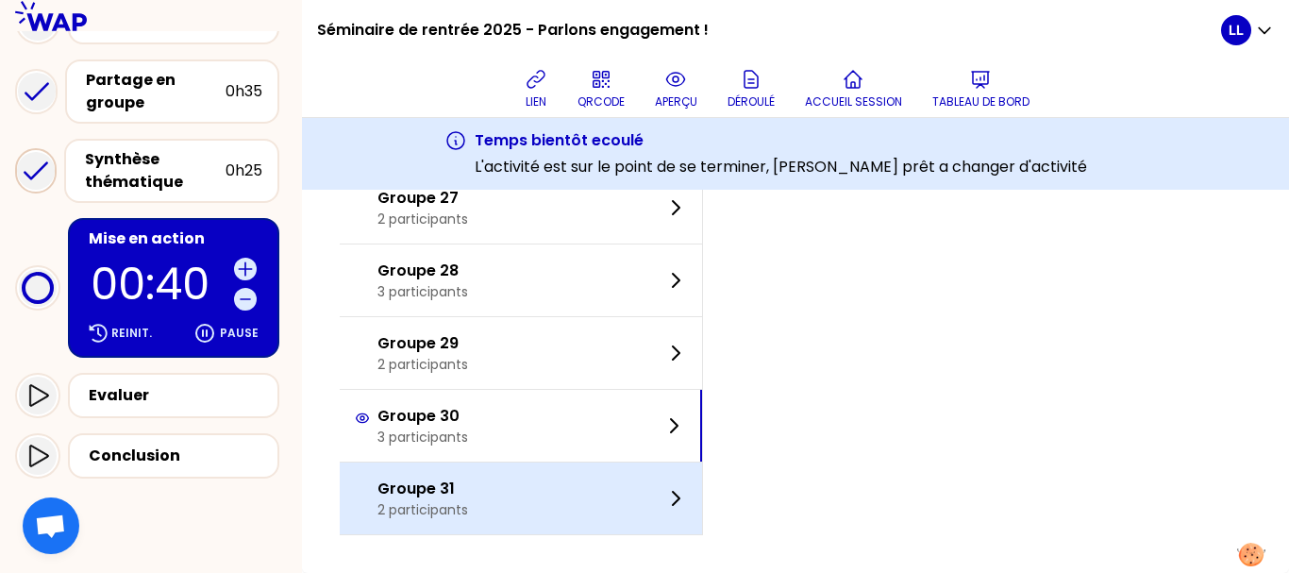
click at [517, 482] on div "Groupe 31 2 participants" at bounding box center [521, 498] width 362 height 72
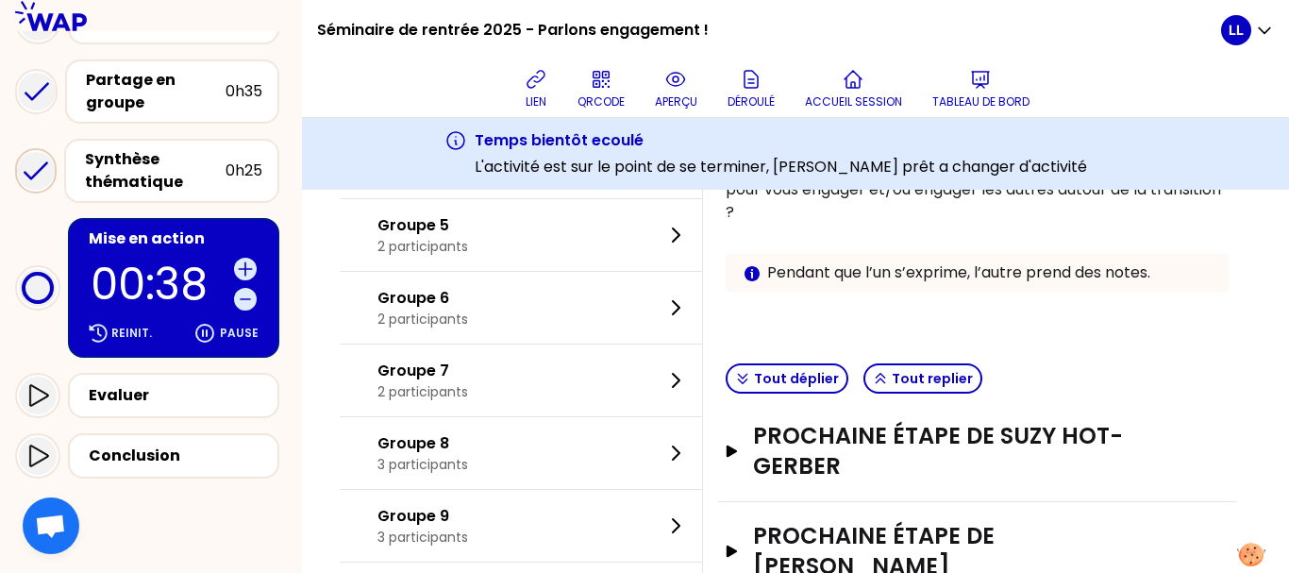
scroll to position [381, 0]
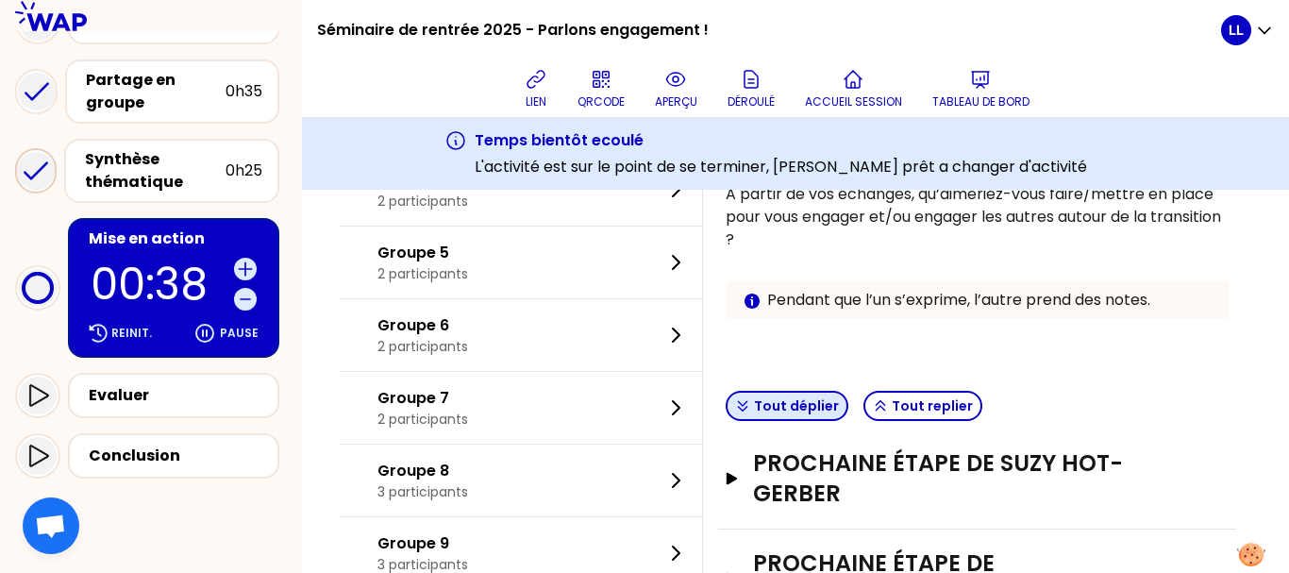
click at [799, 412] on button "Tout déplier" at bounding box center [787, 406] width 123 height 30
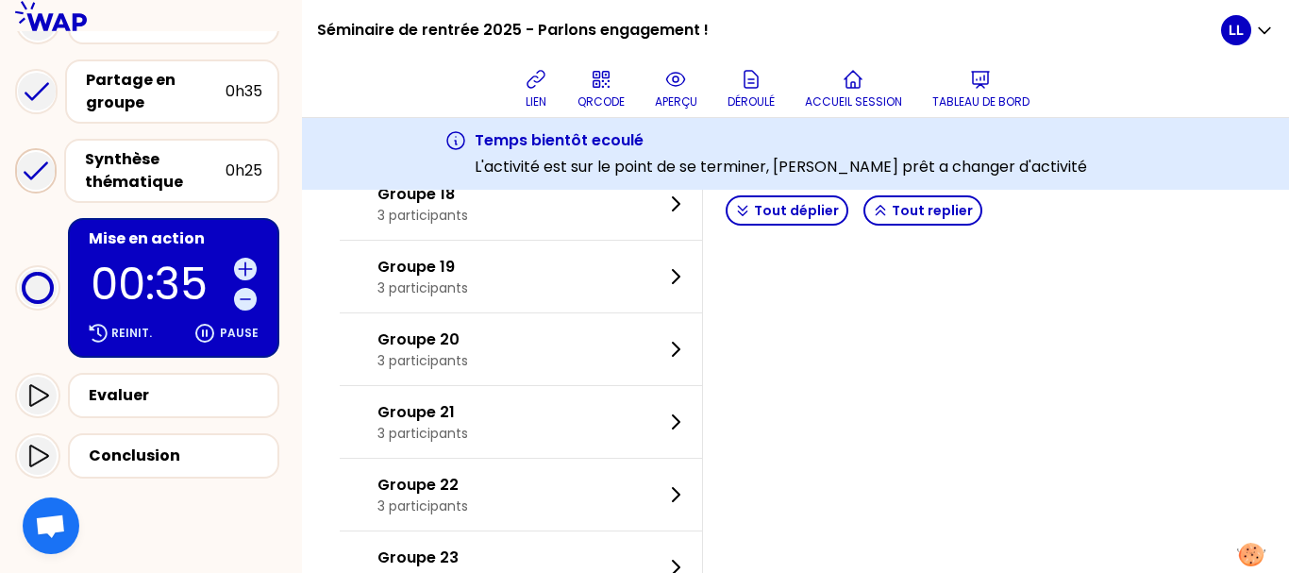
scroll to position [2034, 0]
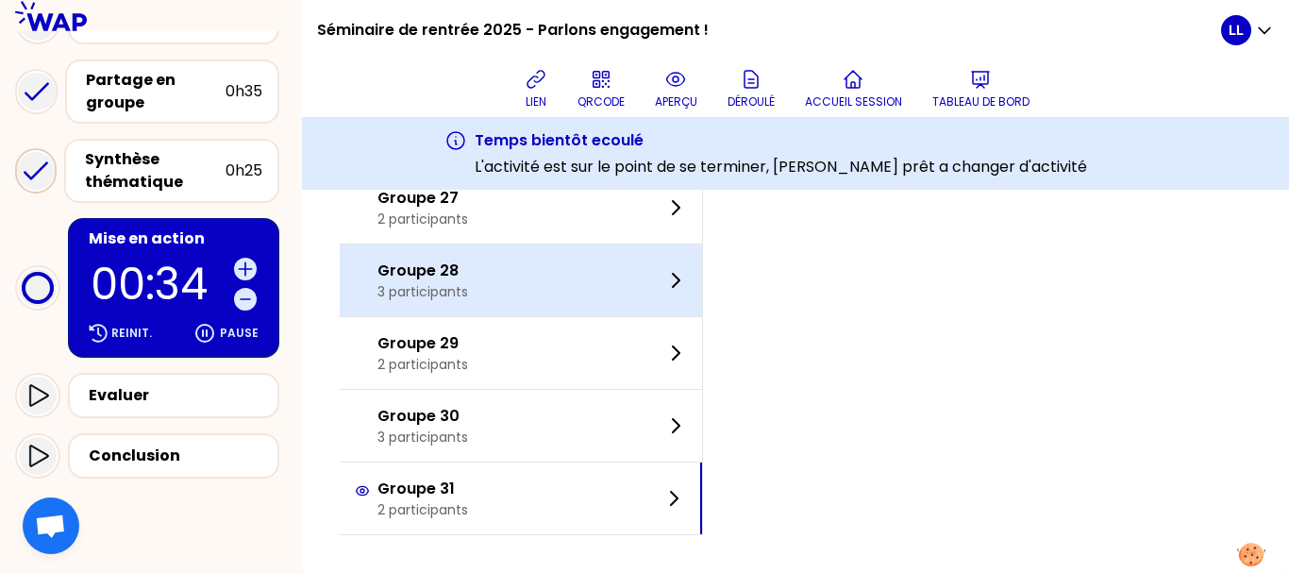
click at [480, 313] on div "Groupe 28 3 participants" at bounding box center [521, 280] width 362 height 72
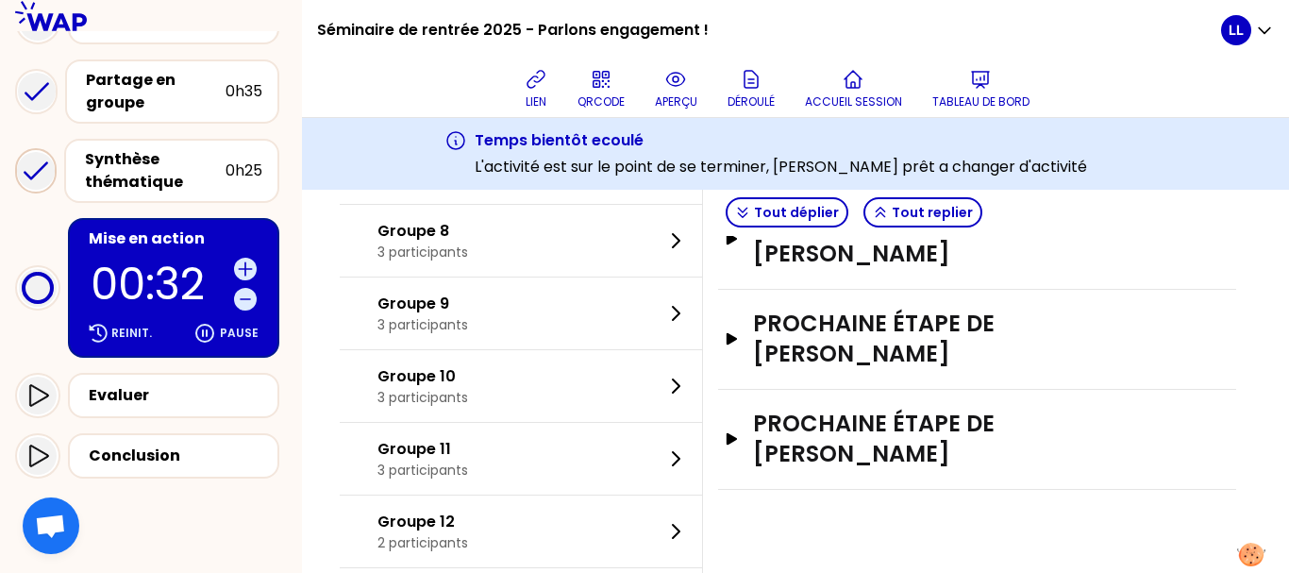
scroll to position [604, 0]
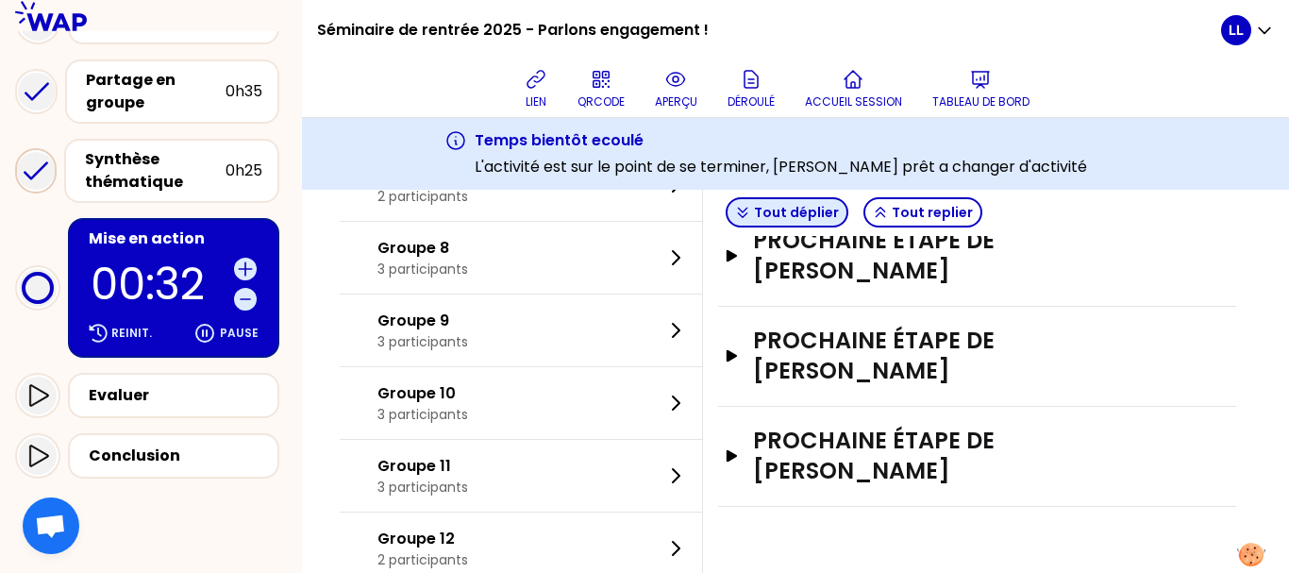
click at [787, 222] on button "Tout déplier" at bounding box center [787, 212] width 123 height 30
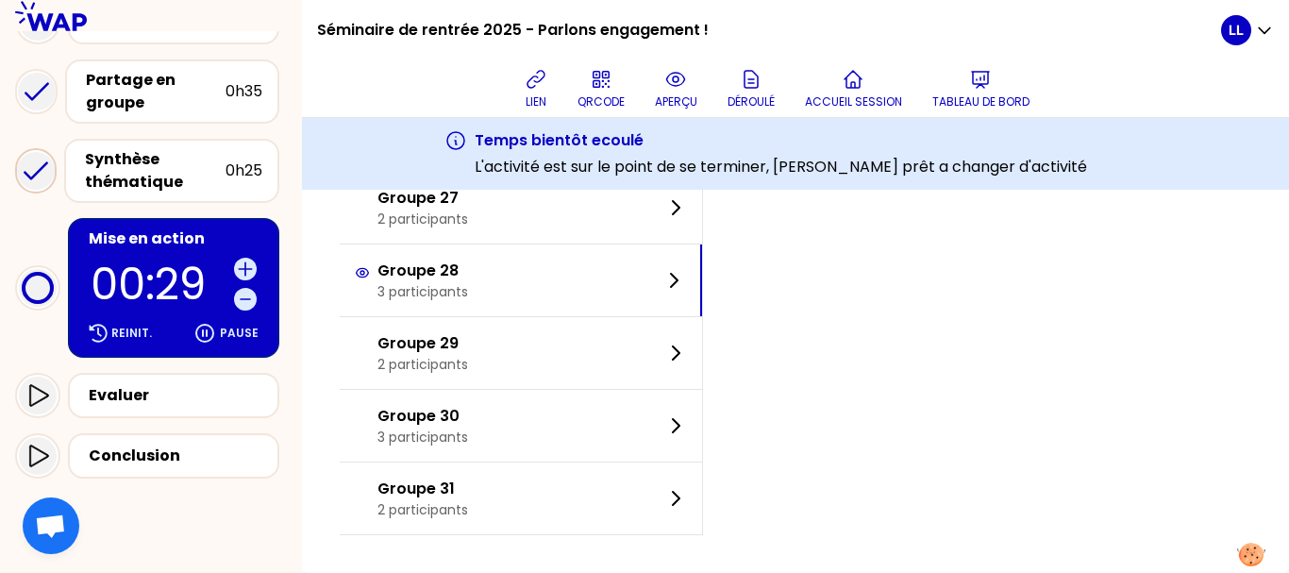
scroll to position [1867, 0]
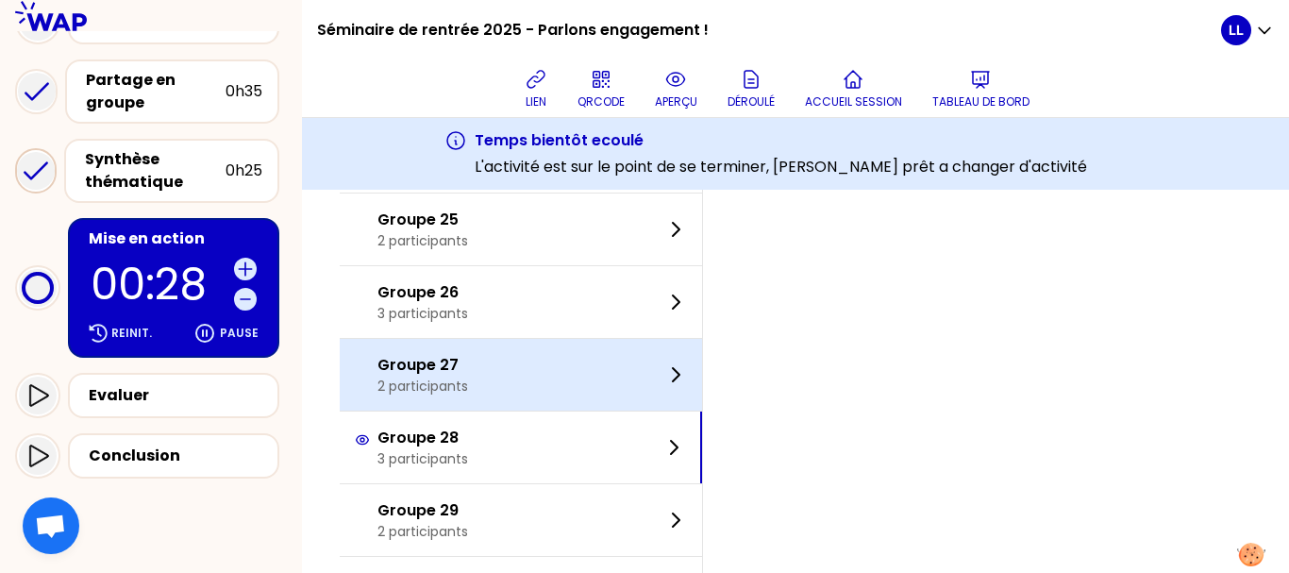
click at [465, 389] on p "2 participants" at bounding box center [422, 386] width 91 height 19
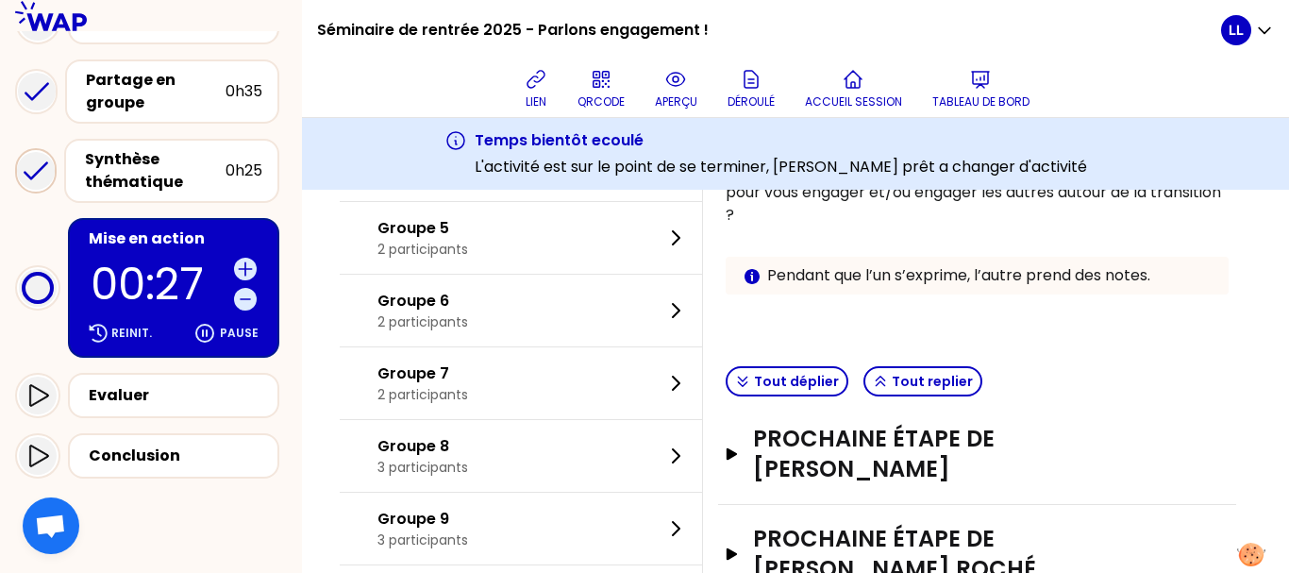
scroll to position [390, 0]
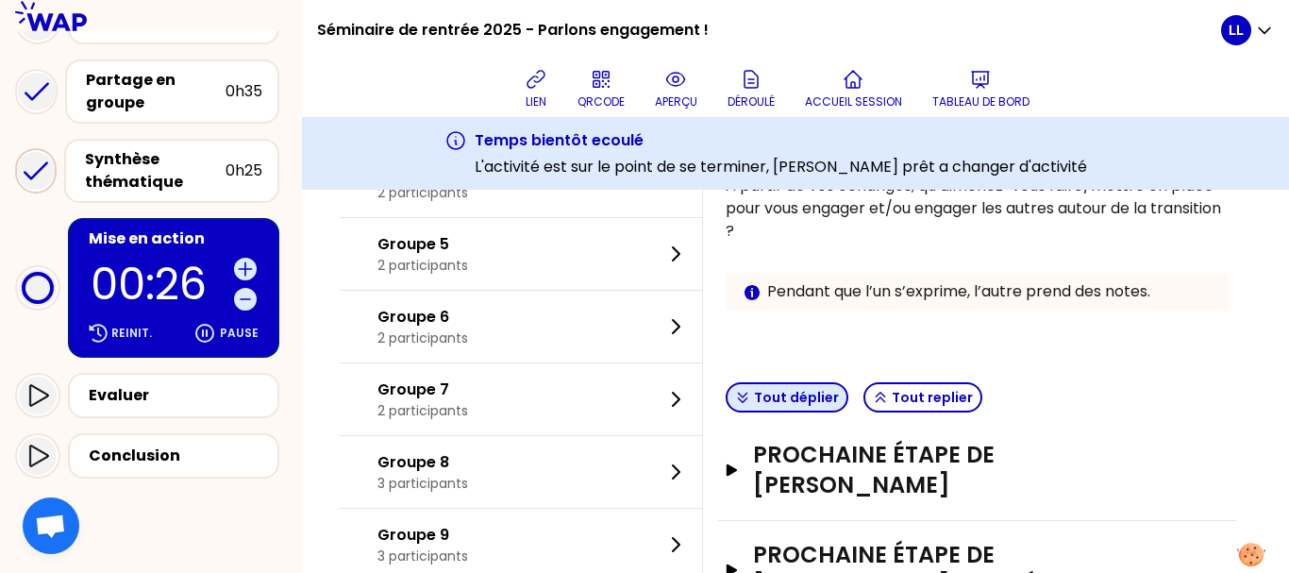
click at [830, 405] on button "Tout déplier" at bounding box center [787, 397] width 123 height 30
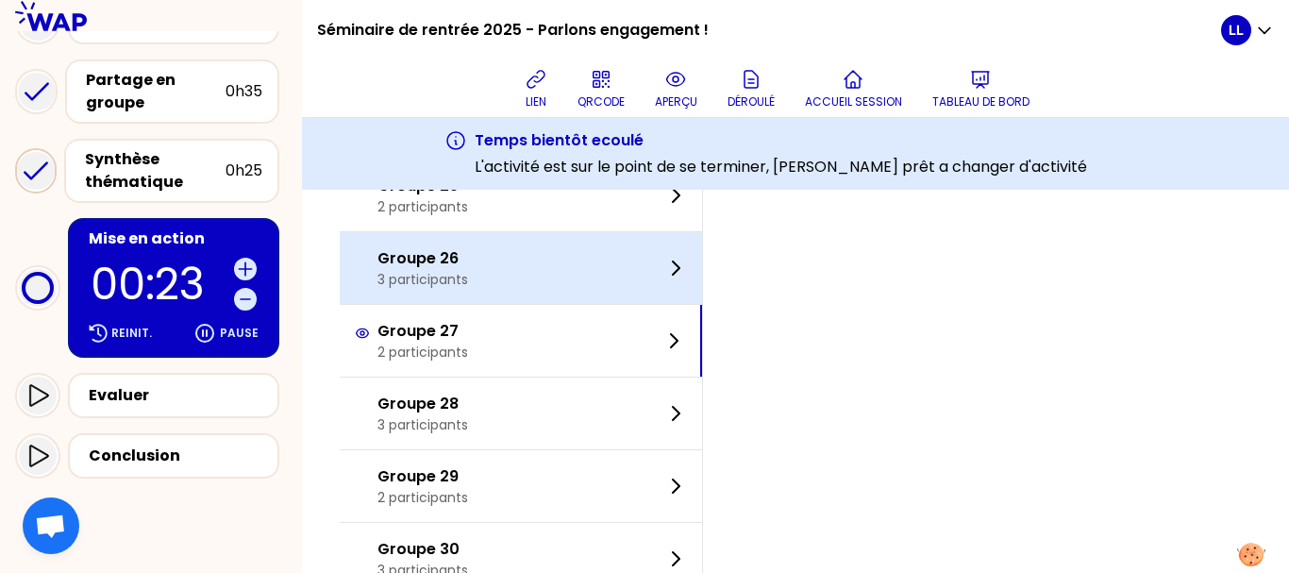
click at [503, 264] on div "Groupe 26 3 participants" at bounding box center [521, 268] width 362 height 72
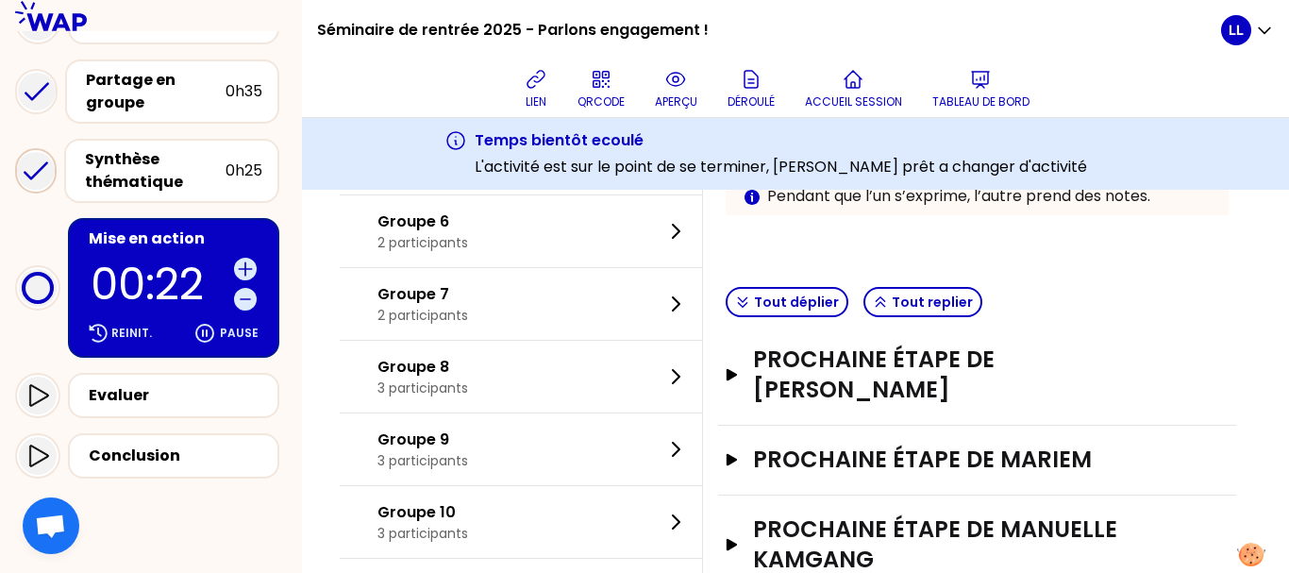
scroll to position [484, 0]
click at [775, 313] on button "Tout déplier" at bounding box center [787, 303] width 123 height 30
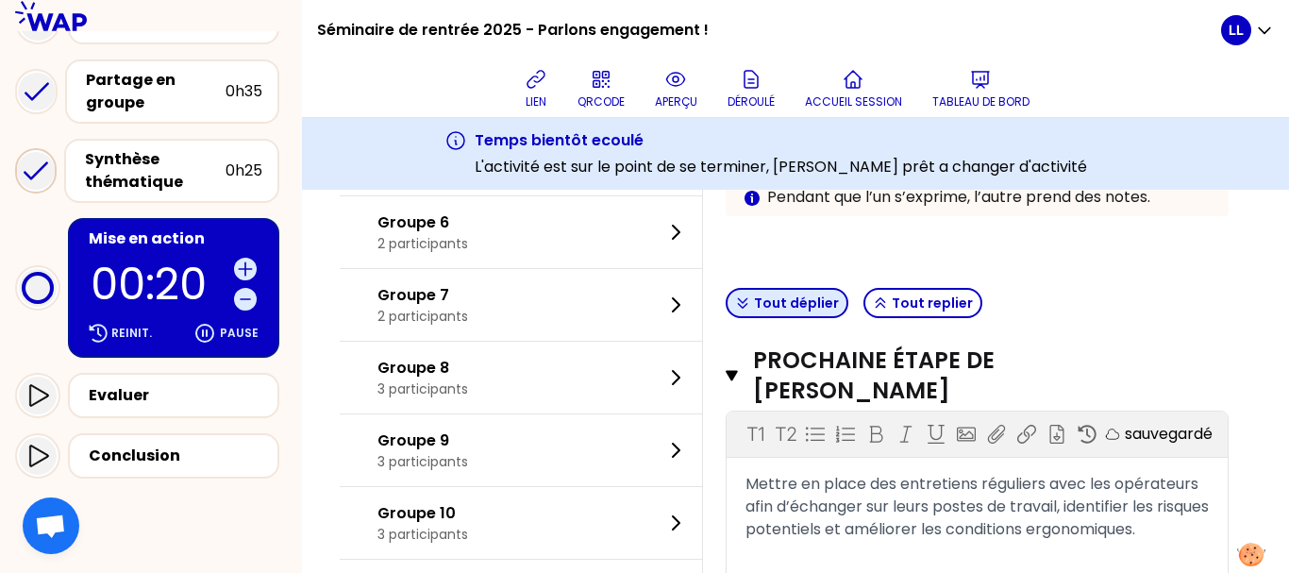
click at [775, 313] on button "Tout déplier" at bounding box center [787, 303] width 123 height 30
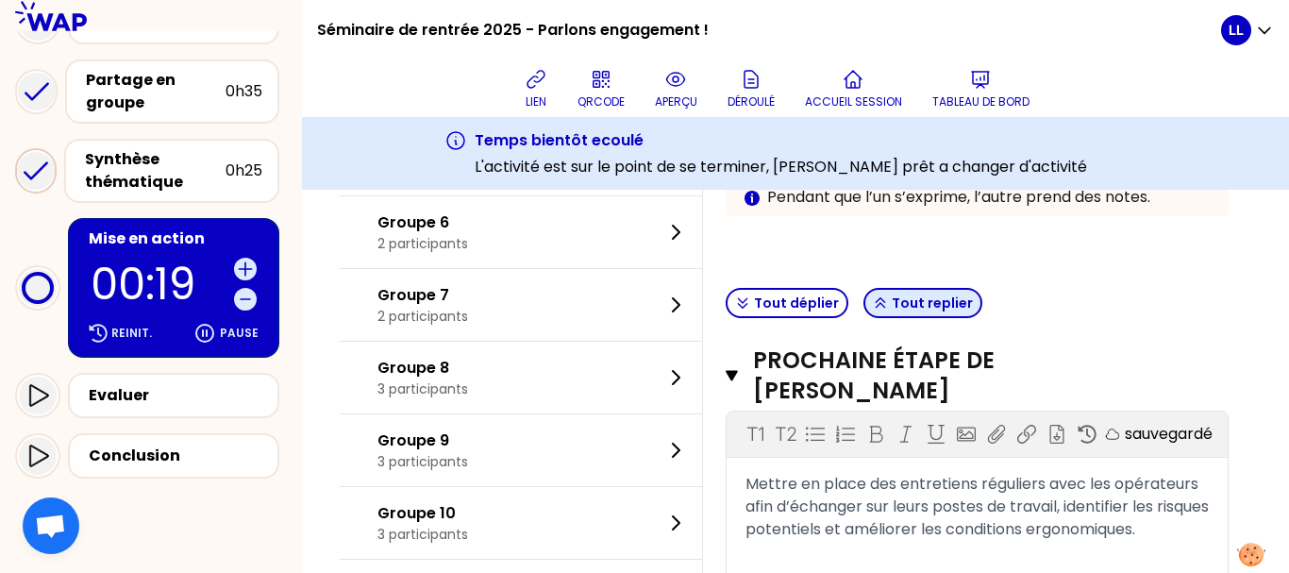
click at [888, 298] on icon "button" at bounding box center [880, 302] width 15 height 15
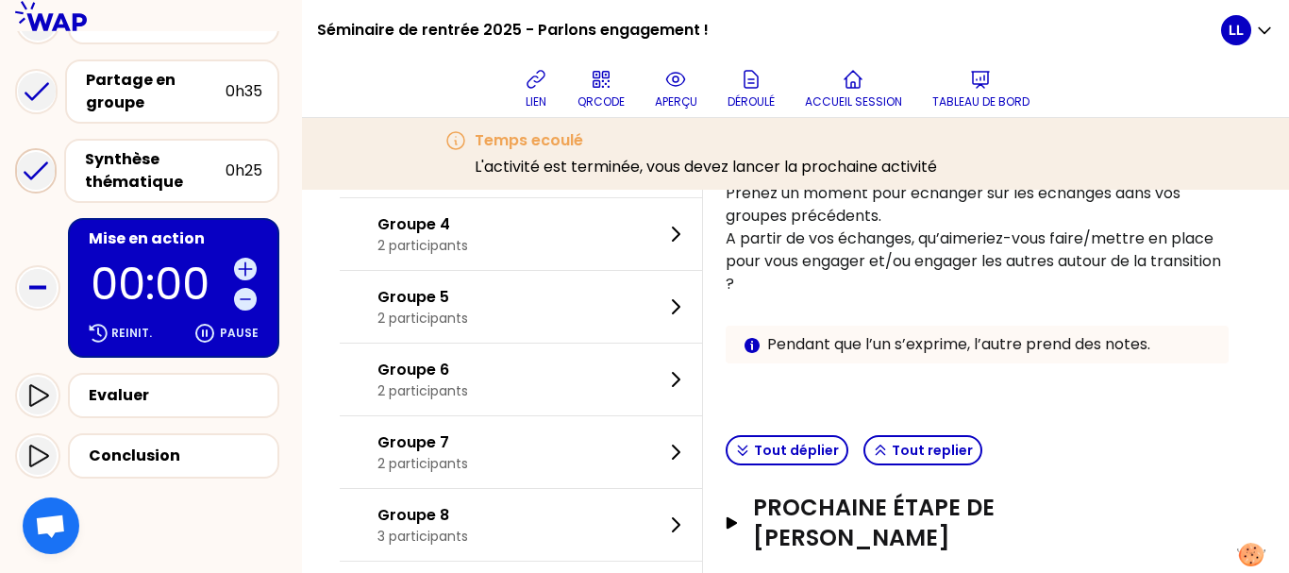
scroll to position [0, 0]
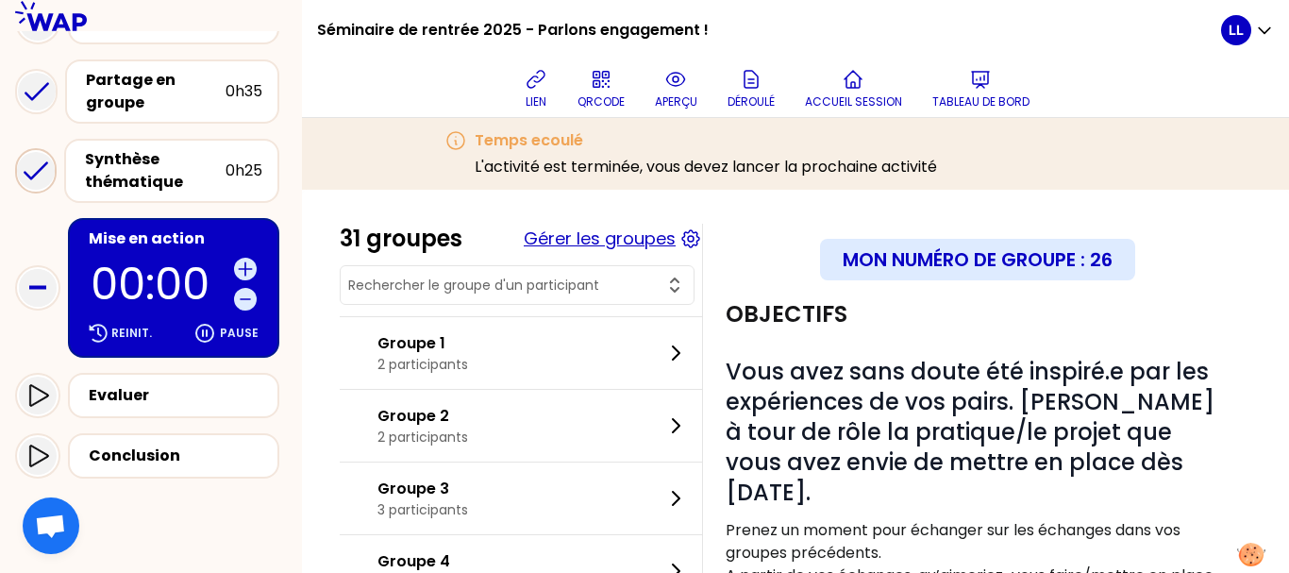
click at [583, 234] on button "Gérer les groupes" at bounding box center [600, 239] width 152 height 26
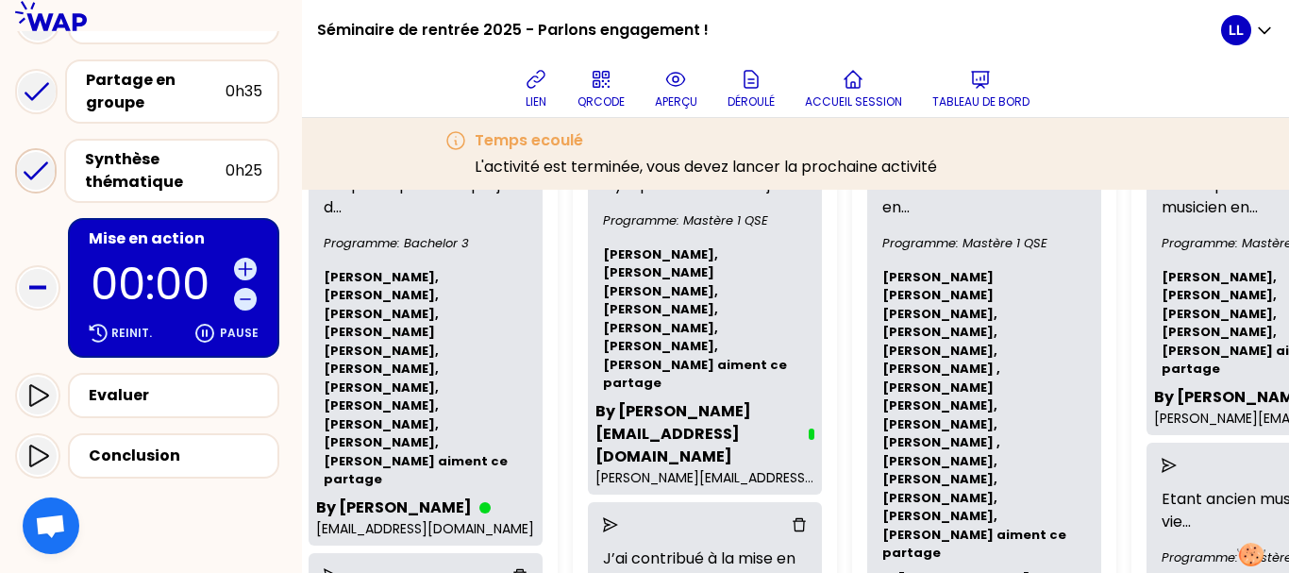
scroll to position [304, 5060]
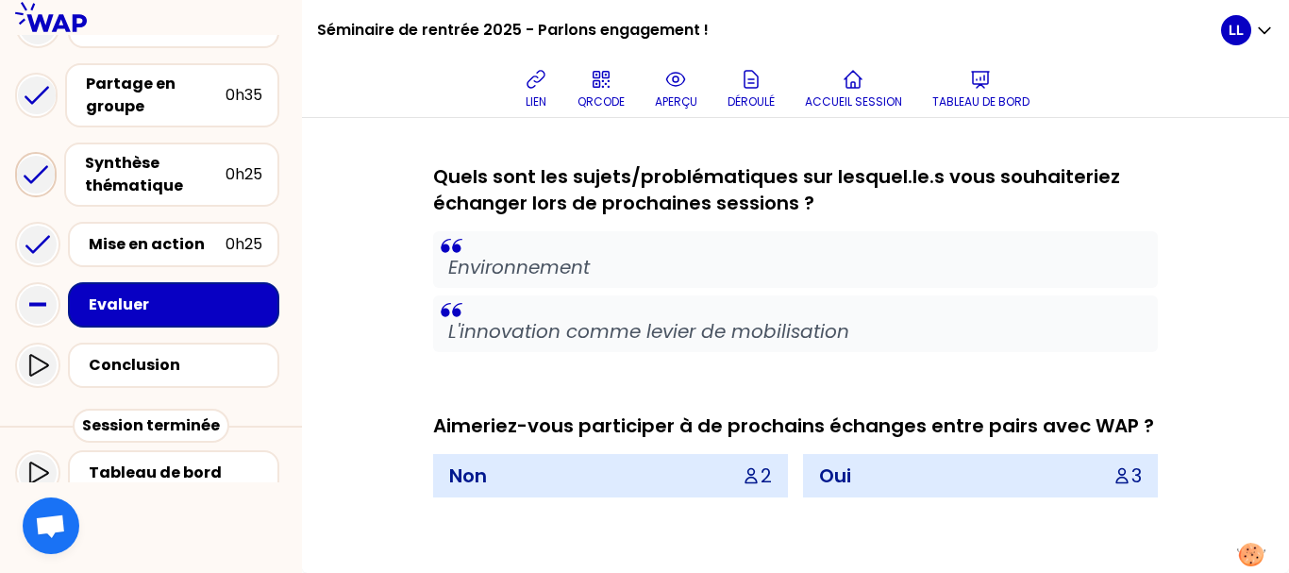
scroll to position [876, 0]
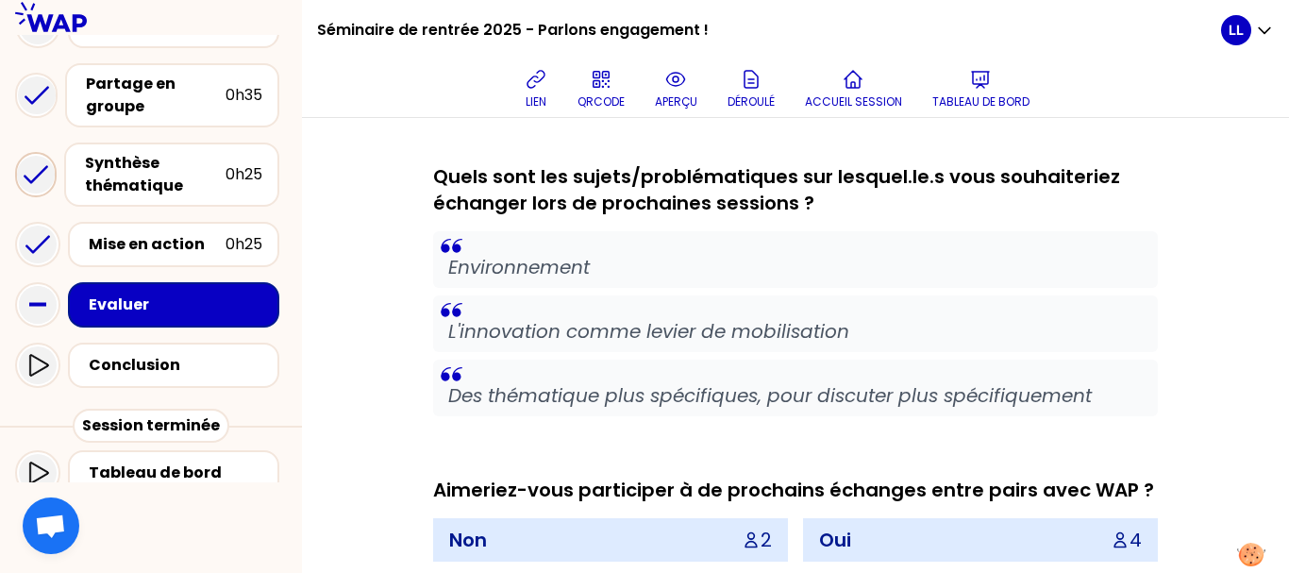
click at [747, 541] on icon at bounding box center [751, 539] width 19 height 19
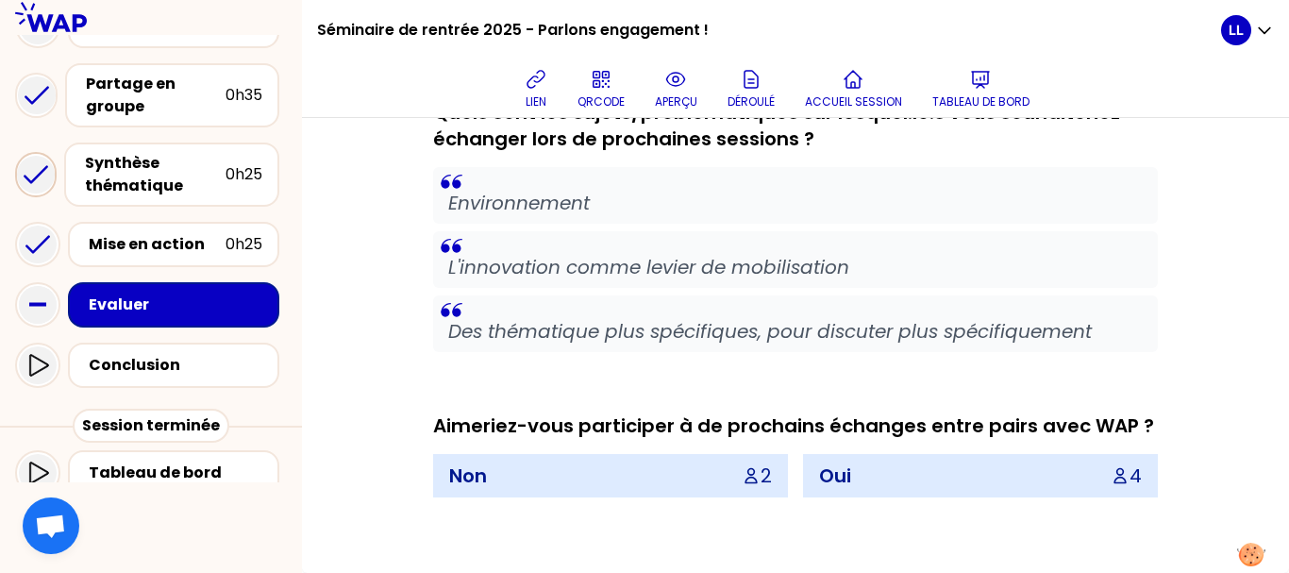
click at [629, 425] on div "Aimeriez-vous participer à de prochains échanges entre pairs avec WAP ?" at bounding box center [795, 425] width 725 height 26
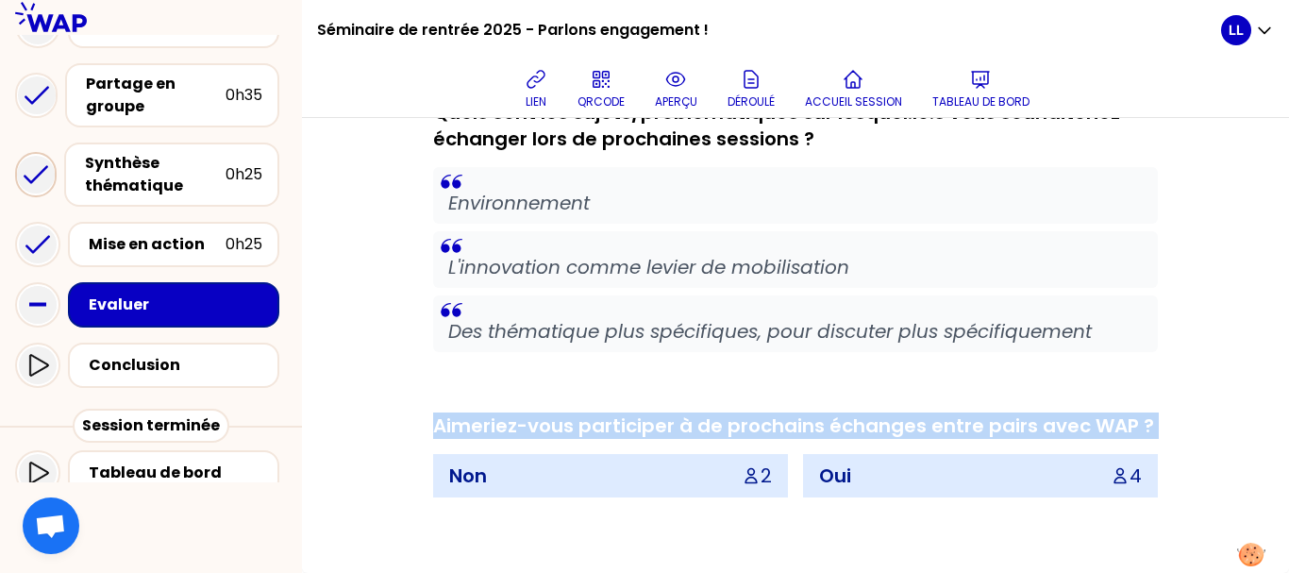
click at [629, 425] on div "Aimeriez-vous participer à de prochains échanges entre pairs avec WAP ?" at bounding box center [795, 425] width 725 height 26
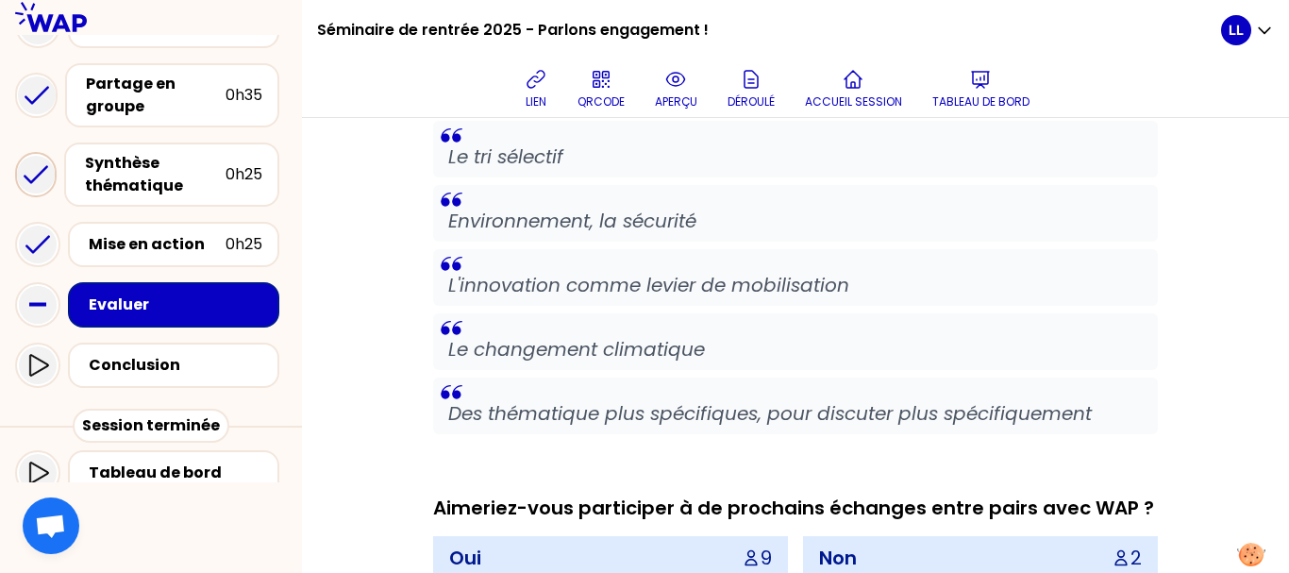
scroll to position [1956, 0]
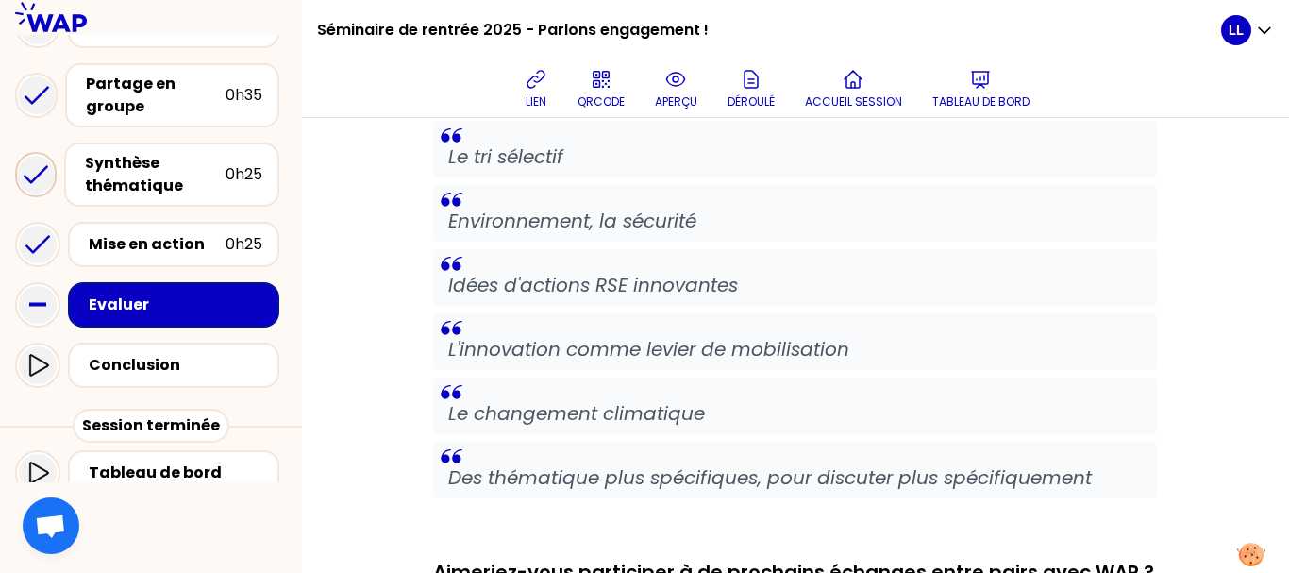
click at [629, 425] on p "Le changement climatique" at bounding box center [795, 413] width 695 height 26
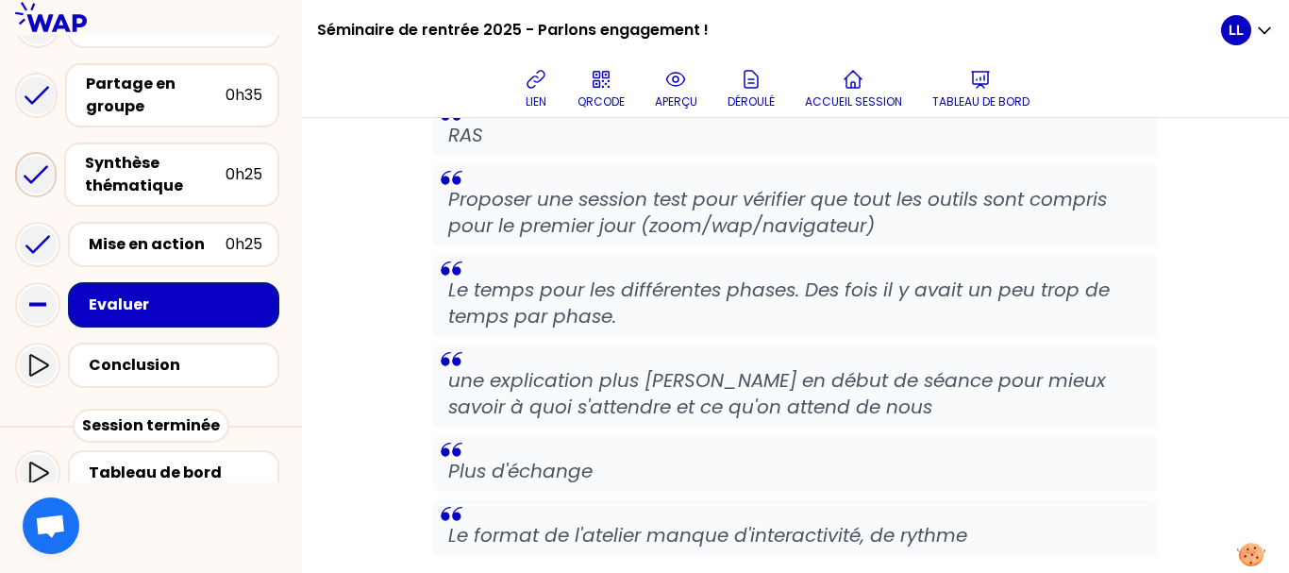
scroll to position [1986, 0]
click at [634, 407] on p "une explication plus [PERSON_NAME] en début de séance pour mieux savoir à quoi …" at bounding box center [795, 392] width 695 height 53
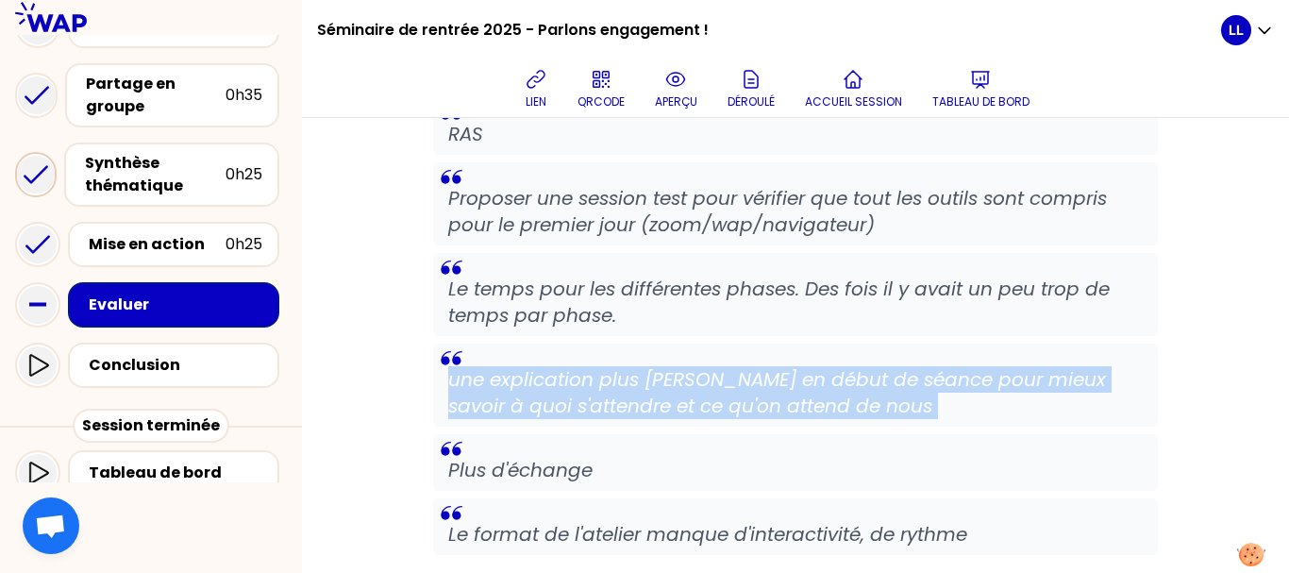
click at [634, 407] on p "une explication plus [PERSON_NAME] en début de séance pour mieux savoir à quoi …" at bounding box center [795, 392] width 695 height 53
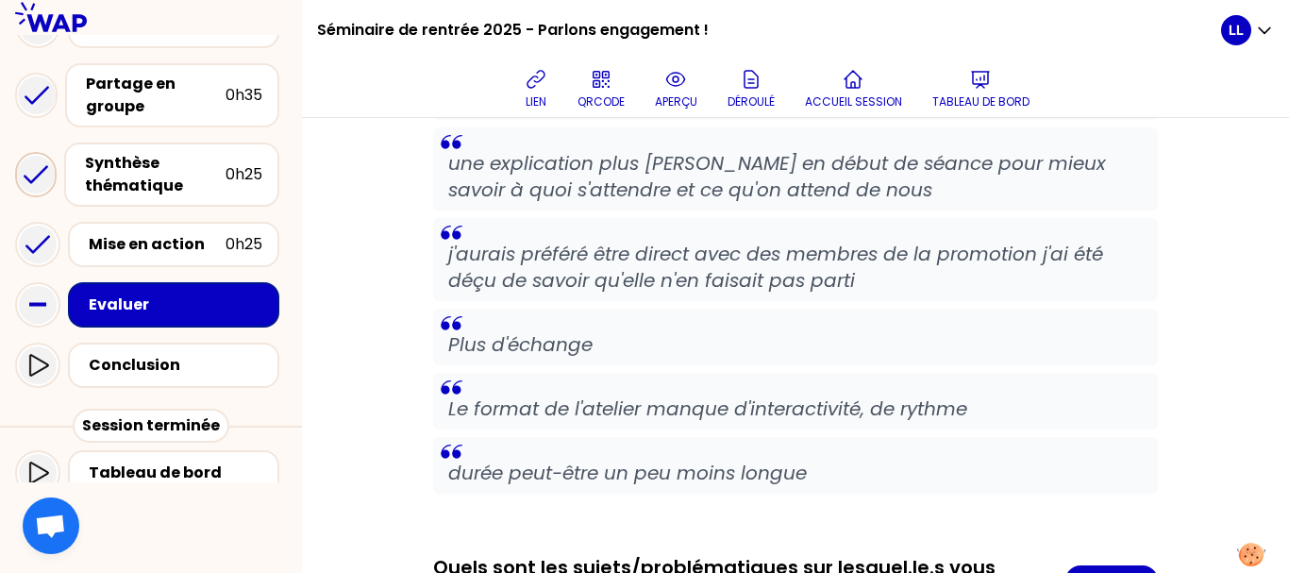
click at [634, 407] on p "Le format de l'atelier manque d'interactivité, de rythme" at bounding box center [795, 408] width 695 height 26
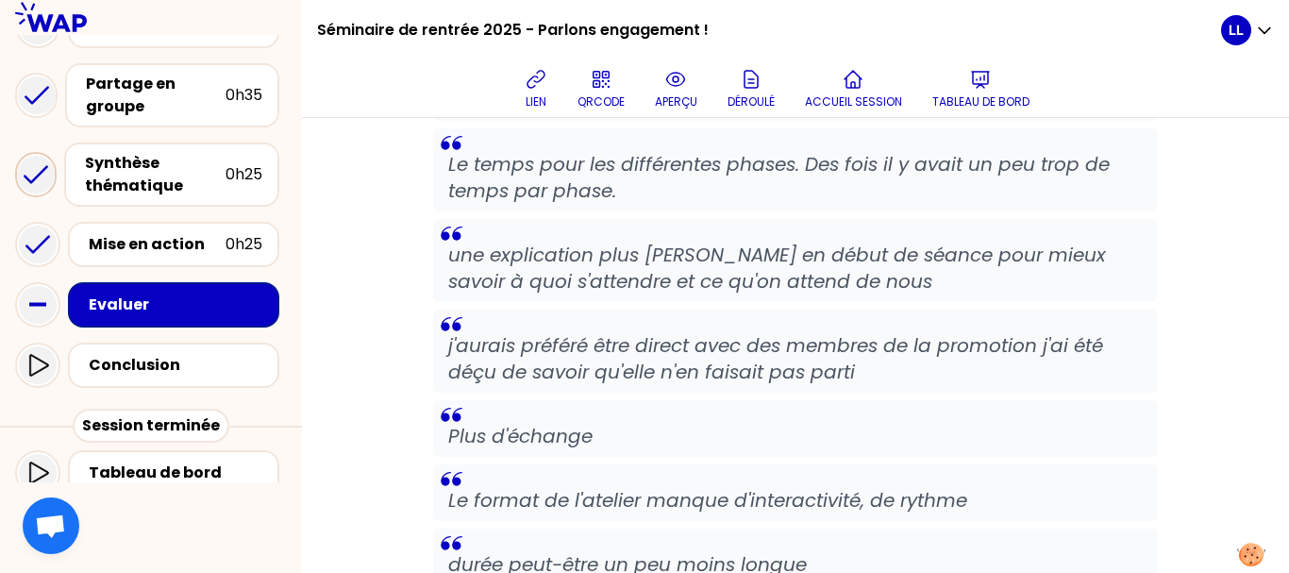
scroll to position [2520, 0]
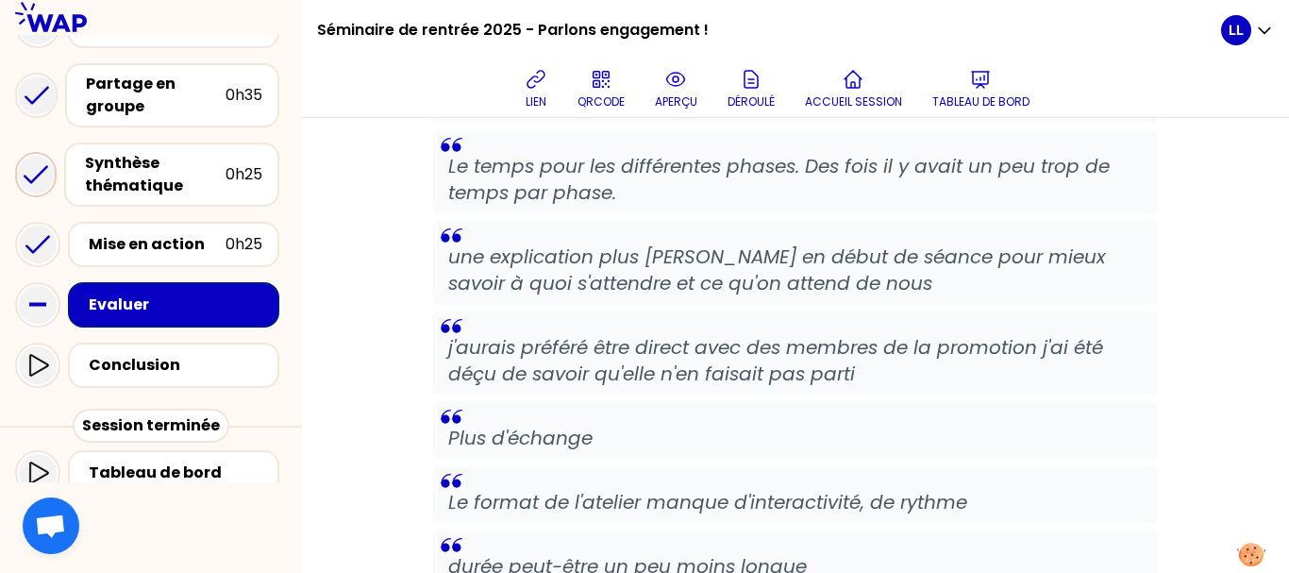
click at [644, 367] on p "j'aurais préféré être direct avec des membres de la promotion j'ai été déçu de …" at bounding box center [795, 360] width 695 height 53
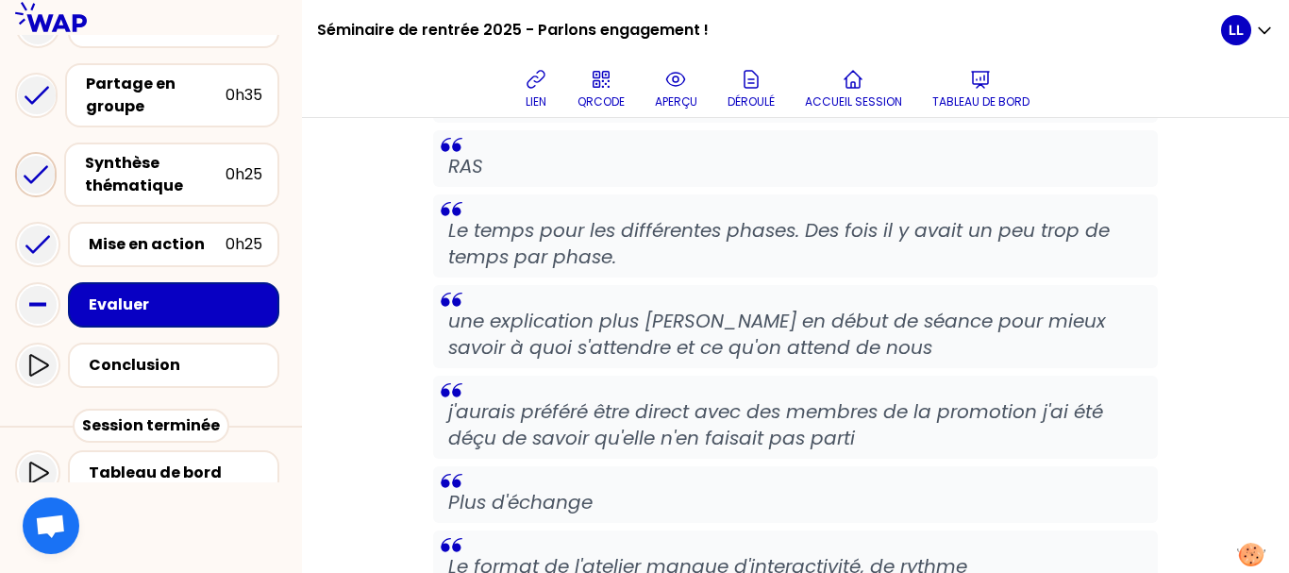
click at [644, 367] on blockquote "une explication plus [PERSON_NAME] en début de séance pour mieux savoir à quoi …" at bounding box center [795, 326] width 725 height 83
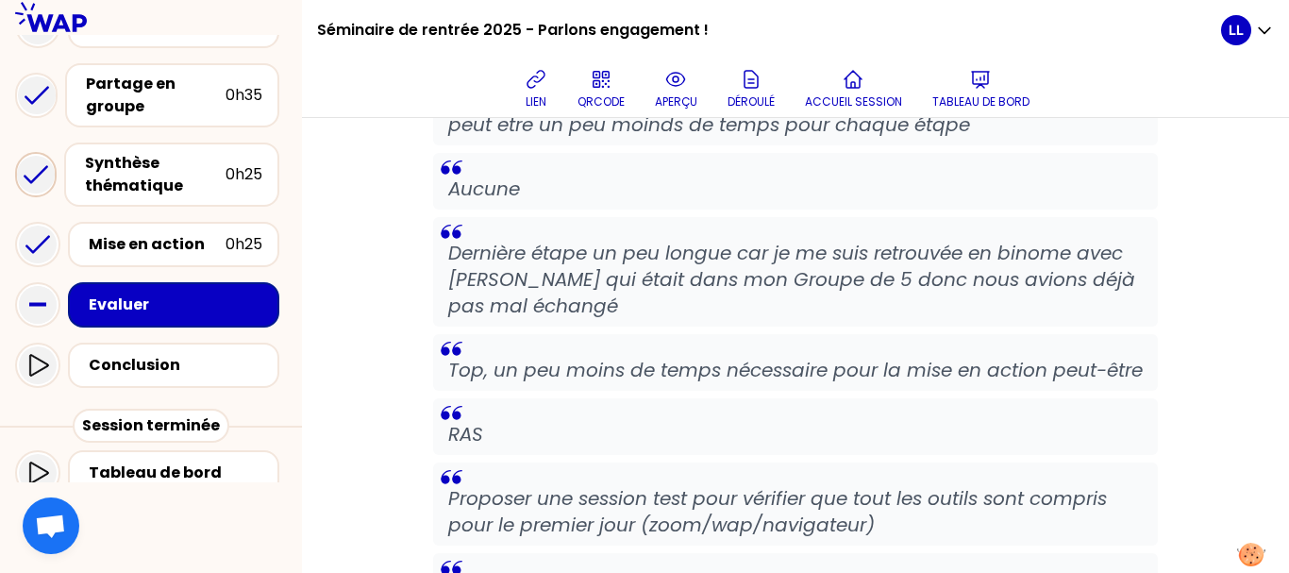
scroll to position [2573, 0]
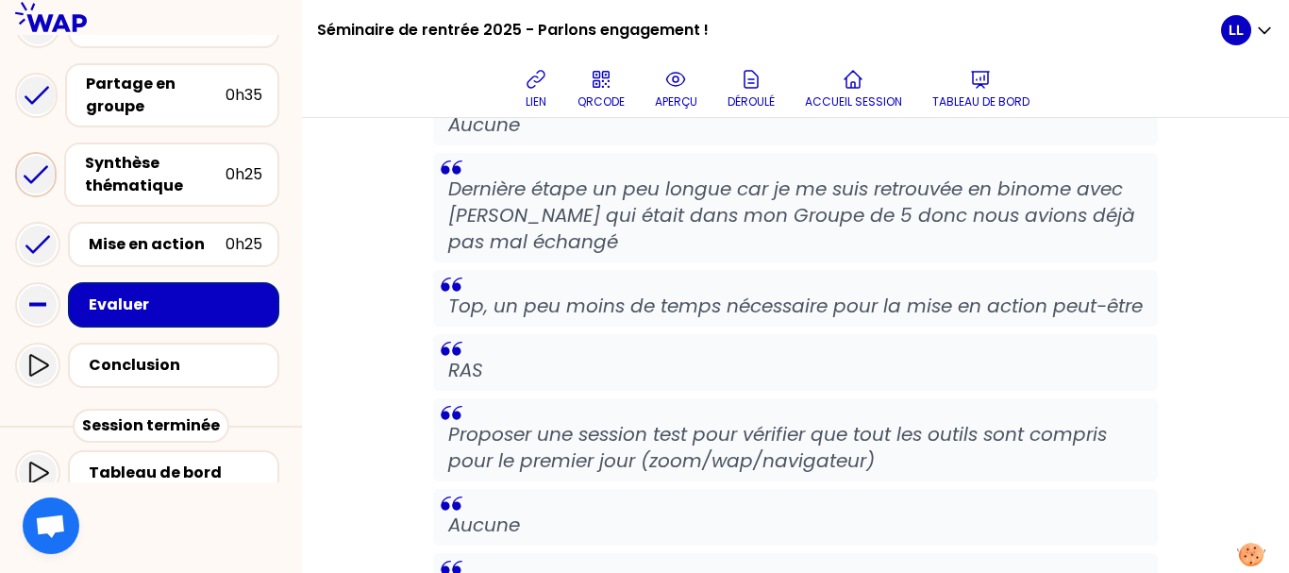
click at [663, 255] on p "Dernière étape un peu longue car je me suis retrouvée en binome avec [PERSON_NA…" at bounding box center [795, 215] width 695 height 79
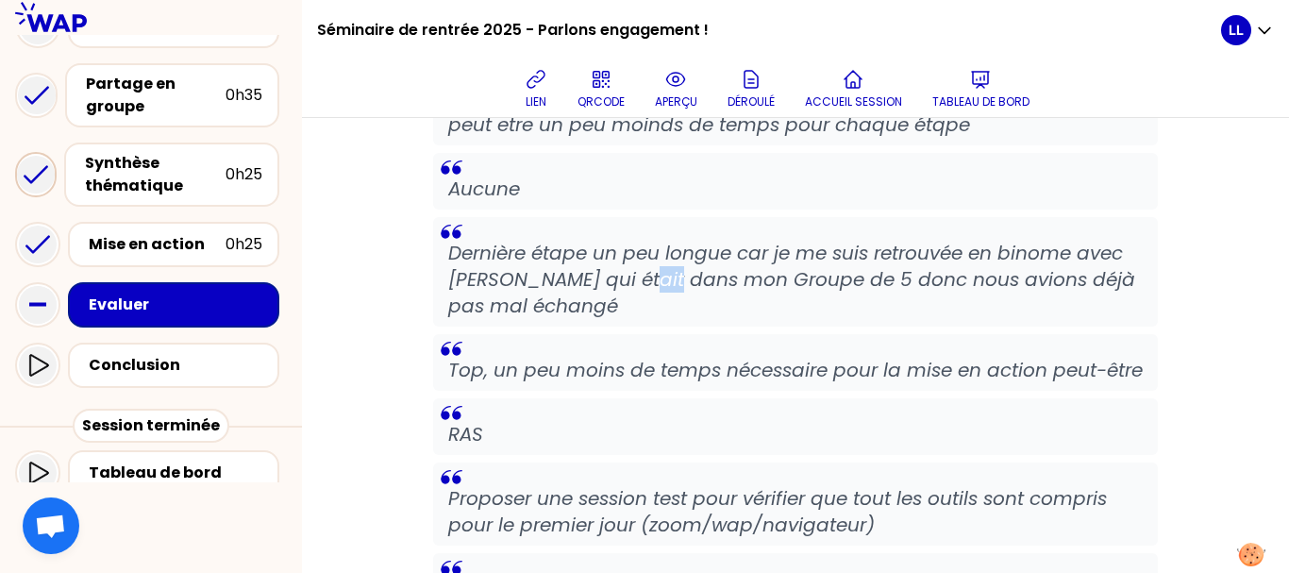
click at [663, 277] on p "Dernière étape un peu longue car je me suis retrouvée en binome avec [PERSON_NA…" at bounding box center [795, 279] width 695 height 79
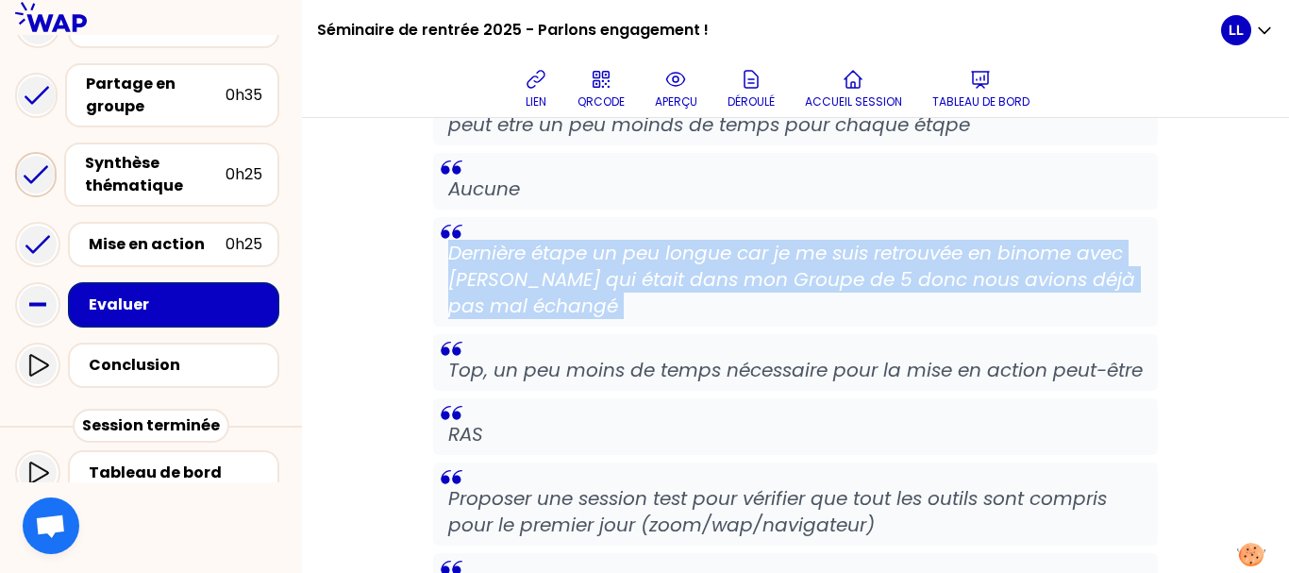
click at [663, 277] on p "Dernière étape un peu longue car je me suis retrouvée en binome avec [PERSON_NA…" at bounding box center [795, 279] width 695 height 79
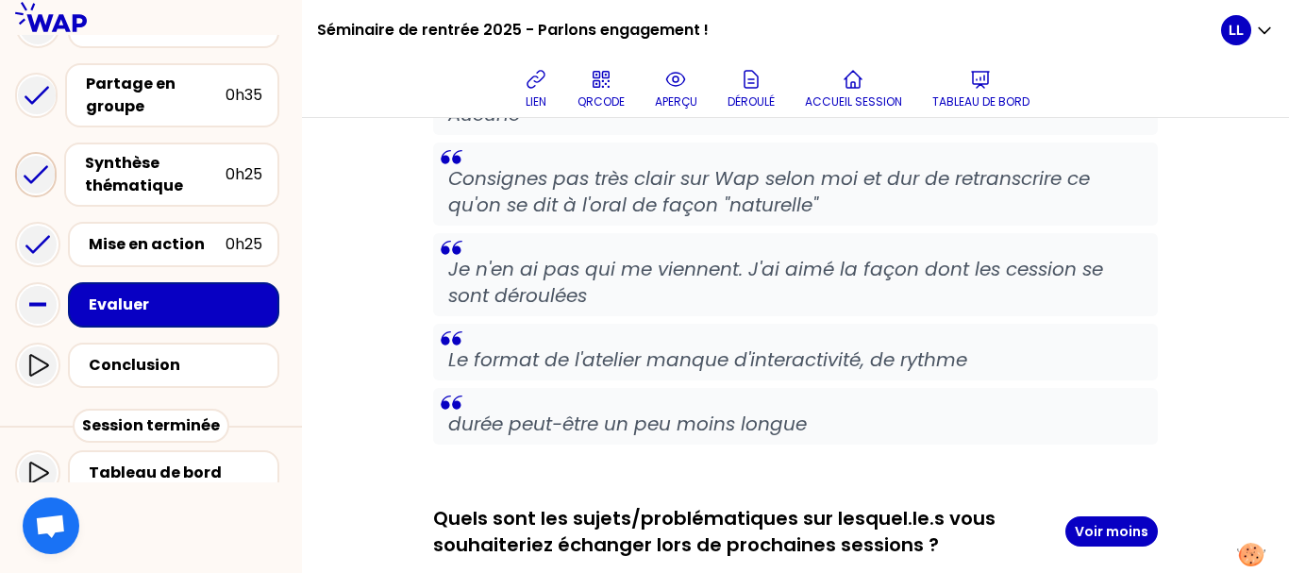
scroll to position [6031, 0]
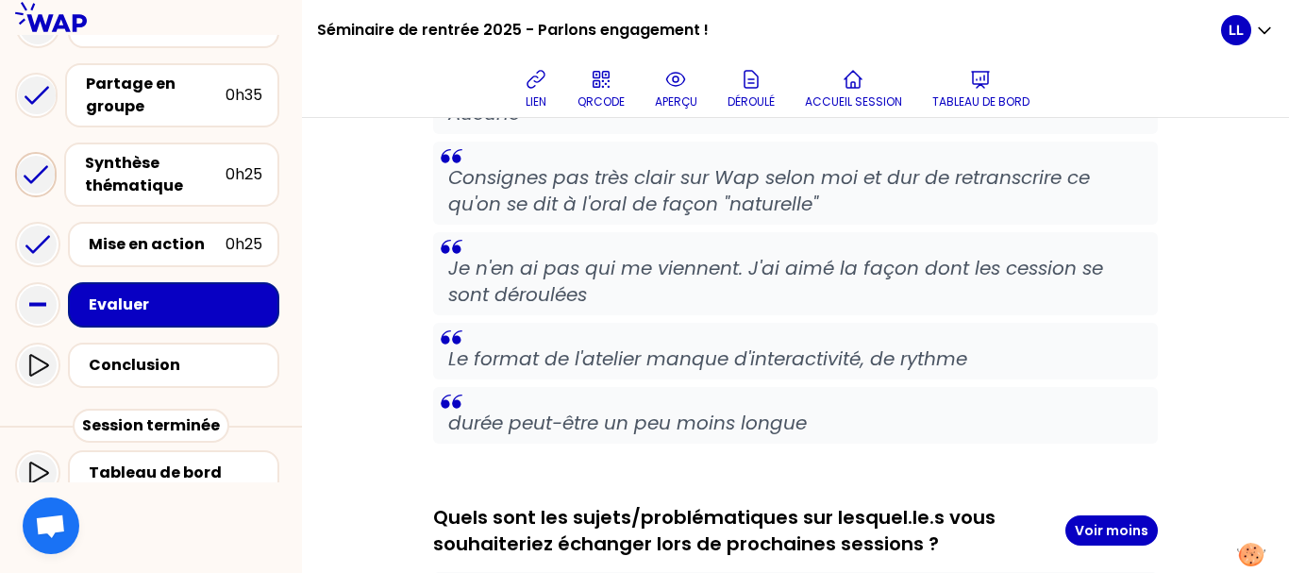
click at [663, 277] on blockquote "Je n'en ai pas qui me viennent. J'ai aimé la façon dont les cession se sont dér…" at bounding box center [795, 273] width 725 height 83
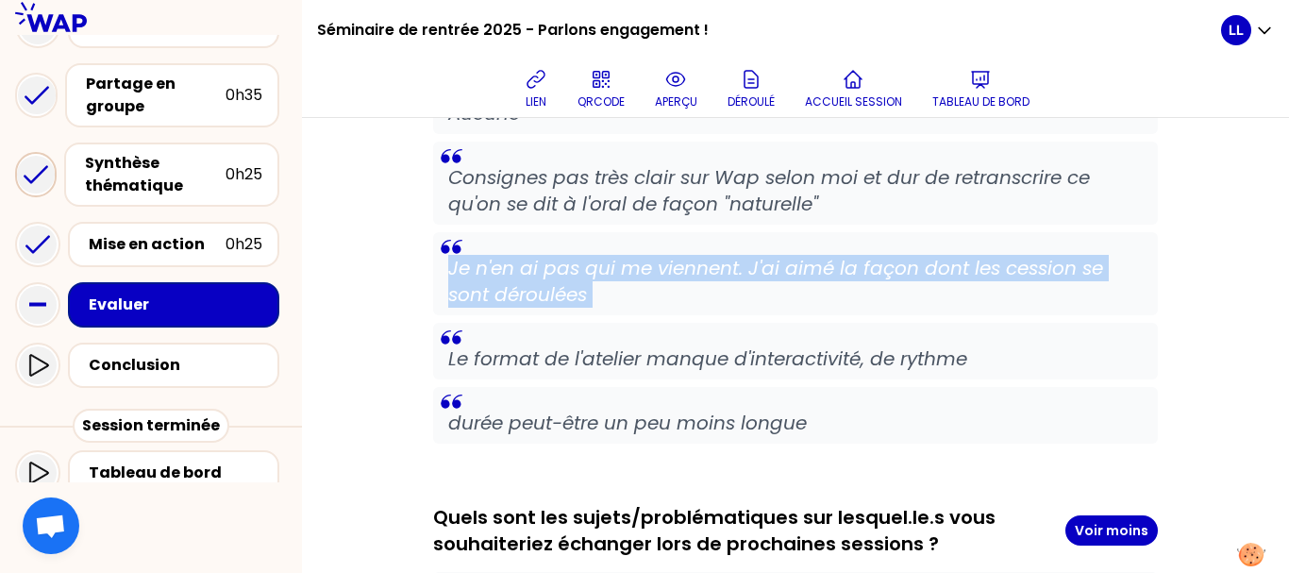
click at [663, 277] on blockquote "Je n'en ai pas qui me viennent. J'ai aimé la façon dont les cession se sont dér…" at bounding box center [795, 273] width 725 height 83
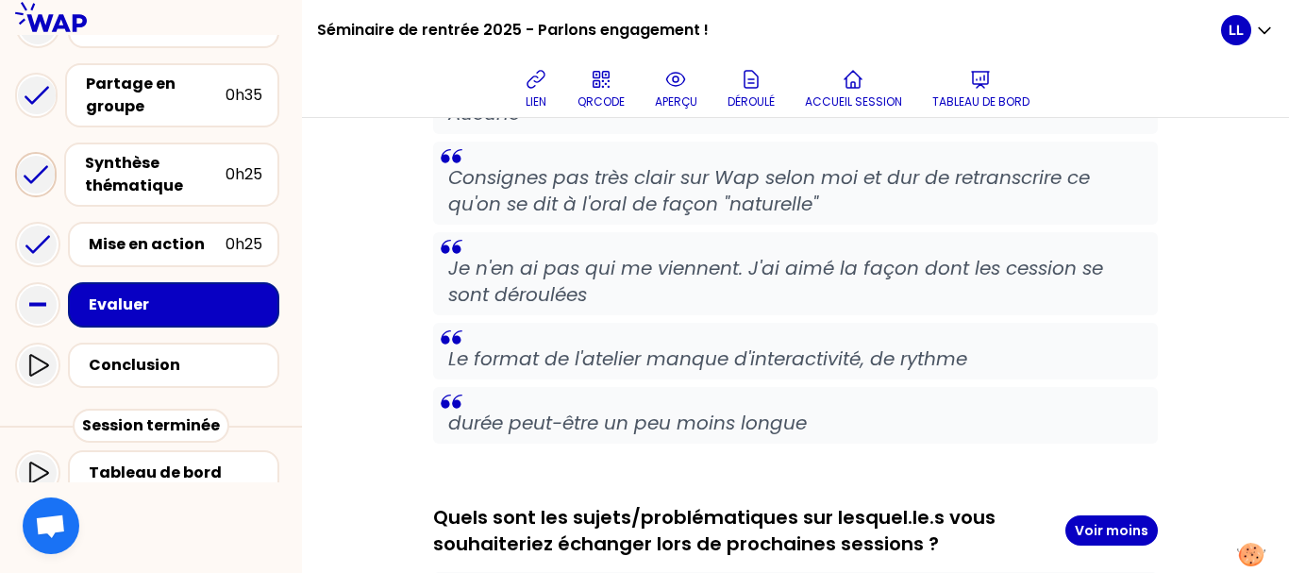
click at [663, 277] on blockquote "Je n'en ai pas qui me viennent. J'ai aimé la façon dont les cession se sont dér…" at bounding box center [795, 273] width 725 height 83
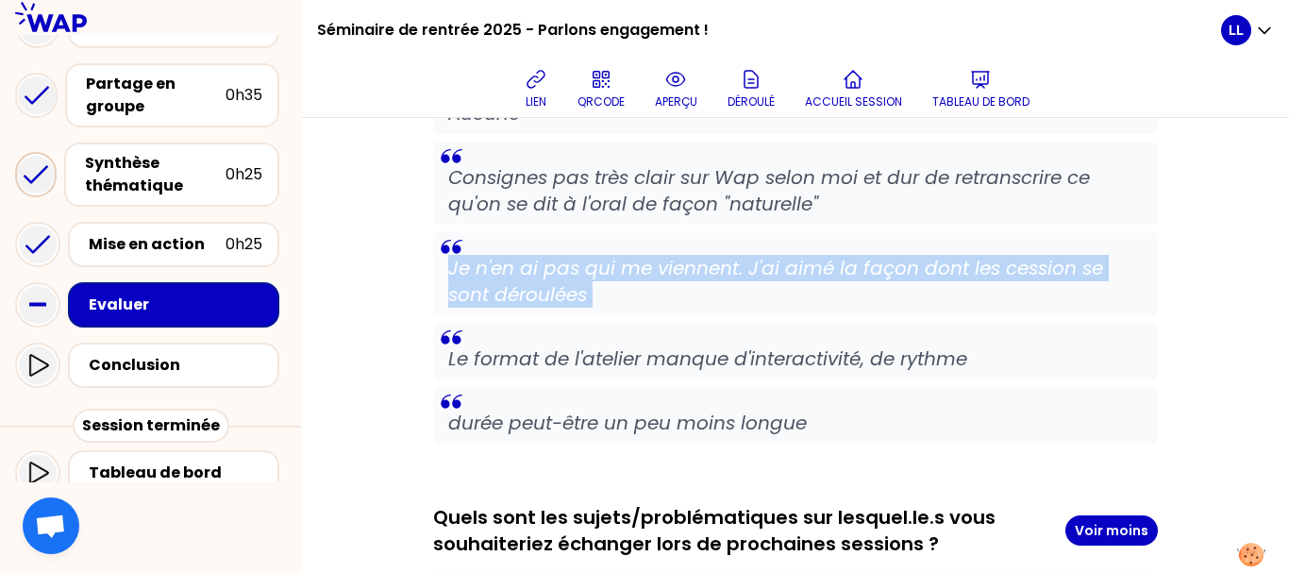
click at [663, 277] on blockquote "Je n'en ai pas qui me viennent. J'ai aimé la façon dont les cession se sont dér…" at bounding box center [795, 273] width 725 height 83
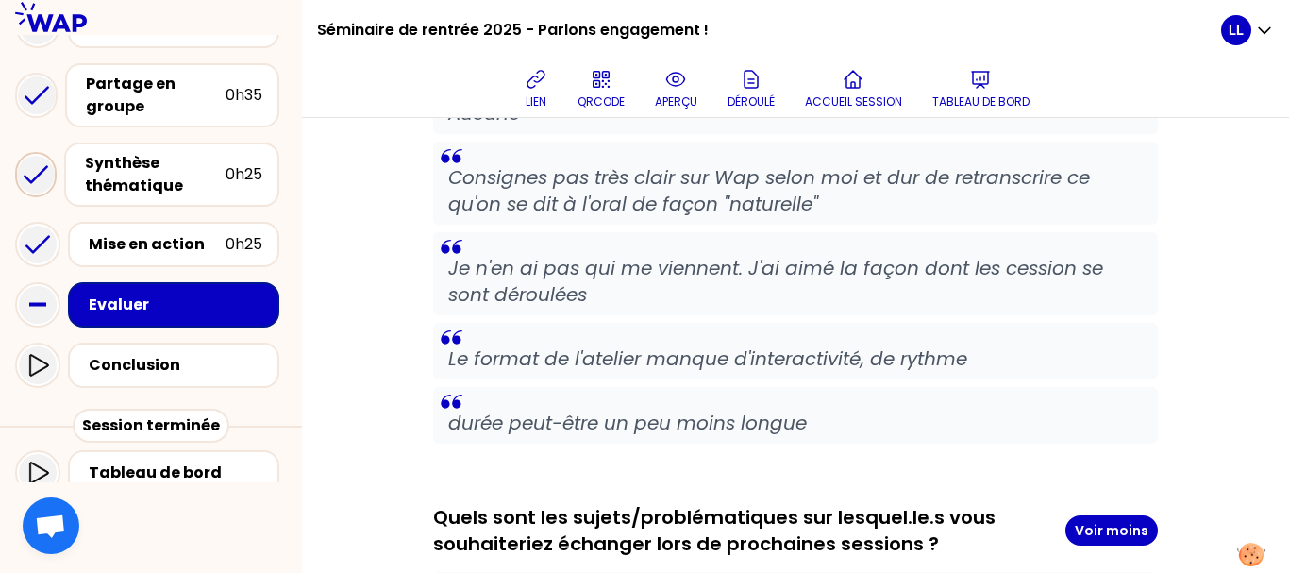
click at [663, 277] on blockquote "Je n'en ai pas qui me viennent. J'ai aimé la façon dont les cession se sont dér…" at bounding box center [795, 273] width 725 height 83
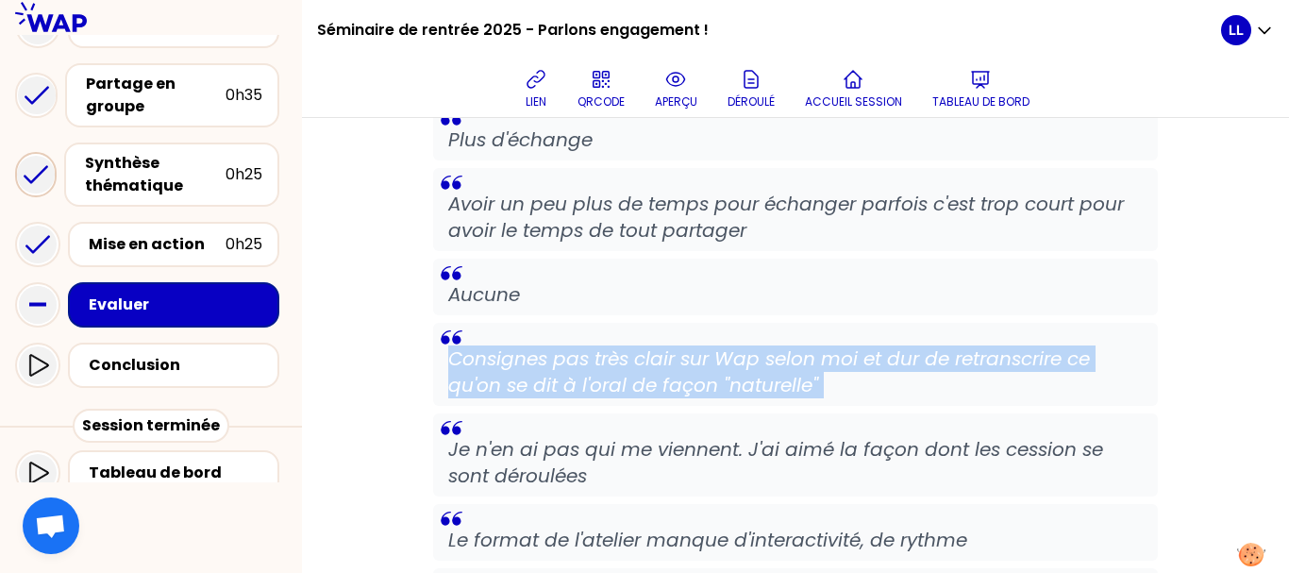
click at [663, 323] on blockquote "Consignes pas très clair sur Wap selon moi et dur de retranscrire ce qu'on se d…" at bounding box center [795, 364] width 725 height 83
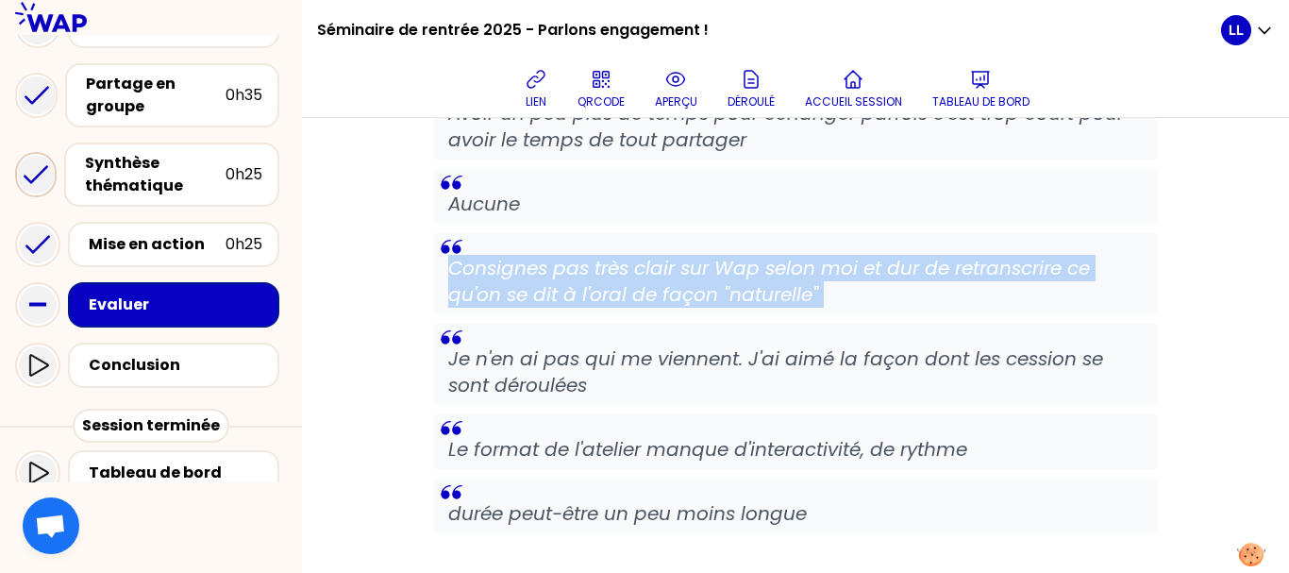
click at [663, 277] on blockquote "Consignes pas très clair sur Wap selon moi et dur de retranscrire ce qu'on se d…" at bounding box center [795, 273] width 725 height 83
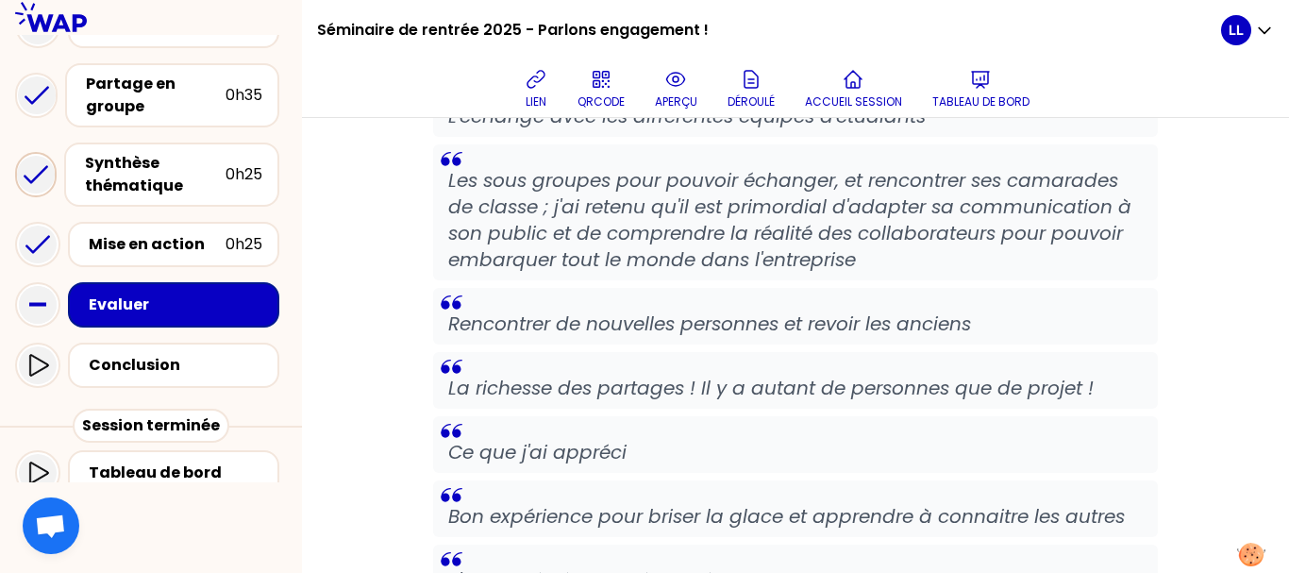
scroll to position [3829, 0]
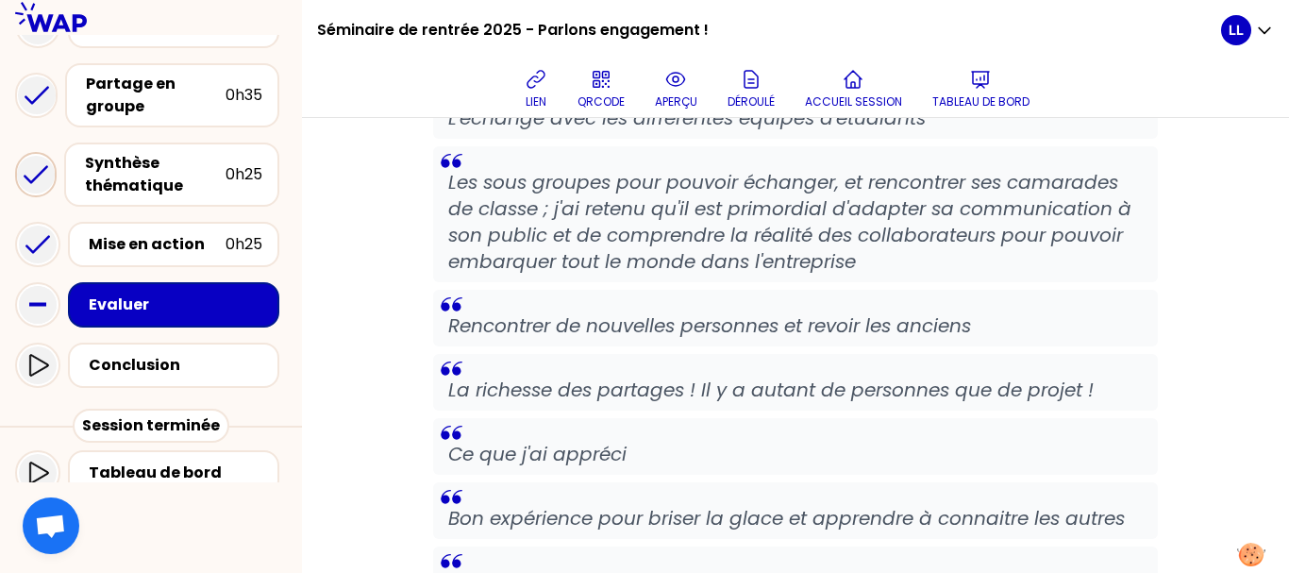
click at [683, 360] on blockquote "La richesse des partages ! Il y a autant de personnes que de projet !" at bounding box center [795, 382] width 725 height 57
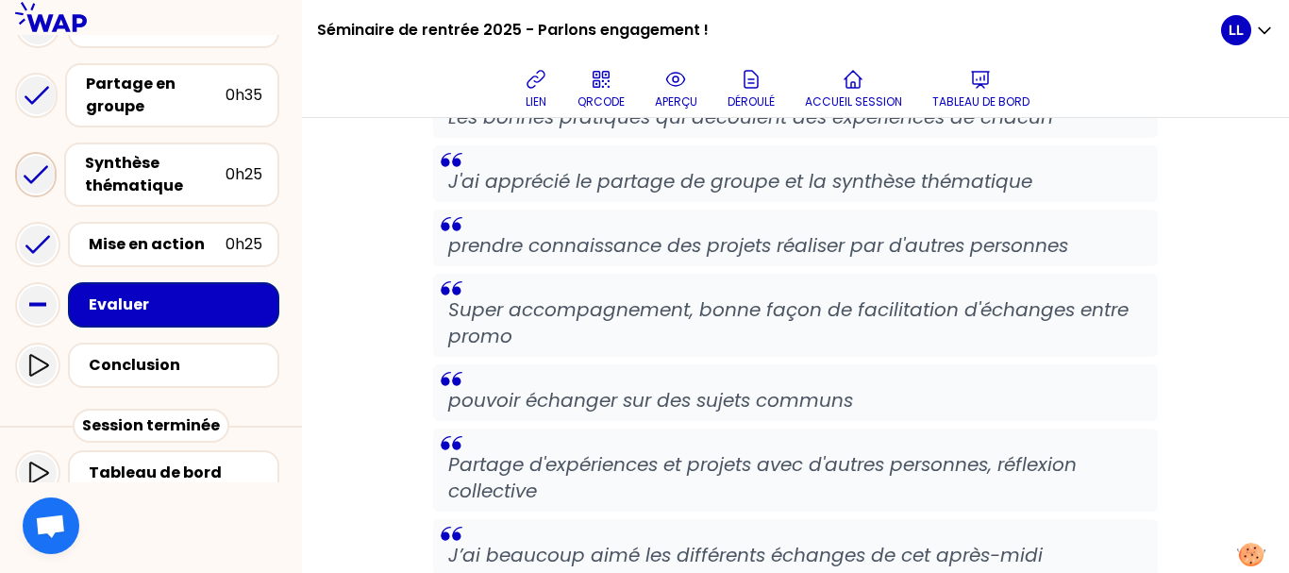
scroll to position [1849, 0]
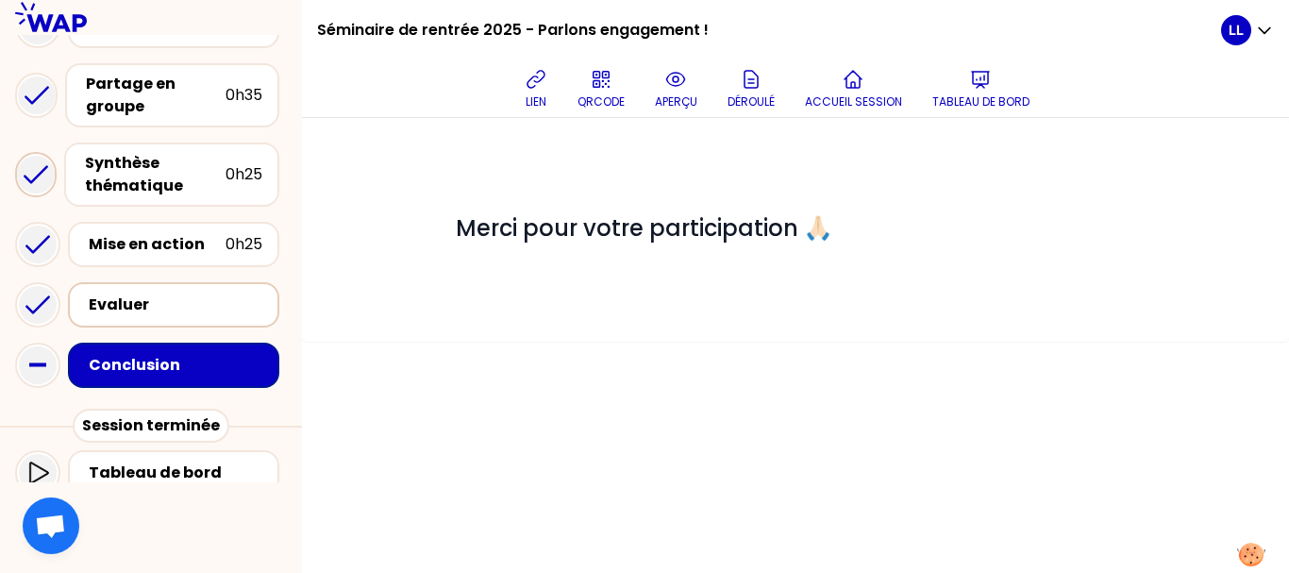
click at [170, 324] on div "Evaluer" at bounding box center [173, 304] width 211 height 45
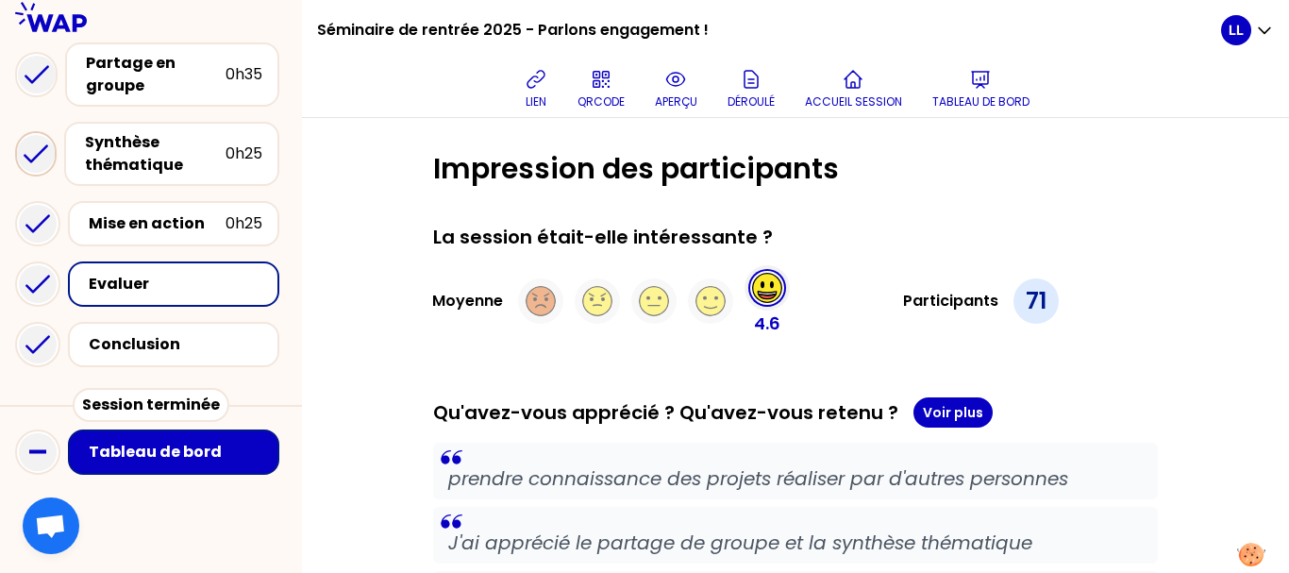
click at [221, 460] on div "Tableau de bord" at bounding box center [179, 452] width 181 height 23
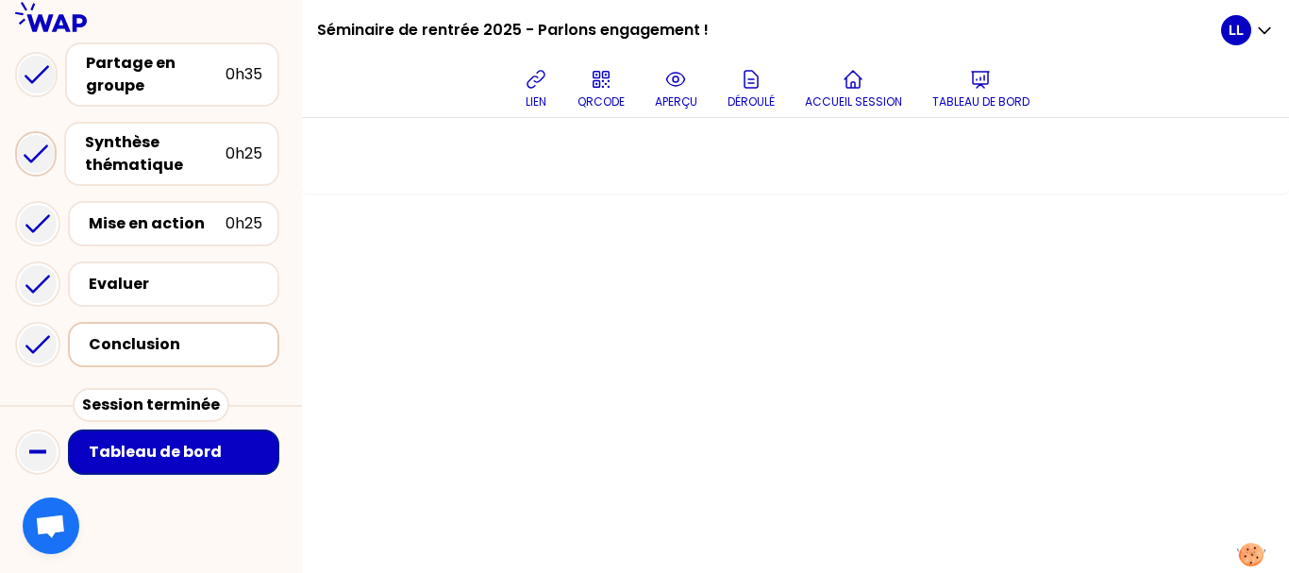
click at [194, 348] on div "Conclusion" at bounding box center [176, 344] width 174 height 23
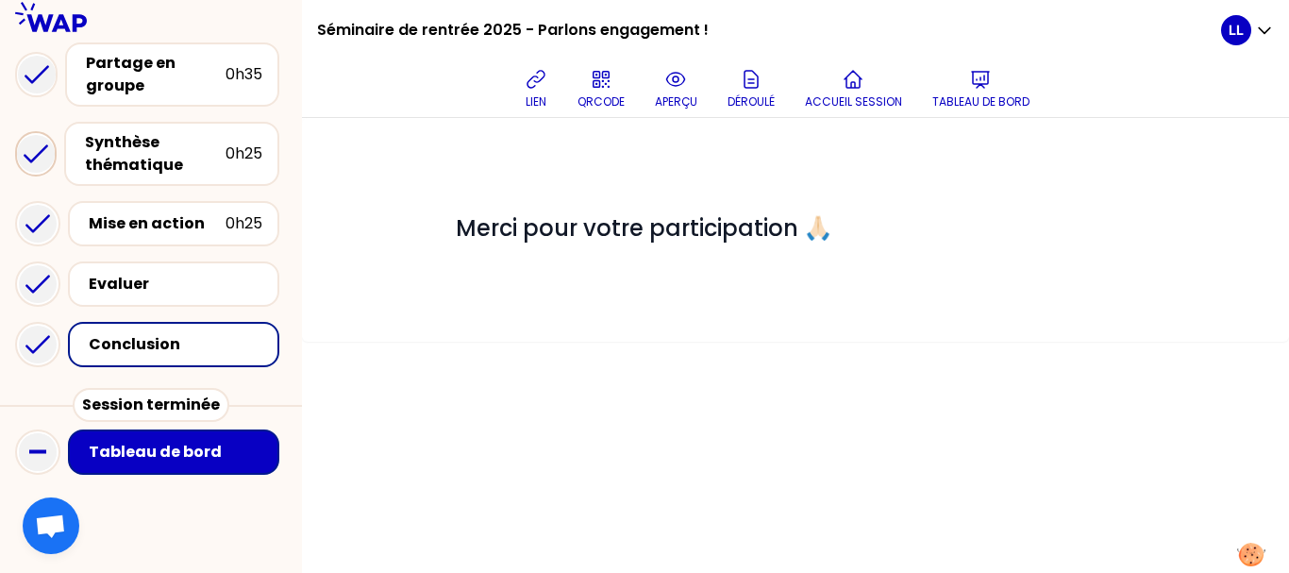
click at [193, 442] on div "Tableau de bord" at bounding box center [179, 452] width 181 height 23
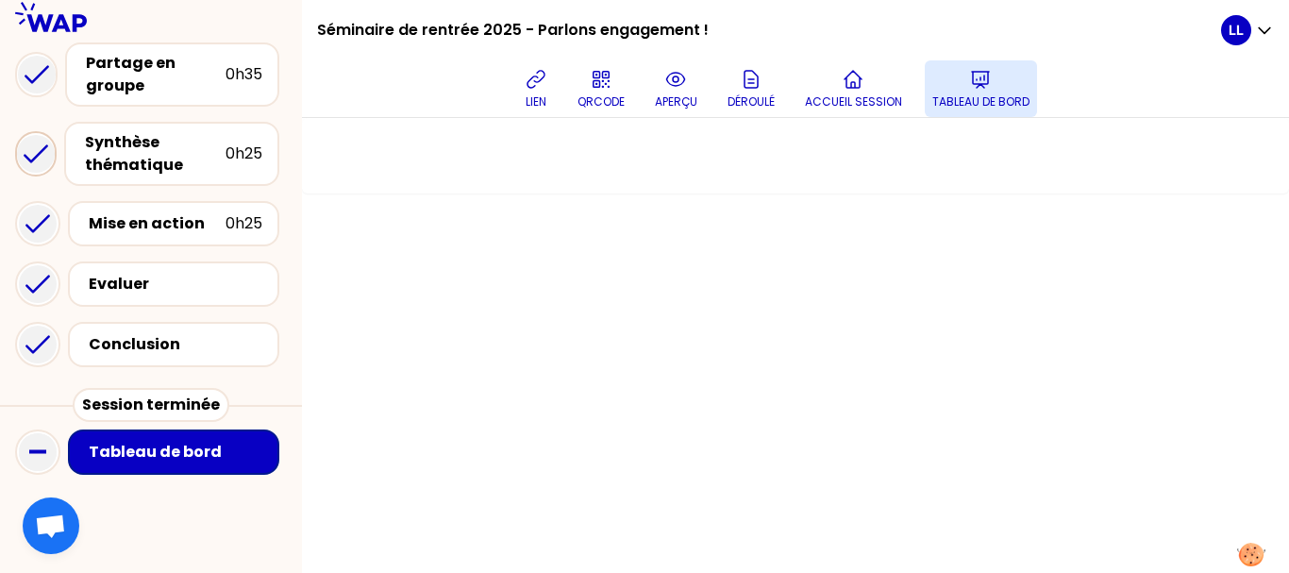
click at [983, 73] on icon at bounding box center [980, 79] width 23 height 23
